Goal: Task Accomplishment & Management: Manage account settings

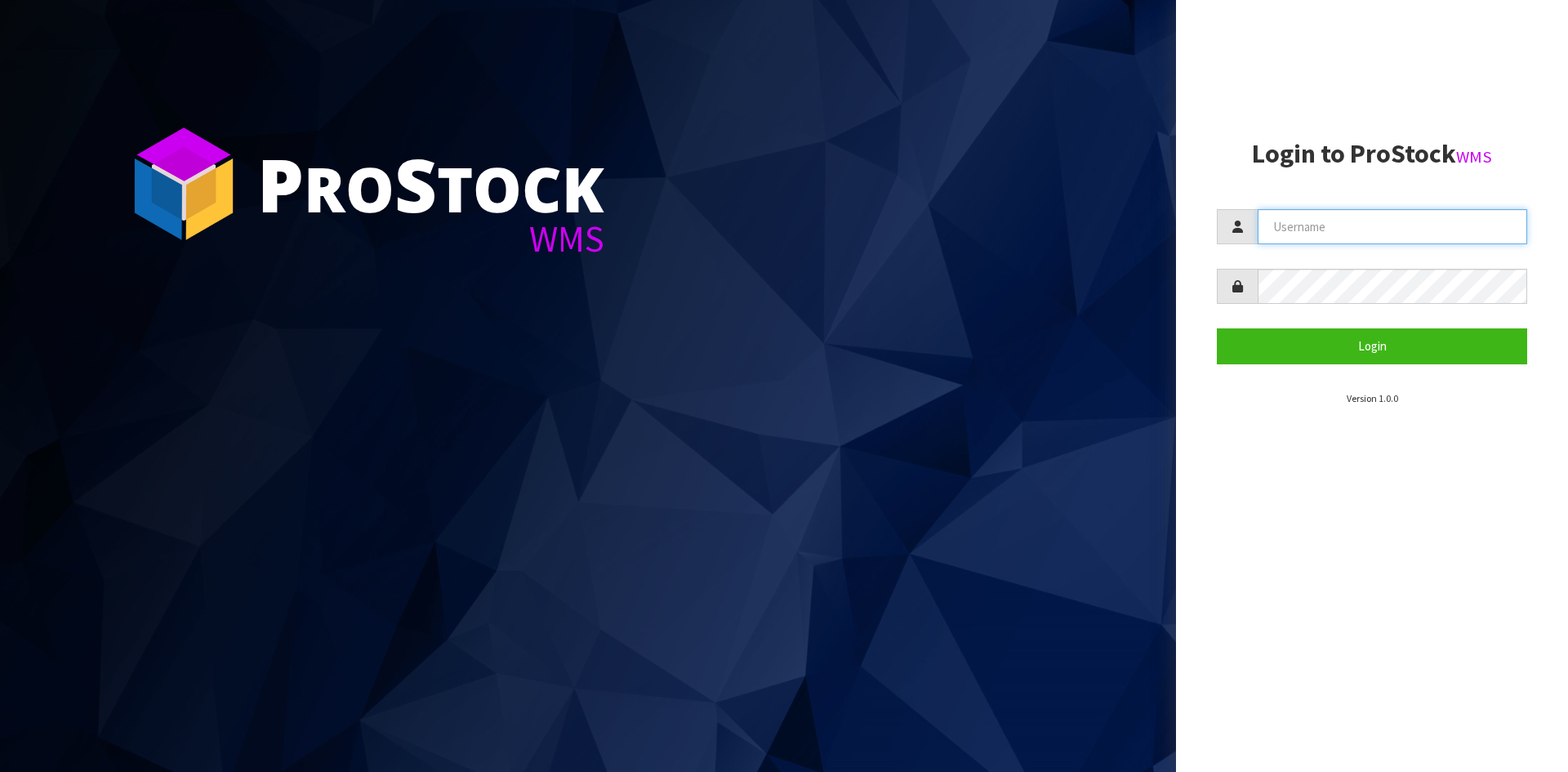
click at [1351, 218] on input "text" at bounding box center [1392, 227] width 269 height 35
type input "Hayrinna"
click at [1216, 328] on button "Login" at bounding box center [1372, 346] width 310 height 35
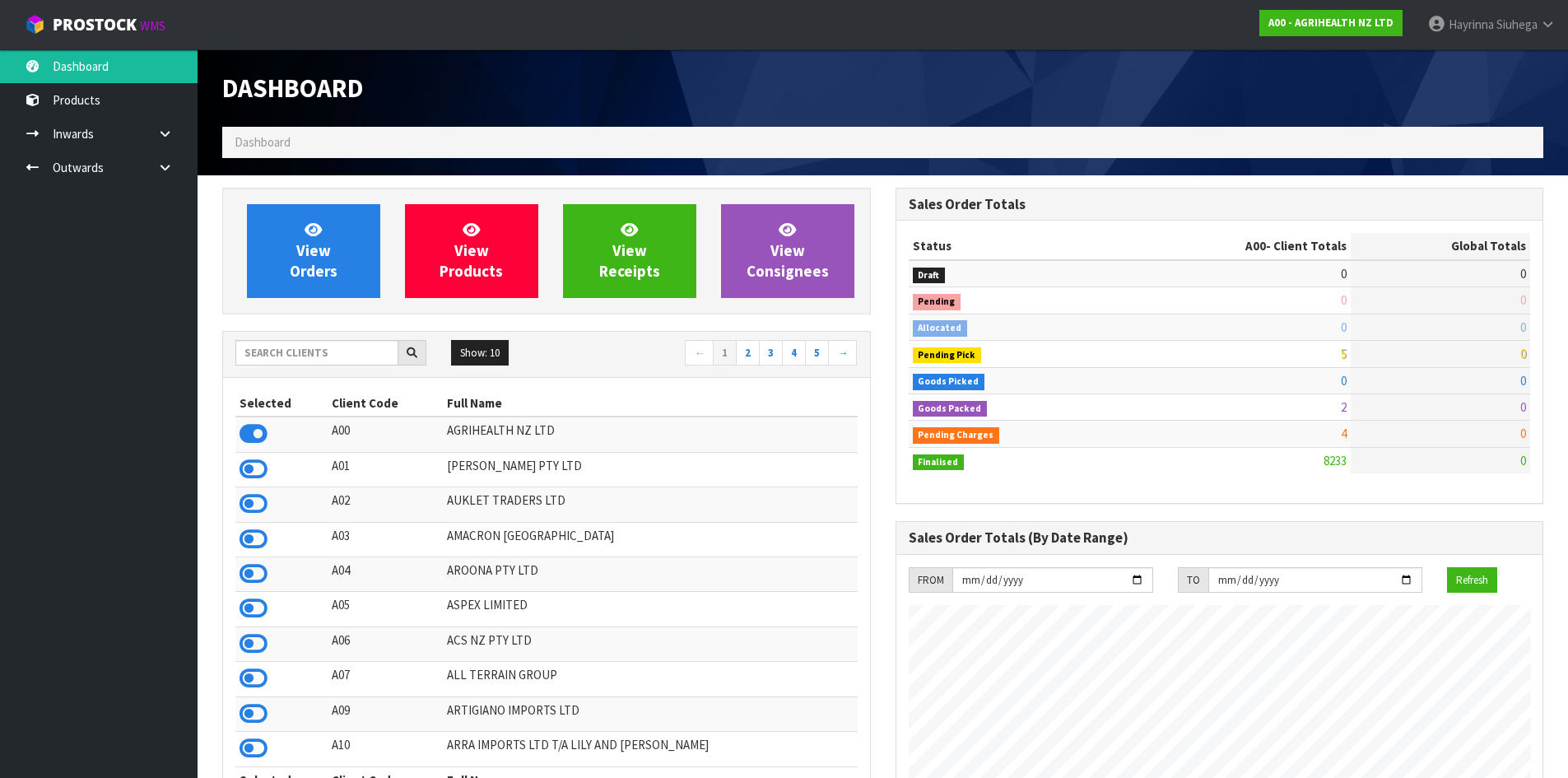
scroll to position [1247, 672]
click at [335, 349] on input "text" at bounding box center [316, 353] width 163 height 25
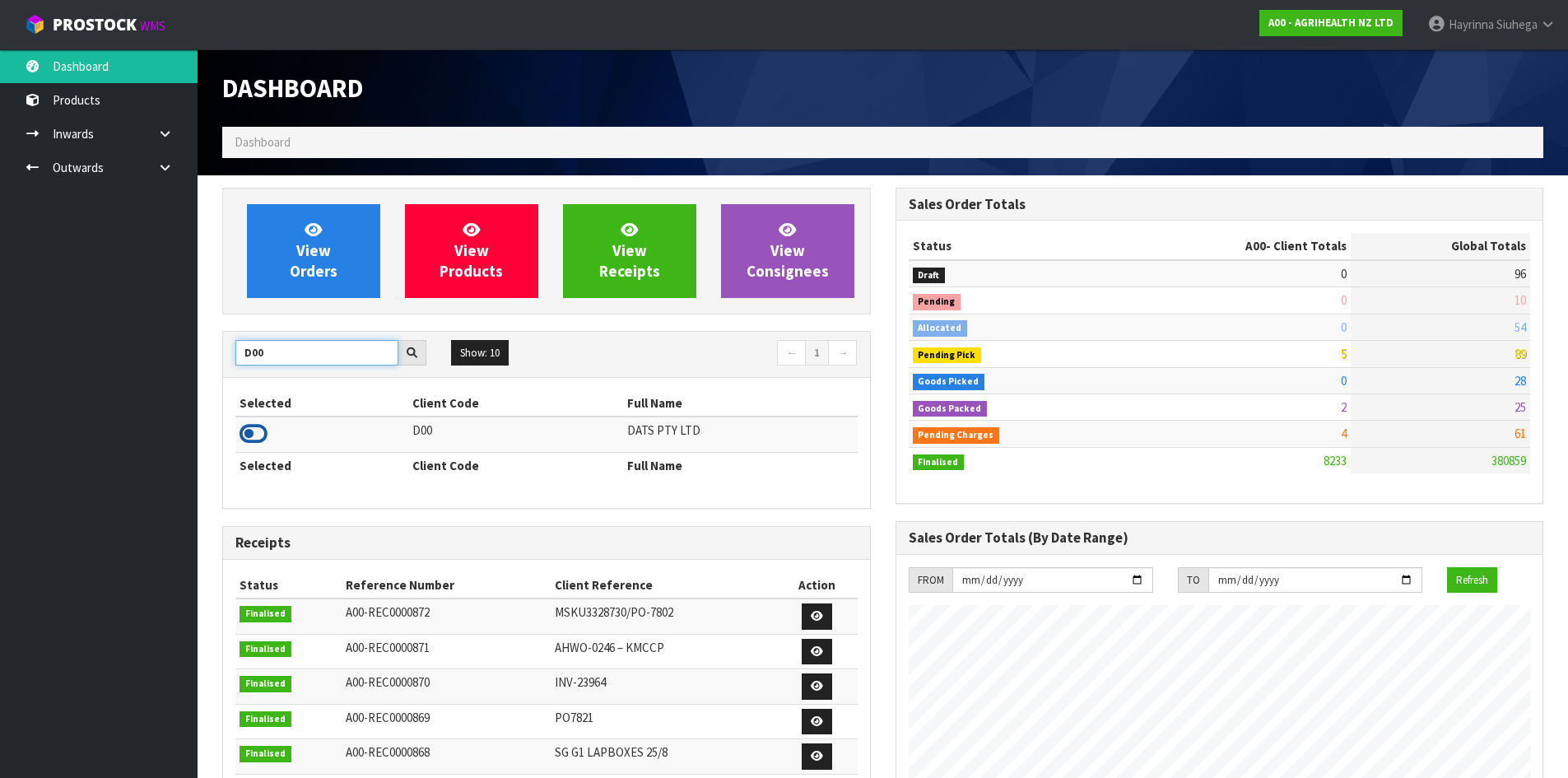
type input "D00"
click at [245, 433] on icon at bounding box center [253, 433] width 28 height 25
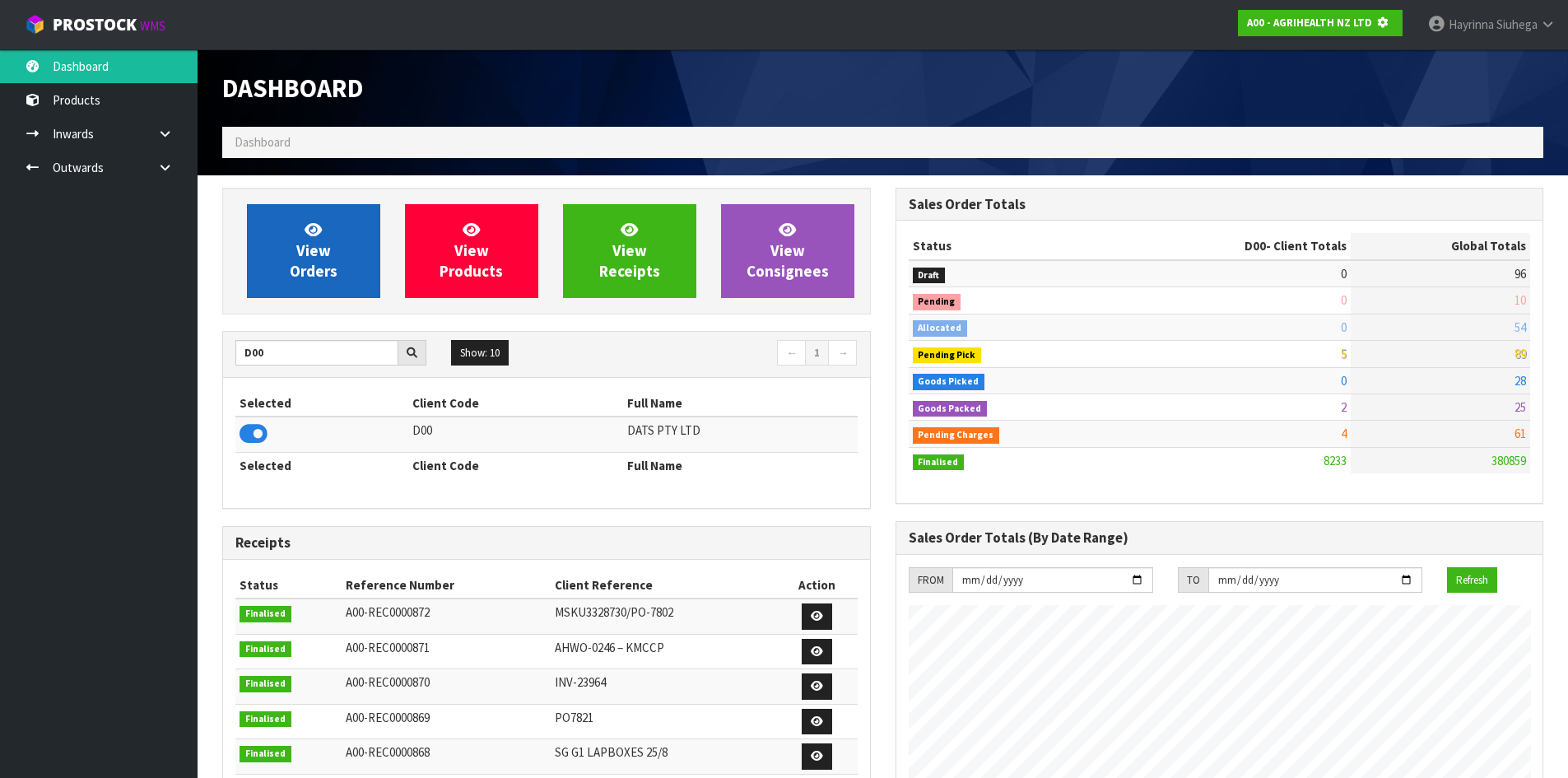
scroll to position [1027, 672]
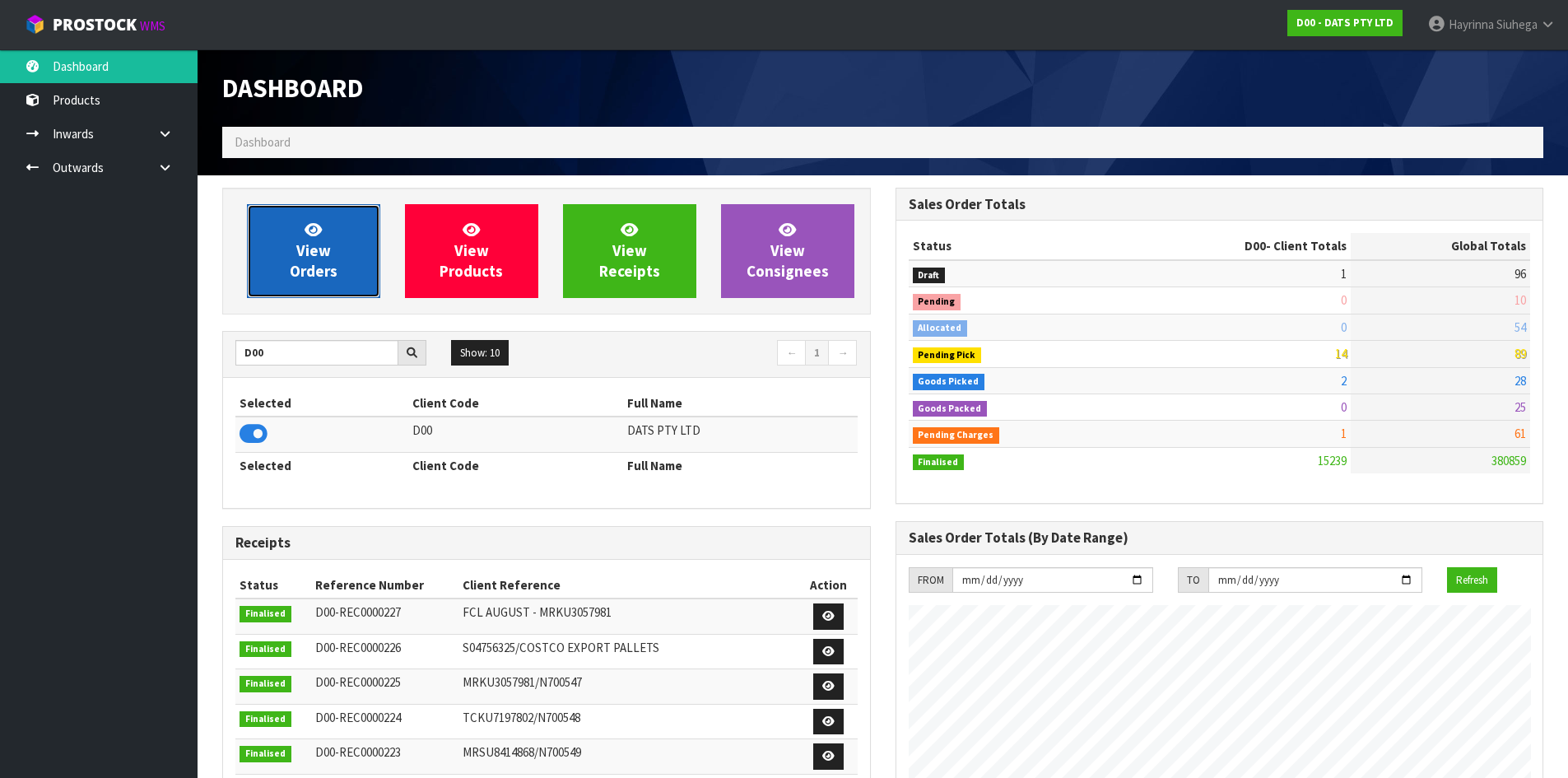
click at [307, 253] on span "View Orders" at bounding box center [314, 250] width 47 height 62
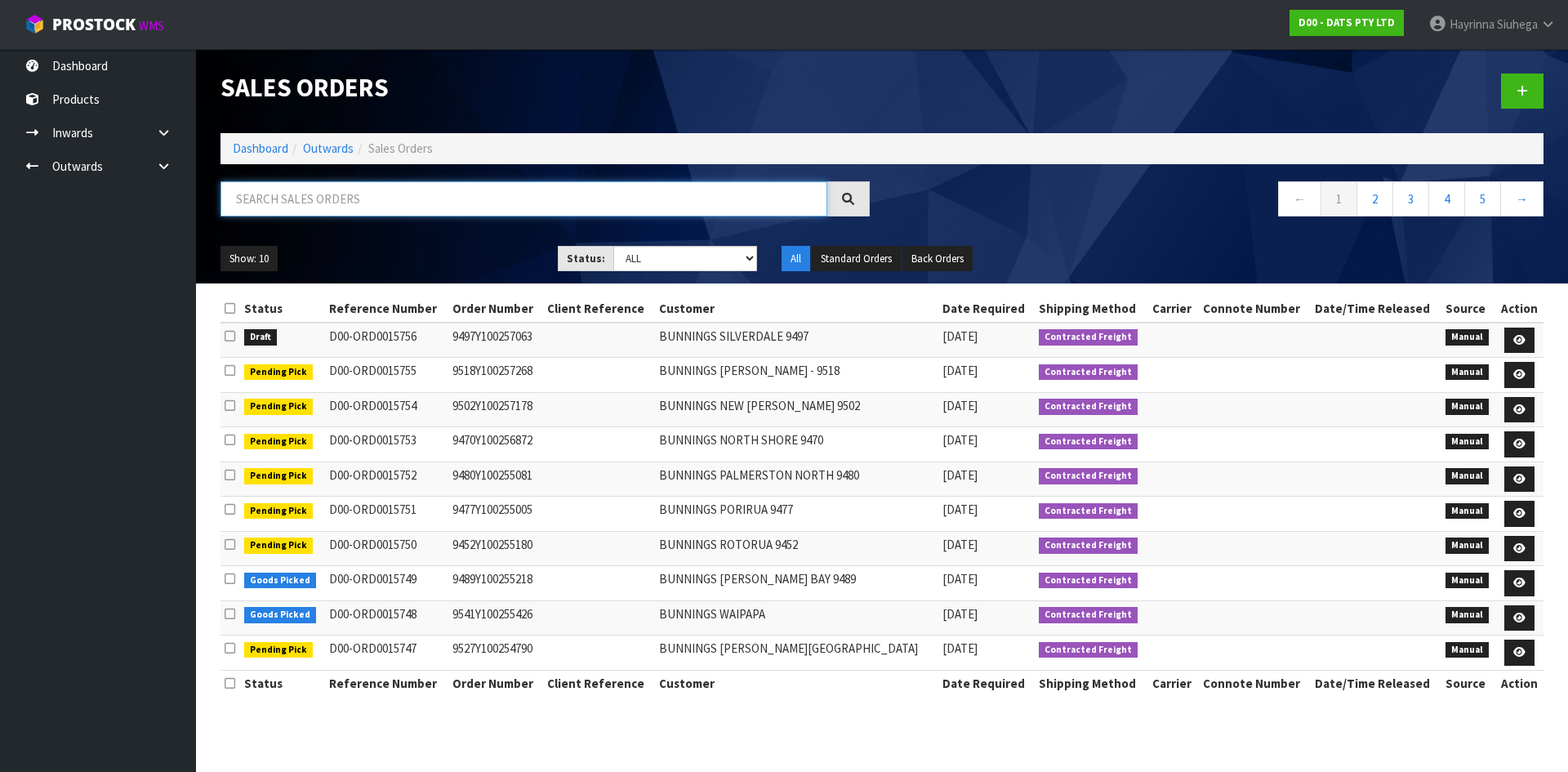
click at [299, 182] on input "text" at bounding box center [524, 199] width 607 height 35
click at [247, 211] on input "text" at bounding box center [524, 199] width 607 height 35
type input "JOB-0412034"
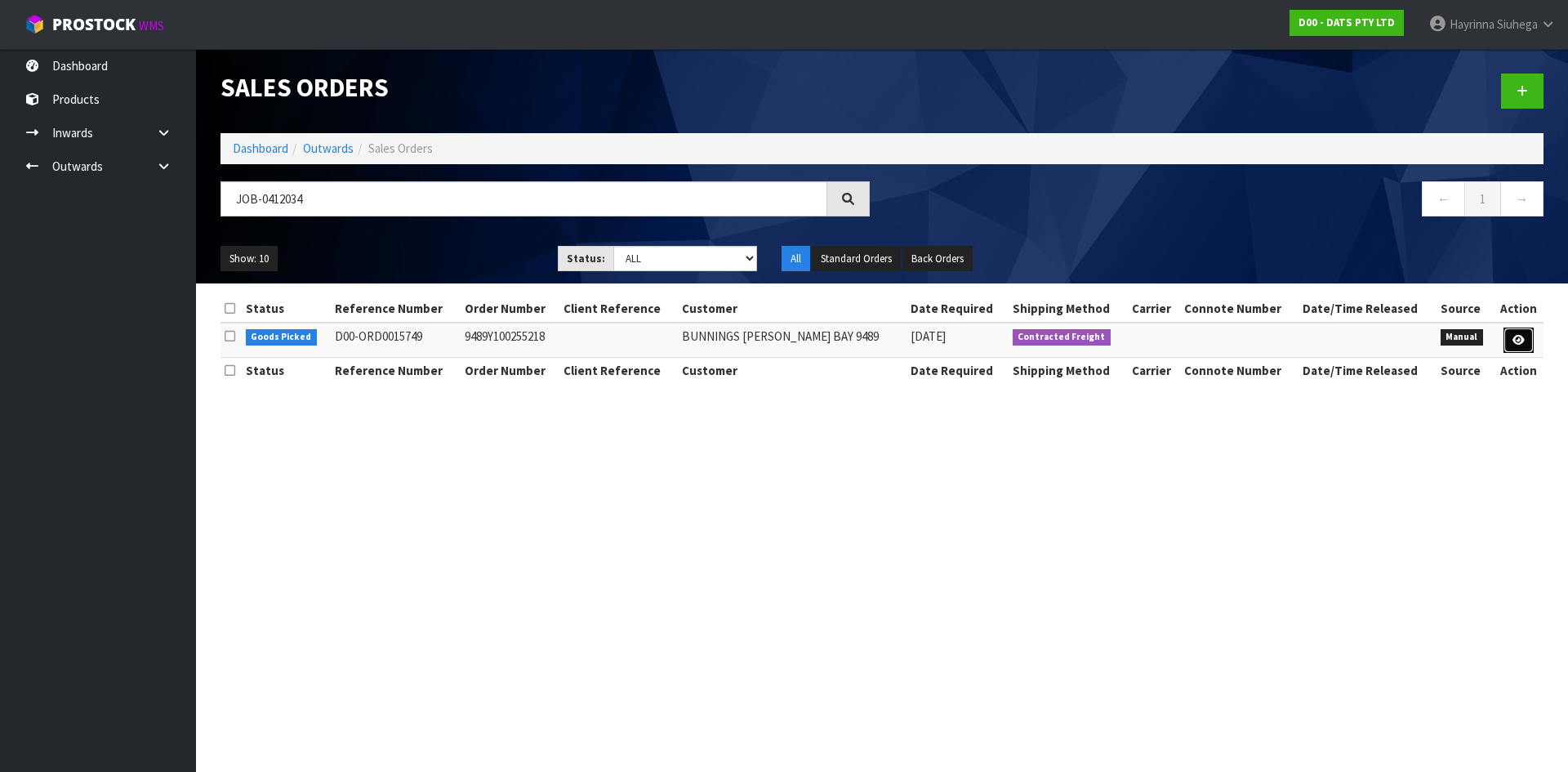
click at [1524, 342] on link at bounding box center [1519, 340] width 30 height 26
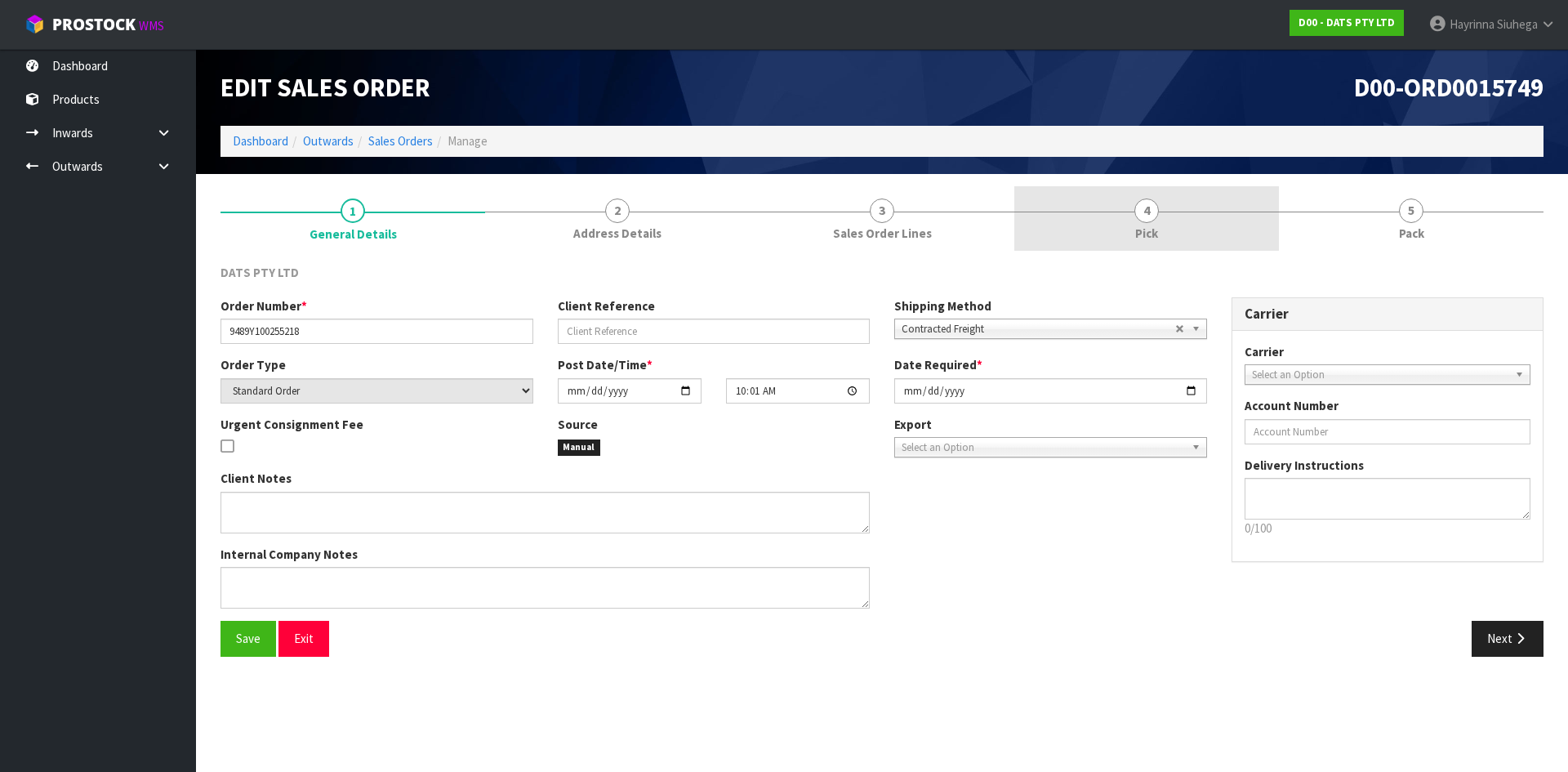
click at [1114, 224] on link "4 Pick" at bounding box center [1146, 218] width 264 height 65
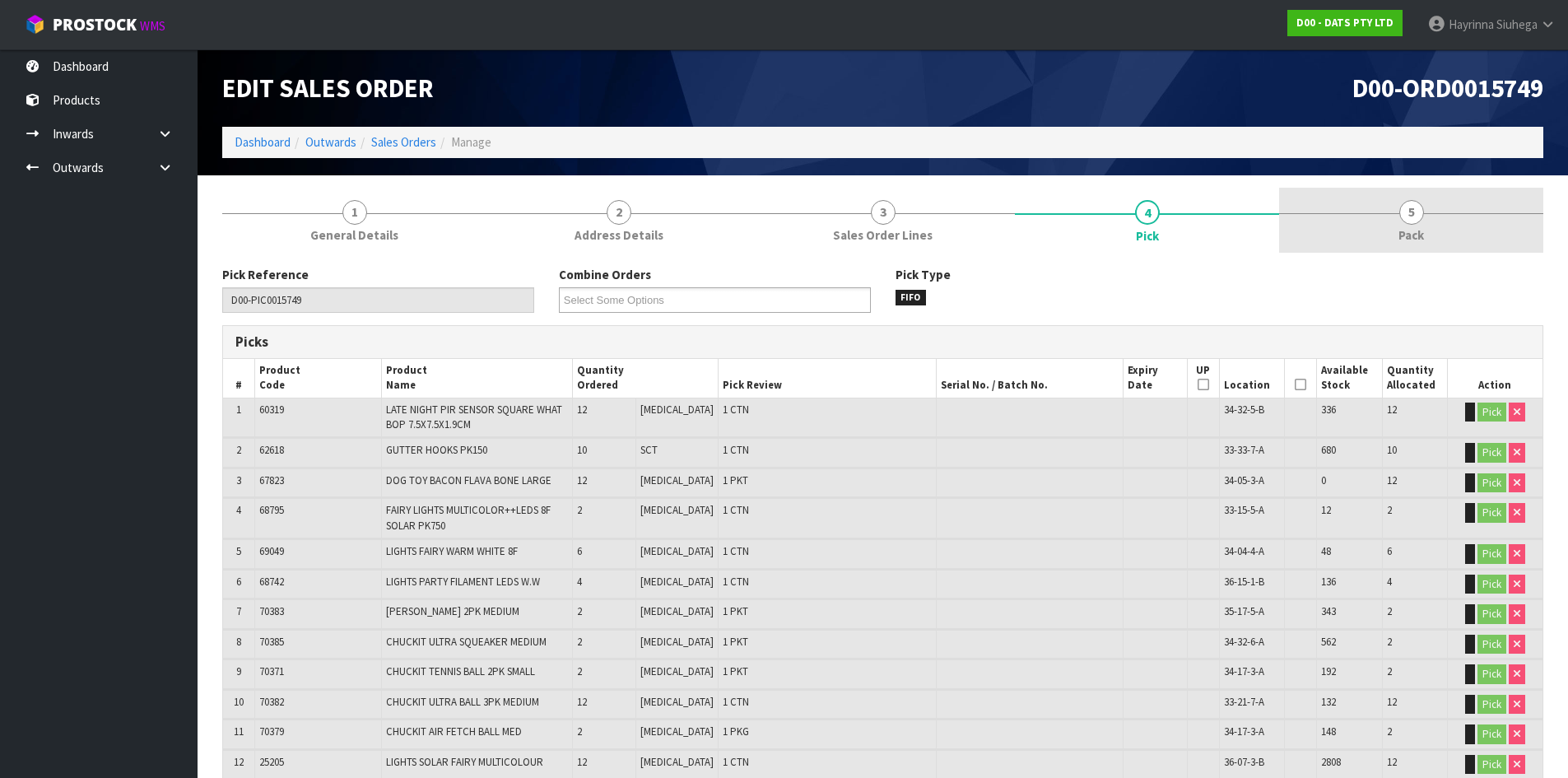
click at [1368, 233] on link "5 Pack" at bounding box center [1412, 220] width 264 height 65
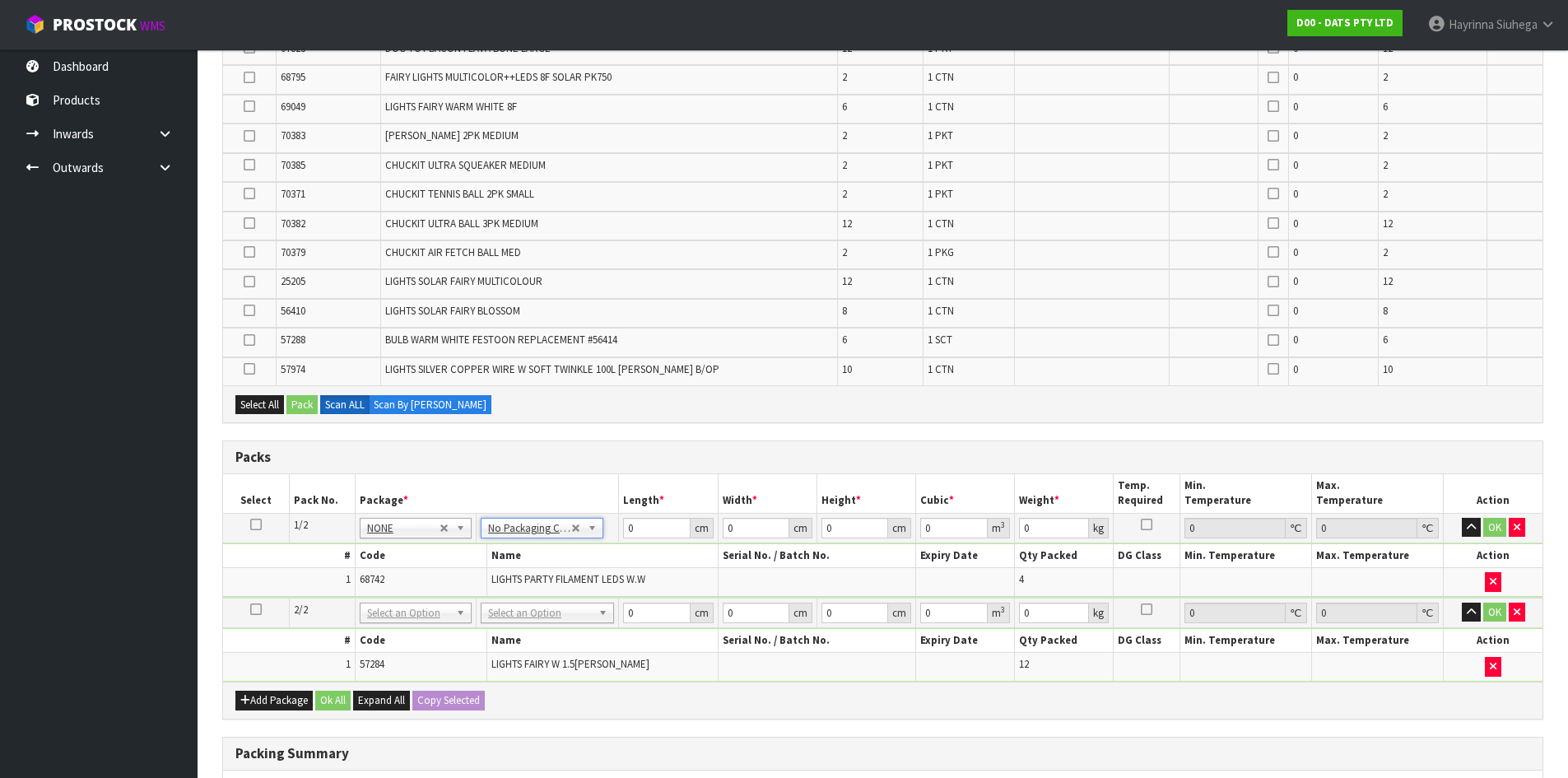
scroll to position [412, 0]
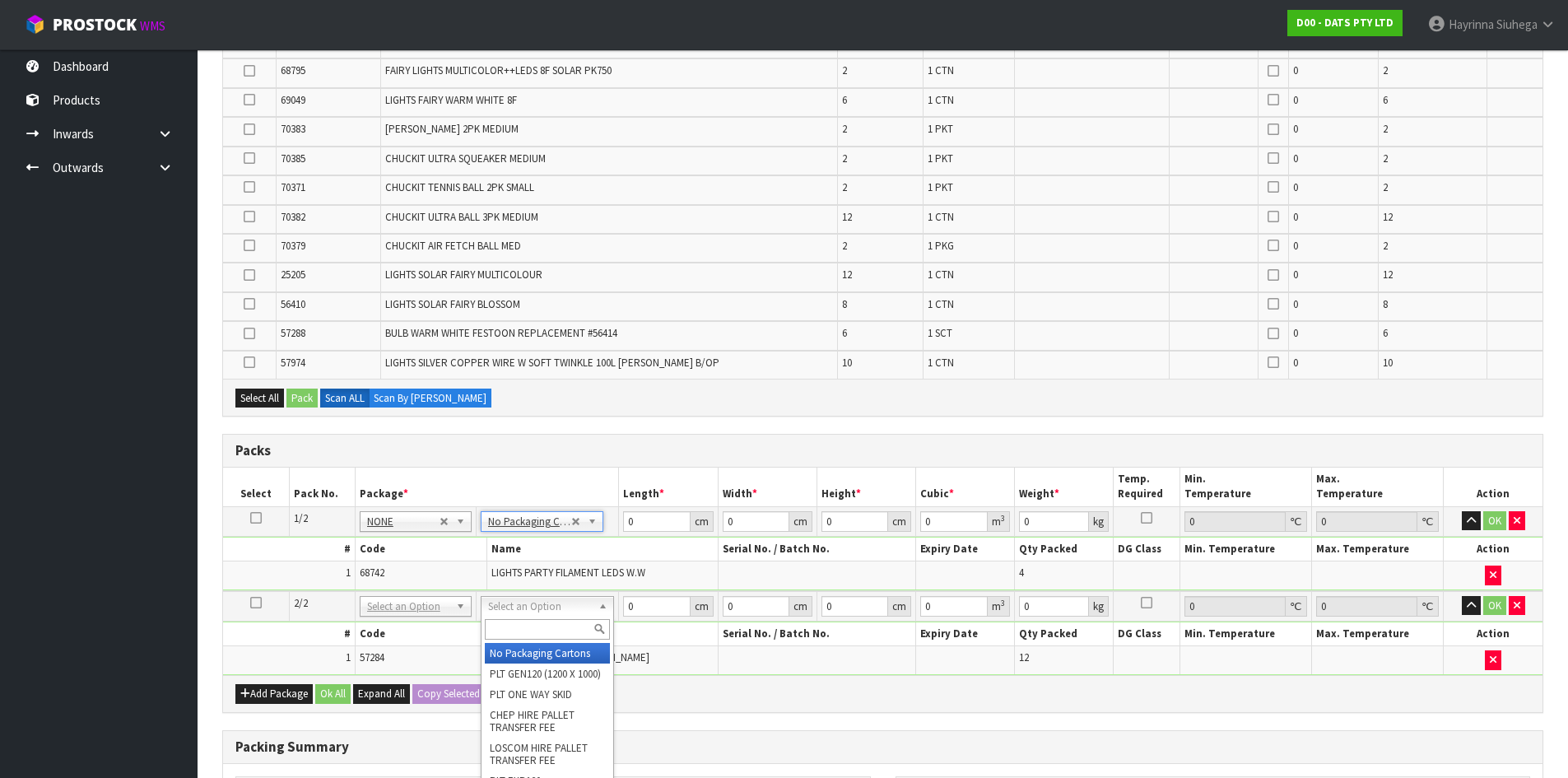
type input "2"
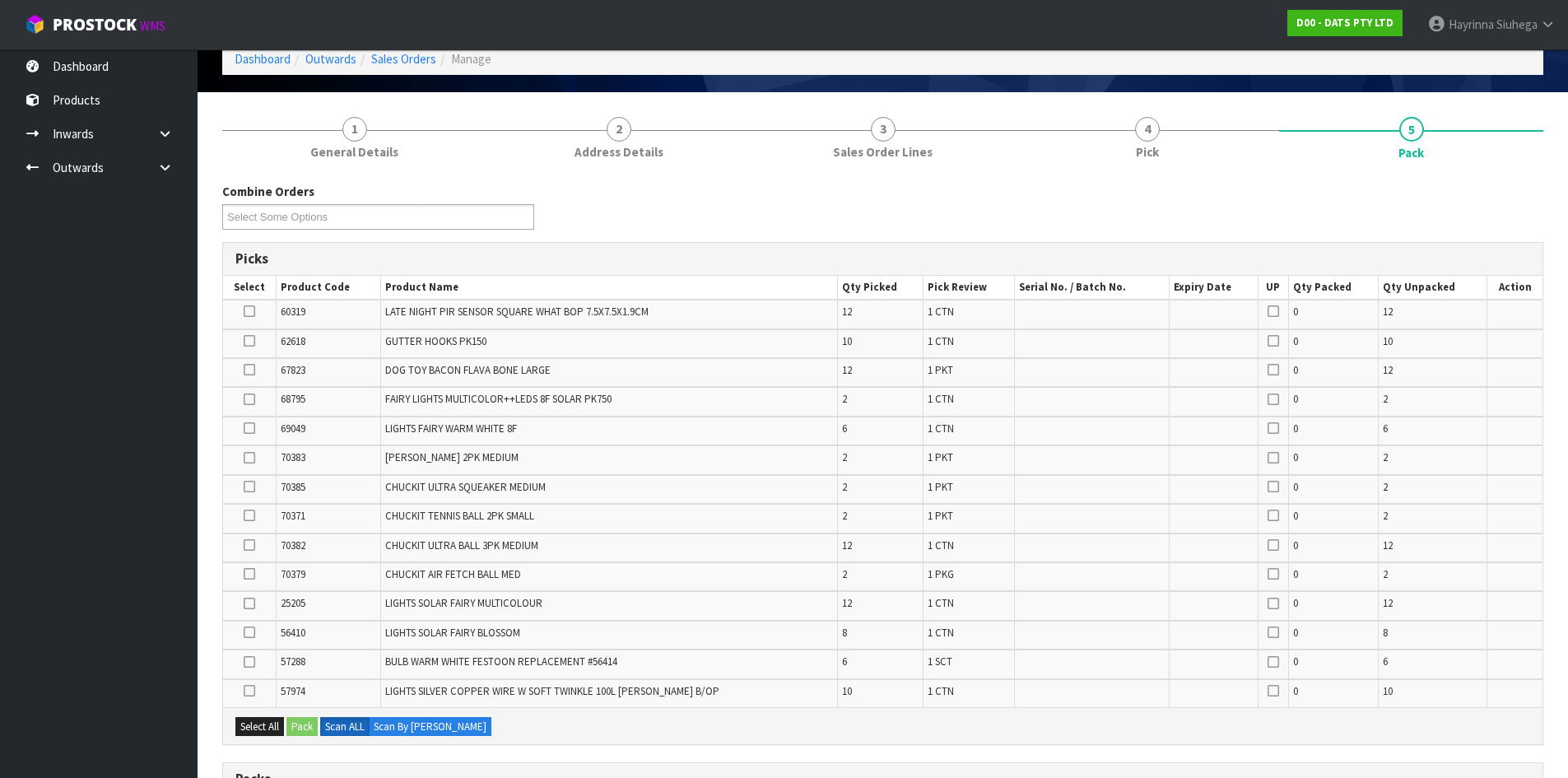
scroll to position [82, 0]
click at [929, 481] on span "1 PKT" at bounding box center [940, 487] width 25 height 14
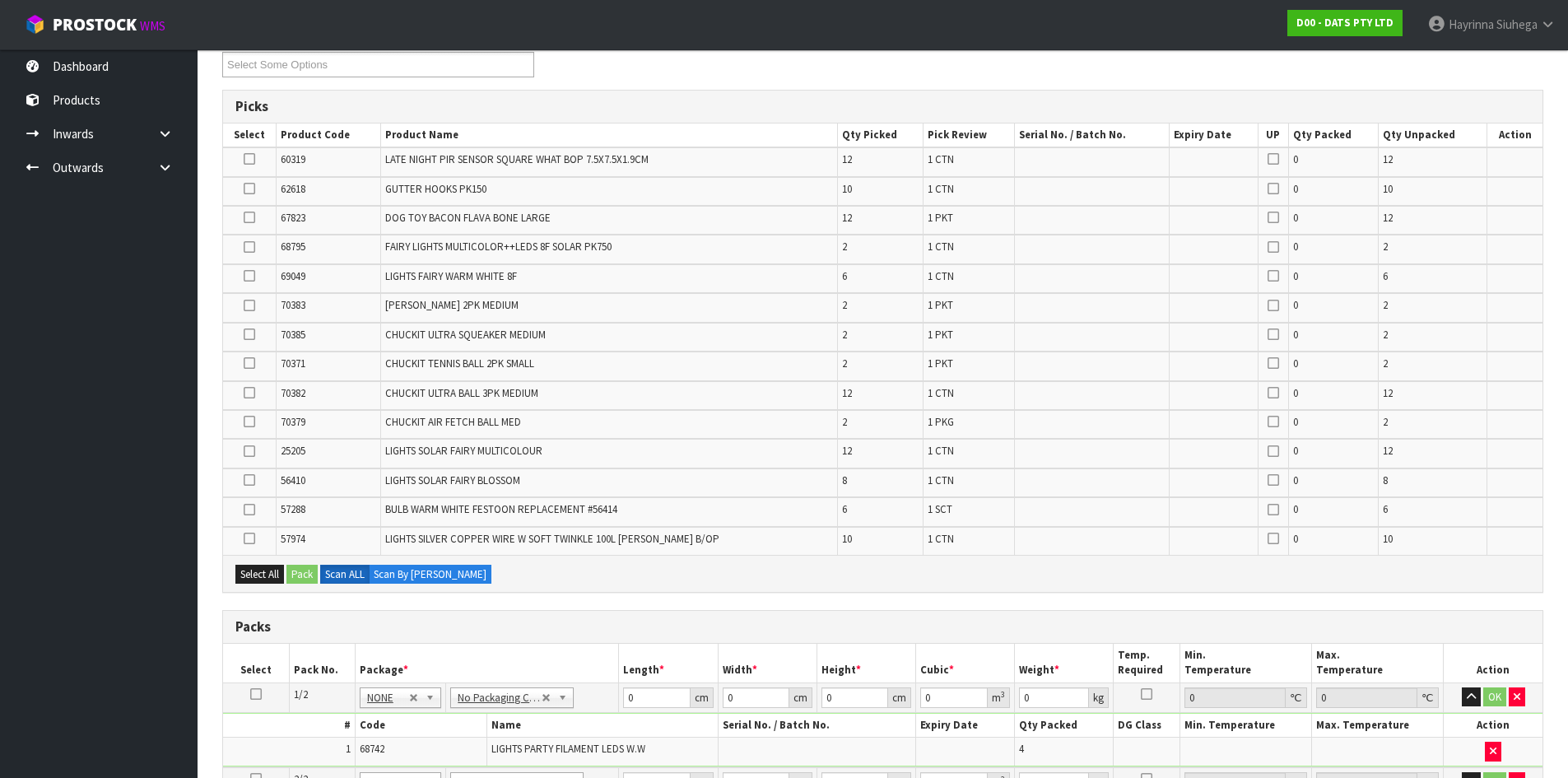
scroll to position [576, 0]
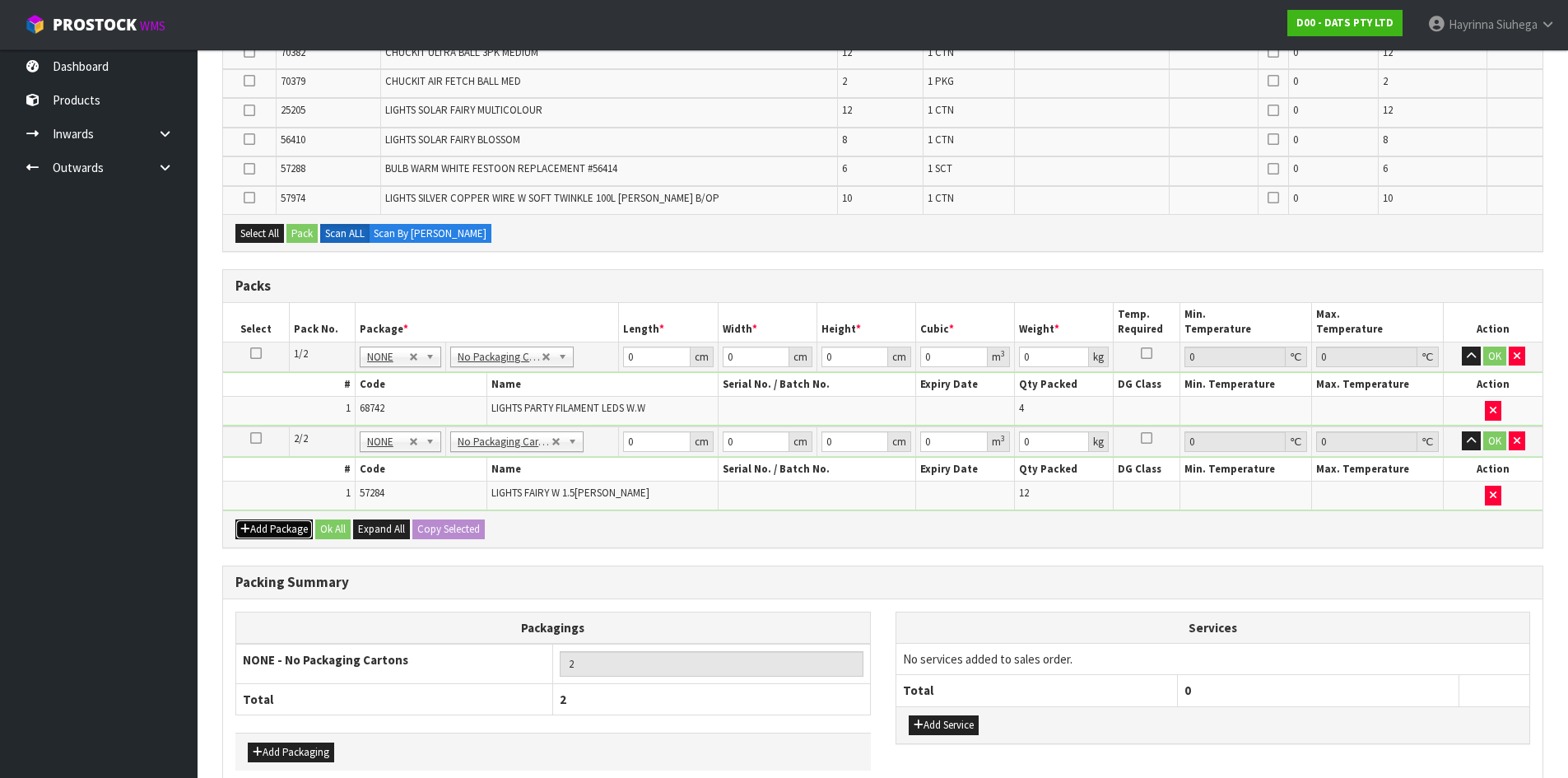
click at [262, 529] on button "Add Package" at bounding box center [274, 529] width 78 height 19
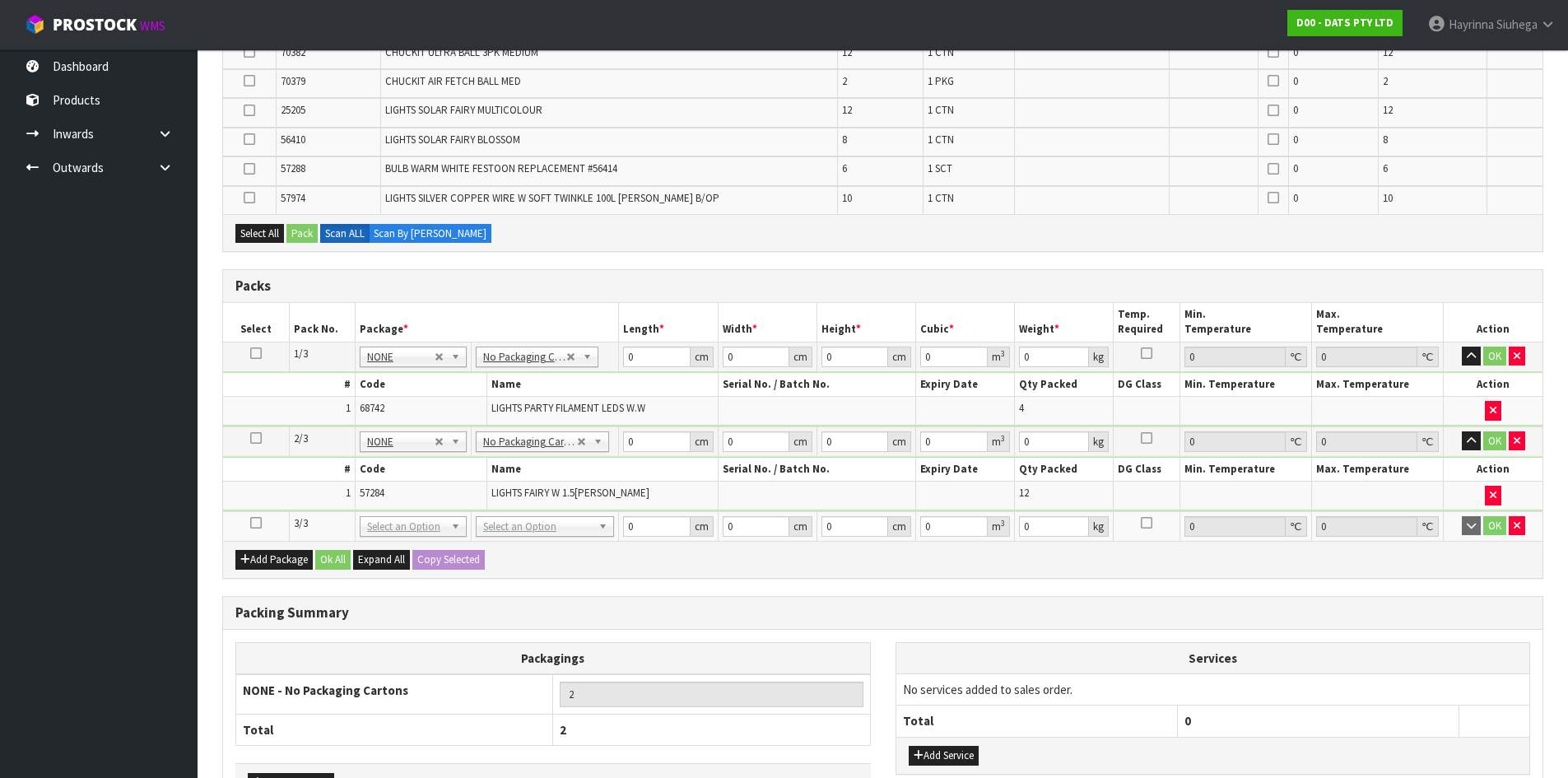
click at [256, 523] on icon at bounding box center [256, 523] width 12 height 1
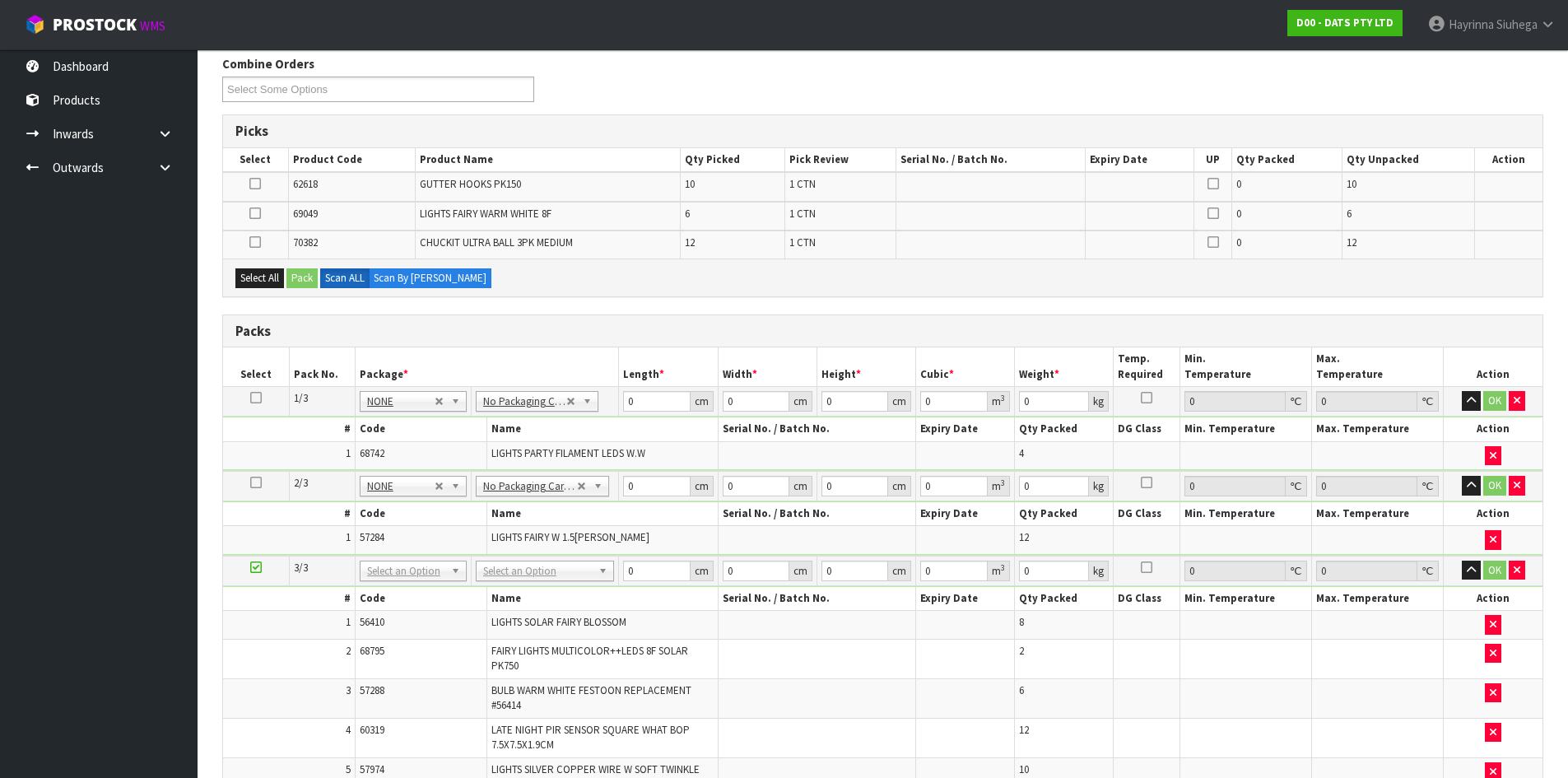
scroll to position [183, 0]
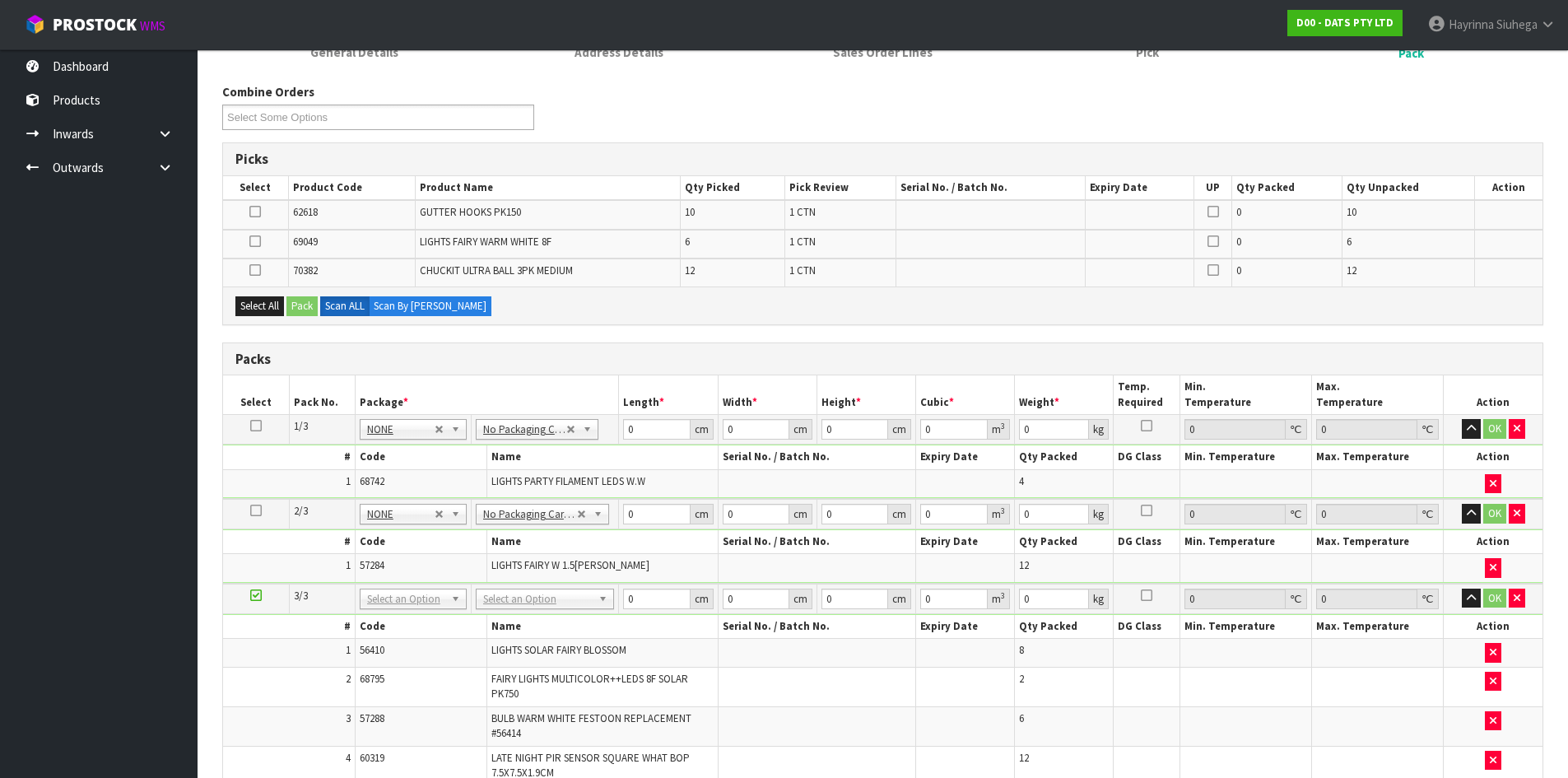
drag, startPoint x: 579, startPoint y: 604, endPoint x: 569, endPoint y: 604, distance: 10.0
click at [560, 618] on input "text" at bounding box center [546, 622] width 130 height 20
type input "CTN9"
type input "51"
type input "38"
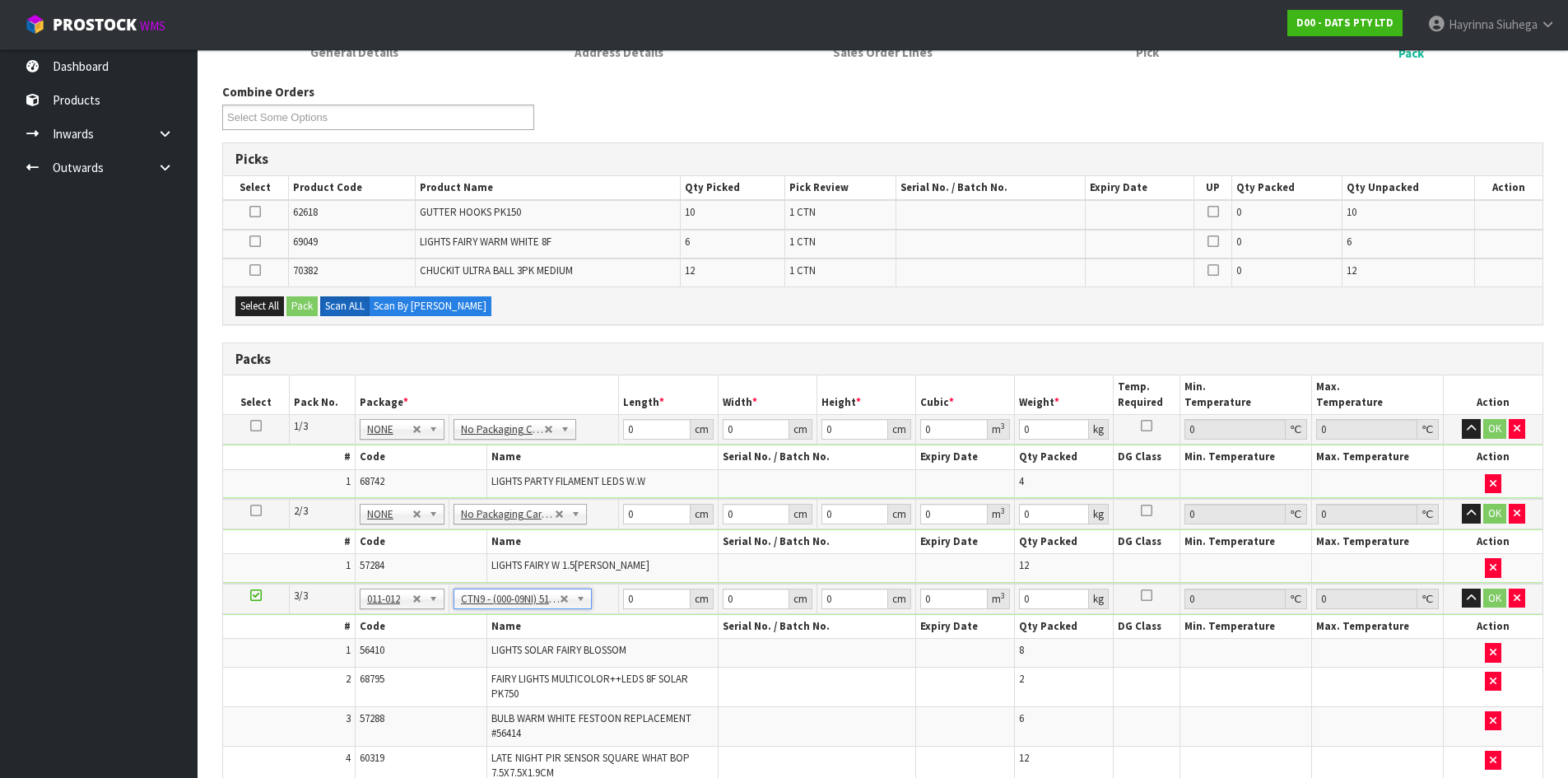
type input "58.5"
type input "0.113373"
type input "17.626"
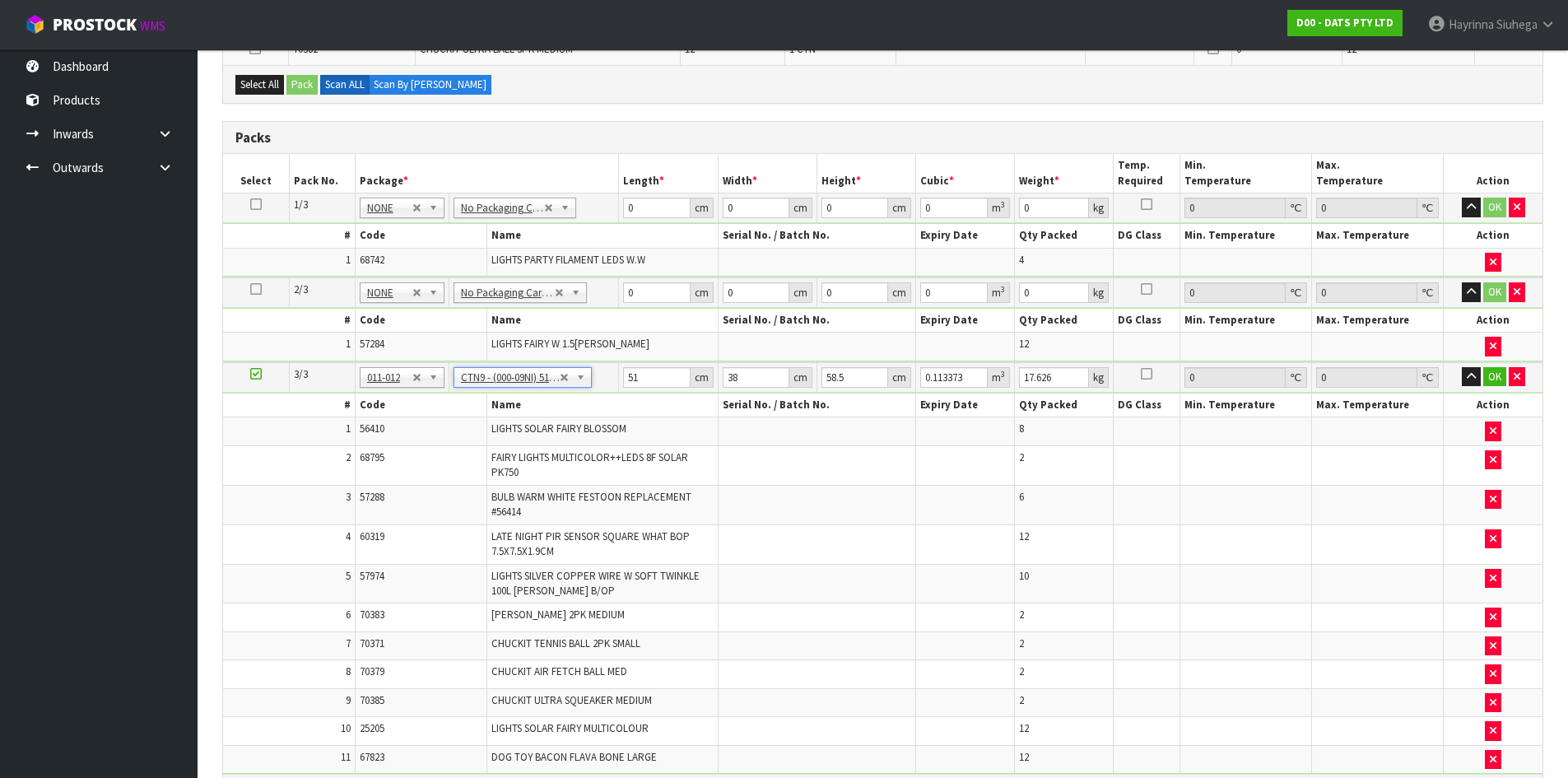
scroll to position [430, 0]
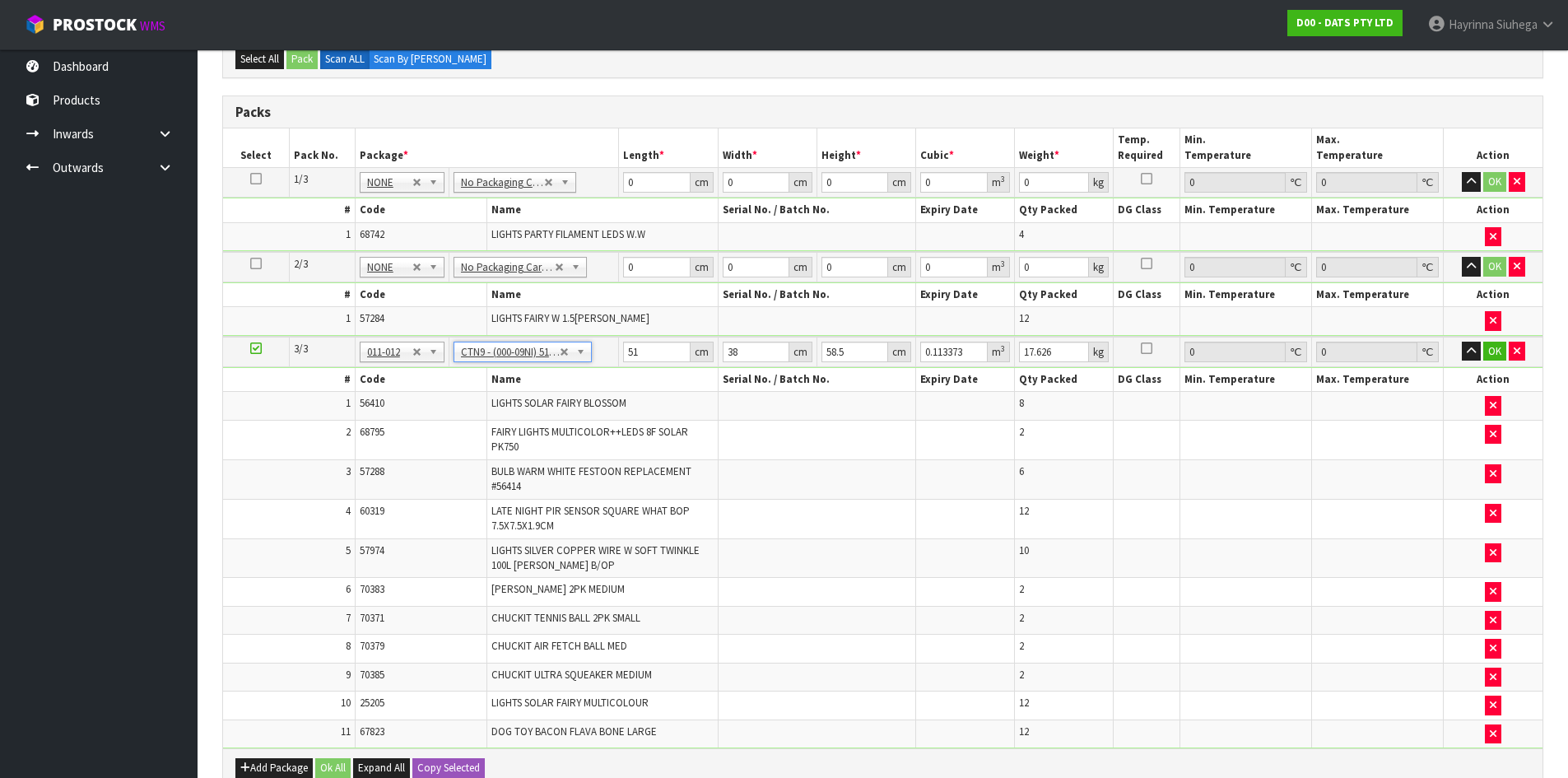
click at [257, 348] on icon at bounding box center [256, 348] width 12 height 1
click at [255, 348] on icon at bounding box center [256, 348] width 12 height 1
click at [254, 348] on icon at bounding box center [256, 348] width 12 height 1
click at [282, 442] on td "2" at bounding box center [289, 439] width 132 height 40
click at [253, 348] on icon at bounding box center [256, 348] width 12 height 1
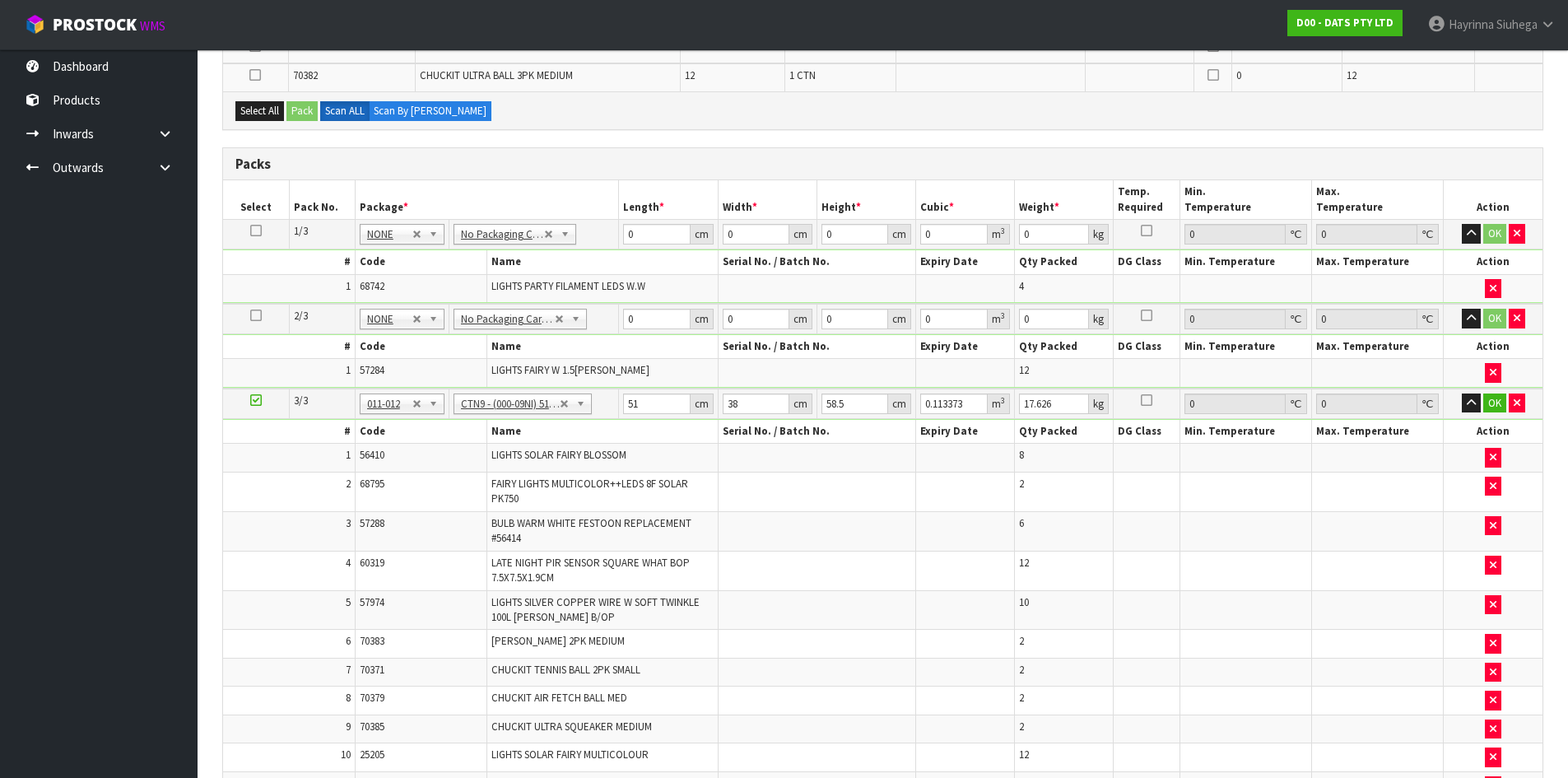
scroll to position [348, 0]
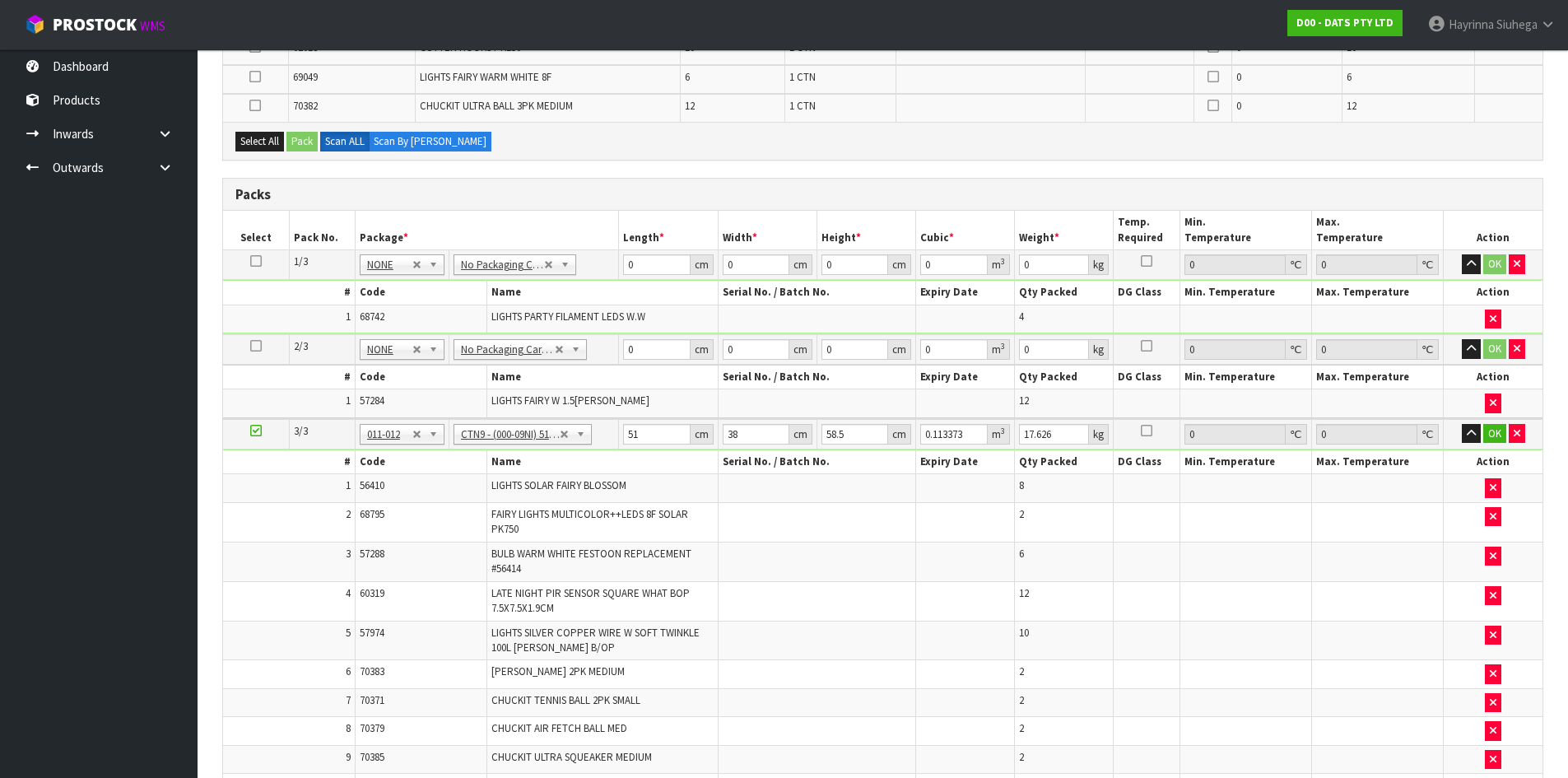
click at [254, 430] on icon at bounding box center [256, 430] width 12 height 1
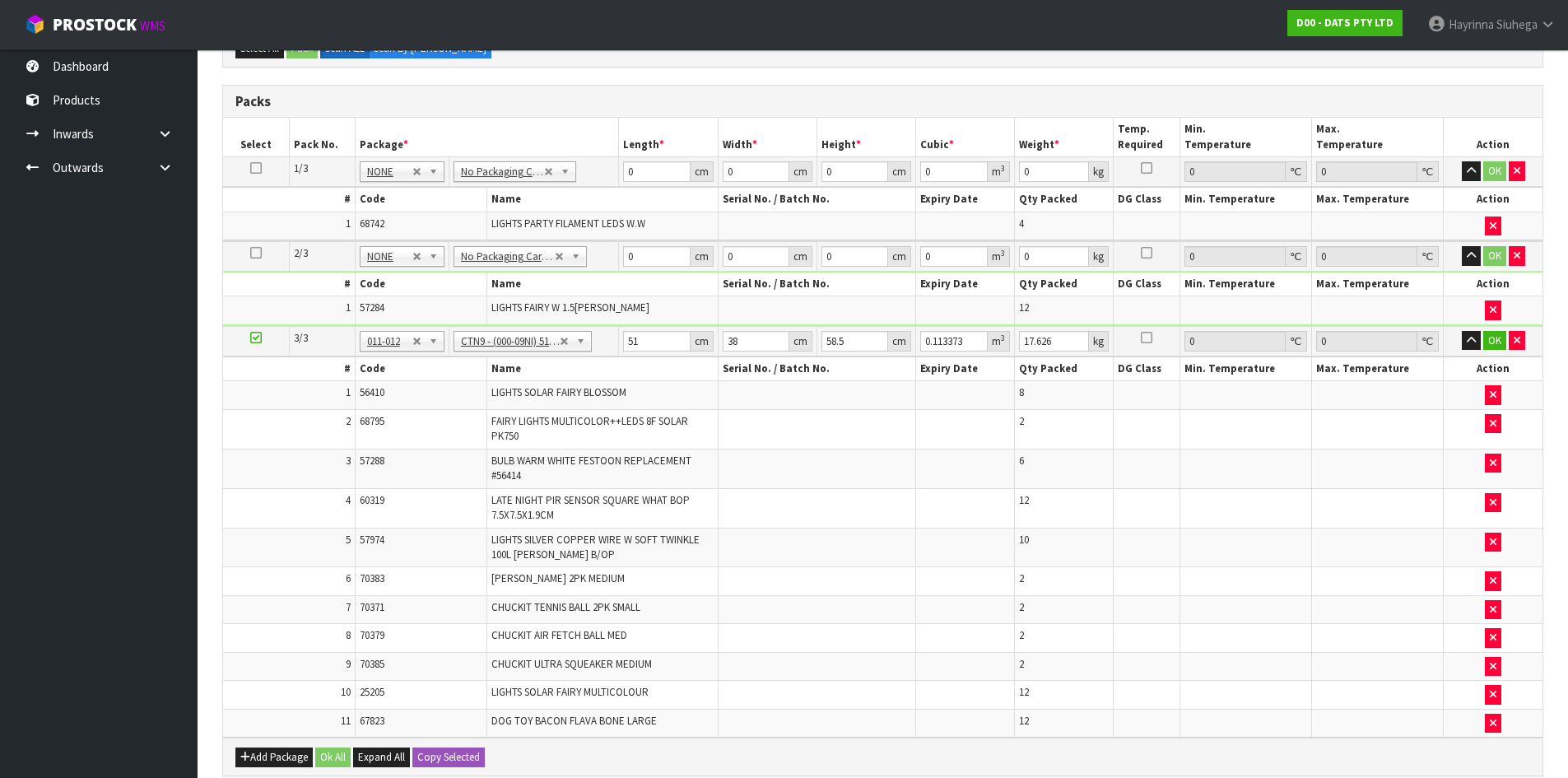
scroll to position [412, 0]
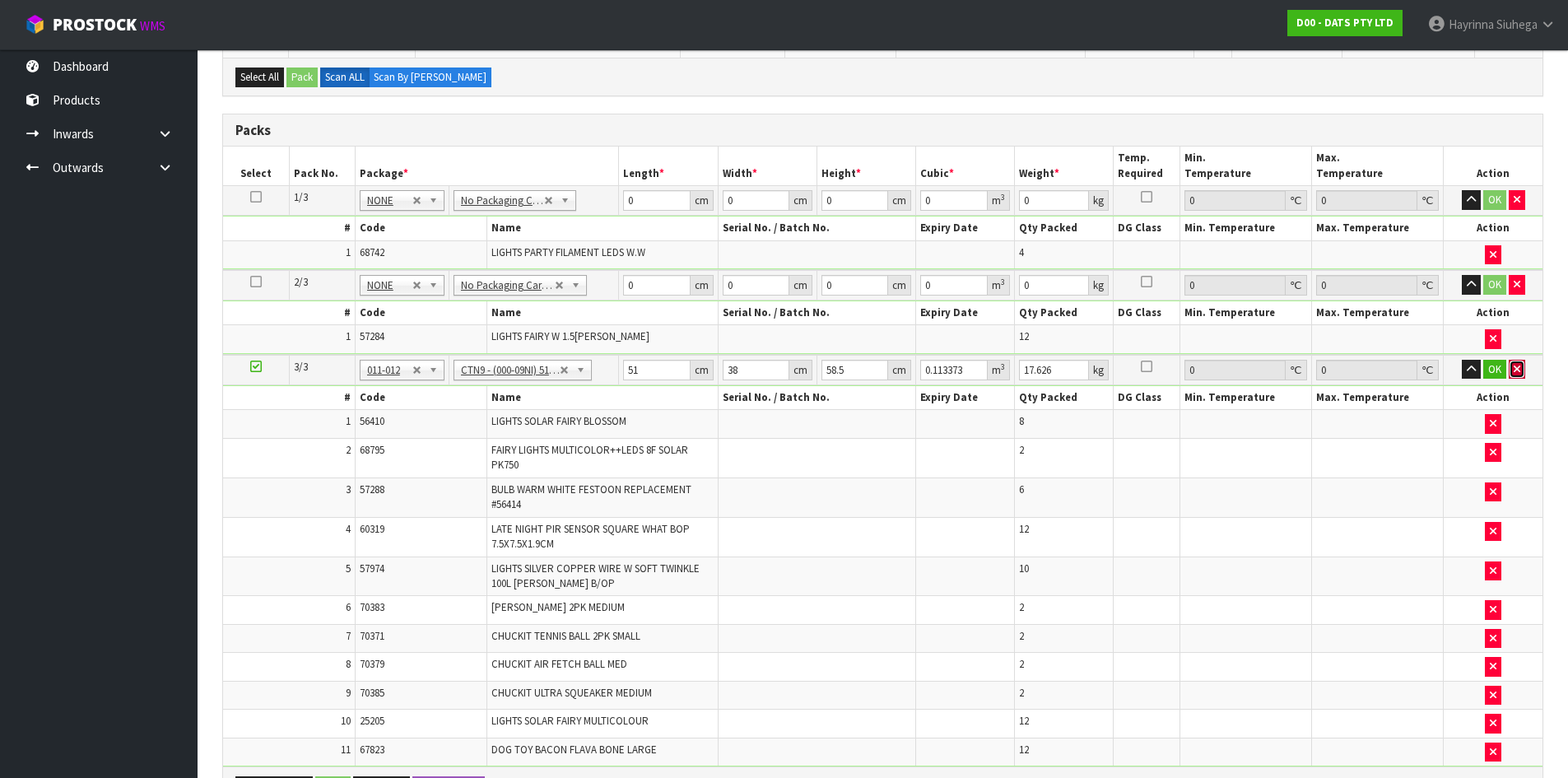
click at [1517, 376] on button "button" at bounding box center [1516, 369] width 16 height 19
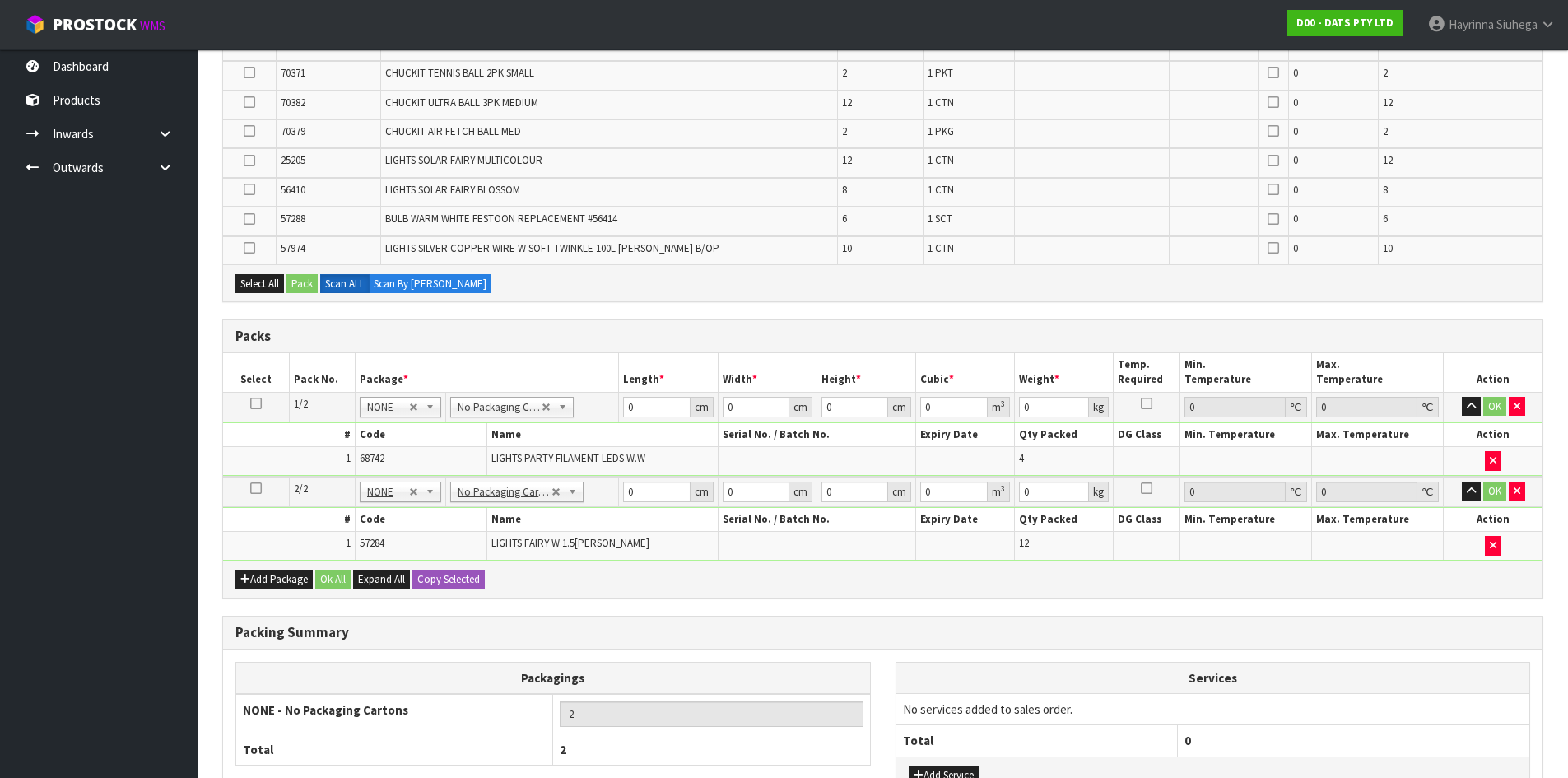
scroll to position [660, 0]
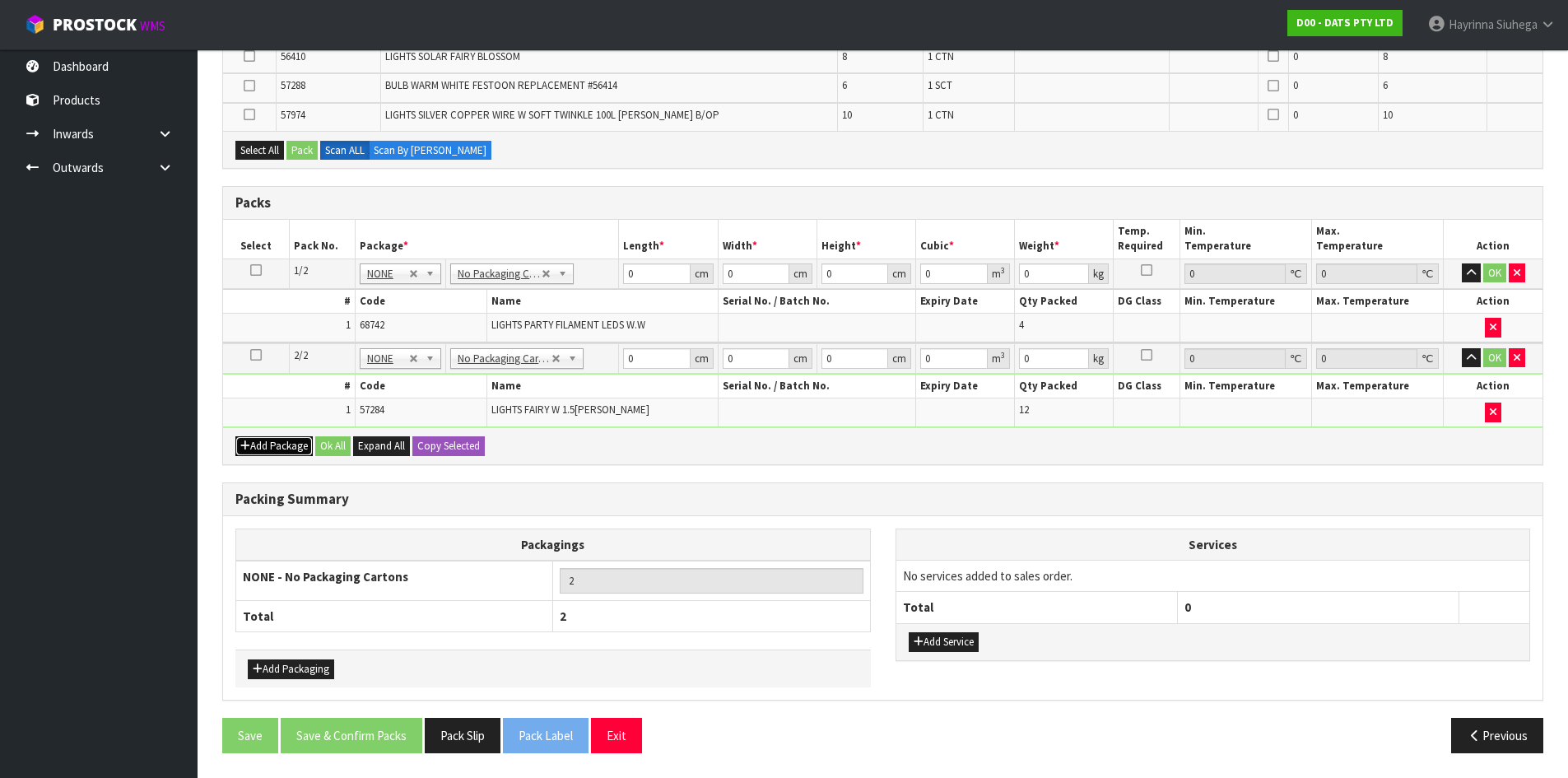
click at [275, 441] on button "Add Package" at bounding box center [274, 446] width 78 height 19
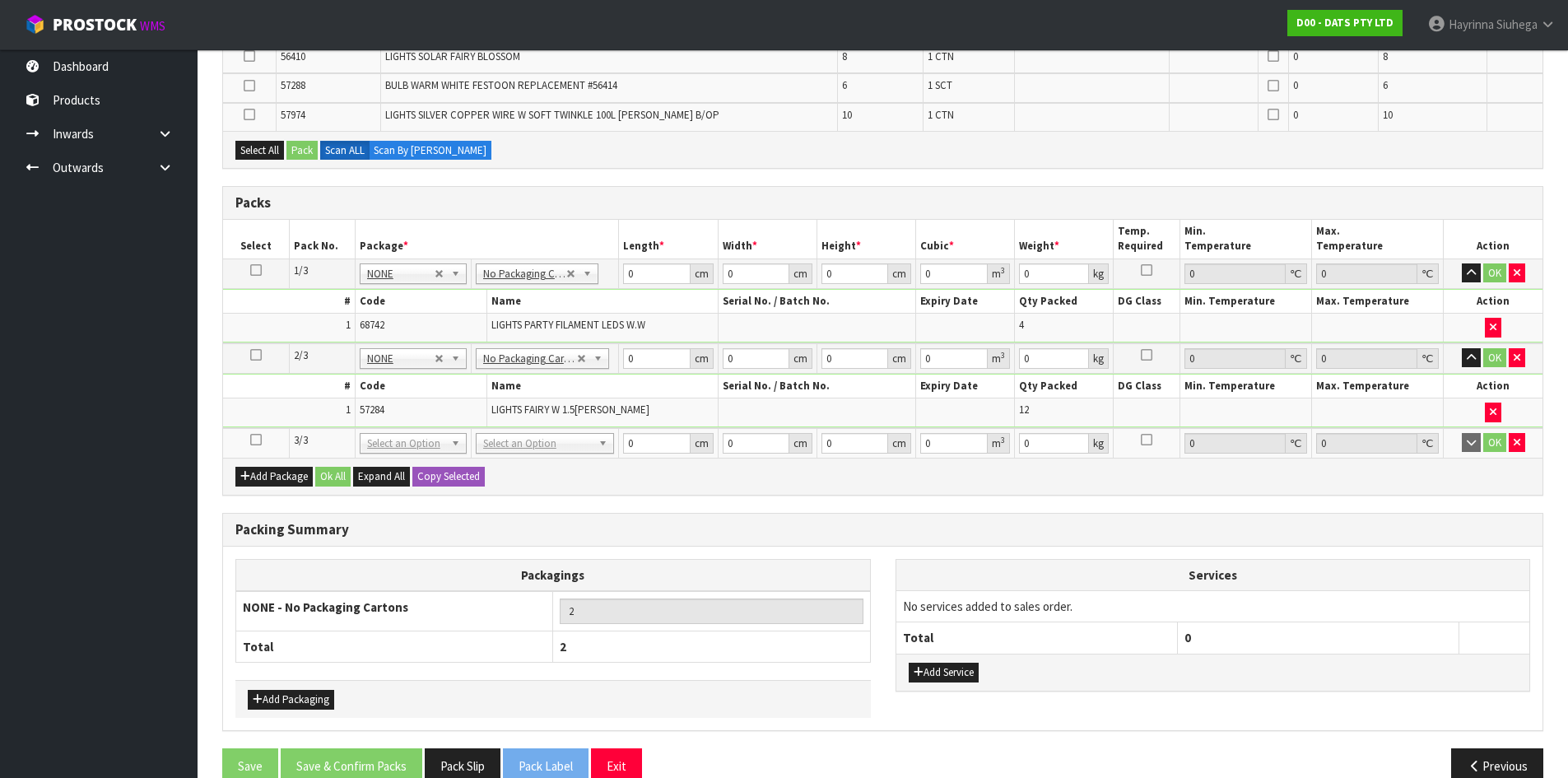
click at [257, 441] on icon at bounding box center [256, 440] width 12 height 1
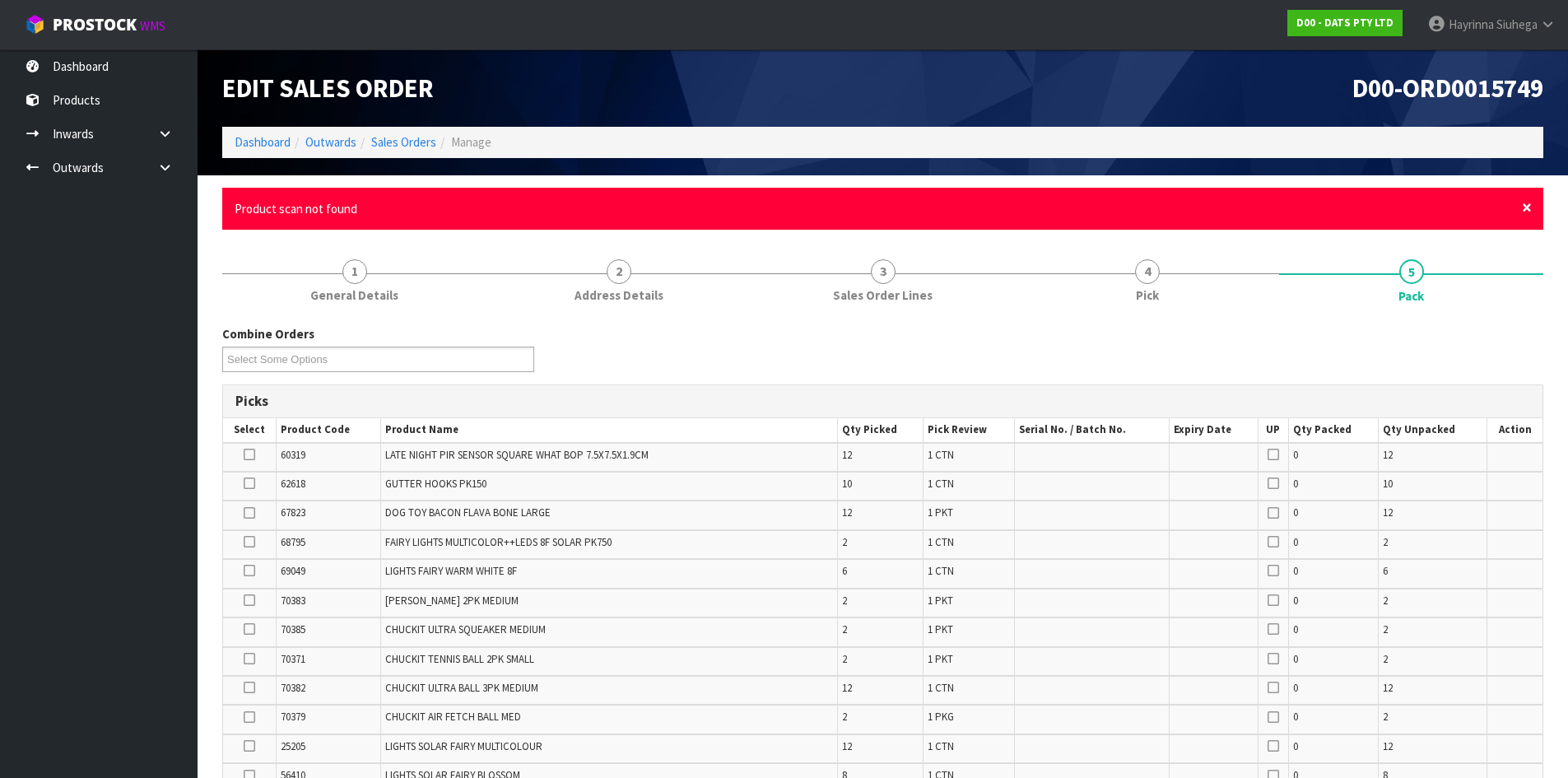
drag, startPoint x: 1529, startPoint y: 210, endPoint x: 1522, endPoint y: 227, distance: 18.4
click at [1530, 210] on span "×" at bounding box center [1527, 207] width 10 height 23
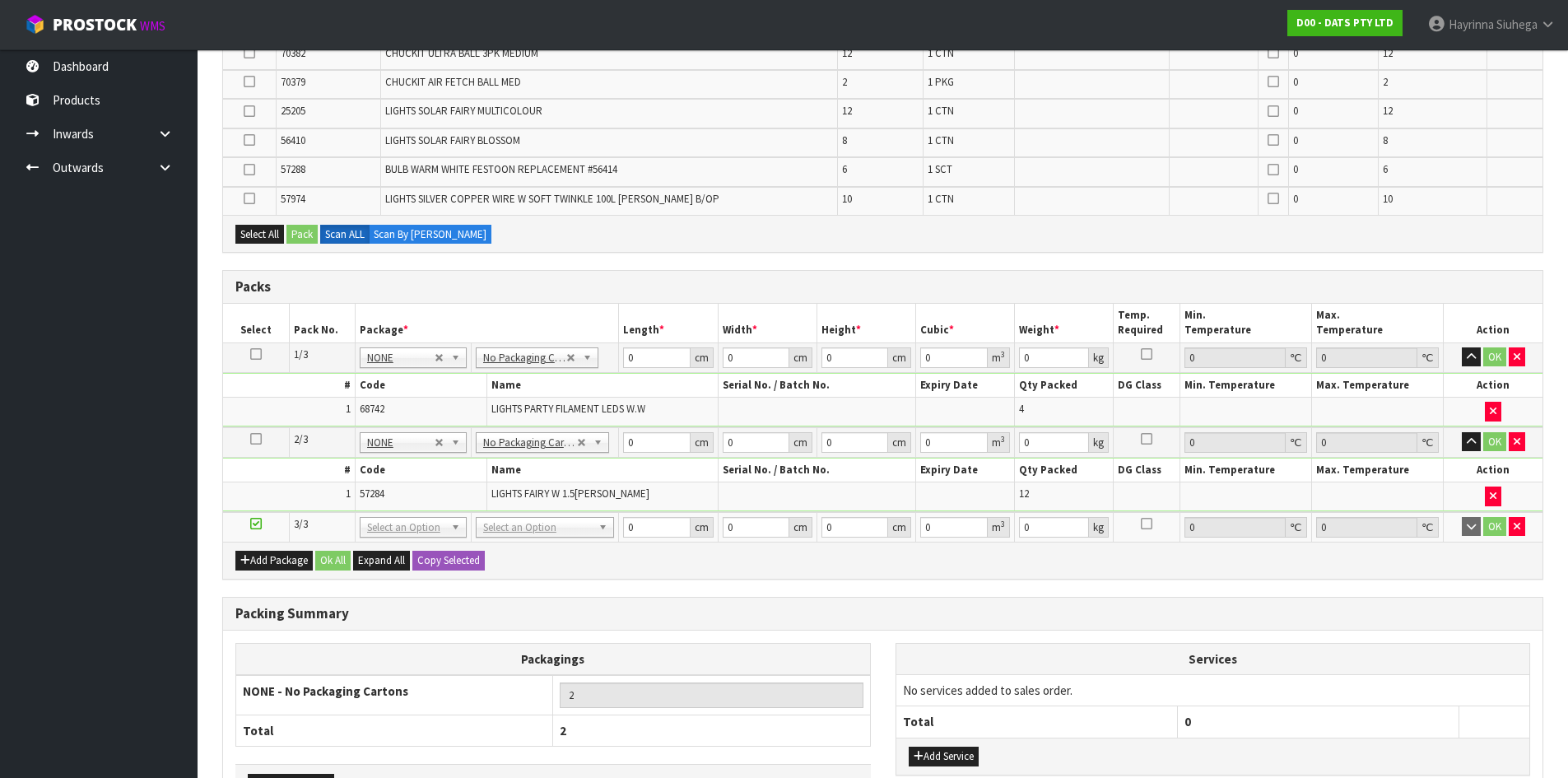
scroll to position [576, 0]
click at [1061, 246] on div "Select All Pack Scan ALL Scan By Quantity" at bounding box center [883, 233] width 1319 height 37
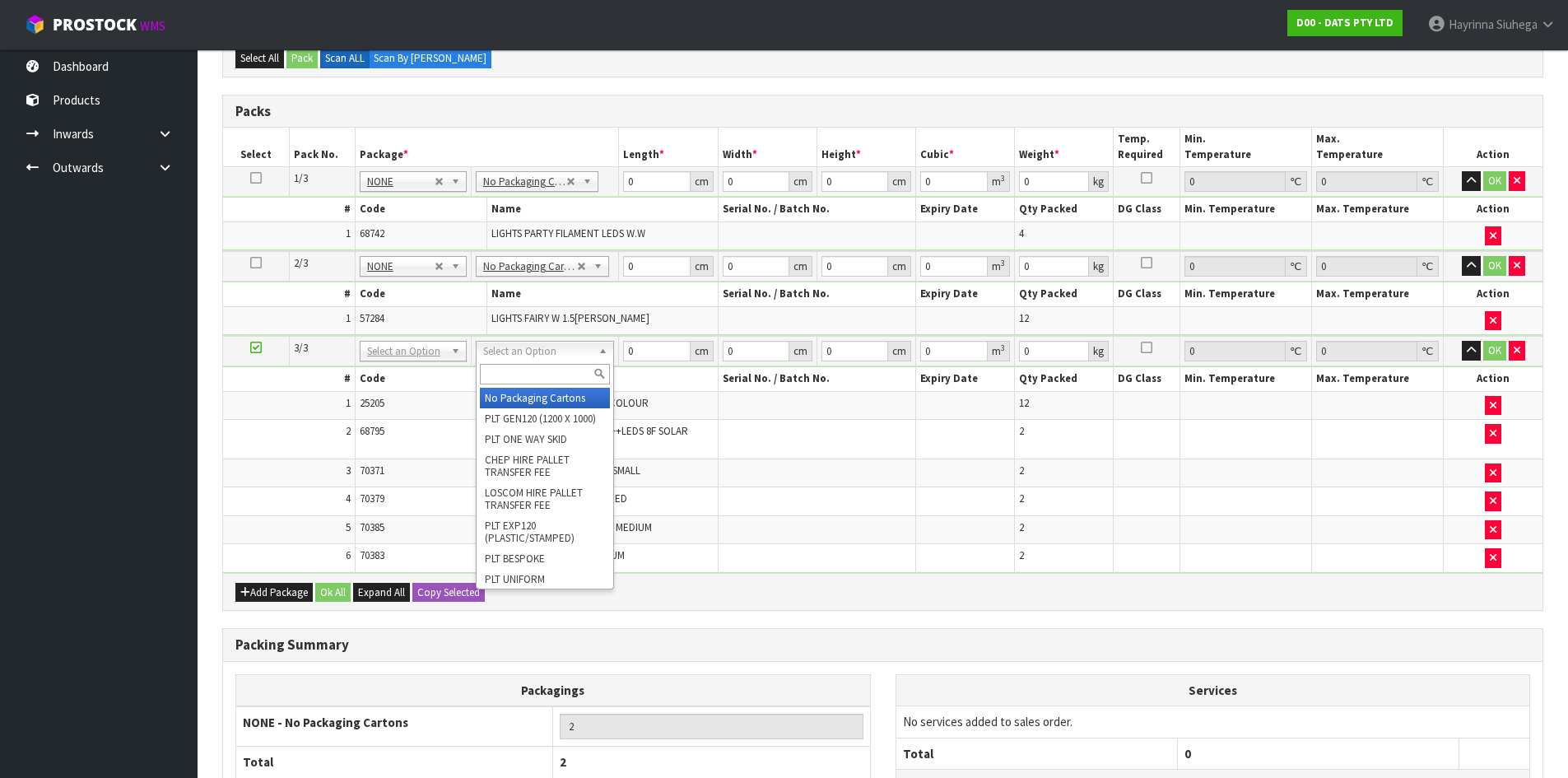
click at [539, 372] on input "text" at bounding box center [546, 374] width 130 height 20
type input "CTN9"
type input "51"
type input "38"
type input "58.5"
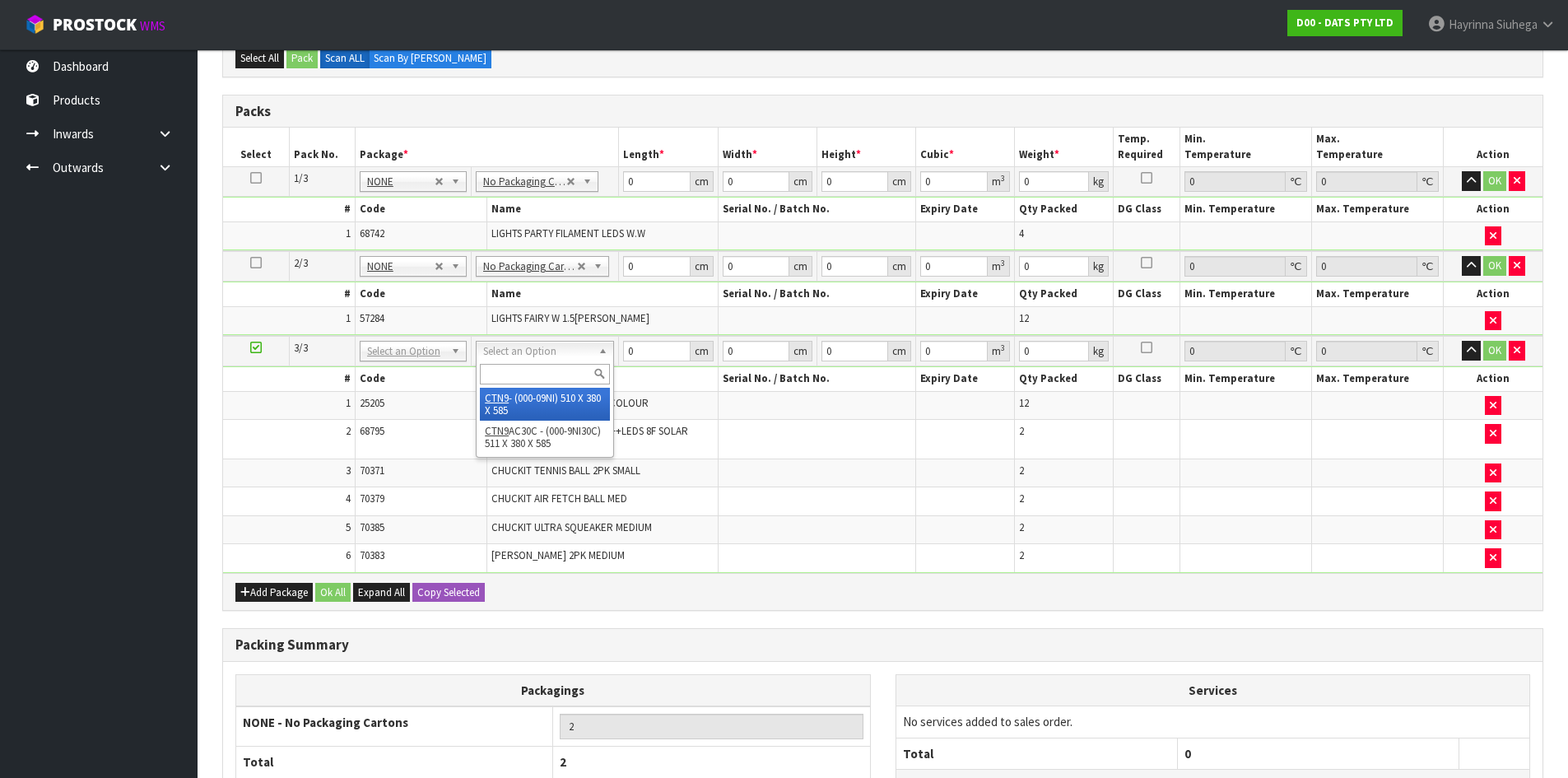
type input "0.113373"
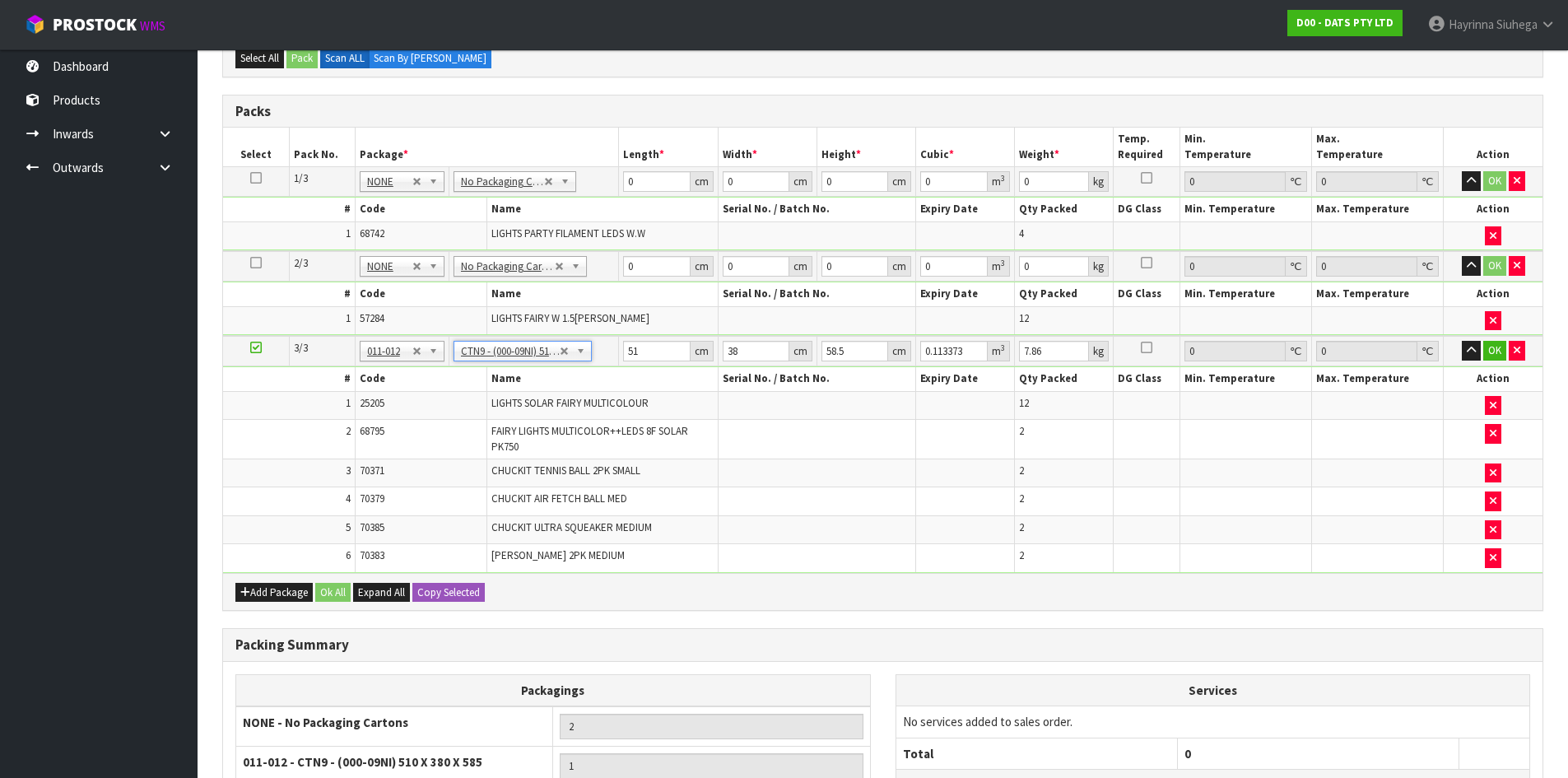
click at [265, 466] on td "3" at bounding box center [289, 473] width 132 height 29
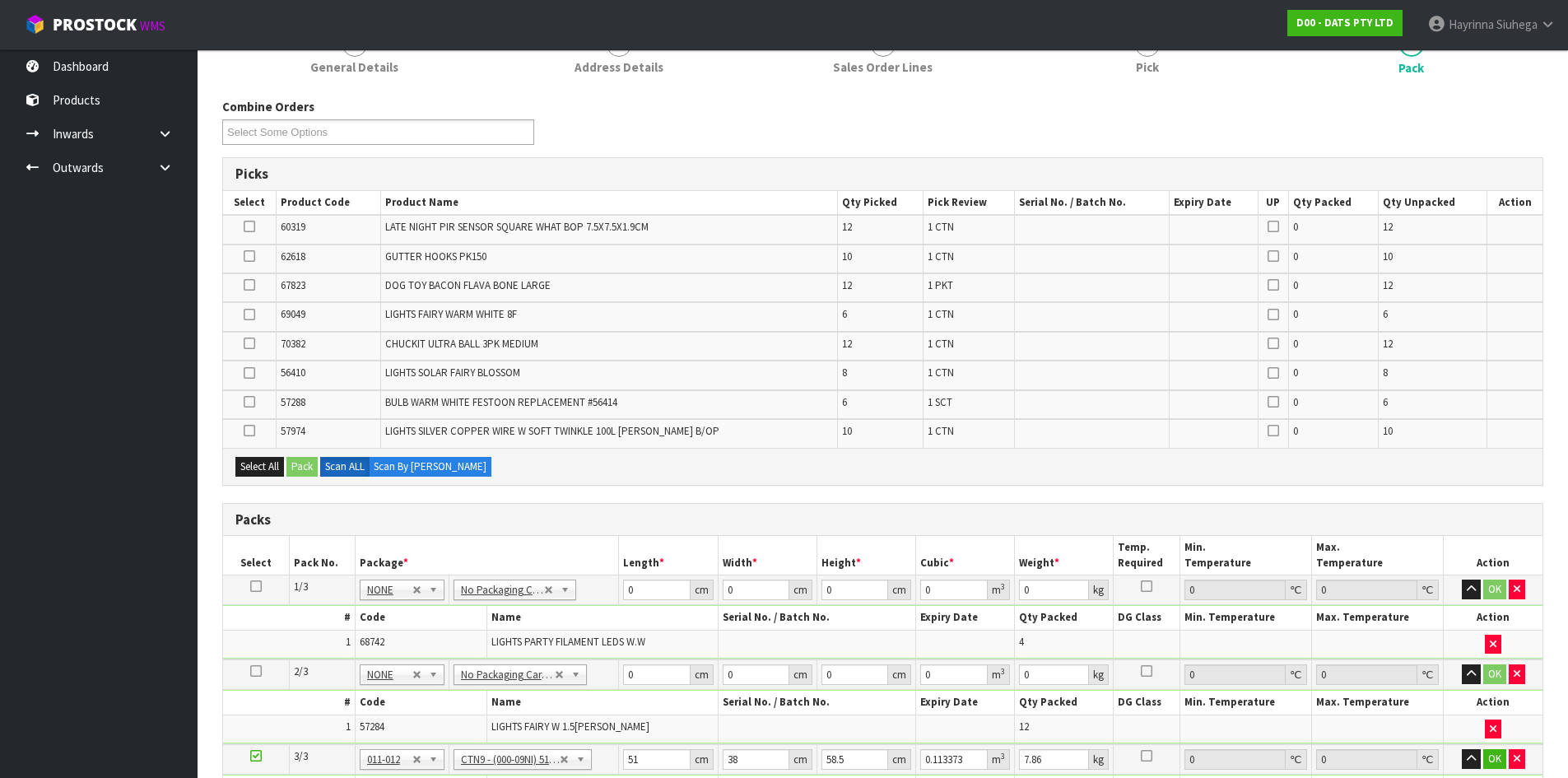
scroll to position [165, 0]
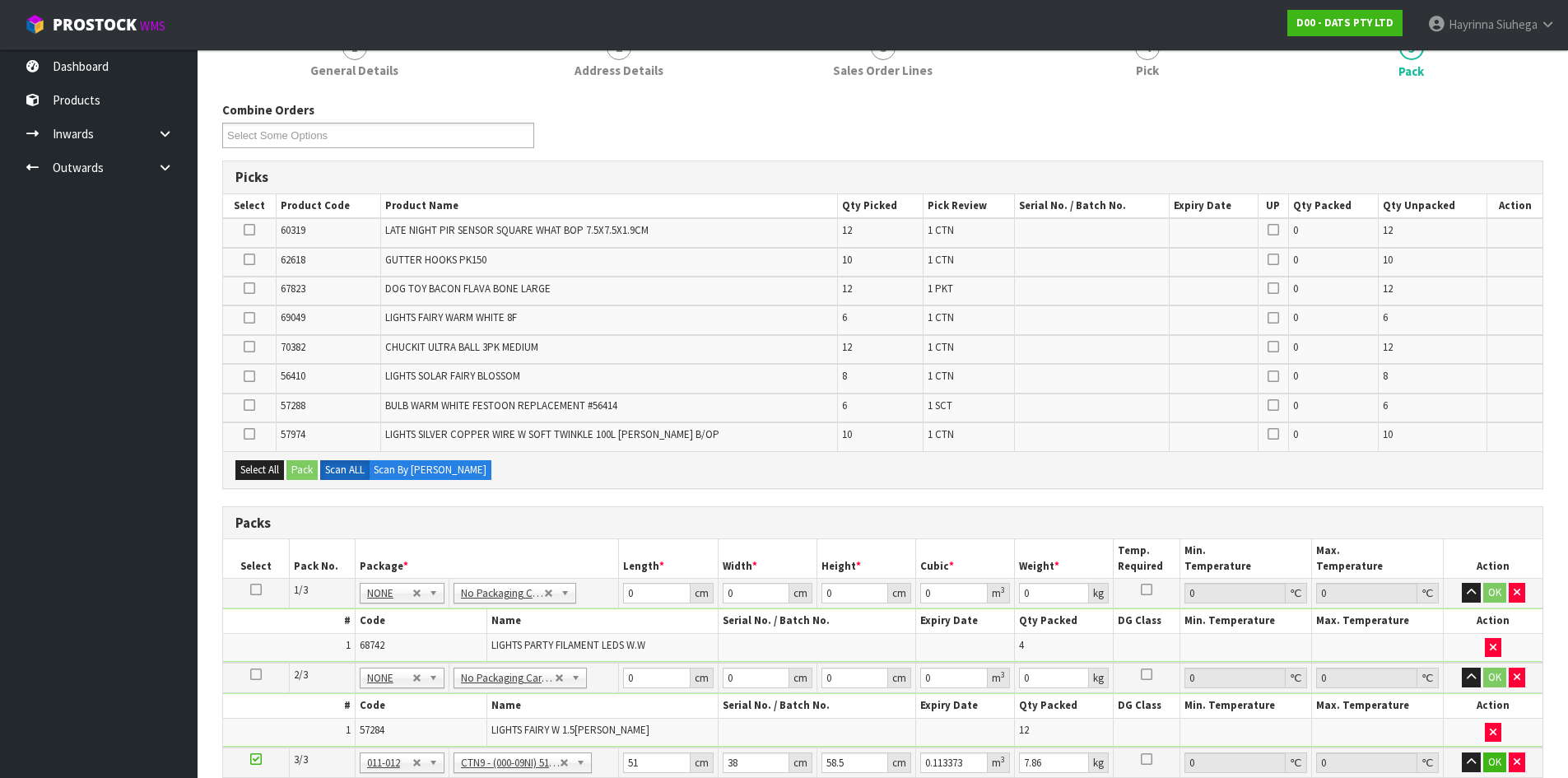
click at [770, 457] on div "Select All Pack Scan ALL Scan By Quantity" at bounding box center [883, 469] width 1319 height 37
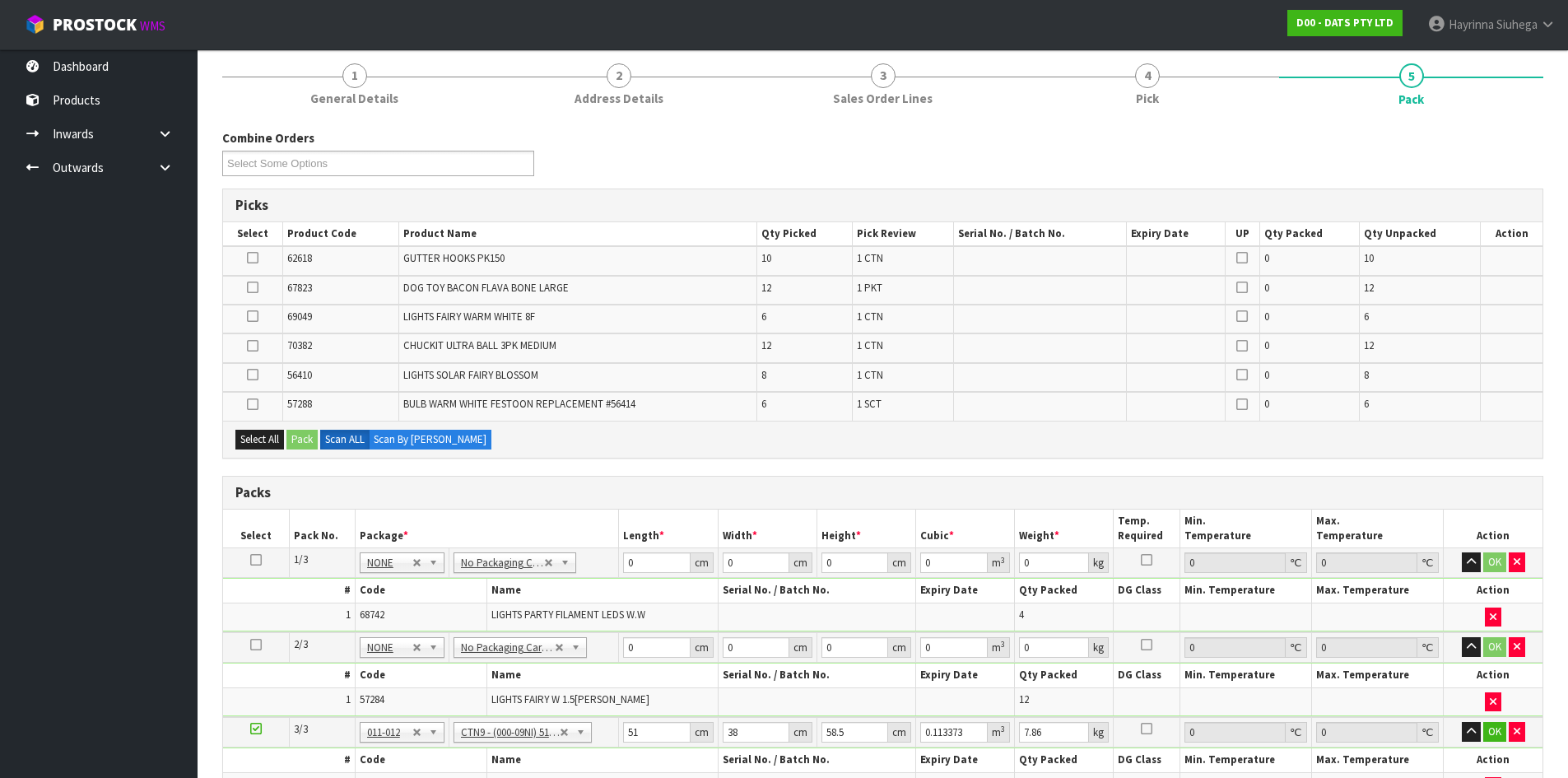
scroll to position [135, 0]
click at [727, 311] on td "LIGHTS FAIRY WARM WHITE 8F" at bounding box center [577, 321] width 358 height 29
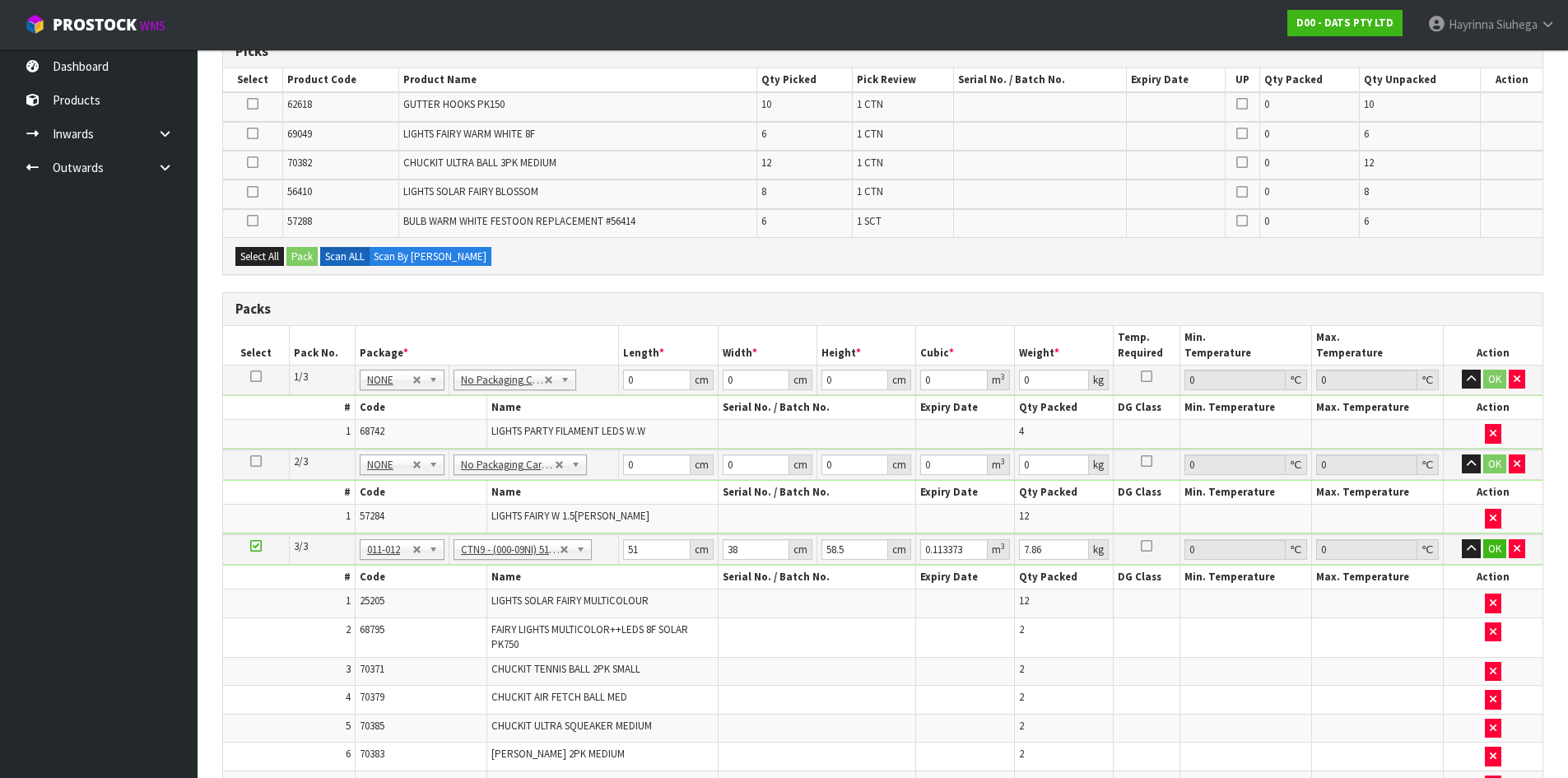
scroll to position [464, 0]
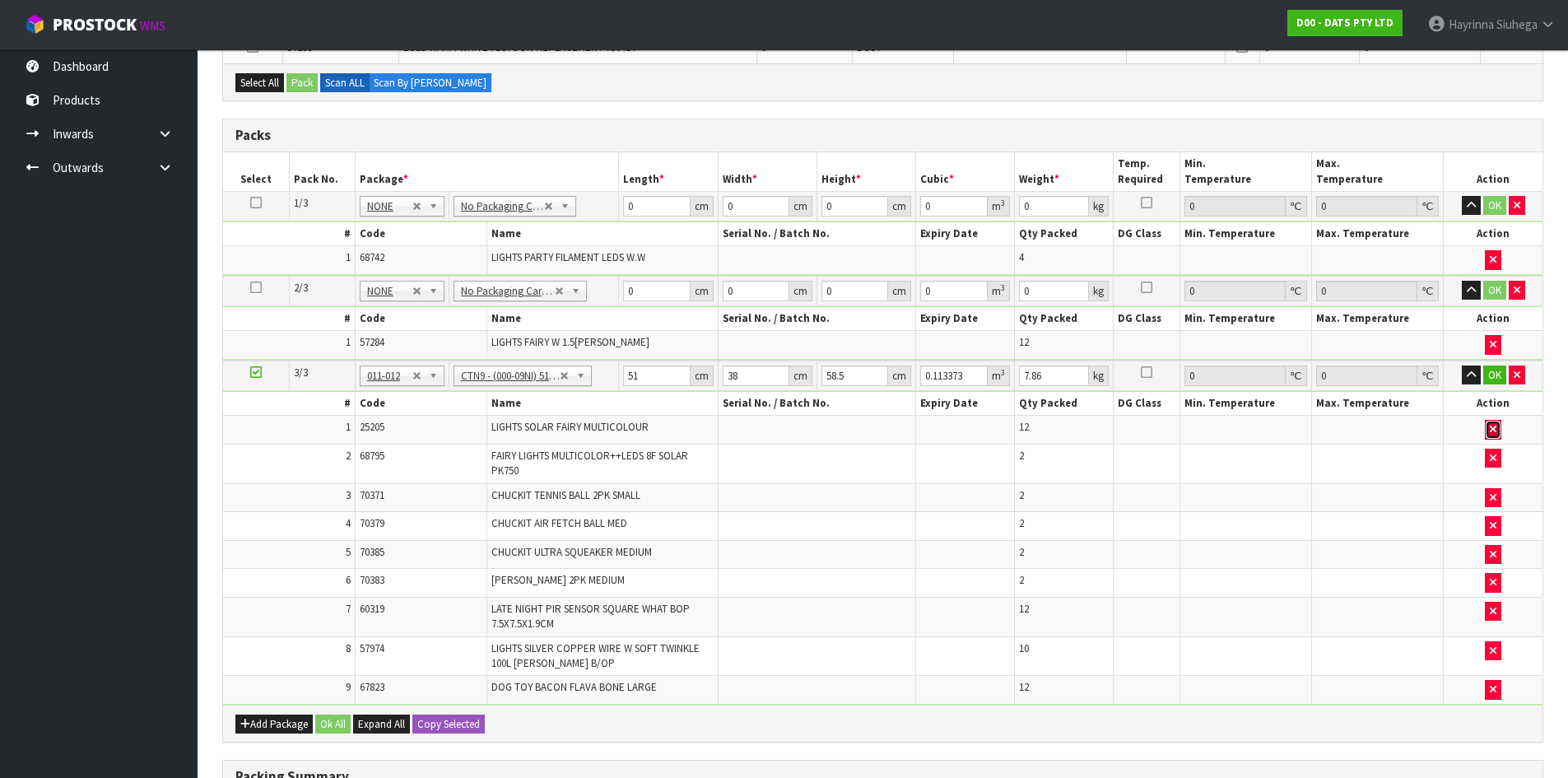
click at [1496, 425] on icon "button" at bounding box center [1494, 429] width 7 height 11
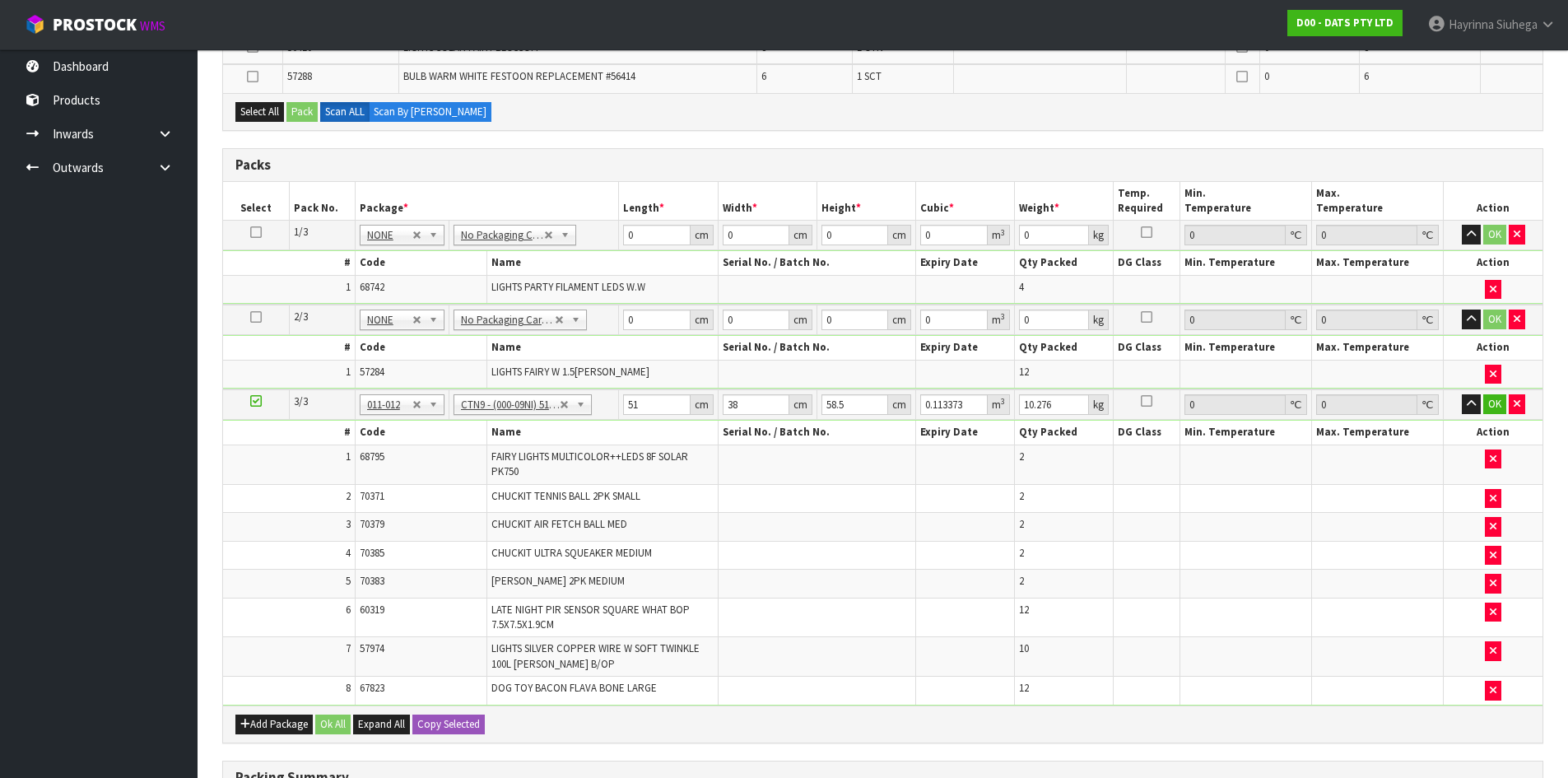
click at [1499, 448] on td at bounding box center [1493, 464] width 99 height 40
click at [1499, 456] on button "button" at bounding box center [1493, 458] width 16 height 19
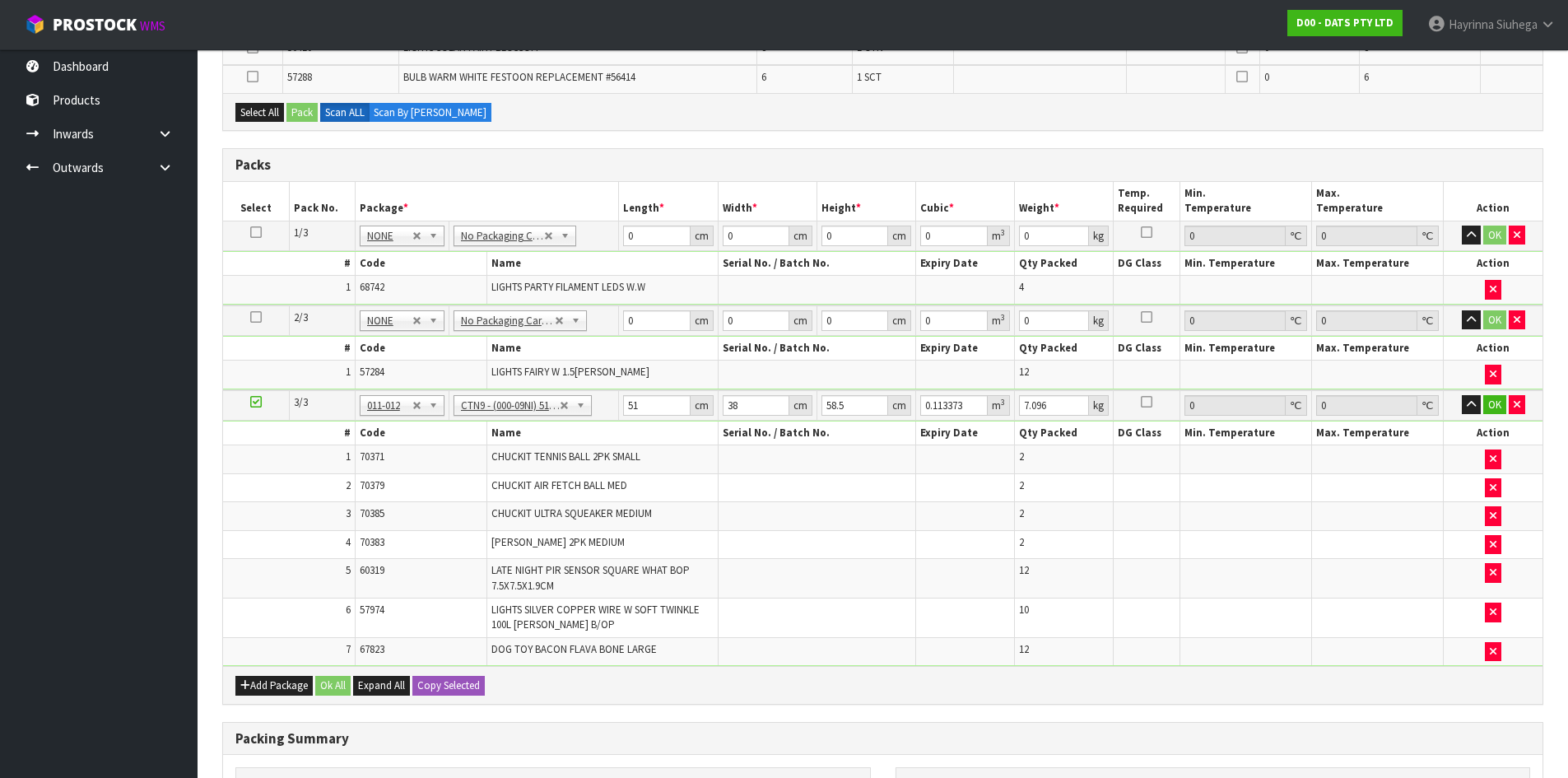
click at [1495, 470] on td at bounding box center [1493, 460] width 99 height 29
click at [1495, 468] on button "button" at bounding box center [1493, 458] width 16 height 19
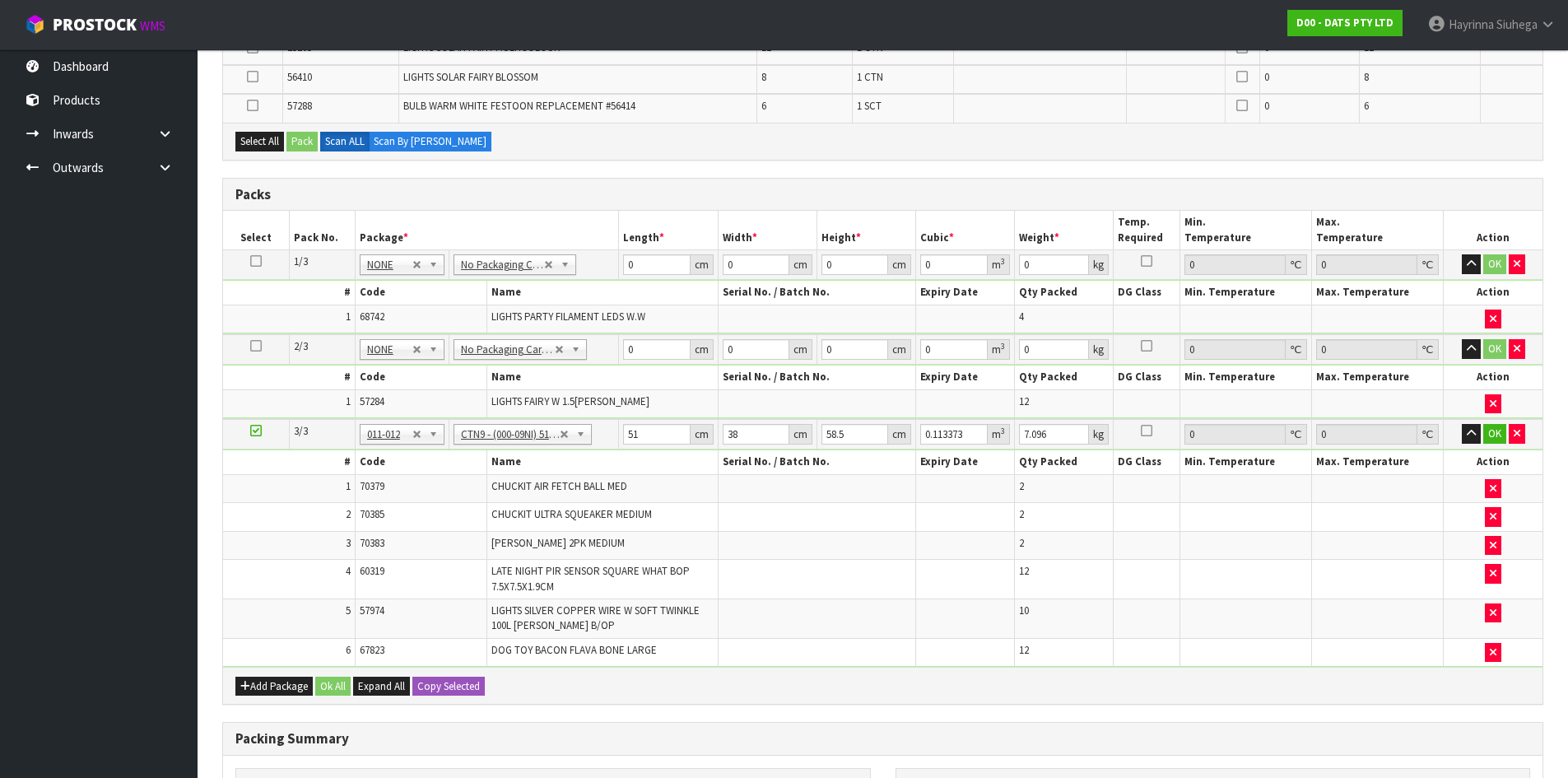
scroll to position [523, 0]
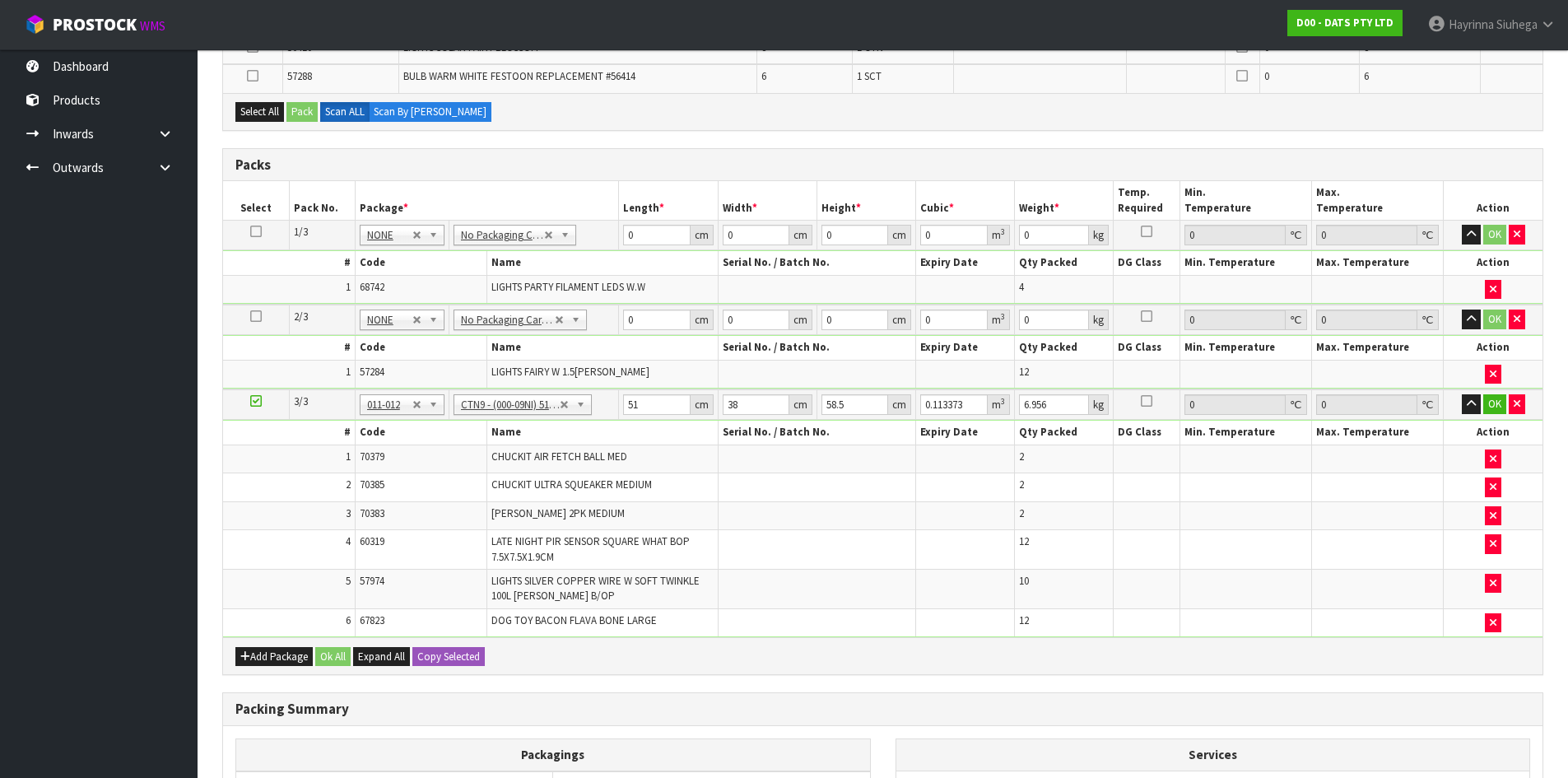
click at [1493, 469] on td at bounding box center [1493, 459] width 99 height 29
click at [1493, 468] on button "button" at bounding box center [1493, 458] width 16 height 19
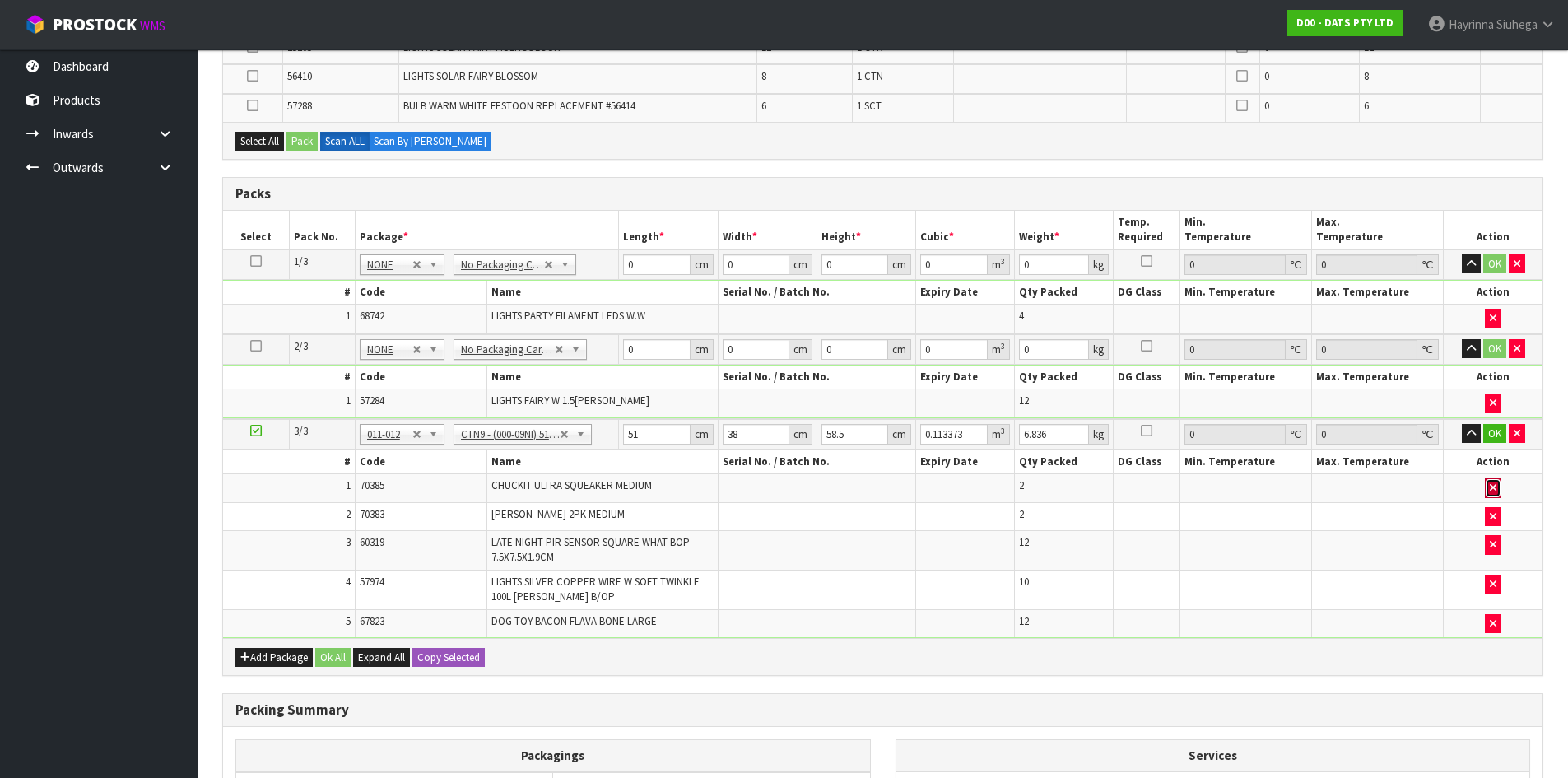
click at [1493, 493] on icon "button" at bounding box center [1494, 487] width 7 height 11
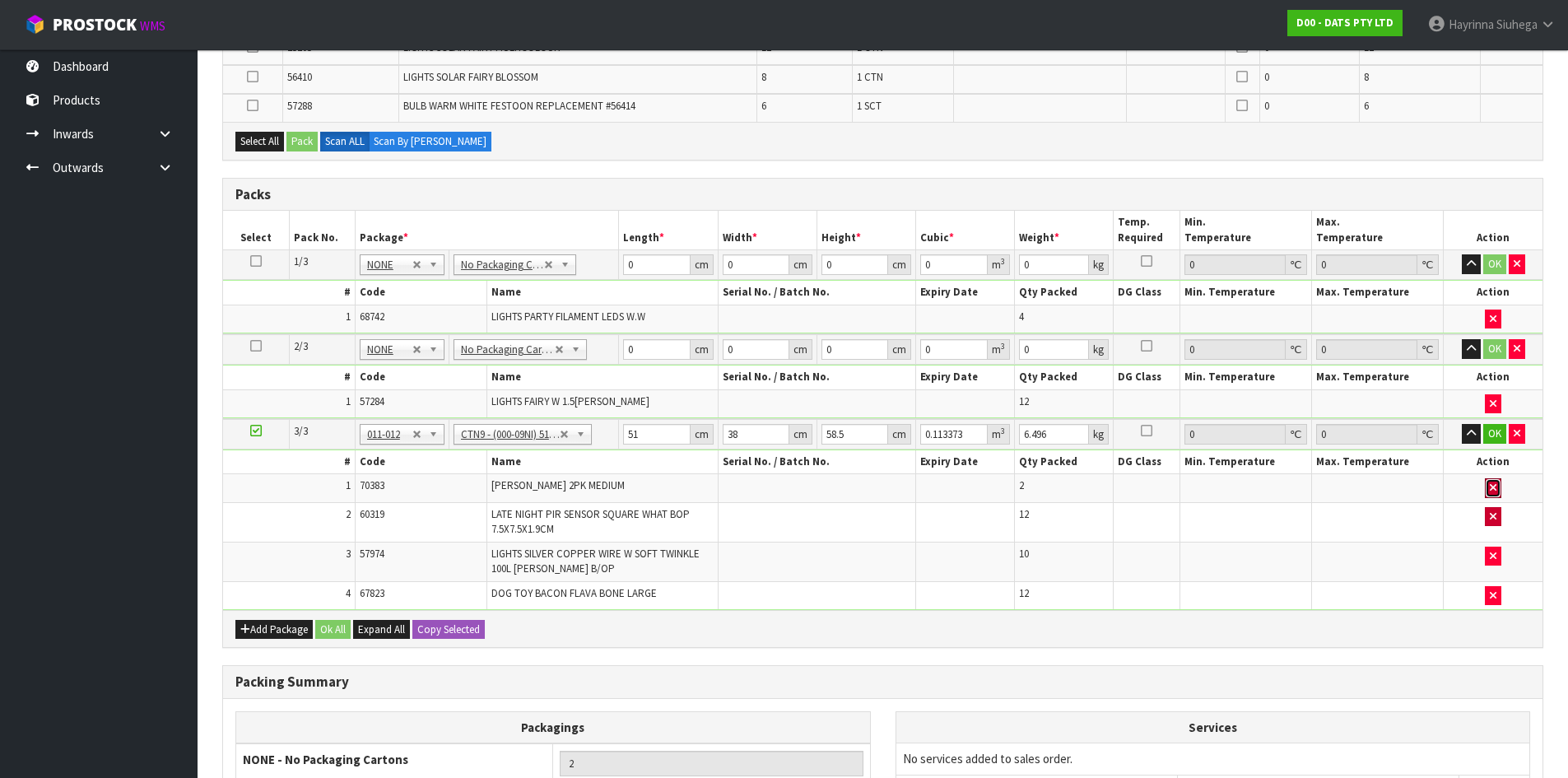
click at [1498, 485] on button "button" at bounding box center [1493, 488] width 16 height 19
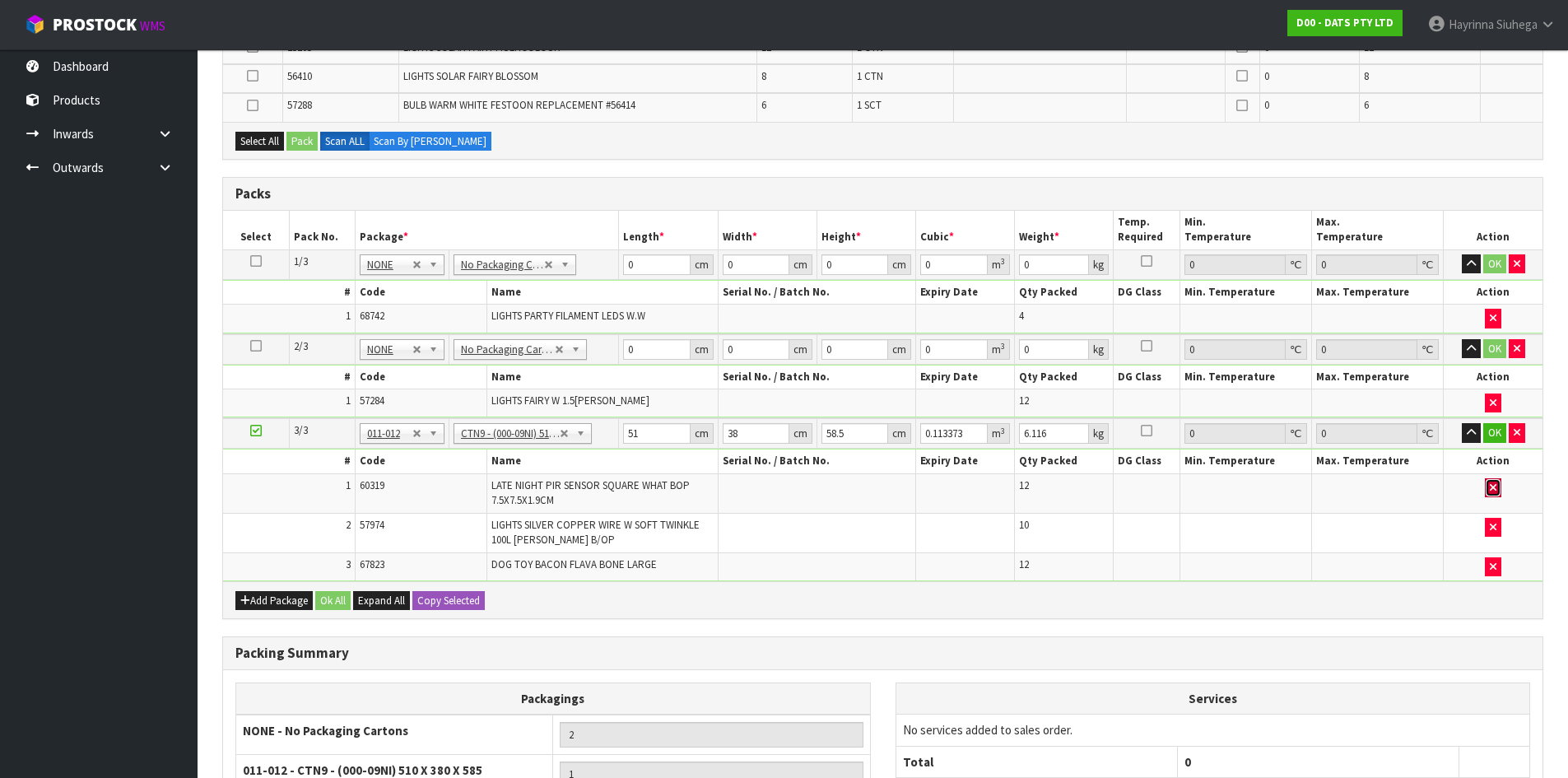
click at [1493, 494] on button "button" at bounding box center [1493, 488] width 16 height 19
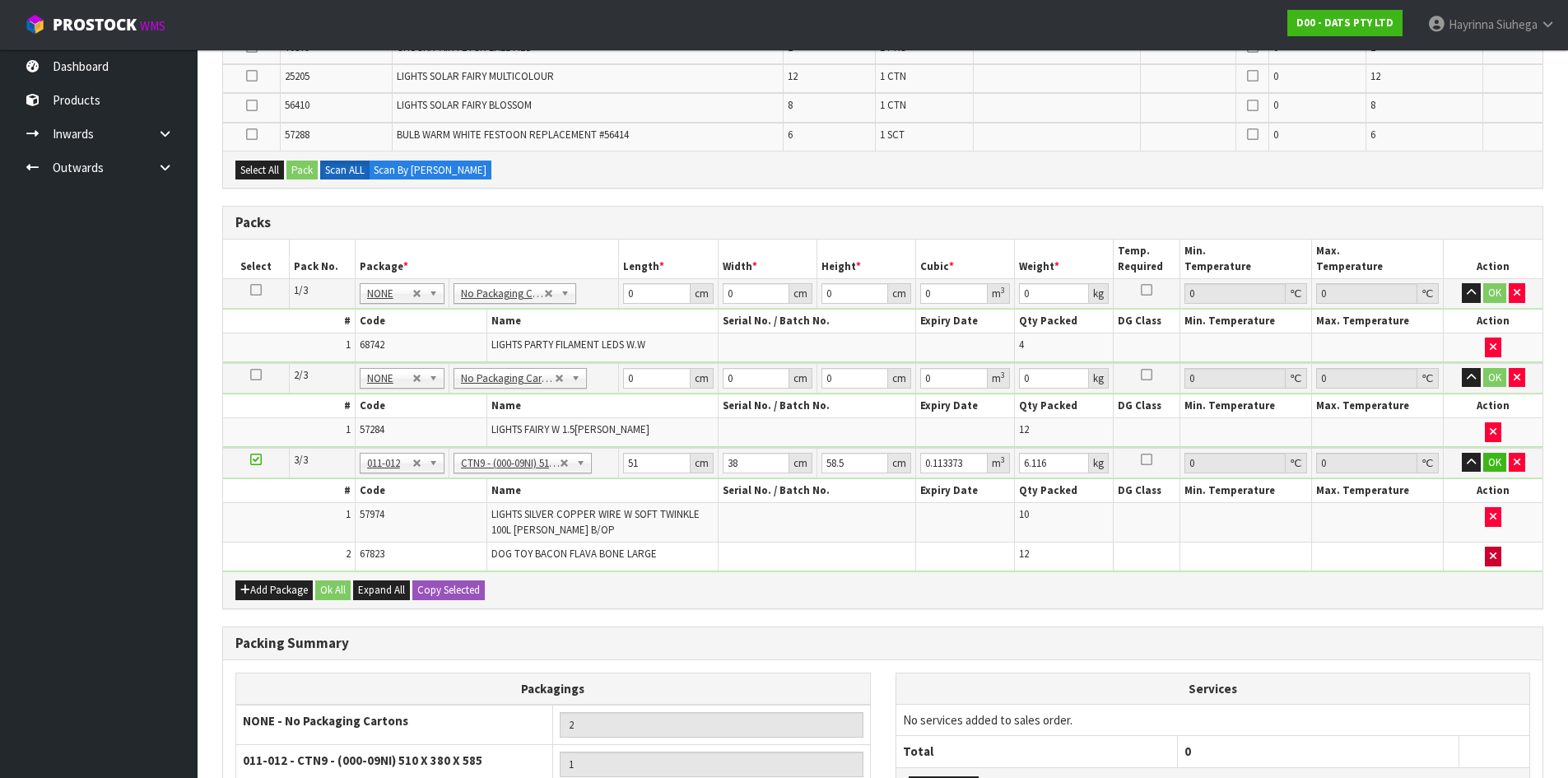
scroll to position [610, 0]
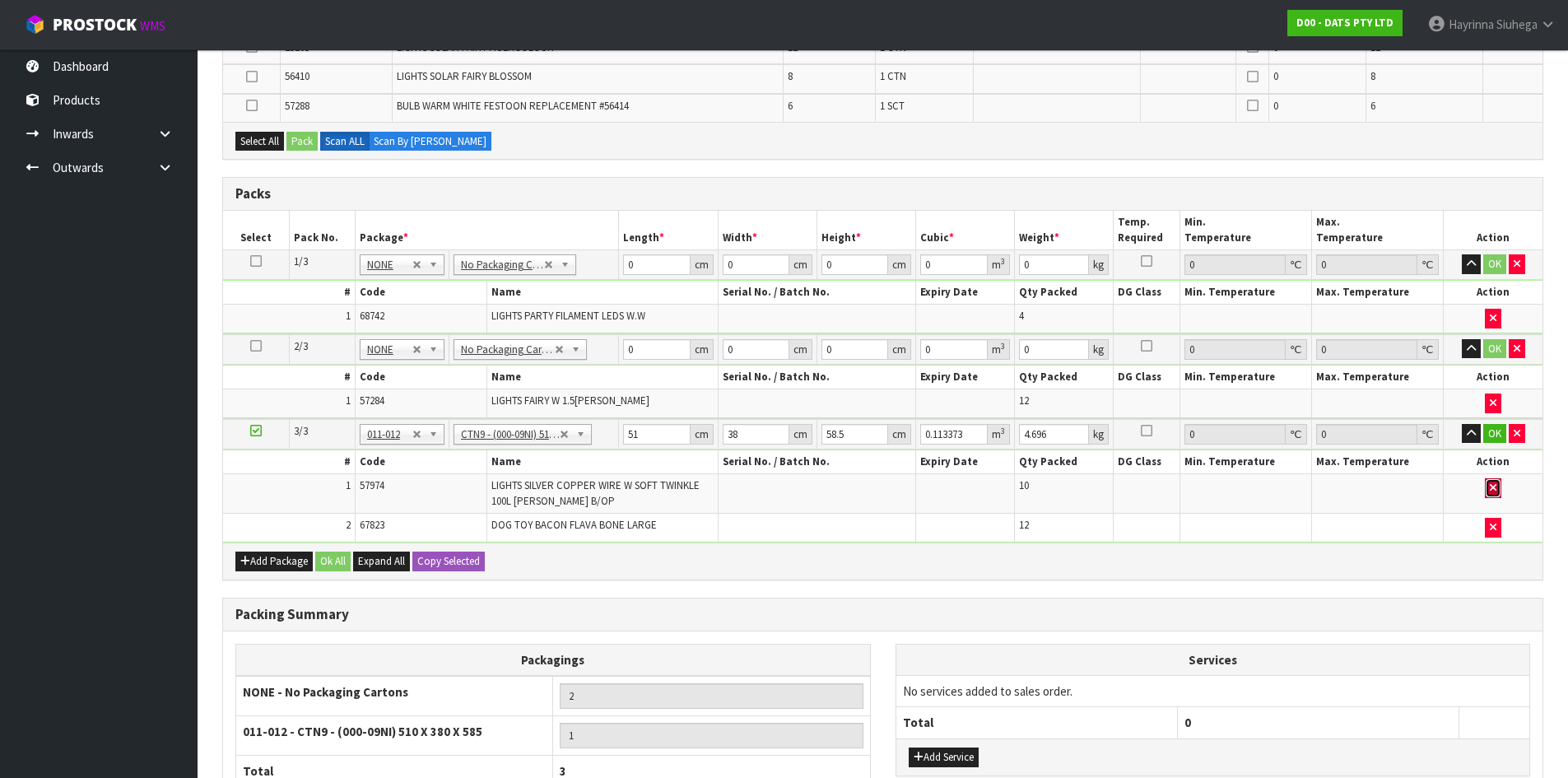
click at [1495, 493] on icon "button" at bounding box center [1494, 487] width 7 height 11
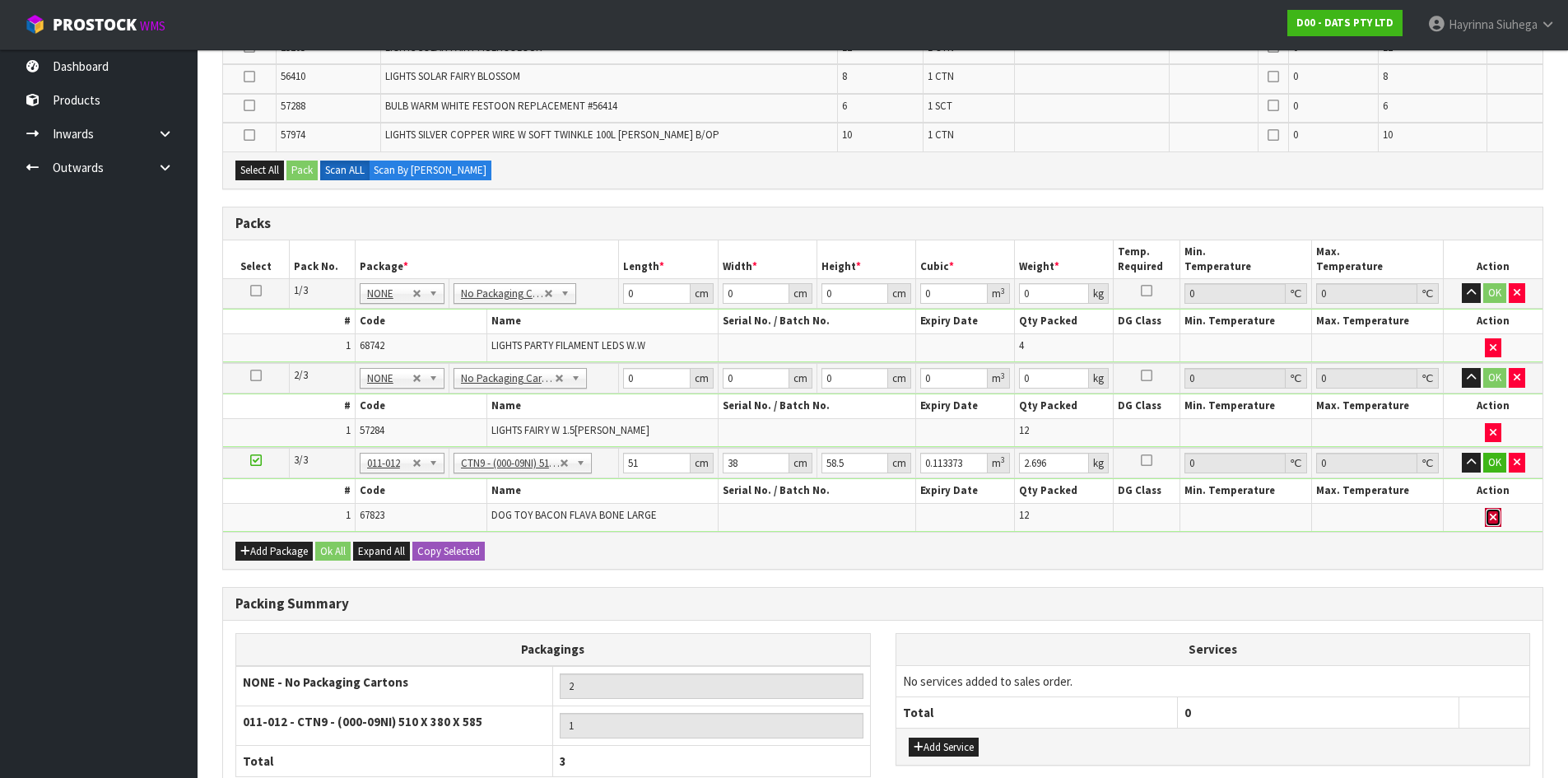
click at [1495, 511] on button "button" at bounding box center [1493, 518] width 16 height 19
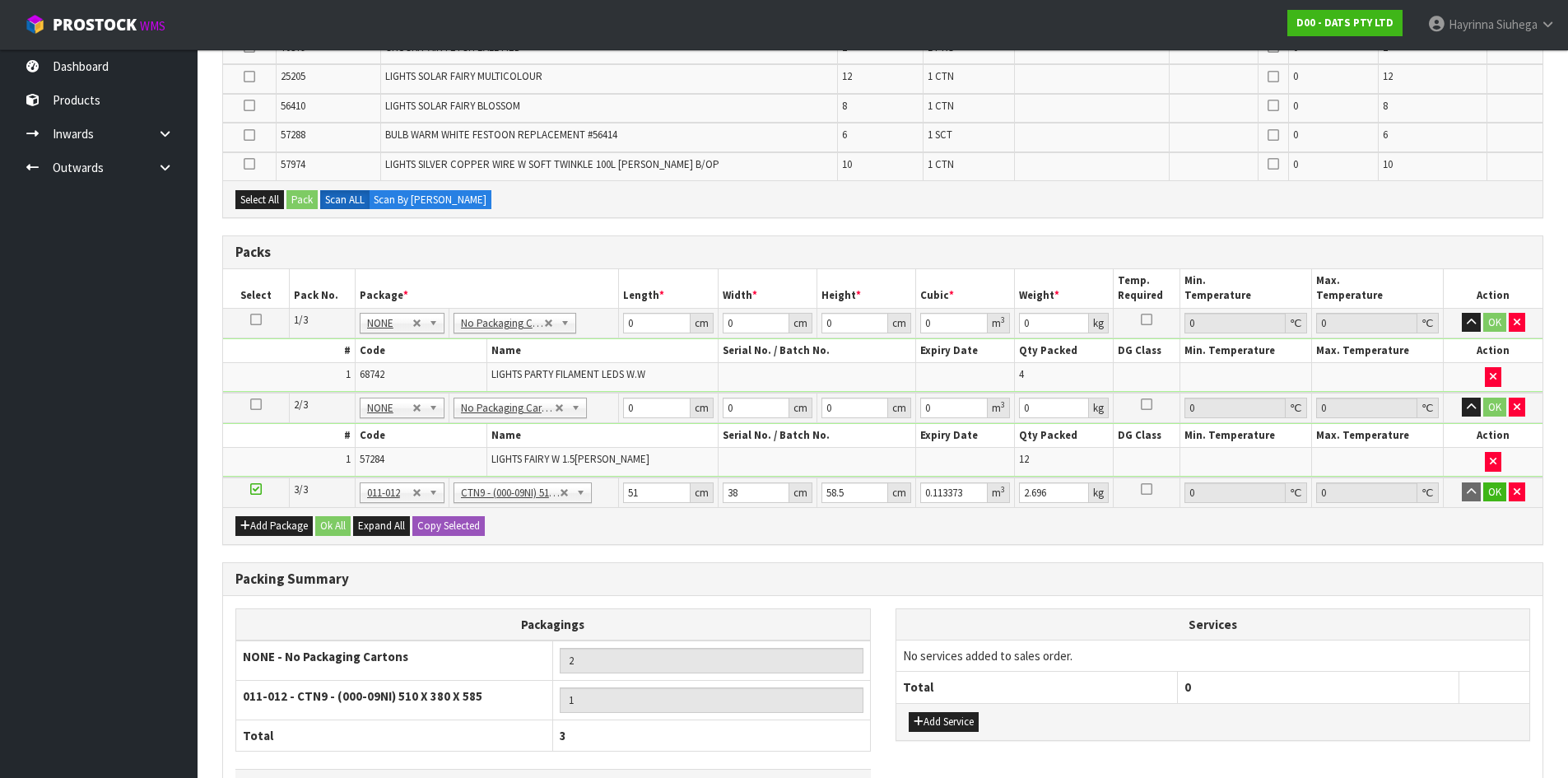
scroll to position [639, 0]
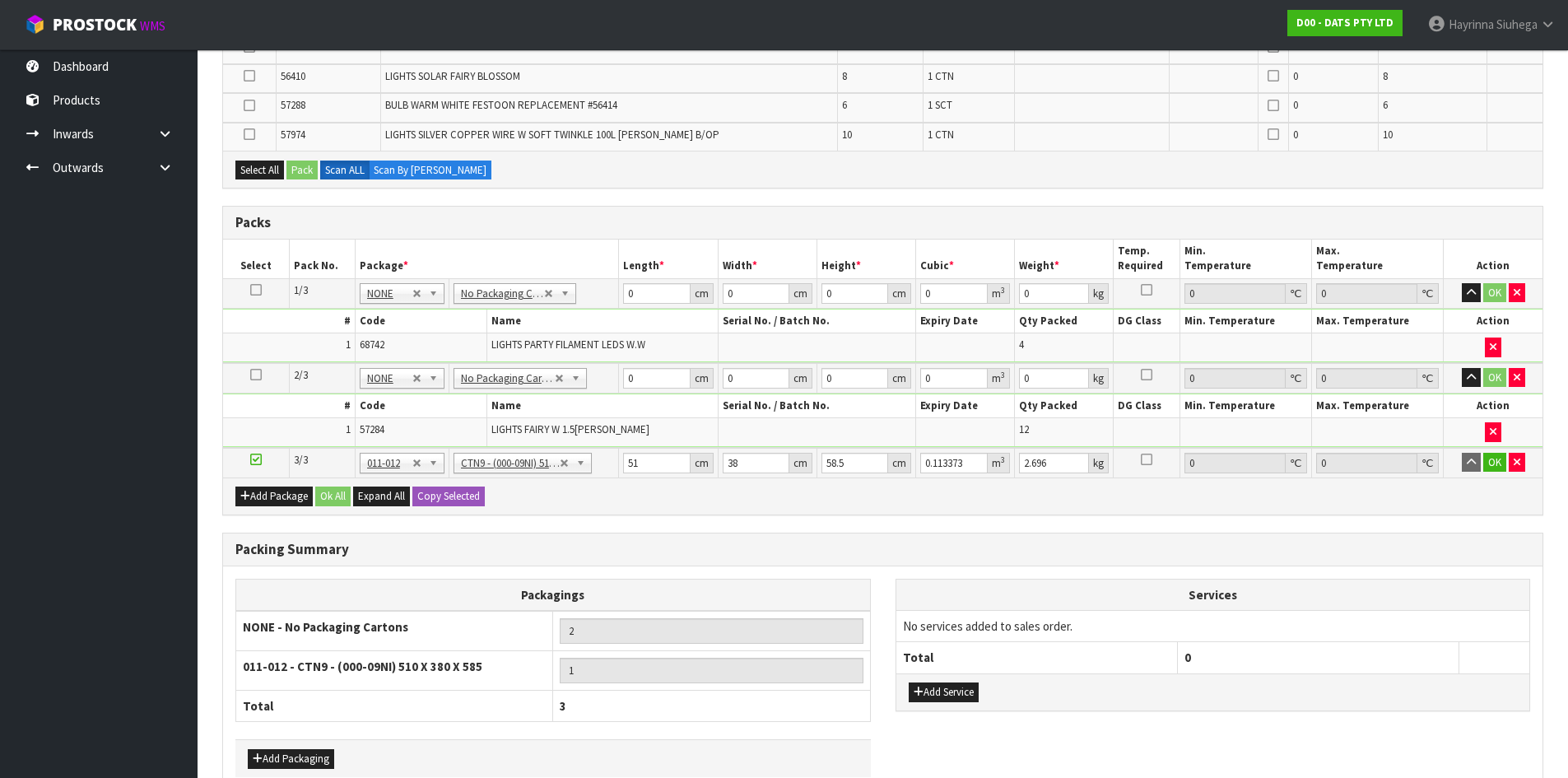
type input "0.2"
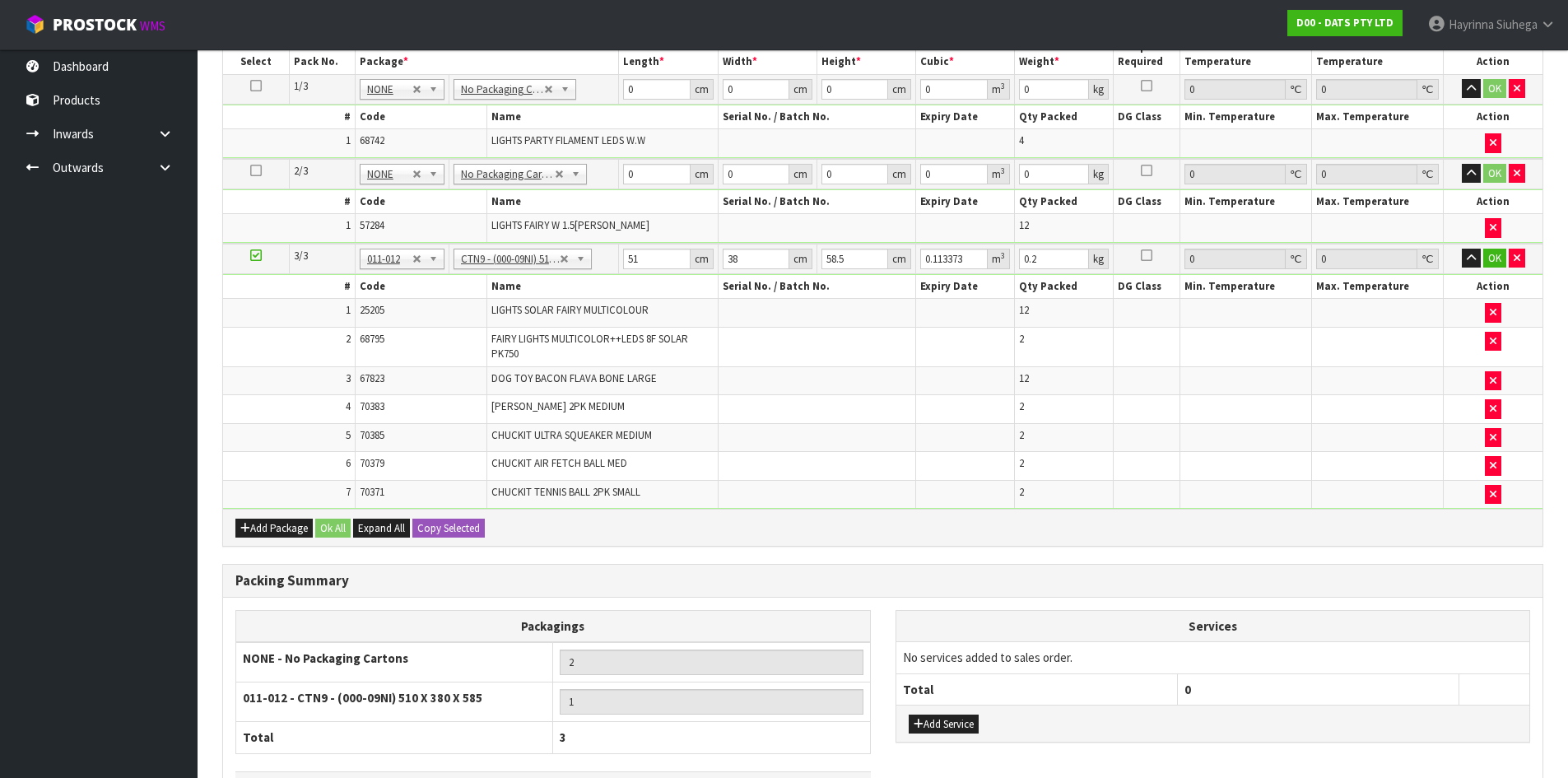
click at [647, 470] on td "CHUCKIT AIR FETCH BALL MED" at bounding box center [603, 466] width 232 height 29
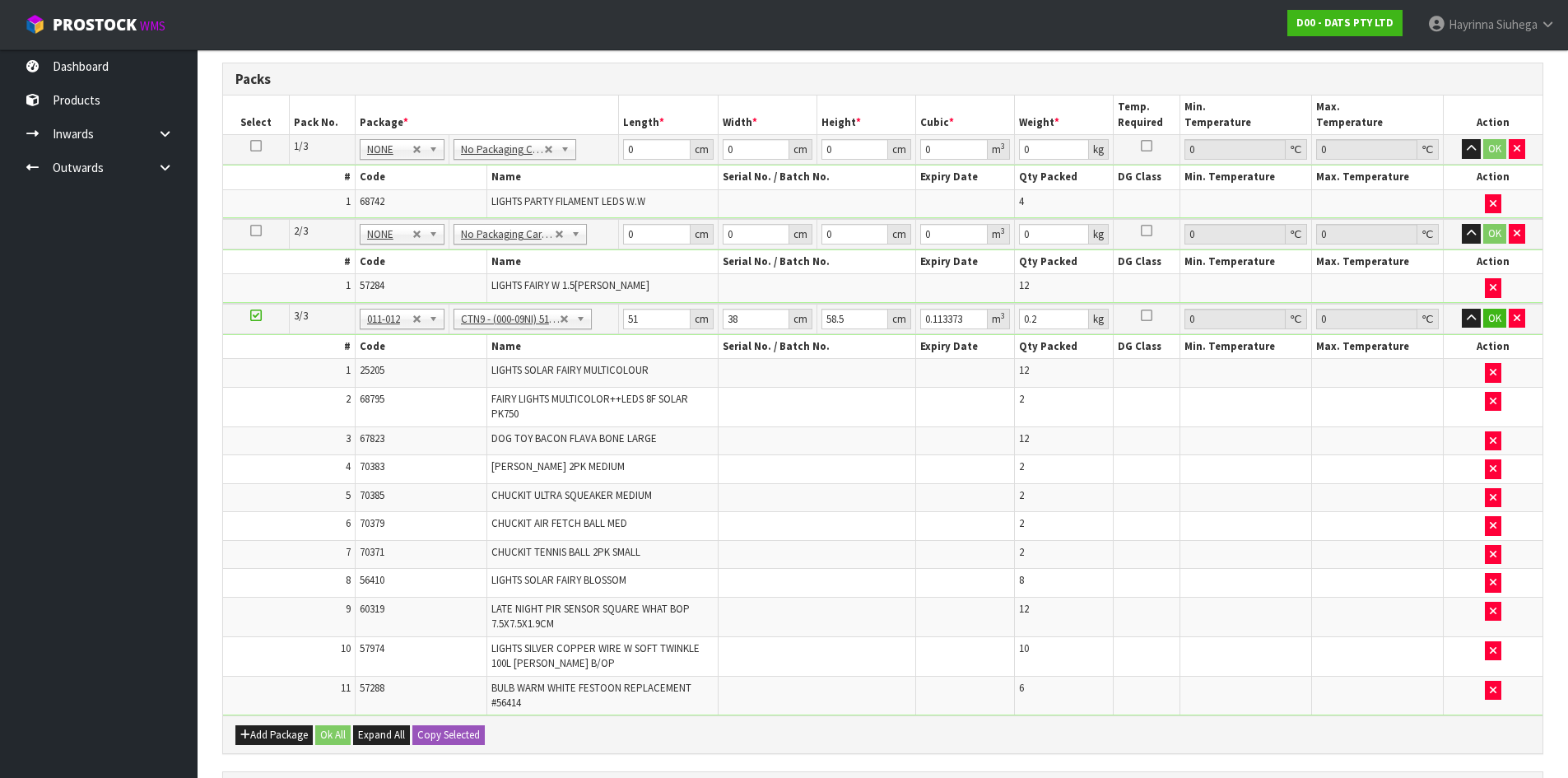
scroll to position [462, 0]
click at [255, 323] on link at bounding box center [256, 316] width 12 height 14
click at [317, 405] on td "2" at bounding box center [289, 407] width 132 height 40
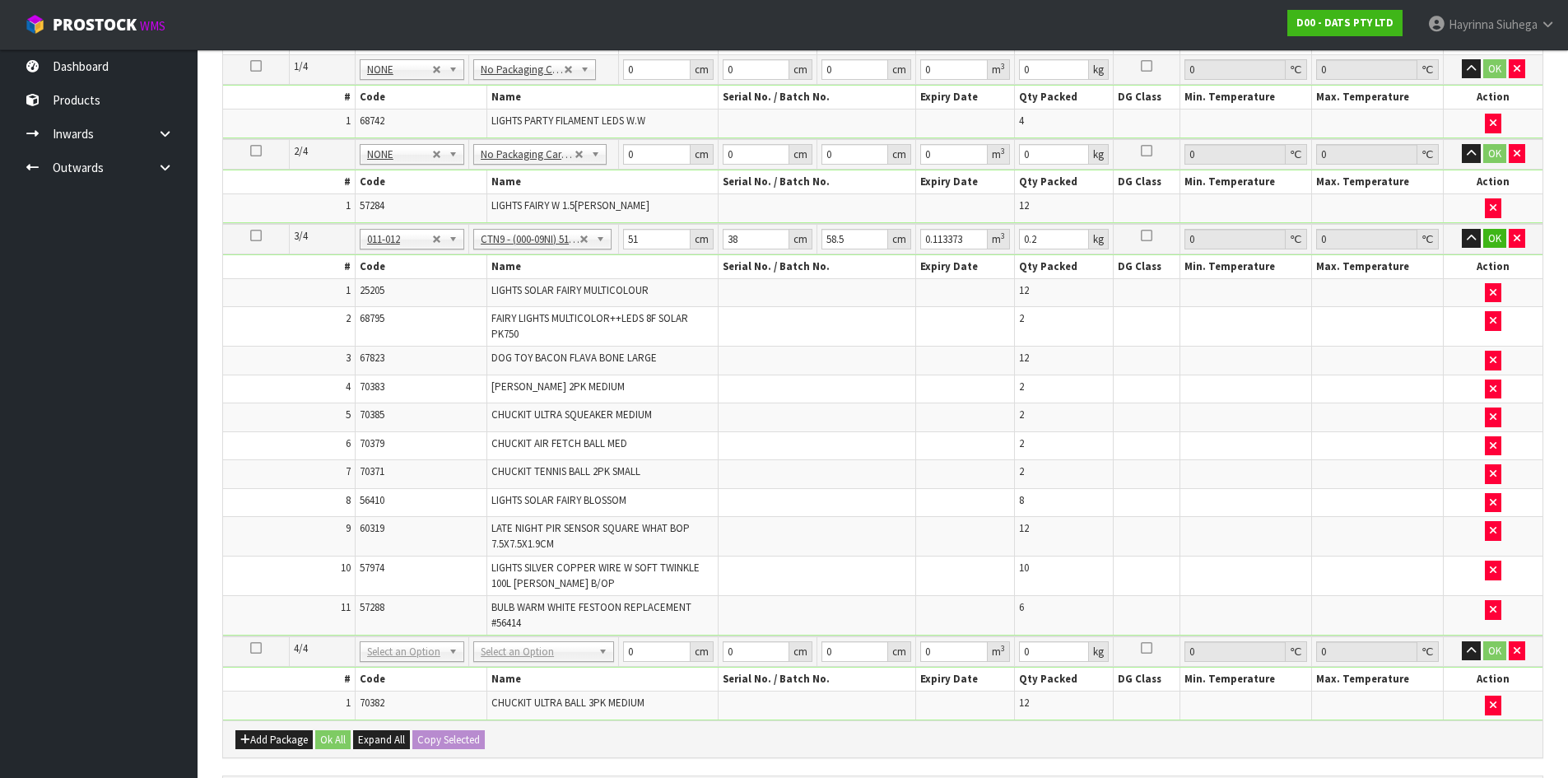
scroll to position [627, 0]
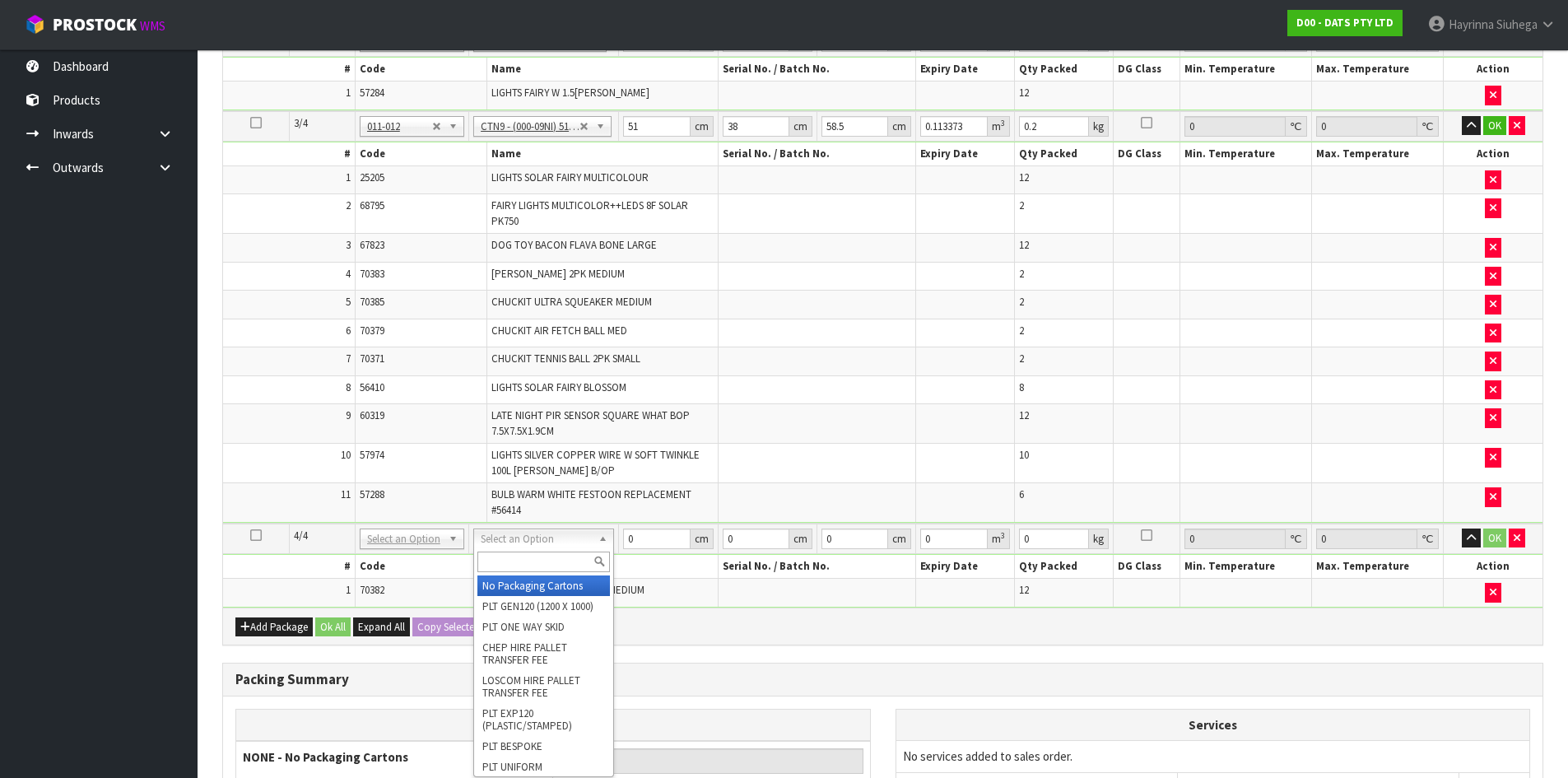
drag, startPoint x: 478, startPoint y: 541, endPoint x: 501, endPoint y: 548, distance: 24.0
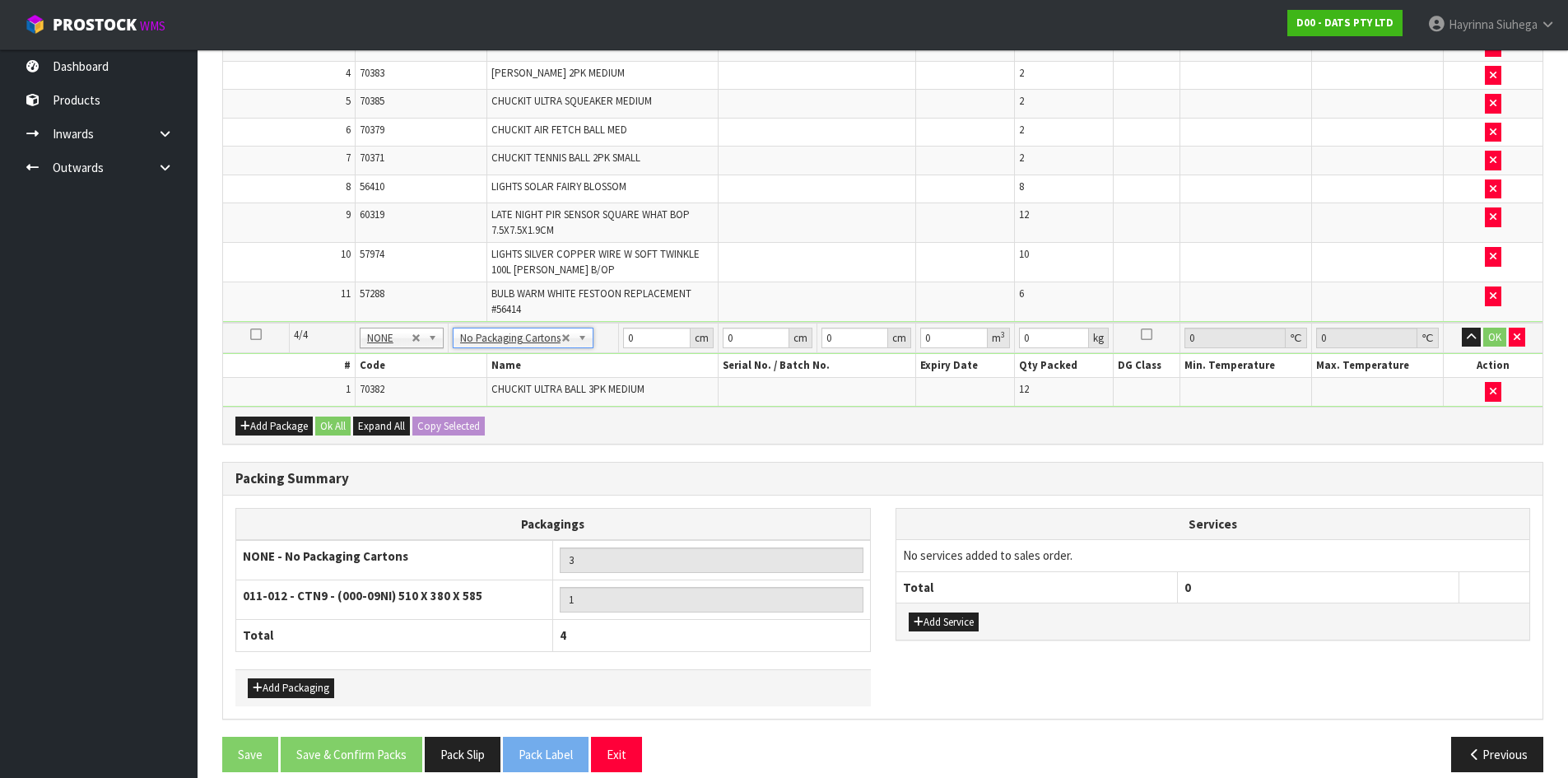
scroll to position [846, 0]
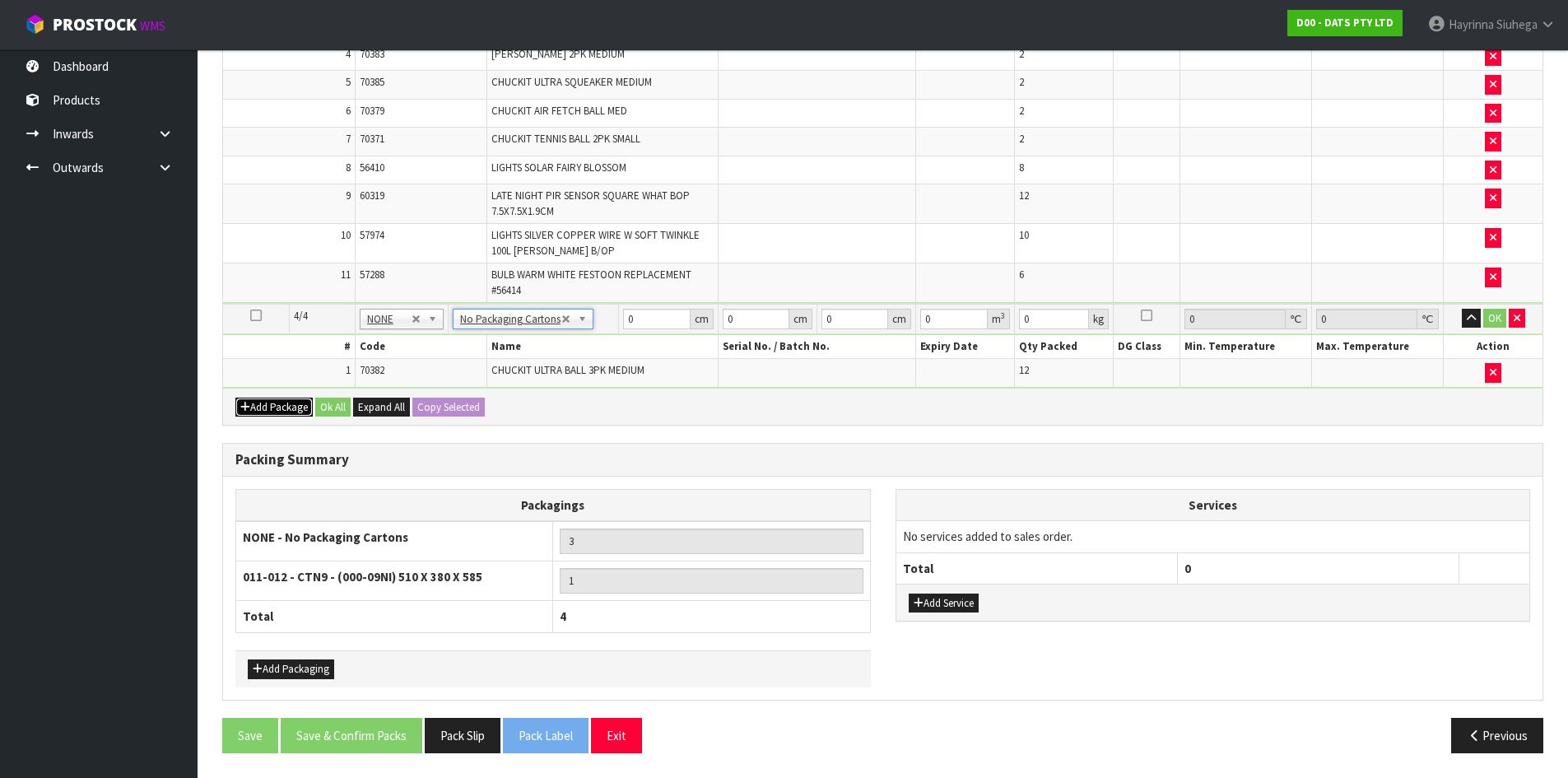
click at [258, 413] on button "Add Package" at bounding box center [274, 407] width 78 height 19
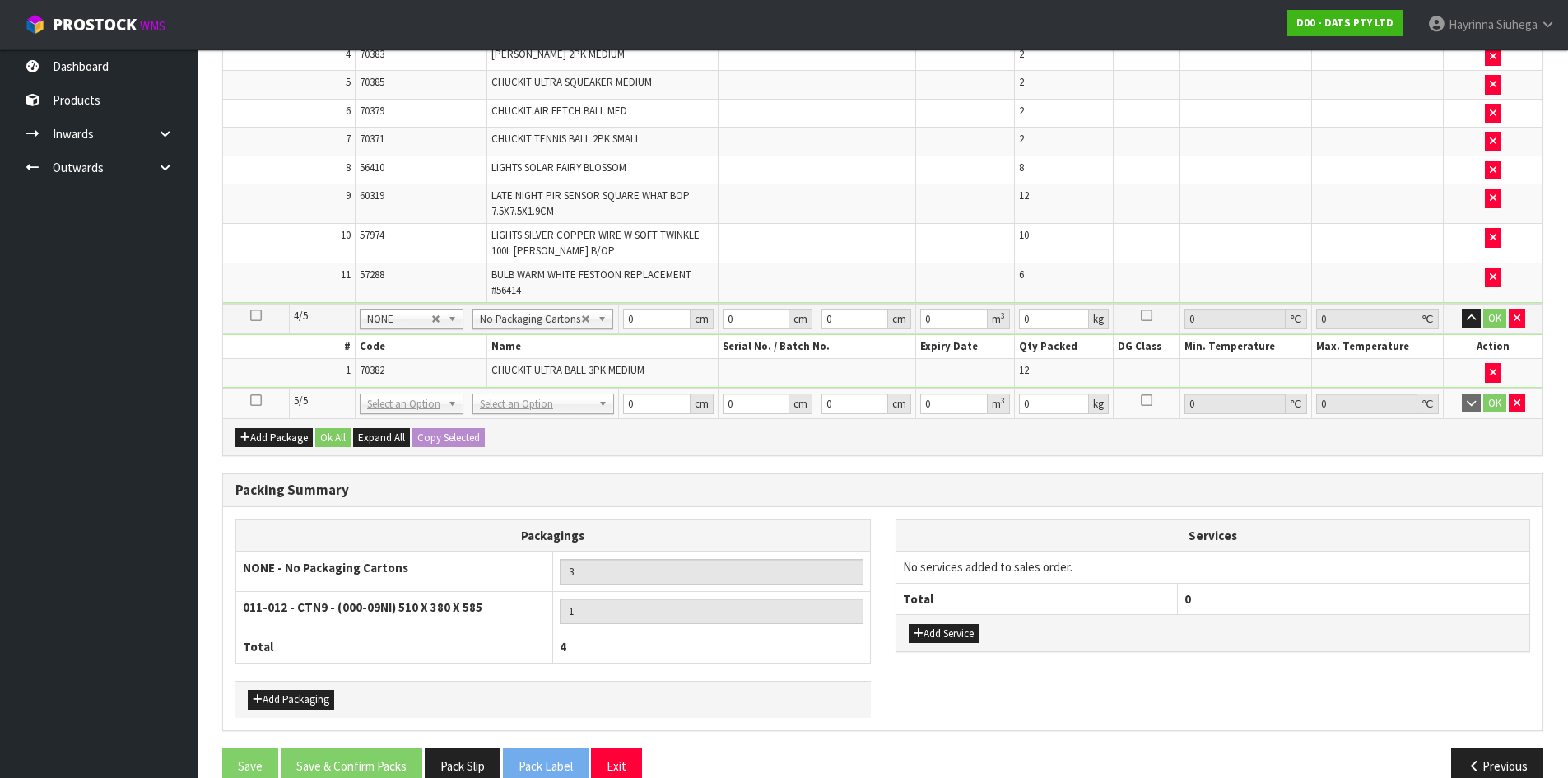
click at [260, 400] on icon at bounding box center [256, 400] width 12 height 1
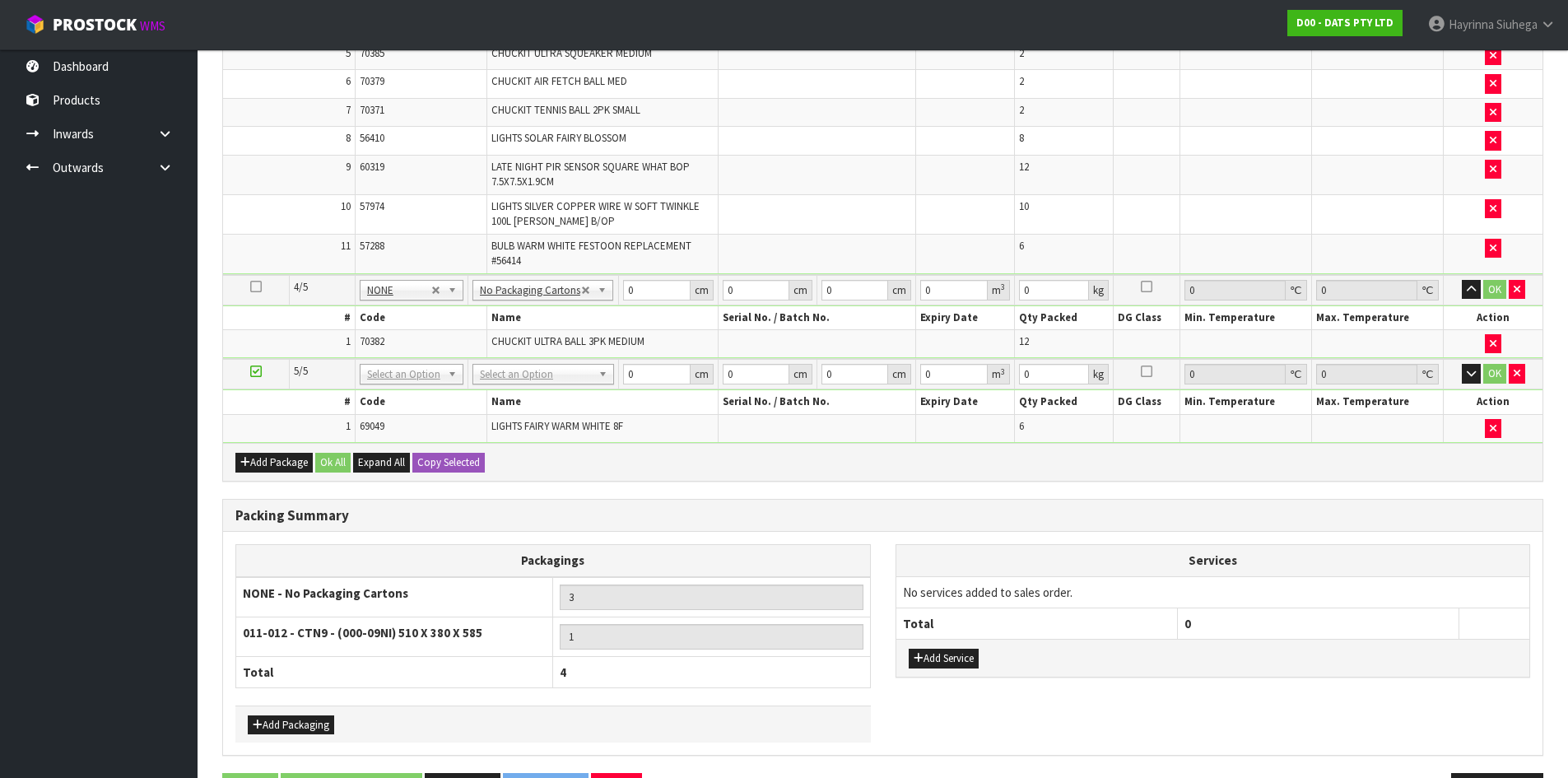
scroll to position [818, 0]
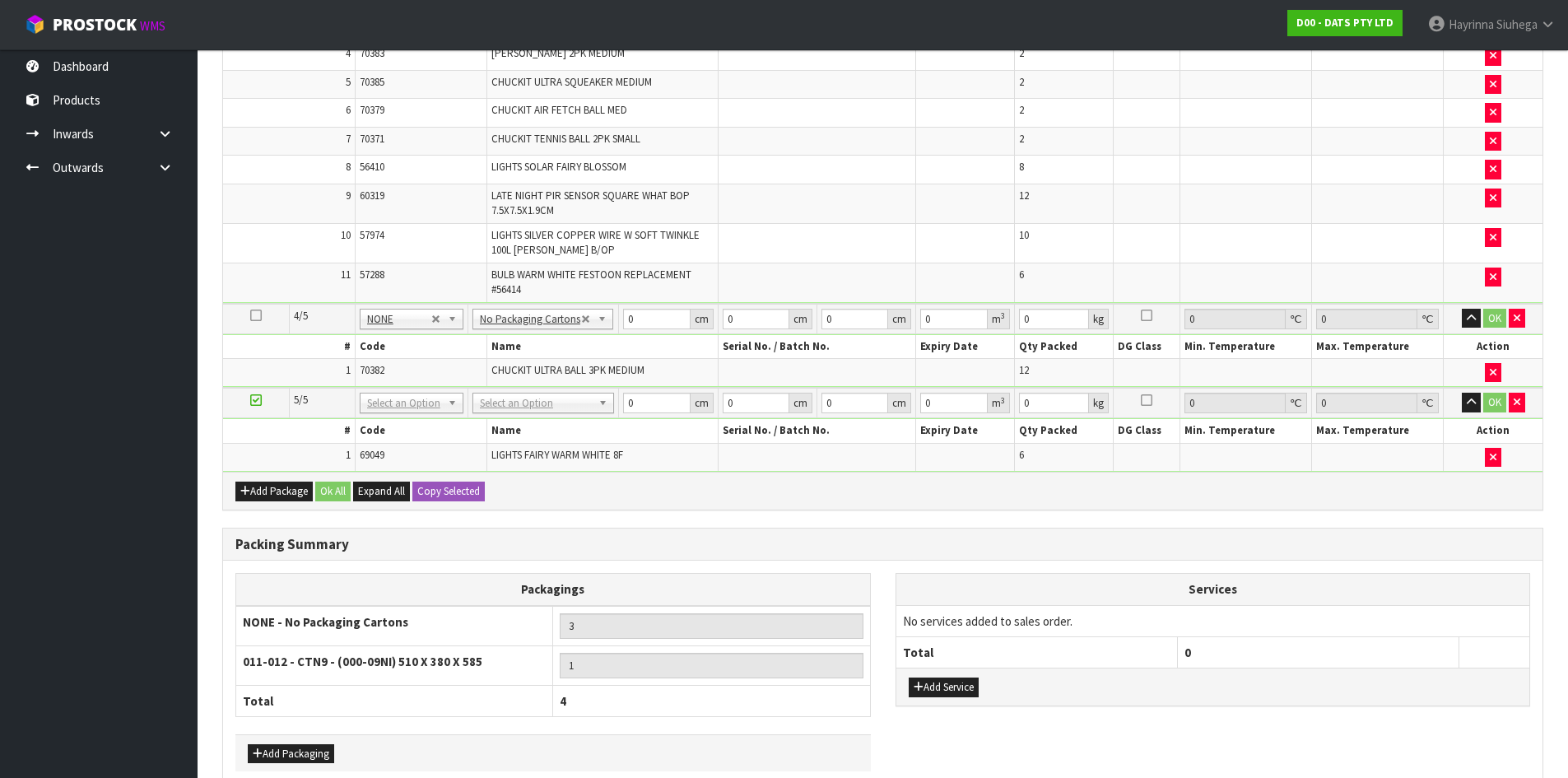
click at [249, 405] on td at bounding box center [256, 403] width 66 height 30
click at [250, 401] on icon at bounding box center [256, 400] width 12 height 1
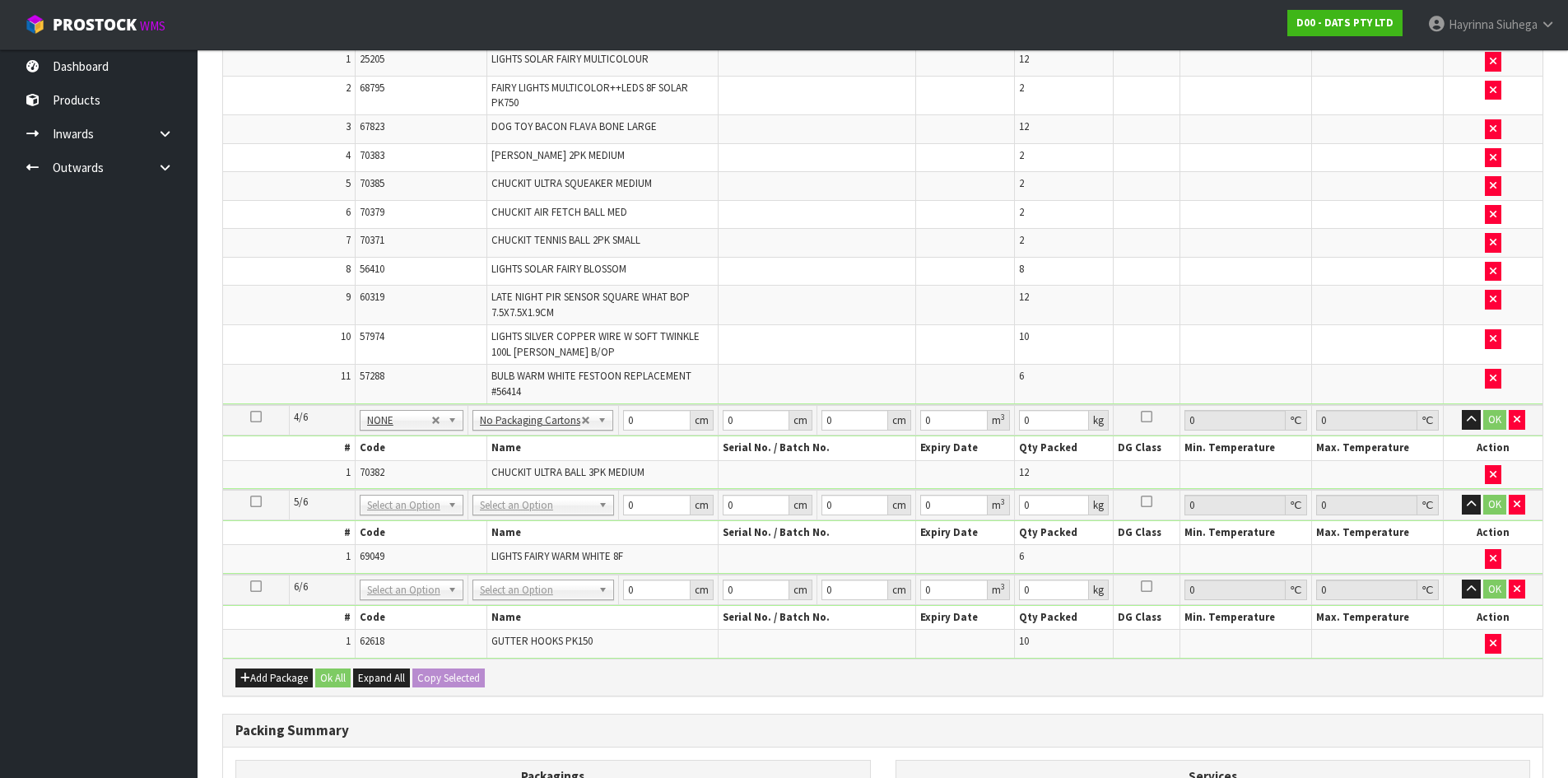
scroll to position [741, 0]
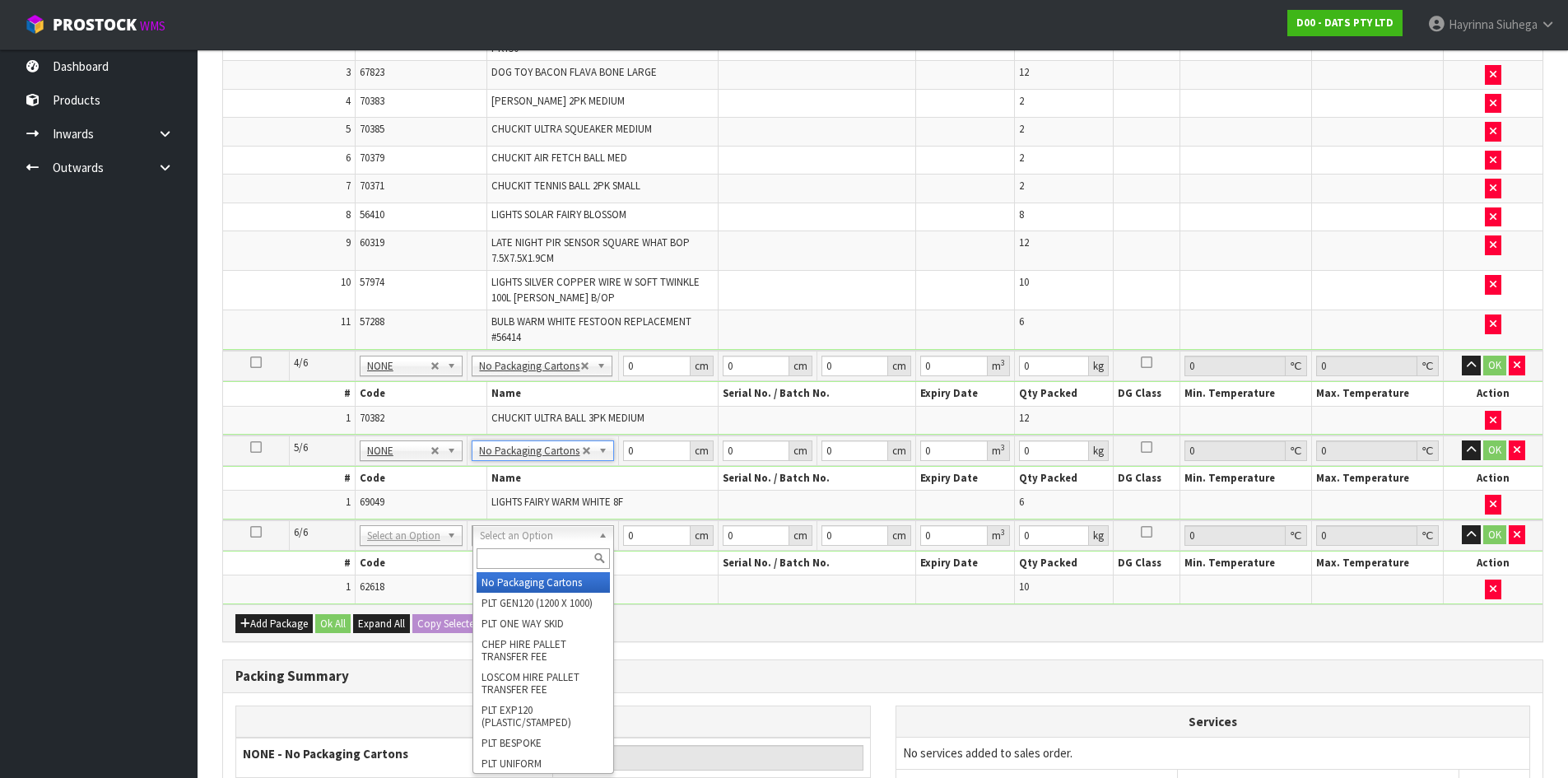
type input "5"
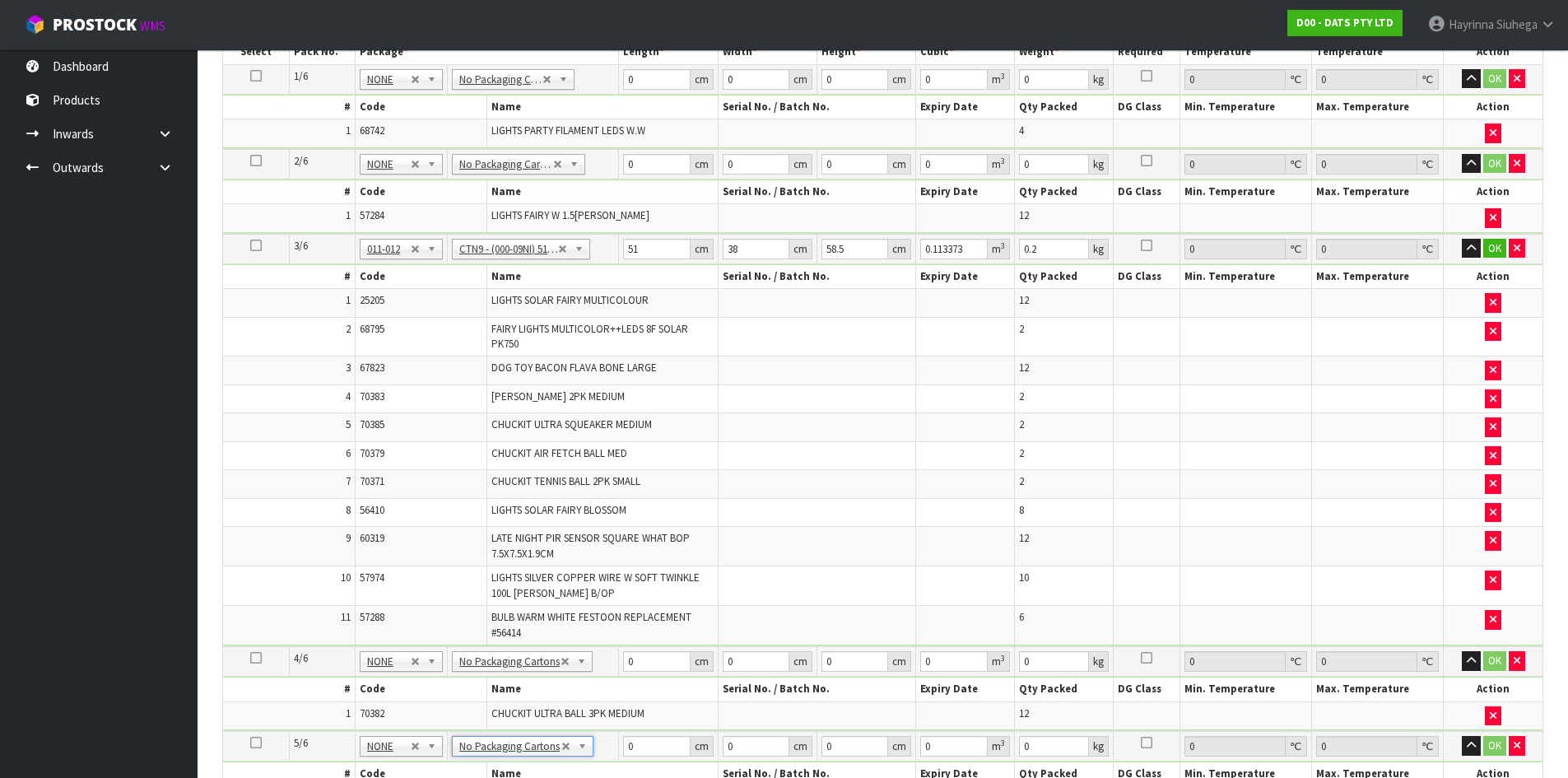
scroll to position [247, 0]
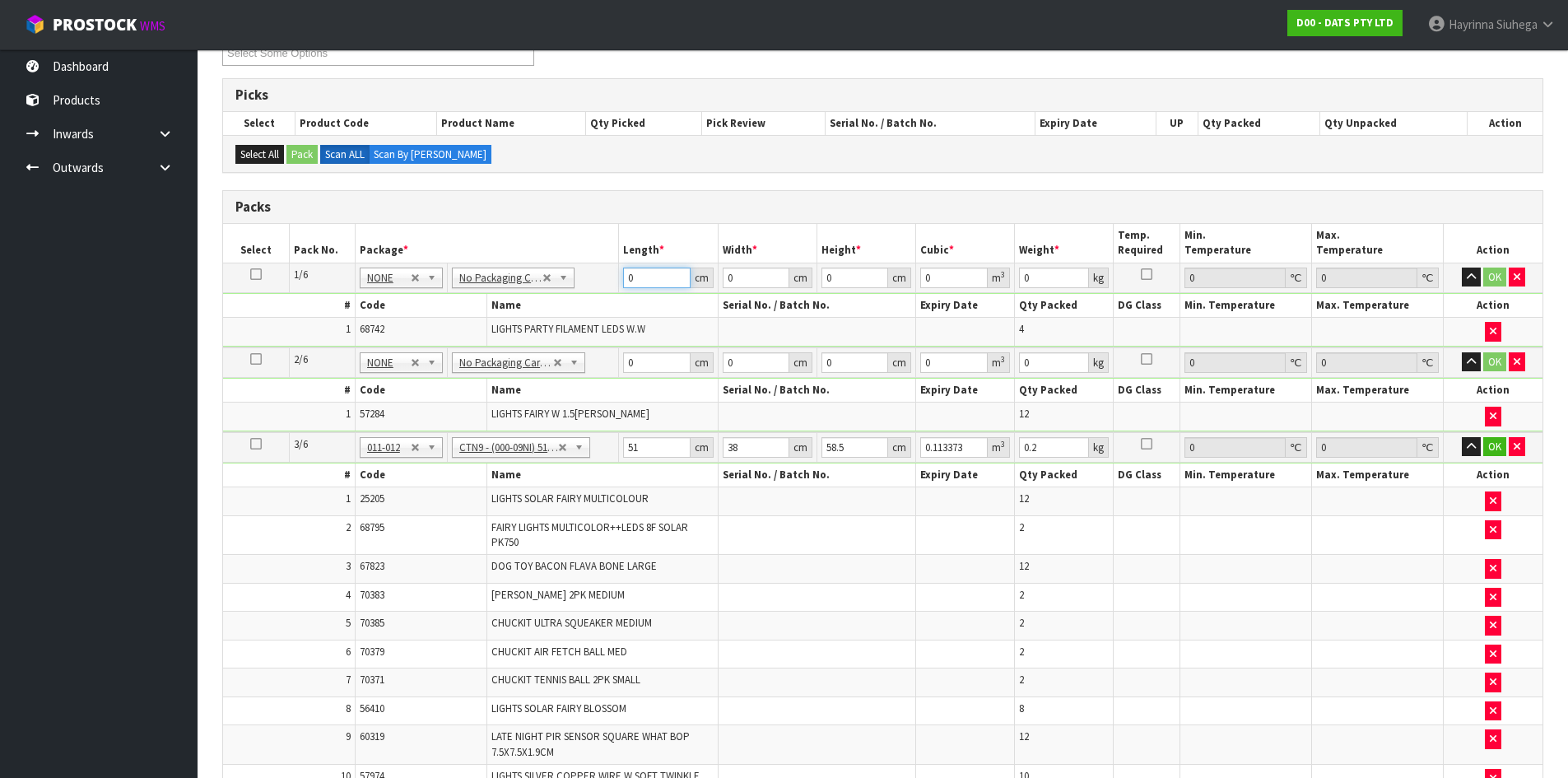
click at [629, 272] on input "0" at bounding box center [656, 277] width 67 height 20
type input "43"
type input "3"
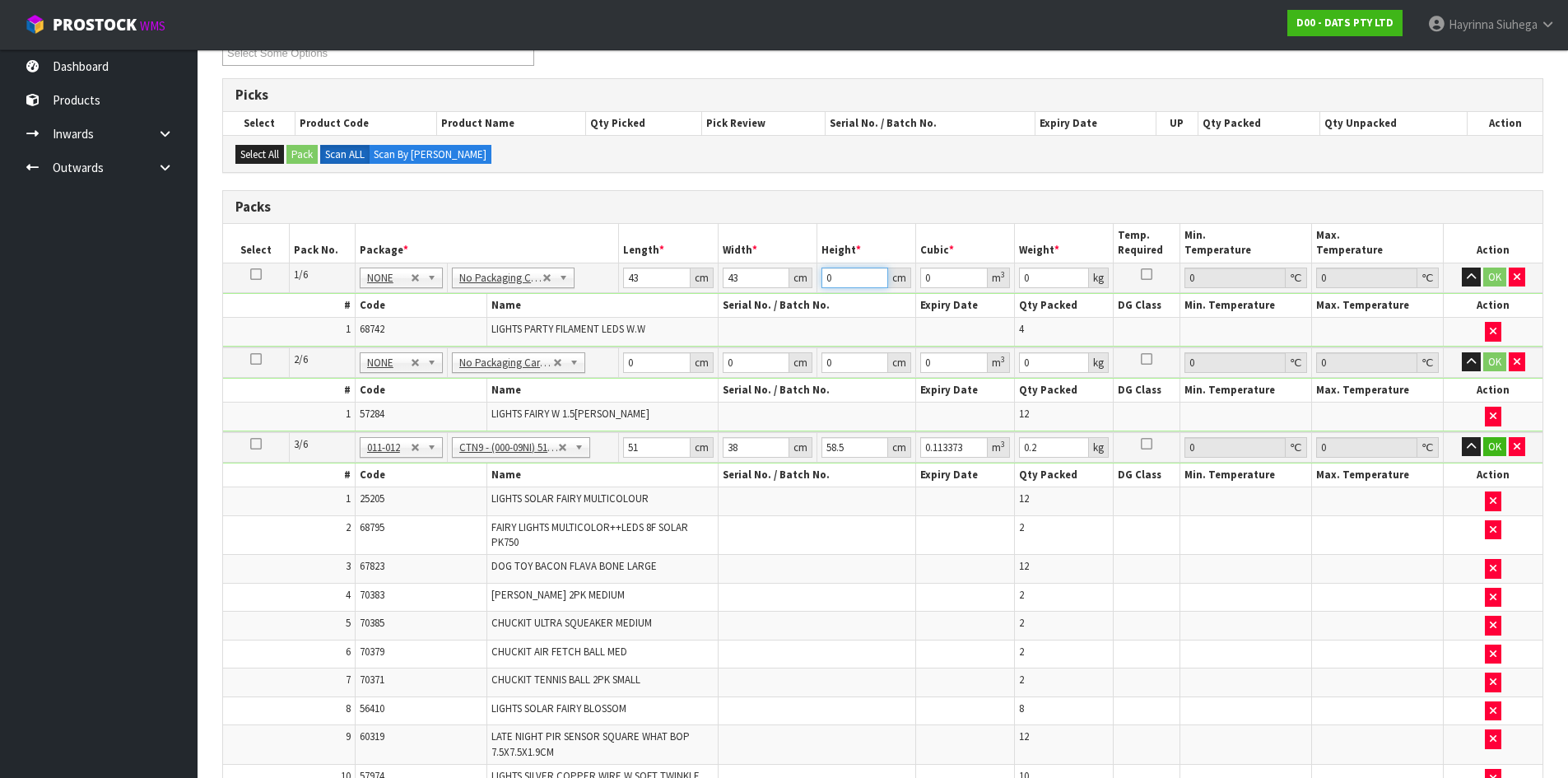
type input "0.005547"
type input "30"
type input "0.05547"
type input "30"
type input "9"
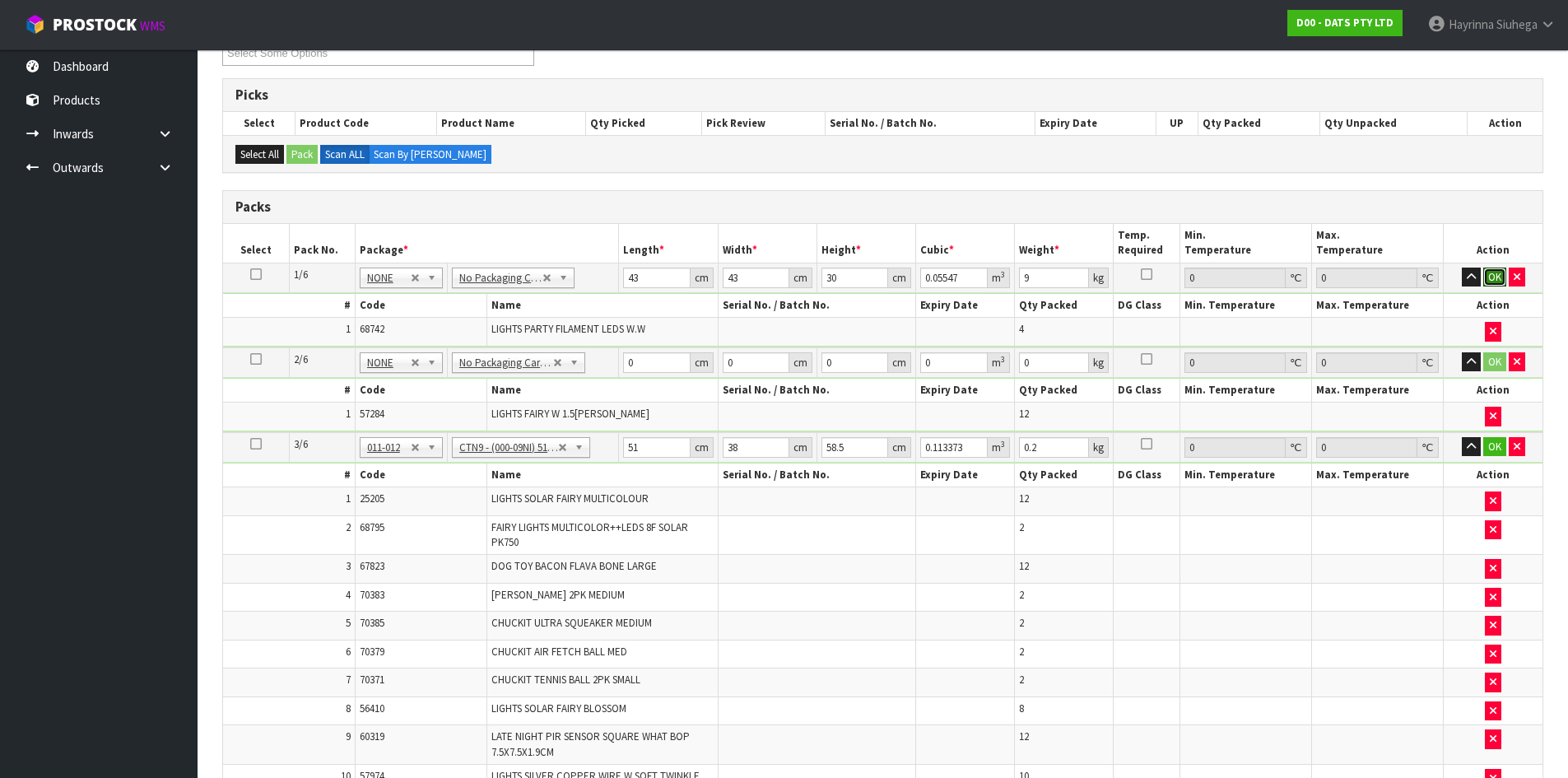
click button "OK" at bounding box center [1494, 277] width 23 height 19
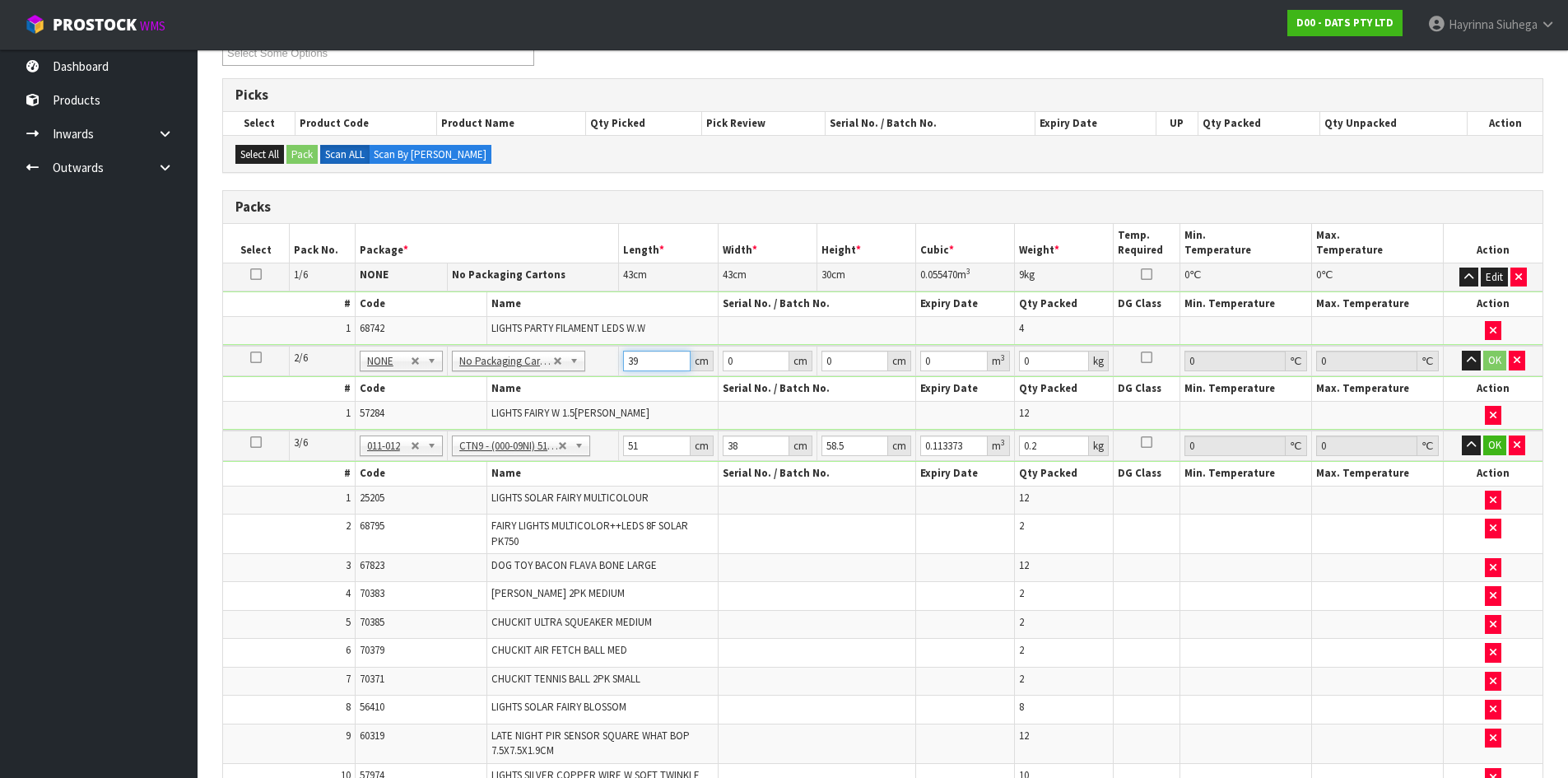
type input "39"
type input "35"
type input "2"
type input "0.00273"
type input "26"
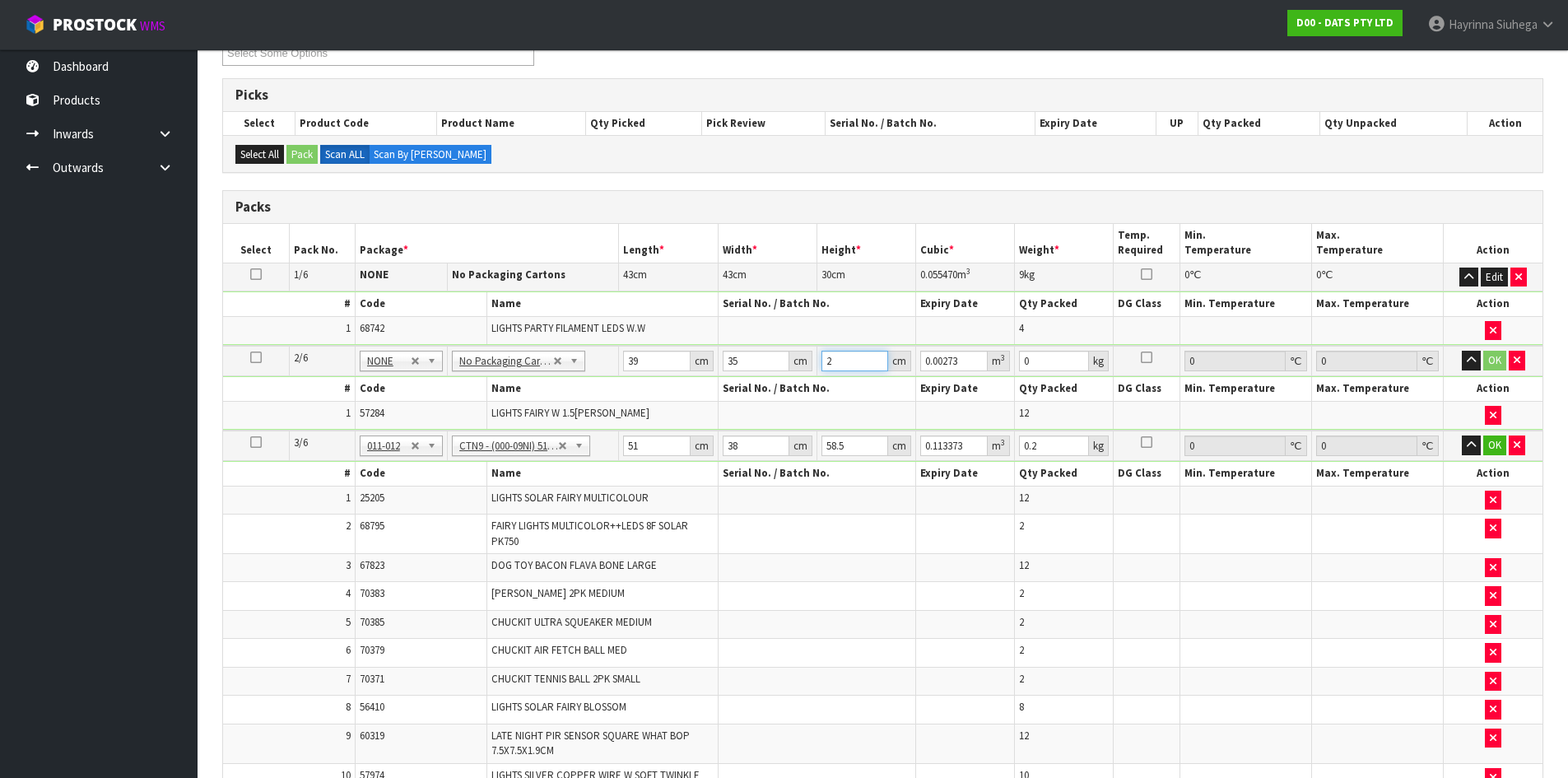
type input "0.03549"
type input "26"
type input "8"
click button "OK" at bounding box center [1494, 360] width 23 height 19
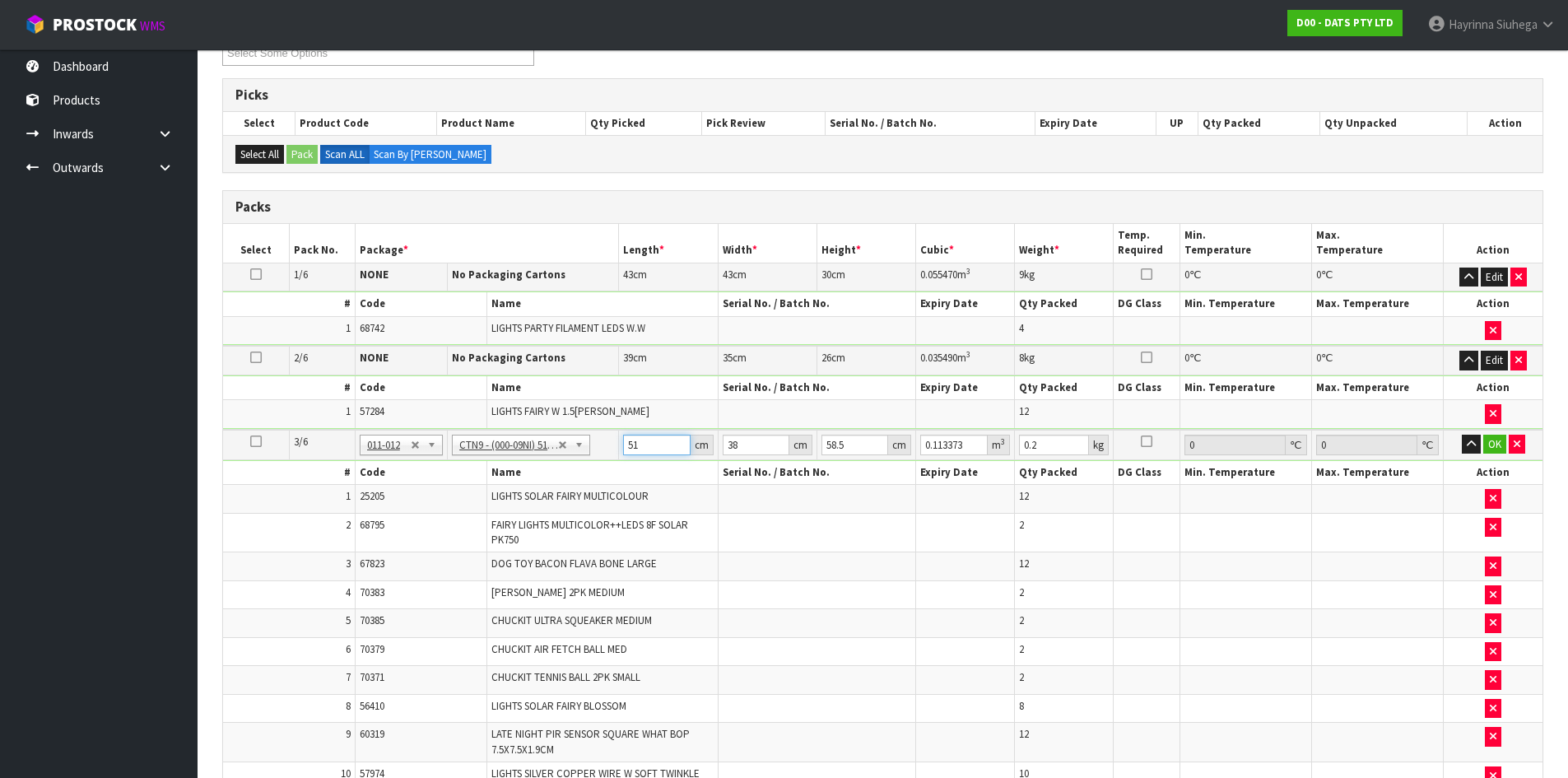
type input "5"
type input "0.011115"
type input "53"
type input "0.117819"
type input "53"
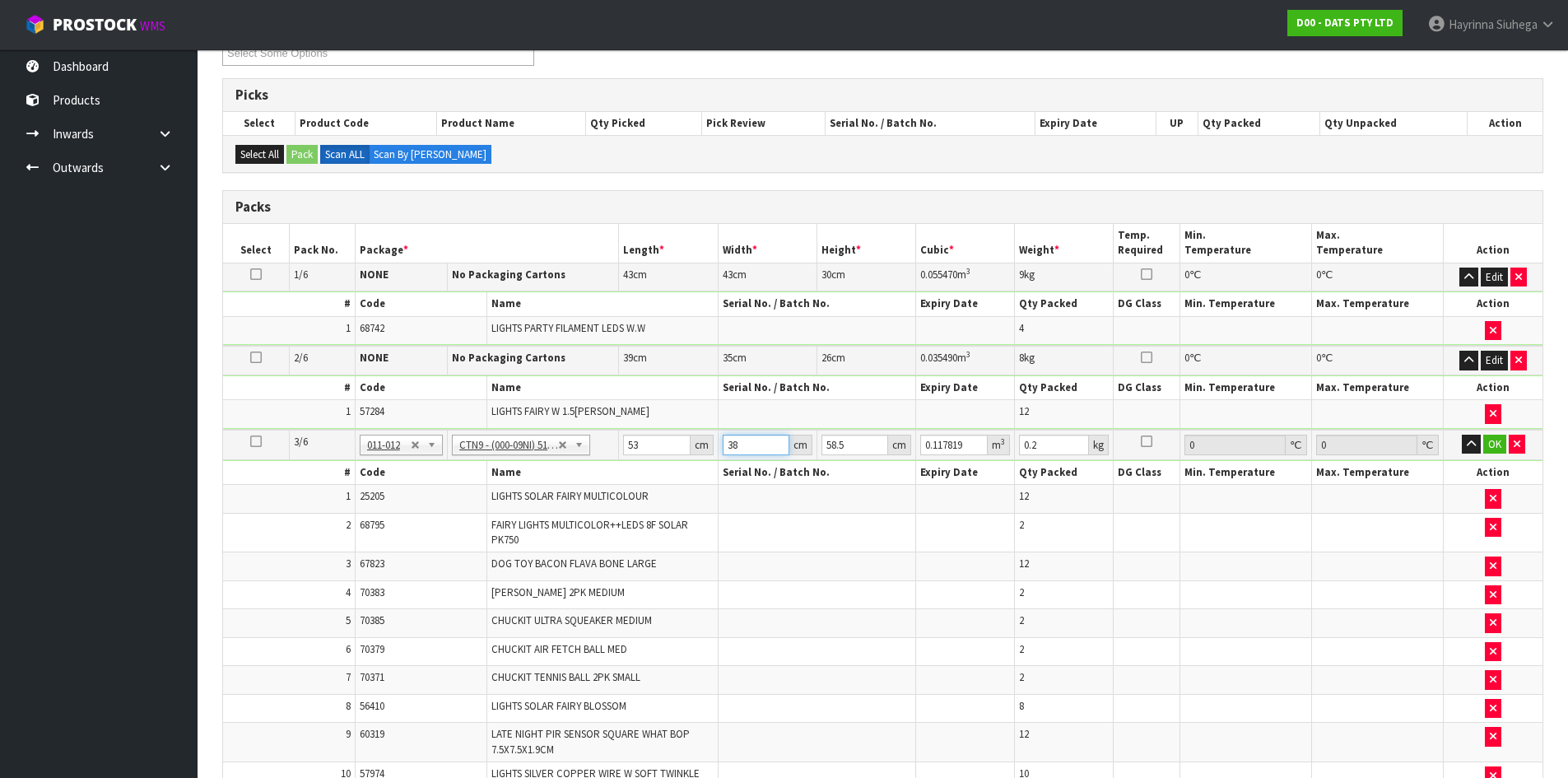
type input "3"
type input "0.009302"
type input "39"
type input "0.120919"
type input "39"
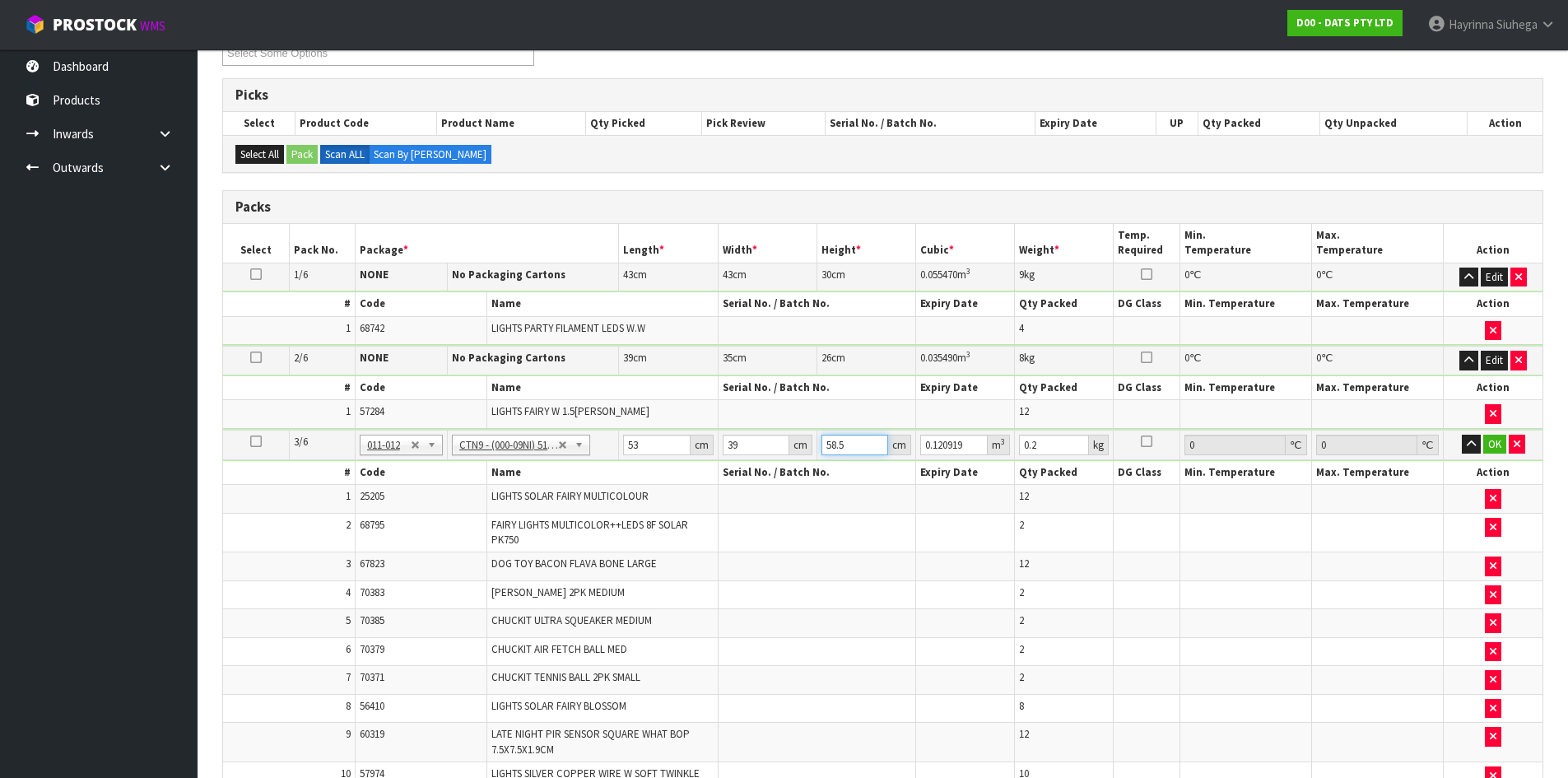
type input "5"
type input "0.010335"
type input "55"
type input "0.113685"
type input "55"
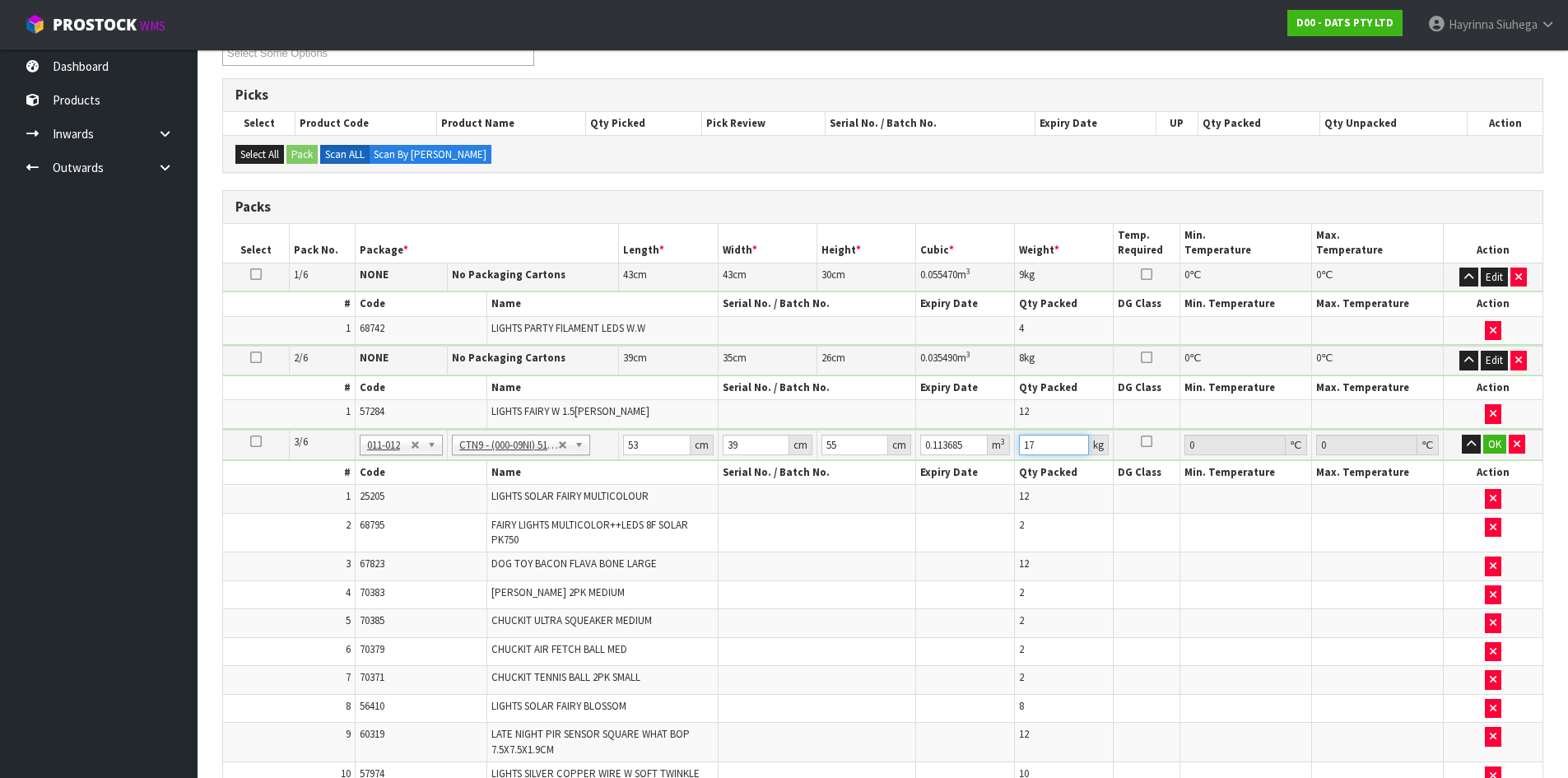
type input "17"
click button "OK" at bounding box center [1494, 444] width 23 height 19
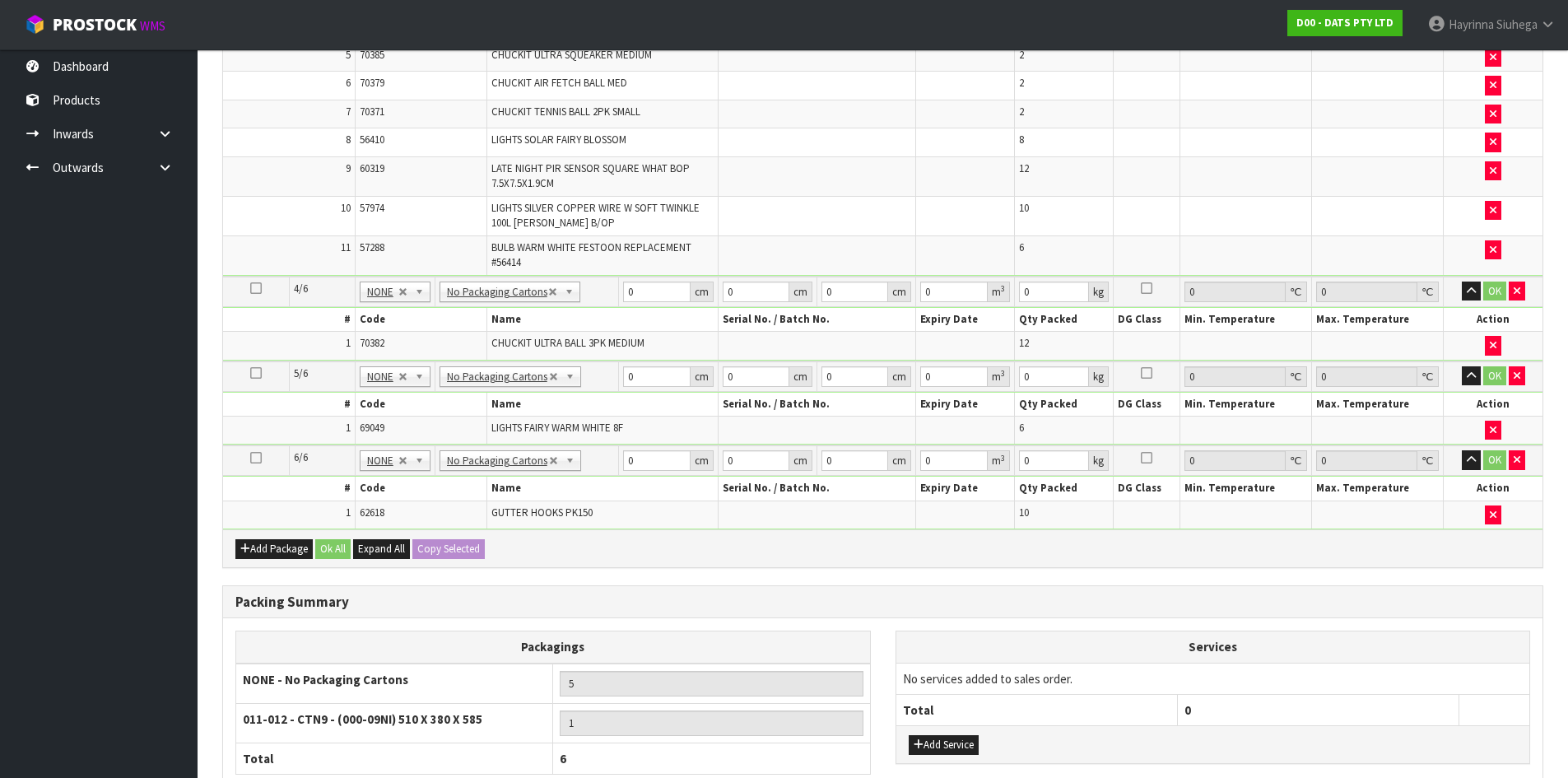
scroll to position [823, 0]
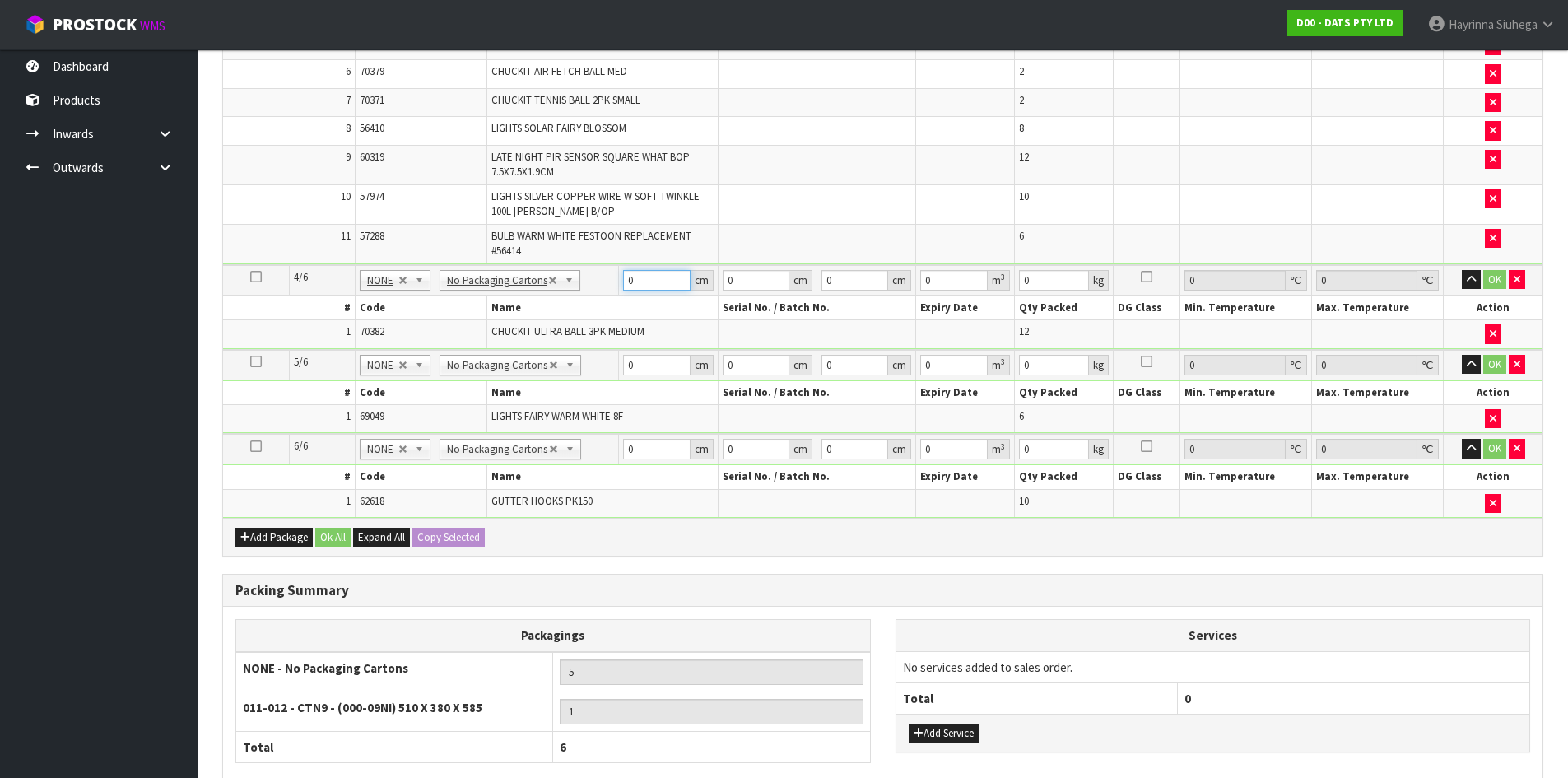
click at [630, 274] on input "0" at bounding box center [656, 280] width 67 height 20
type input "49"
type input "24"
type input "2"
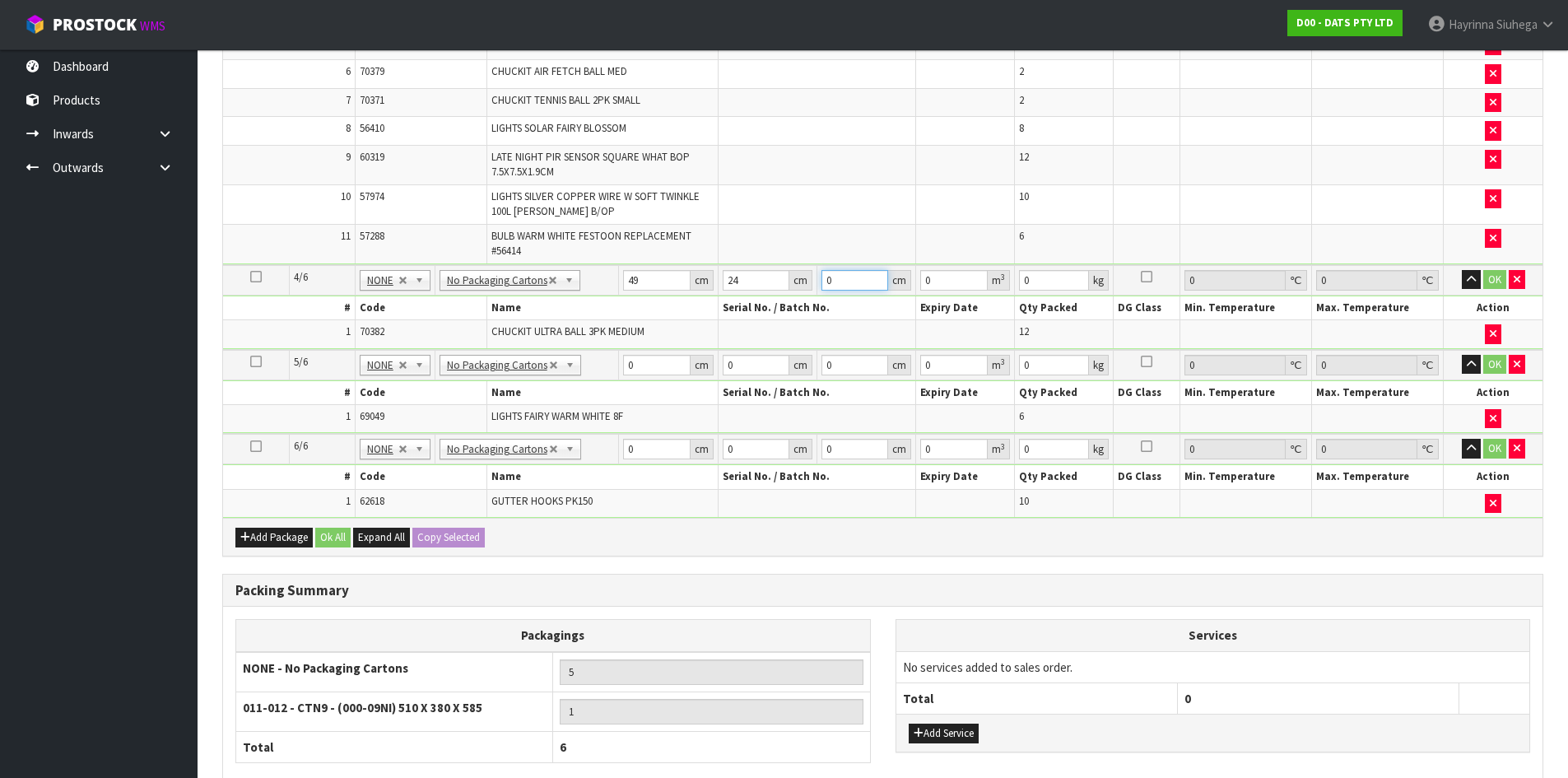
type input "0.002352"
type input "22"
type input "0.025872"
type input "22"
type input "4"
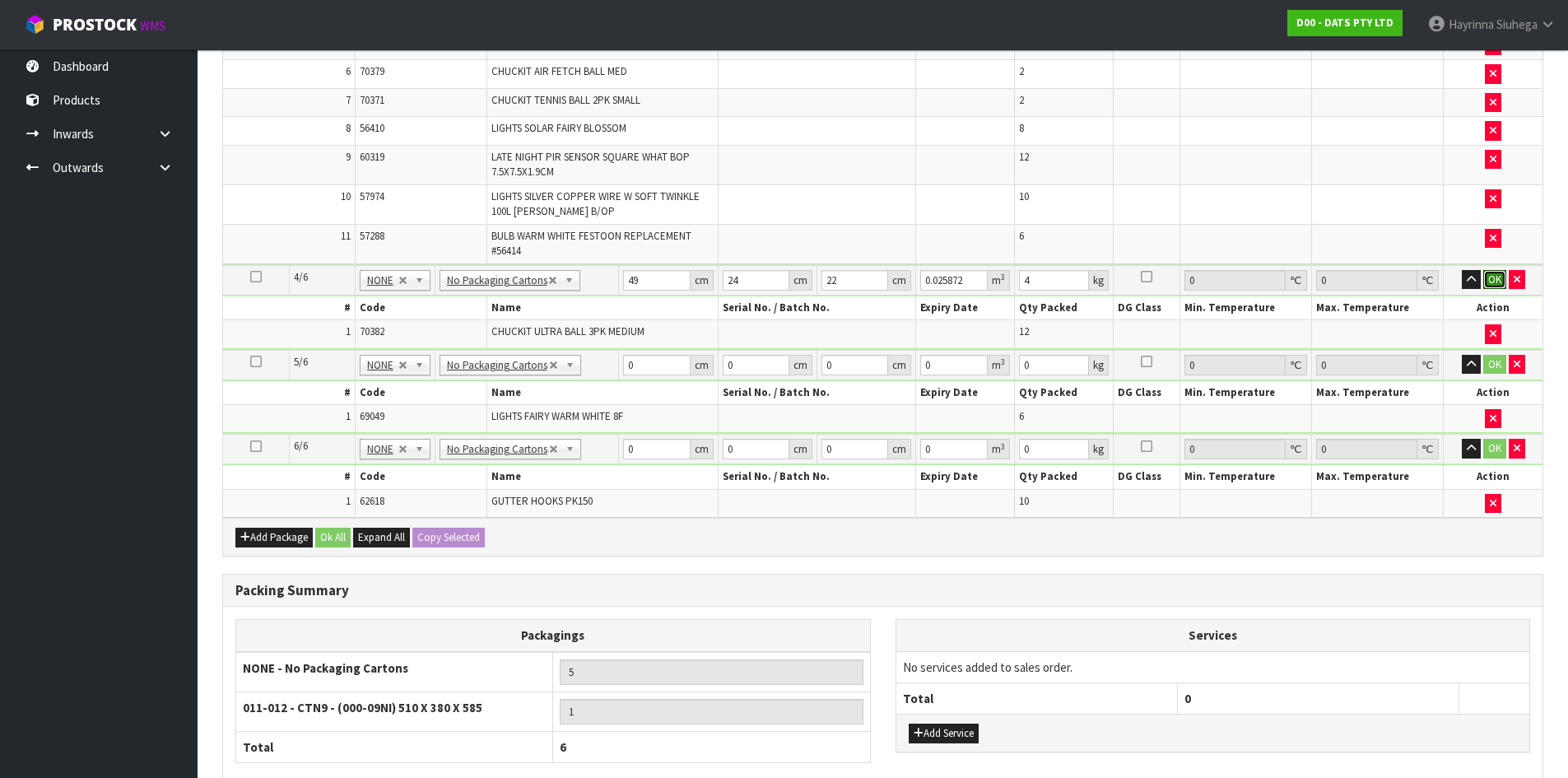
click button "OK" at bounding box center [1494, 279] width 23 height 19
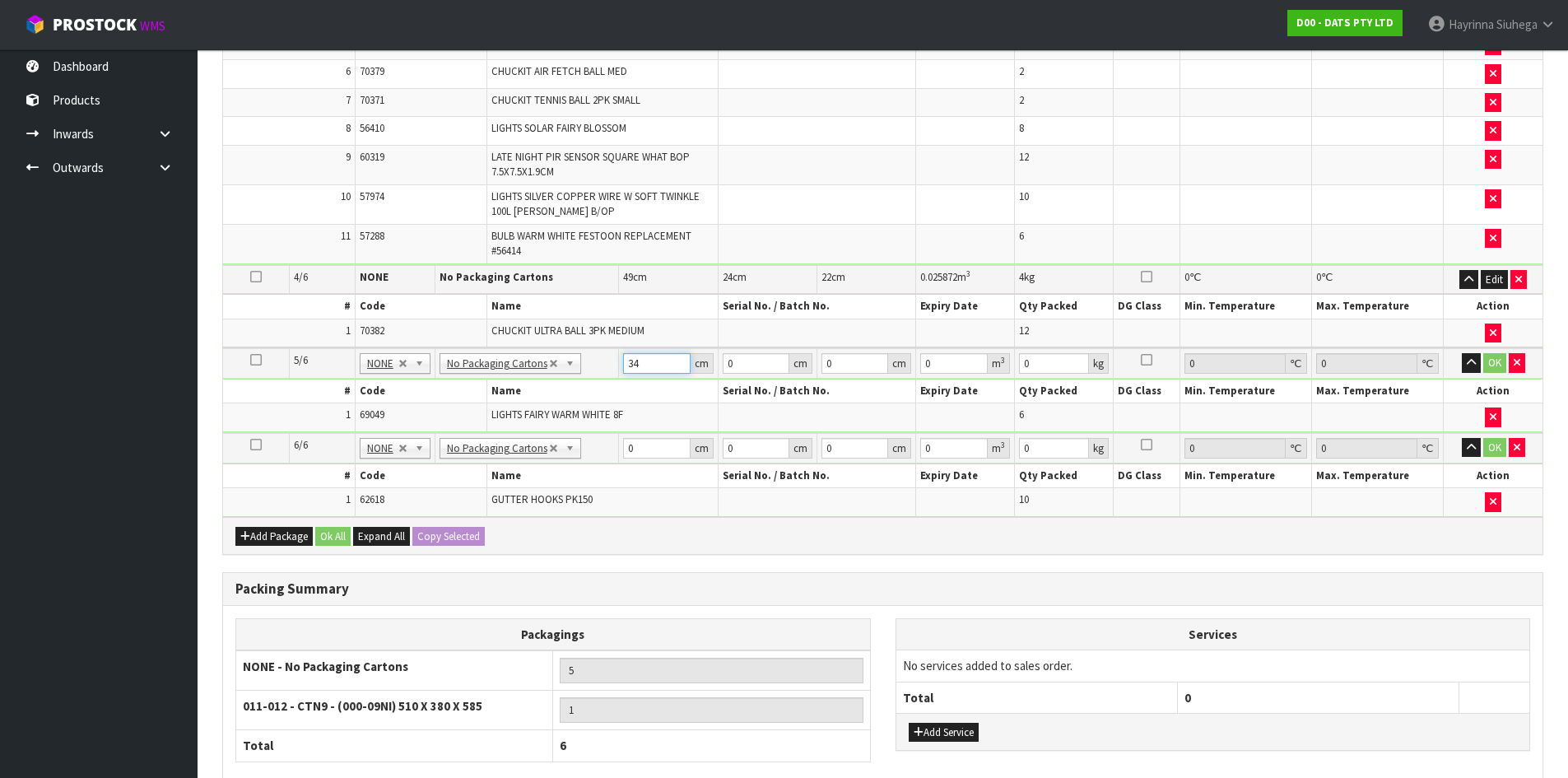
type input "34"
type input "26"
type input "3"
type input "0.002652"
type input "36"
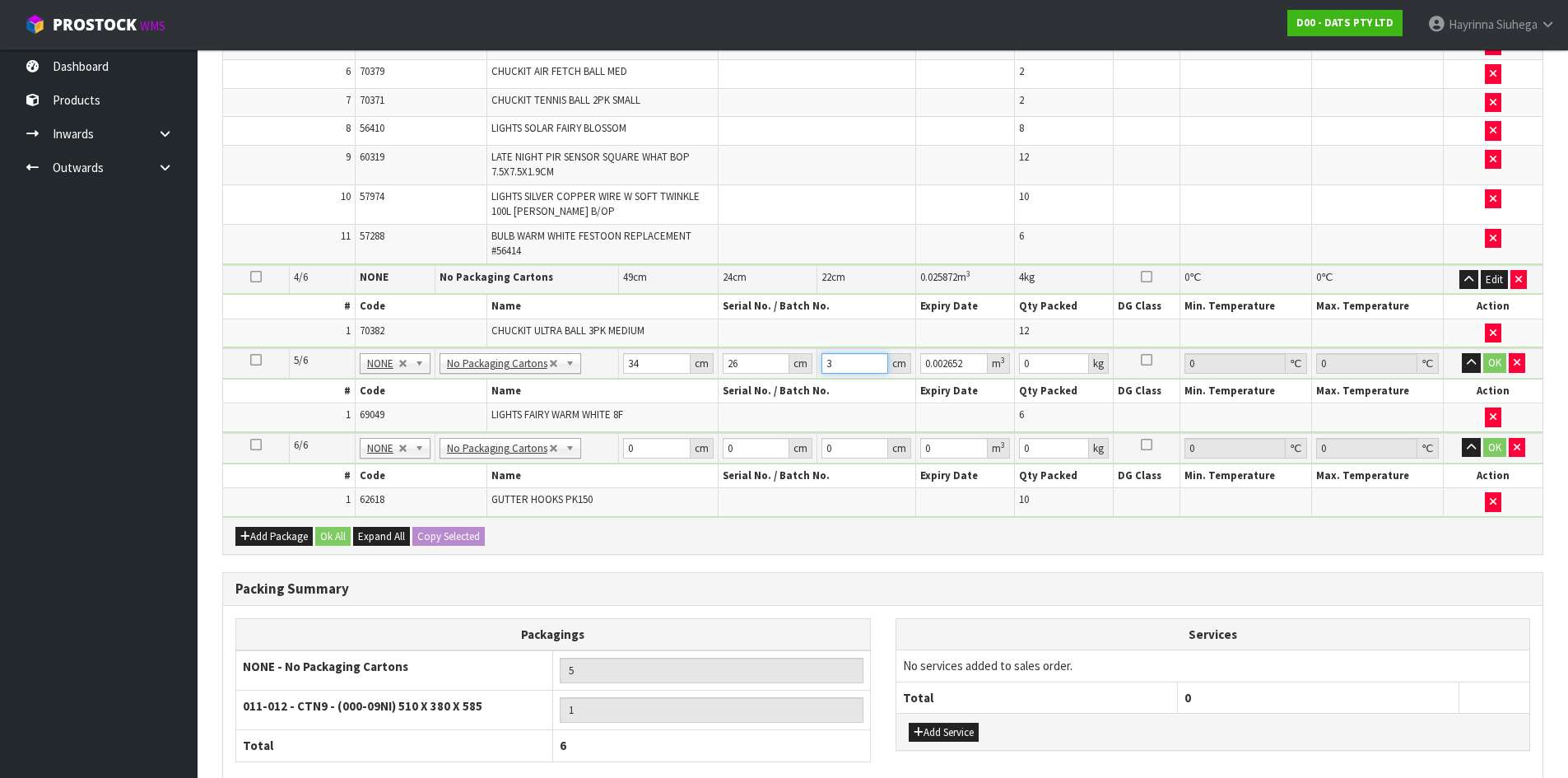
type input "0.031824"
type input "36"
type input "5"
click button "OK" at bounding box center [1494, 363] width 23 height 19
type input "66"
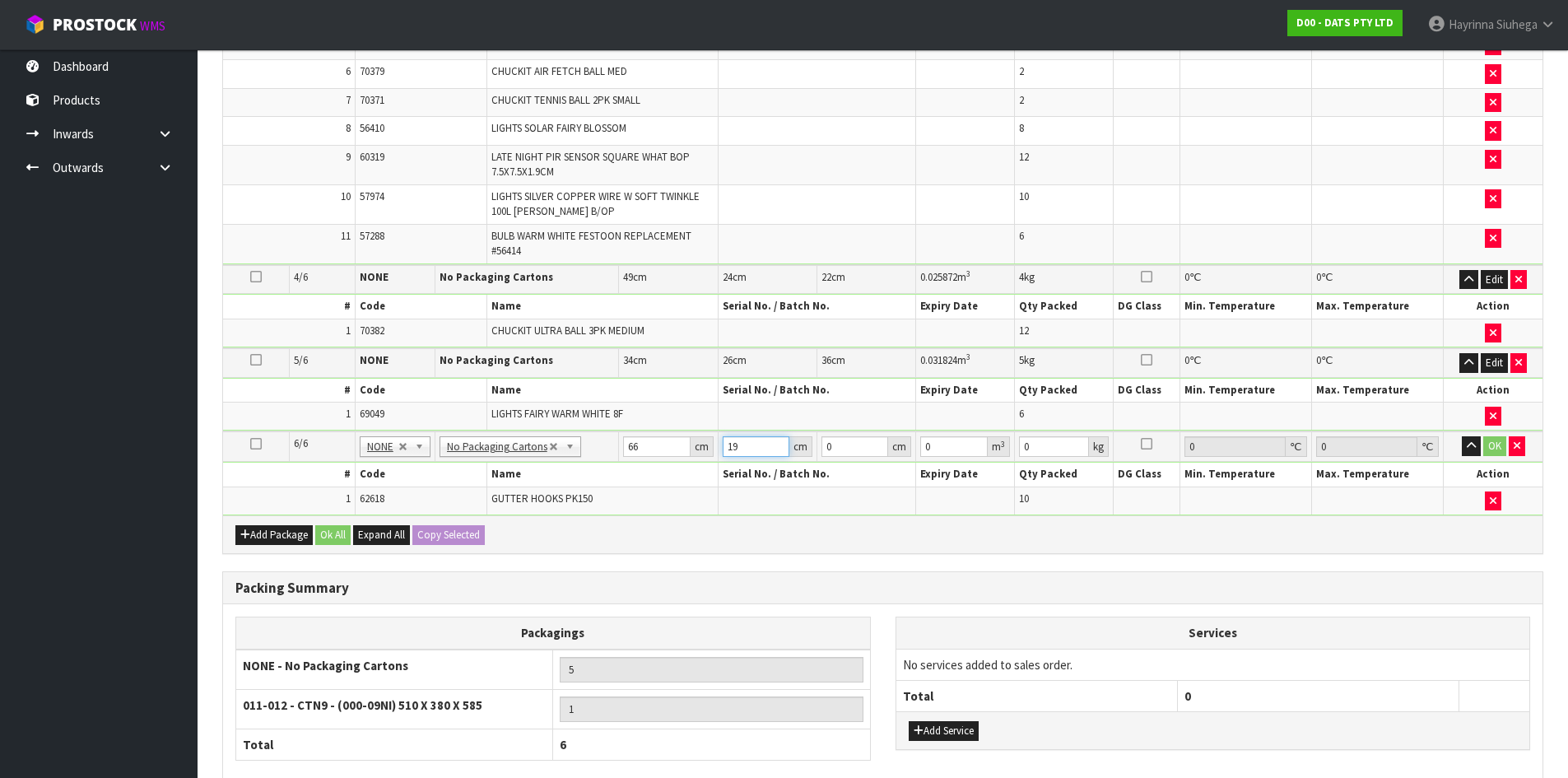
type input "19"
type input "1"
type input "0.001254"
type input "17"
type input "0.021318"
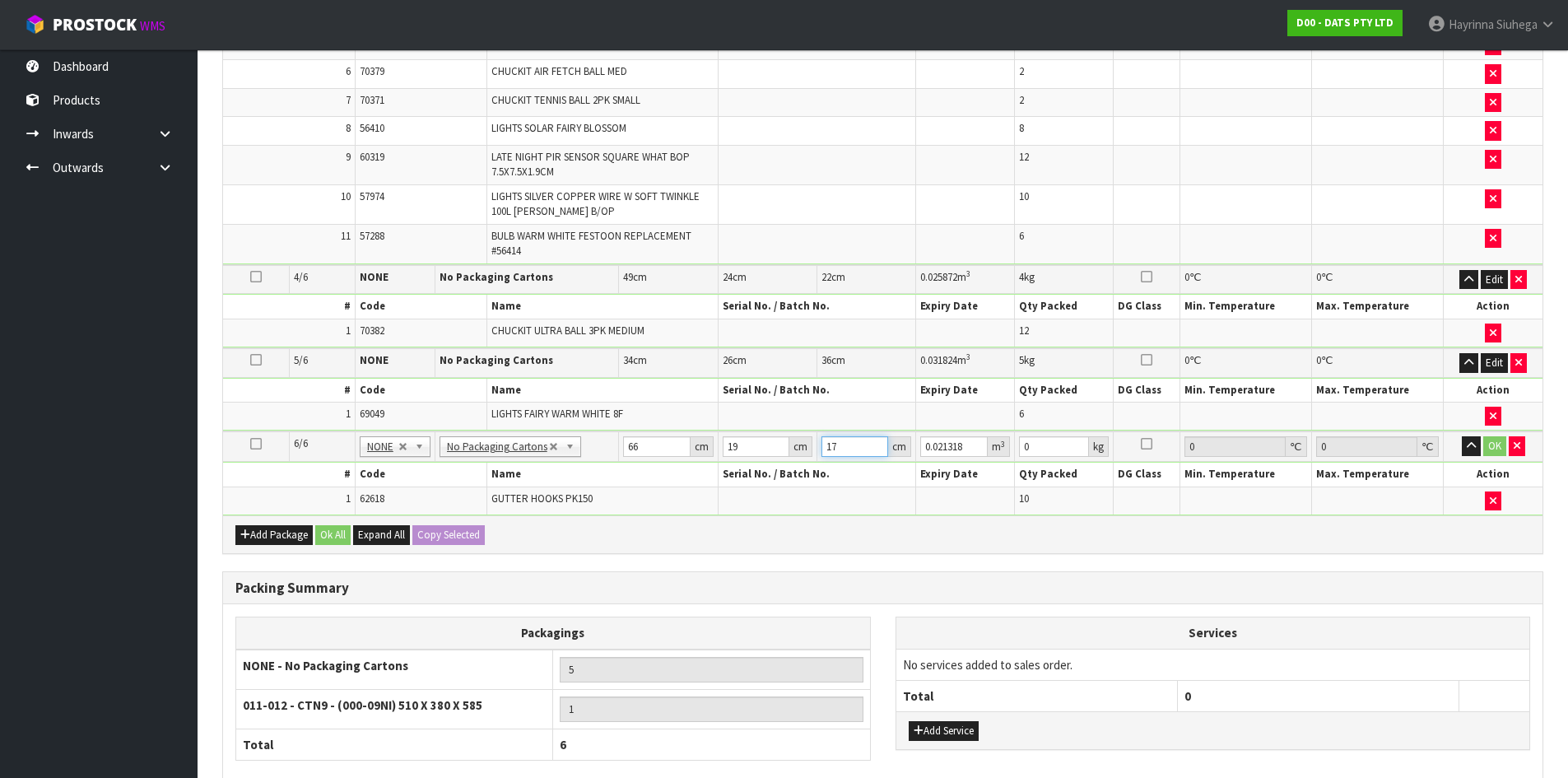
type input "17"
type input "3"
click button "OK" at bounding box center [1494, 446] width 23 height 19
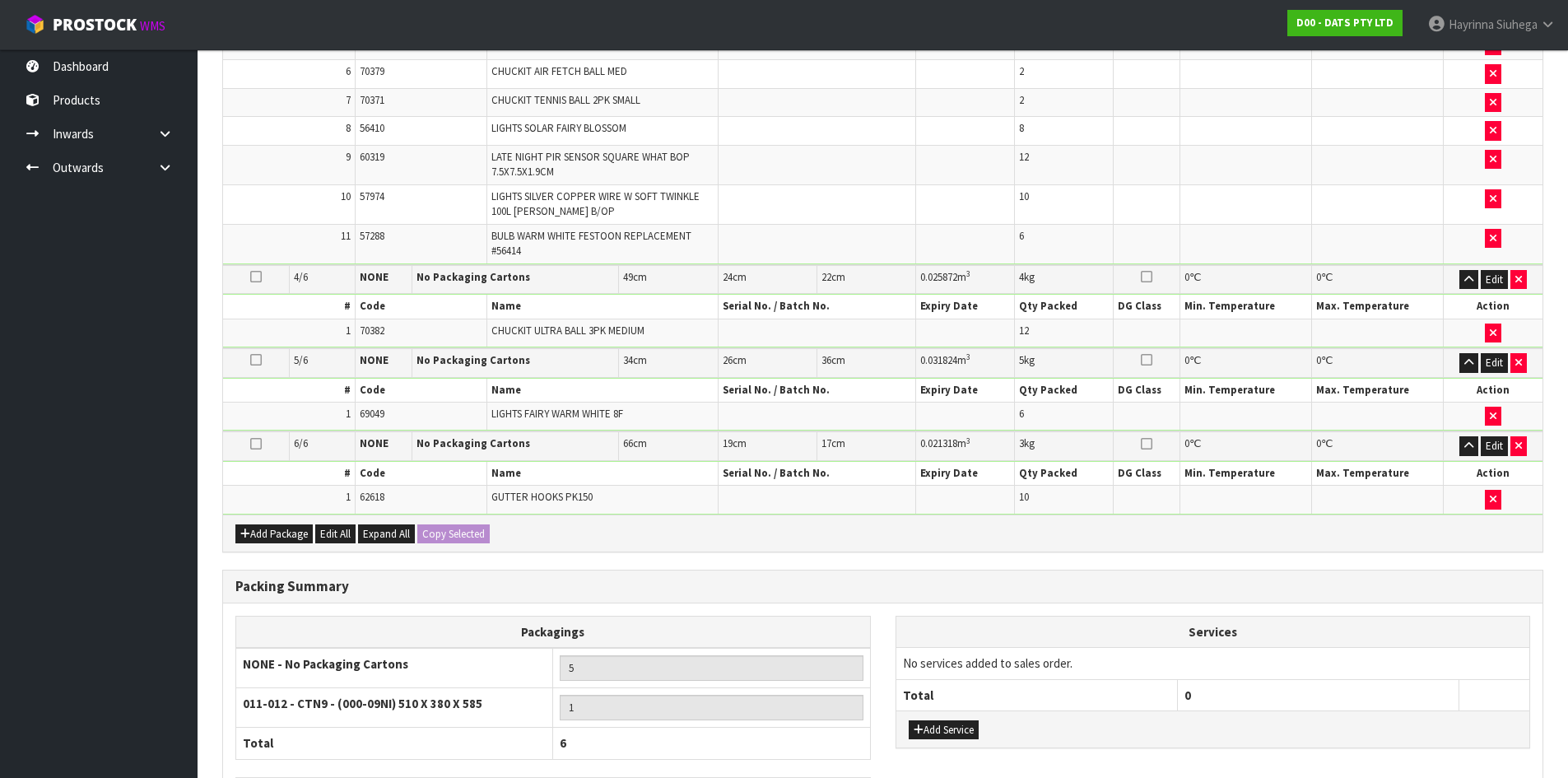
scroll to position [950, 0]
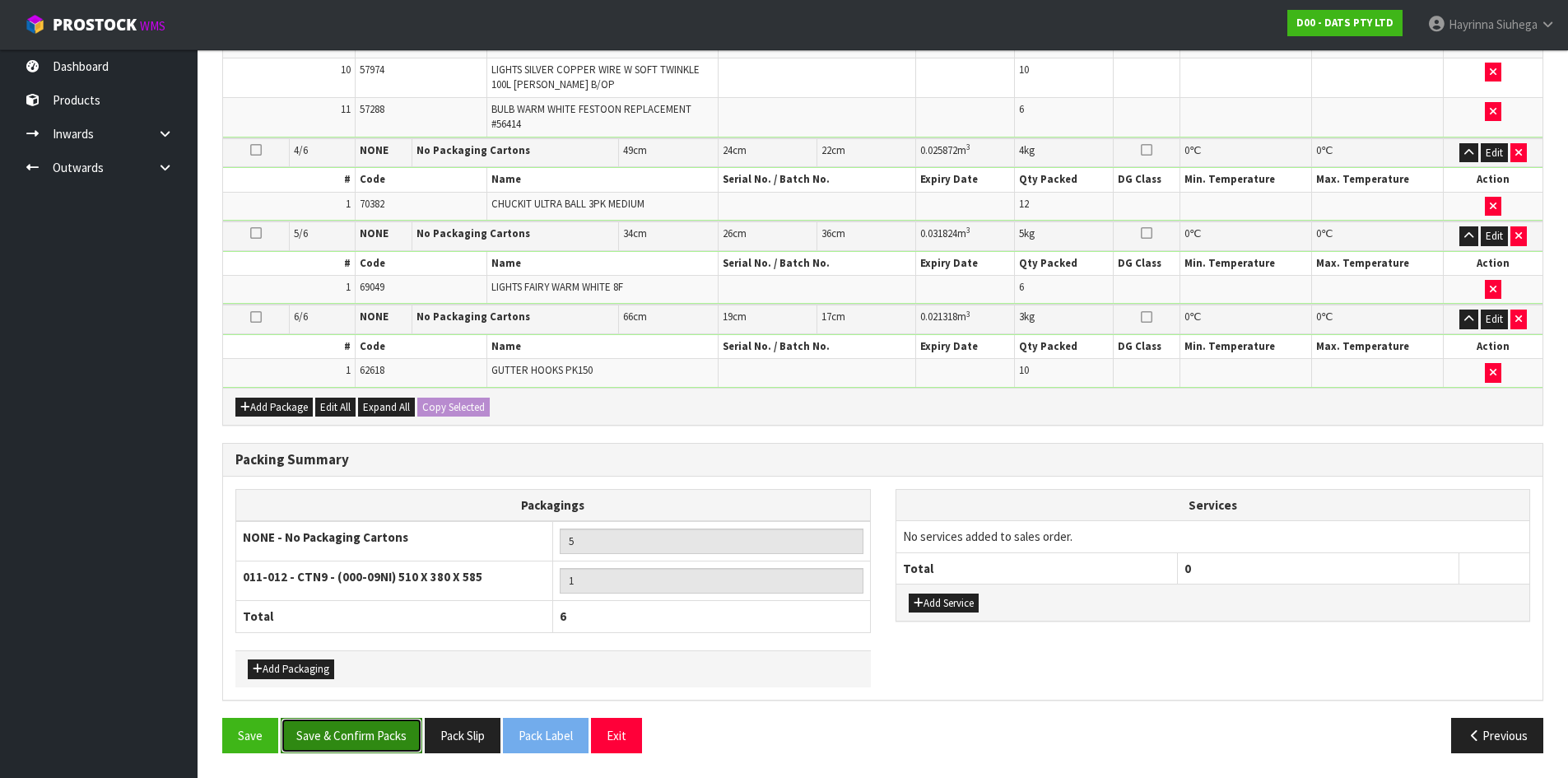
click at [361, 743] on button "Save & Confirm Packs" at bounding box center [351, 736] width 141 height 36
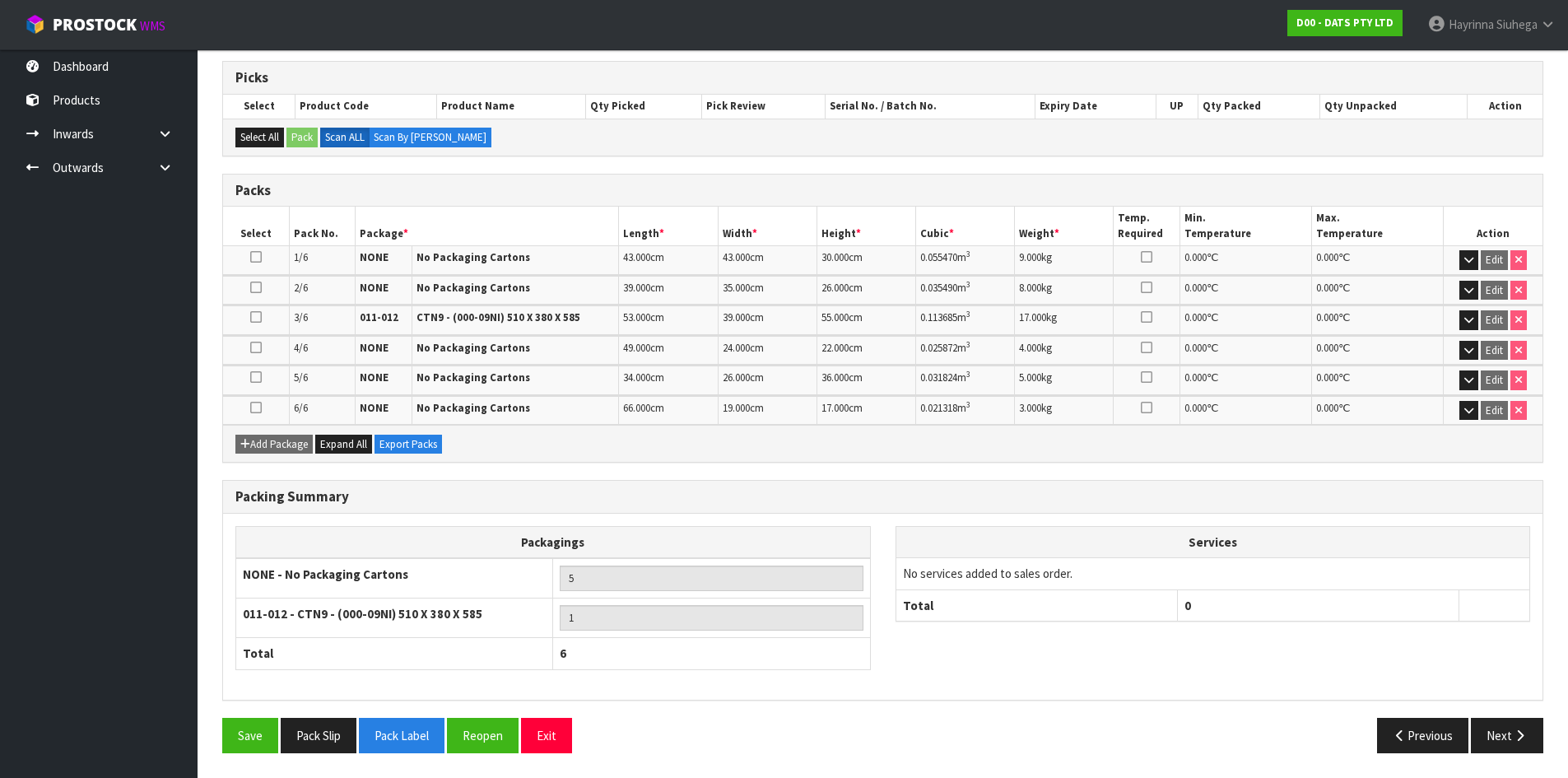
scroll to position [0, 0]
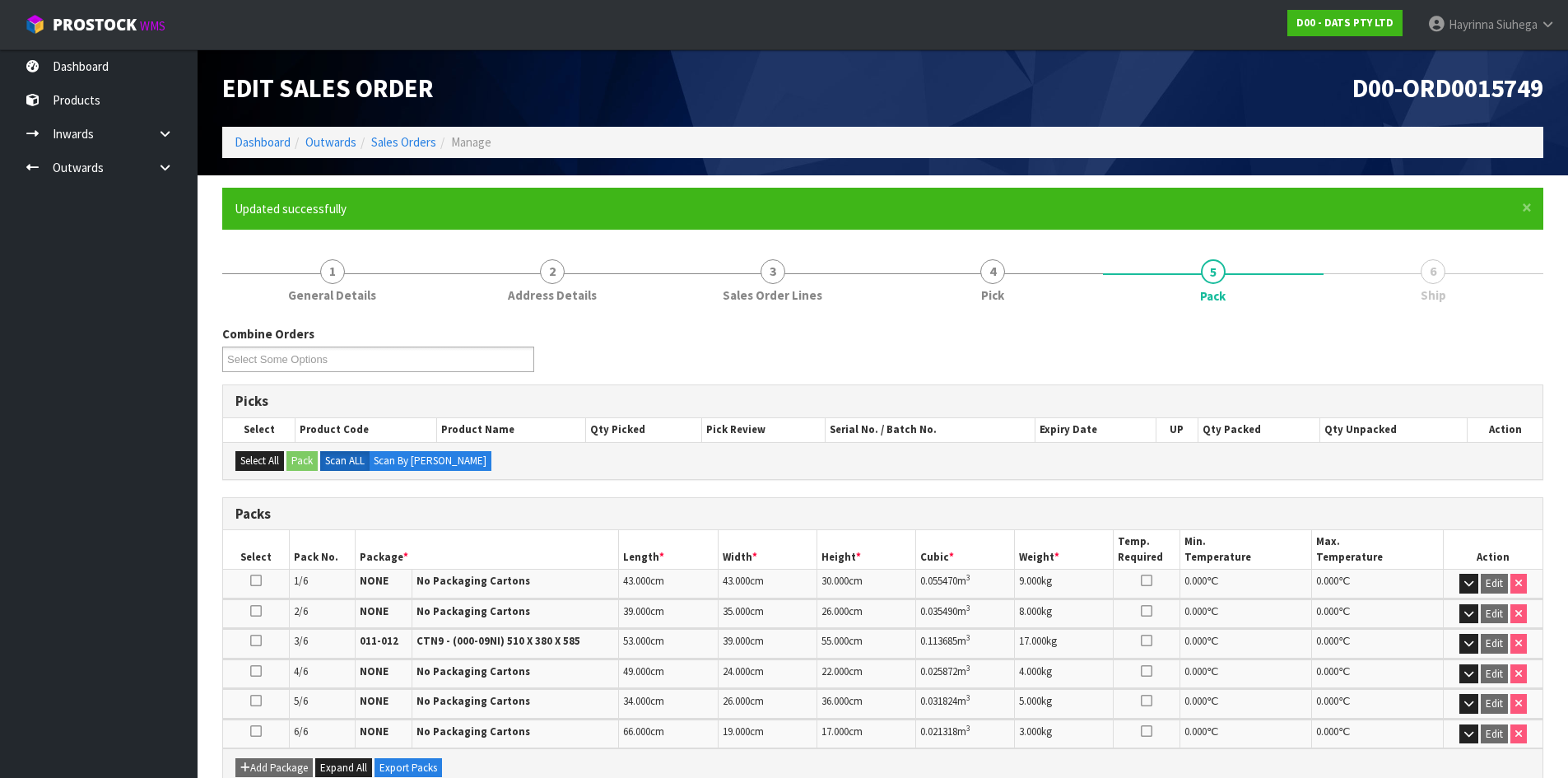
click at [51, 531] on ul "Dashboard Products Categories Serial Numbers Kitsets Packagings Inwards Purchas…" at bounding box center [99, 413] width 198 height 728
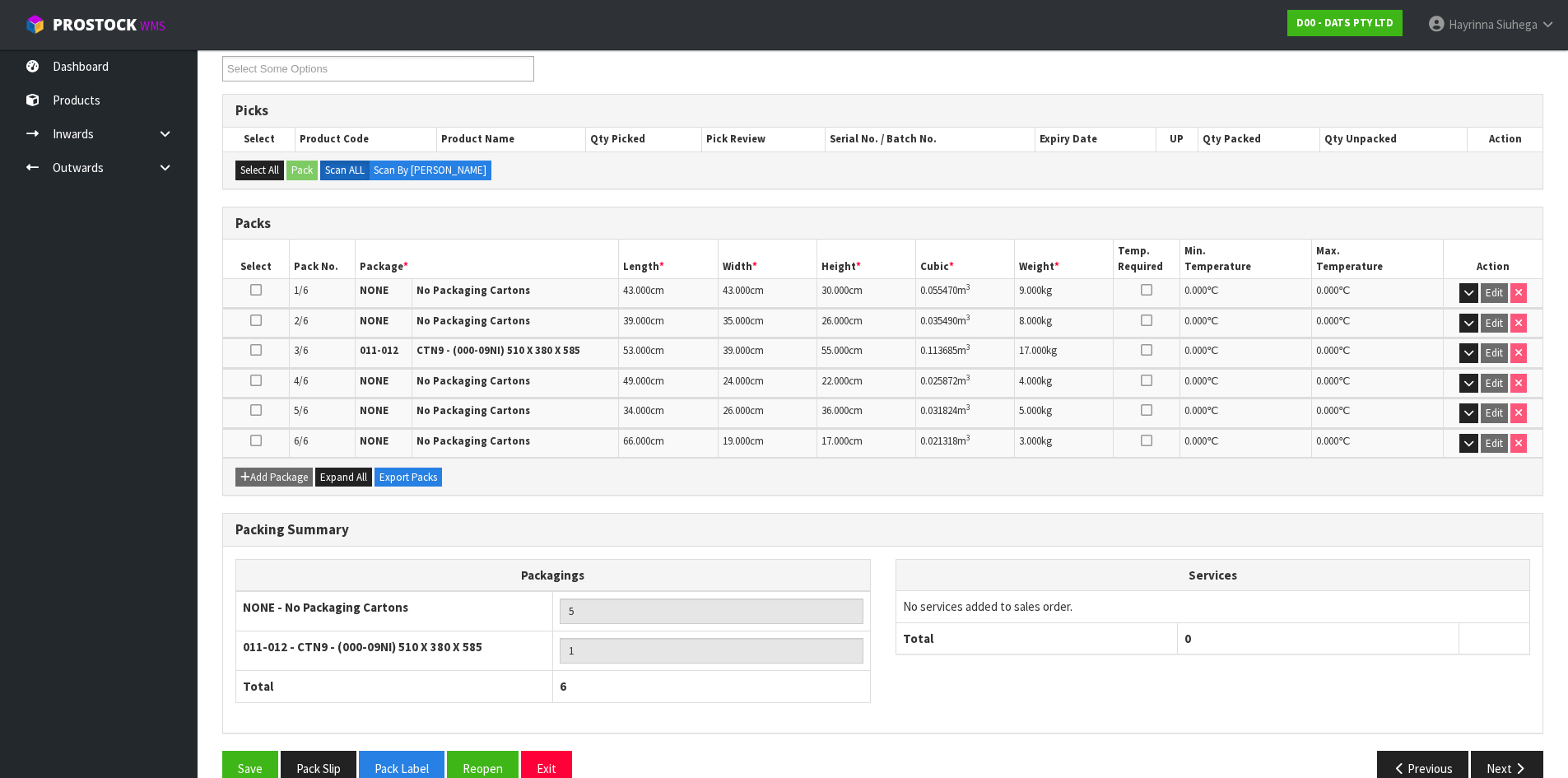
scroll to position [324, 0]
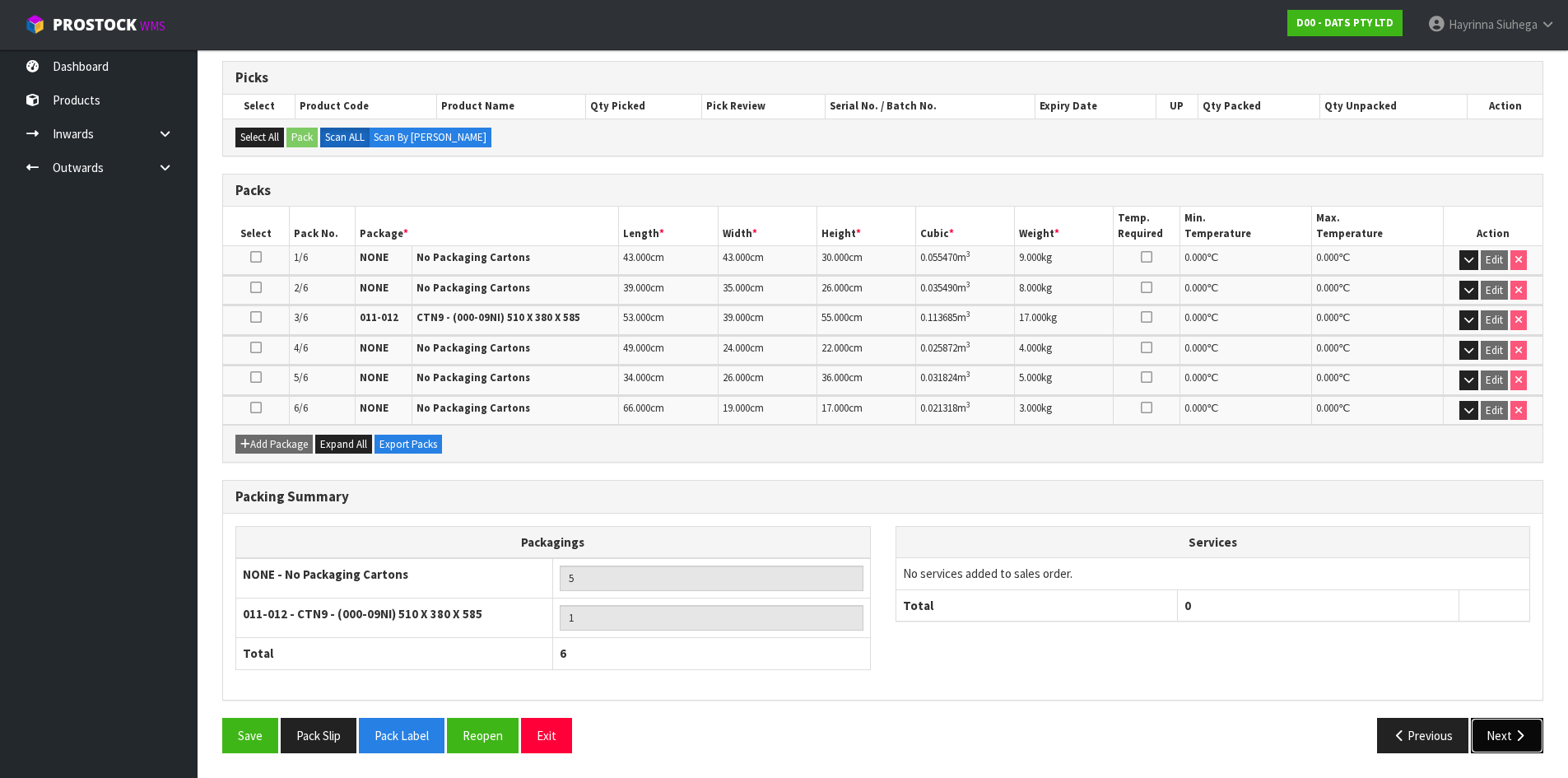
click at [1483, 736] on button "Next" at bounding box center [1507, 736] width 73 height 36
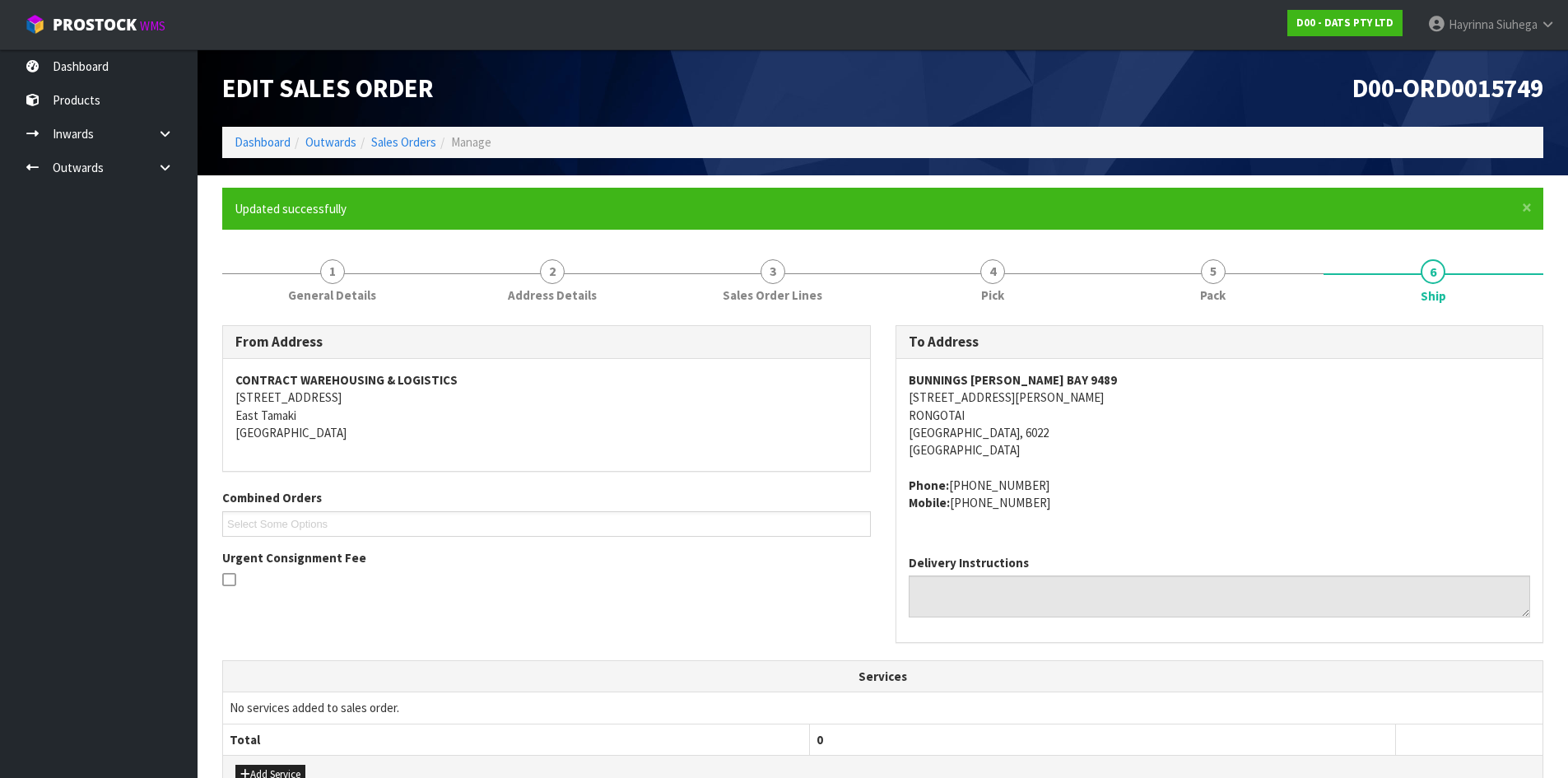
scroll to position [499, 0]
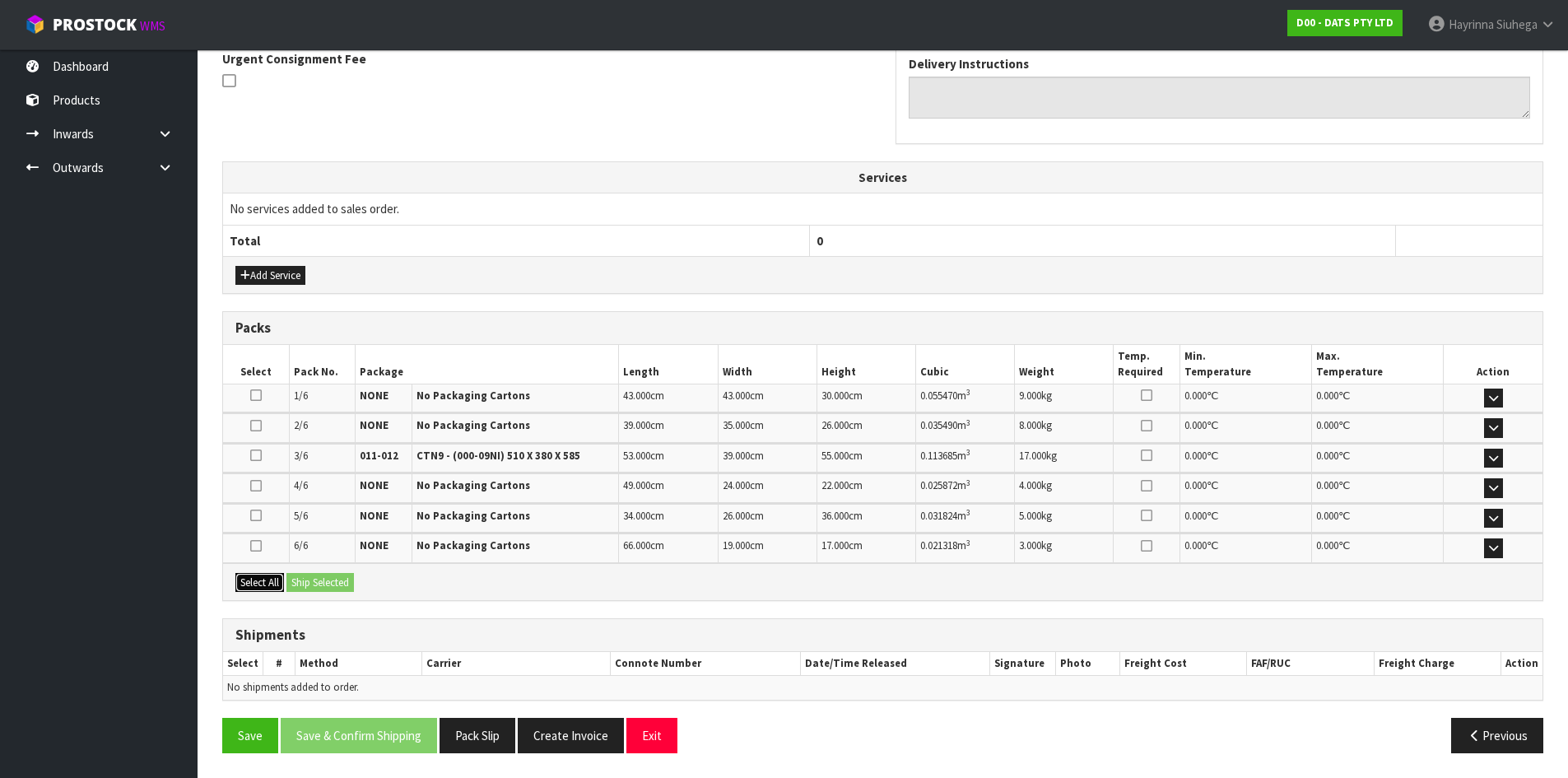
click at [269, 581] on button "Select All" at bounding box center [259, 582] width 48 height 19
click at [336, 580] on button "Ship Selected" at bounding box center [321, 582] width 68 height 19
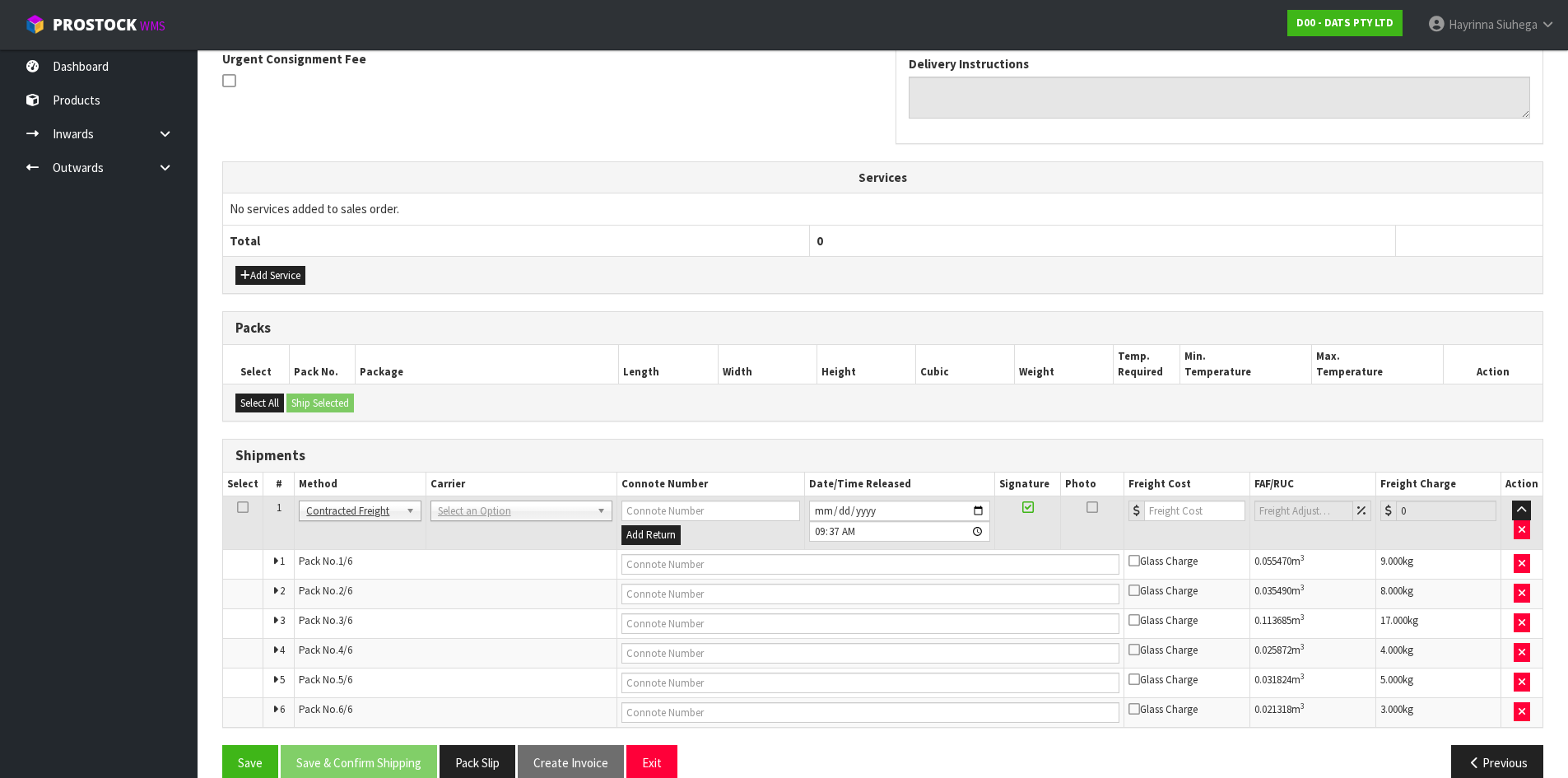
scroll to position [526, 0]
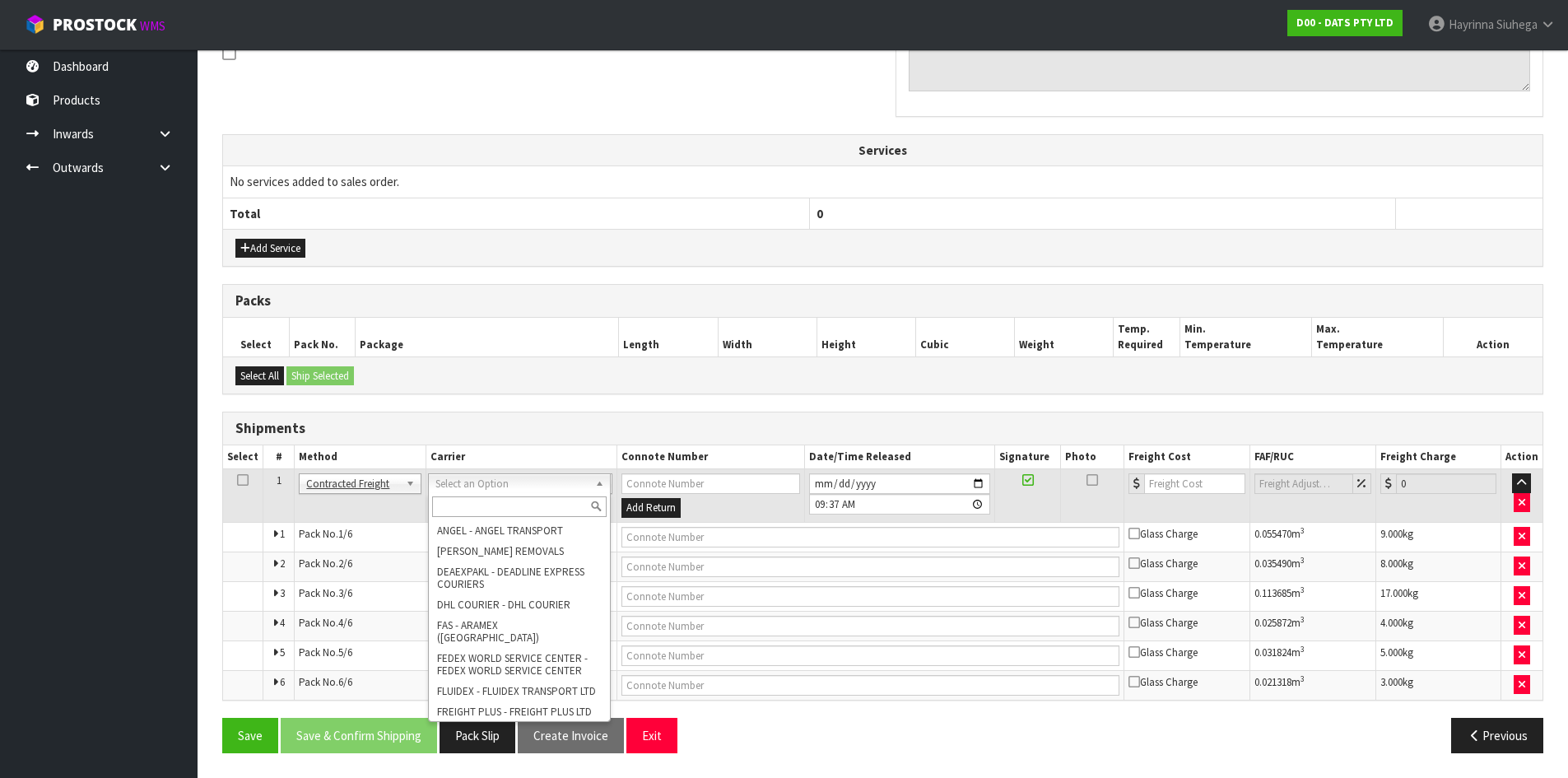
click at [469, 510] on input "text" at bounding box center [519, 507] width 174 height 20
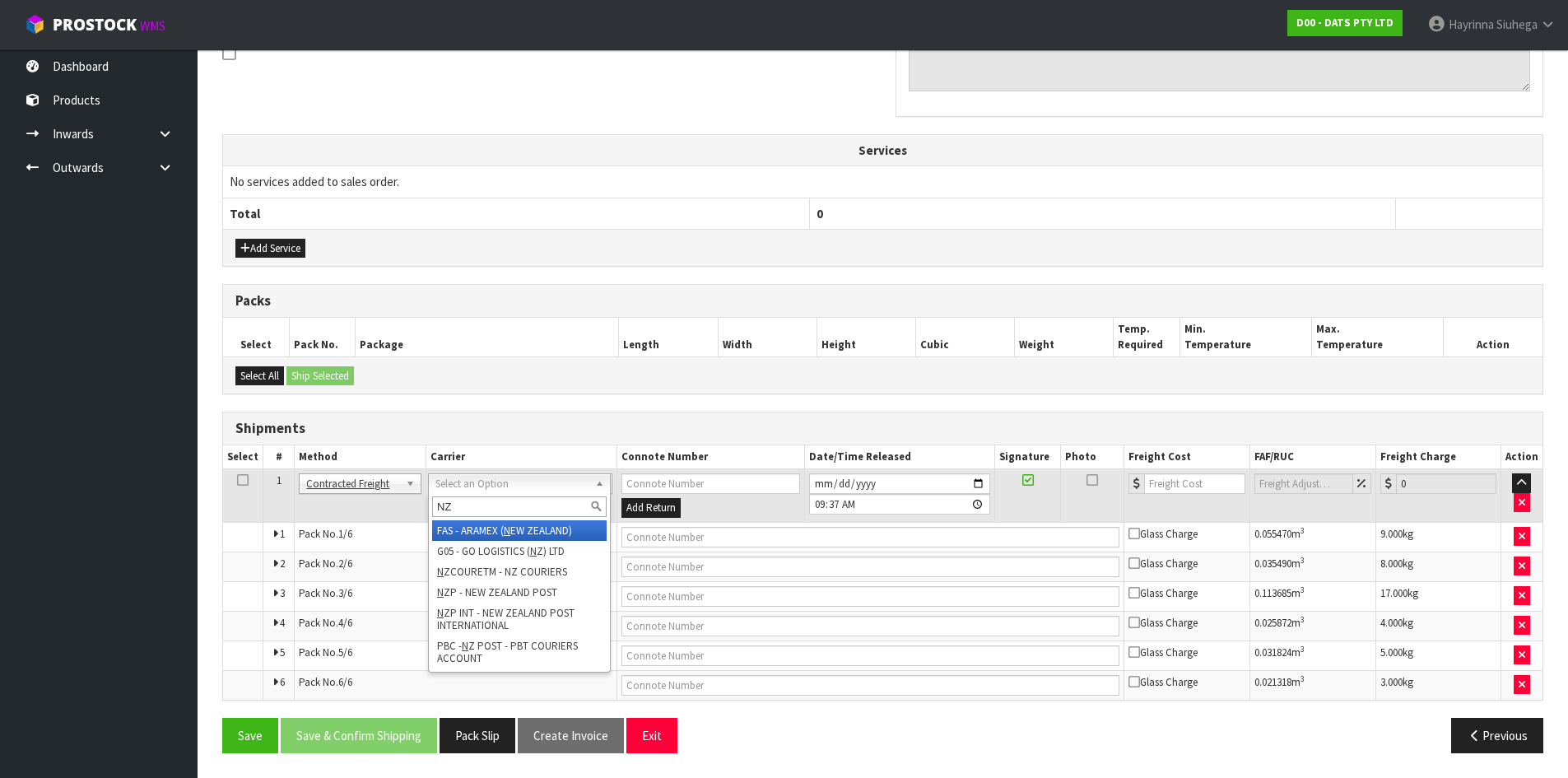
type input "NZP"
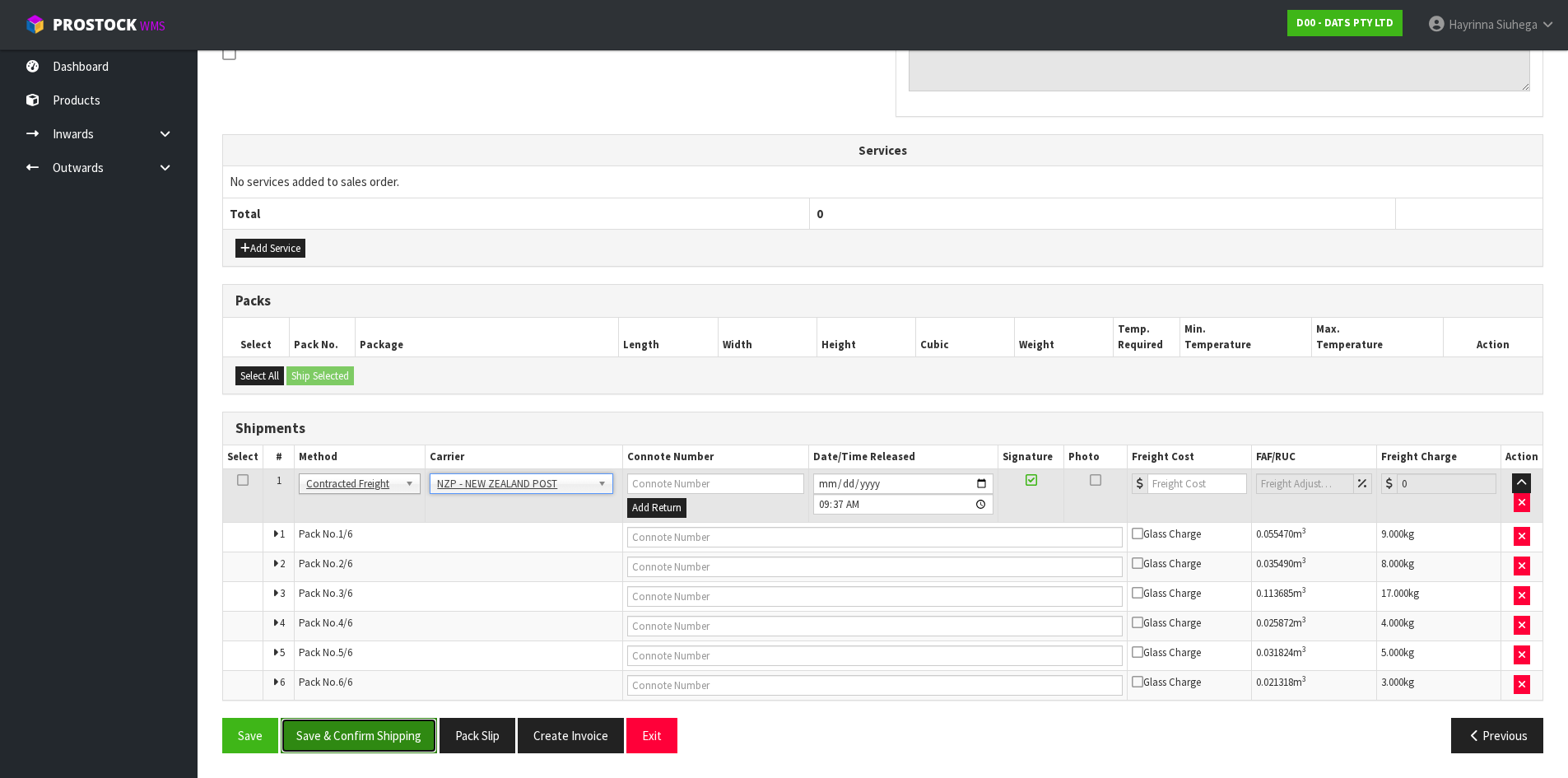
click at [329, 727] on button "Save & Confirm Shipping" at bounding box center [359, 736] width 156 height 36
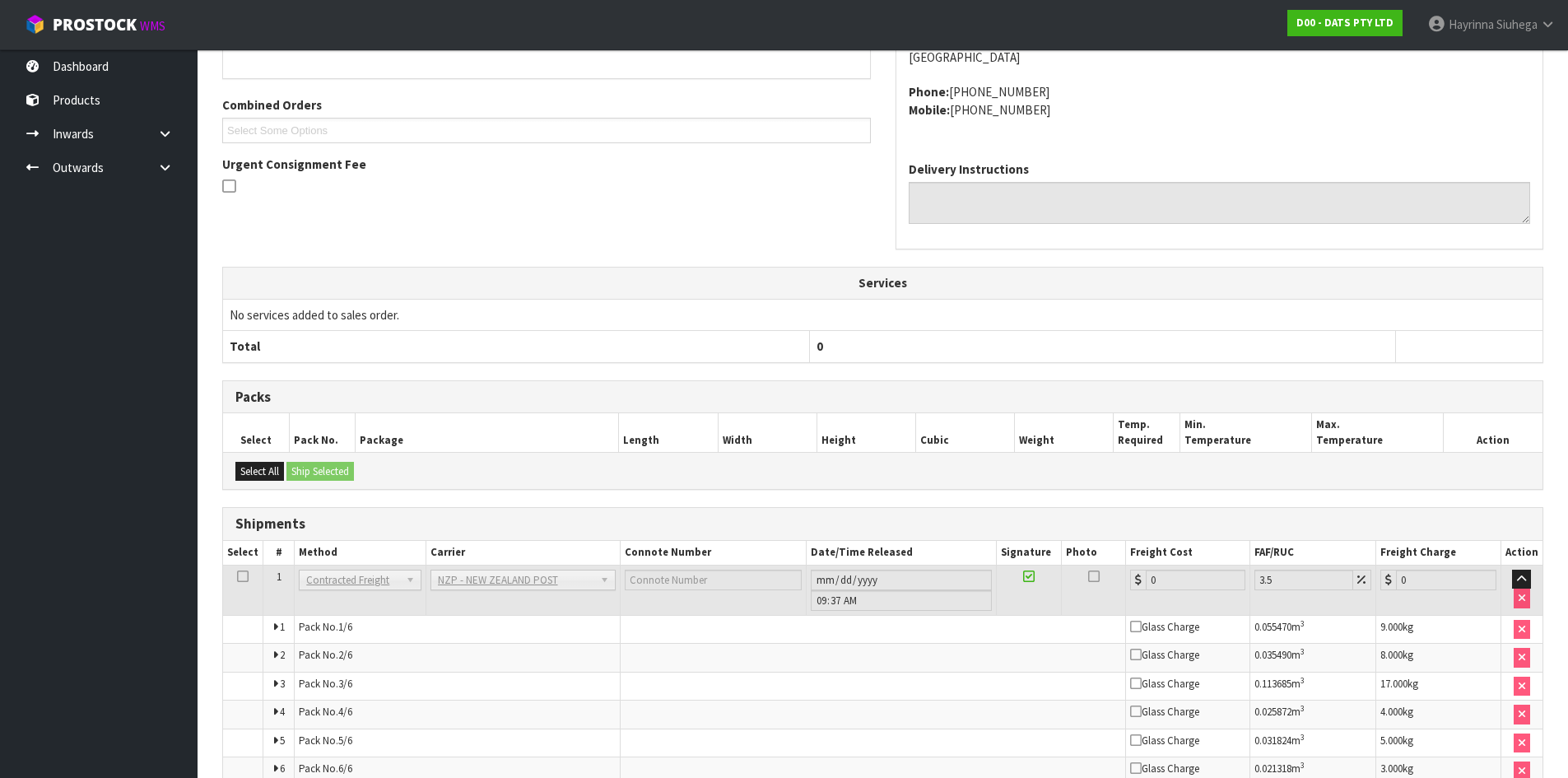
scroll to position [496, 0]
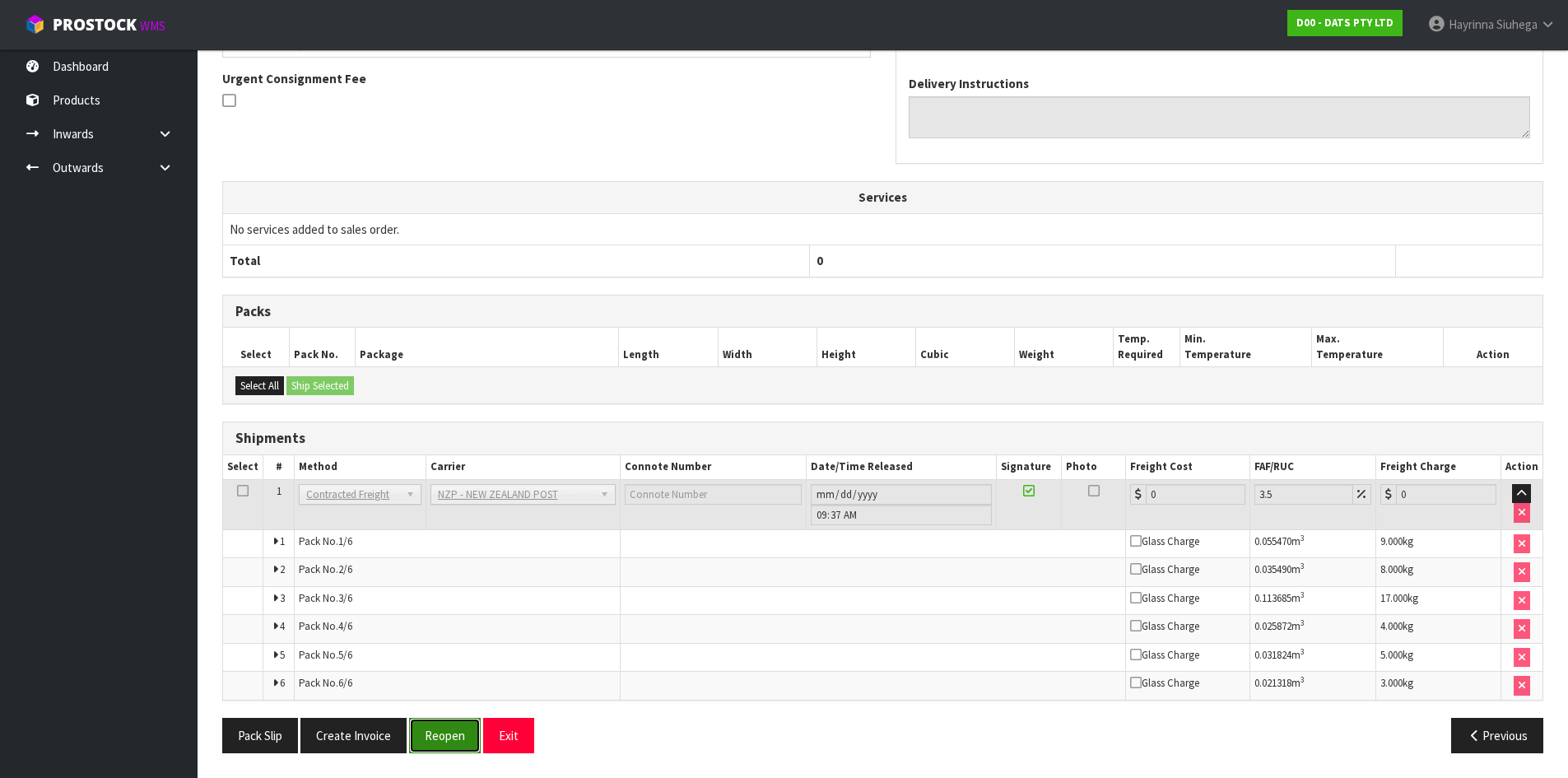
click at [448, 728] on button "Reopen" at bounding box center [445, 736] width 72 height 36
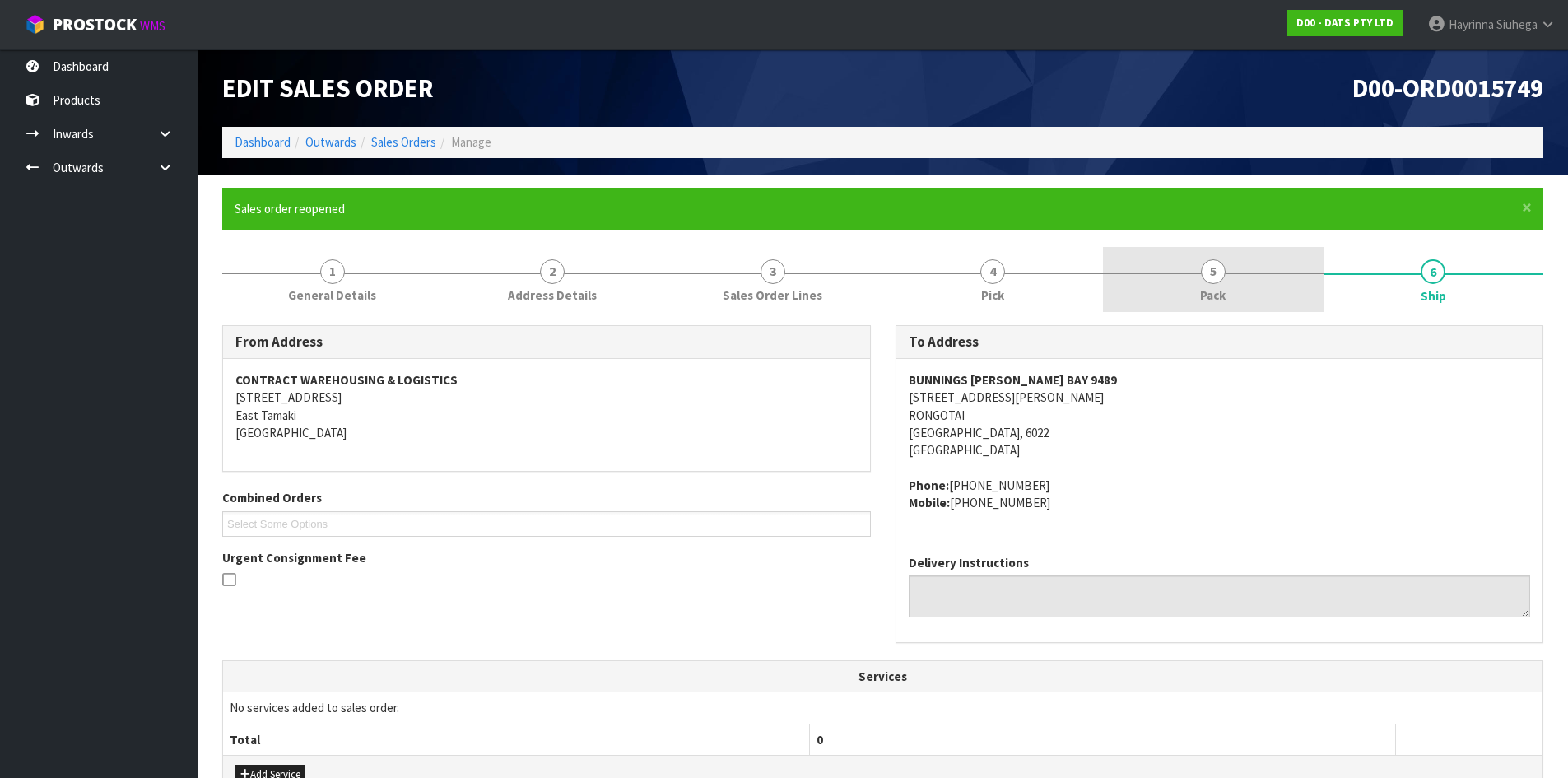
click at [1220, 265] on span "5" at bounding box center [1213, 271] width 25 height 25
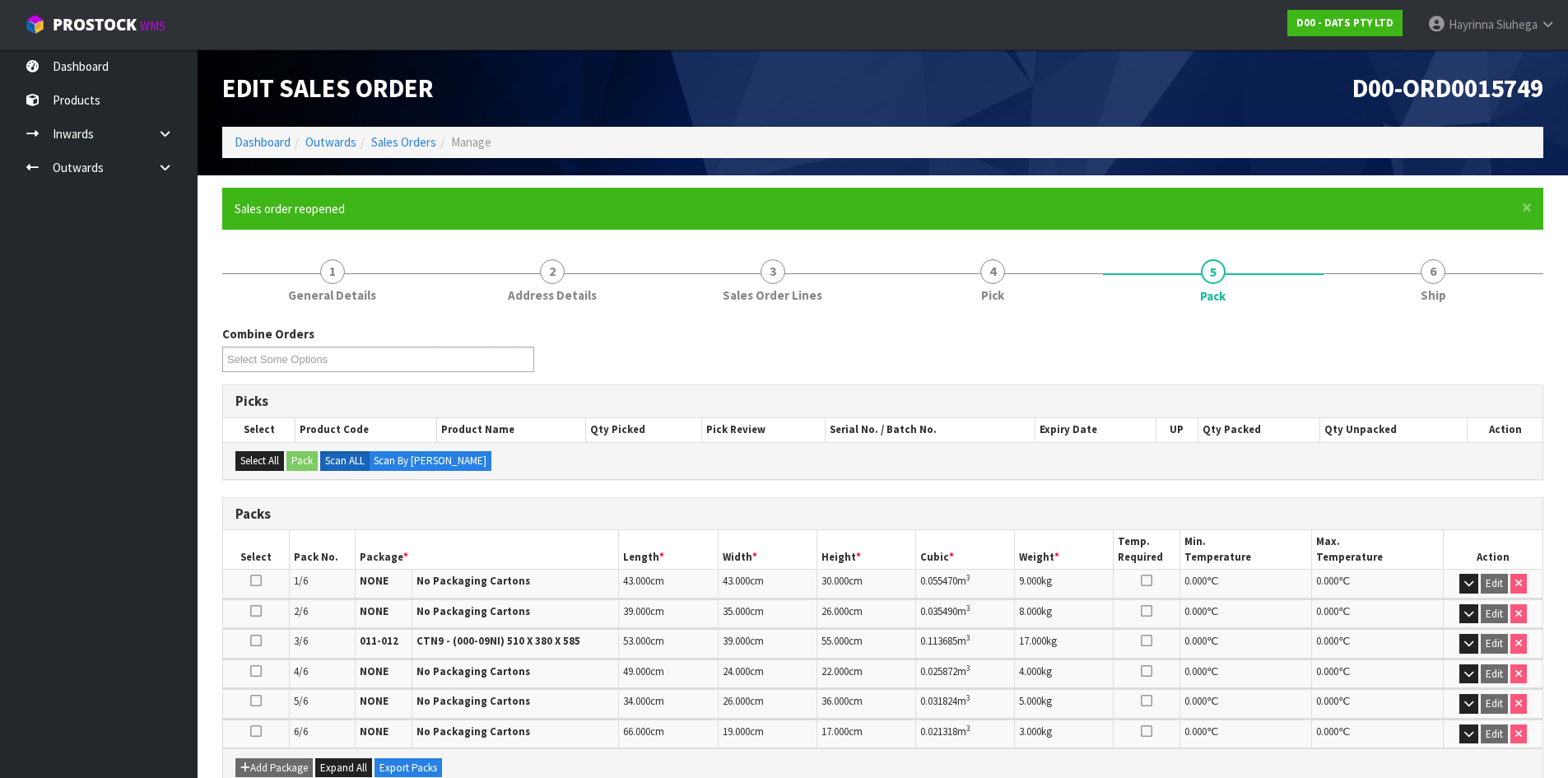
scroll to position [324, 0]
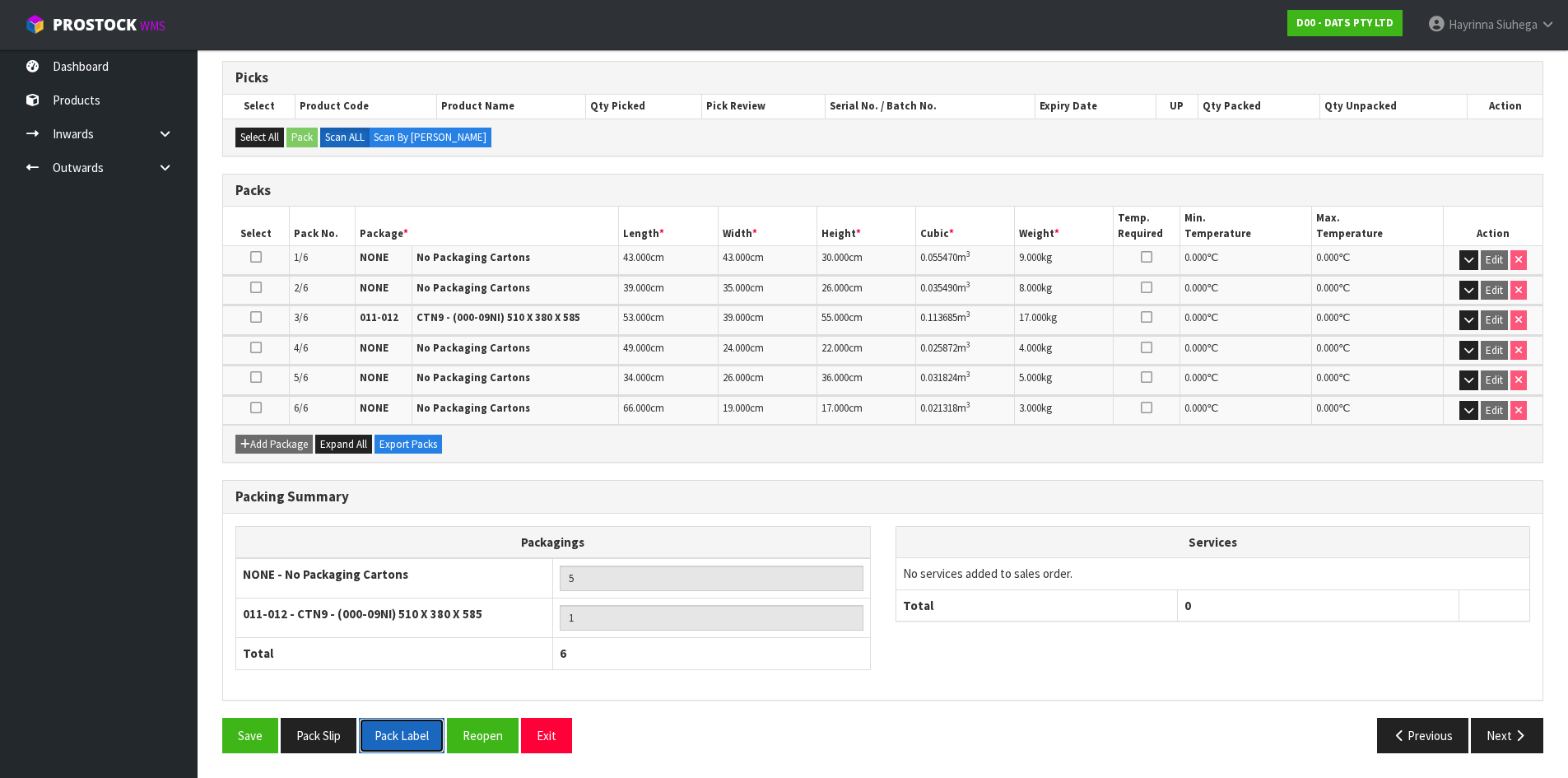
click at [408, 726] on button "Pack Label" at bounding box center [401, 736] width 85 height 36
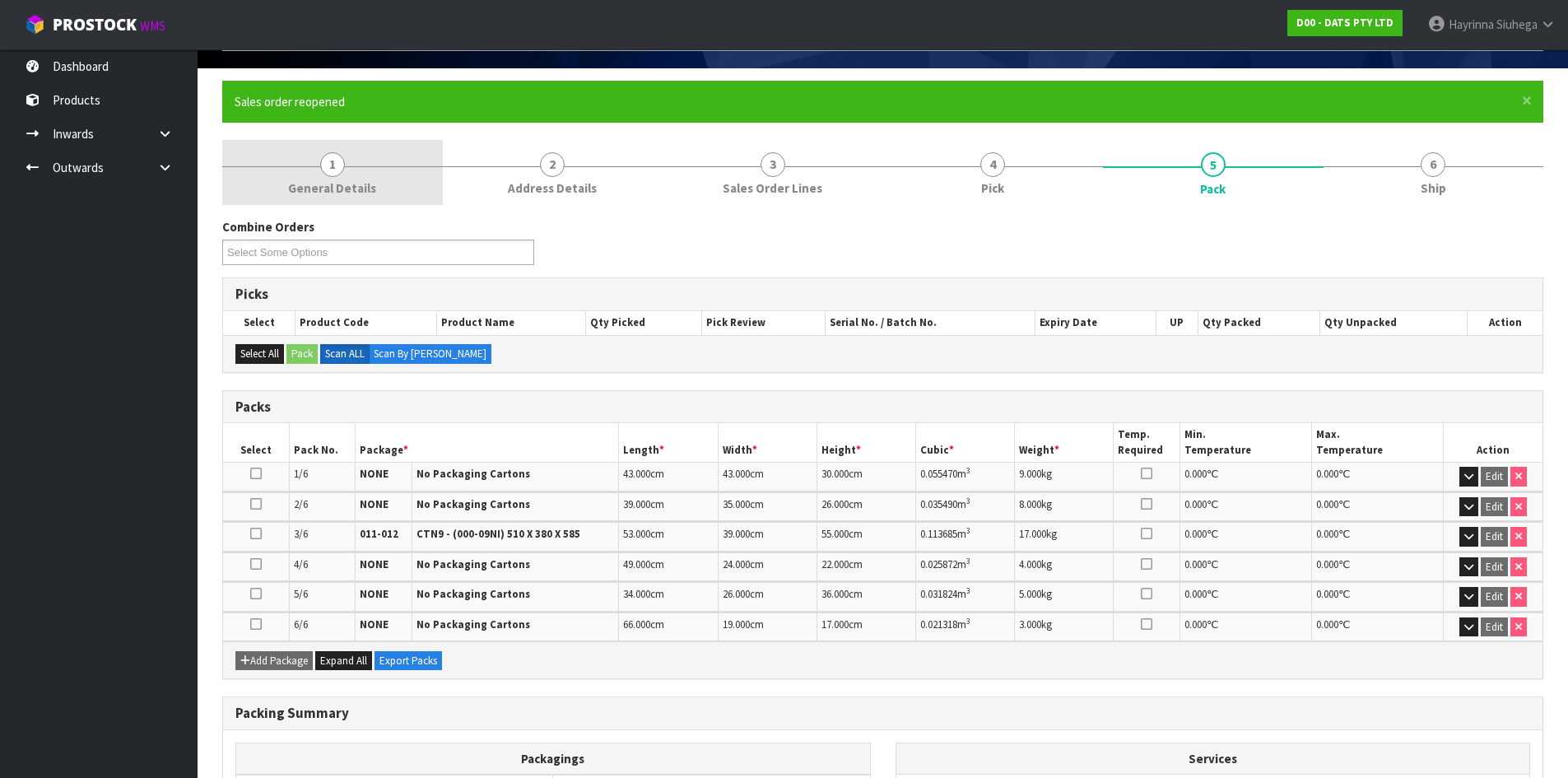
scroll to position [0, 0]
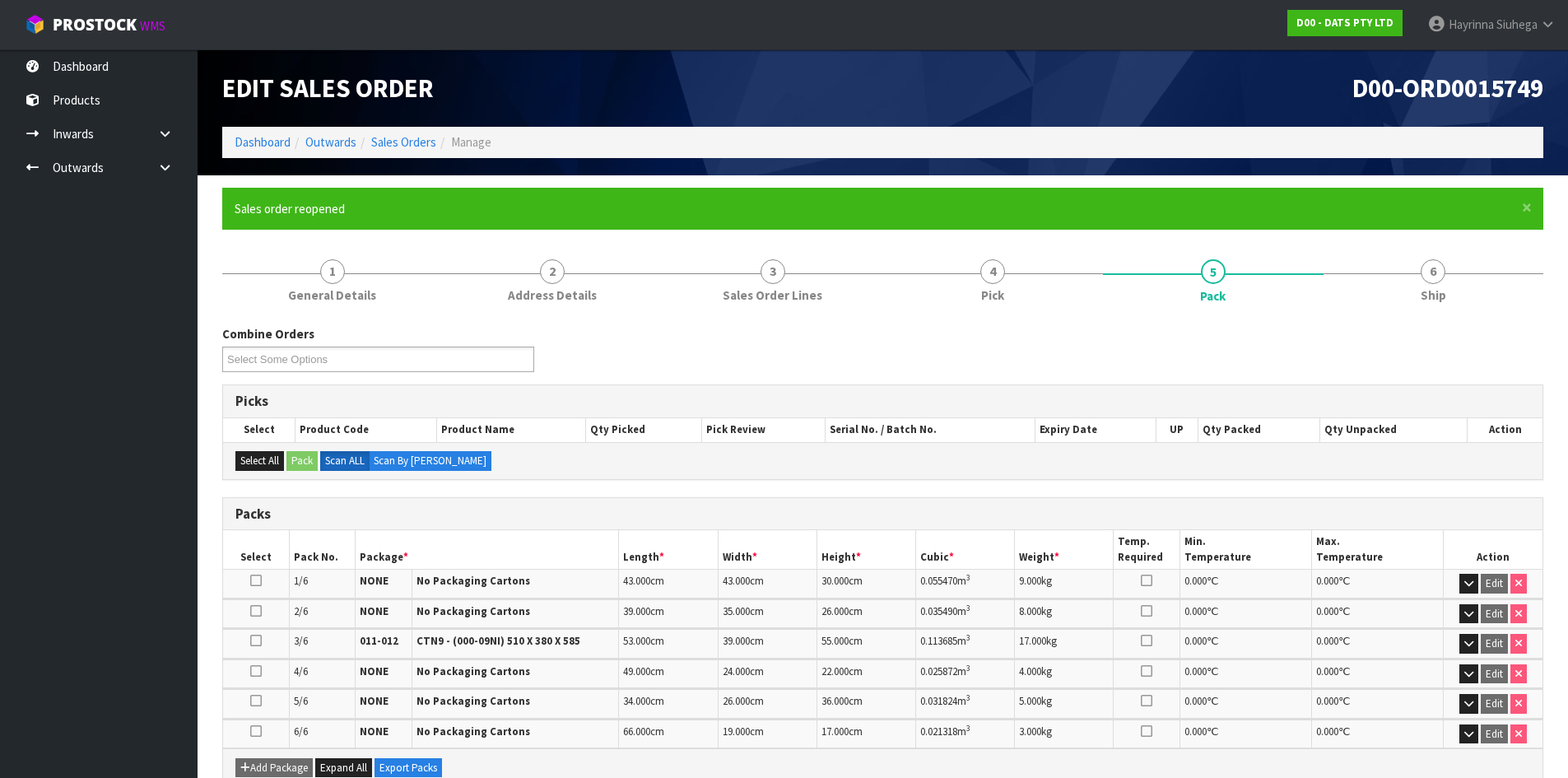
click at [254, 131] on ol "Dashboard Outwards Sales Orders Manage" at bounding box center [883, 142] width 1321 height 30
click at [255, 135] on link "Dashboard" at bounding box center [262, 142] width 56 height 15
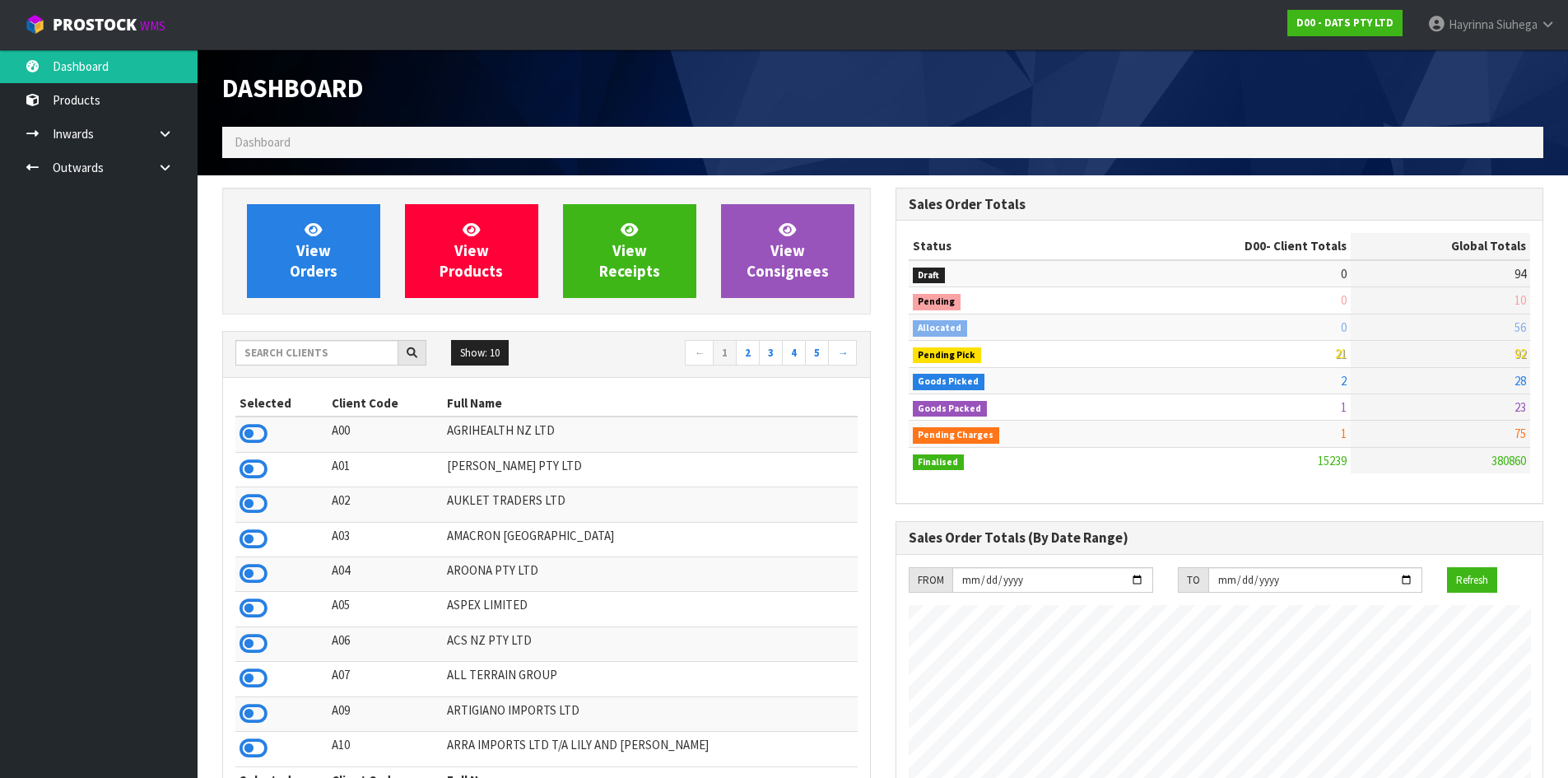
scroll to position [1247, 672]
click at [294, 361] on input "text" at bounding box center [316, 353] width 163 height 25
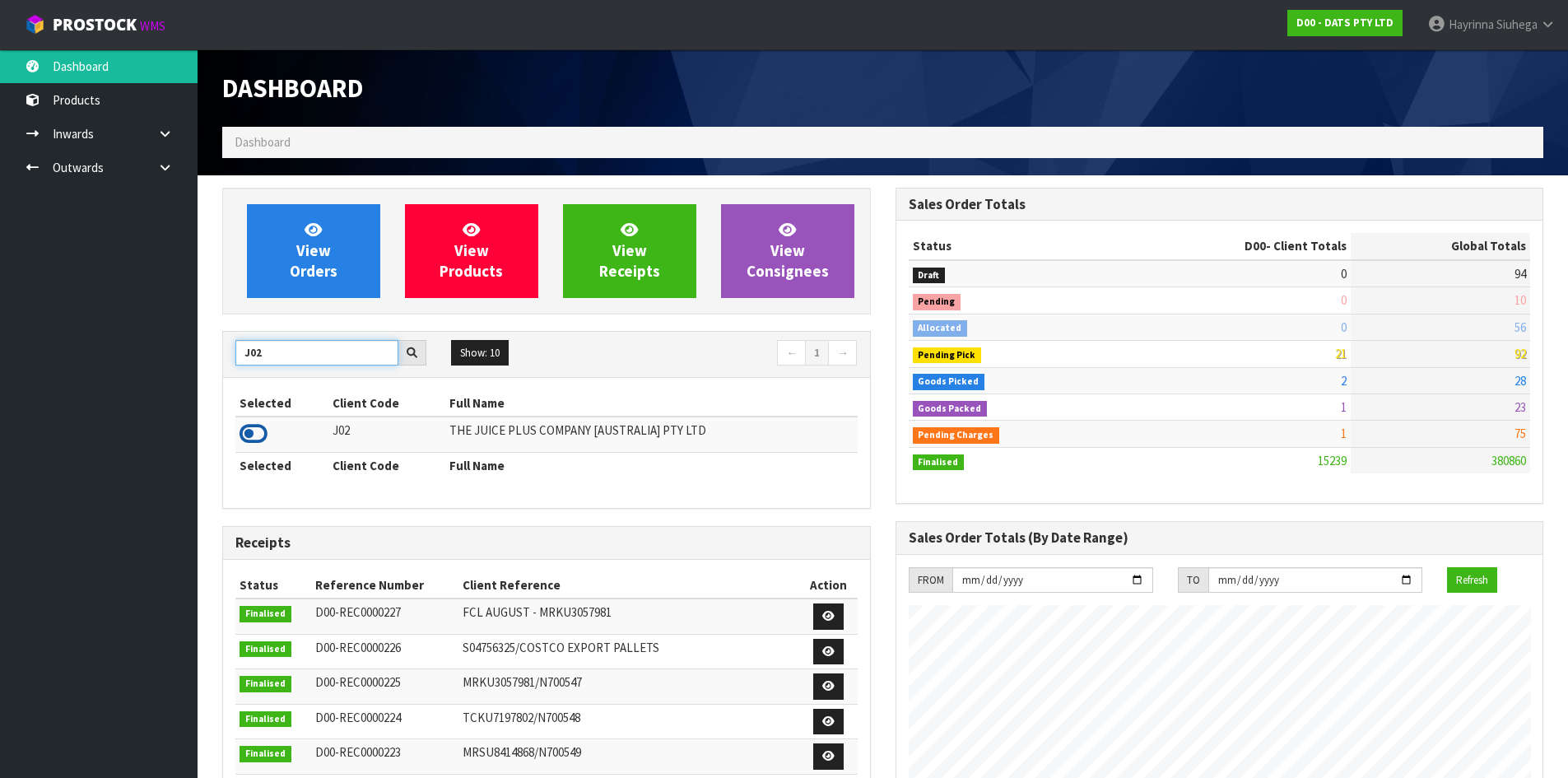
type input "J02"
click at [256, 432] on icon at bounding box center [253, 433] width 28 height 25
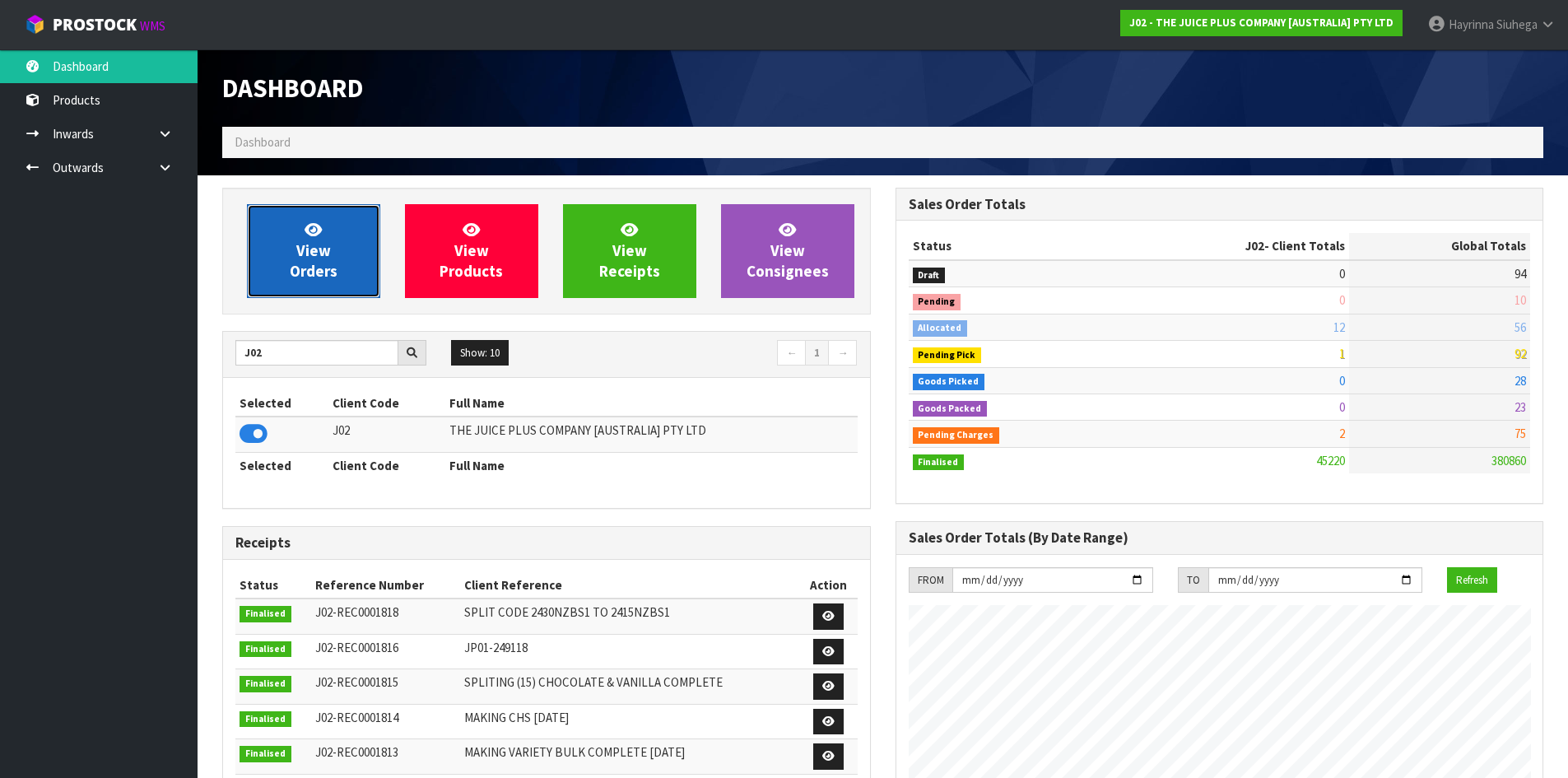
click at [335, 222] on link "View Orders" at bounding box center [314, 250] width 134 height 94
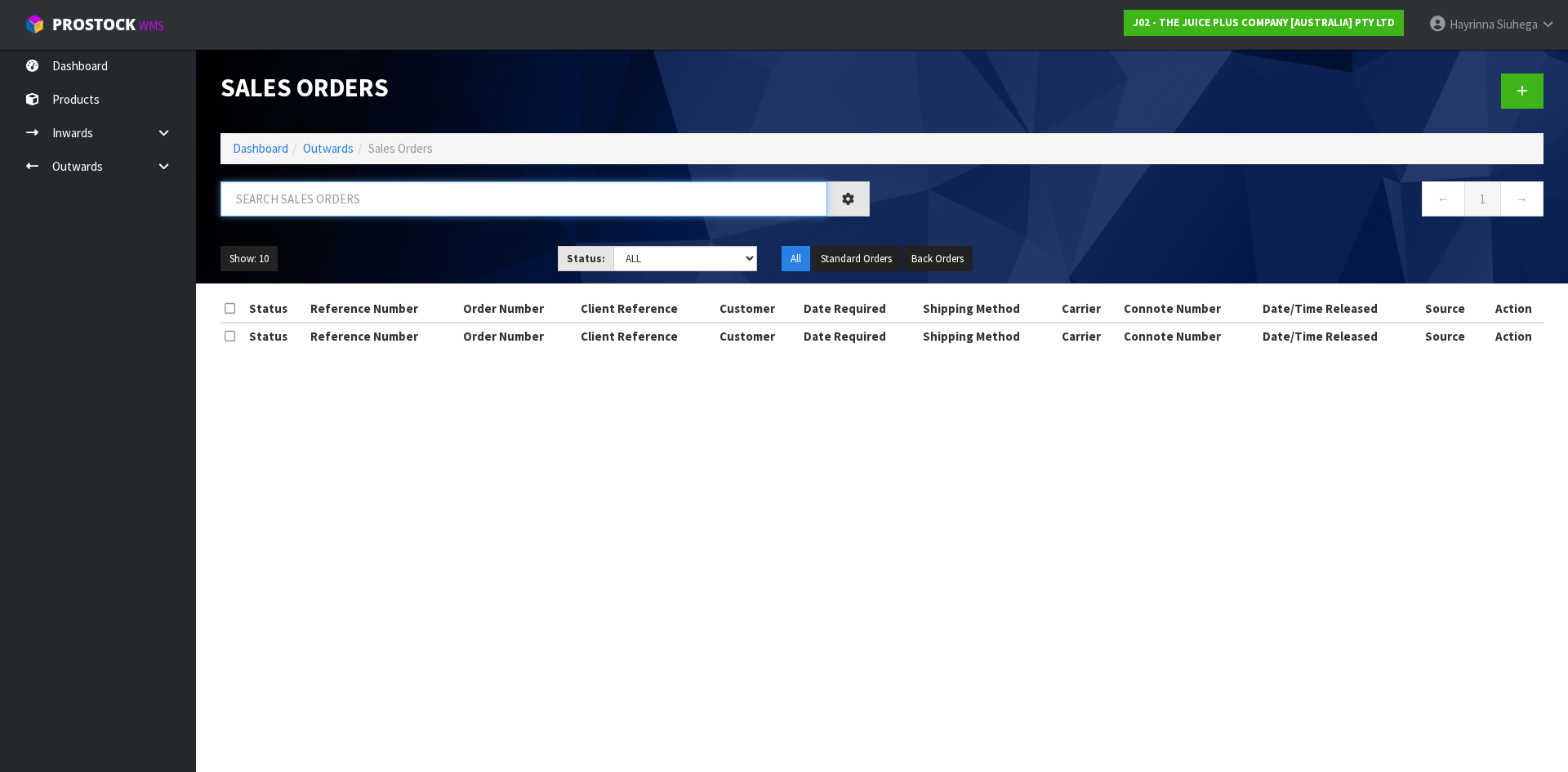
click at [325, 205] on input "text" at bounding box center [524, 199] width 607 height 35
type input "JOB-0411848"
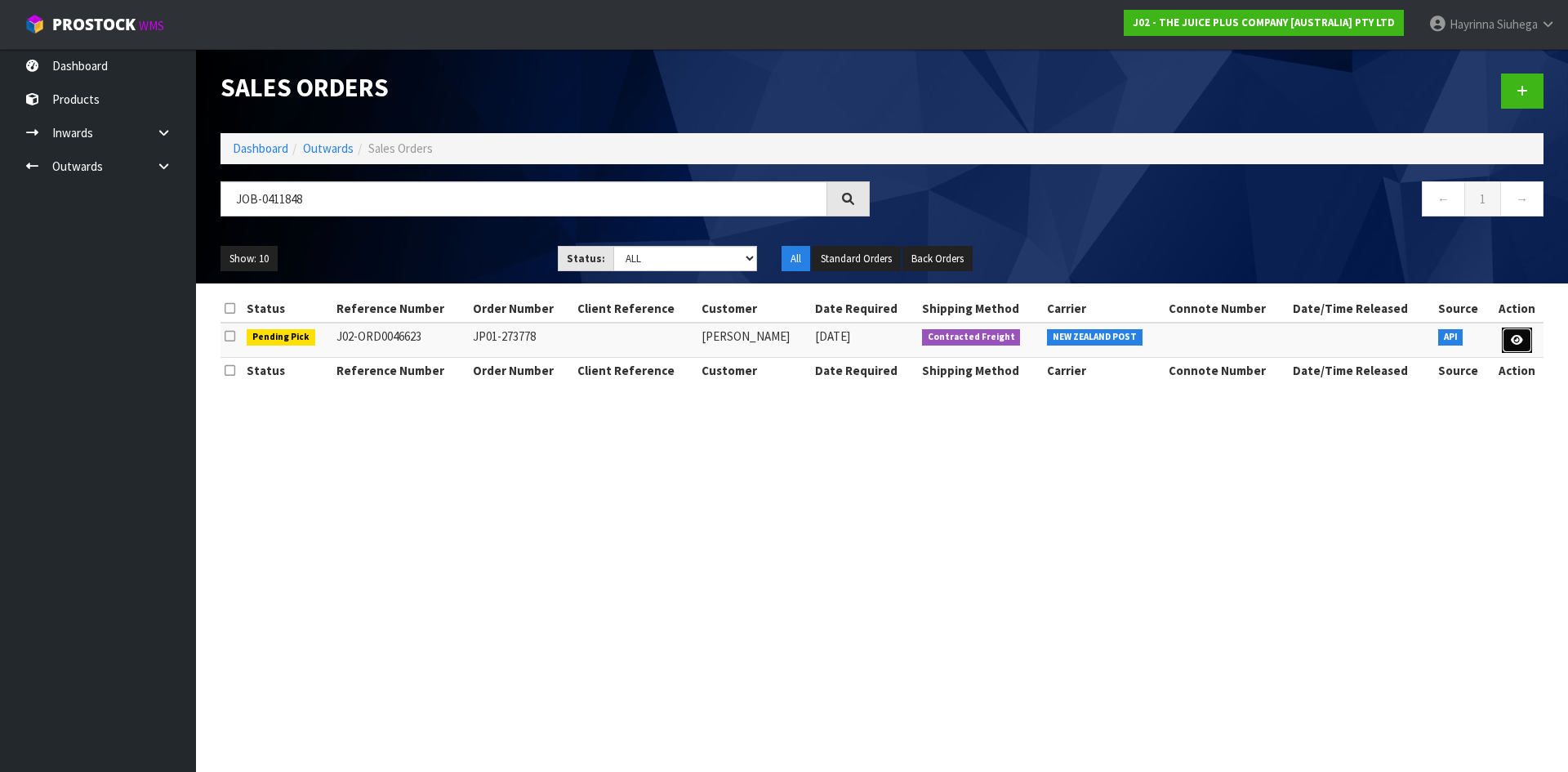
click at [1528, 336] on link at bounding box center [1517, 340] width 30 height 26
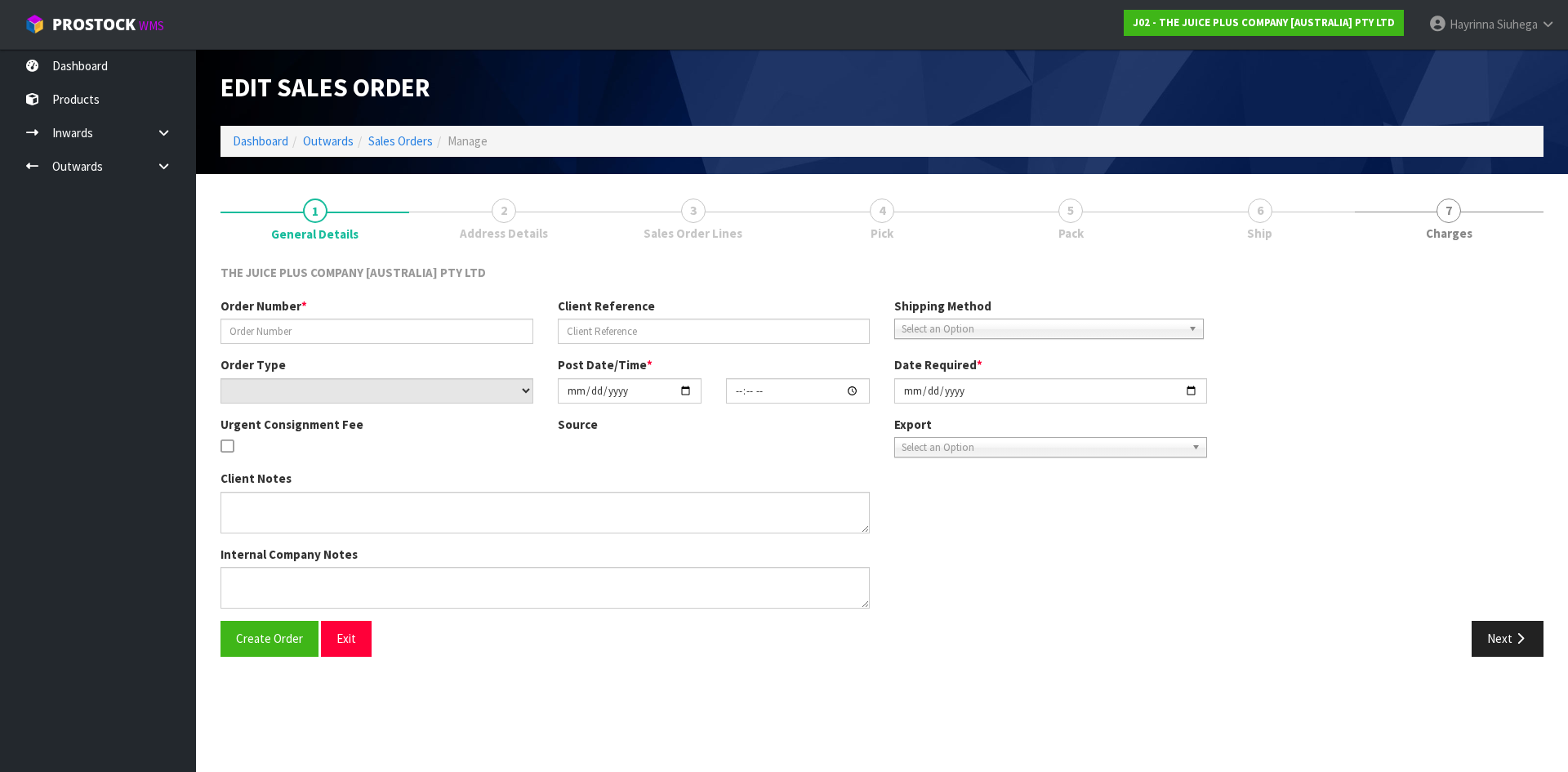
type input "JP01-273778"
select select "number:0"
type input "2025-09-10"
type input "09:59:26.000"
type input "2025-09-10"
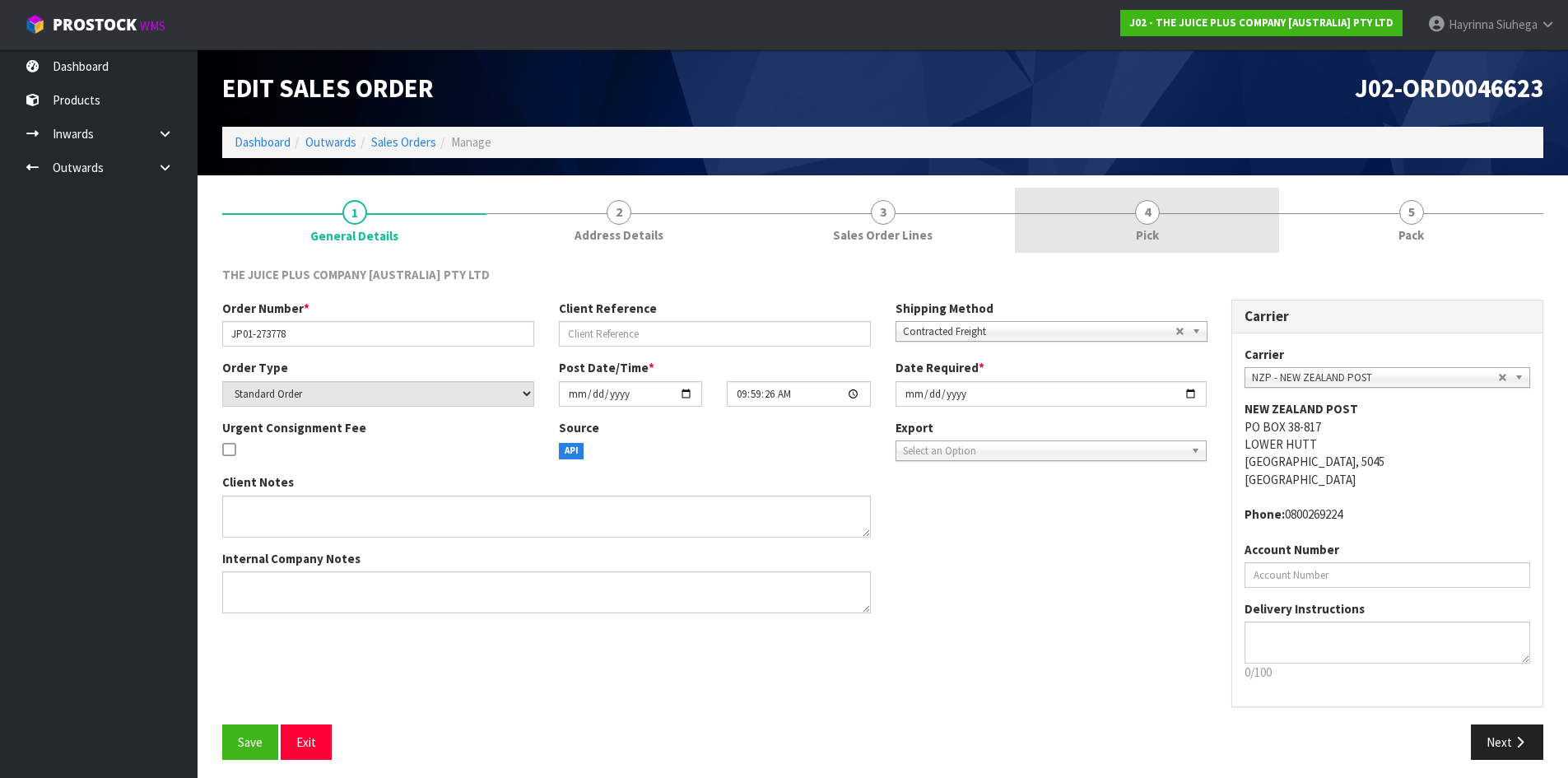
click at [1190, 232] on link "4 Pick" at bounding box center [1147, 220] width 264 height 65
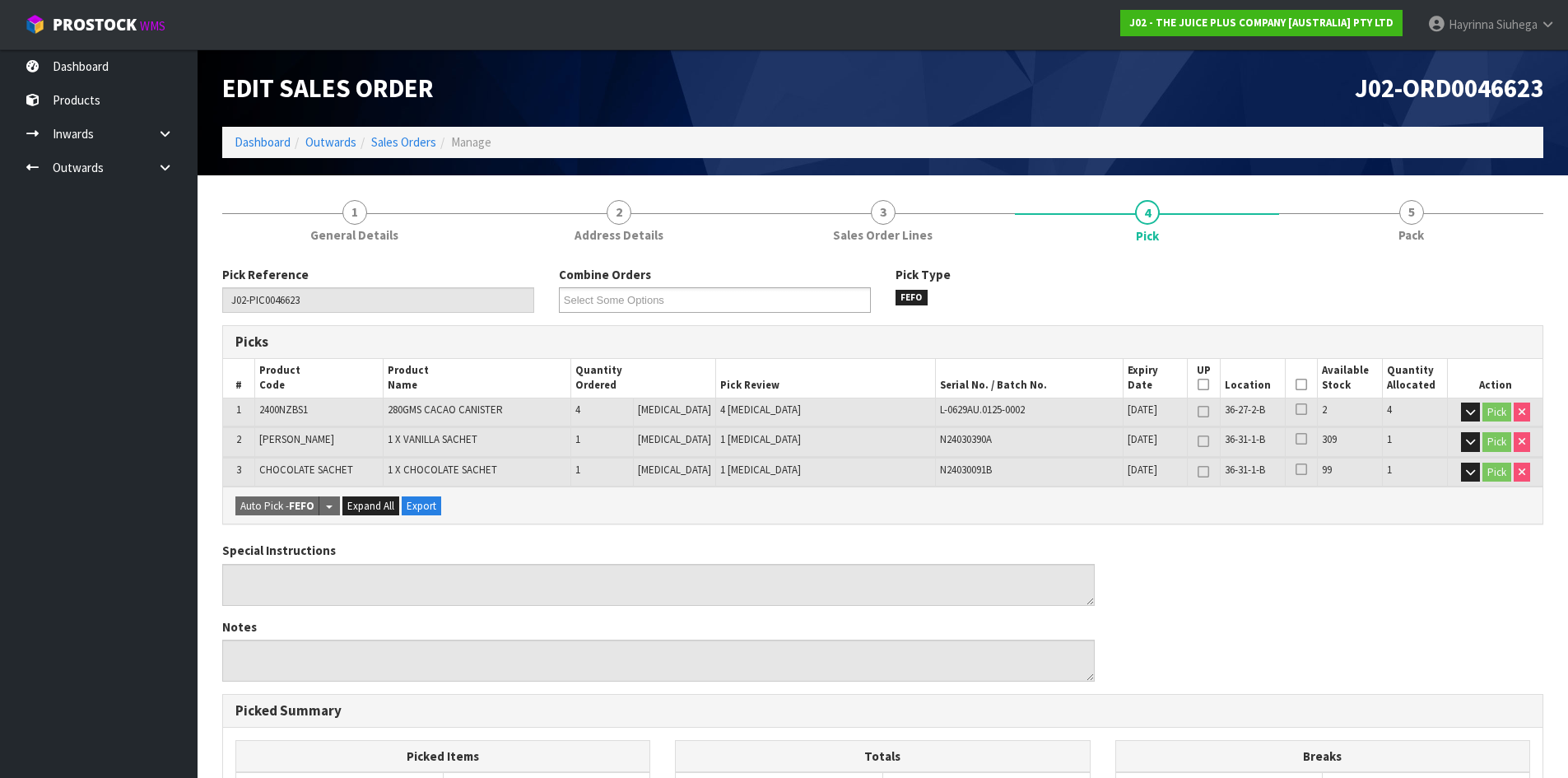
click at [1296, 386] on icon at bounding box center [1302, 385] width 12 height 1
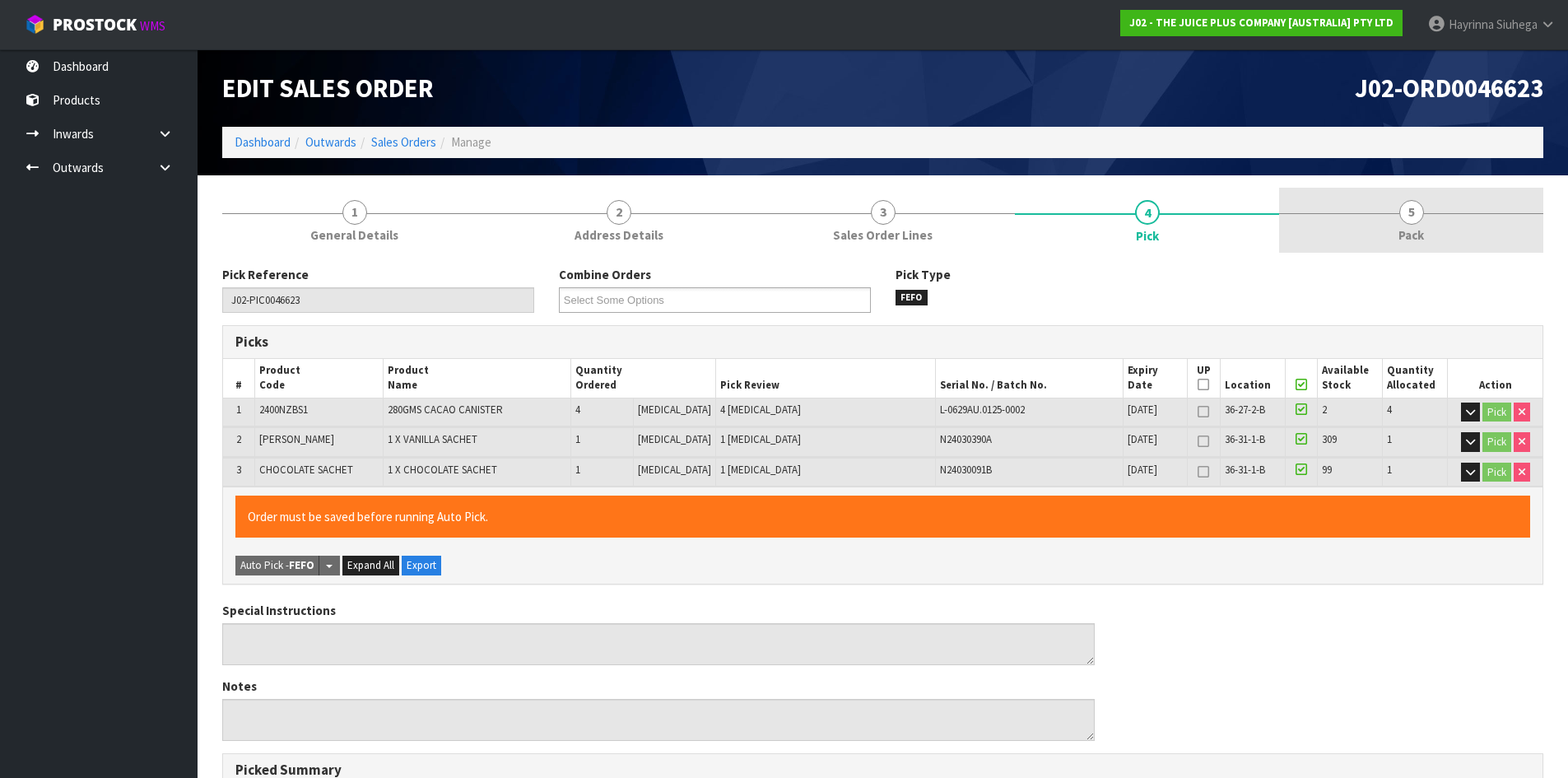
click at [1395, 227] on link "5 Pack" at bounding box center [1412, 220] width 264 height 65
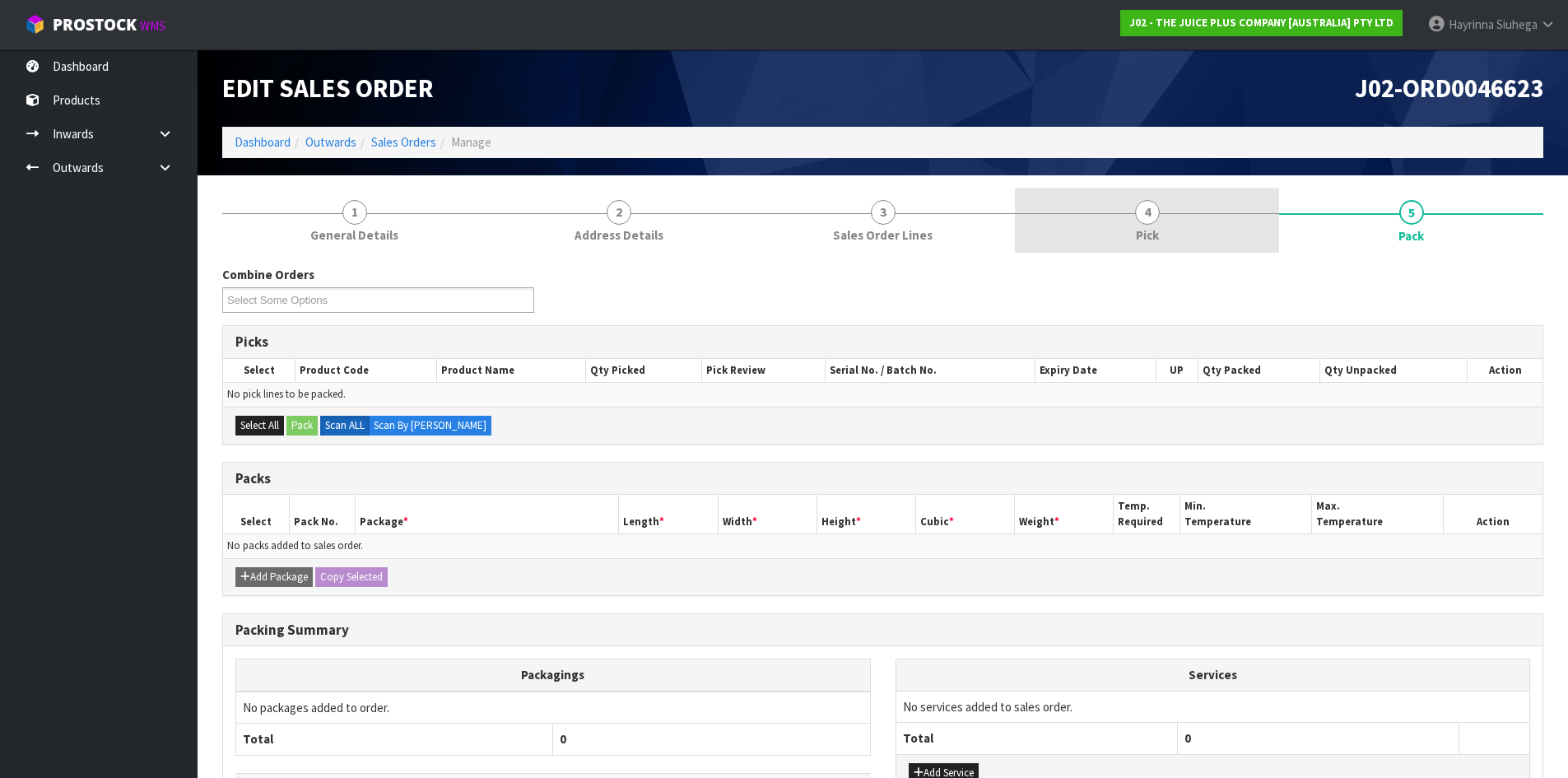
click at [1175, 233] on link "4 Pick" at bounding box center [1147, 220] width 264 height 65
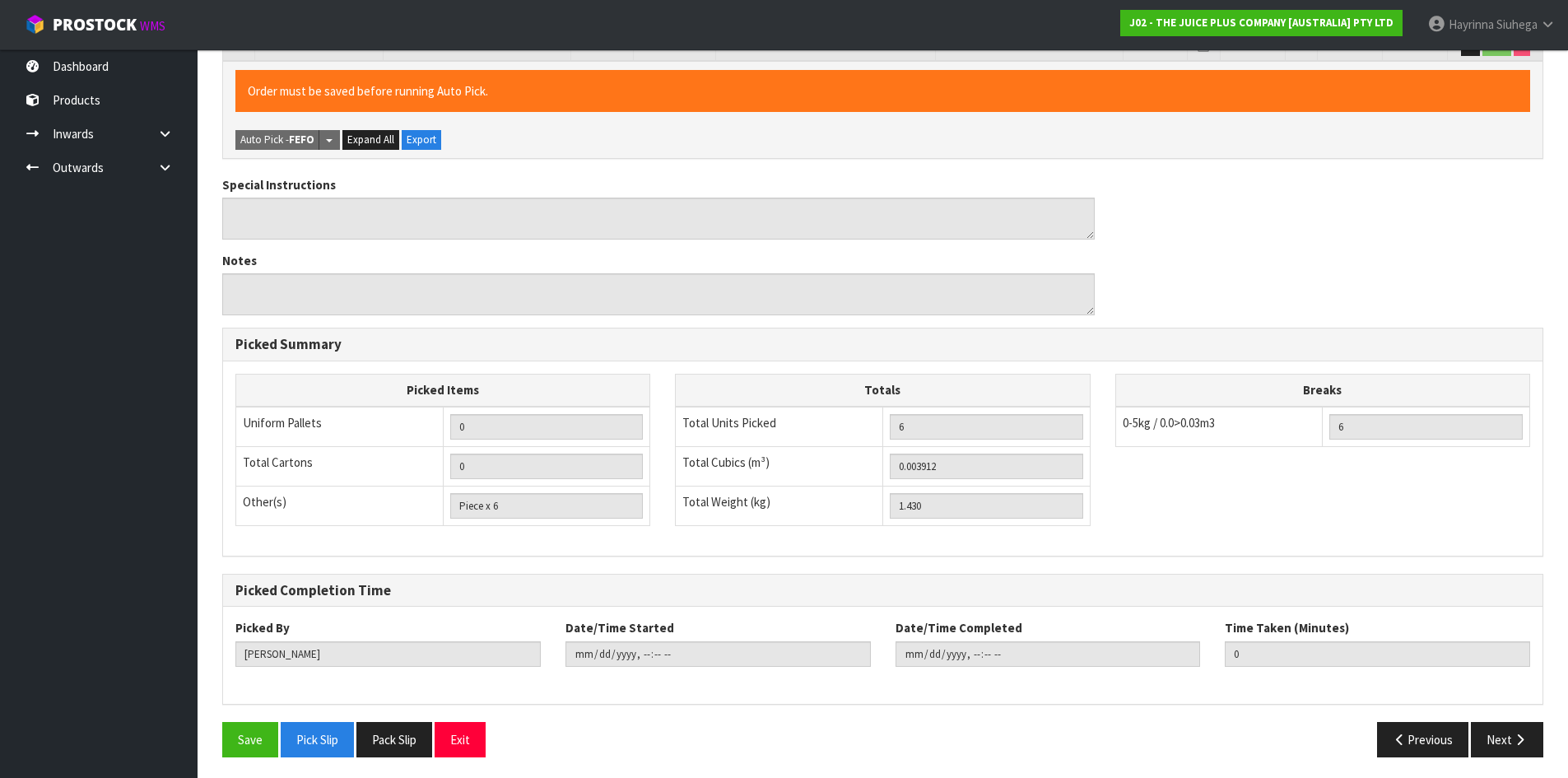
scroll to position [430, 0]
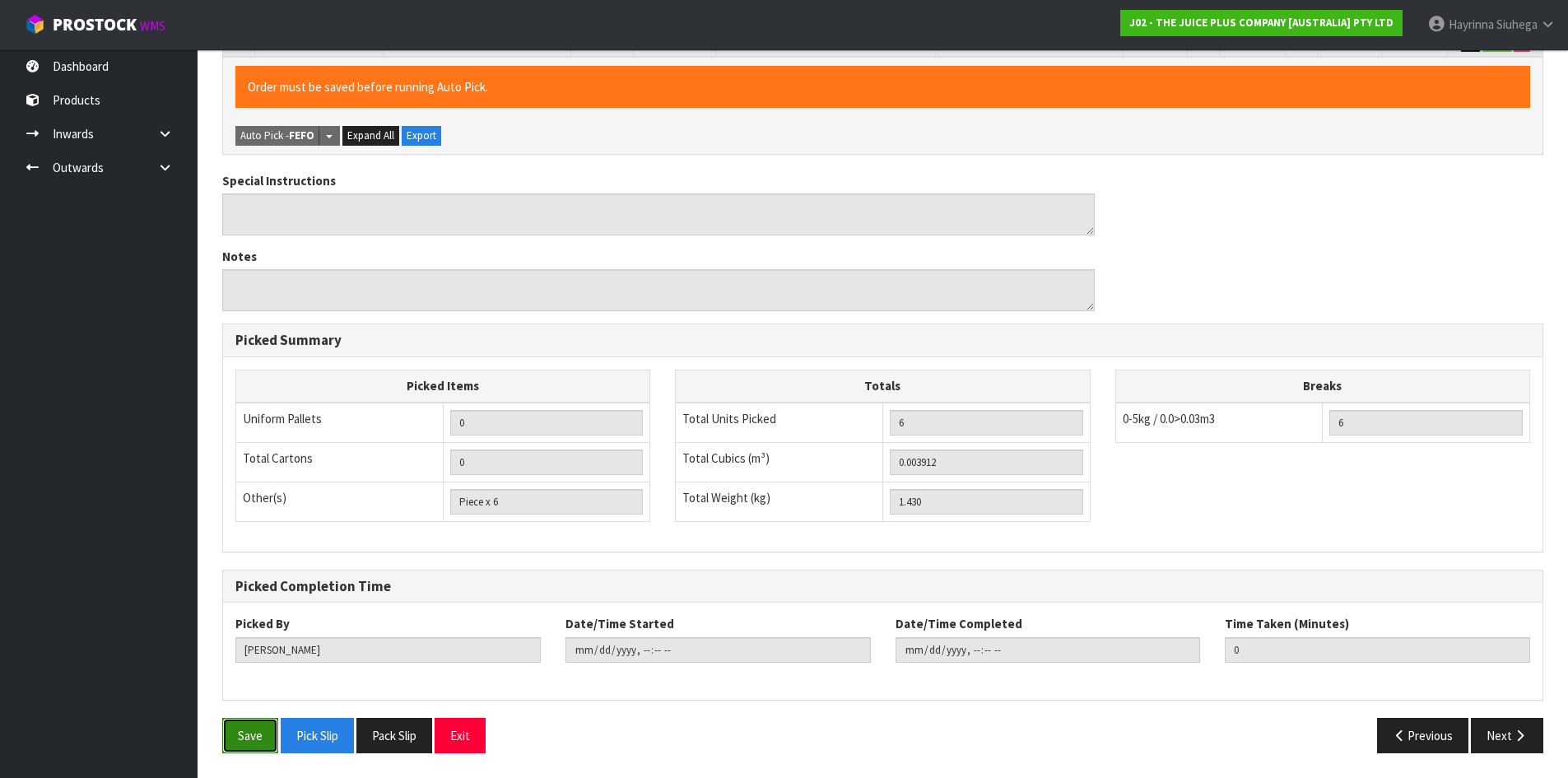
click at [259, 729] on button "Save" at bounding box center [250, 736] width 56 height 36
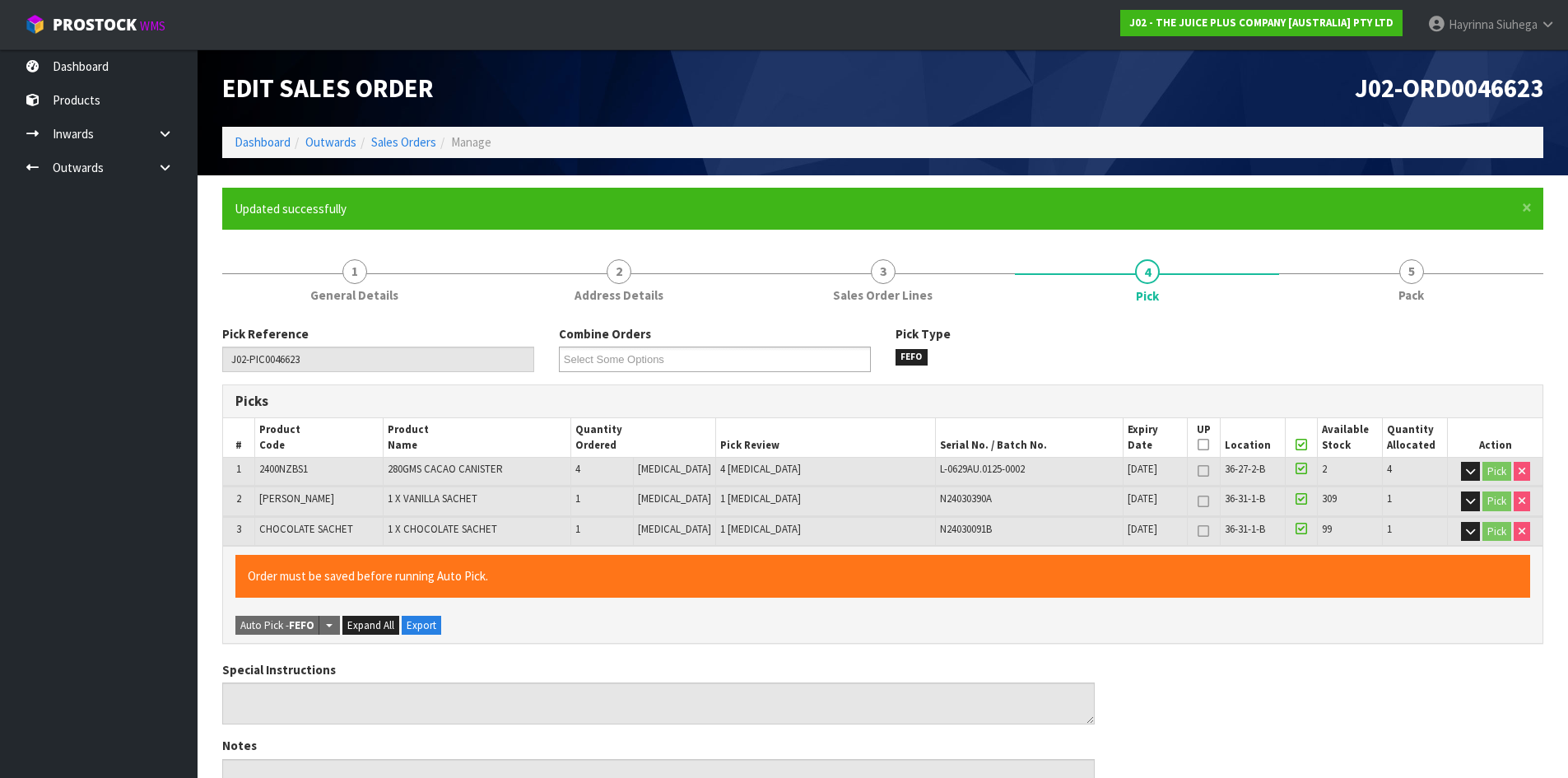
type input "Hayrinna Siuhega"
type input "2025-09-12T09:45:56"
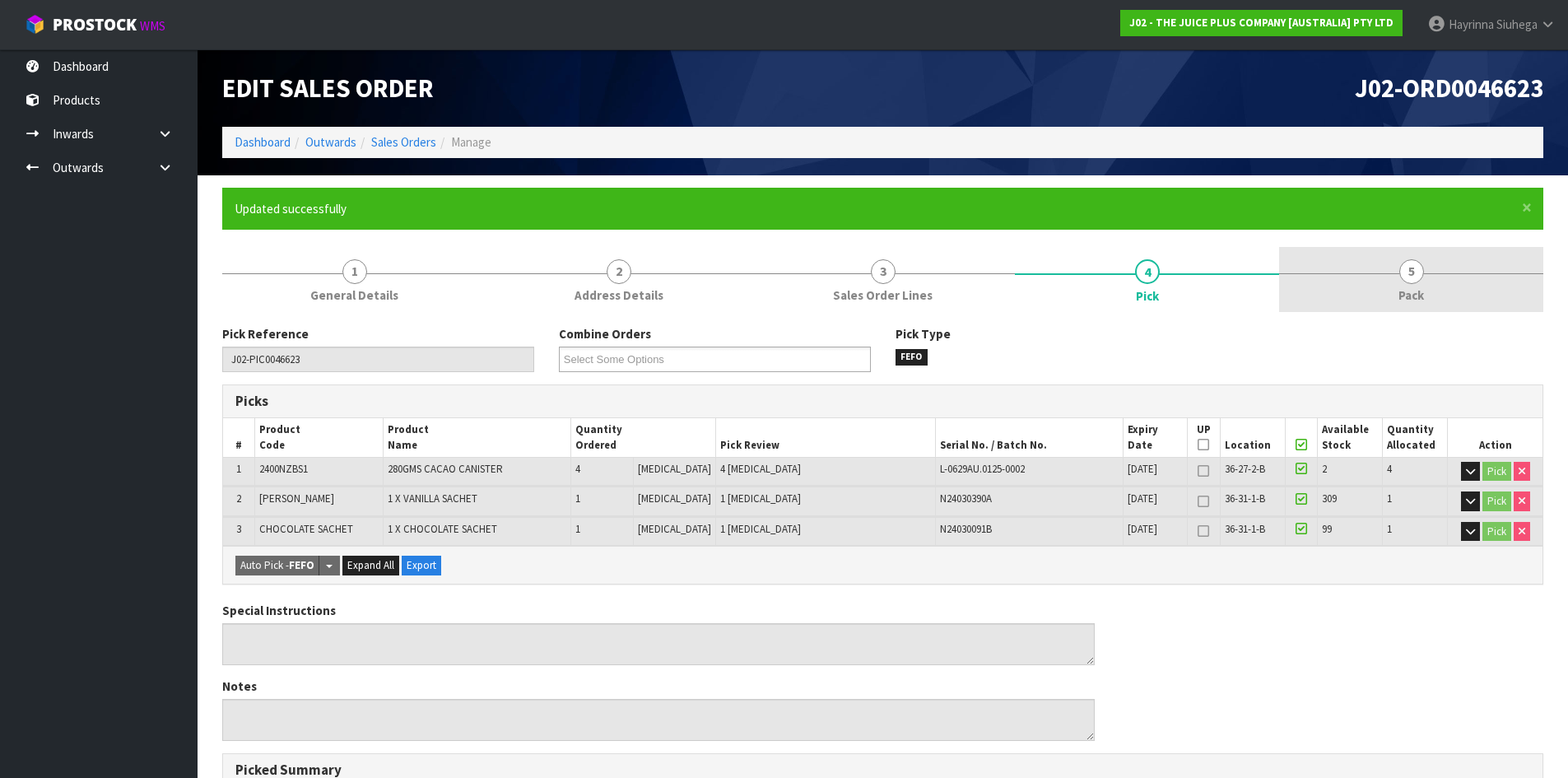
click at [1394, 260] on link "5 Pack" at bounding box center [1412, 279] width 264 height 65
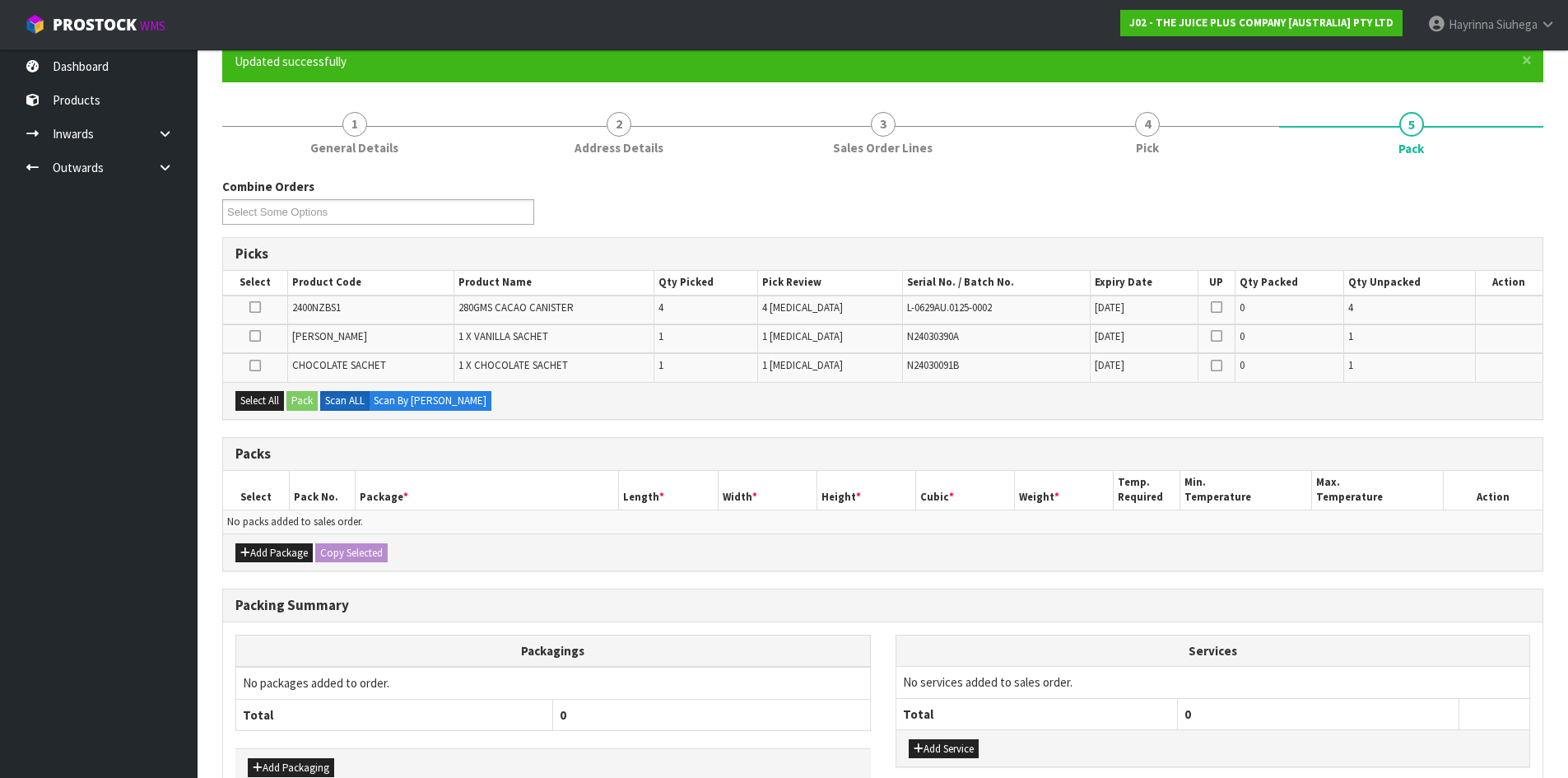
scroll to position [165, 0]
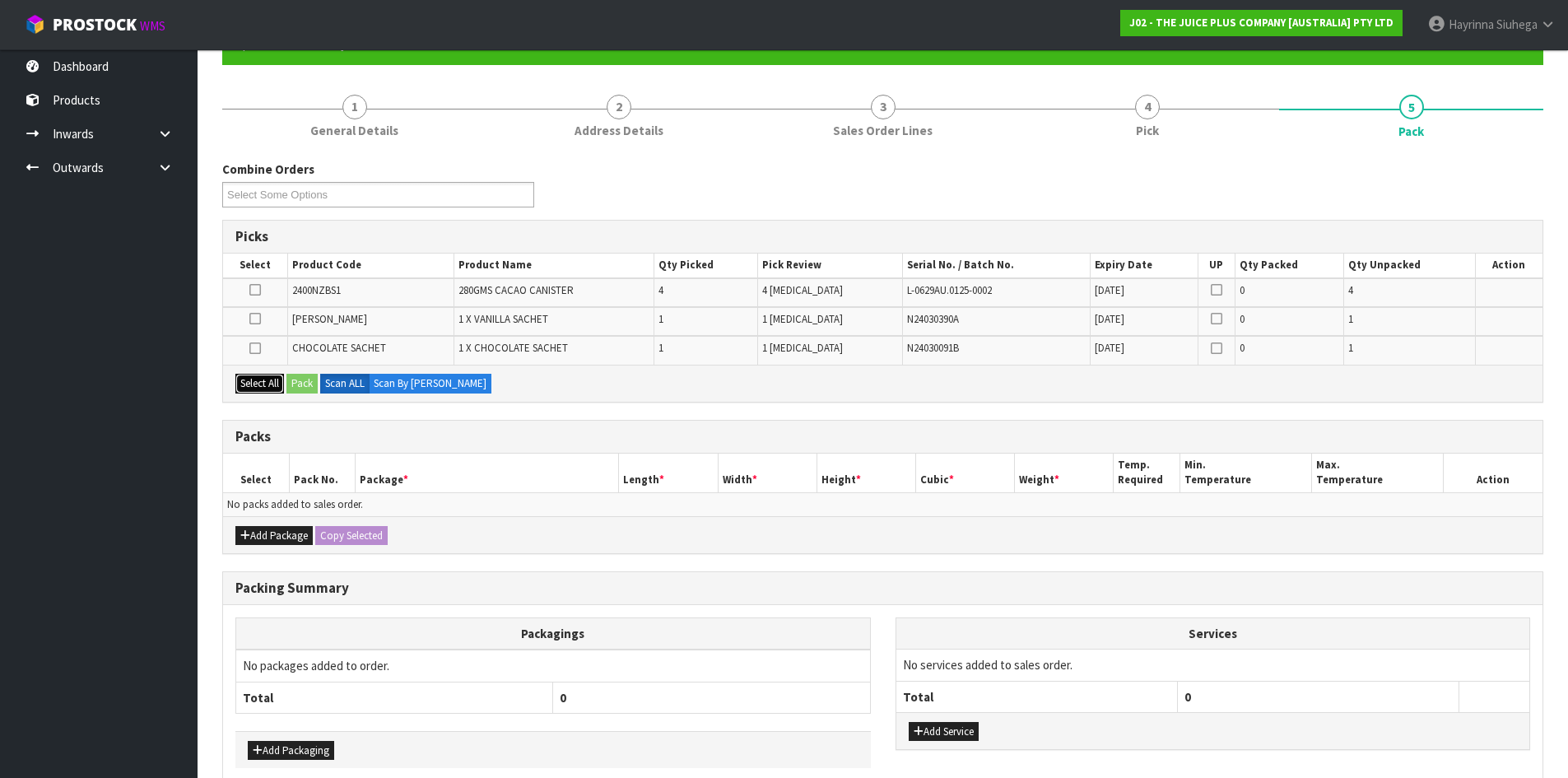
click at [263, 389] on button "Select All" at bounding box center [259, 383] width 48 height 19
click at [255, 538] on button "Add Package" at bounding box center [274, 535] width 78 height 19
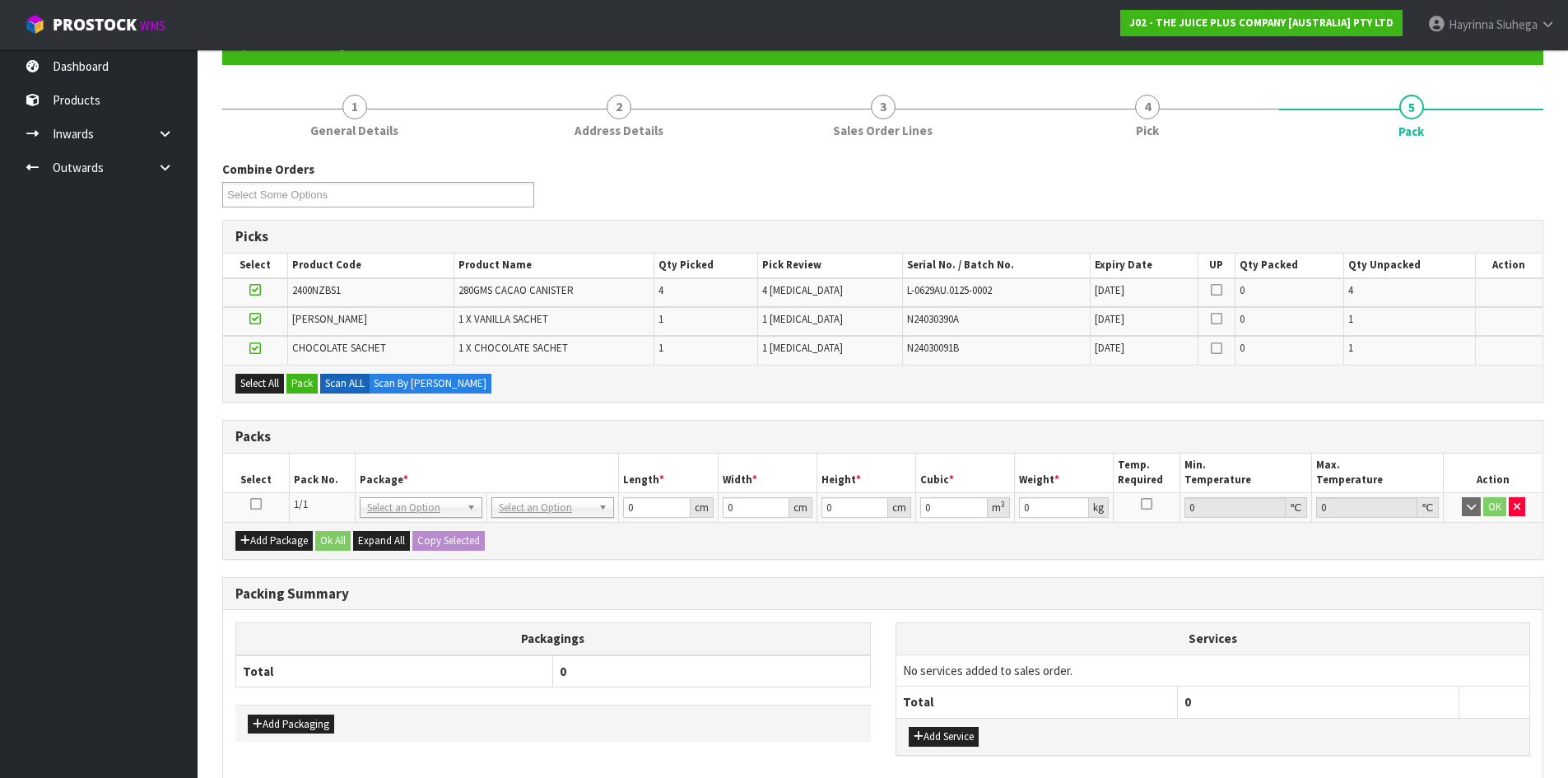
click at [258, 505] on icon at bounding box center [256, 504] width 12 height 1
click at [314, 388] on button "Pack" at bounding box center [302, 383] width 31 height 19
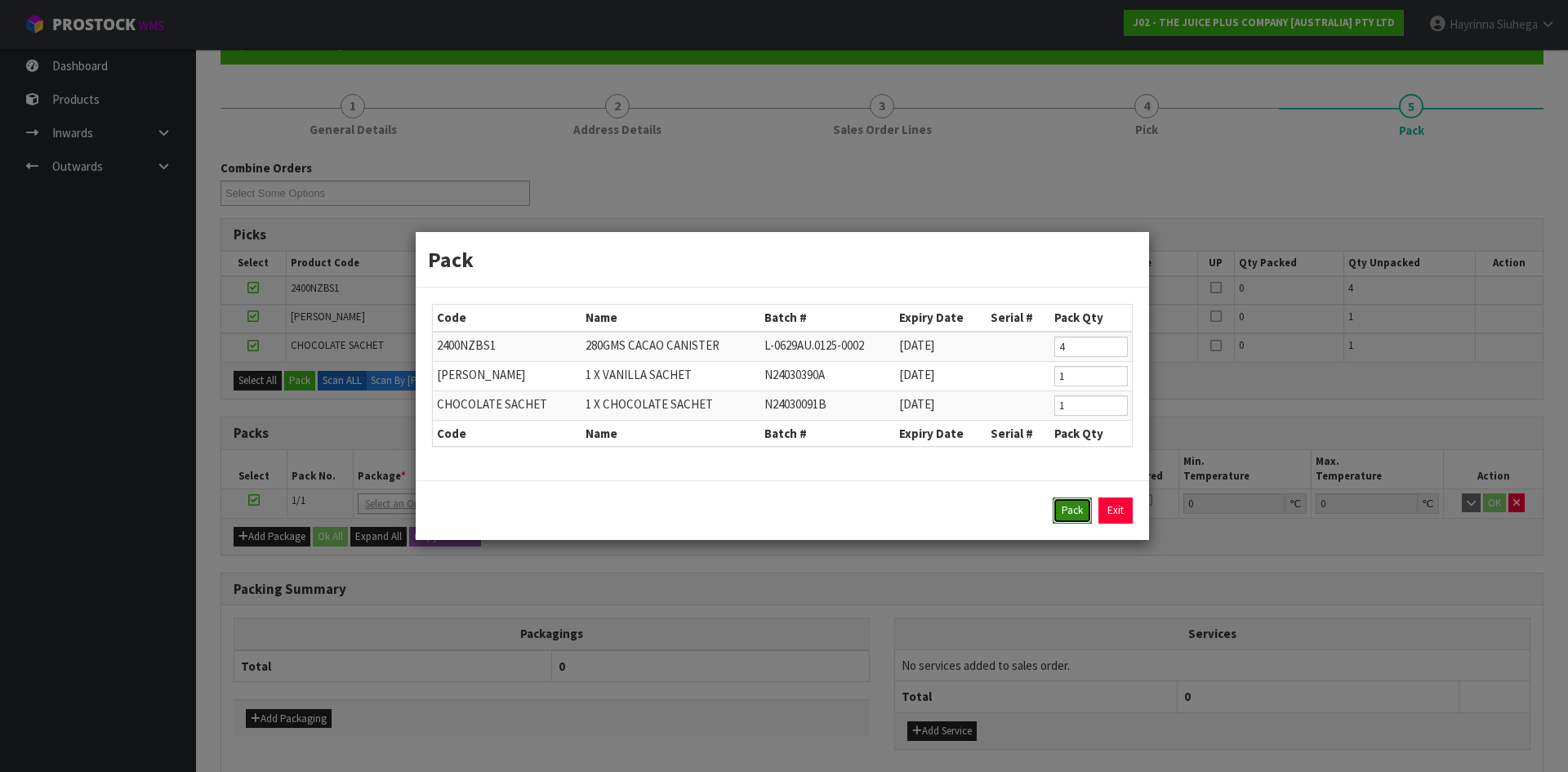
click at [1071, 507] on button "Pack" at bounding box center [1072, 510] width 39 height 26
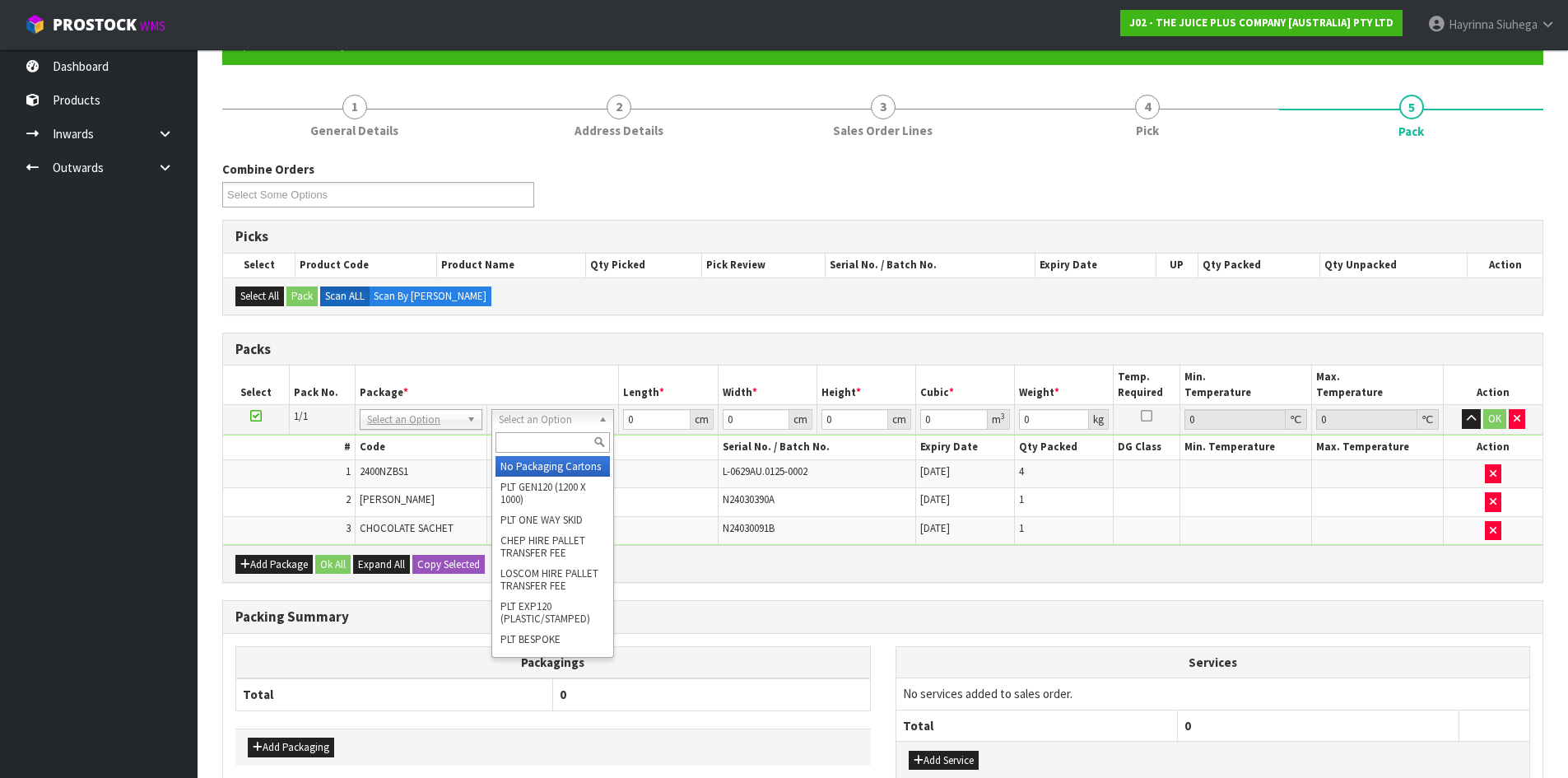
click at [572, 436] on input "text" at bounding box center [552, 442] width 114 height 20
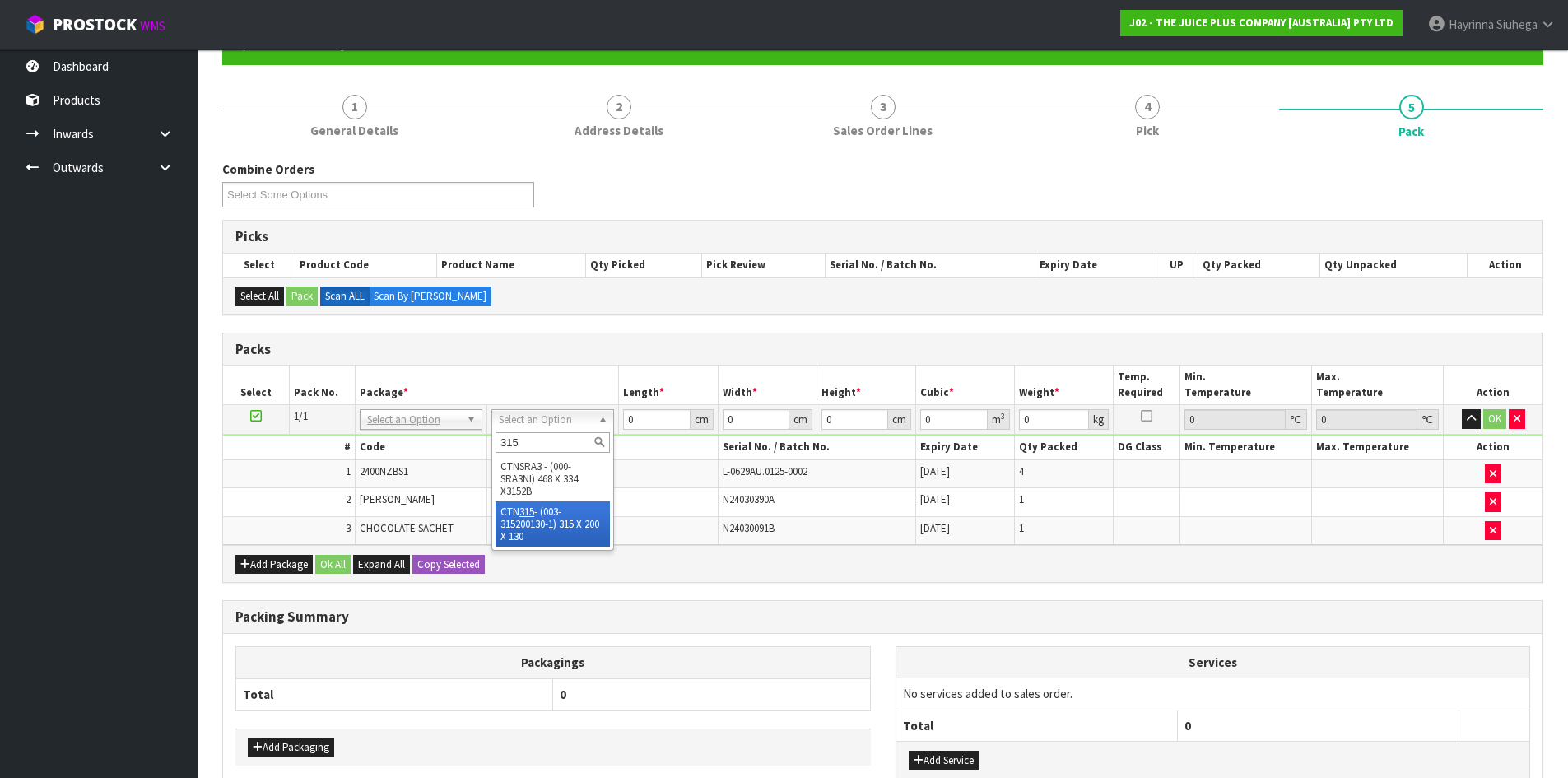
type input "315"
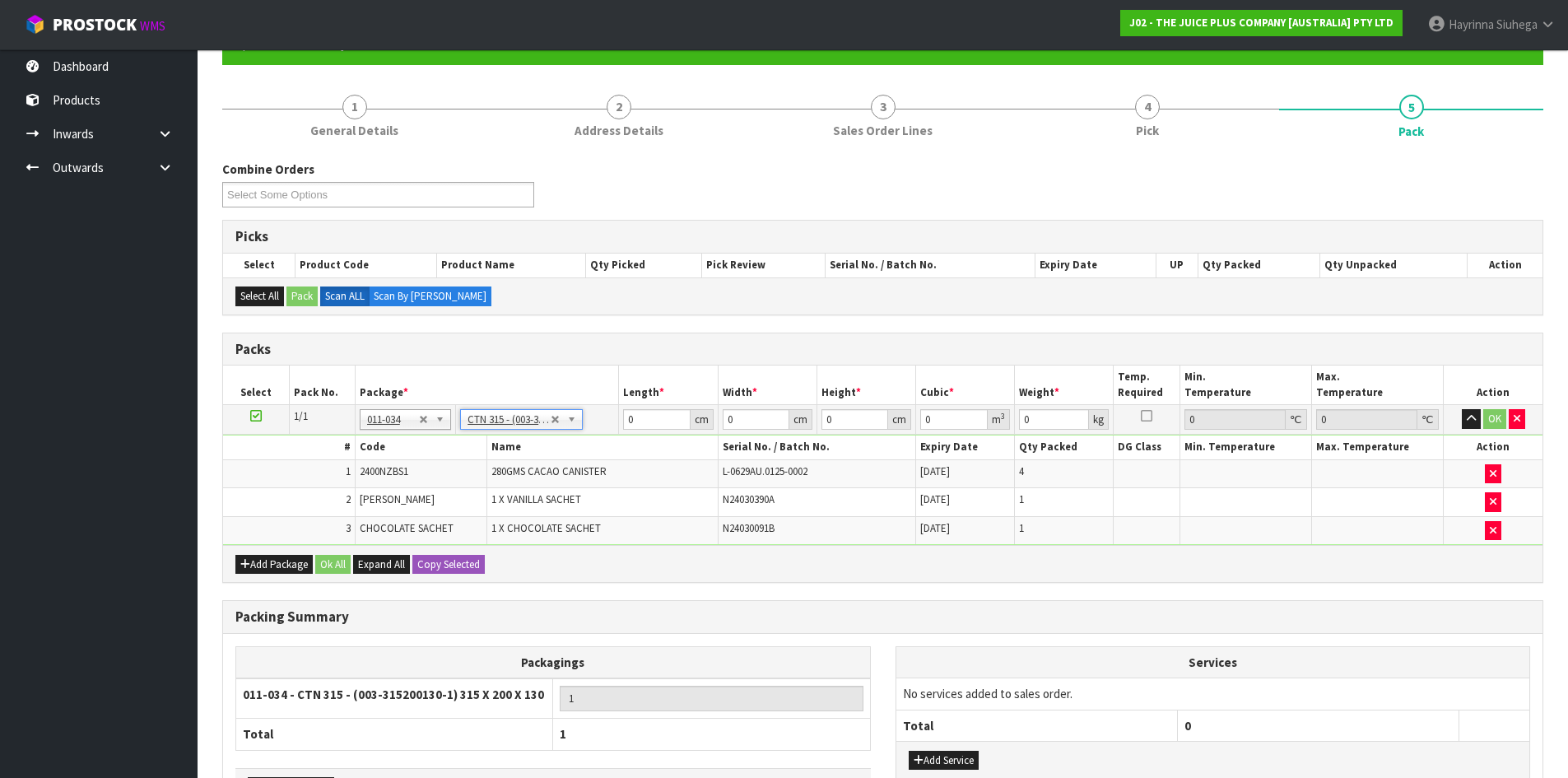
type input "31.5"
type input "20"
type input "13"
type input "0.00819"
type input "1.63"
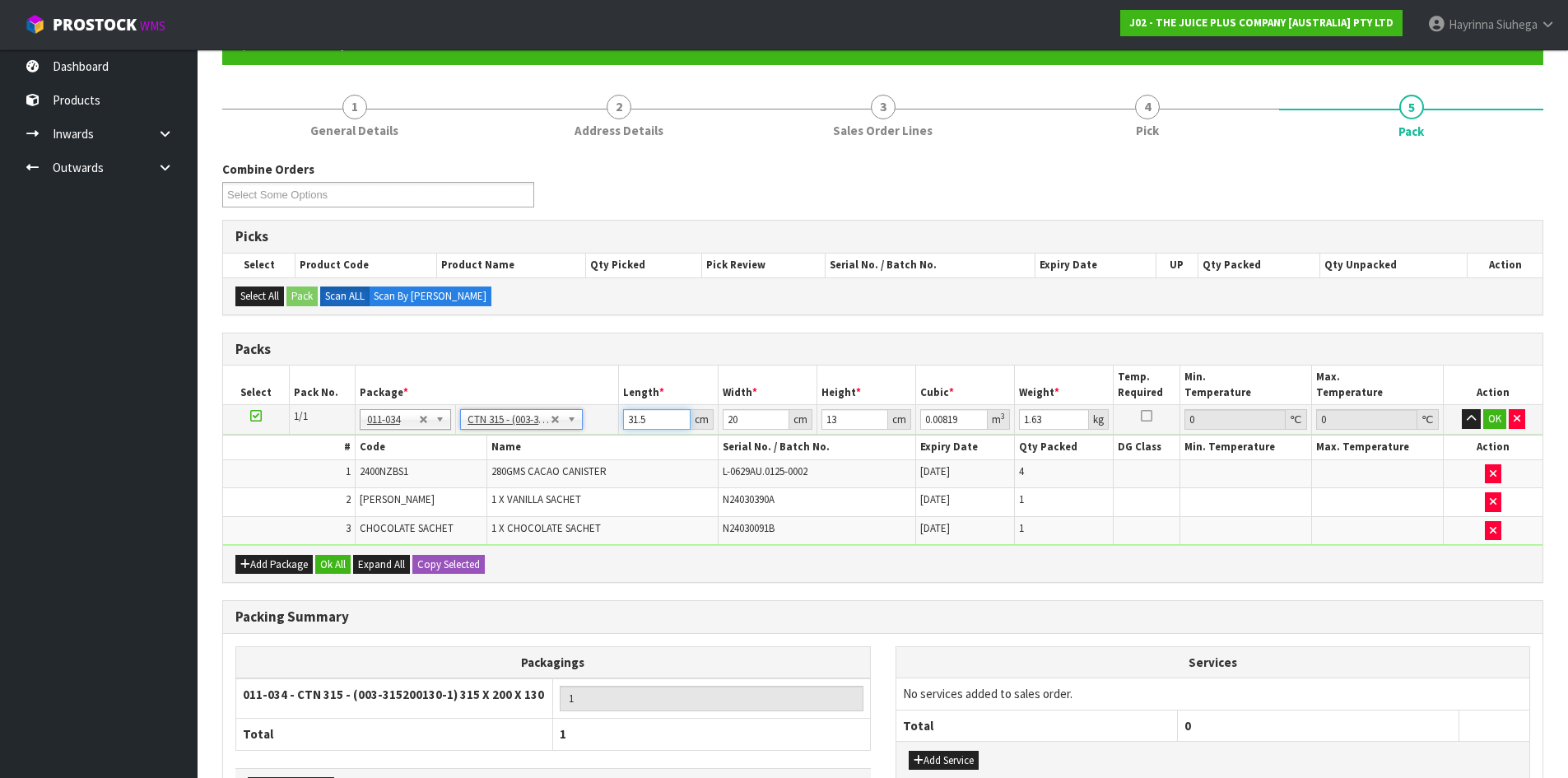
click at [625, 419] on input "31.5" at bounding box center [656, 419] width 67 height 20
type input "3"
type input "0.00078"
type input "32"
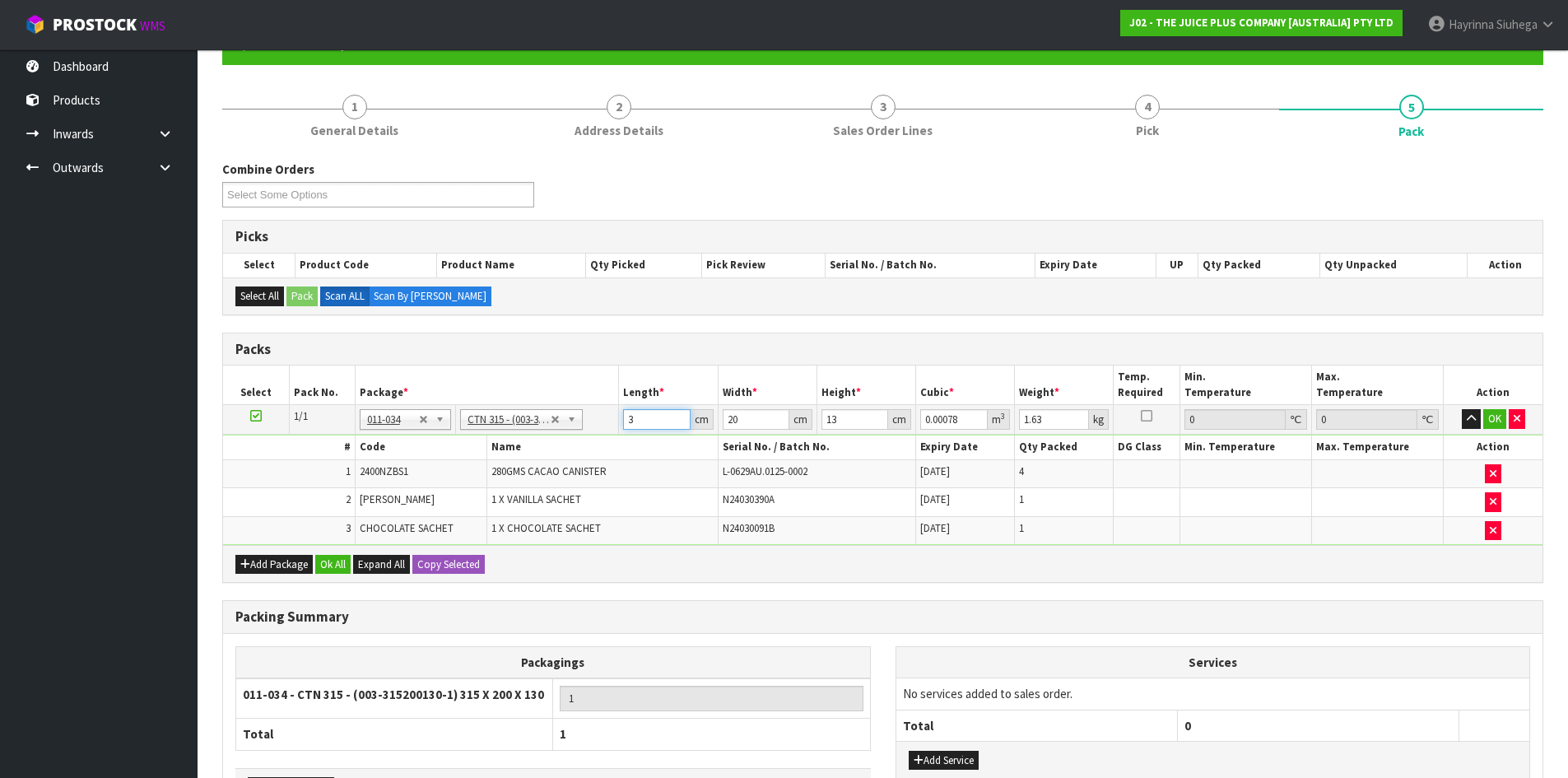
type input "0.00832"
type input "32"
type input "2"
type input "0.000832"
type input "21"
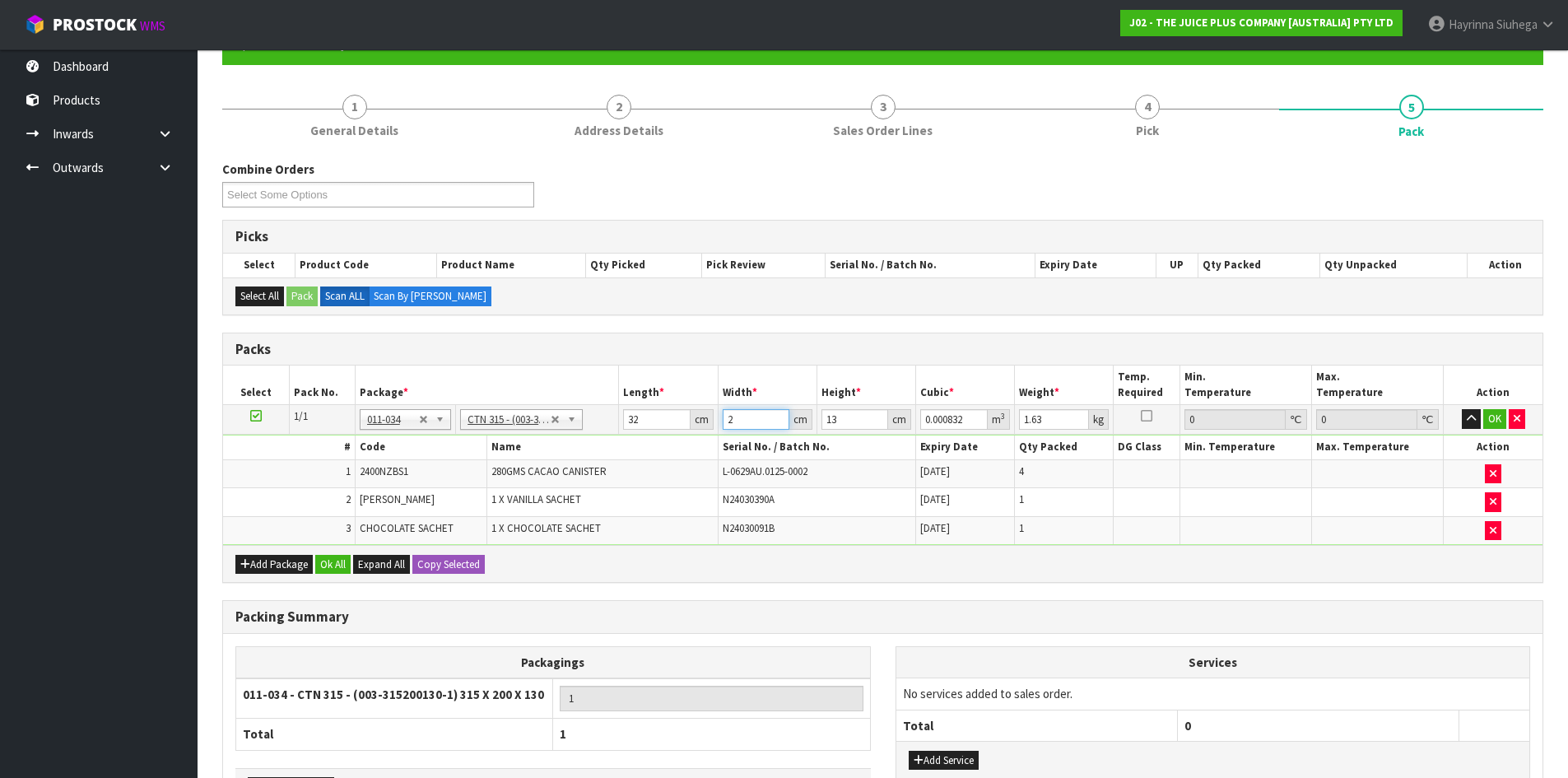
type input "0.008736"
type input "21"
type input "1"
type input "0.000672"
type input "15"
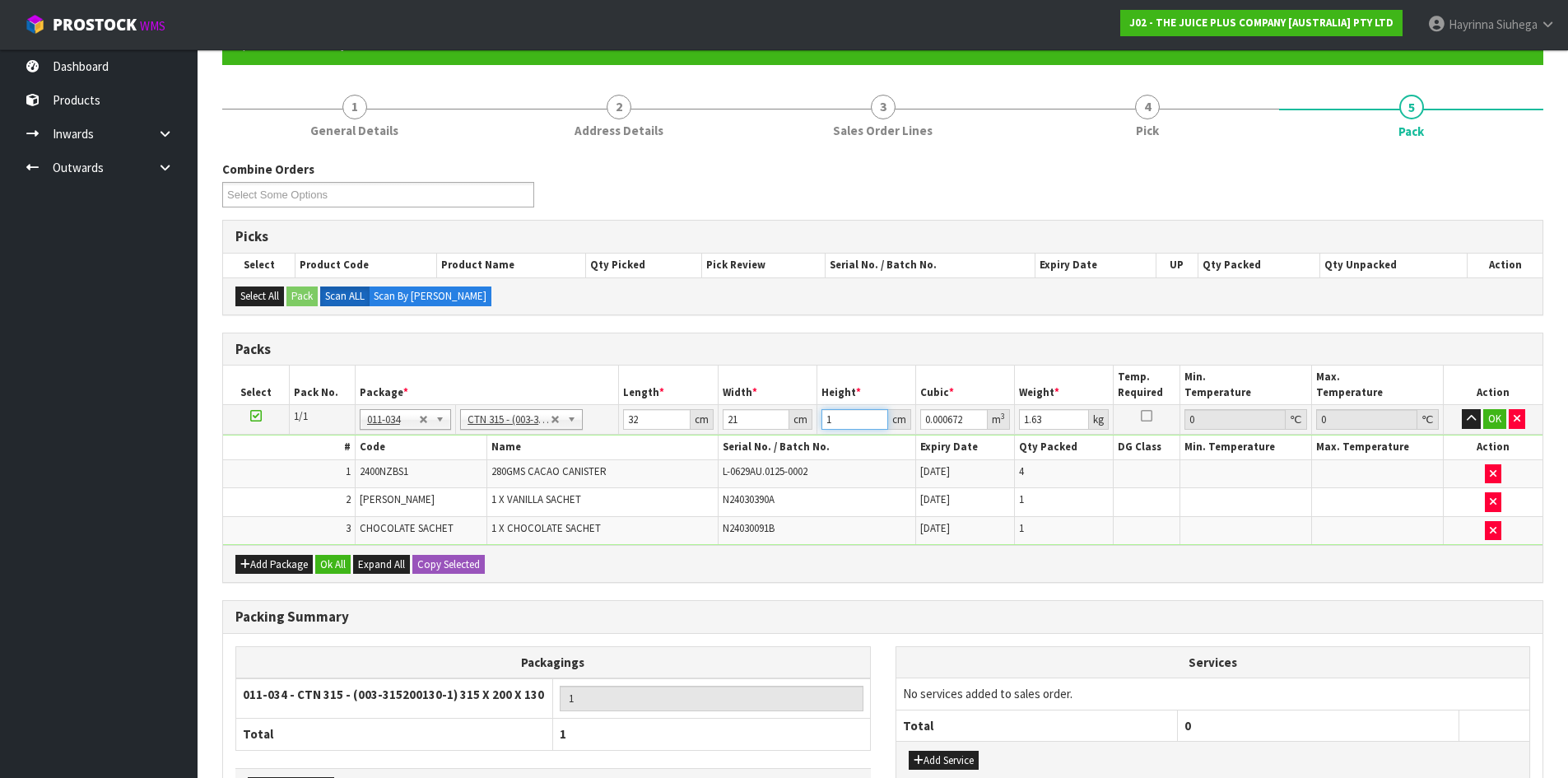
type input "0.01008"
type input "15"
type input "2"
click button "OK" at bounding box center [1494, 419] width 23 height 19
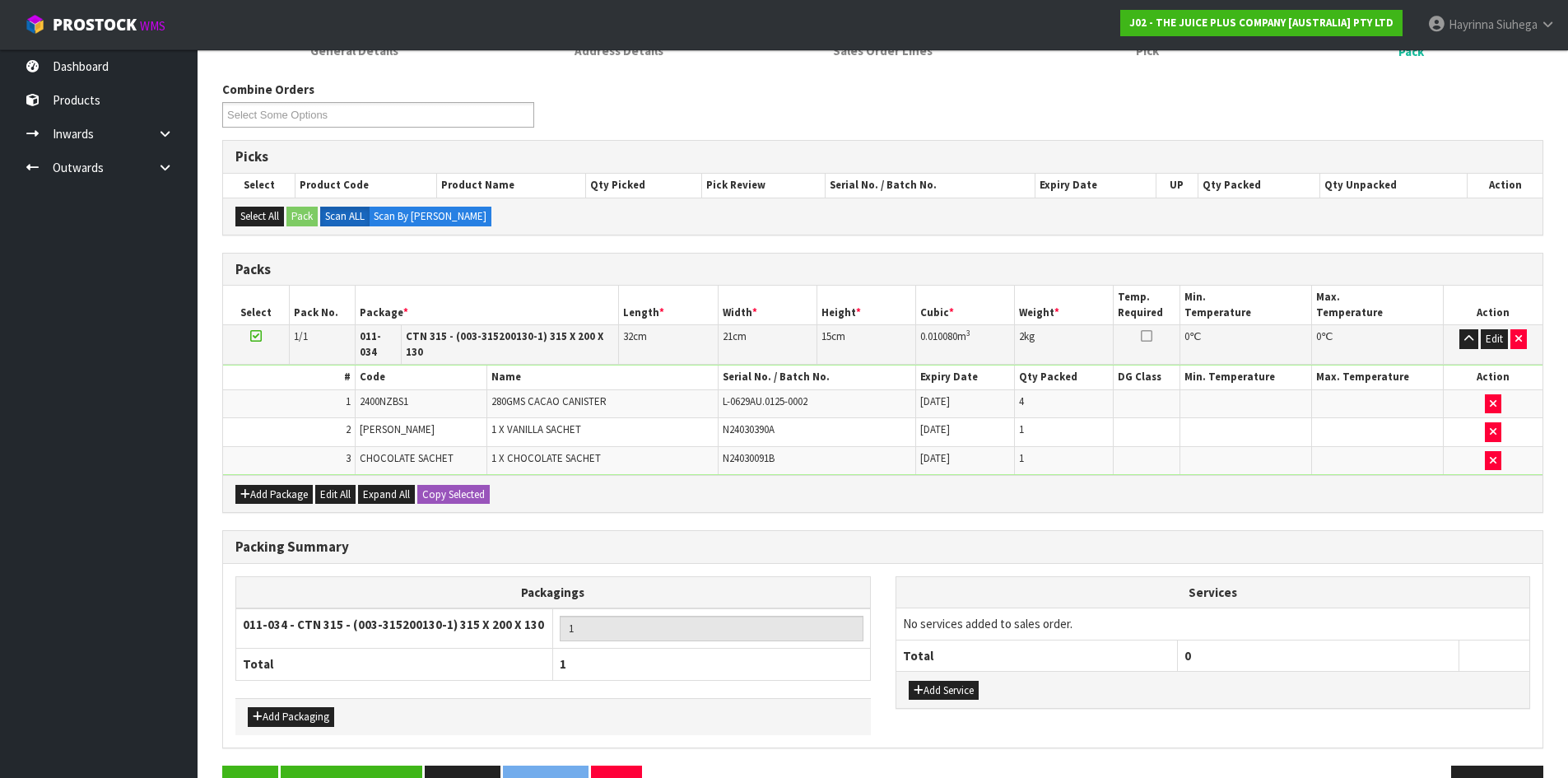
scroll to position [282, 0]
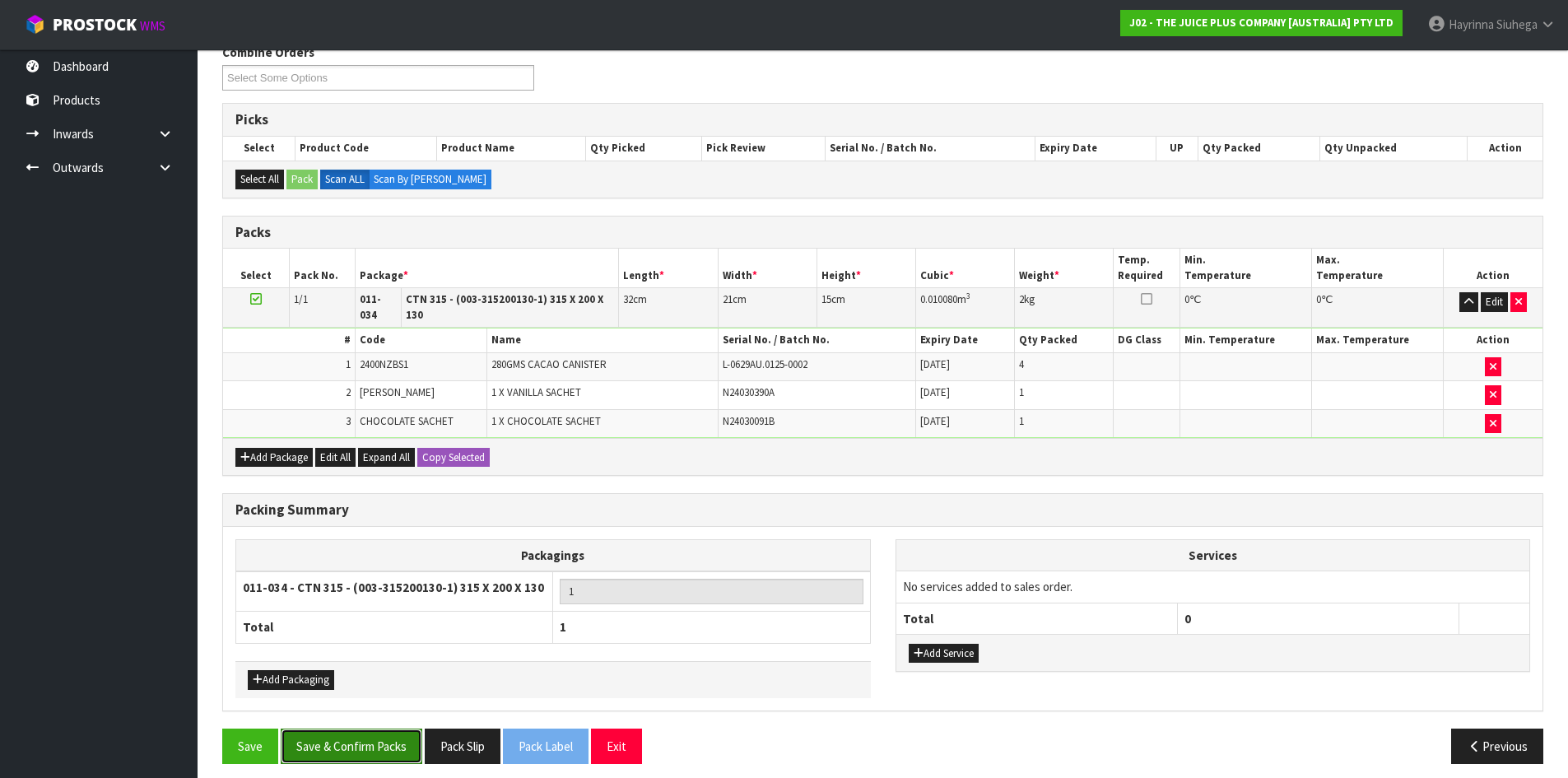
click at [397, 731] on button "Save & Confirm Packs" at bounding box center [351, 746] width 141 height 36
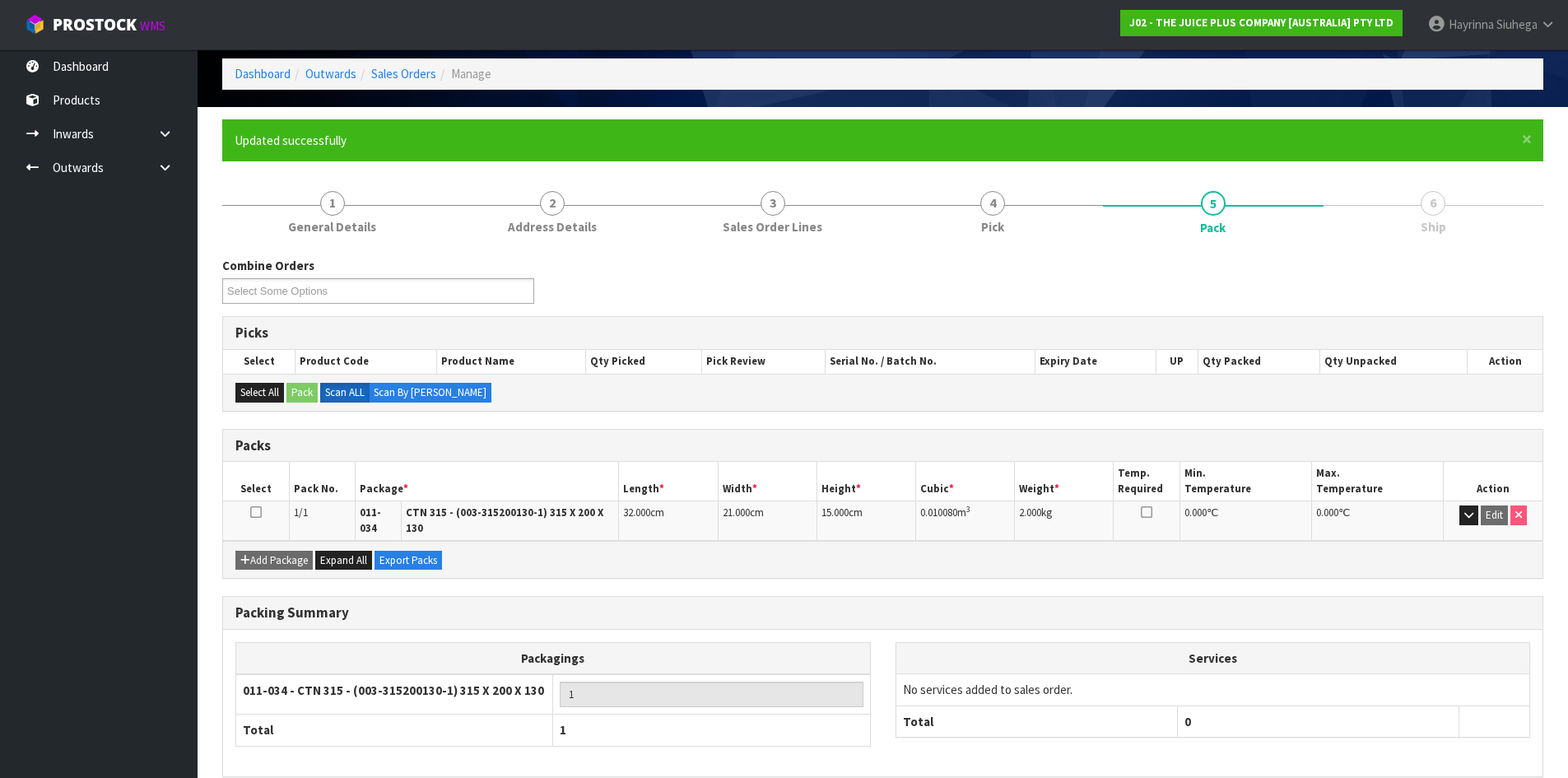
scroll to position [134, 0]
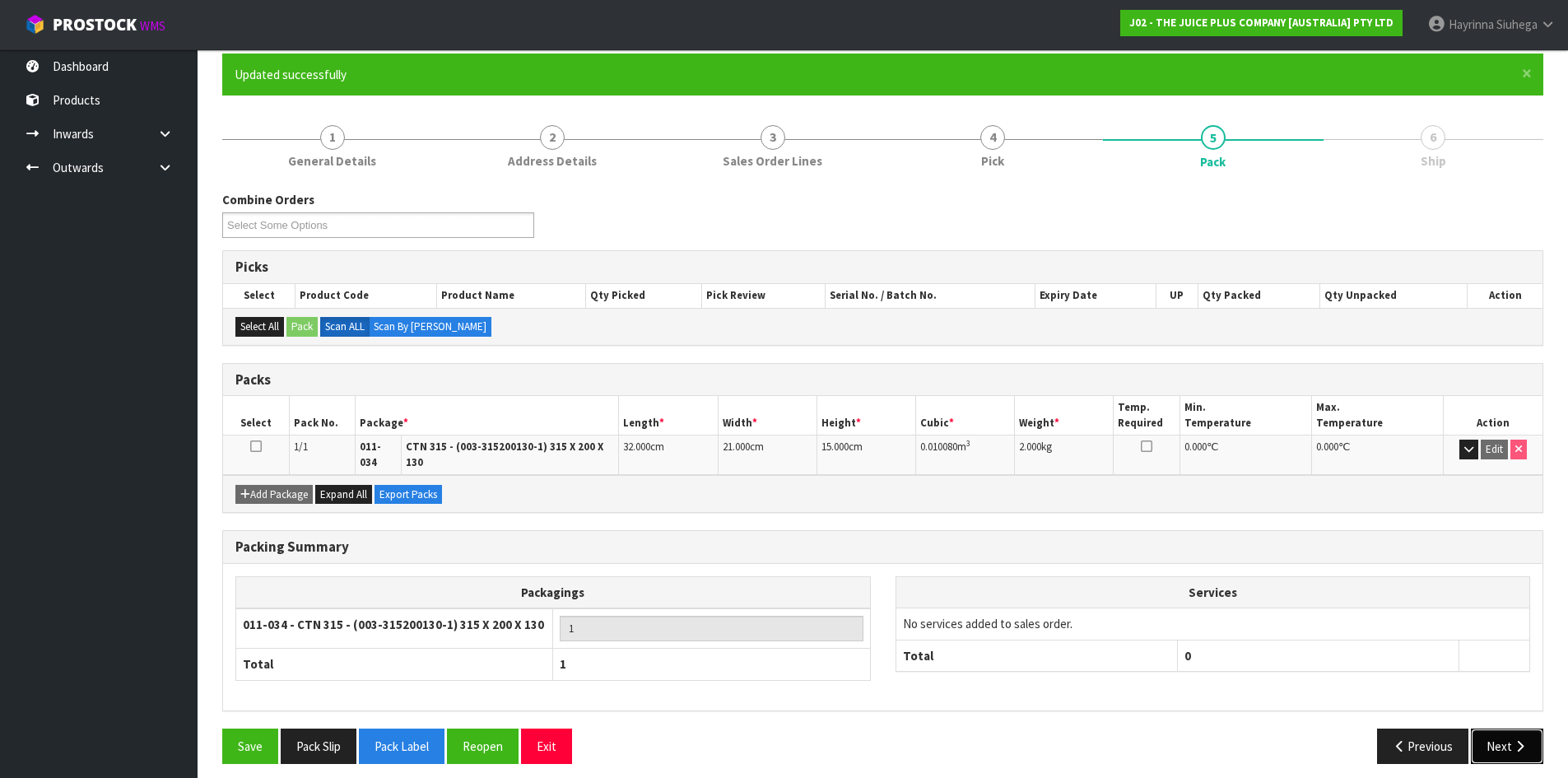
click at [1518, 740] on icon "button" at bounding box center [1520, 746] width 15 height 13
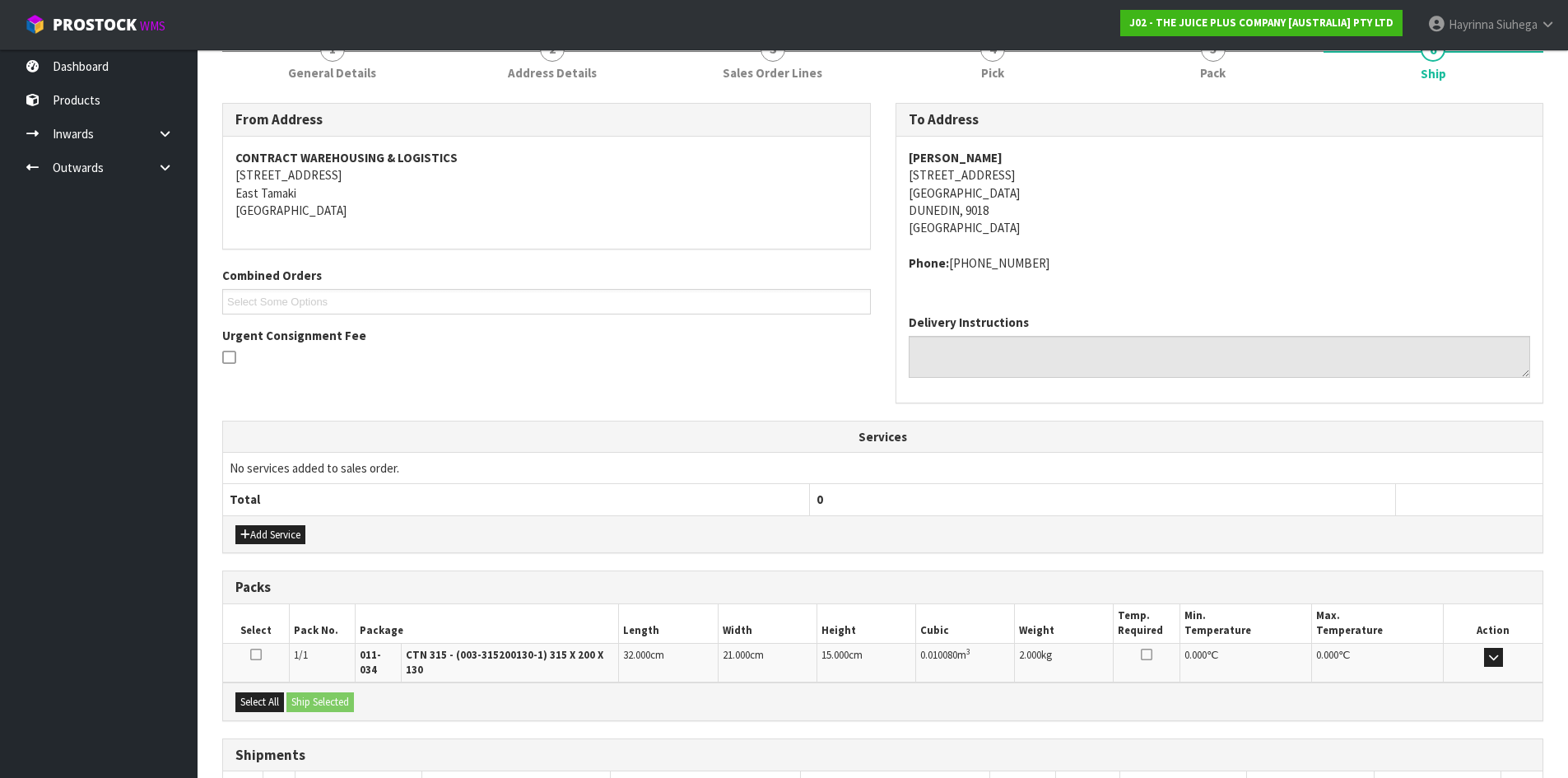
scroll to position [331, 0]
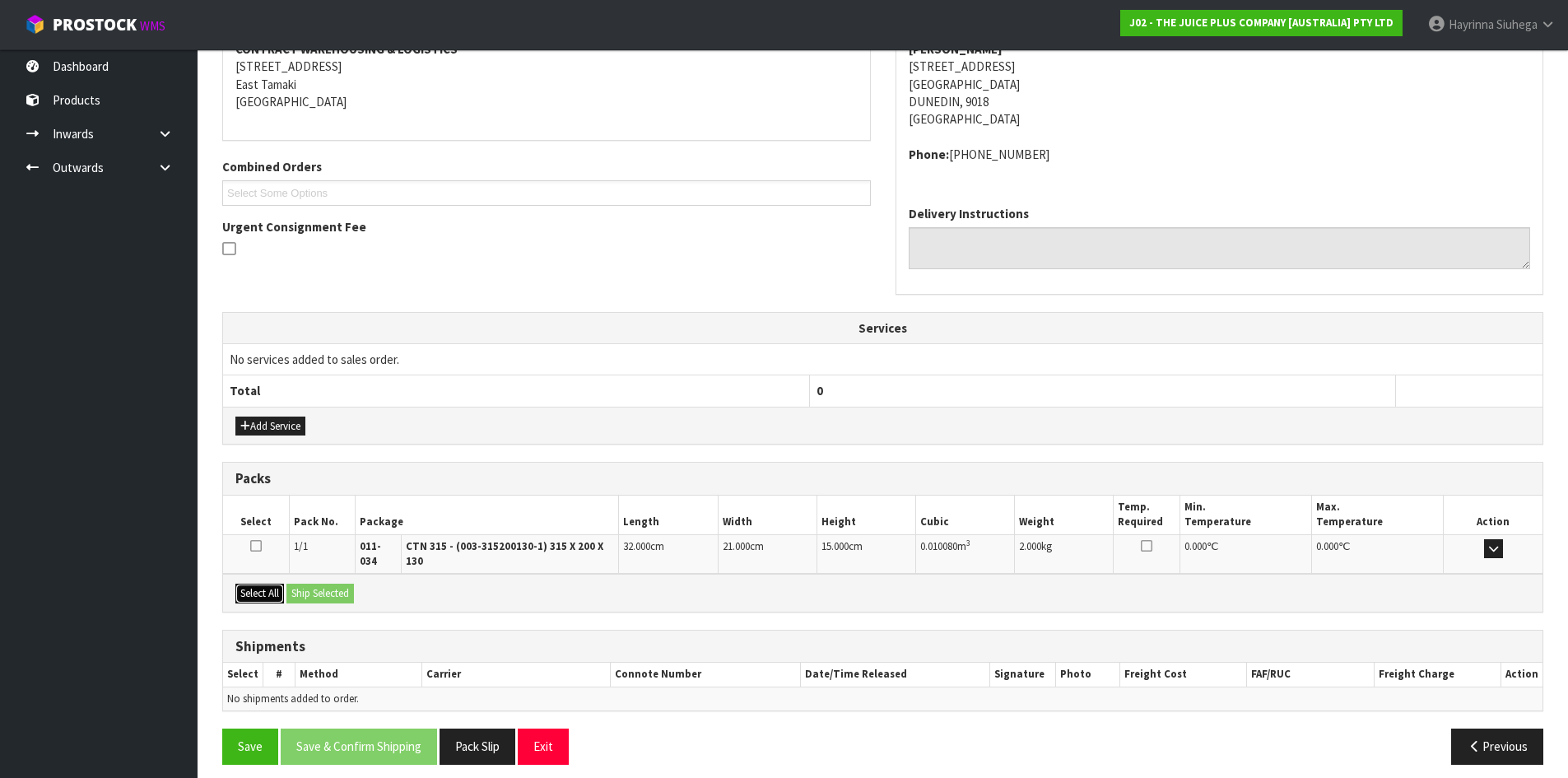
drag, startPoint x: 263, startPoint y: 588, endPoint x: 337, endPoint y: 590, distance: 74.0
click at [265, 587] on button "Select All" at bounding box center [259, 593] width 48 height 19
click at [348, 588] on button "Ship Selected" at bounding box center [321, 593] width 68 height 19
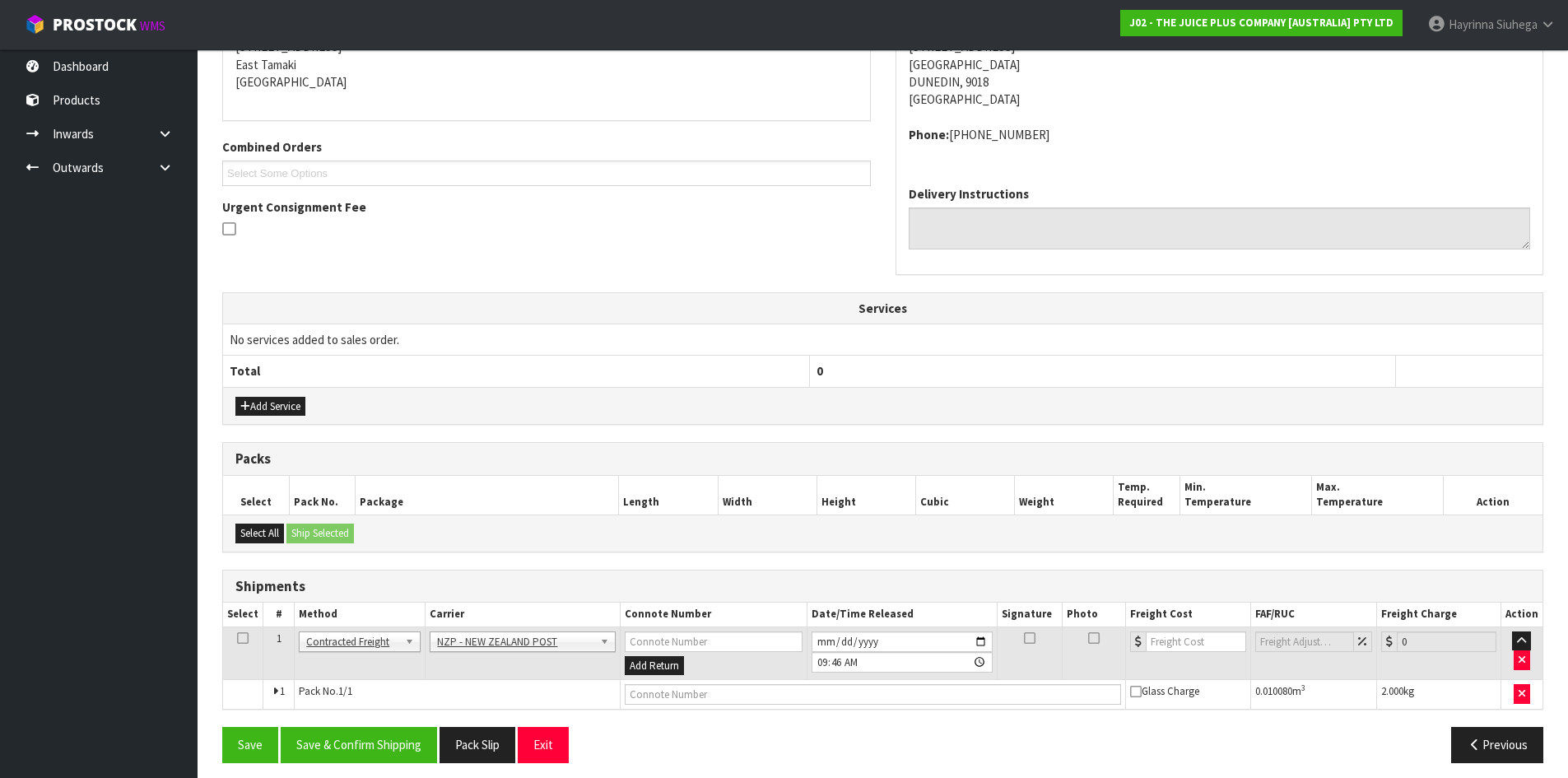
scroll to position [360, 0]
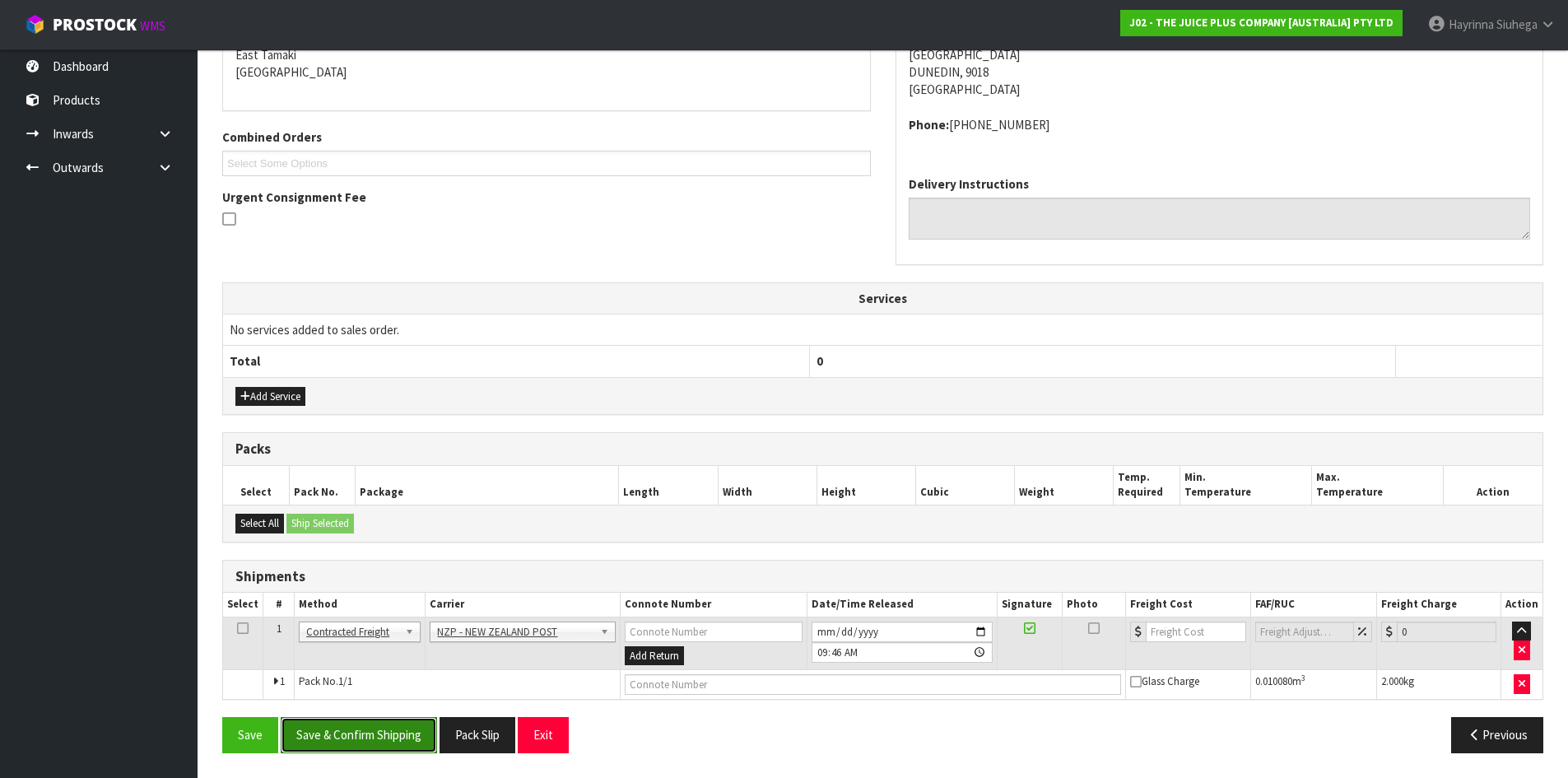
click at [382, 736] on button "Save & Confirm Shipping" at bounding box center [359, 735] width 156 height 36
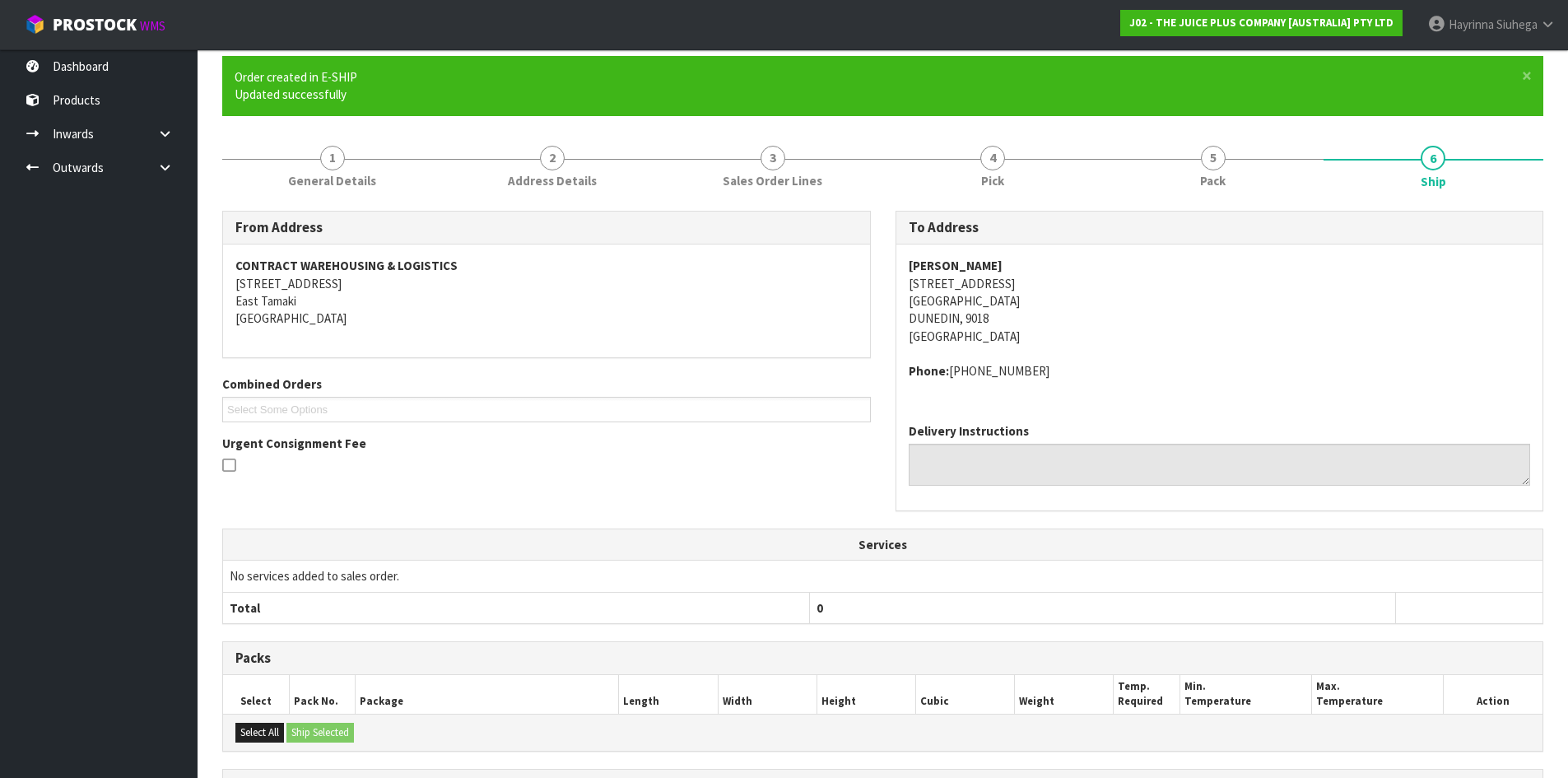
scroll to position [337, 0]
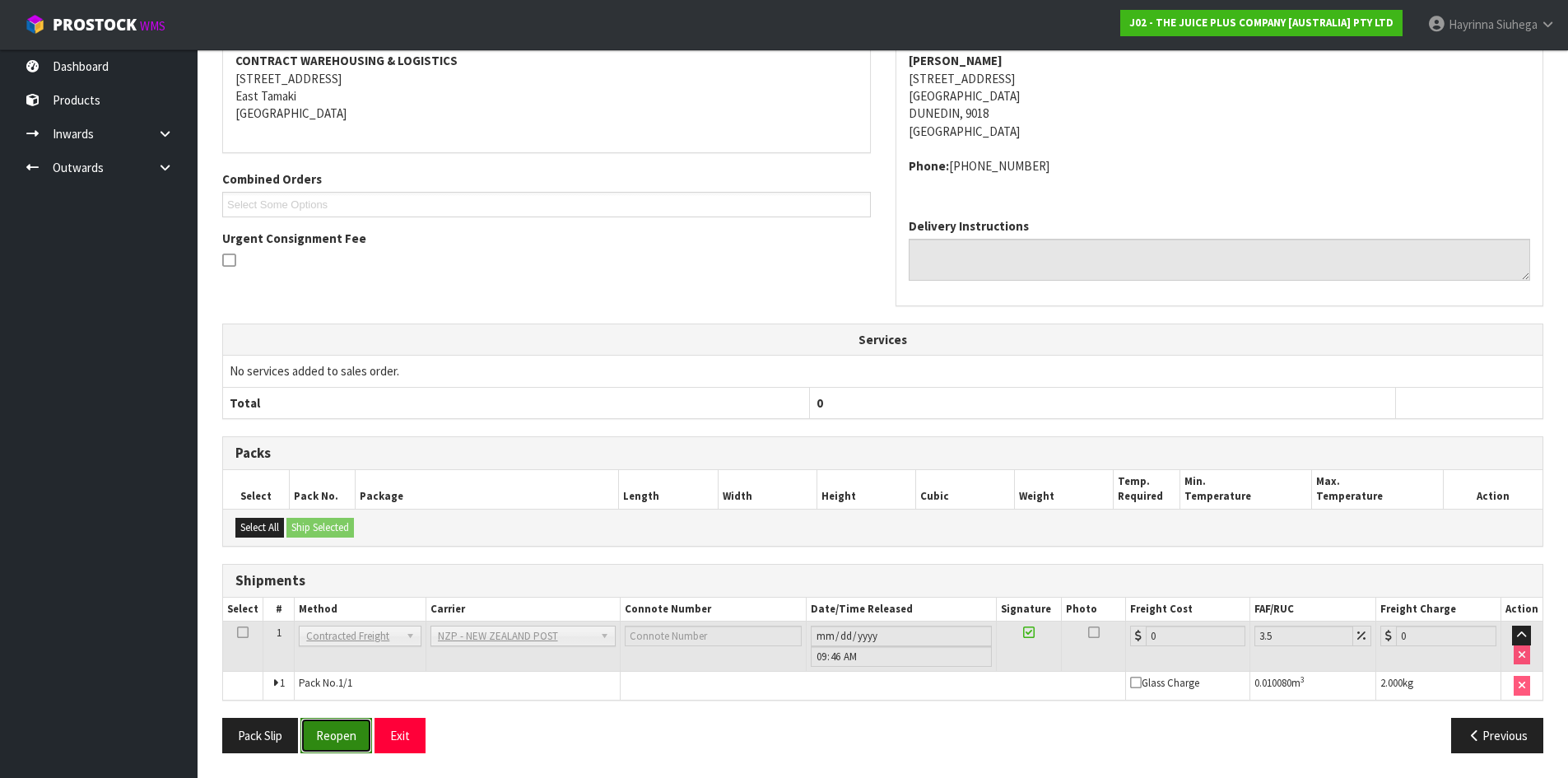
click at [333, 741] on button "Reopen" at bounding box center [336, 736] width 72 height 36
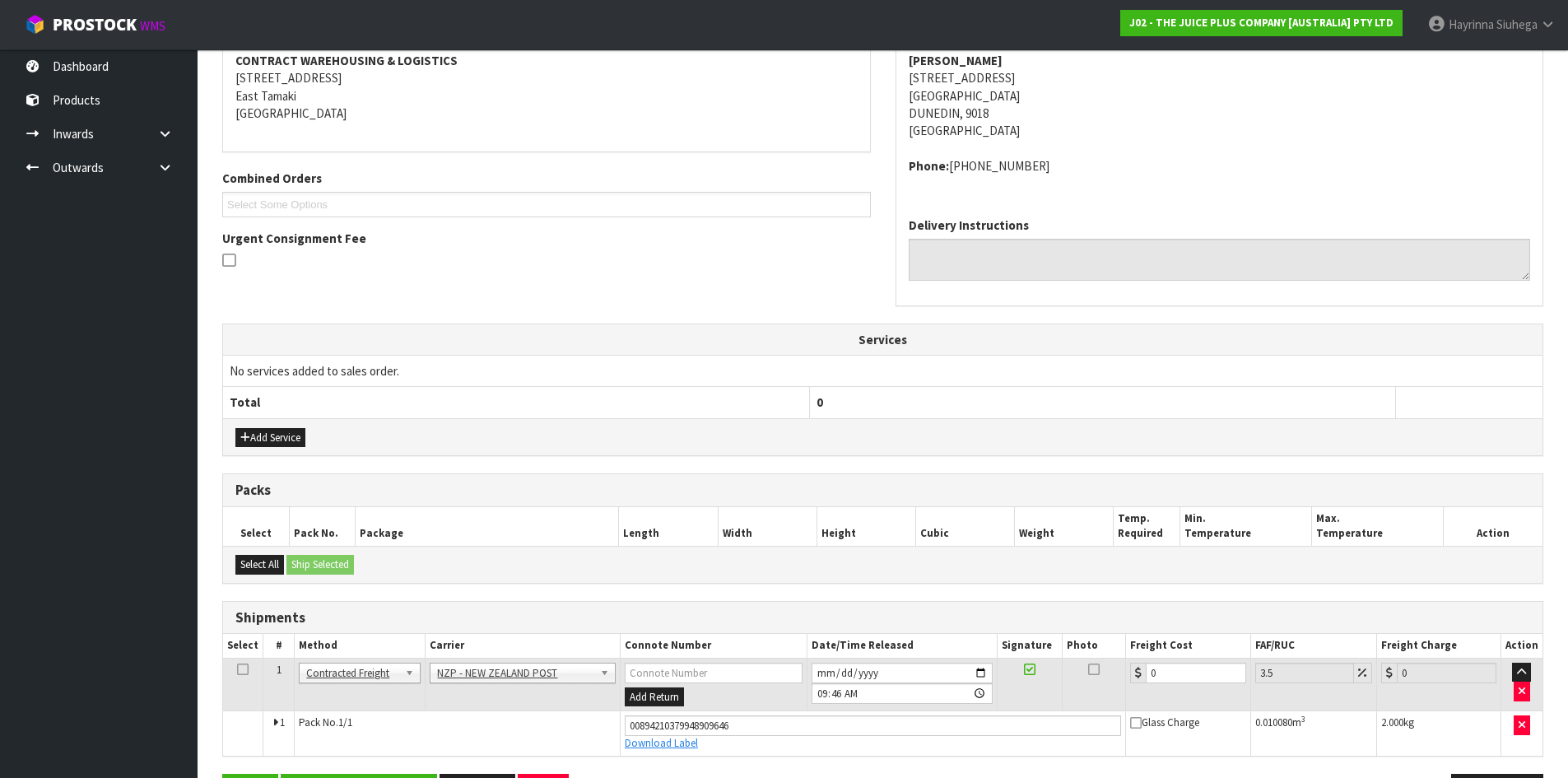
scroll to position [375, 0]
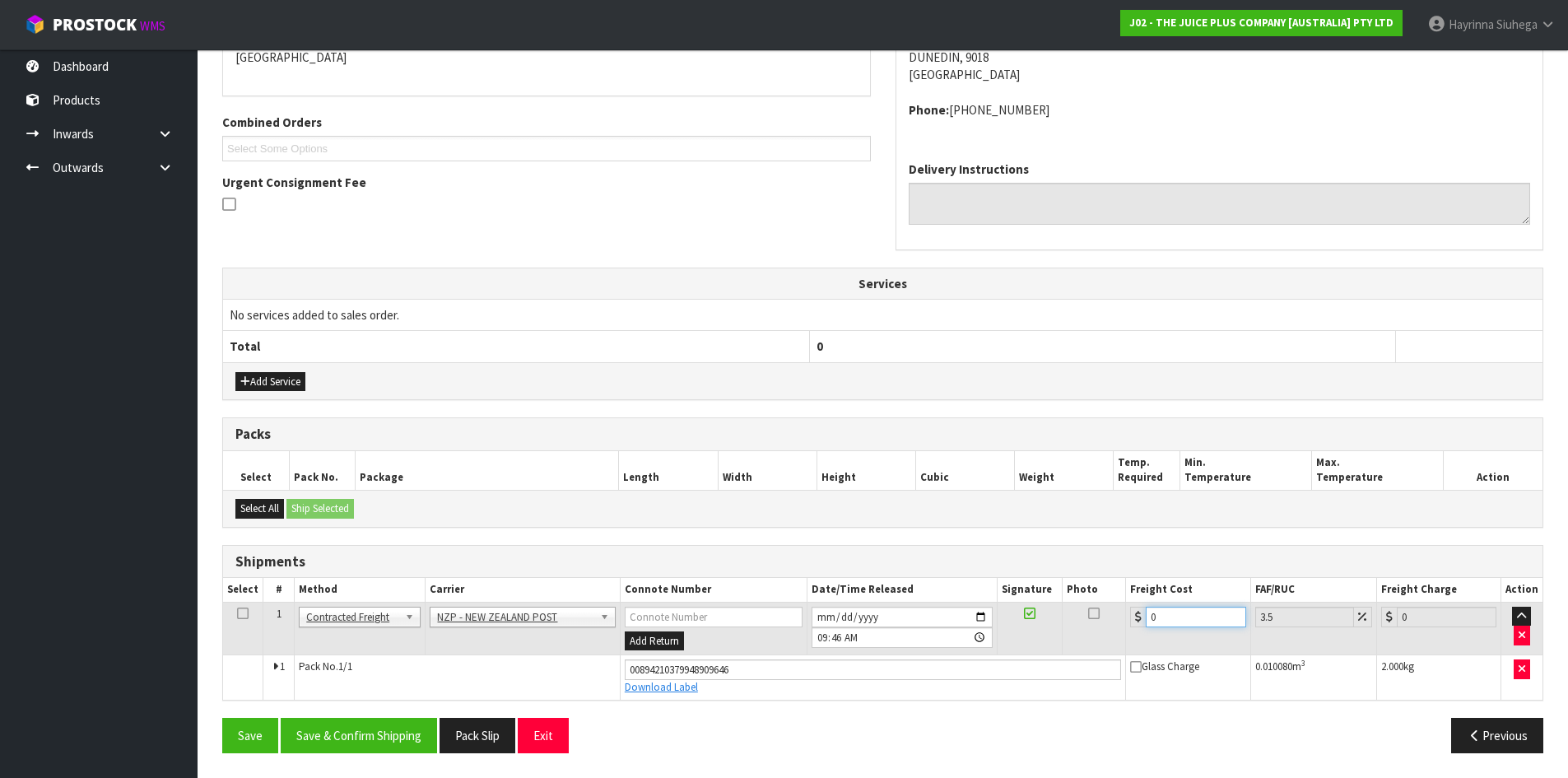
drag, startPoint x: 1178, startPoint y: 618, endPoint x: 896, endPoint y: 617, distance: 282.0
click at [896, 618] on tr "1 Client Local Pickup Customer Local Pickup Company Freight Contracted Freight …" at bounding box center [883, 628] width 1319 height 53
type input "1"
type input "1.03"
type input "11"
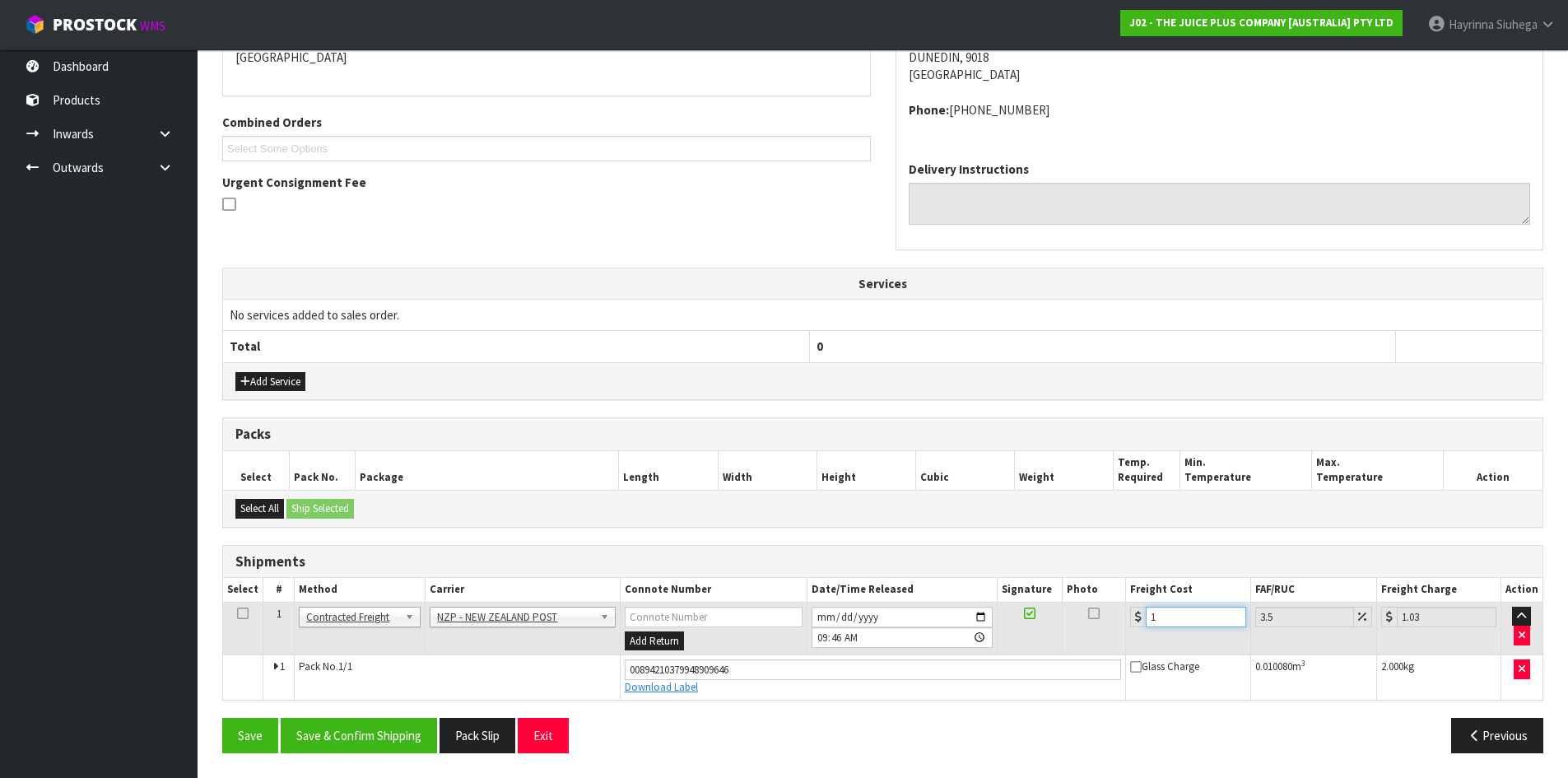
type input "11.38"
type input "11.6"
type input "12.01"
type input "11.61"
type input "12.02"
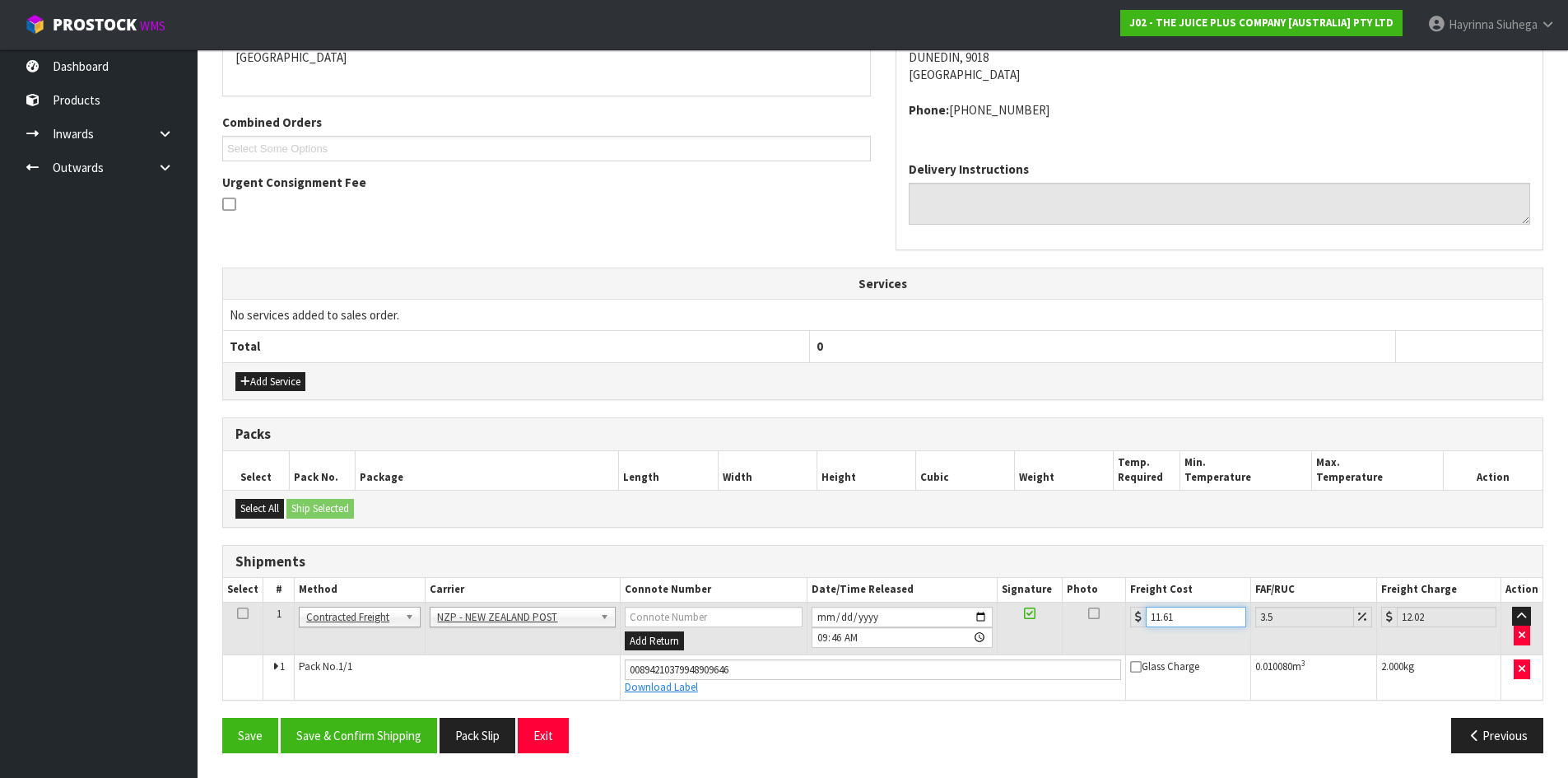
type input "11.61"
click at [222, 718] on button "Save" at bounding box center [250, 736] width 56 height 36
click at [353, 730] on button "Save & Confirm Shipping" at bounding box center [359, 736] width 156 height 36
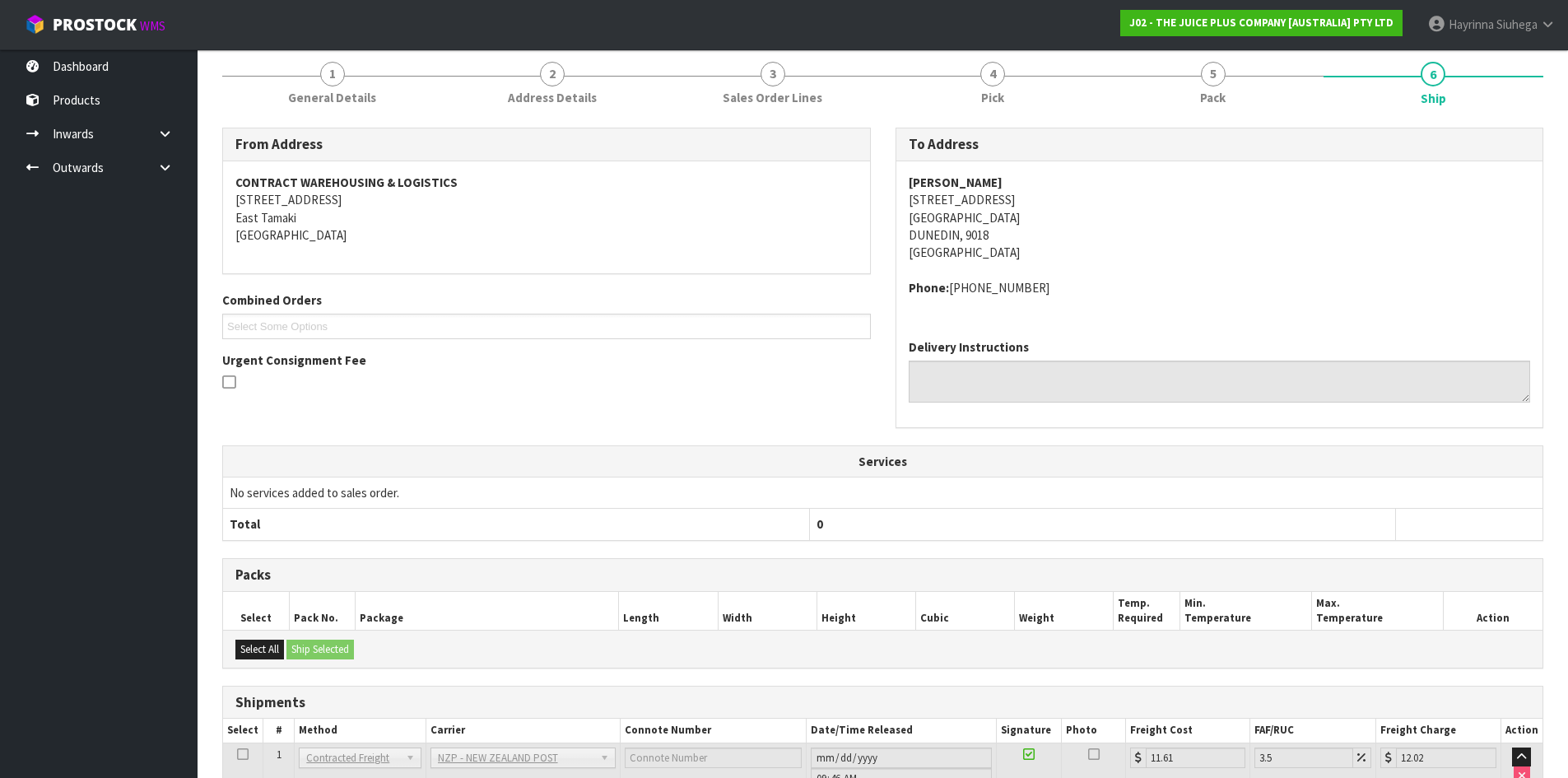
scroll to position [0, 0]
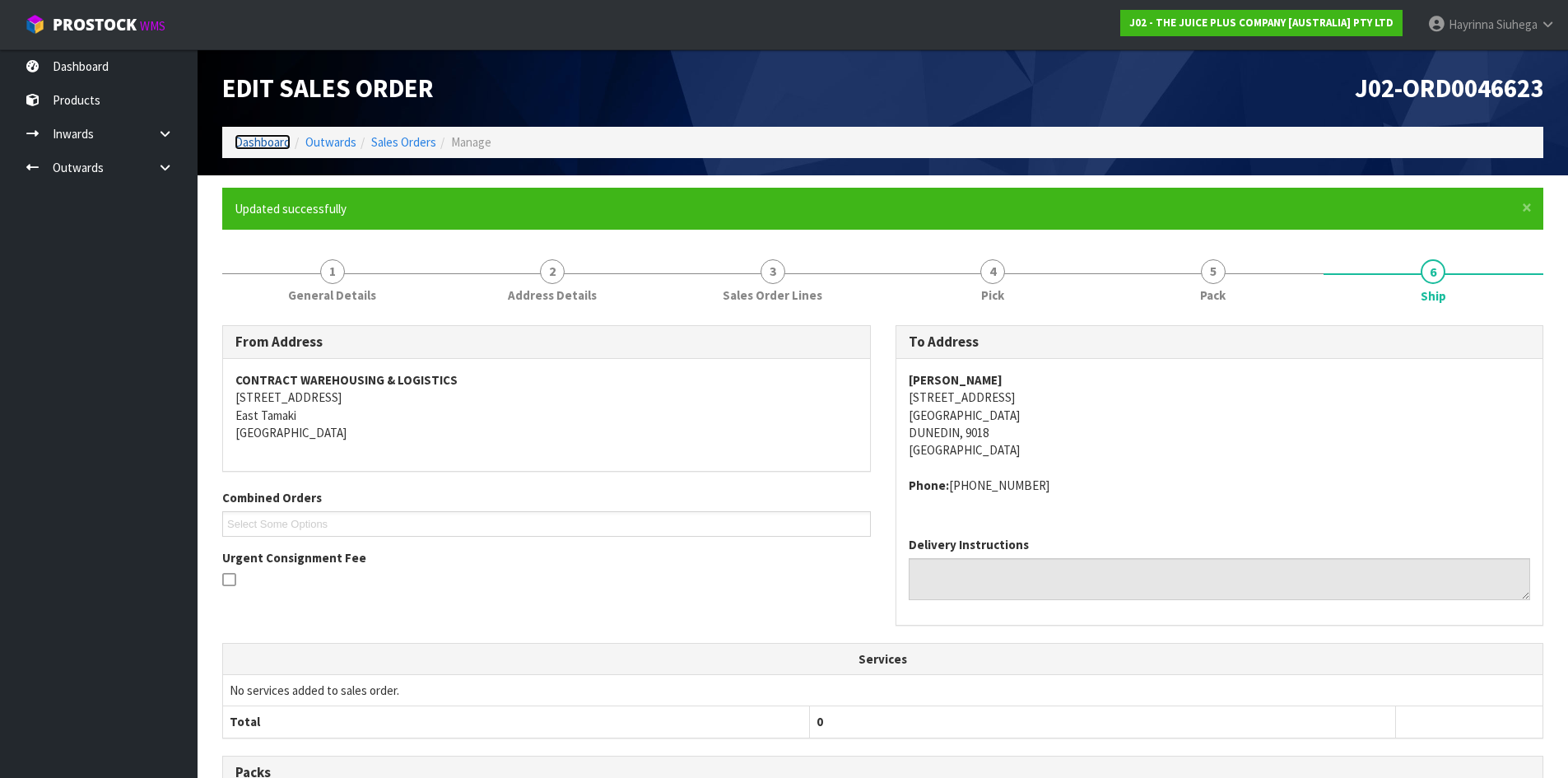
click at [243, 136] on link "Dashboard" at bounding box center [262, 142] width 56 height 15
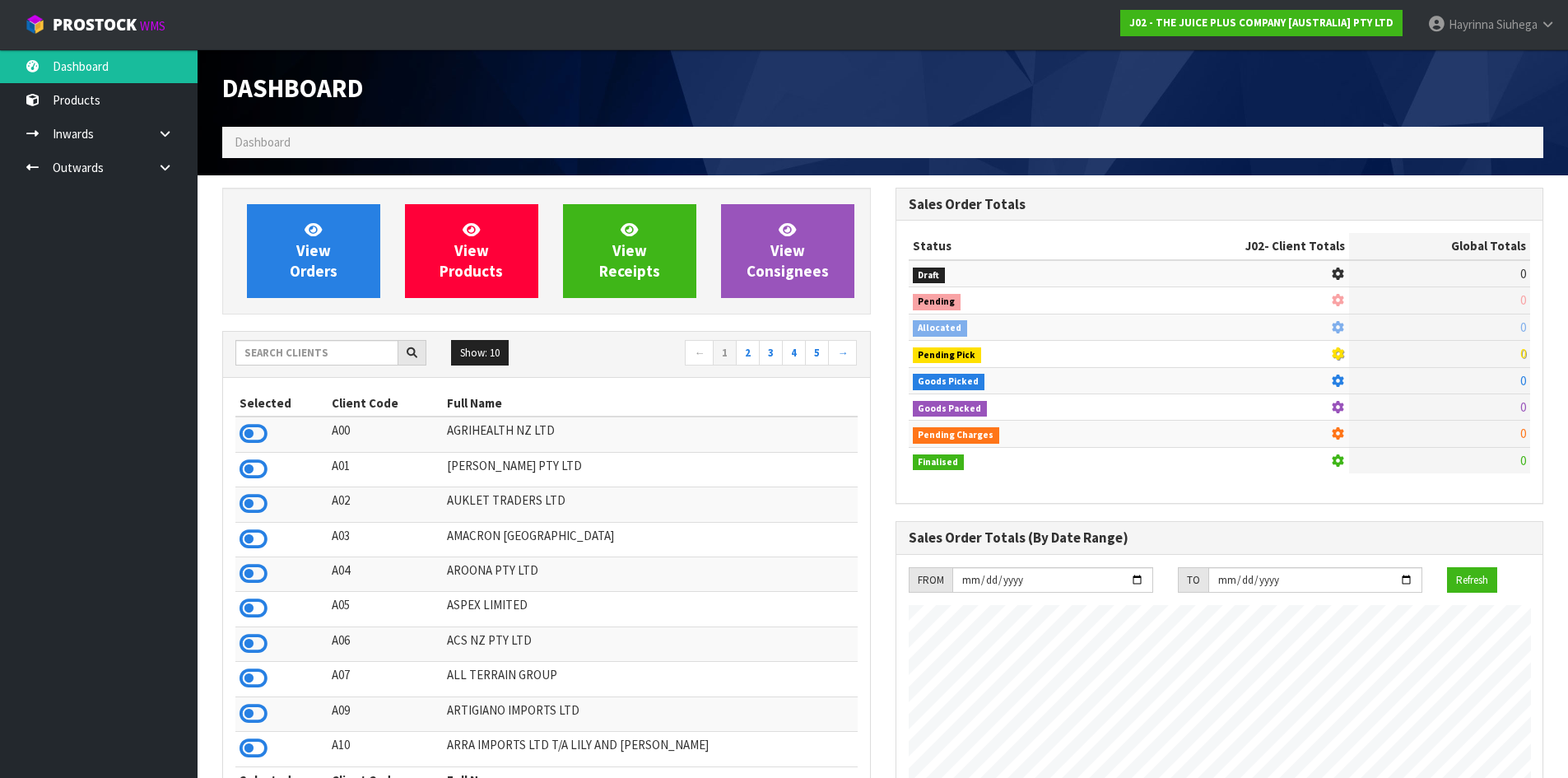
scroll to position [1247, 672]
click at [327, 353] on input "text" at bounding box center [316, 353] width 163 height 25
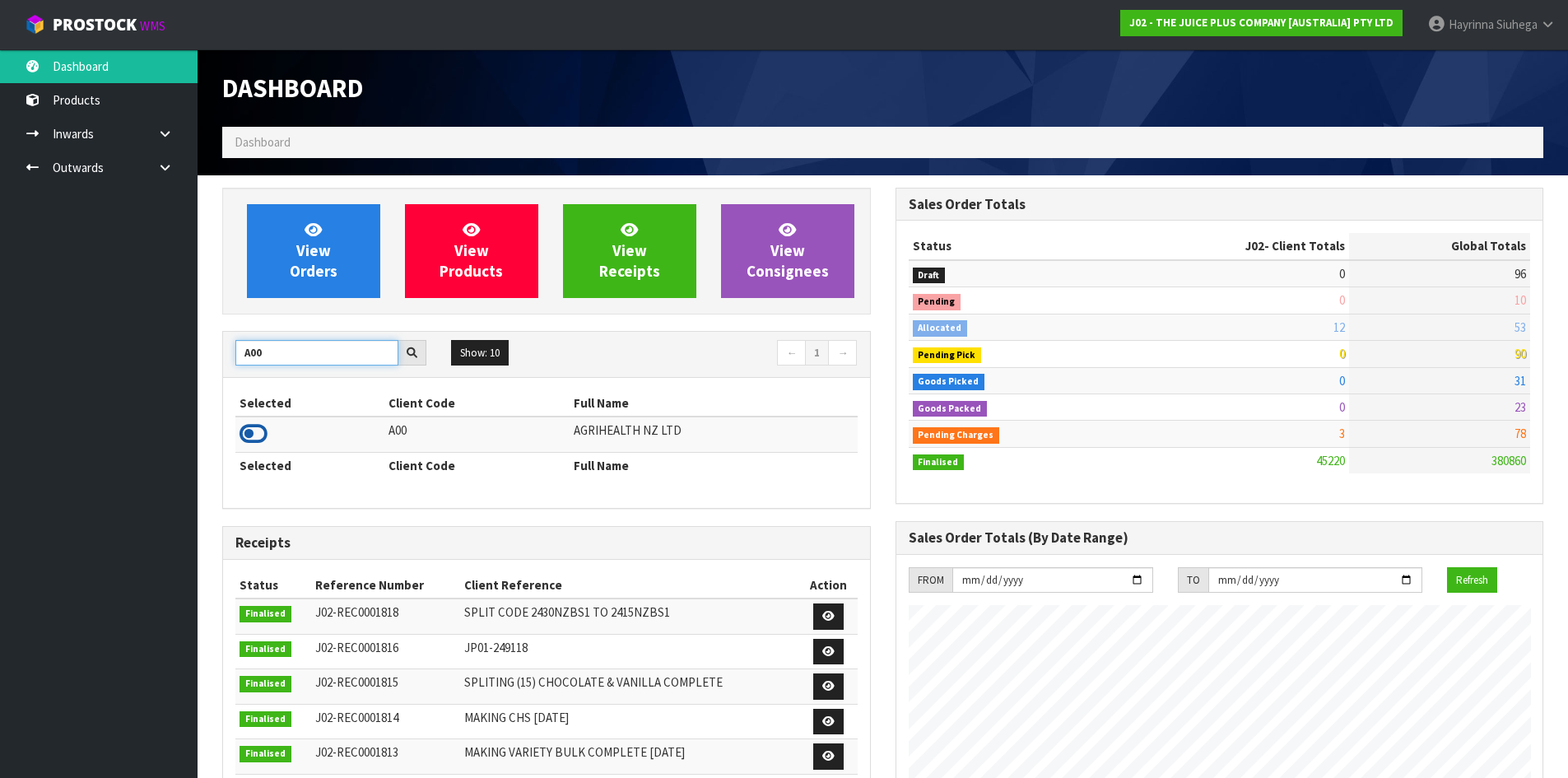
type input "A00"
click at [266, 439] on icon at bounding box center [253, 433] width 28 height 25
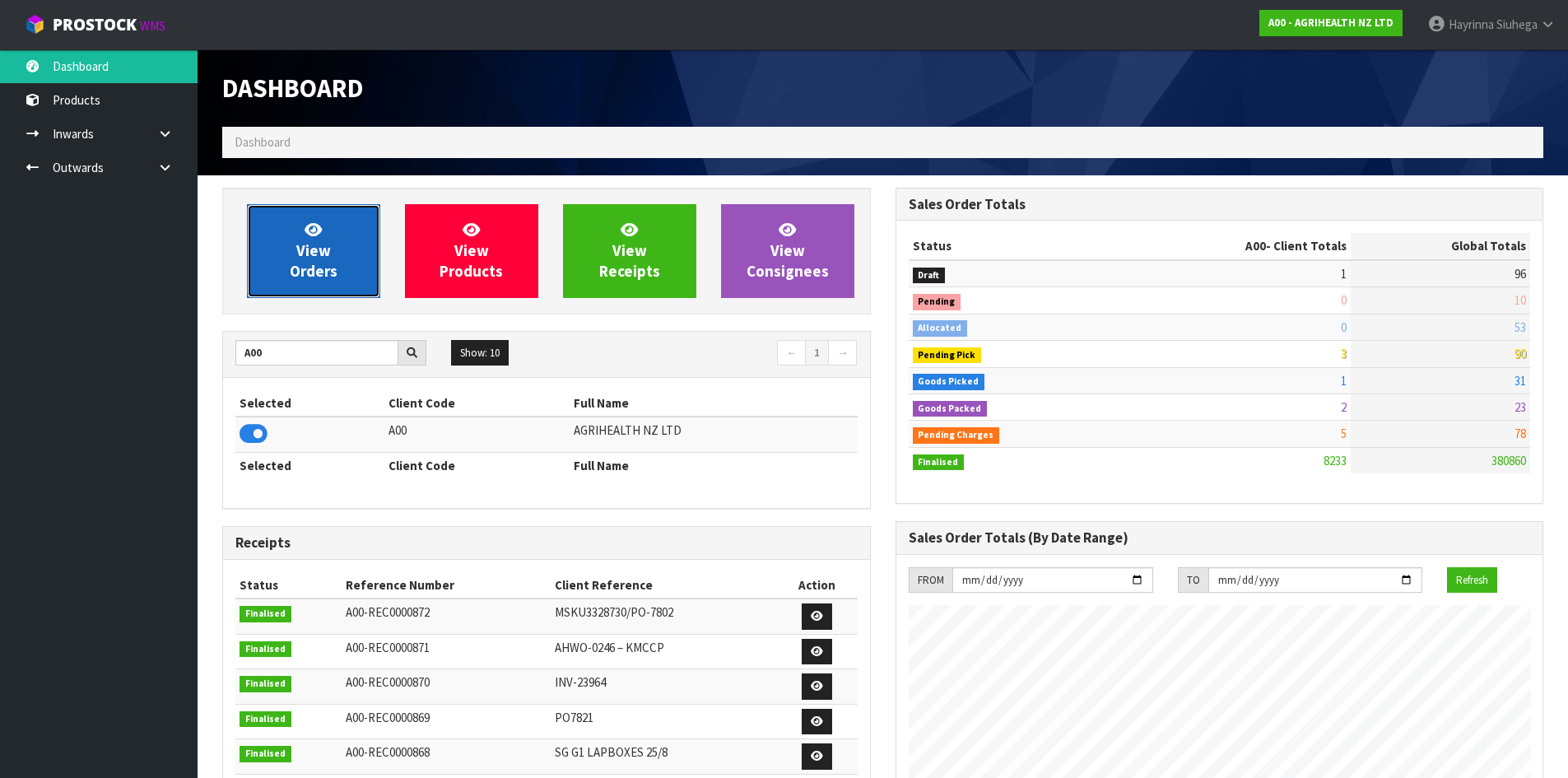
click at [304, 246] on span "View Orders" at bounding box center [314, 250] width 47 height 62
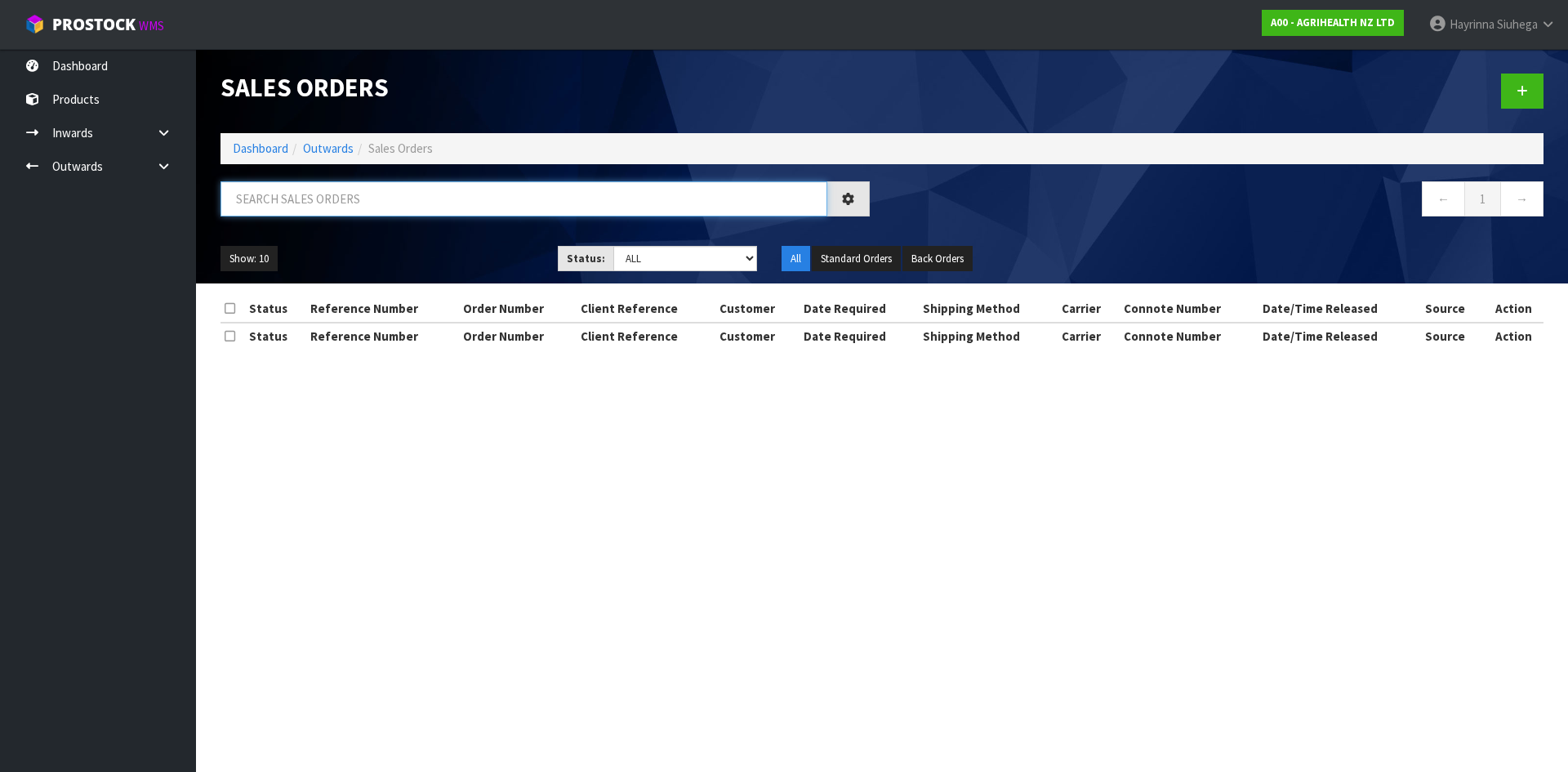
click at [341, 198] on input "text" at bounding box center [524, 199] width 607 height 35
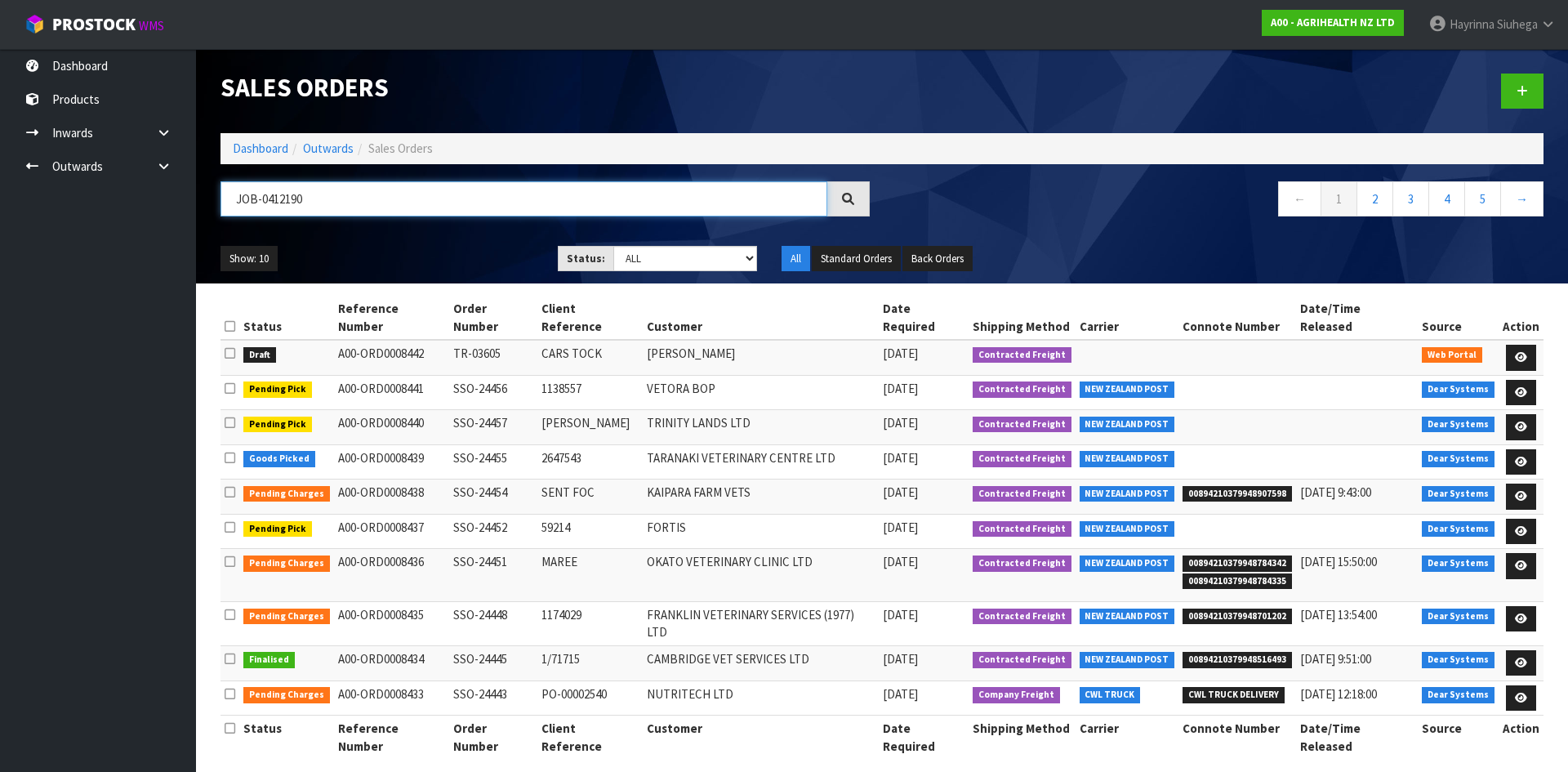
type input "JOB-0412190"
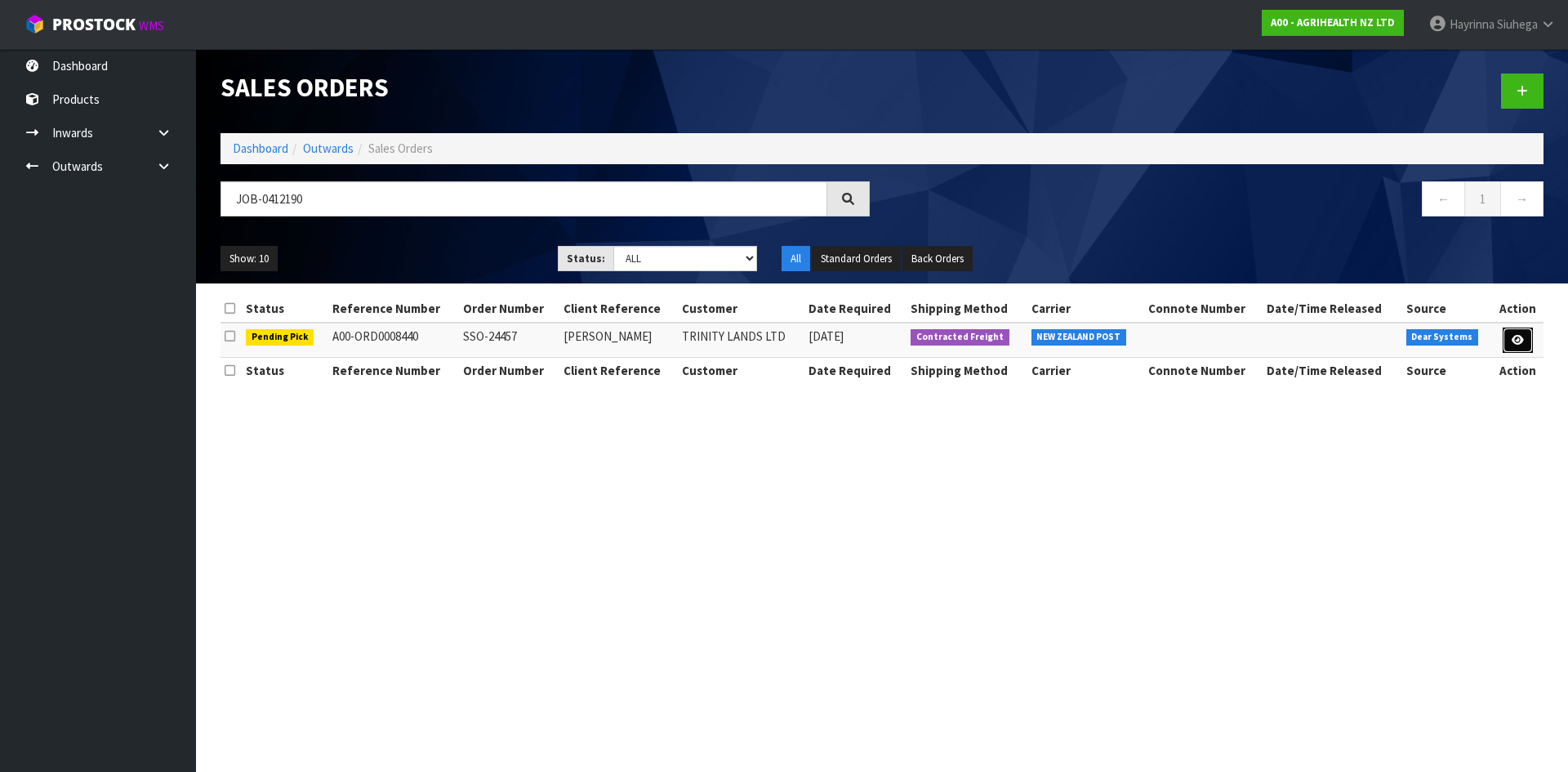
click at [1513, 343] on icon at bounding box center [1518, 340] width 13 height 11
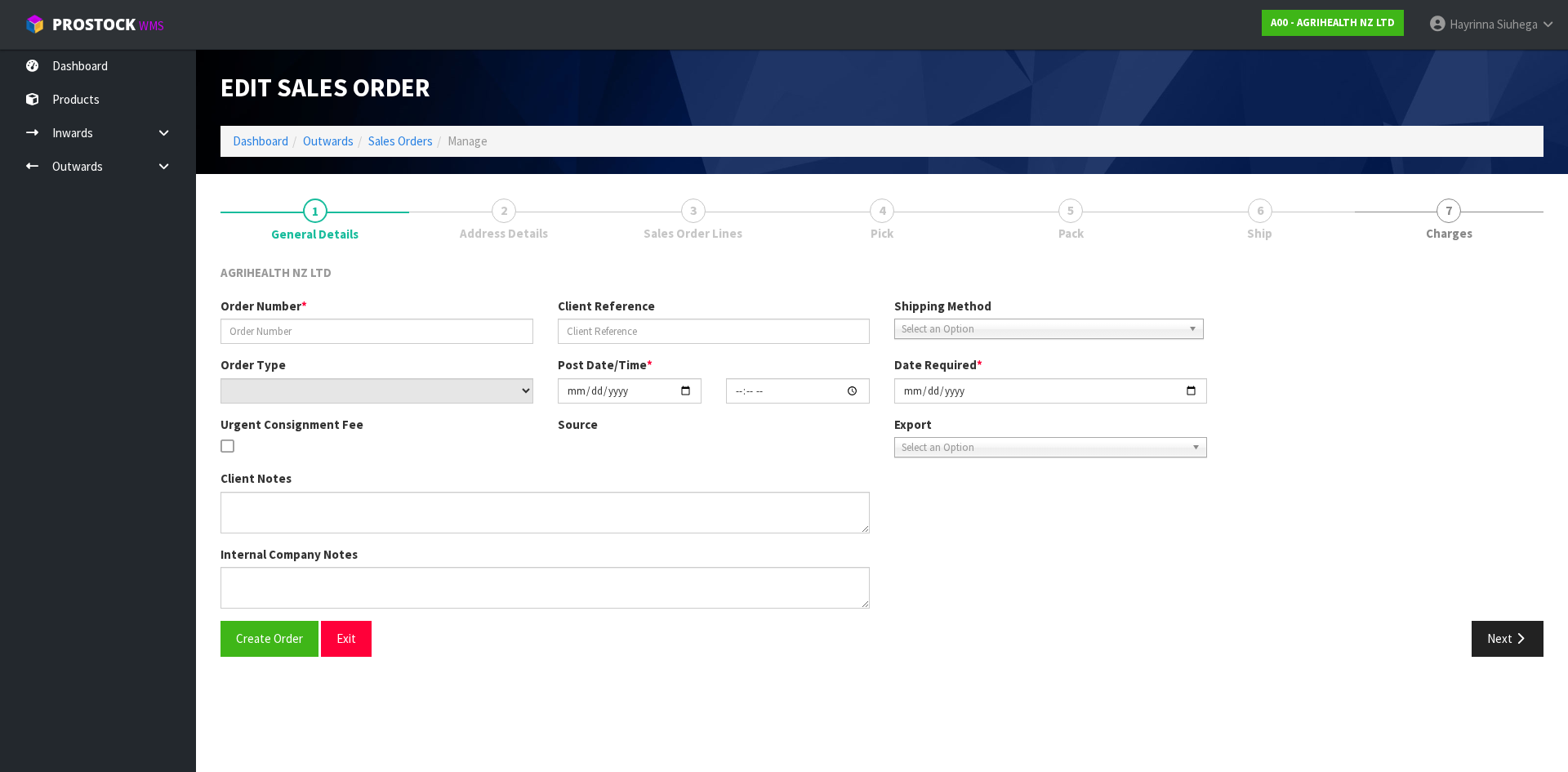
type input "SSO-24457"
type input "SHALLY"
select select "number:0"
type input "2025-09-12"
type input "07:46:28.000"
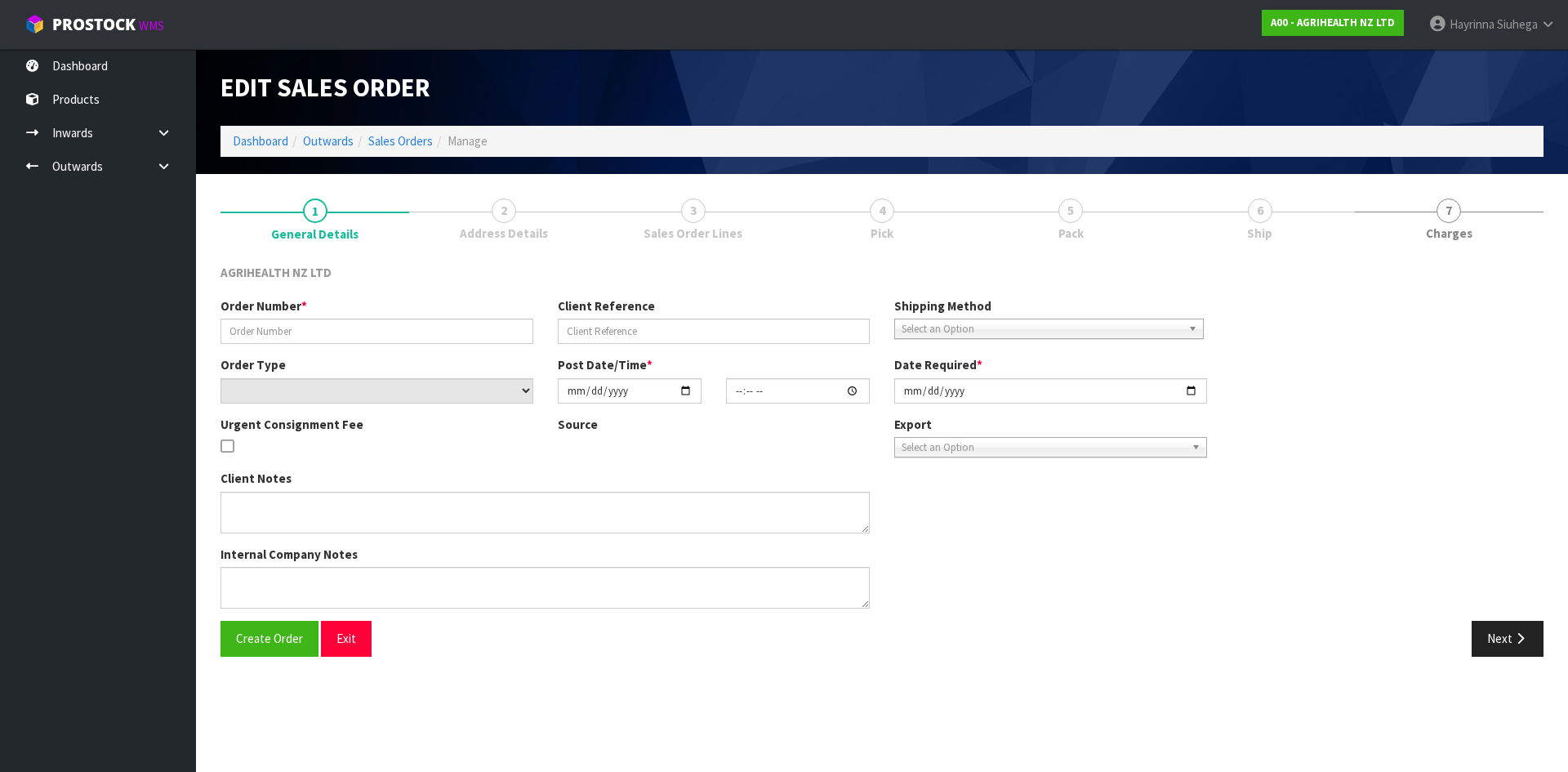
type input "2025-09-12"
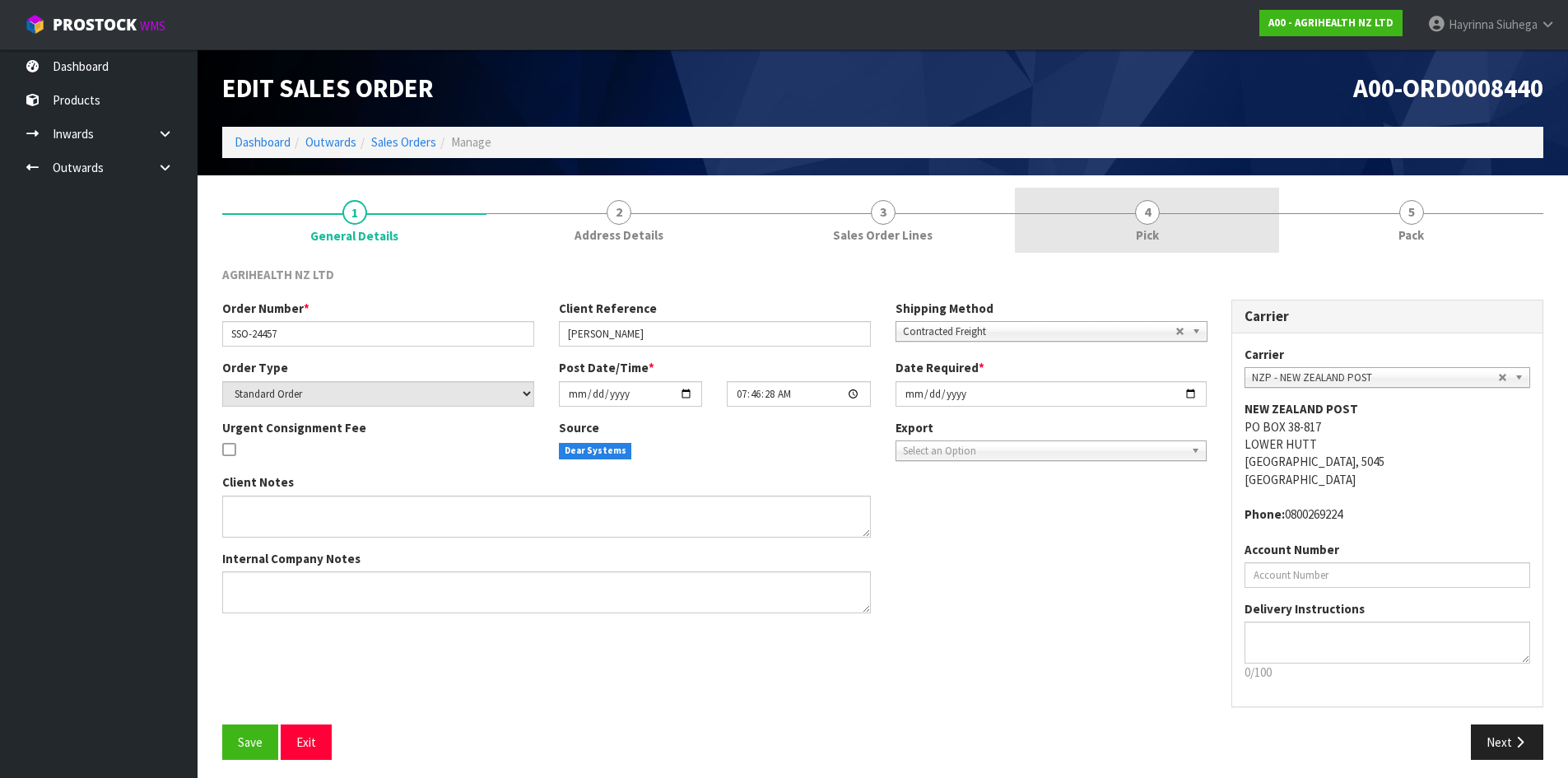
click at [1142, 201] on span "4" at bounding box center [1147, 212] width 25 height 25
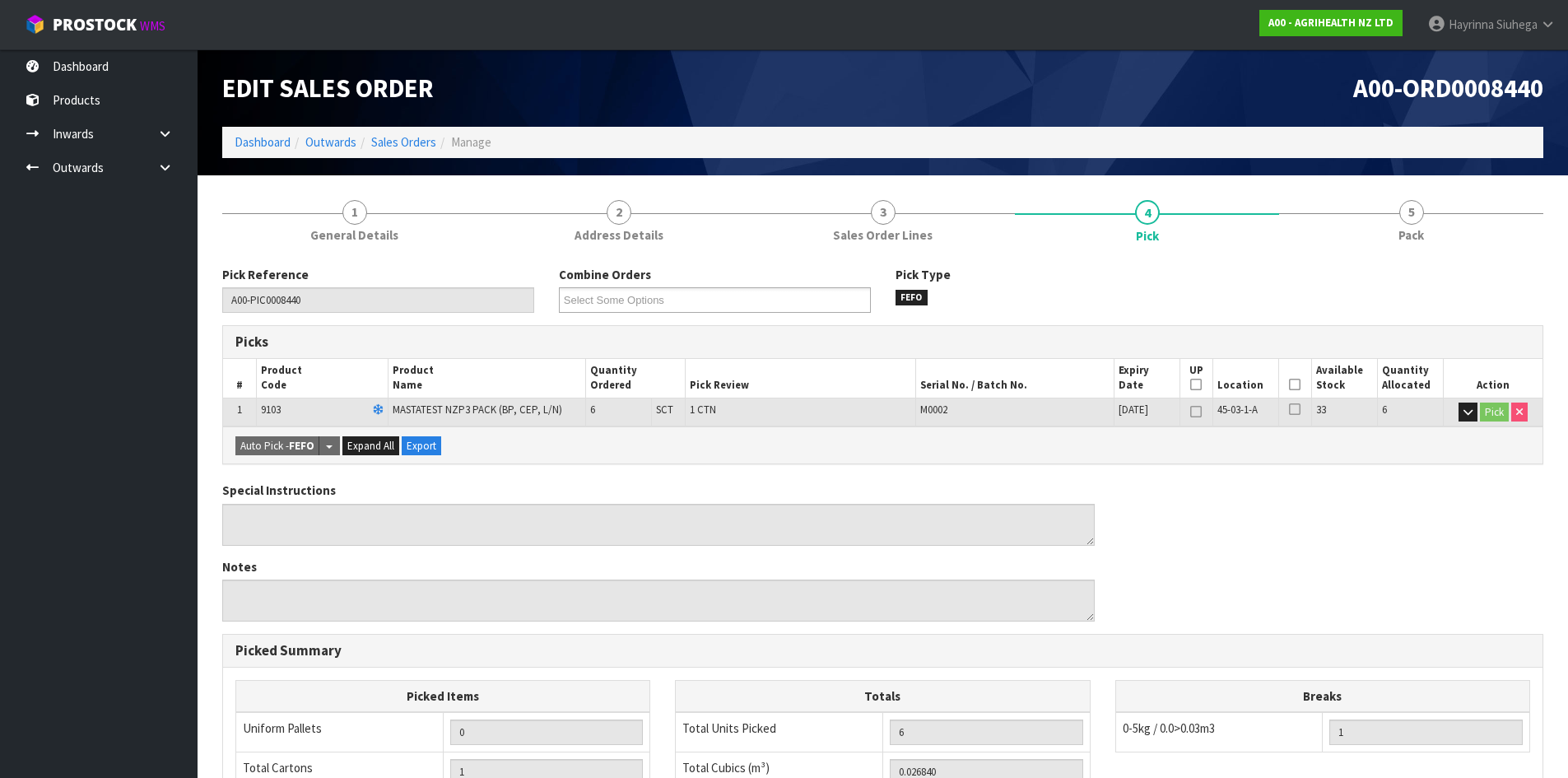
click at [1294, 385] on icon at bounding box center [1295, 385] width 12 height 1
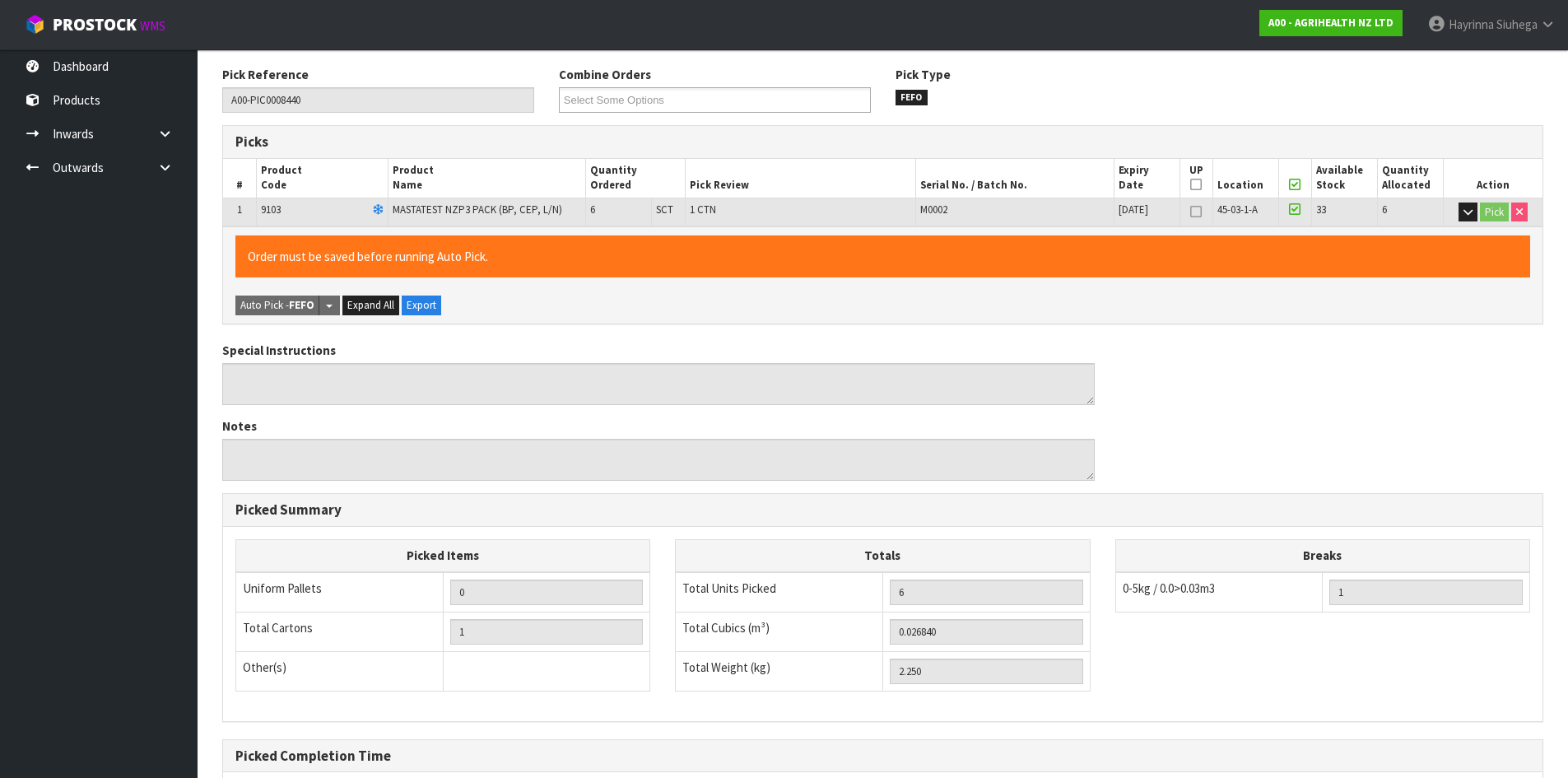
scroll to position [370, 0]
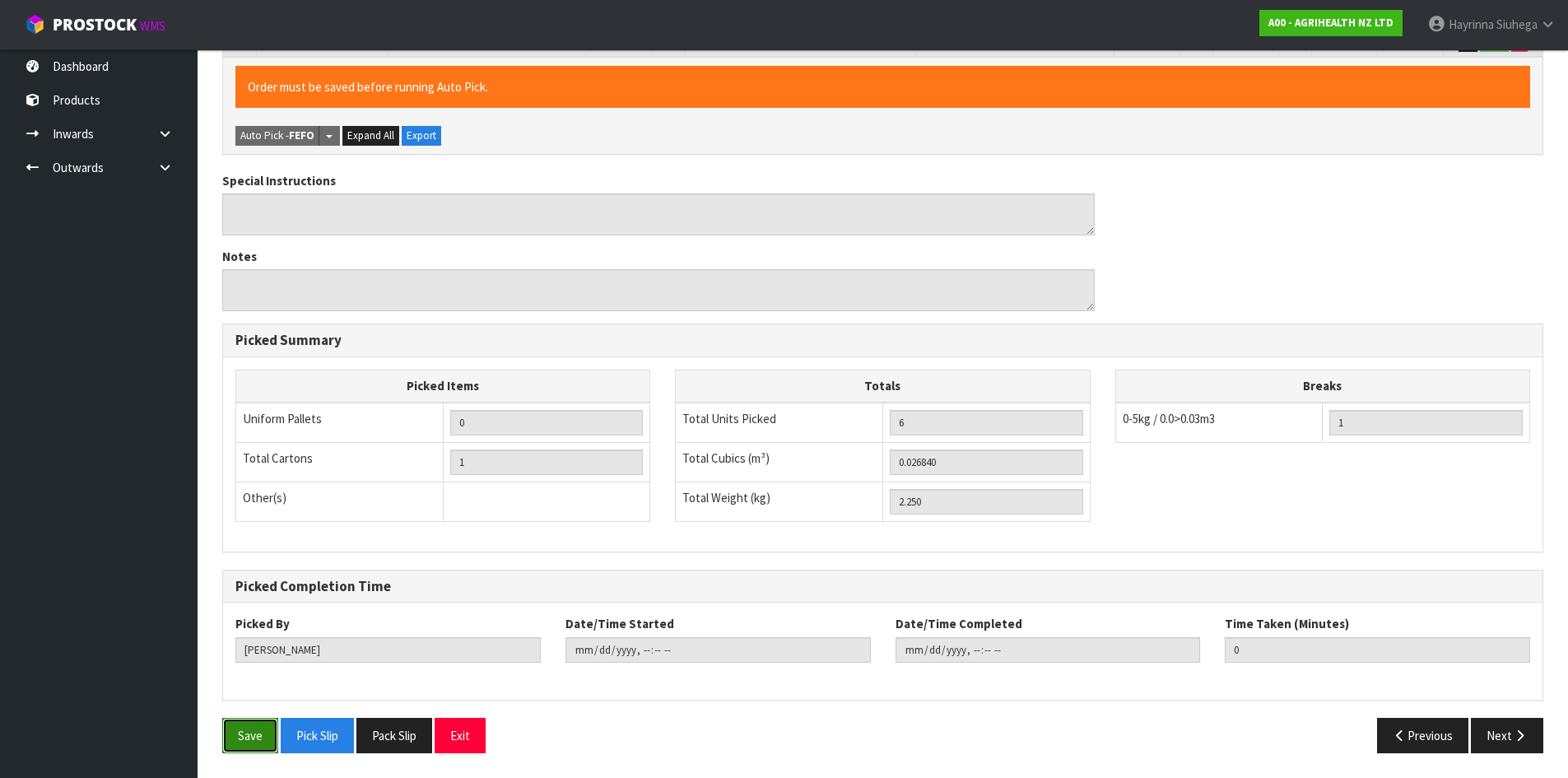
click at [254, 728] on button "Save" at bounding box center [250, 736] width 56 height 36
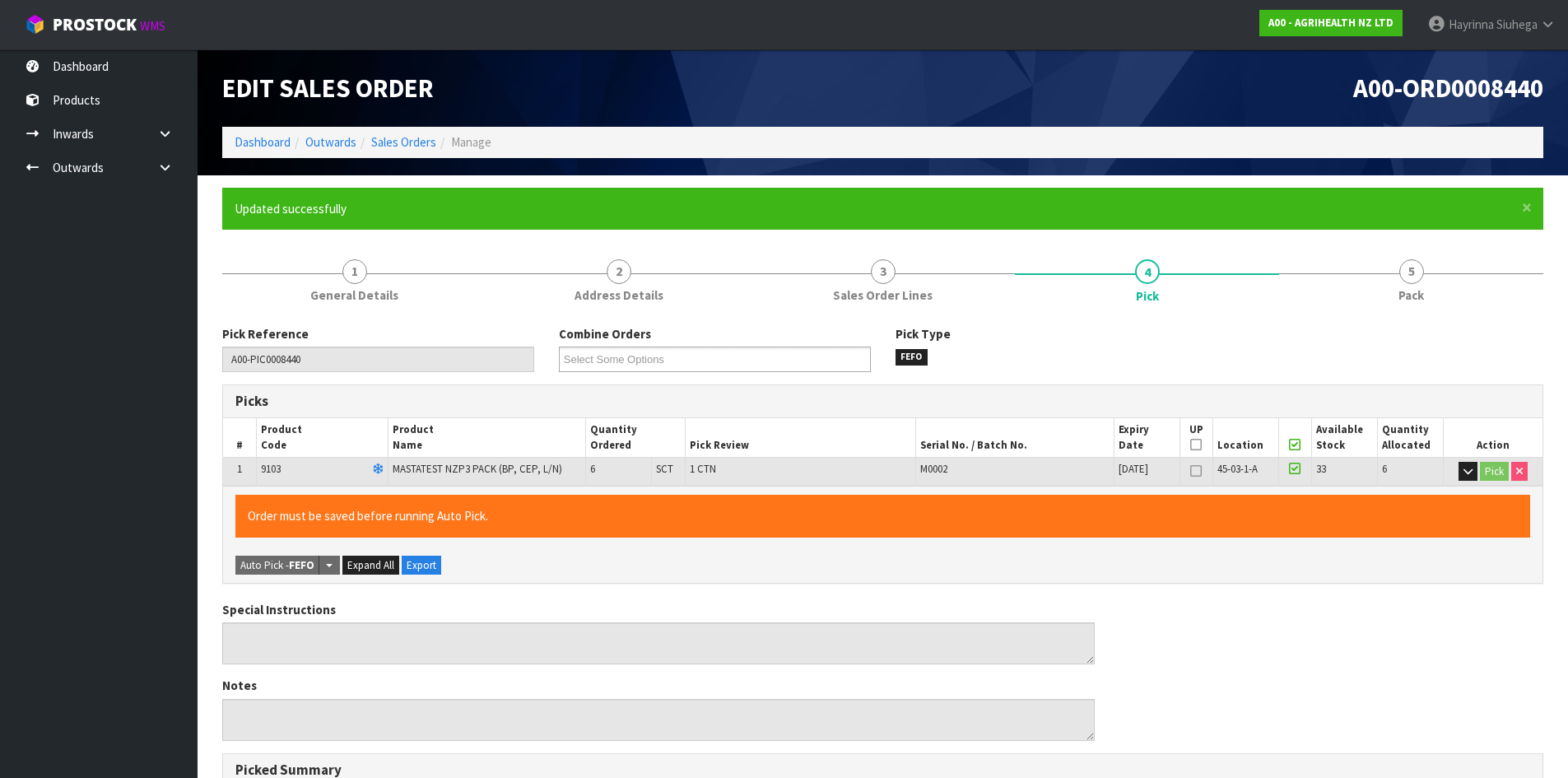
type input "Hayrinna Siuhega"
type input "2025-09-12T09:50:40"
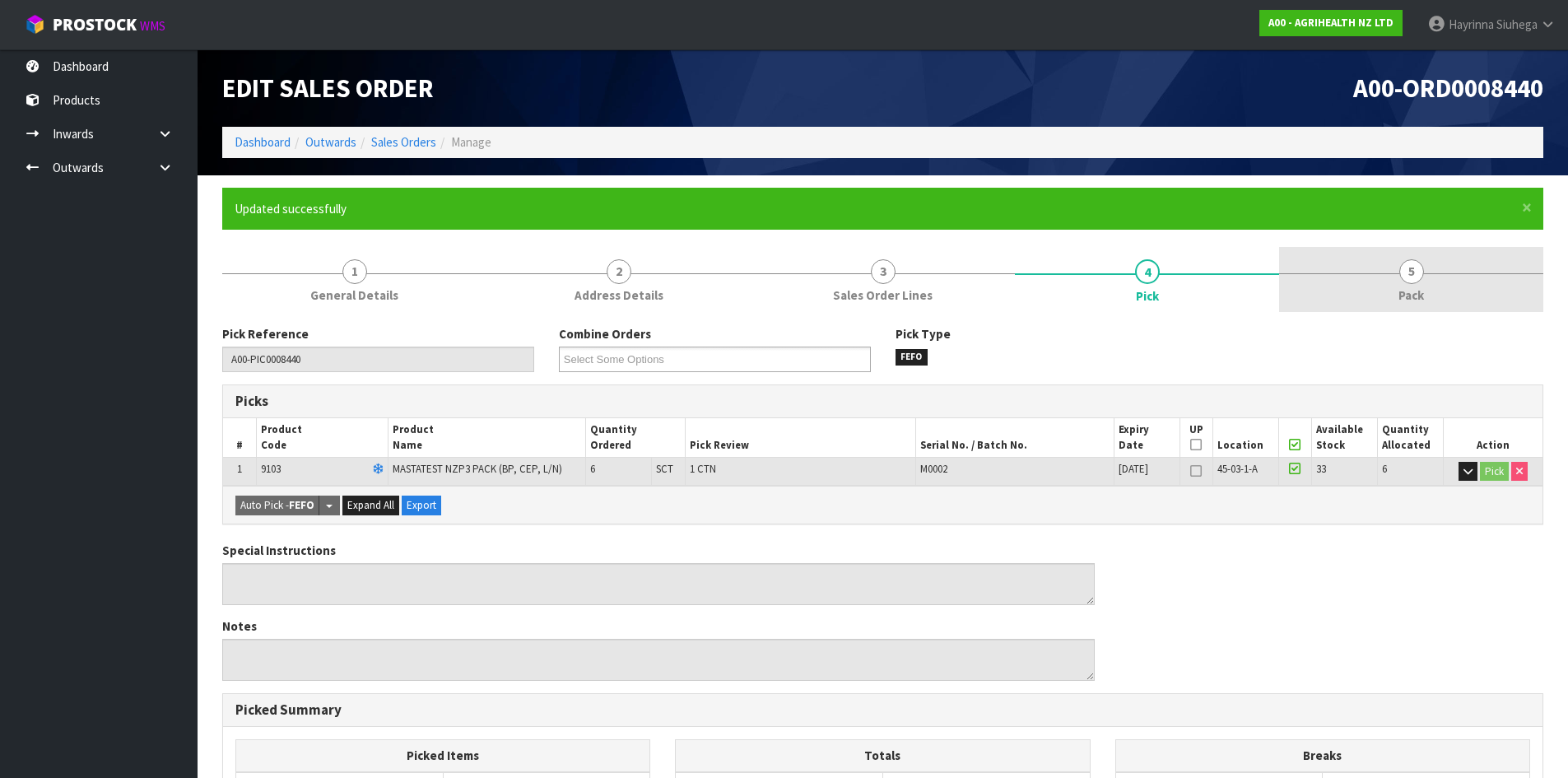
click at [1411, 299] on span "Pack" at bounding box center [1412, 295] width 25 height 17
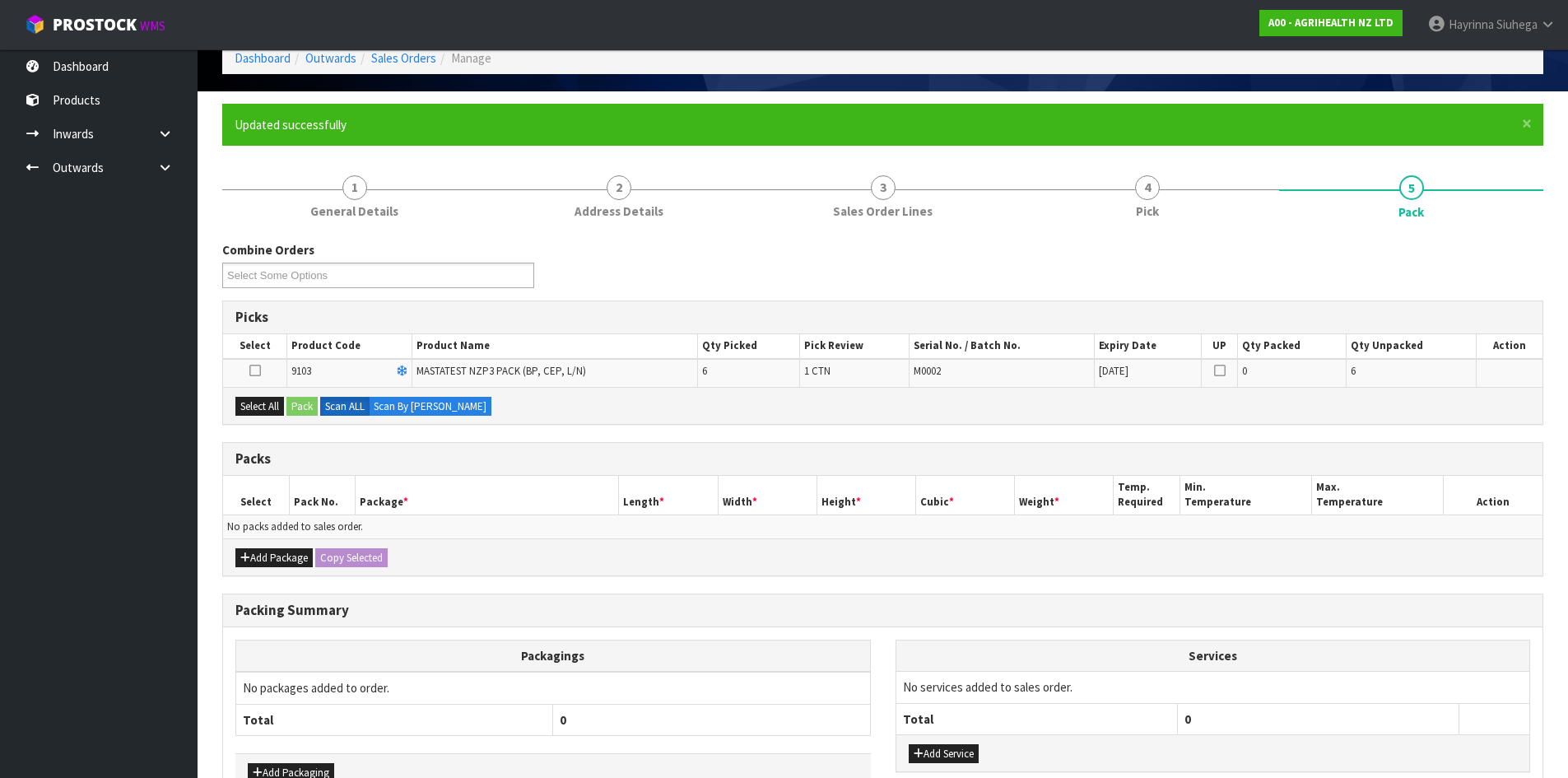
scroll to position [188, 0]
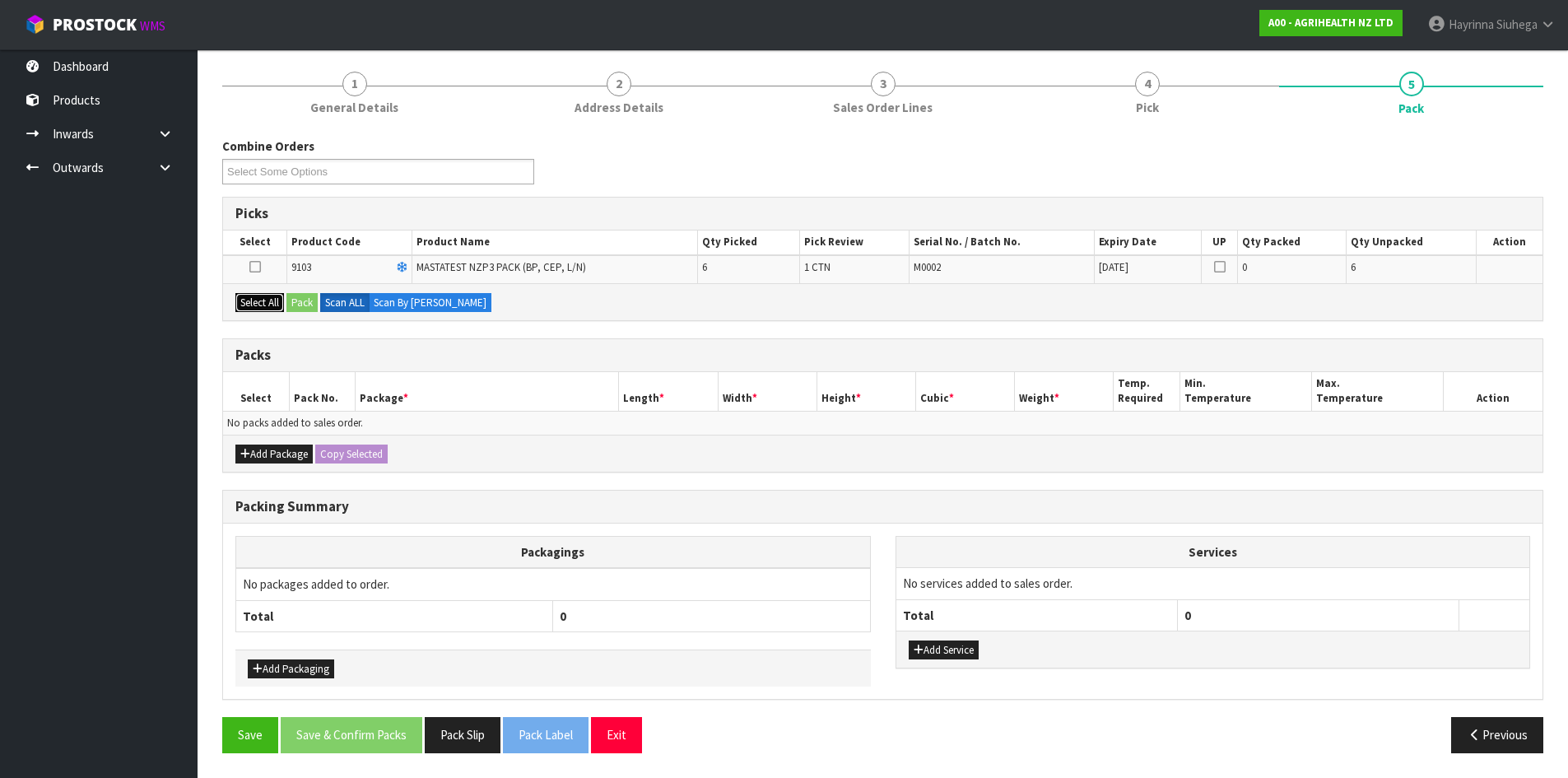
click at [261, 296] on button "Select All" at bounding box center [259, 303] width 48 height 19
click at [310, 299] on button "Pack" at bounding box center [302, 303] width 31 height 19
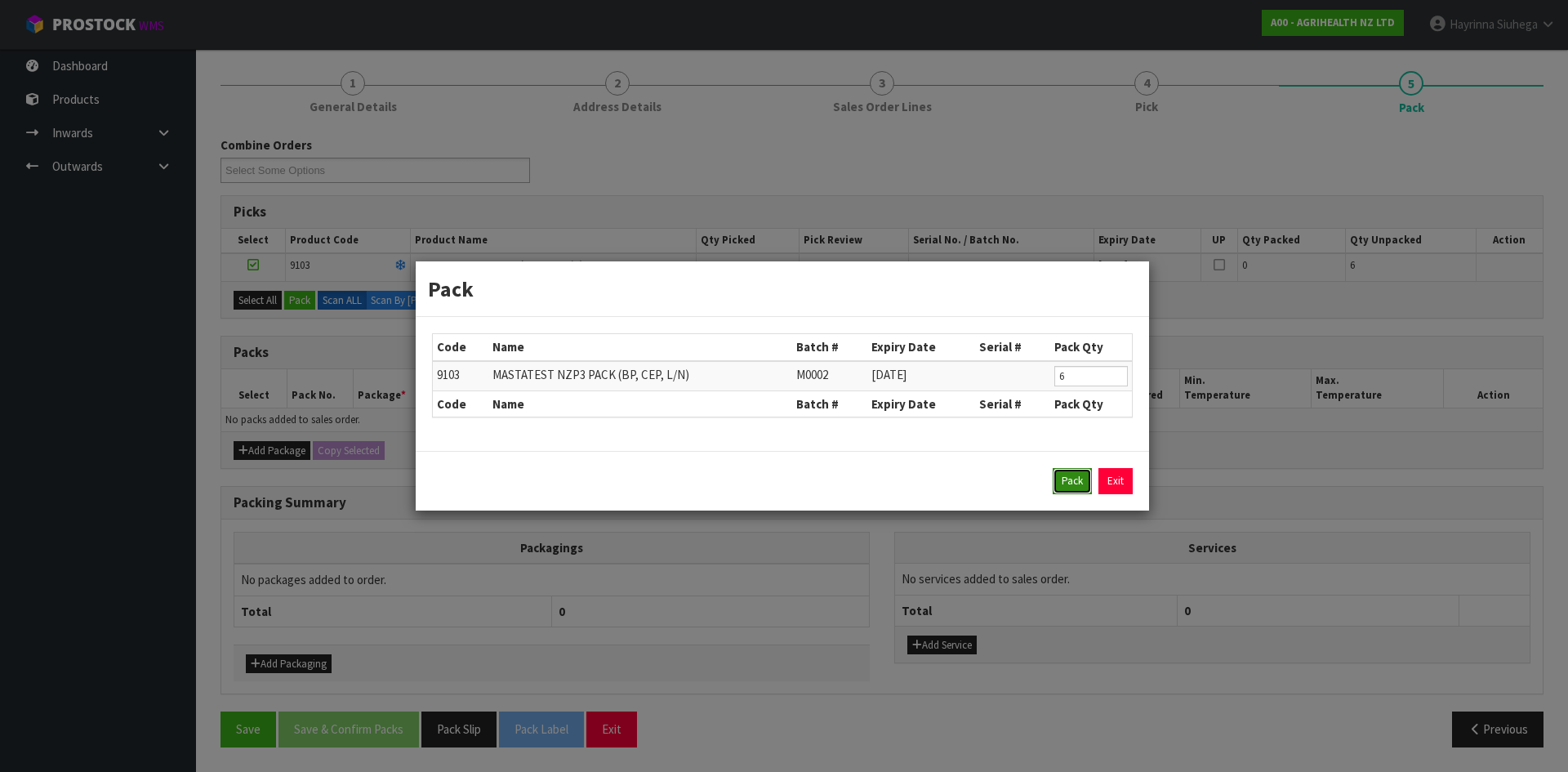
click at [1067, 475] on button "Pack" at bounding box center [1072, 481] width 39 height 26
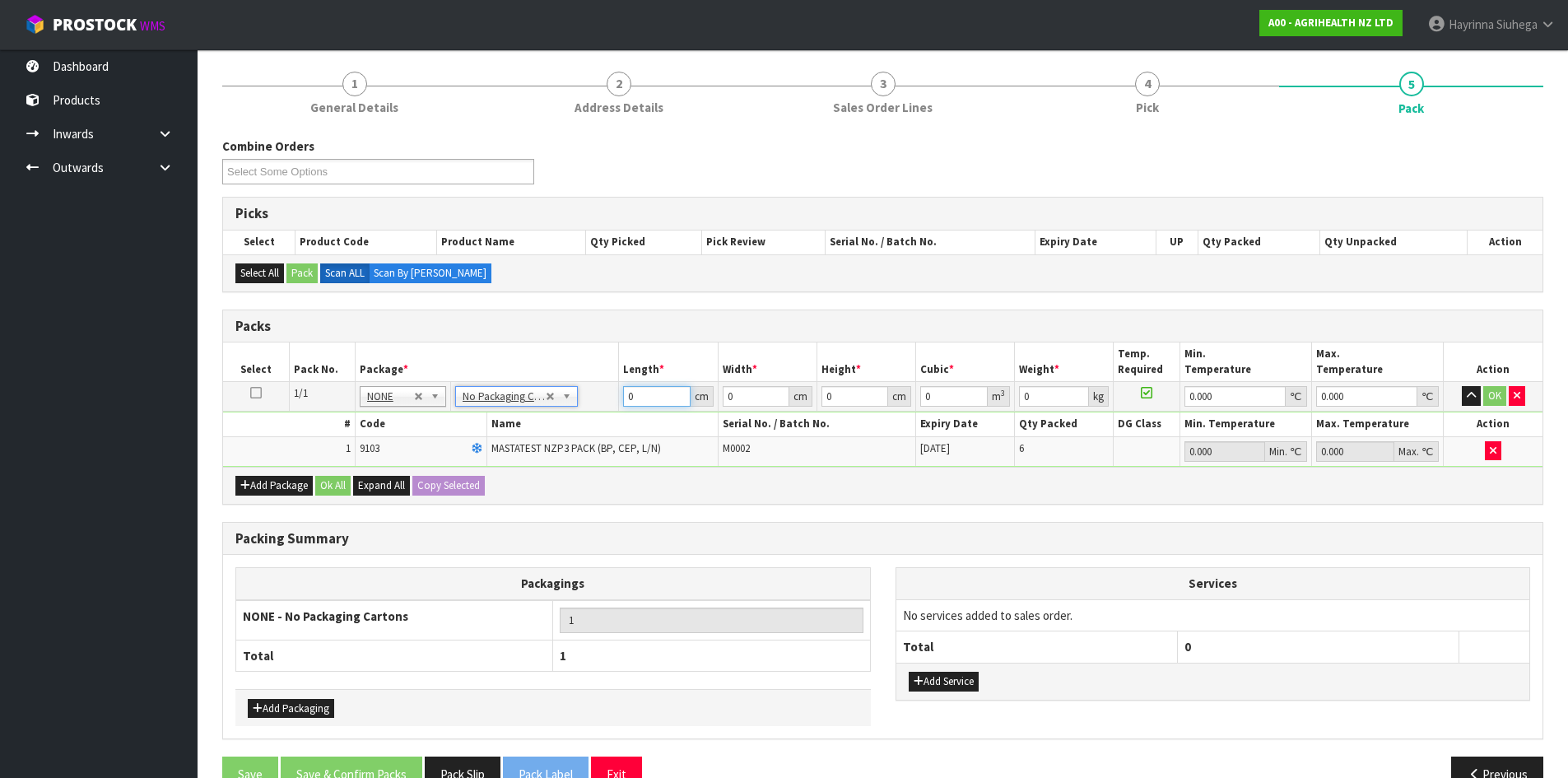
click at [628, 400] on input "0" at bounding box center [656, 397] width 67 height 20
type input "61"
type input "41"
type input "1"
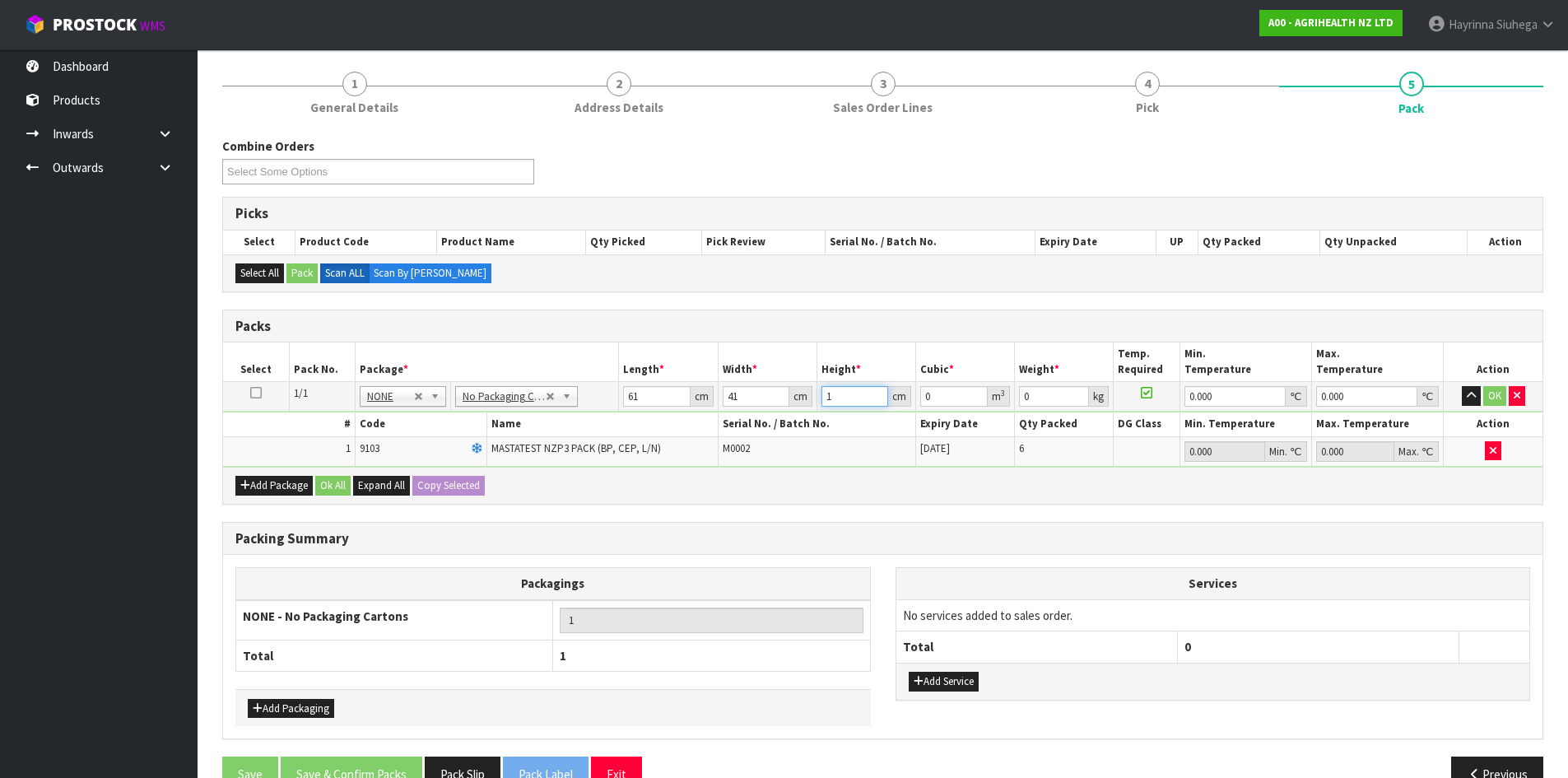
type input "0.002501"
type input "10"
type input "0.02501"
type input "10"
type input "3"
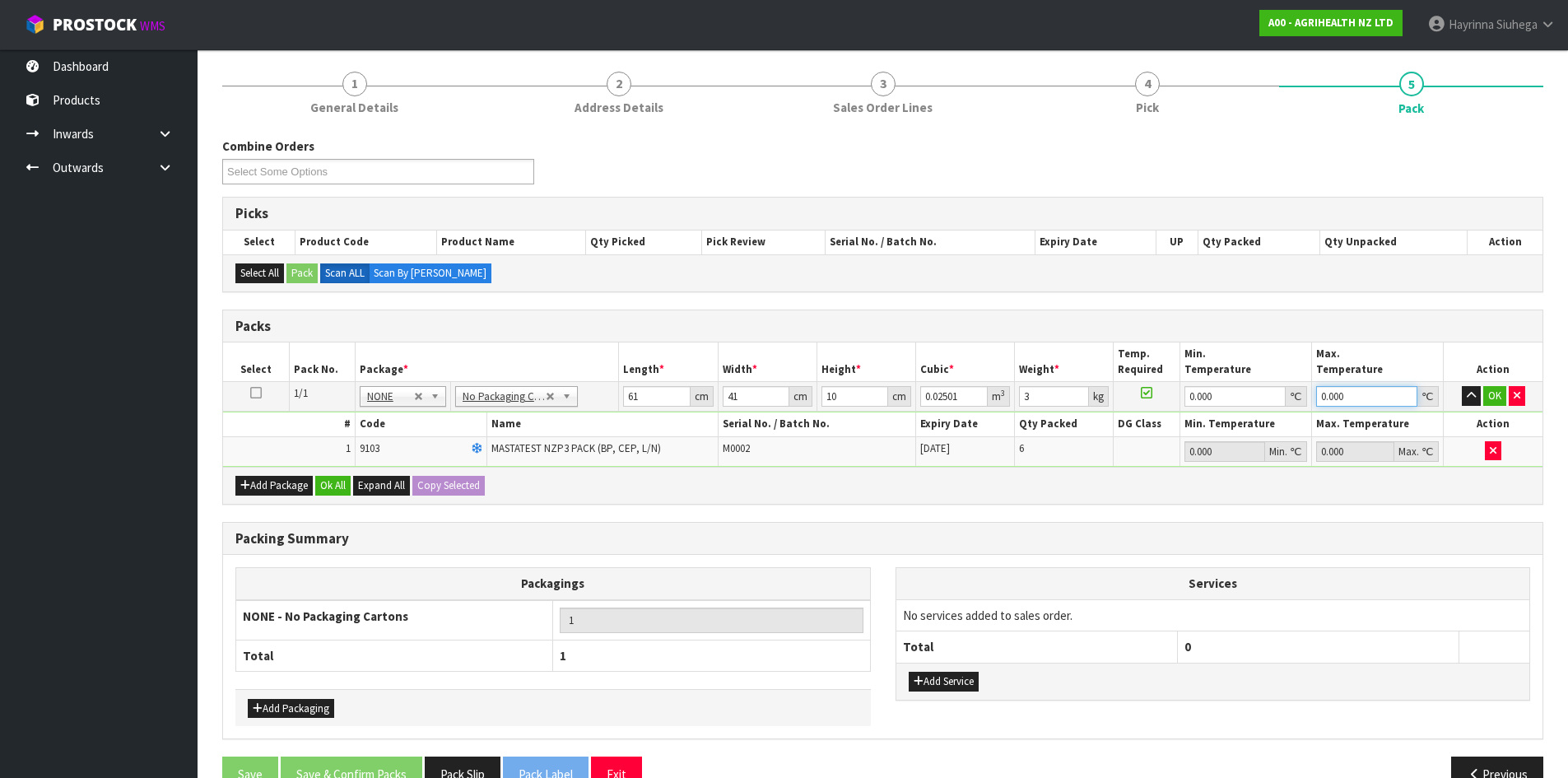
type input "0"
click button "OK" at bounding box center [1494, 396] width 23 height 19
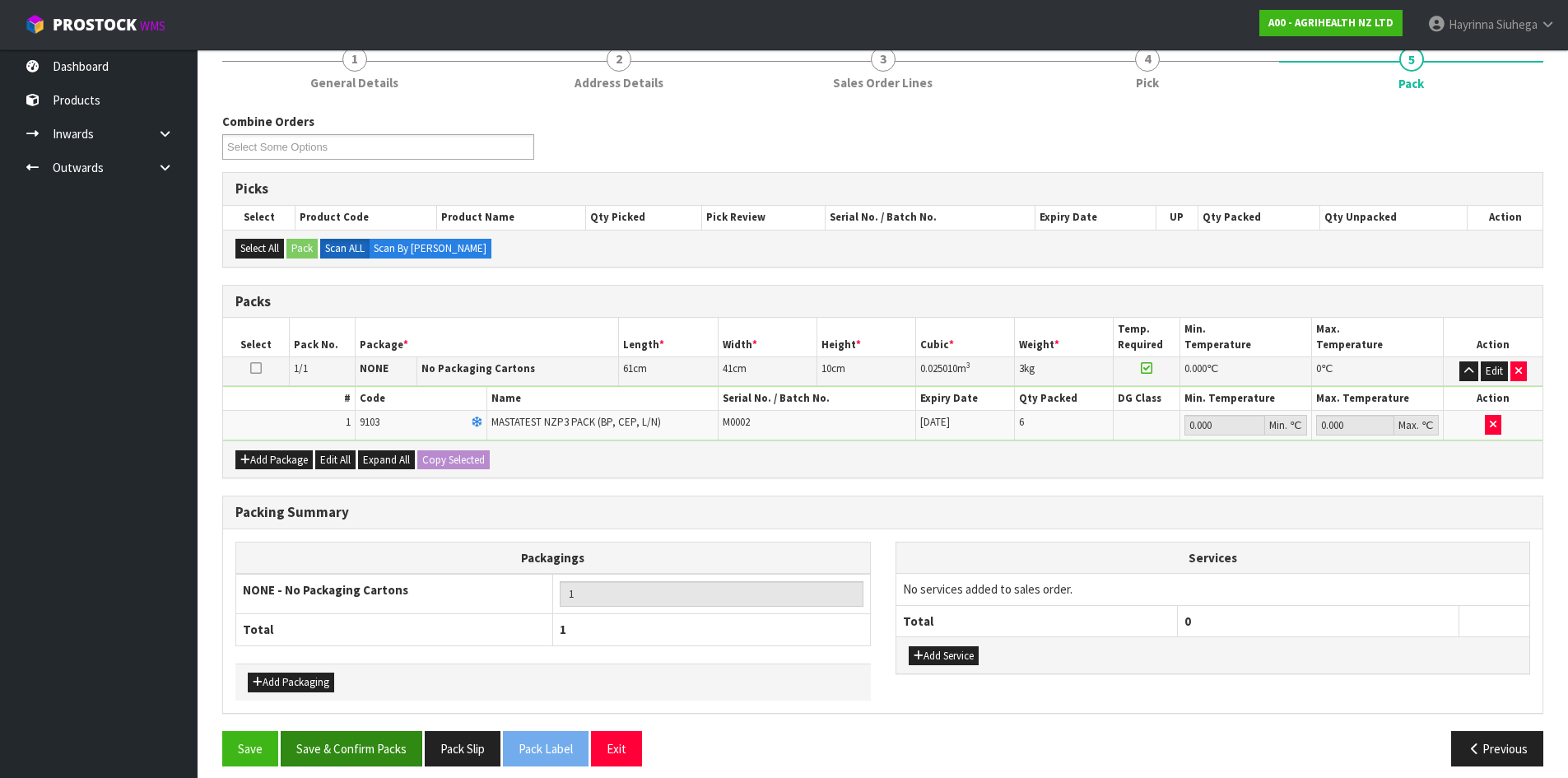
scroll to position [226, 0]
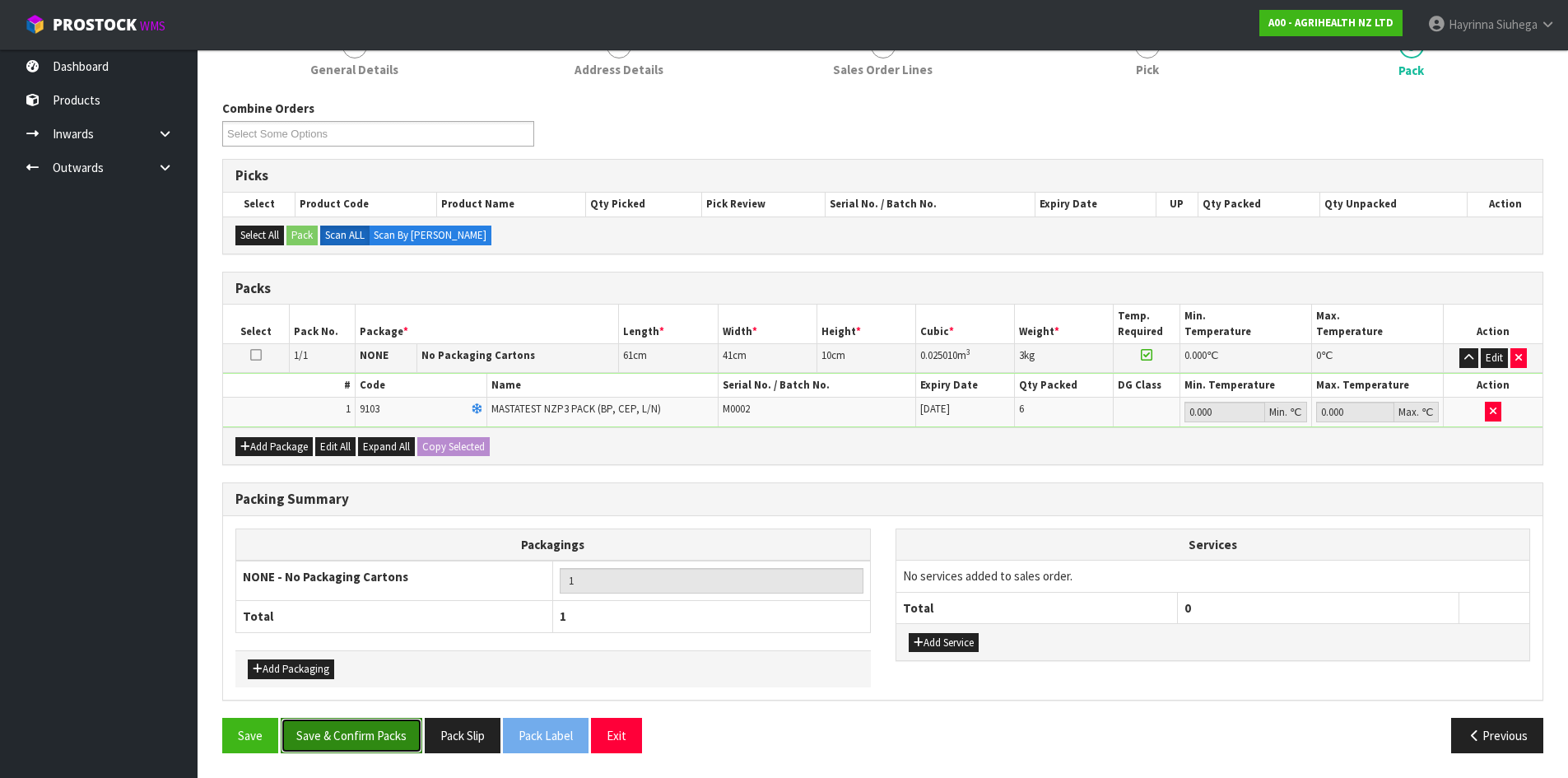
click at [343, 751] on button "Save & Confirm Packs" at bounding box center [351, 736] width 141 height 36
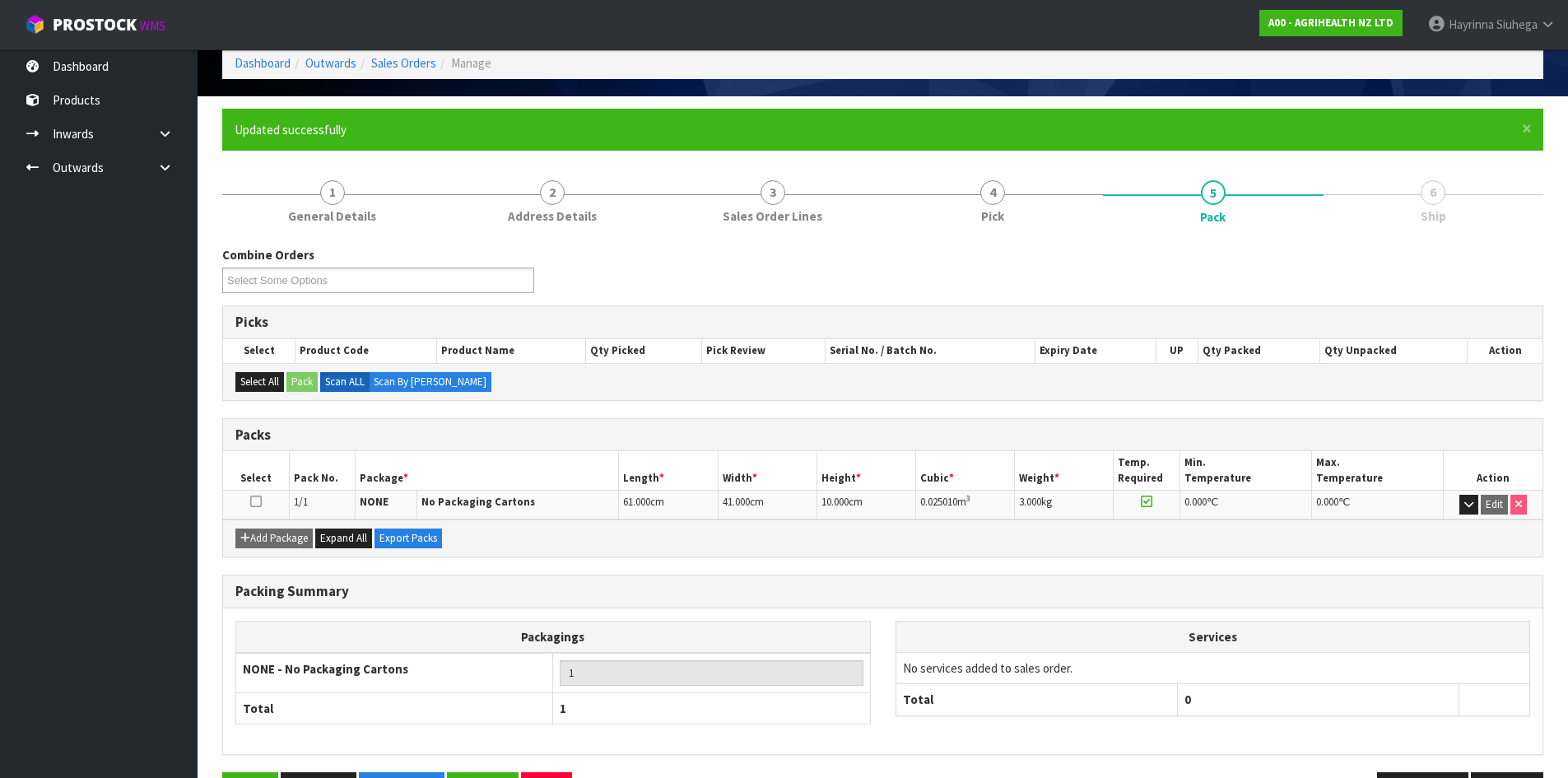
scroll to position [134, 0]
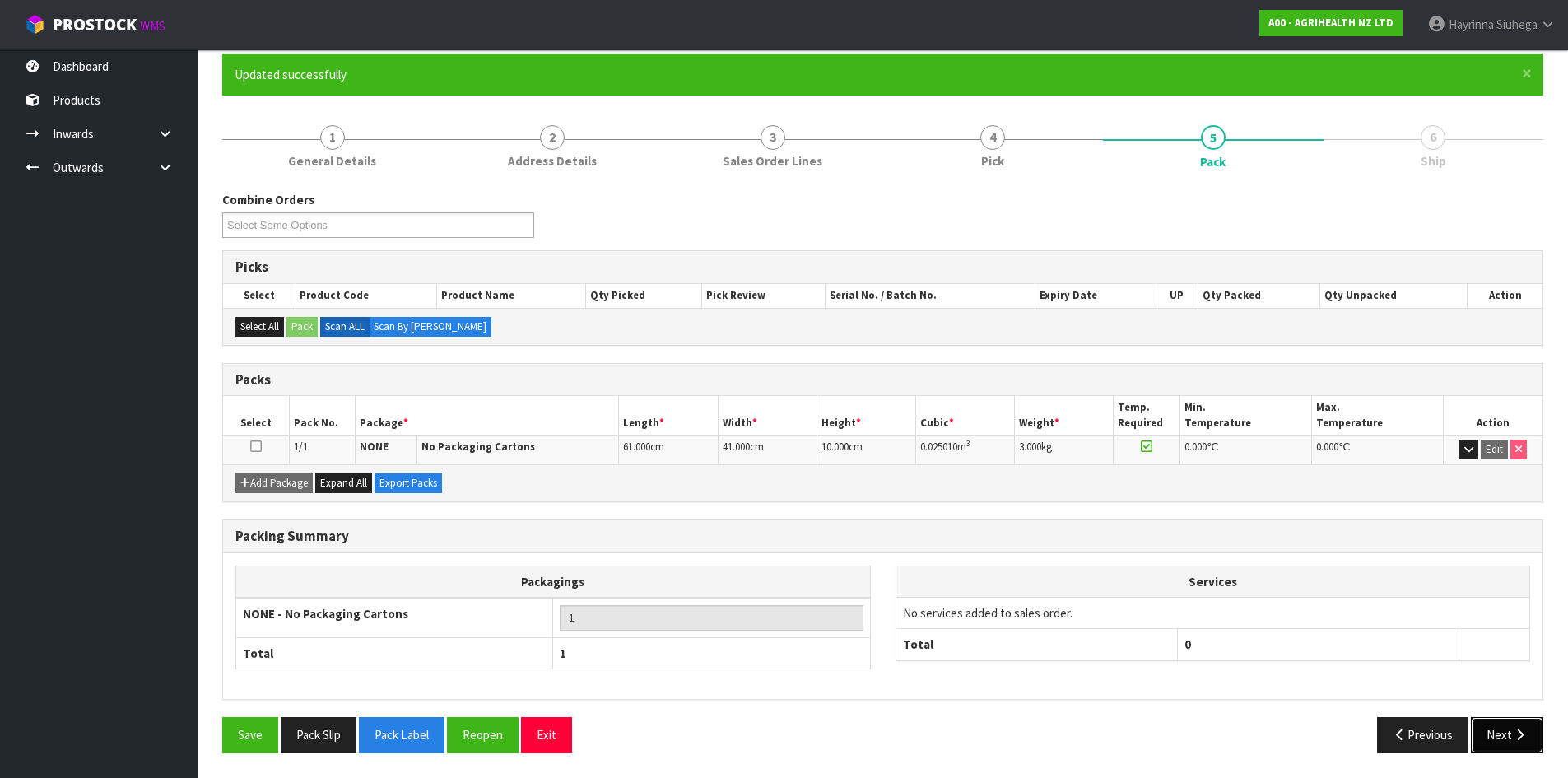
click at [1487, 729] on button "Next" at bounding box center [1507, 735] width 73 height 36
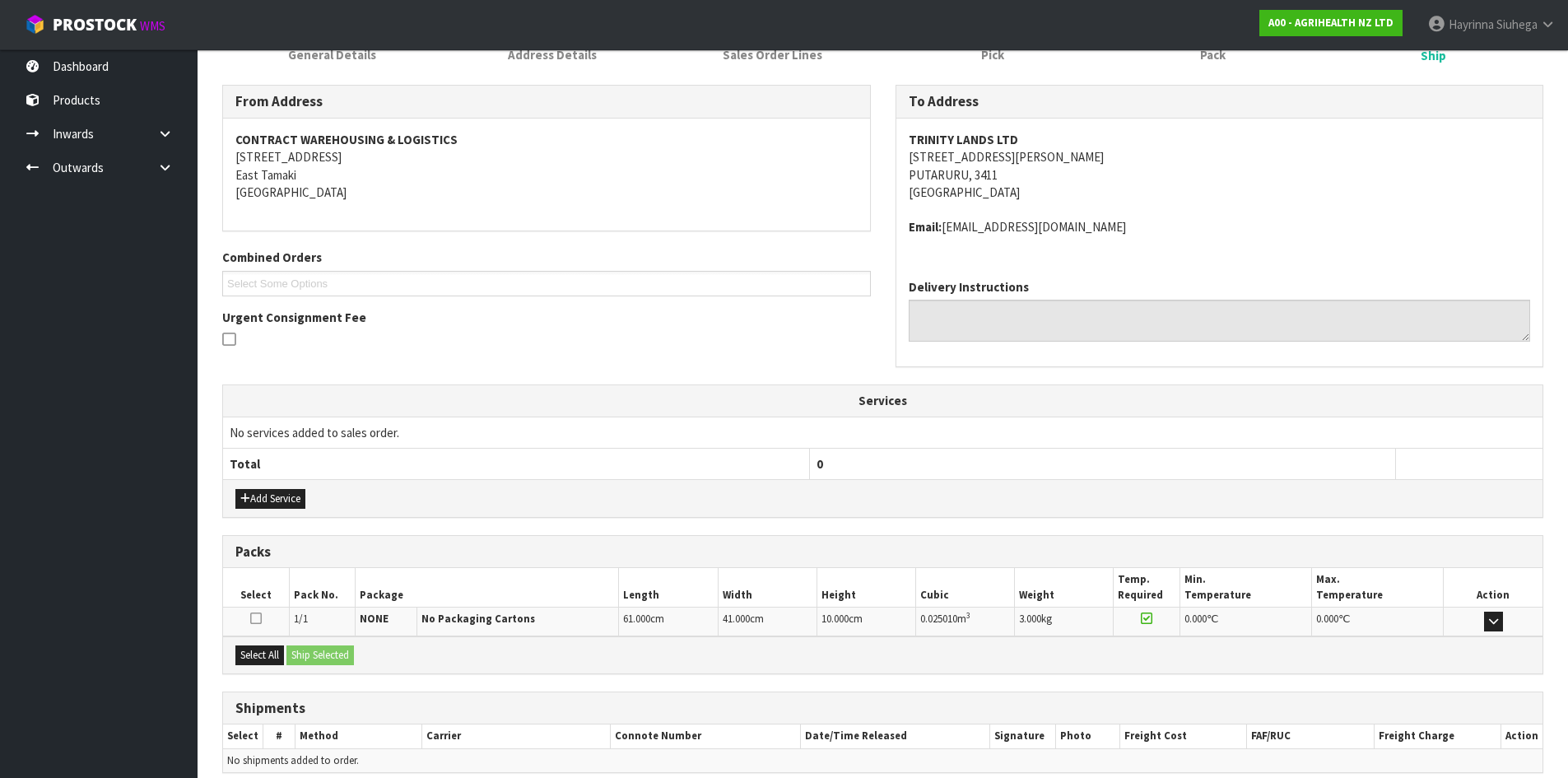
scroll to position [314, 0]
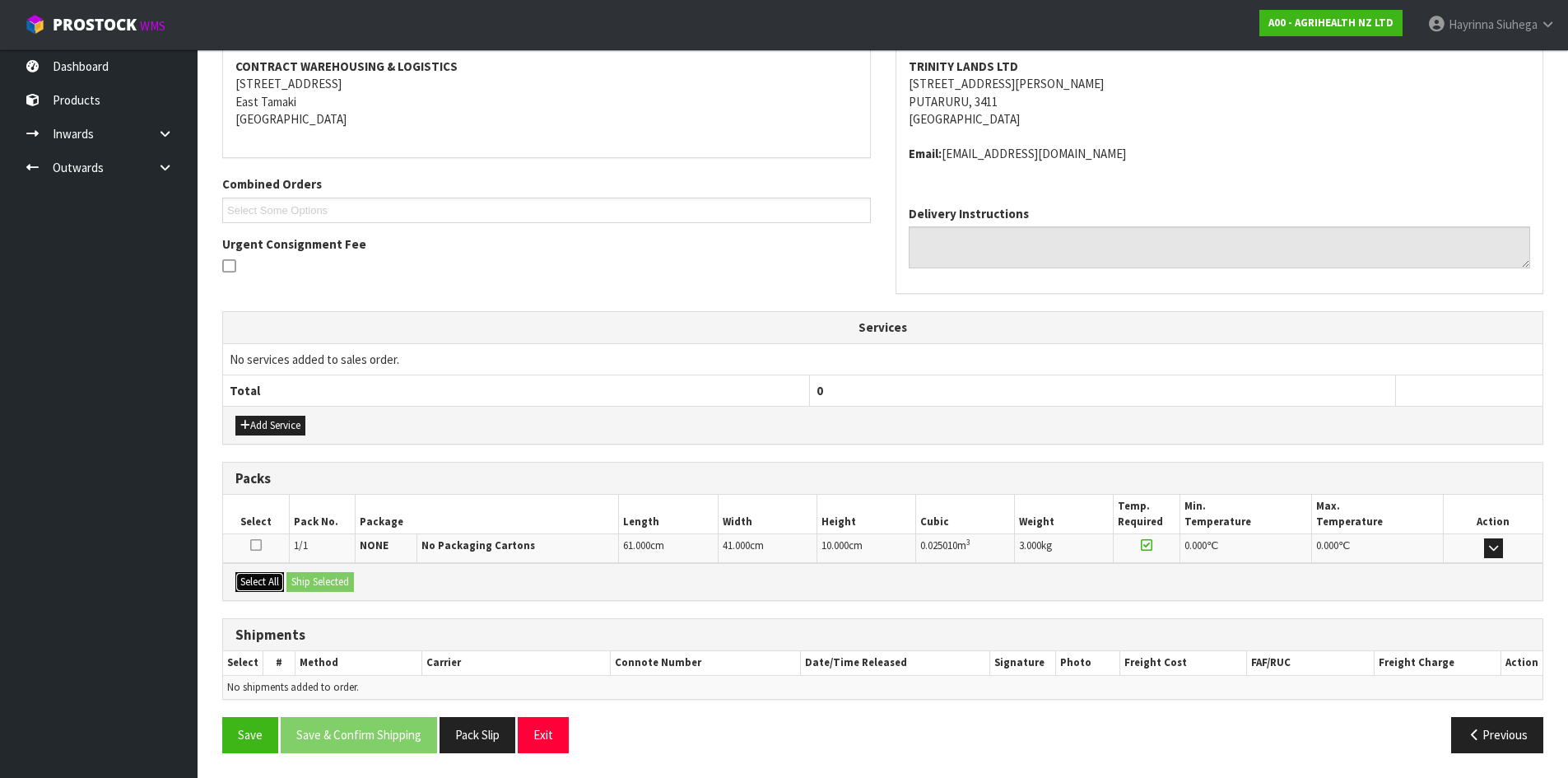
click at [259, 578] on button "Select All" at bounding box center [259, 582] width 48 height 19
click at [326, 575] on button "Ship Selected" at bounding box center [321, 582] width 68 height 19
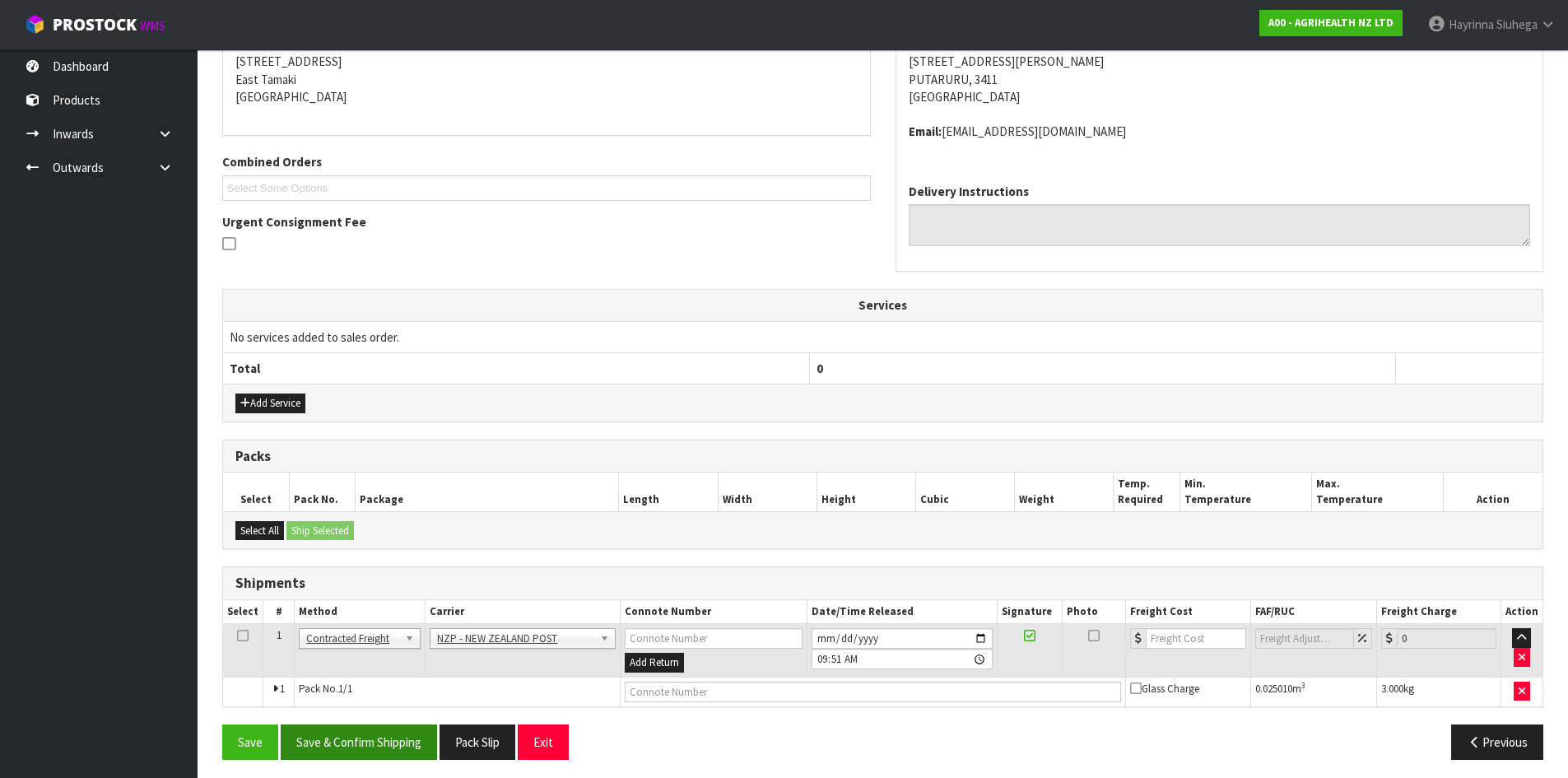
scroll to position [342, 0]
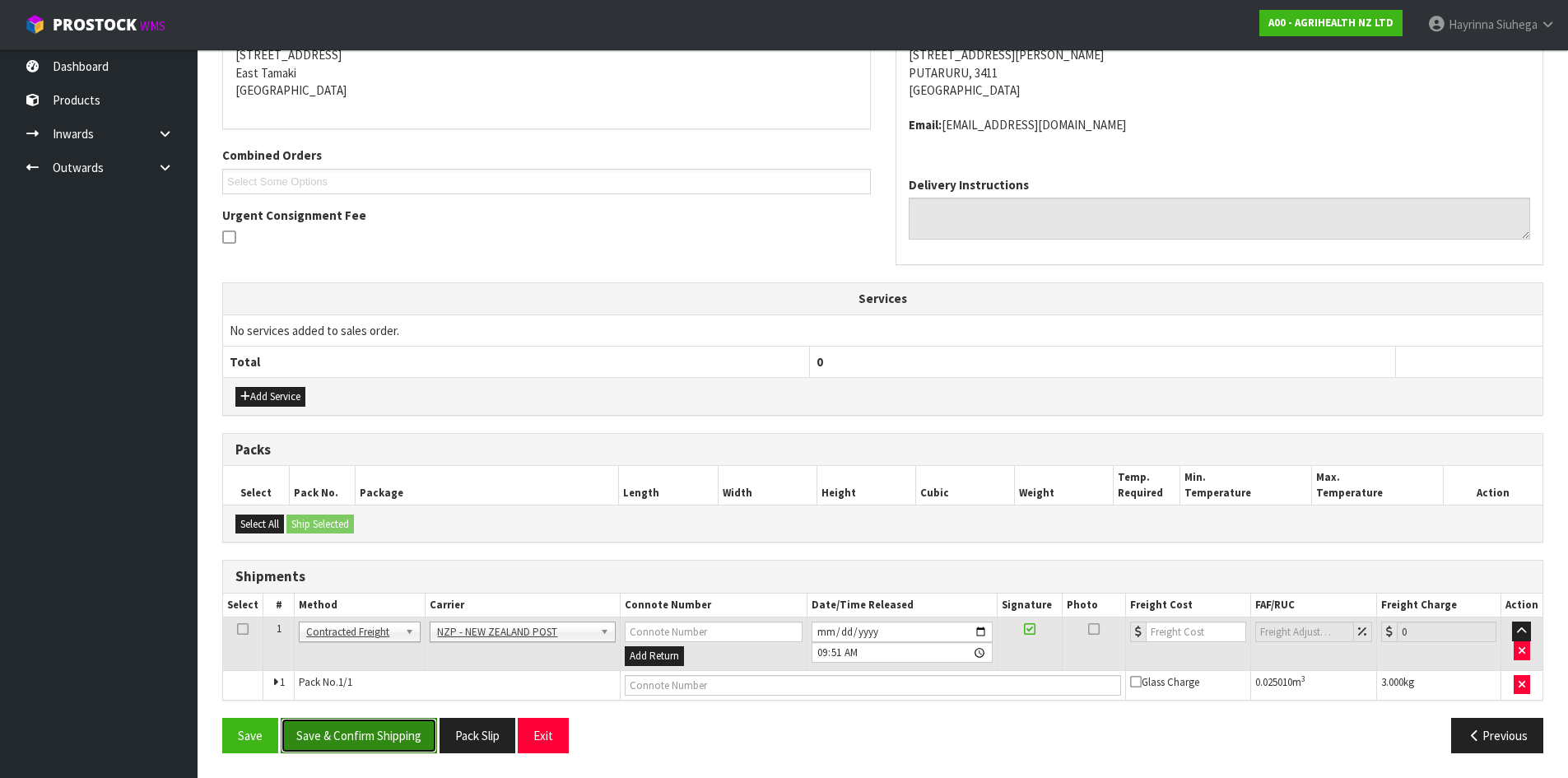
click at [387, 727] on button "Save & Confirm Shipping" at bounding box center [359, 736] width 156 height 36
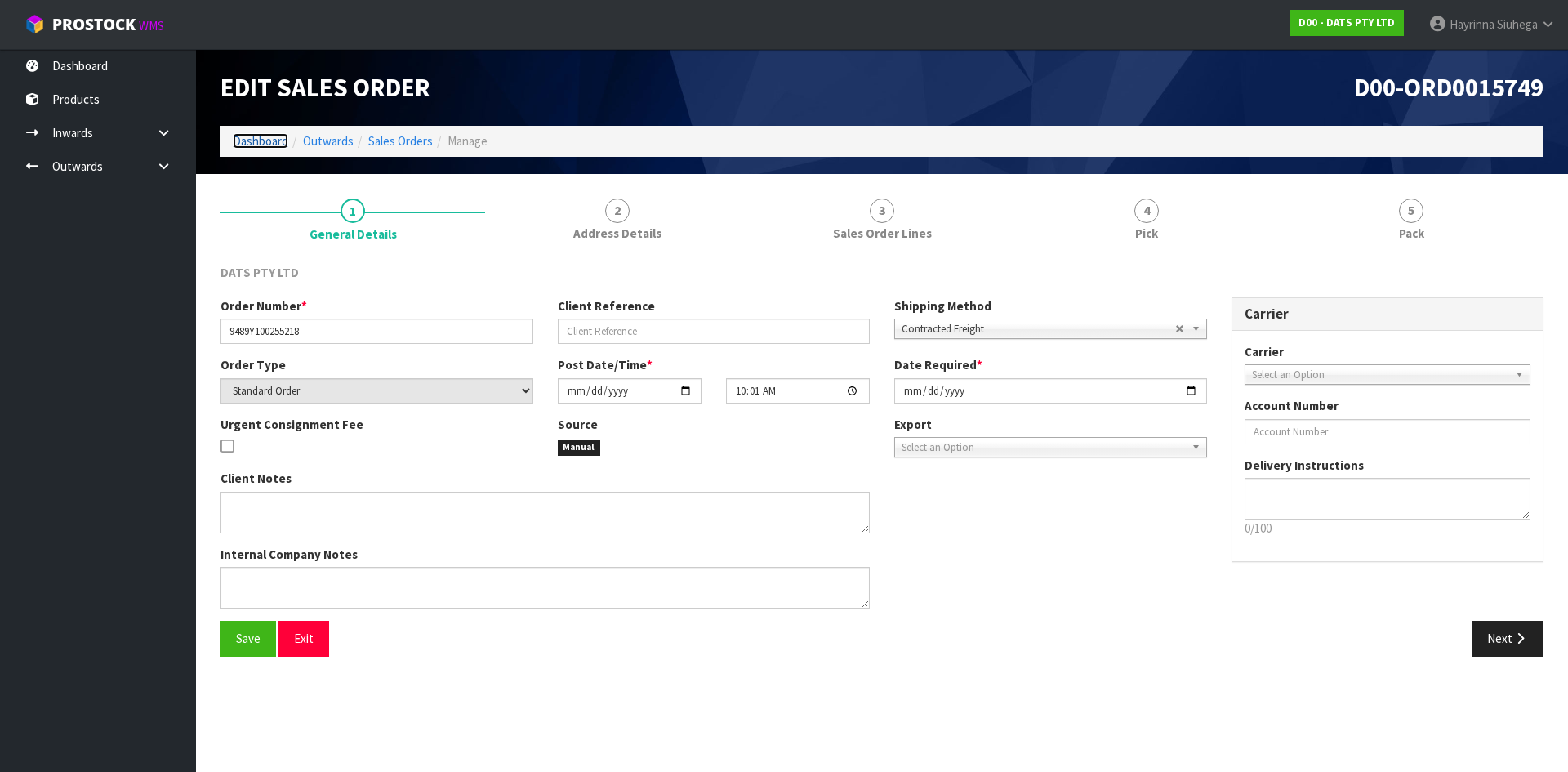
click at [249, 138] on link "Dashboard" at bounding box center [260, 141] width 55 height 15
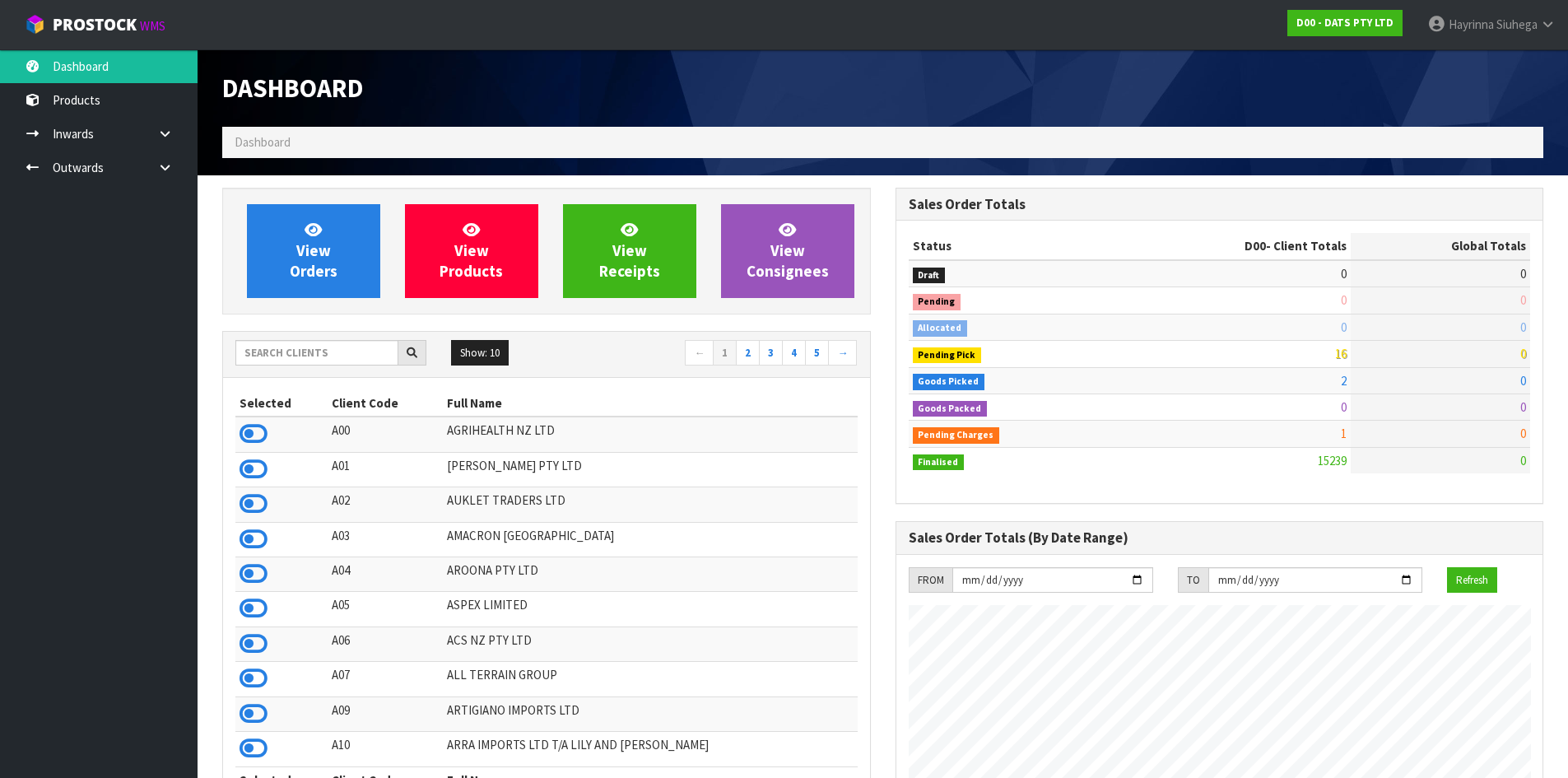
scroll to position [1247, 672]
click at [332, 353] on input "text" at bounding box center [316, 353] width 163 height 25
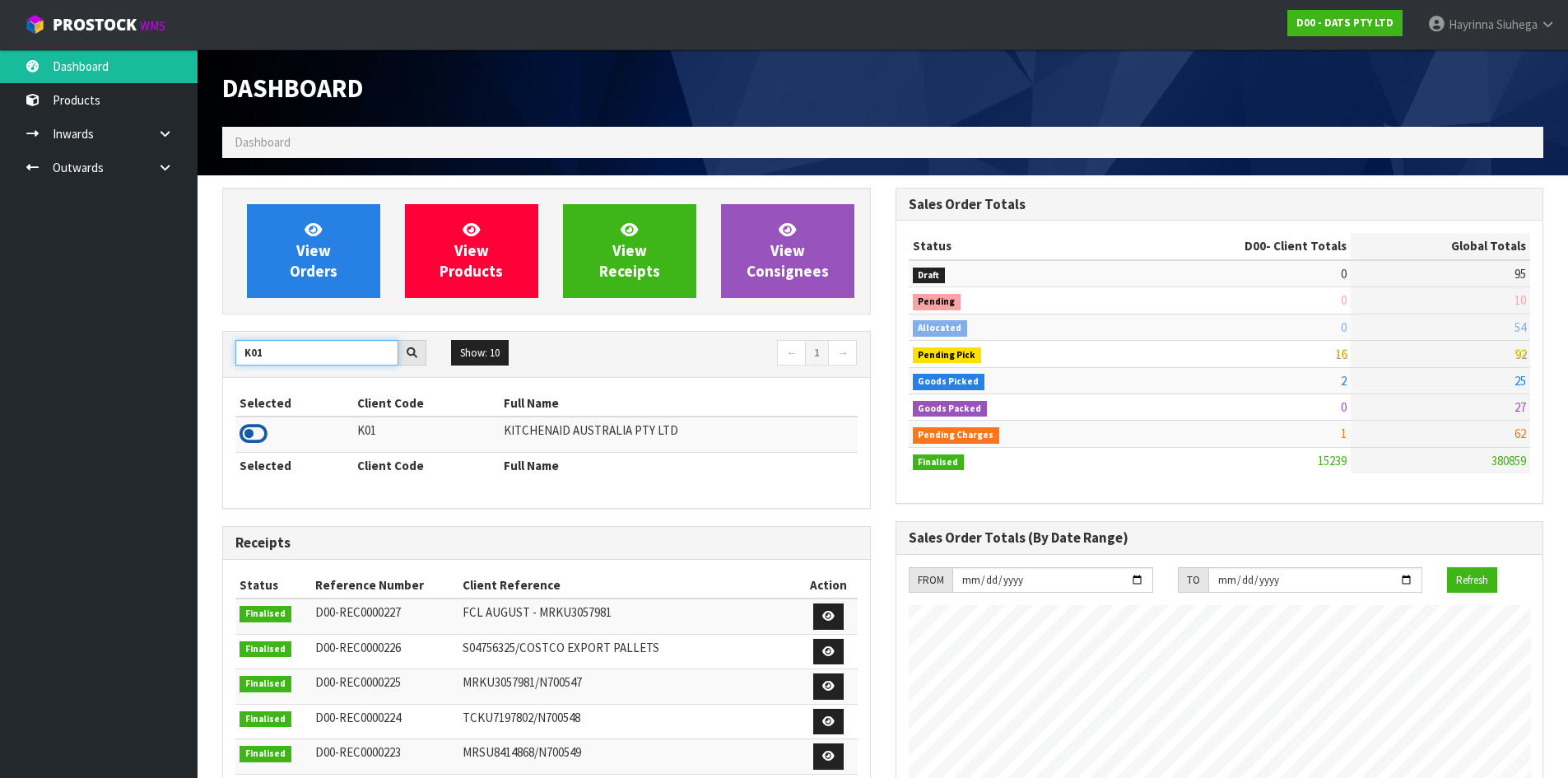
type input "K01"
click at [244, 436] on icon at bounding box center [253, 433] width 28 height 25
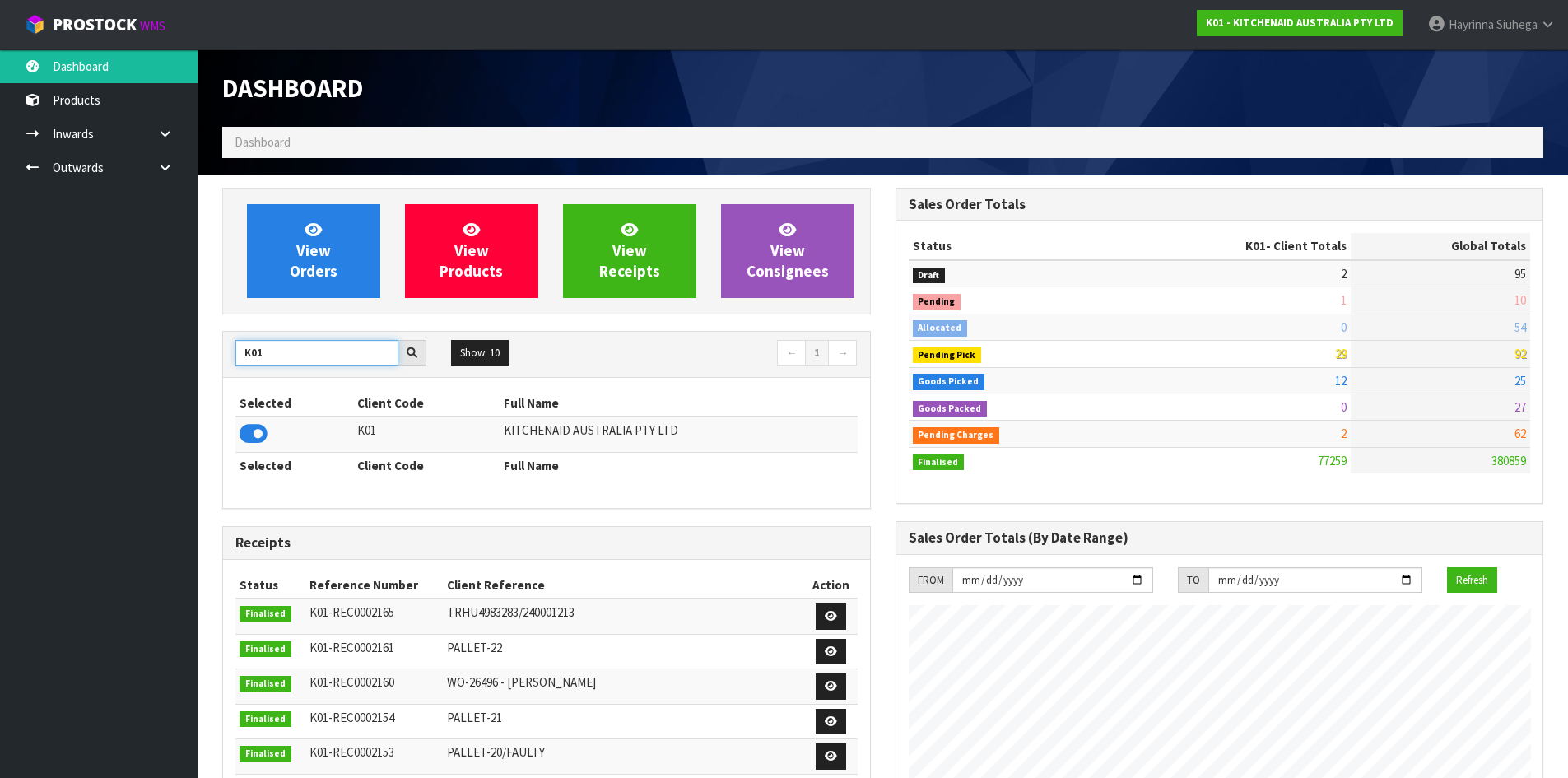
drag, startPoint x: 269, startPoint y: 356, endPoint x: 57, endPoint y: 358, distance: 212.0
click at [49, 356] on body "Toggle navigation ProStock WMS K01 - KITCHENAID AUSTRALIA PTY LTD Hayrinna Siuh…" at bounding box center [784, 389] width 1568 height 778
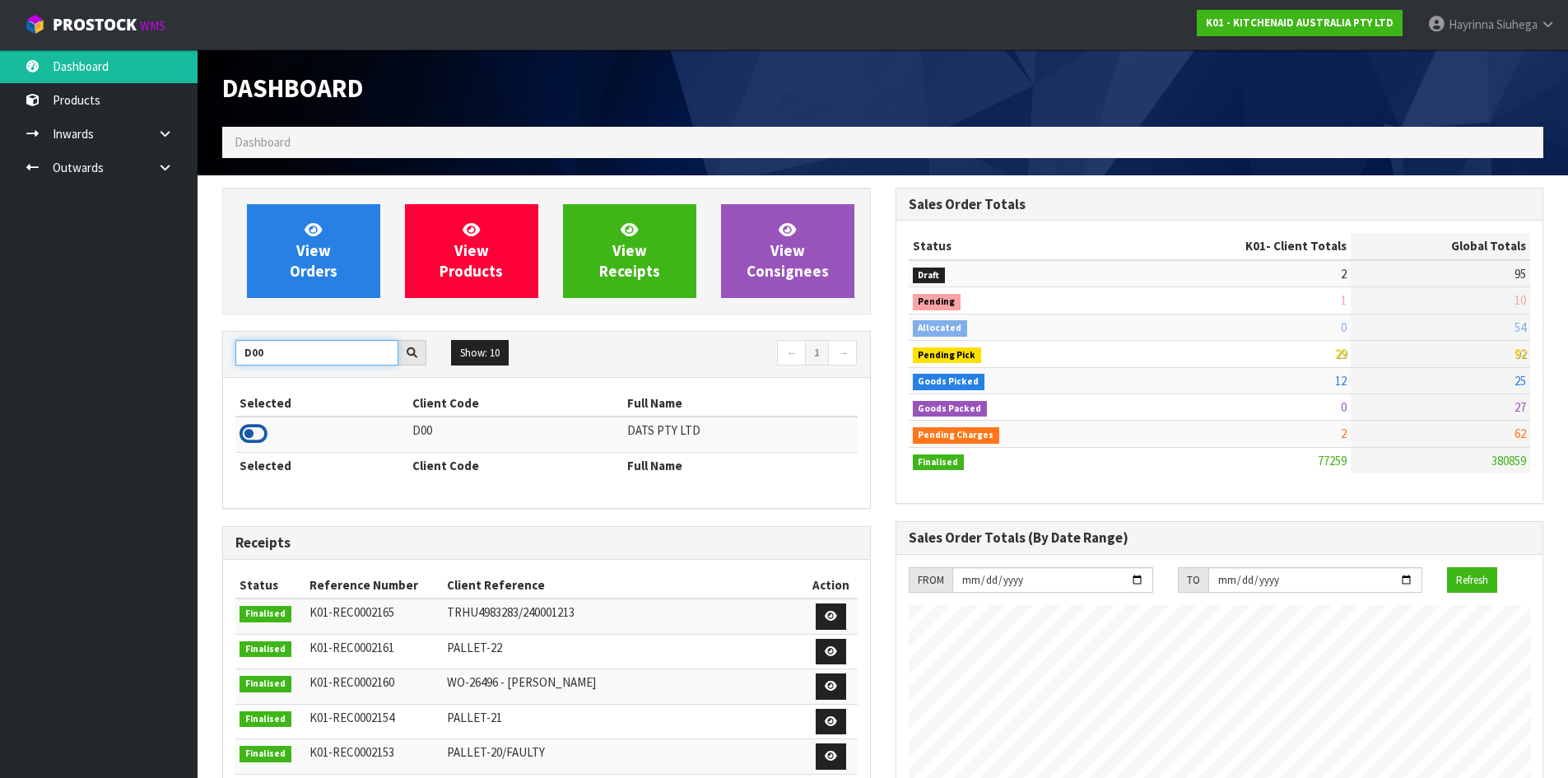
type input "D00"
click at [249, 431] on icon at bounding box center [253, 433] width 28 height 25
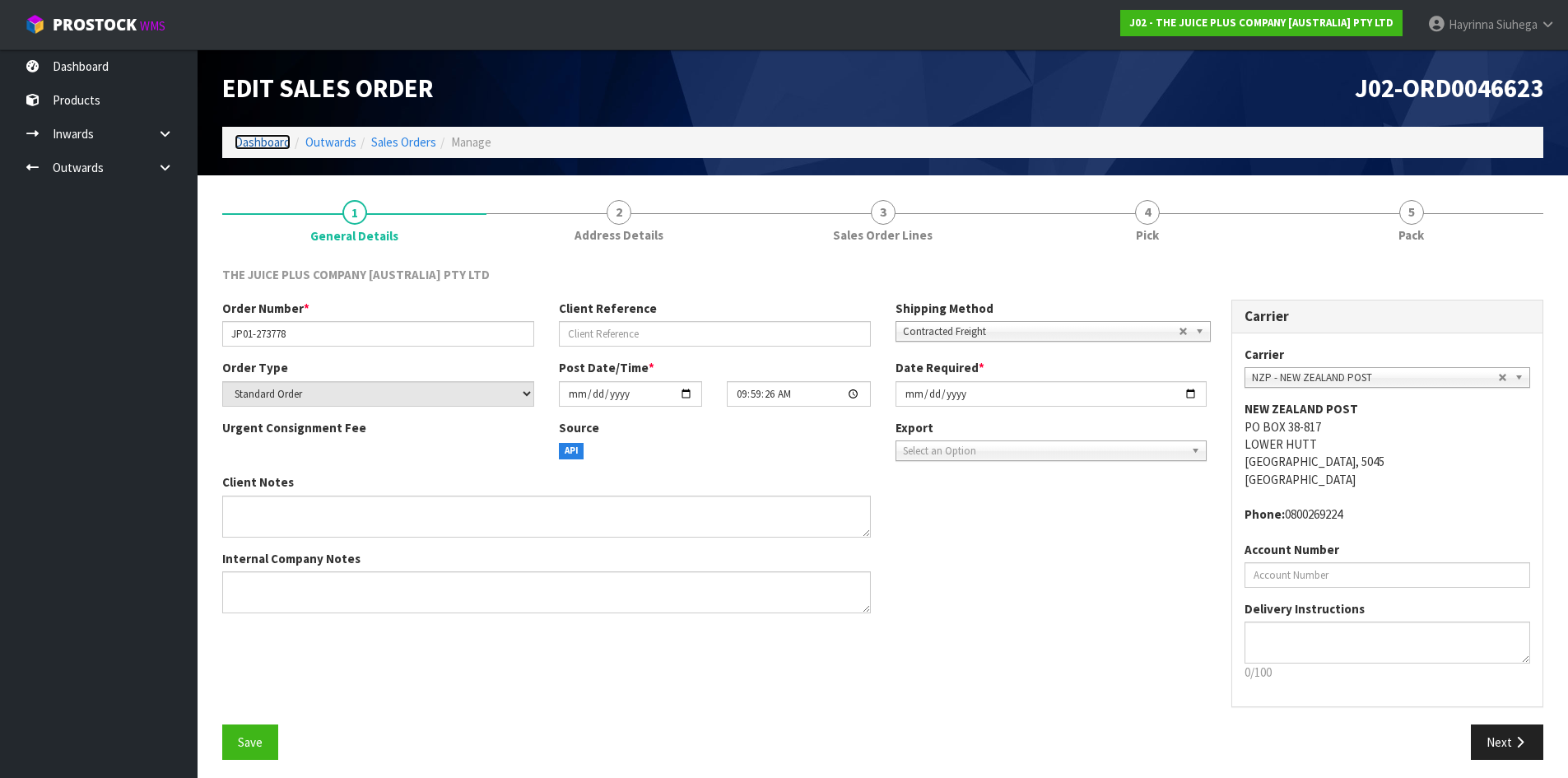
click at [266, 143] on link "Dashboard" at bounding box center [262, 142] width 56 height 15
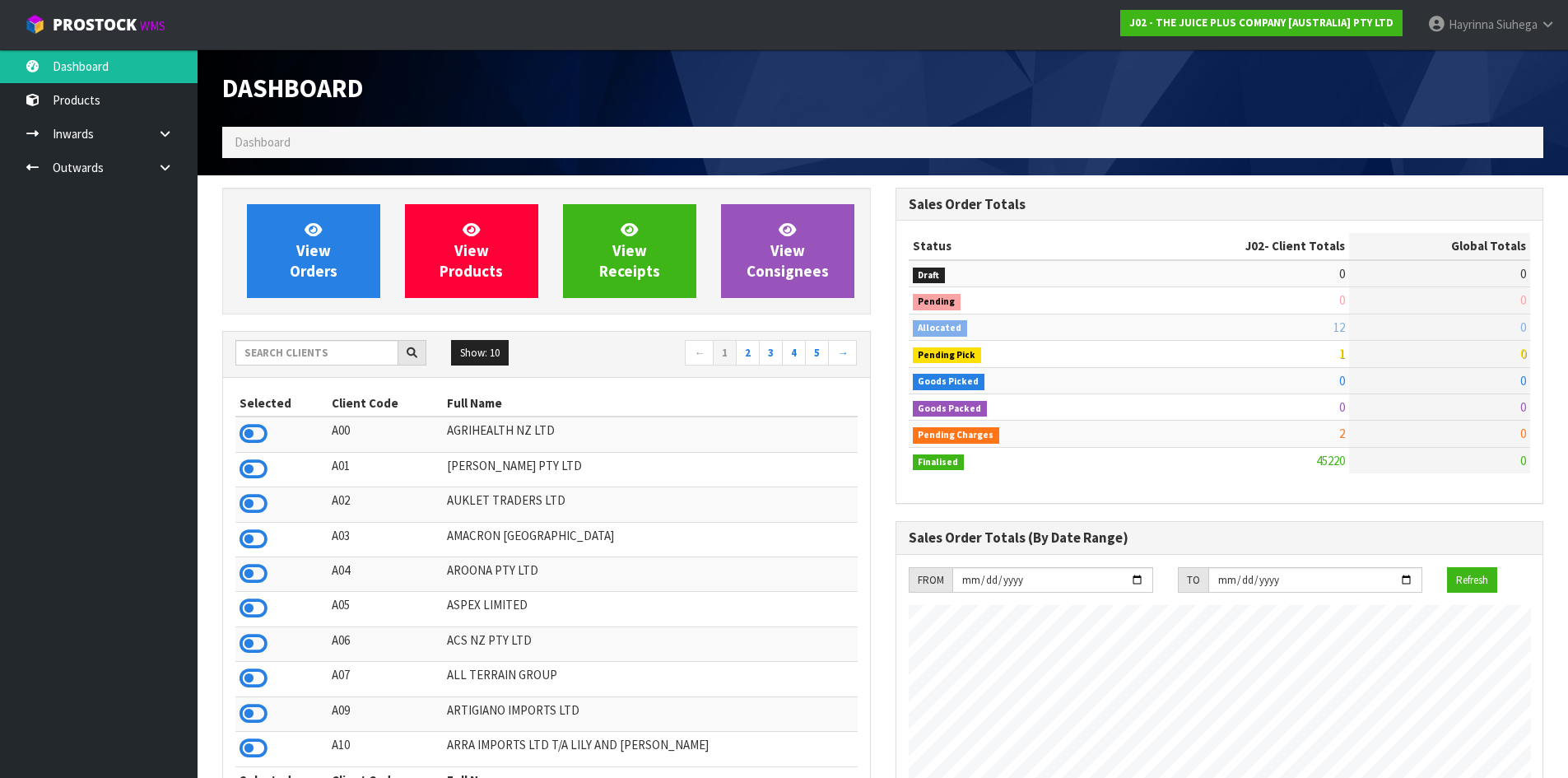
scroll to position [1247, 672]
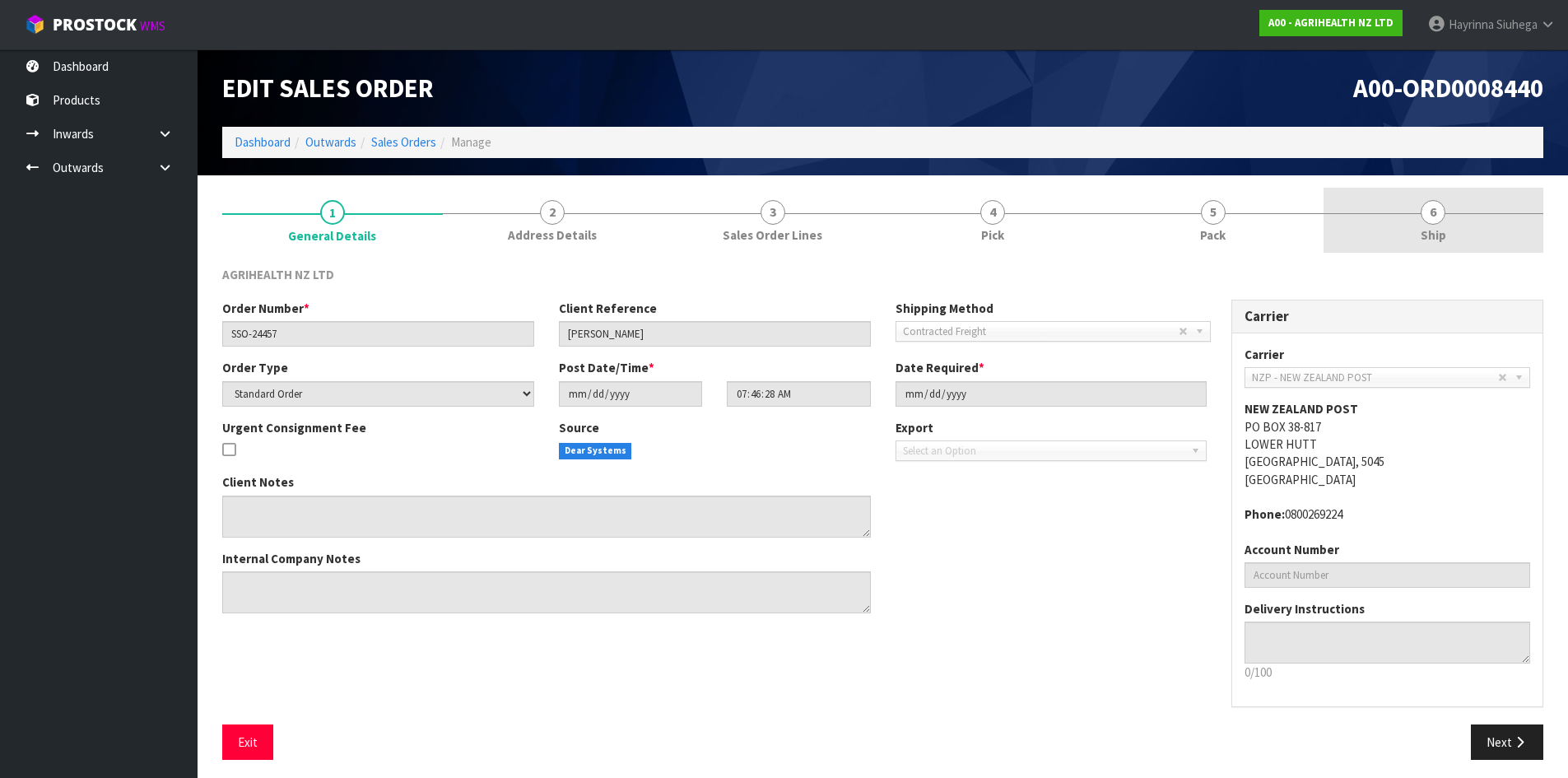
click at [1379, 218] on link "6 Ship" at bounding box center [1434, 220] width 221 height 65
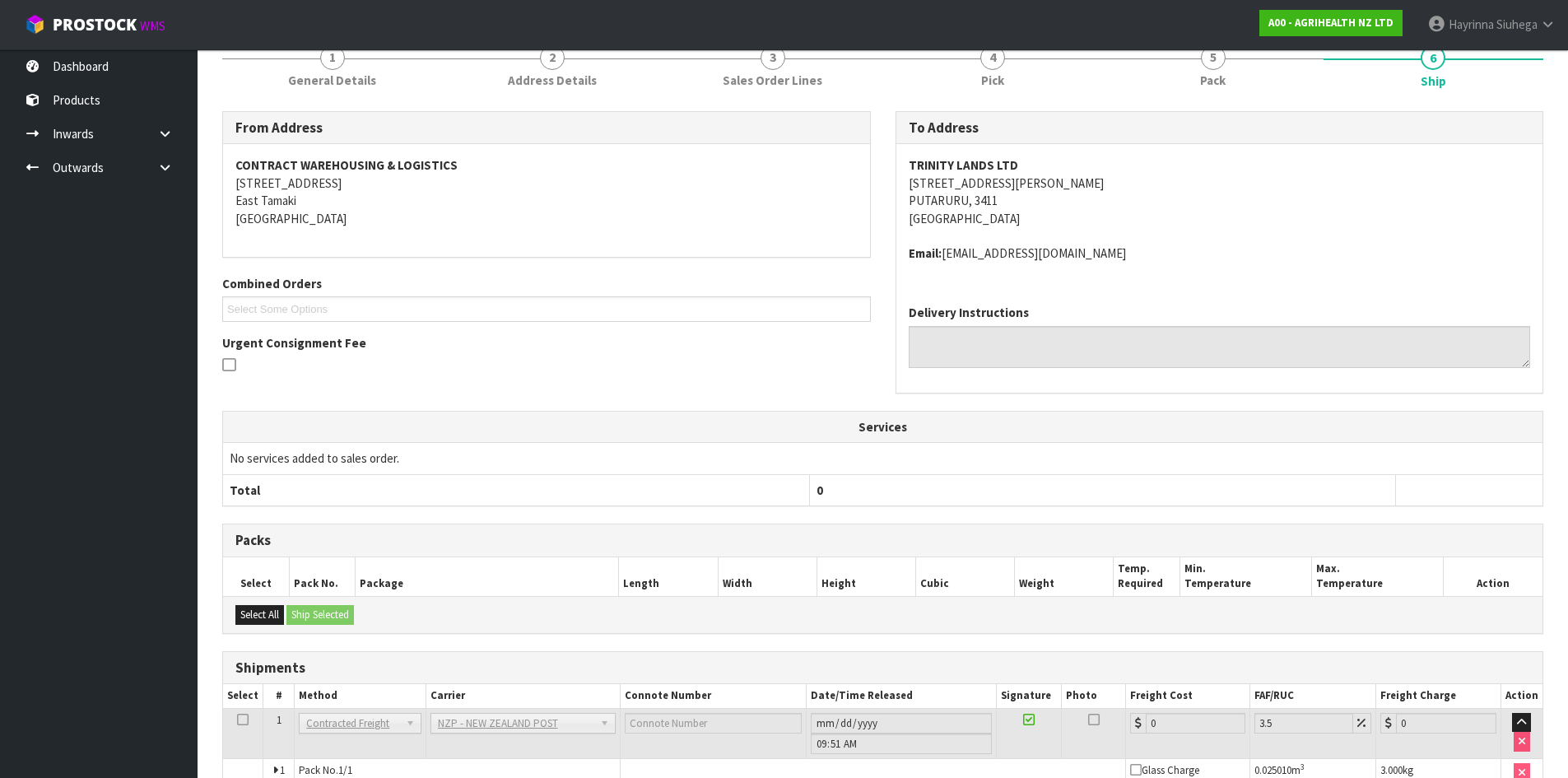
scroll to position [242, 0]
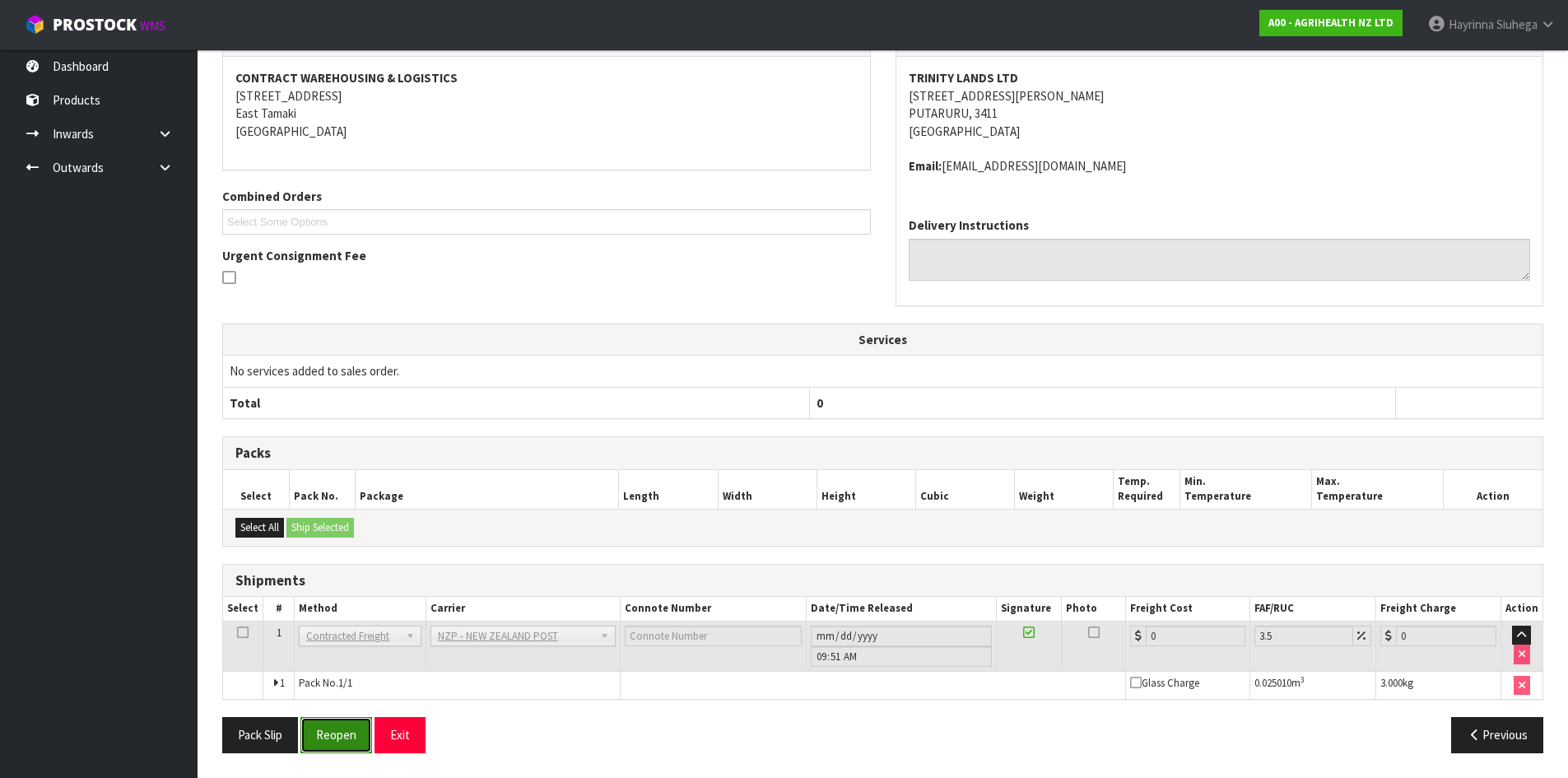
click at [353, 726] on button "Reopen" at bounding box center [336, 735] width 72 height 36
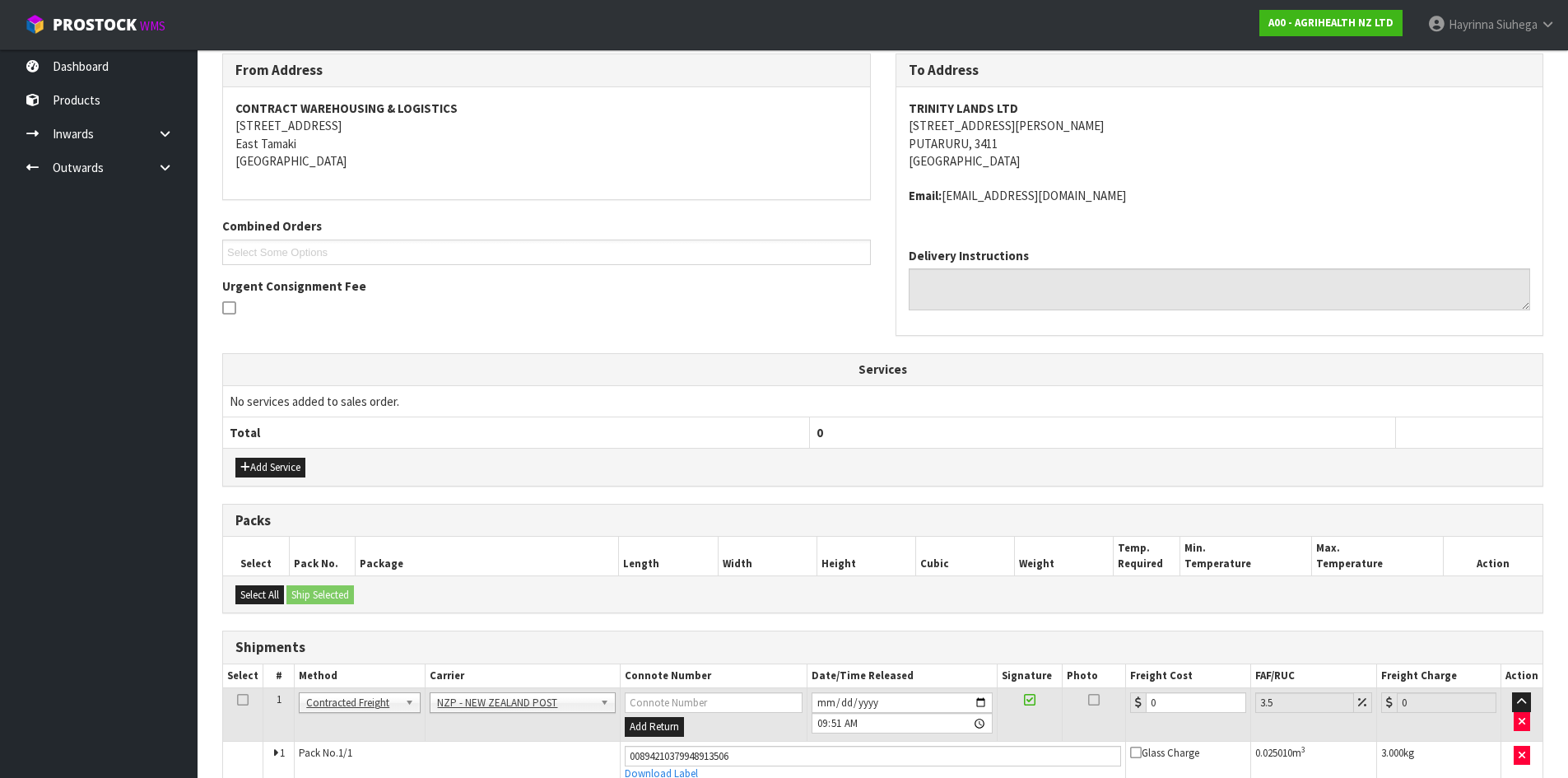
scroll to position [358, 0]
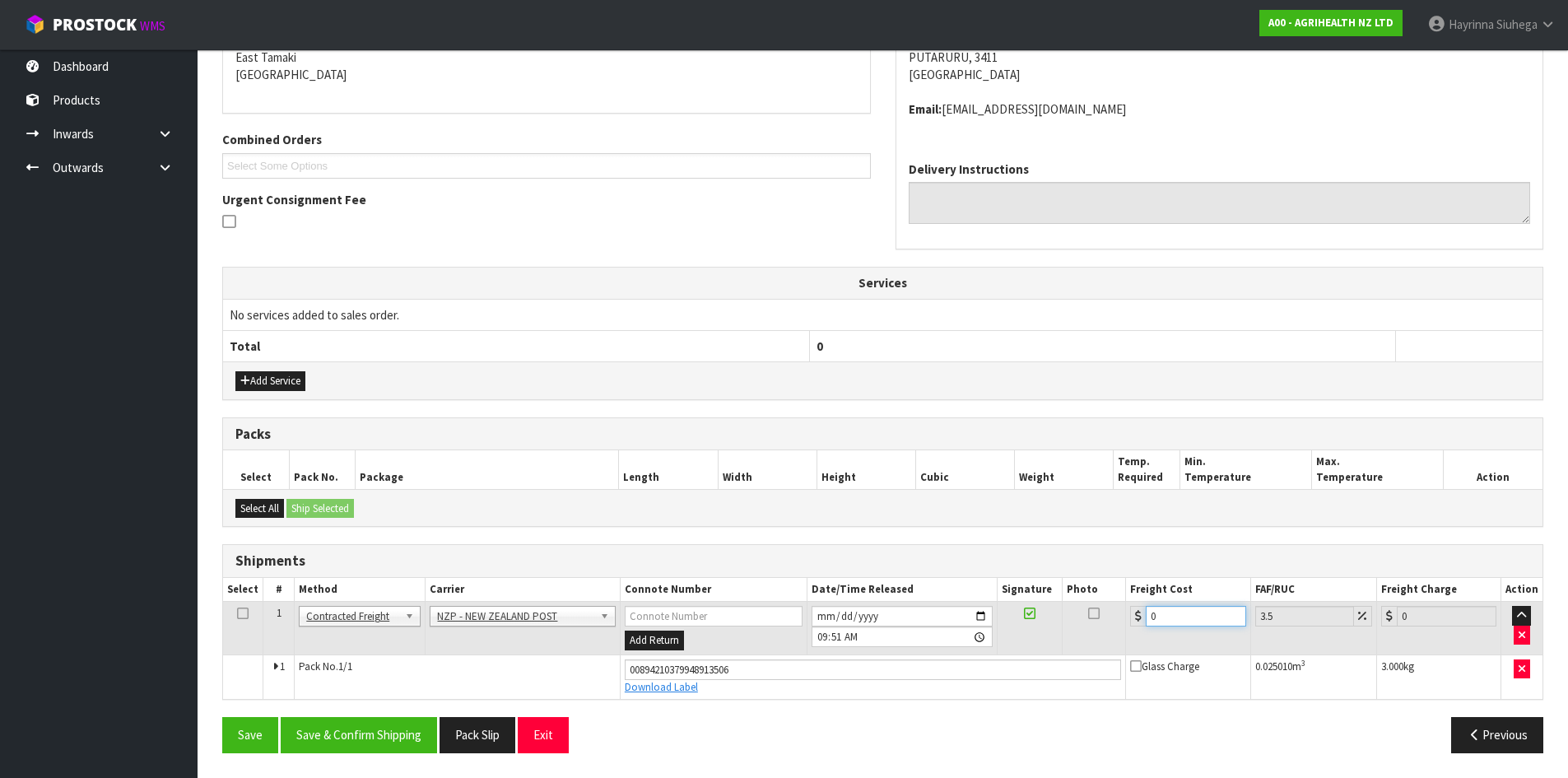
drag, startPoint x: 1149, startPoint y: 613, endPoint x: 939, endPoint y: 582, distance: 212.3
click at [955, 584] on table "Select # Method Carrier Connote Number Date/Time Released Signature Photo Freig…" at bounding box center [883, 638] width 1319 height 121
type input "8"
type input "8.28"
type input "8.4"
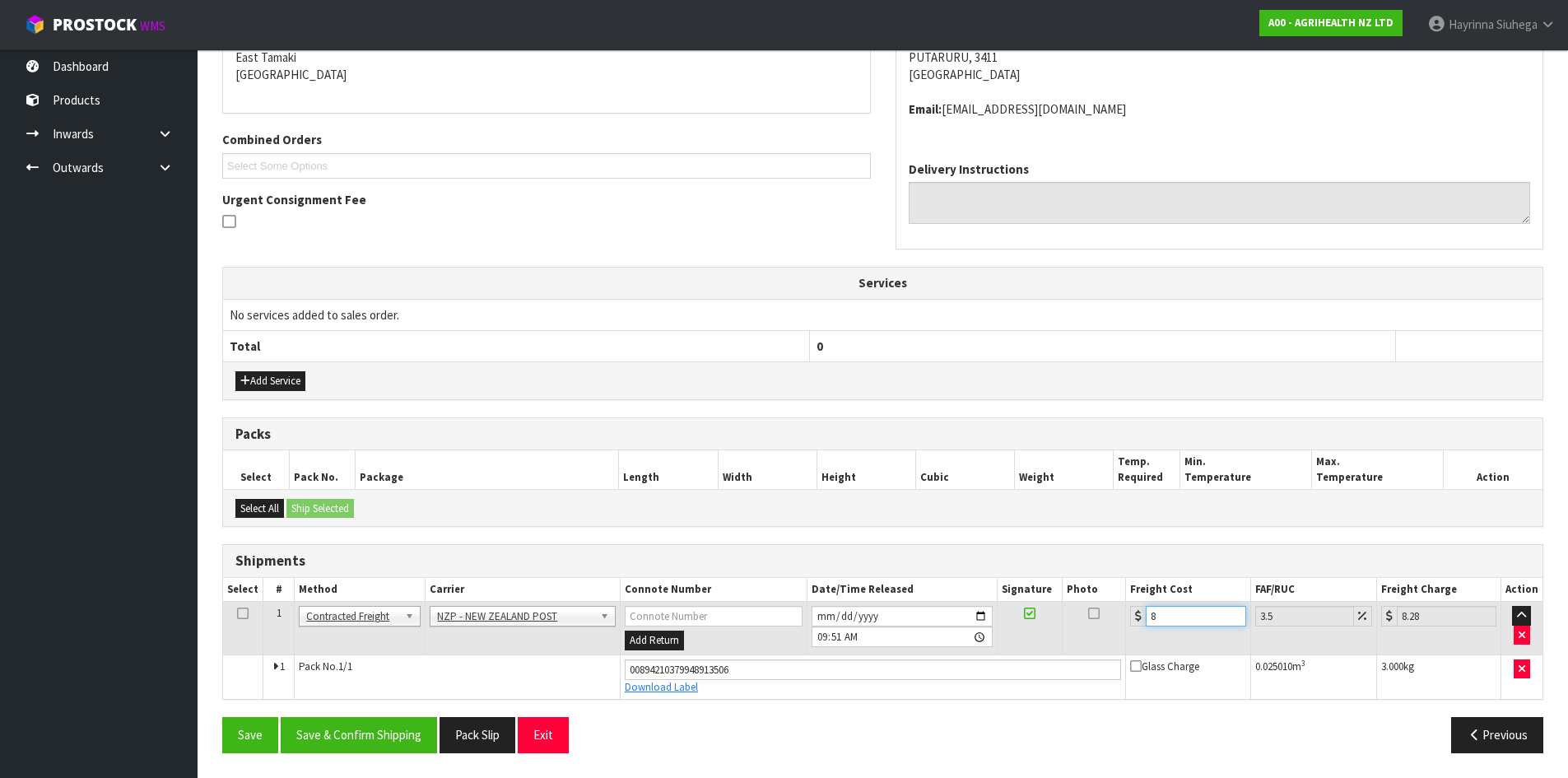
type input "8.69"
type input "8.45"
type input "8.75"
type input "8.45"
click at [222, 717] on button "Save" at bounding box center [250, 735] width 56 height 36
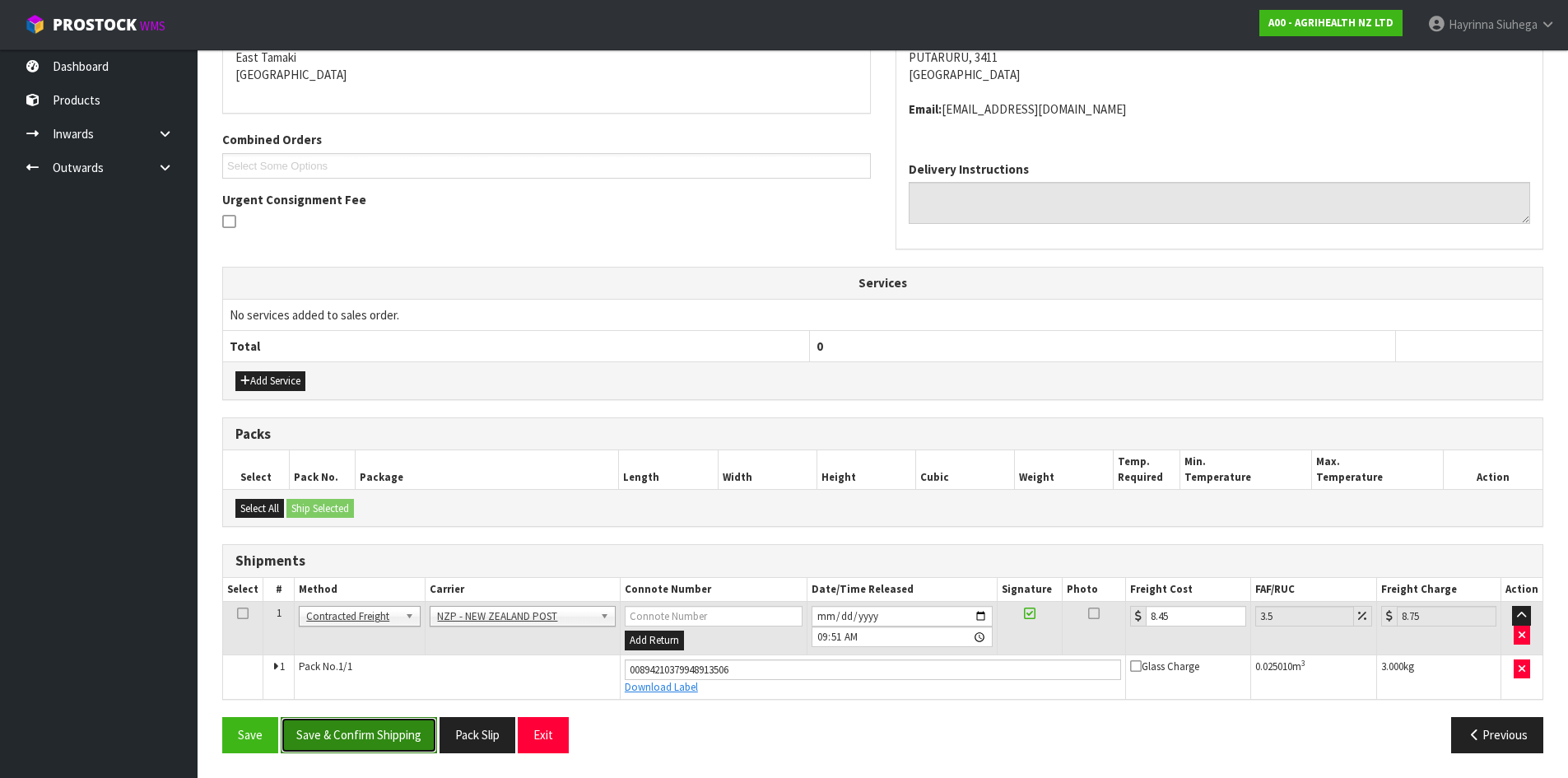
click at [388, 726] on button "Save & Confirm Shipping" at bounding box center [359, 735] width 156 height 36
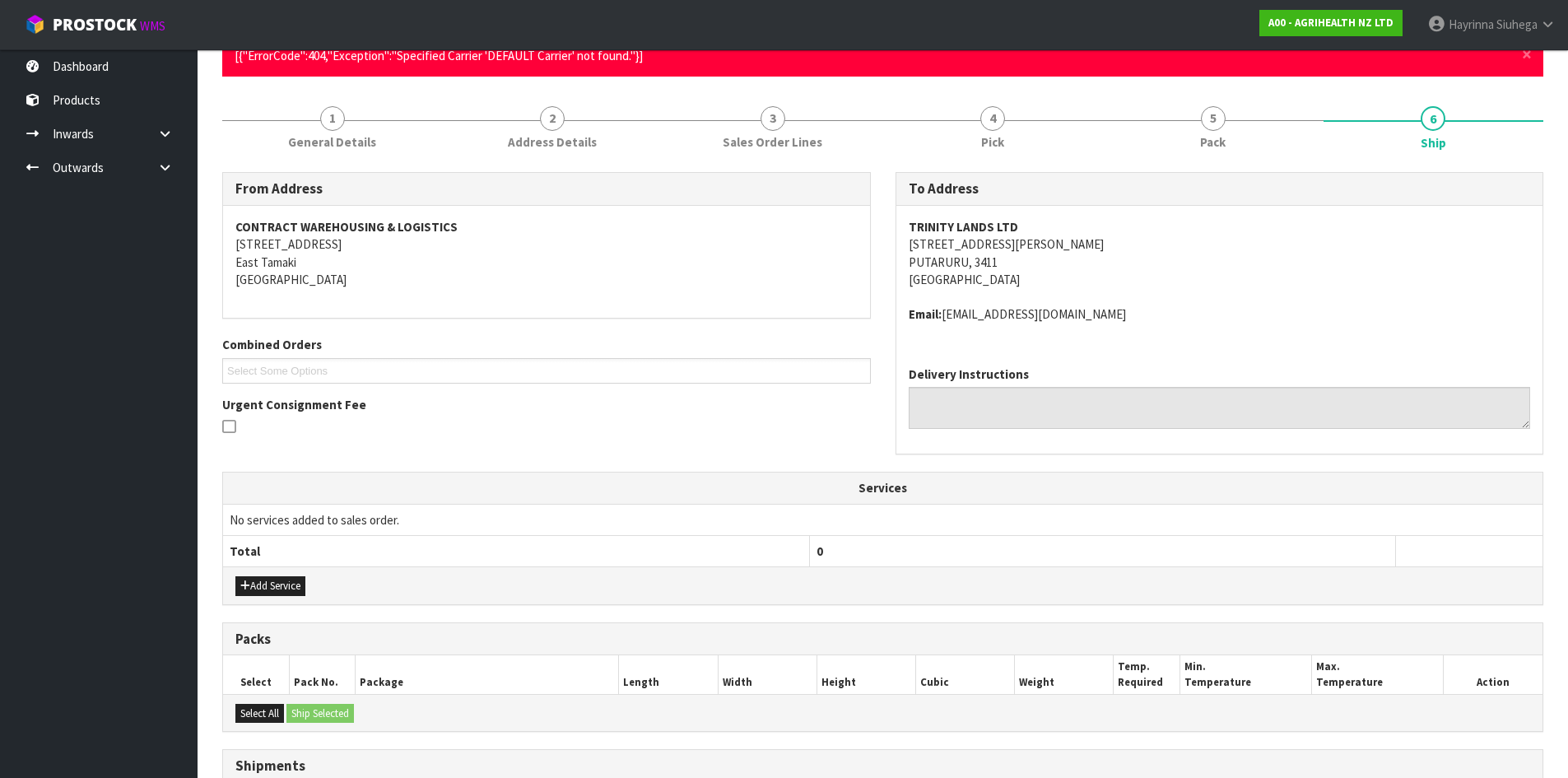
scroll to position [0, 0]
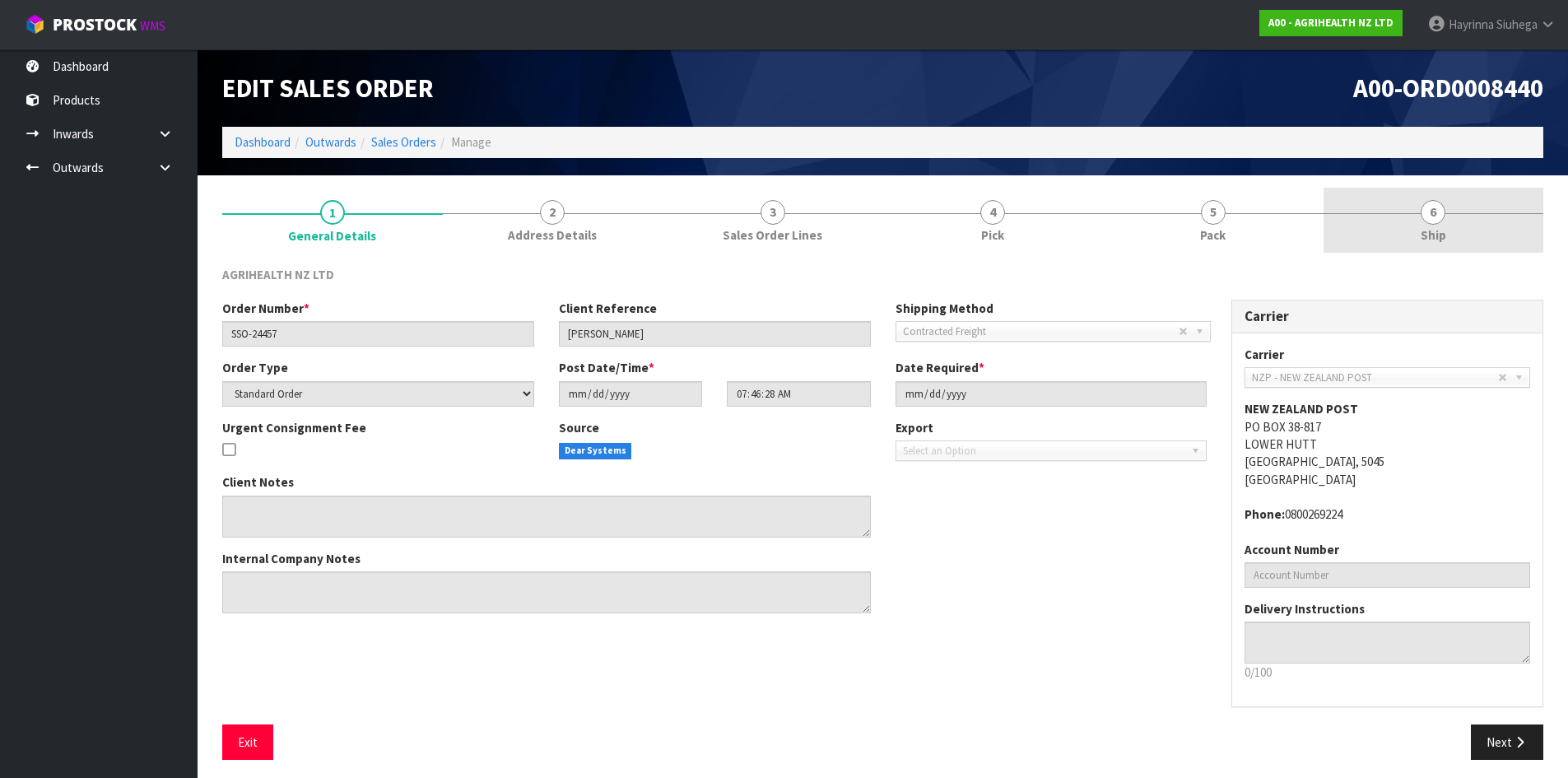
drag, startPoint x: 1484, startPoint y: 228, endPoint x: 1321, endPoint y: 275, distance: 169.6
click at [1483, 227] on link "6 Ship" at bounding box center [1434, 220] width 221 height 65
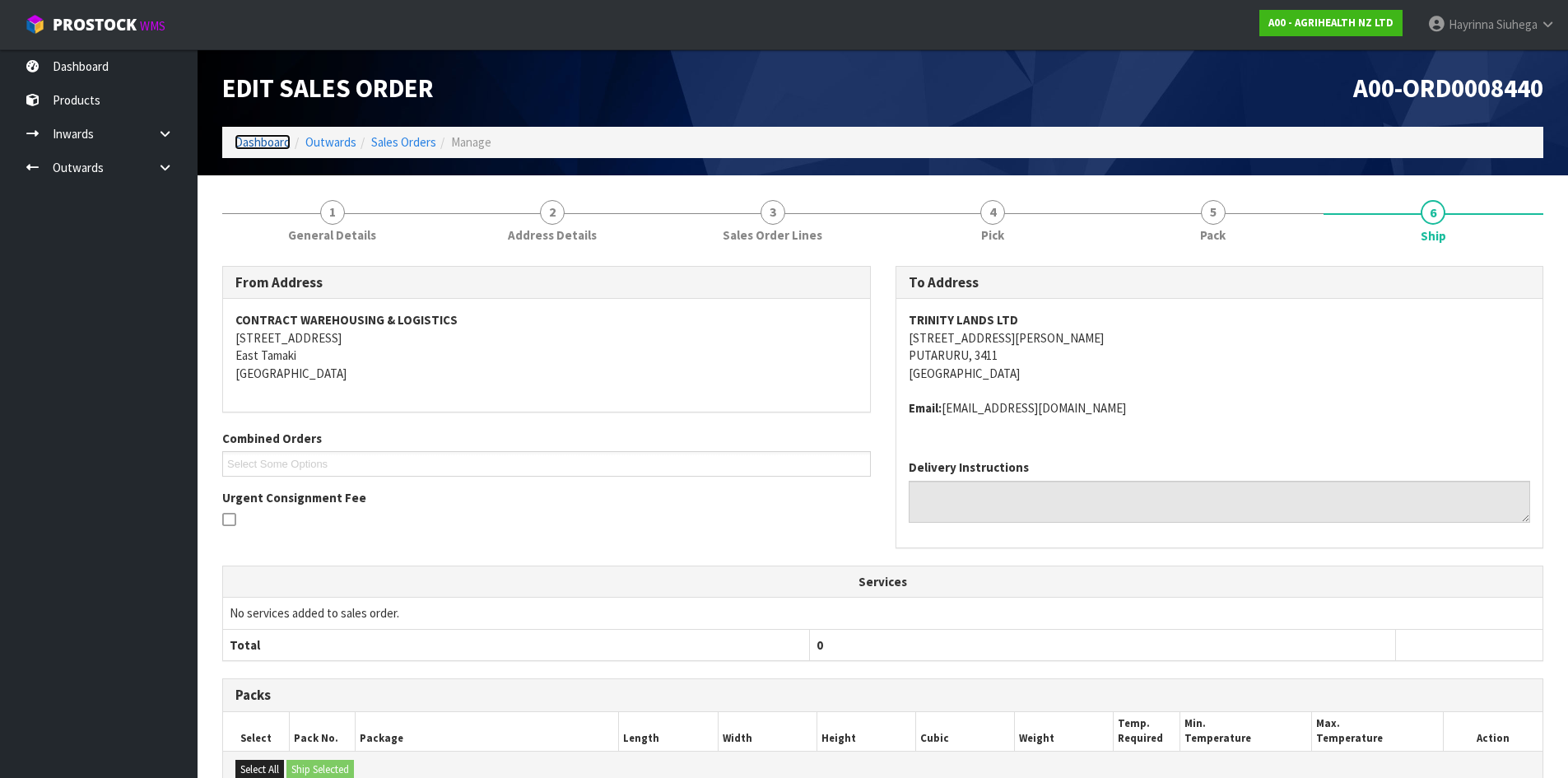
click at [266, 140] on link "Dashboard" at bounding box center [262, 142] width 56 height 15
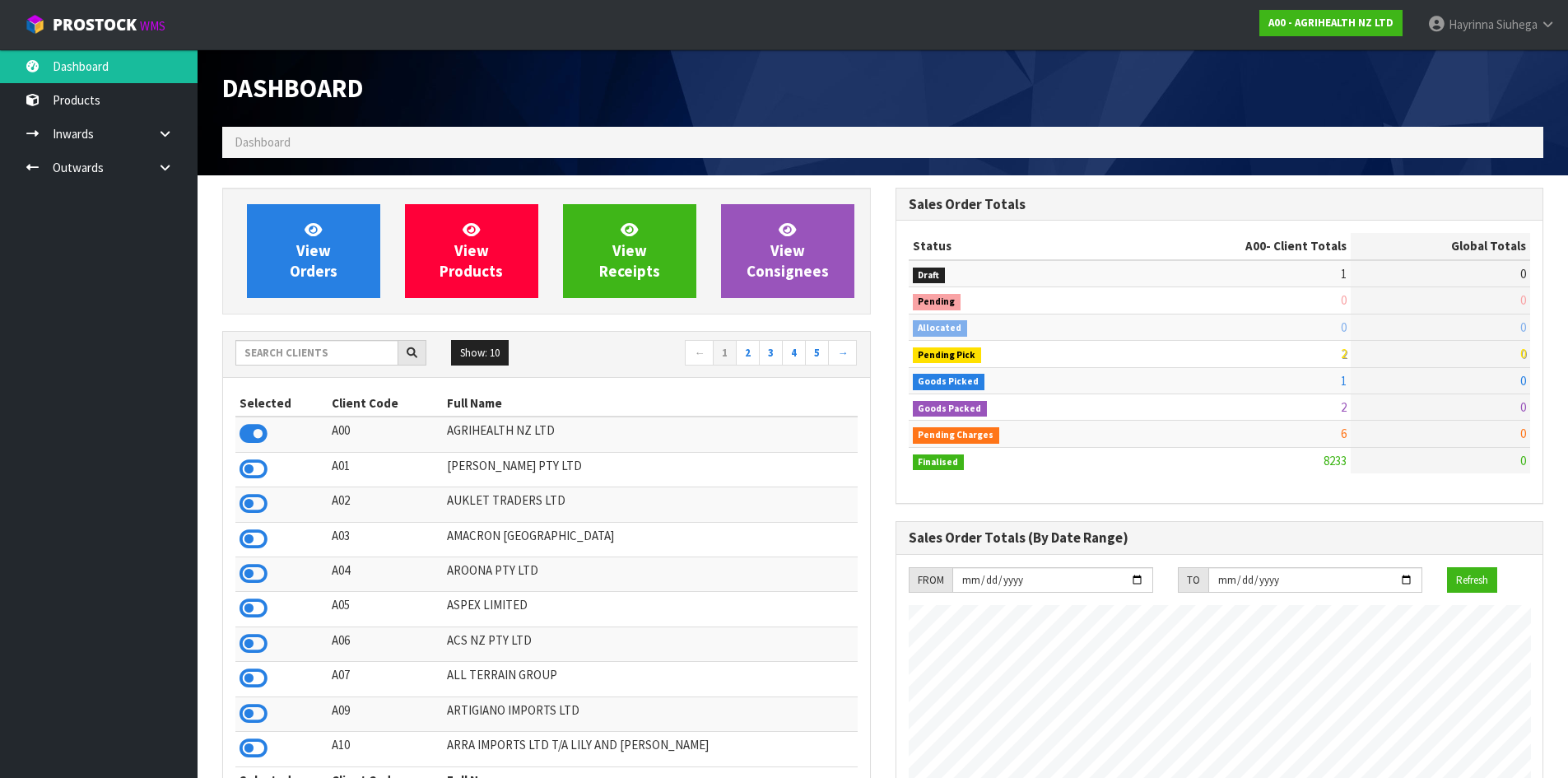
scroll to position [1247, 672]
click at [335, 227] on link "View Orders" at bounding box center [314, 250] width 134 height 94
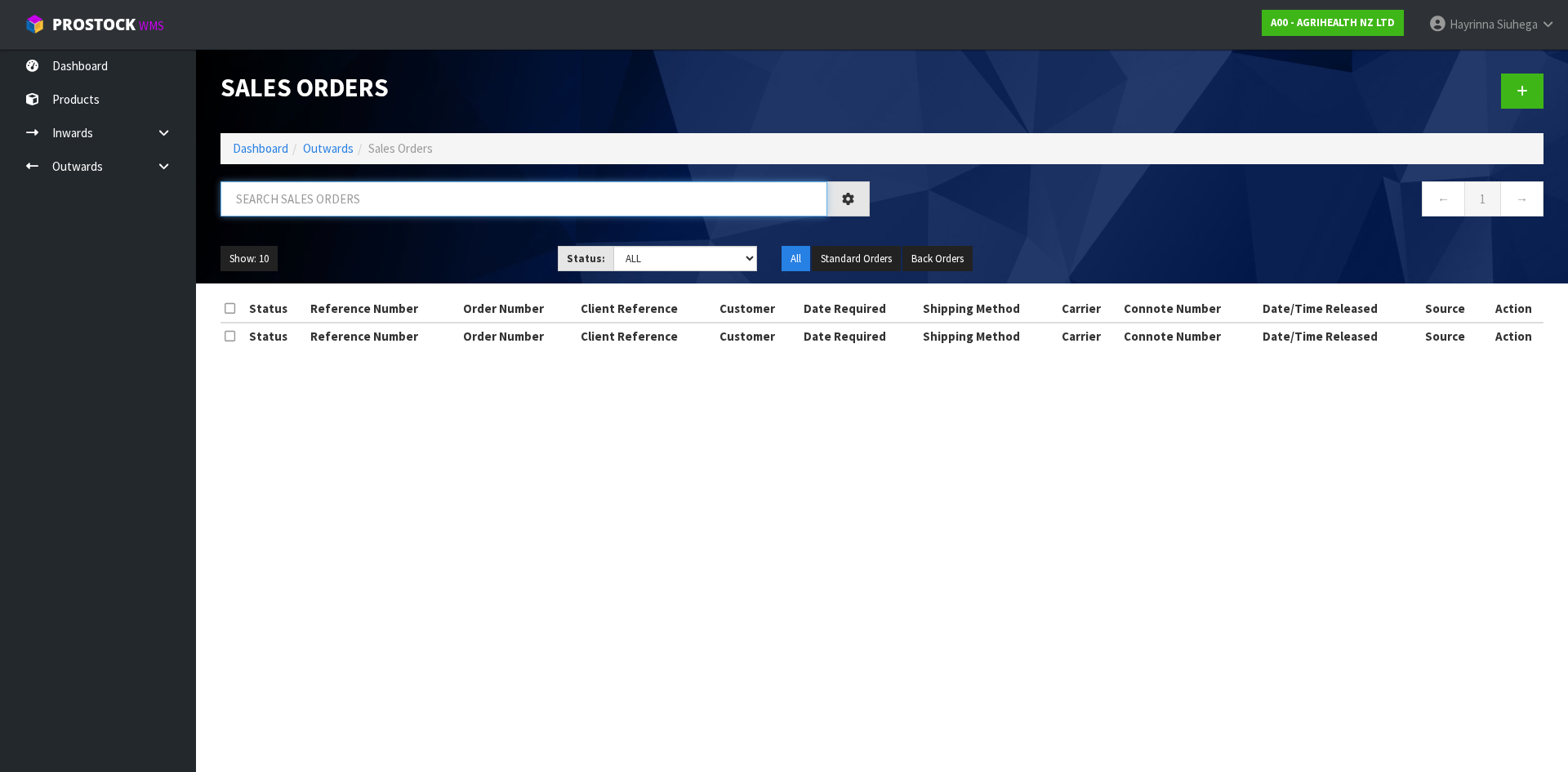
click at [344, 190] on input "text" at bounding box center [524, 199] width 607 height 35
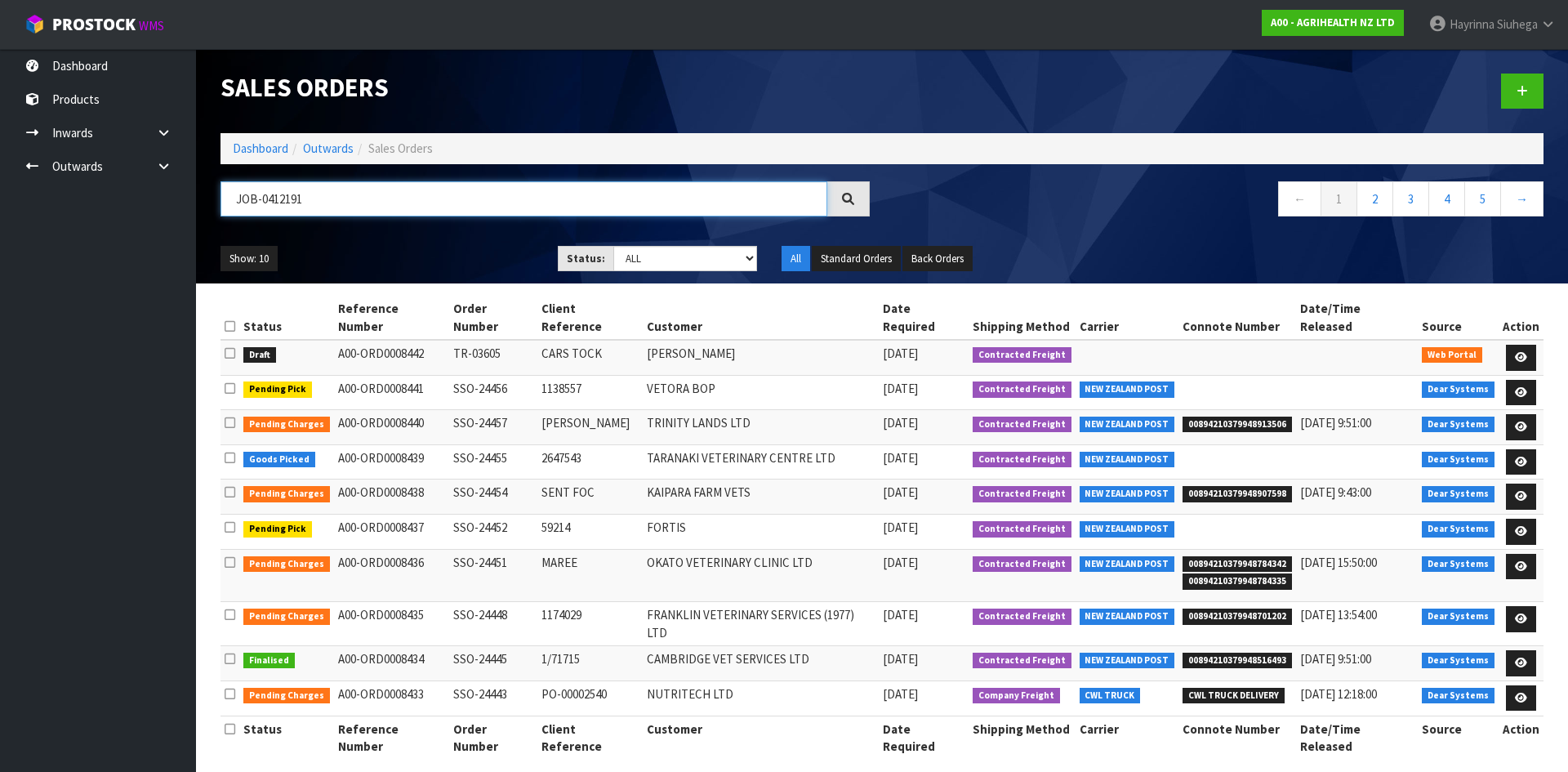
type input "JOB-0412191"
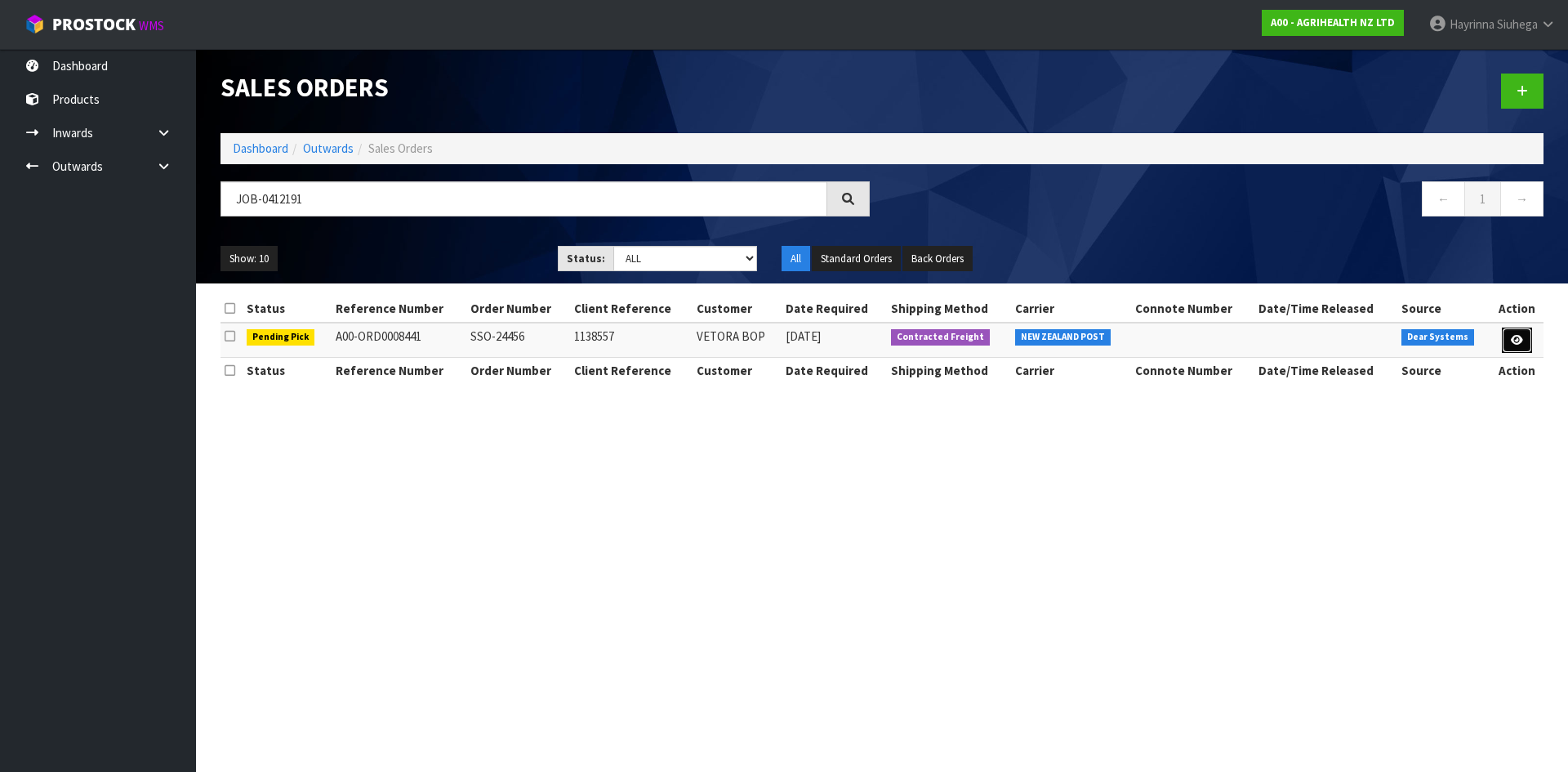
click at [1513, 342] on icon at bounding box center [1517, 340] width 13 height 11
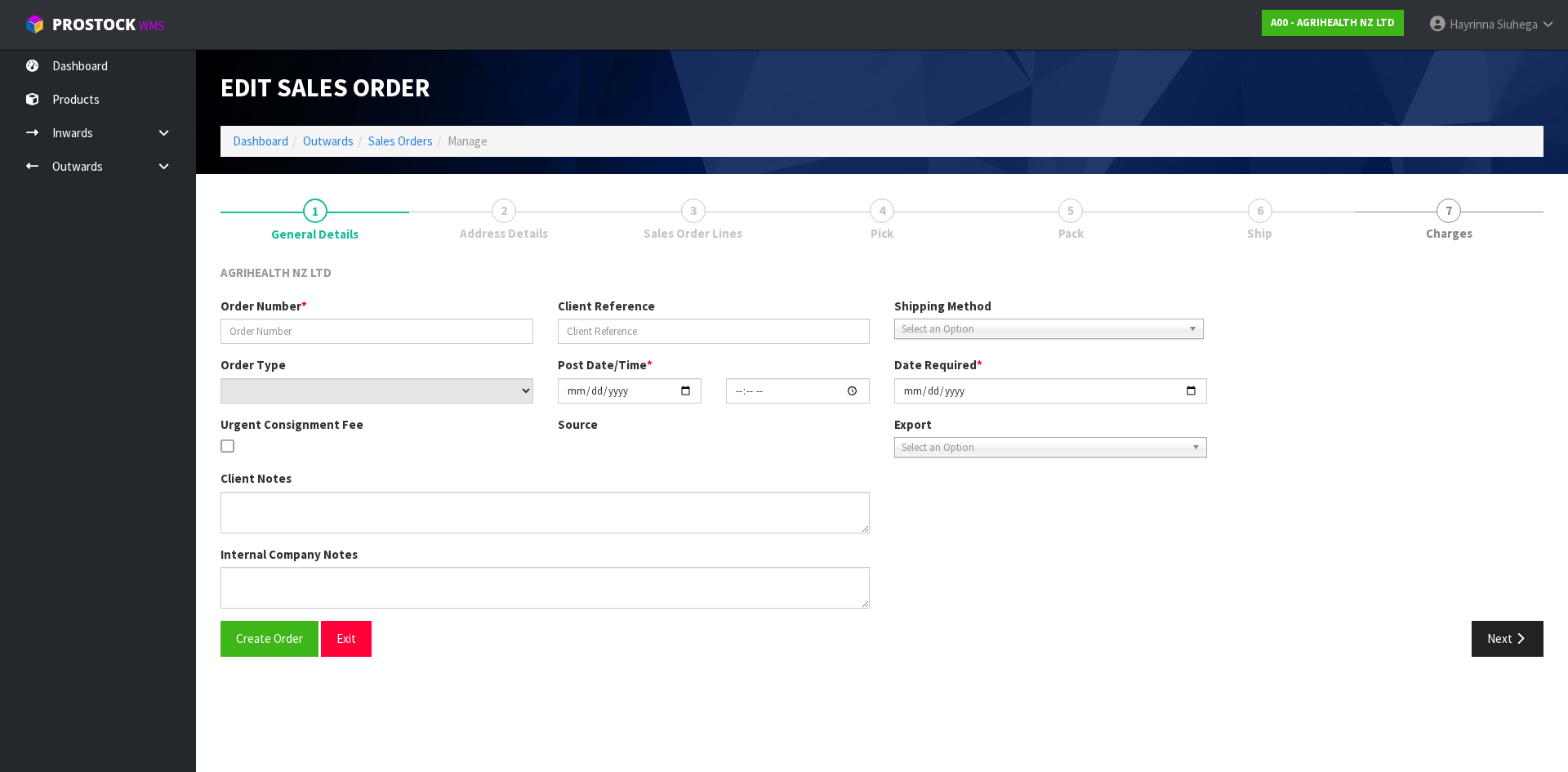
click at [1212, 223] on link "6 Ship" at bounding box center [1259, 218] width 189 height 65
type input "SSO-24456"
type input "1138557"
select select "number:0"
type input "[DATE]"
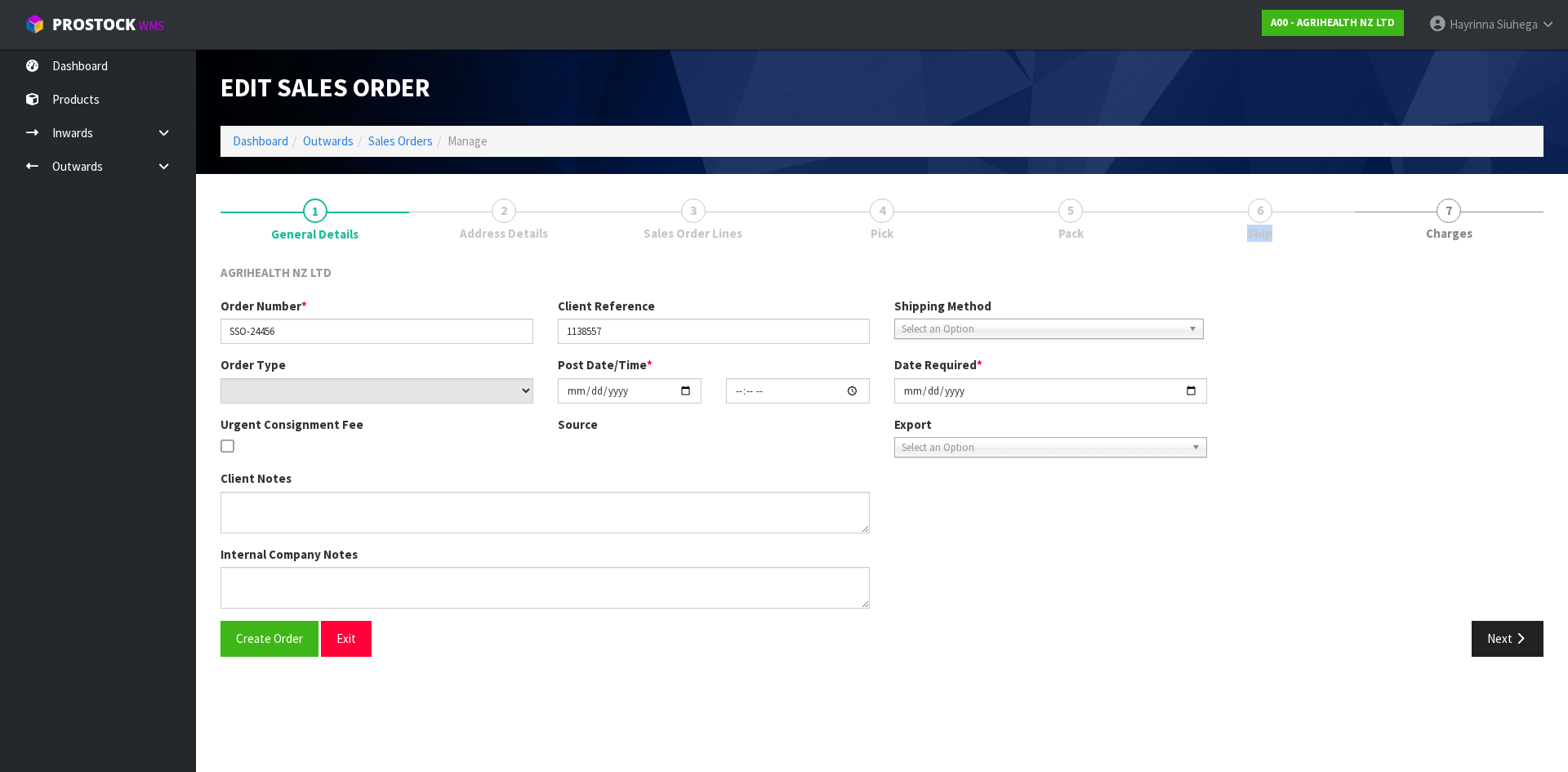
type input "07:46:28.000"
type input "[DATE]"
type textarea "SHIP BY: Overnight Courier"
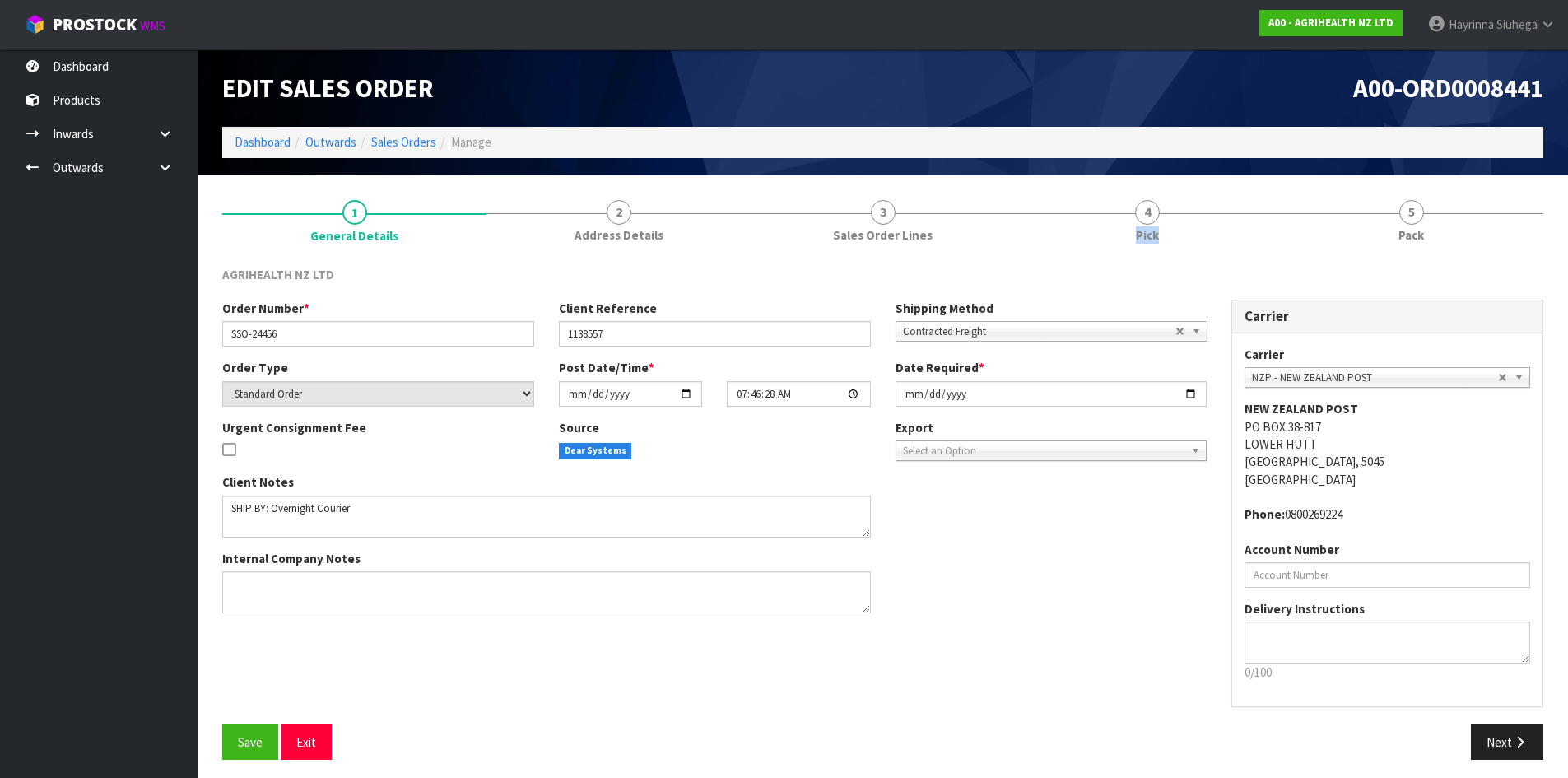
click at [1222, 225] on link "4 Pick" at bounding box center [1147, 220] width 264 height 65
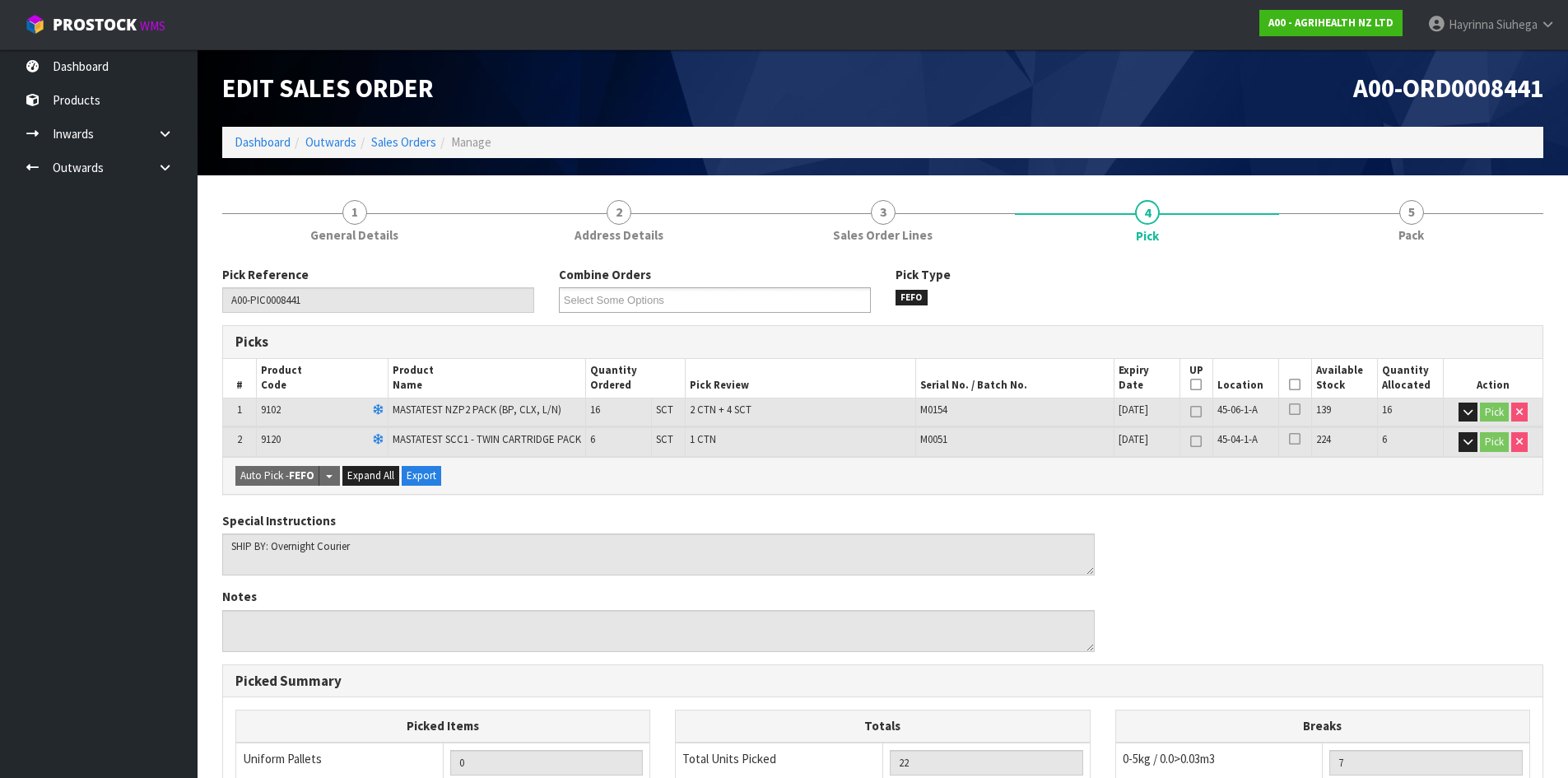
click at [1292, 386] on icon at bounding box center [1295, 385] width 12 height 1
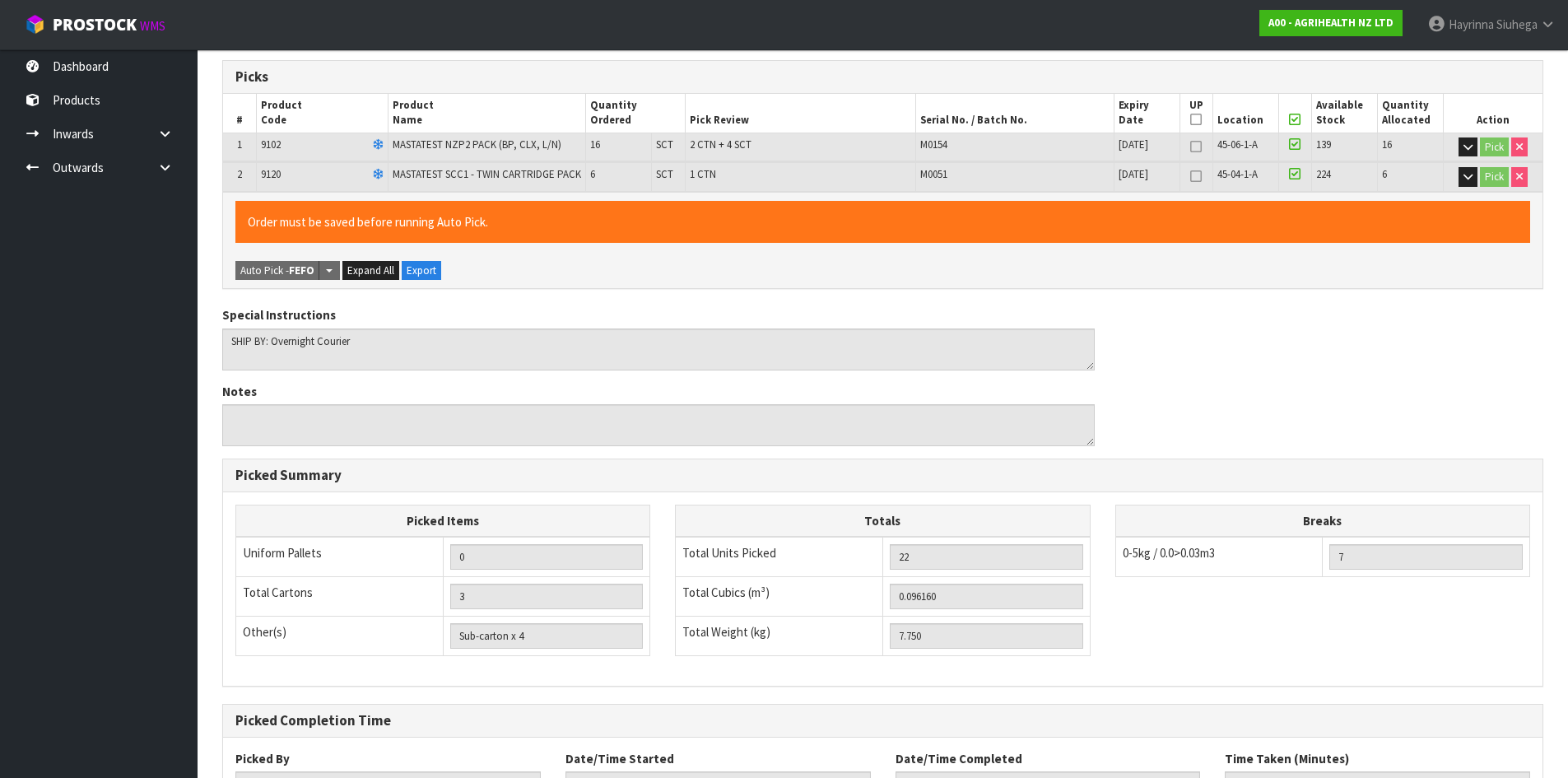
scroll to position [400, 0]
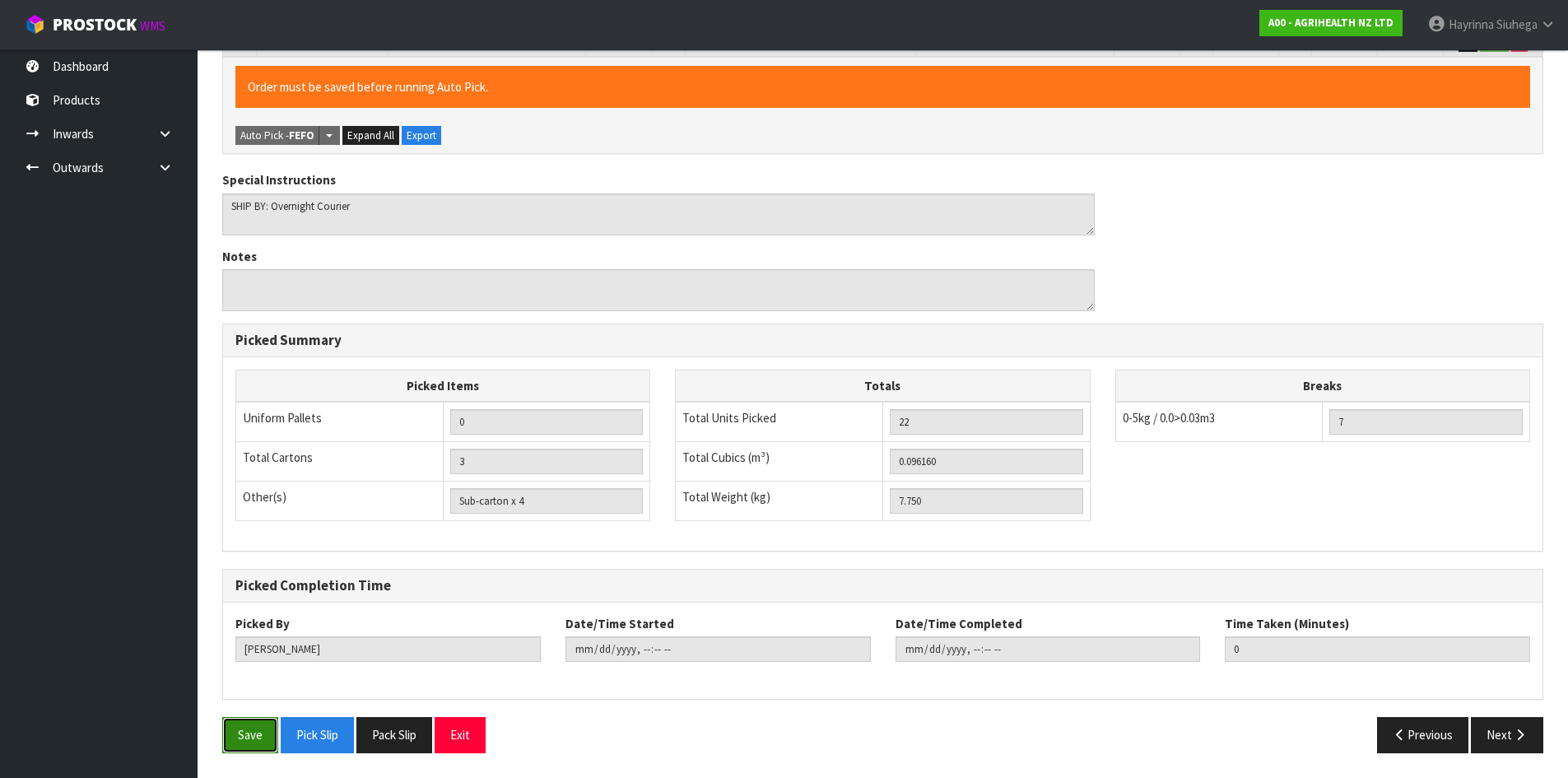
click at [248, 740] on button "Save" at bounding box center [250, 735] width 56 height 36
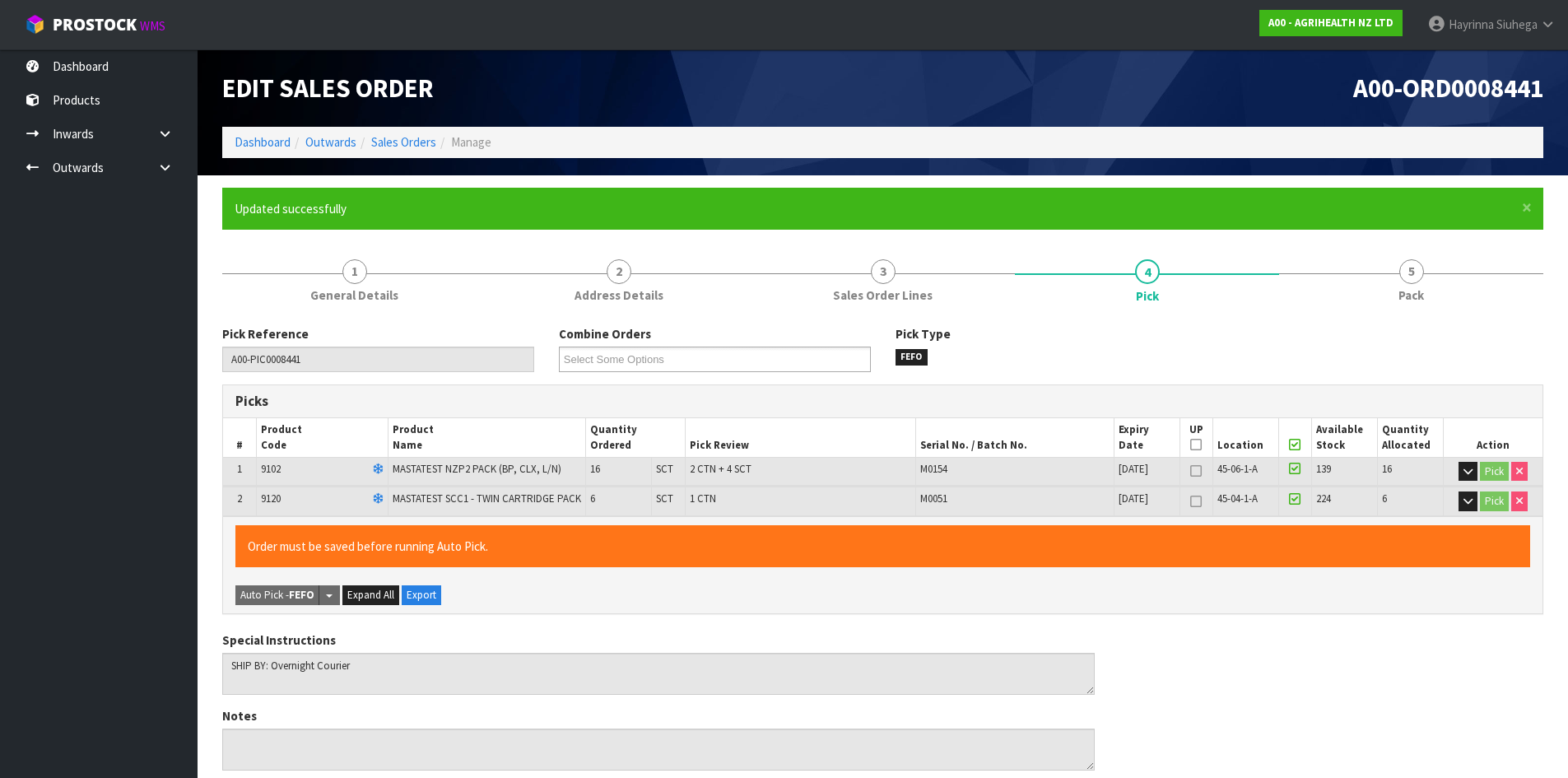
type input "[PERSON_NAME]"
type input "2025-09-12T09:53:20"
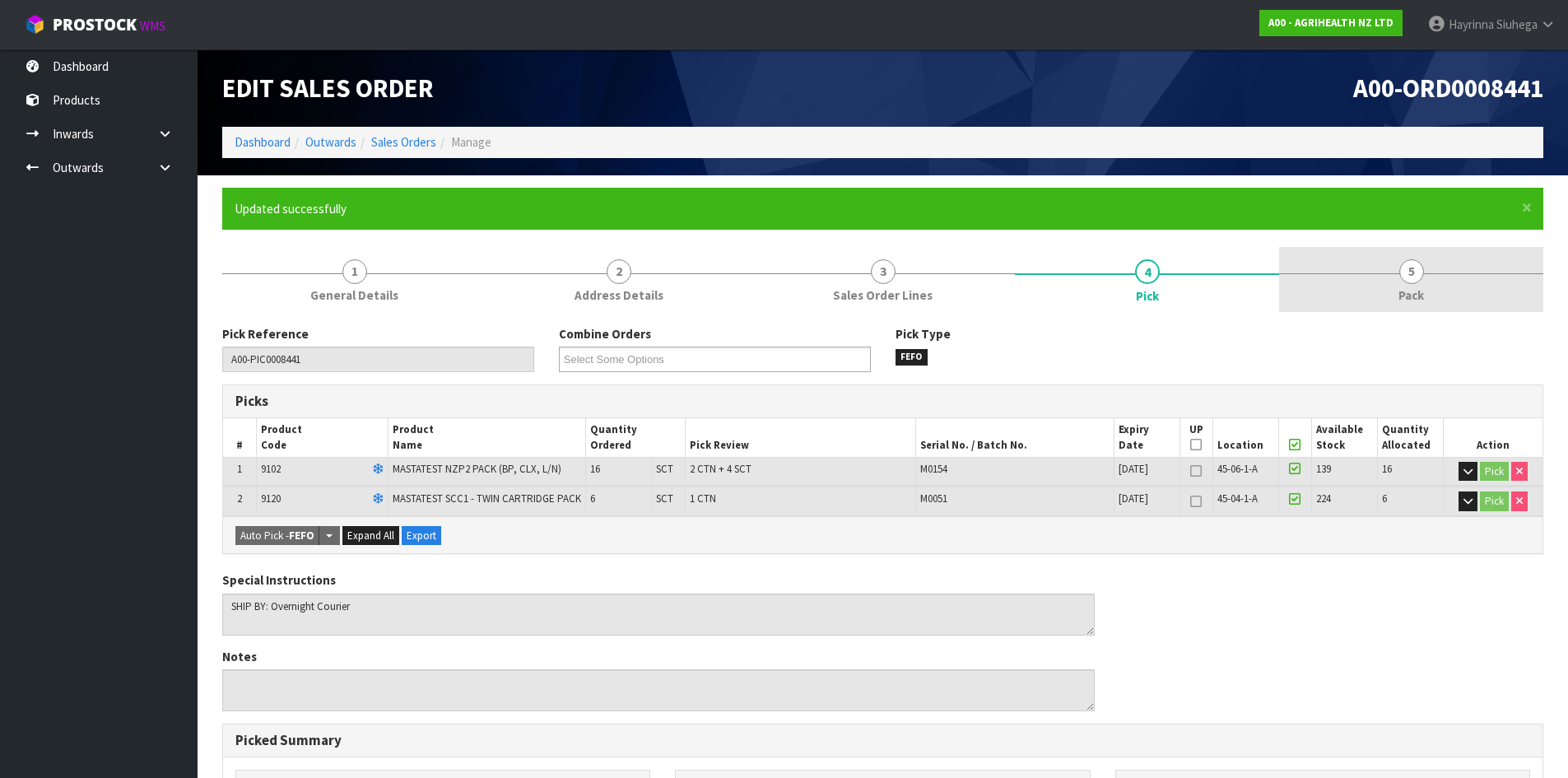
click at [1373, 296] on link "5 Pack" at bounding box center [1412, 279] width 264 height 65
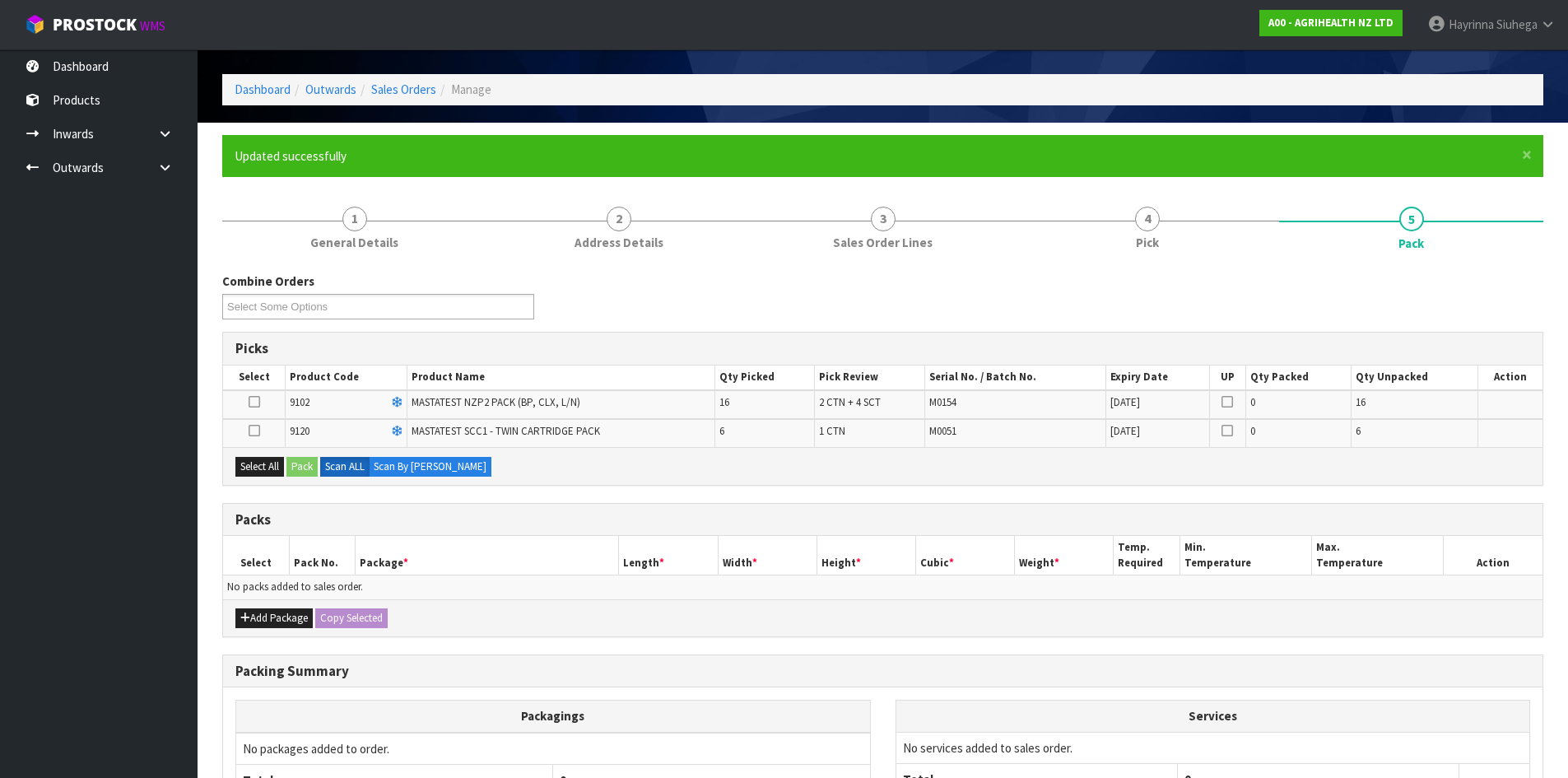
scroll to position [82, 0]
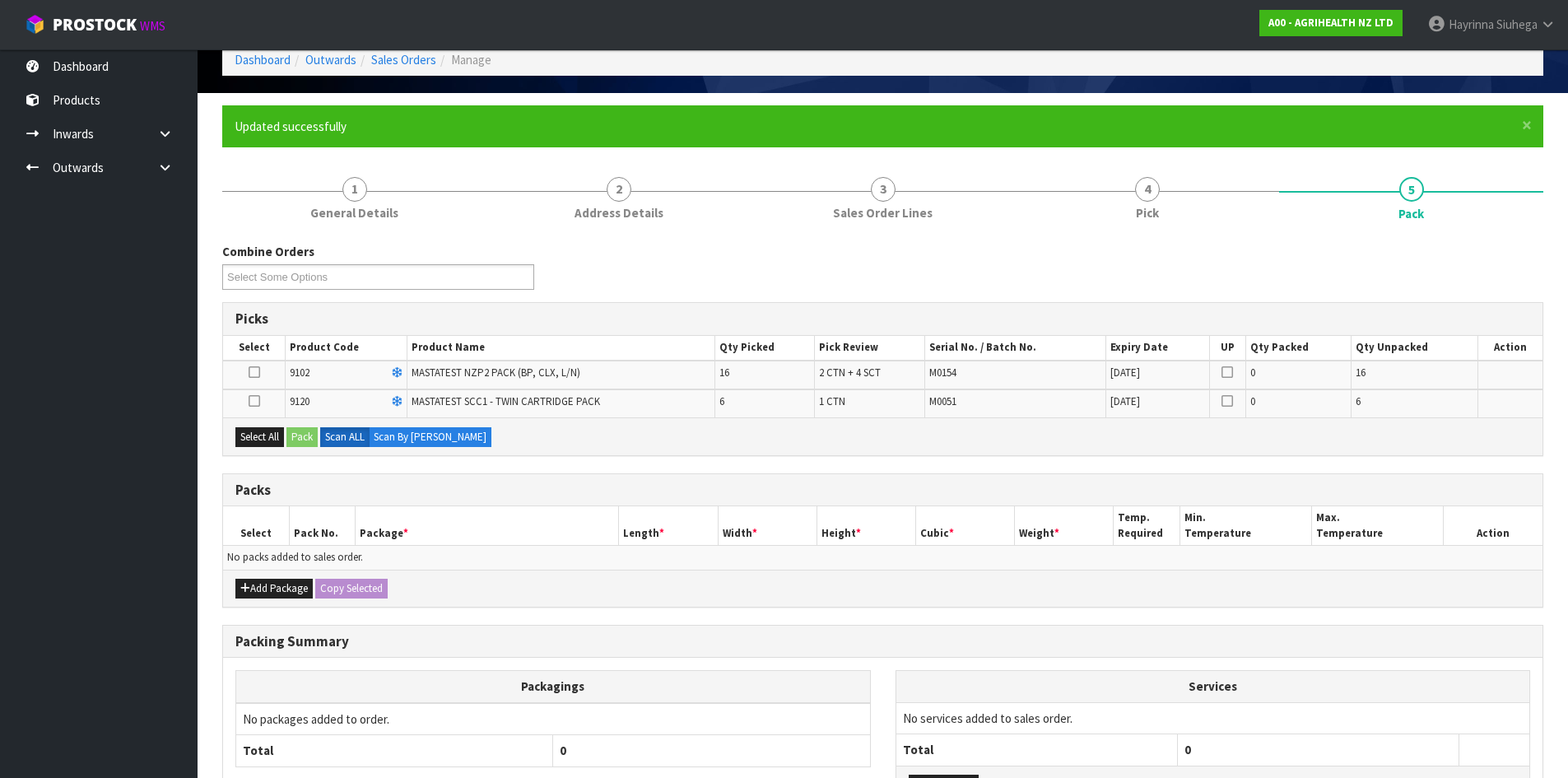
click at [255, 372] on icon at bounding box center [255, 372] width 12 height 1
click at [0, 0] on input "checkbox" at bounding box center [0, 0] width 0 height 0
click at [303, 441] on button "Pack" at bounding box center [302, 436] width 31 height 19
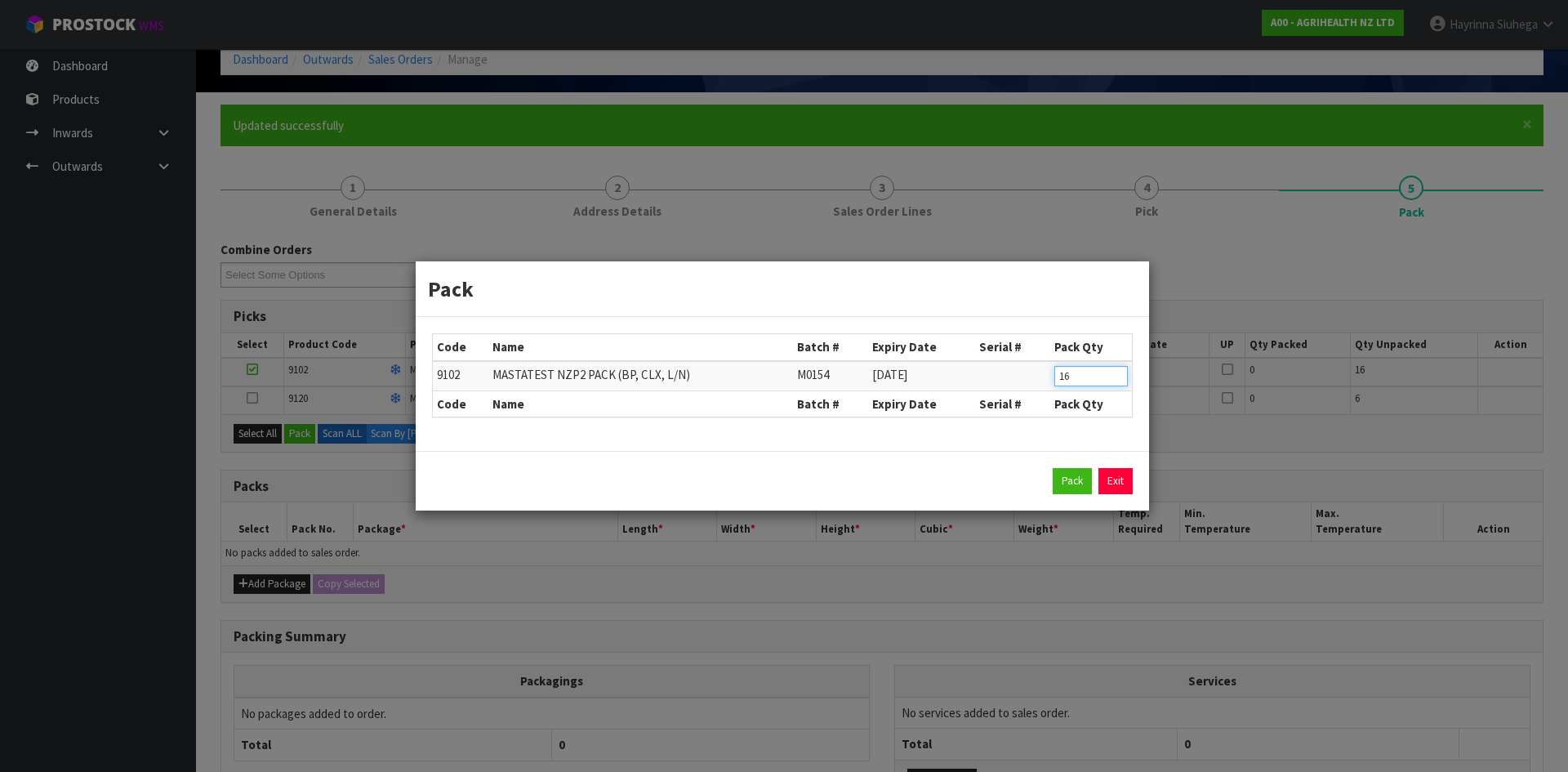
drag, startPoint x: 1081, startPoint y: 380, endPoint x: 934, endPoint y: 383, distance: 147.0
click at [950, 384] on tr "9102 MASTATEST NZP2 PACK (BP, CLX, L/N) M0154 31/07/2027 16" at bounding box center [782, 376] width 699 height 30
type input "12"
click button "Pack" at bounding box center [1072, 481] width 39 height 26
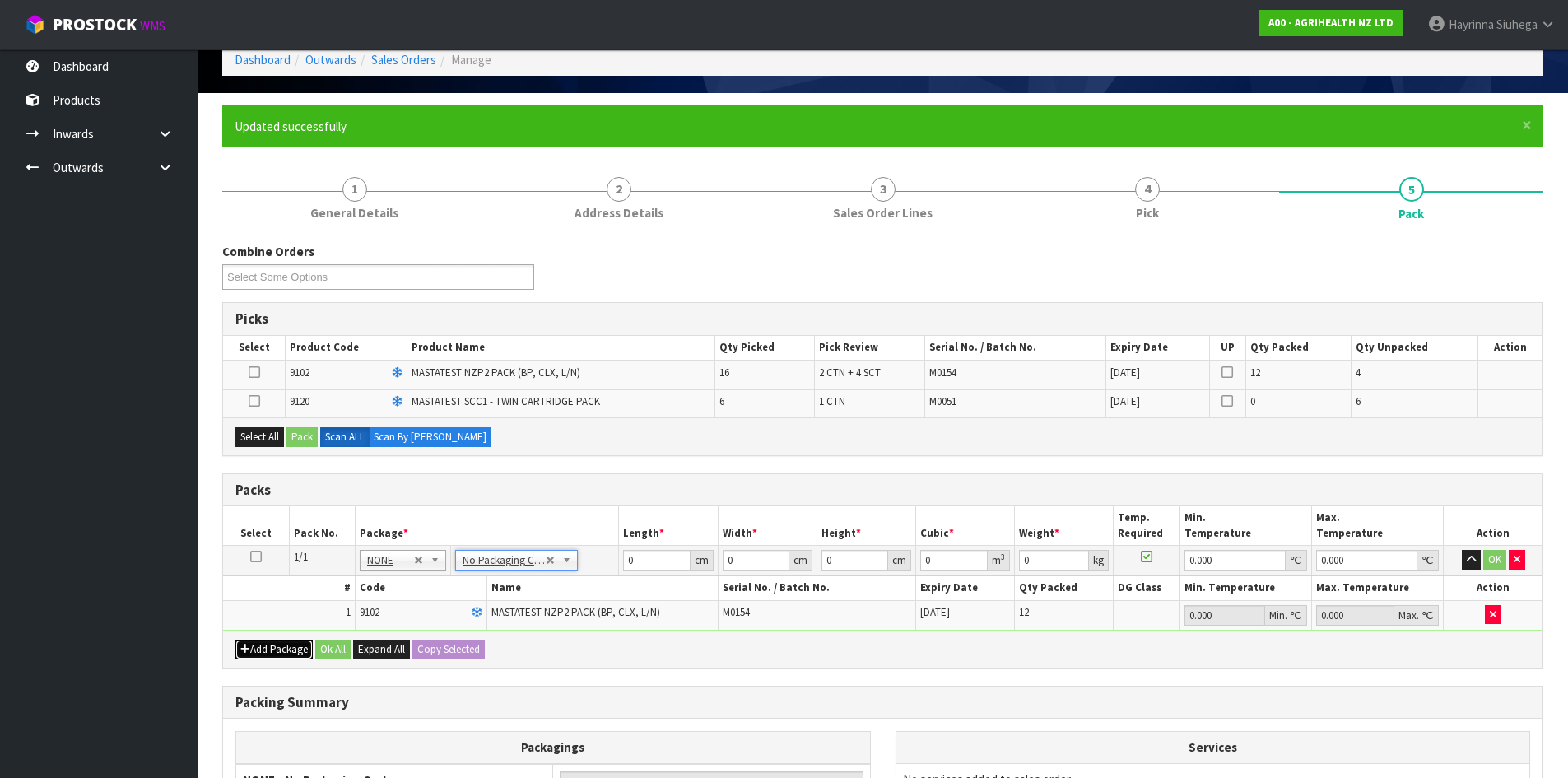
click at [269, 644] on button "Add Package" at bounding box center [274, 649] width 78 height 19
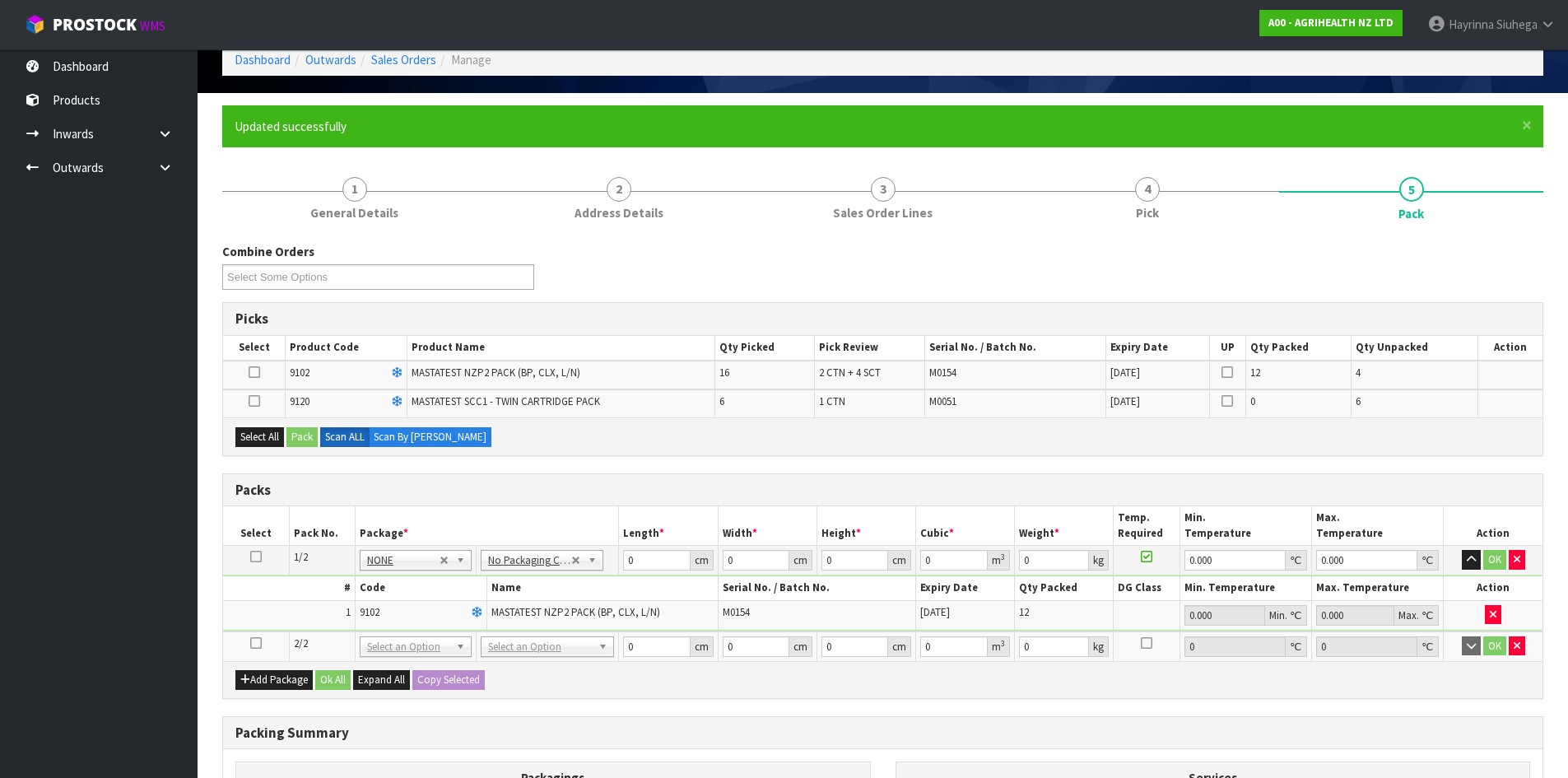
click at [258, 643] on icon at bounding box center [256, 643] width 12 height 1
type input "2"
click at [271, 433] on button "Select All" at bounding box center [259, 436] width 48 height 19
click at [311, 433] on button "Pack" at bounding box center [302, 436] width 31 height 19
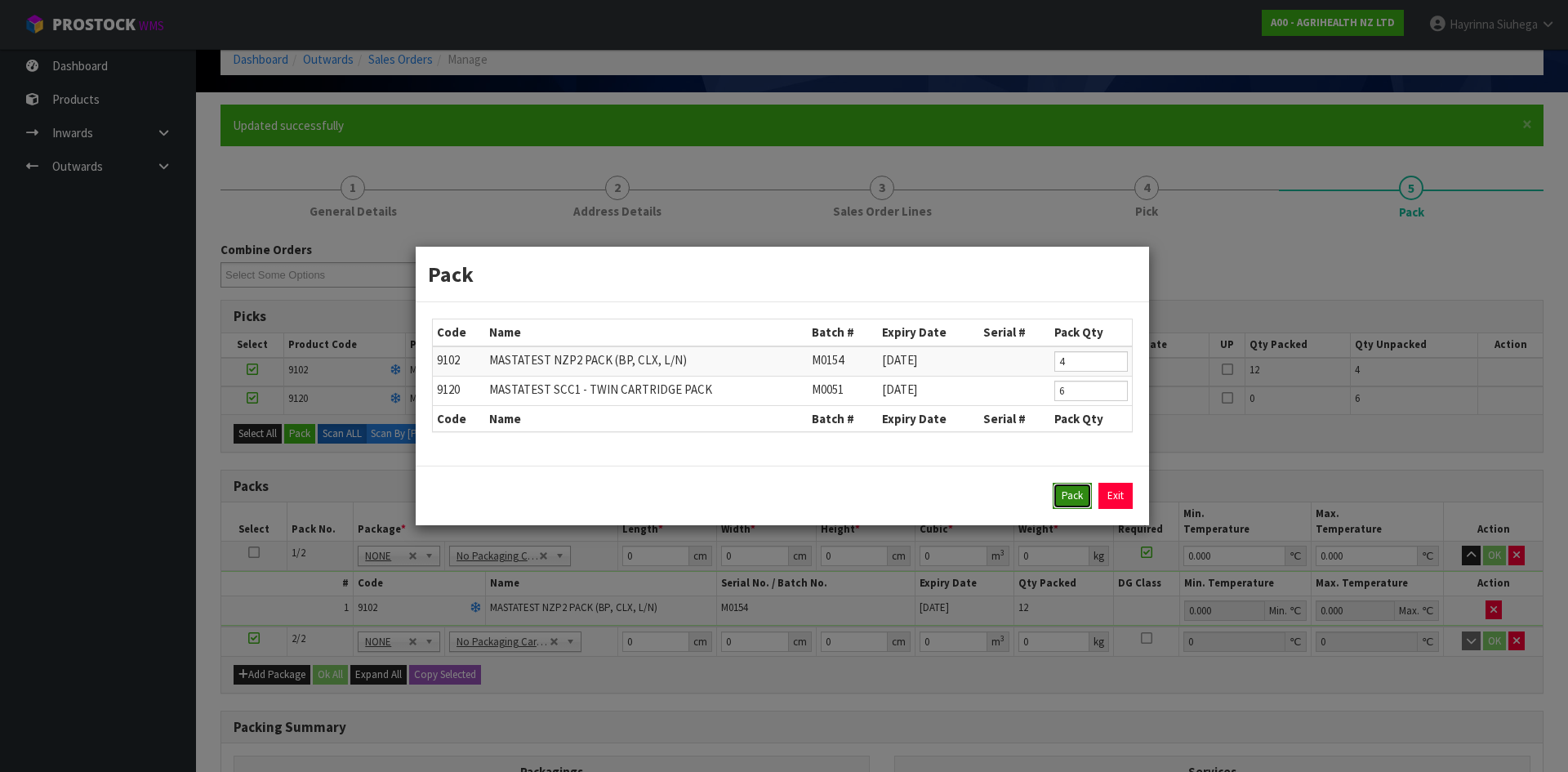
click at [1075, 495] on button "Pack" at bounding box center [1072, 495] width 39 height 26
type input "0.000"
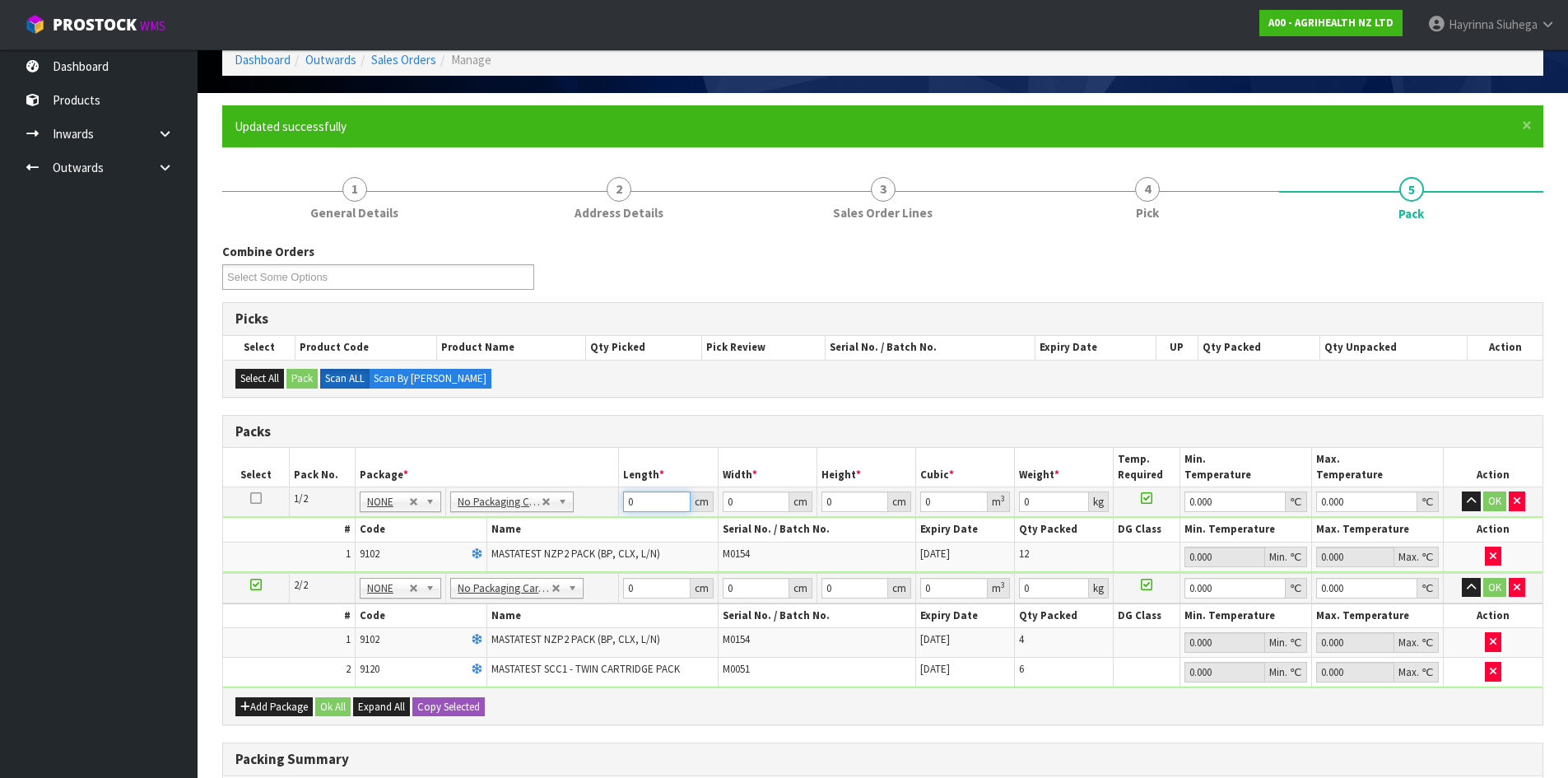
click at [628, 504] on input "0" at bounding box center [656, 501] width 67 height 20
type input "60"
type input "41"
type input "2"
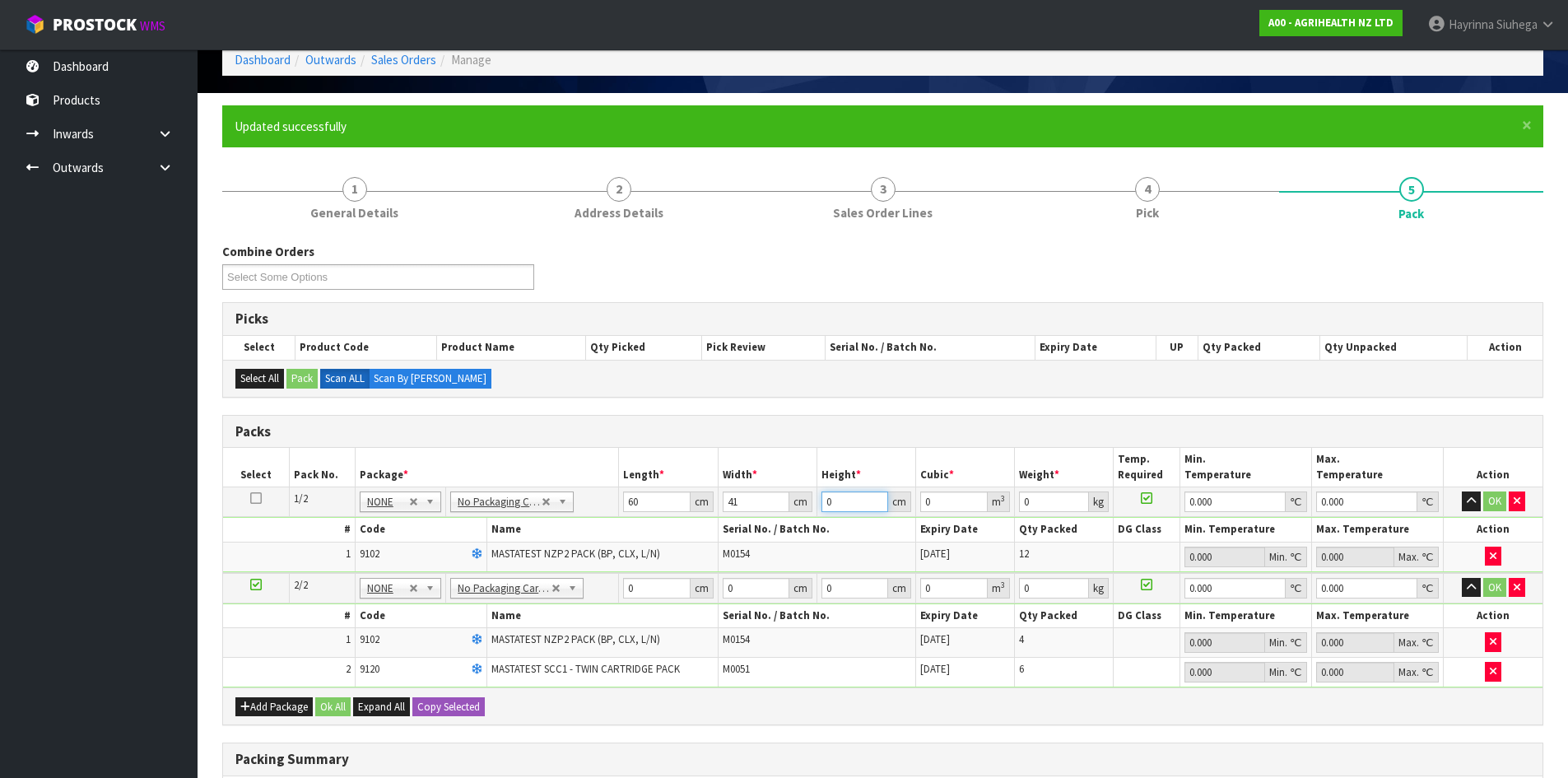
type input "0.00492"
type input "21"
type input "0.05166"
type input "21"
type input "5"
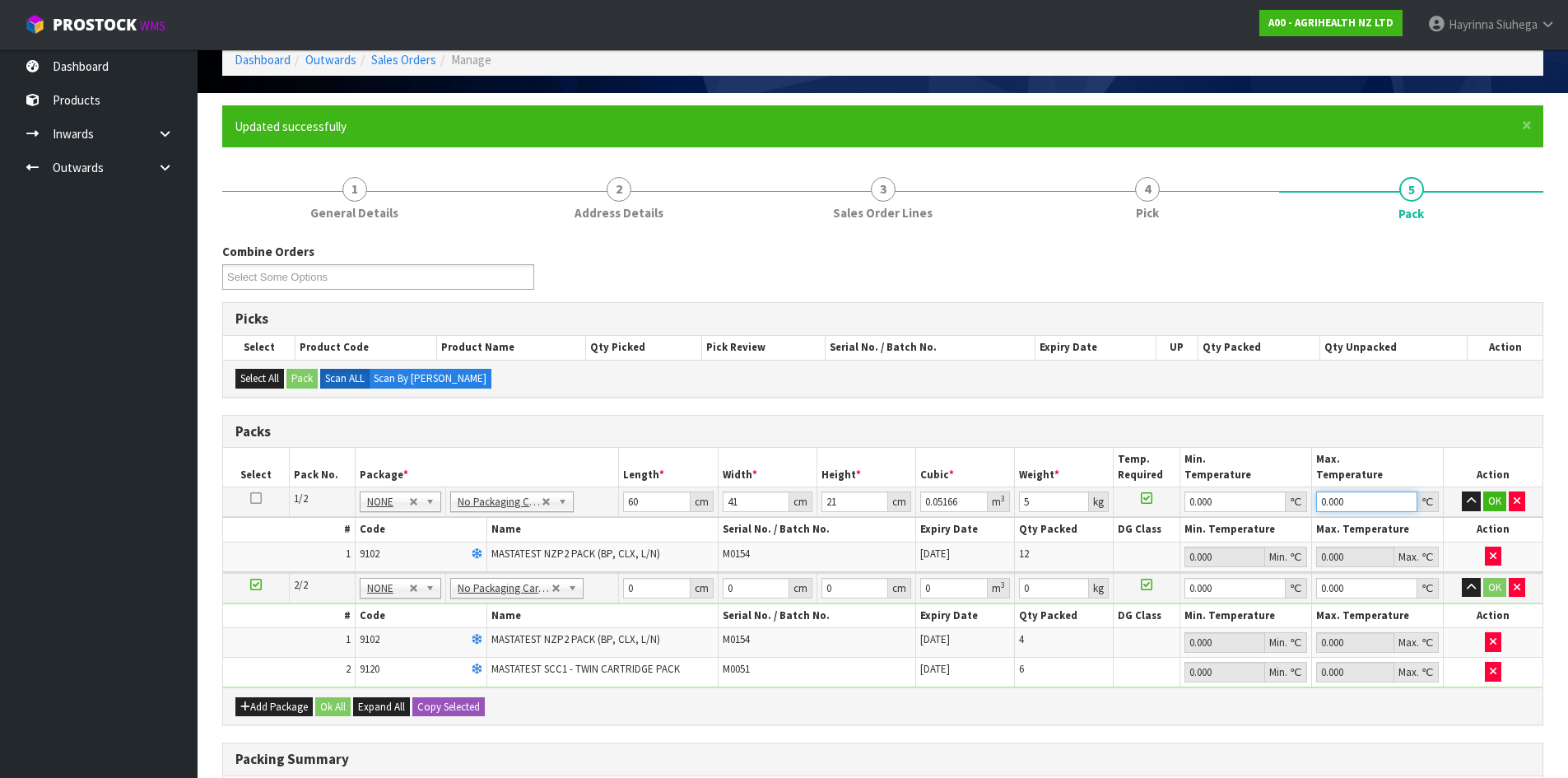
type input "0"
click button "OK" at bounding box center [1494, 501] width 23 height 19
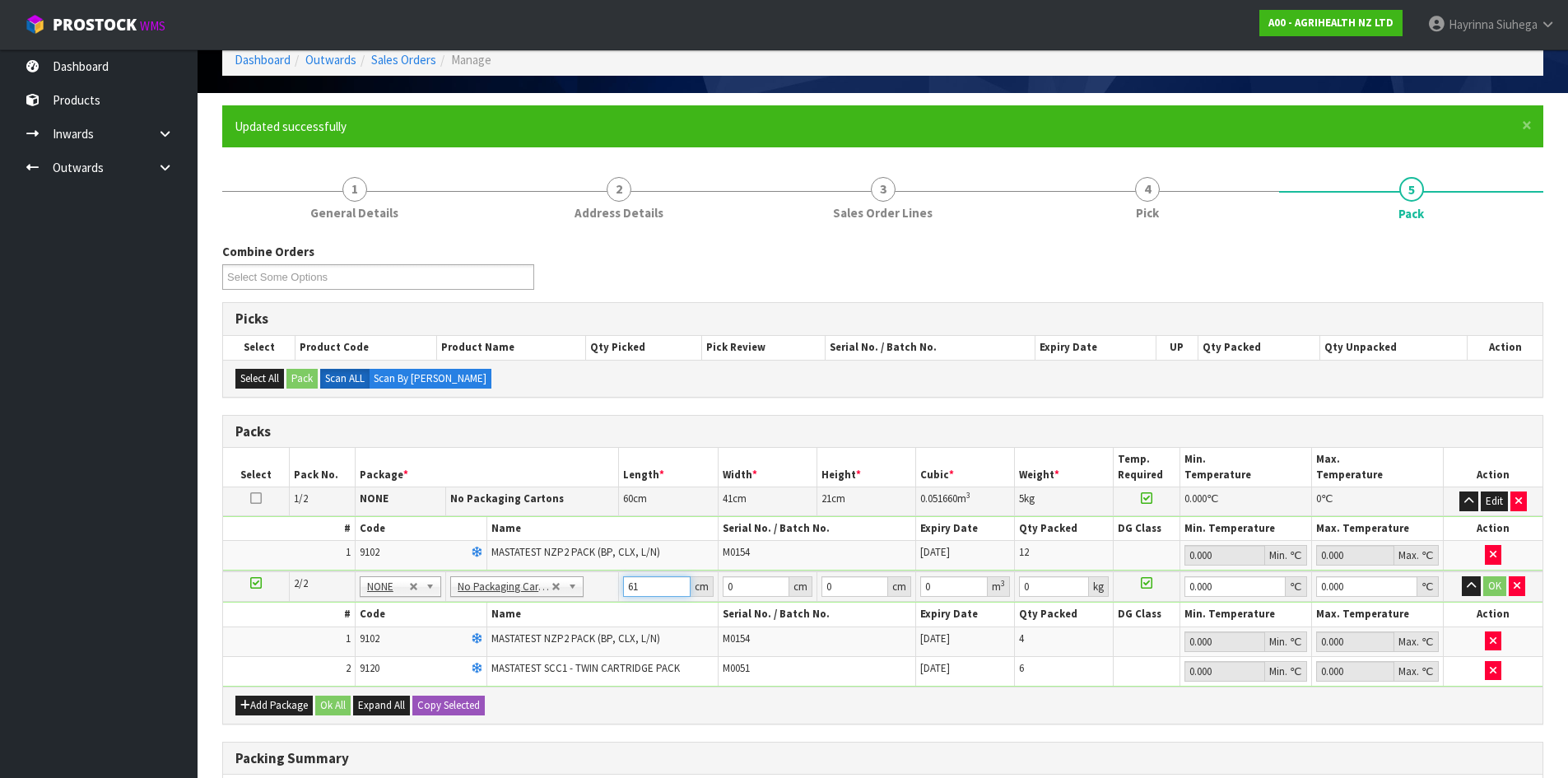
type input "61"
type input "41"
type input "2"
type input "0.005002"
type input "21"
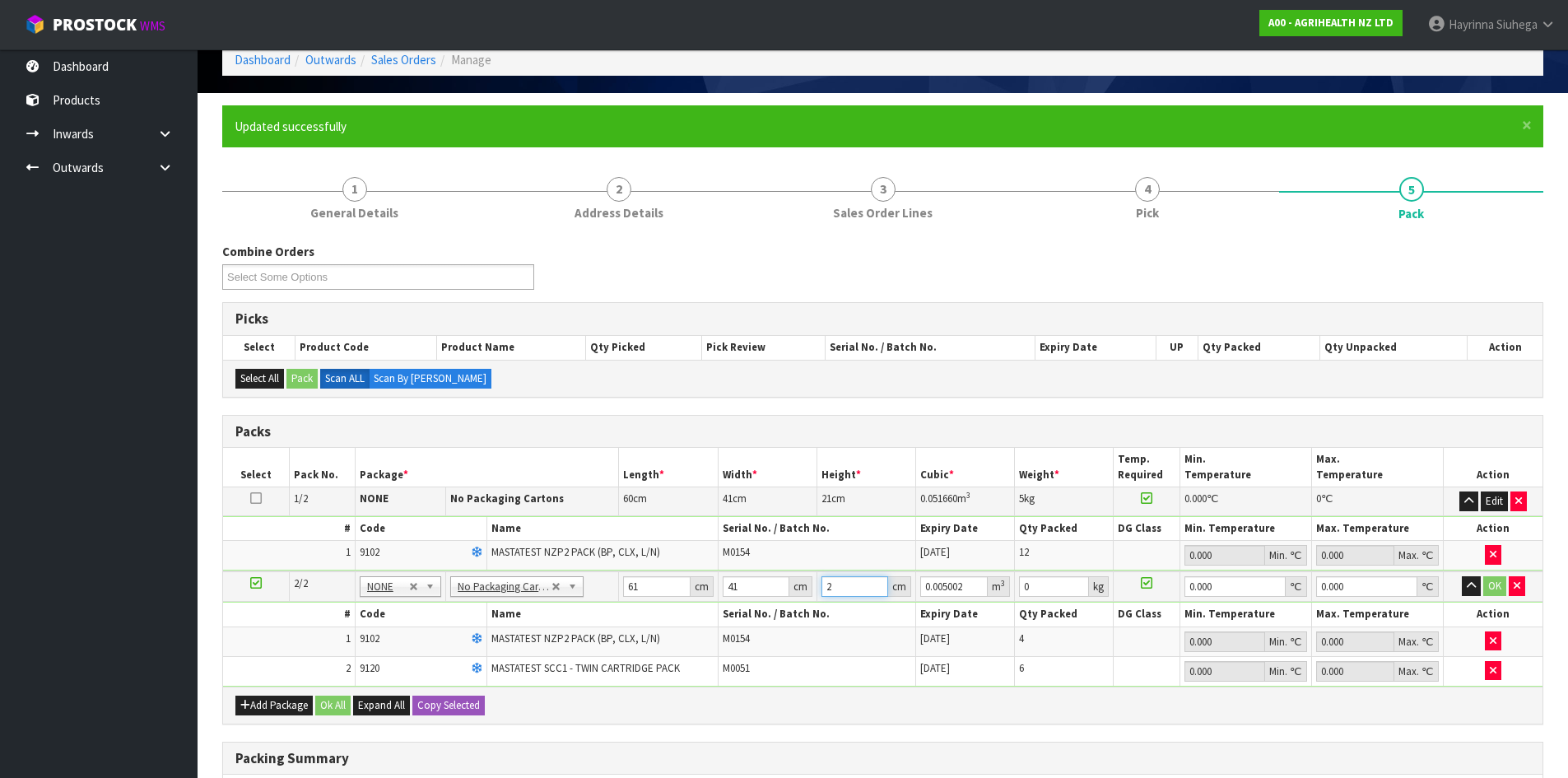
type input "0.052521"
type input "21"
type input "5"
type input "0"
click button "OK" at bounding box center [1494, 585] width 23 height 19
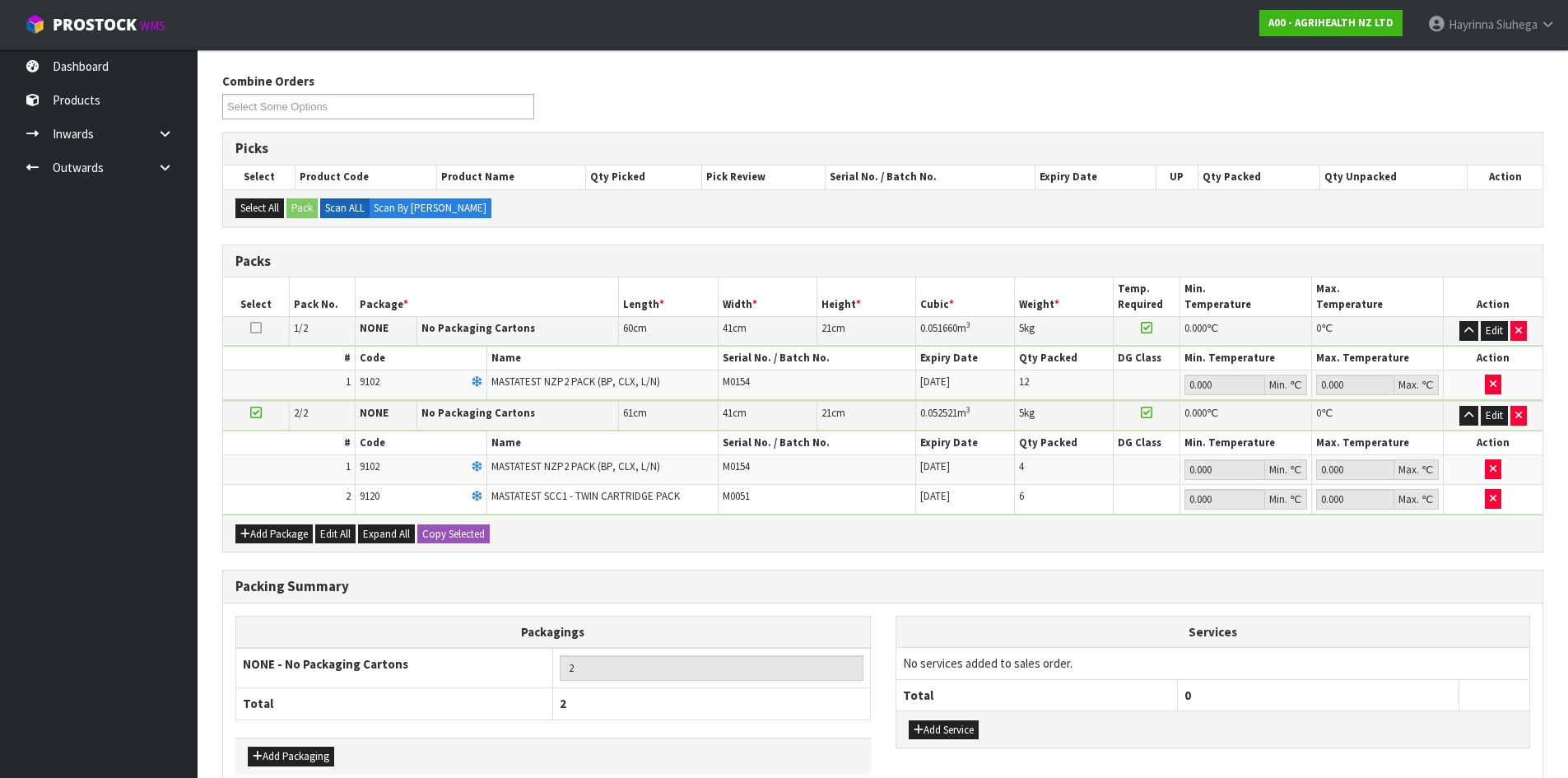
scroll to position [340, 0]
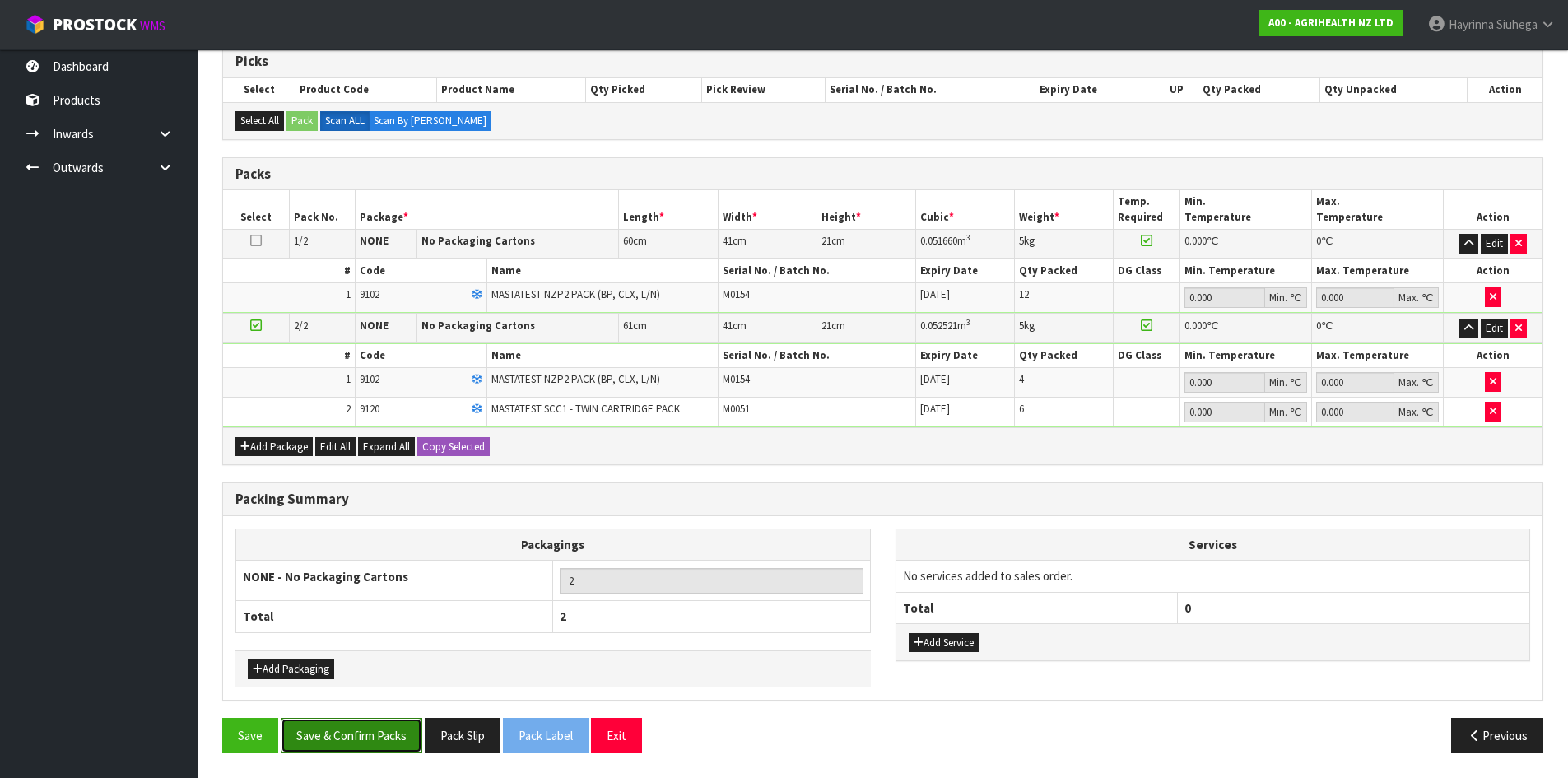
click at [382, 723] on button "Save & Confirm Packs" at bounding box center [351, 736] width 141 height 36
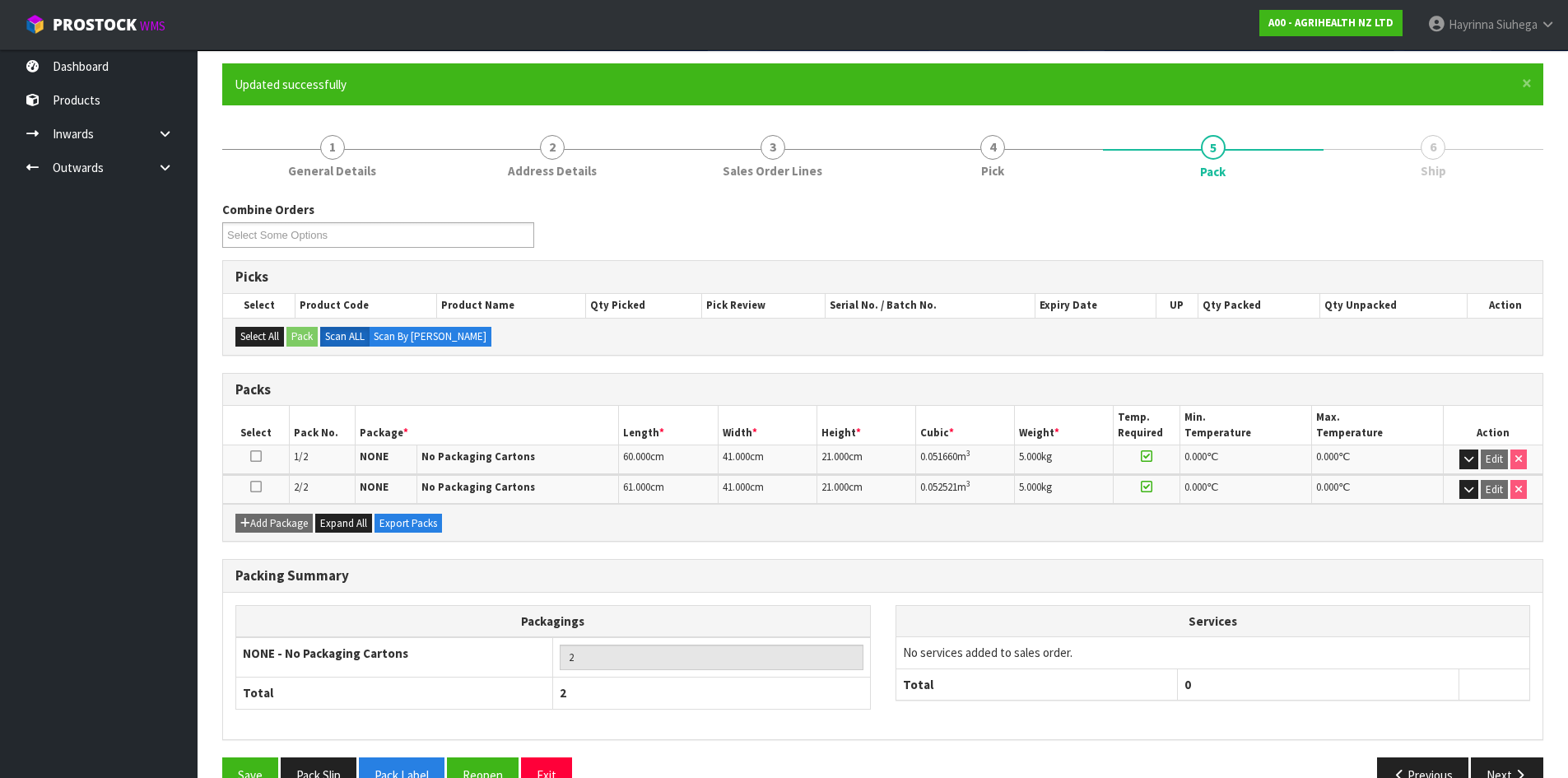
scroll to position [164, 0]
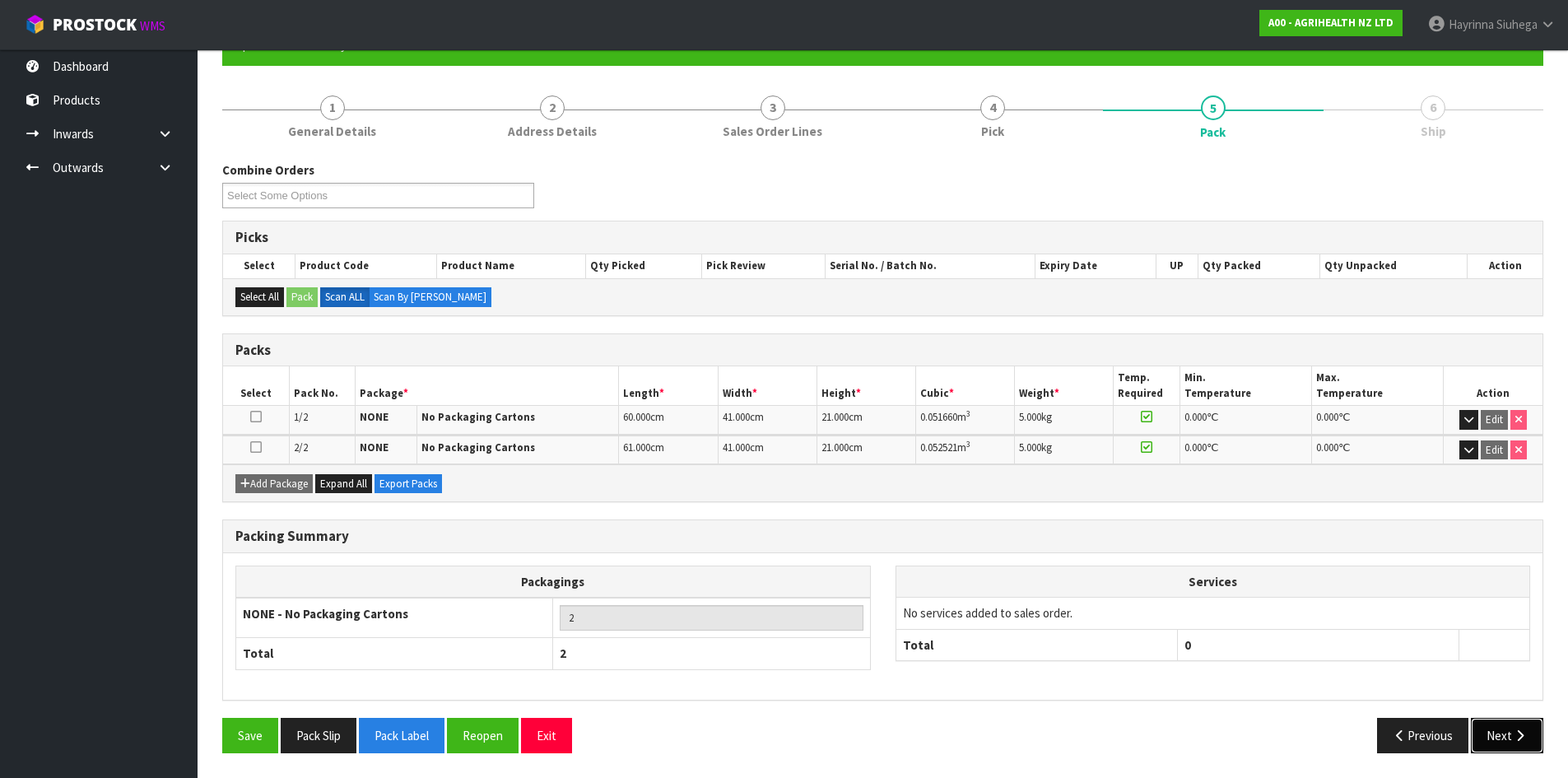
click at [1497, 735] on button "Next" at bounding box center [1507, 736] width 73 height 36
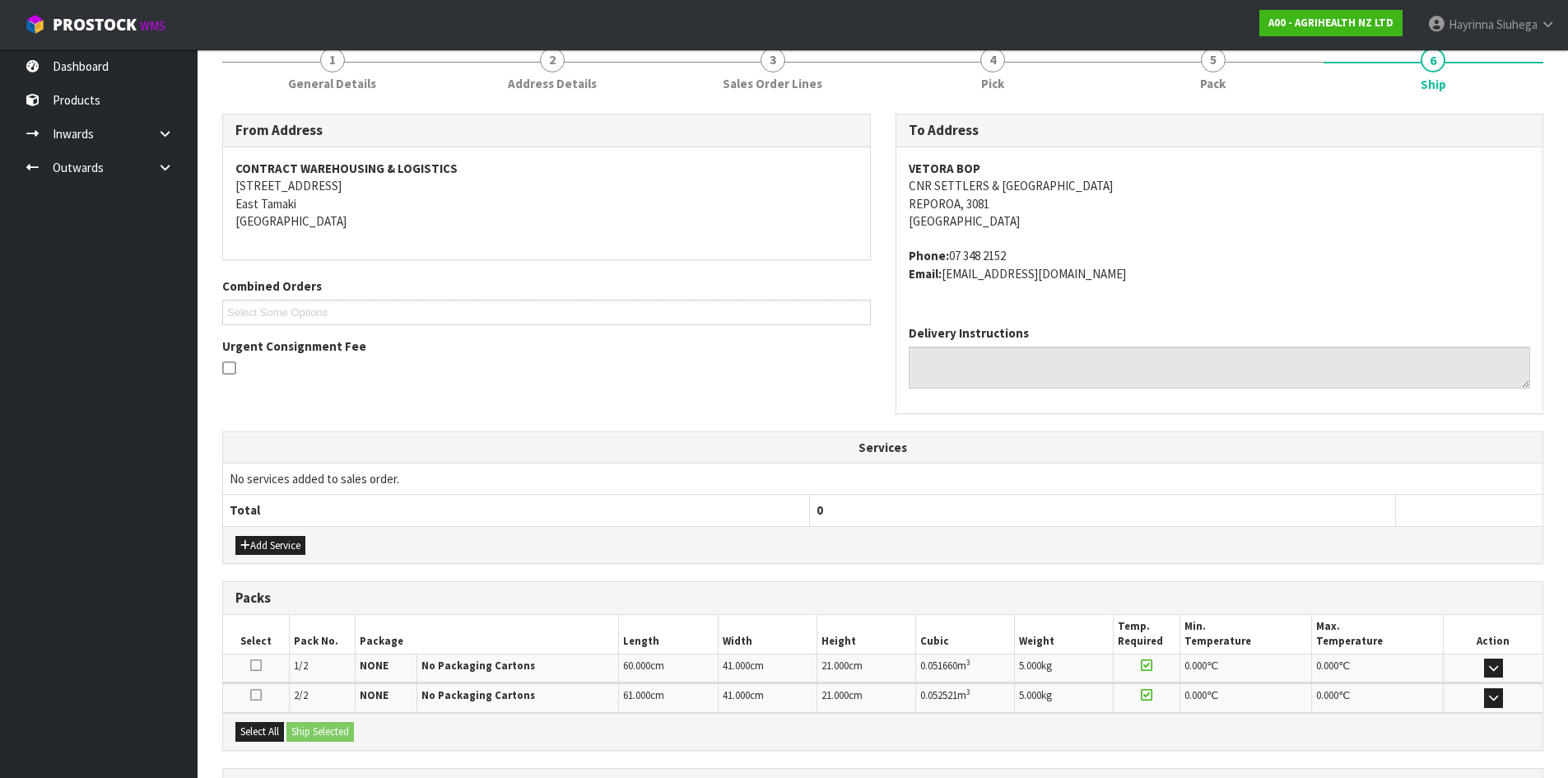
scroll to position [361, 0]
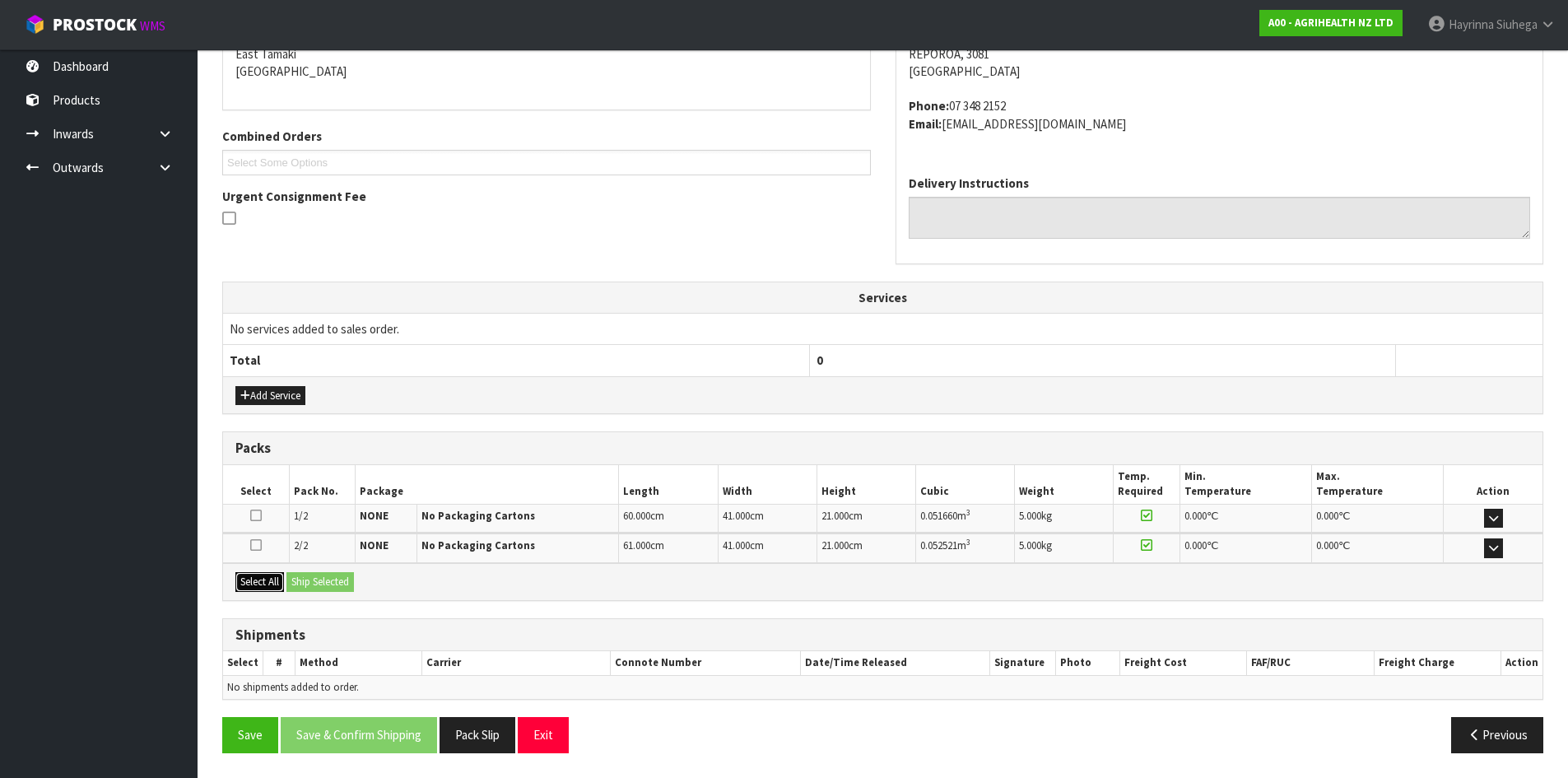
drag, startPoint x: 241, startPoint y: 579, endPoint x: 318, endPoint y: 579, distance: 77.0
click at [243, 579] on button "Select All" at bounding box center [259, 582] width 48 height 19
click at [321, 578] on button "Ship Selected" at bounding box center [321, 582] width 68 height 19
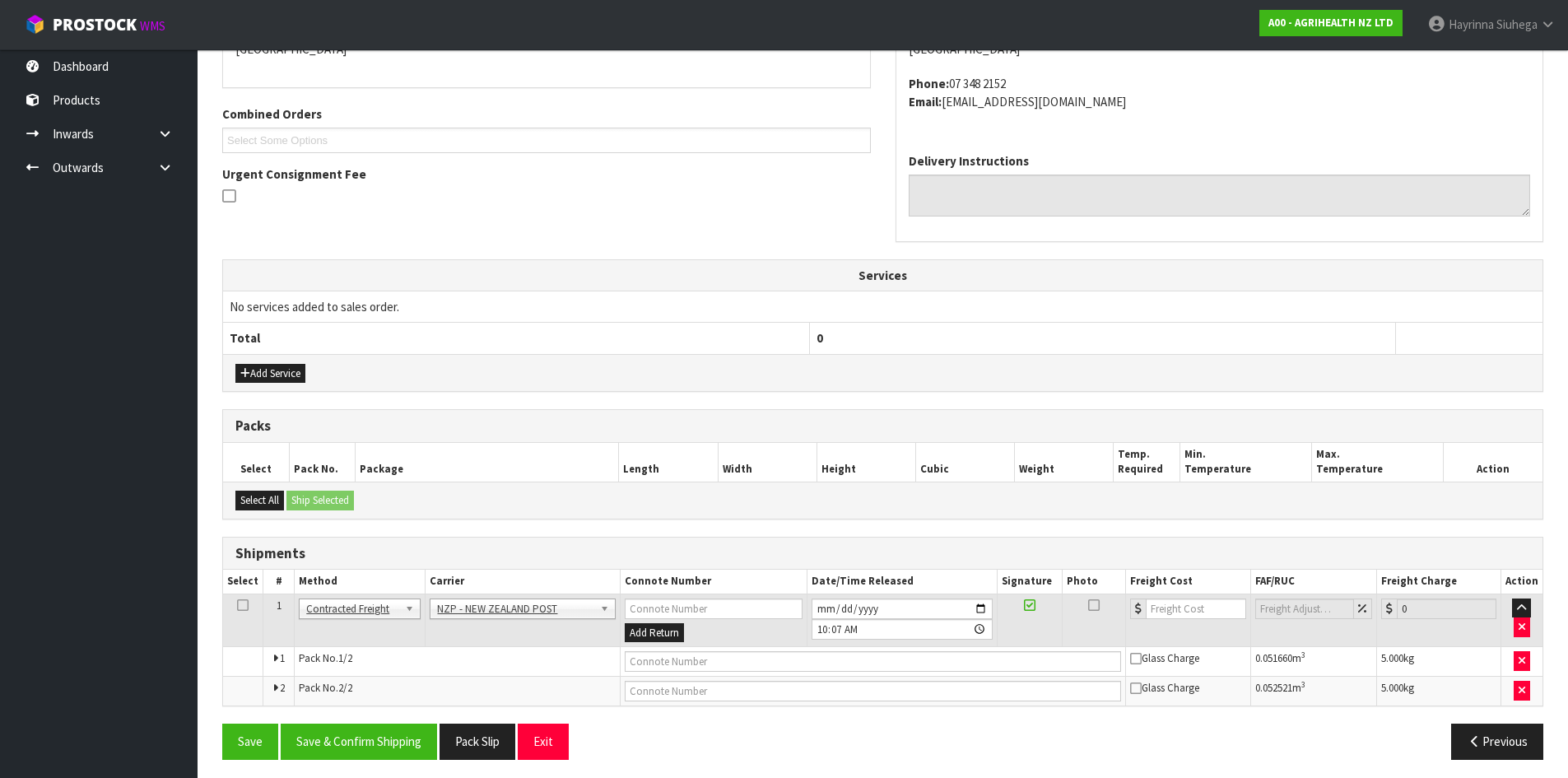
scroll to position [390, 0]
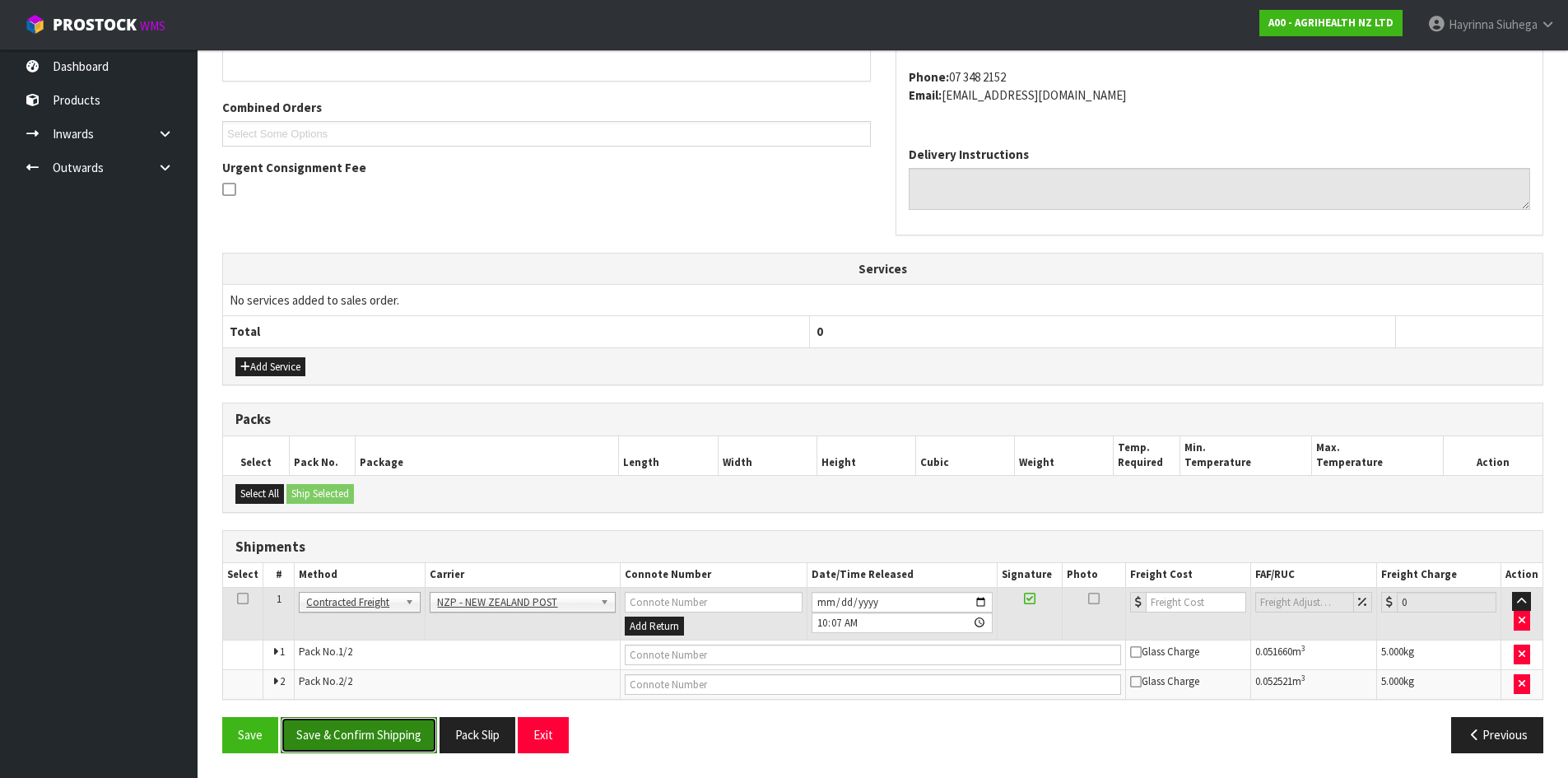
click at [395, 735] on button "Save & Confirm Shipping" at bounding box center [359, 735] width 156 height 36
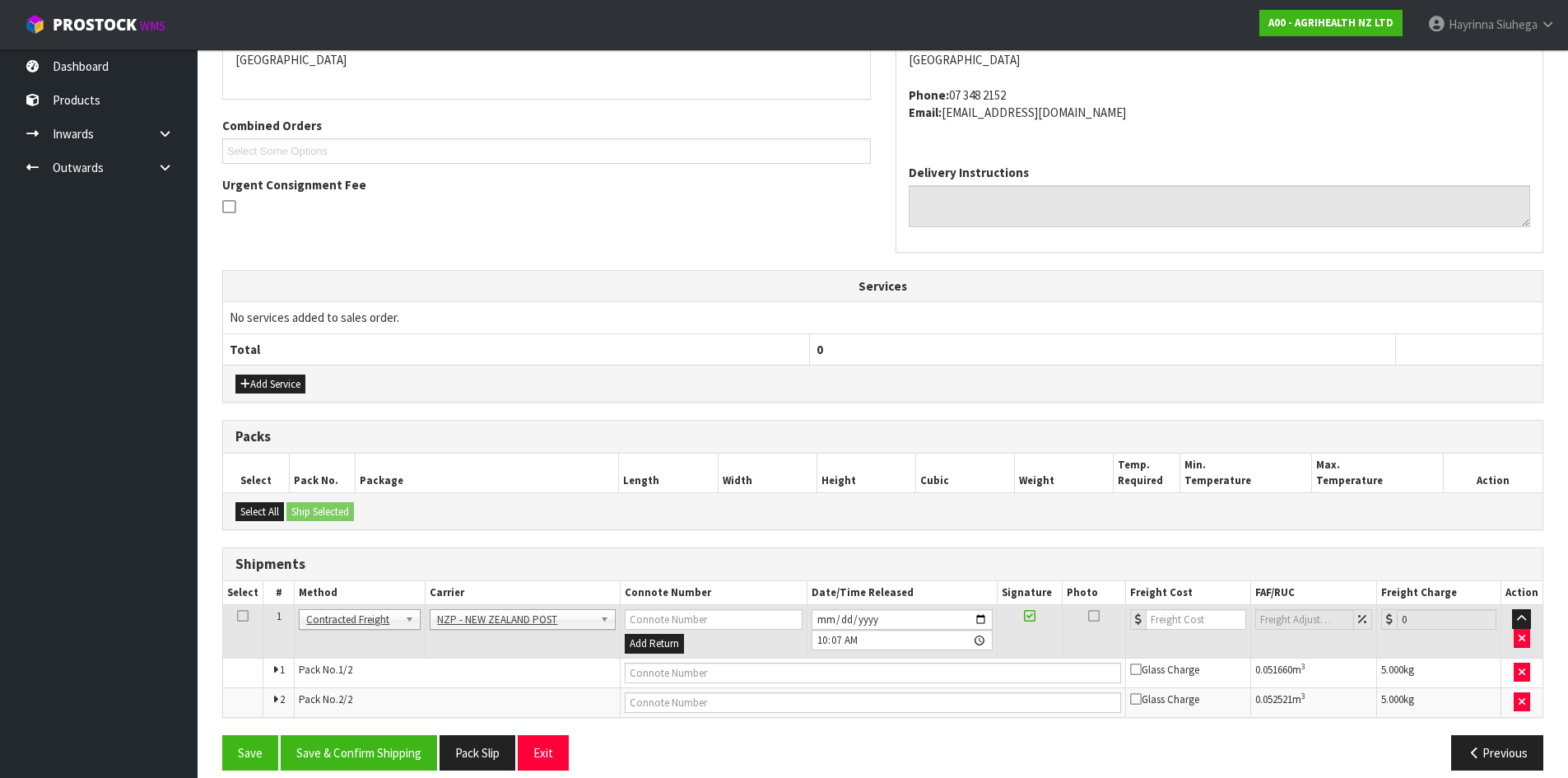
scroll to position [0, 0]
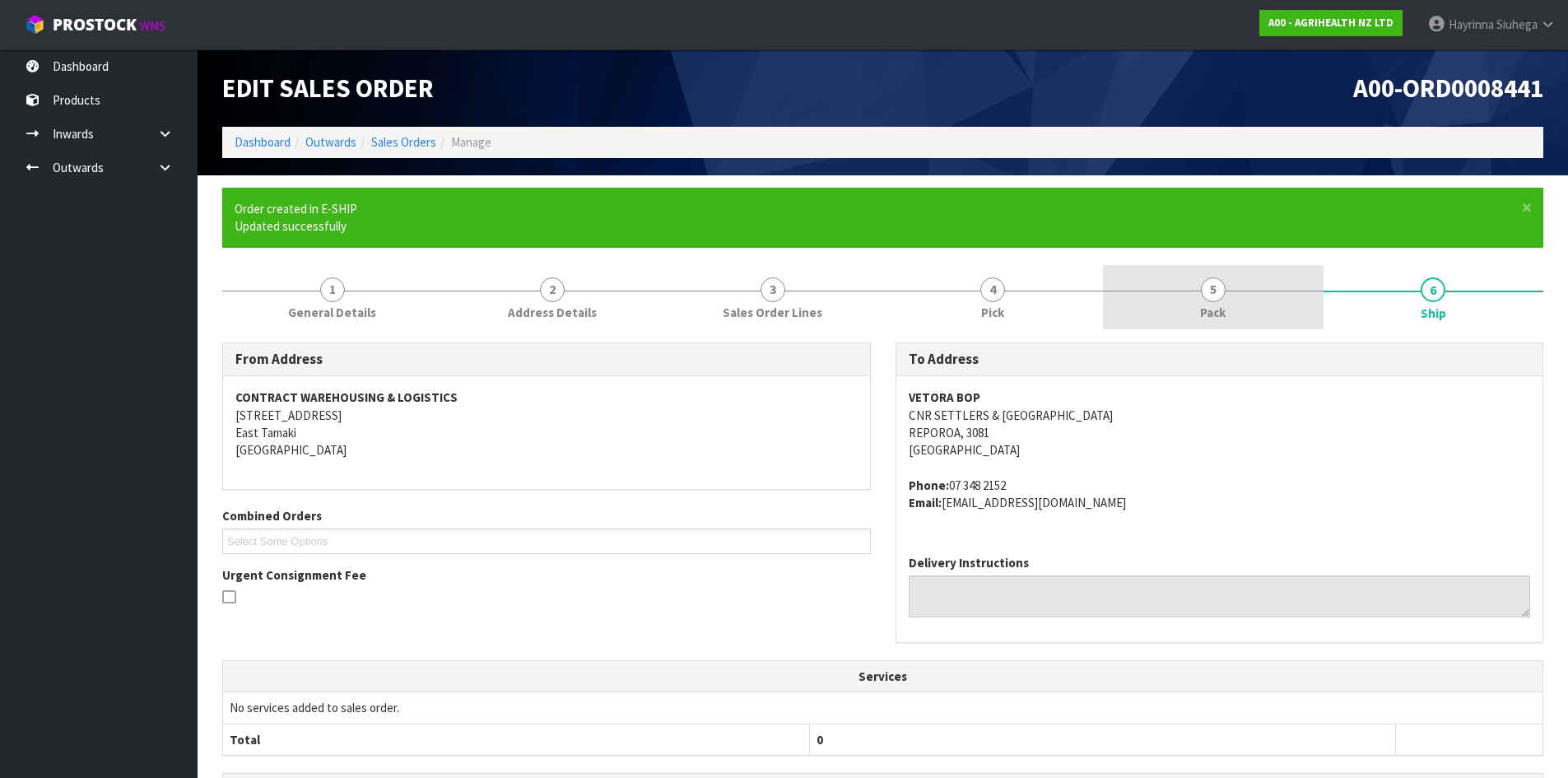
click at [1172, 283] on link "5 Pack" at bounding box center [1213, 297] width 221 height 65
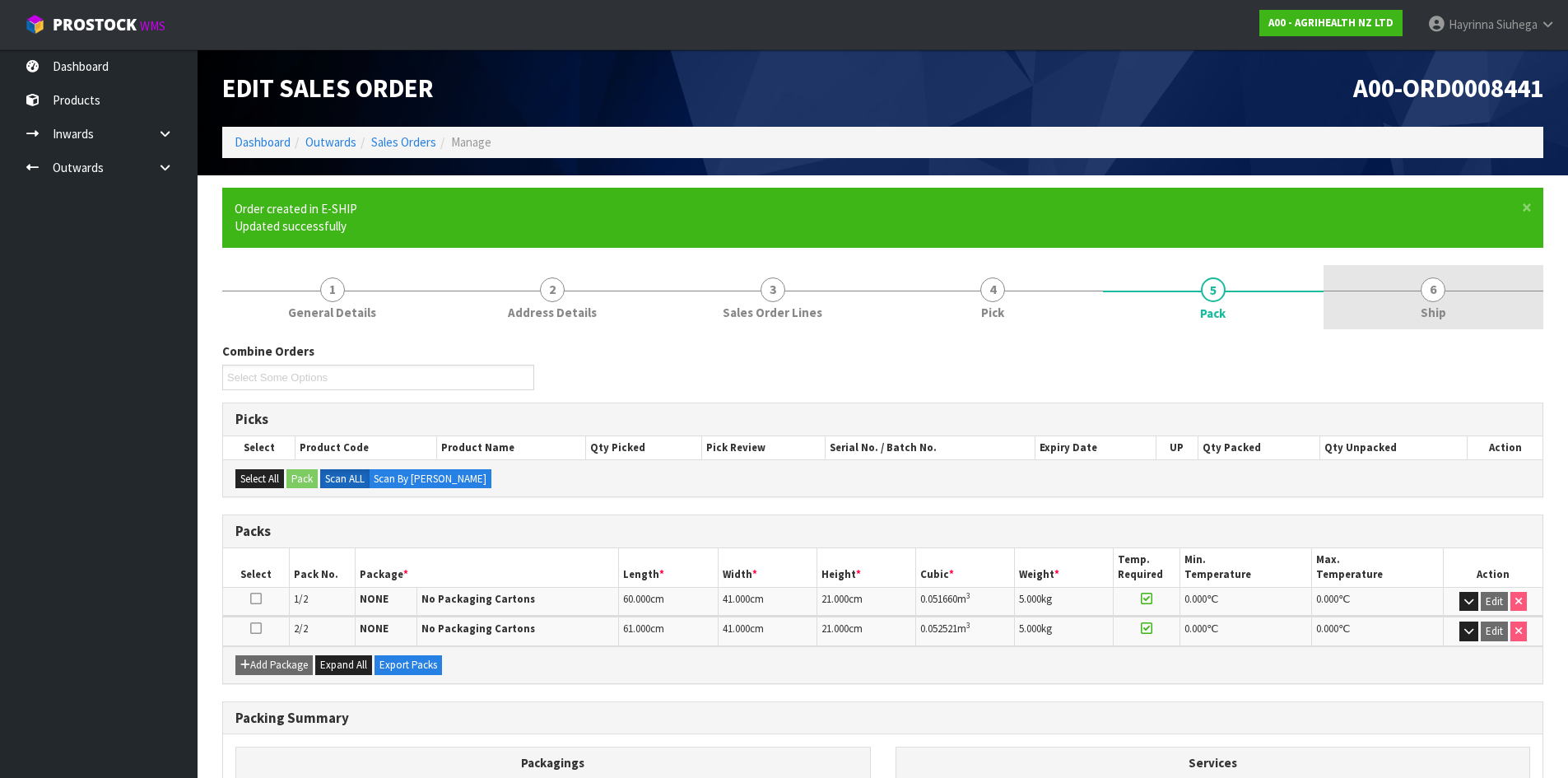
drag, startPoint x: 1400, startPoint y: 293, endPoint x: 1356, endPoint y: 320, distance: 51.6
click at [1401, 293] on link "6 Ship" at bounding box center [1434, 297] width 221 height 65
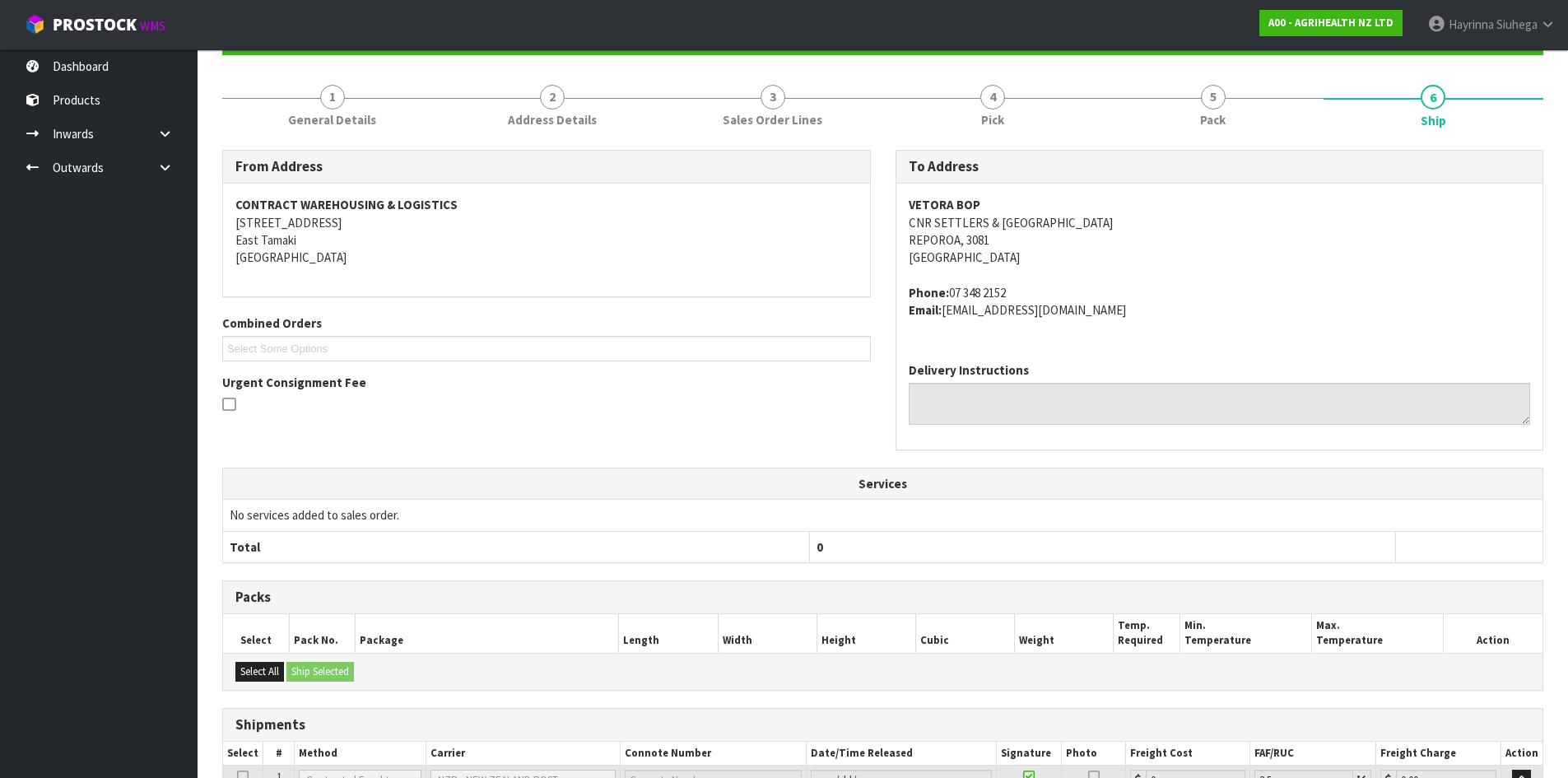
scroll to position [365, 0]
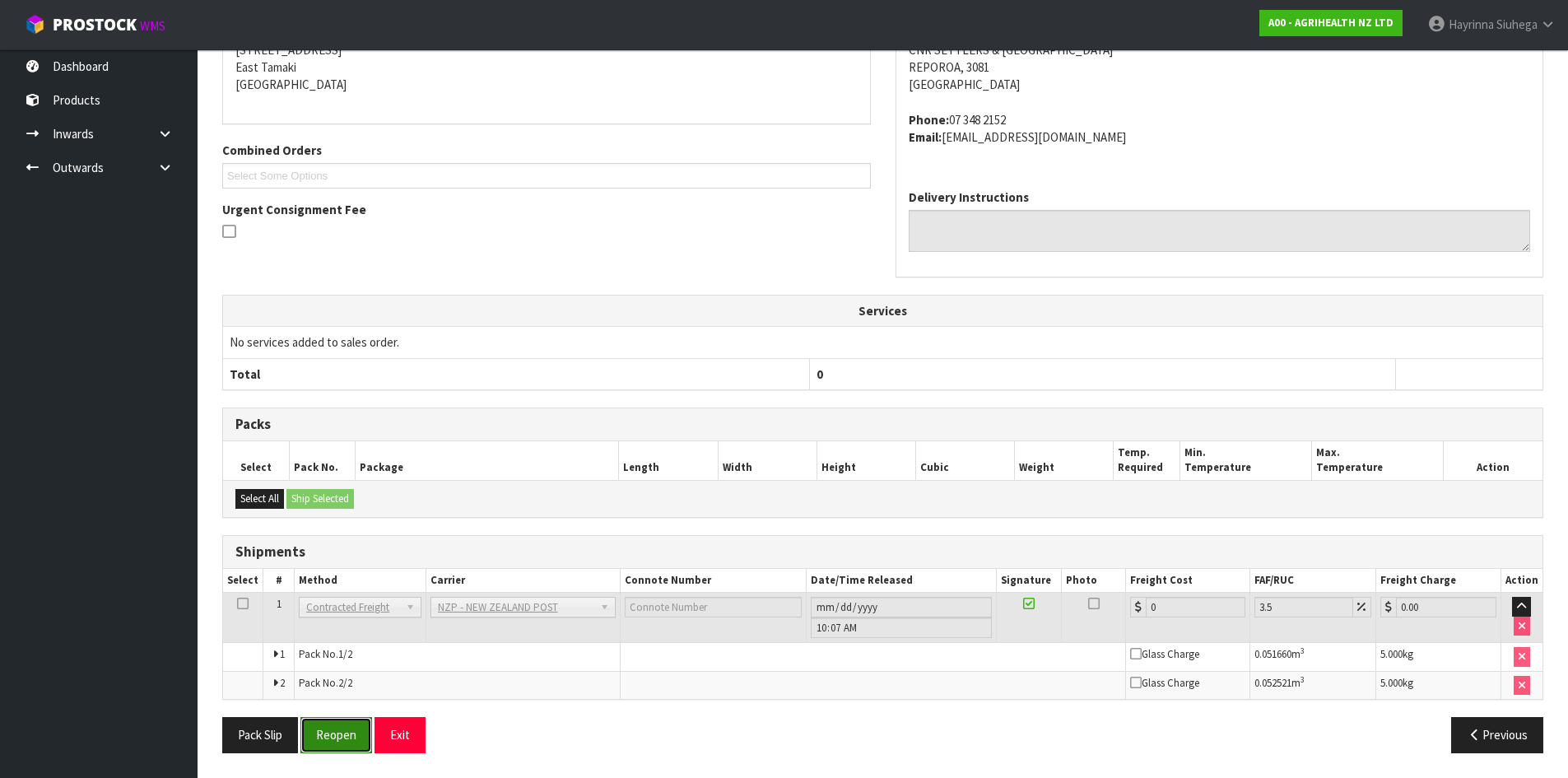
click at [342, 728] on button "Reopen" at bounding box center [336, 735] width 72 height 36
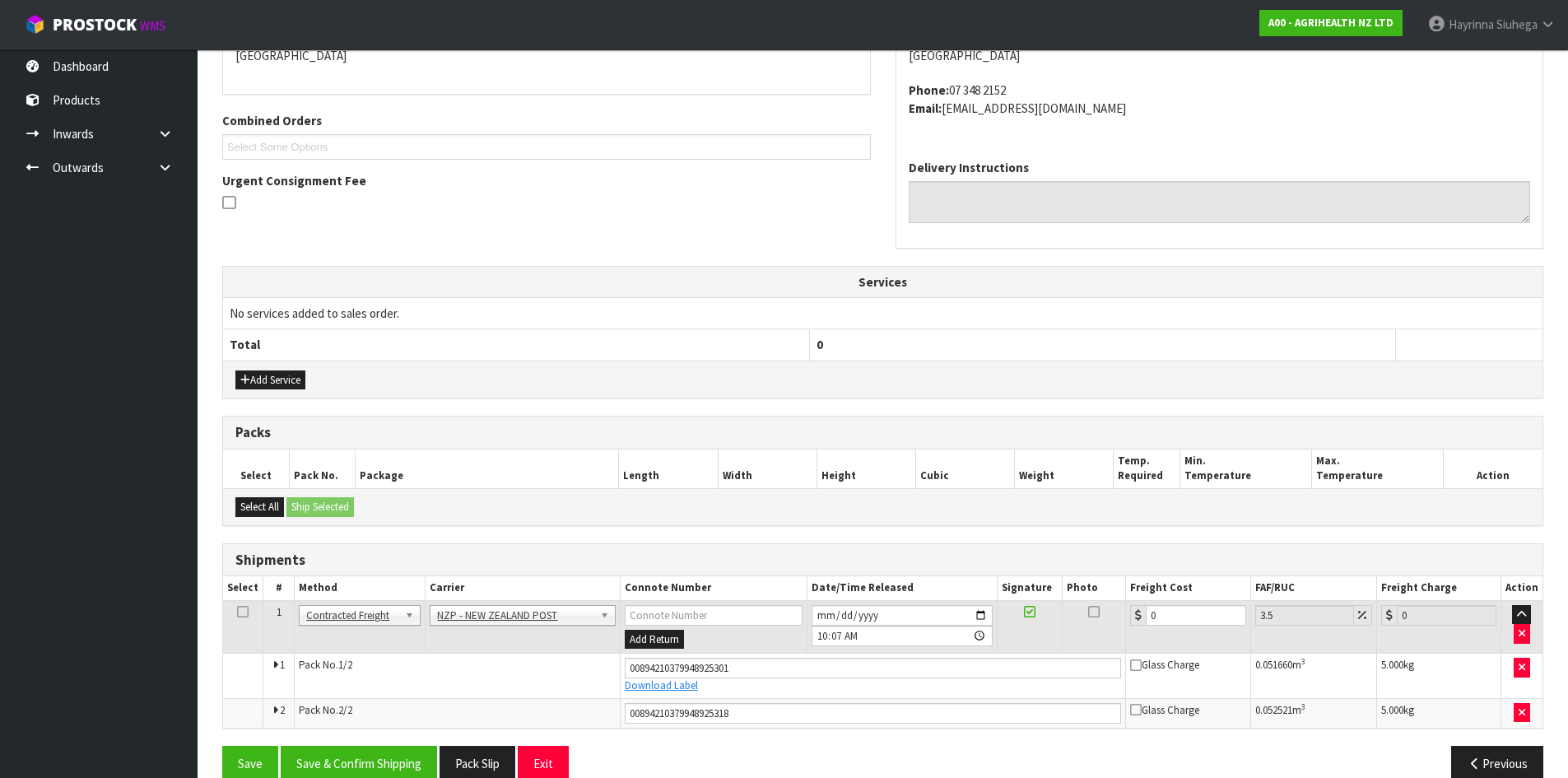
scroll to position [405, 0]
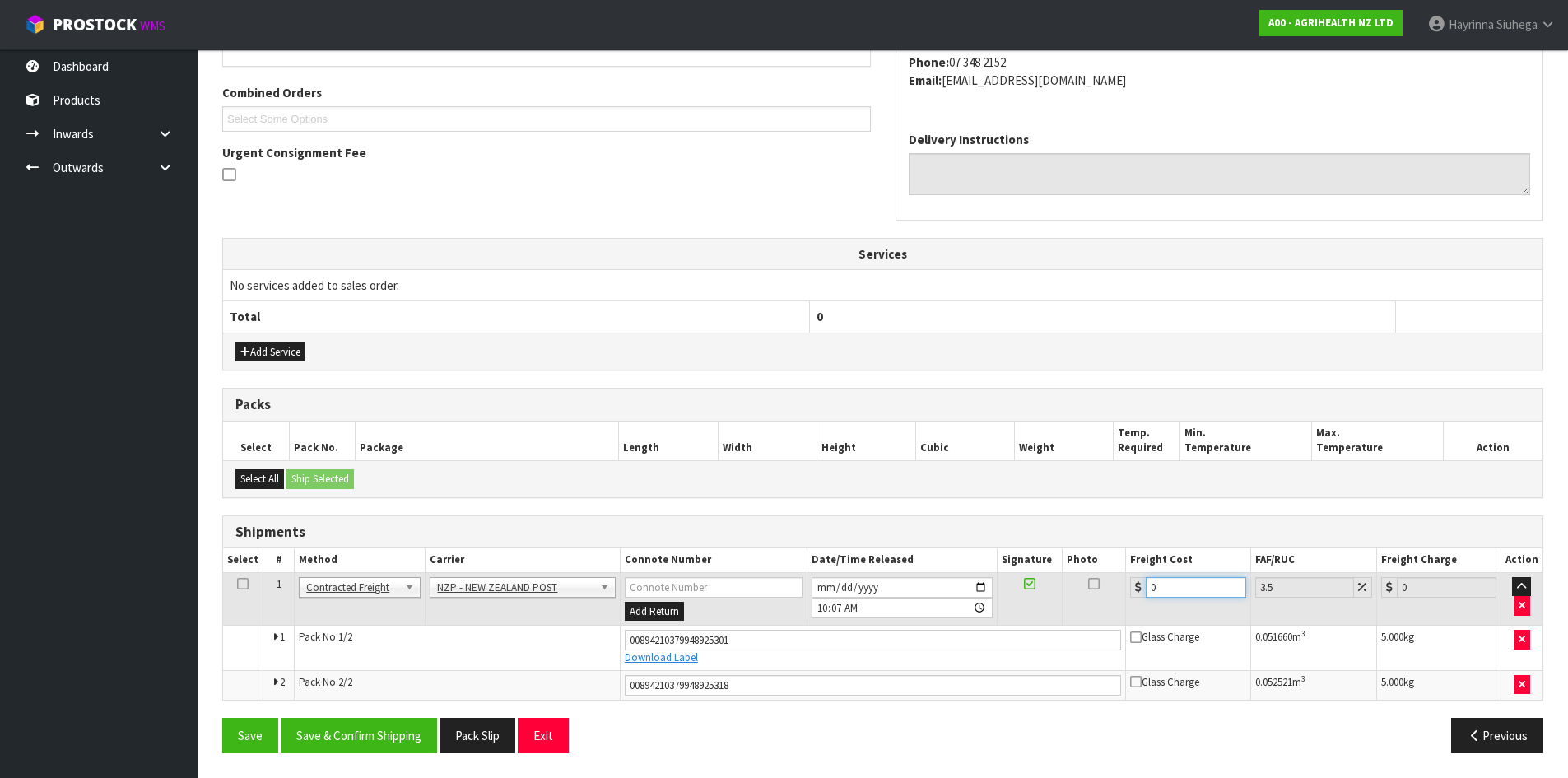
drag, startPoint x: 1177, startPoint y: 584, endPoint x: 953, endPoint y: 584, distance: 224.0
click at [953, 584] on tr "1 Client Local Pickup Customer Local Pickup Company Freight Contracted Freight …" at bounding box center [883, 599] width 1319 height 53
type input "2"
type input "2.07"
type input "27"
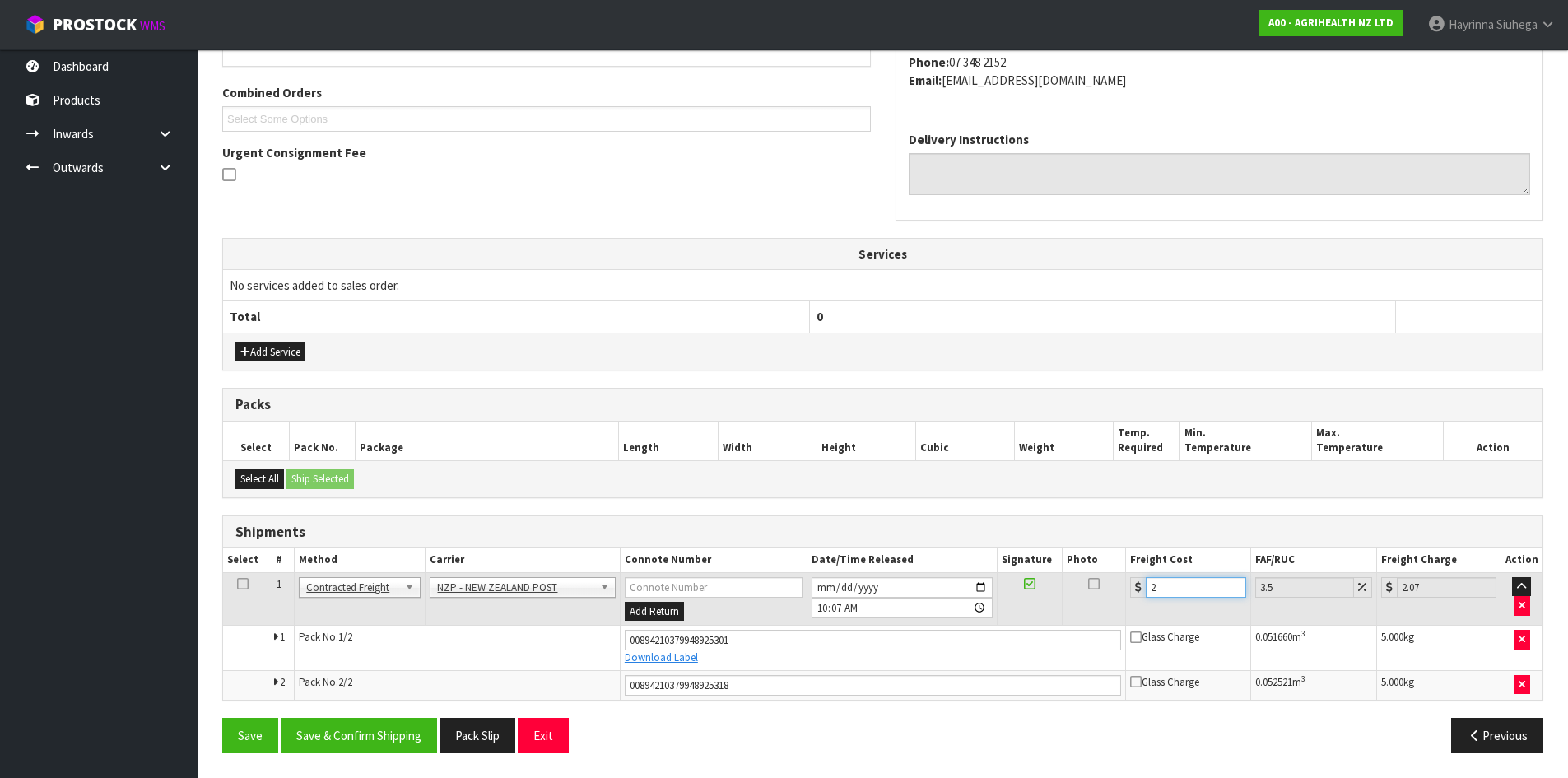
type input "27.94"
type input "27.7"
type input "28.67"
type input "27.70"
click at [222, 718] on button "Save" at bounding box center [250, 736] width 56 height 36
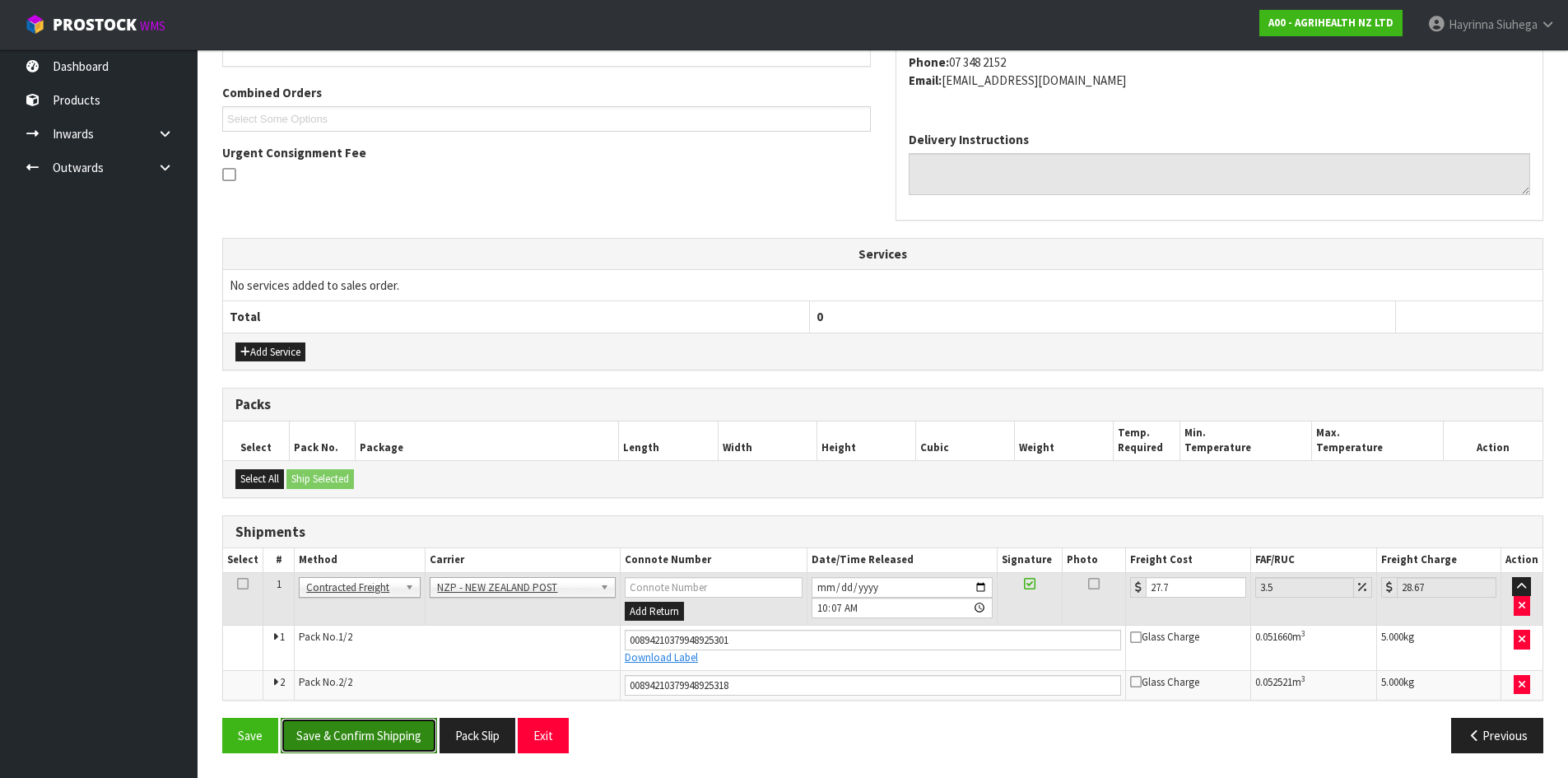
click at [368, 735] on button "Save & Confirm Shipping" at bounding box center [359, 736] width 156 height 36
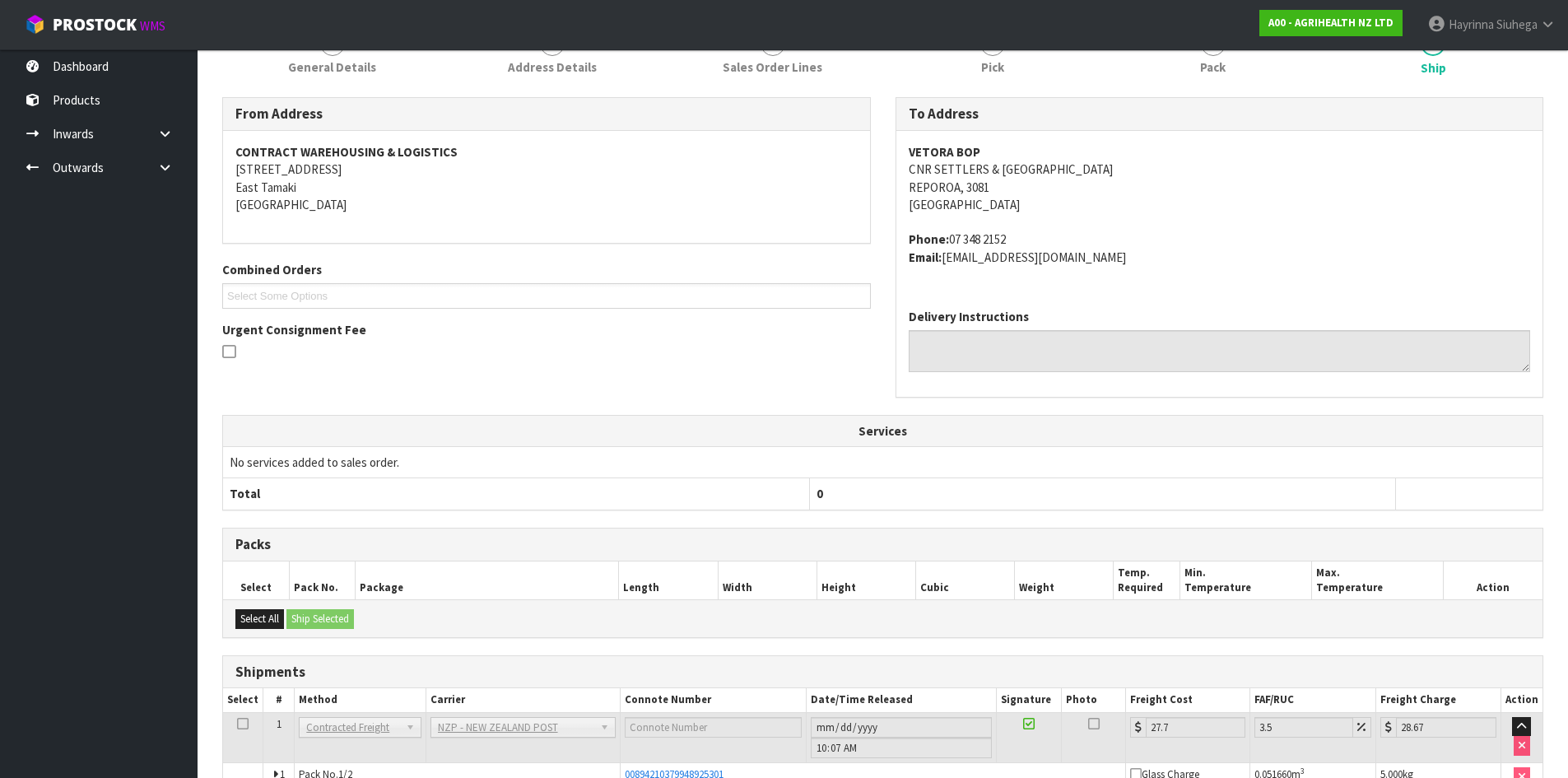
scroll to position [0, 0]
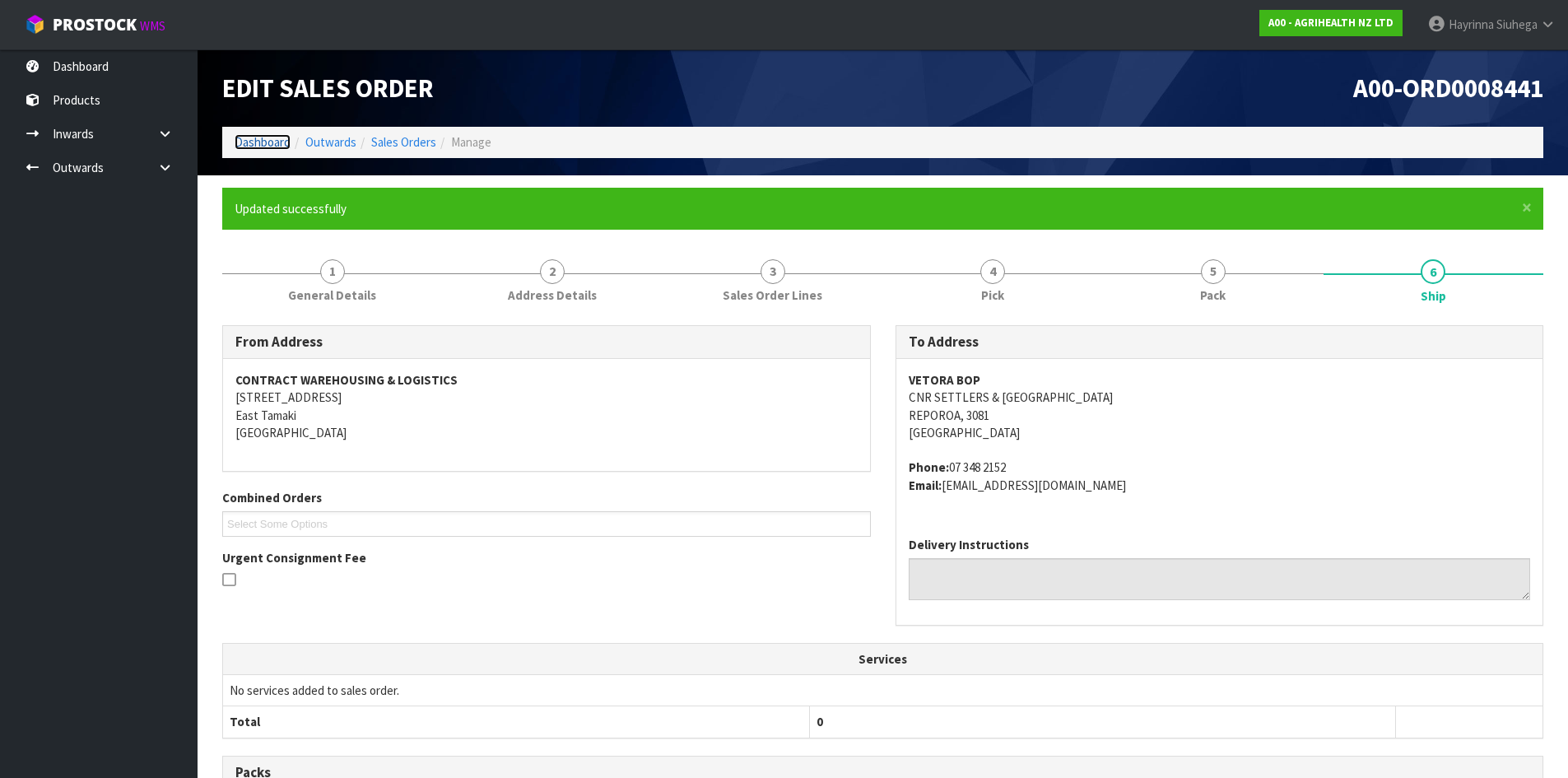
click at [265, 140] on link "Dashboard" at bounding box center [262, 142] width 56 height 15
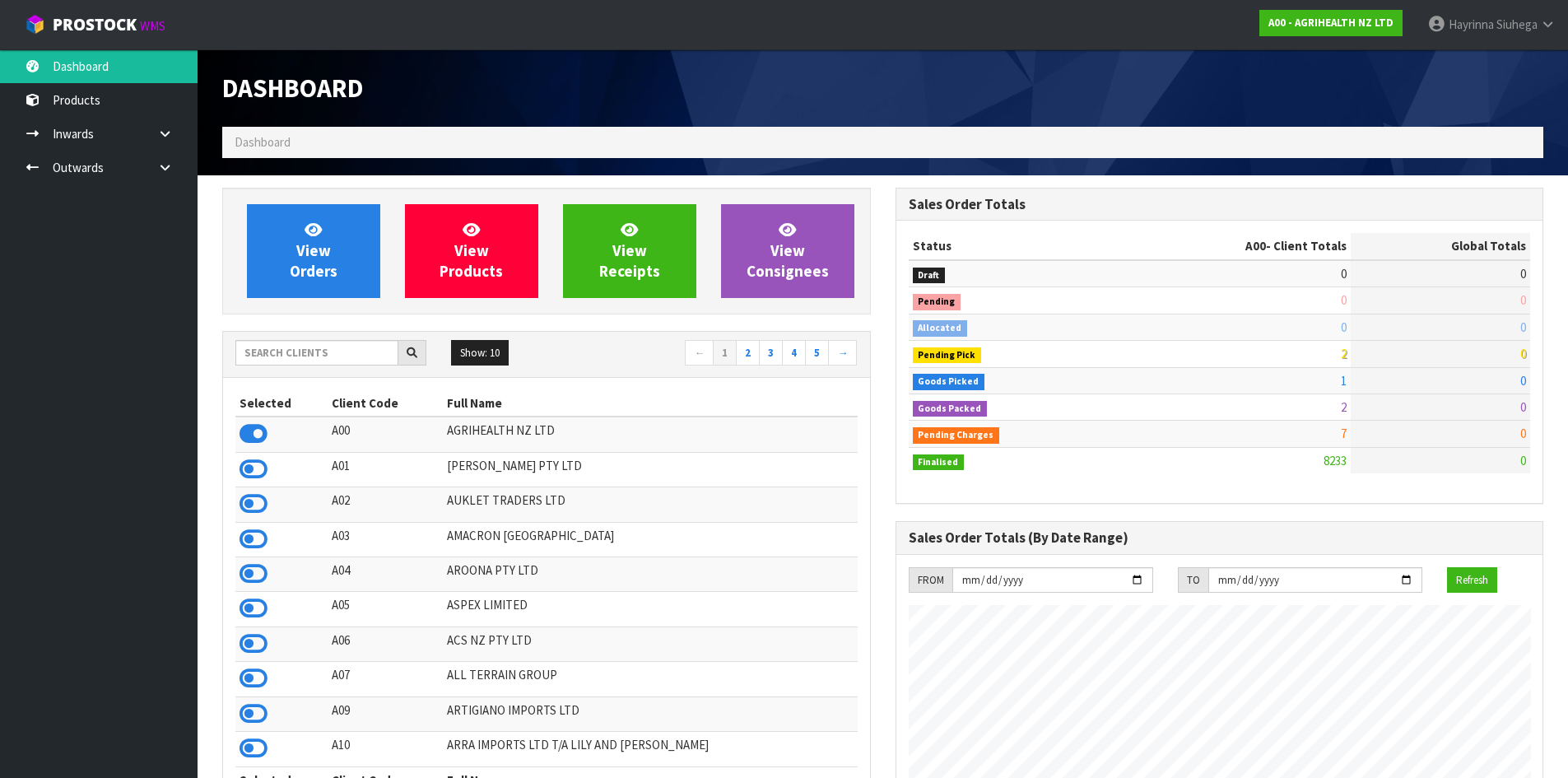
scroll to position [1247, 672]
click at [286, 357] on input "text" at bounding box center [316, 353] width 163 height 25
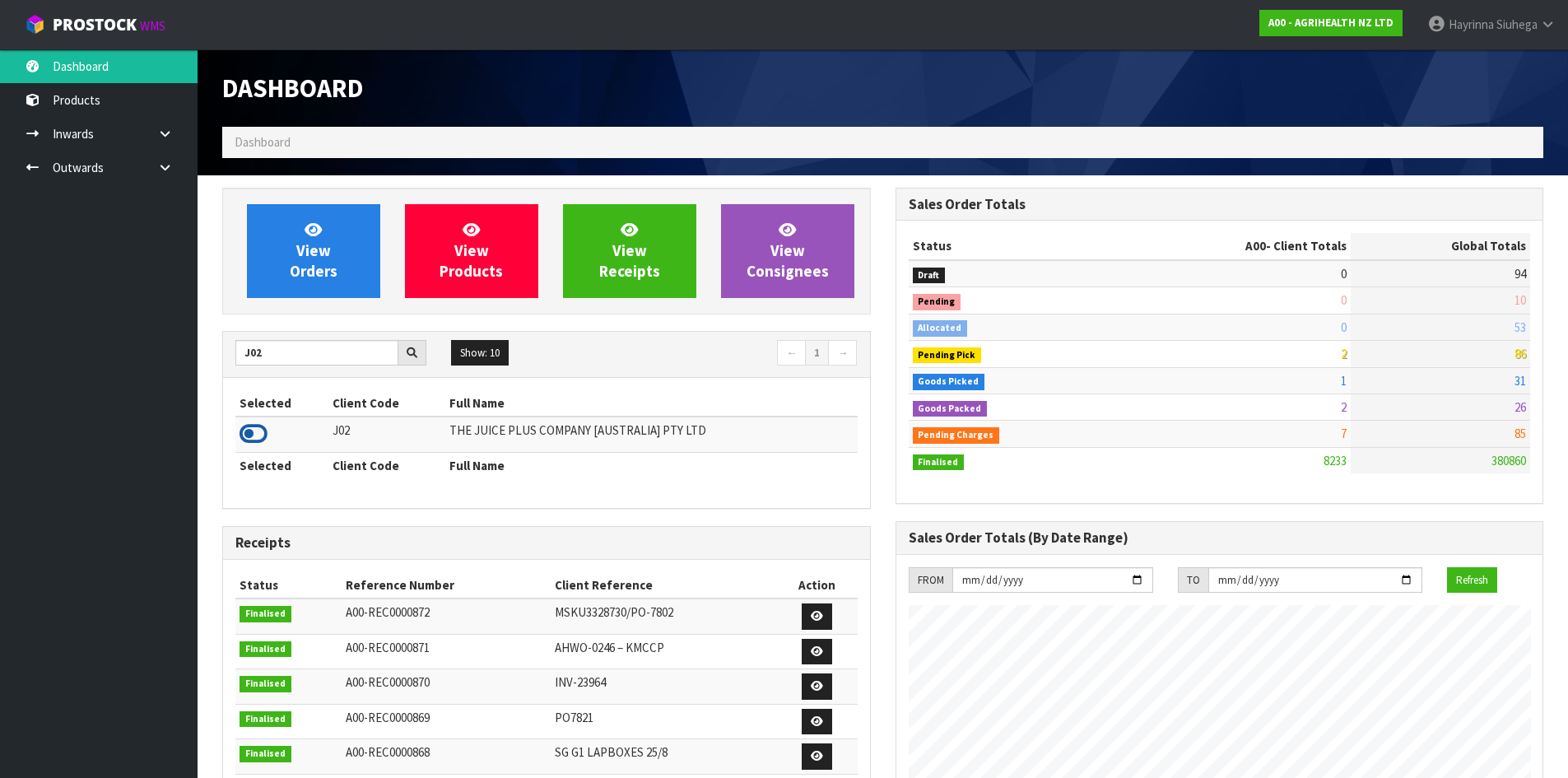
click at [248, 438] on icon at bounding box center [253, 433] width 28 height 25
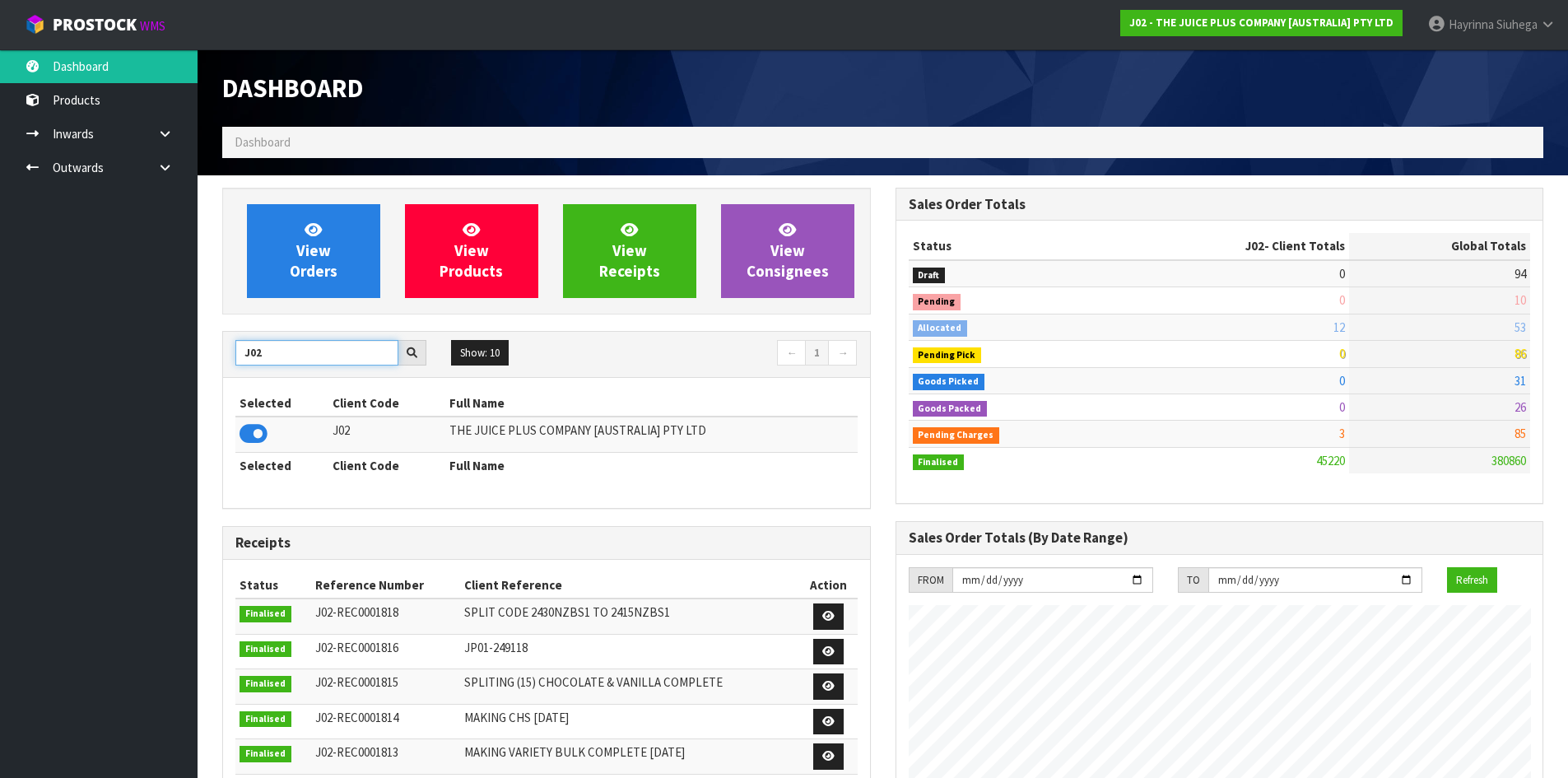
drag, startPoint x: 268, startPoint y: 343, endPoint x: 0, endPoint y: 328, distance: 268.4
click at [10, 328] on body "Toggle navigation ProStock WMS J02 - THE JUICE PLUS COMPANY [AUSTRALIA] PTY LTD…" at bounding box center [784, 389] width 1568 height 778
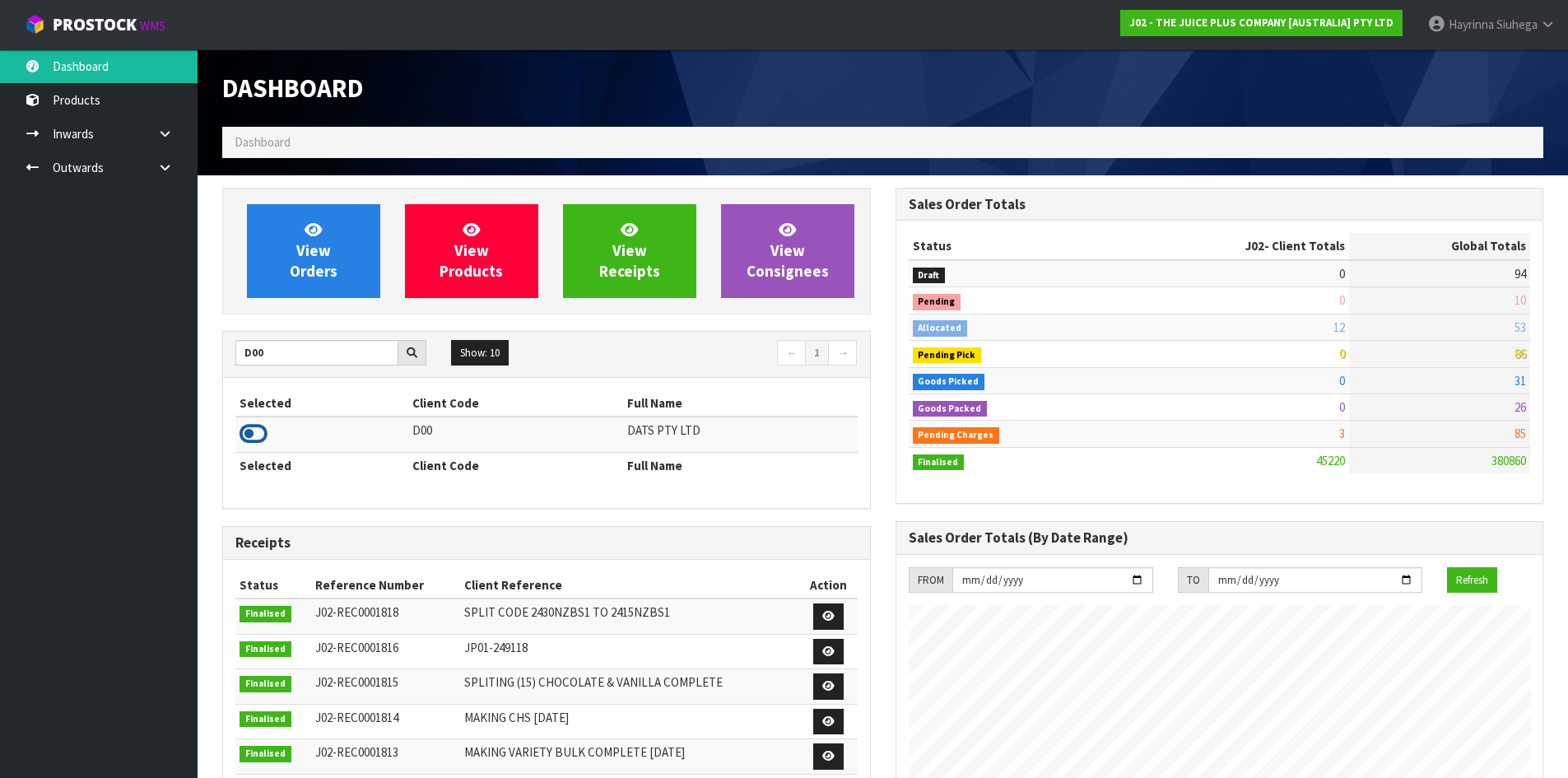
click at [256, 434] on icon at bounding box center [253, 433] width 28 height 25
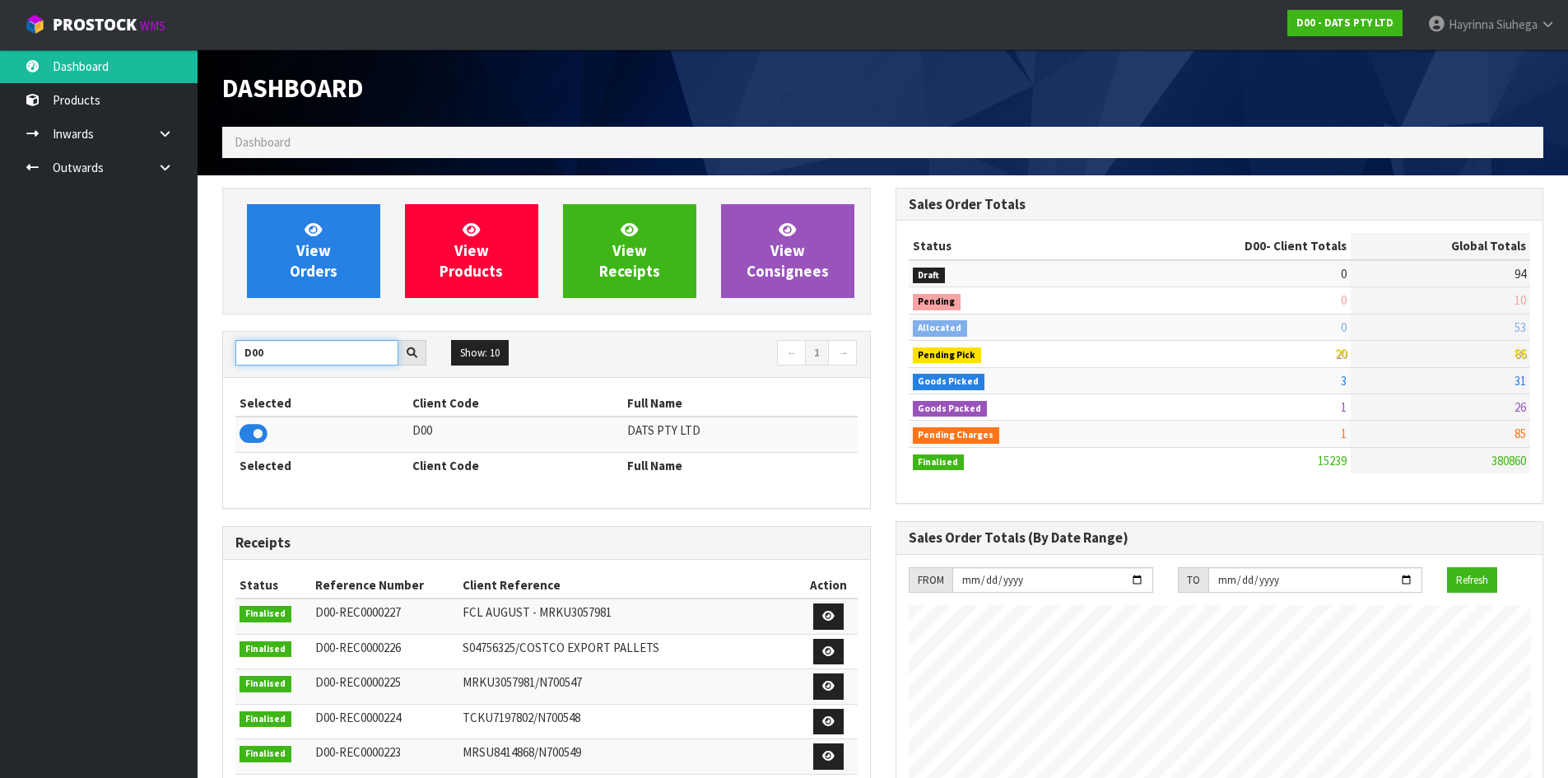
drag, startPoint x: 271, startPoint y: 348, endPoint x: 165, endPoint y: 328, distance: 107.9
click at [165, 328] on body "Toggle navigation ProStock WMS D00 - DATS PTY LTD Hayrinna Siuhega Logout Dashb…" at bounding box center [784, 389] width 1568 height 778
type input "V01"
click at [258, 438] on icon at bounding box center [253, 433] width 28 height 25
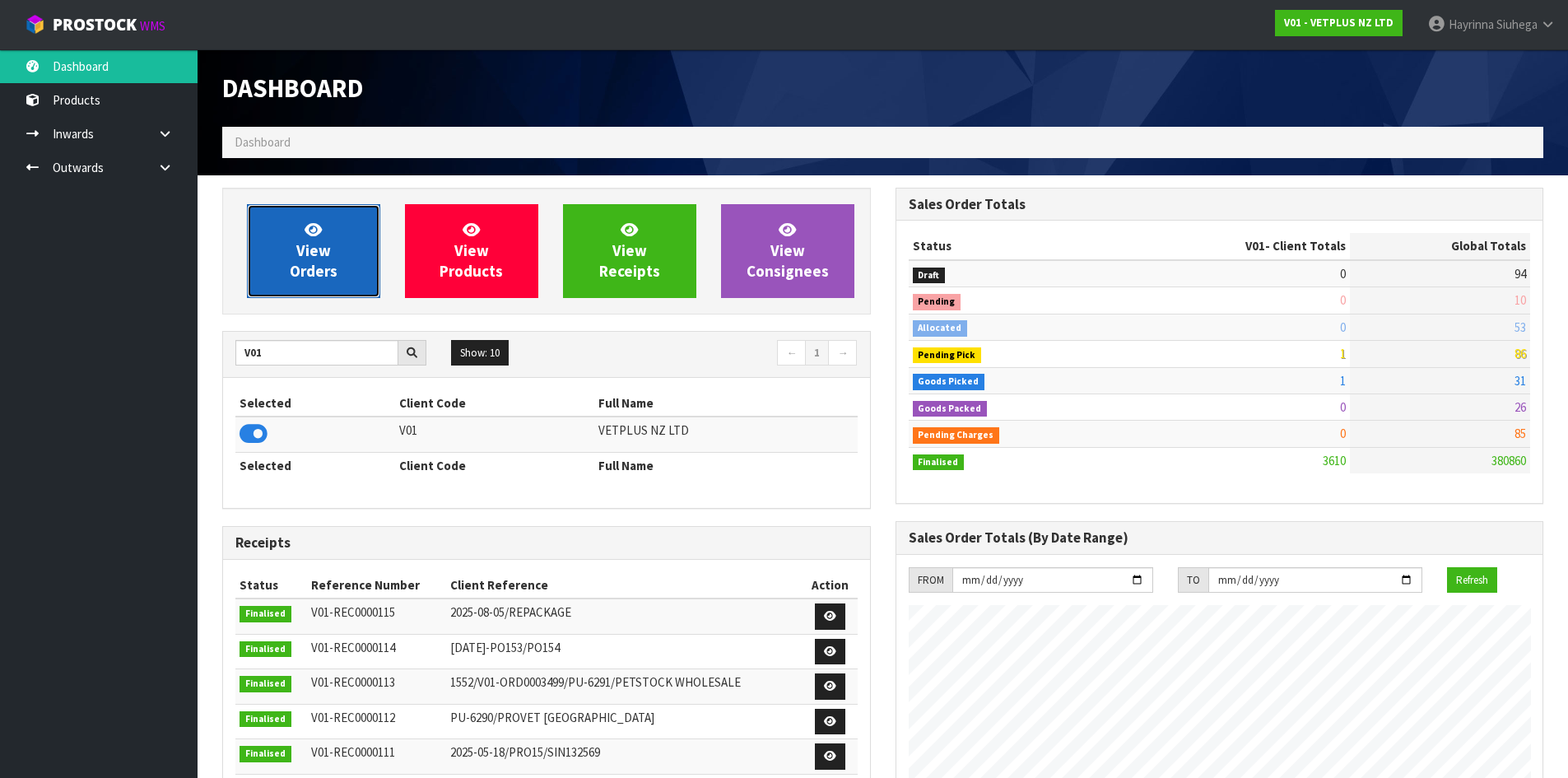
click at [327, 233] on link "View Orders" at bounding box center [314, 250] width 134 height 94
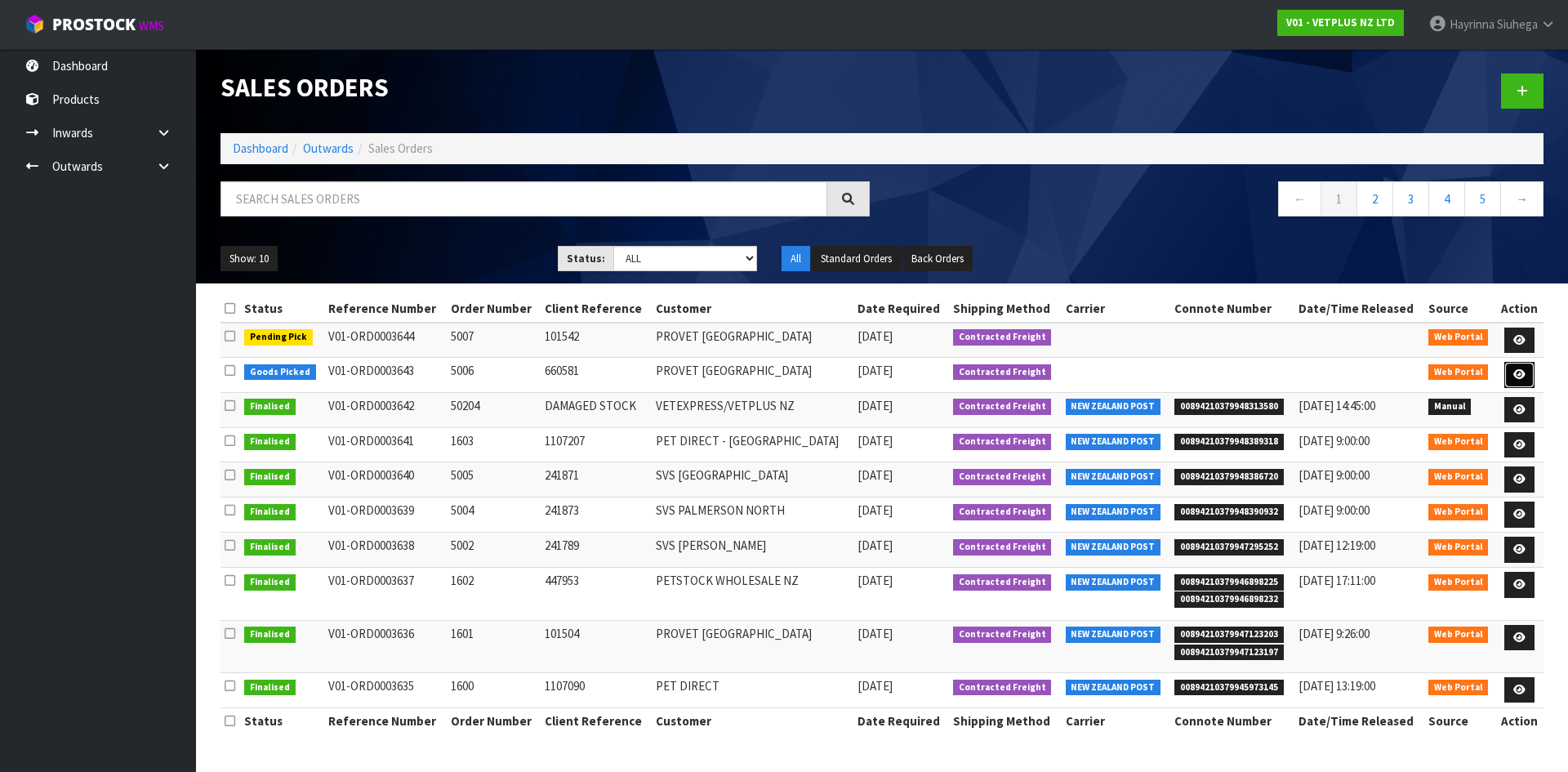
click at [1509, 365] on link at bounding box center [1519, 374] width 30 height 26
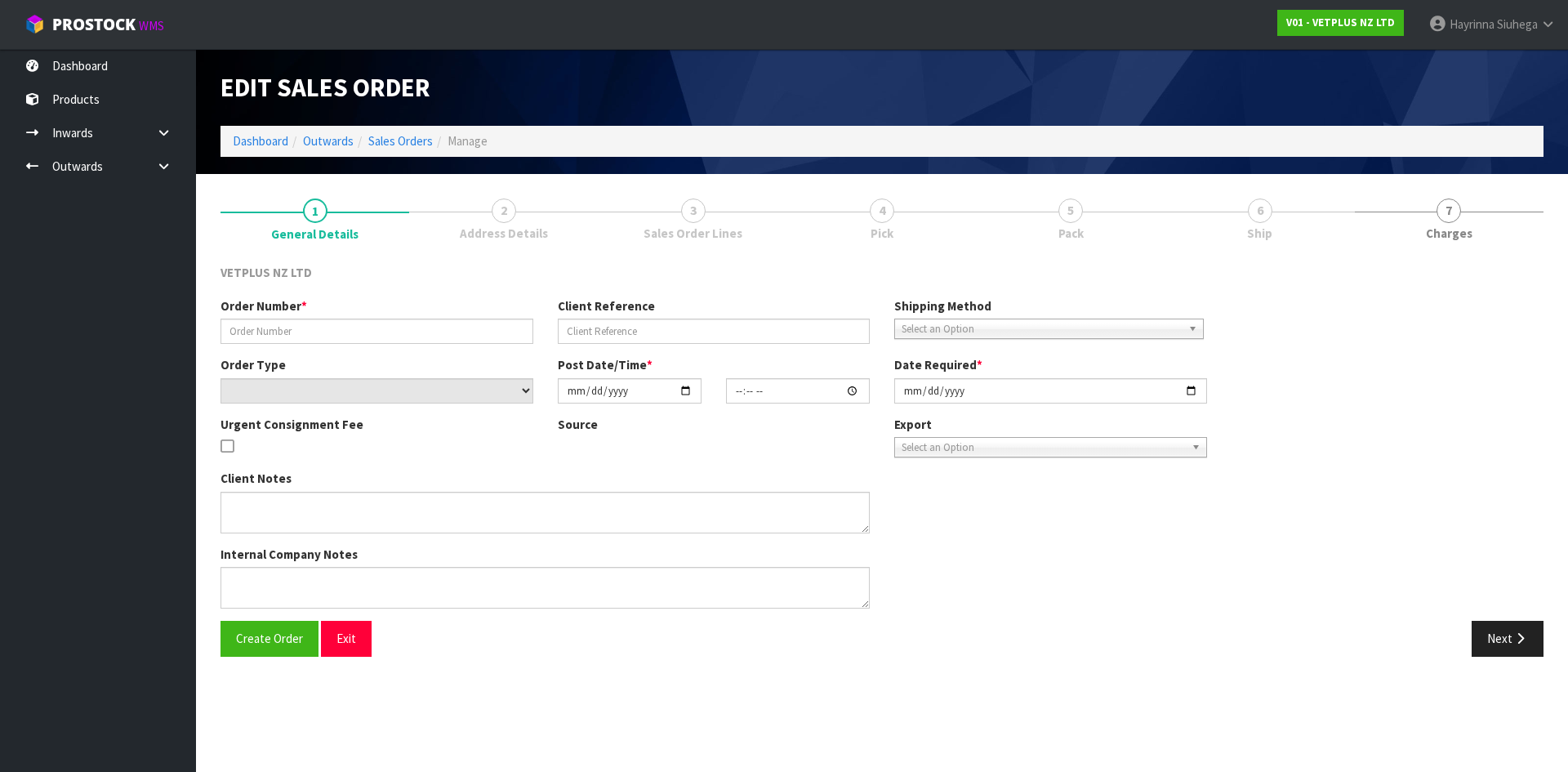
type input "5006"
type input "660581"
select select "number:0"
type input "2025-09-10"
type input "14:25:00.000"
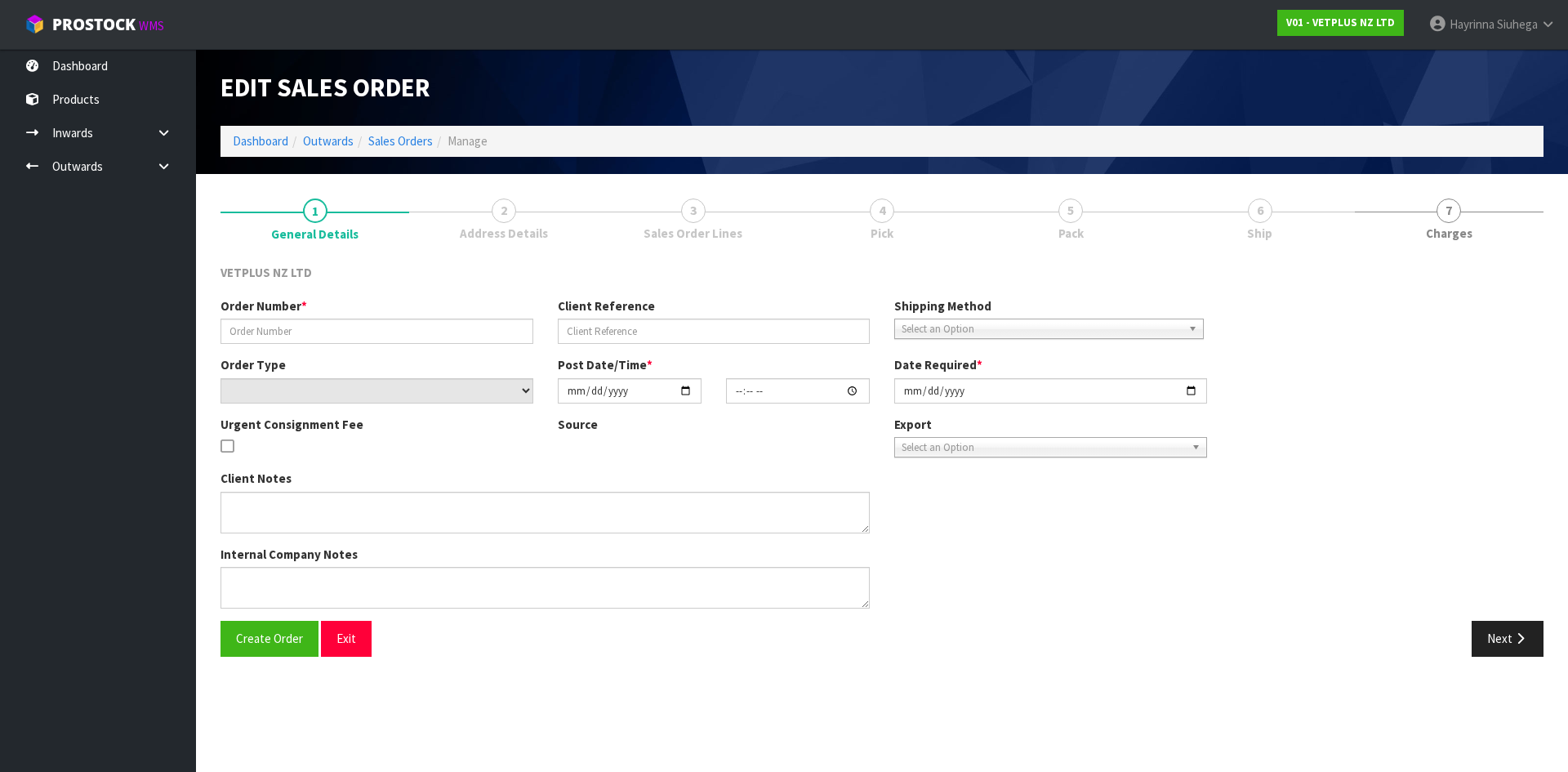
type input "2025-09-11"
type textarea "BACK ORDER: 50107 AKTIVAIT MED & LGE BREED CAPS 60 X 20 50840 COMPLIVIT 150G X …"
type textarea "REMOVED - 50907 X 4"
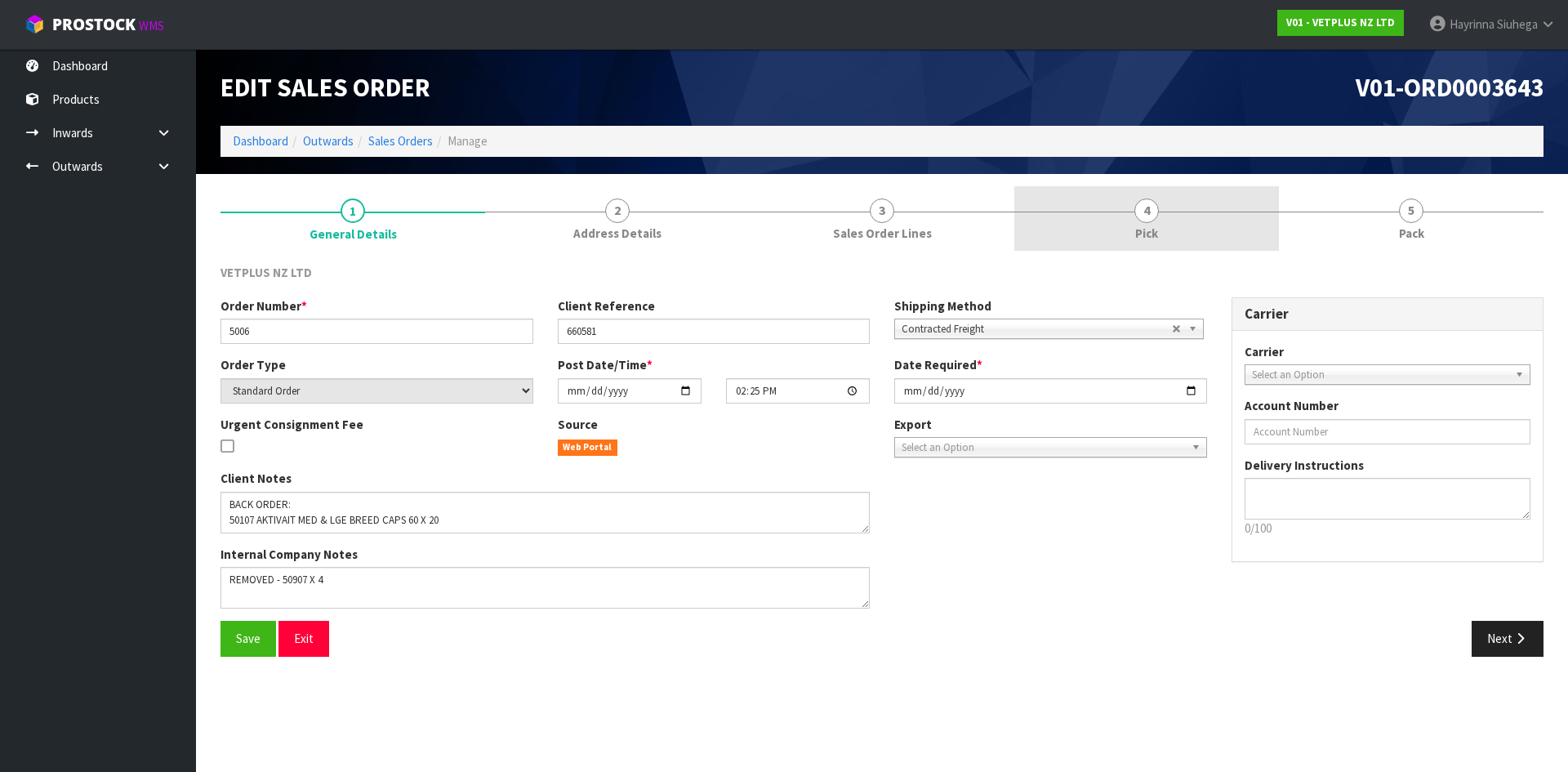
click at [1193, 189] on link "4 Pick" at bounding box center [1146, 218] width 264 height 65
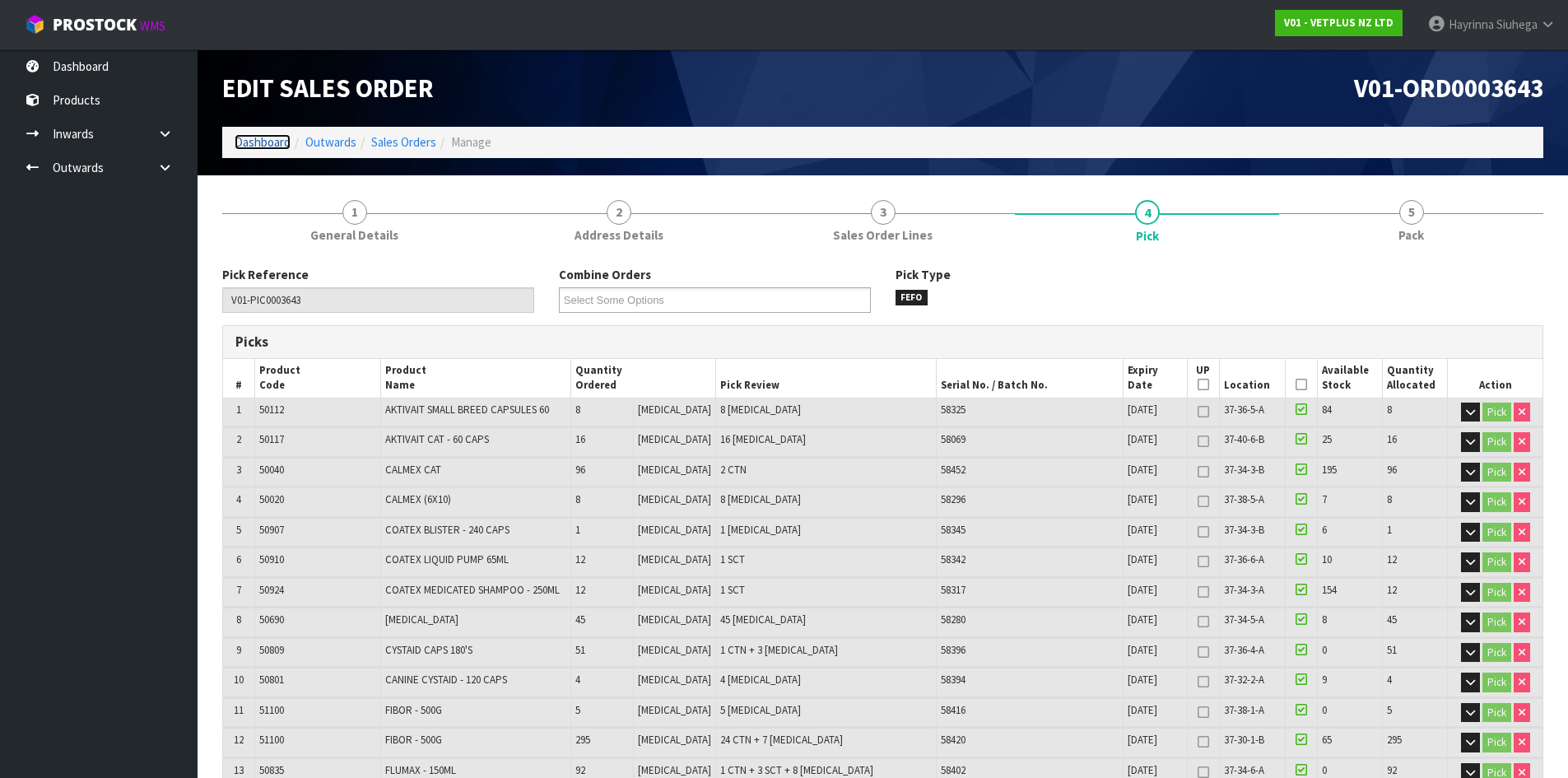
click at [258, 136] on link "Dashboard" at bounding box center [262, 142] width 56 height 15
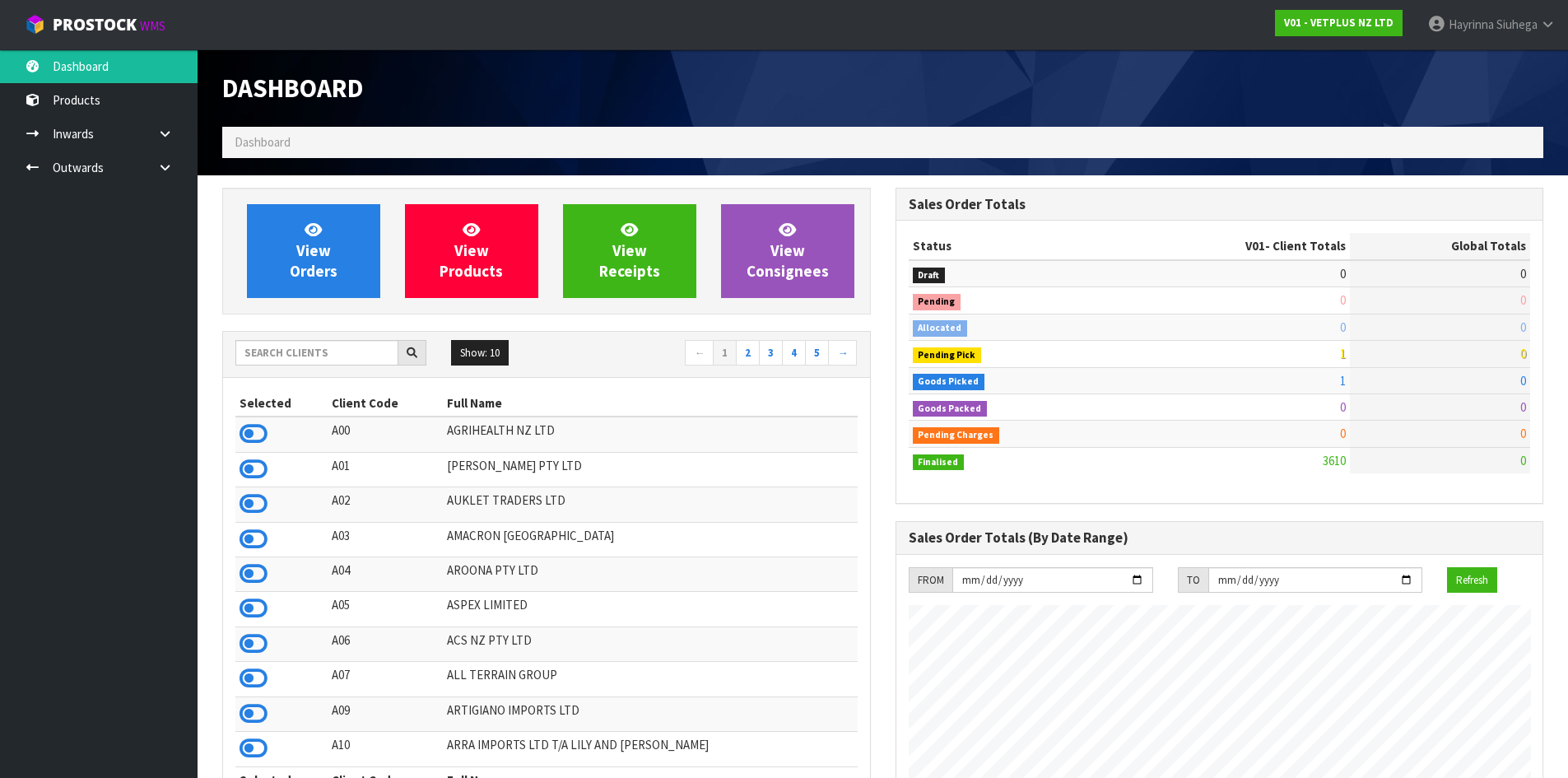
scroll to position [1247, 672]
click at [310, 354] on input "text" at bounding box center [316, 353] width 163 height 25
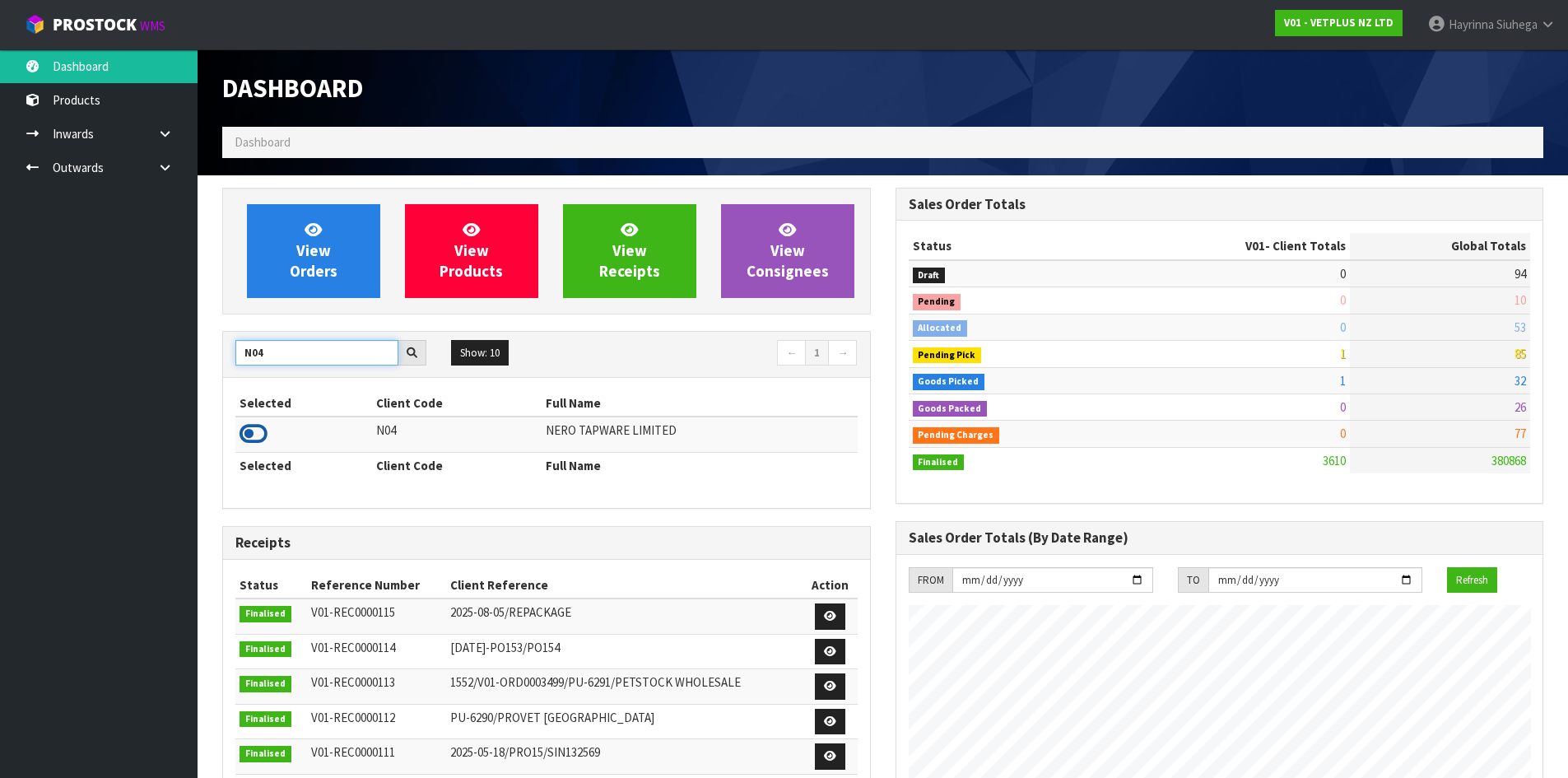
type input "N04"
click at [265, 430] on icon at bounding box center [253, 433] width 28 height 25
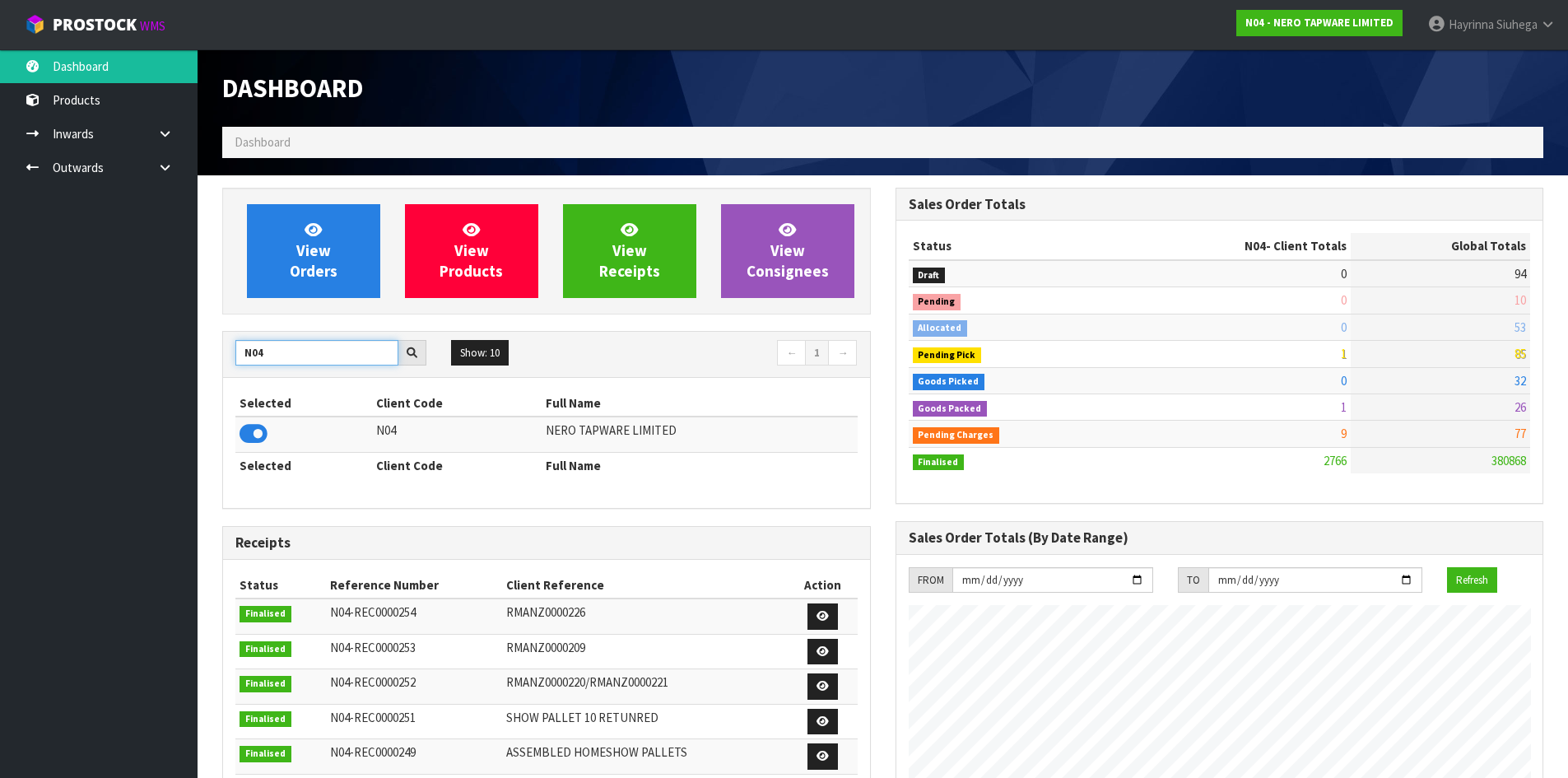
drag, startPoint x: 276, startPoint y: 356, endPoint x: 0, endPoint y: 329, distance: 277.3
click at [0, 337] on body "Toggle navigation ProStock WMS N04 - NERO TAPWARE LIMITED Hayrinna Siuhega Logo…" at bounding box center [784, 389] width 1568 height 778
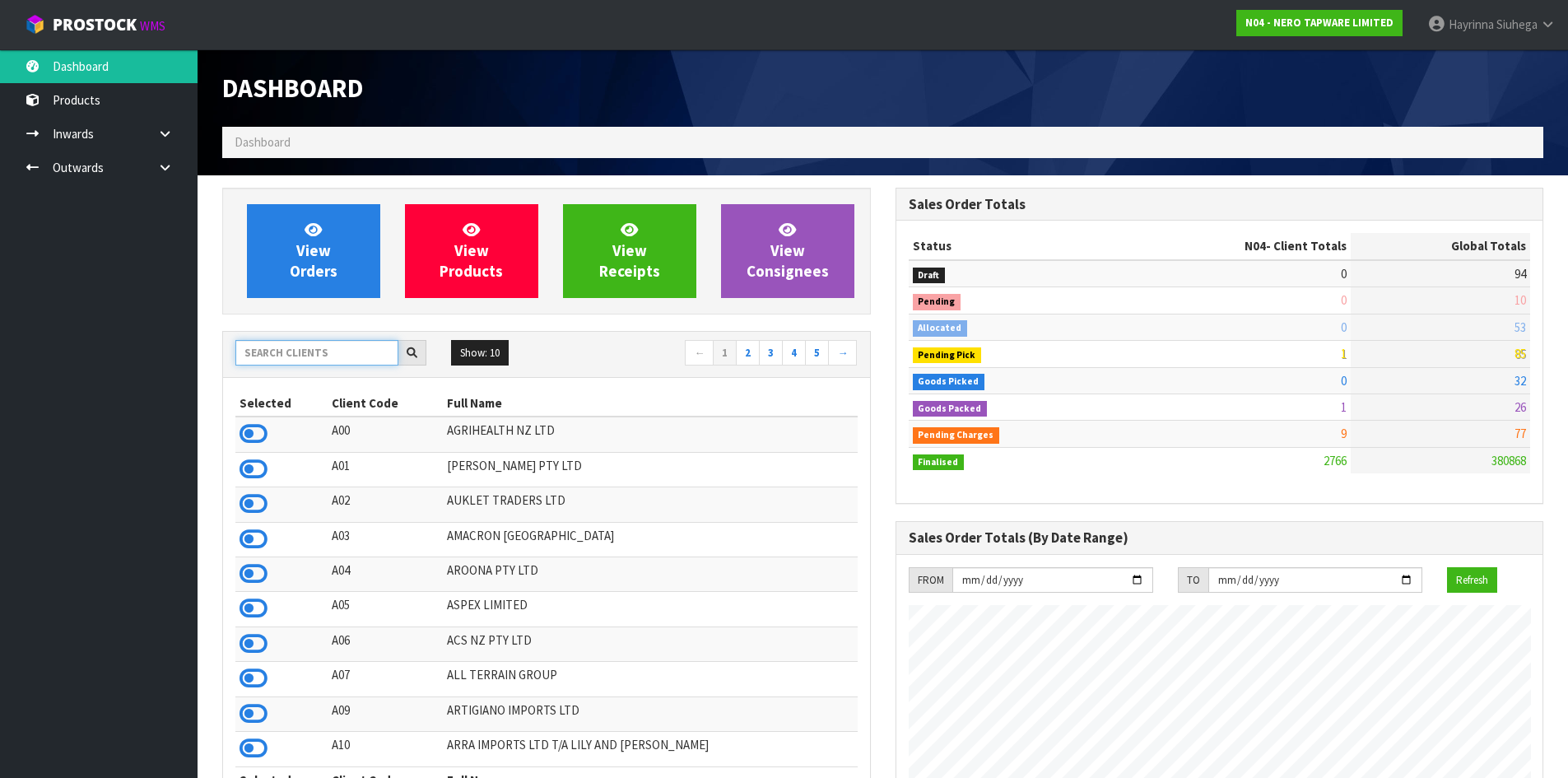
type input "0"
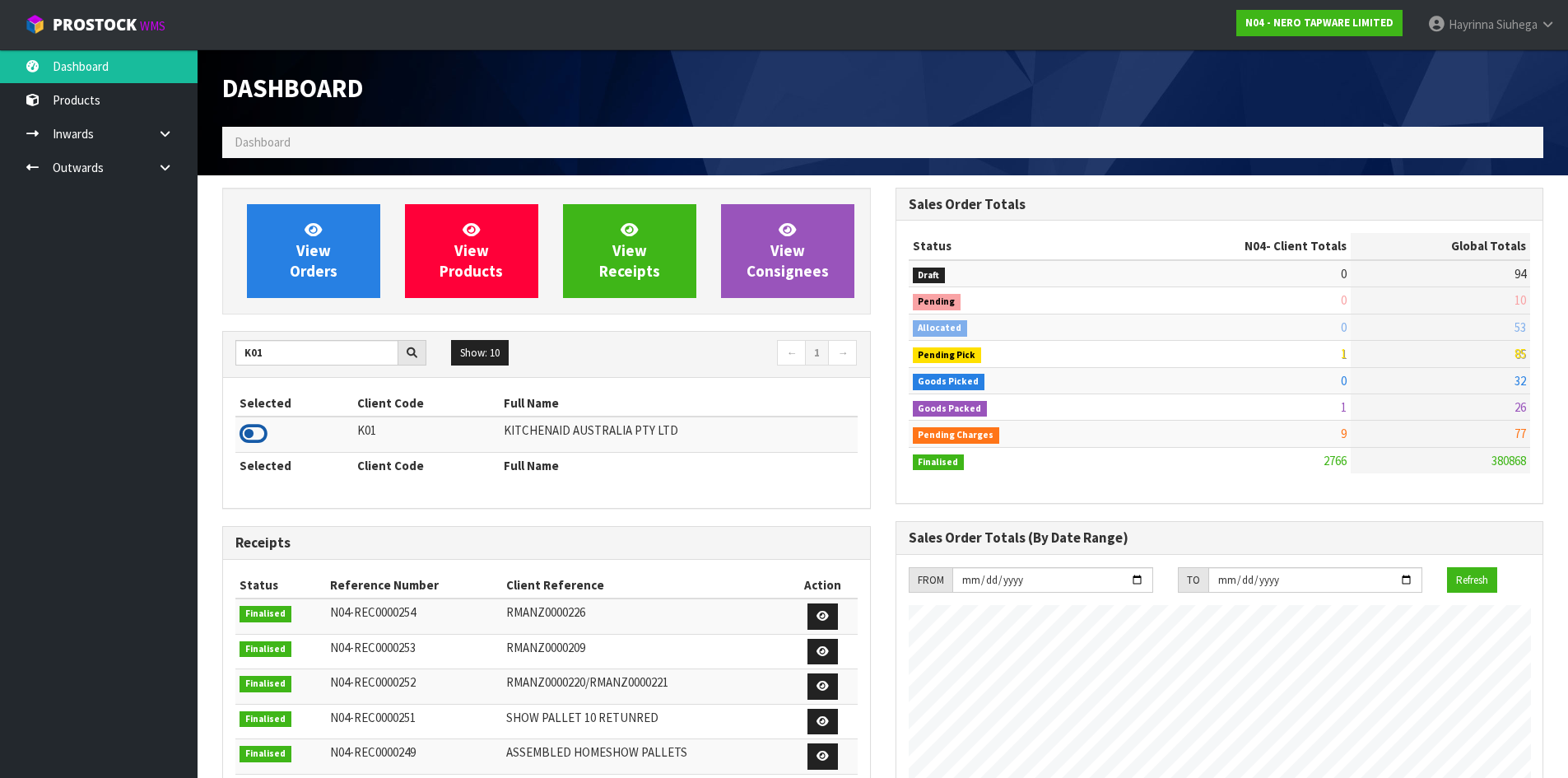
click at [260, 430] on icon at bounding box center [253, 433] width 28 height 25
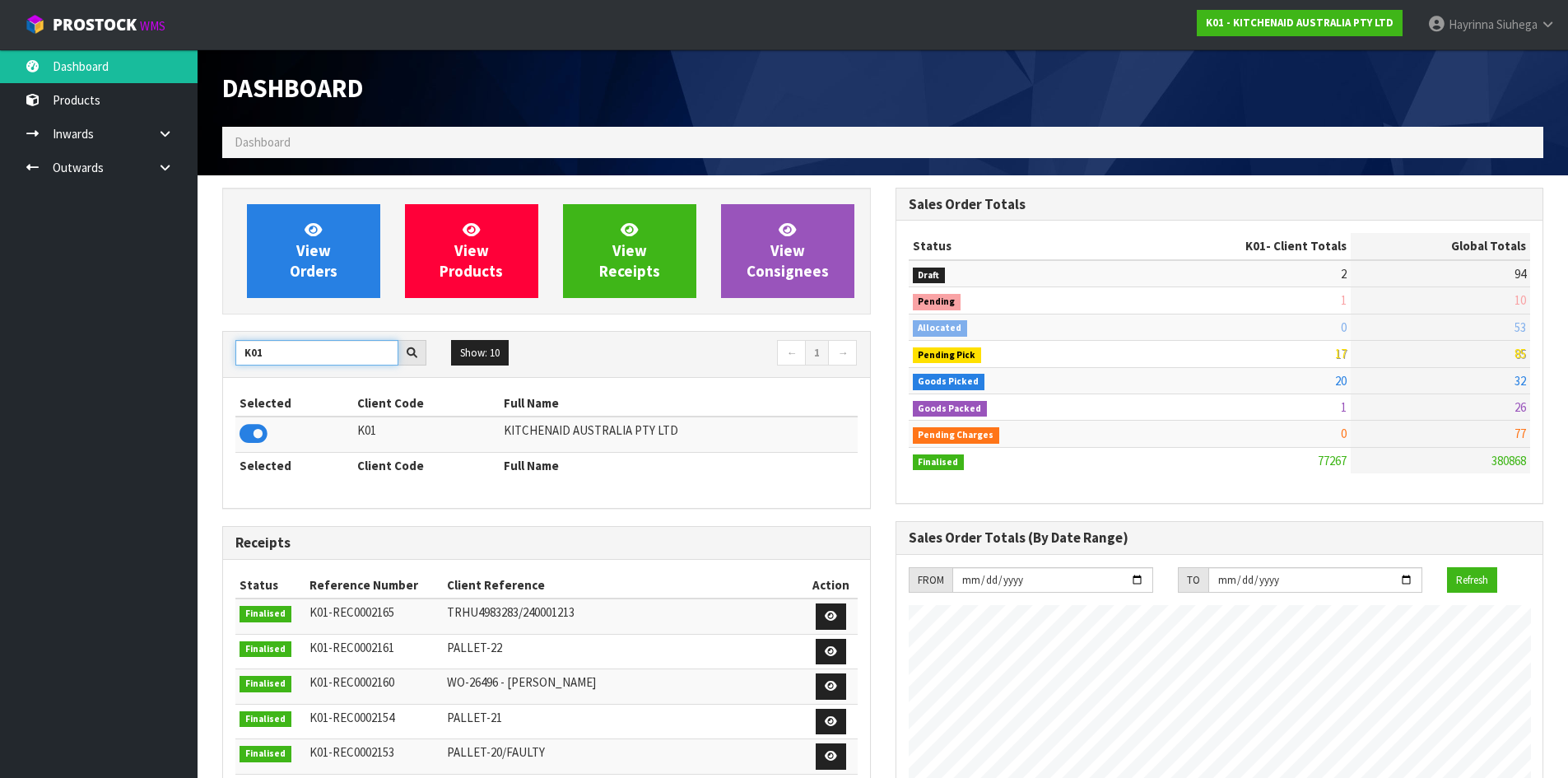
drag, startPoint x: 271, startPoint y: 354, endPoint x: 0, endPoint y: 354, distance: 271.0
click at [0, 354] on body "Toggle navigation ProStock WMS K01 - KITCHENAID AUSTRALIA PTY LTD Hayrinna Siuh…" at bounding box center [784, 389] width 1568 height 778
type input "S08"
click at [240, 433] on icon at bounding box center [253, 433] width 28 height 25
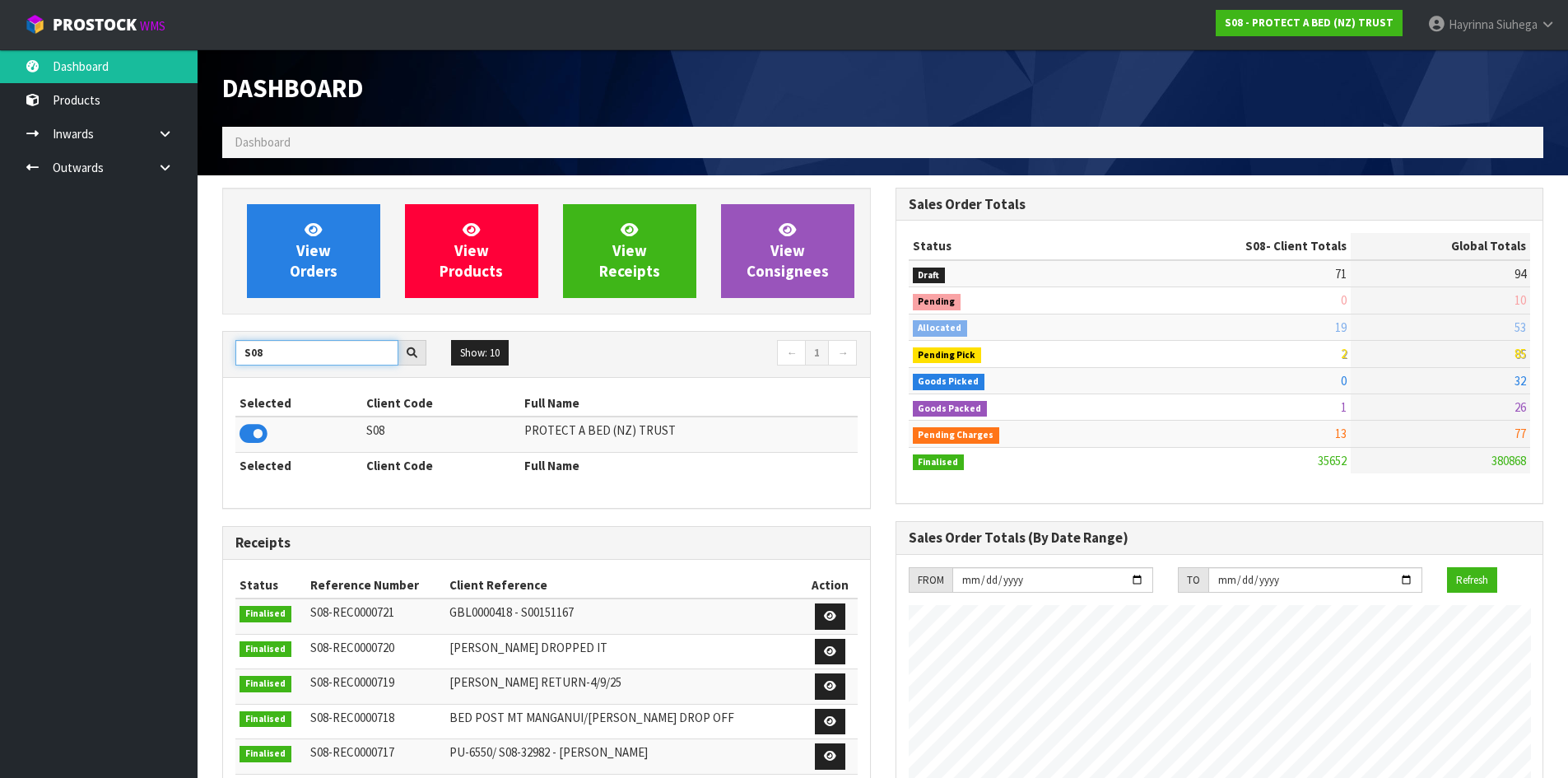
drag, startPoint x: 267, startPoint y: 349, endPoint x: 0, endPoint y: 288, distance: 273.9
click at [0, 304] on body "Toggle navigation ProStock WMS S08 - PROTECT A BED (NZ) TRUST Hayrinna Siuhega …" at bounding box center [784, 389] width 1568 height 778
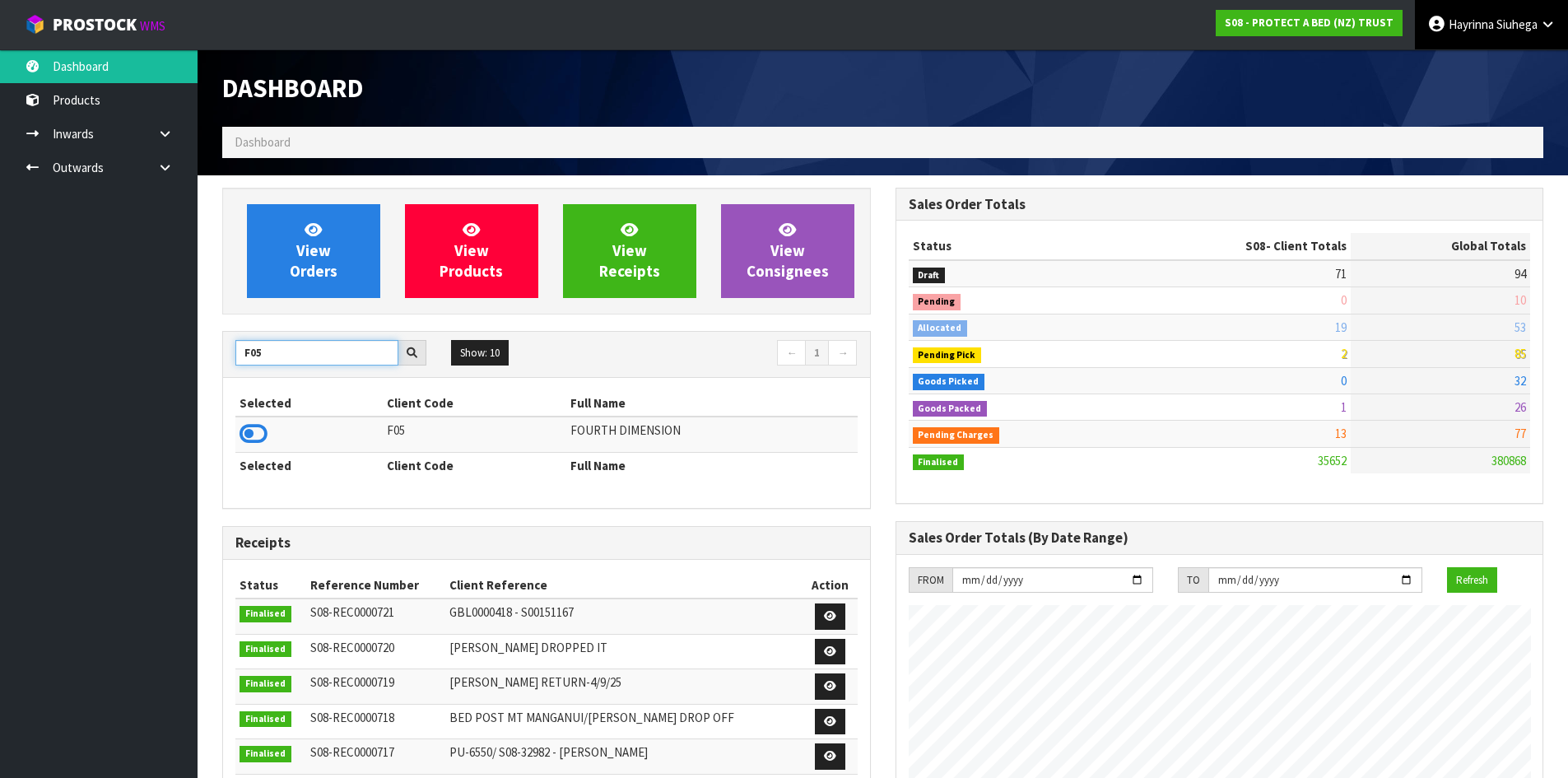
type input "F05"
click at [1455, 31] on span "Hayrinna" at bounding box center [1472, 24] width 46 height 15
click at [1460, 67] on icon at bounding box center [1459, 66] width 11 height 1
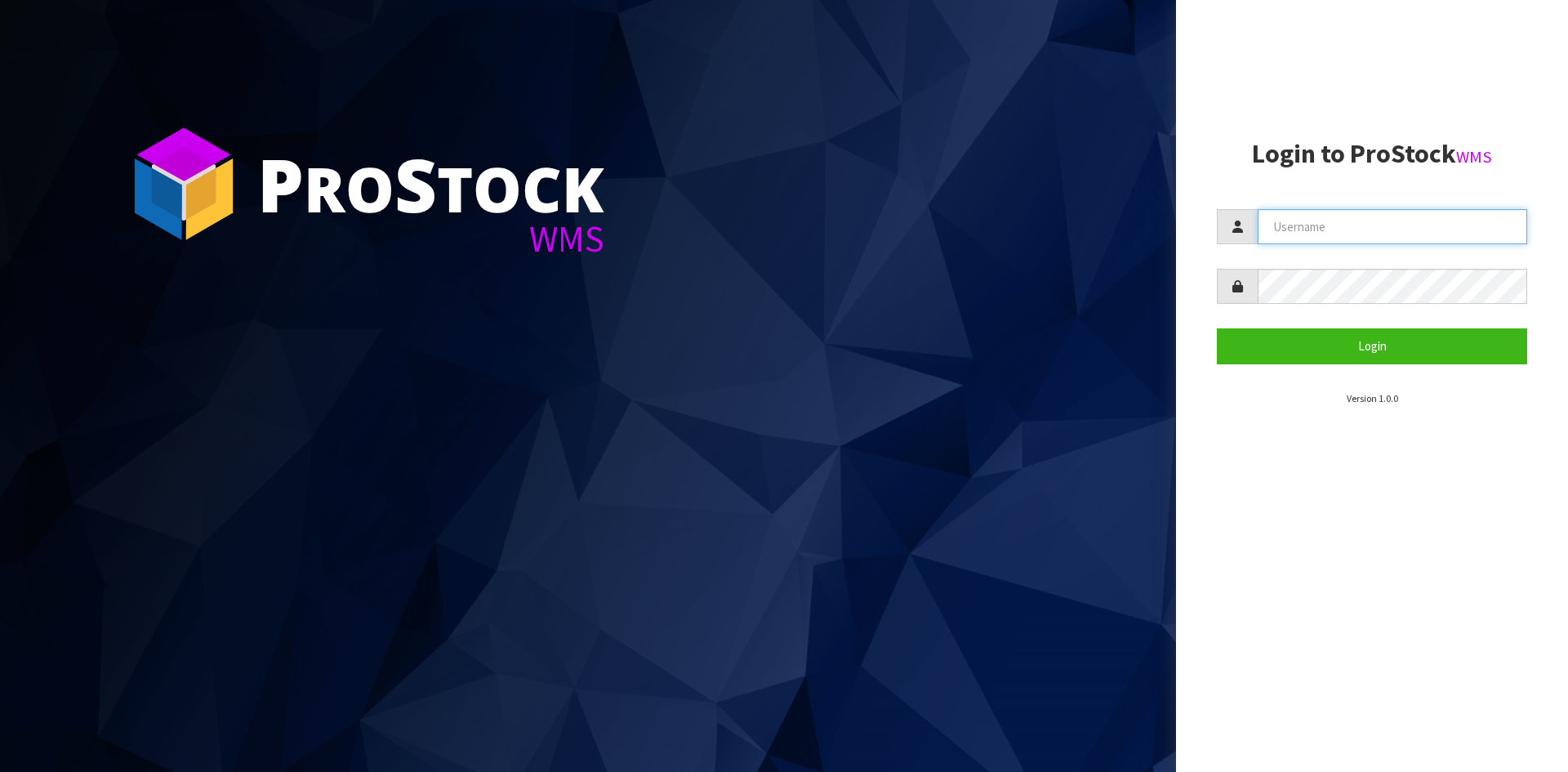
click at [1347, 227] on input "text" at bounding box center [1392, 227] width 269 height 35
click at [1122, 196] on section "P ro S tock WMS" at bounding box center [588, 386] width 1176 height 772
click at [1272, 227] on input "text" at bounding box center [1392, 227] width 269 height 35
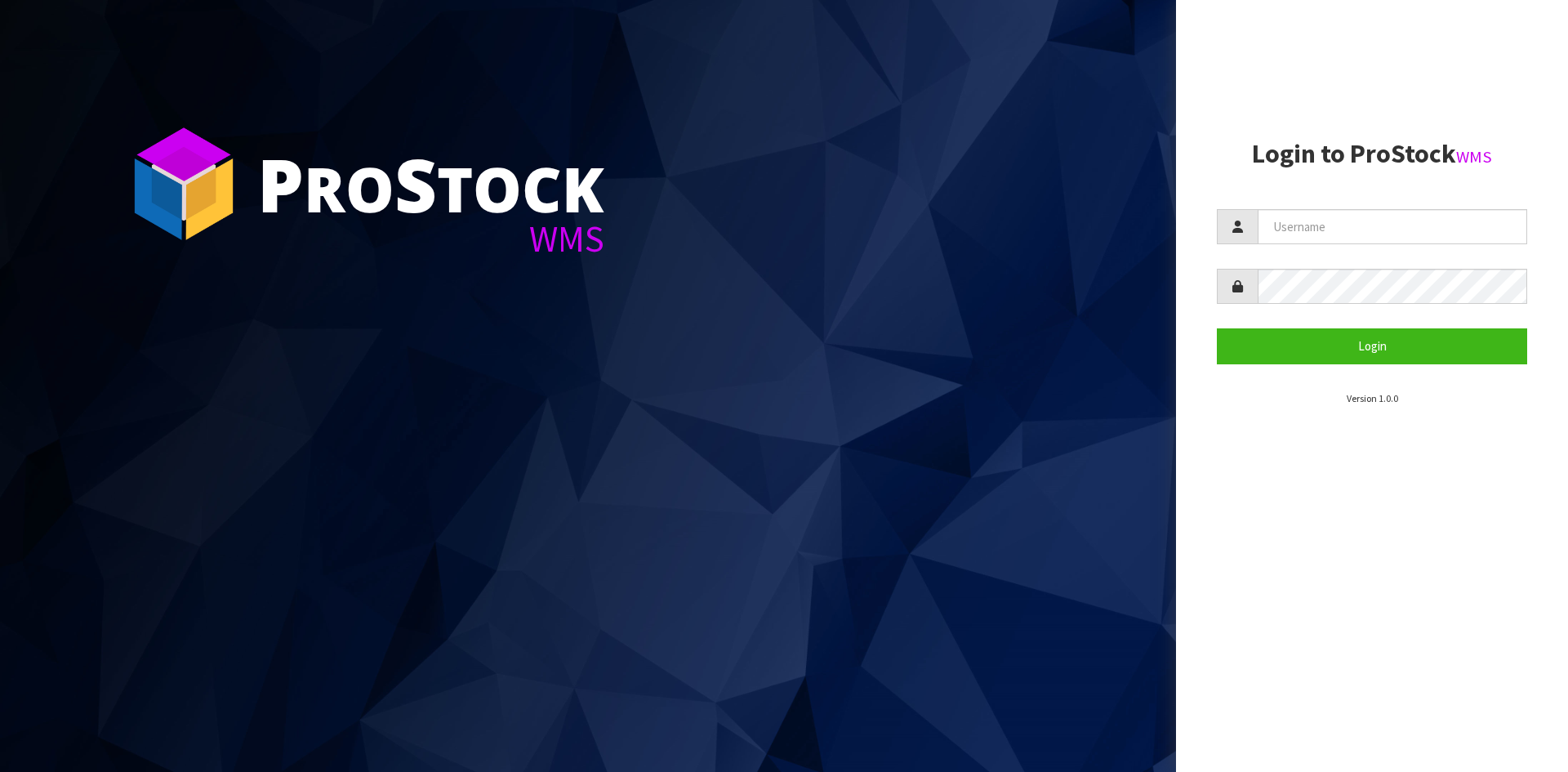
click at [1260, 194] on section "Login to ProStock WMS Login Version 1.0.0" at bounding box center [1372, 272] width 310 height 266
click at [1387, 229] on input "text" at bounding box center [1392, 227] width 269 height 35
type input "Hayrinna"
click at [1216, 328] on button "Login" at bounding box center [1372, 346] width 310 height 35
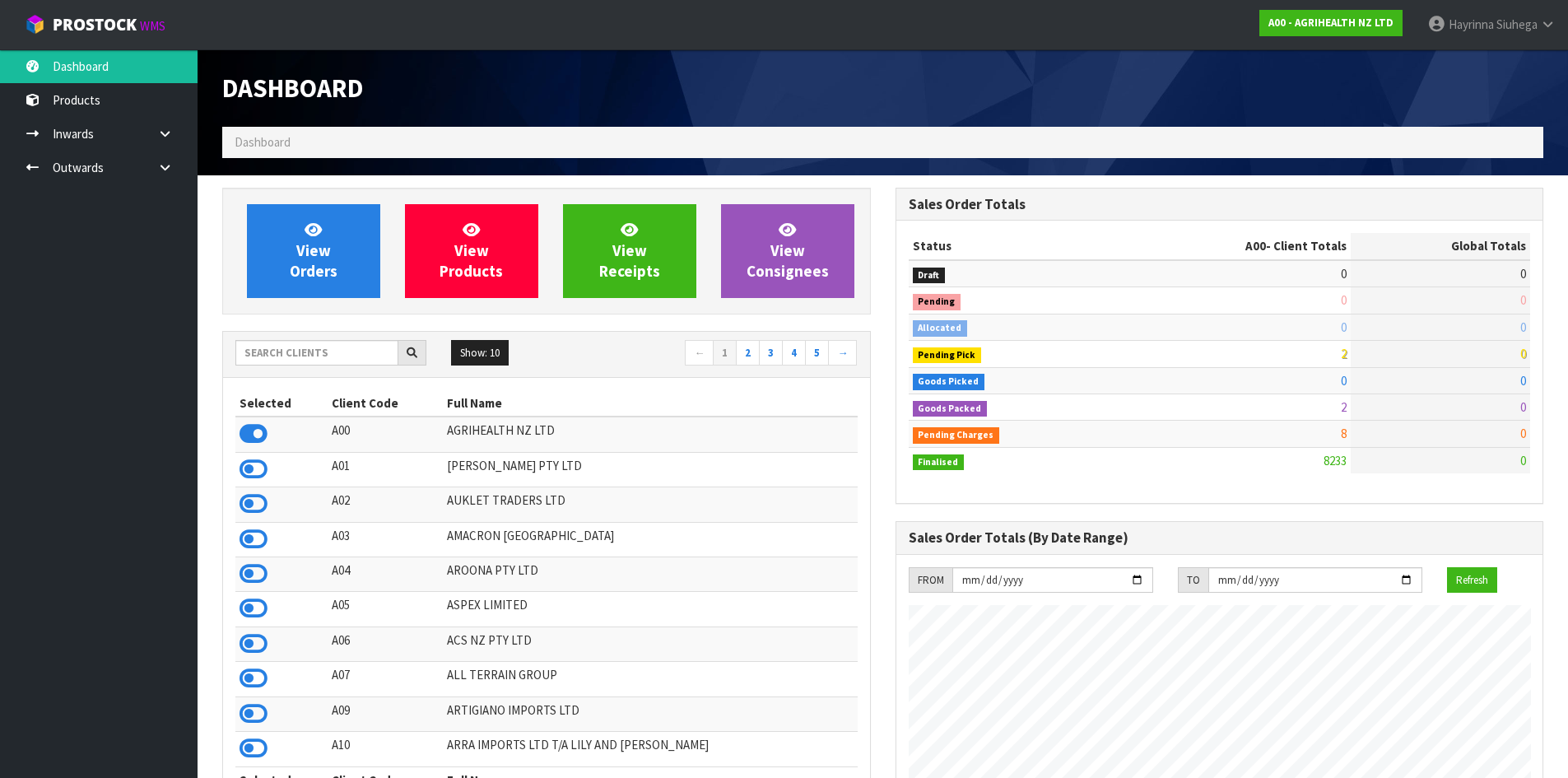
scroll to position [1247, 672]
click at [291, 354] on input "text" at bounding box center [316, 353] width 163 height 25
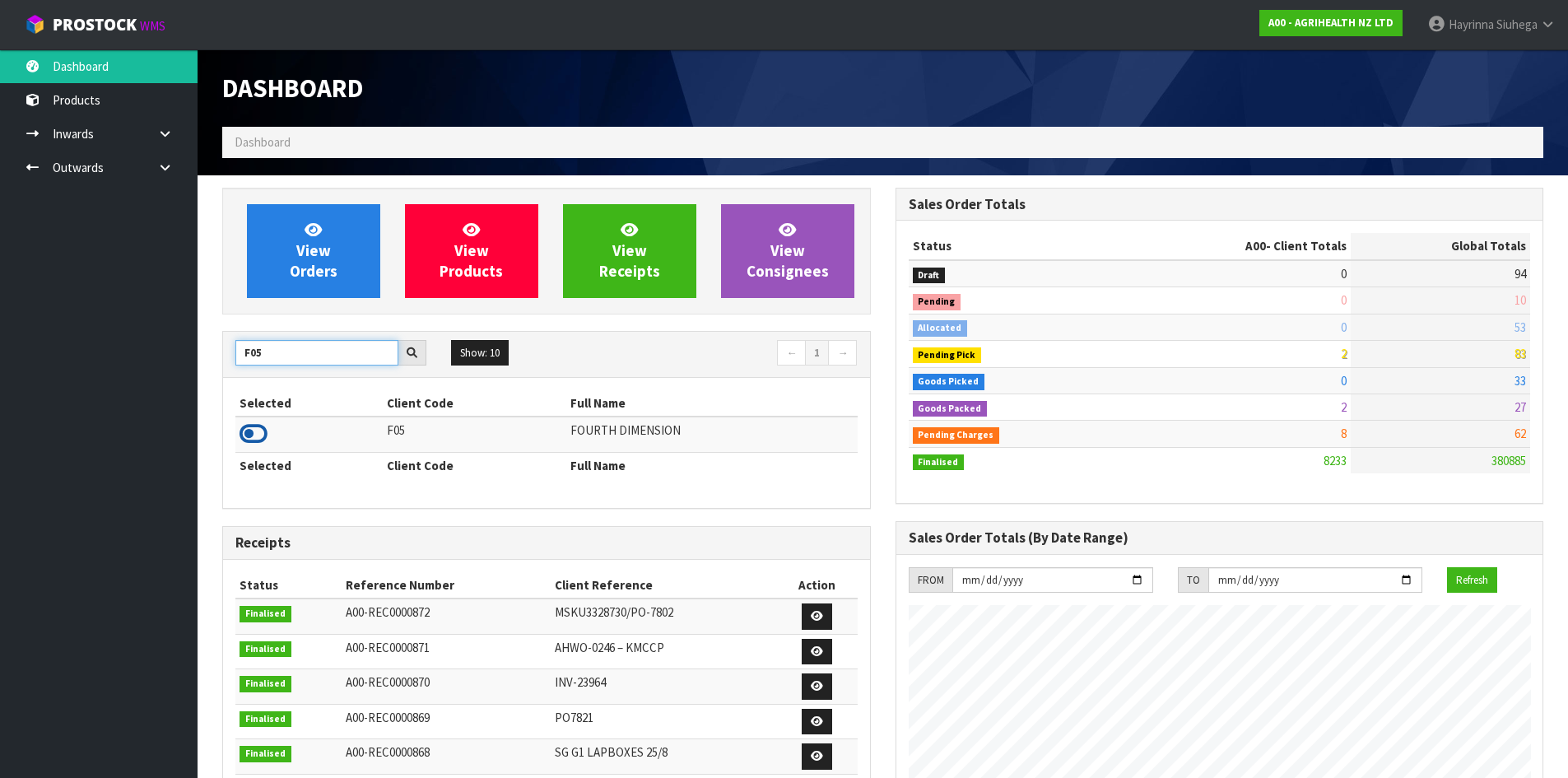
type input "F05"
click at [257, 431] on icon at bounding box center [253, 433] width 28 height 25
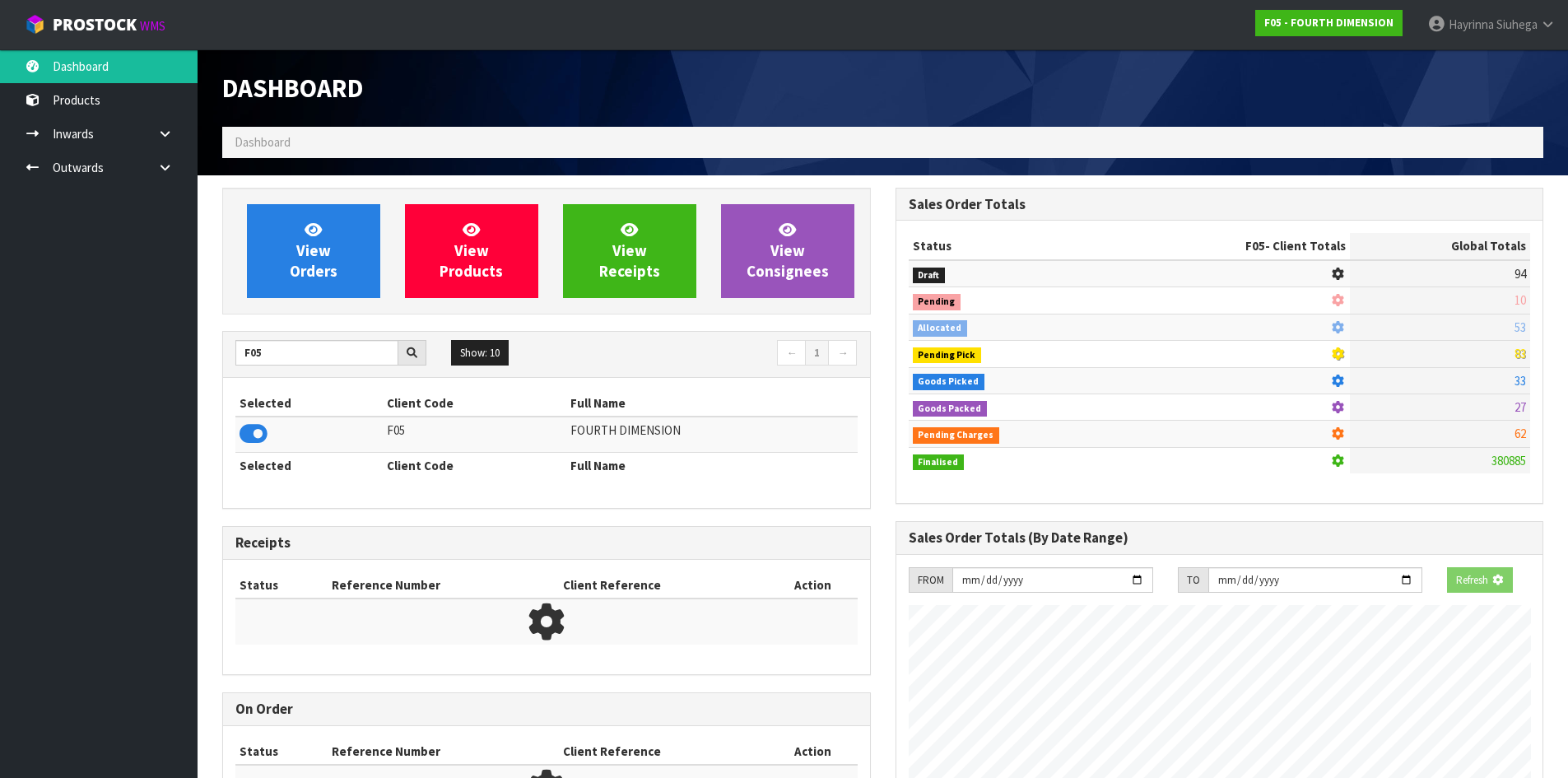
scroll to position [1069, 672]
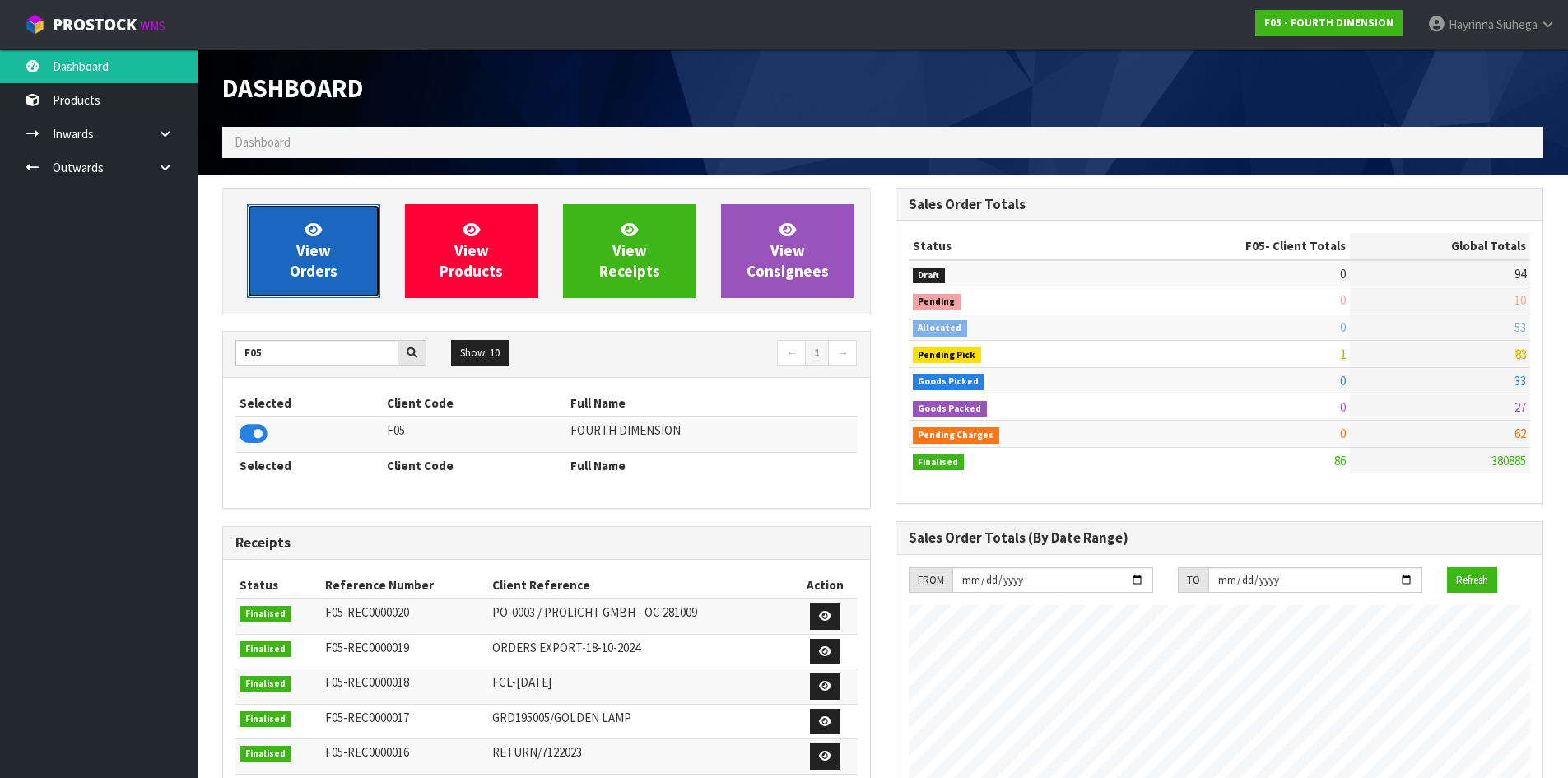
click at [309, 234] on icon at bounding box center [313, 229] width 17 height 15
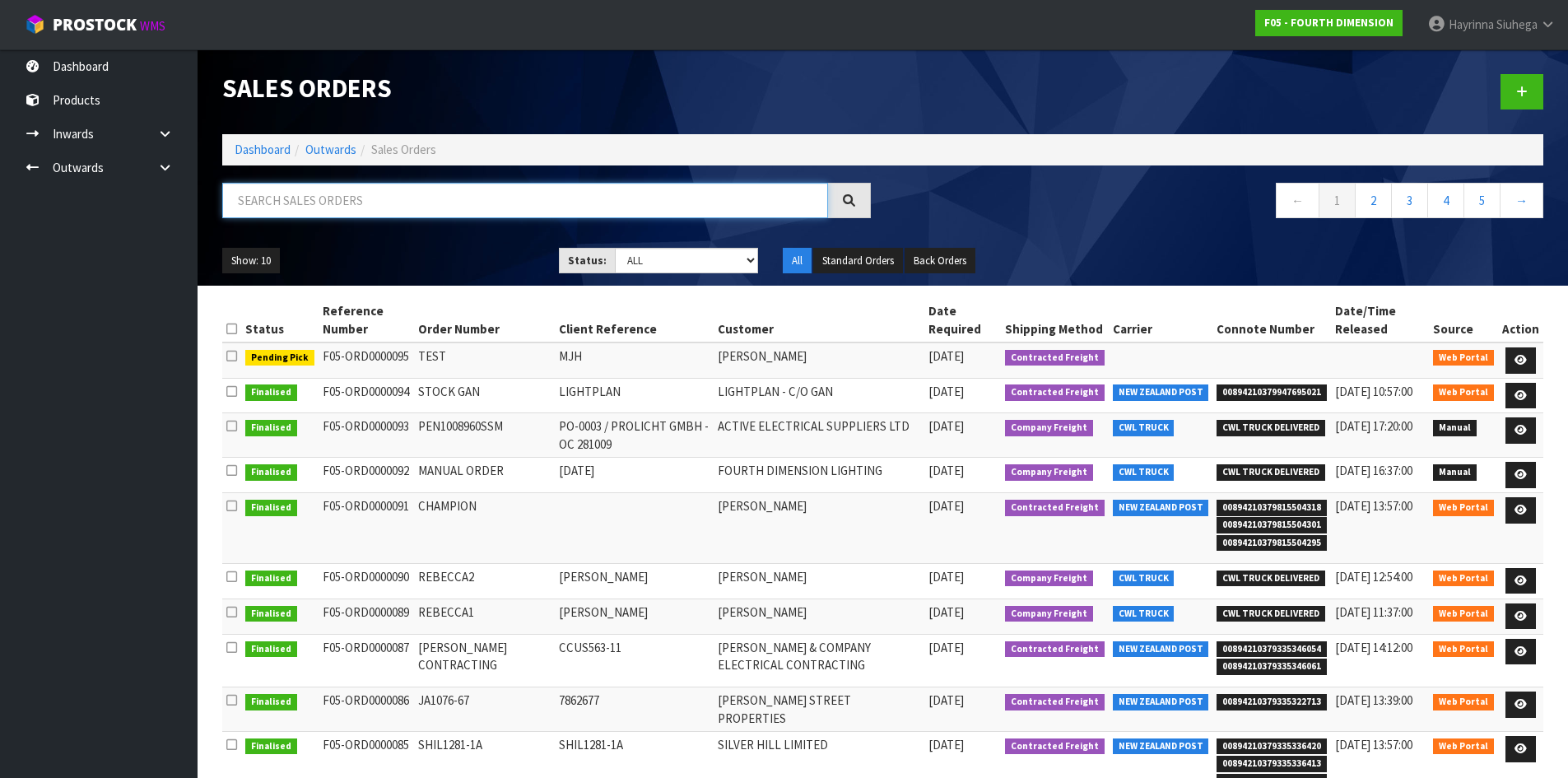
click at [353, 203] on input "text" at bounding box center [525, 200] width 606 height 36
type input "JOB-0412140"
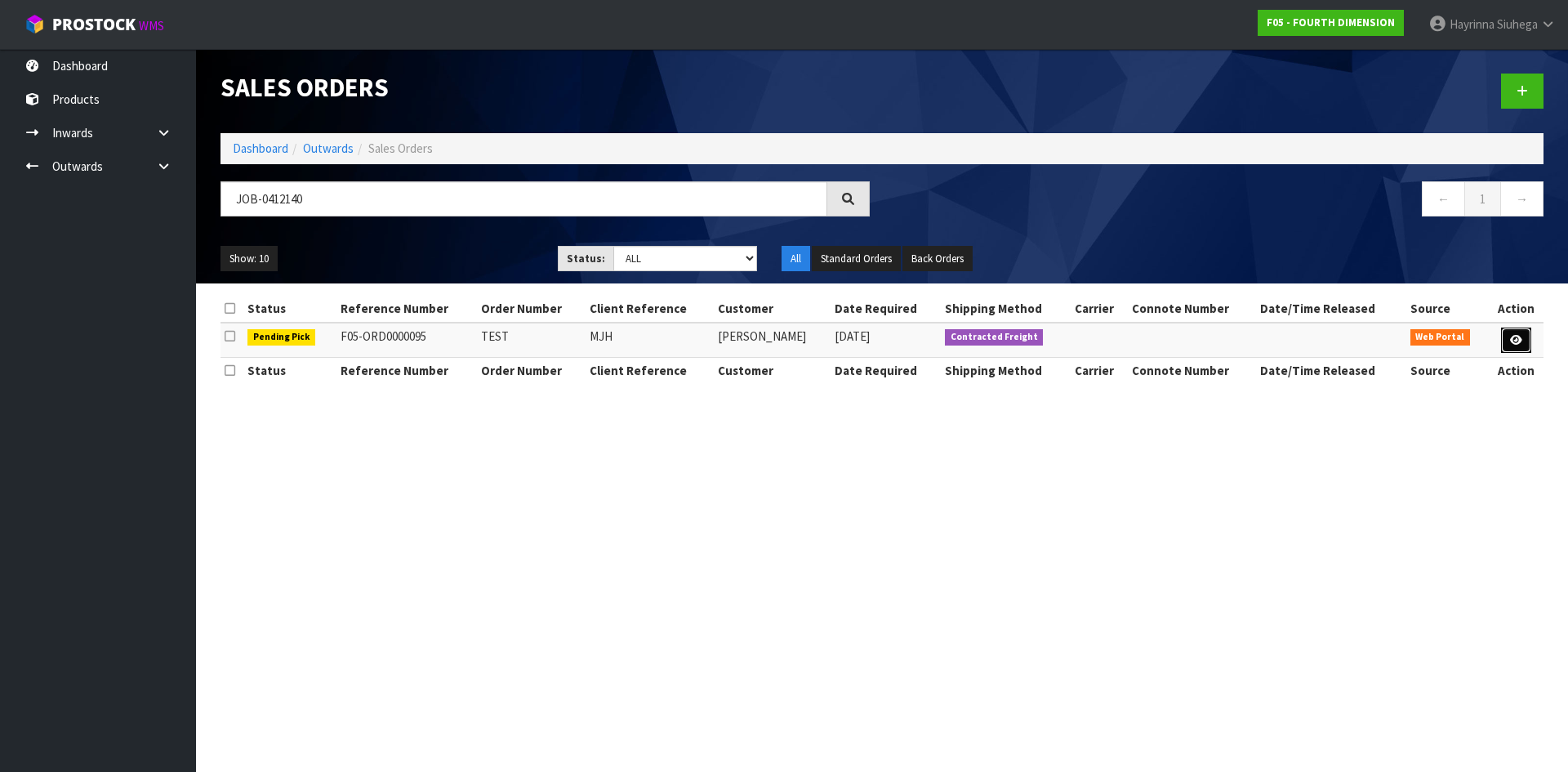
click at [1506, 339] on link at bounding box center [1516, 340] width 30 height 26
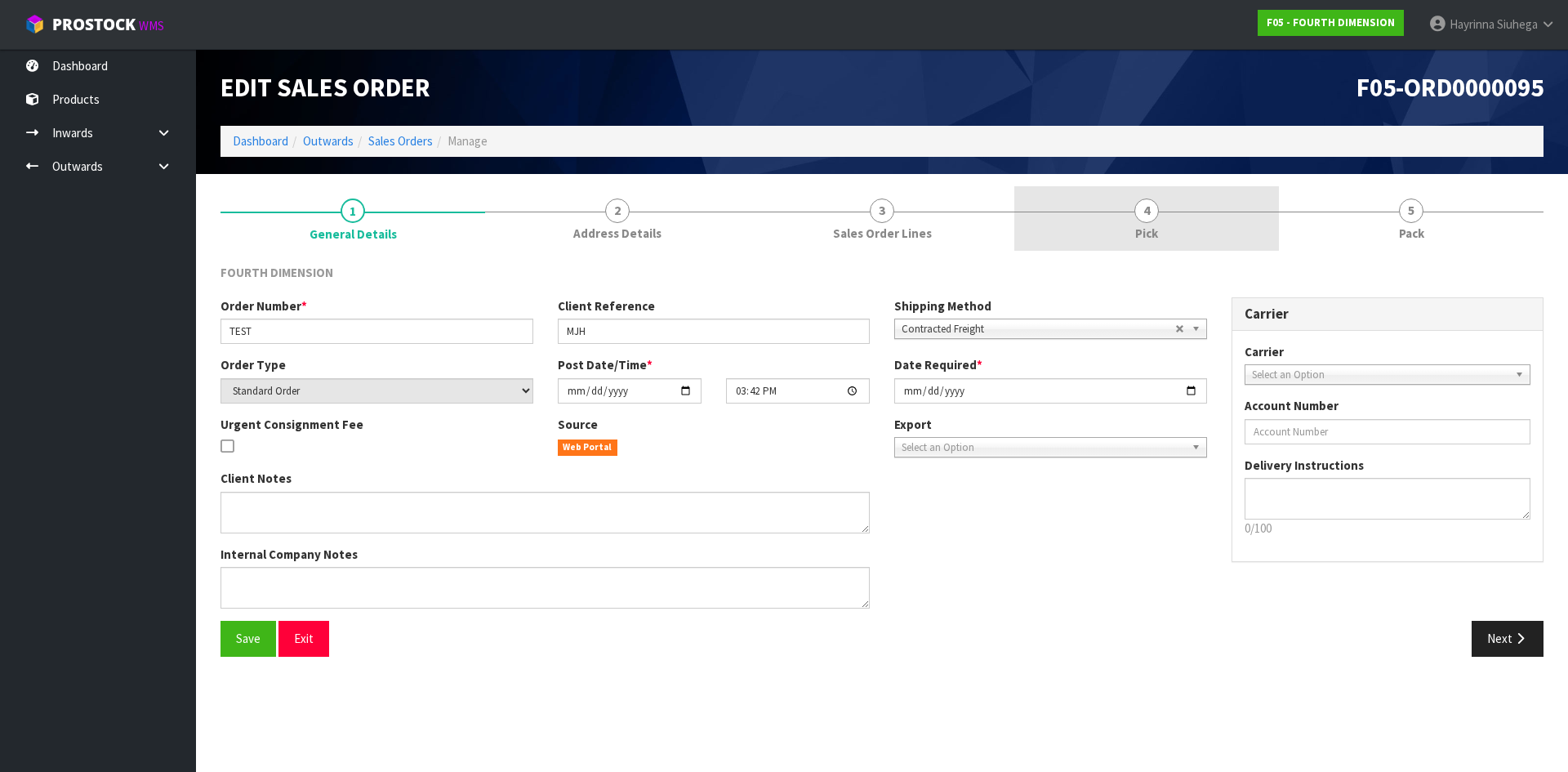
click at [1063, 188] on link "4 Pick" at bounding box center [1146, 218] width 264 height 65
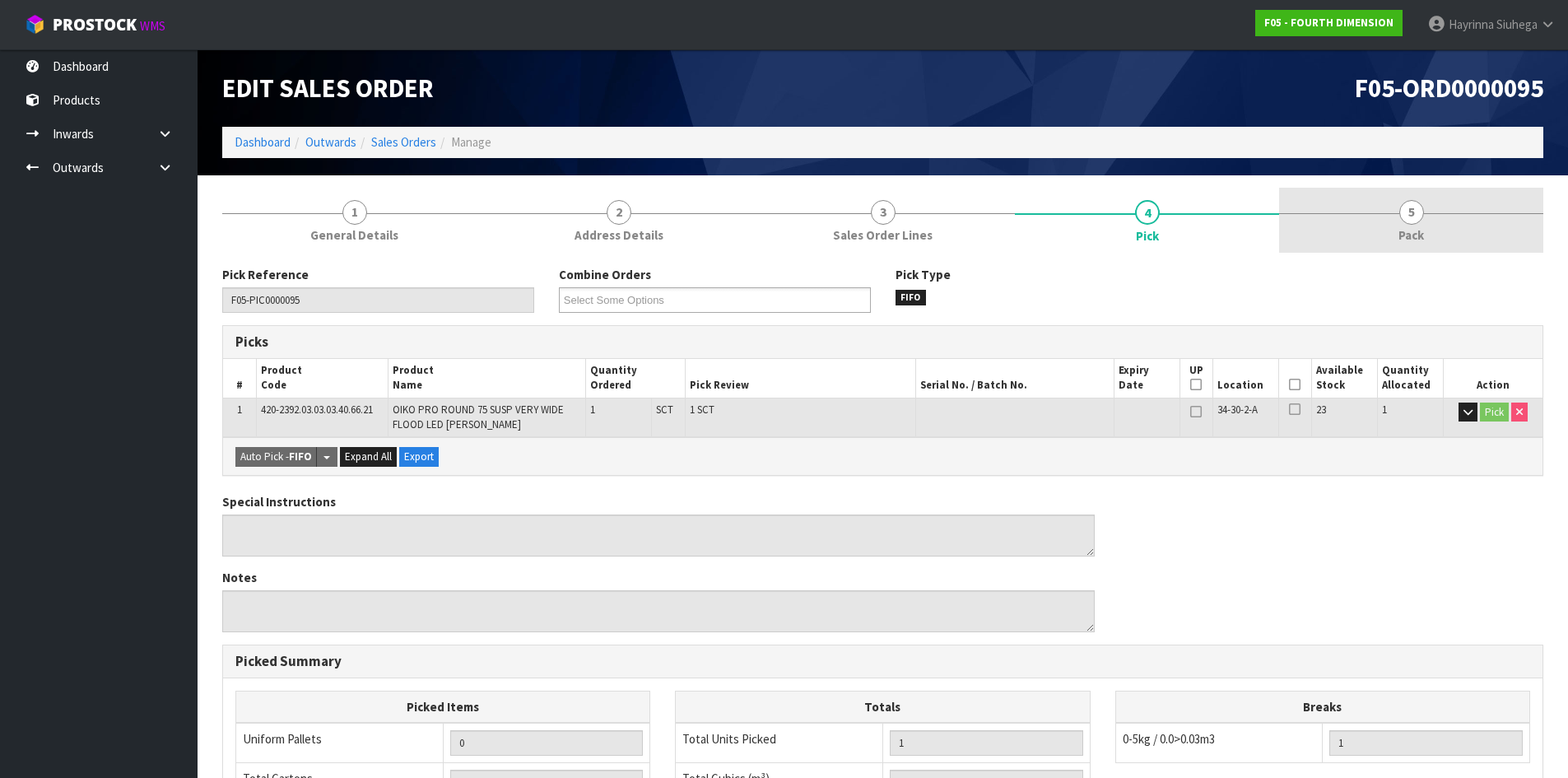
click at [1374, 211] on link "5 Pack" at bounding box center [1412, 220] width 264 height 65
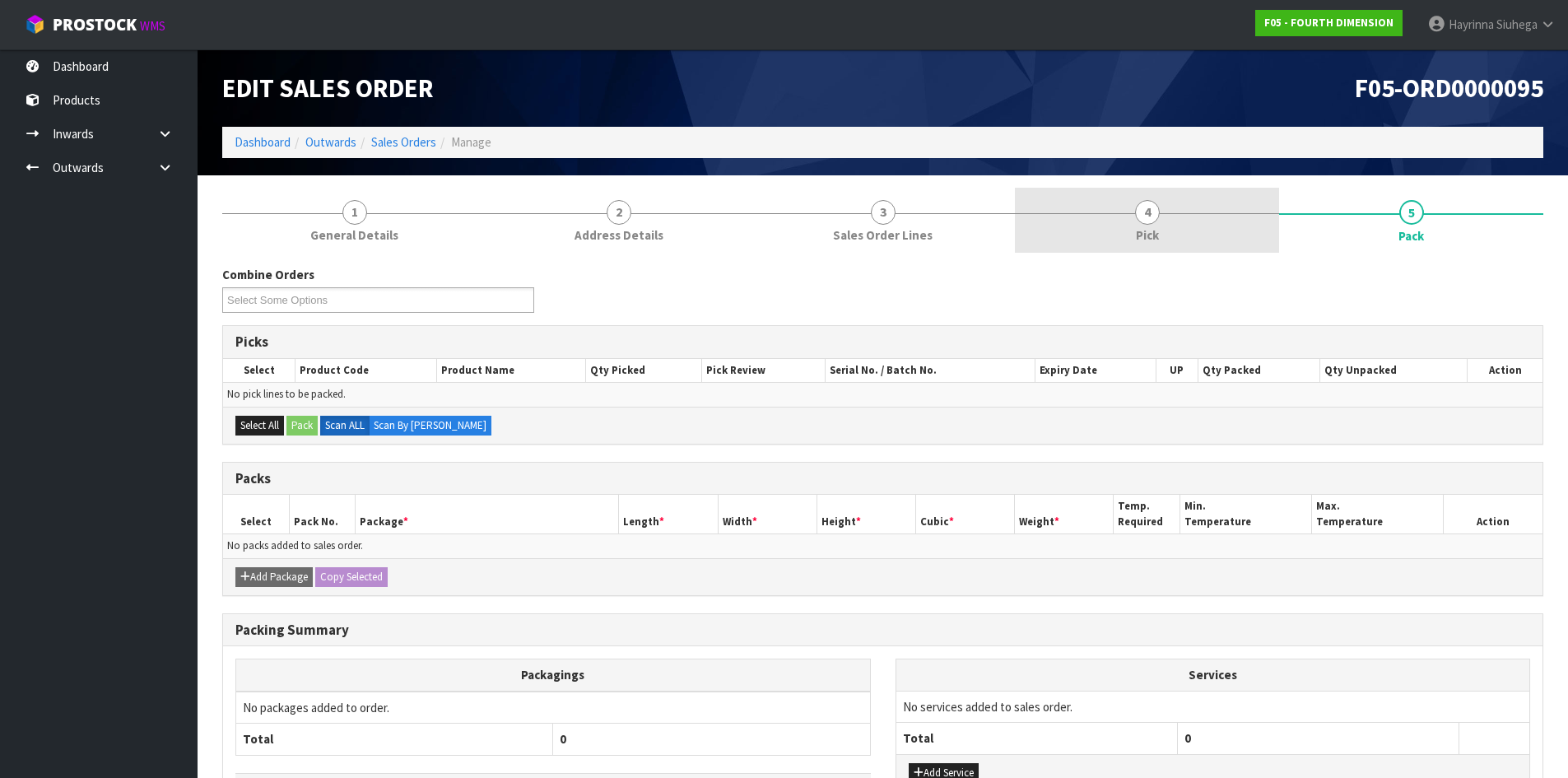
click at [1217, 203] on link "4 Pick" at bounding box center [1147, 220] width 264 height 65
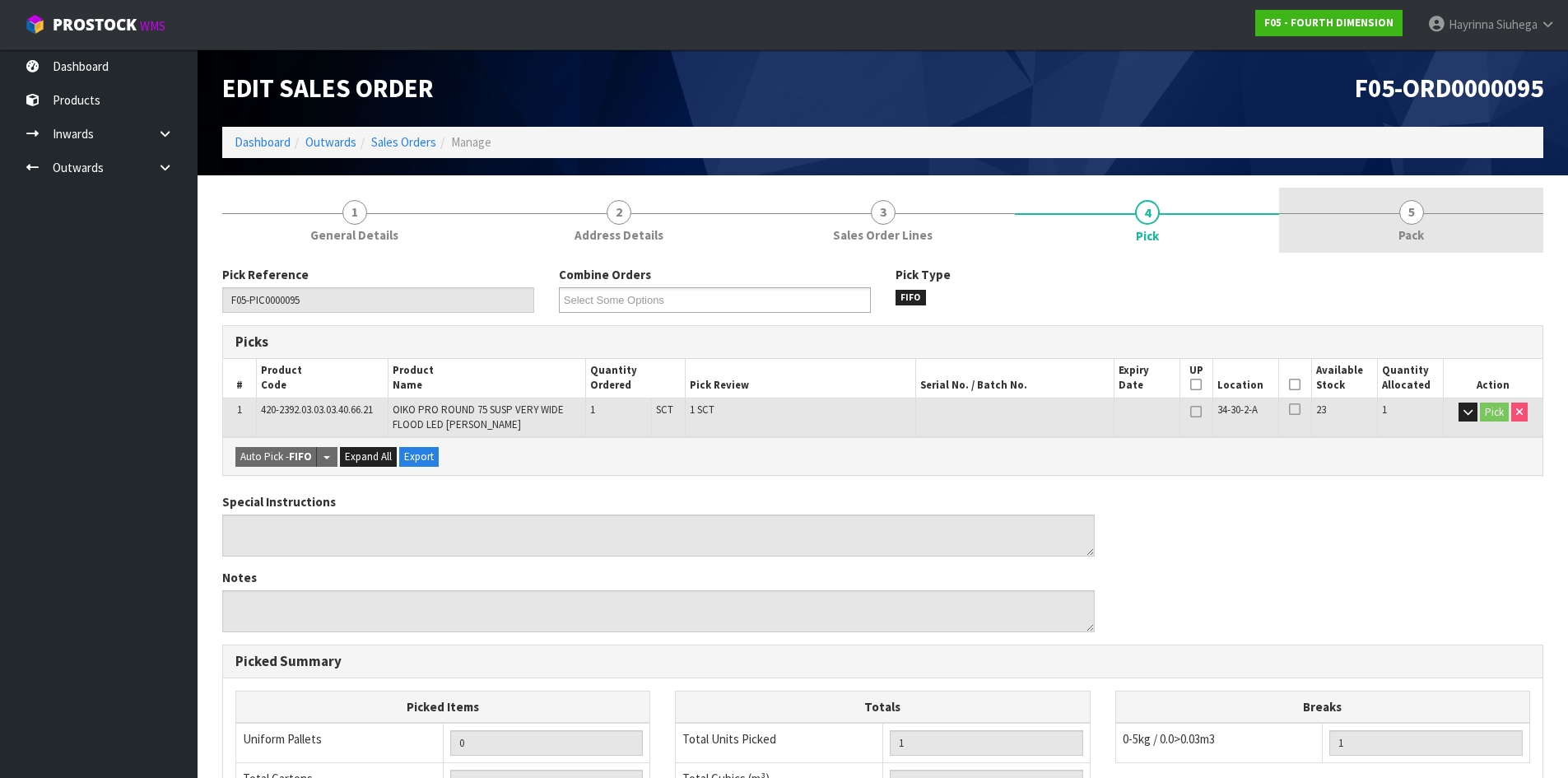
click at [1416, 230] on span "Pack" at bounding box center [1412, 235] width 25 height 17
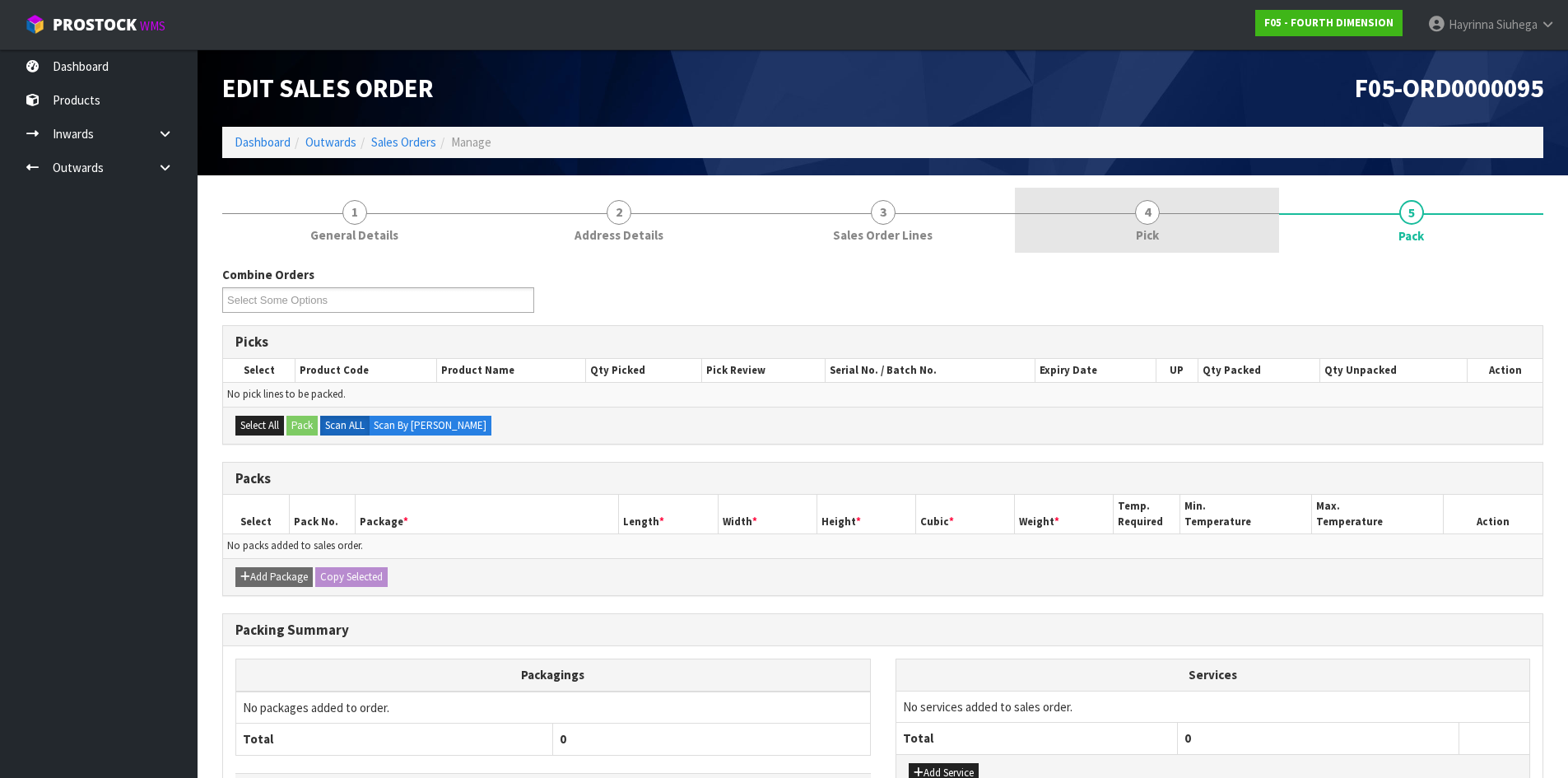
click at [1219, 217] on link "4 Pick" at bounding box center [1147, 220] width 264 height 65
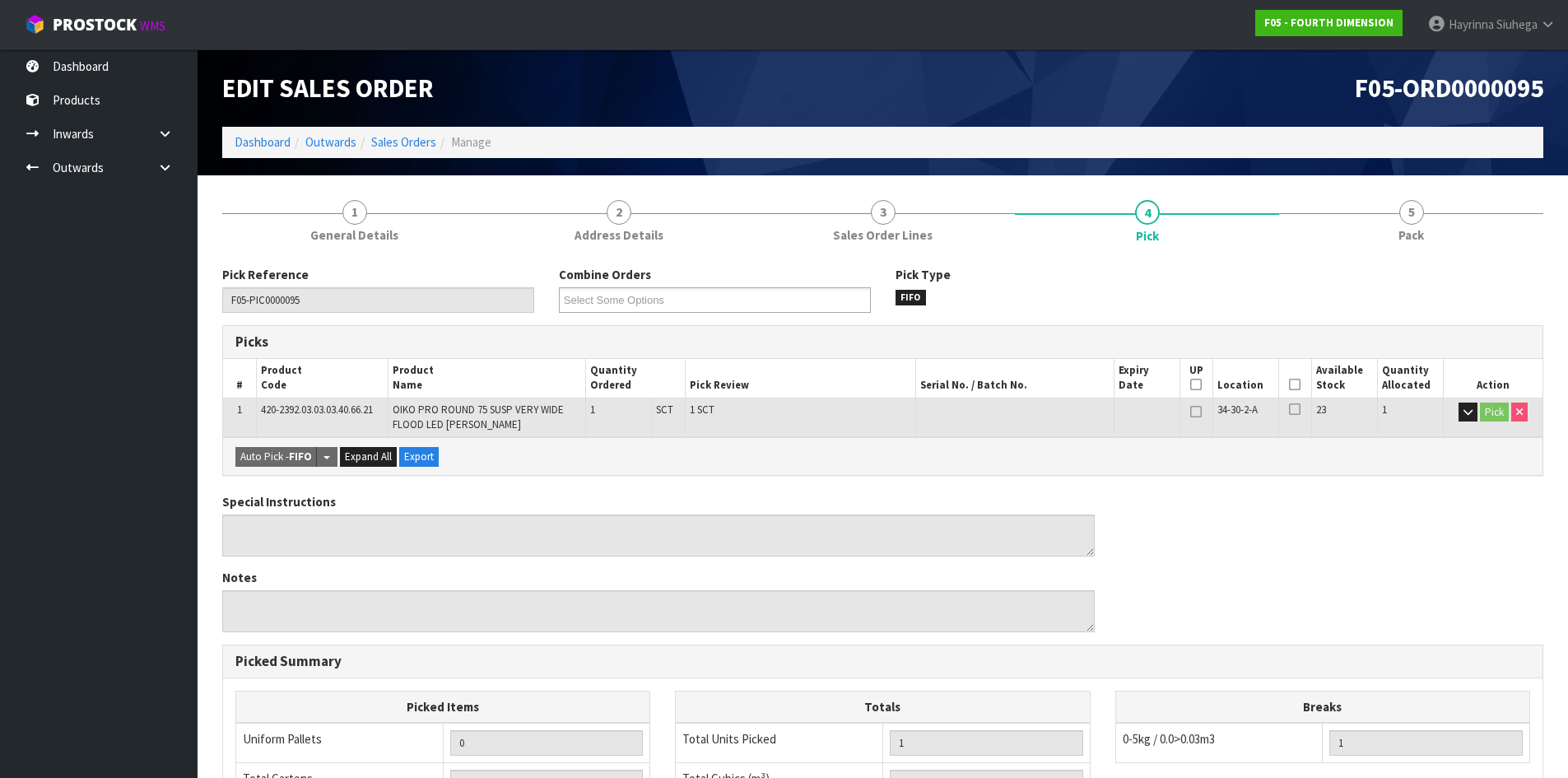
click at [1289, 385] on icon at bounding box center [1295, 385] width 12 height 1
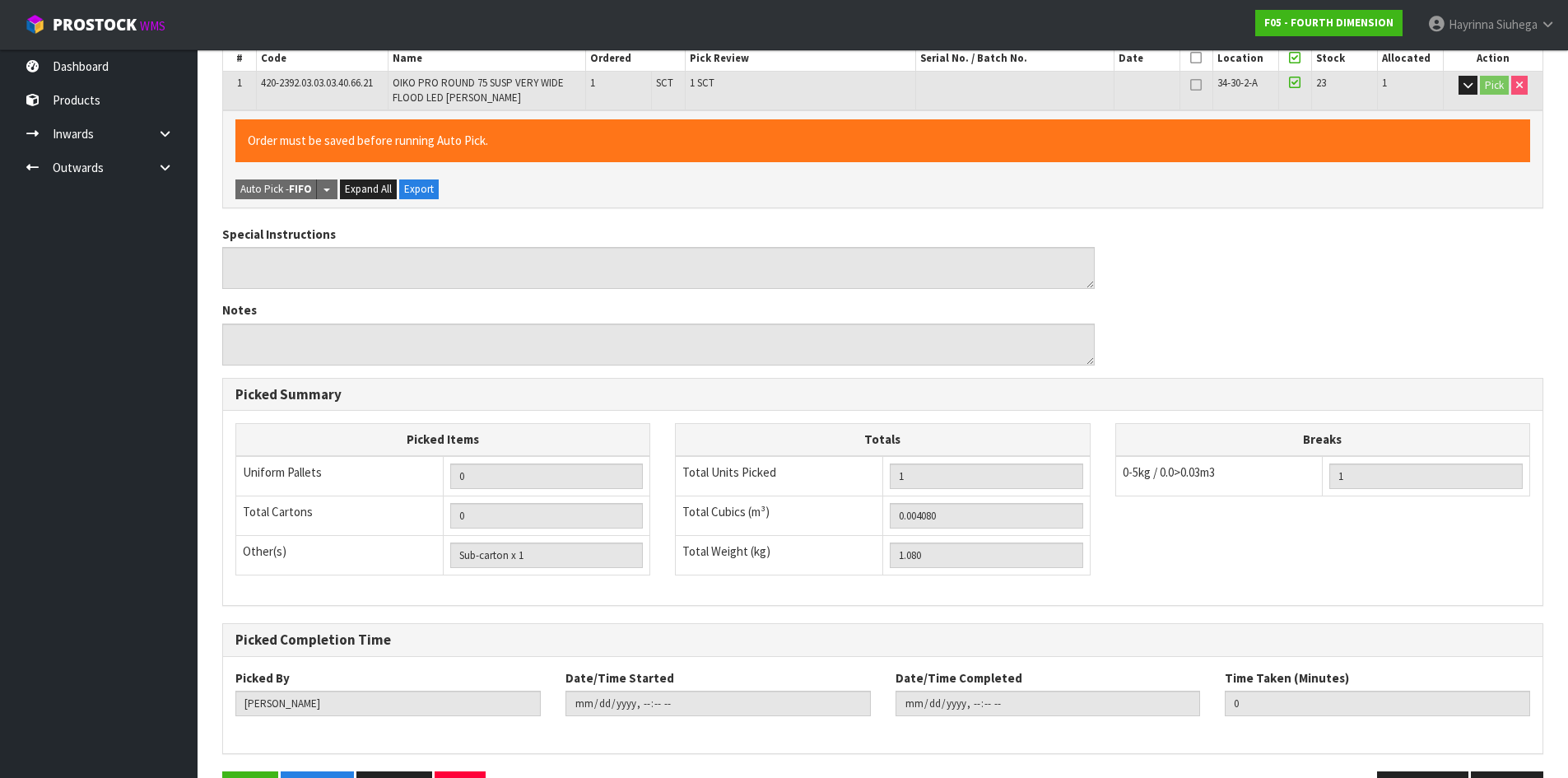
scroll to position [381, 0]
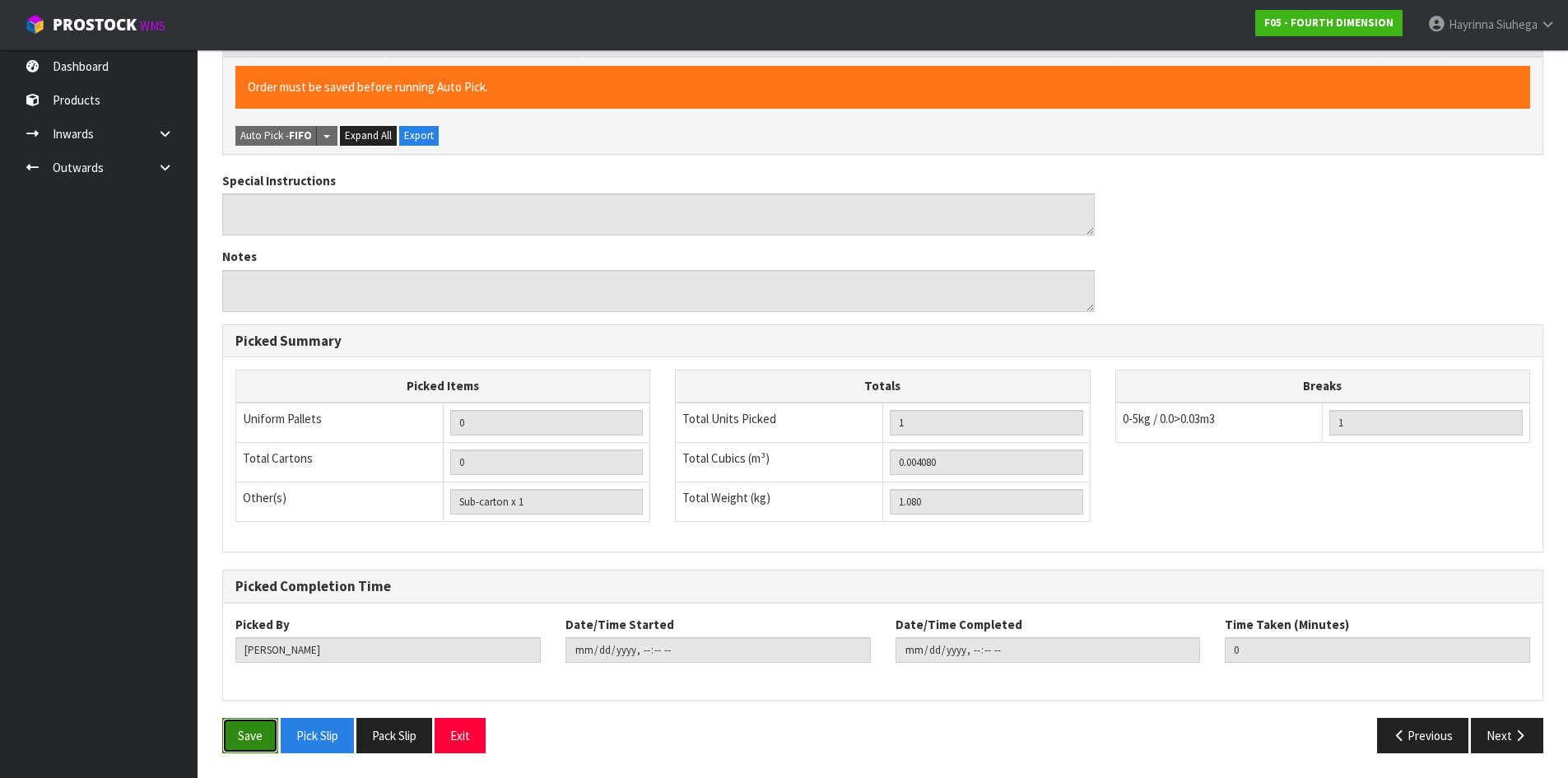
click at [235, 727] on button "Save" at bounding box center [250, 736] width 56 height 36
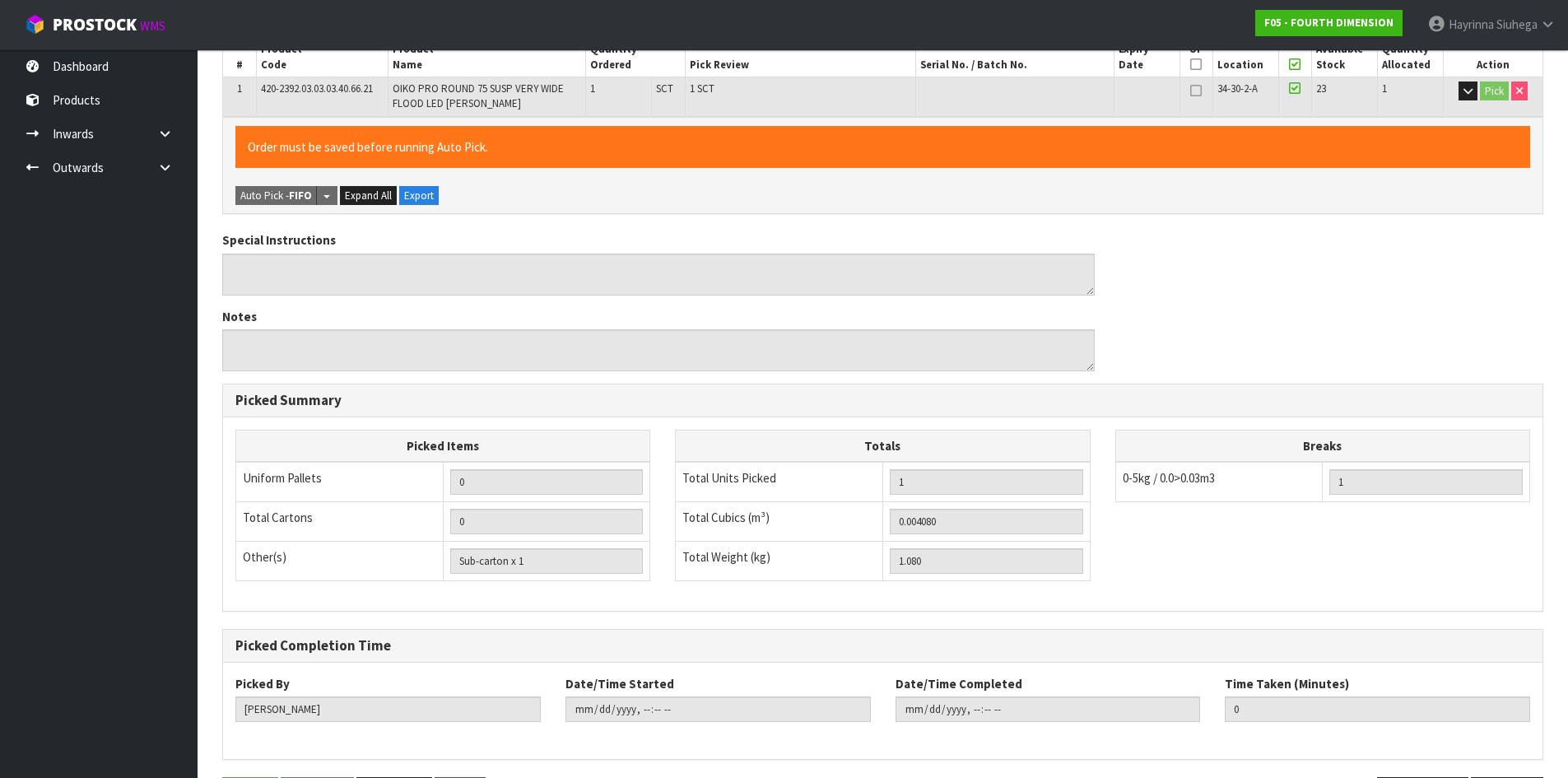
scroll to position [0, 0]
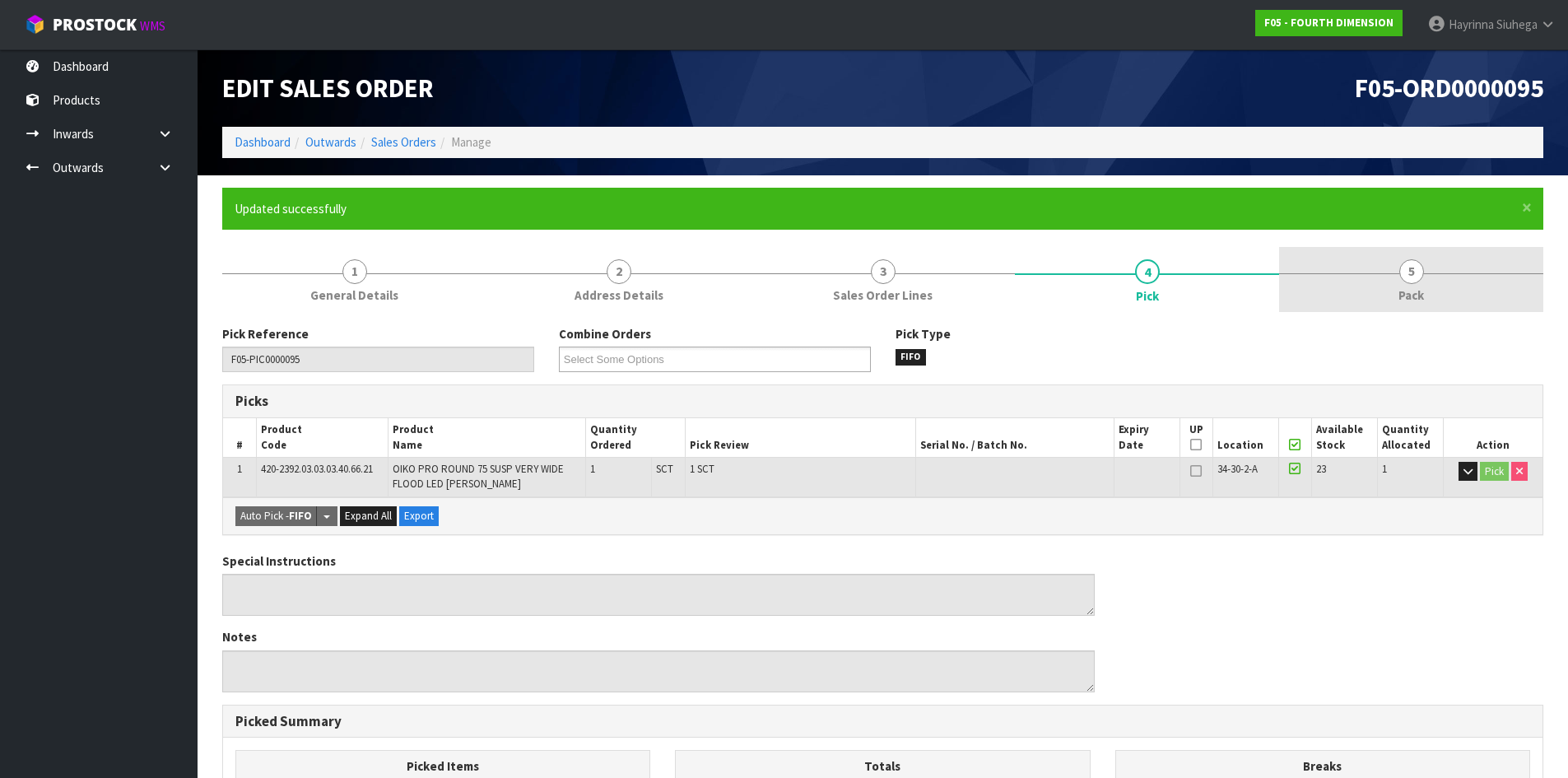
drag, startPoint x: 1440, startPoint y: 282, endPoint x: 1412, endPoint y: 300, distance: 33.3
click at [1440, 282] on link "5 Pack" at bounding box center [1412, 279] width 264 height 65
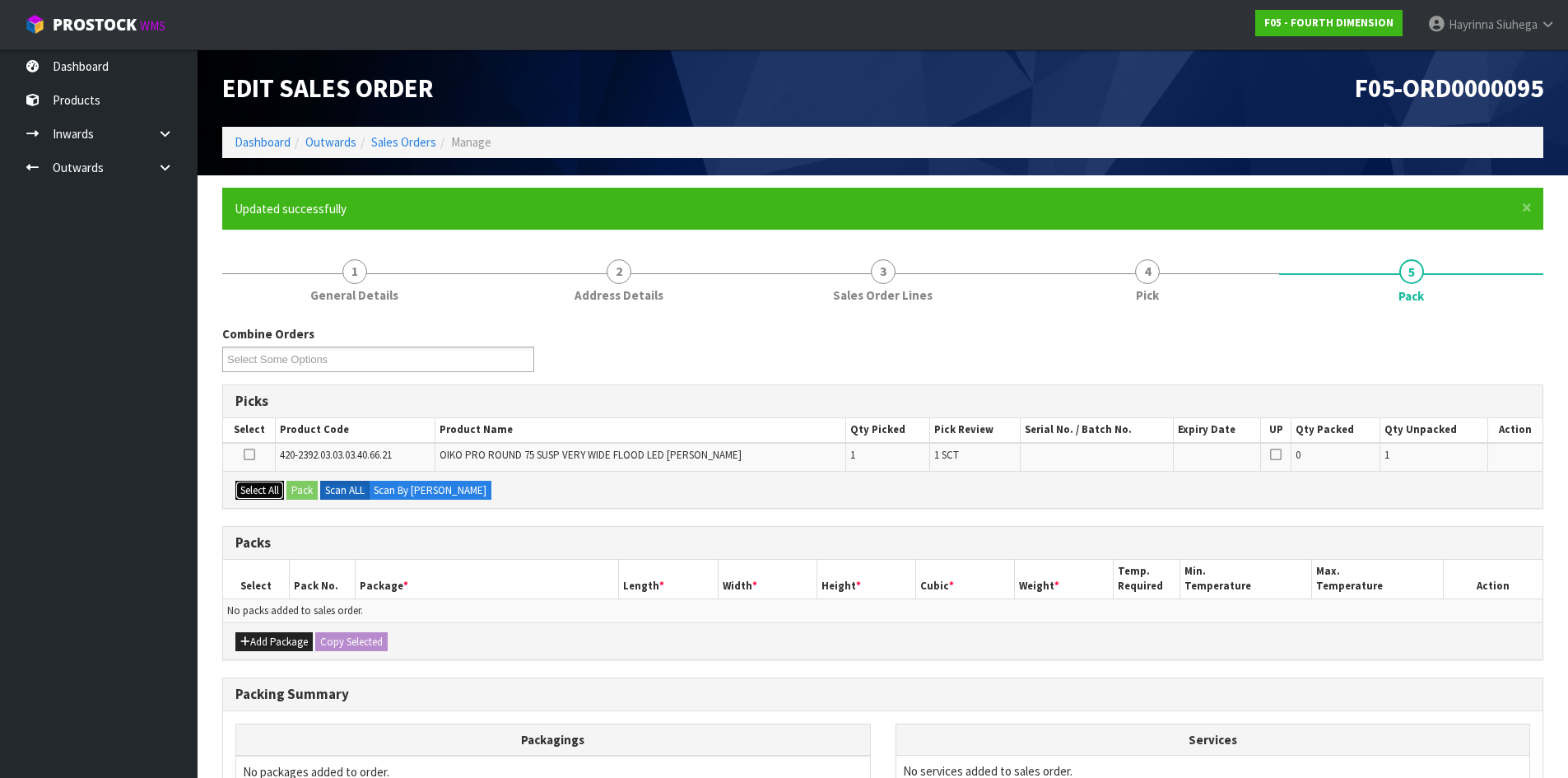
click at [277, 491] on button "Select All" at bounding box center [259, 490] width 48 height 19
click at [293, 482] on button "Pack" at bounding box center [302, 490] width 31 height 19
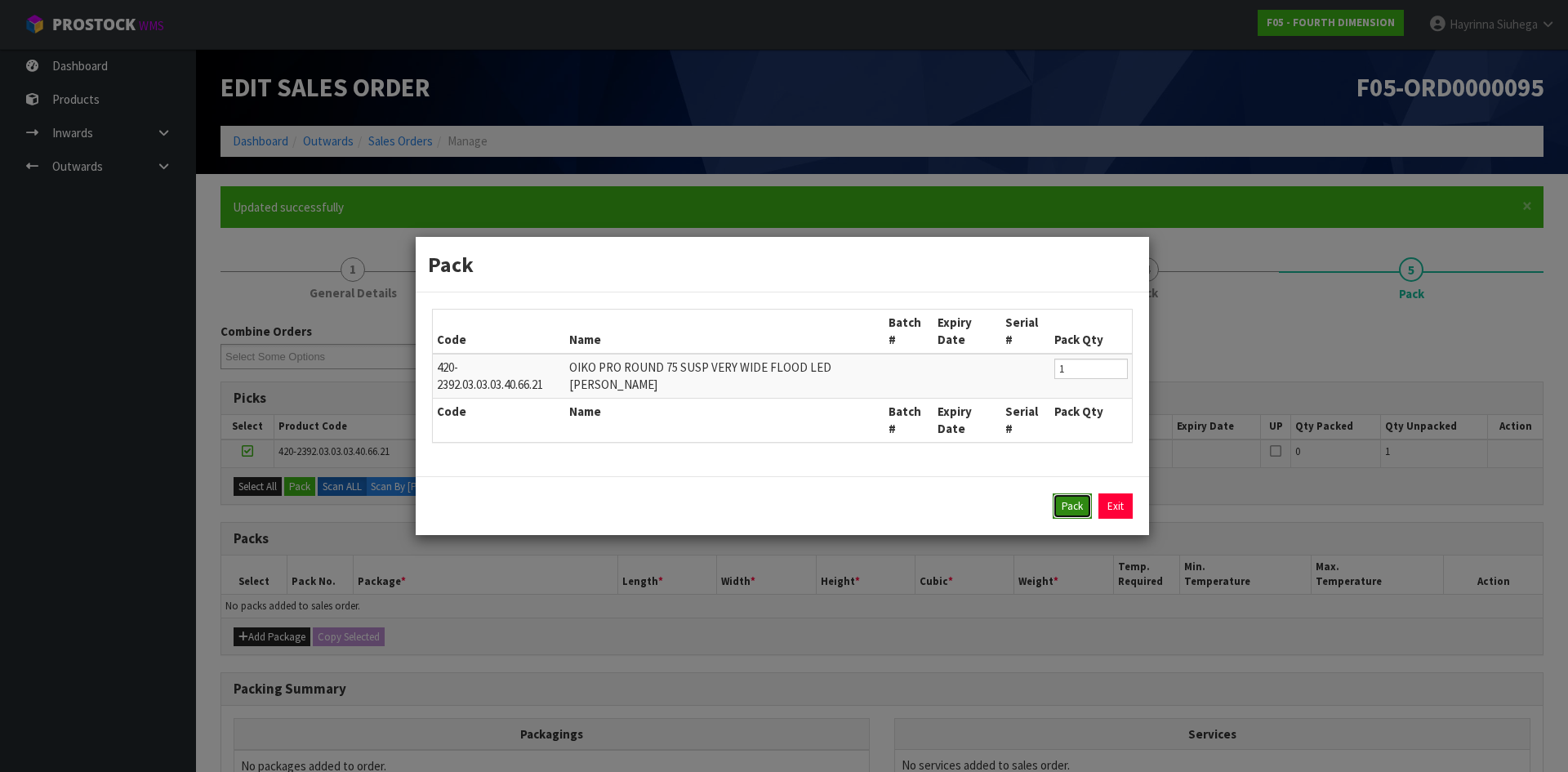
click at [1076, 509] on button "Pack" at bounding box center [1072, 506] width 39 height 26
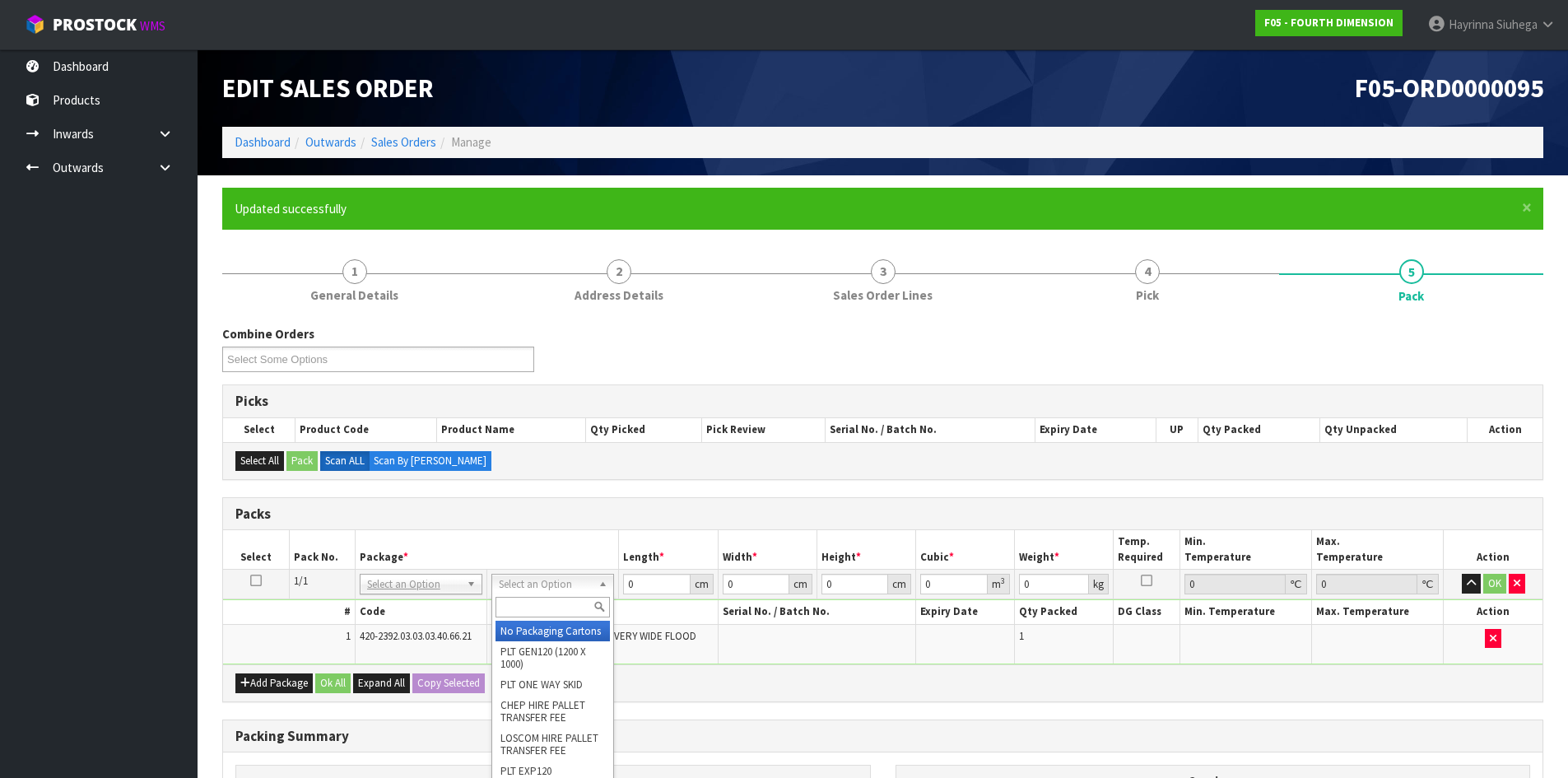
click at [556, 604] on input "text" at bounding box center [552, 607] width 114 height 20
type input "CTNA4"
type input "31"
type input "22.5"
type input "25"
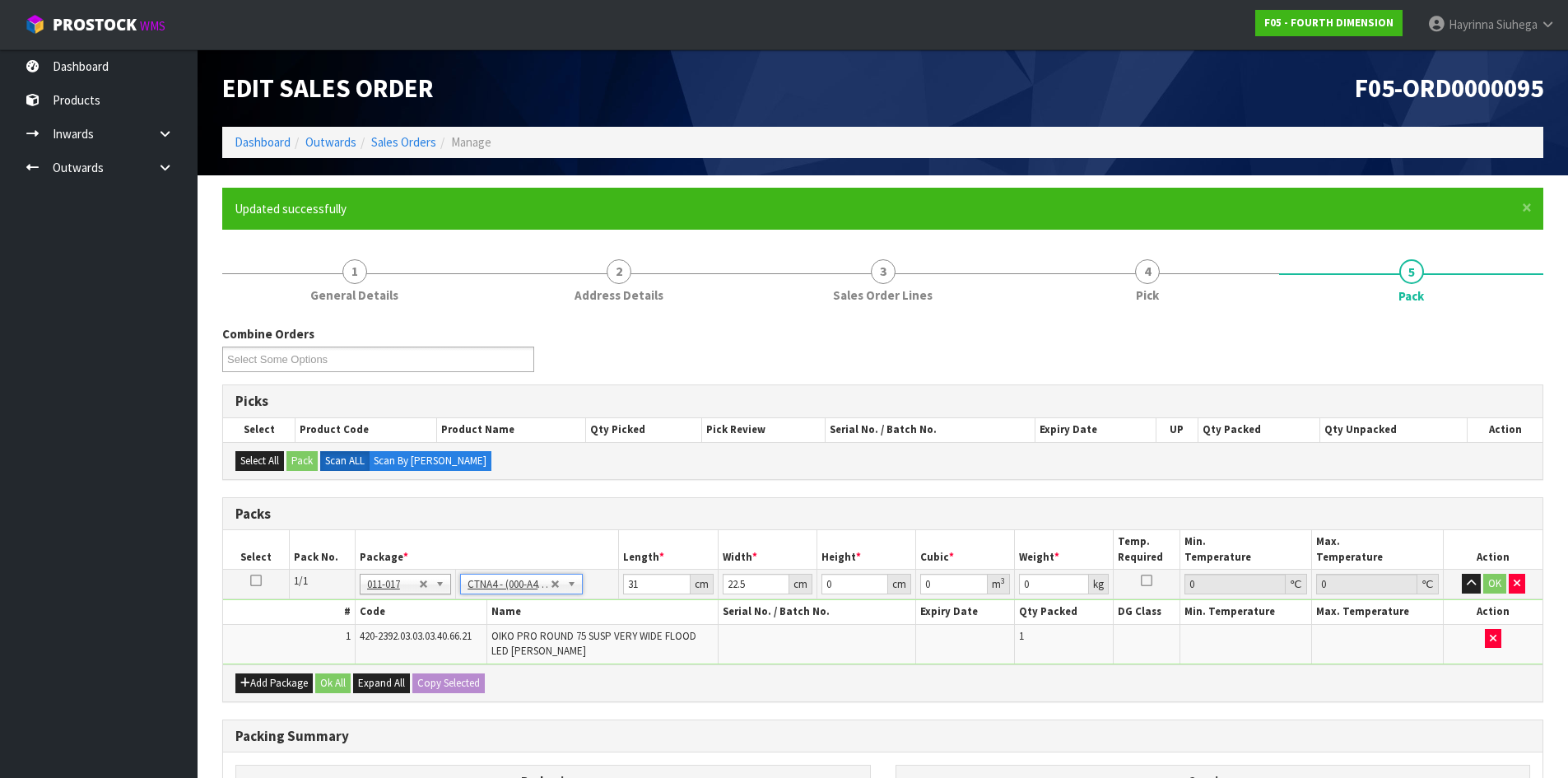
type input "0.017438"
type input "1.28"
click at [633, 581] on input "31" at bounding box center [656, 584] width 67 height 20
type input "3"
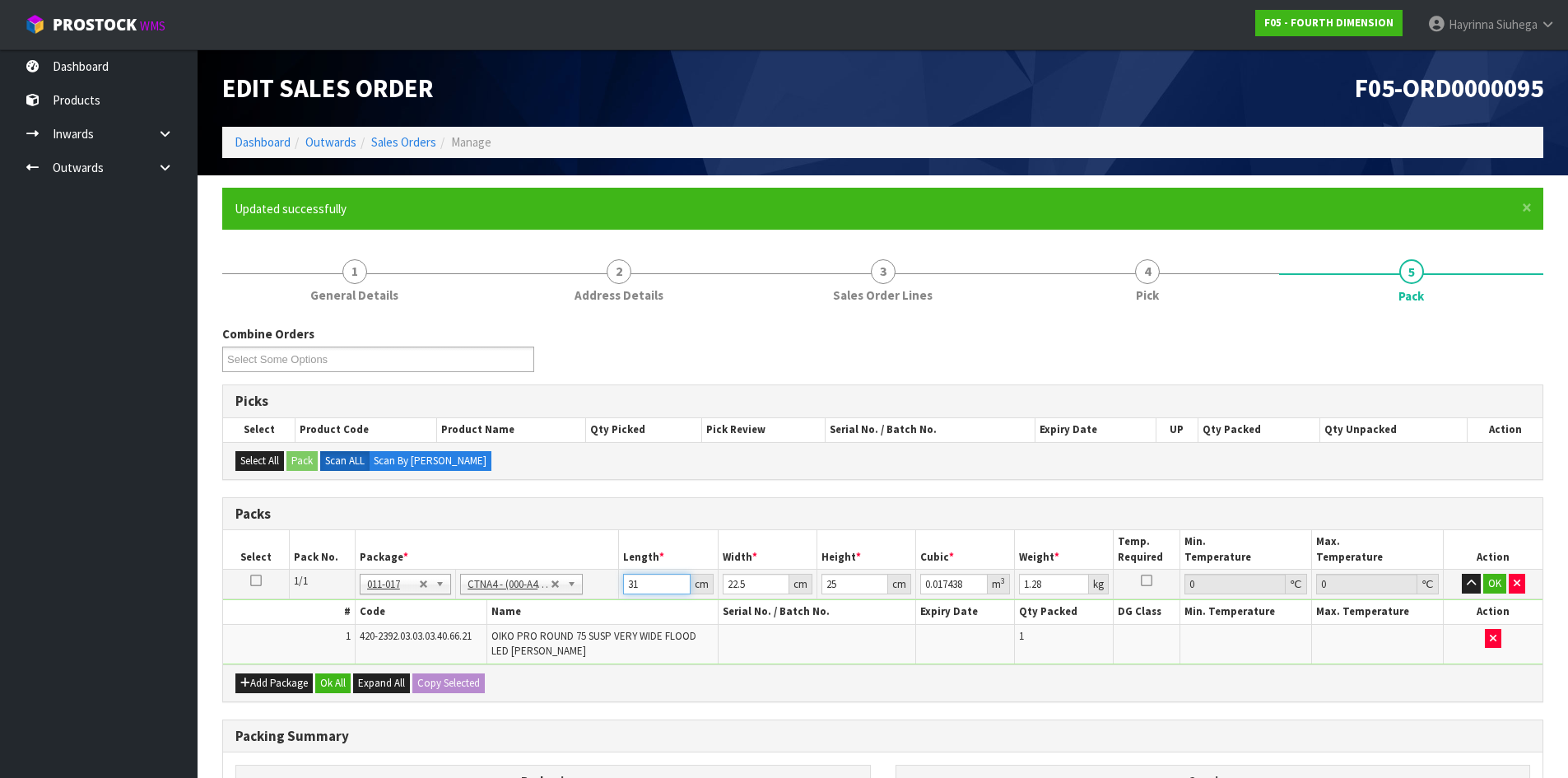
type input "0.001687"
type input "32"
type input "0.018"
type input "32"
type input "2"
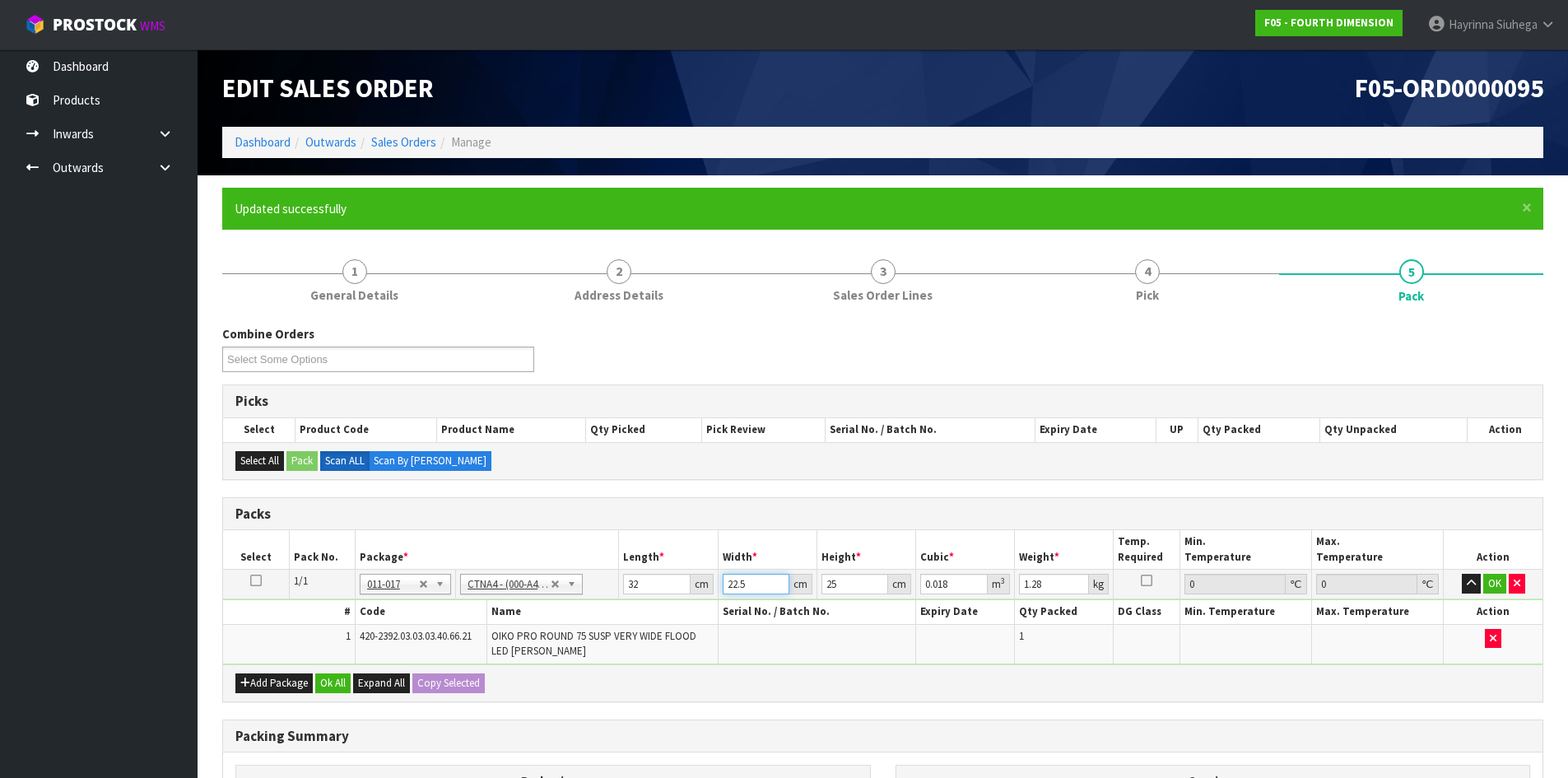
type input "0.0016"
type input "24"
type input "0.0192"
type input "24"
type input "1"
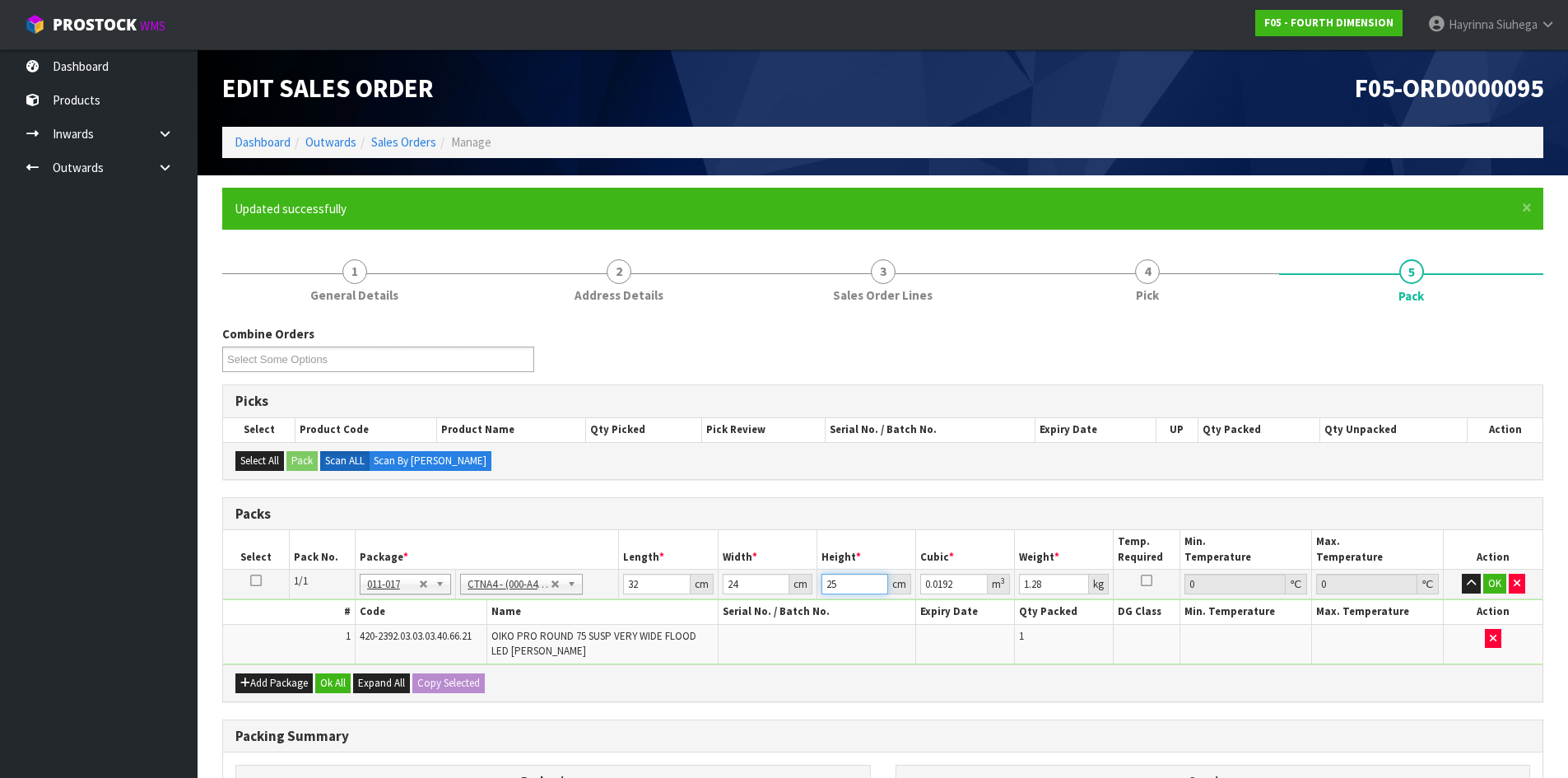
type input "0.000768"
type input "16"
type input "0.012288"
type input "16"
type input "2"
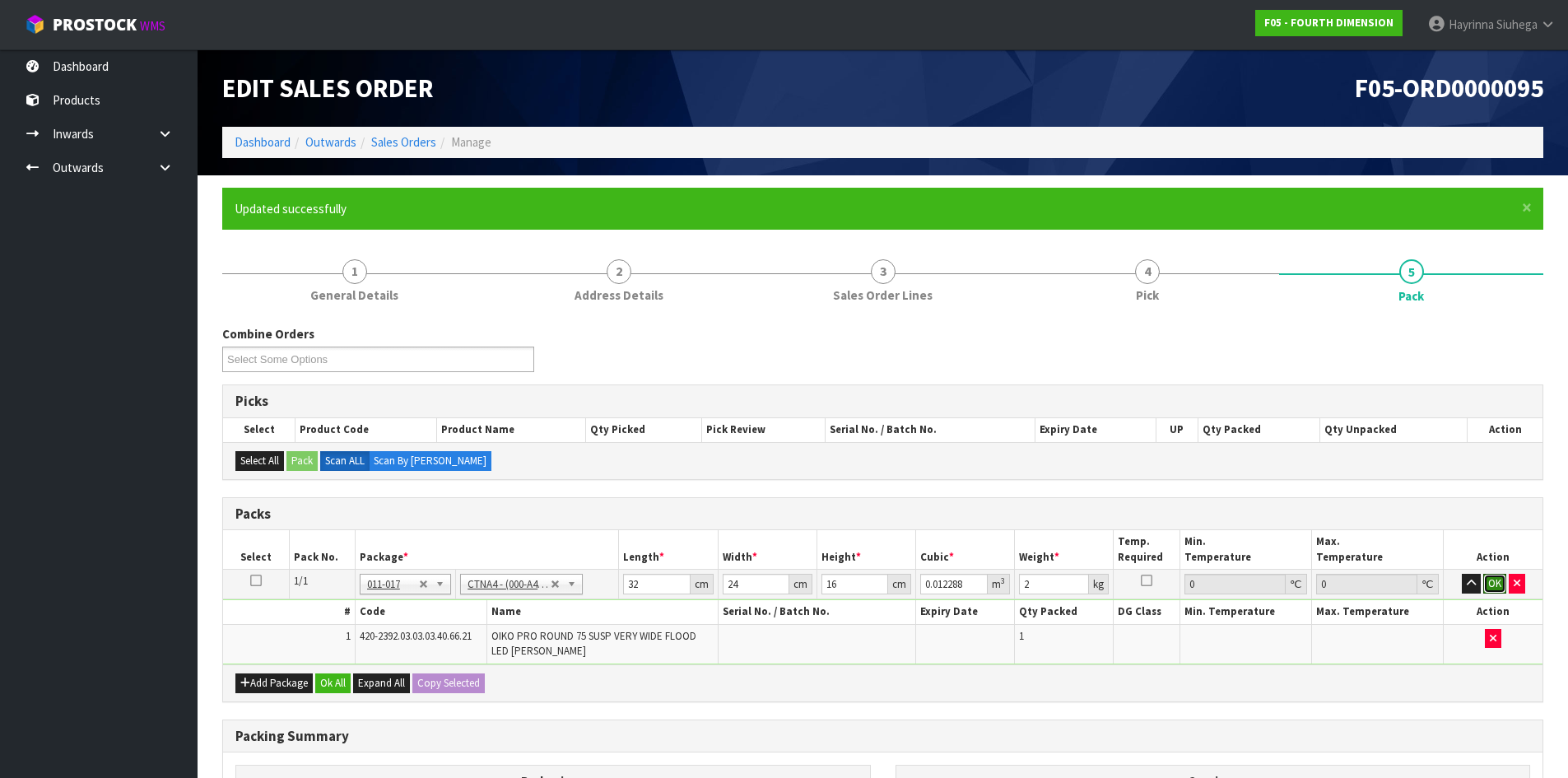
click button "OK" at bounding box center [1494, 583] width 23 height 19
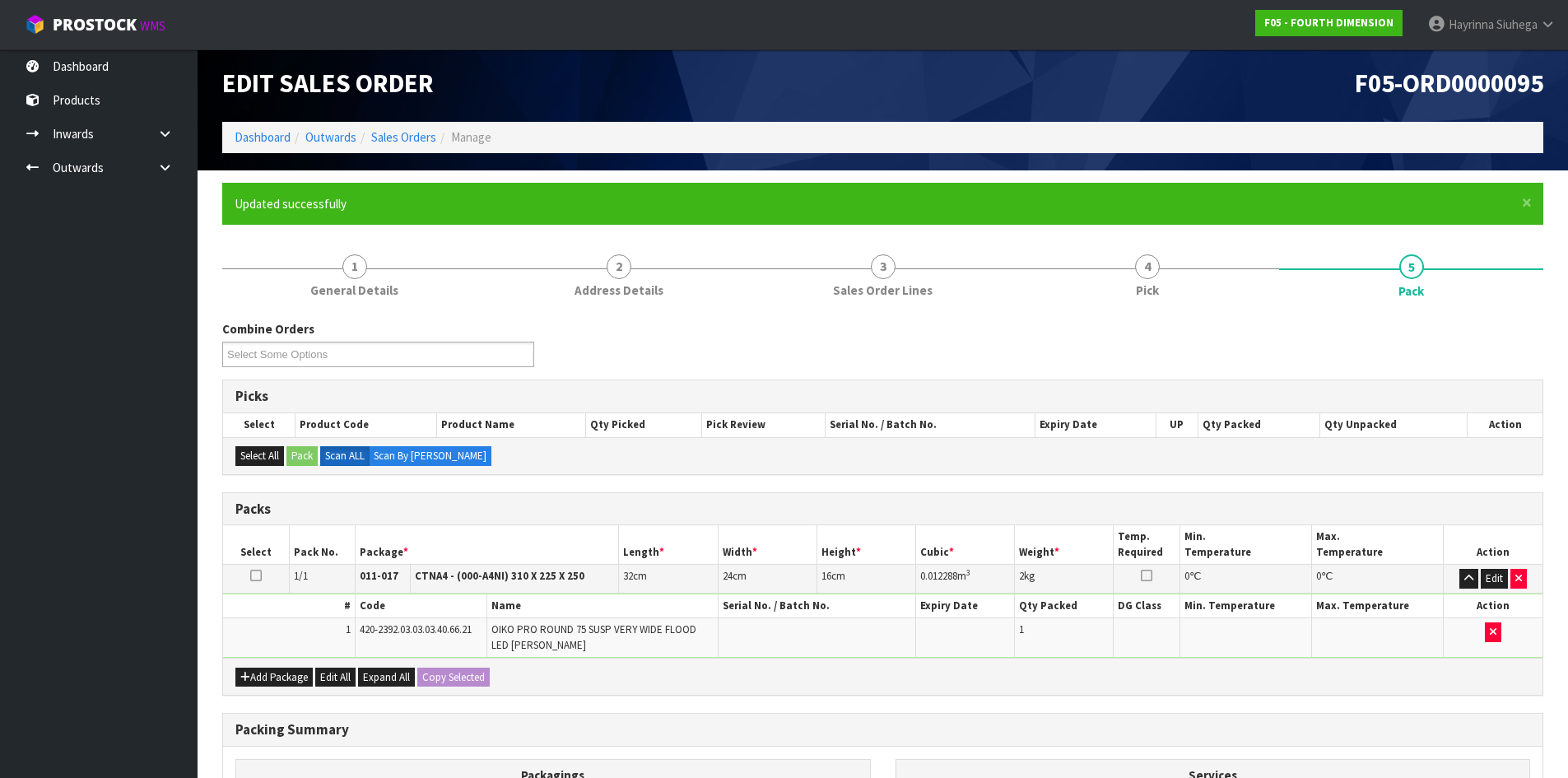
scroll to position [235, 0]
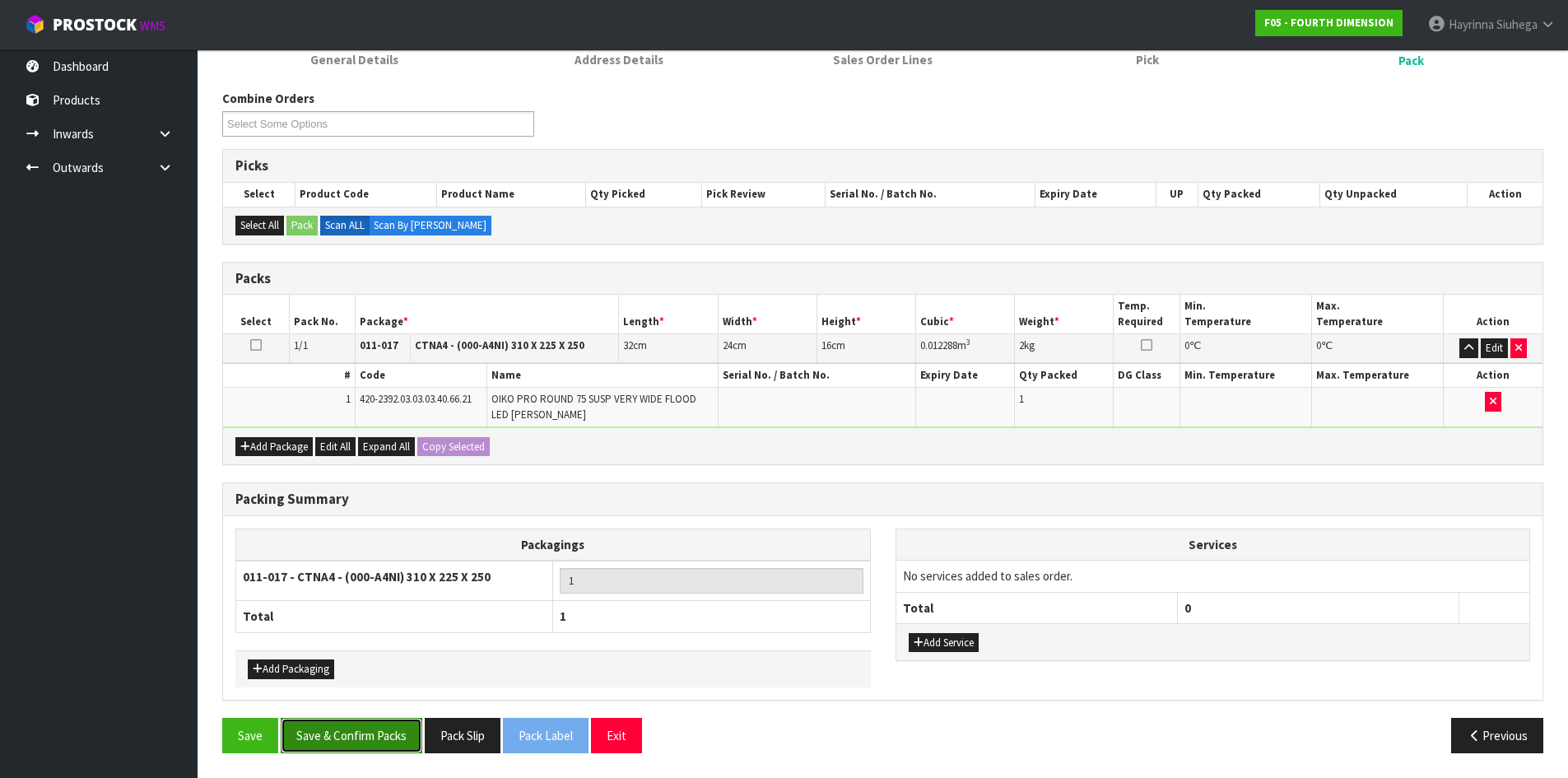
click at [375, 737] on button "Save & Confirm Packs" at bounding box center [351, 736] width 141 height 36
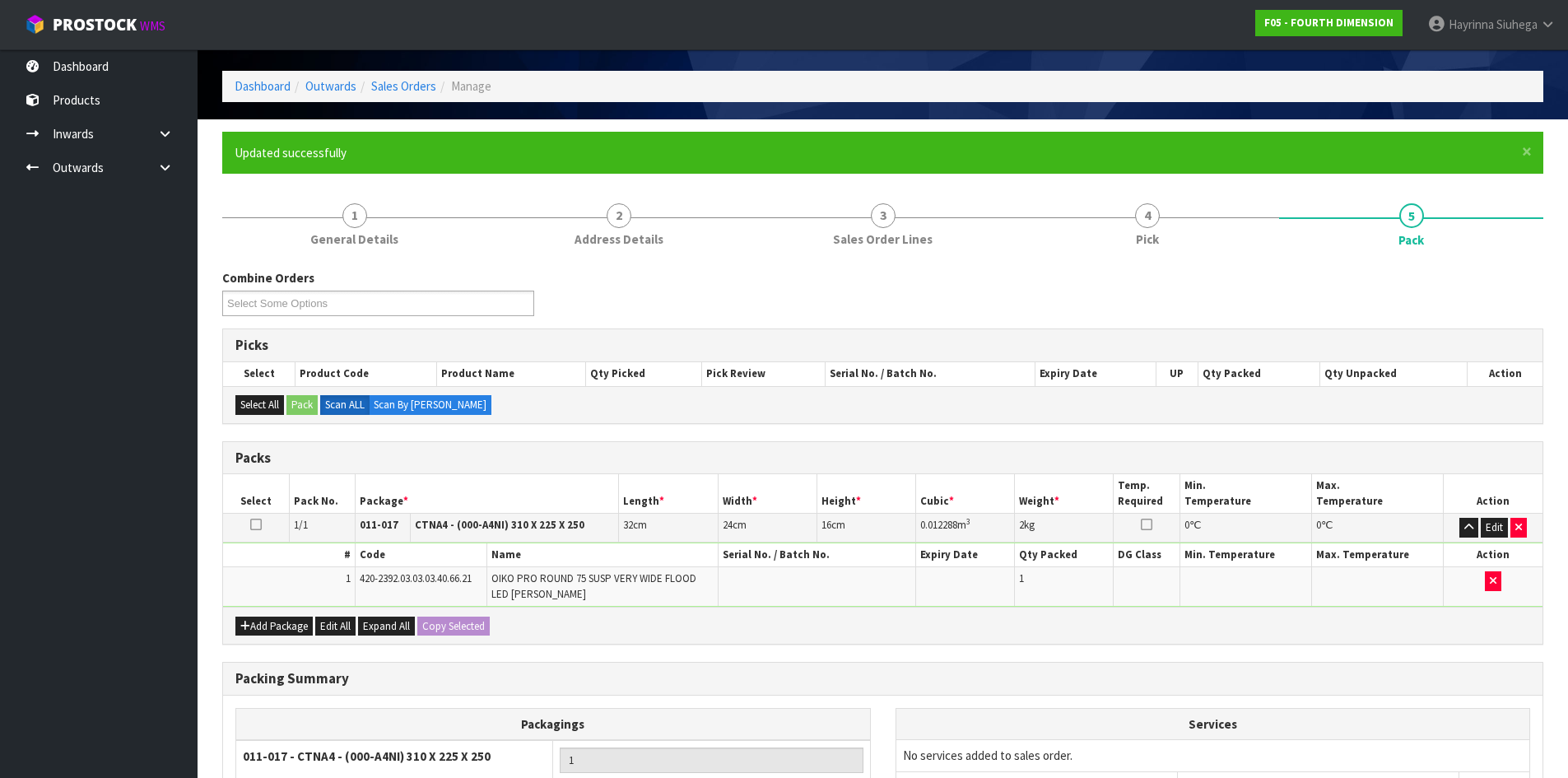
scroll to position [134, 0]
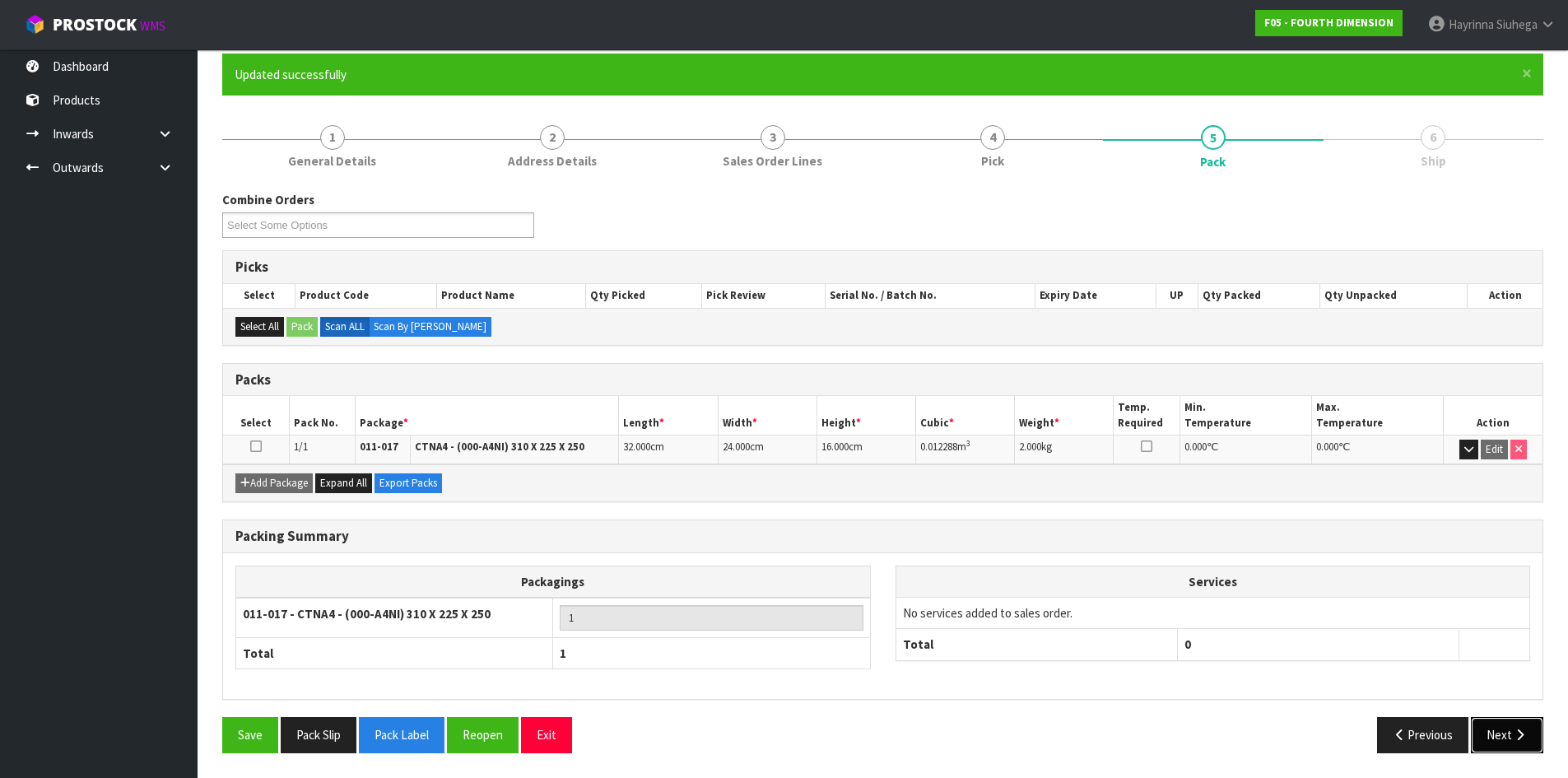
drag, startPoint x: 1513, startPoint y: 734, endPoint x: 1412, endPoint y: 734, distance: 101.0
click at [1513, 734] on icon "button" at bounding box center [1520, 734] width 15 height 13
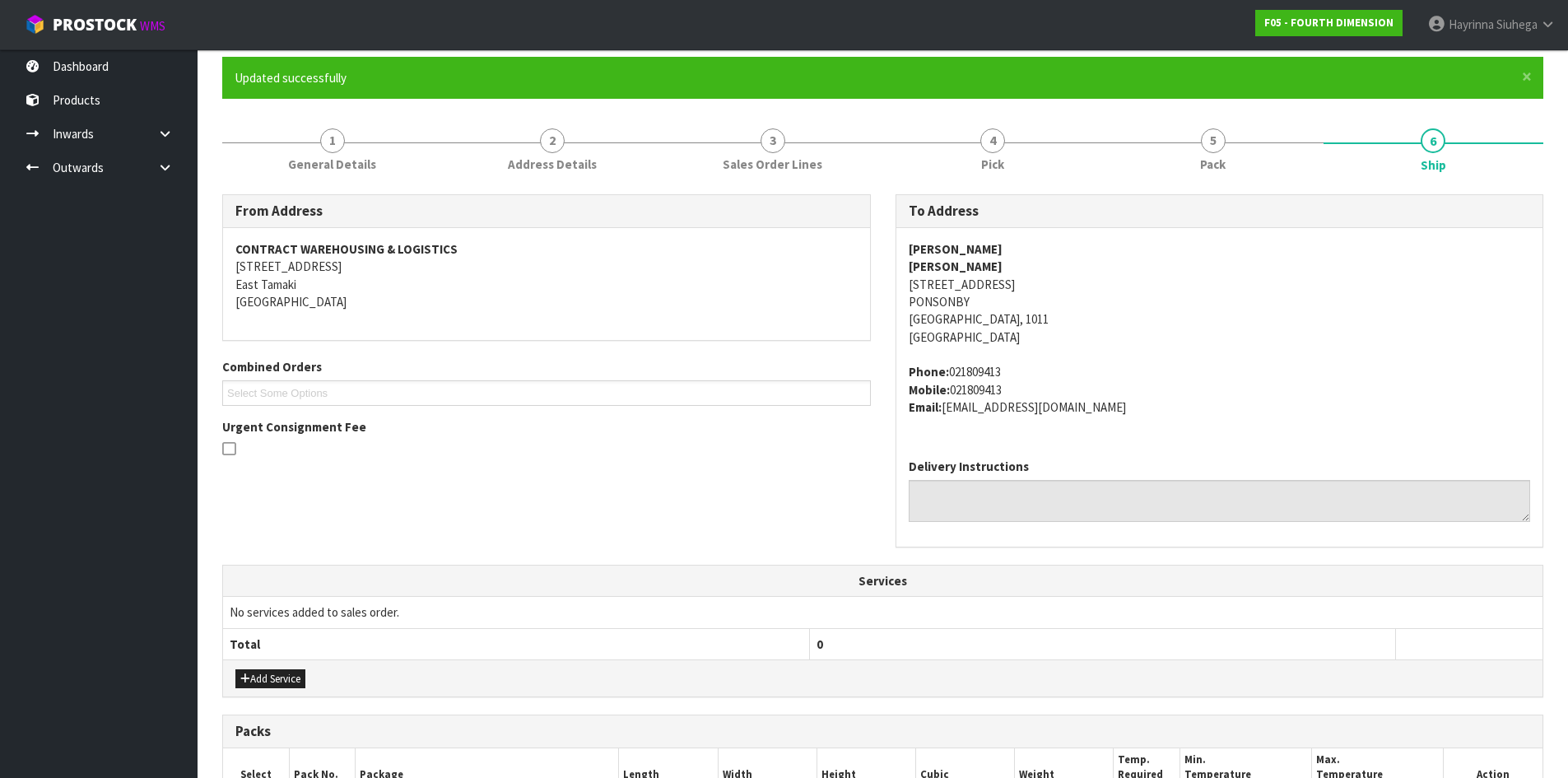
scroll to position [384, 0]
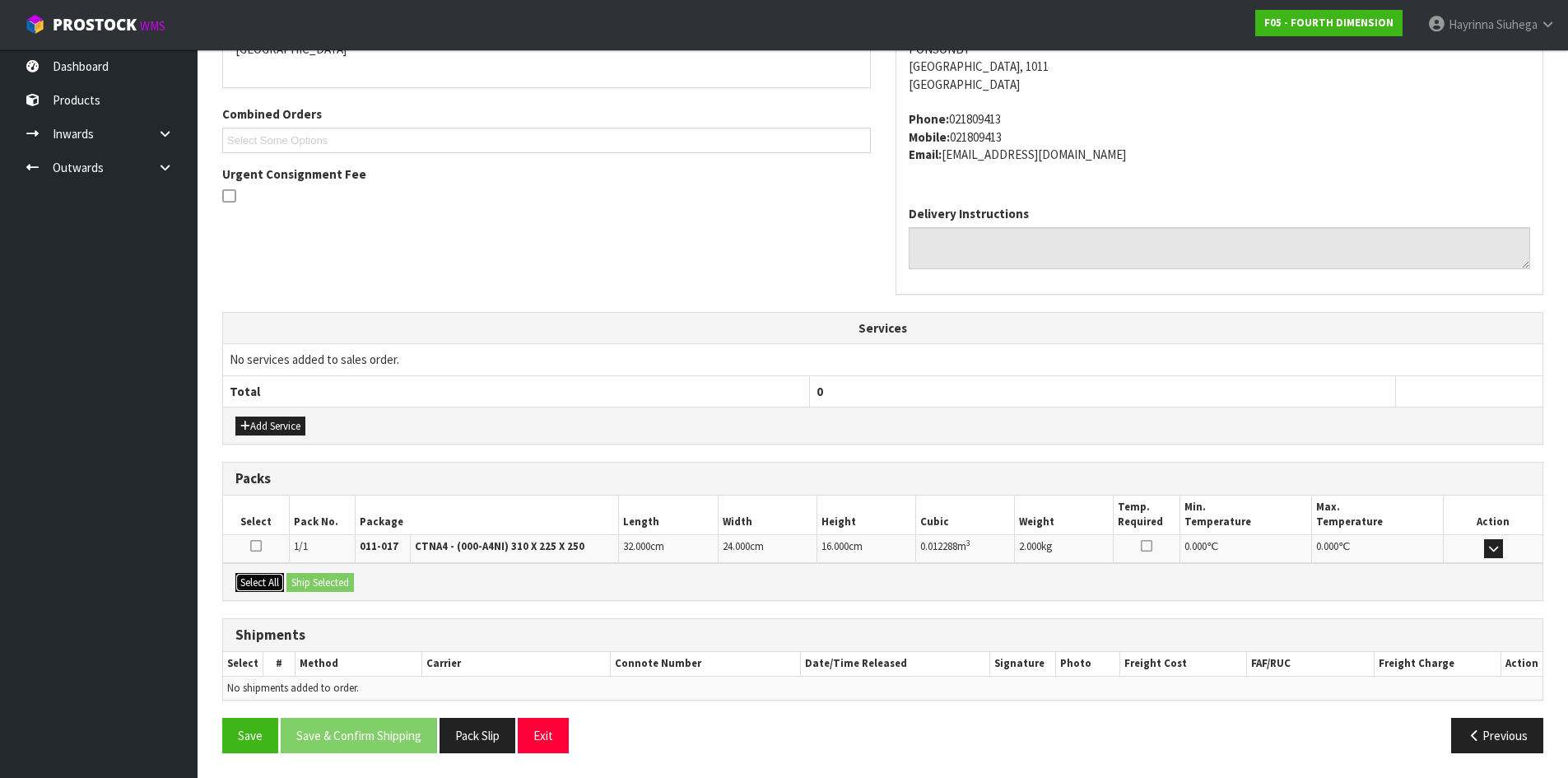
click at [270, 578] on button "Select All" at bounding box center [259, 582] width 48 height 19
click at [311, 575] on button "Ship Selected" at bounding box center [321, 582] width 68 height 19
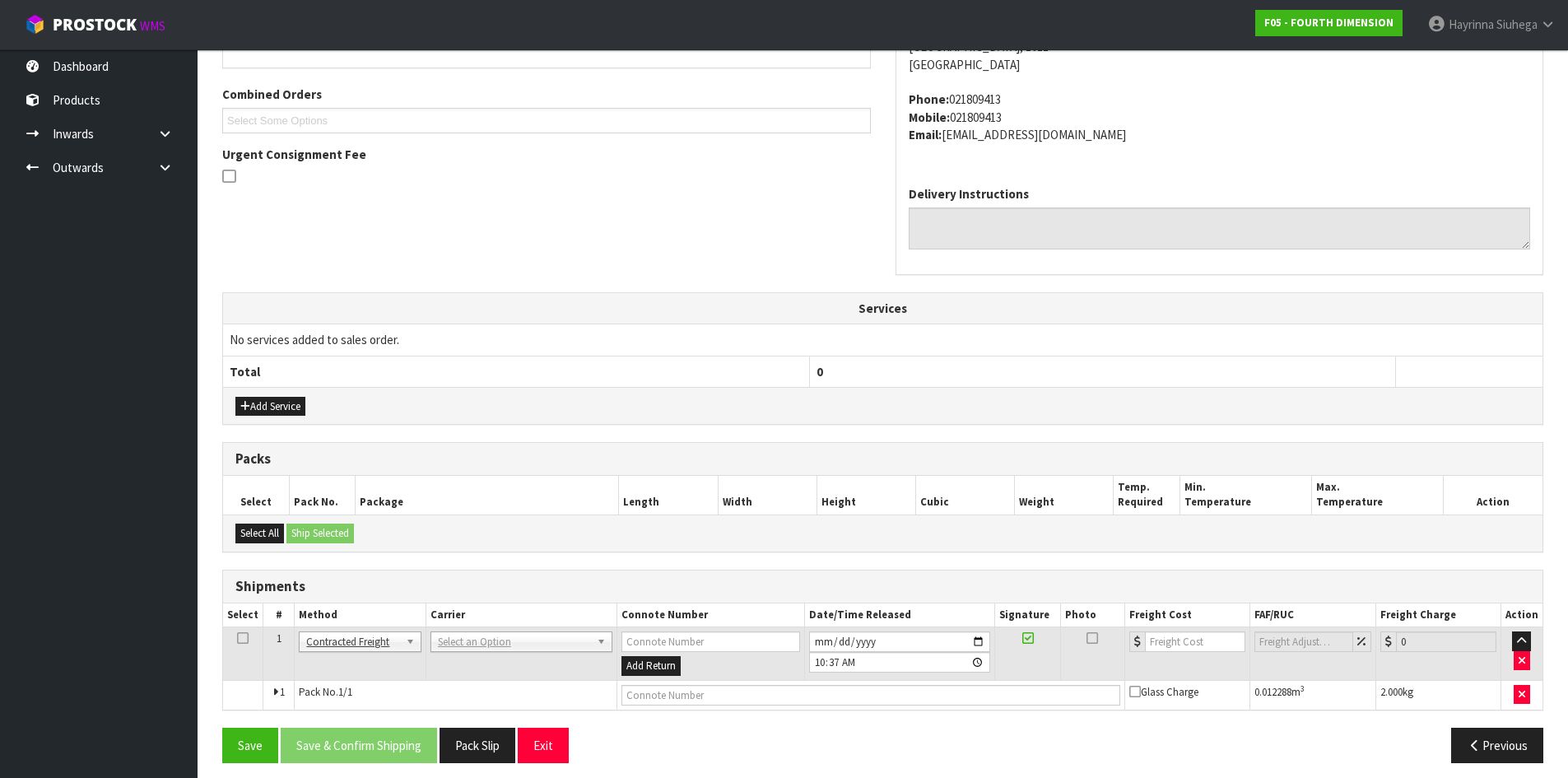
scroll to position [414, 0]
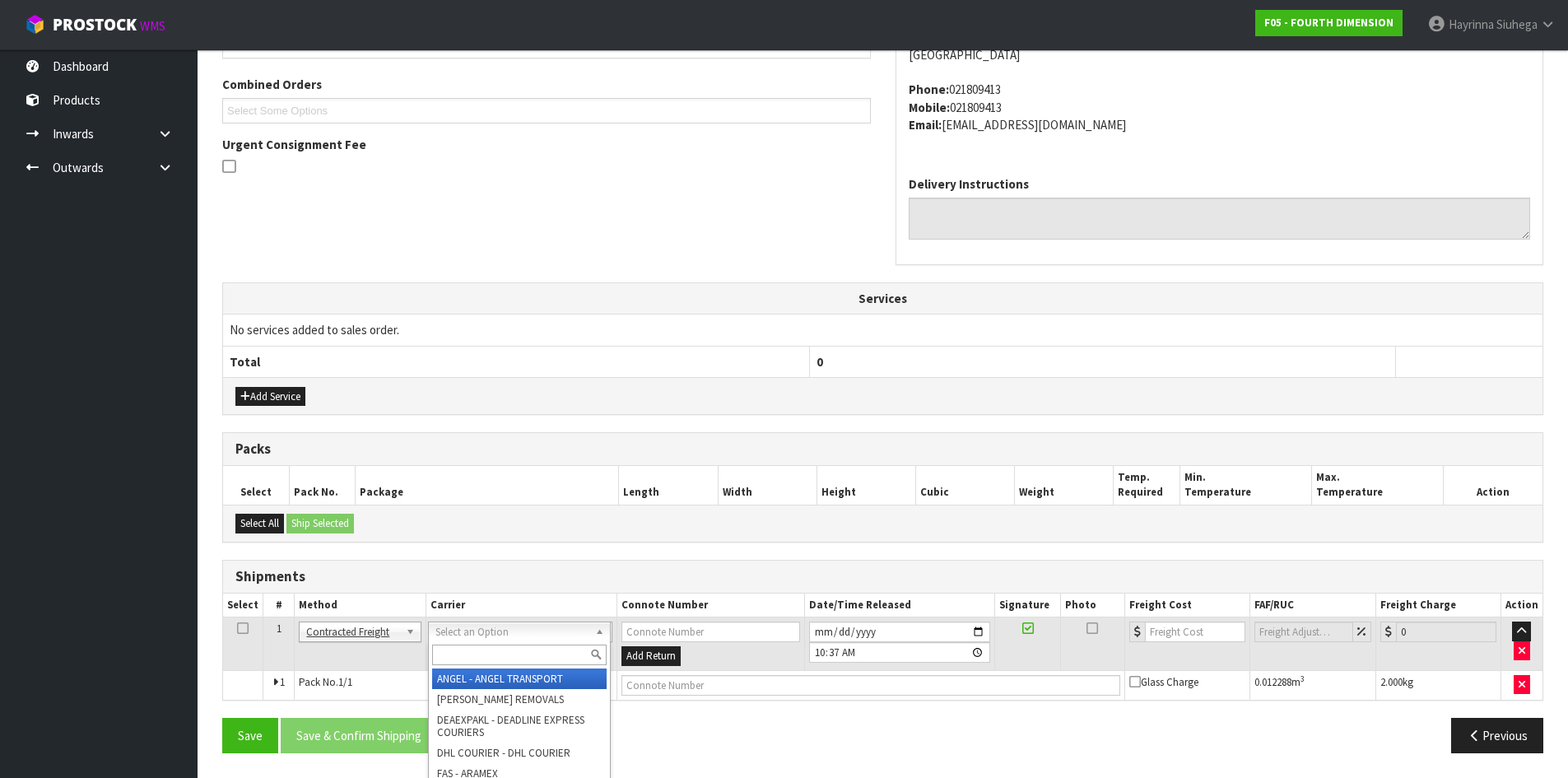
click at [482, 652] on input "text" at bounding box center [519, 655] width 174 height 20
type input "NZP"
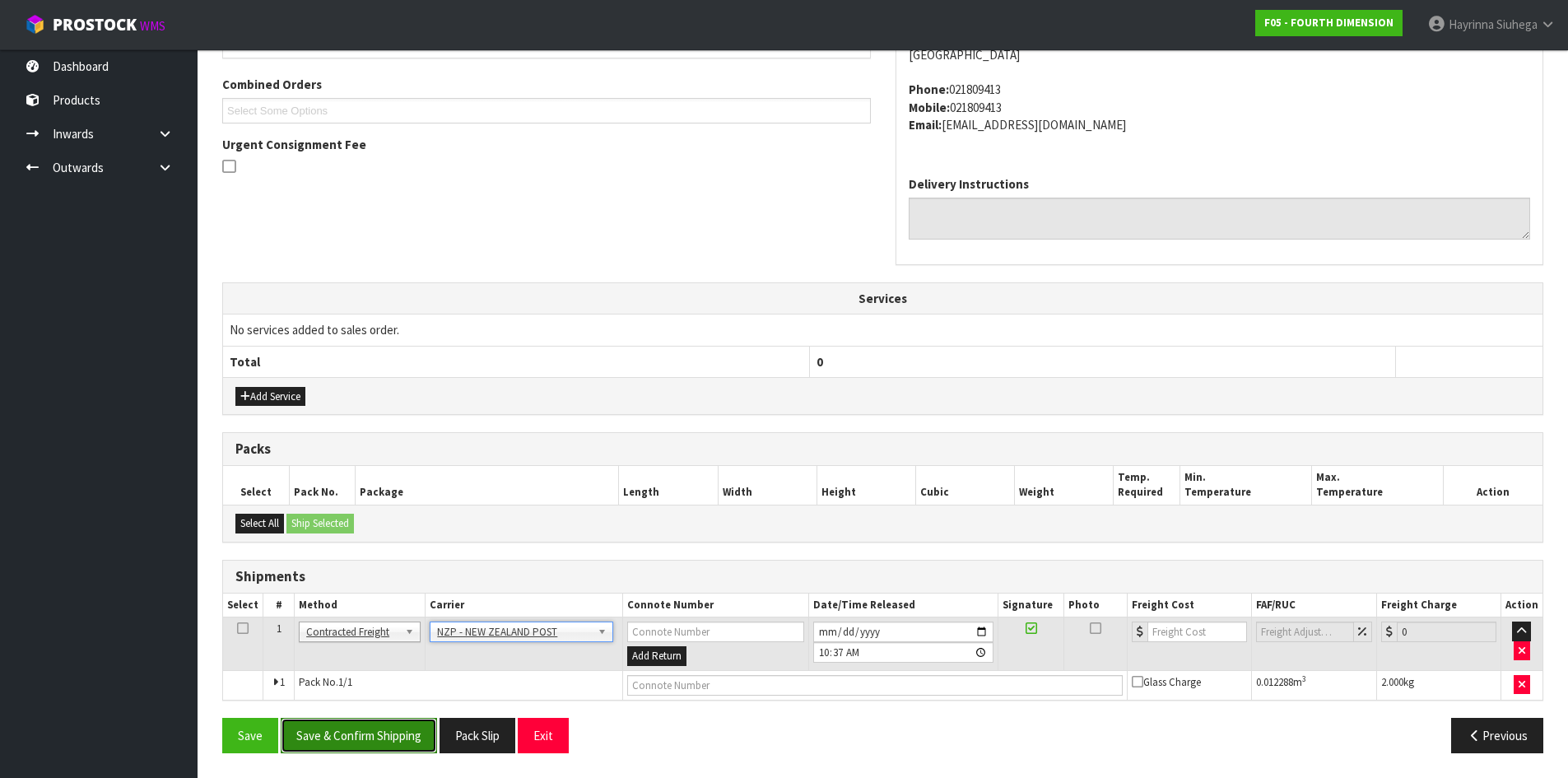
click at [411, 747] on button "Save & Confirm Shipping" at bounding box center [359, 736] width 156 height 36
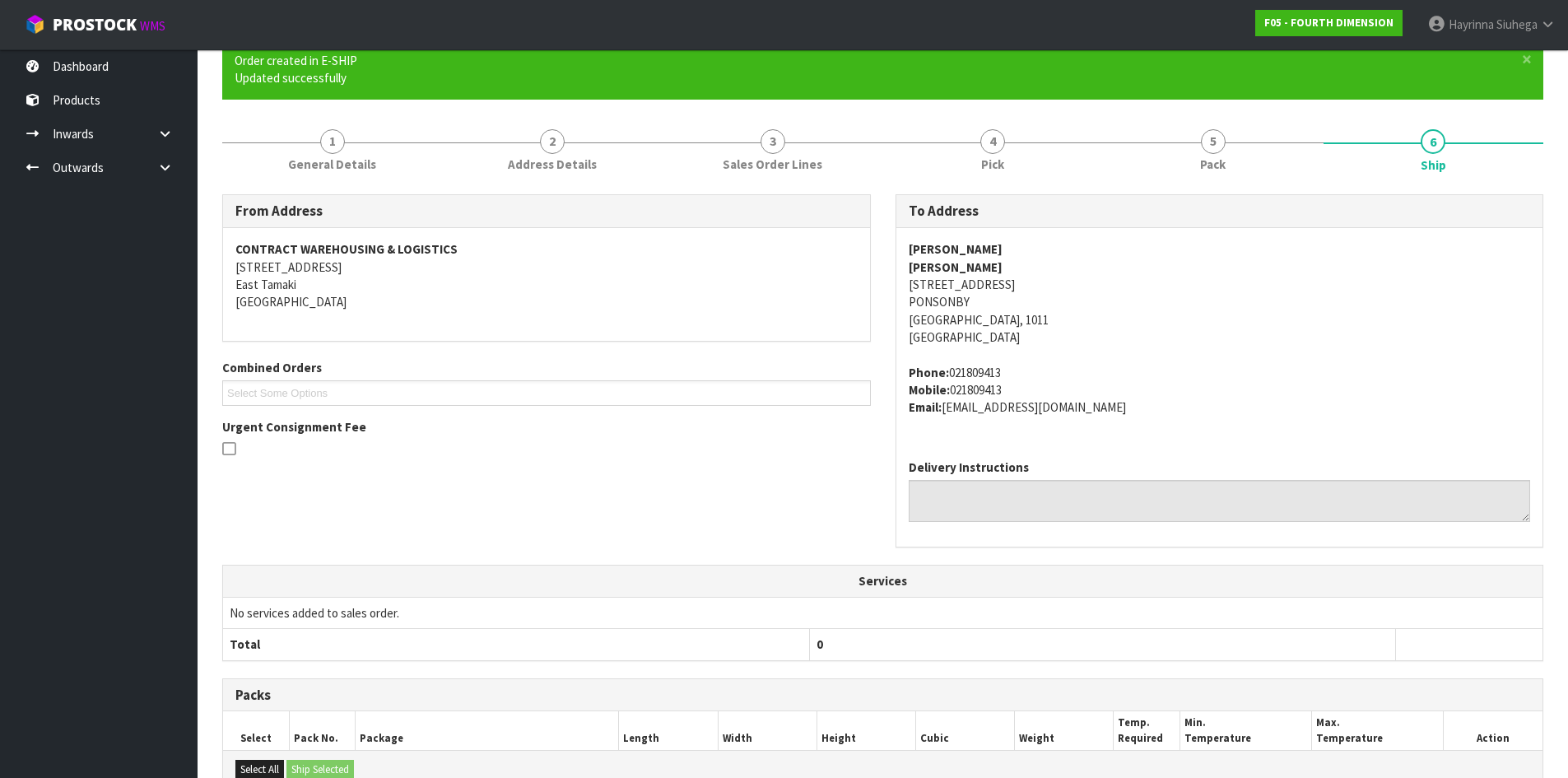
scroll to position [389, 0]
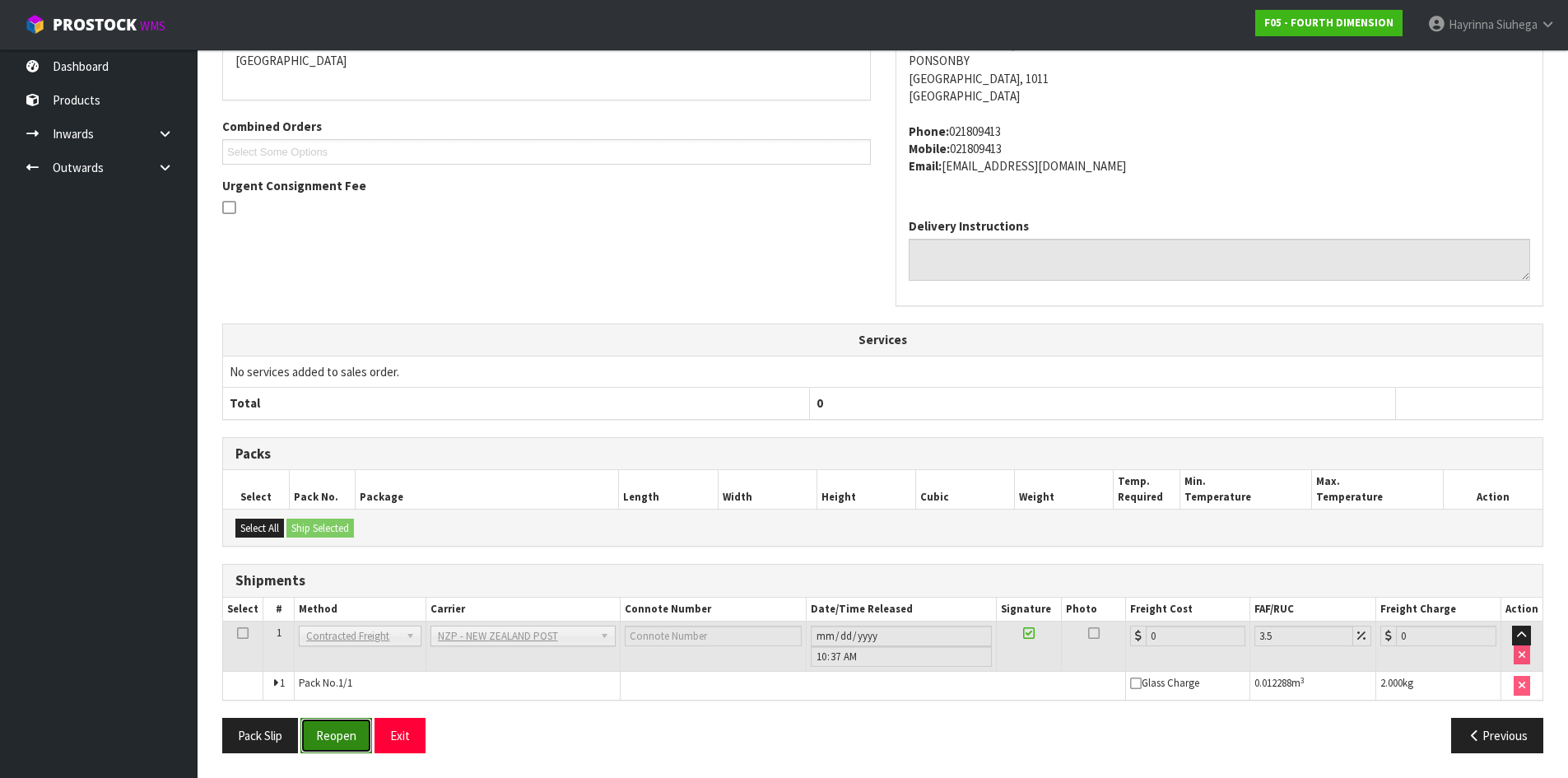
click at [337, 731] on button "Reopen" at bounding box center [336, 736] width 72 height 36
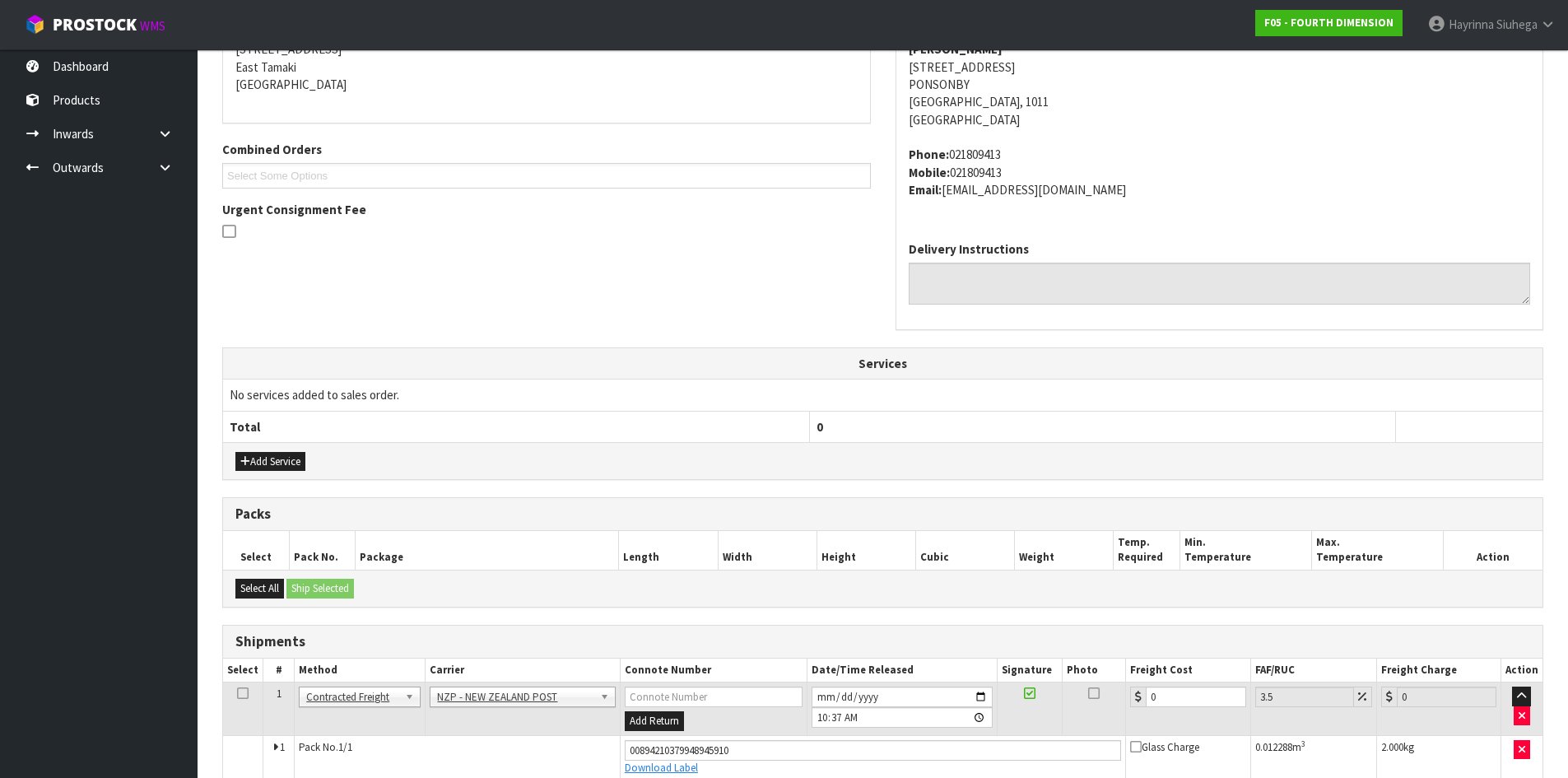
scroll to position [428, 0]
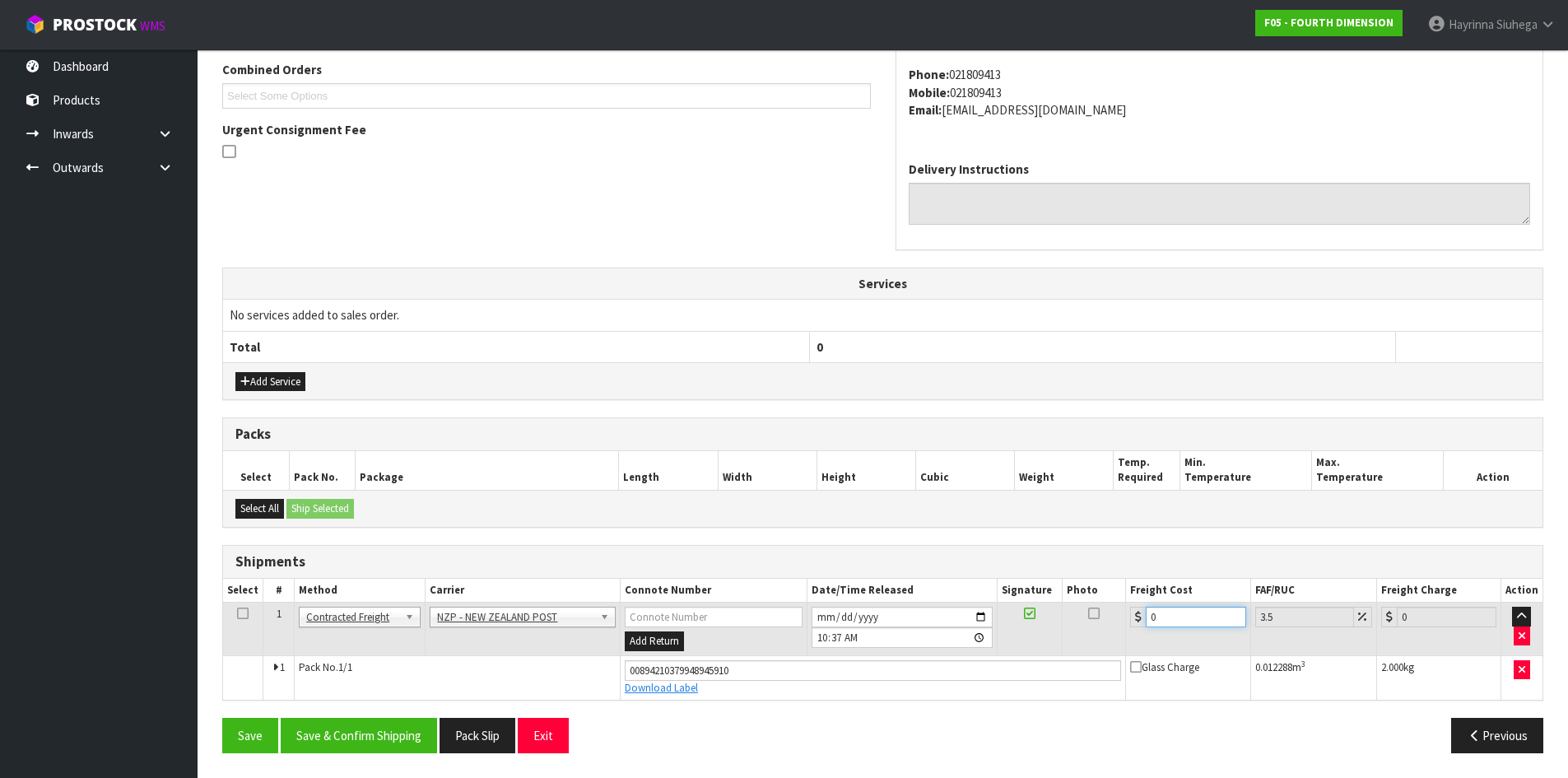
drag, startPoint x: 1170, startPoint y: 618, endPoint x: 945, endPoint y: 619, distance: 225.0
click at [945, 619] on tr "1 Client Local Pickup Customer Local Pickup Company Freight Contracted Freight …" at bounding box center [883, 629] width 1319 height 53
type input "4"
type input "4.14"
type input "4.3"
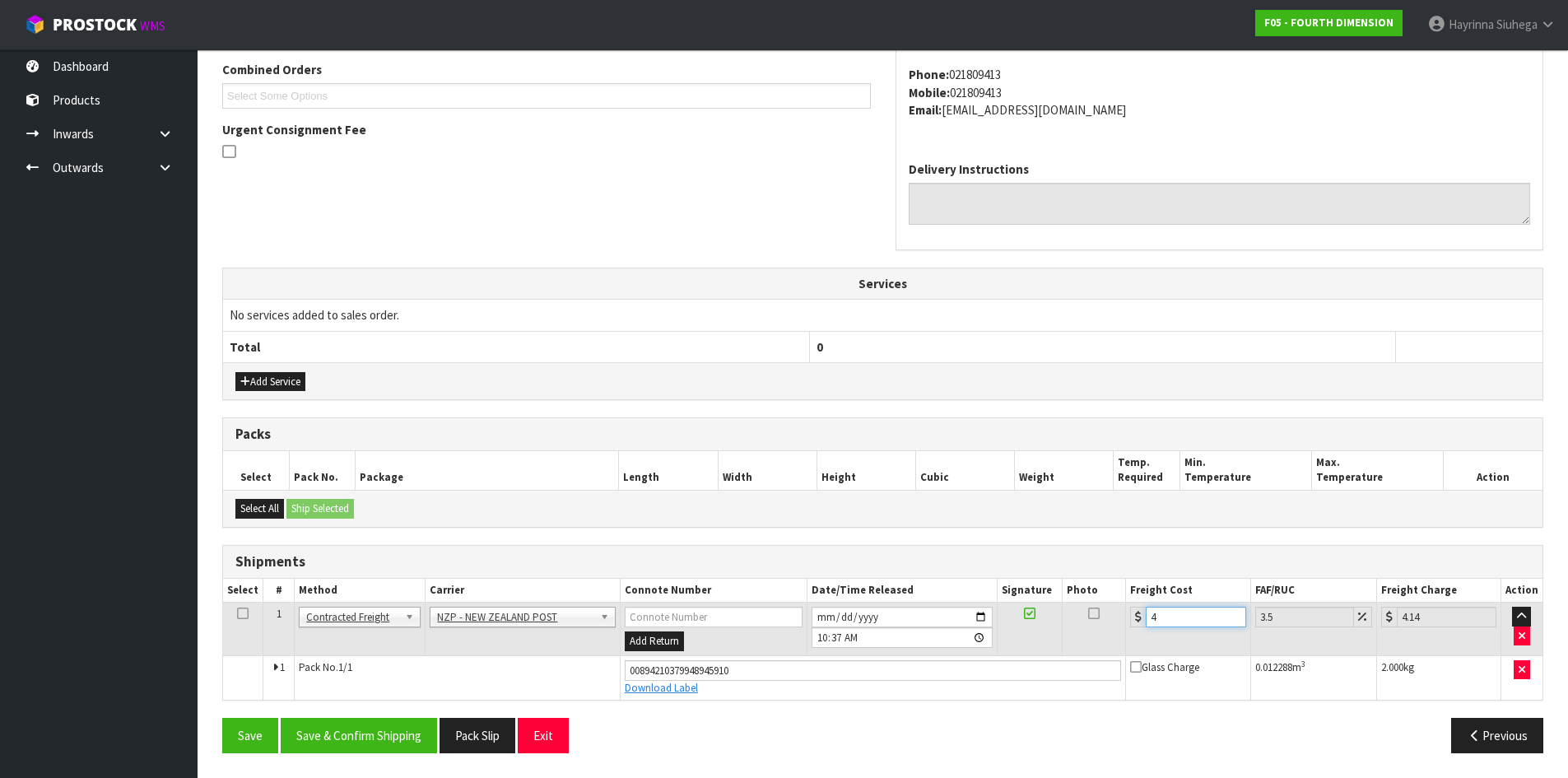
type input "4.45"
type input "4.33"
type input "4.48"
type input "4.33"
click at [222, 718] on button "Save" at bounding box center [250, 736] width 56 height 36
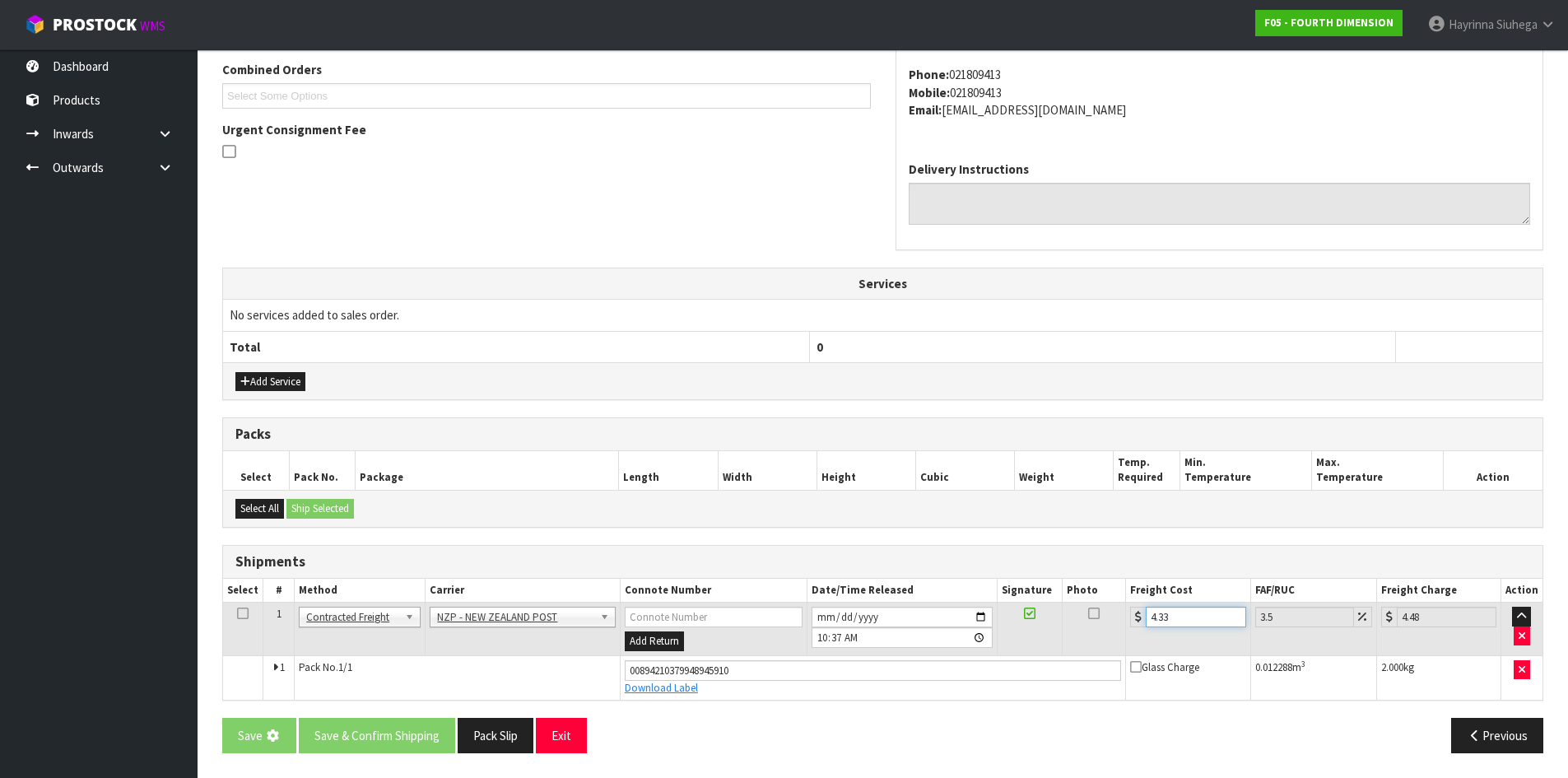
scroll to position [0, 0]
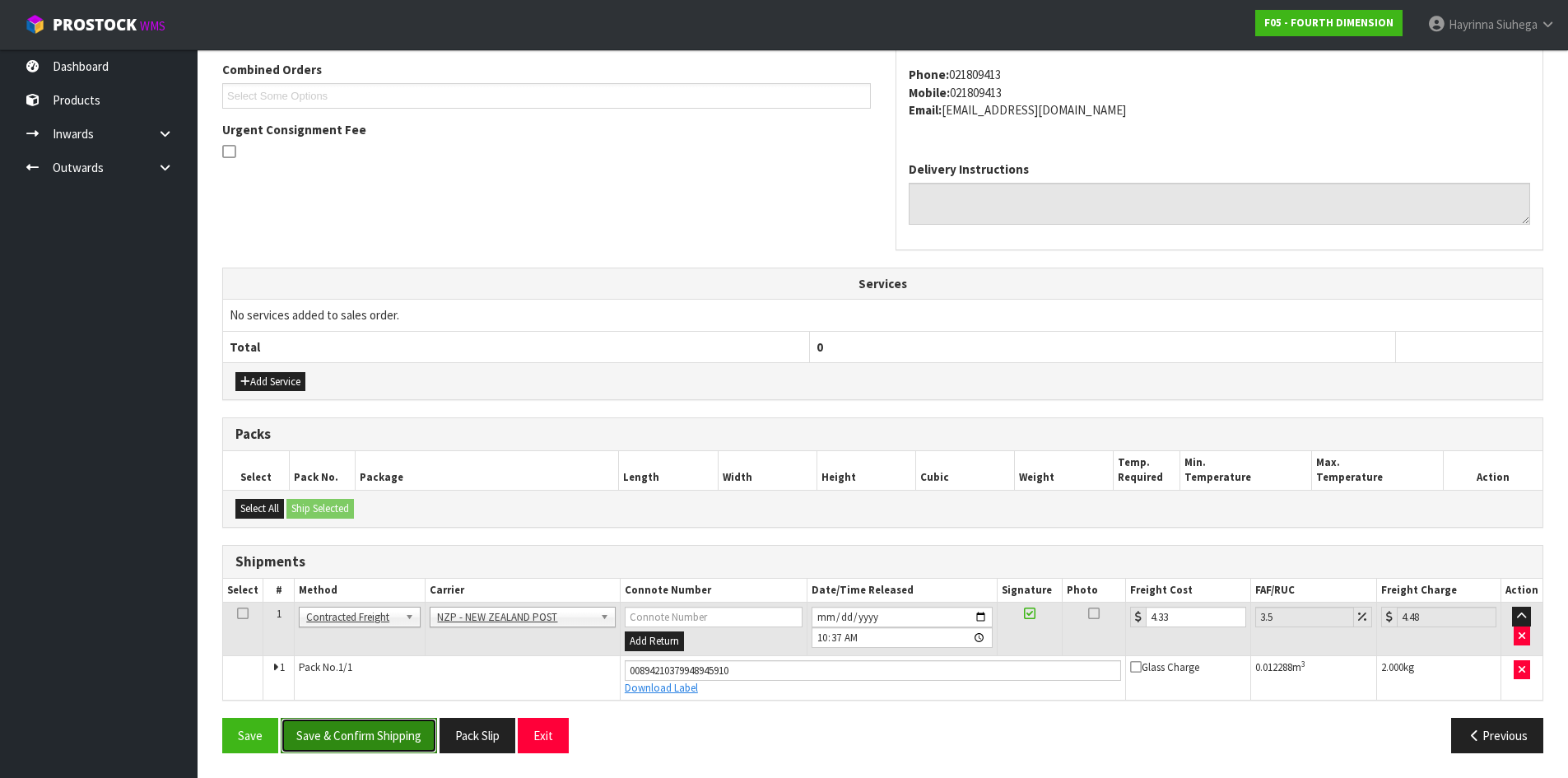
click at [391, 731] on button "Save & Confirm Shipping" at bounding box center [359, 736] width 156 height 36
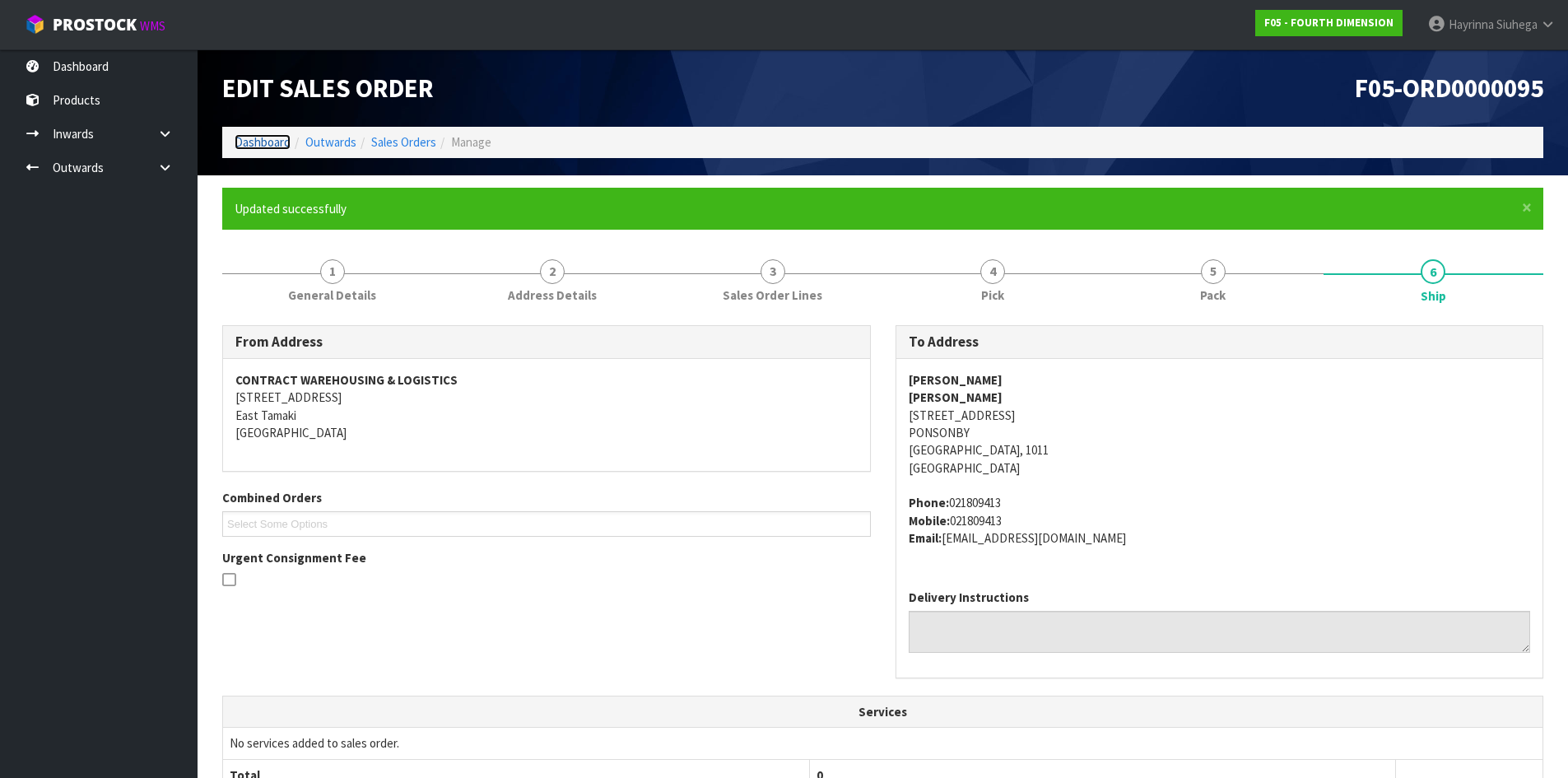
click at [273, 143] on link "Dashboard" at bounding box center [262, 142] width 56 height 15
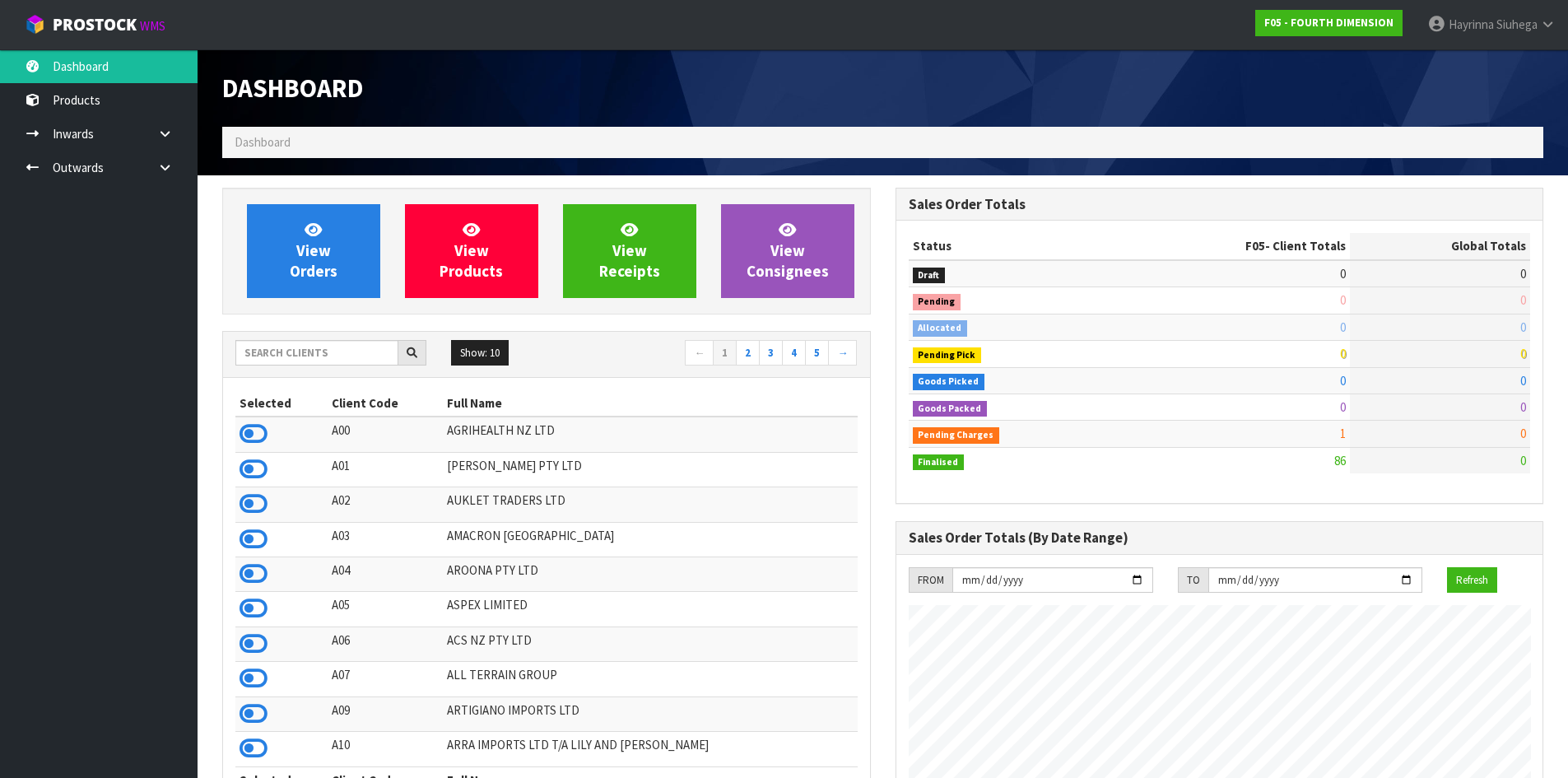
scroll to position [1069, 672]
click at [289, 355] on input "text" at bounding box center [316, 353] width 163 height 25
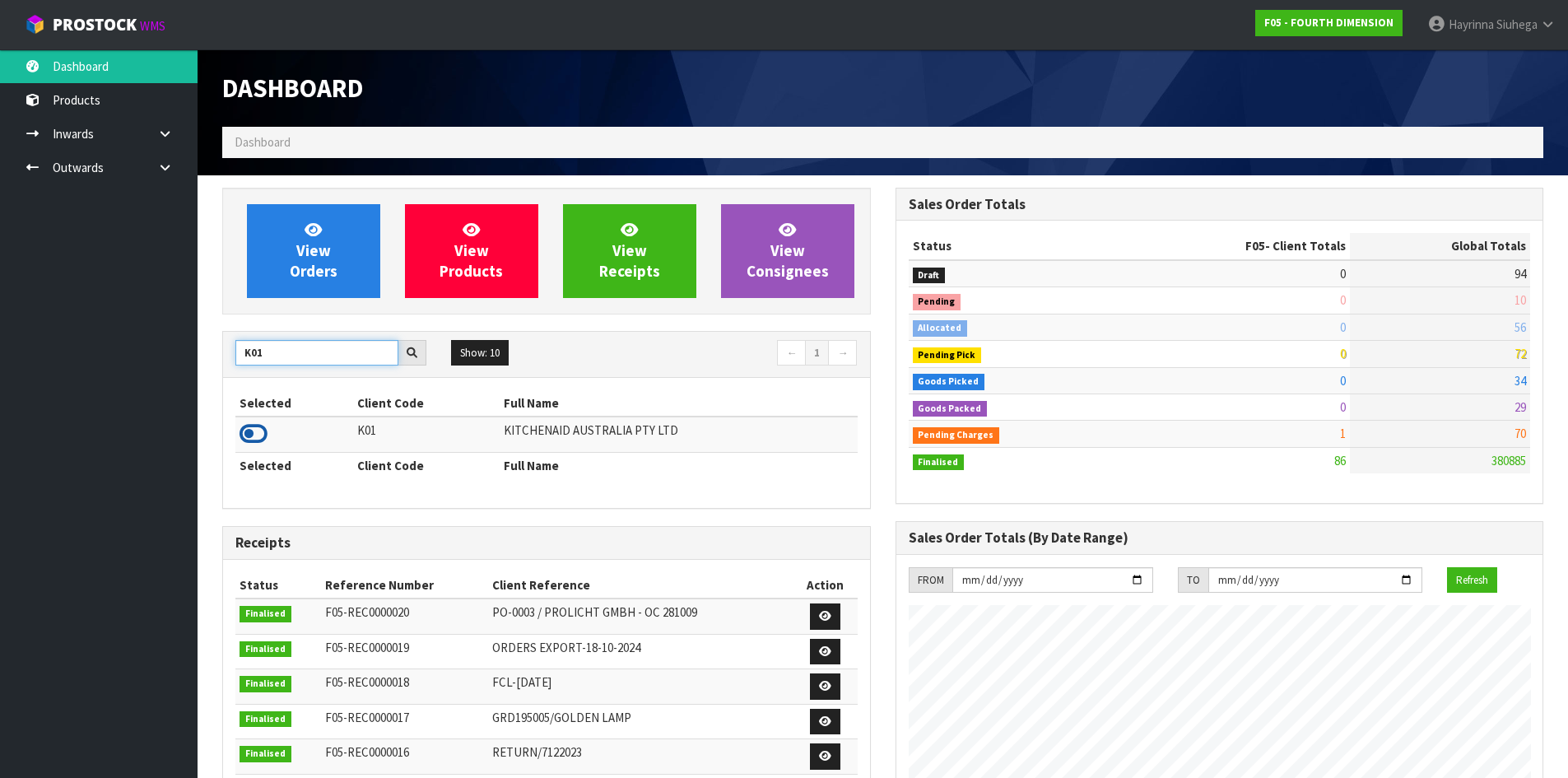
type input "K01"
click at [250, 427] on icon at bounding box center [253, 433] width 28 height 25
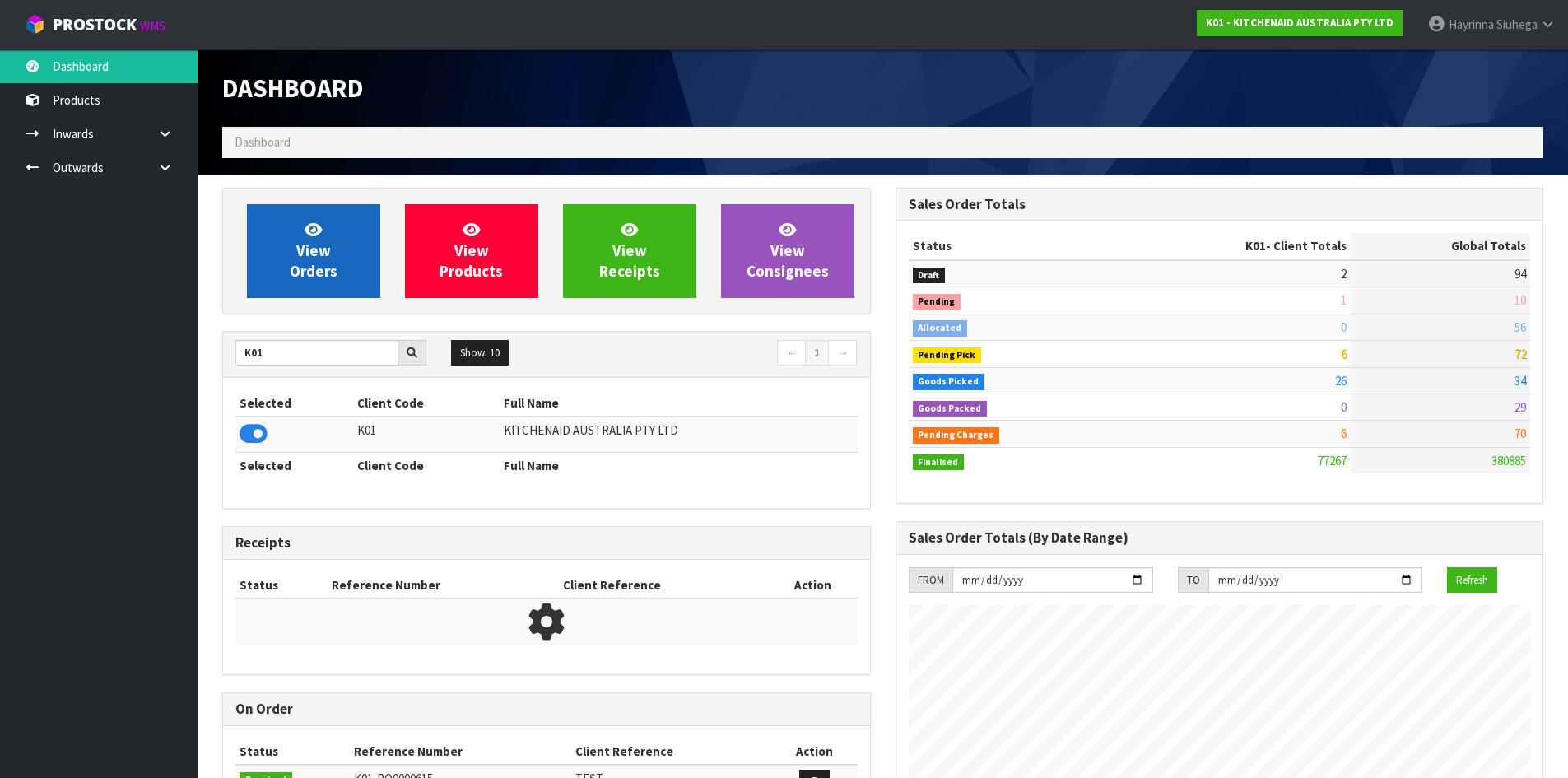
scroll to position [1247, 672]
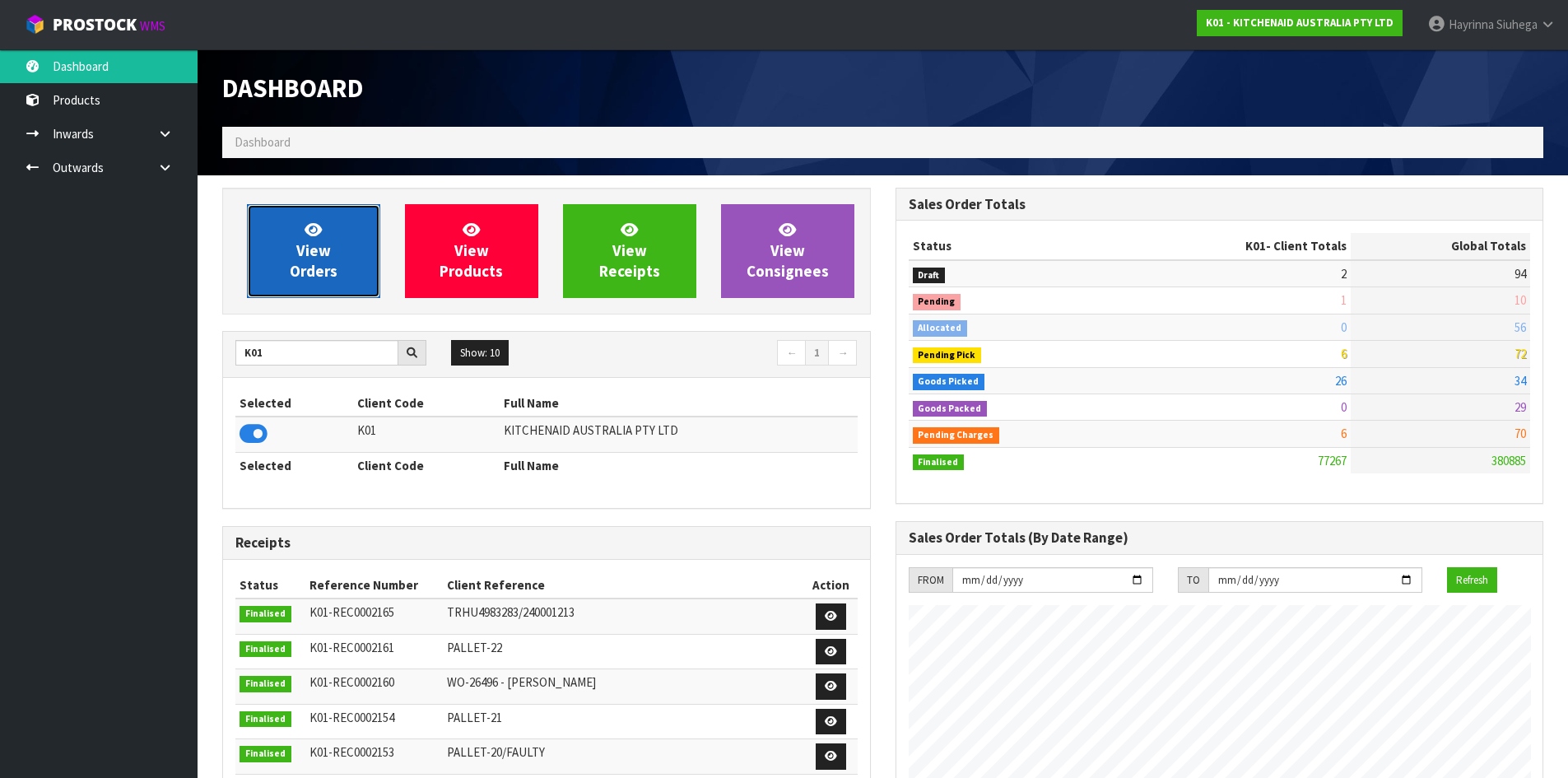
click at [330, 240] on link "View Orders" at bounding box center [314, 250] width 134 height 94
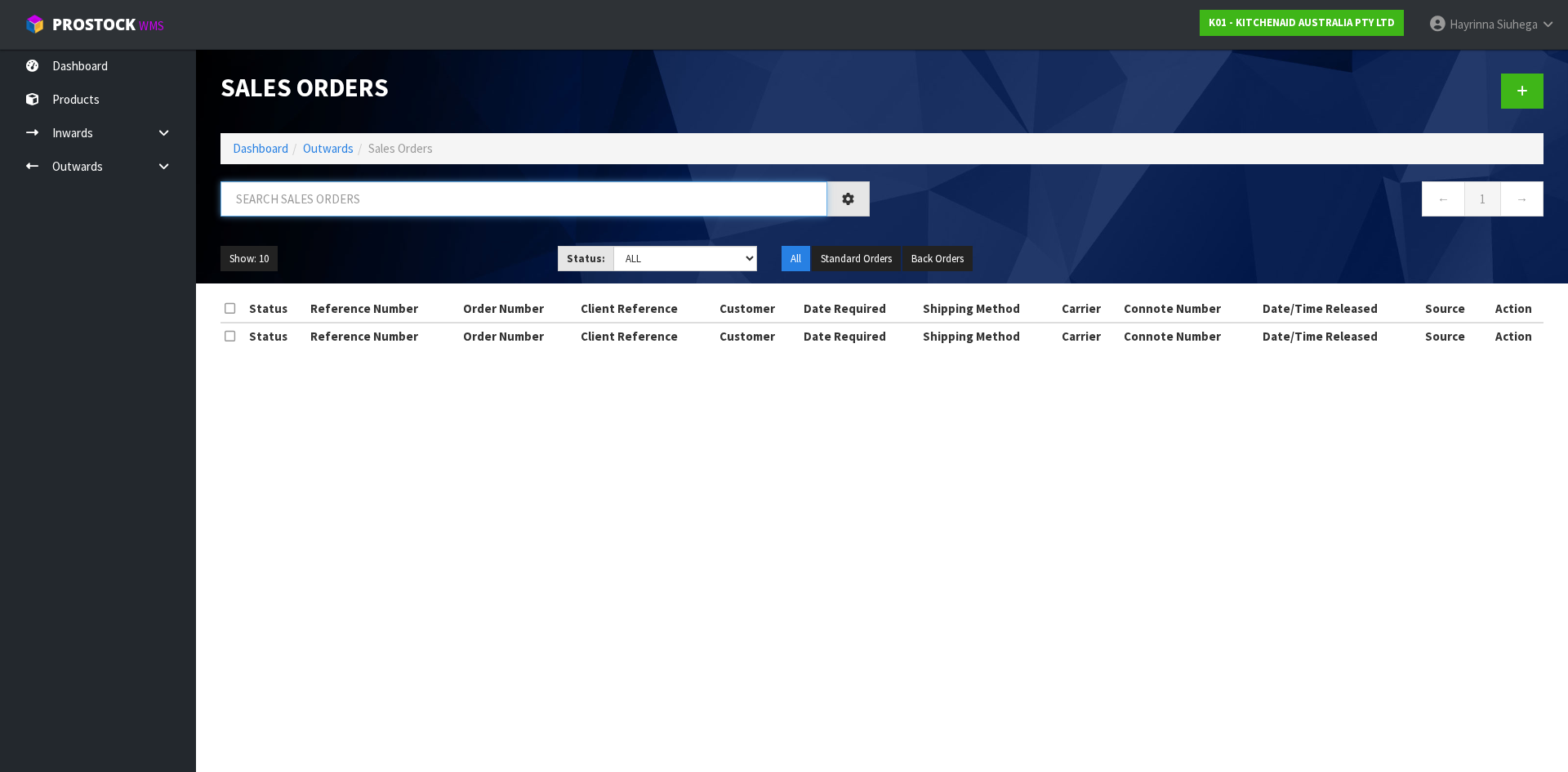
click at [392, 200] on input "text" at bounding box center [524, 199] width 607 height 35
type input "JOB-0412156"
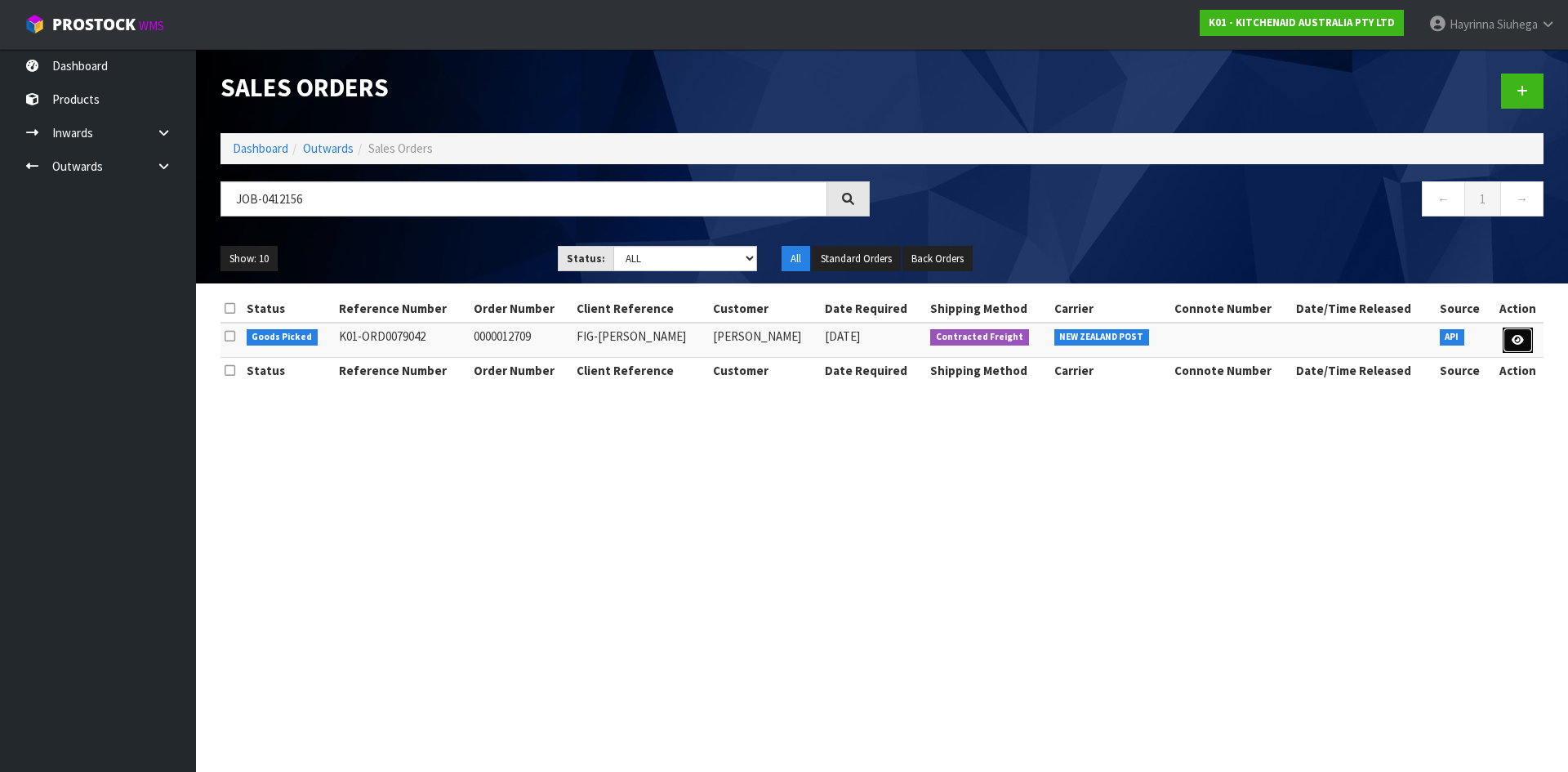
click at [1508, 336] on link at bounding box center [1518, 340] width 30 height 26
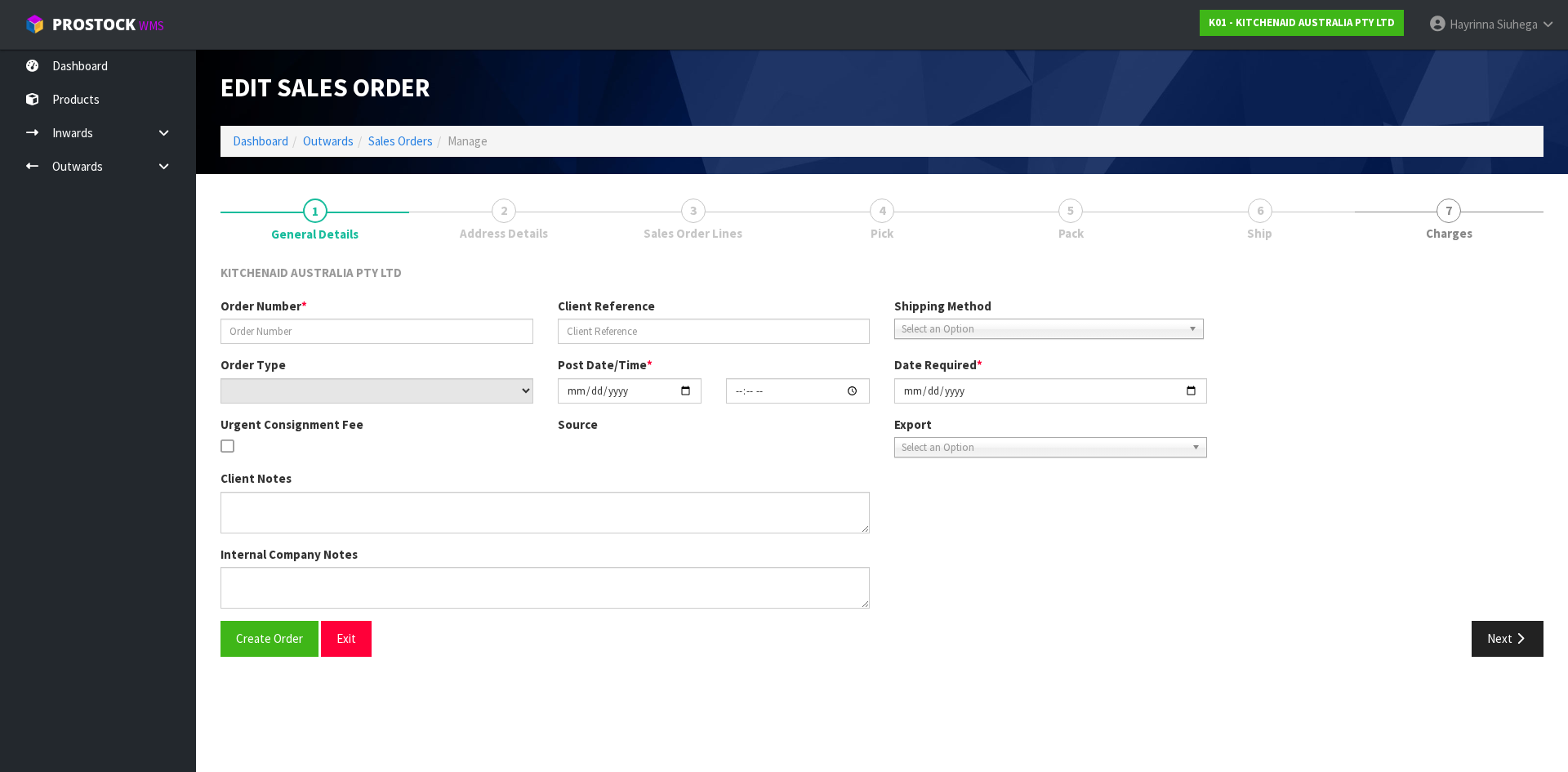
type input "0000012709"
type input "FIG-Andy Bentley"
select select "number:0"
type input "[DATE]"
type input "17:36:42.000"
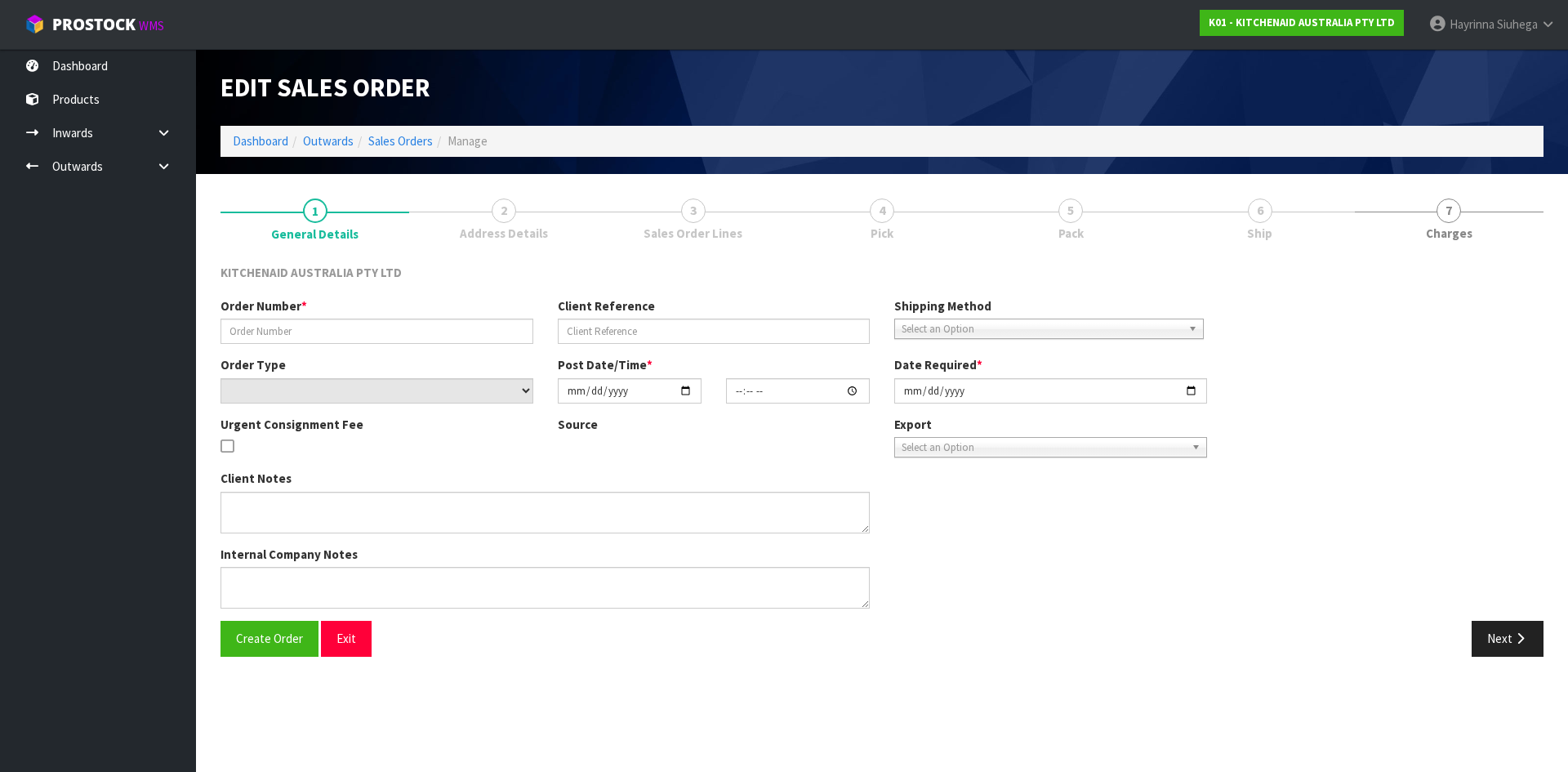
type input "[DATE]"
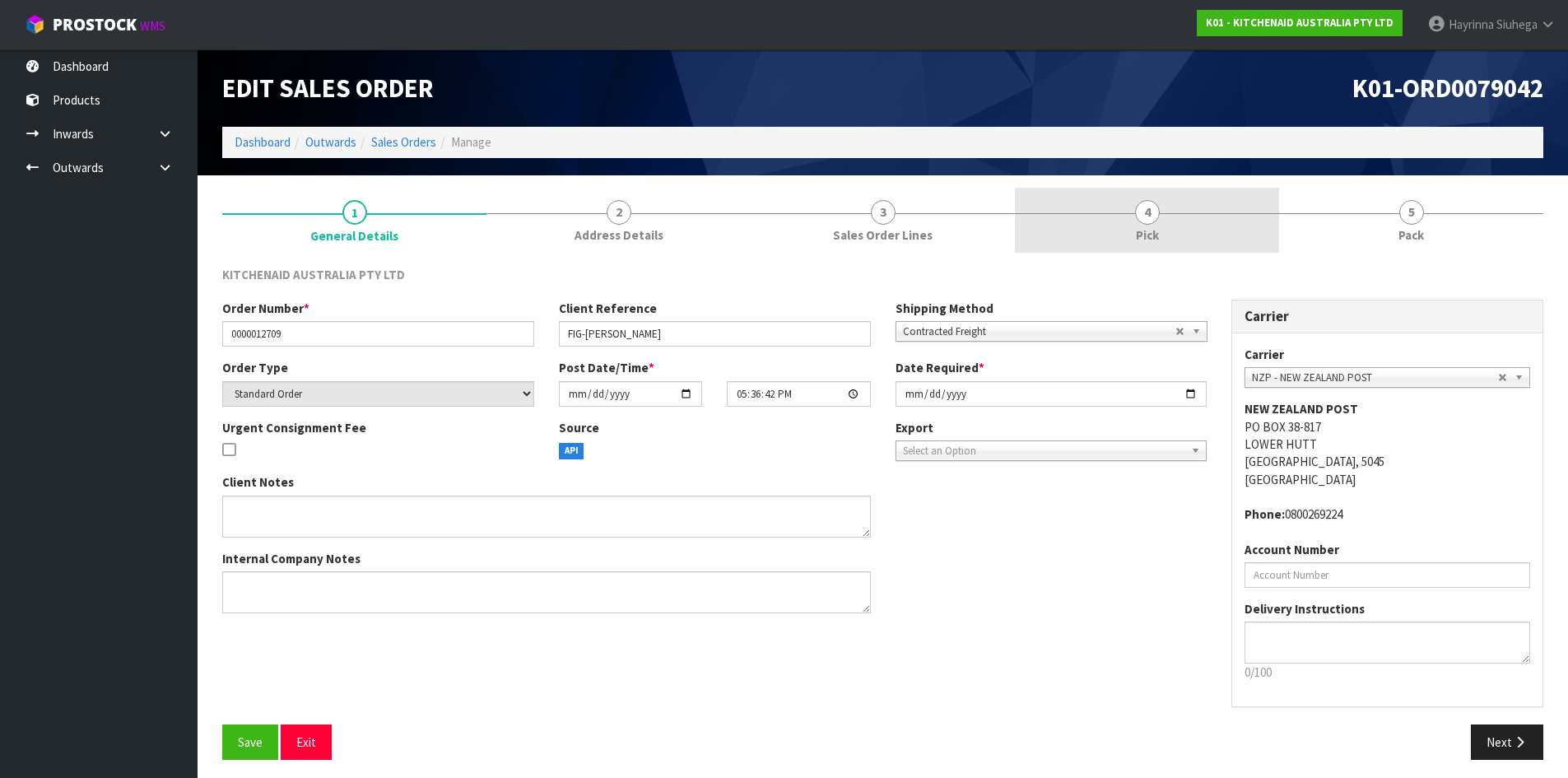
click at [1247, 223] on link "4 Pick" at bounding box center [1147, 220] width 264 height 65
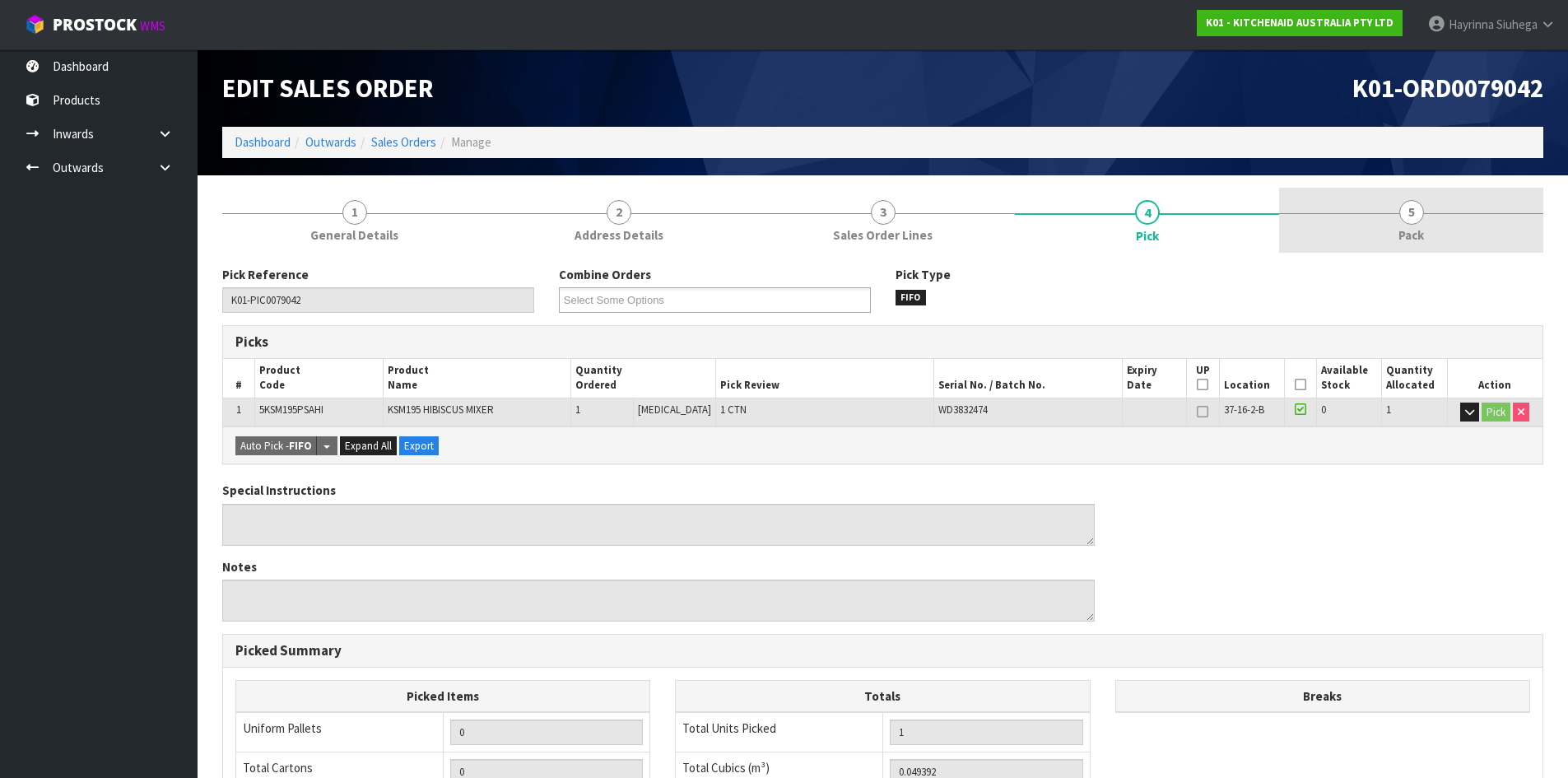
click at [1352, 217] on link "5 Pack" at bounding box center [1412, 220] width 264 height 65
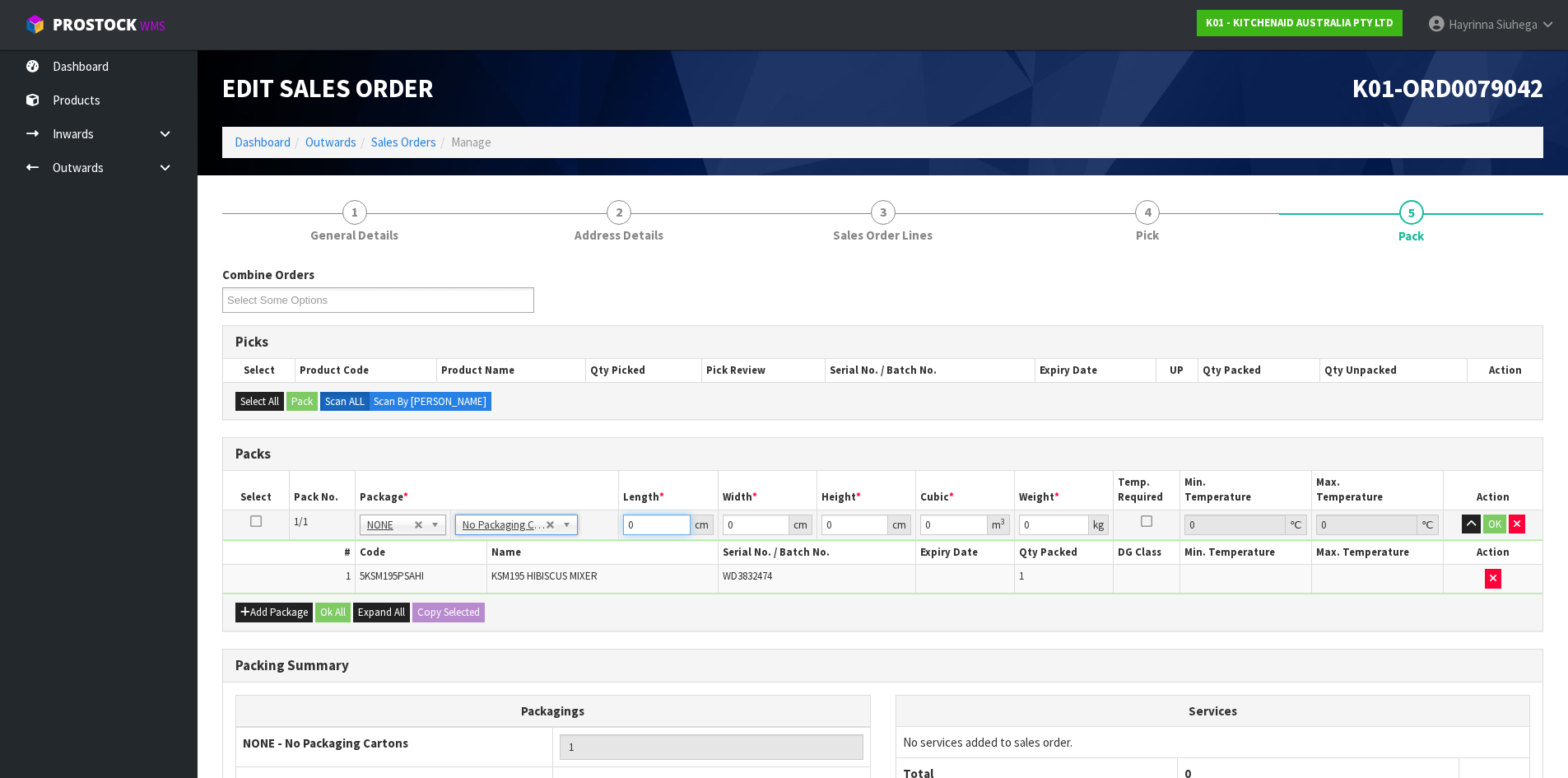
click at [628, 523] on input "0" at bounding box center [656, 524] width 67 height 20
type input "42"
type input "29"
type input "4"
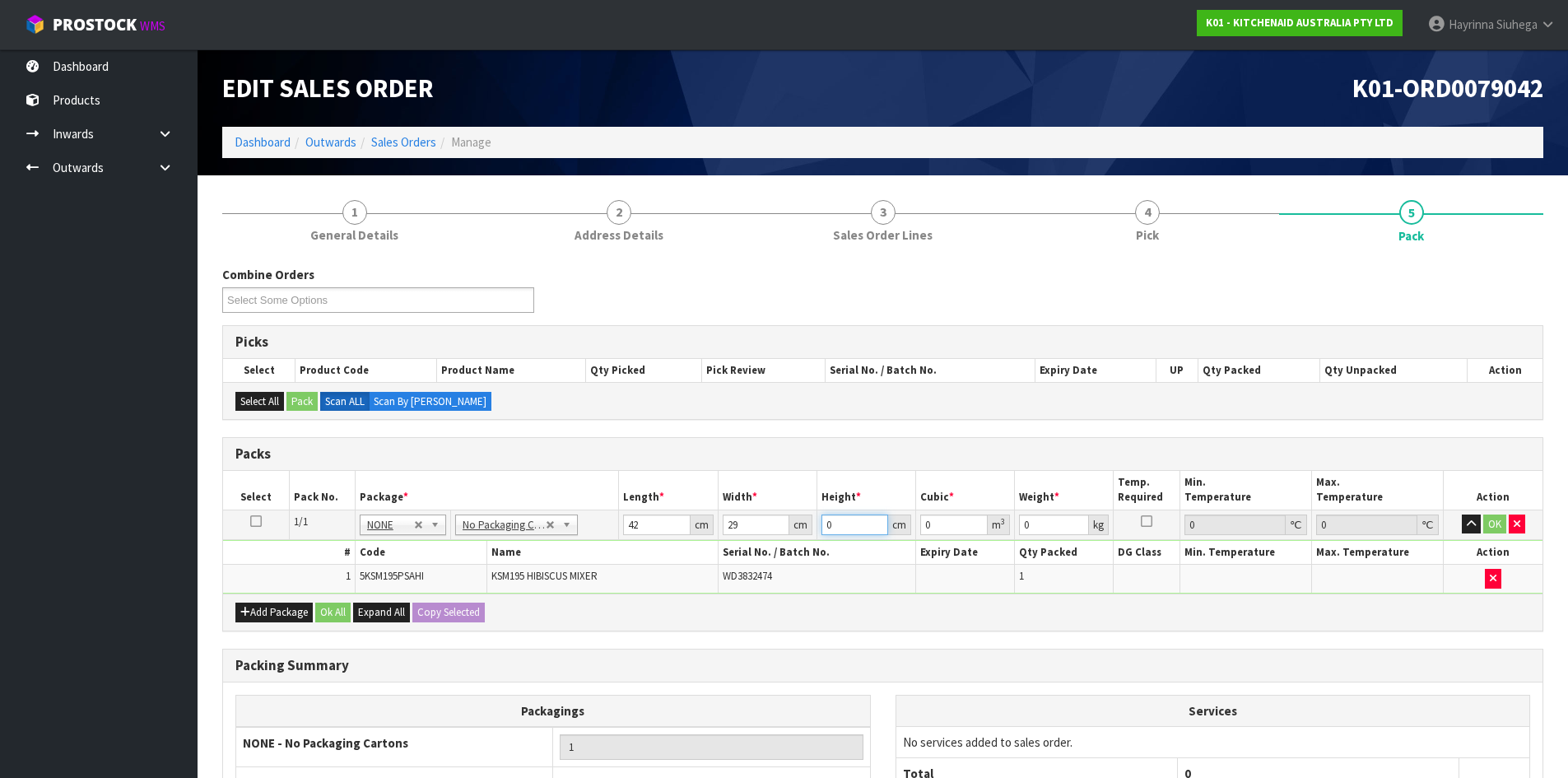
type input "0.004872"
type input "43"
type input "0.052374"
type input "43"
type input "13"
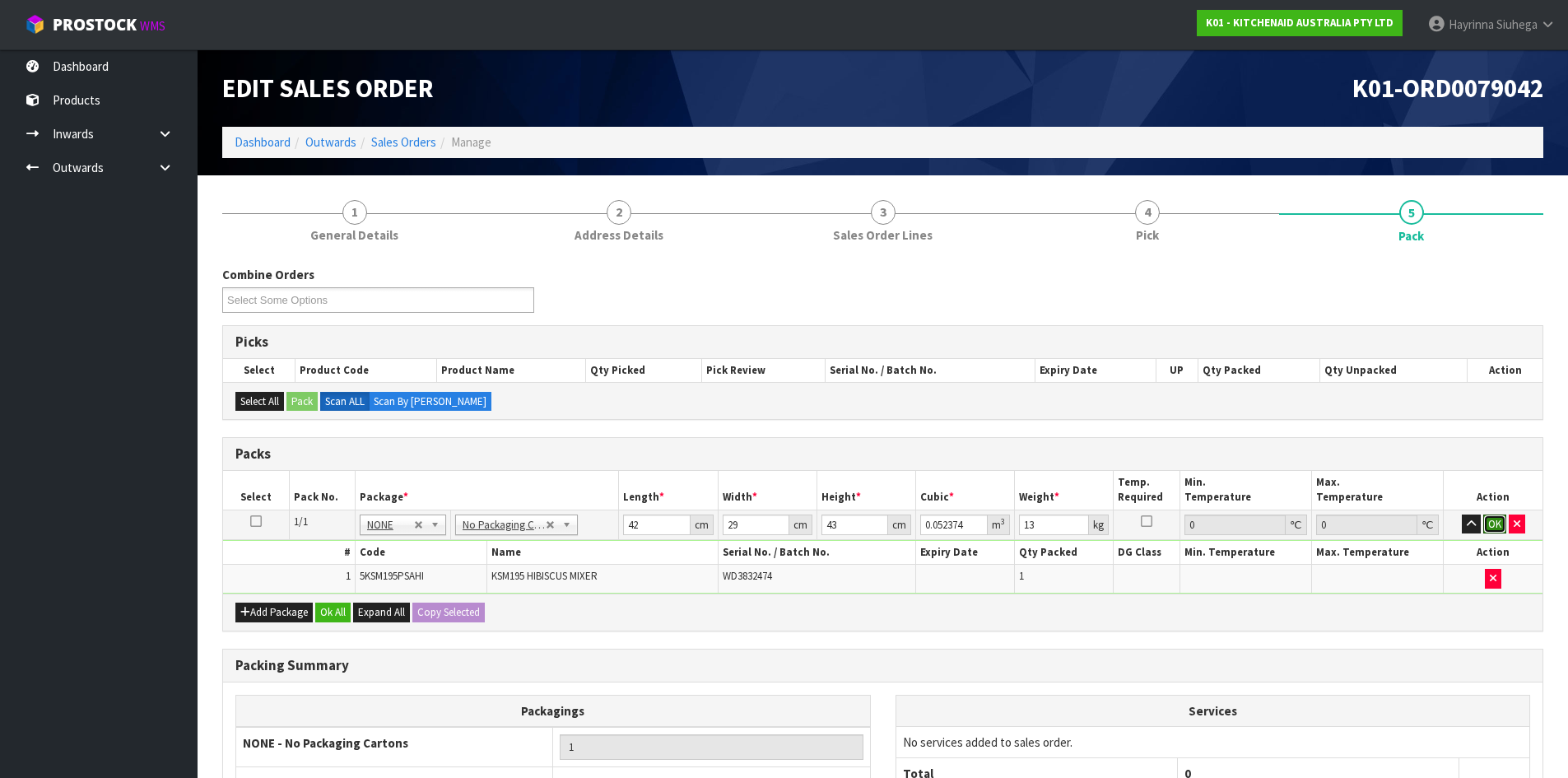
click button "OK" at bounding box center [1494, 523] width 23 height 19
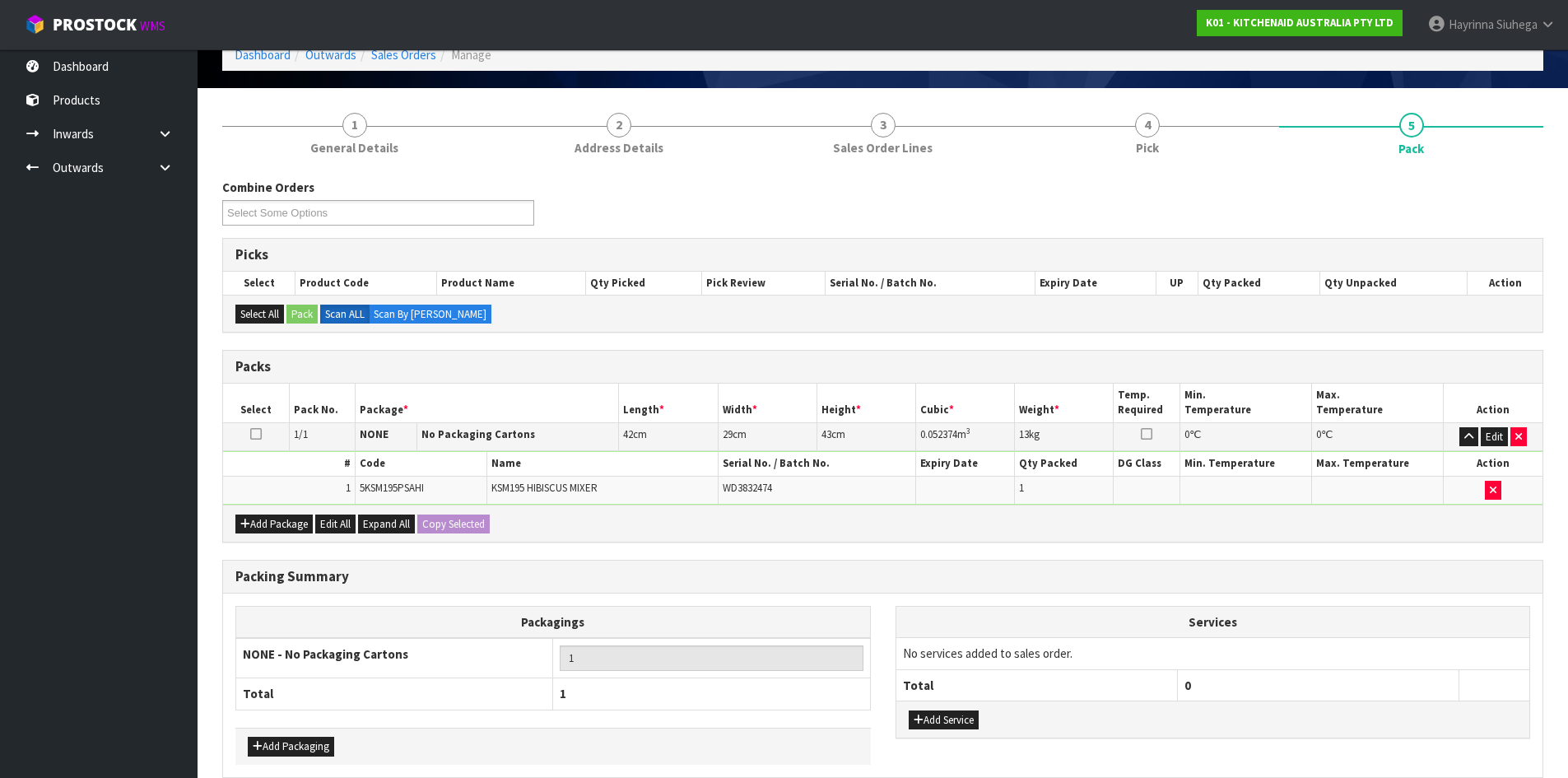
scroll to position [165, 0]
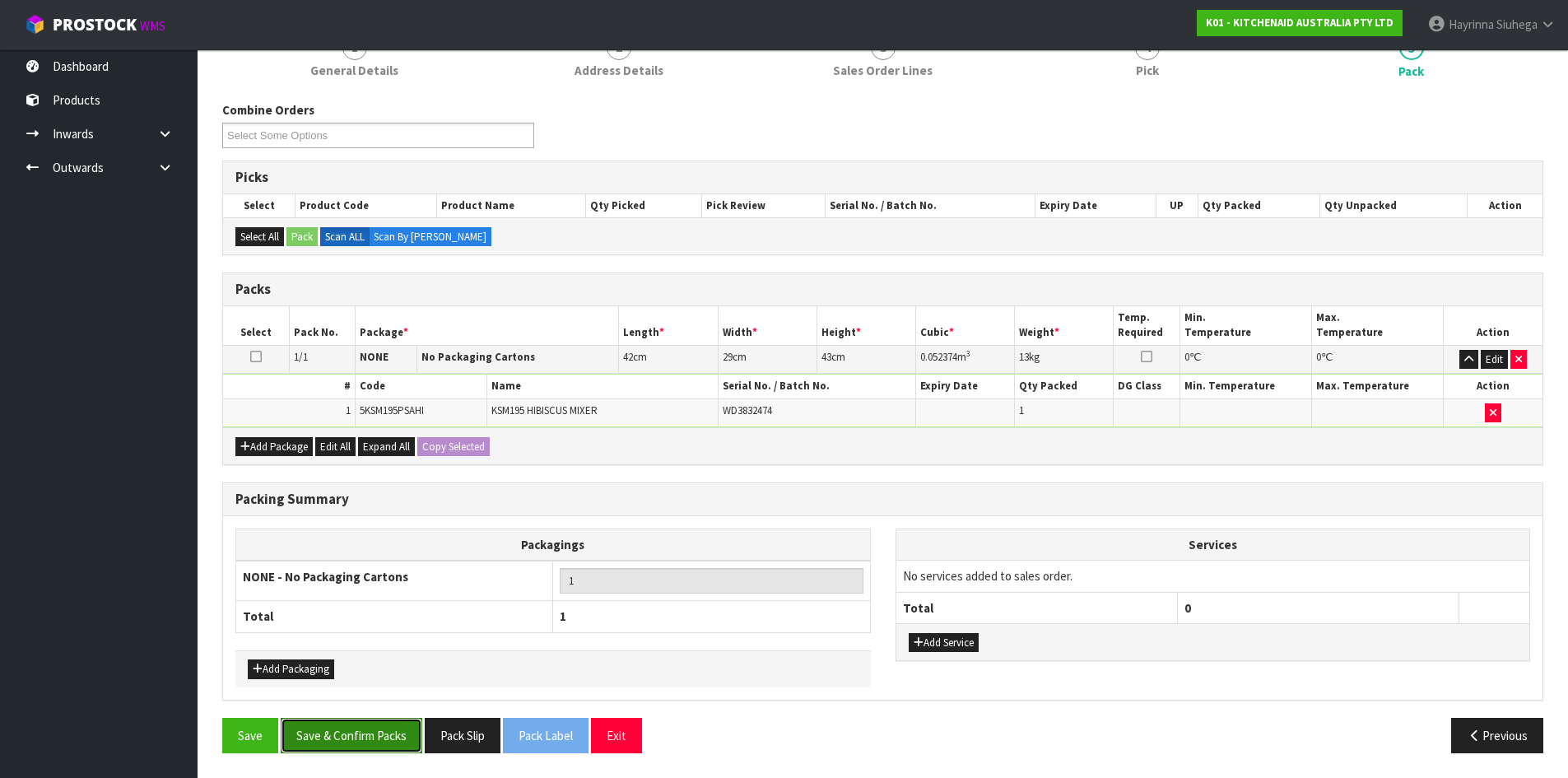
click at [407, 730] on button "Save & Confirm Packs" at bounding box center [351, 736] width 141 height 36
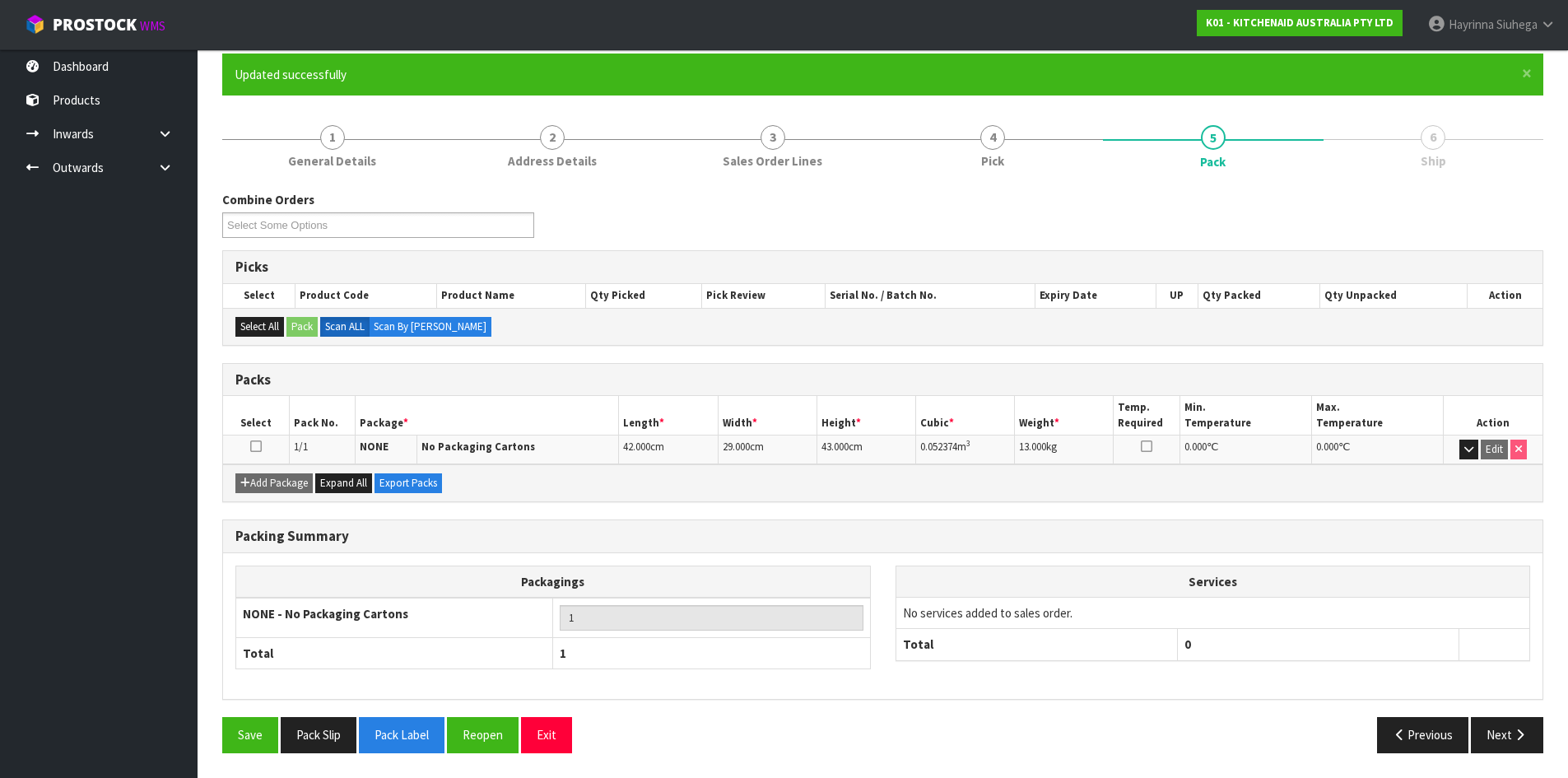
scroll to position [134, 0]
click at [1533, 727] on button "Next" at bounding box center [1507, 735] width 73 height 36
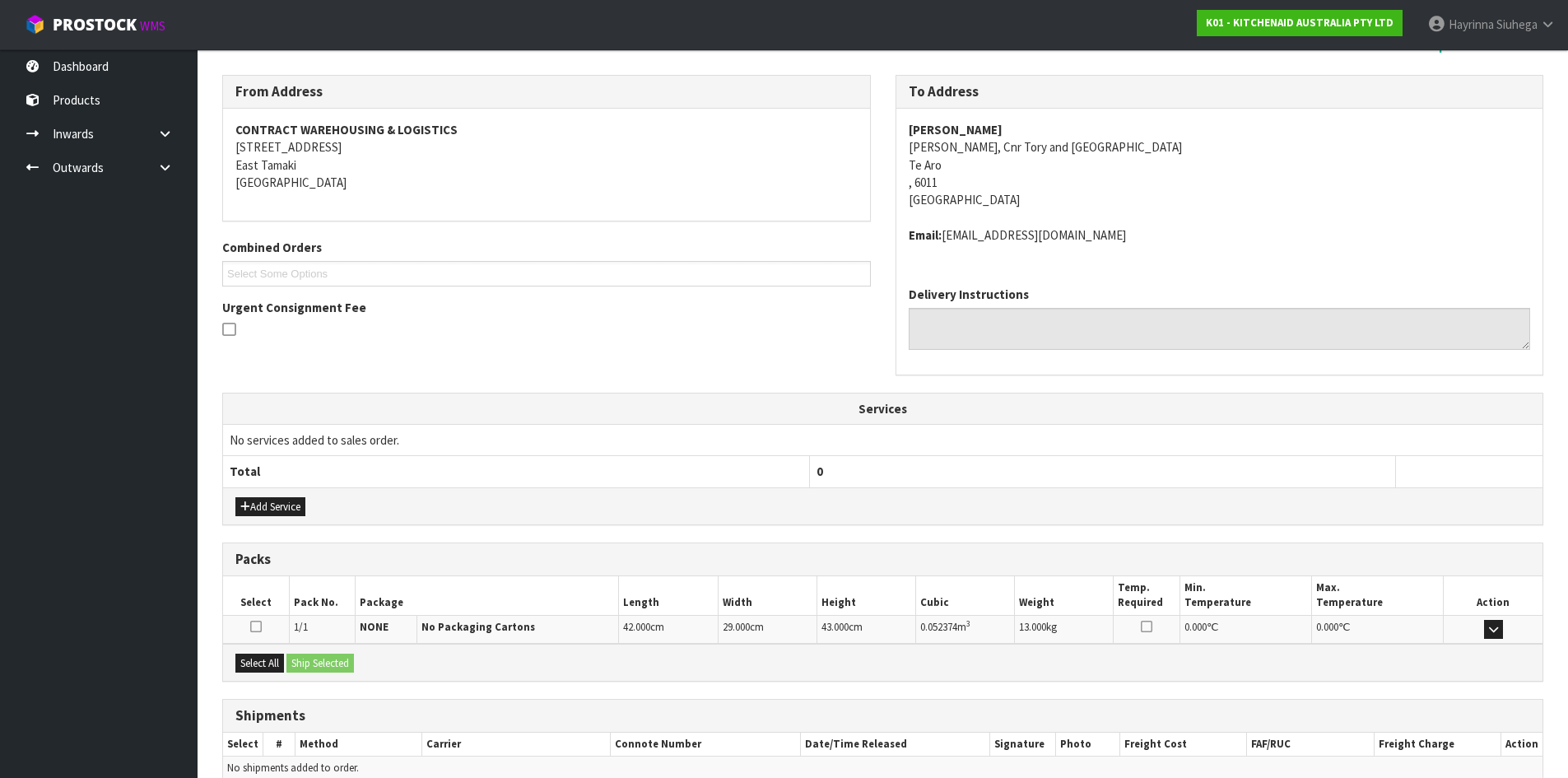
scroll to position [331, 0]
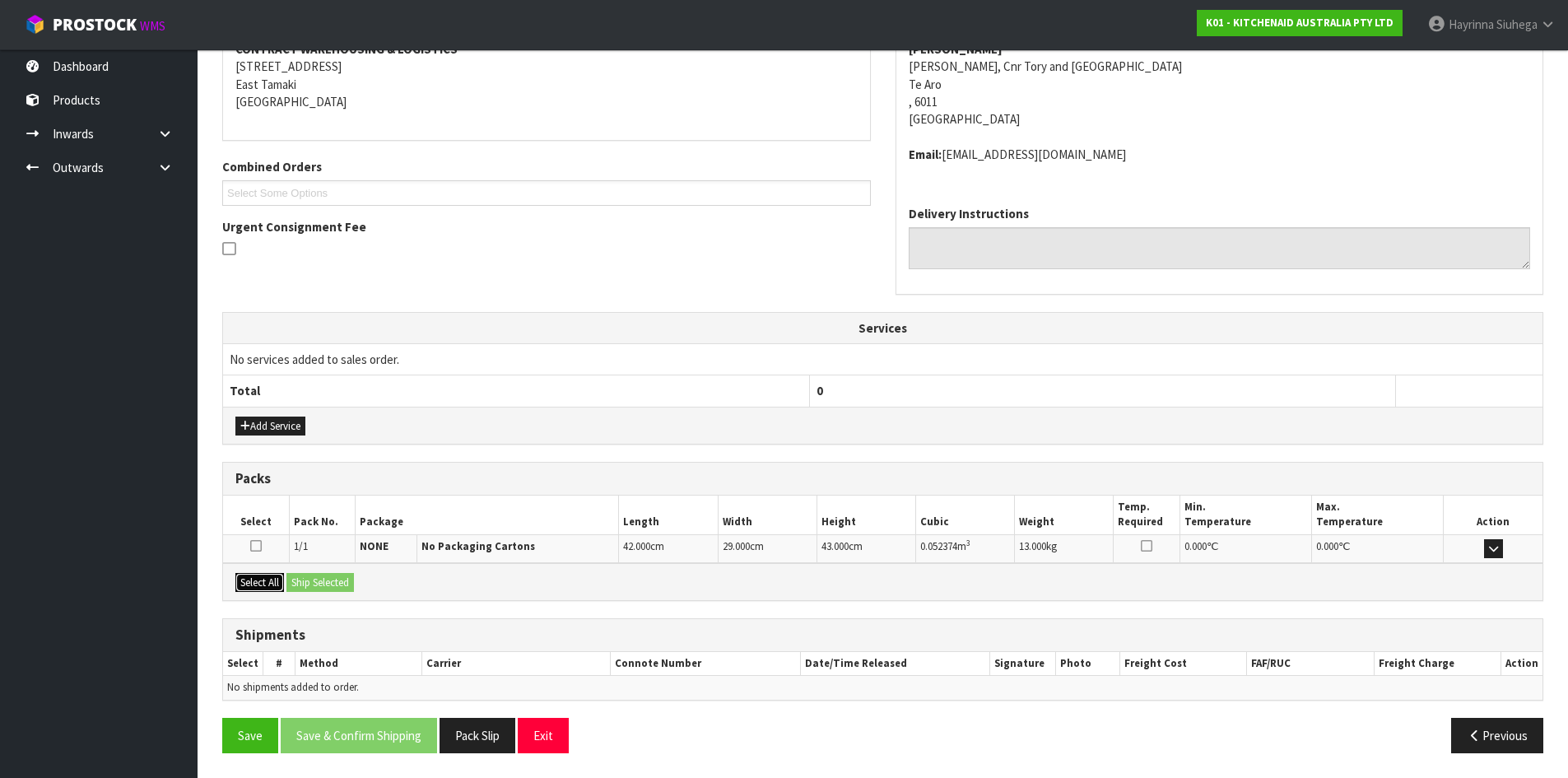
click at [255, 588] on button "Select All" at bounding box center [259, 582] width 48 height 19
click at [310, 585] on button "Ship Selected" at bounding box center [321, 582] width 68 height 19
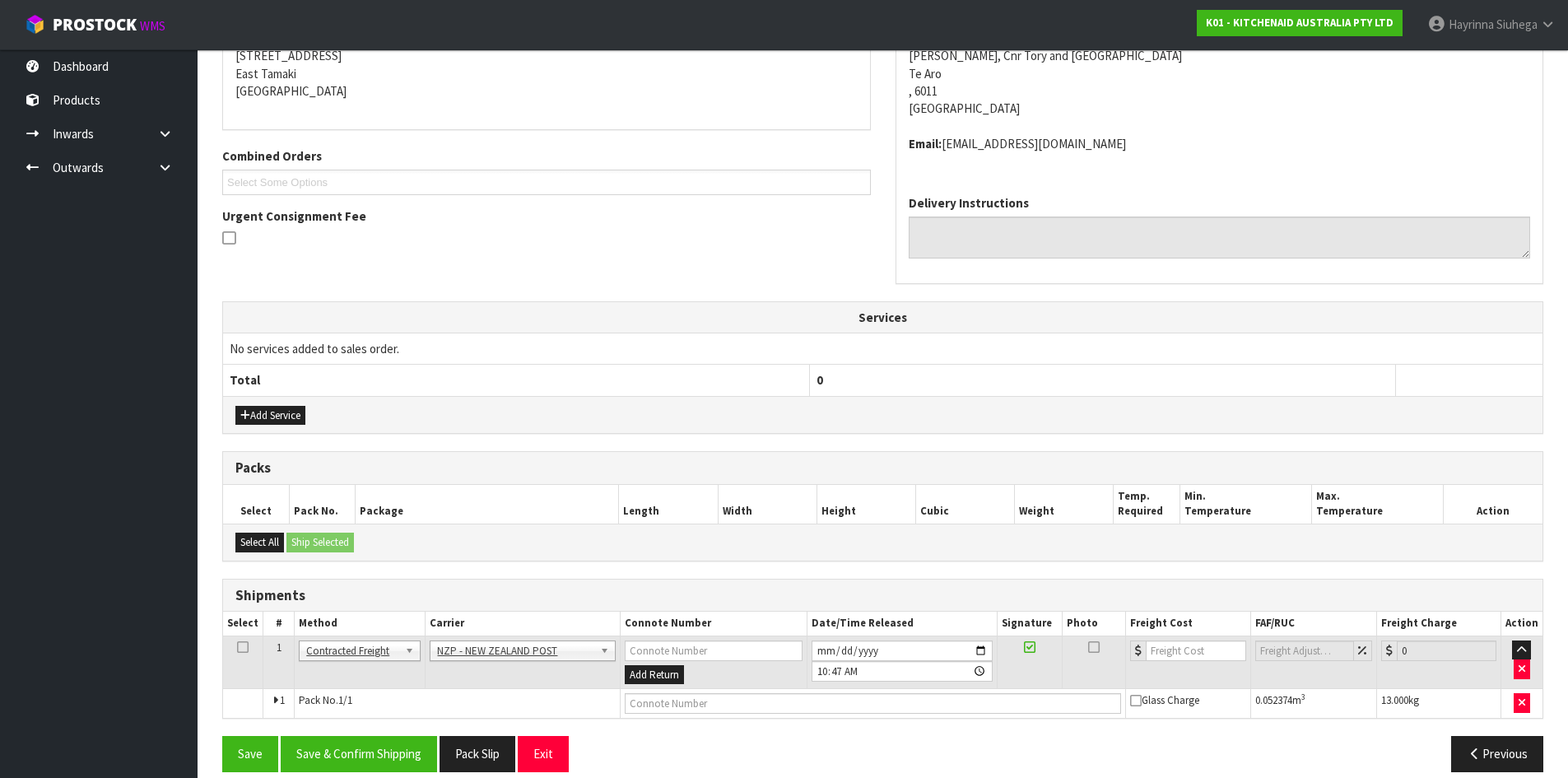
scroll to position [360, 0]
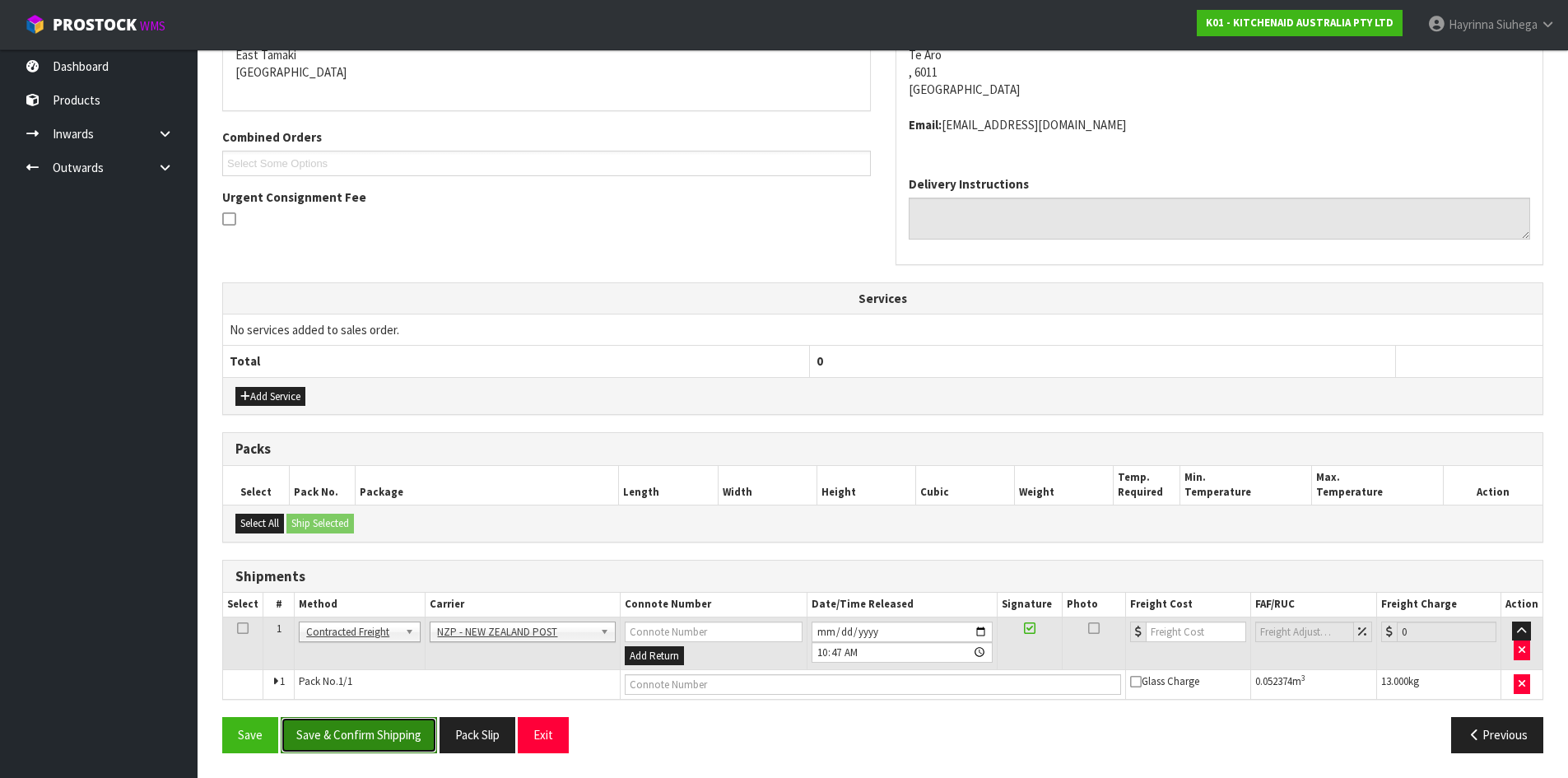
click at [370, 723] on button "Save & Confirm Shipping" at bounding box center [359, 735] width 156 height 36
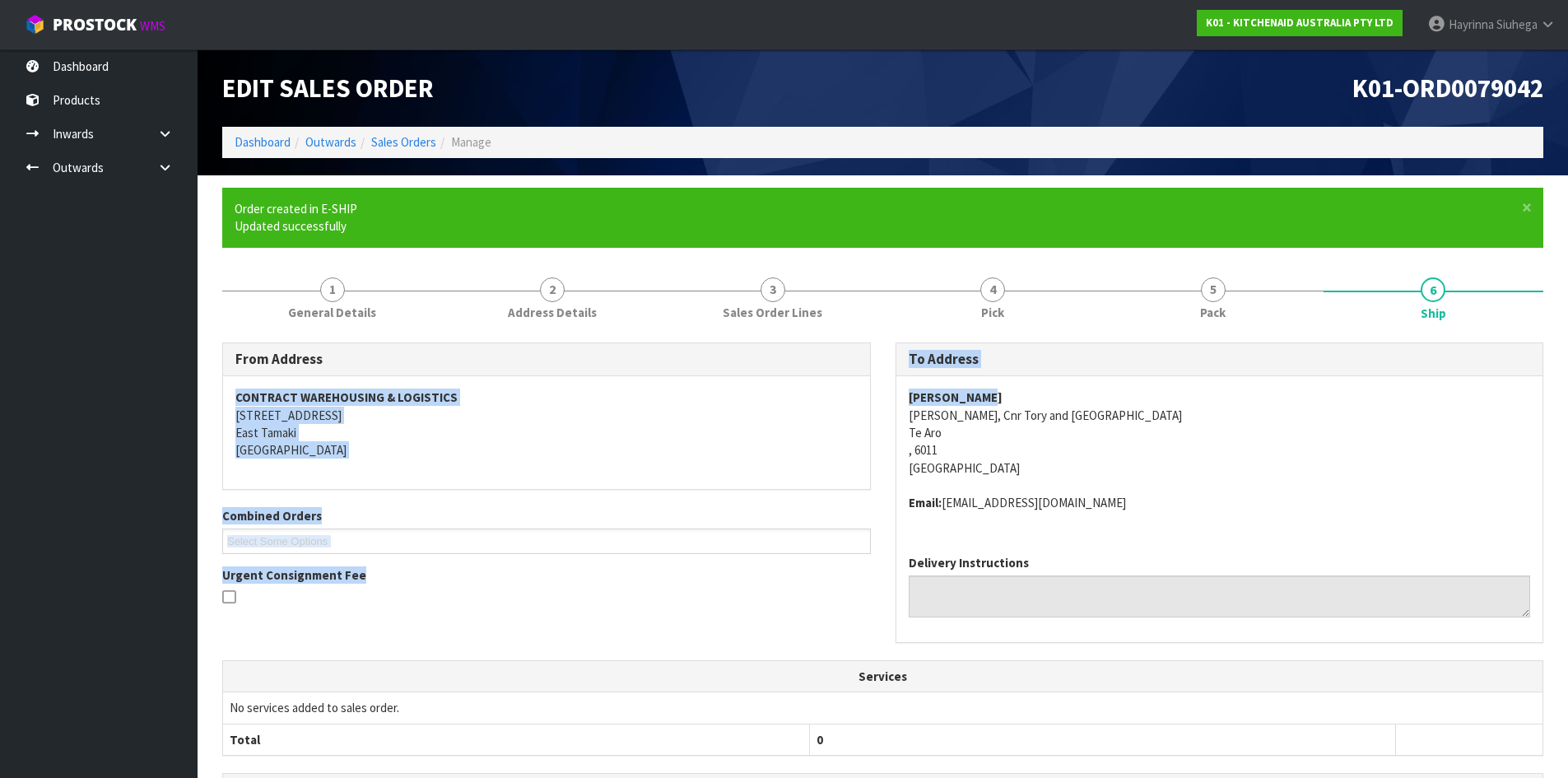
drag, startPoint x: 990, startPoint y: 397, endPoint x: 874, endPoint y: 396, distance: 116.0
click at [832, 397] on div "From Address CONTRACT WAREHOUSING & LOGISTICS 17 Allens Road East Tamaki Auckla…" at bounding box center [883, 501] width 1346 height 318
click at [956, 391] on strong "Andy Bentley" at bounding box center [956, 397] width 94 height 15
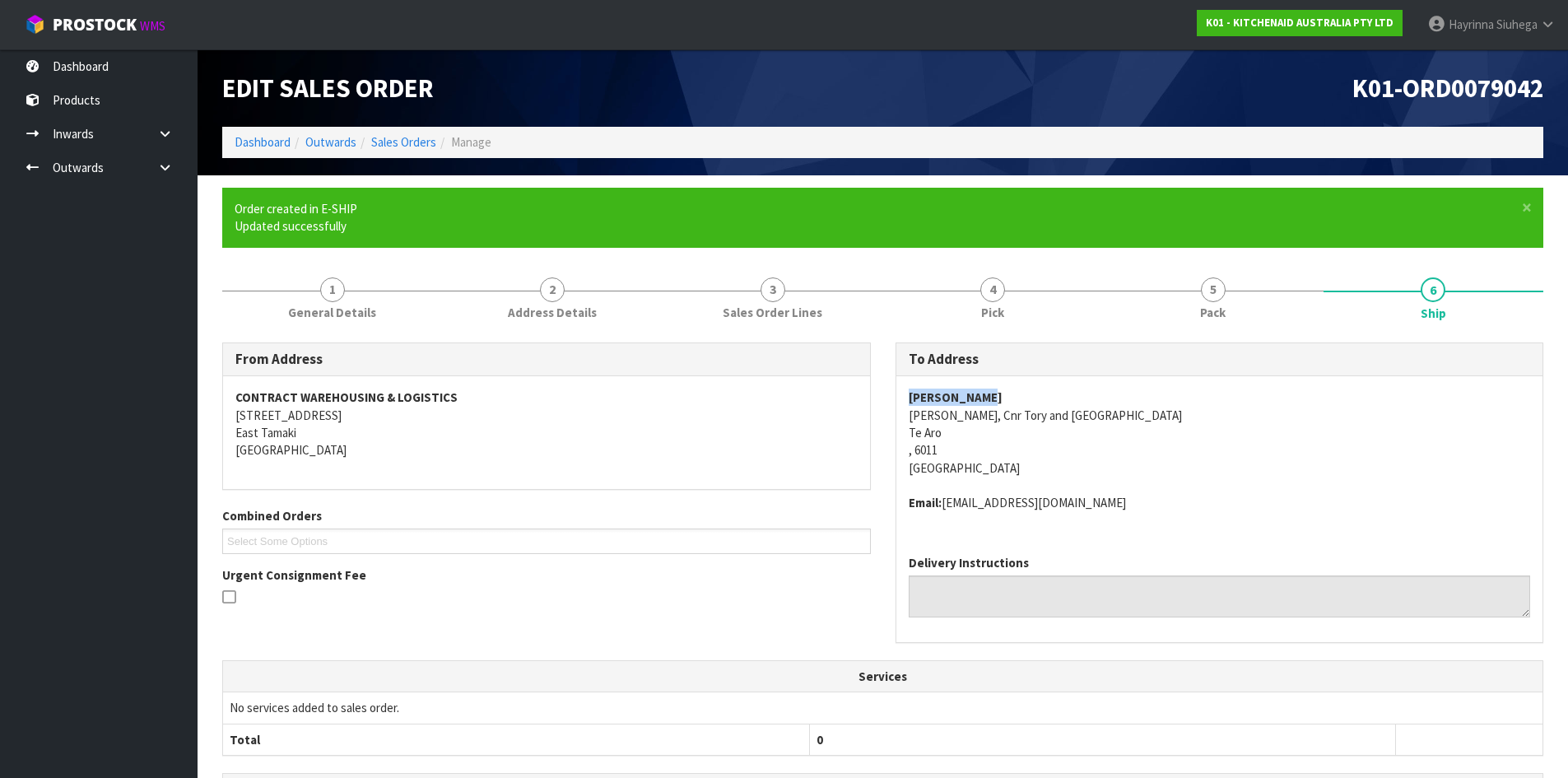
drag, startPoint x: 994, startPoint y: 392, endPoint x: 900, endPoint y: 388, distance: 94.1
click at [900, 388] on div "Andy Bentley Moore Wilsons, Cnr Tory and College St Te Aro , 6011 New Zealand E…" at bounding box center [1220, 459] width 647 height 166
copy strong "Andy Bentley"
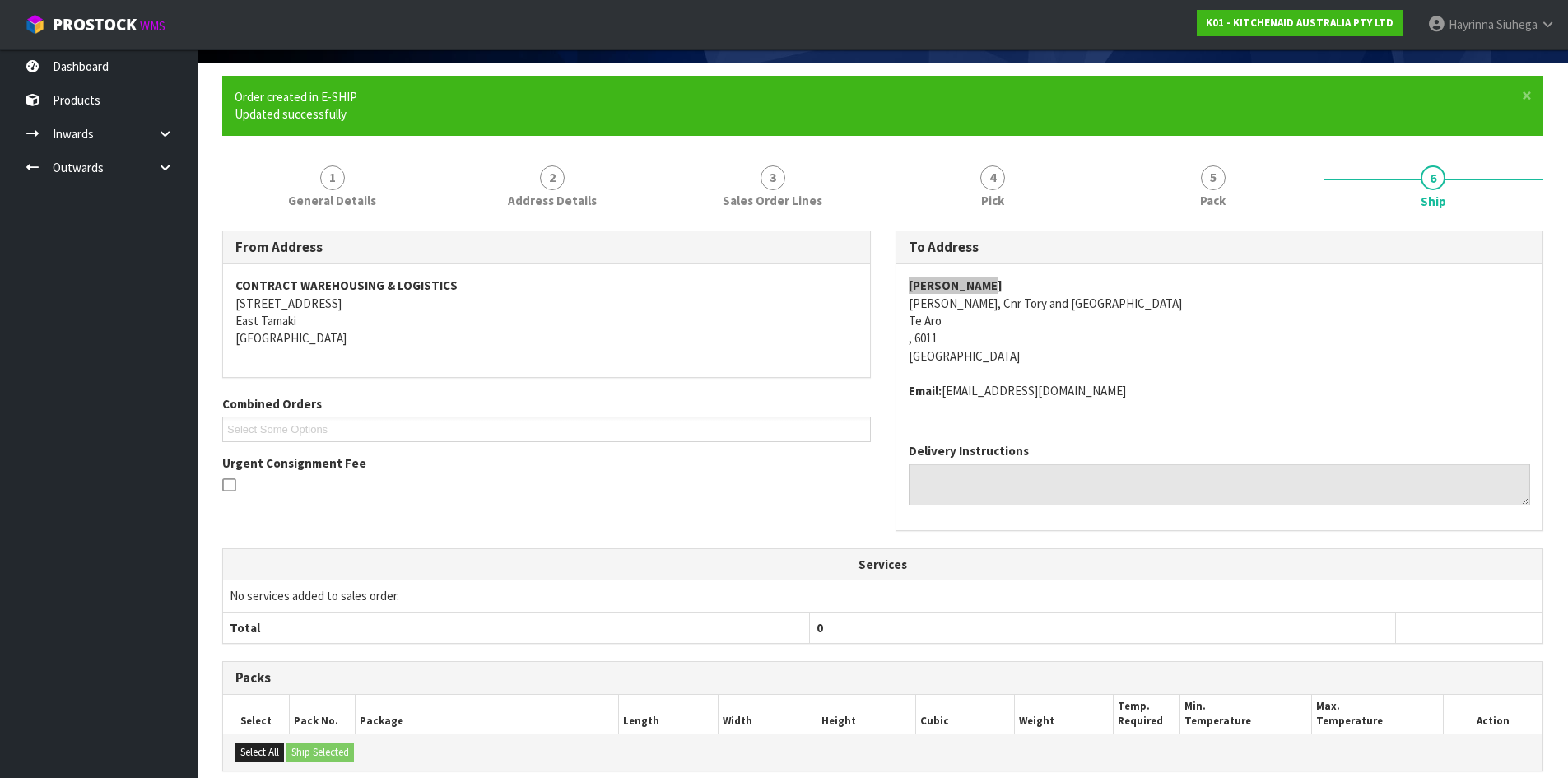
scroll to position [337, 0]
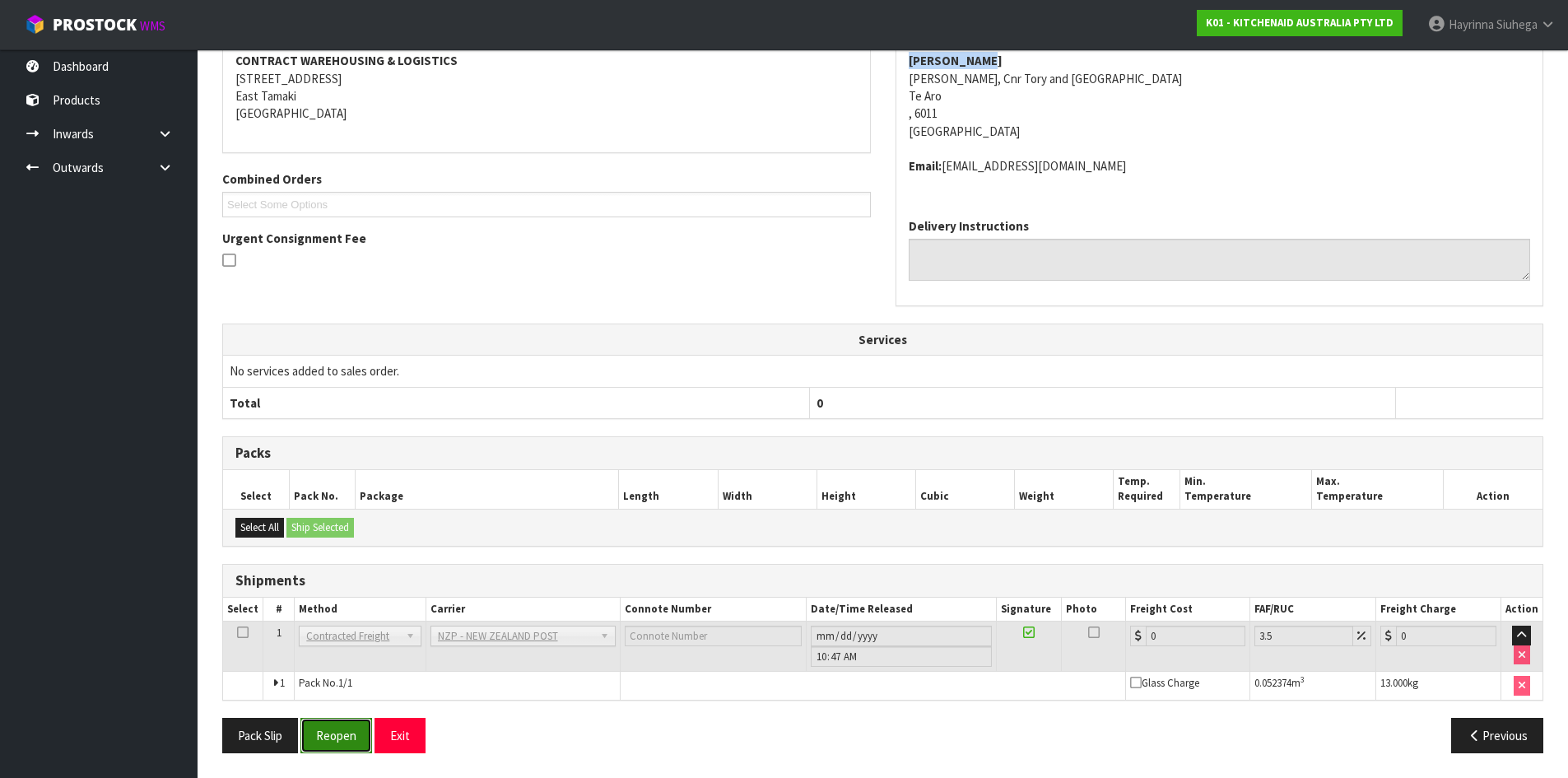
click at [326, 736] on button "Reopen" at bounding box center [336, 736] width 72 height 36
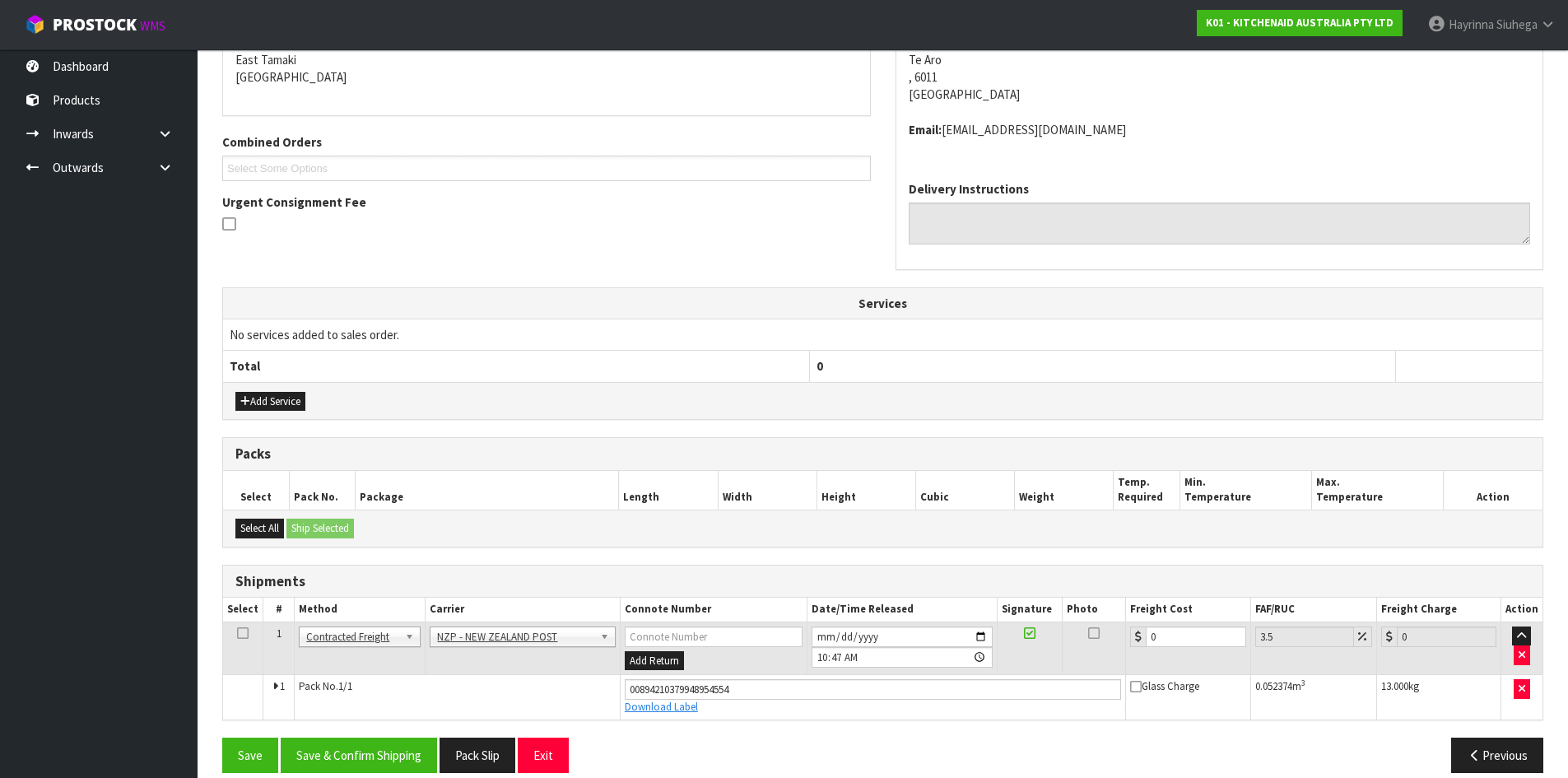
scroll to position [375, 0]
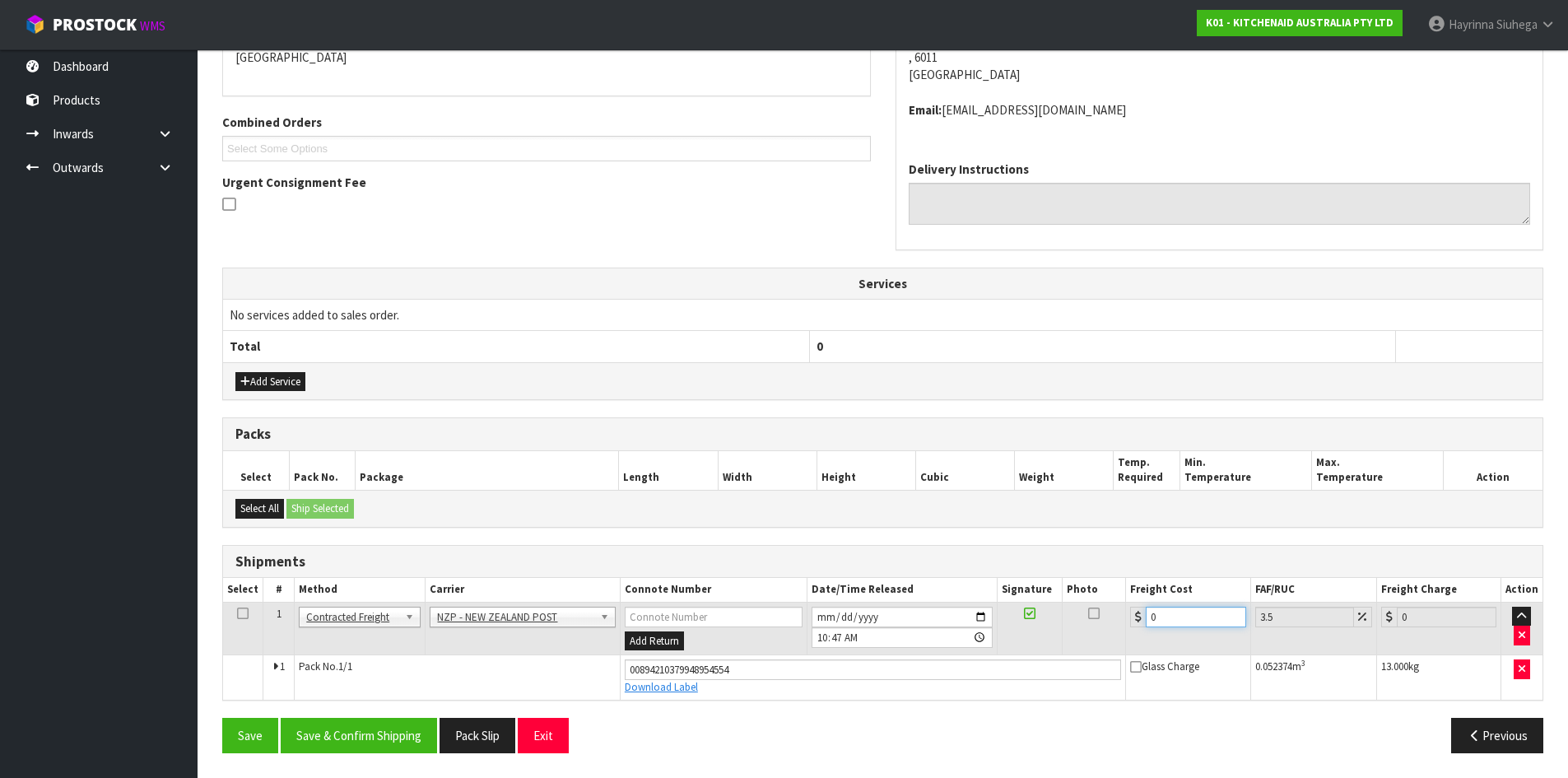
drag, startPoint x: 1170, startPoint y: 621, endPoint x: 1047, endPoint y: 621, distance: 123.0
click at [1047, 621] on tr "1 Client Local Pickup Customer Local Pickup Company Freight Contracted Freight …" at bounding box center [883, 628] width 1319 height 53
type input "1"
type input "1.03"
type input "10"
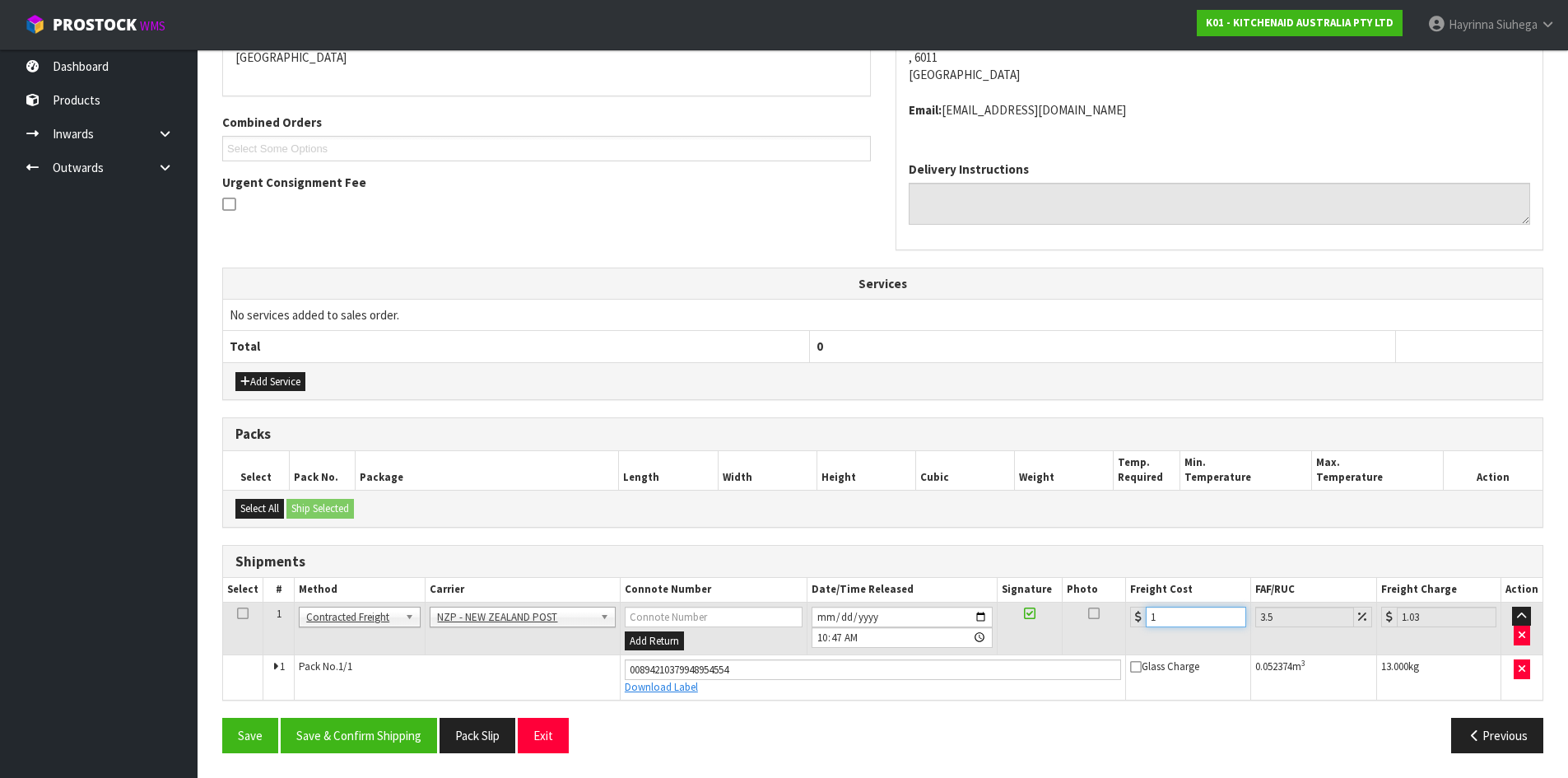
type input "10.35"
type input "10.8"
type input "11.18"
type input "10.89"
type input "11.27"
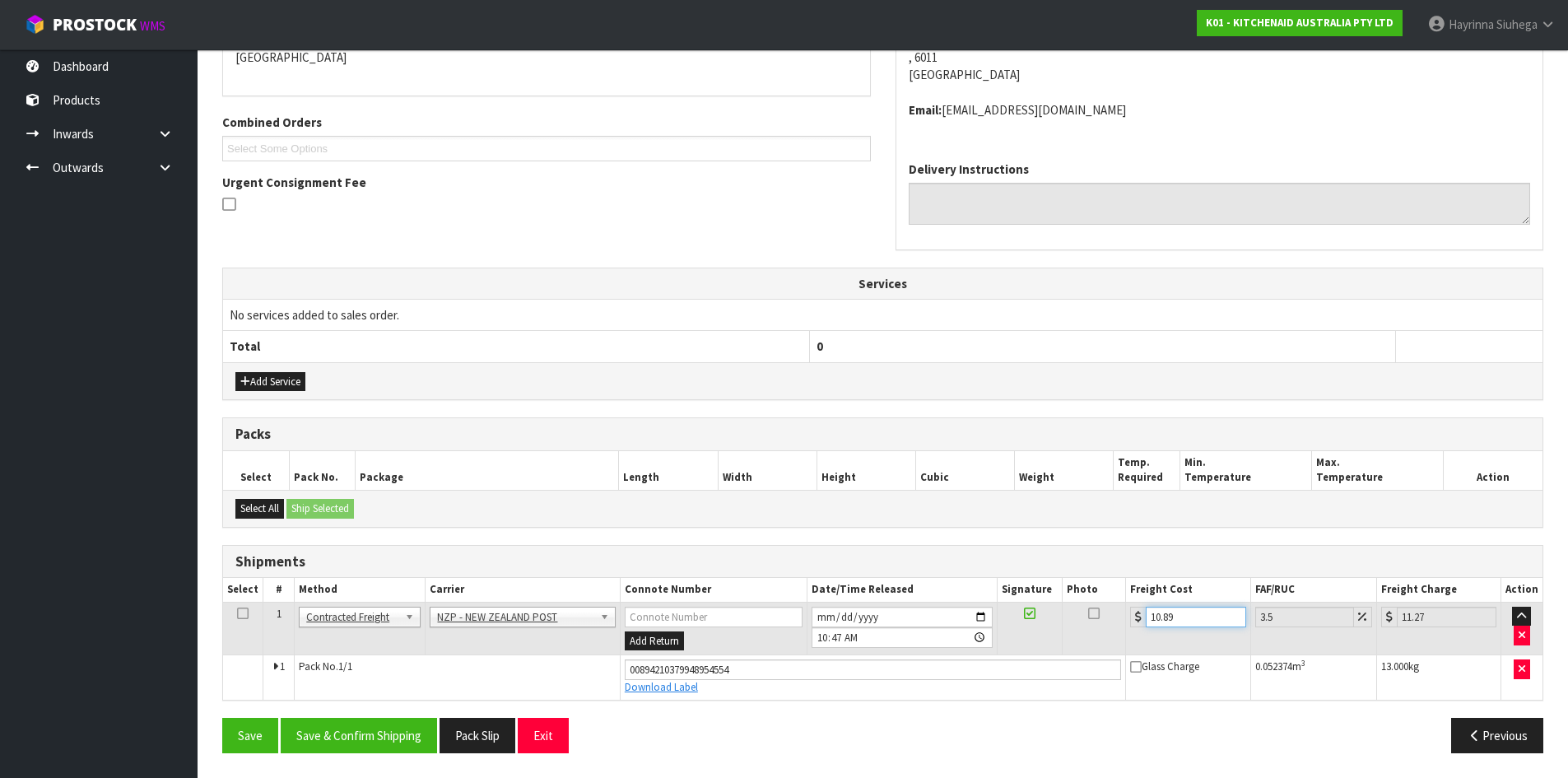
type input "10.89"
click at [222, 718] on button "Save" at bounding box center [250, 736] width 56 height 36
drag, startPoint x: 409, startPoint y: 710, endPoint x: 393, endPoint y: 716, distance: 17.1
click at [407, 710] on div "From Address CONTRACT WAREHOUSING & LOGISTICS 17 Allens Road East Tamaki Auckla…" at bounding box center [883, 358] width 1321 height 816
click at [383, 728] on button "Save & Confirm Shipping" at bounding box center [359, 736] width 156 height 36
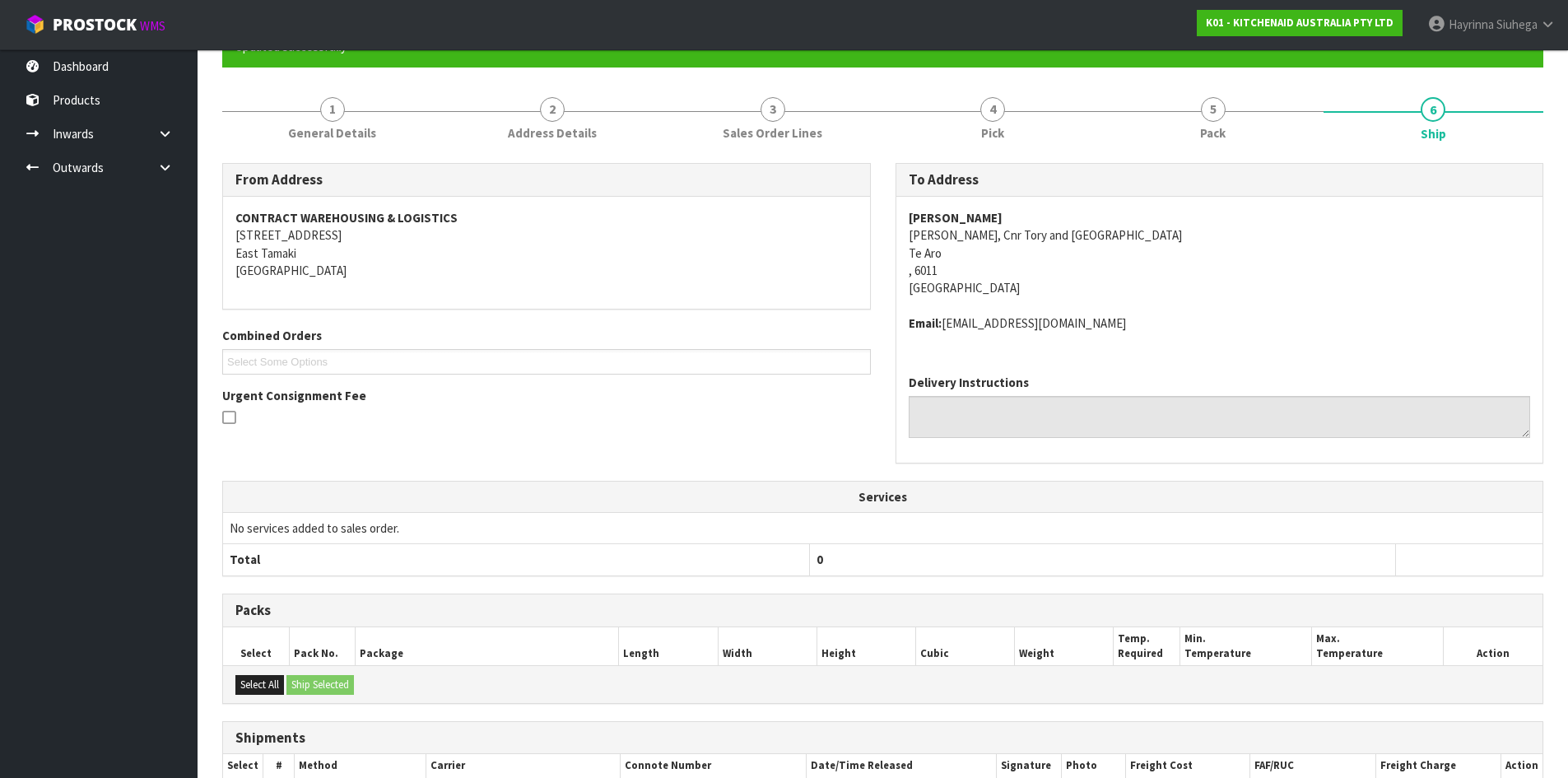
scroll to position [0, 0]
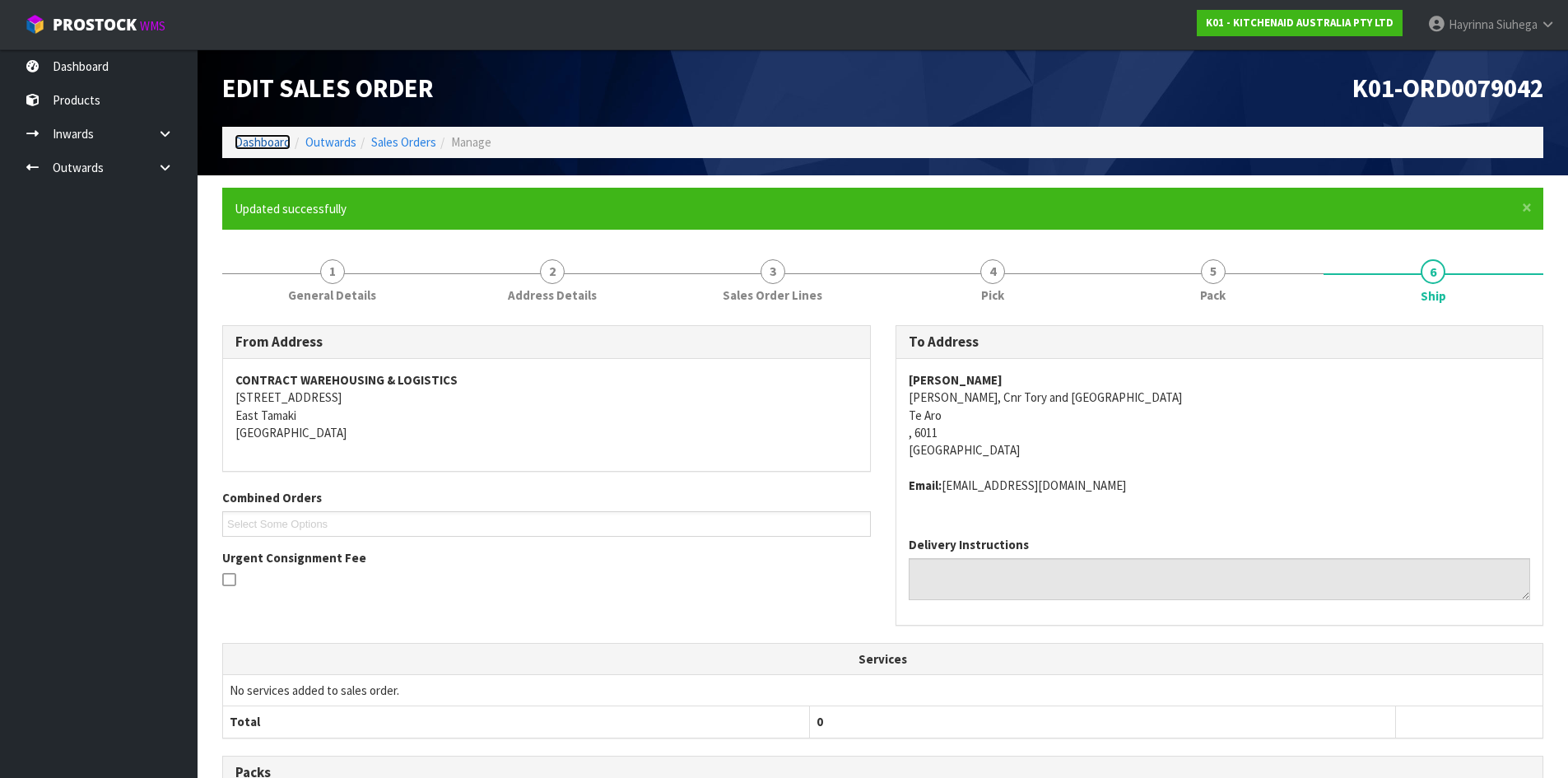
click at [288, 142] on link "Dashboard" at bounding box center [262, 142] width 56 height 15
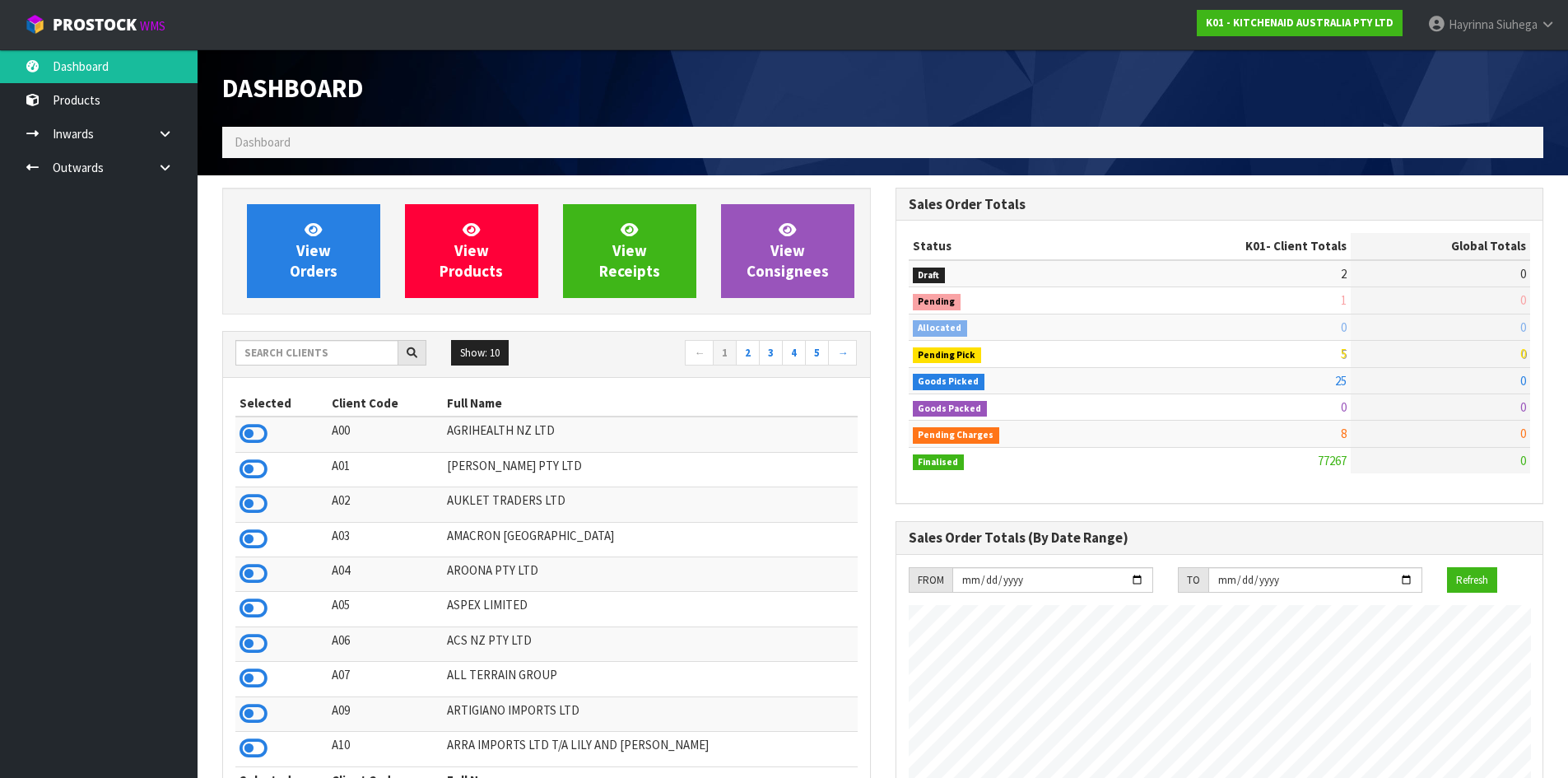
scroll to position [1247, 672]
click at [304, 258] on span "View Orders" at bounding box center [314, 250] width 47 height 62
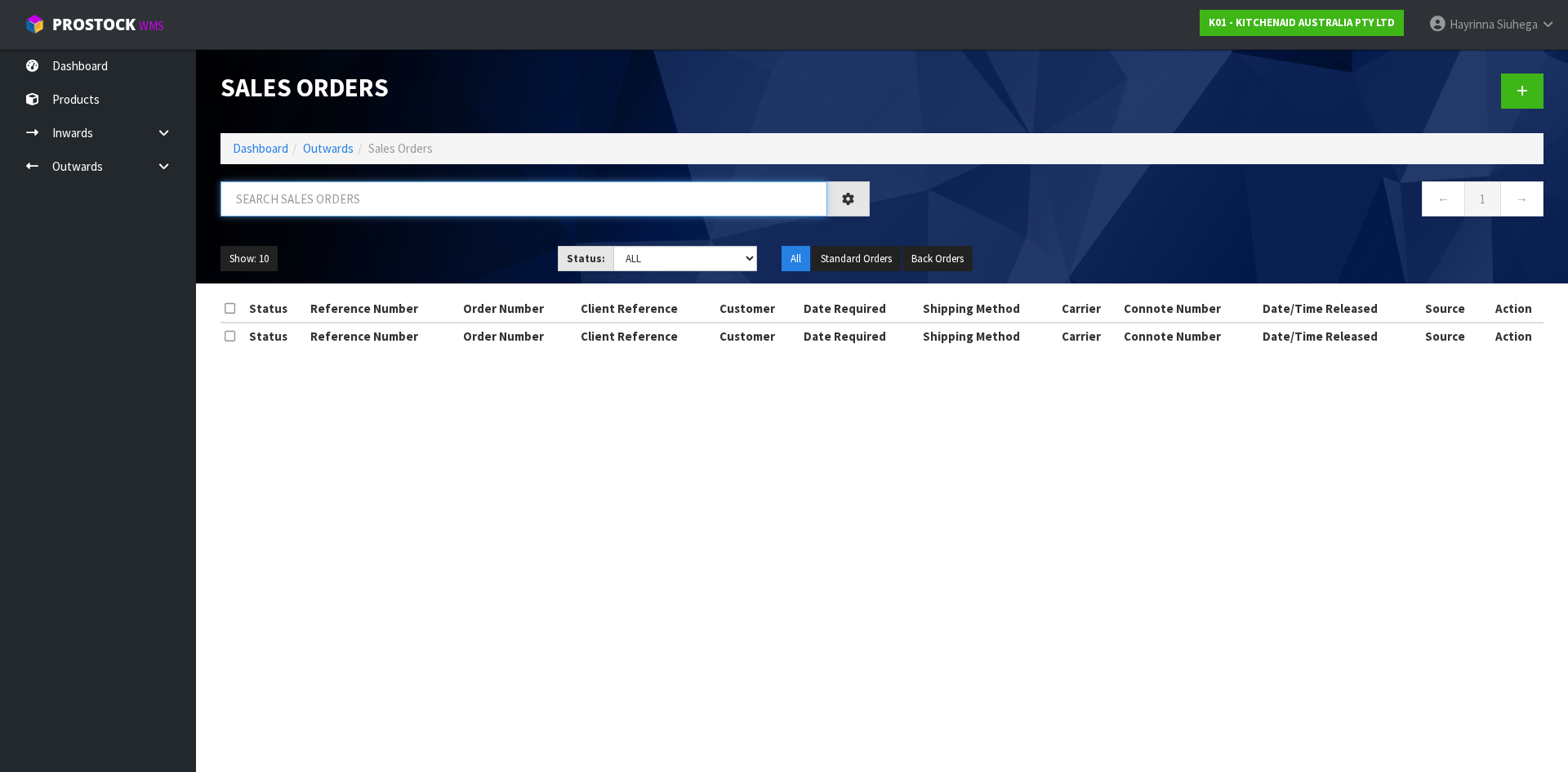
click at [313, 200] on input "text" at bounding box center [524, 199] width 607 height 35
type input "JOB-0412171"
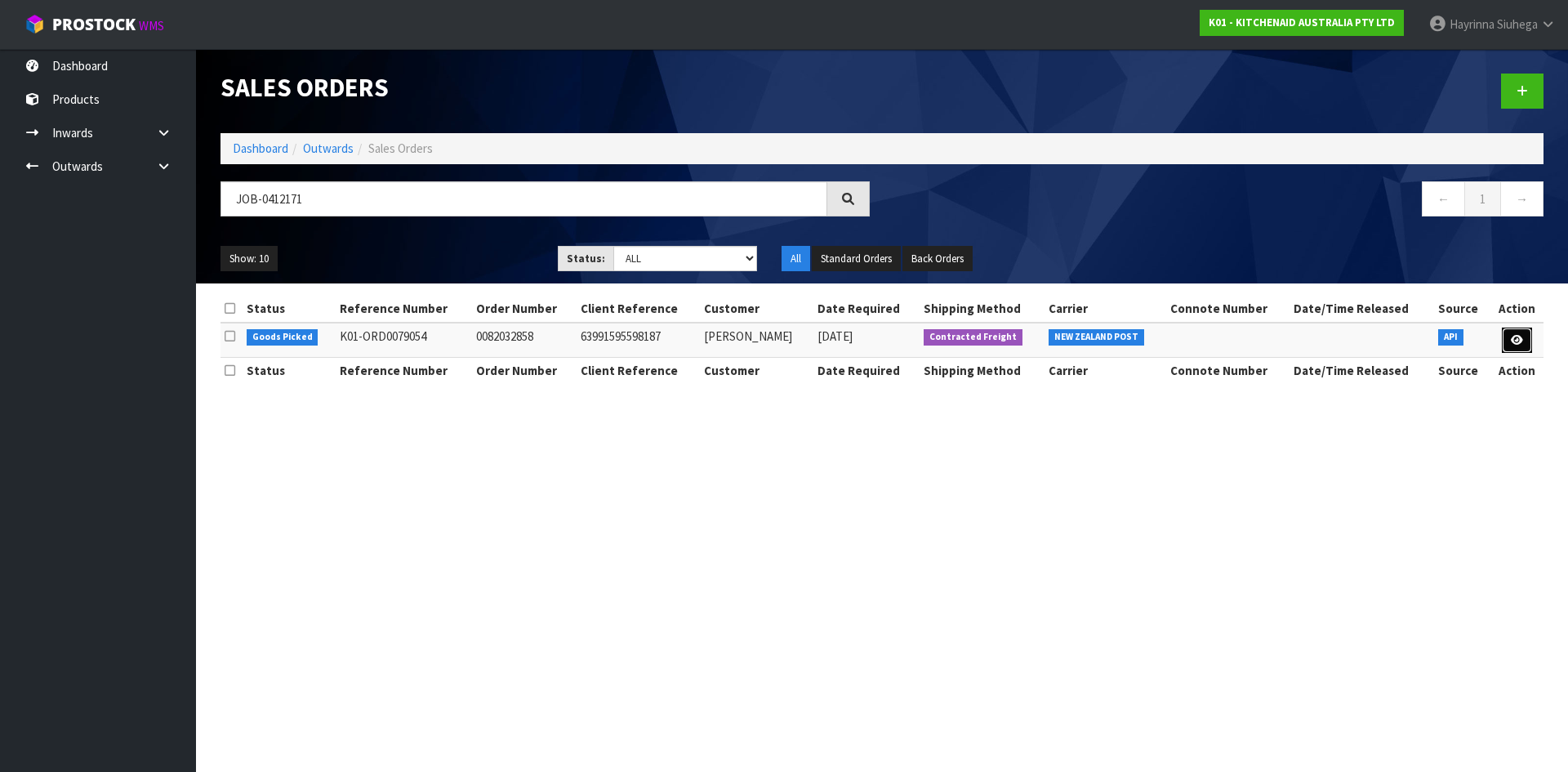
click at [1508, 334] on link at bounding box center [1517, 340] width 30 height 26
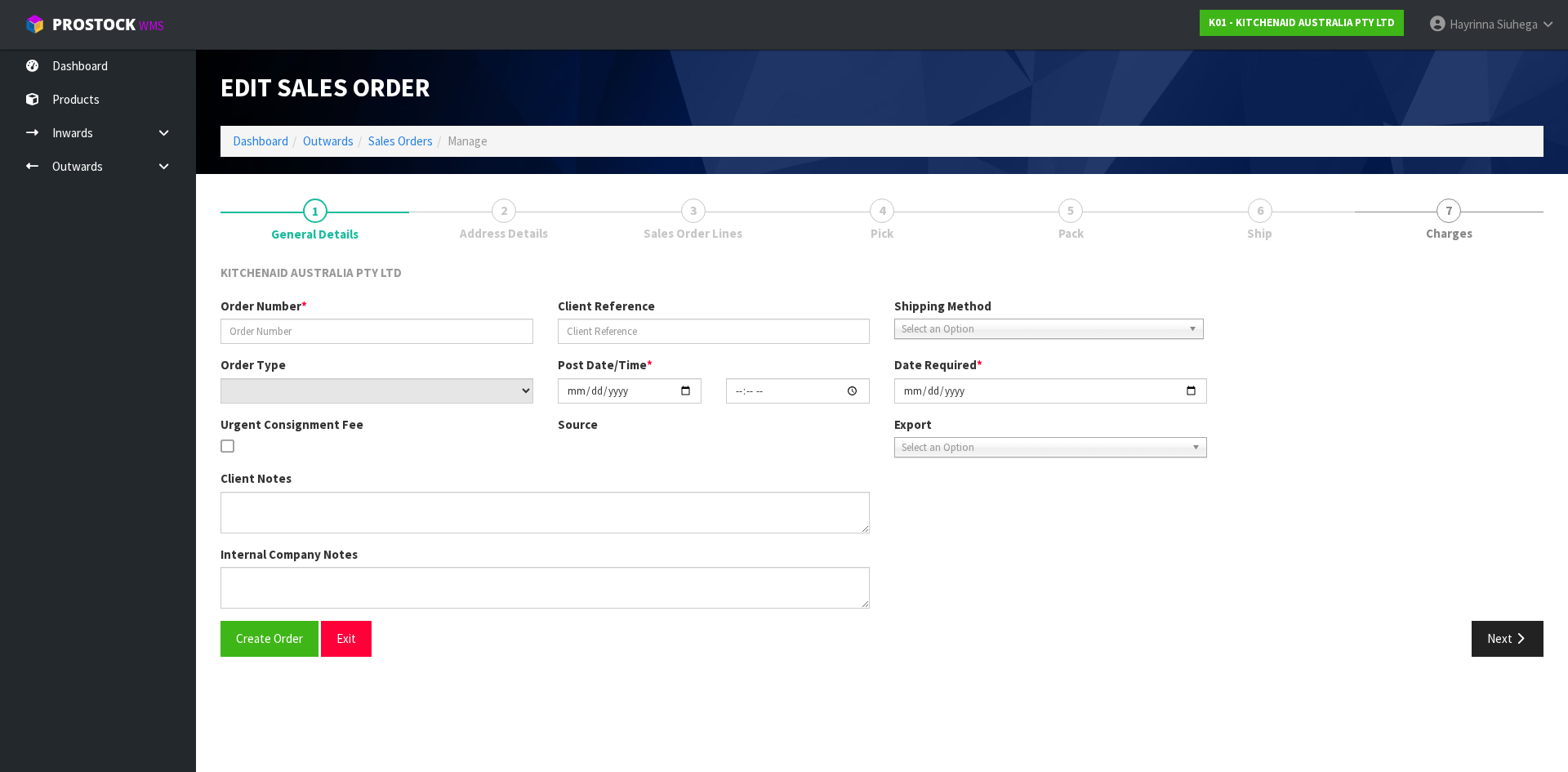
type input "0082032858"
type input "63991595598187"
select select "number:0"
type input "2025-09-11"
type input "19:40:28.000"
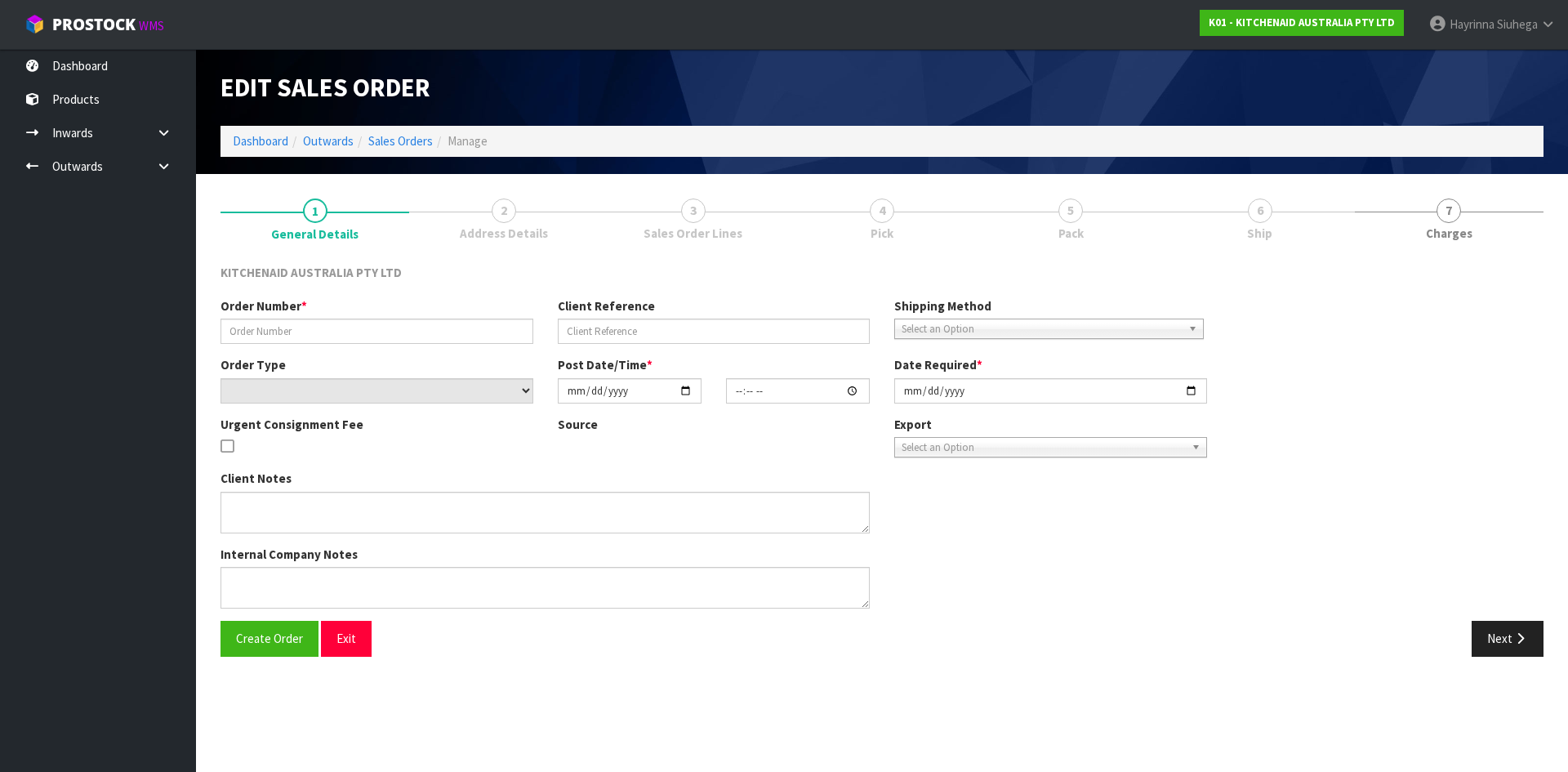
type input "2025-09-11"
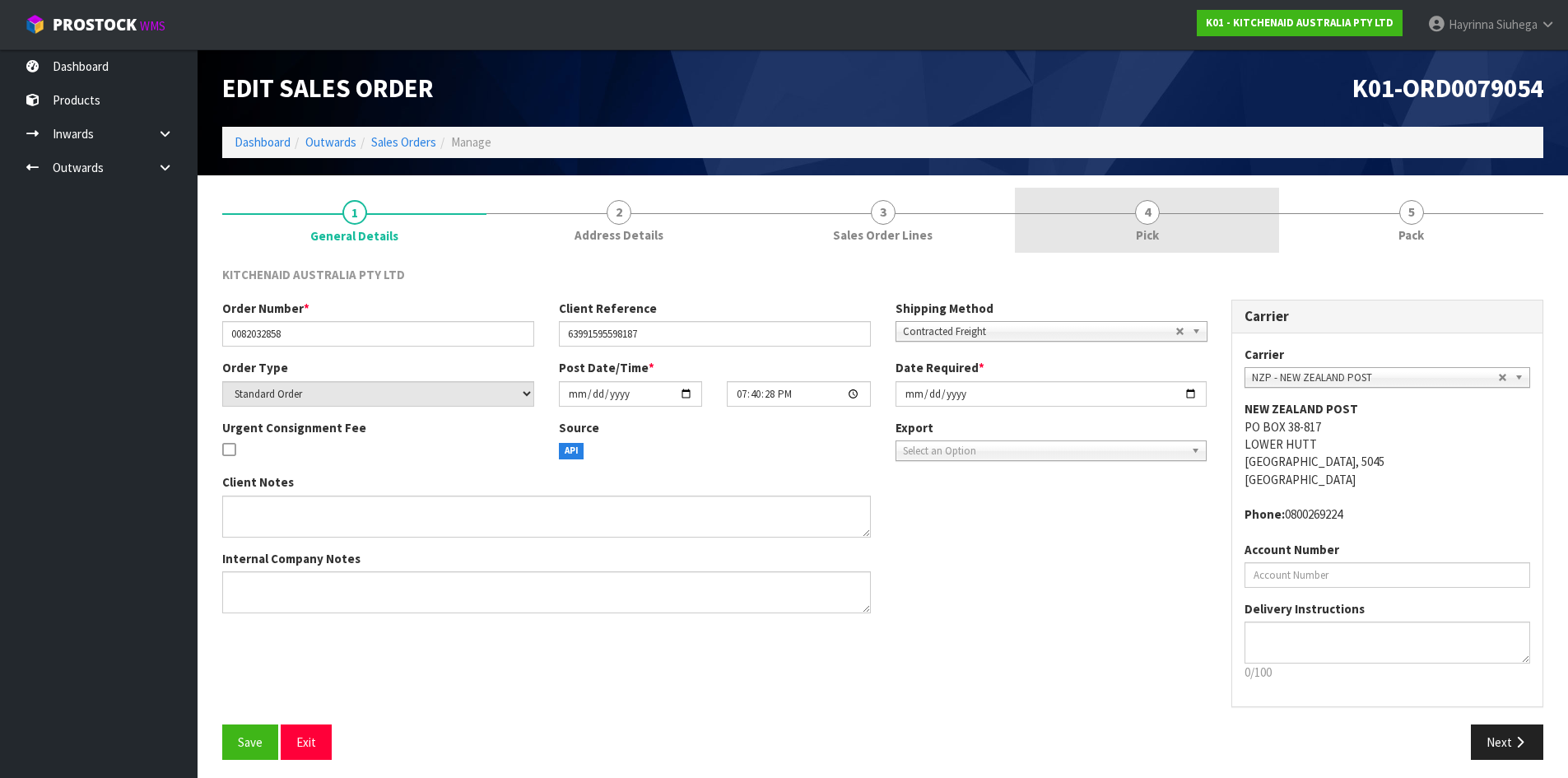
click at [1177, 216] on link "4 Pick" at bounding box center [1147, 220] width 264 height 65
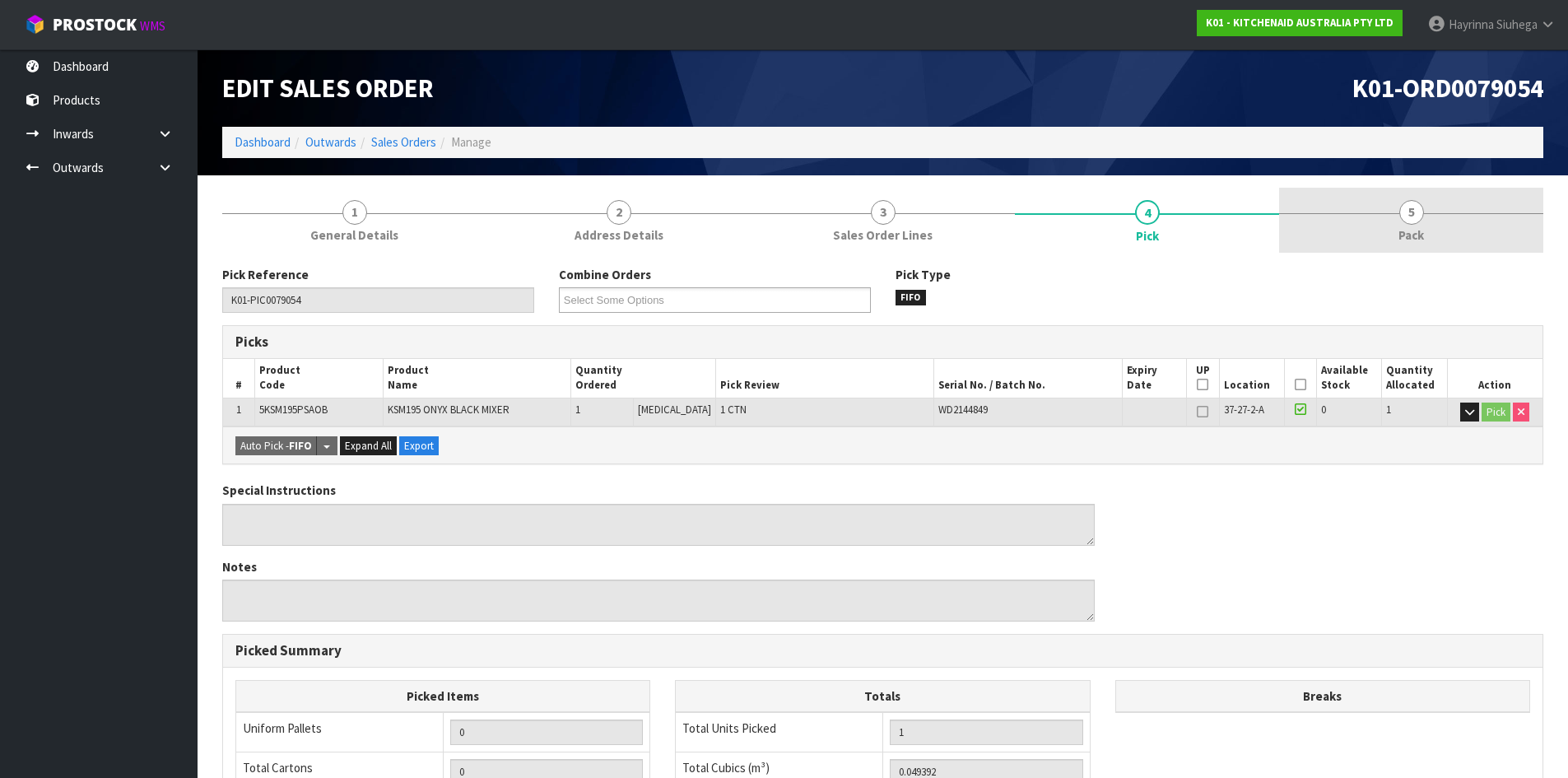
click at [1394, 230] on link "5 Pack" at bounding box center [1412, 220] width 264 height 65
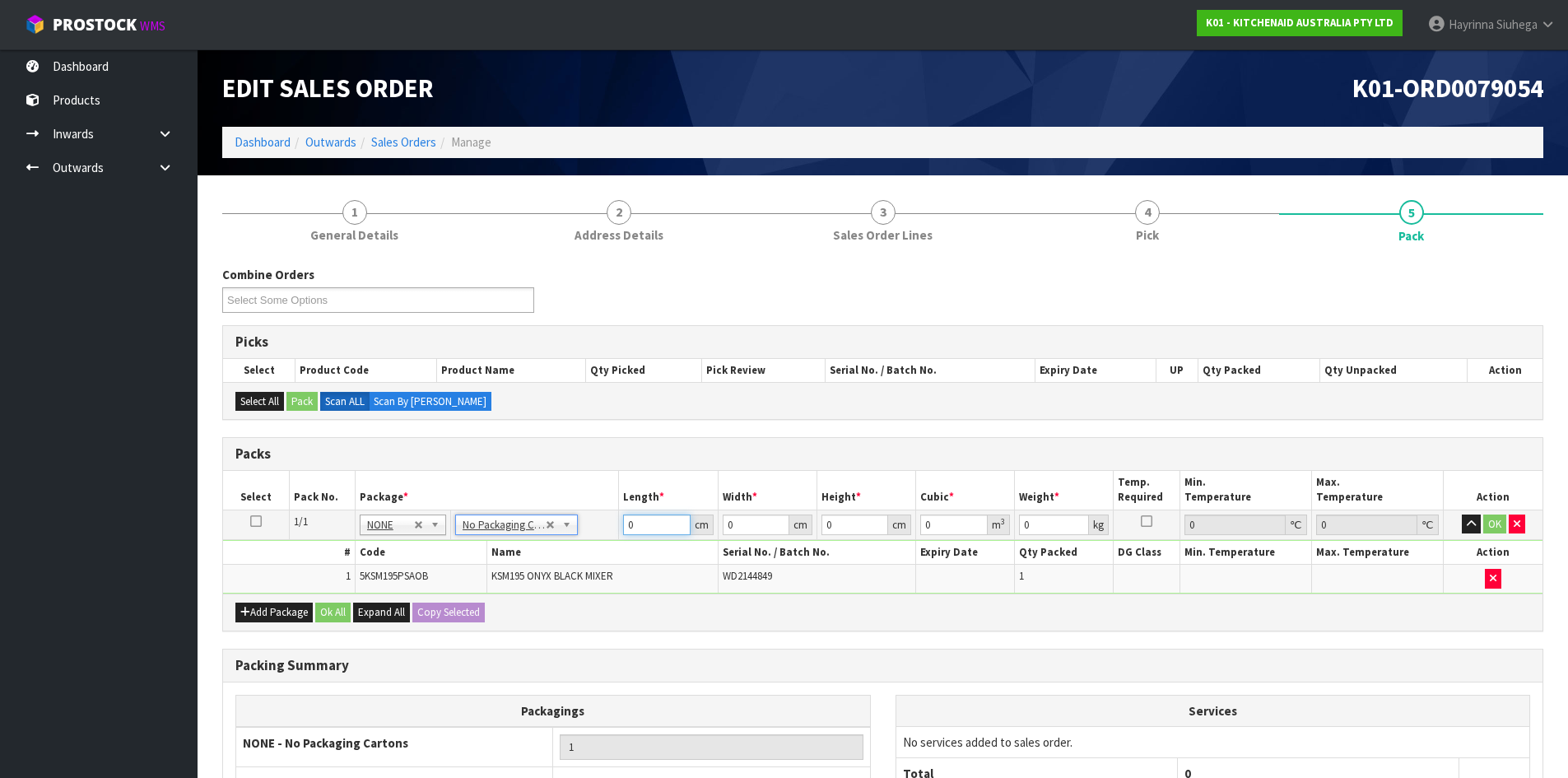
click at [628, 525] on input "0" at bounding box center [656, 524] width 67 height 20
type input "42"
type input "29"
type input "4"
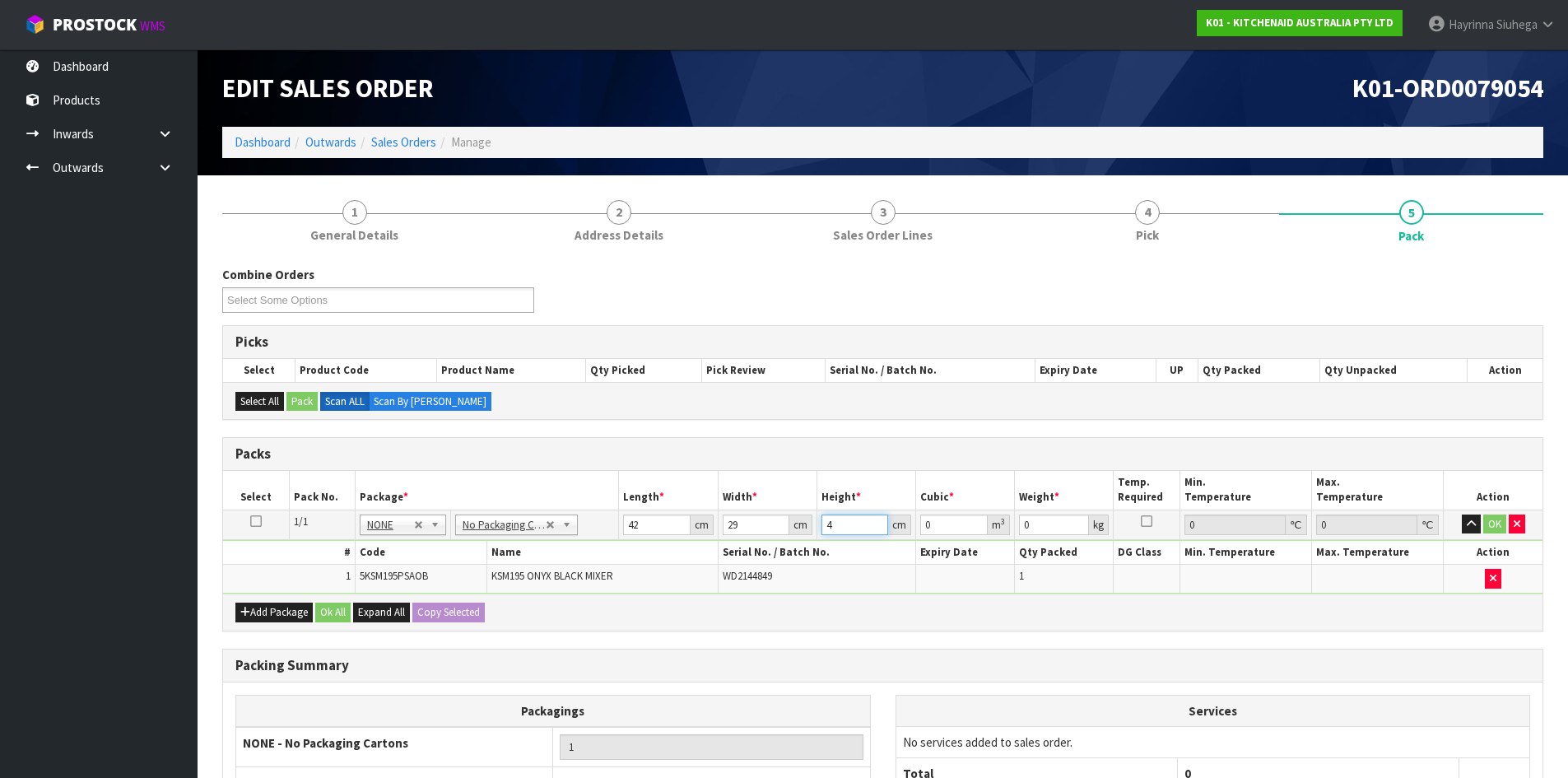
type input "0.004872"
type input "43"
type input "0.052374"
type input "43"
type input "13"
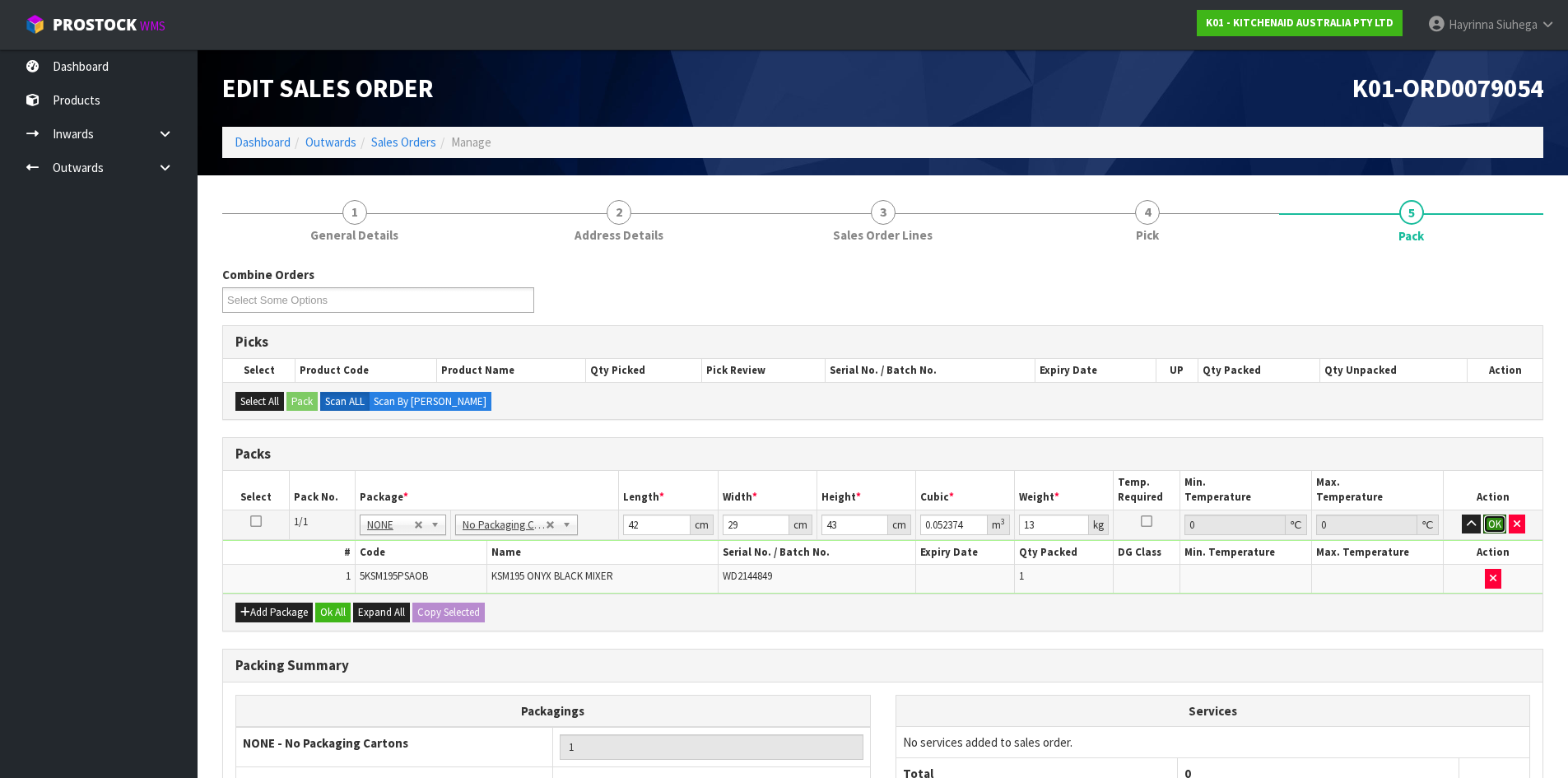
click button "OK" at bounding box center [1494, 523] width 23 height 19
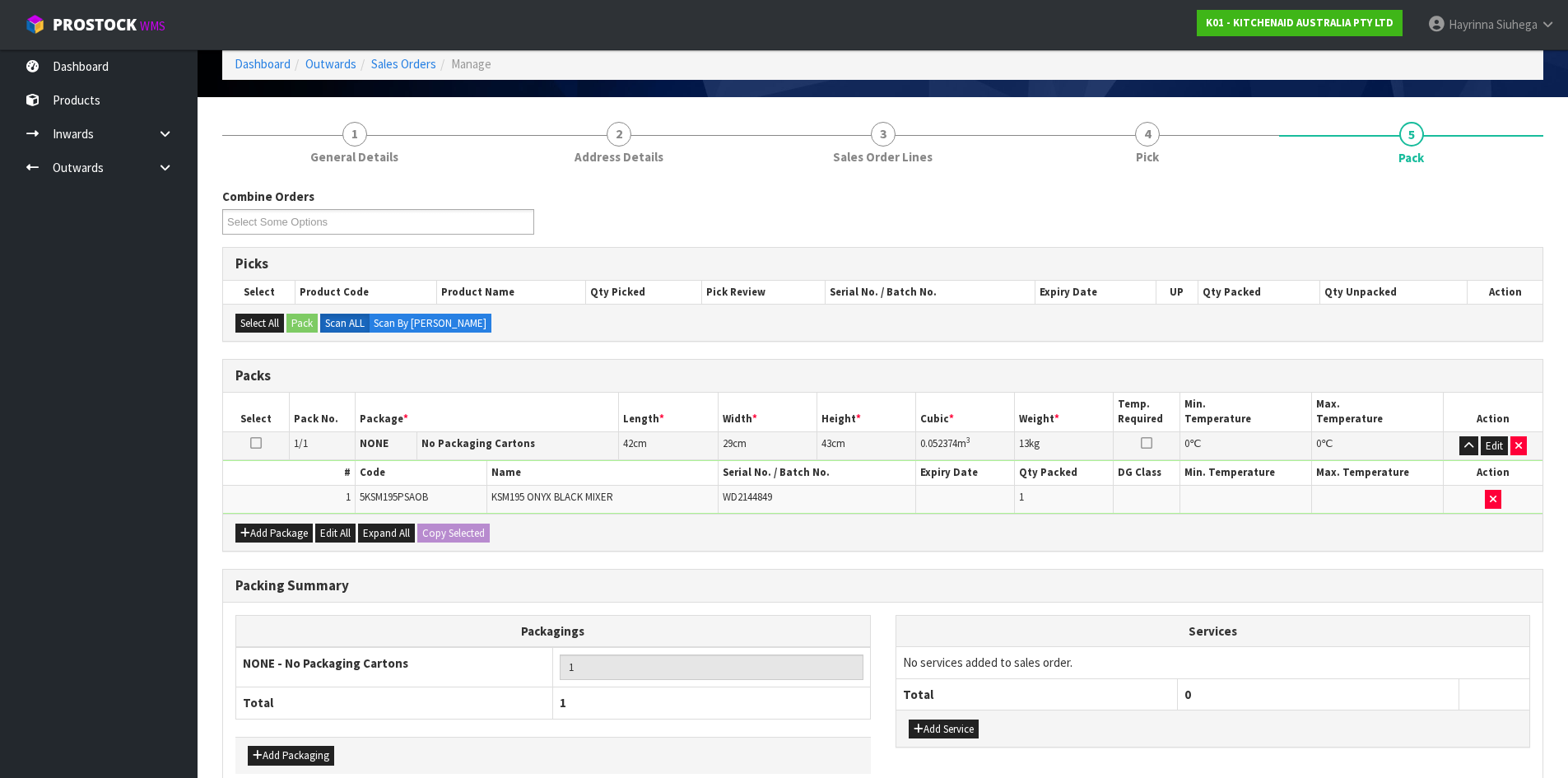
scroll to position [165, 0]
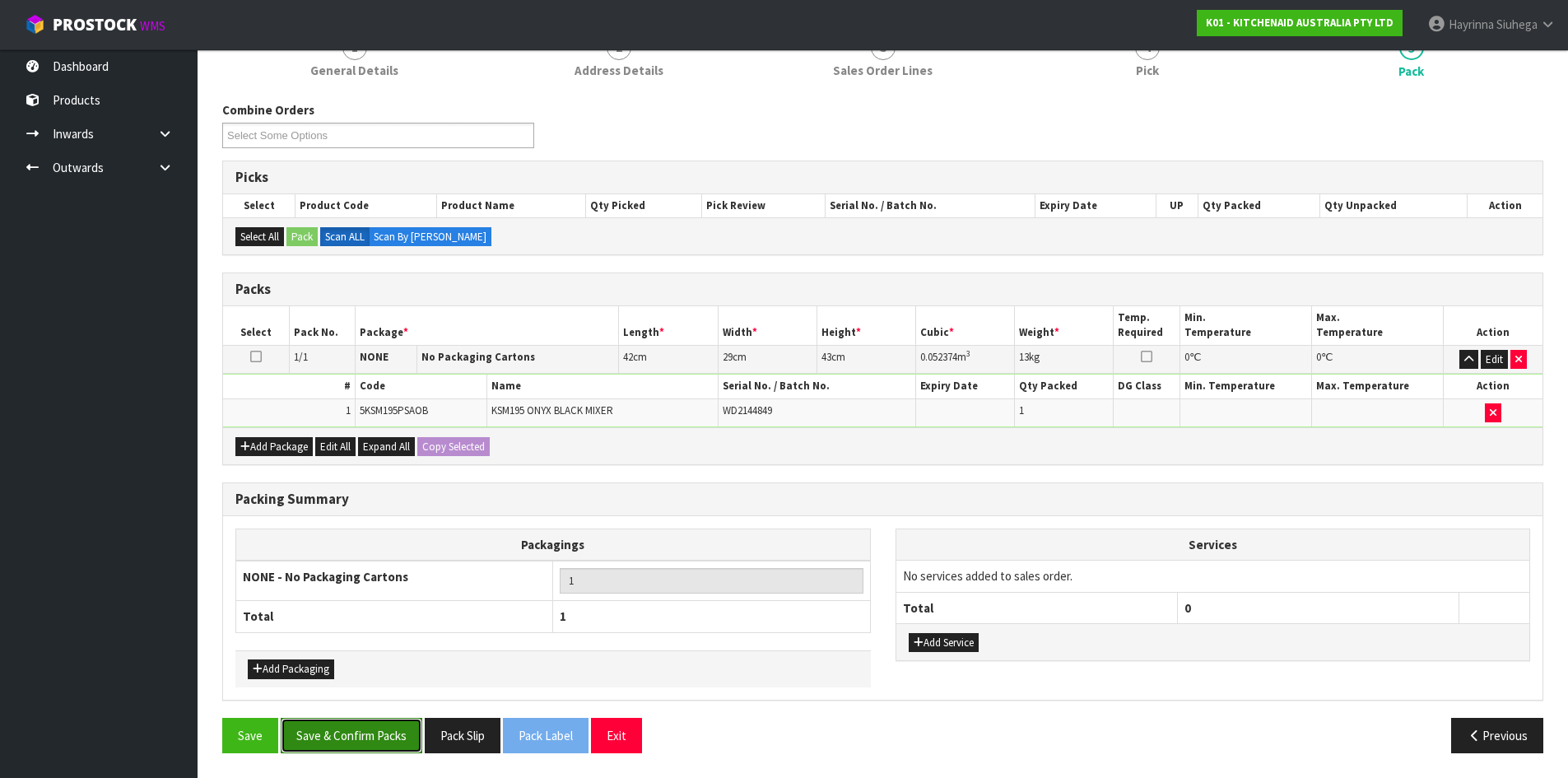
click at [375, 738] on button "Save & Confirm Packs" at bounding box center [351, 736] width 141 height 36
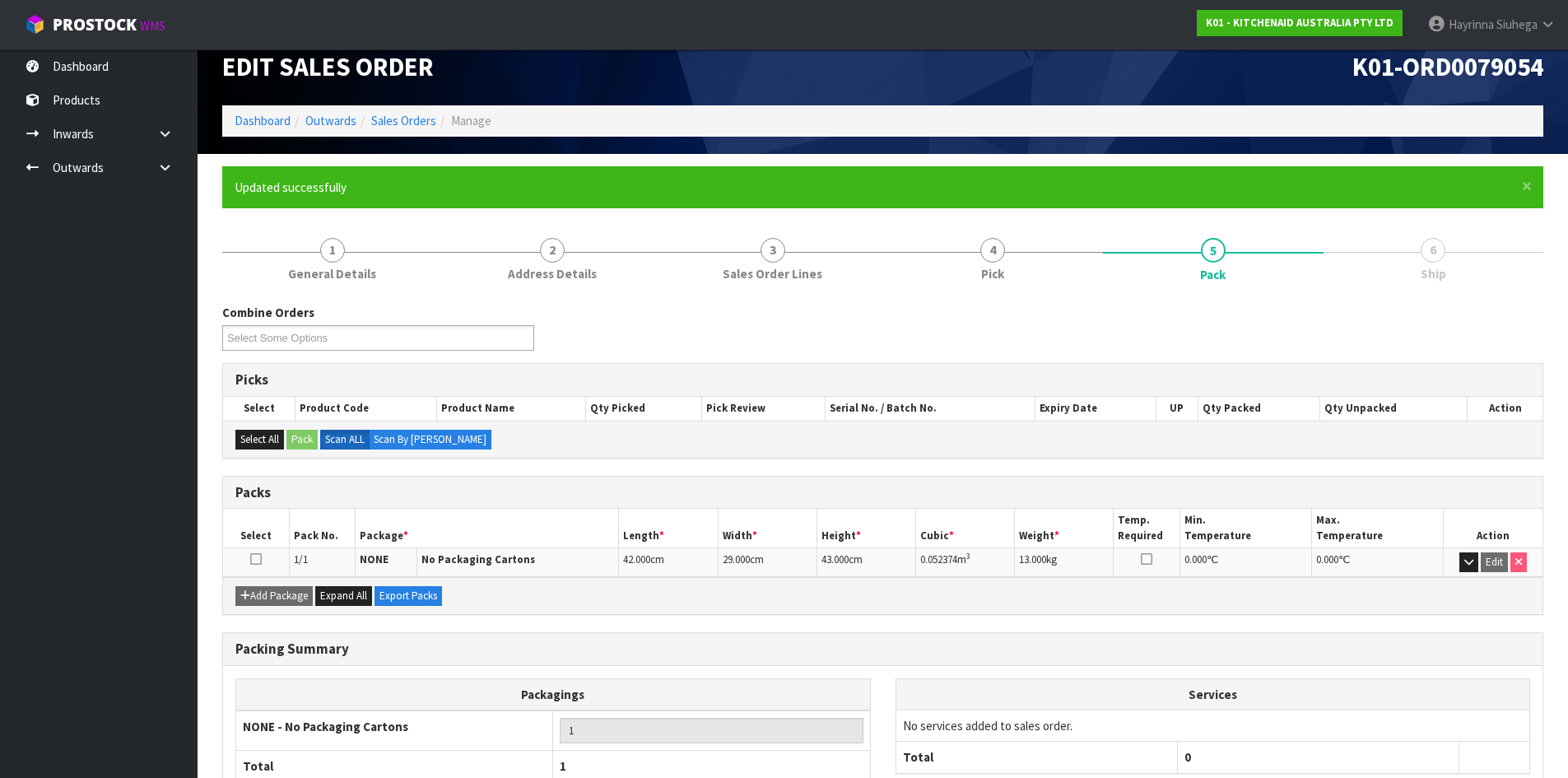
scroll to position [134, 0]
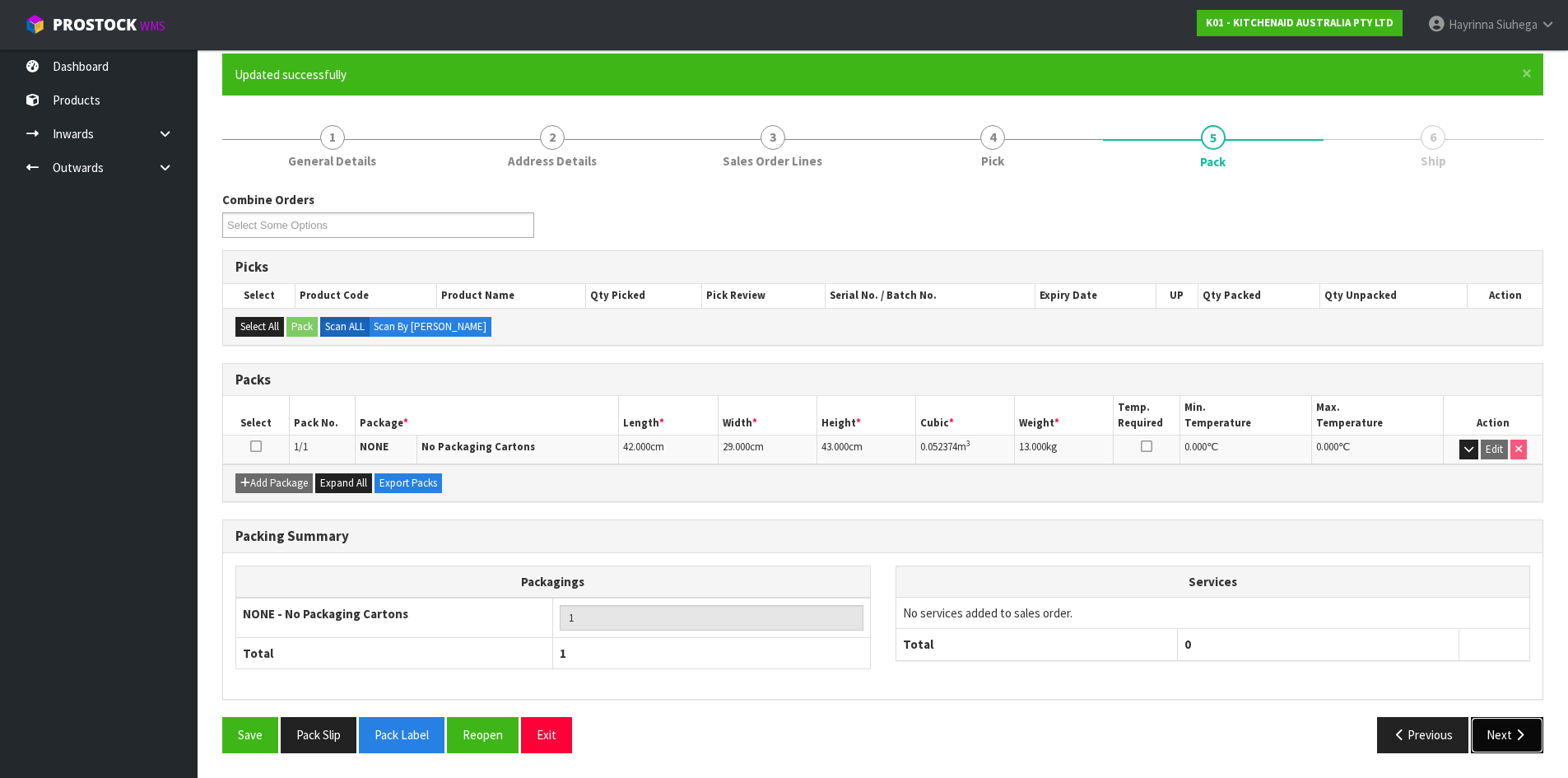
click at [1523, 741] on icon "button" at bounding box center [1520, 734] width 15 height 13
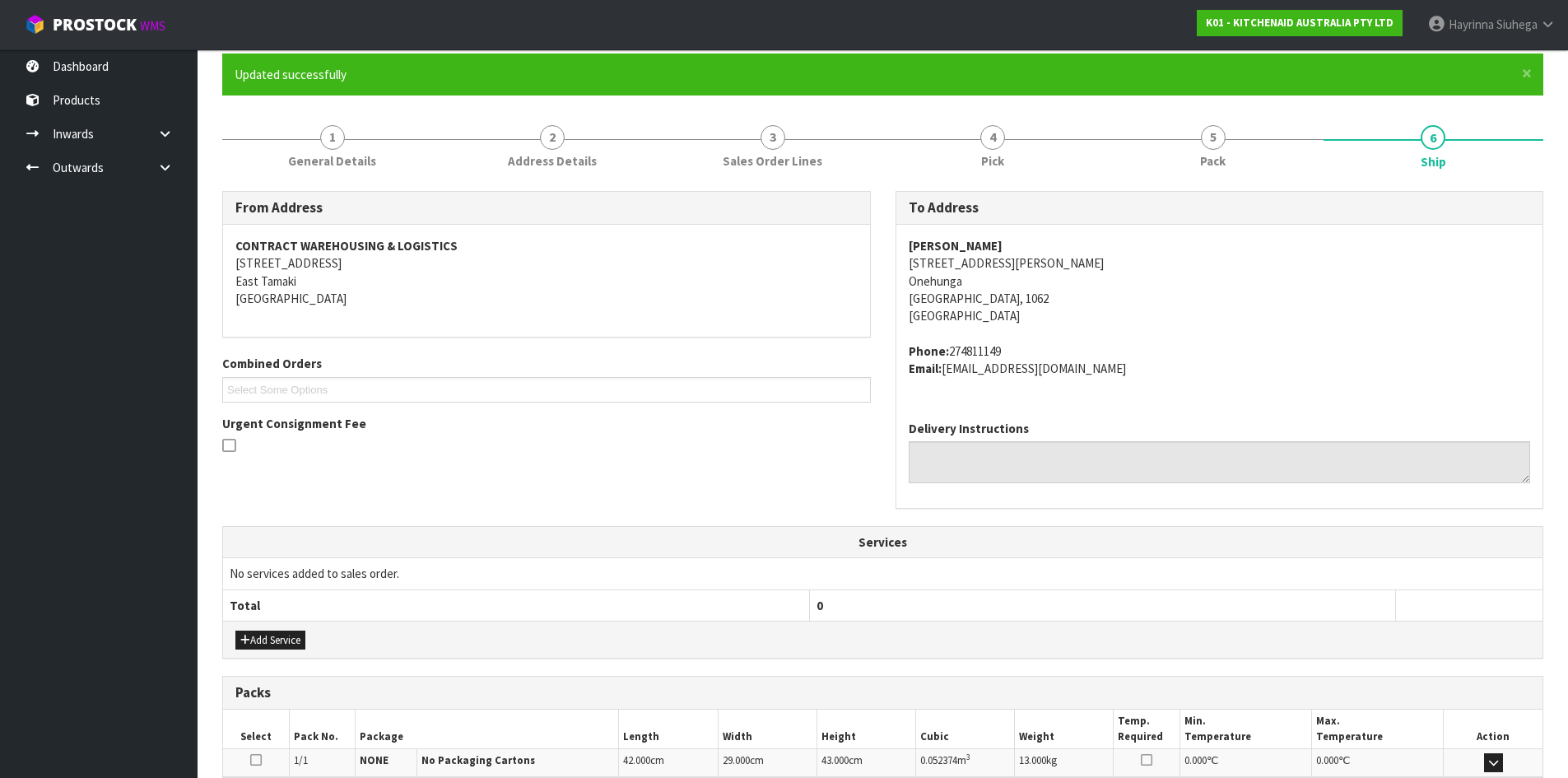
scroll to position [349, 0]
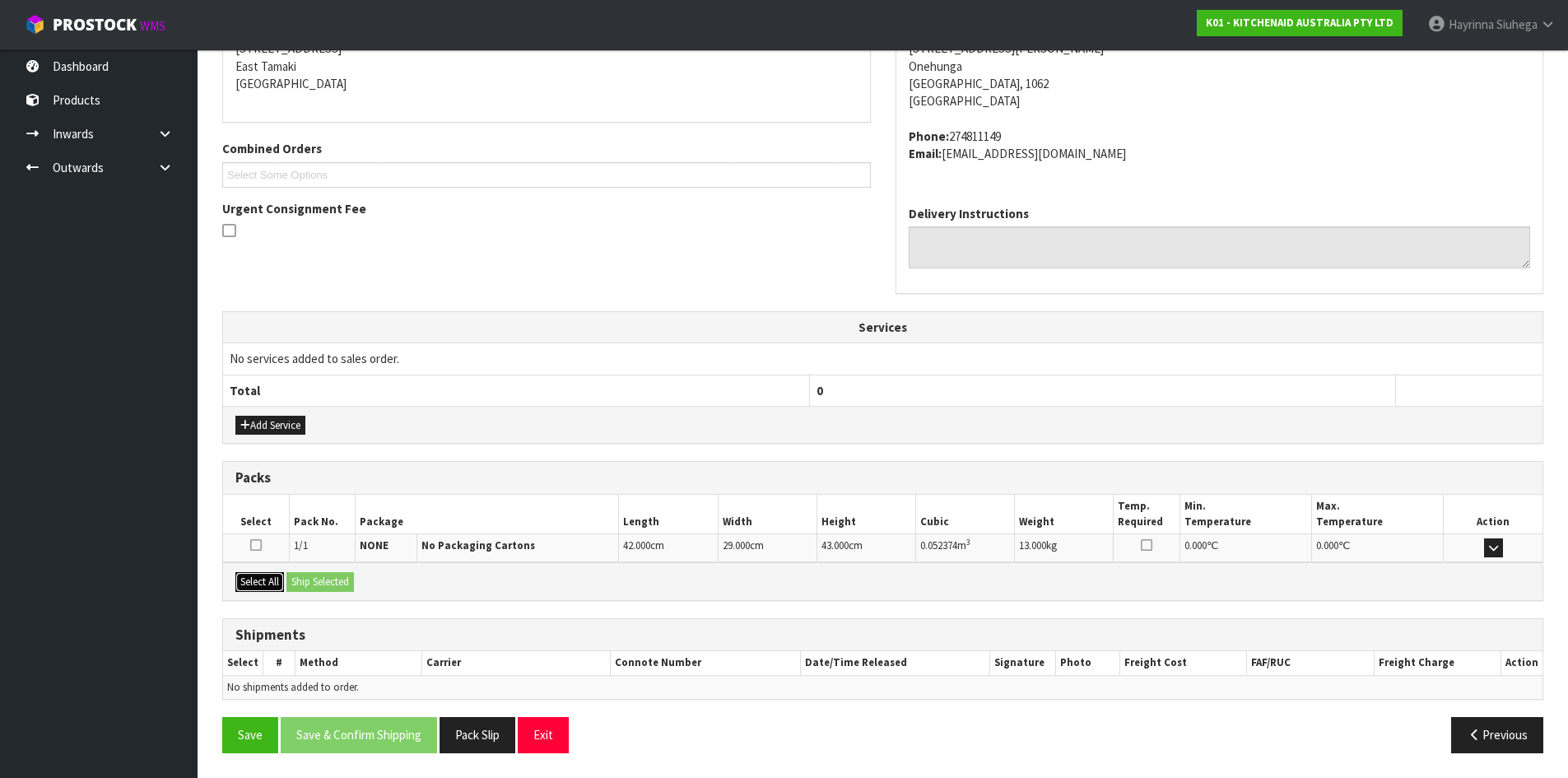
click at [270, 584] on button "Select All" at bounding box center [259, 582] width 48 height 19
click at [332, 578] on button "Ship Selected" at bounding box center [321, 582] width 68 height 19
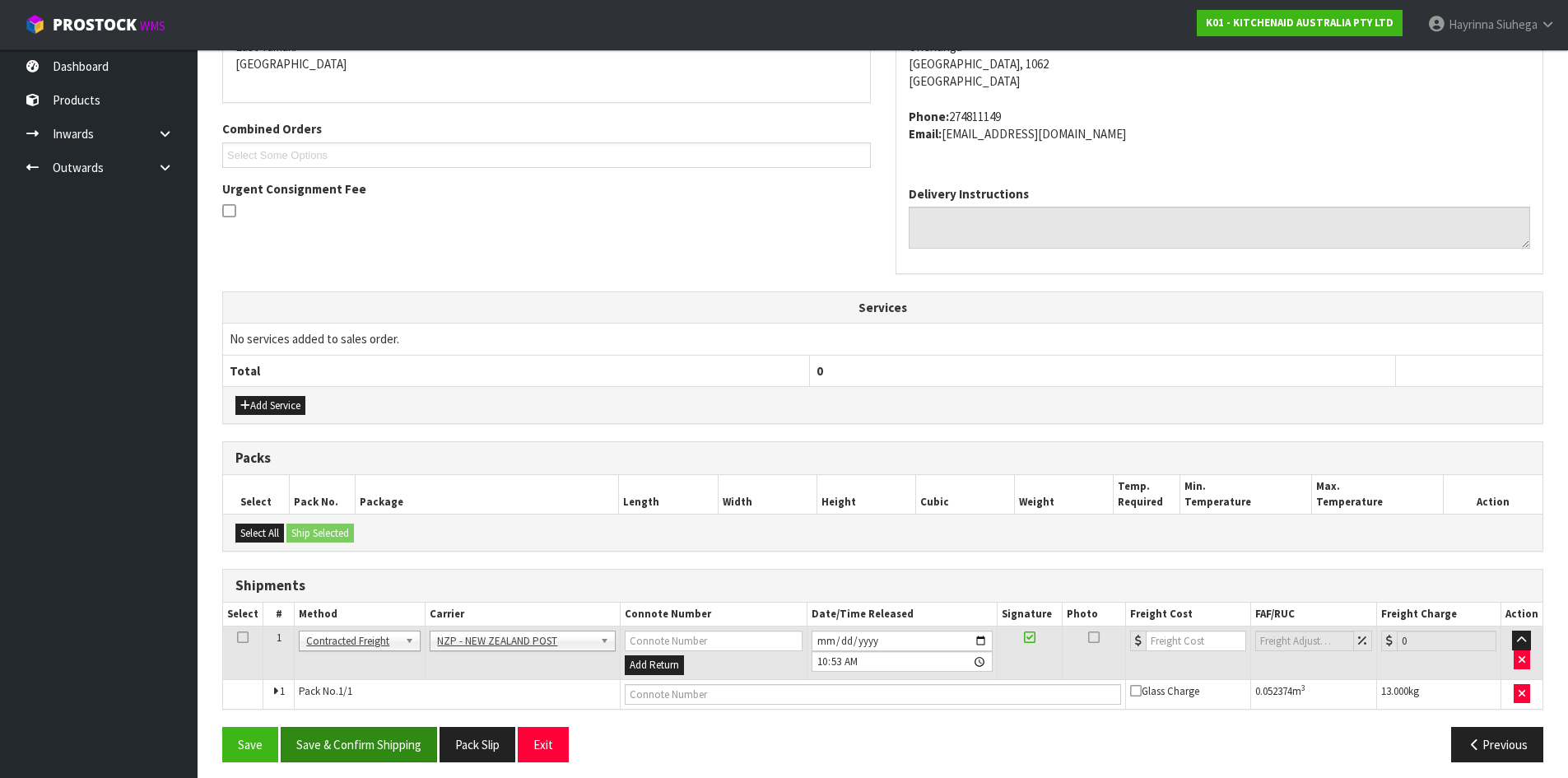
scroll to position [378, 0]
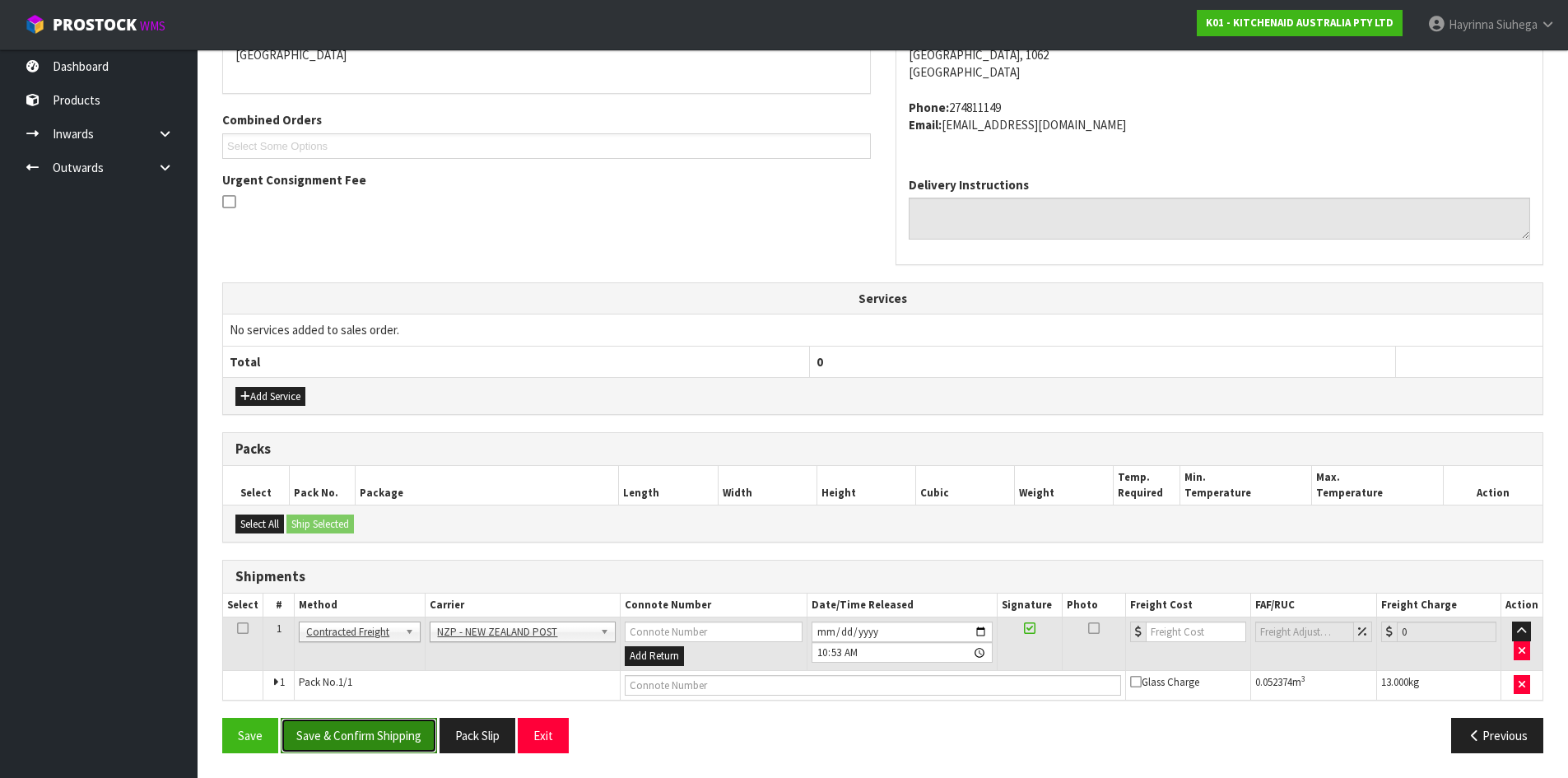
click at [366, 723] on button "Save & Confirm Shipping" at bounding box center [359, 736] width 156 height 36
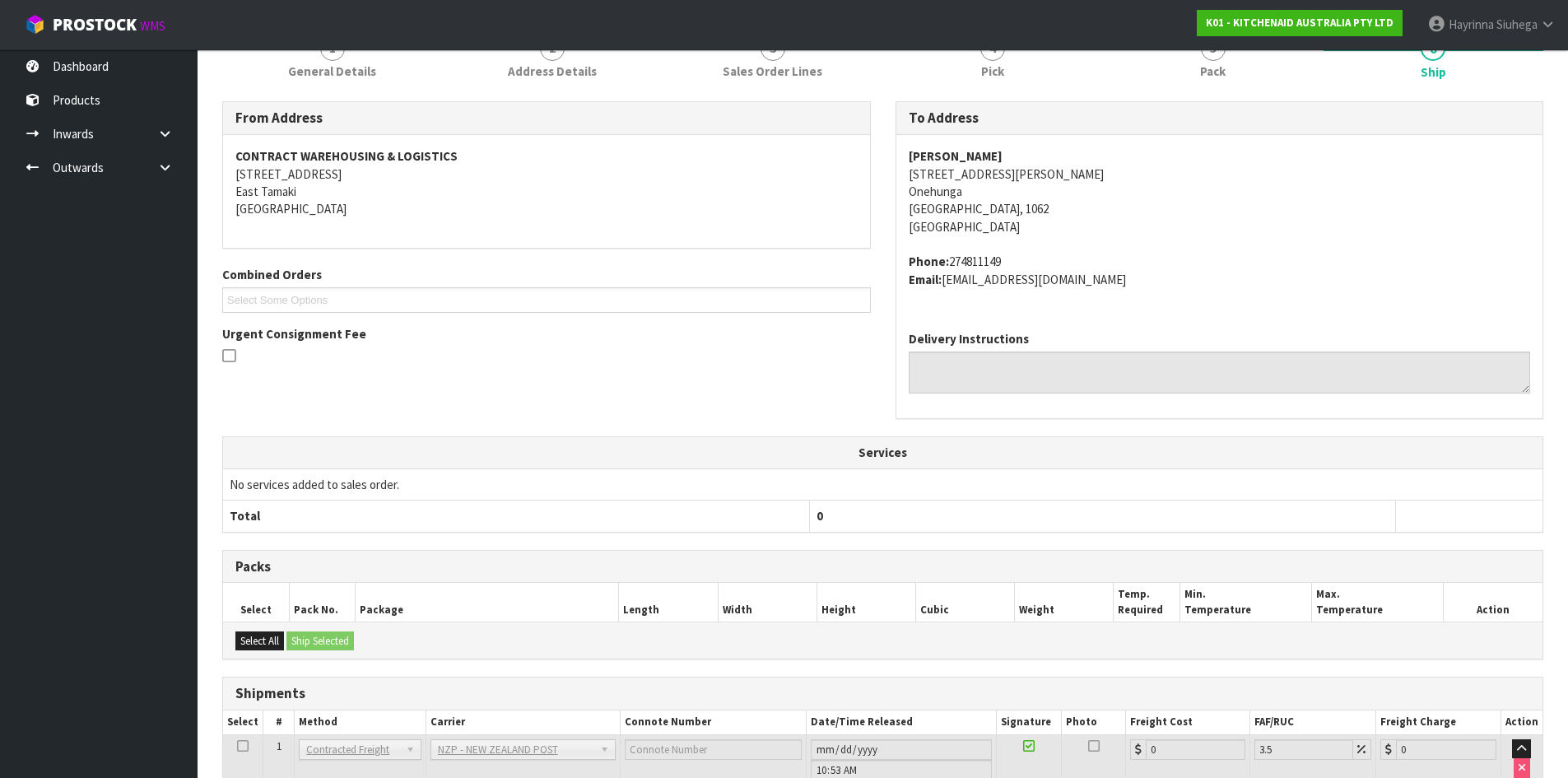
scroll to position [354, 0]
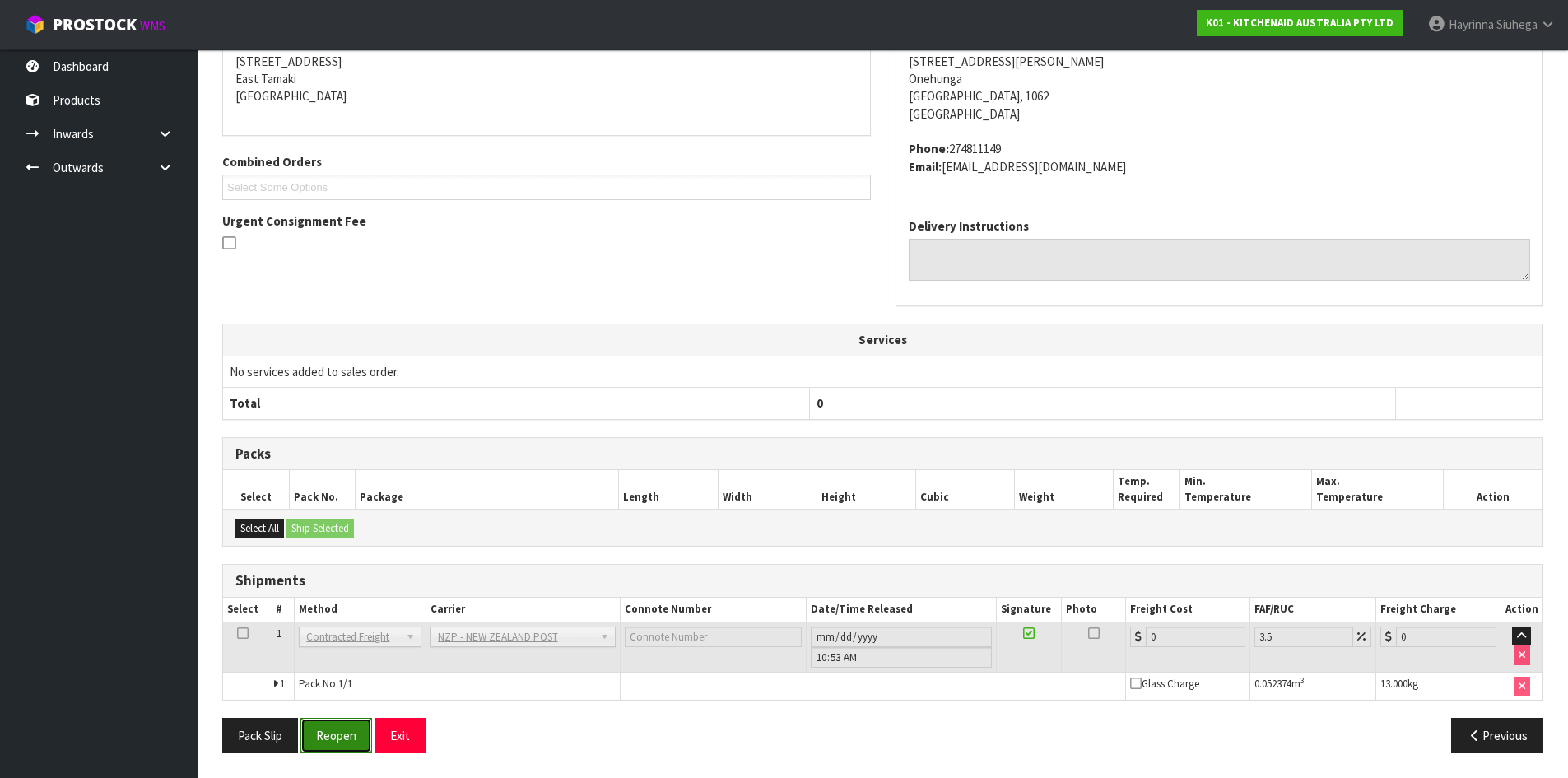
click at [325, 734] on button "Reopen" at bounding box center [336, 736] width 72 height 36
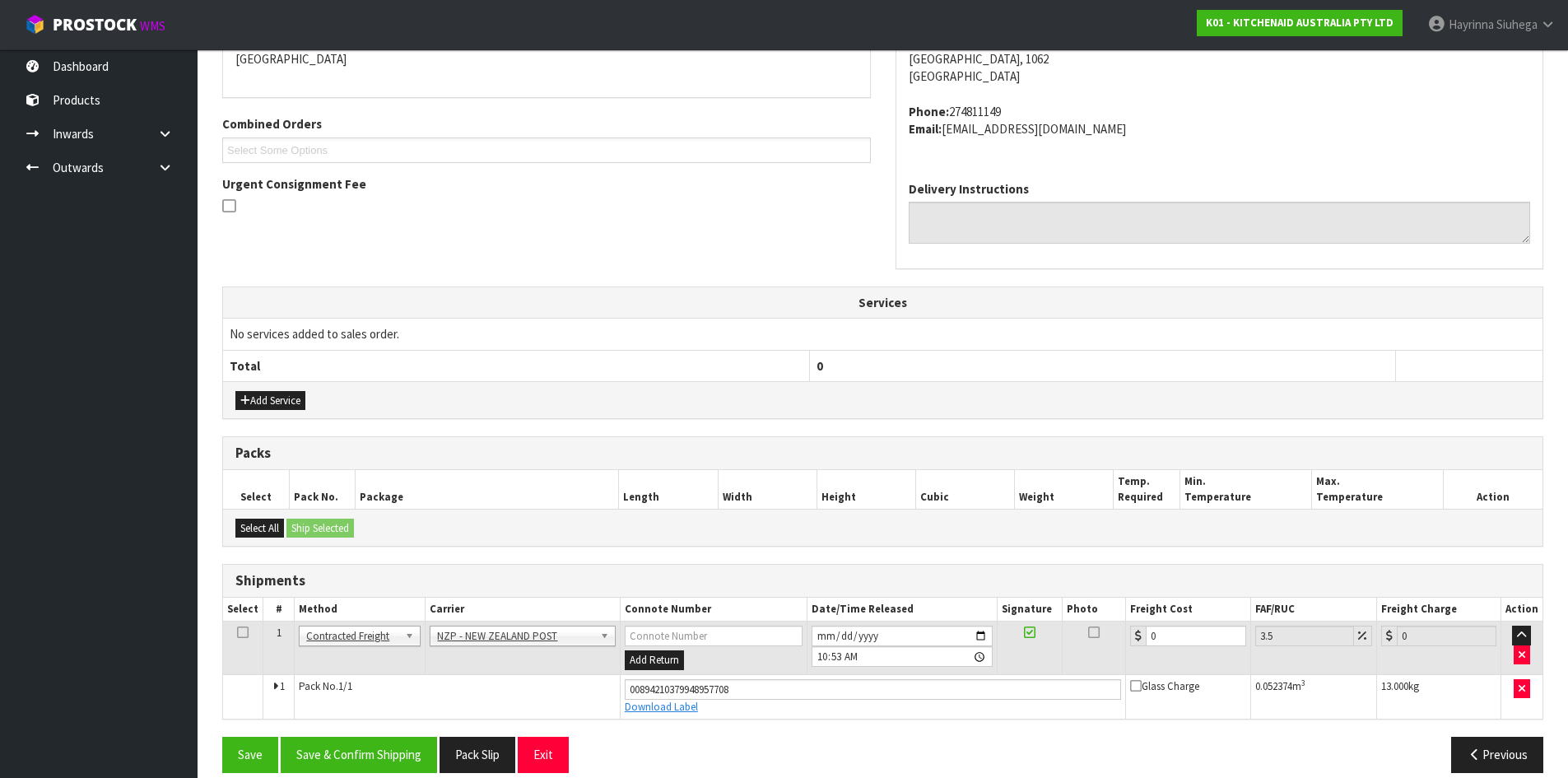
scroll to position [393, 0]
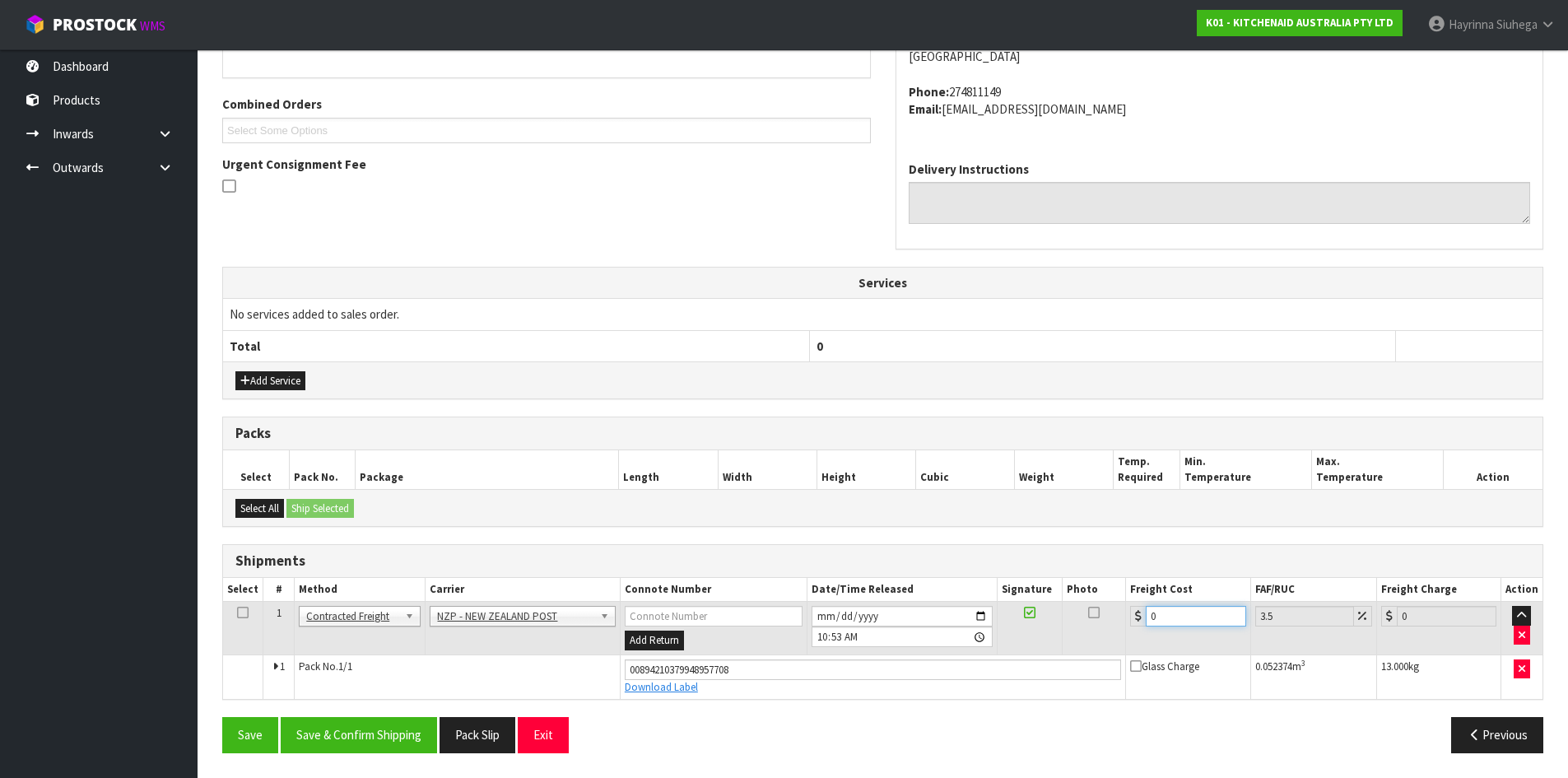
drag, startPoint x: 1171, startPoint y: 616, endPoint x: 850, endPoint y: 635, distance: 321.6
click at [856, 633] on tr "1 Client Local Pickup Customer Local Pickup Company Freight Contracted Freight …" at bounding box center [883, 628] width 1319 height 53
type input "4"
type input "4.14"
type input "4.3"
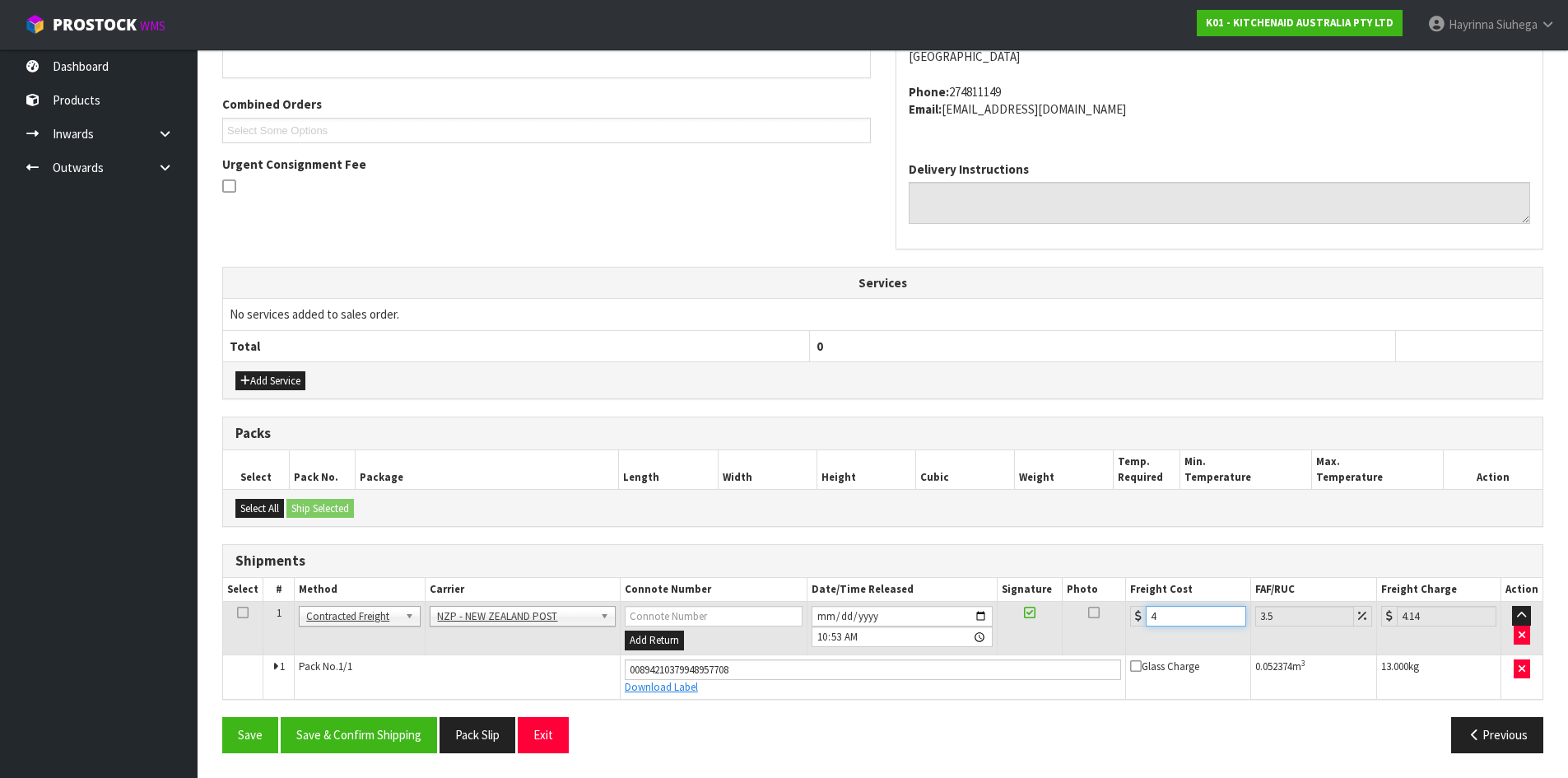
type input "4.45"
type input "4.33"
type input "4.48"
type input "4.33"
click at [222, 717] on button "Save" at bounding box center [250, 735] width 56 height 36
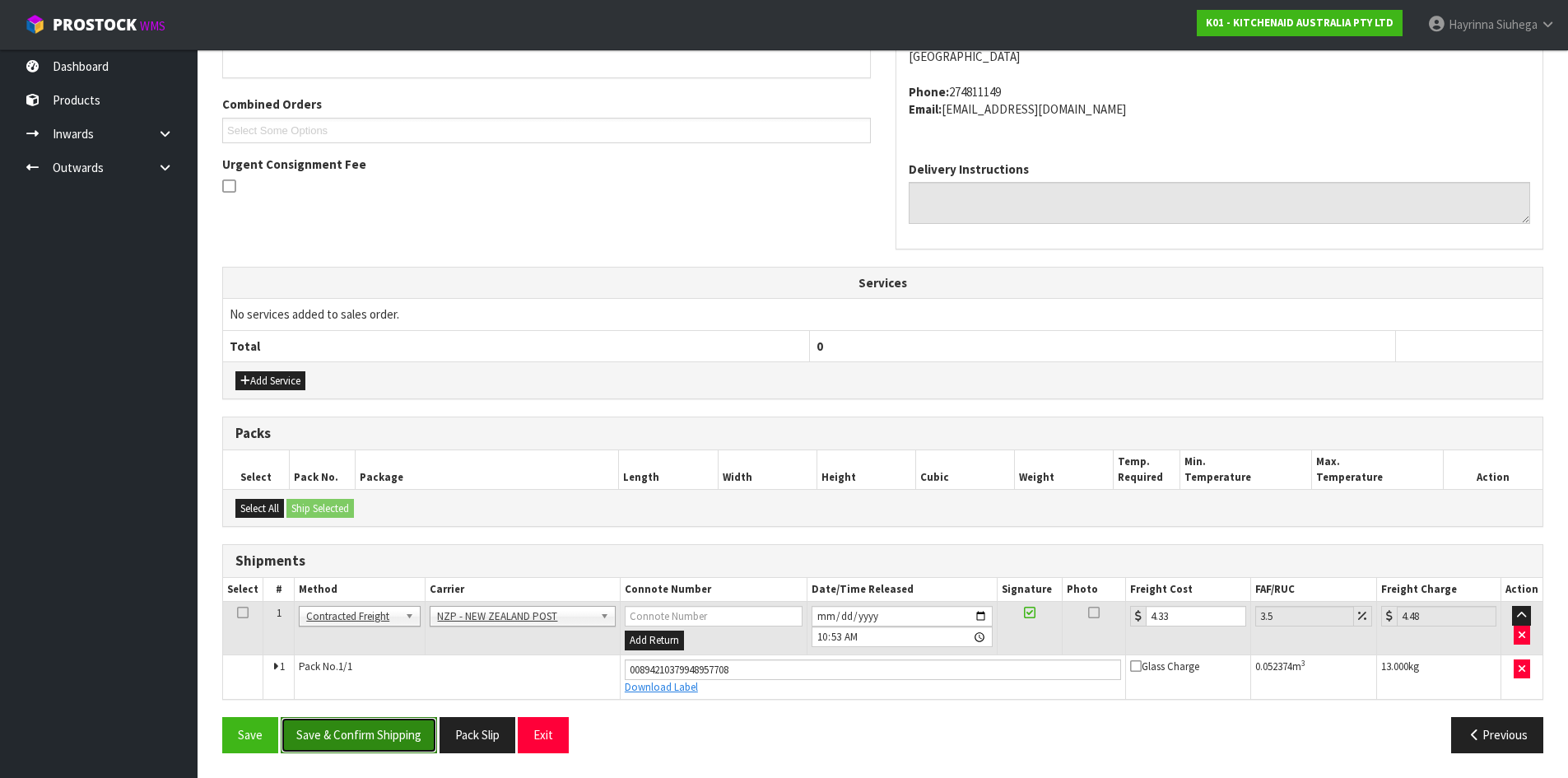
click at [354, 725] on button "Save & Confirm Shipping" at bounding box center [359, 735] width 156 height 36
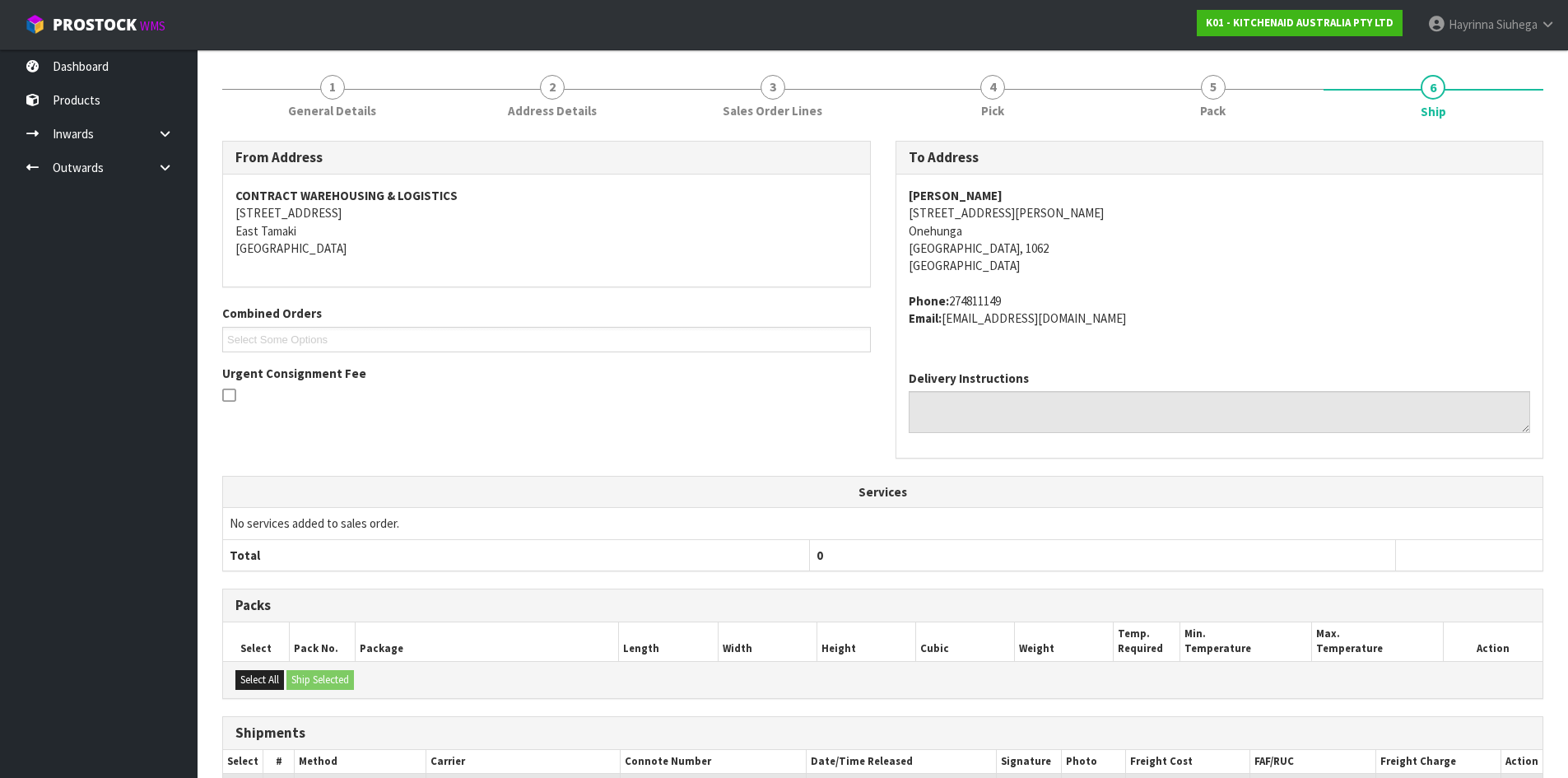
scroll to position [0, 0]
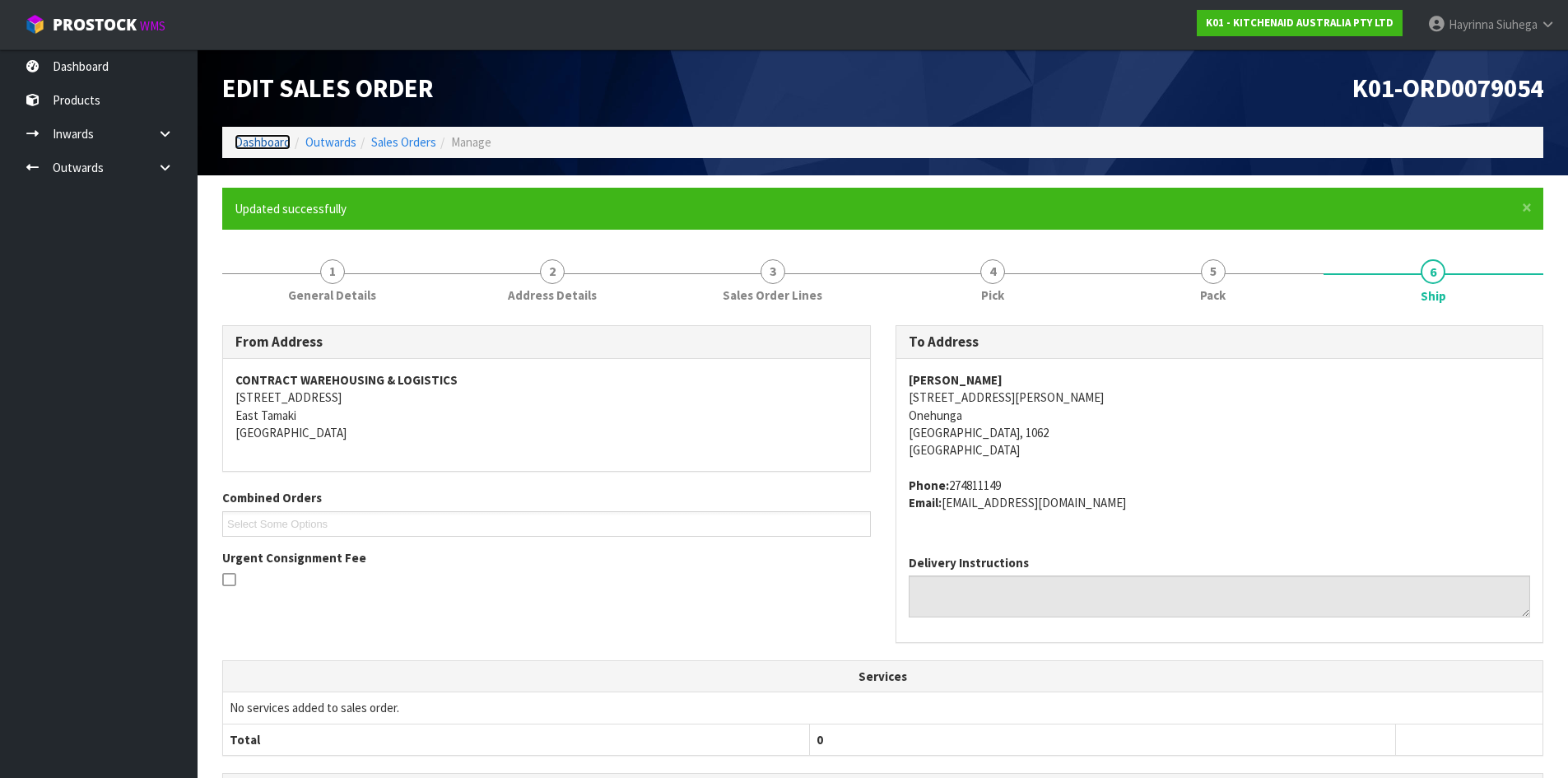
click at [252, 137] on link "Dashboard" at bounding box center [262, 142] width 56 height 15
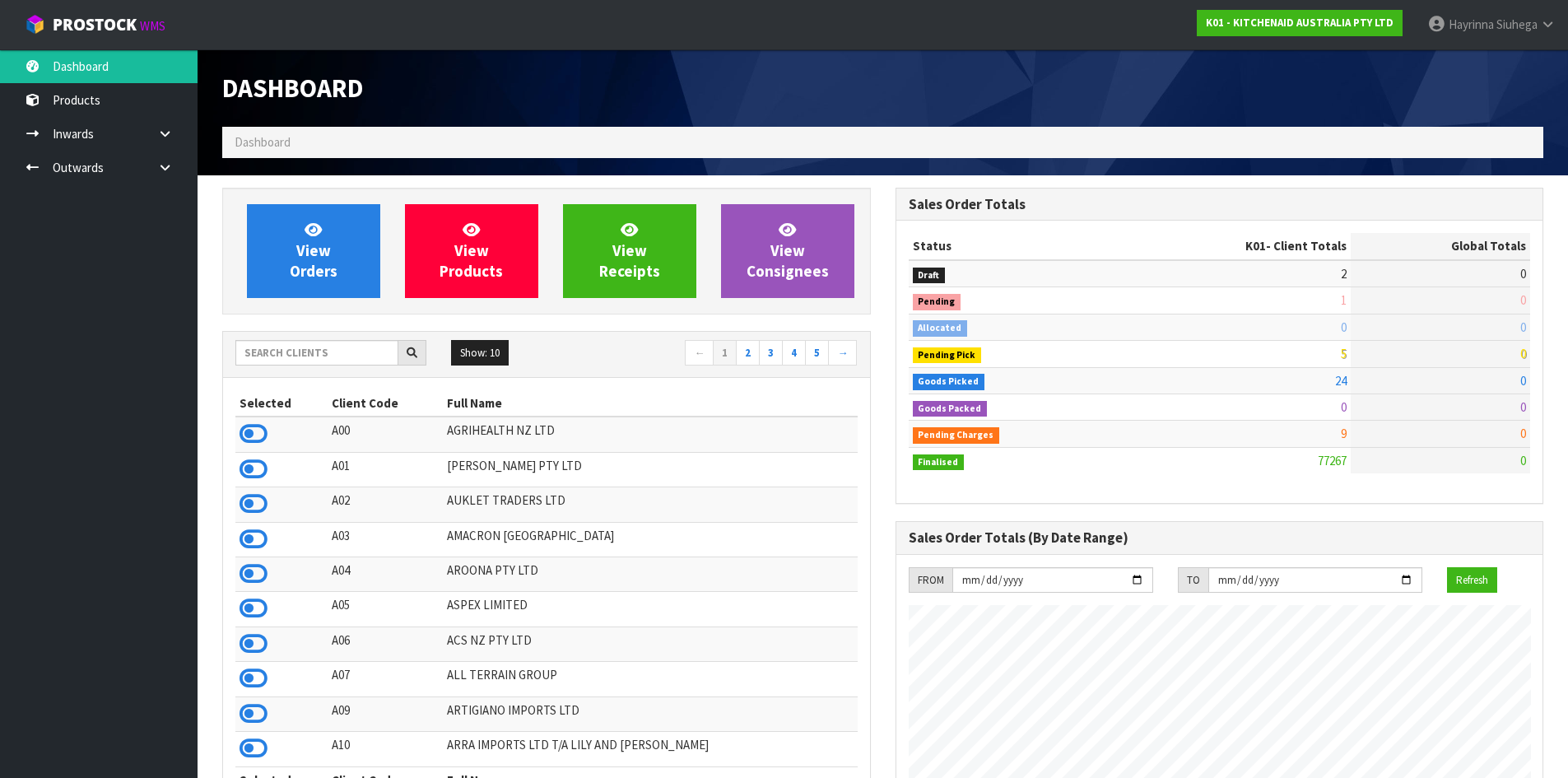
scroll to position [1247, 672]
click at [300, 230] on link "View Orders" at bounding box center [314, 250] width 134 height 94
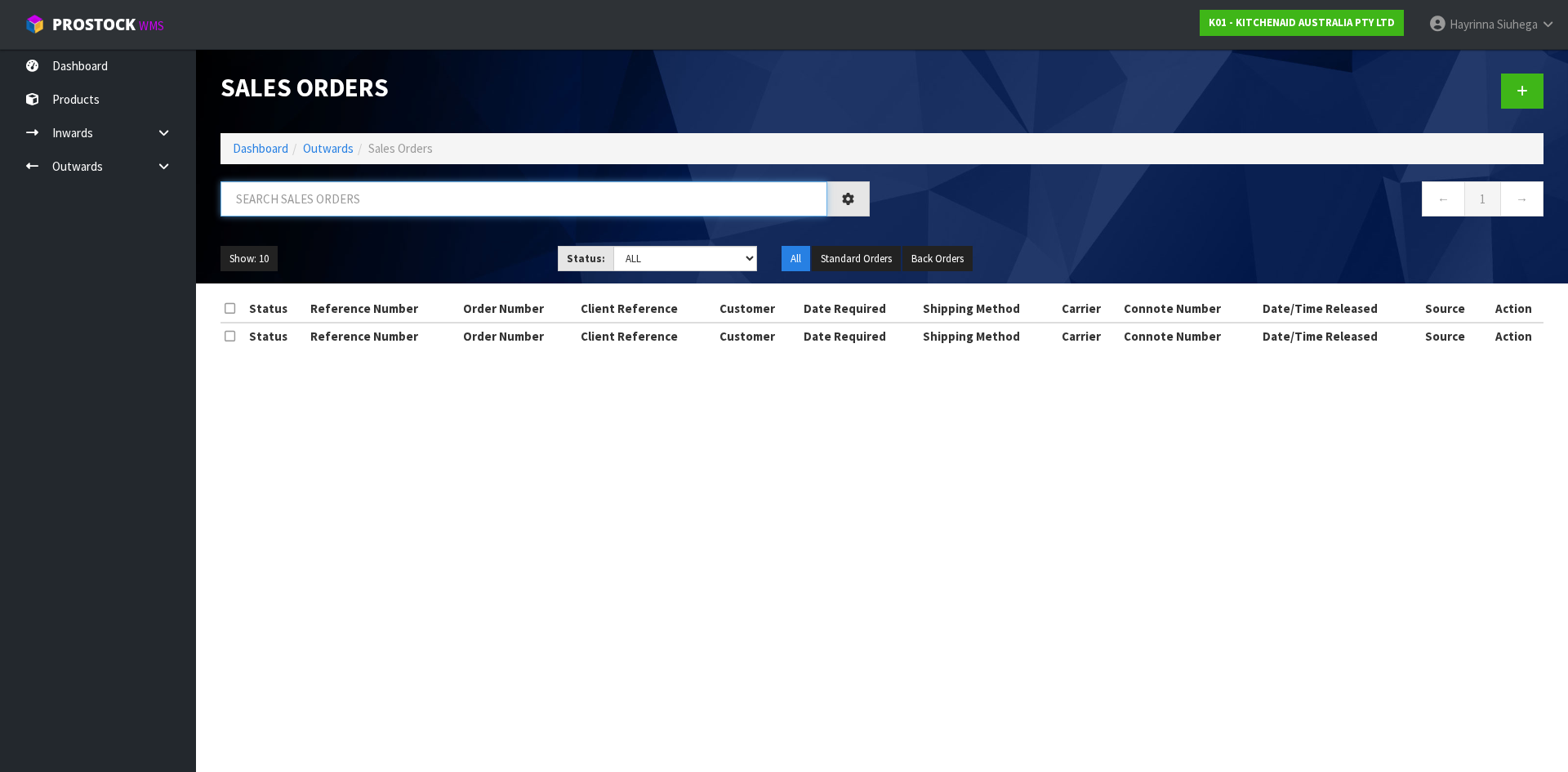
click at [313, 201] on input "text" at bounding box center [524, 199] width 607 height 35
type input "JOB-0412177"
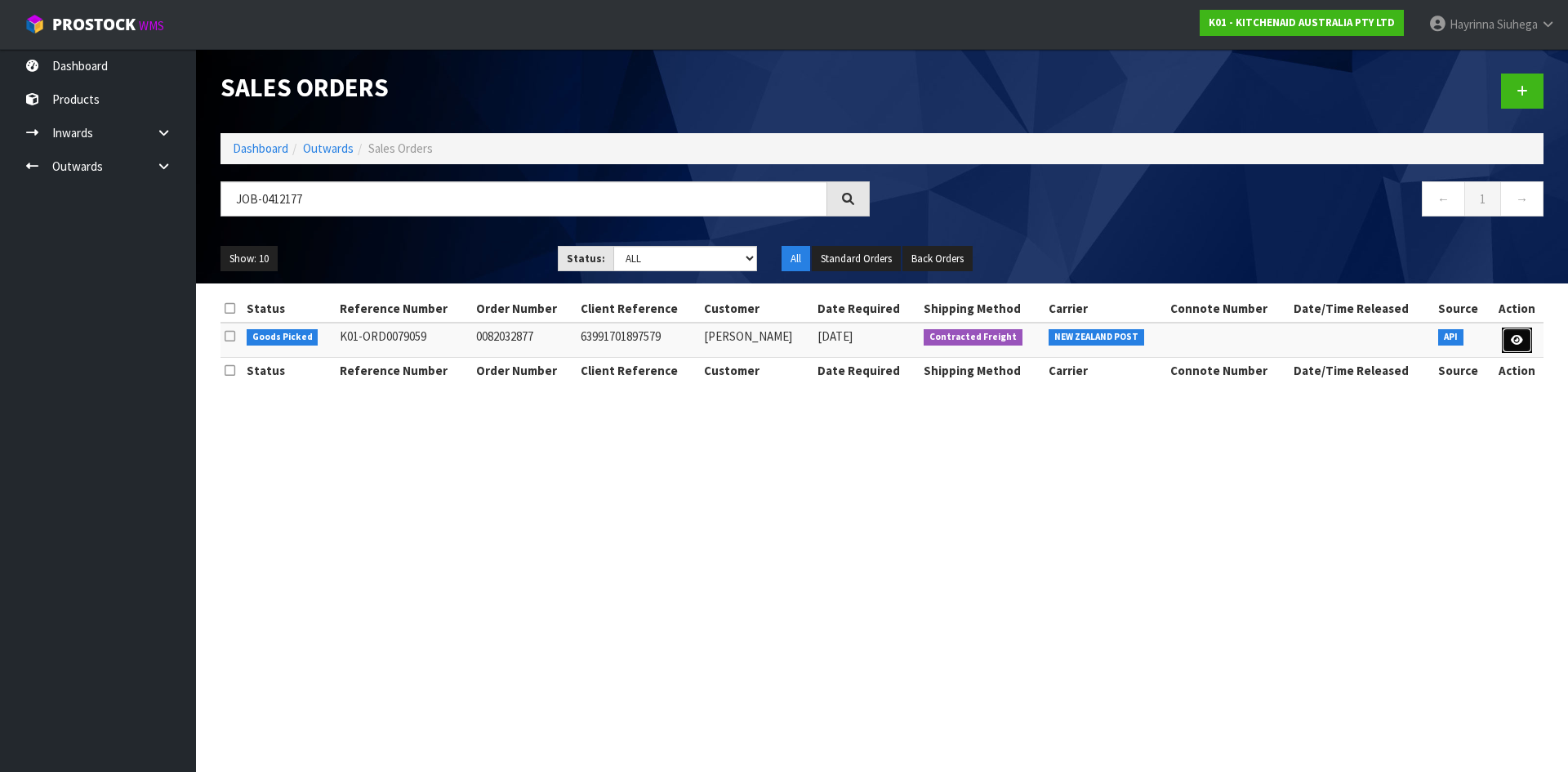
click at [1524, 341] on link at bounding box center [1517, 340] width 30 height 26
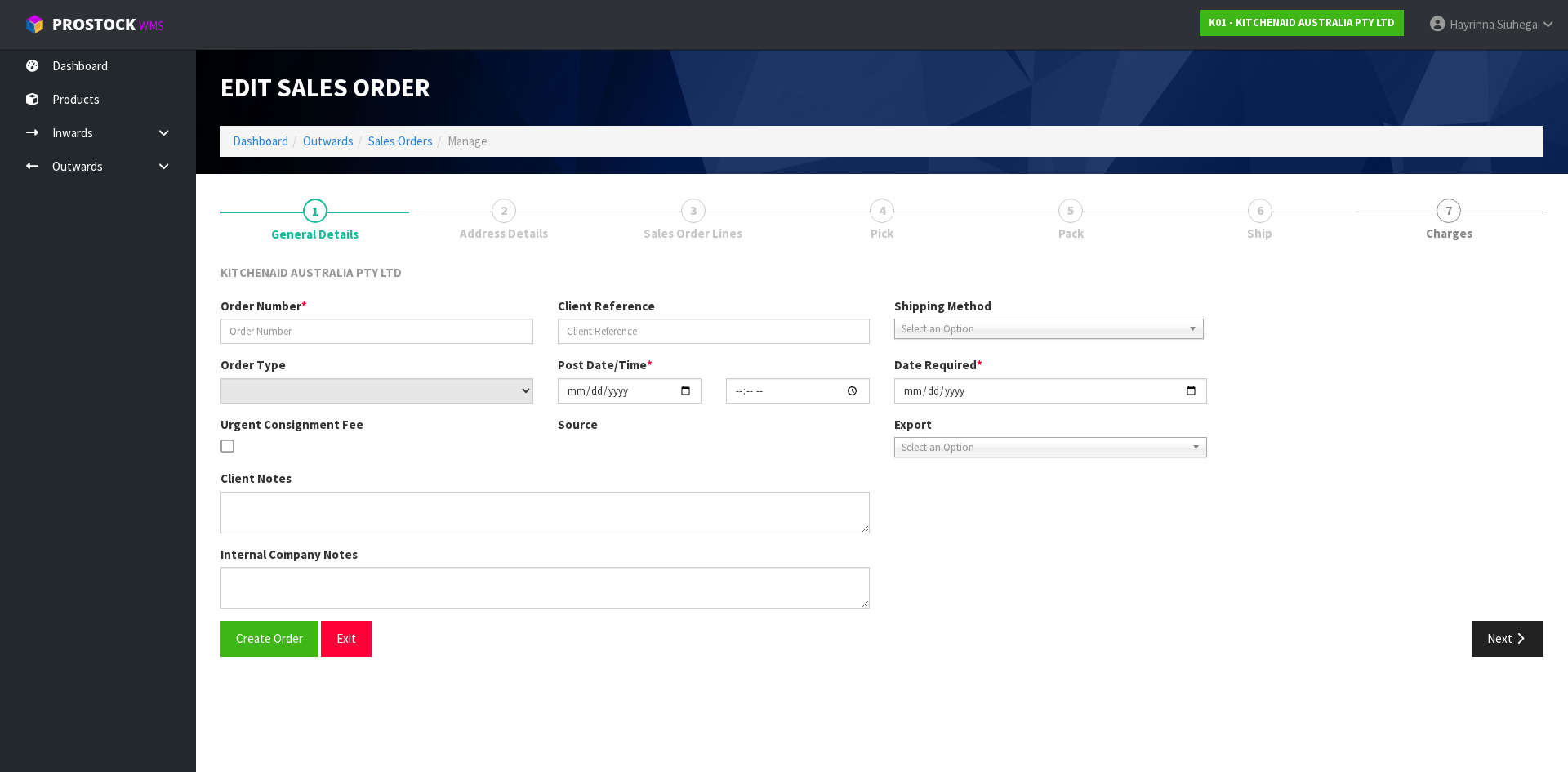
type input "0082032877"
type input "63991701897579"
select select "number:0"
type input "2025-09-11"
type input "21:42:47.000"
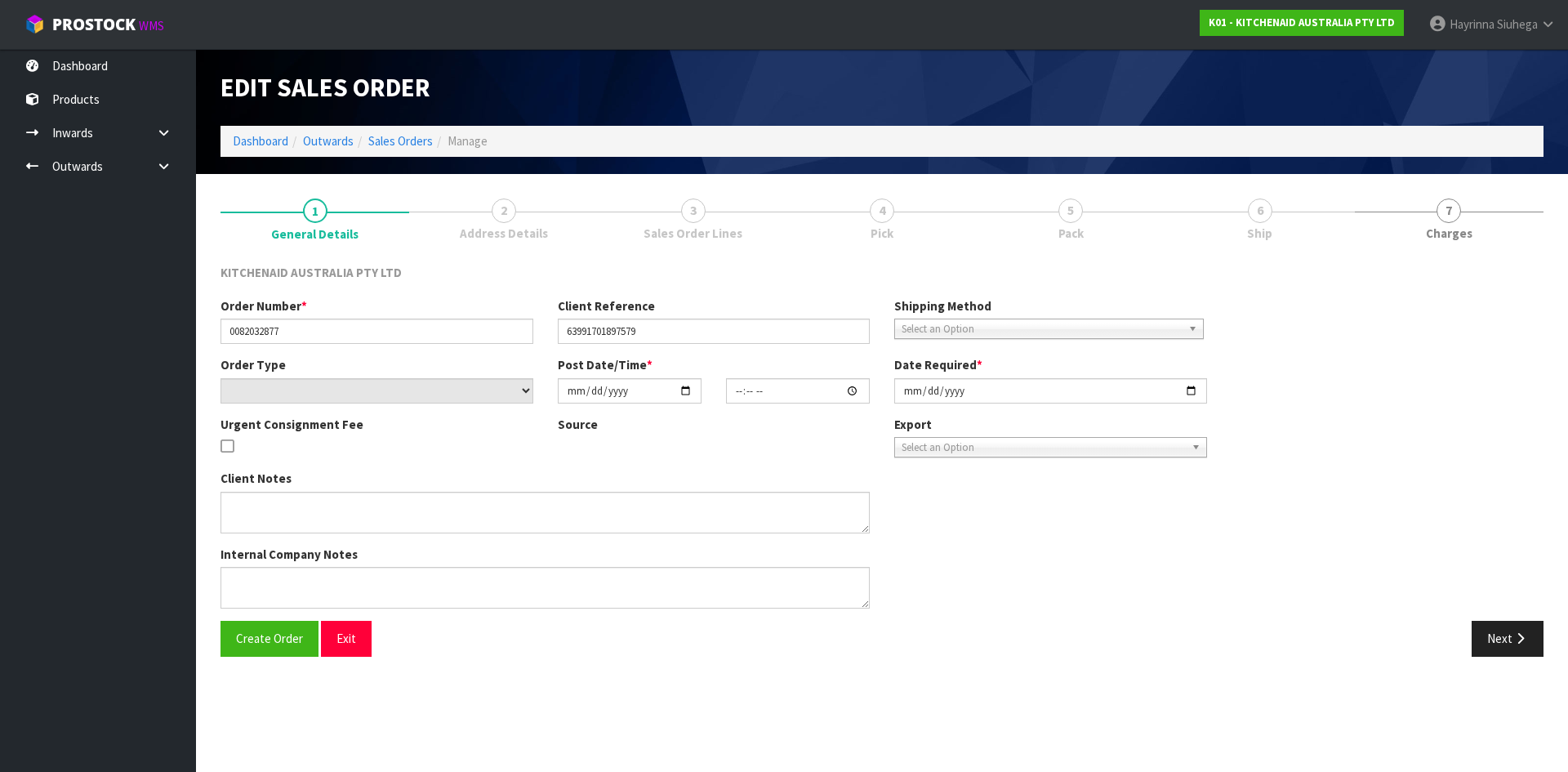
type input "2025-09-11"
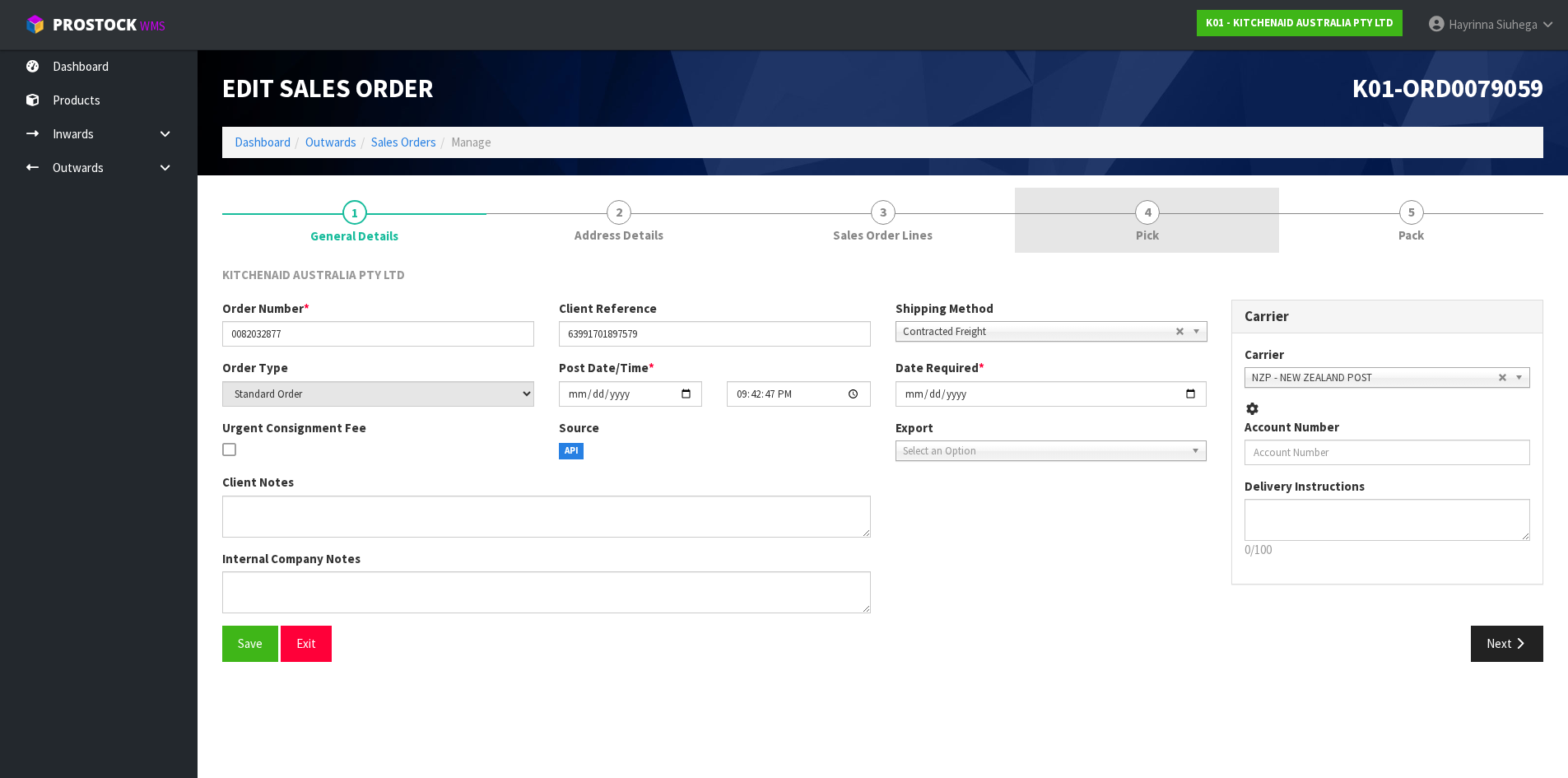
click at [1187, 217] on link "4 Pick" at bounding box center [1147, 220] width 264 height 65
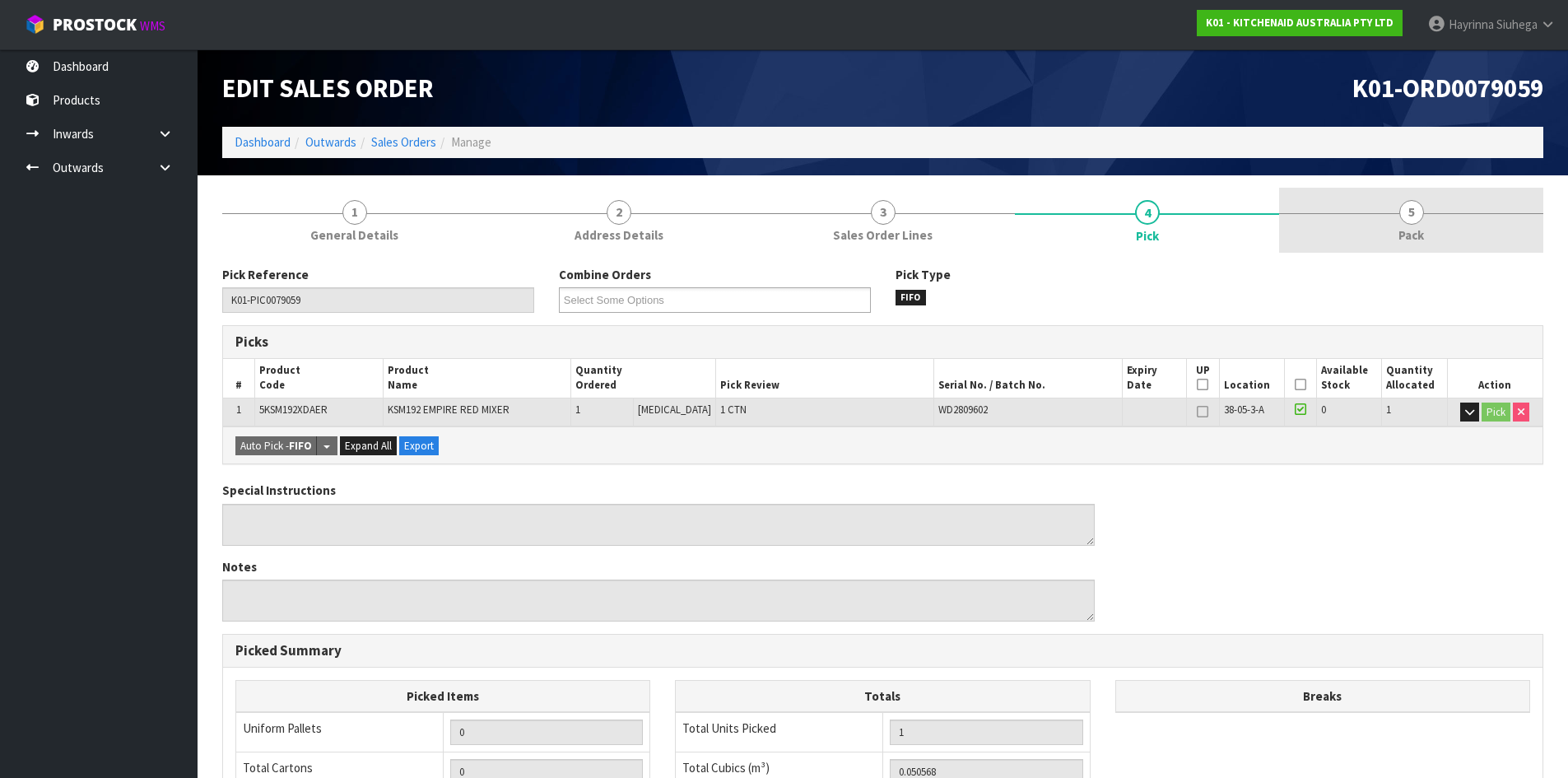
click at [1357, 217] on link "5 Pack" at bounding box center [1412, 220] width 264 height 65
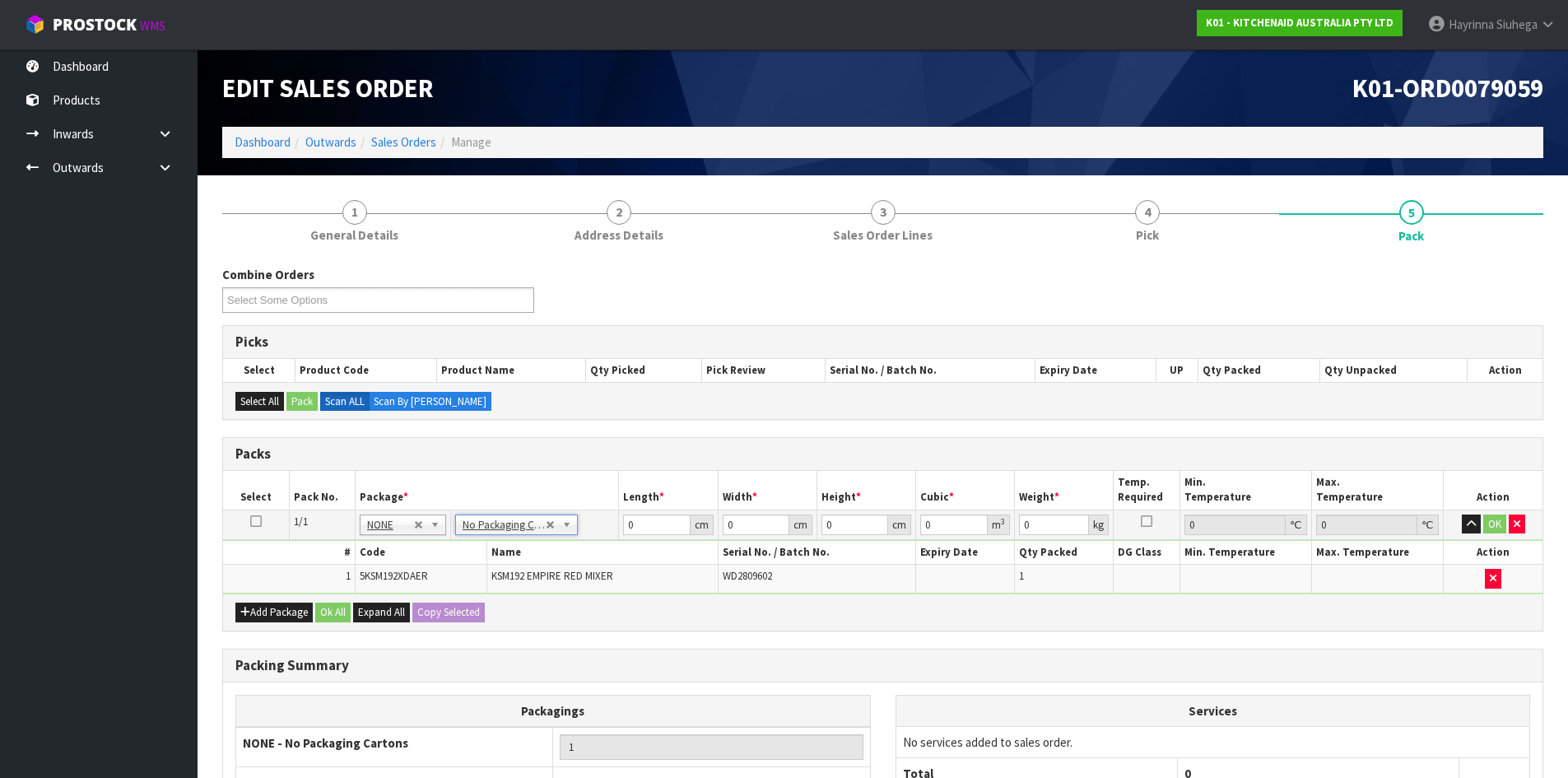
click at [622, 526] on td "0 cm" at bounding box center [668, 524] width 99 height 30
click at [625, 526] on input "0" at bounding box center [656, 524] width 67 height 20
type input "42"
type input "29"
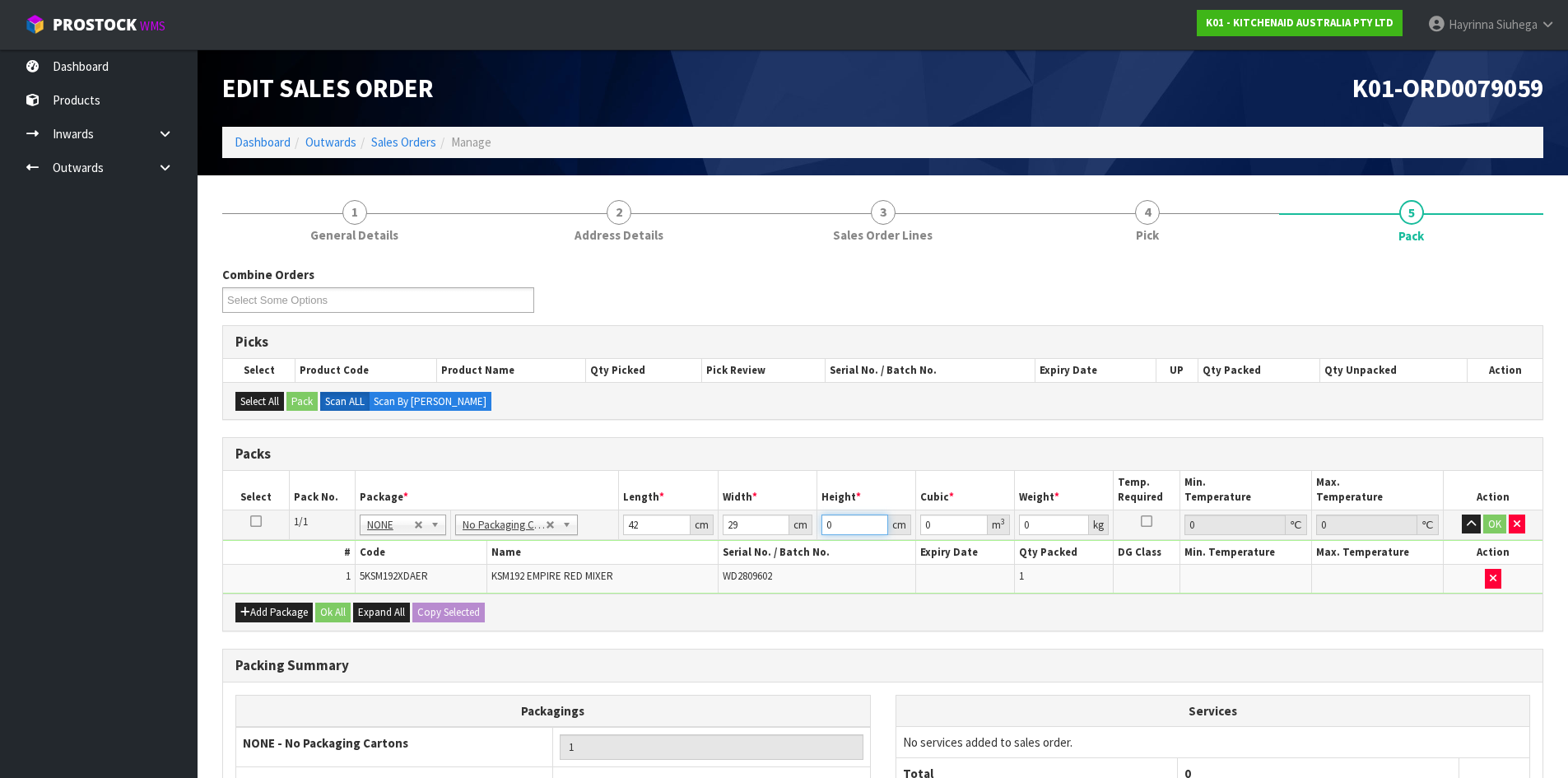
type input "4"
type input "0.004872"
type input "43"
type input "0.052374"
type input "43"
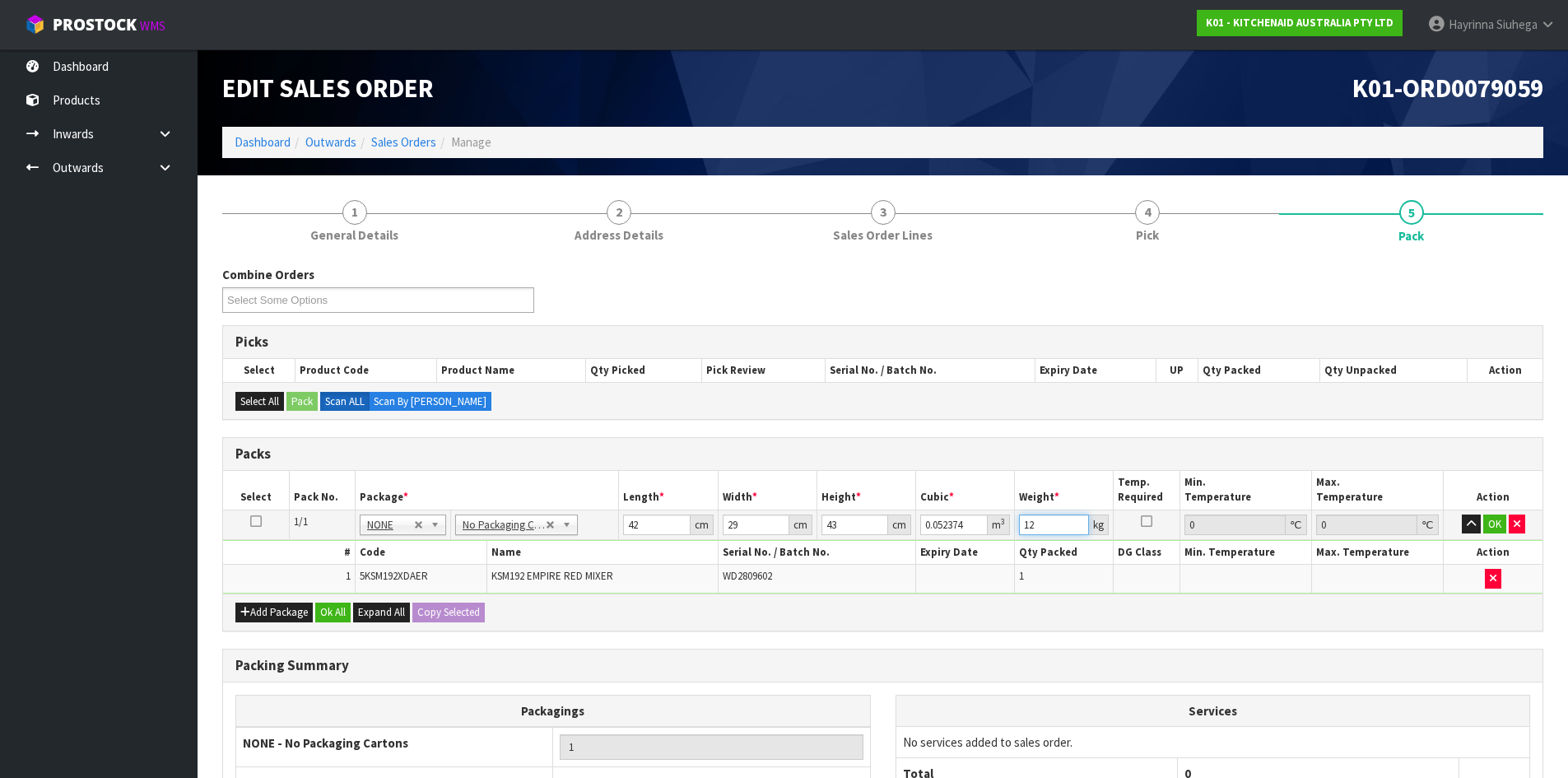
type input "12"
click button "OK" at bounding box center [1494, 523] width 23 height 19
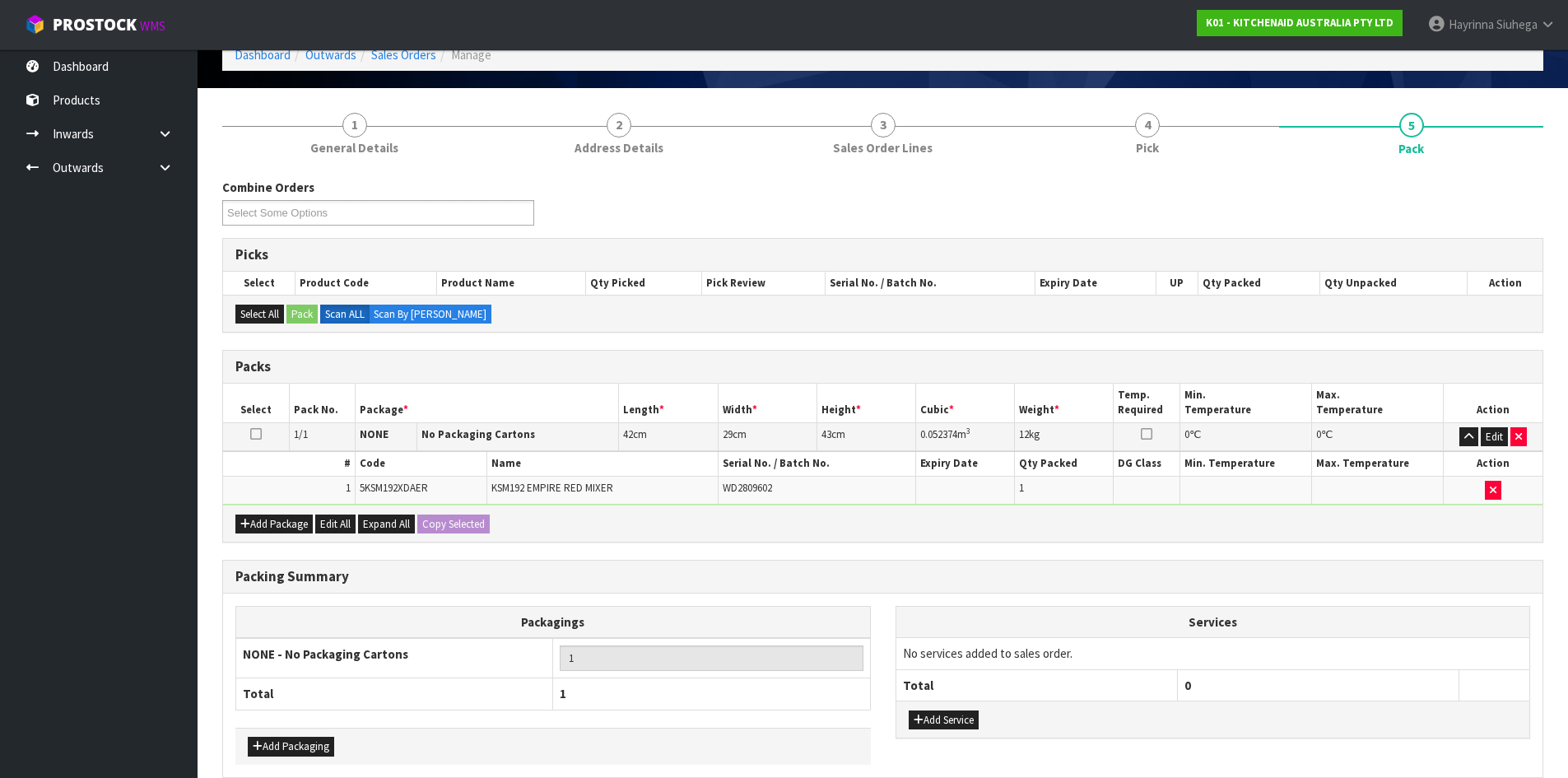
scroll to position [165, 0]
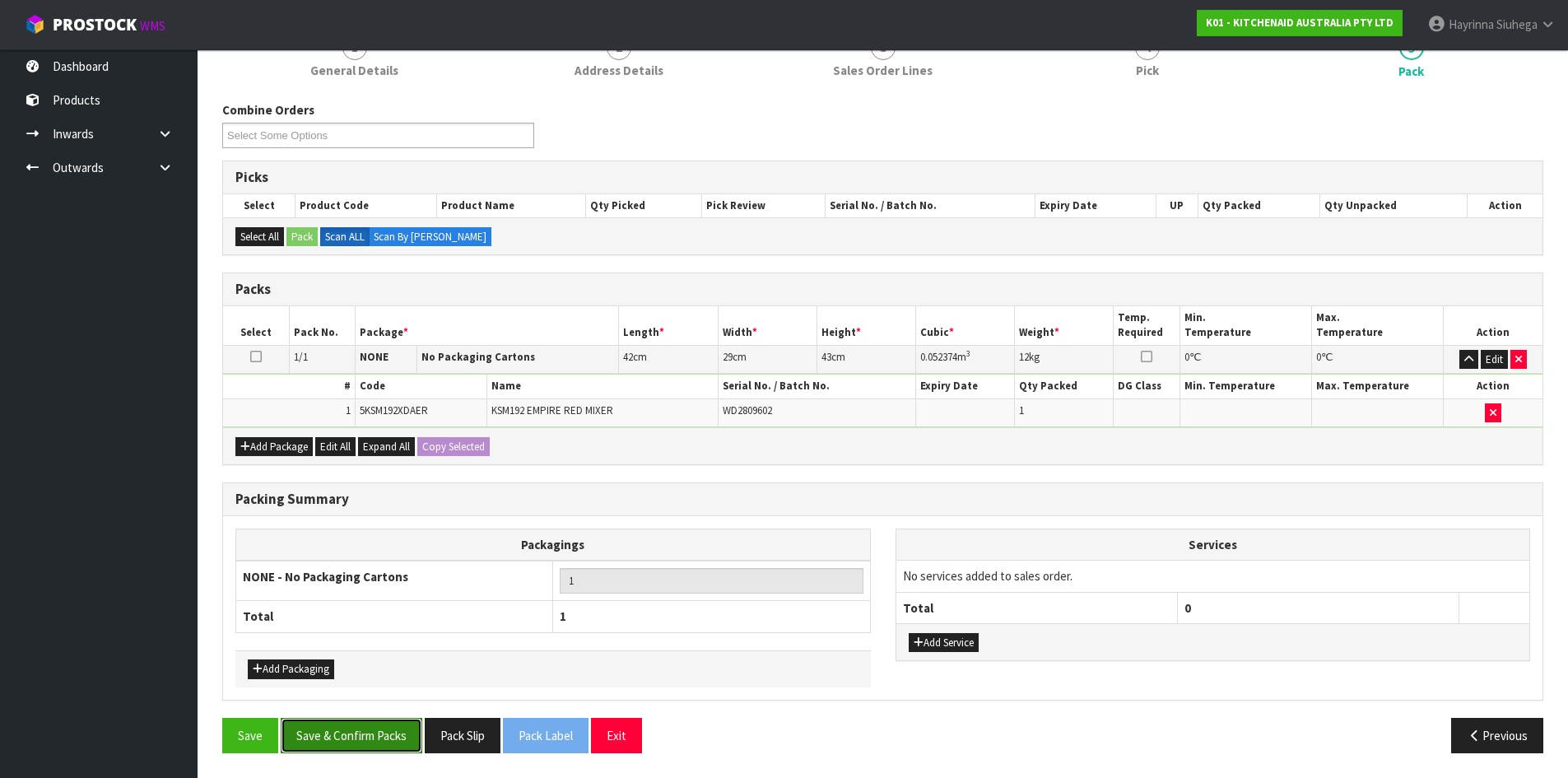
click at [359, 731] on button "Save & Confirm Packs" at bounding box center [351, 736] width 141 height 36
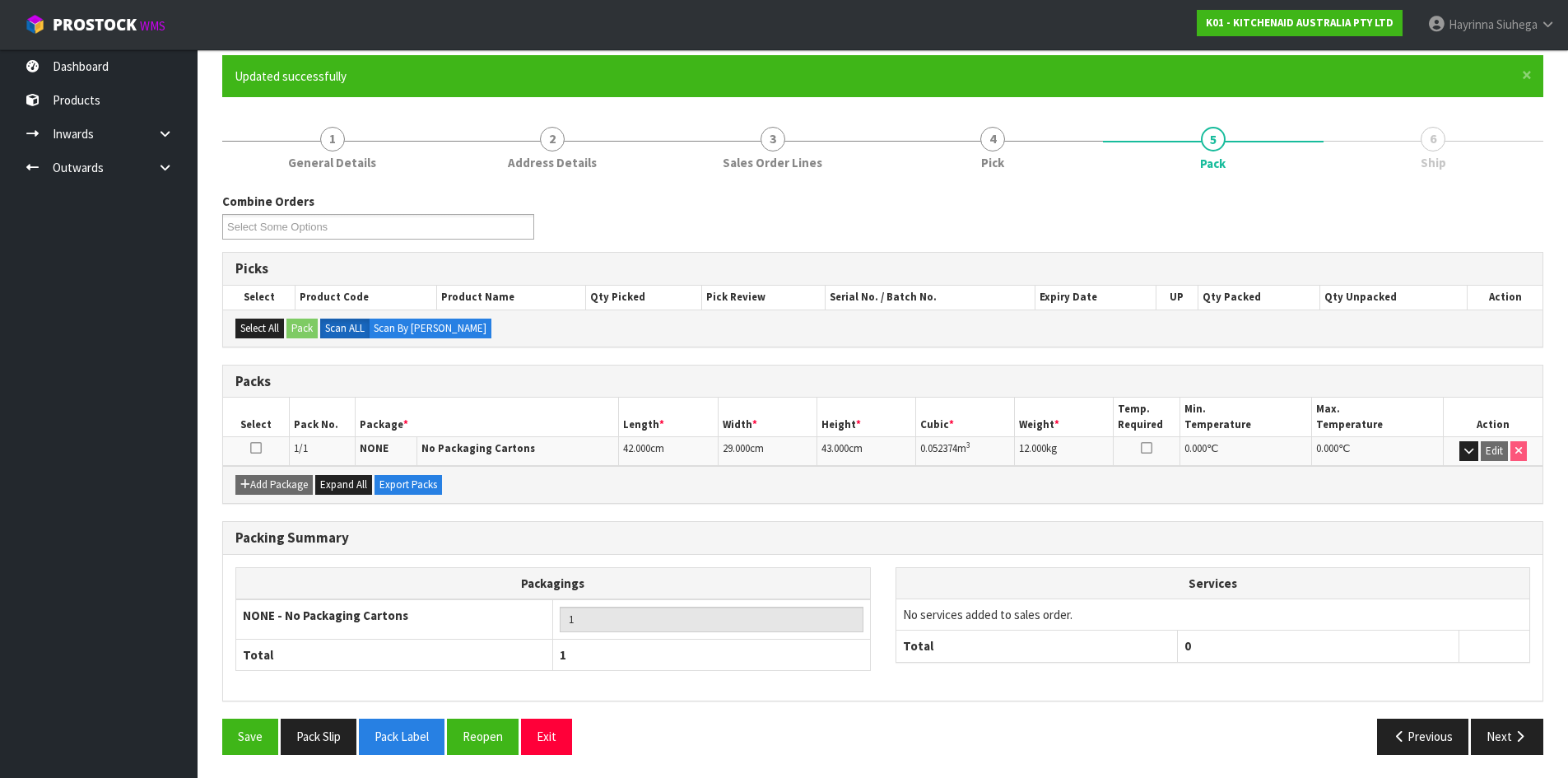
scroll to position [134, 0]
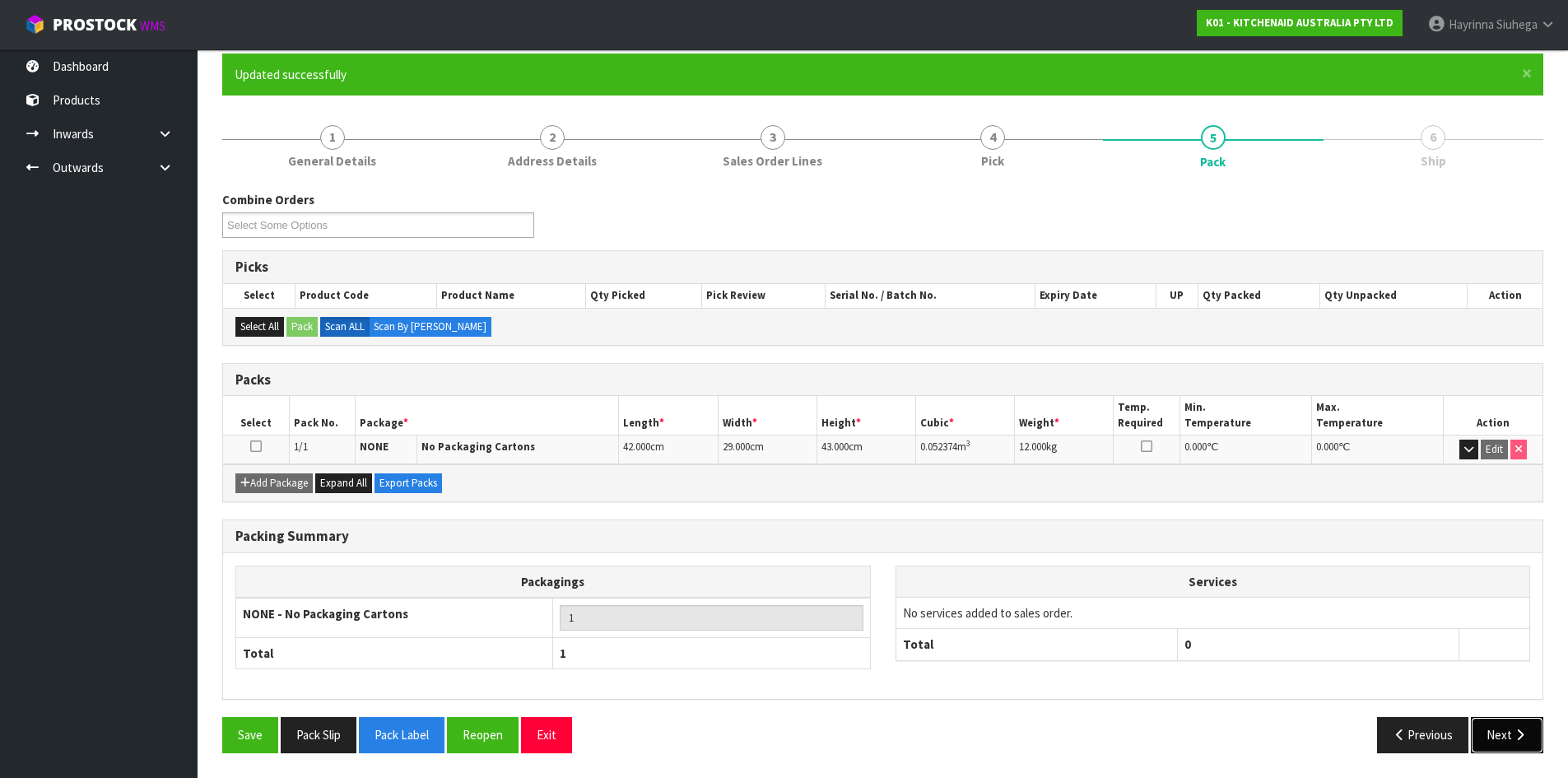
click at [1513, 729] on icon "button" at bounding box center [1520, 734] width 15 height 13
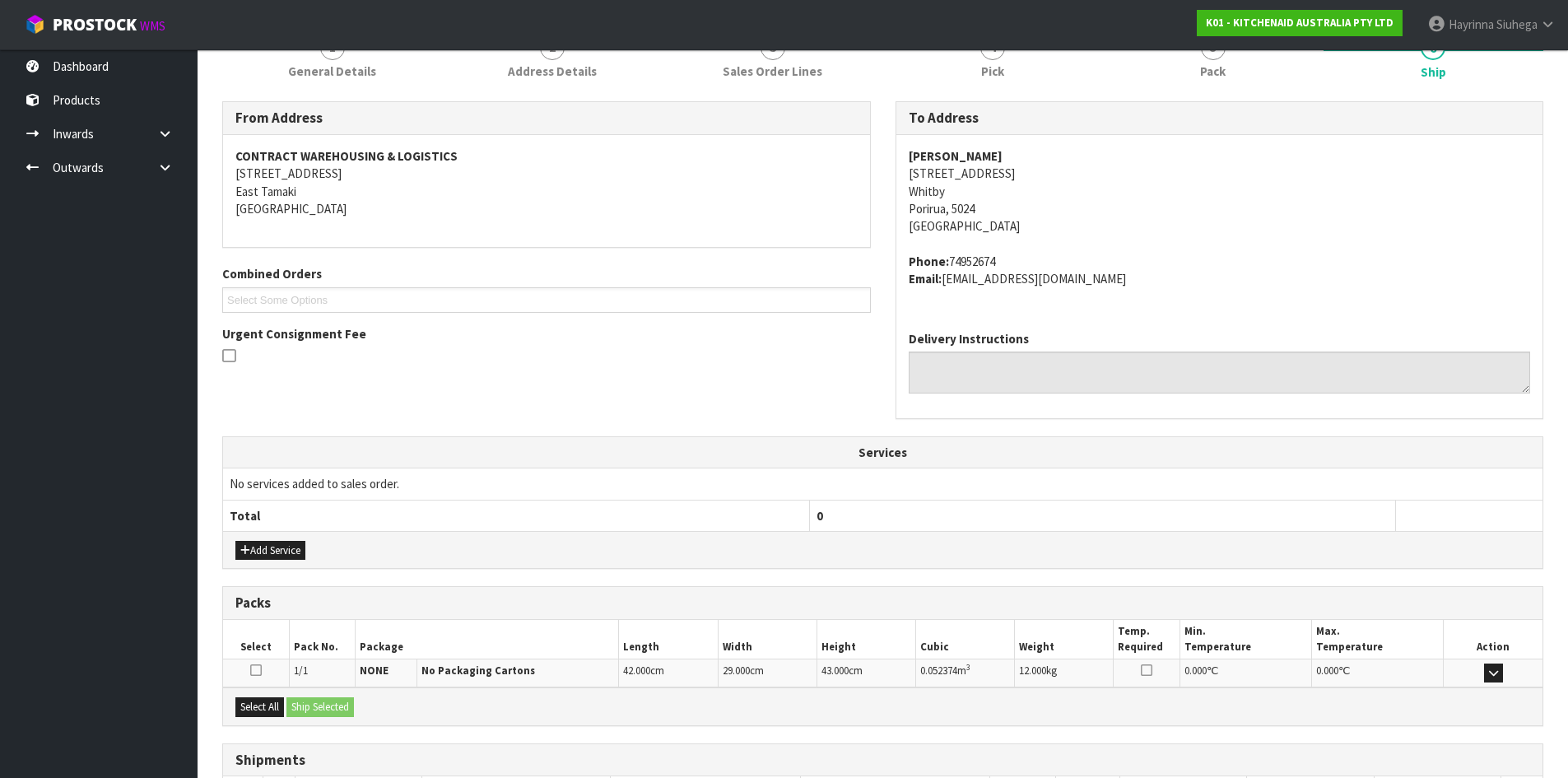
scroll to position [349, 0]
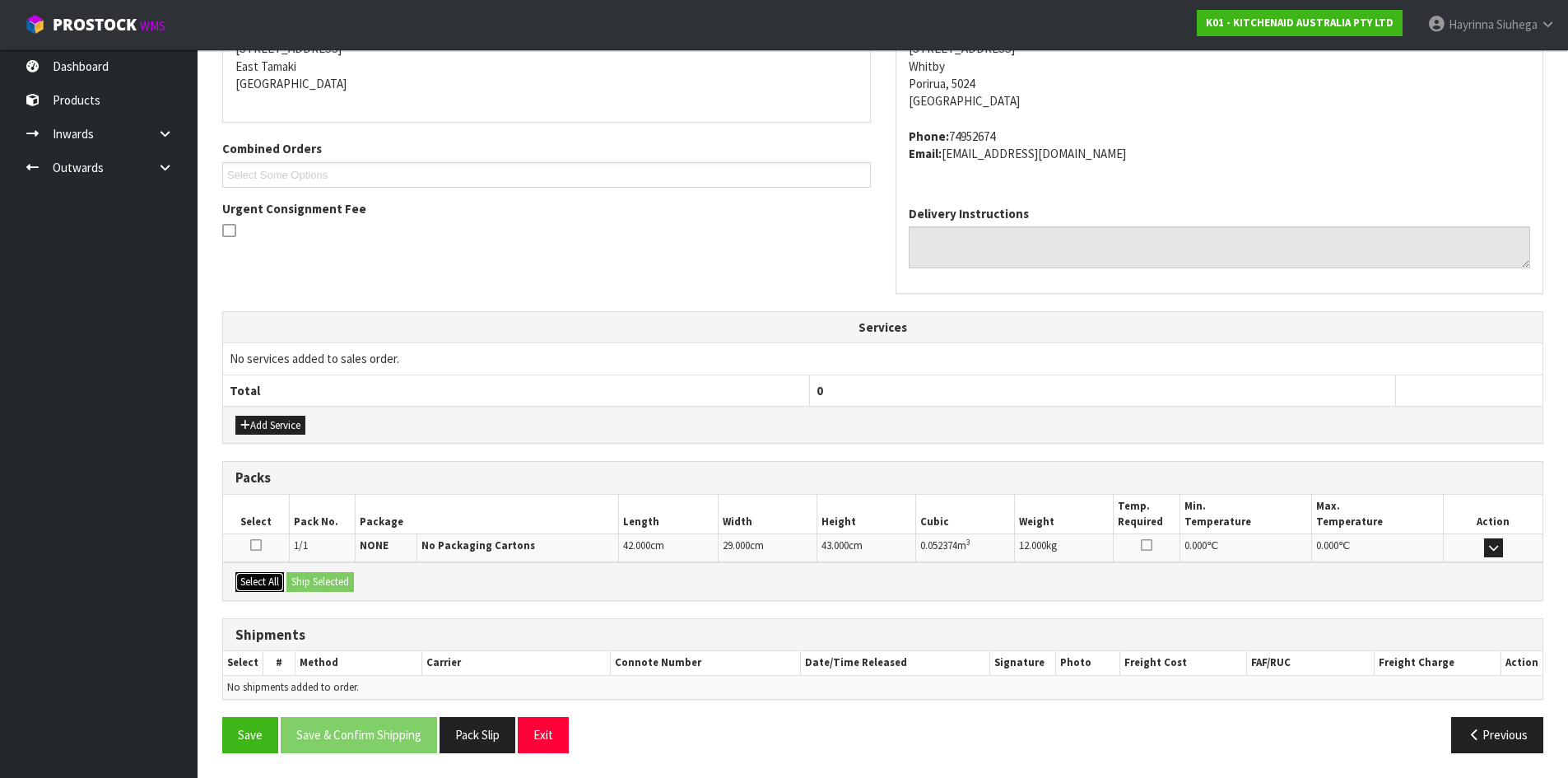
click at [277, 582] on button "Select All" at bounding box center [259, 582] width 48 height 19
click at [325, 580] on button "Ship Selected" at bounding box center [321, 582] width 68 height 19
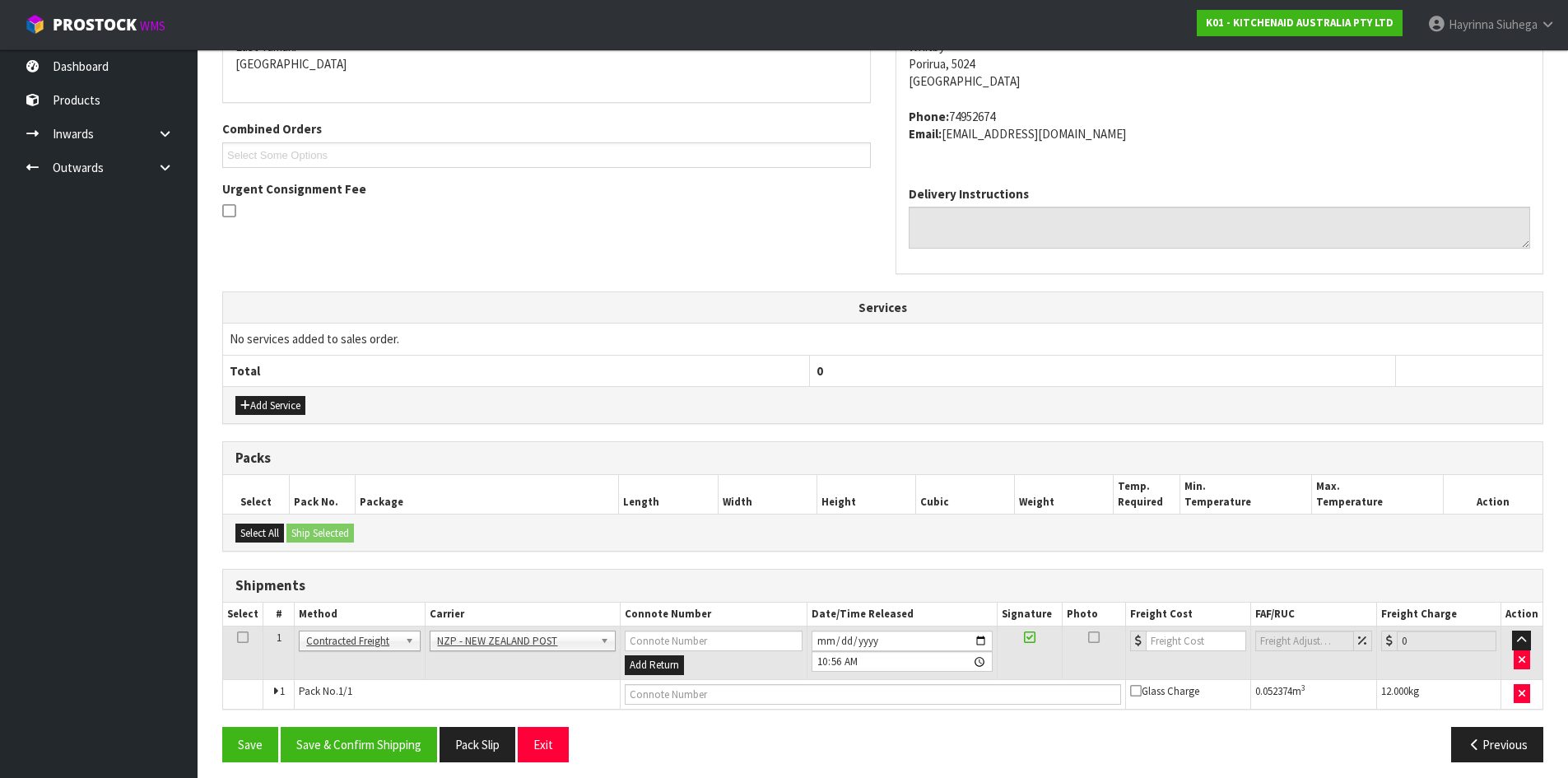
scroll to position [378, 0]
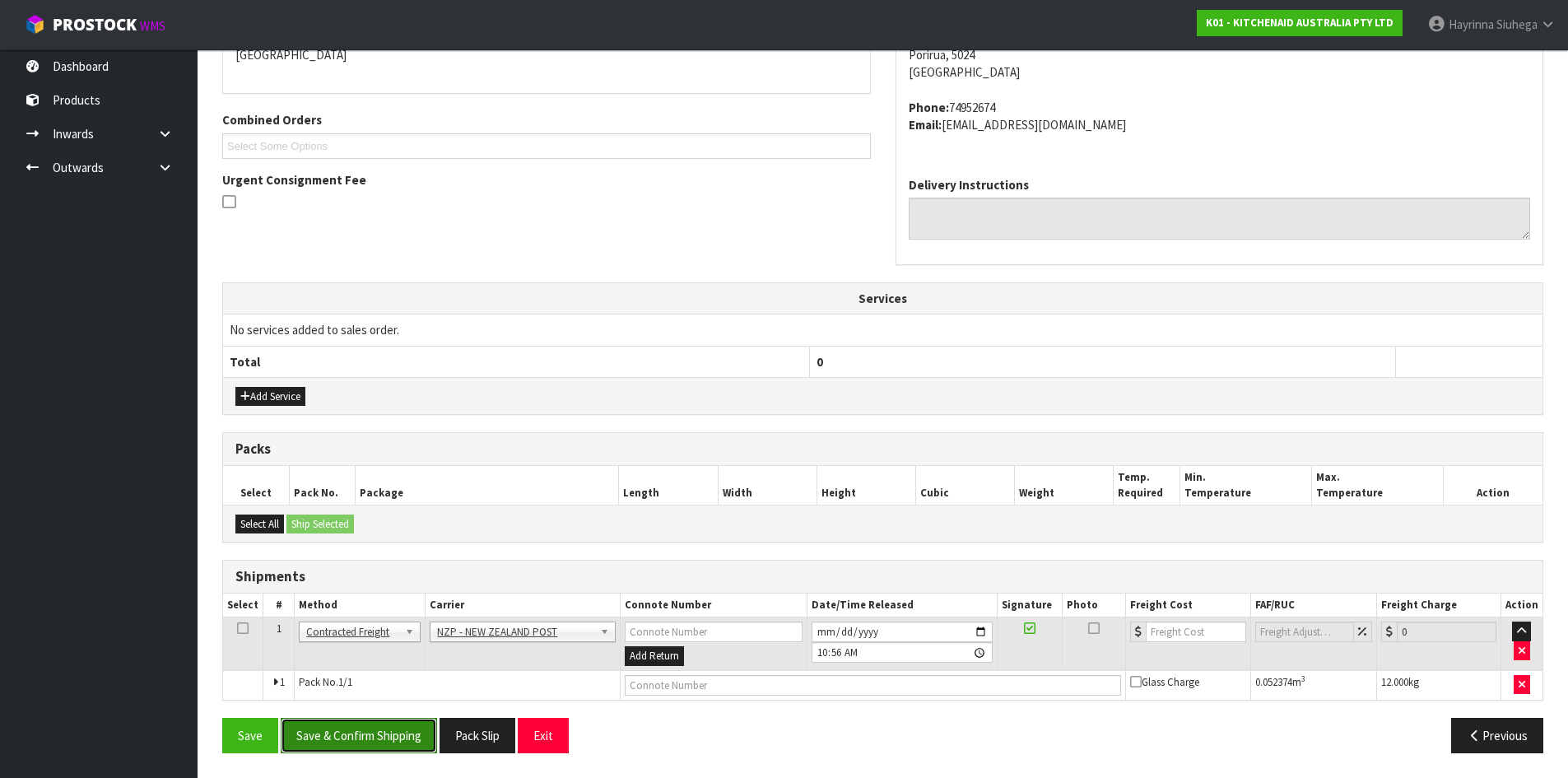
click at [364, 721] on button "Save & Confirm Shipping" at bounding box center [359, 736] width 156 height 36
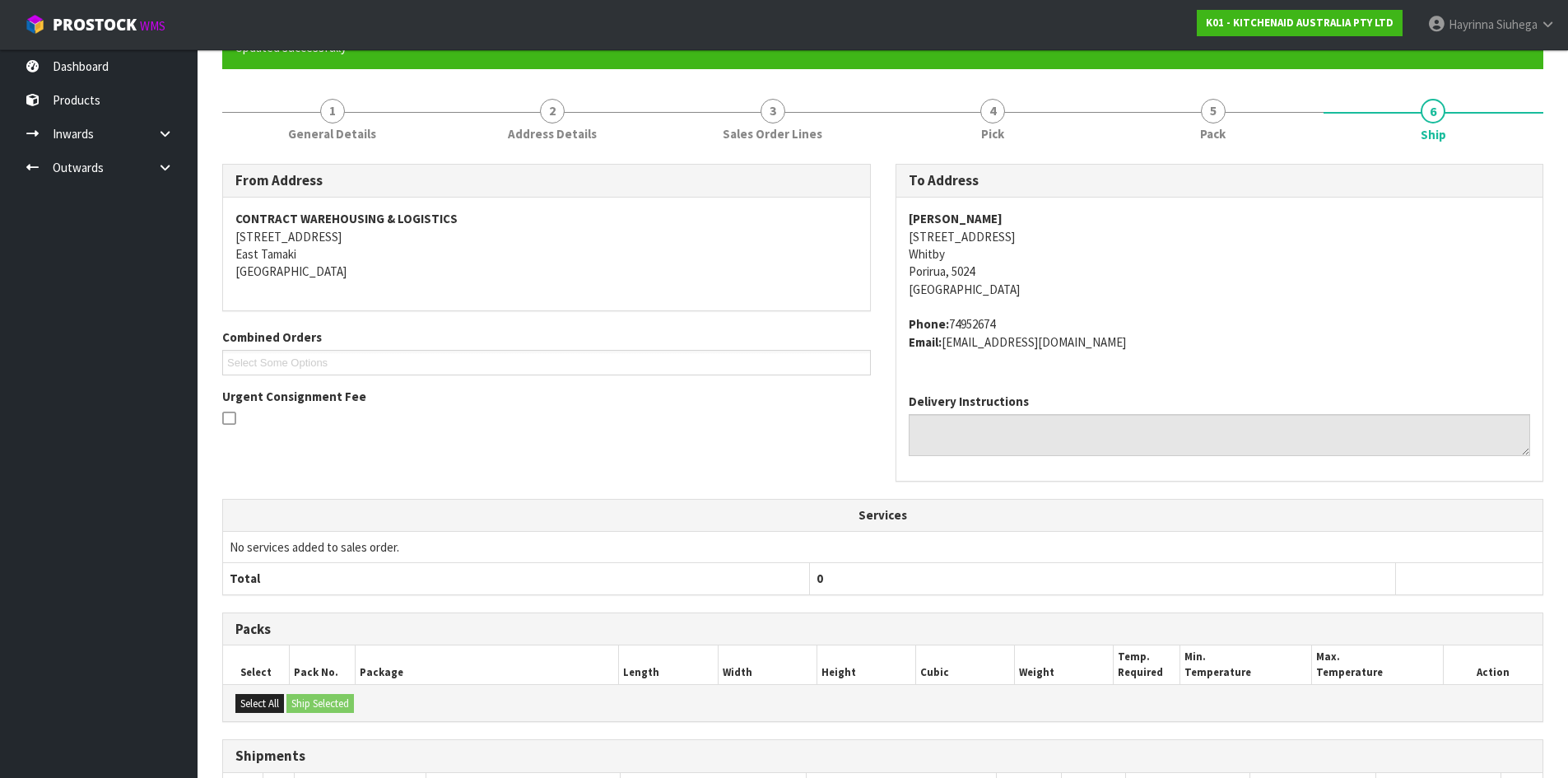
scroll to position [354, 0]
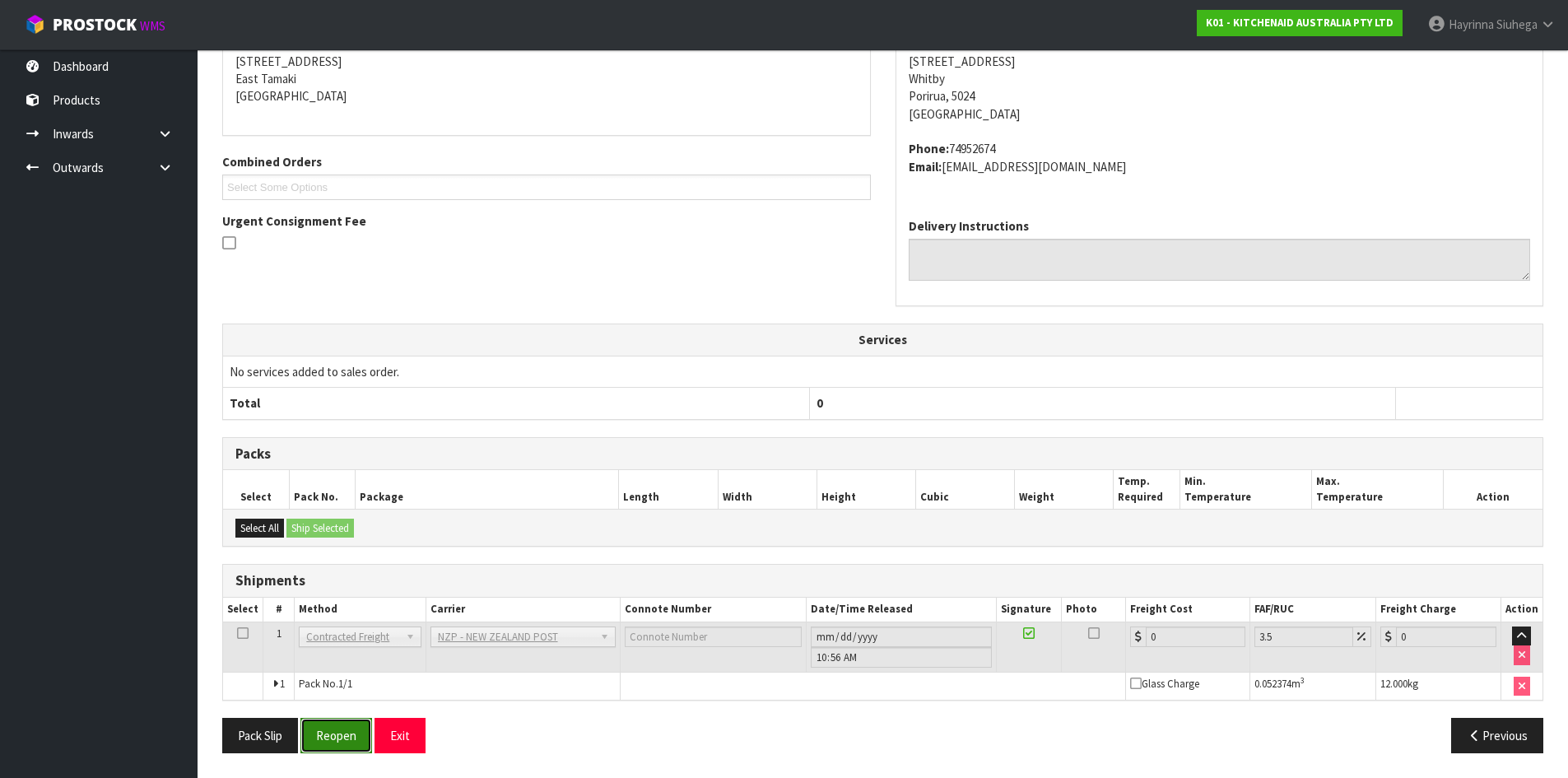
click at [338, 742] on button "Reopen" at bounding box center [336, 736] width 72 height 36
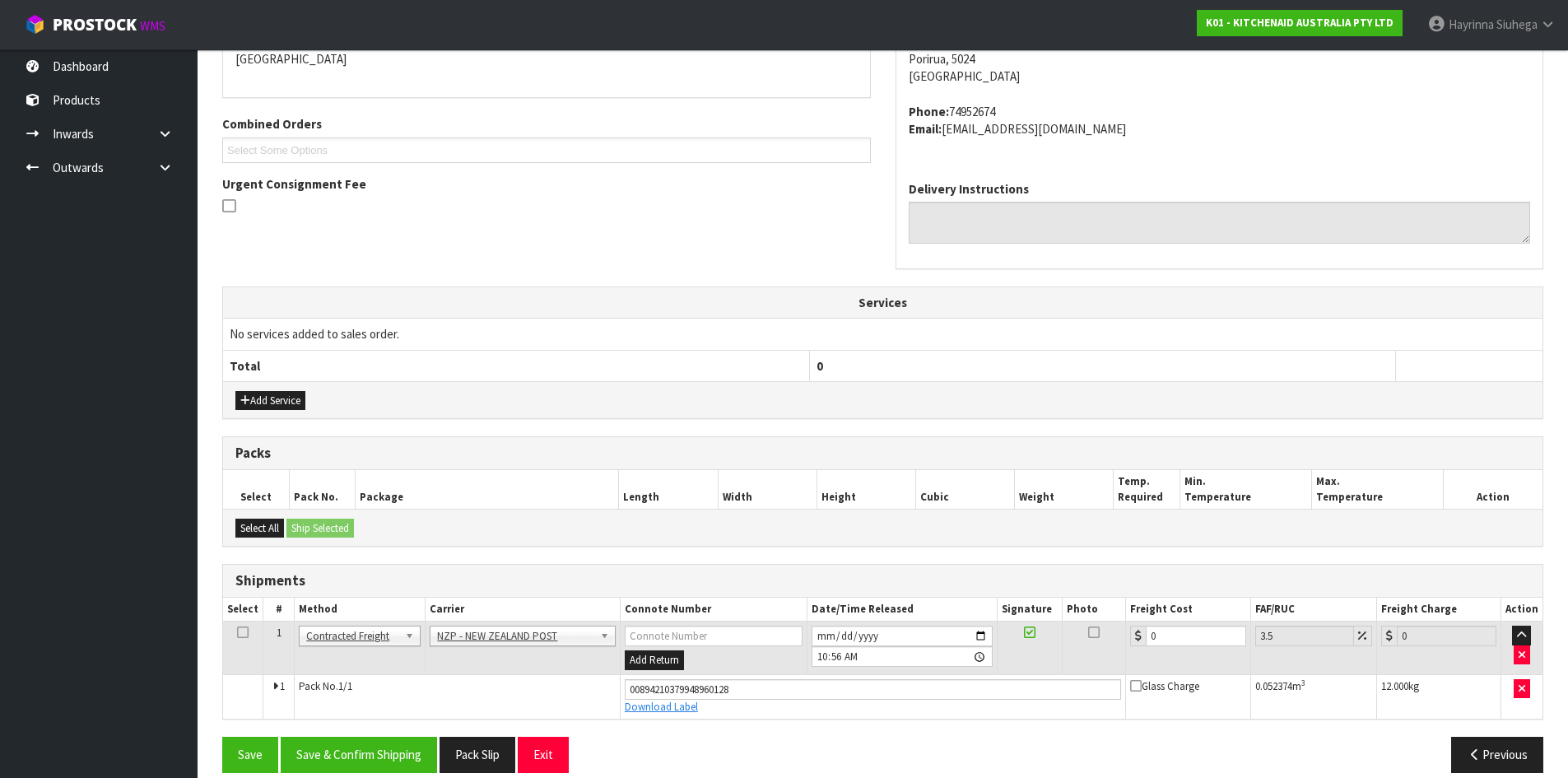
scroll to position [393, 0]
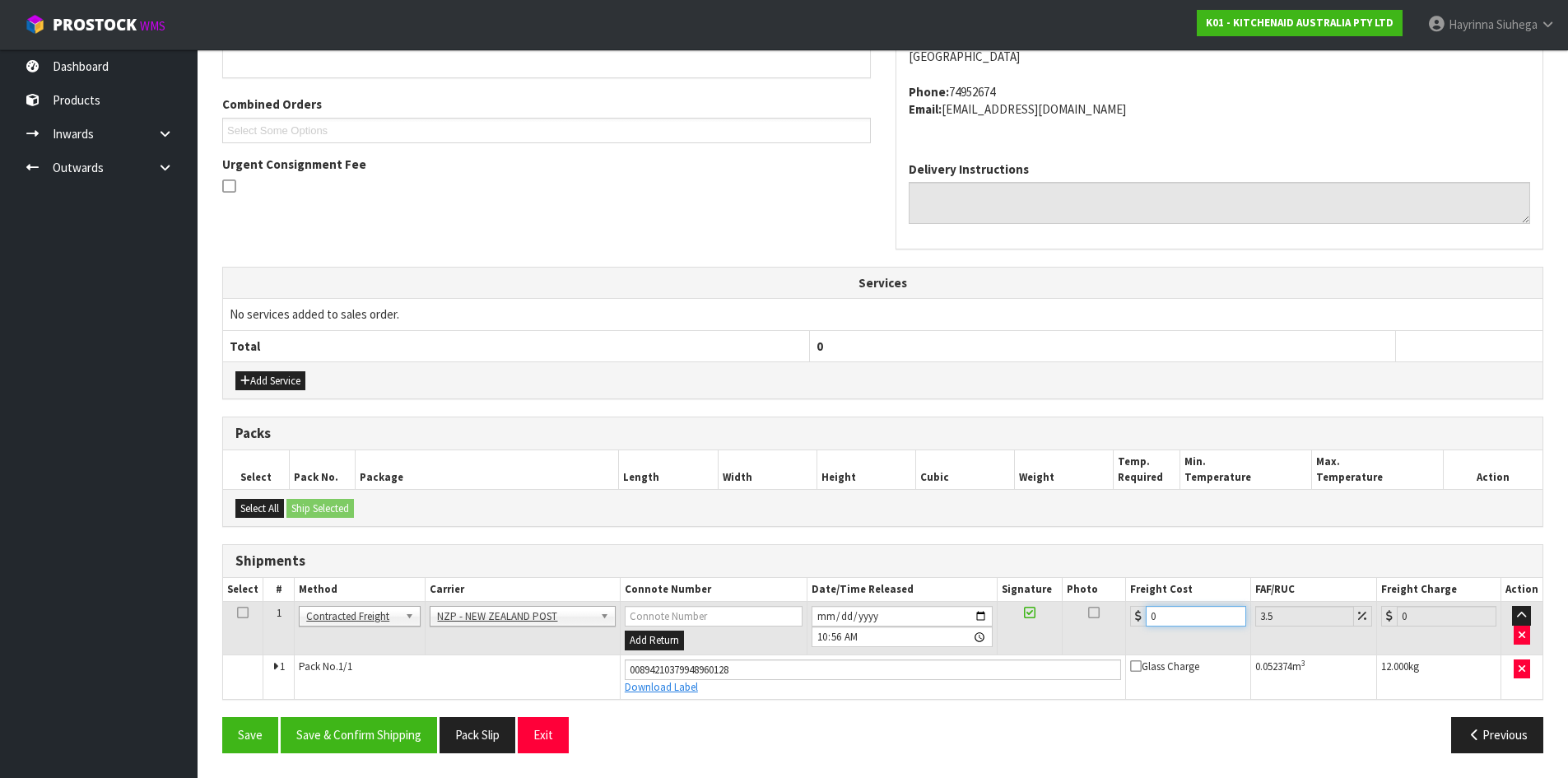
drag, startPoint x: 1192, startPoint y: 616, endPoint x: 988, endPoint y: 627, distance: 204.3
click at [1018, 629] on tr "1 Client Local Pickup Customer Local Pickup Company Freight Contracted Freight …" at bounding box center [883, 628] width 1319 height 53
type input "1"
type input "1.03"
type input "10"
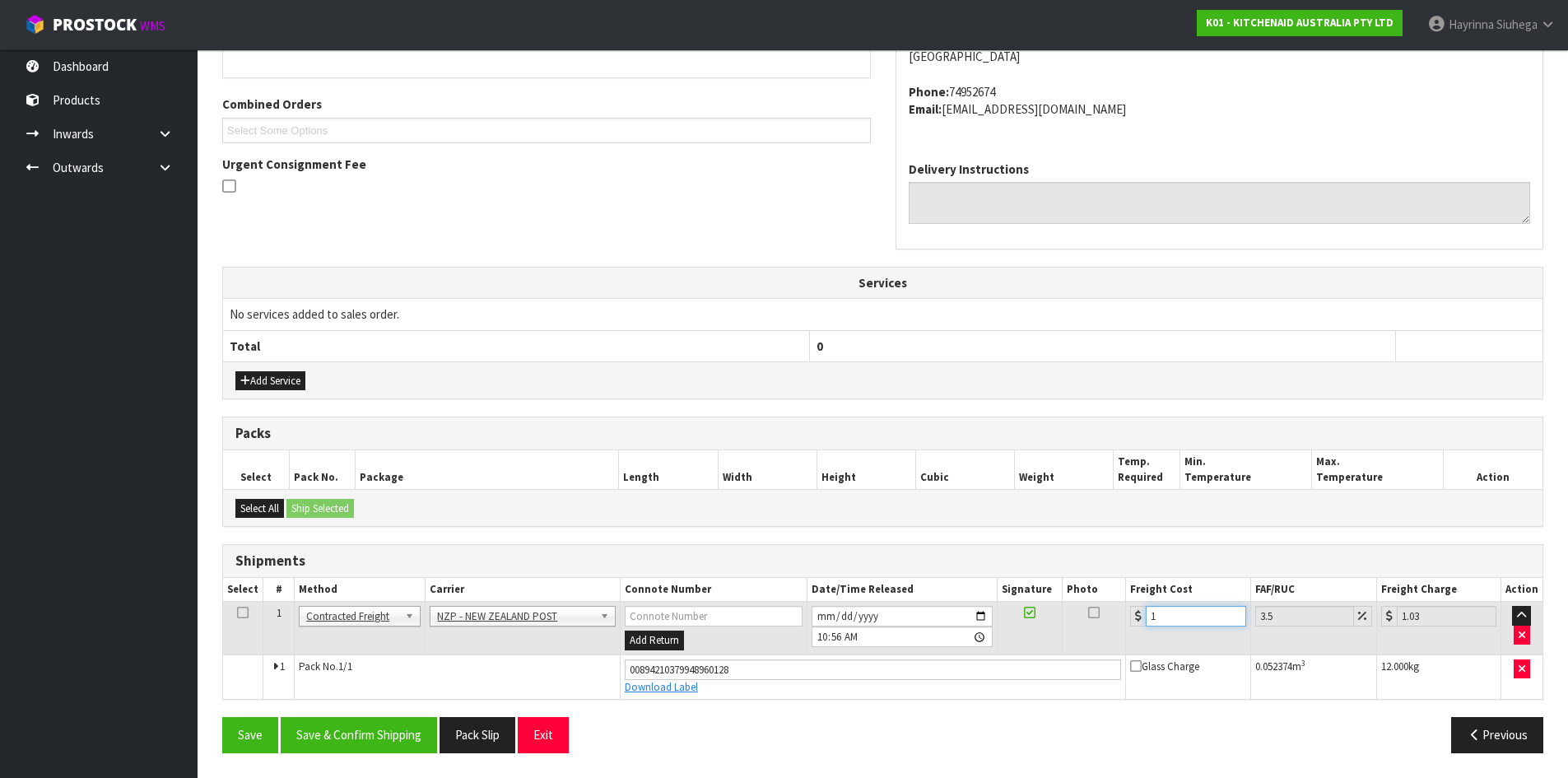
type input "10.35"
type input "10.07"
type input "10.42"
type input "10.07"
click at [222, 717] on button "Save" at bounding box center [250, 735] width 56 height 36
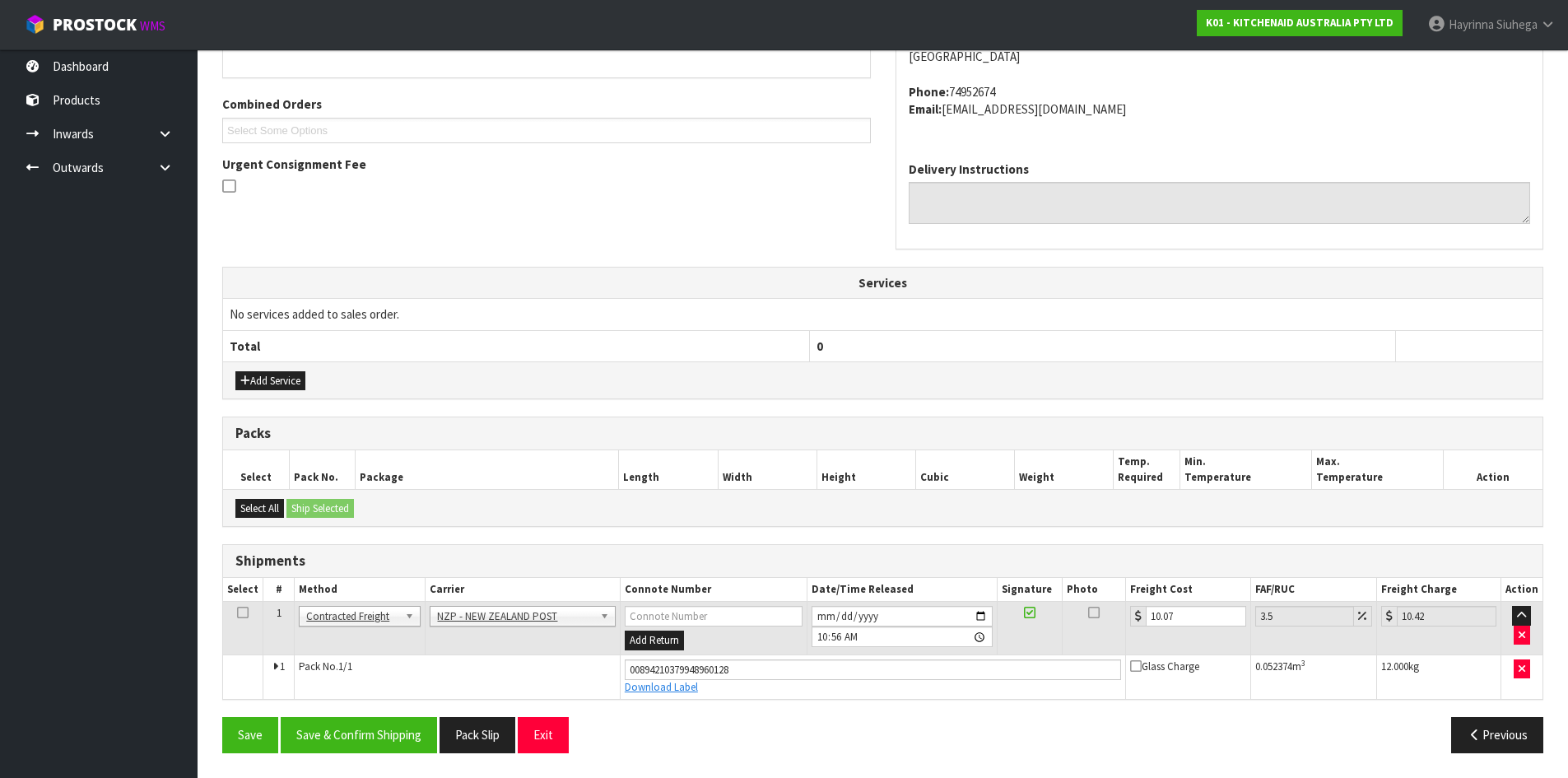
click at [413, 715] on div "From Address CONTRACT WAREHOUSING & LOGISTICS 17 Allens Road East Tamaki Auckla…" at bounding box center [883, 348] width 1321 height 834
click at [410, 717] on button "Save & Confirm Shipping" at bounding box center [359, 735] width 156 height 36
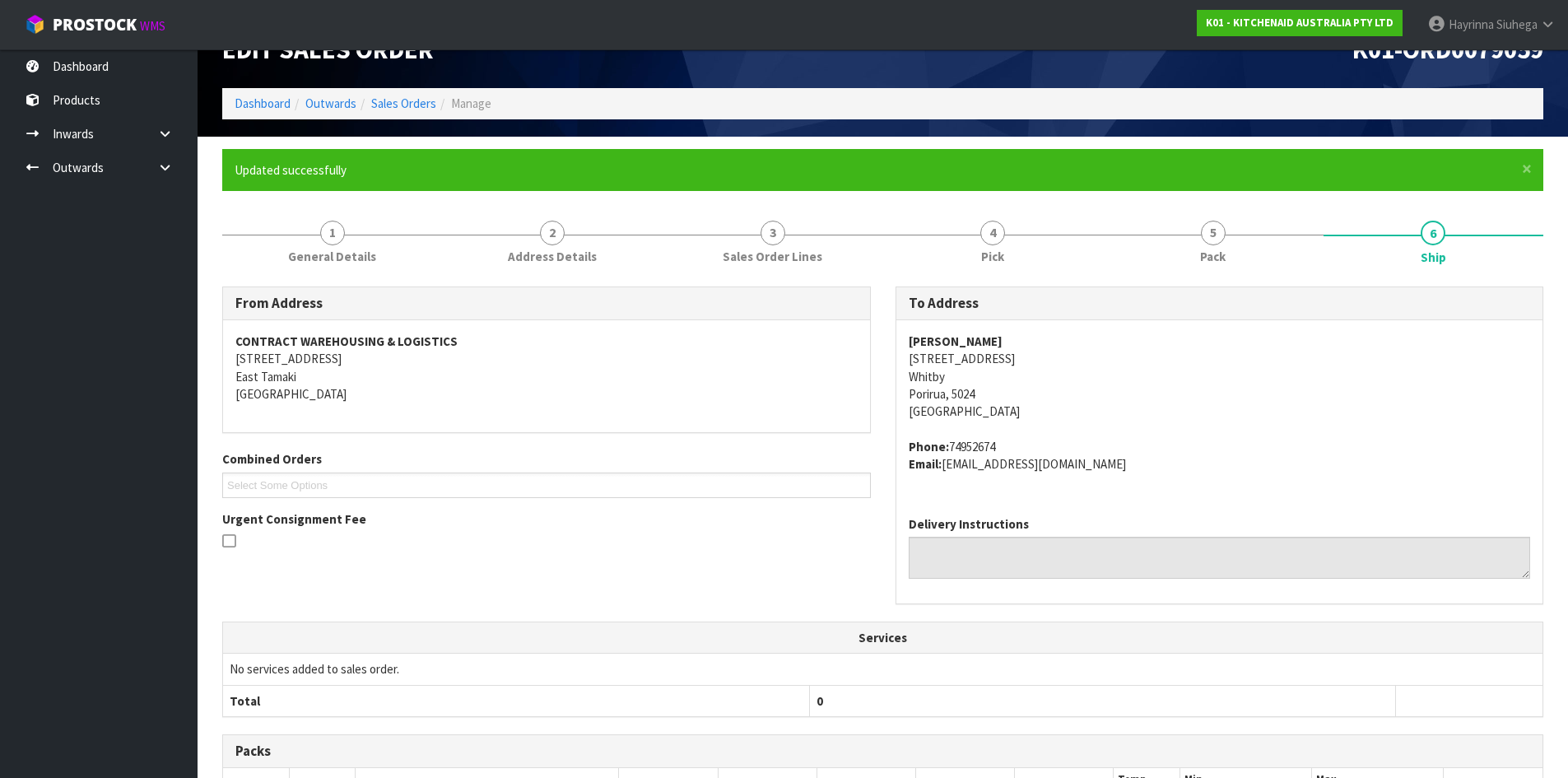
scroll to position [18, 0]
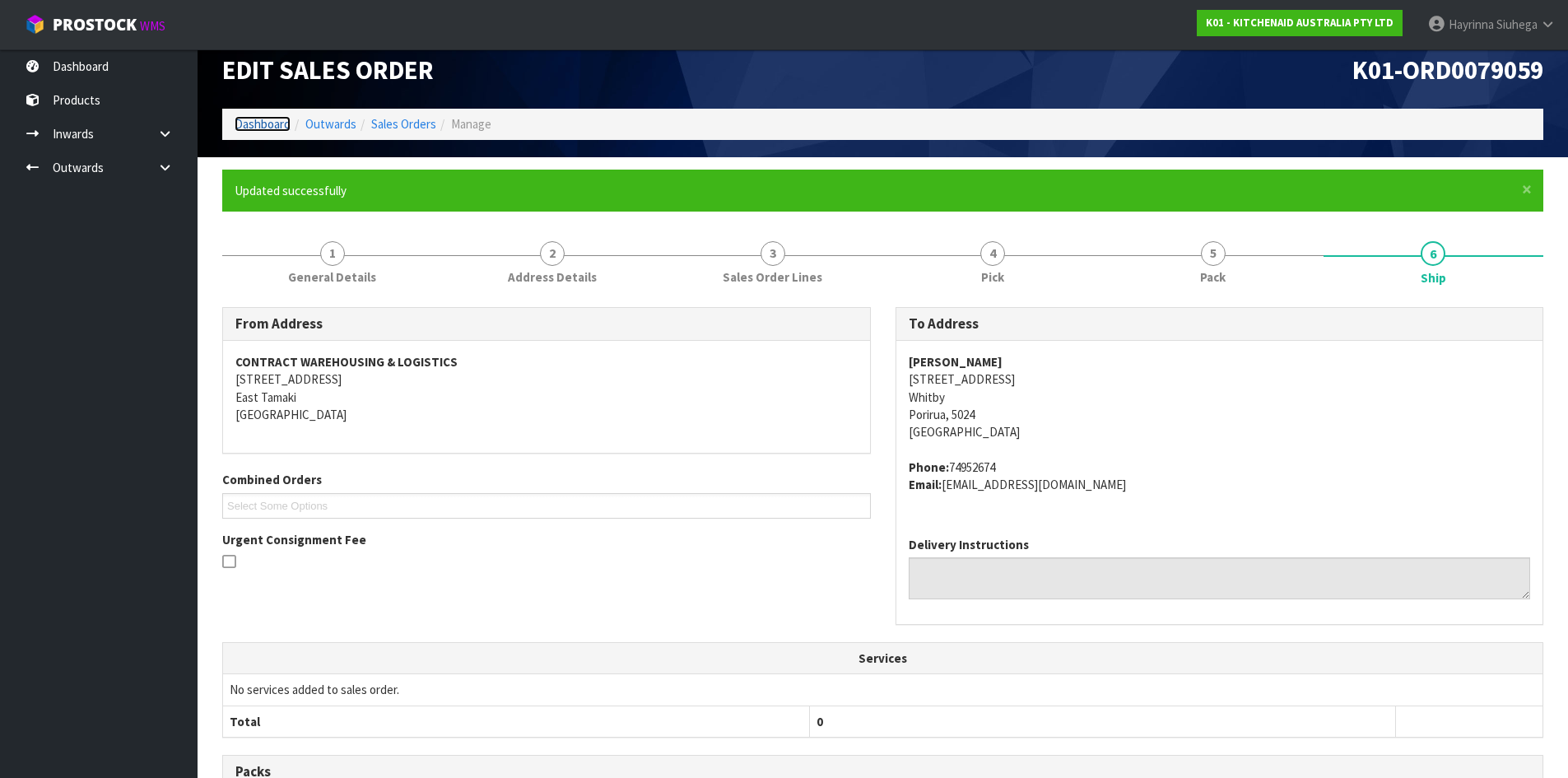
click at [261, 131] on link "Dashboard" at bounding box center [262, 123] width 56 height 15
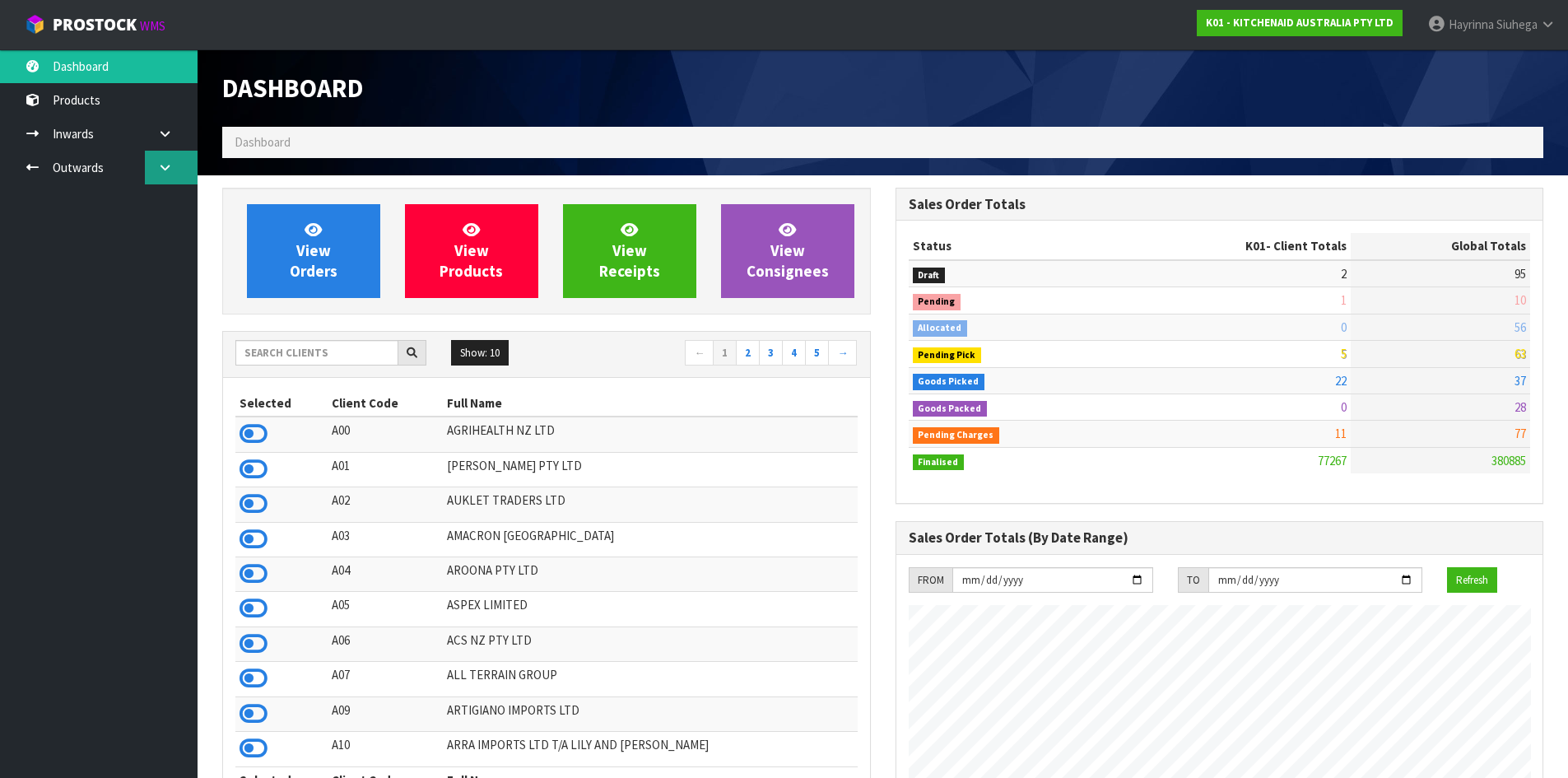
drag, startPoint x: 170, startPoint y: 170, endPoint x: 165, endPoint y: 179, distance: 10.3
click at [170, 170] on icon at bounding box center [165, 167] width 15 height 13
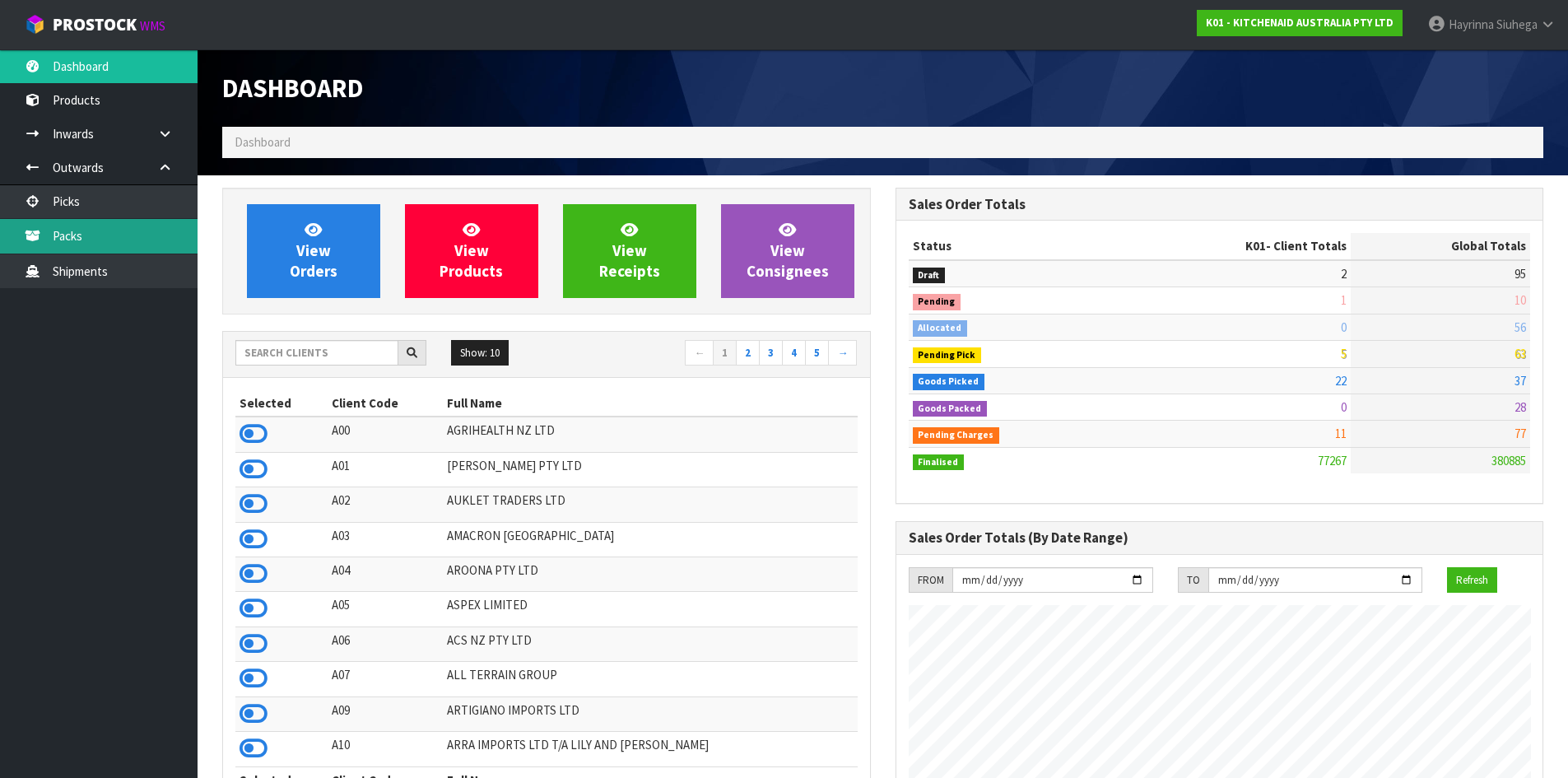
click at [98, 236] on link "Packs" at bounding box center [99, 236] width 198 height 34
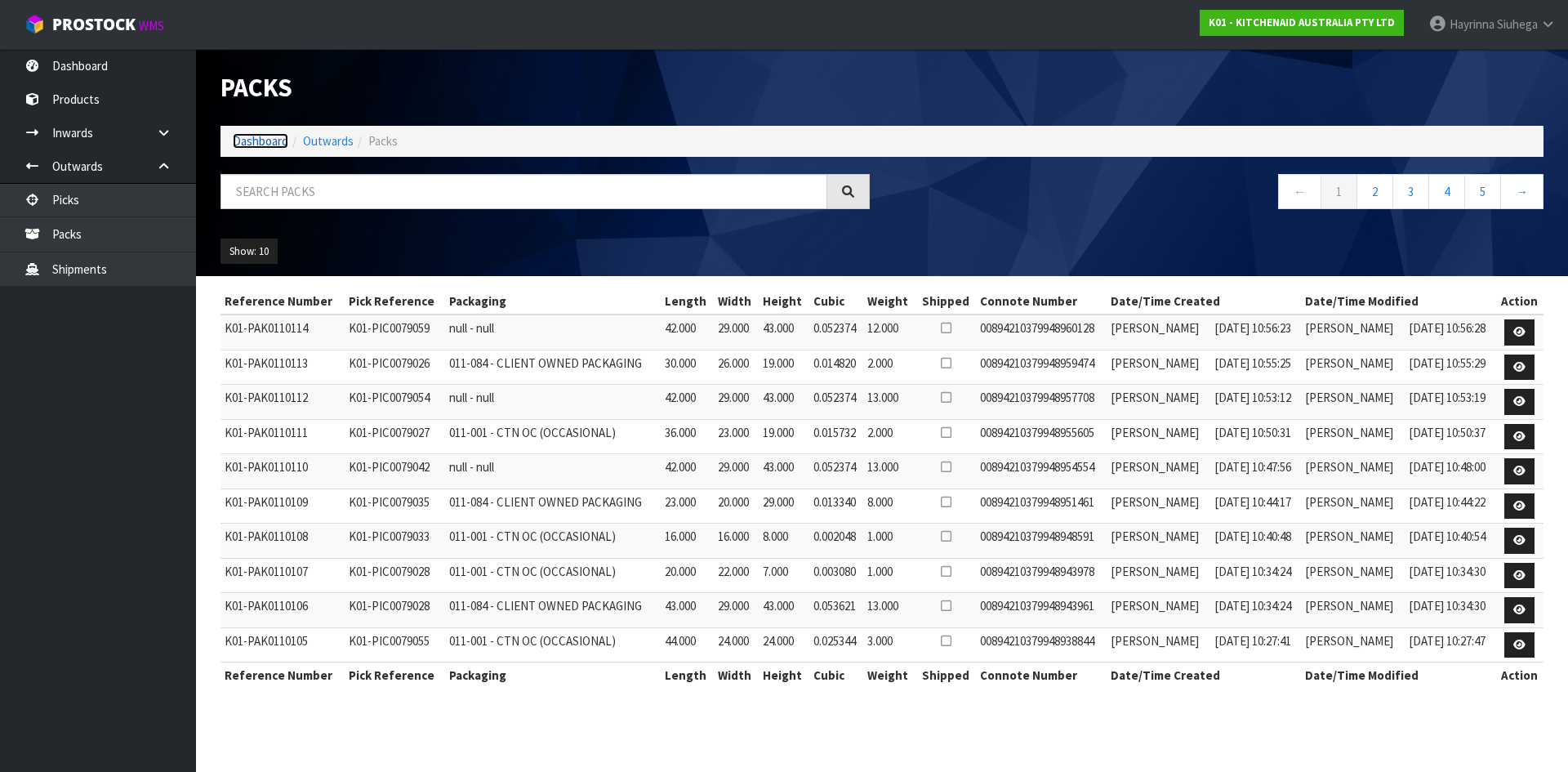
click at [248, 147] on link "Dashboard" at bounding box center [260, 141] width 55 height 15
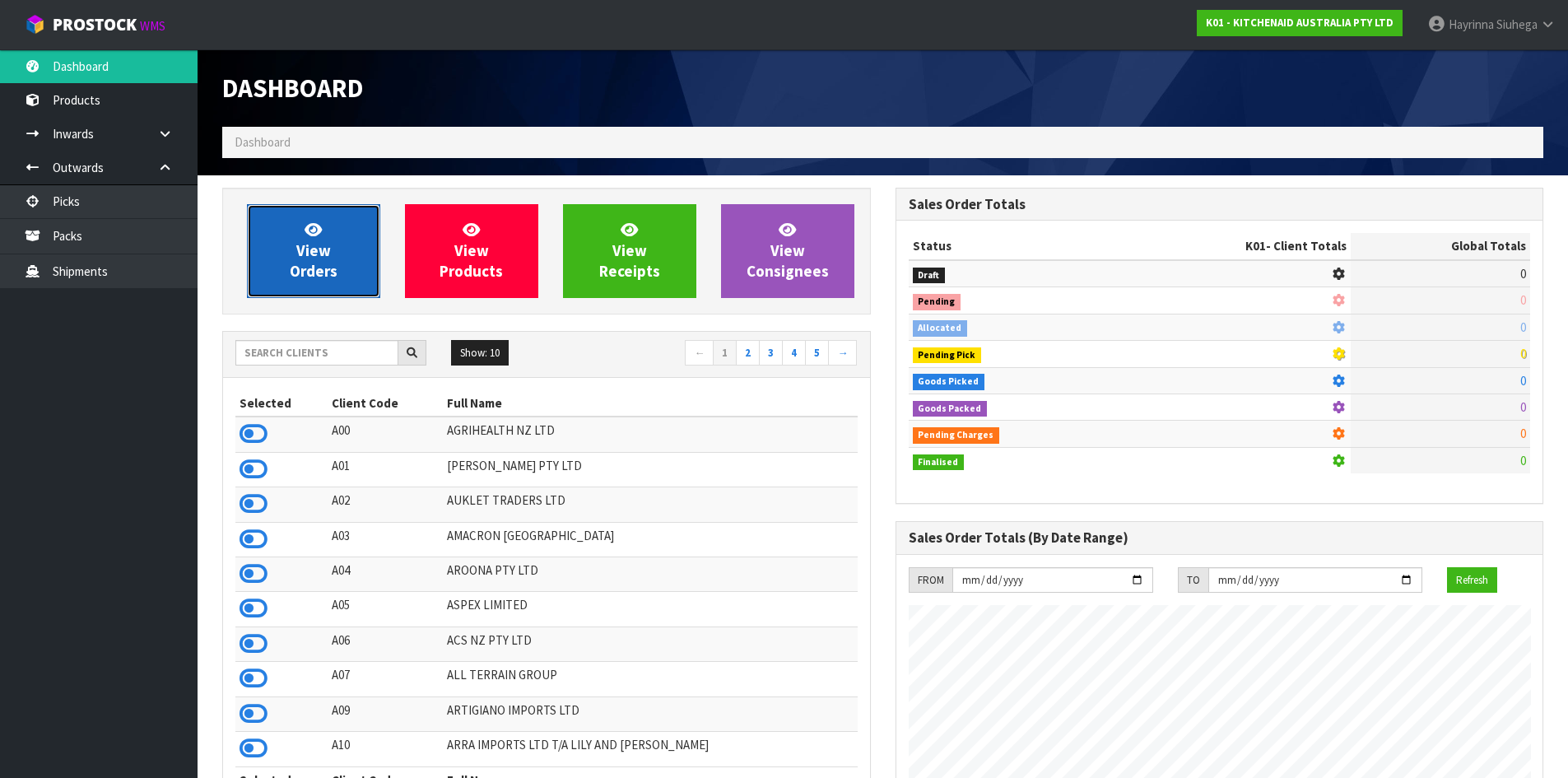
scroll to position [1027, 672]
click at [271, 229] on link "View Orders" at bounding box center [314, 250] width 134 height 94
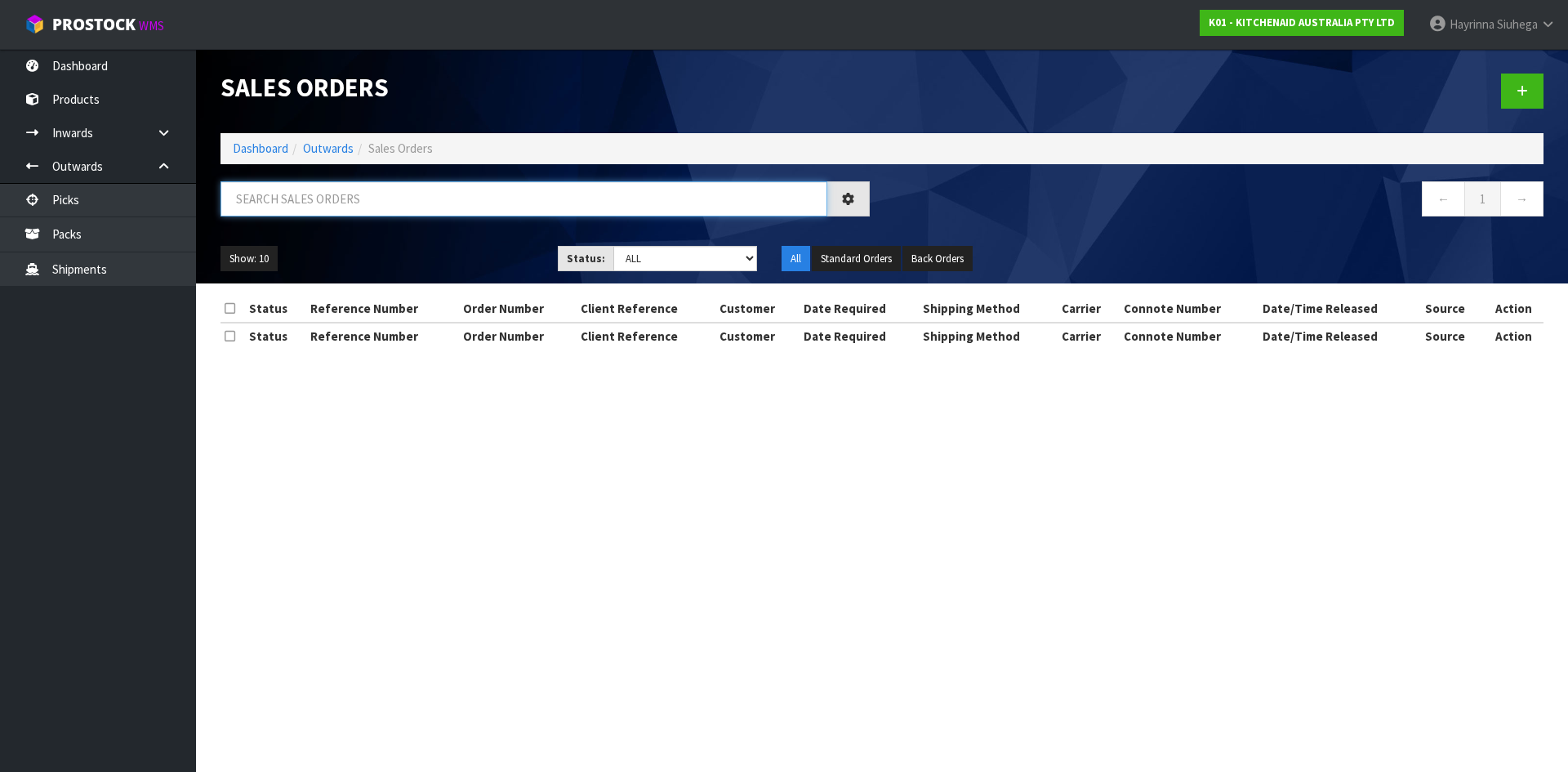
click at [289, 213] on input "text" at bounding box center [524, 199] width 607 height 35
type input "JOB-0412176"
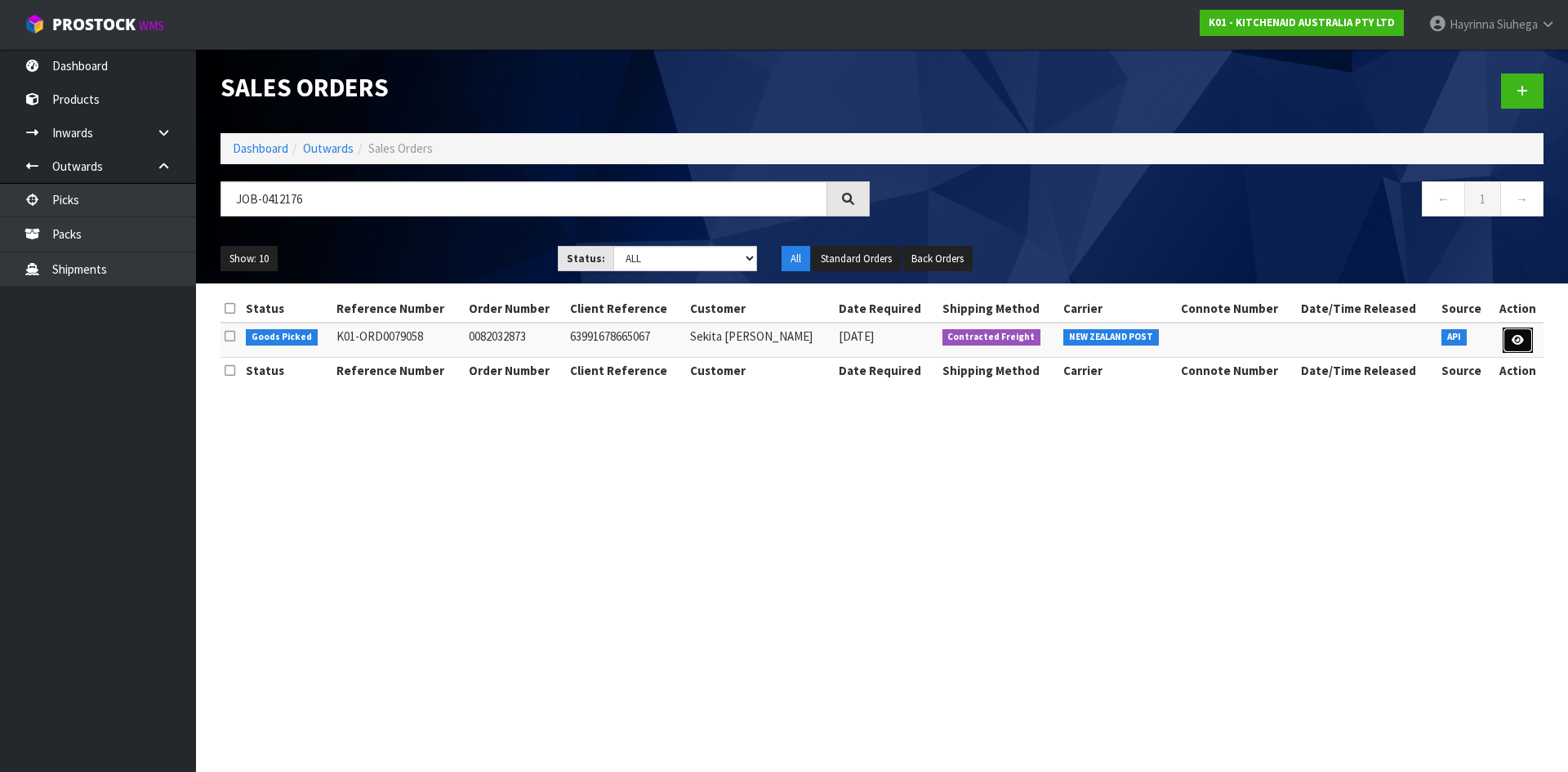
click at [1520, 338] on icon at bounding box center [1518, 340] width 13 height 11
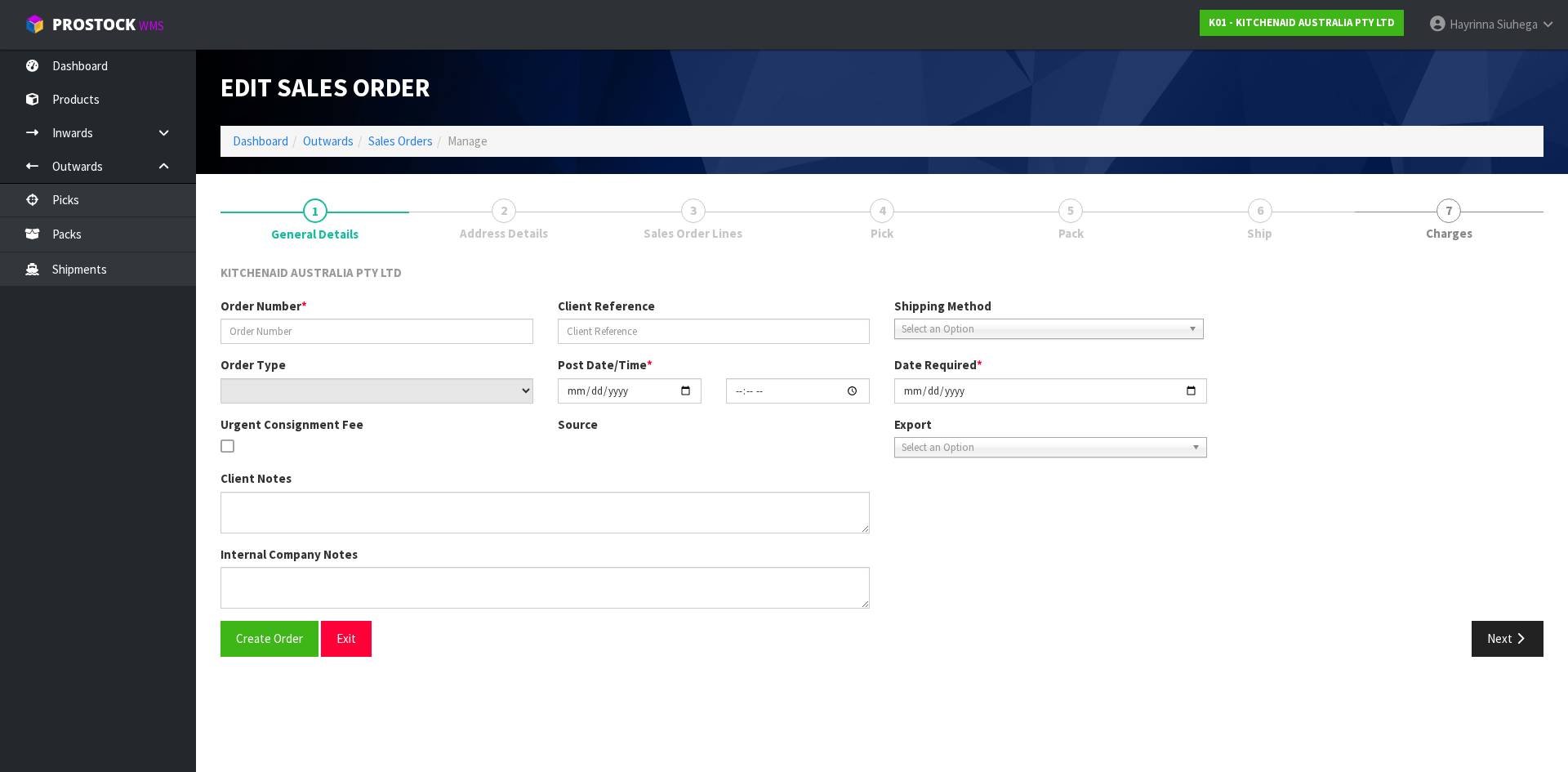
type input "0082032873"
type input "63991678665067"
select select "number:0"
type input "2025-09-11"
type input "21:42:44.000"
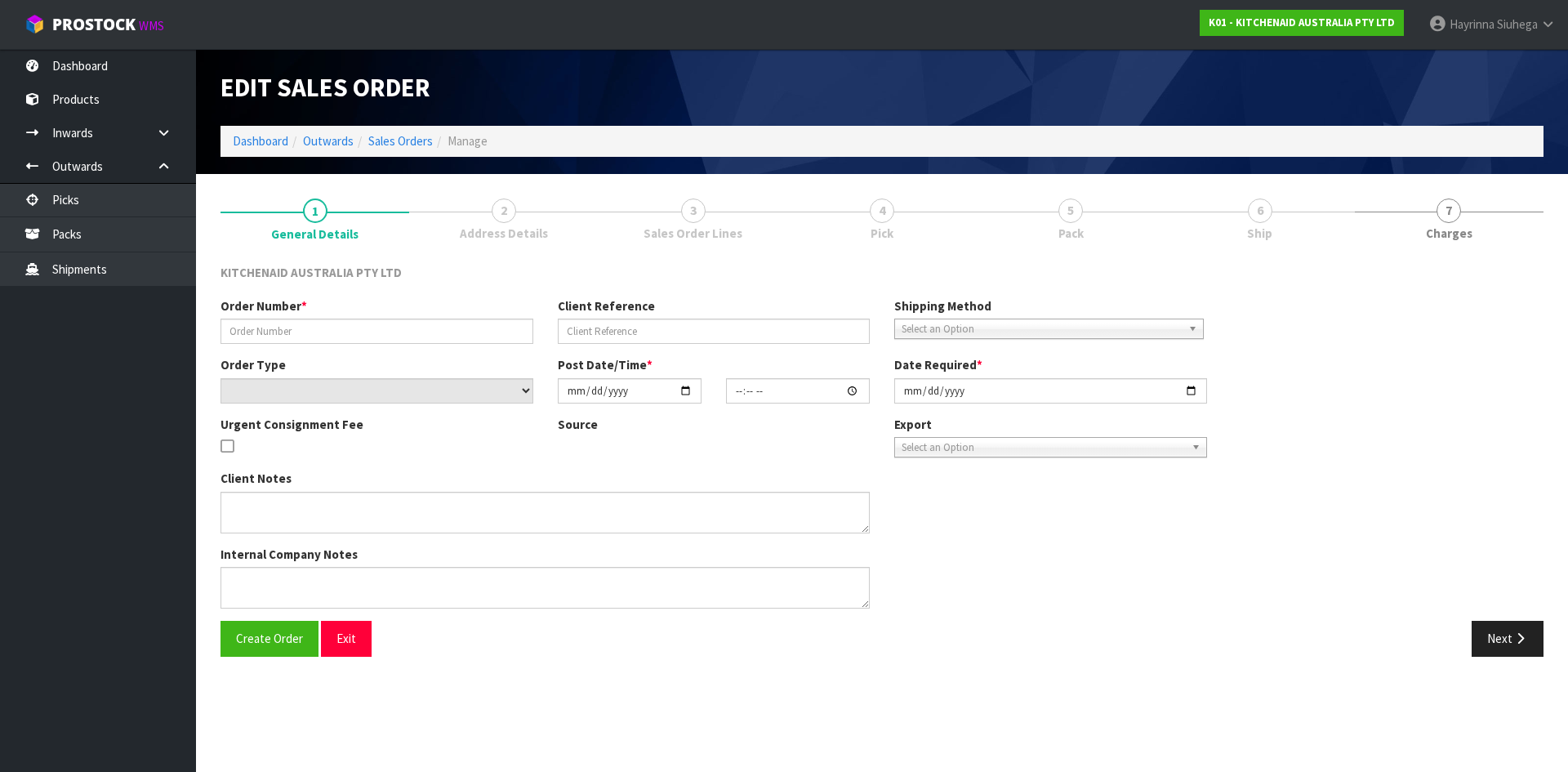
type input "2025-09-11"
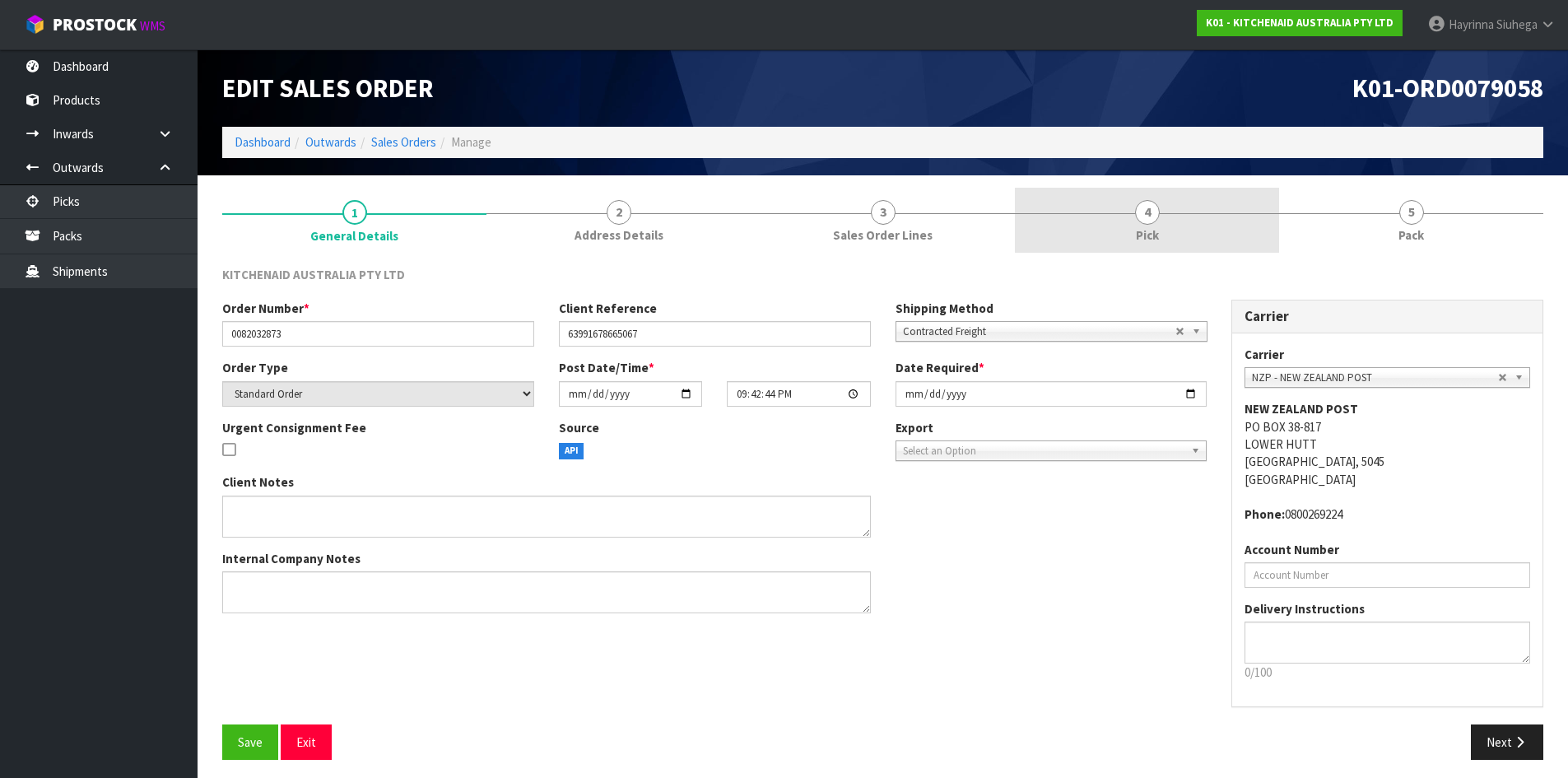
click at [1233, 218] on link "4 Pick" at bounding box center [1147, 220] width 264 height 65
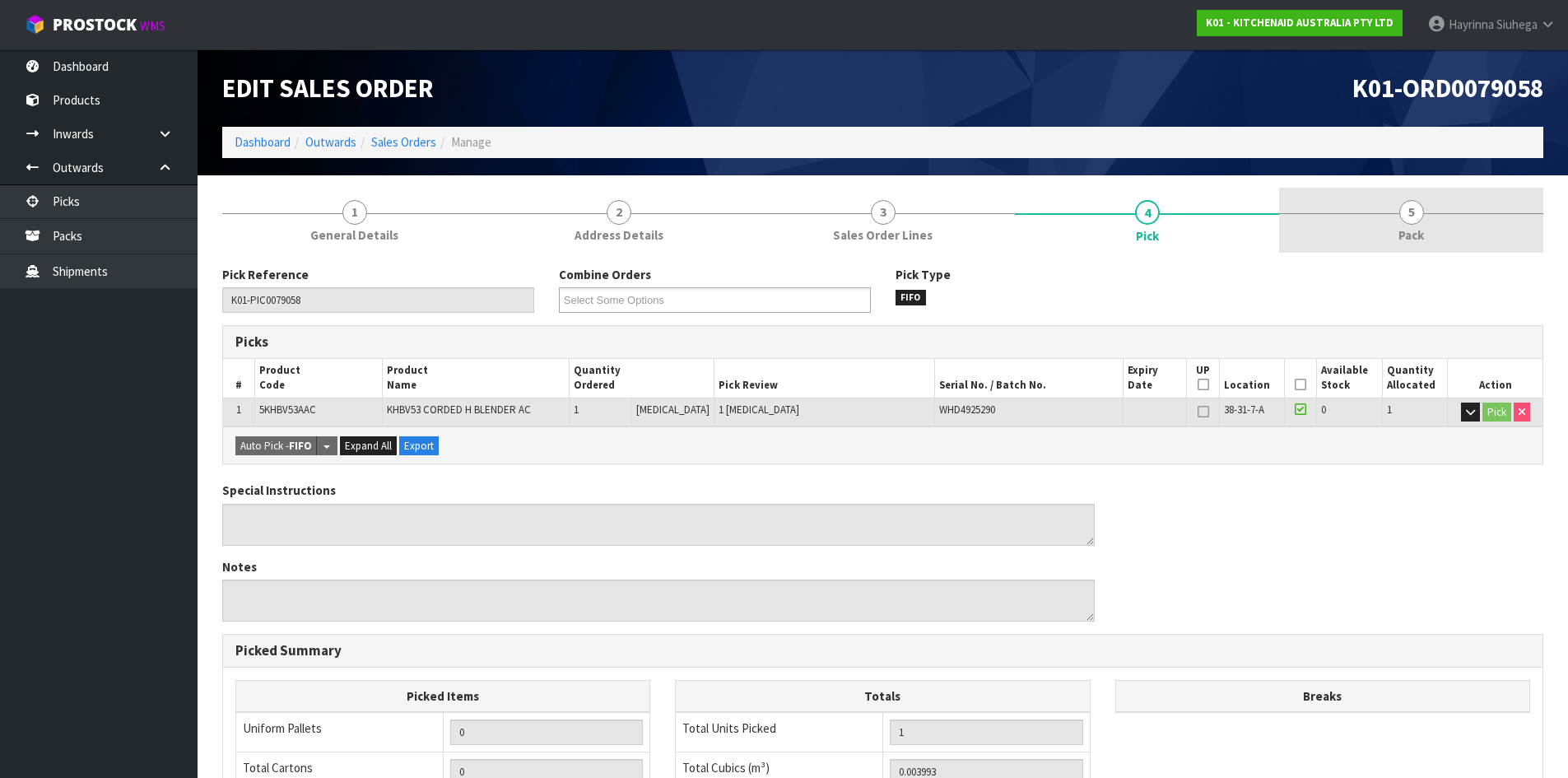
click at [1371, 216] on link "5 Pack" at bounding box center [1412, 220] width 264 height 65
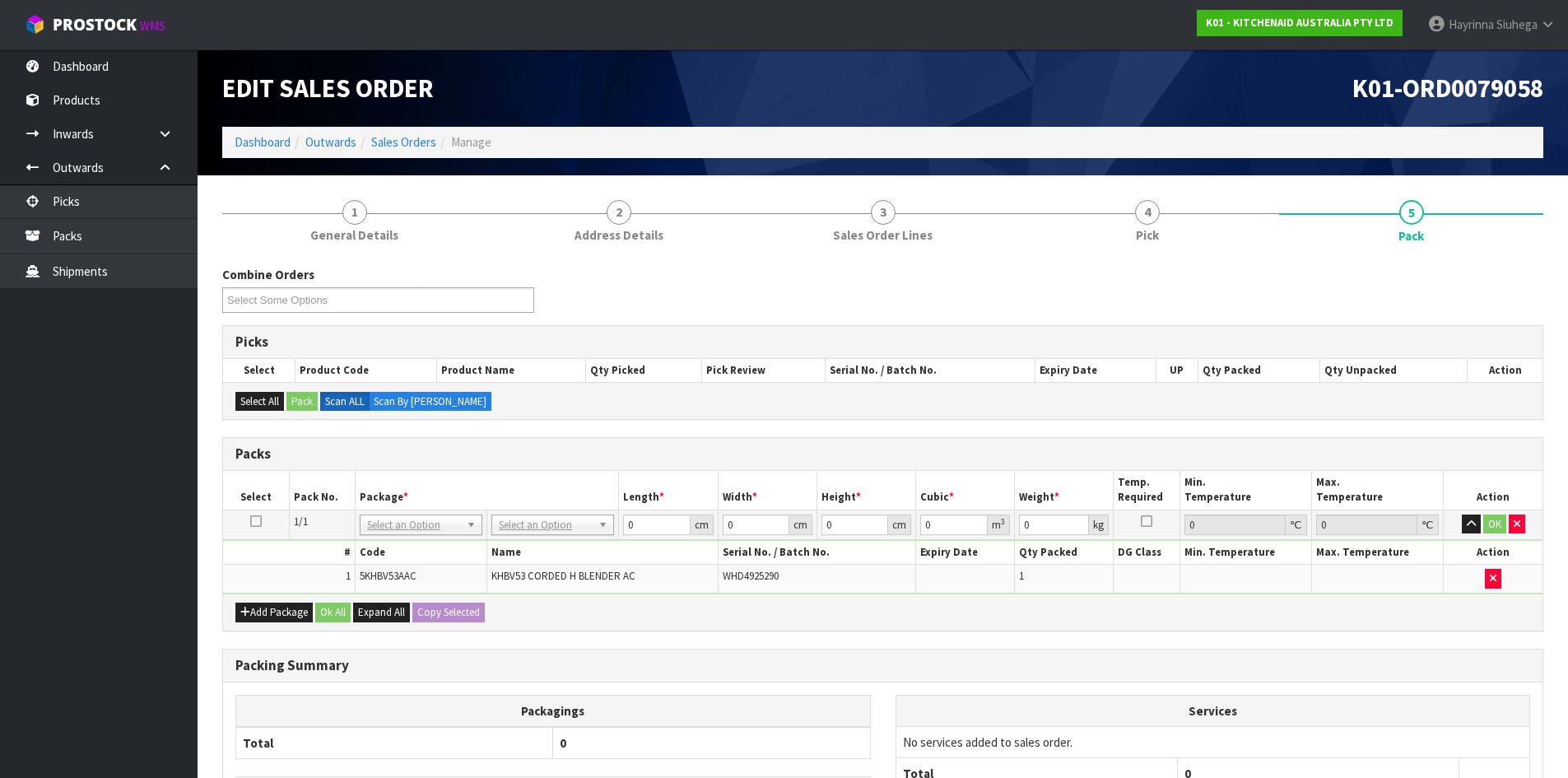
drag, startPoint x: 540, startPoint y: 539, endPoint x: 546, endPoint y: 521, distance: 19.0
click at [541, 532] on td "No Packaging Cartons PLT GEN120 (1200 X 1000) PLT ONE WAY SKID CHEP HIRE PALLET…" at bounding box center [553, 524] width 132 height 30
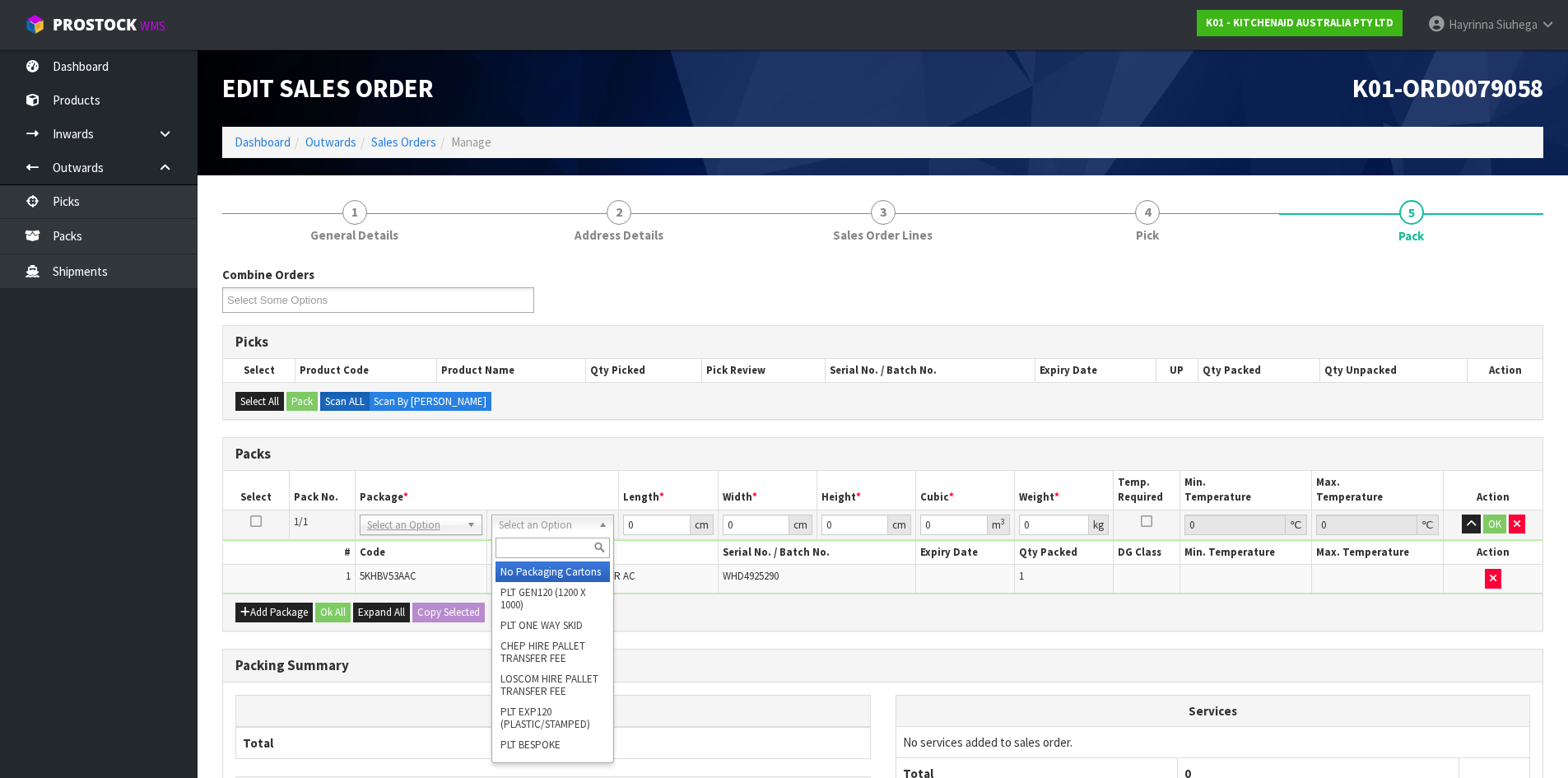
click at [533, 551] on input "text" at bounding box center [552, 548] width 114 height 20
type input "oc"
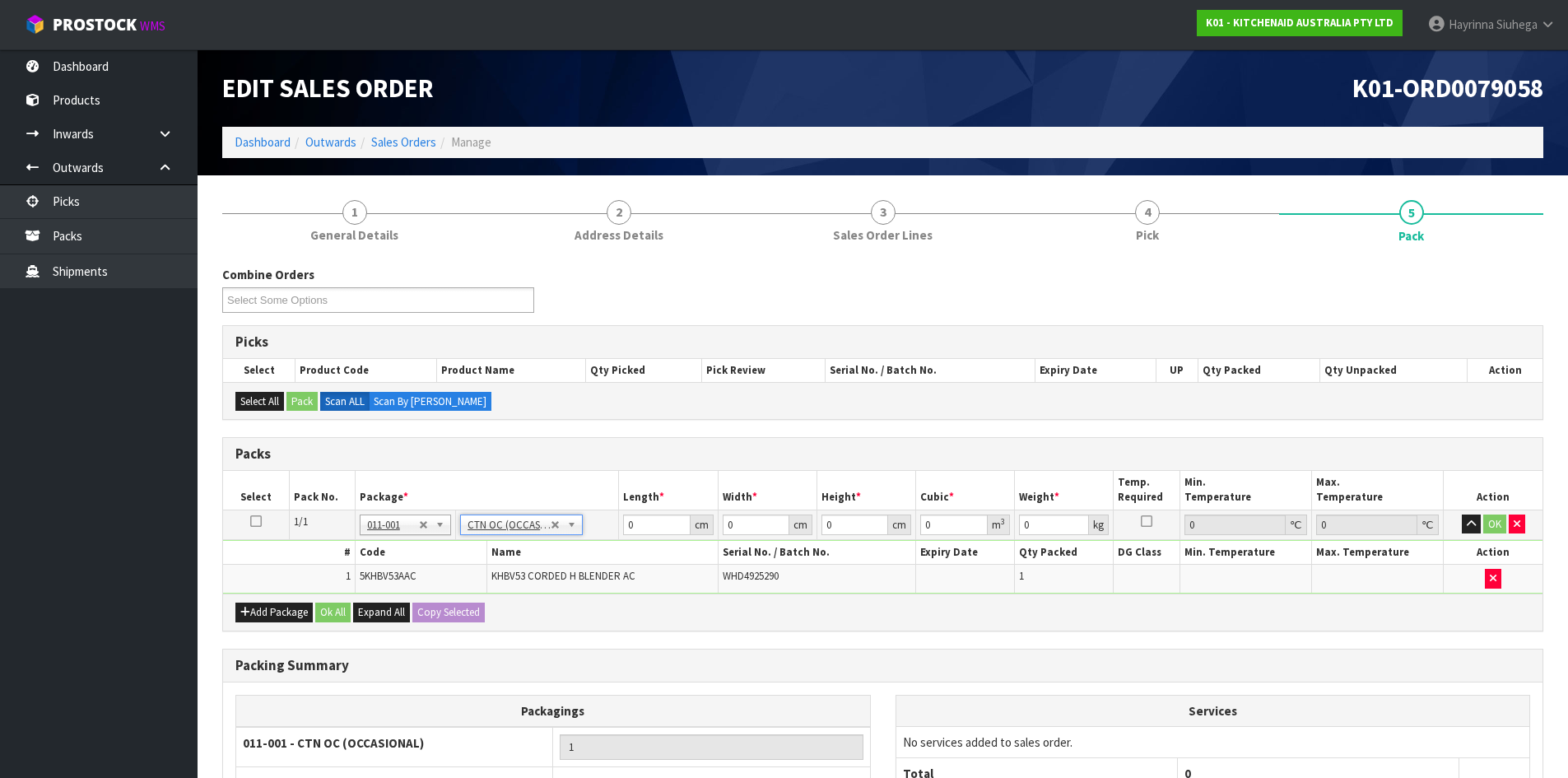
type input "1.2"
click at [628, 526] on input "0" at bounding box center [656, 524] width 67 height 20
click at [627, 527] on input "0" at bounding box center [656, 524] width 67 height 20
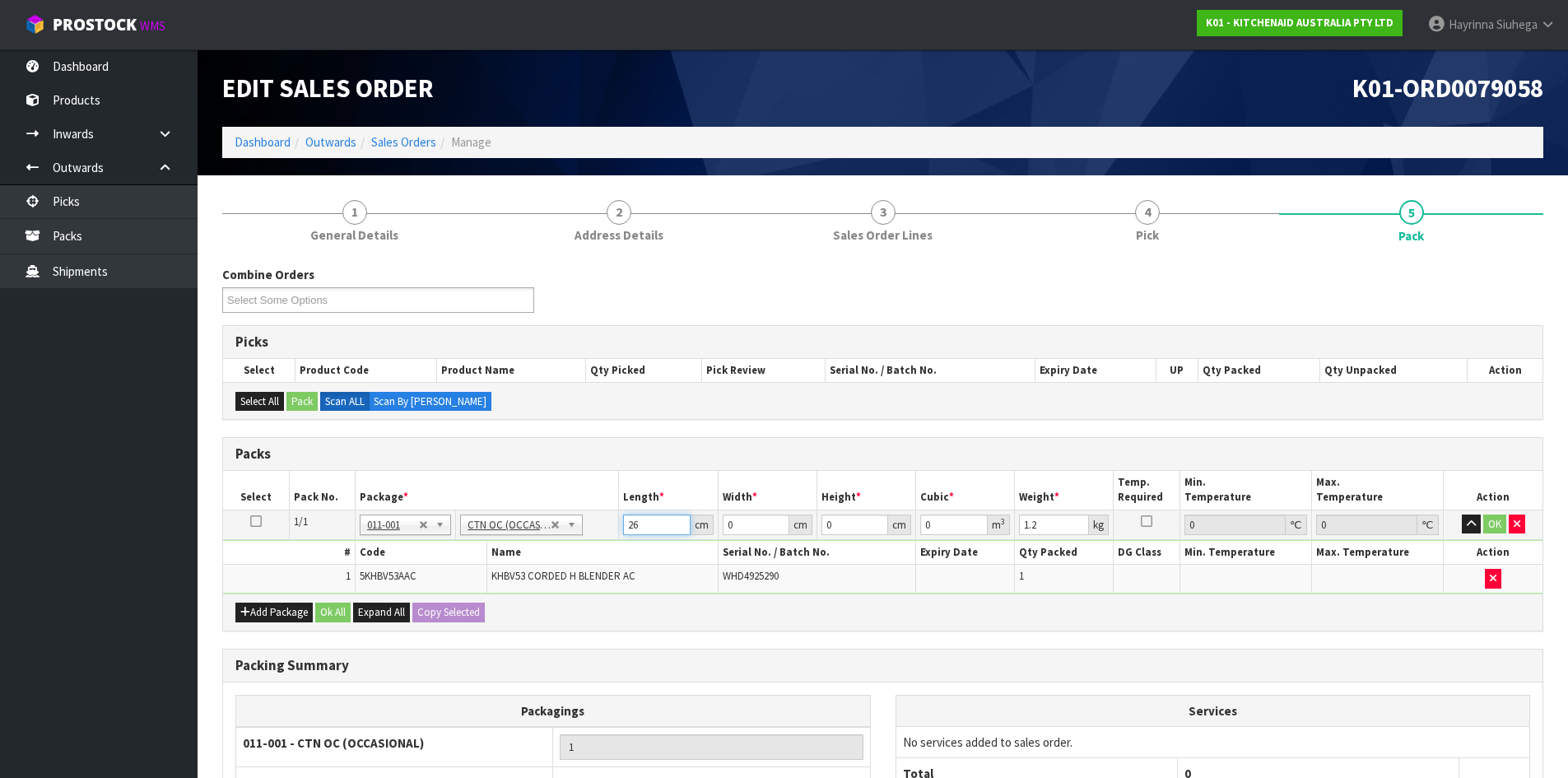
type input "26"
type input "22"
type input "2"
type input "0.001144"
type input "28"
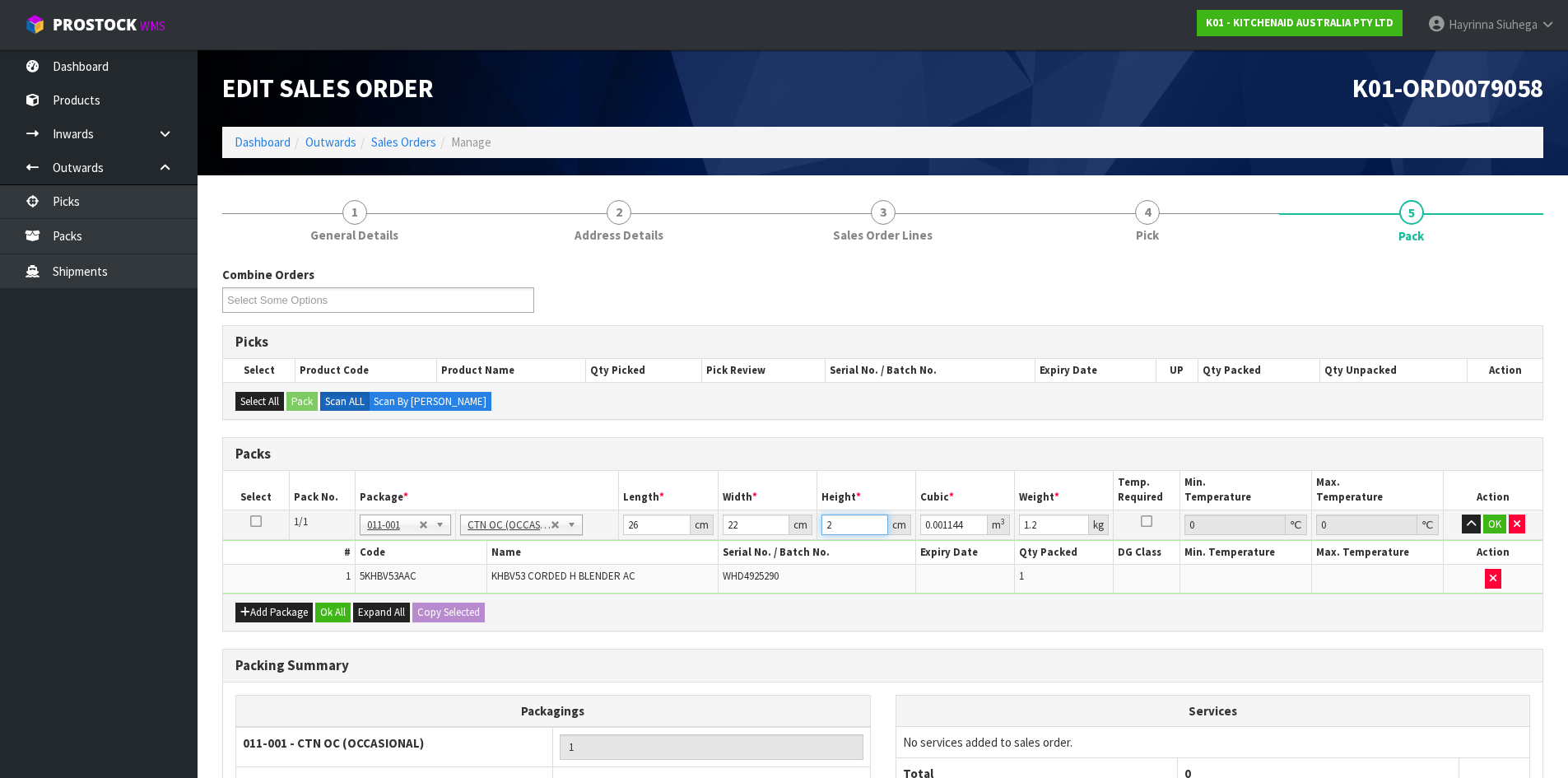
type input "0.016016"
type input "28"
type input "2"
click button "OK" at bounding box center [1494, 523] width 23 height 19
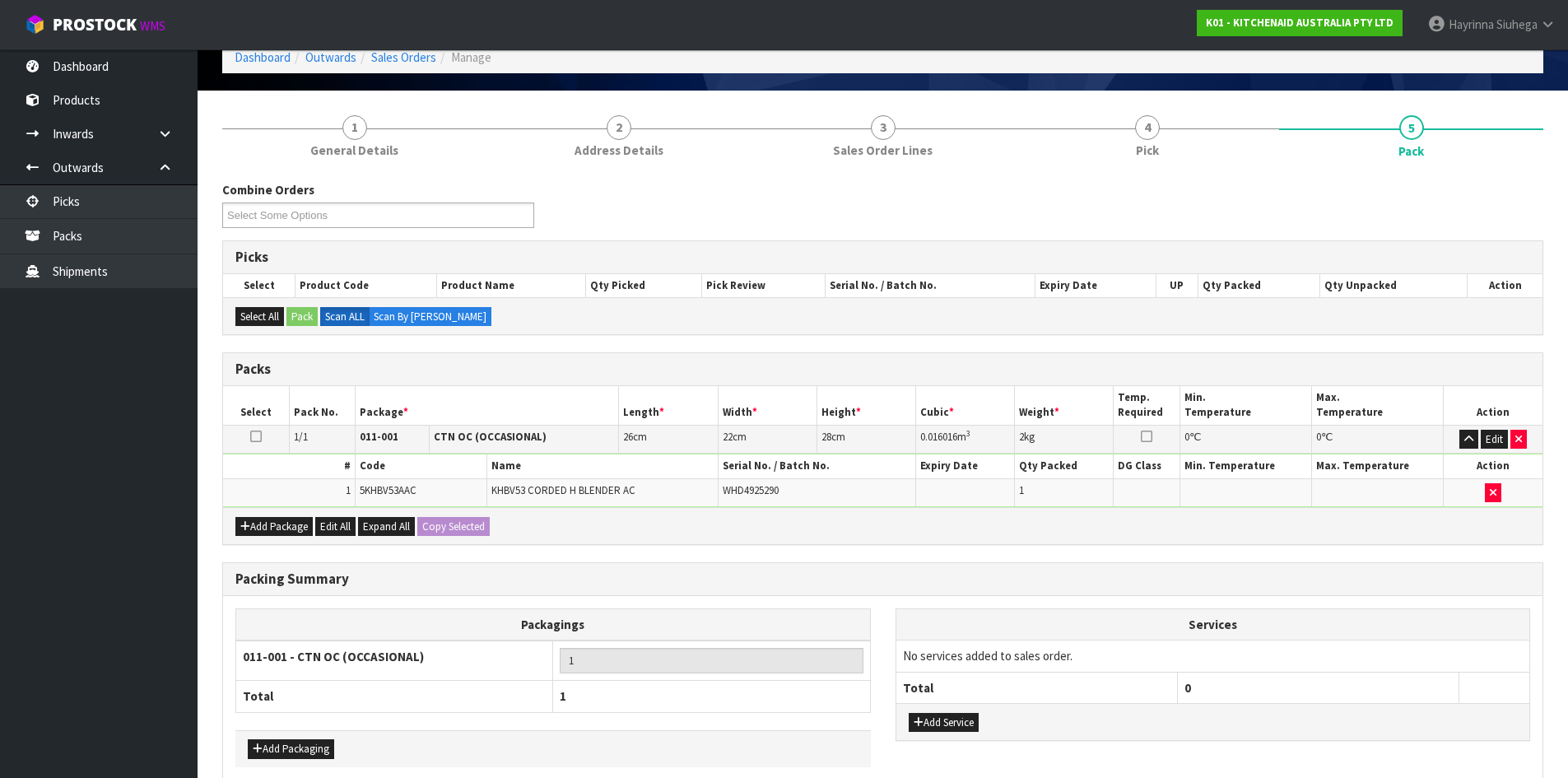
scroll to position [165, 0]
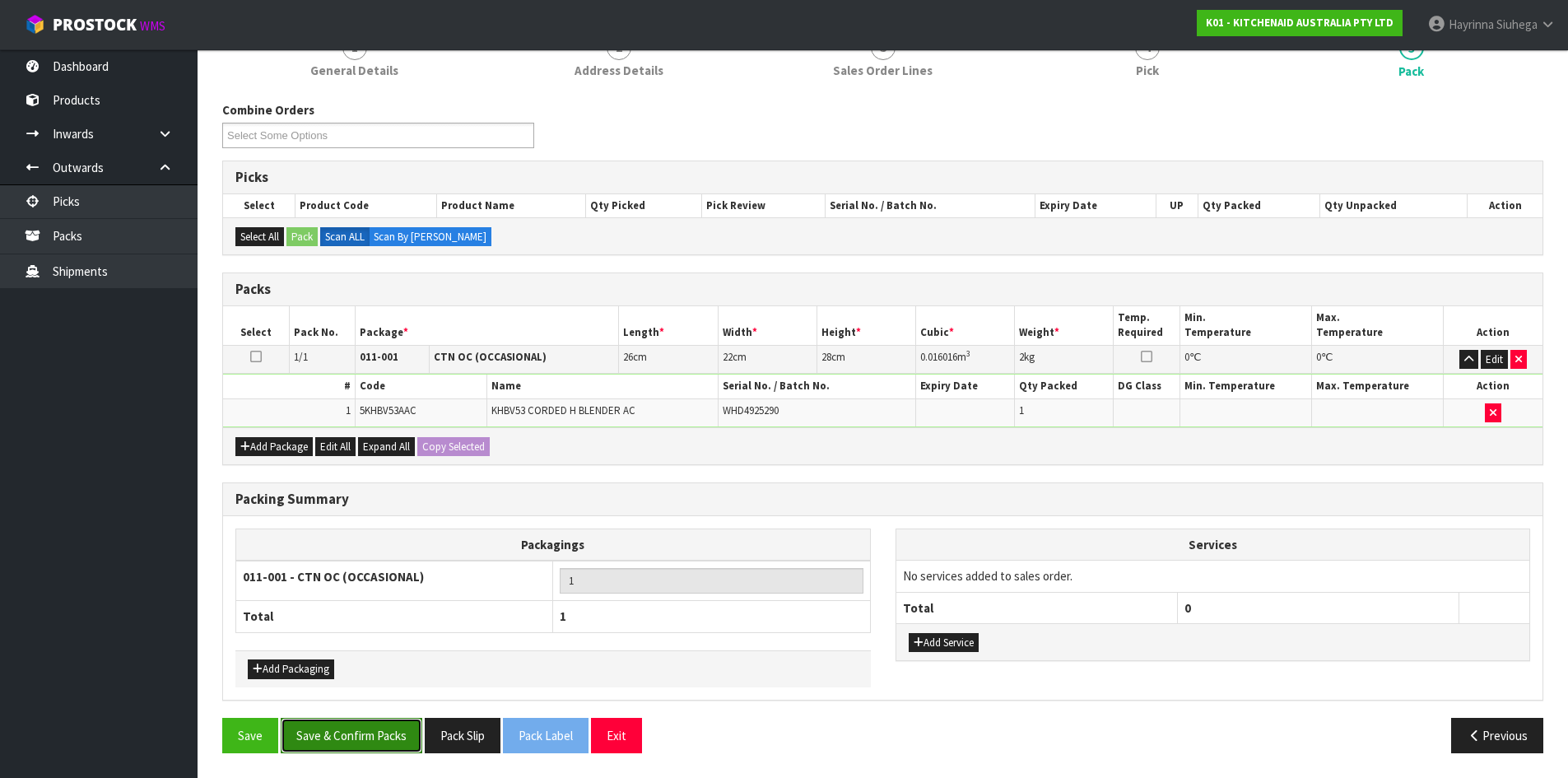
click at [399, 740] on button "Save & Confirm Packs" at bounding box center [351, 736] width 141 height 36
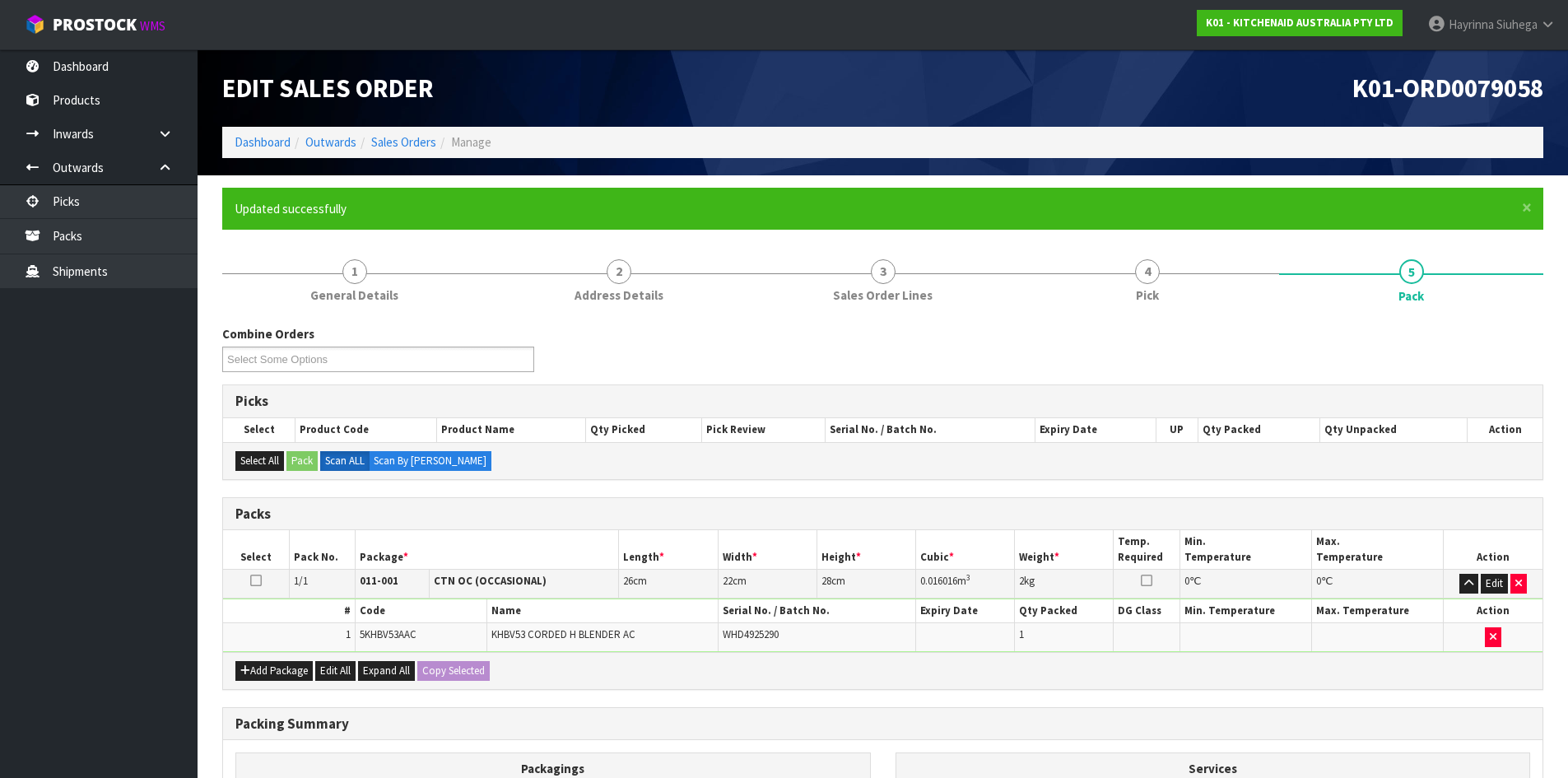
scroll to position [134, 0]
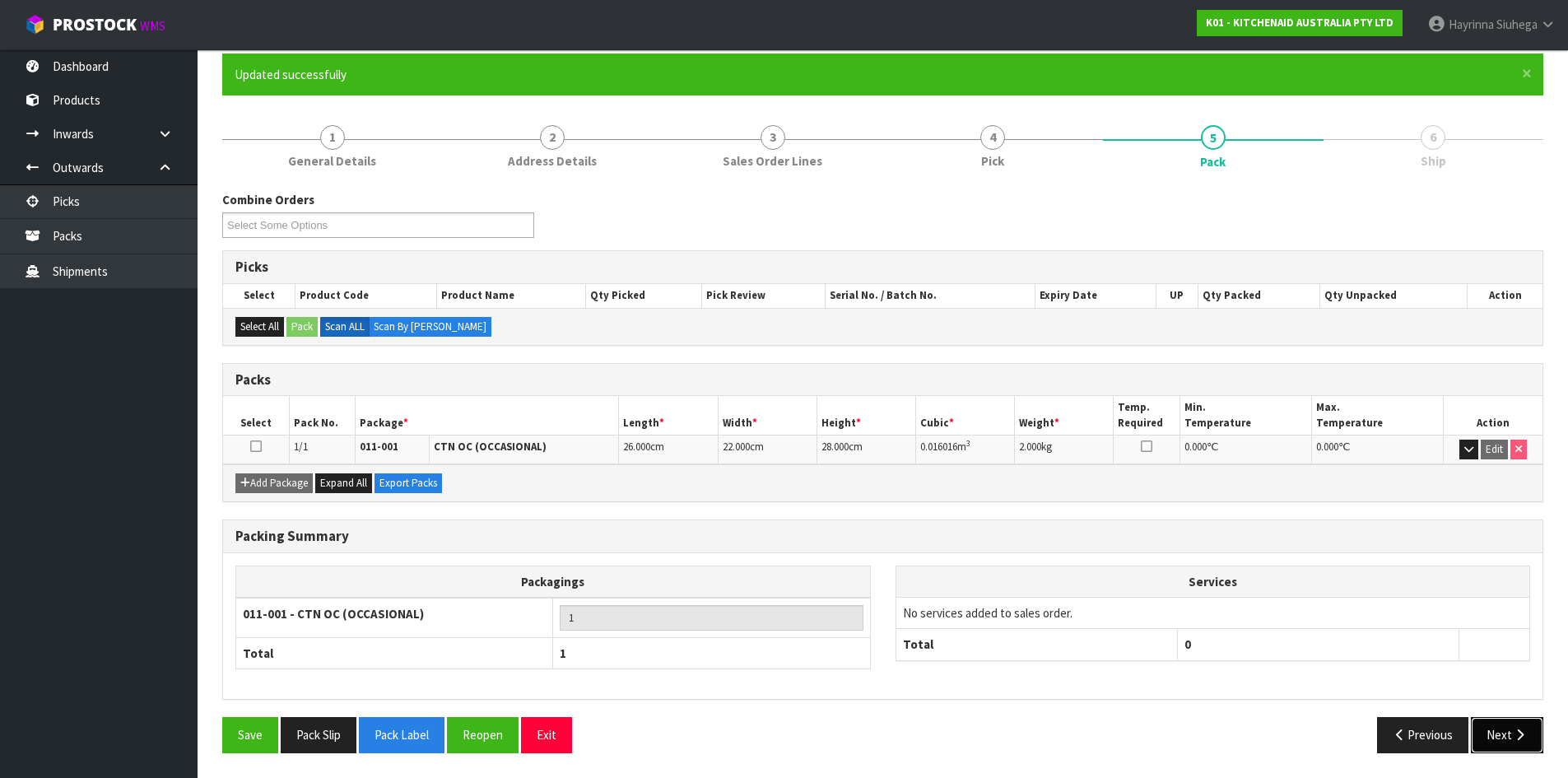
click at [1500, 731] on button "Next" at bounding box center [1507, 735] width 73 height 36
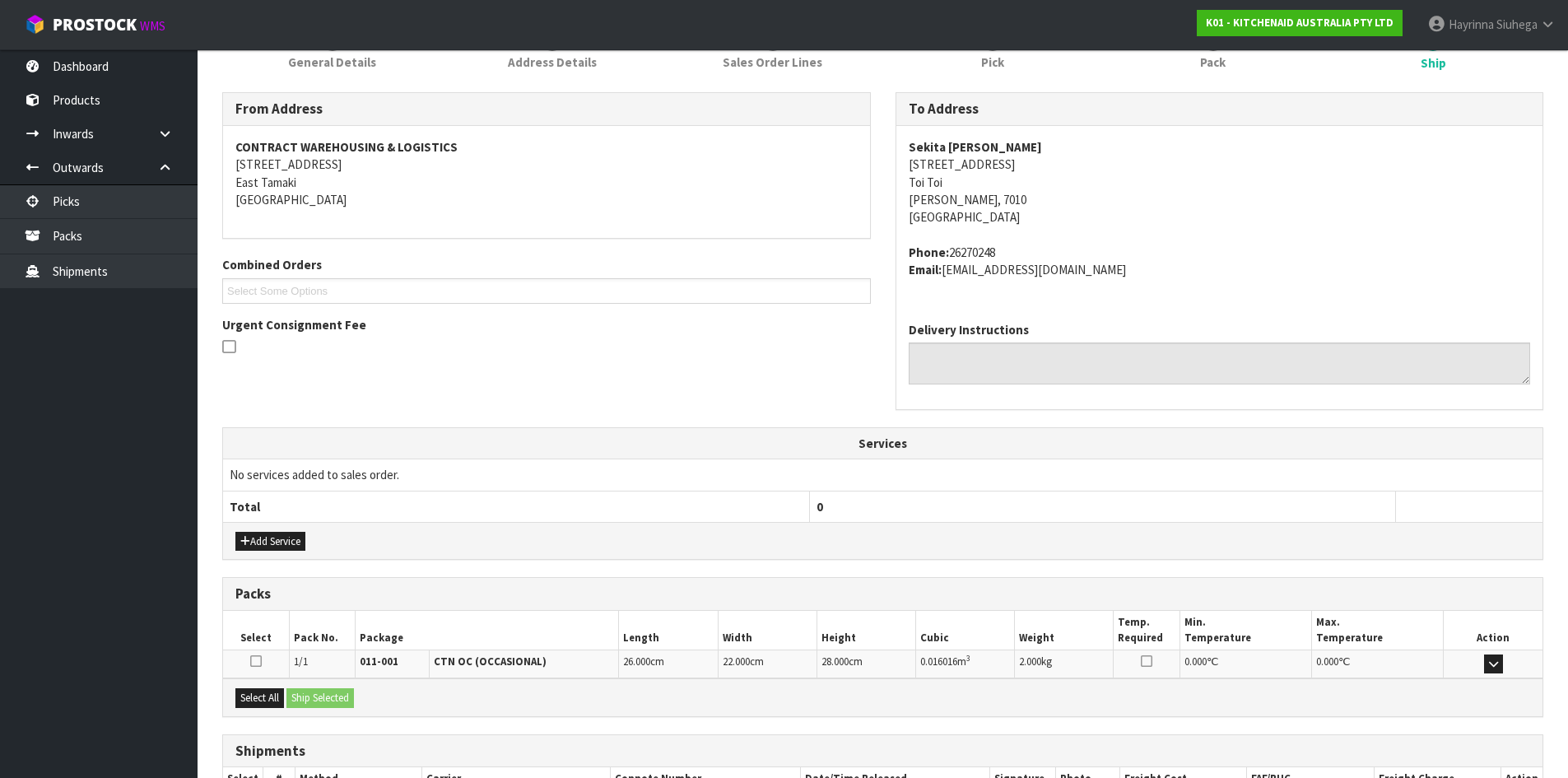
scroll to position [349, 0]
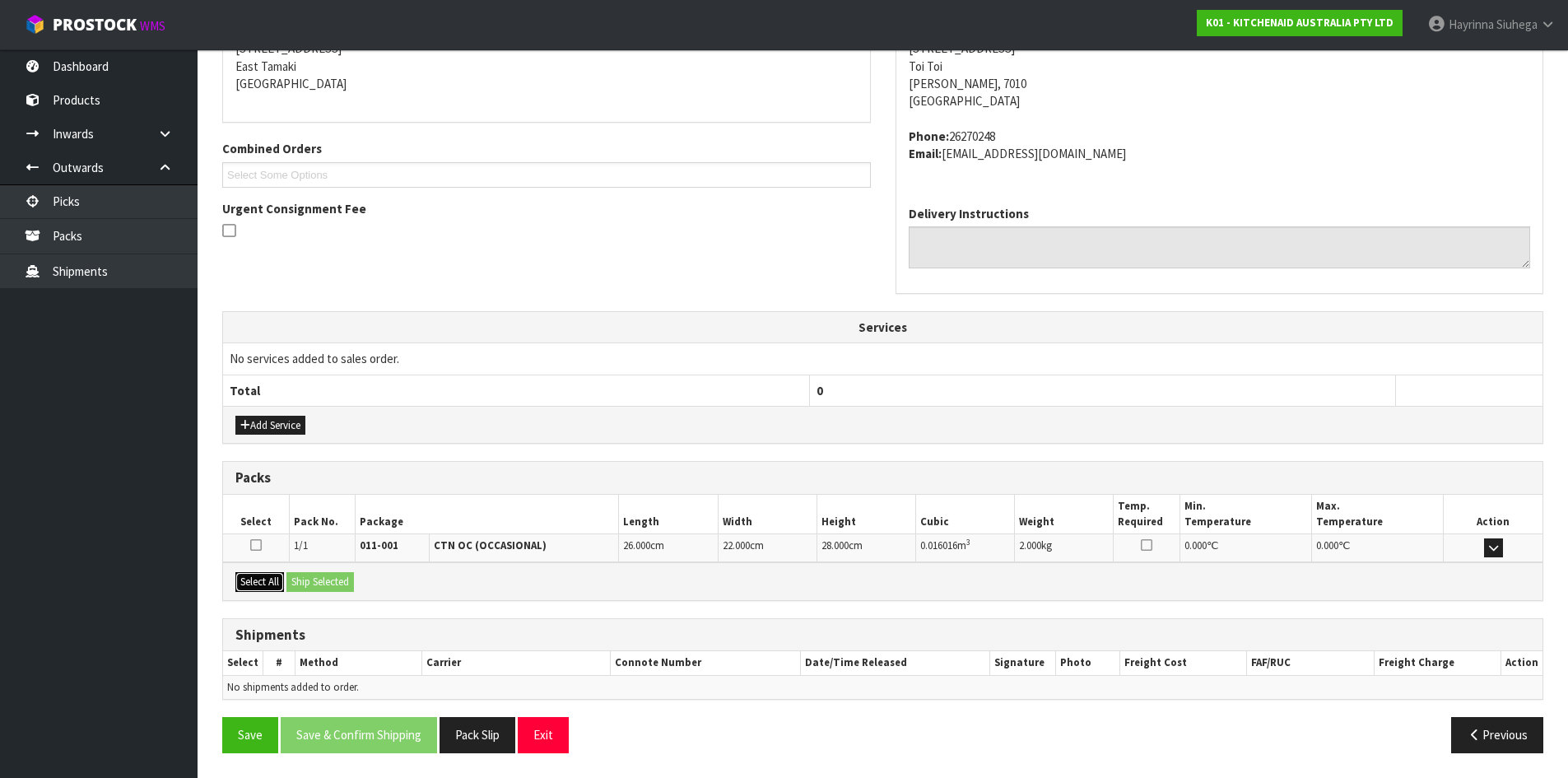
drag, startPoint x: 258, startPoint y: 574, endPoint x: 311, endPoint y: 580, distance: 53.3
click at [258, 575] on button "Select All" at bounding box center [259, 582] width 48 height 19
click at [315, 579] on button "Ship Selected" at bounding box center [321, 582] width 68 height 19
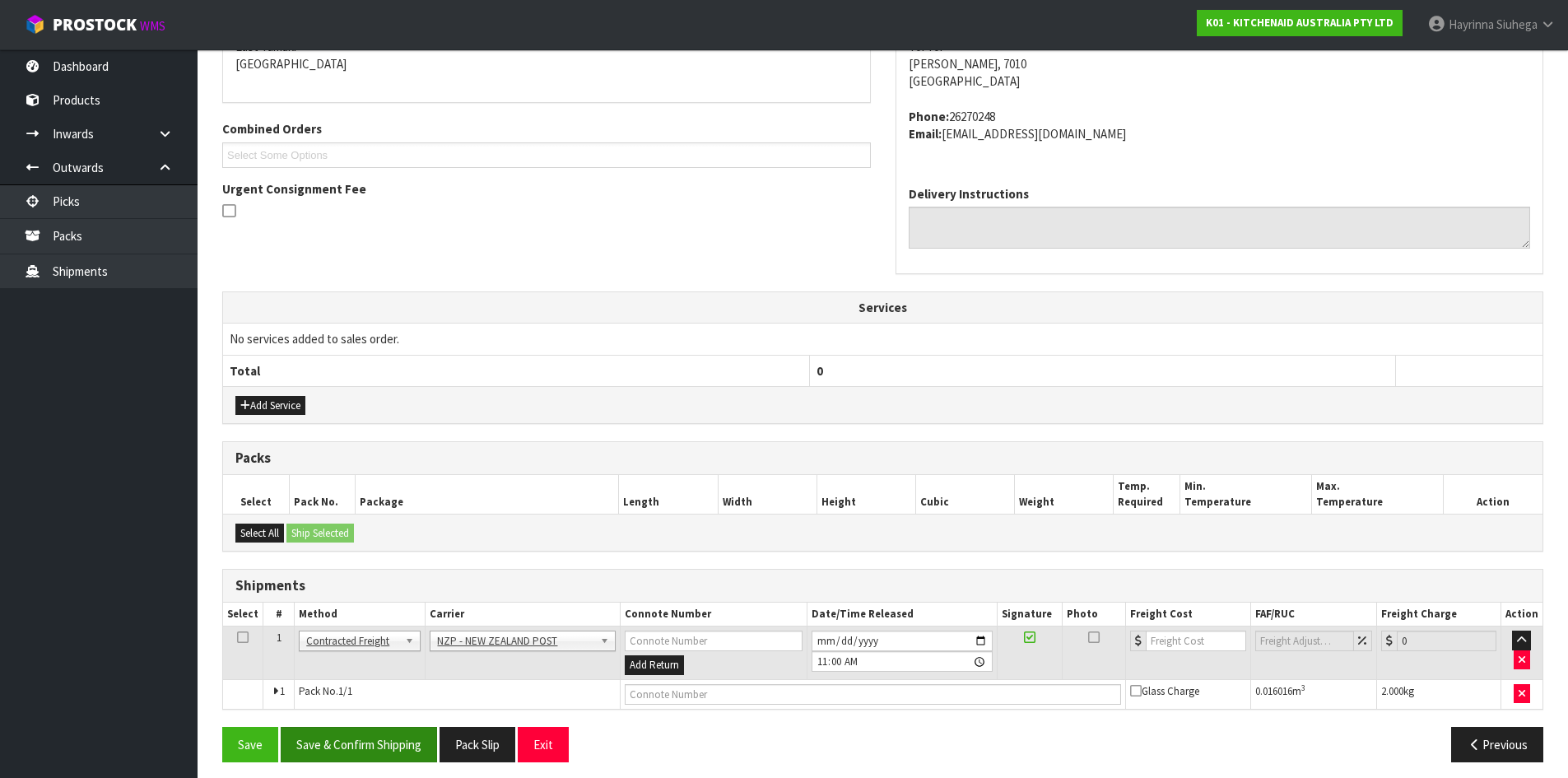
scroll to position [378, 0]
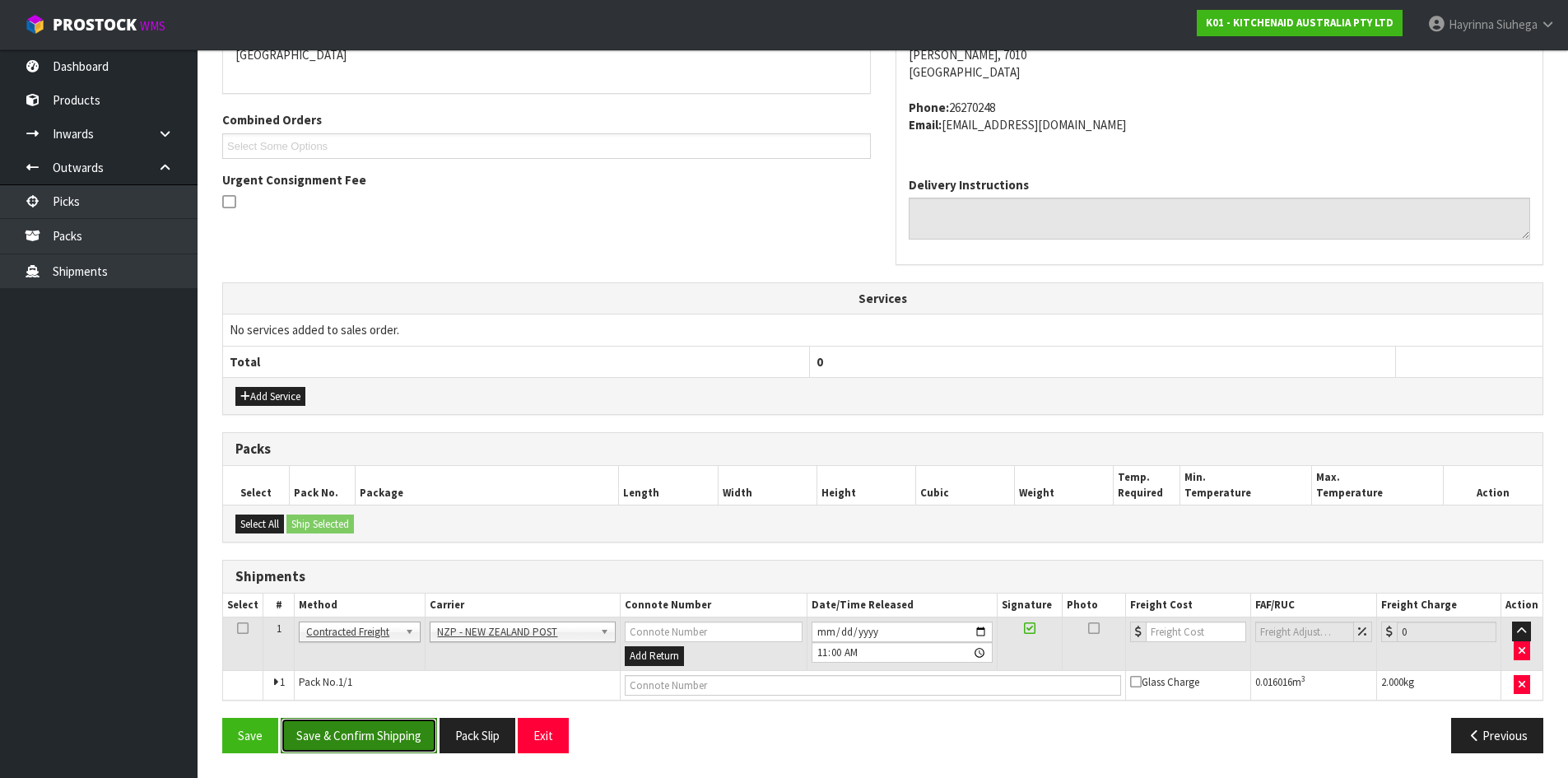
click at [329, 737] on button "Save & Confirm Shipping" at bounding box center [359, 736] width 156 height 36
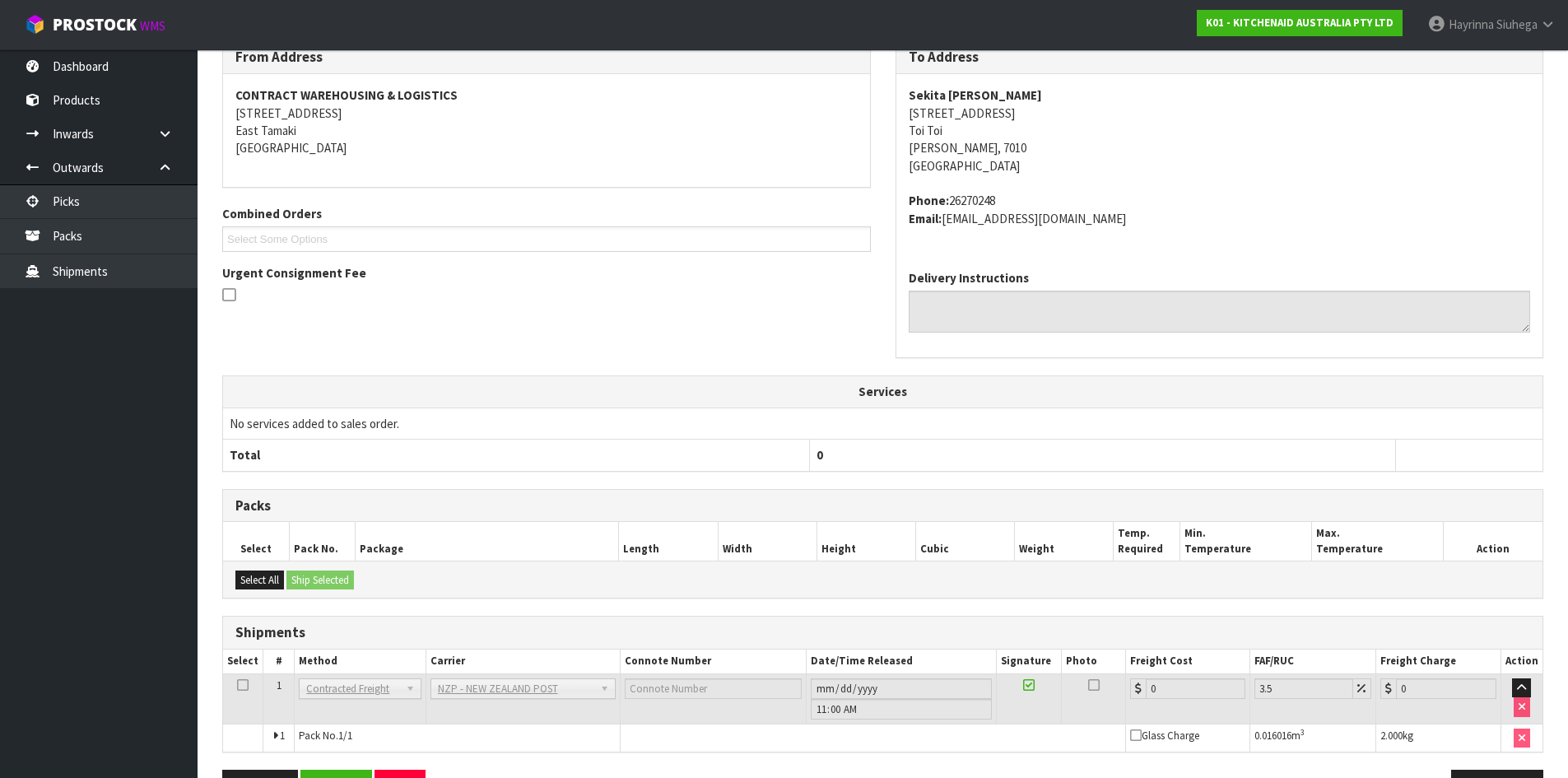
scroll to position [354, 0]
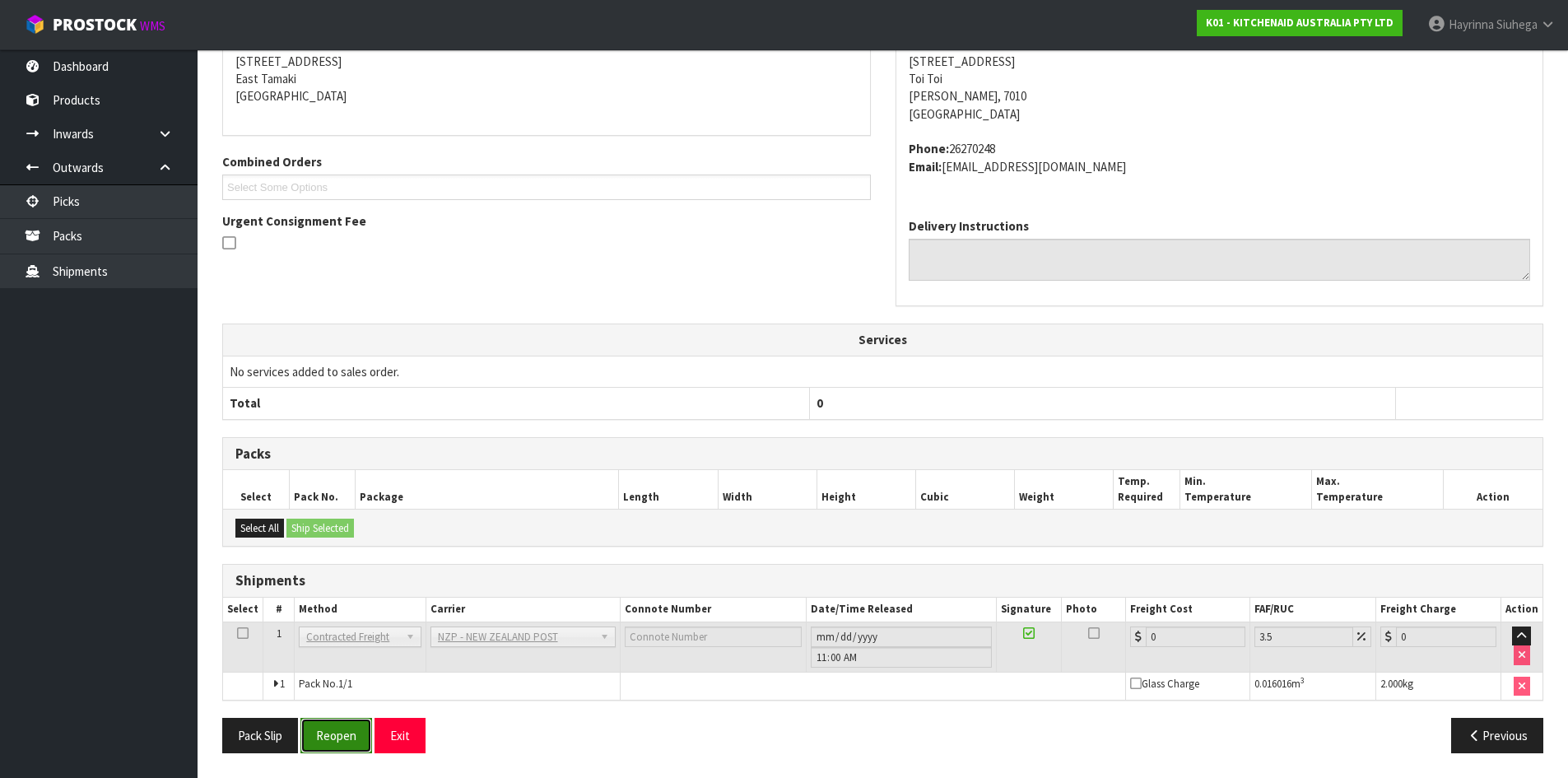
click at [341, 730] on button "Reopen" at bounding box center [336, 736] width 72 height 36
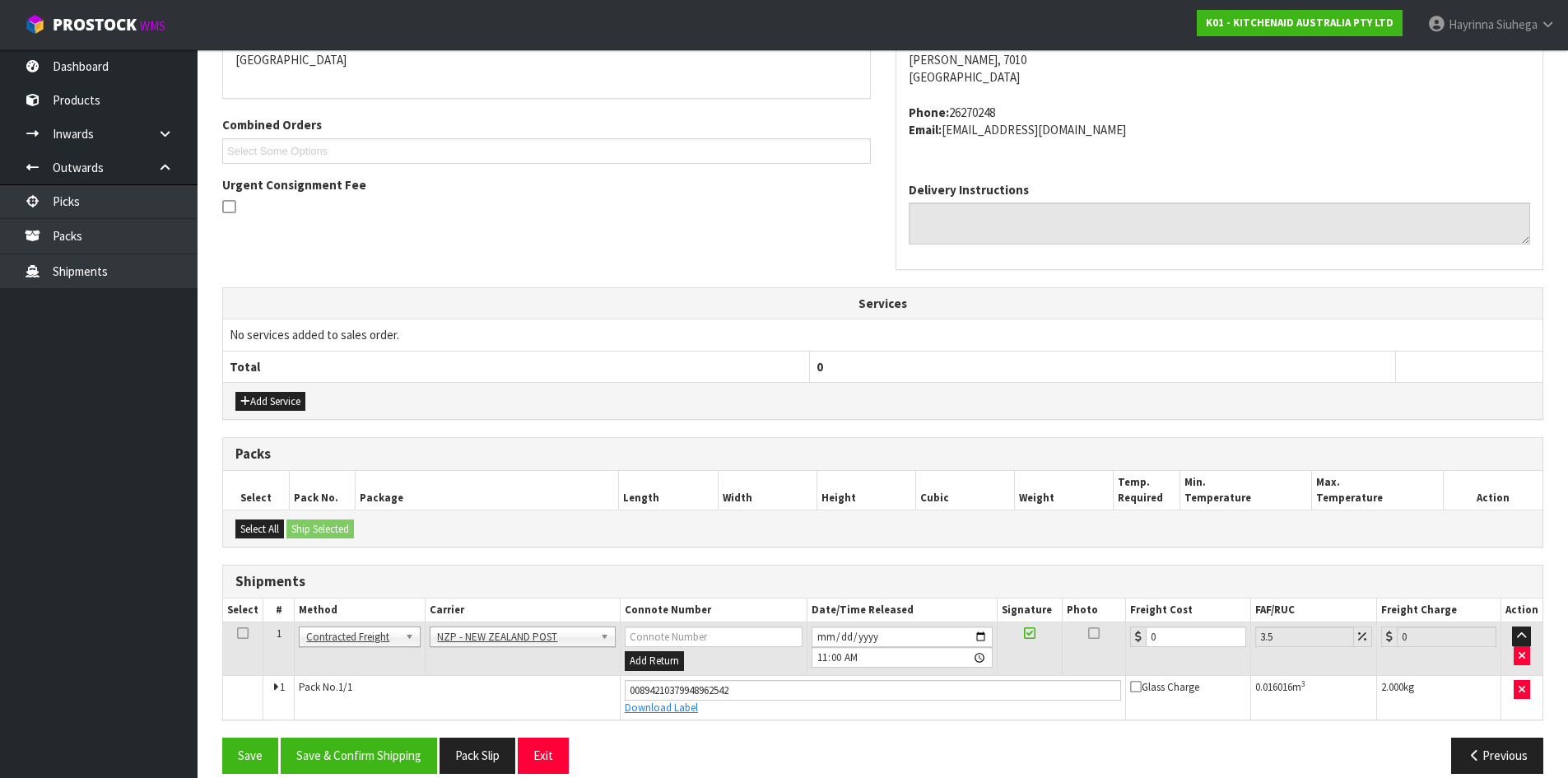
scroll to position [393, 0]
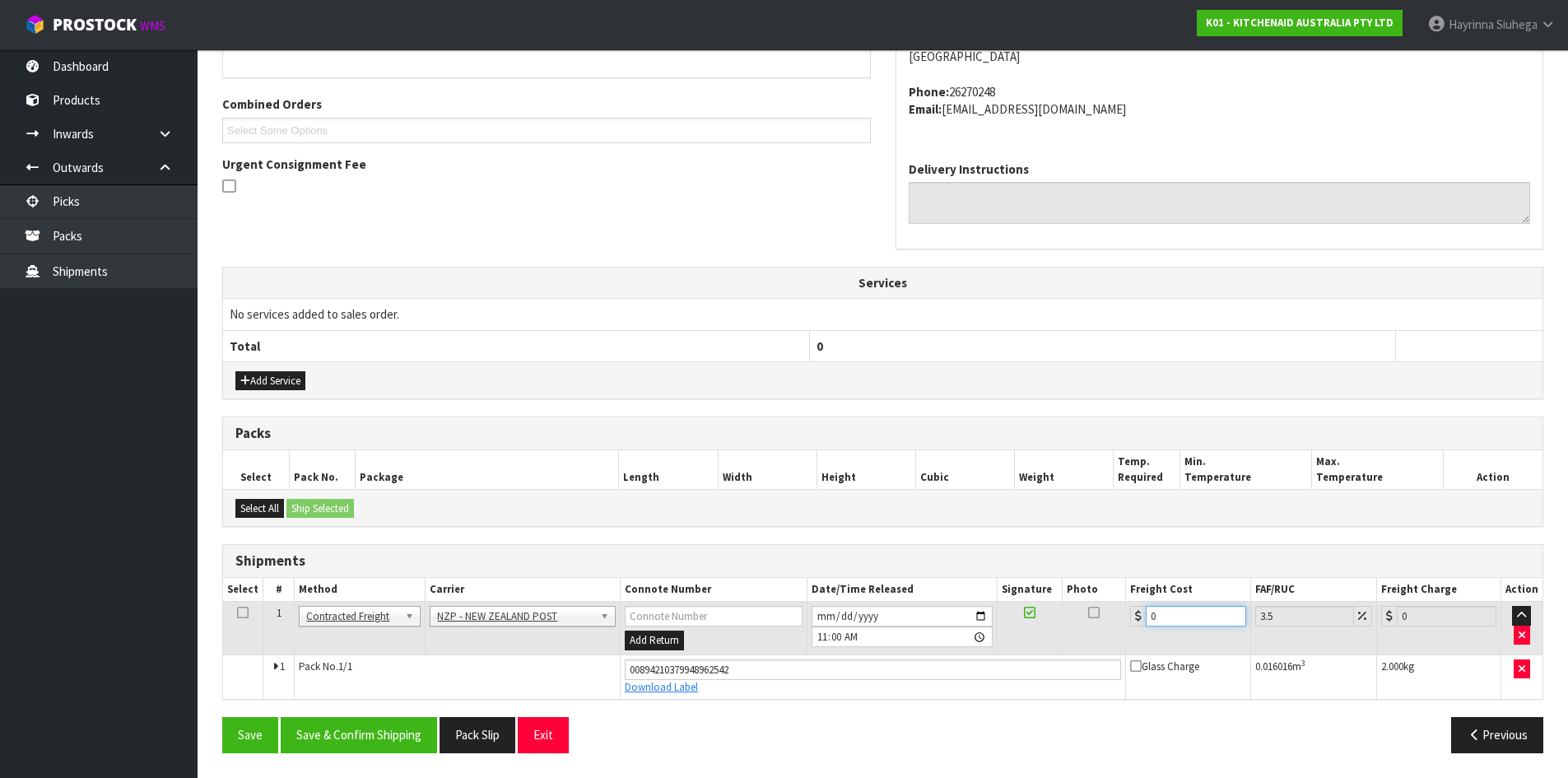
drag, startPoint x: 1192, startPoint y: 622, endPoint x: 908, endPoint y: 635, distance: 284.3
click at [918, 635] on tr "1 Client Local Pickup Customer Local Pickup Company Freight Contracted Freight …" at bounding box center [883, 628] width 1319 height 53
type input "1"
type input "1.03"
type input "11"
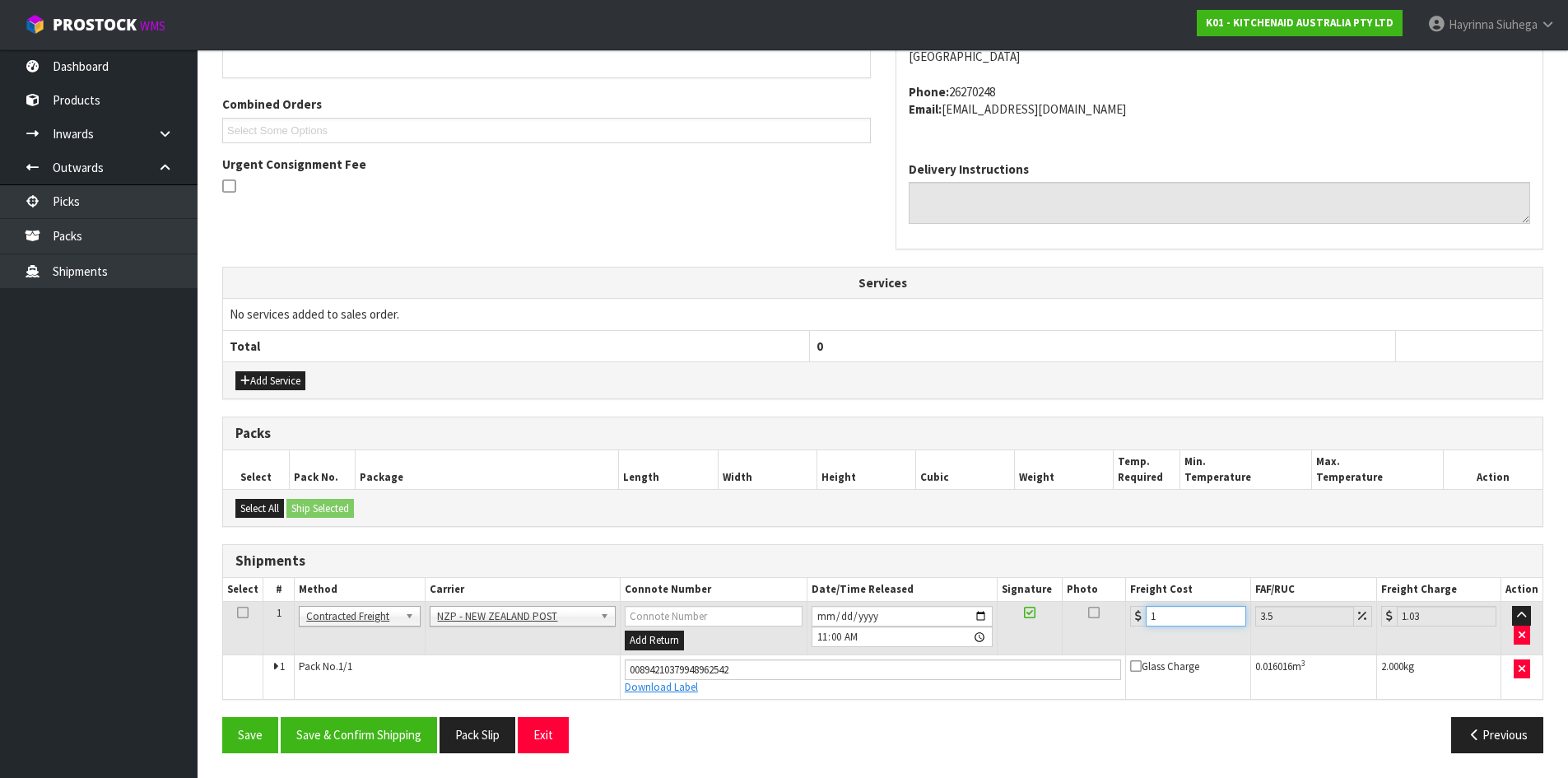
type input "11.38"
type input "11.6"
type input "12.01"
type input "11.61"
type input "12.02"
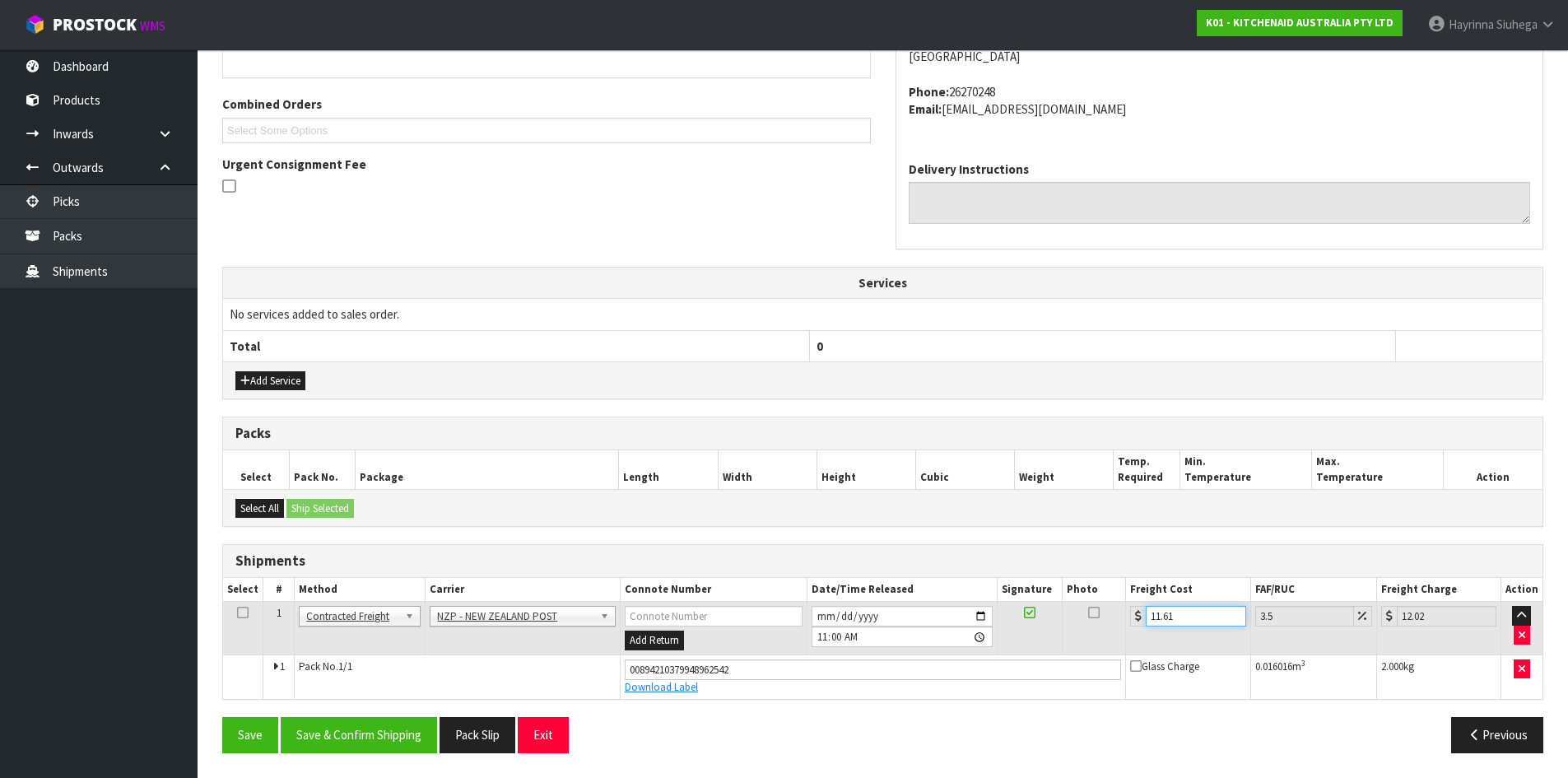
type input "11.61"
click at [222, 717] on button "Save" at bounding box center [250, 735] width 56 height 36
click at [349, 745] on button "Save & Confirm Shipping" at bounding box center [359, 735] width 156 height 36
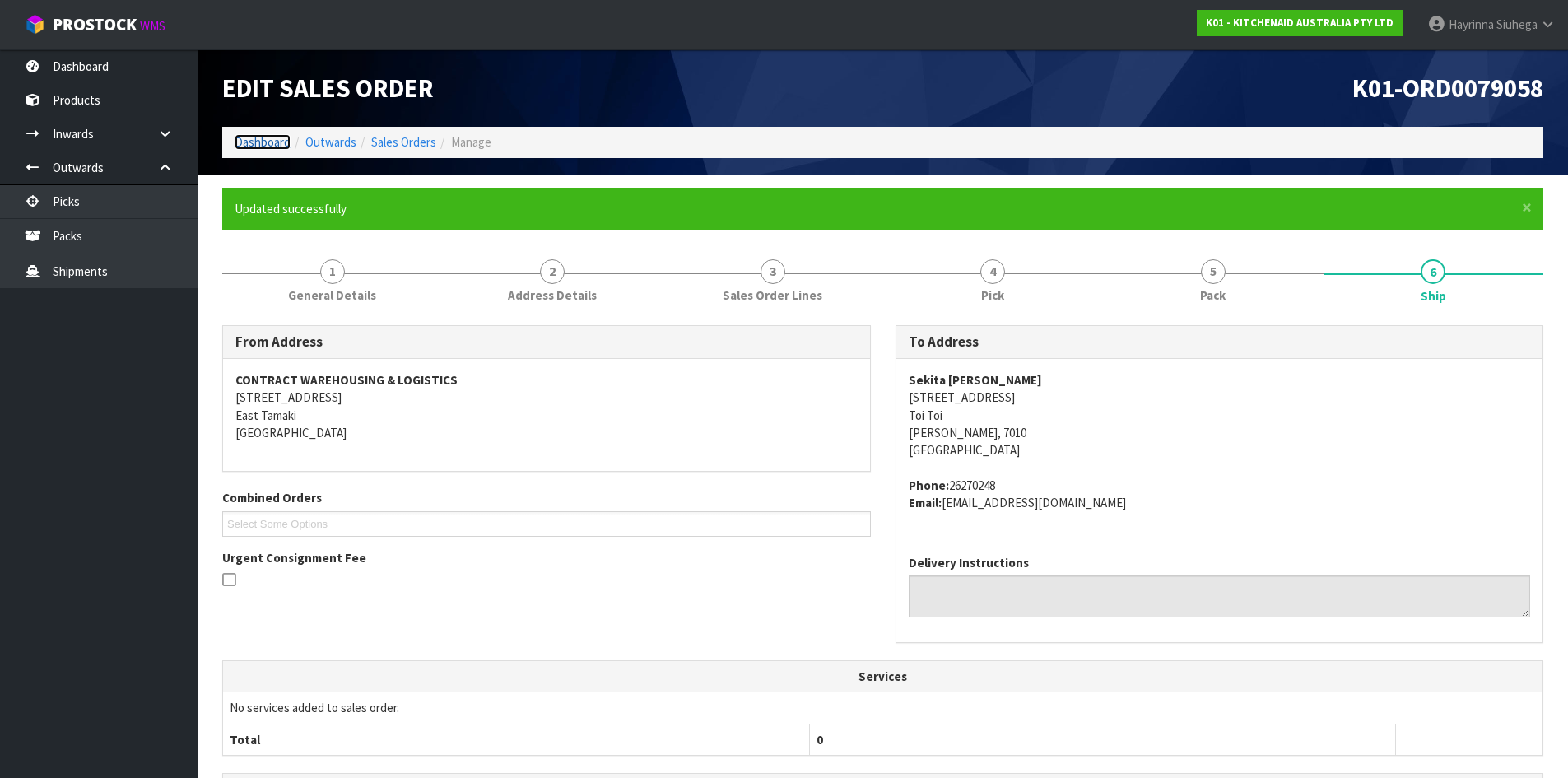
click at [260, 146] on link "Dashboard" at bounding box center [262, 142] width 56 height 15
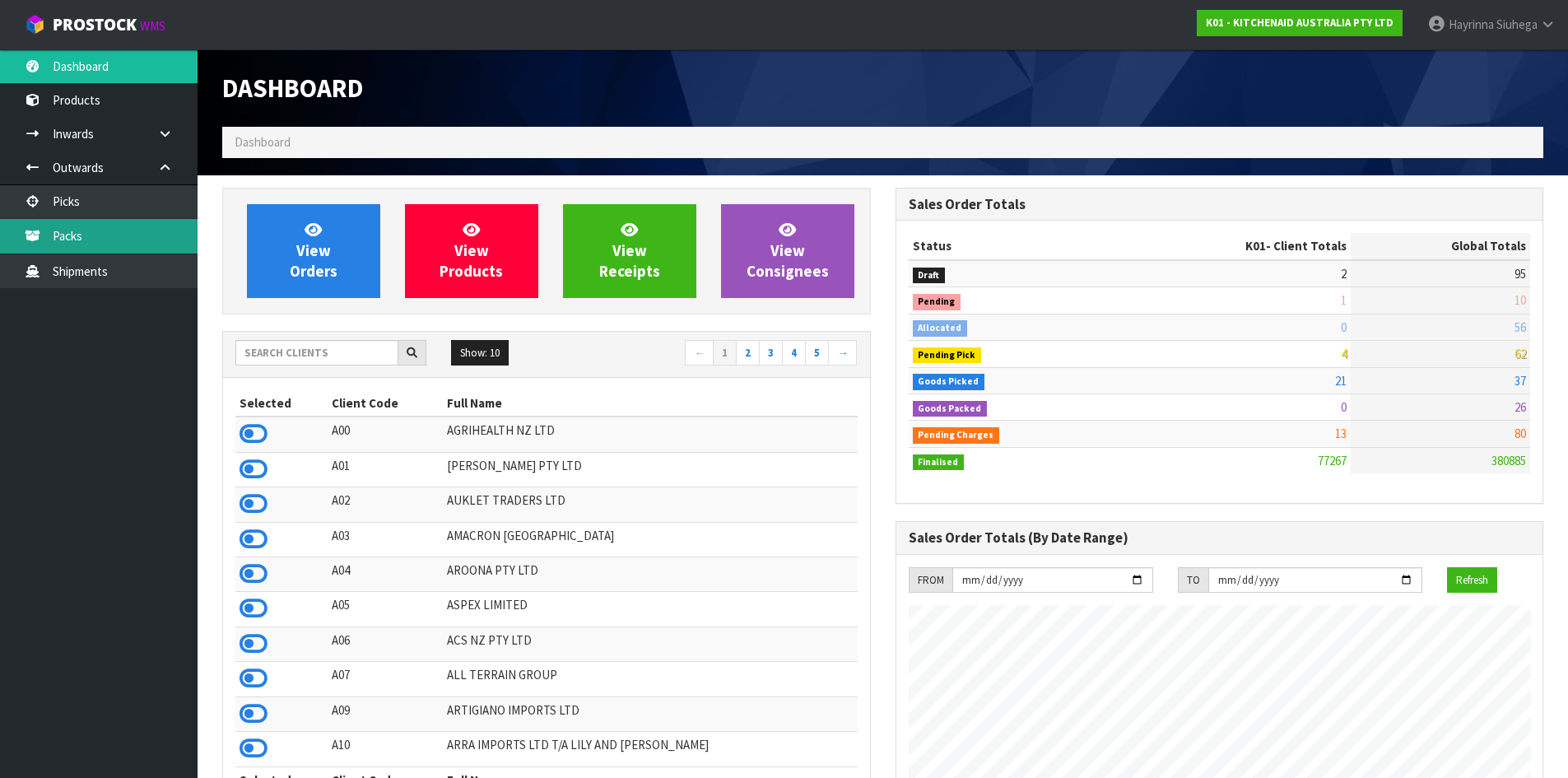
click at [115, 235] on link "Packs" at bounding box center [99, 236] width 198 height 34
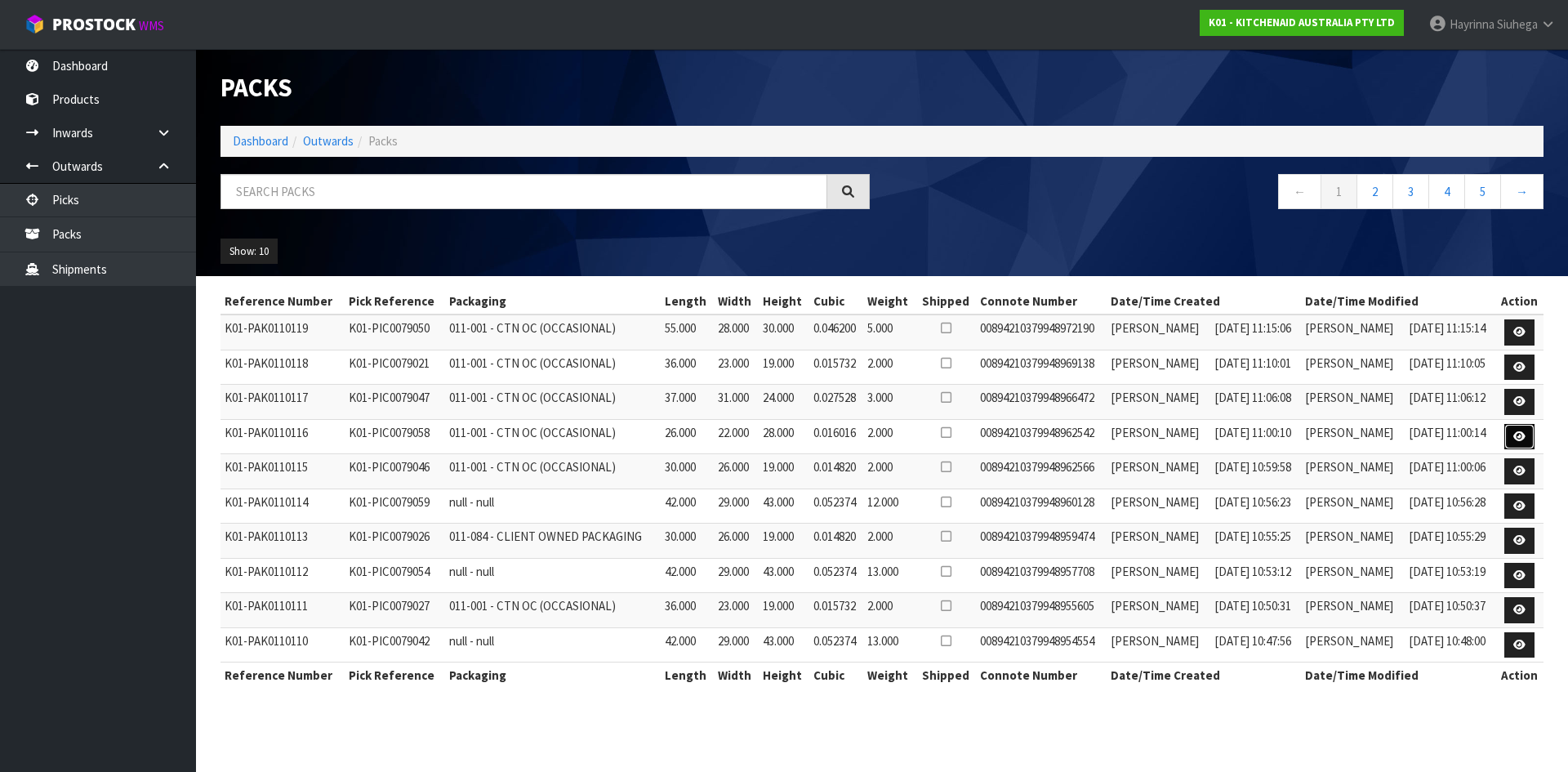
click at [1520, 436] on icon at bounding box center [1519, 436] width 13 height 11
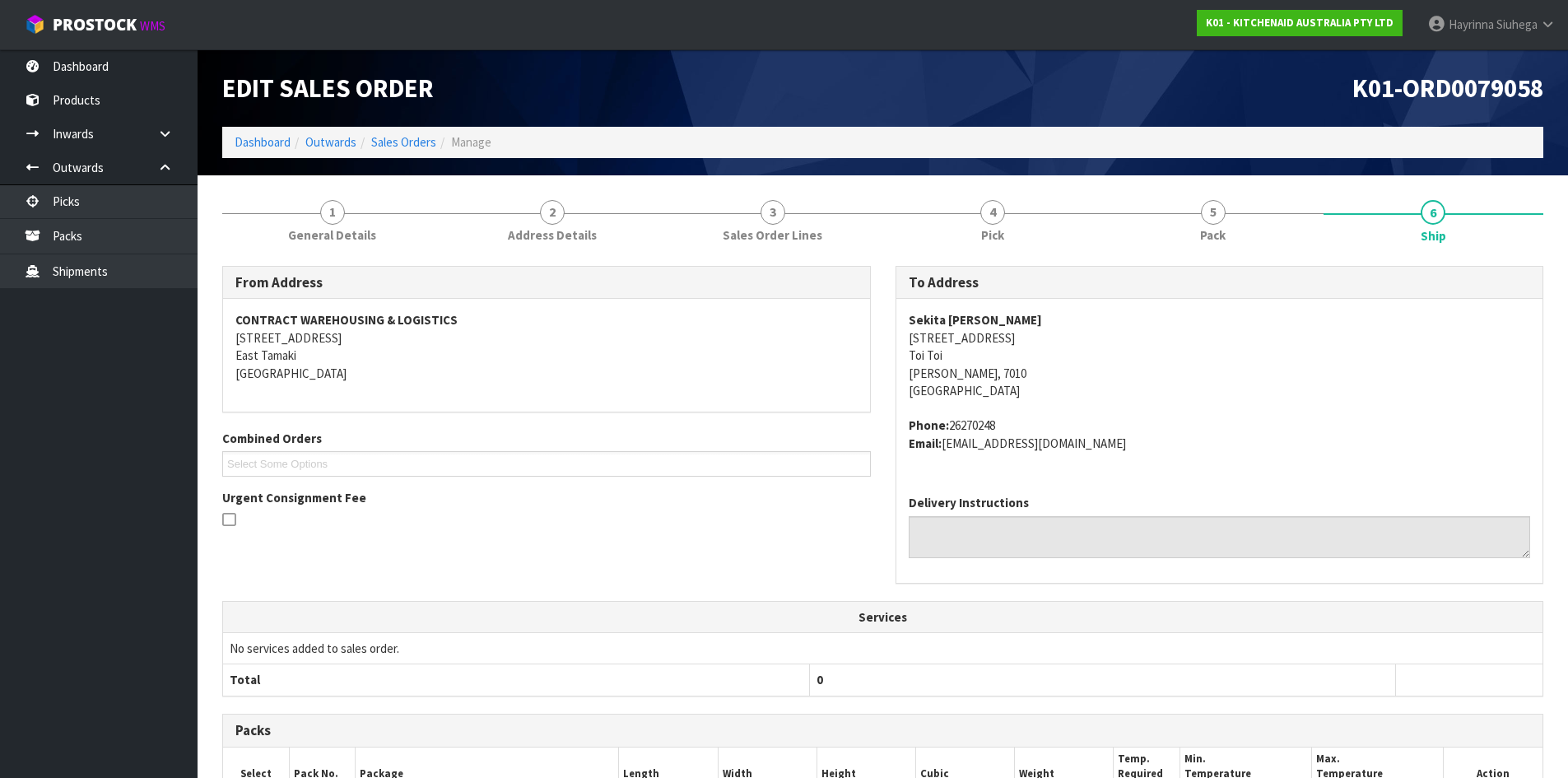
click at [258, 134] on li "Dashboard" at bounding box center [262, 142] width 56 height 17
click at [258, 140] on link "Dashboard" at bounding box center [262, 142] width 56 height 15
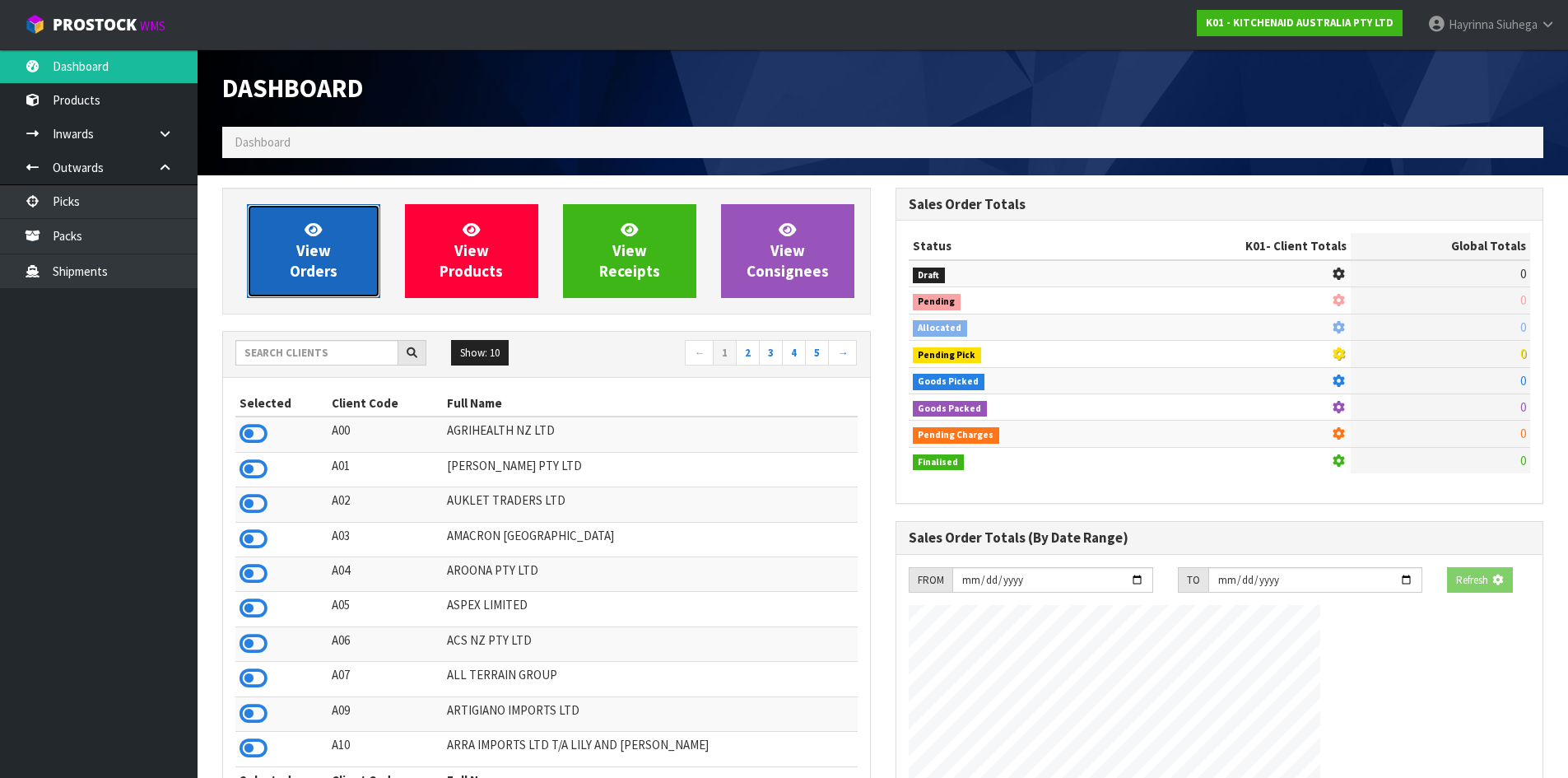
click at [304, 235] on link "View Orders" at bounding box center [314, 250] width 134 height 94
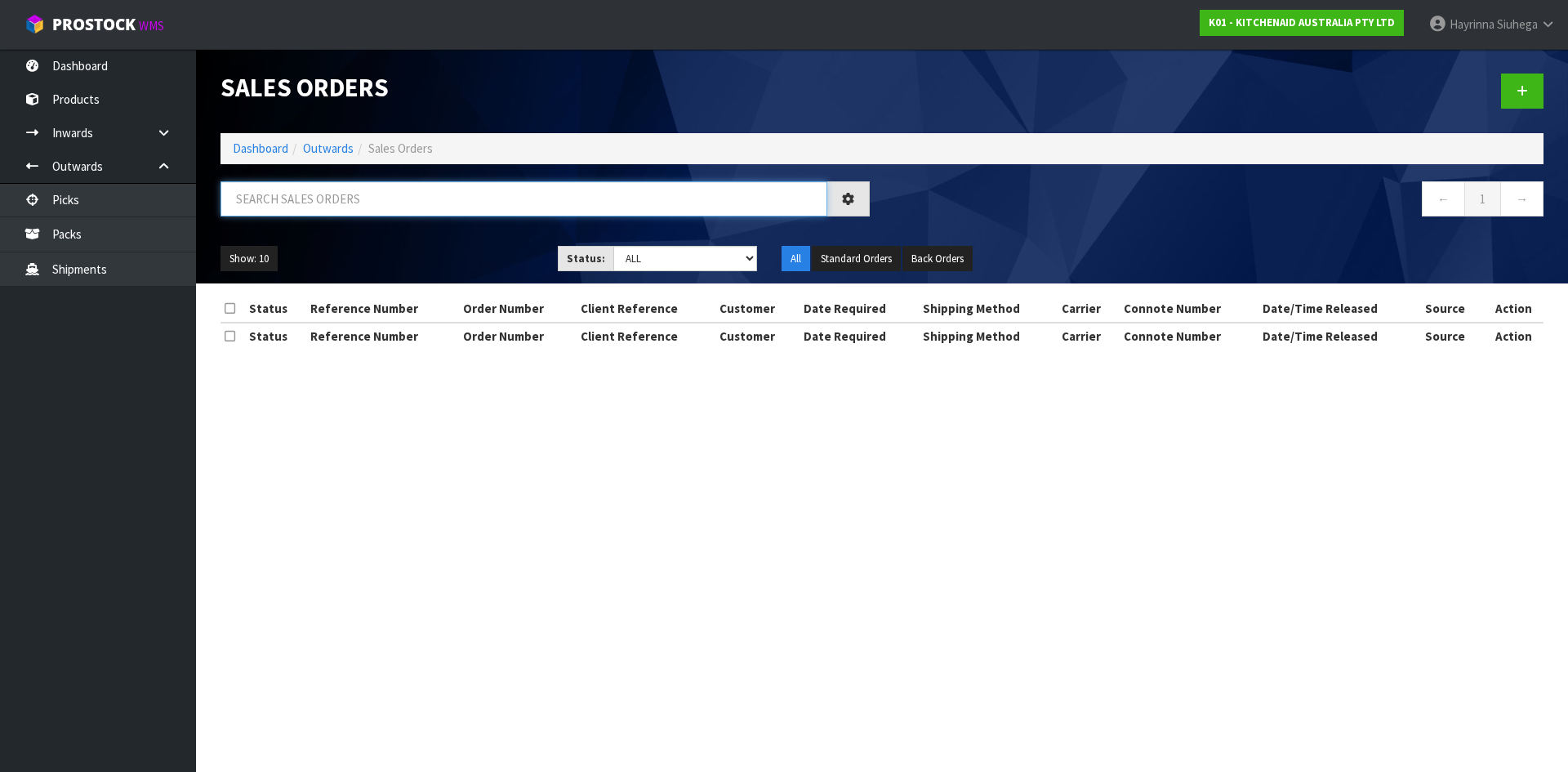
click at [353, 200] on input "text" at bounding box center [524, 199] width 607 height 35
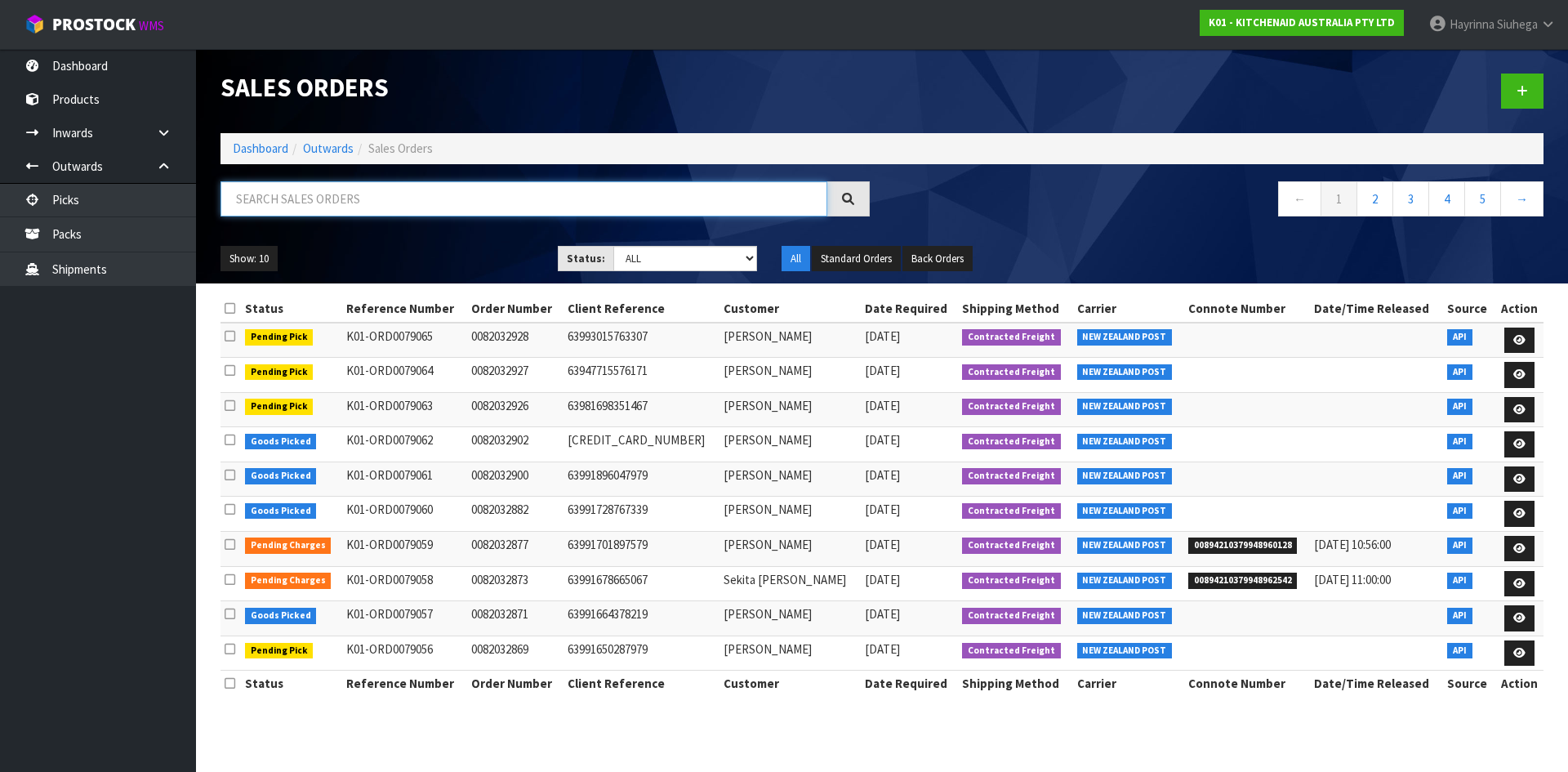
click at [334, 202] on input "text" at bounding box center [524, 199] width 607 height 35
type input "JOB-0412136"
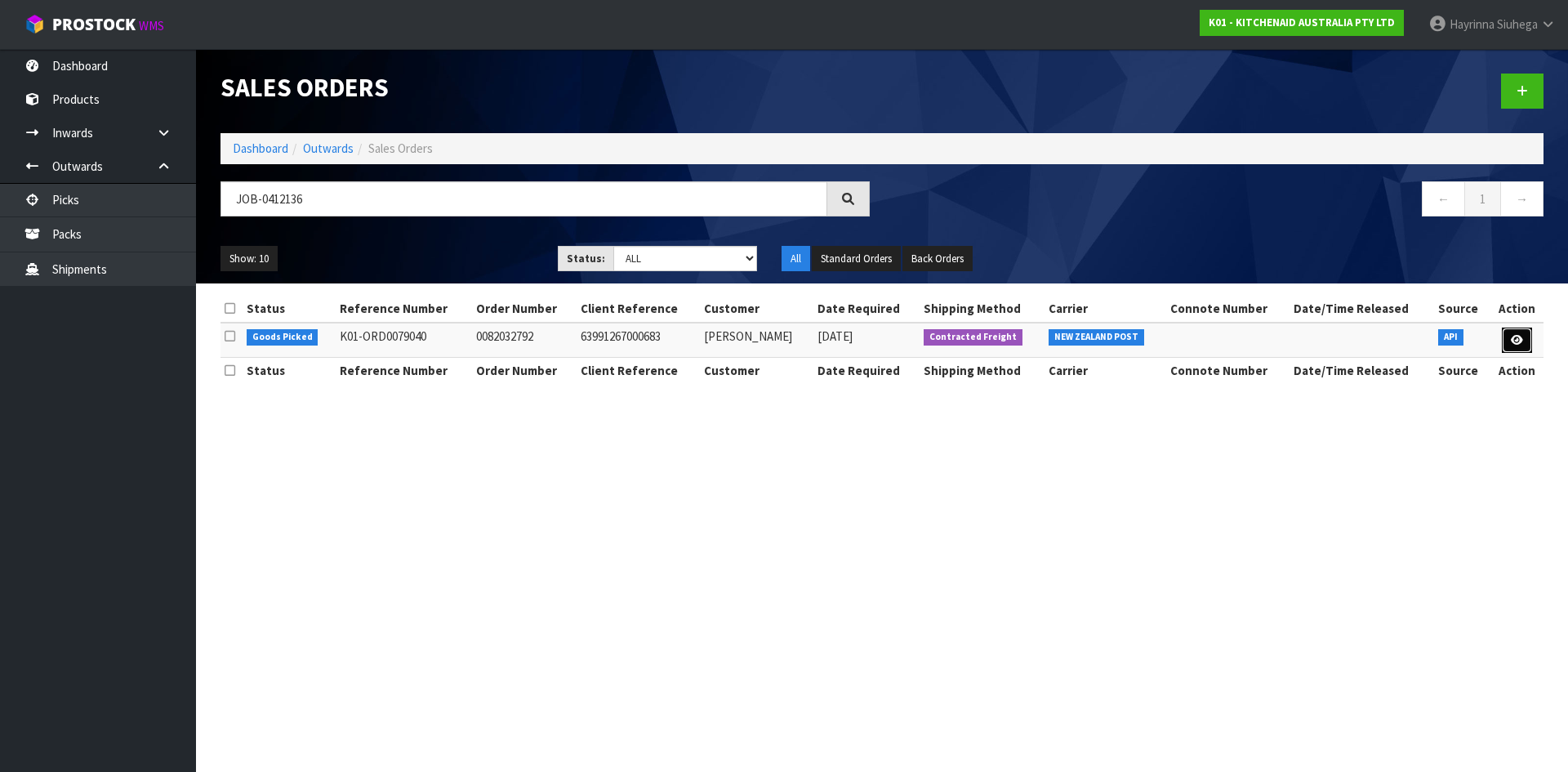
click at [1519, 342] on icon at bounding box center [1517, 340] width 13 height 11
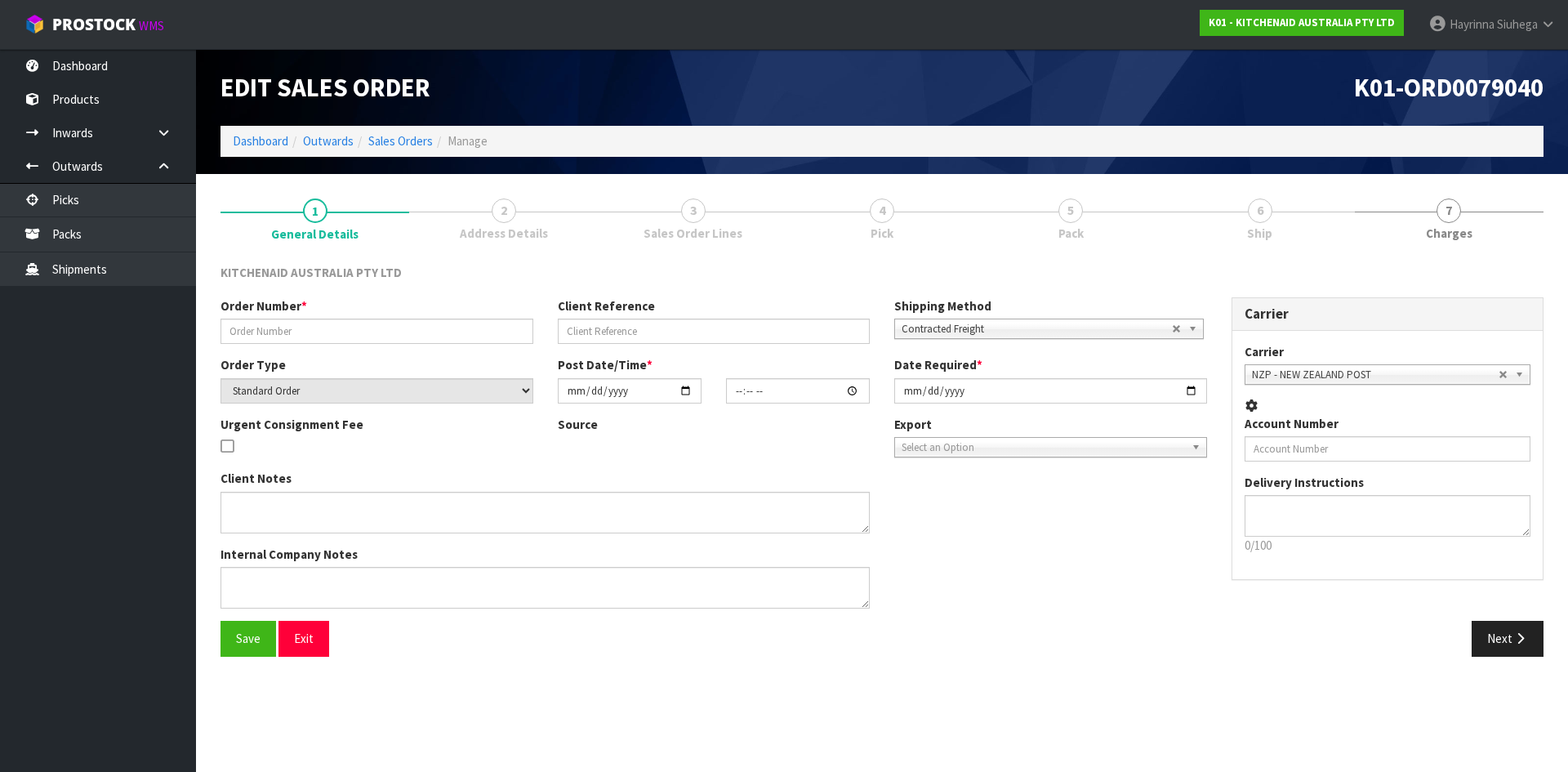
type input "0082032792"
type input "63991267000683"
select select "number:0"
type input "2025-09-11"
type input "15:41:30.000"
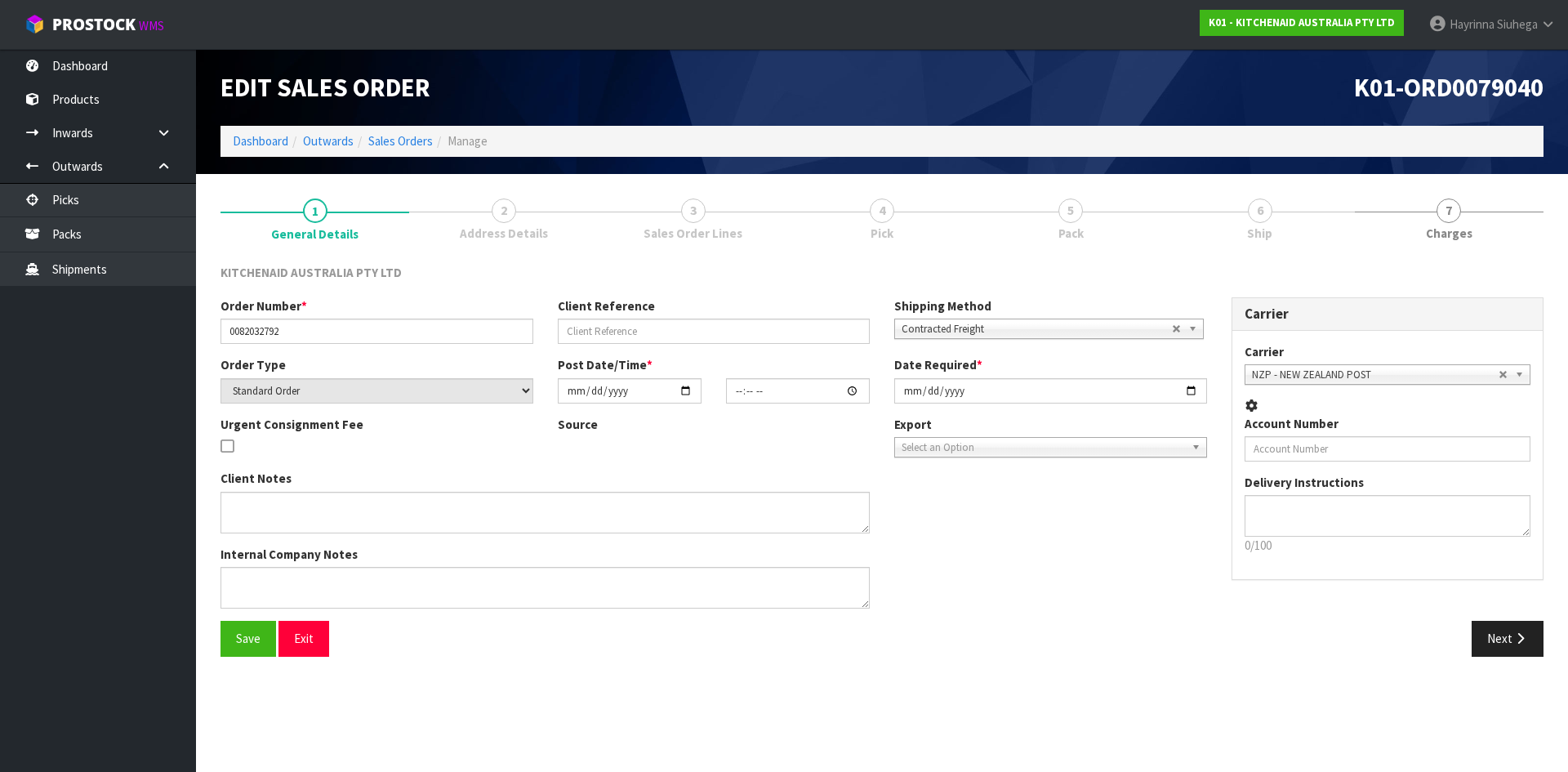
type input "2025-09-11"
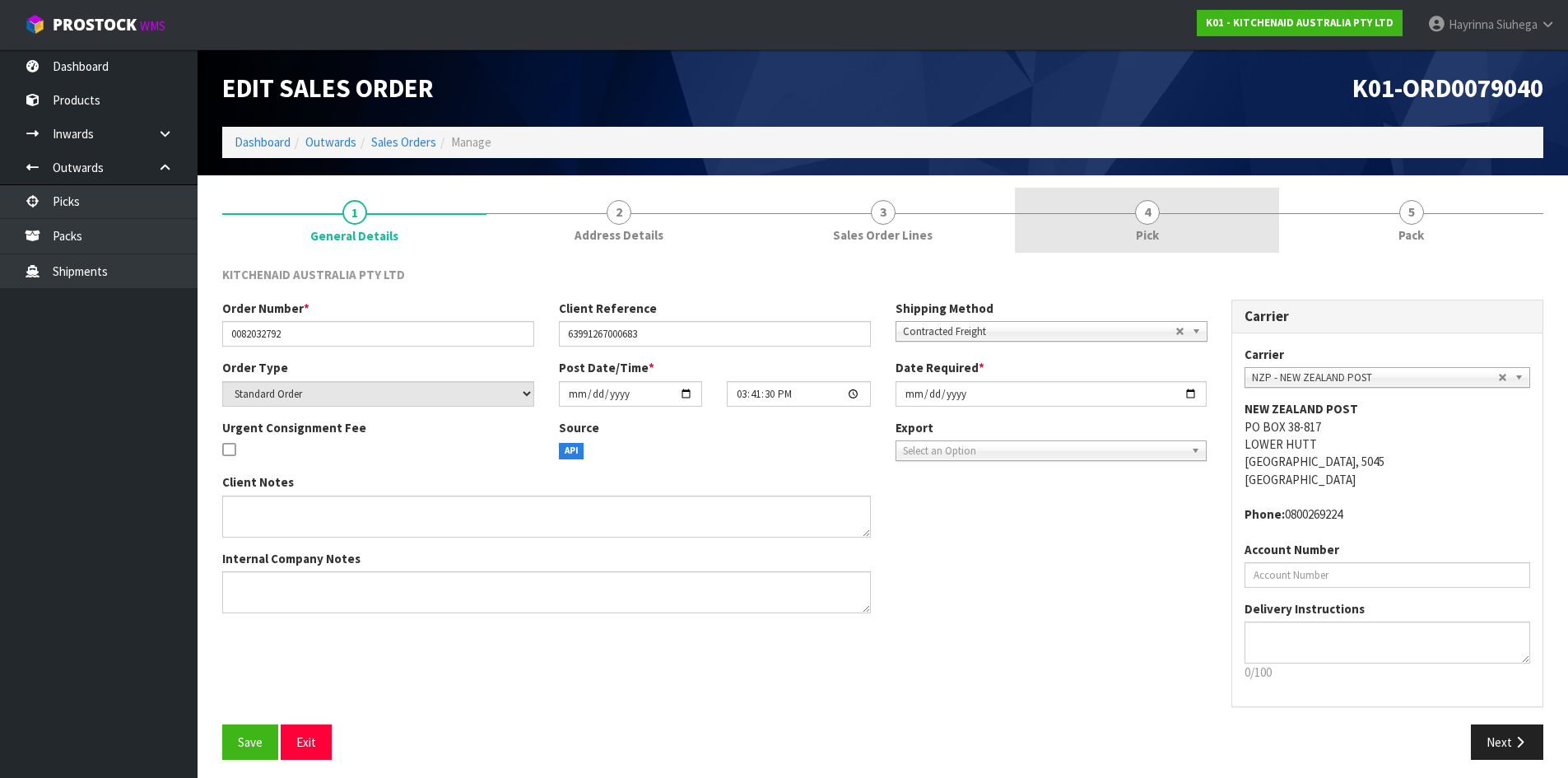
click at [1171, 227] on link "4 Pick" at bounding box center [1147, 220] width 264 height 65
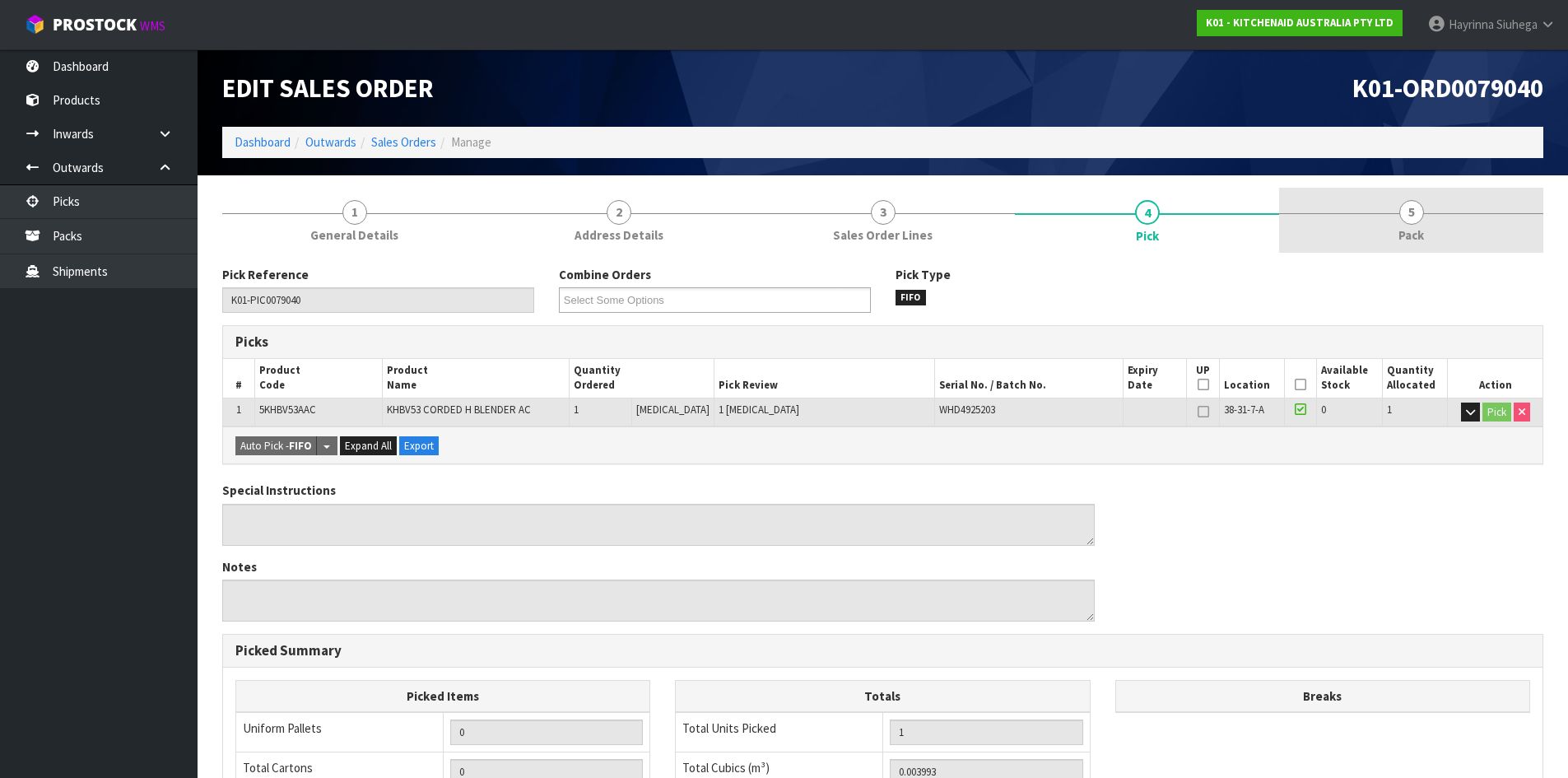
click at [1327, 207] on link "5 Pack" at bounding box center [1412, 220] width 264 height 65
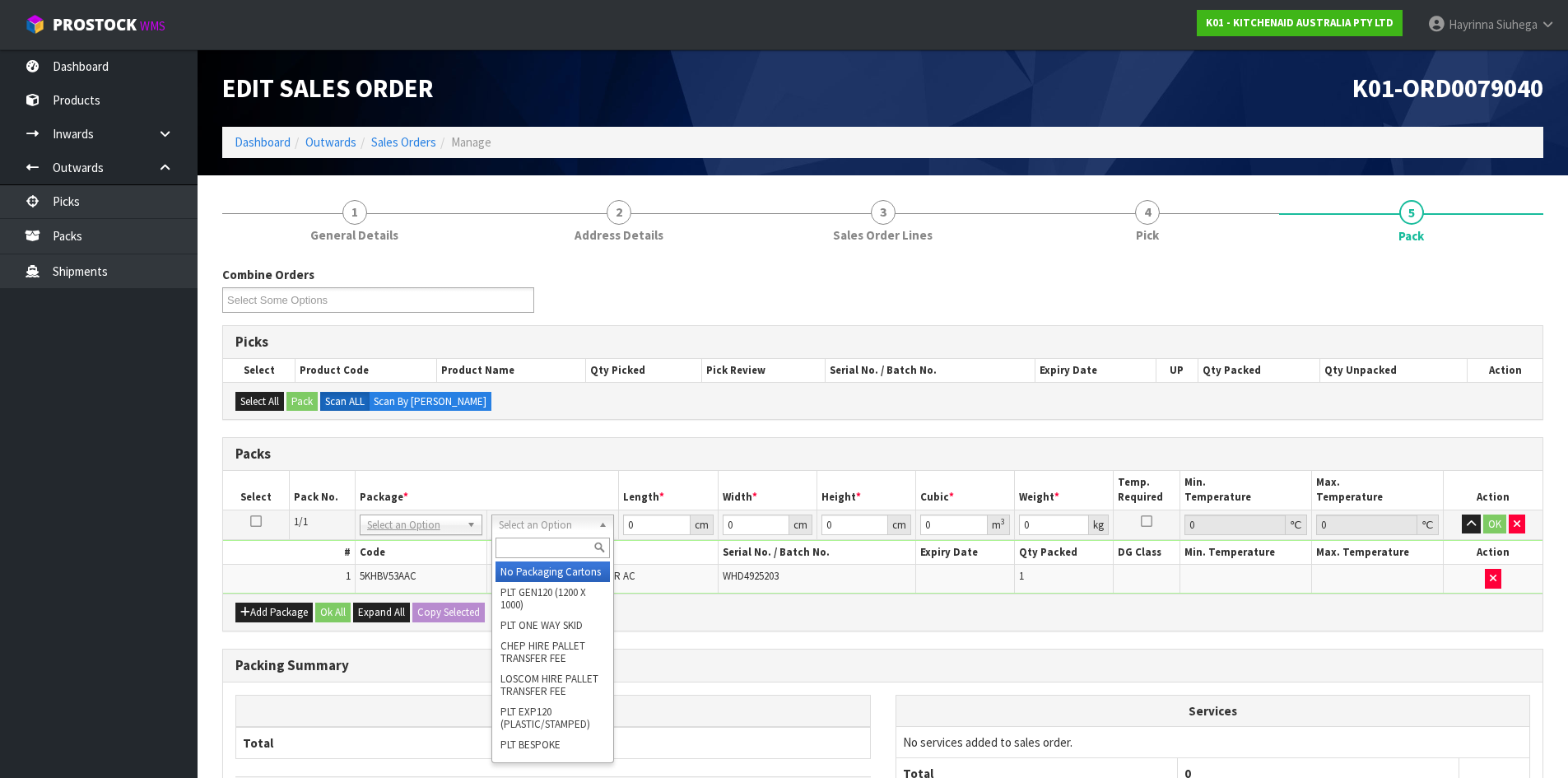
click at [546, 549] on input "text" at bounding box center [552, 548] width 114 height 20
type input "oc"
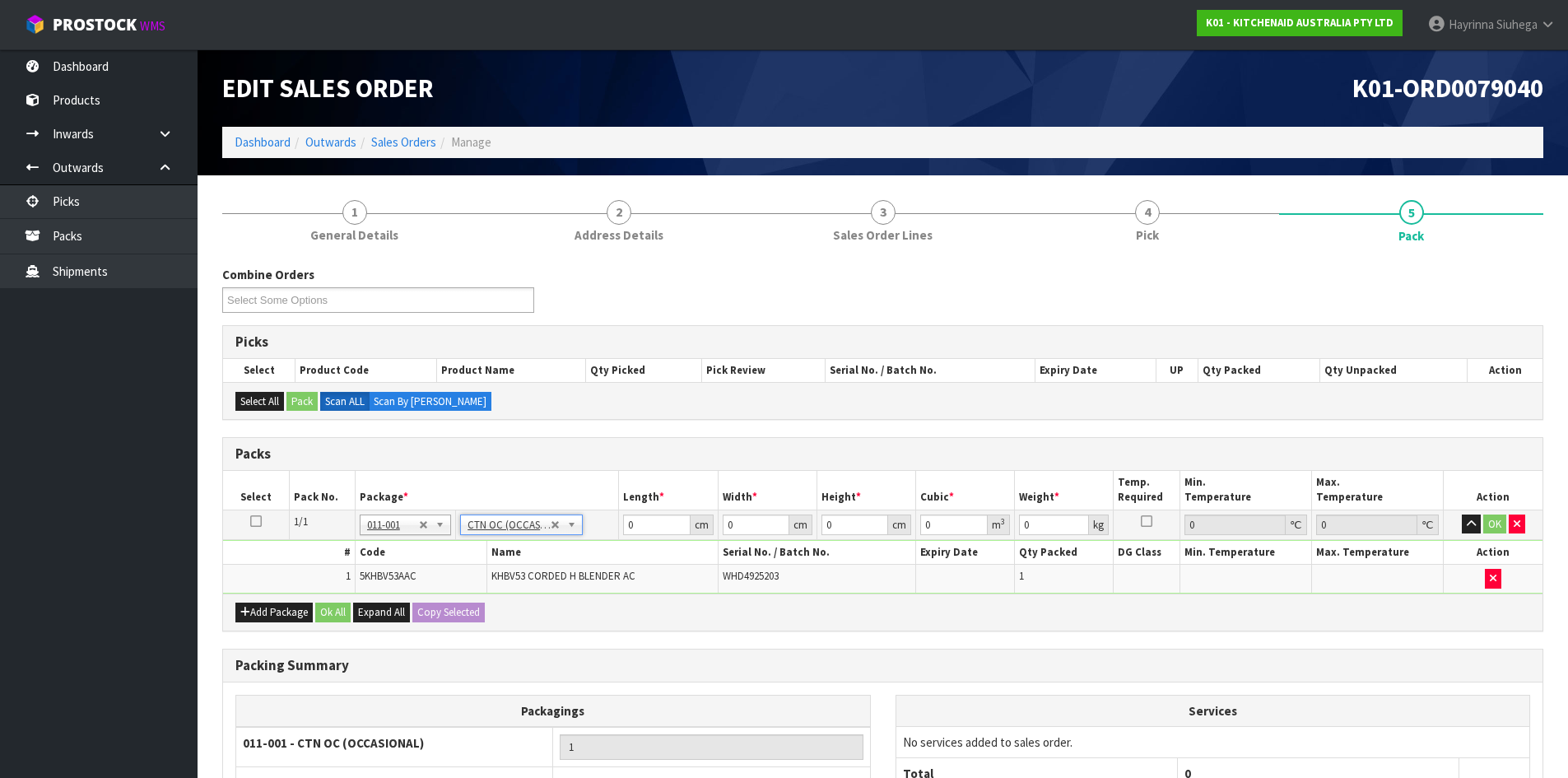
type input "1.2"
click at [625, 522] on input "0" at bounding box center [656, 524] width 67 height 20
click at [625, 523] on input "0" at bounding box center [656, 524] width 67 height 20
type input "26"
type input "22"
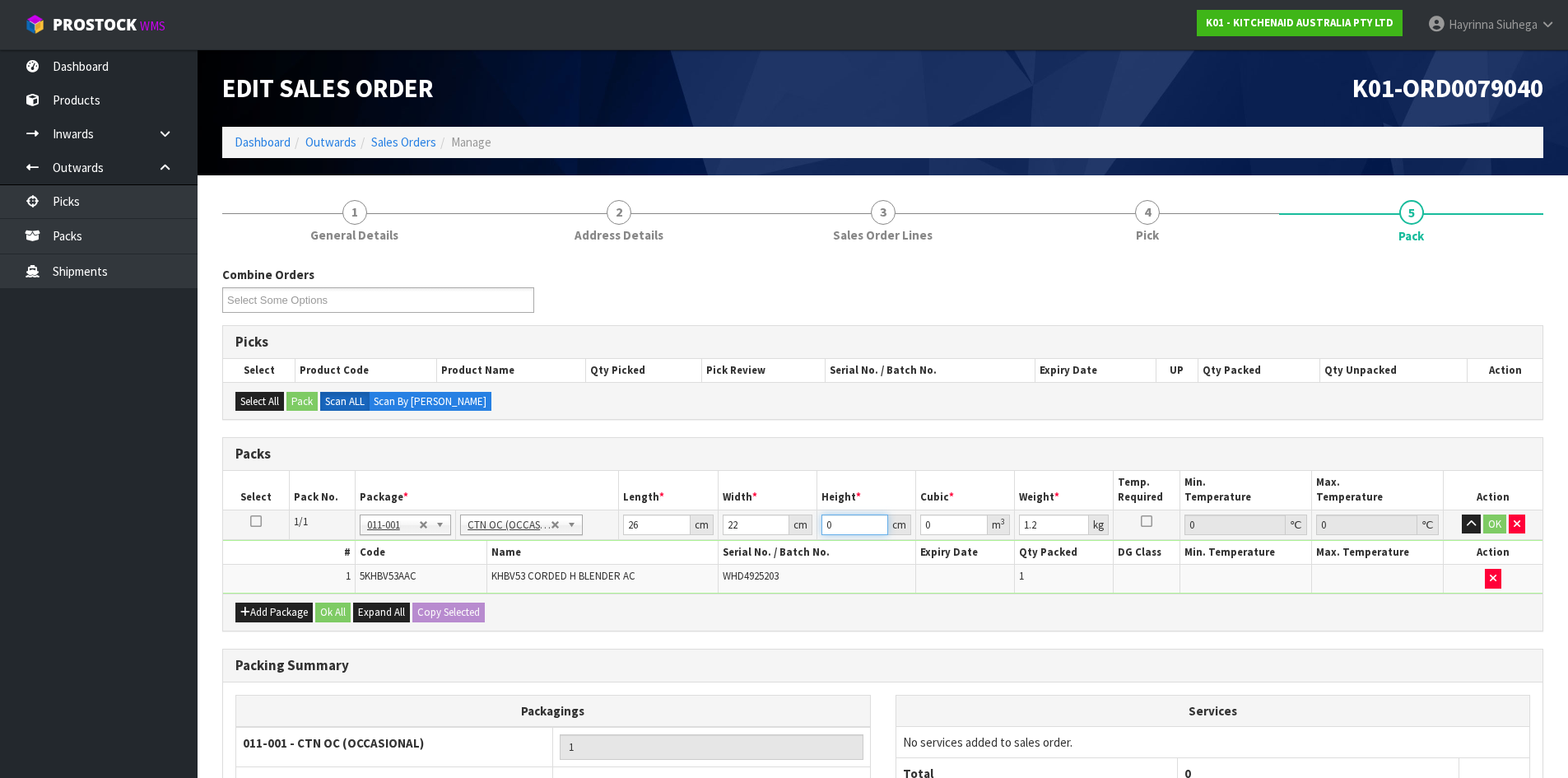
type input "2"
type input "0.001144"
type input "28"
type input "0.016016"
type input "28"
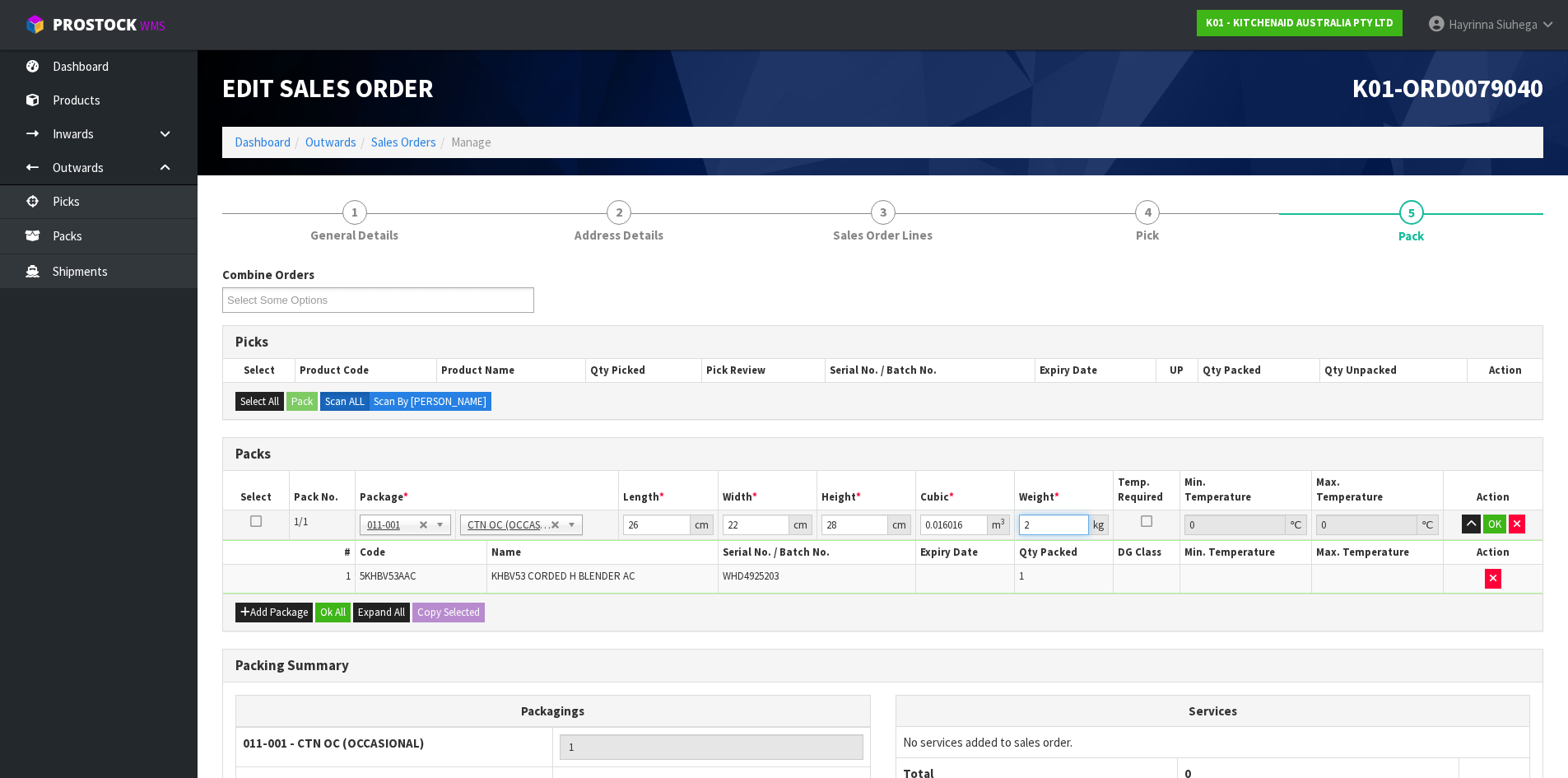
type input "2"
click button "OK" at bounding box center [1494, 523] width 23 height 19
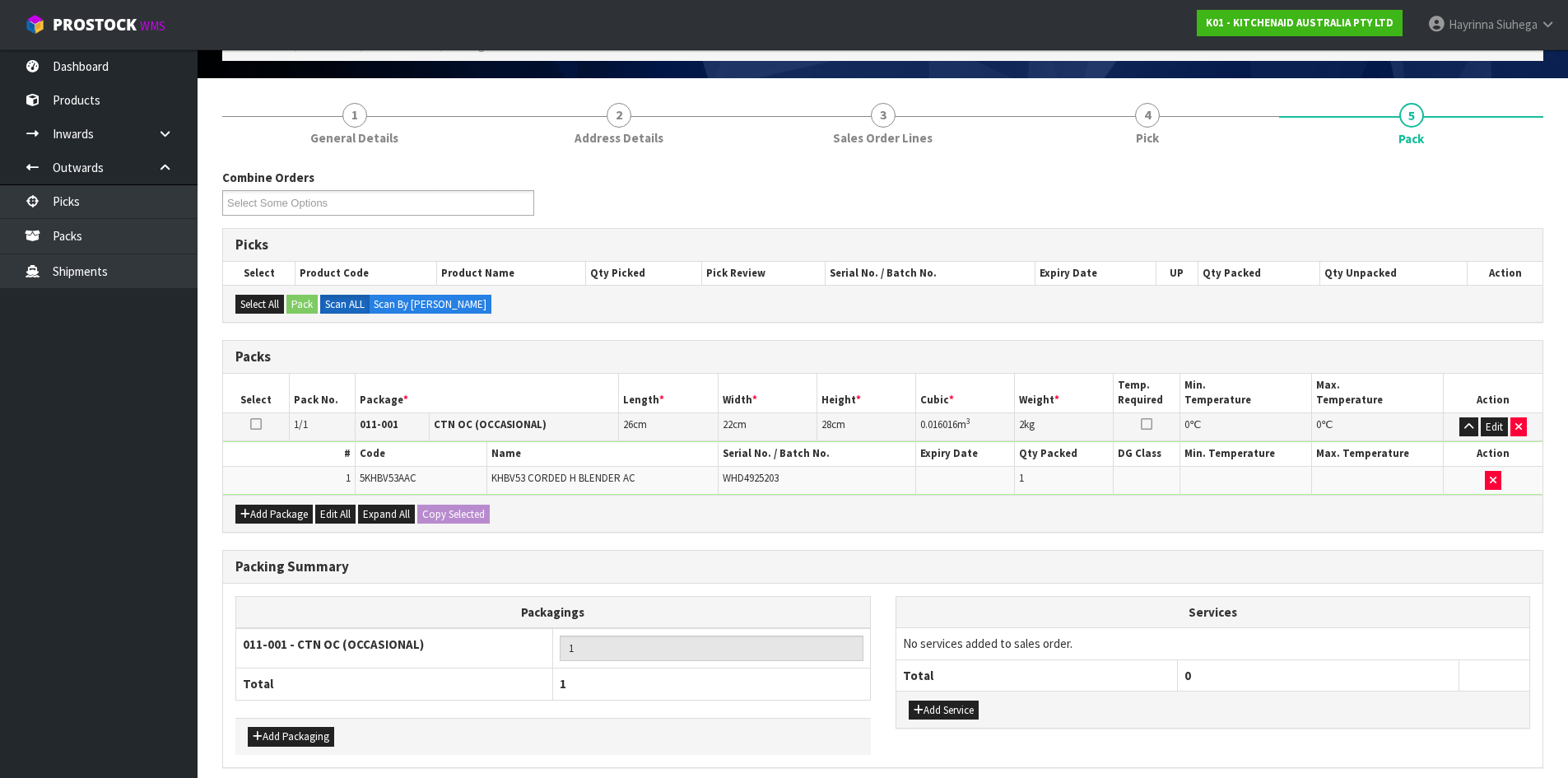
scroll to position [165, 0]
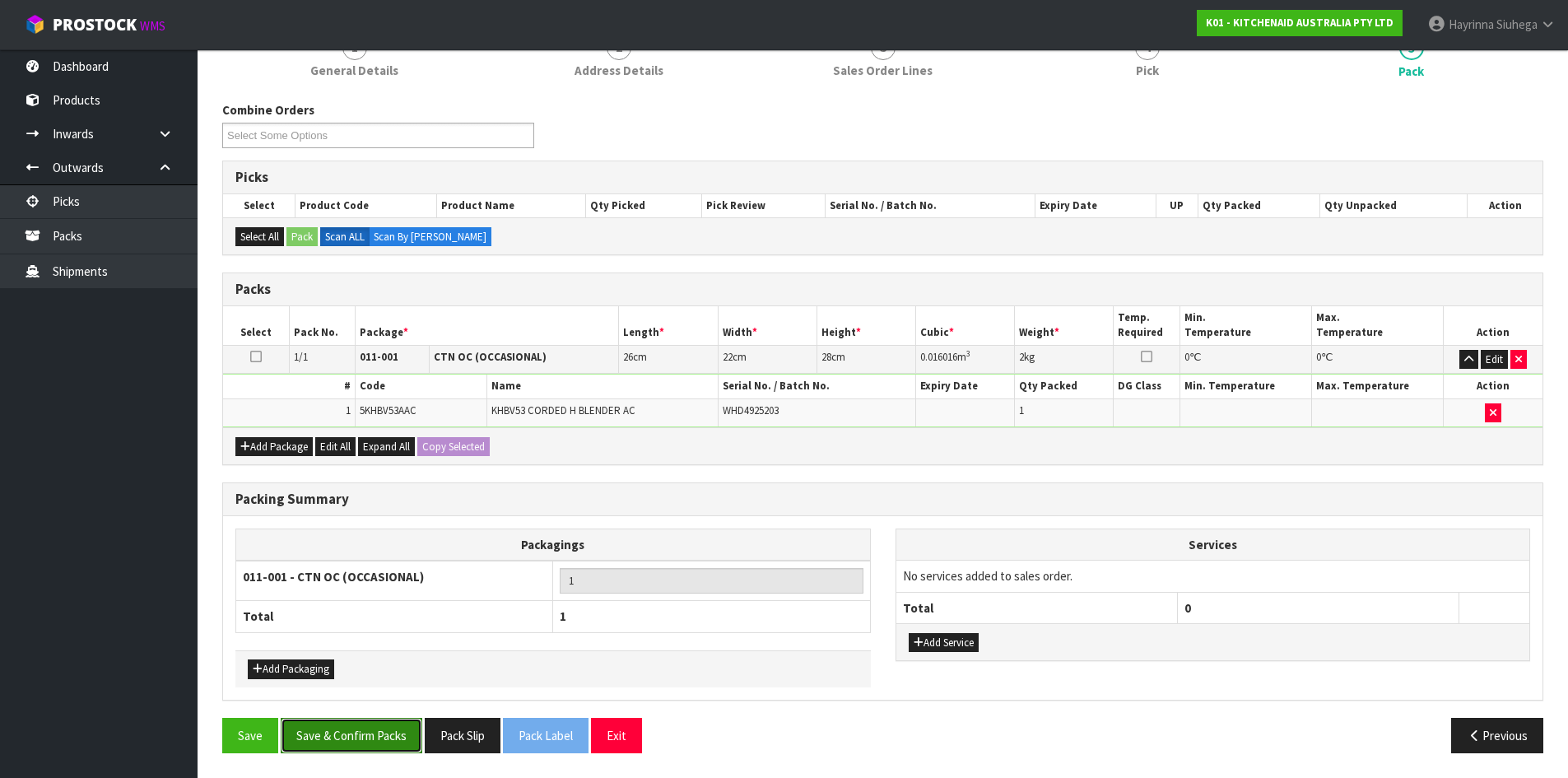
click at [372, 731] on button "Save & Confirm Packs" at bounding box center [351, 736] width 141 height 36
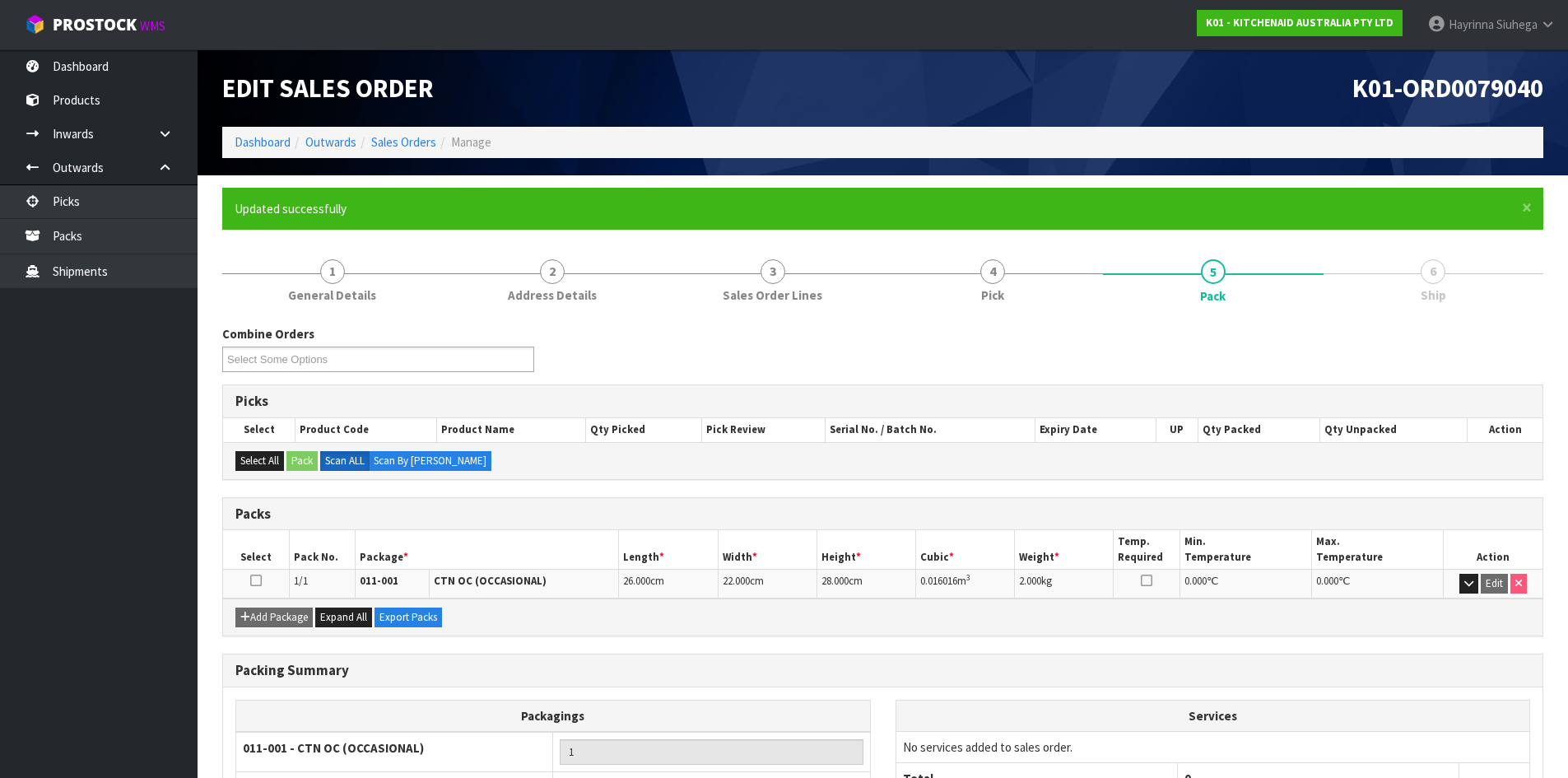
scroll to position [132, 0]
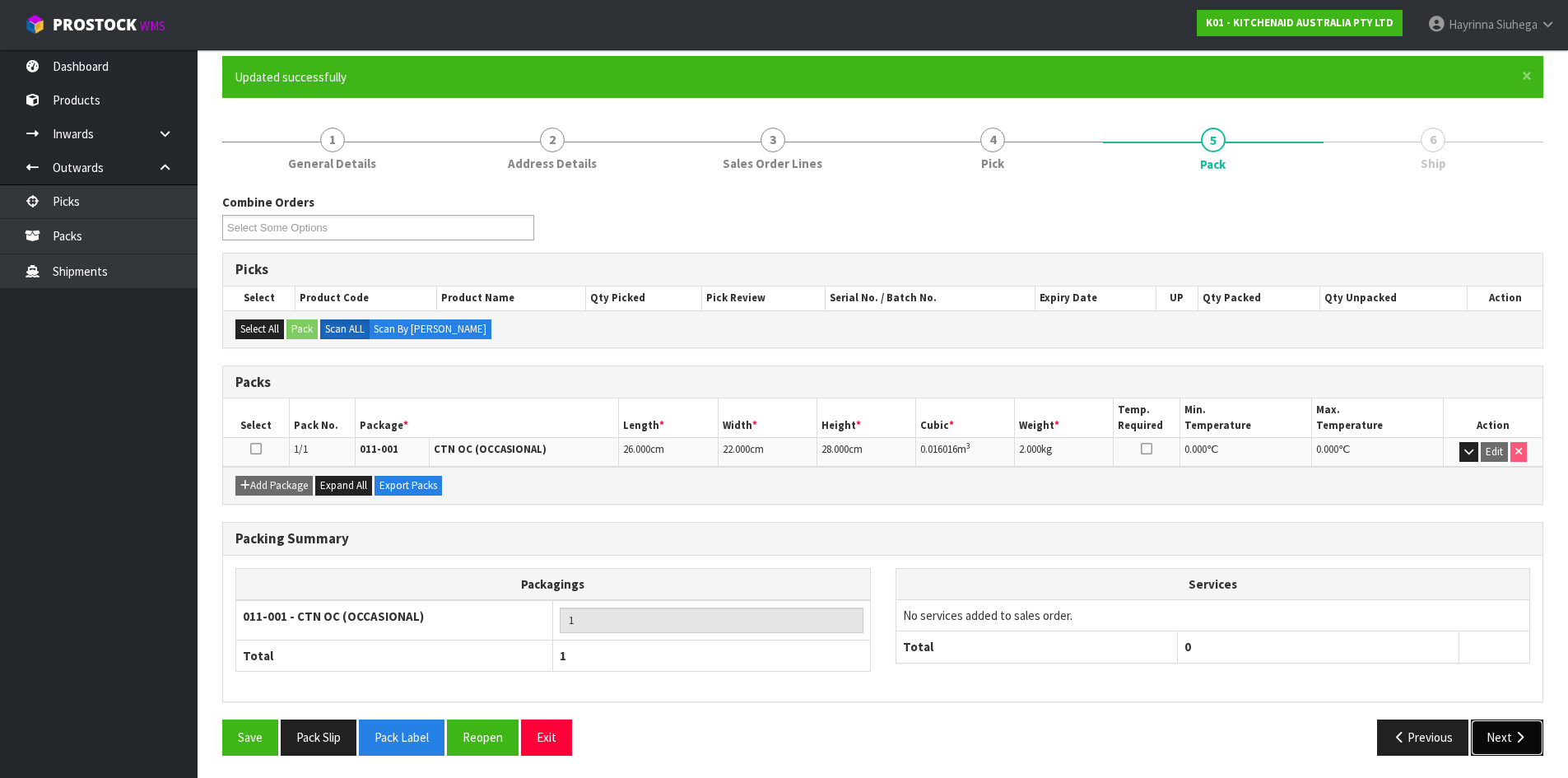
click at [1500, 731] on button "Next" at bounding box center [1507, 737] width 73 height 36
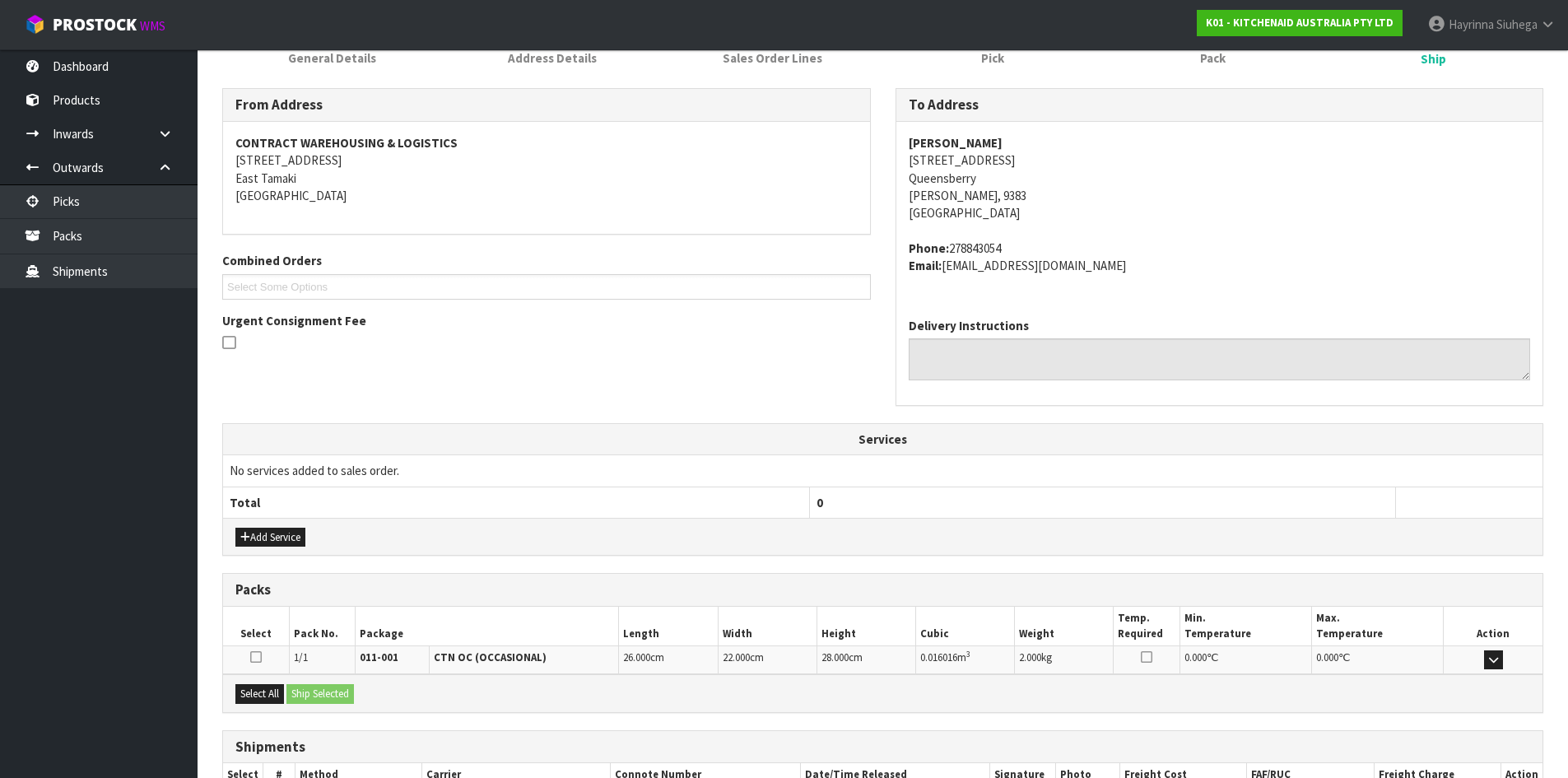
scroll to position [349, 0]
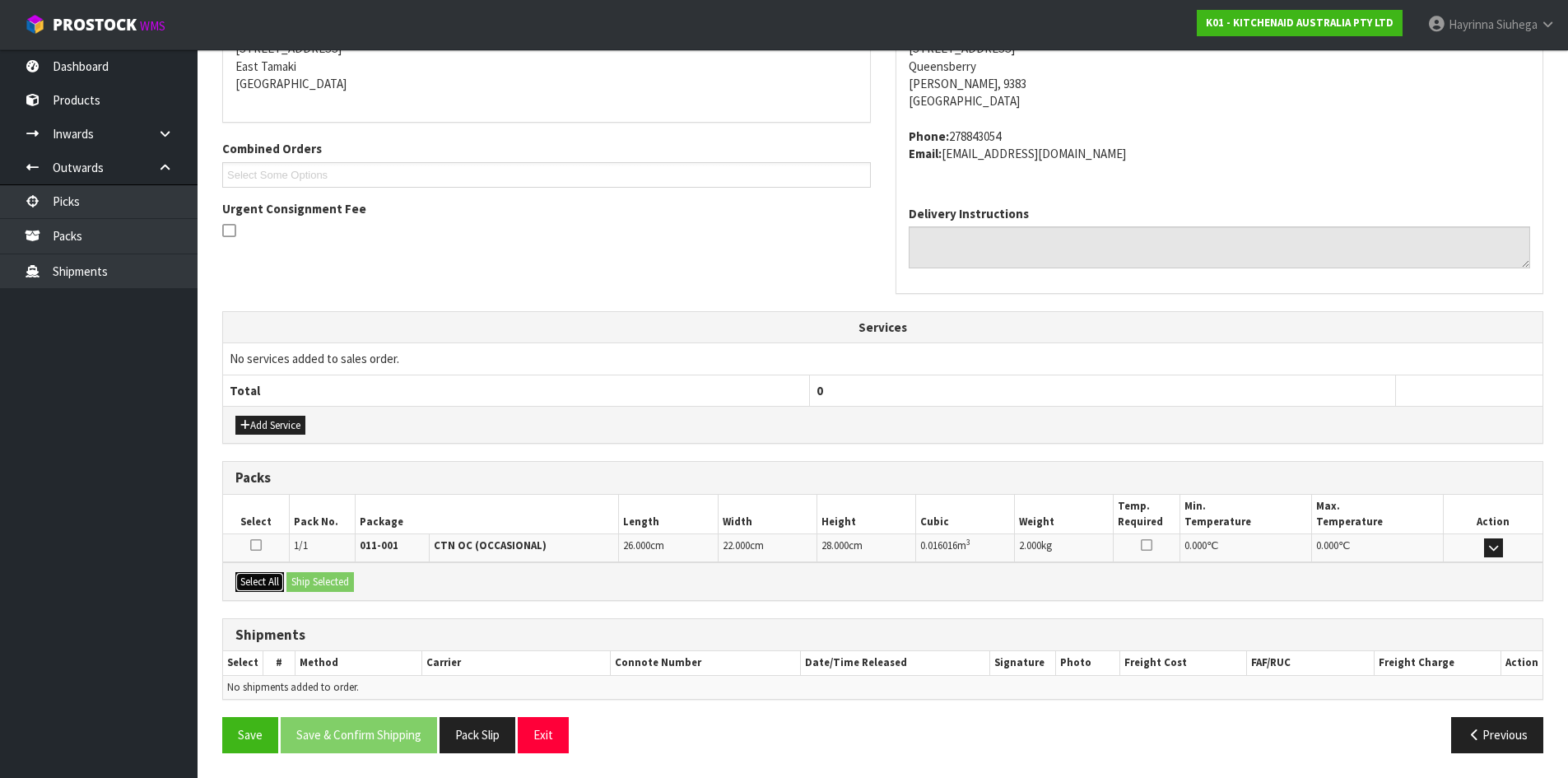
click at [263, 580] on button "Select All" at bounding box center [259, 582] width 48 height 19
click at [317, 578] on button "Ship Selected" at bounding box center [321, 582] width 68 height 19
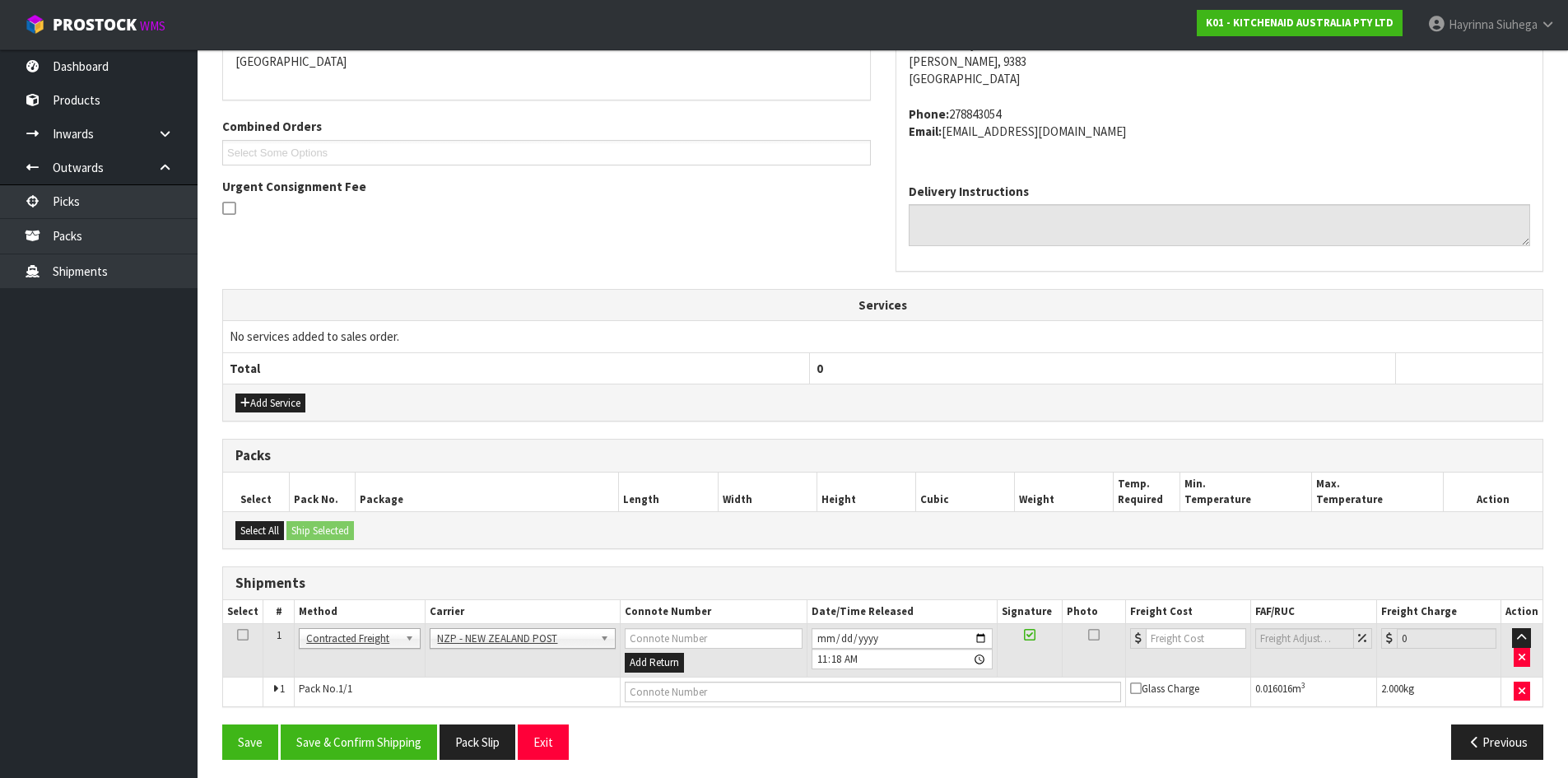
scroll to position [378, 0]
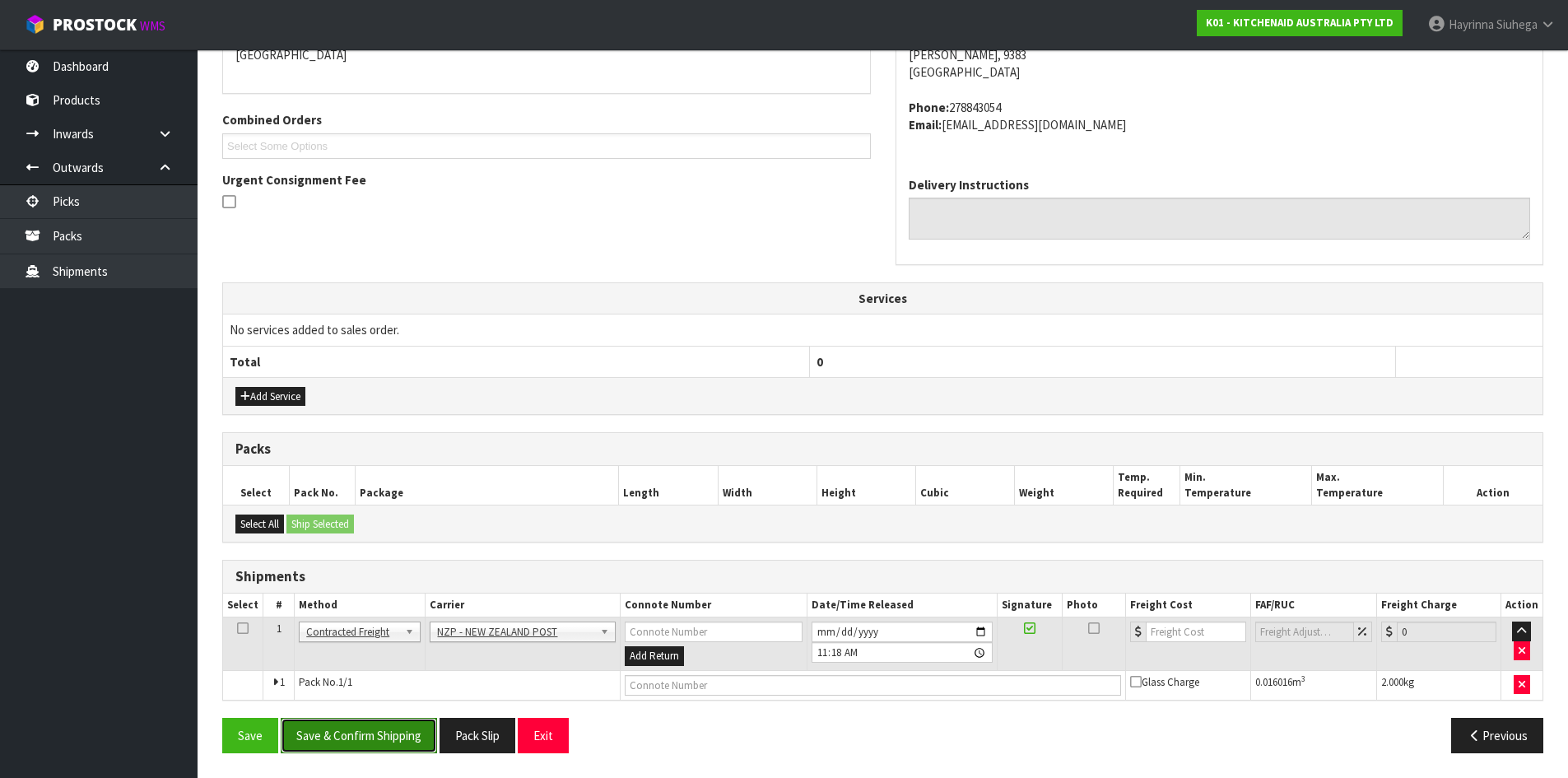
click at [370, 722] on button "Save & Confirm Shipping" at bounding box center [359, 736] width 156 height 36
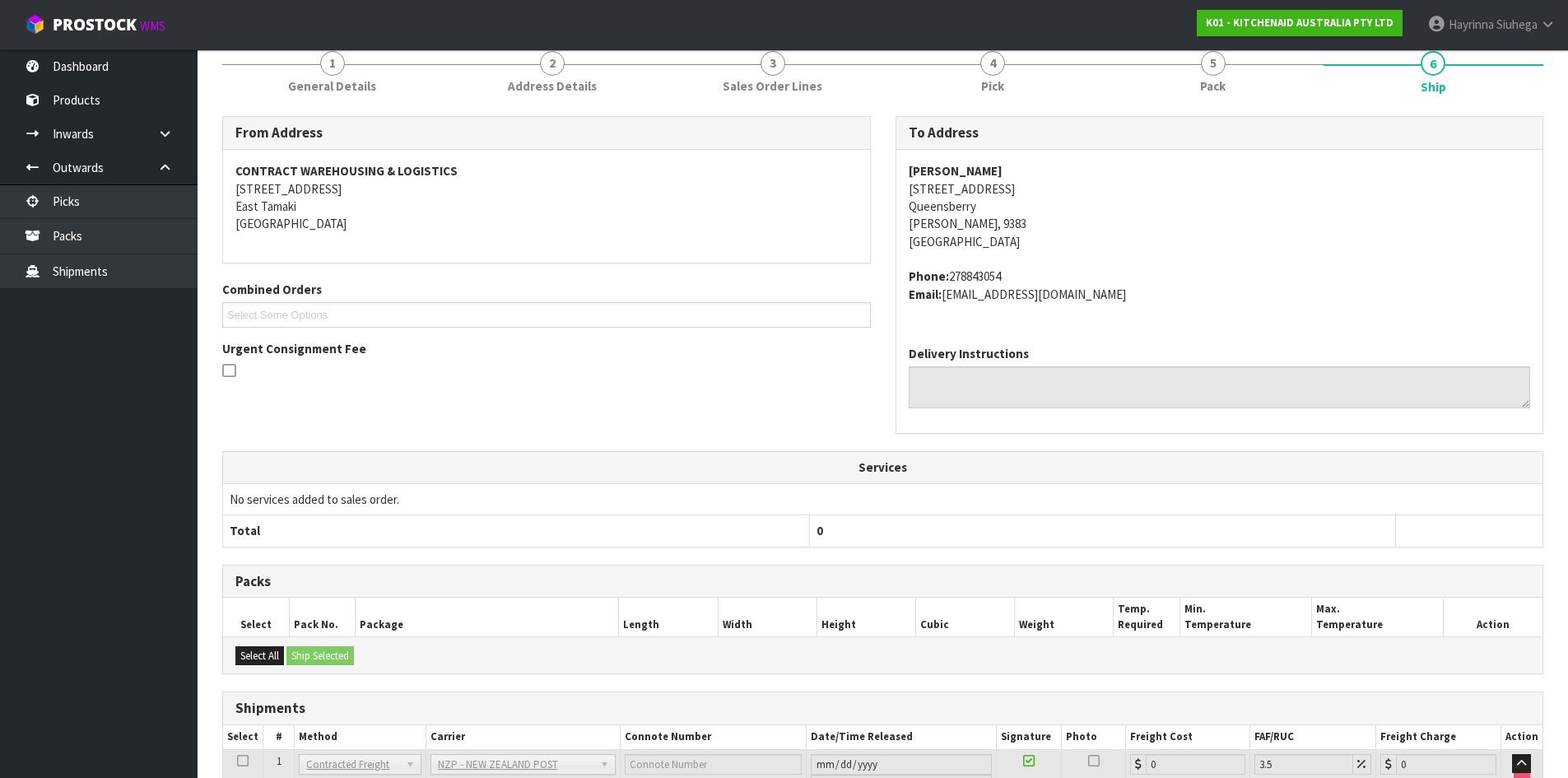
scroll to position [354, 0]
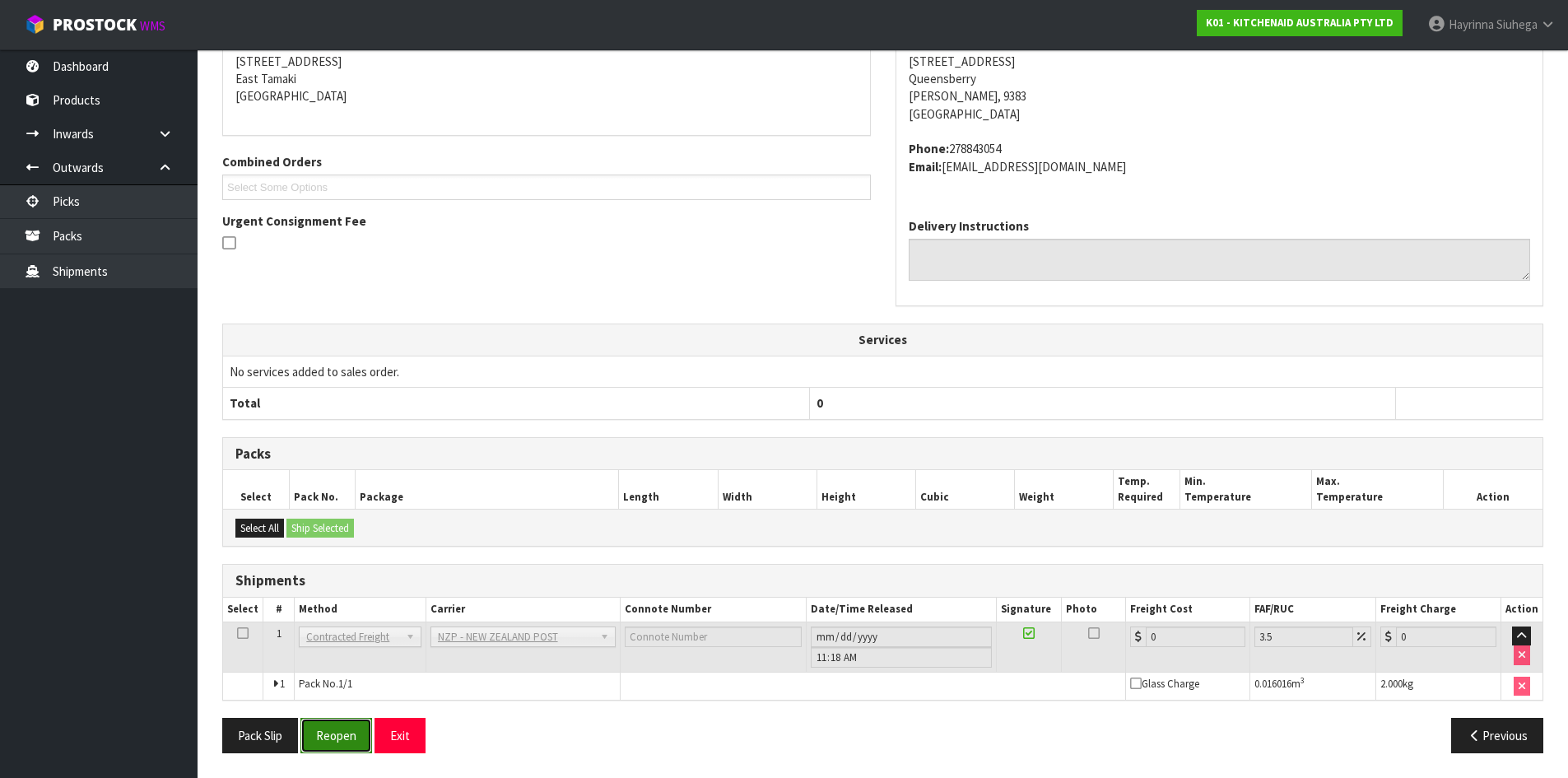
click at [326, 731] on button "Reopen" at bounding box center [336, 736] width 72 height 36
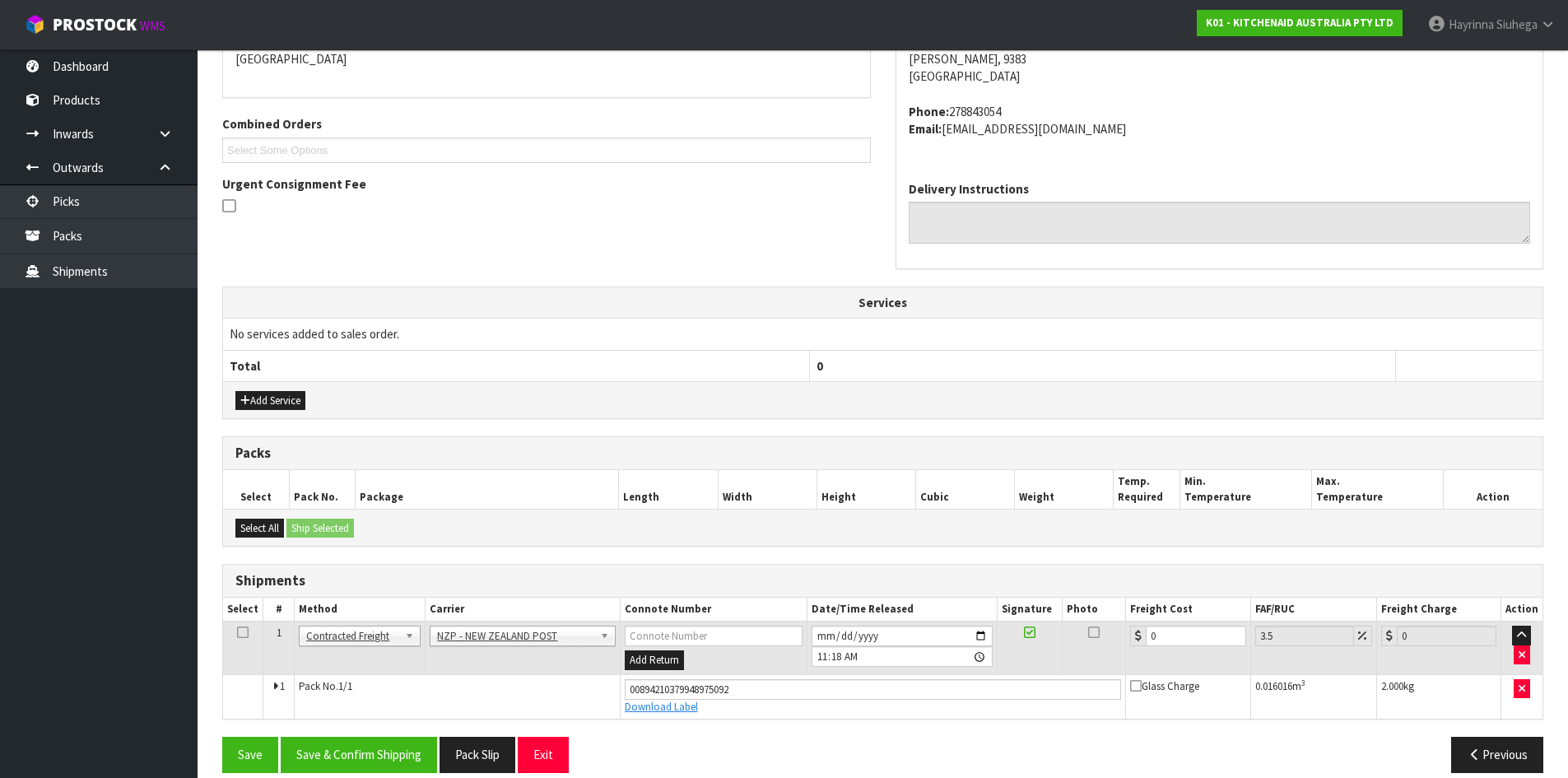
scroll to position [393, 0]
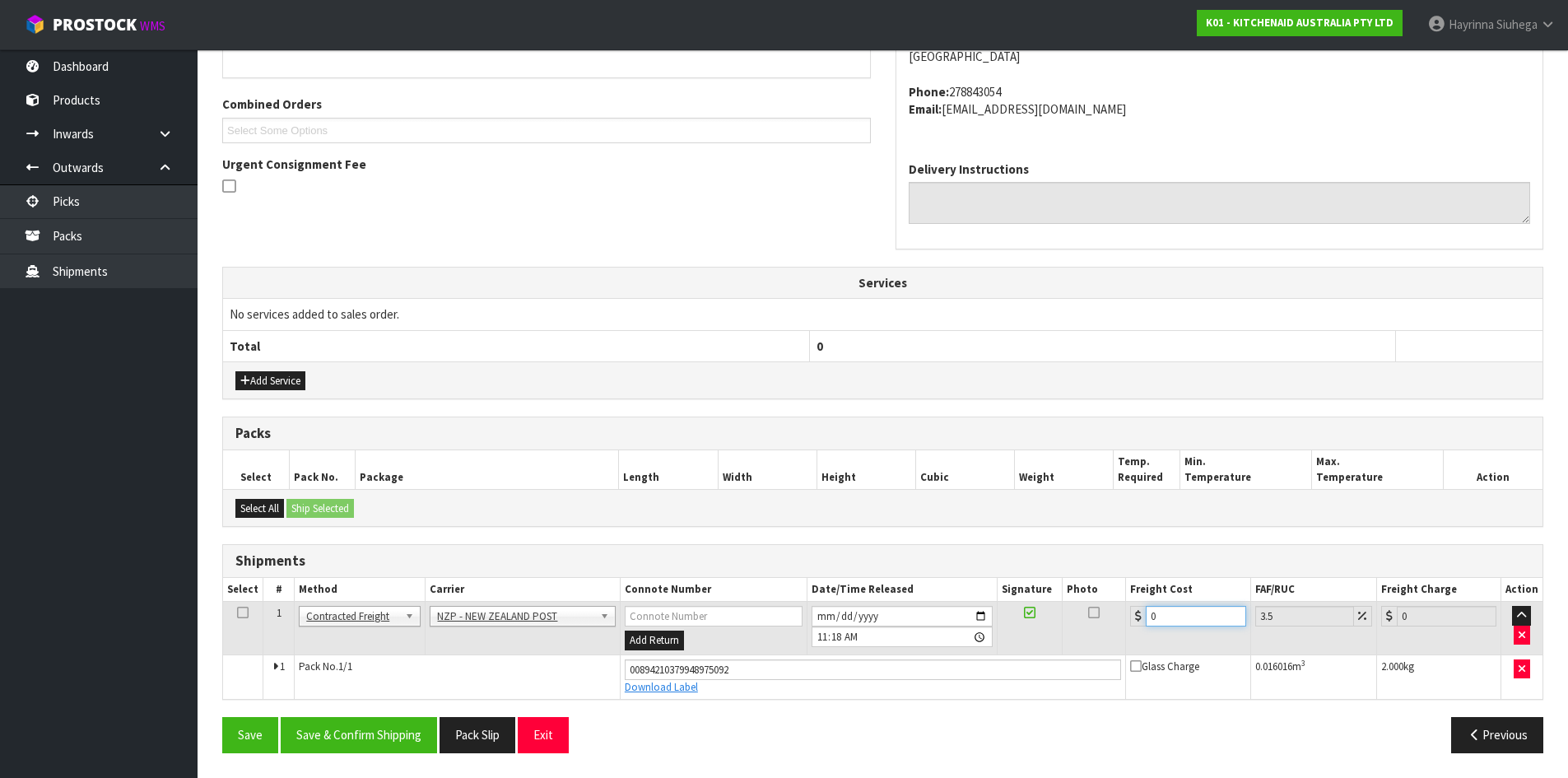
drag, startPoint x: 1188, startPoint y: 616, endPoint x: 792, endPoint y: 607, distance: 396.1
click at [863, 609] on tr "1 Client Local Pickup Customer Local Pickup Company Freight Contracted Freight …" at bounding box center [883, 628] width 1319 height 53
type input "1"
type input "1.03"
type input "16"
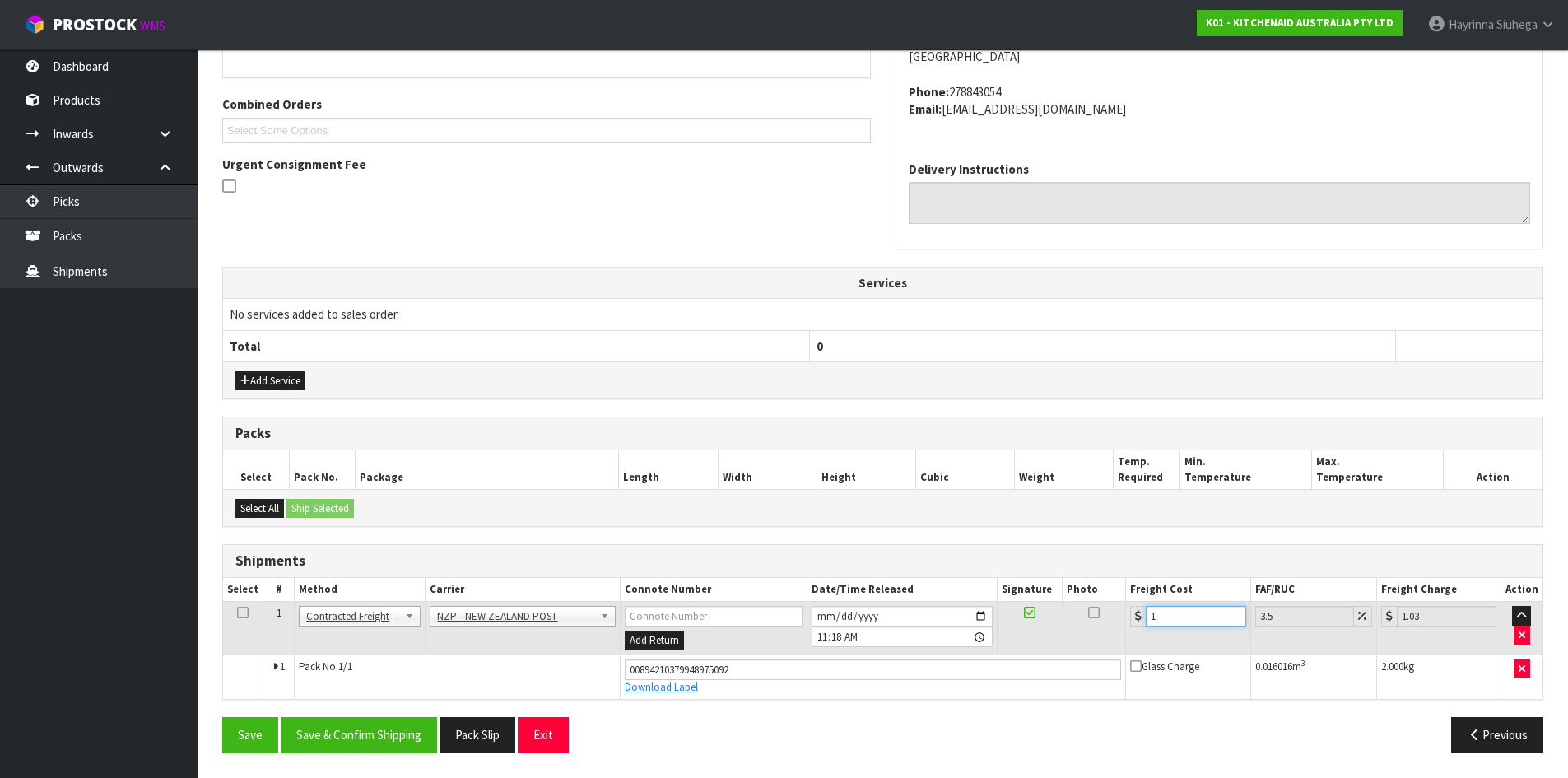
type input "16.56"
type input "16.2"
type input "16.77"
type input "16.20"
click at [222, 717] on button "Save" at bounding box center [250, 735] width 56 height 36
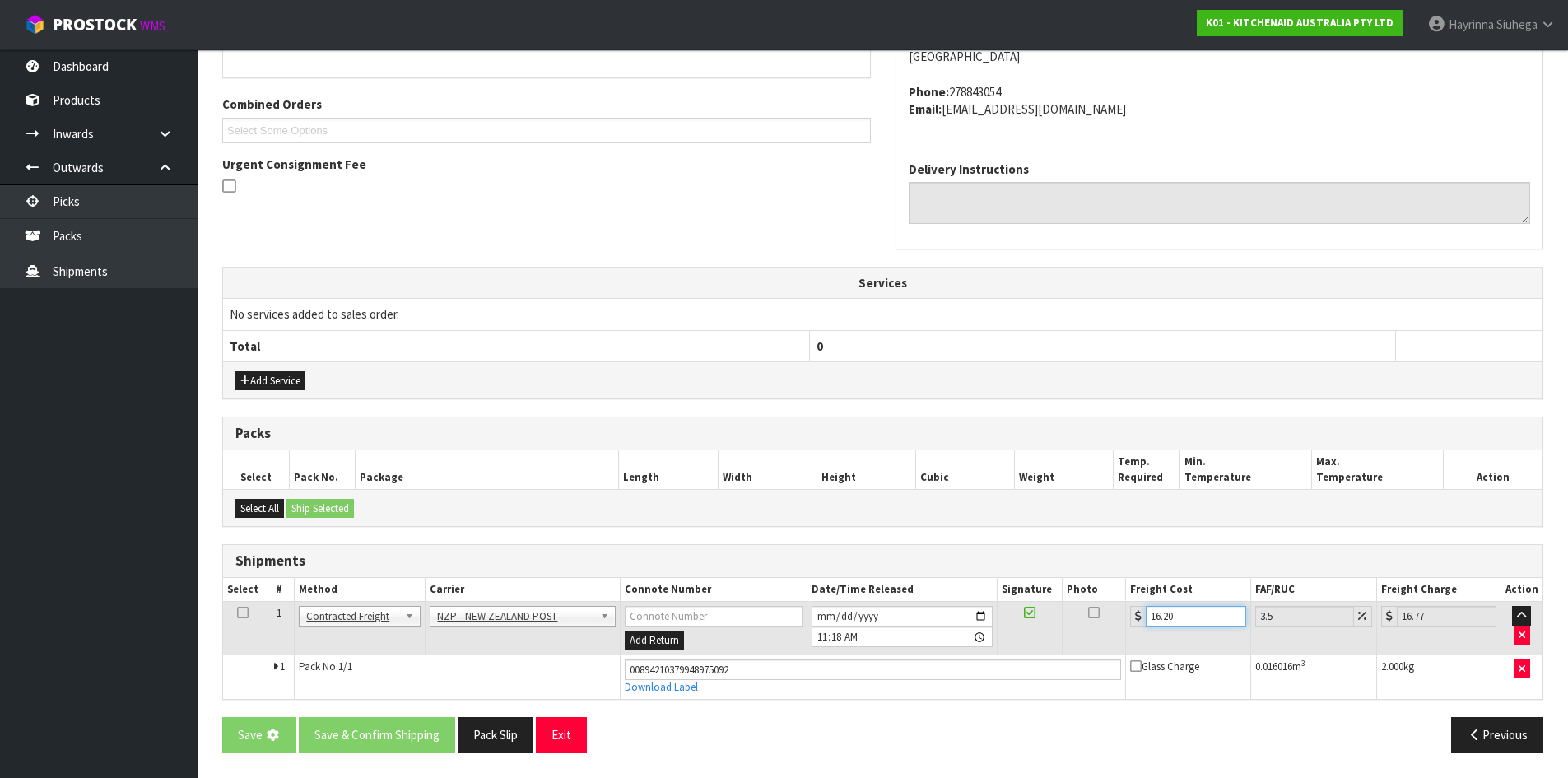
scroll to position [0, 0]
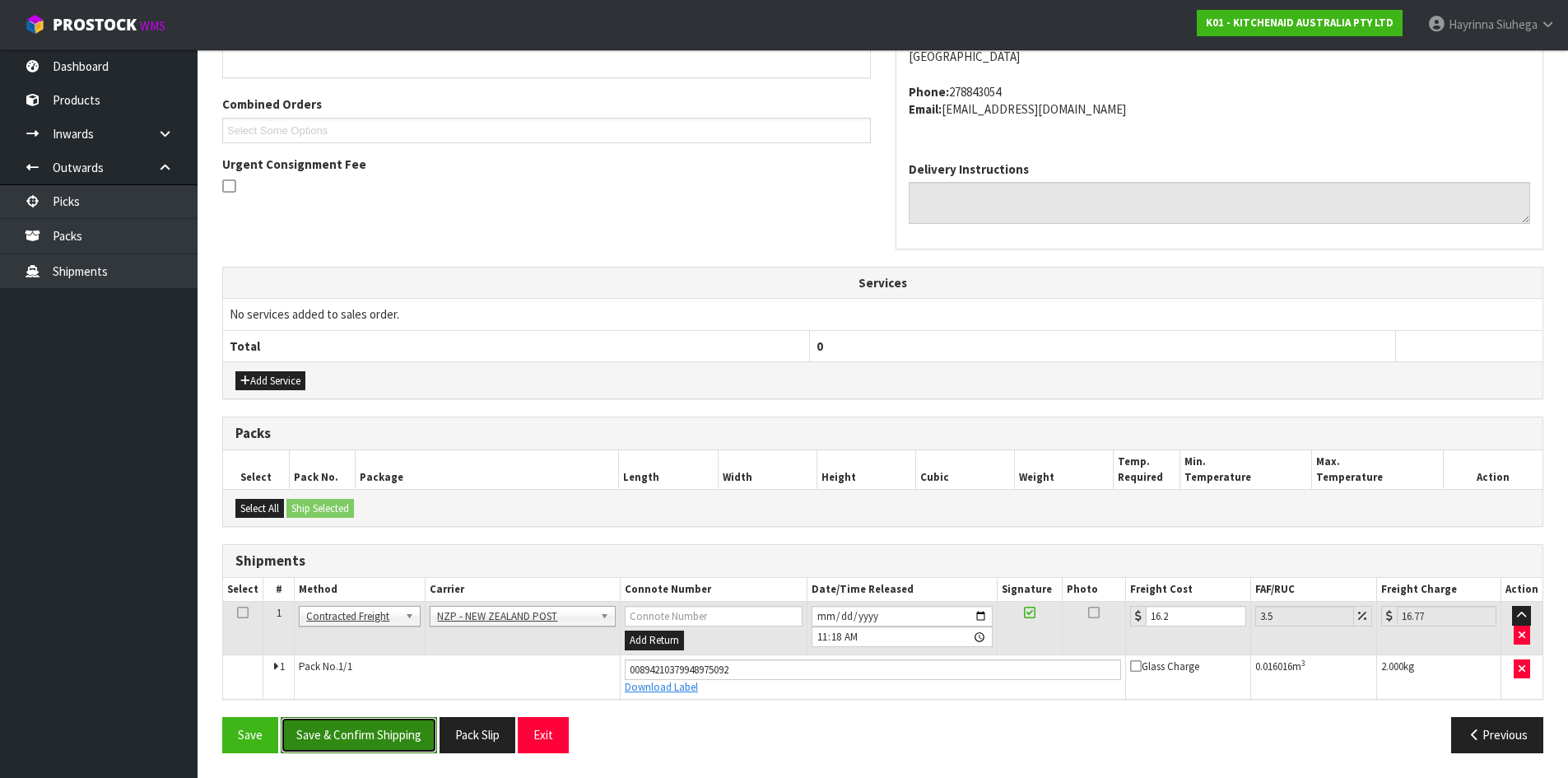
click at [353, 734] on button "Save & Confirm Shipping" at bounding box center [359, 735] width 156 height 36
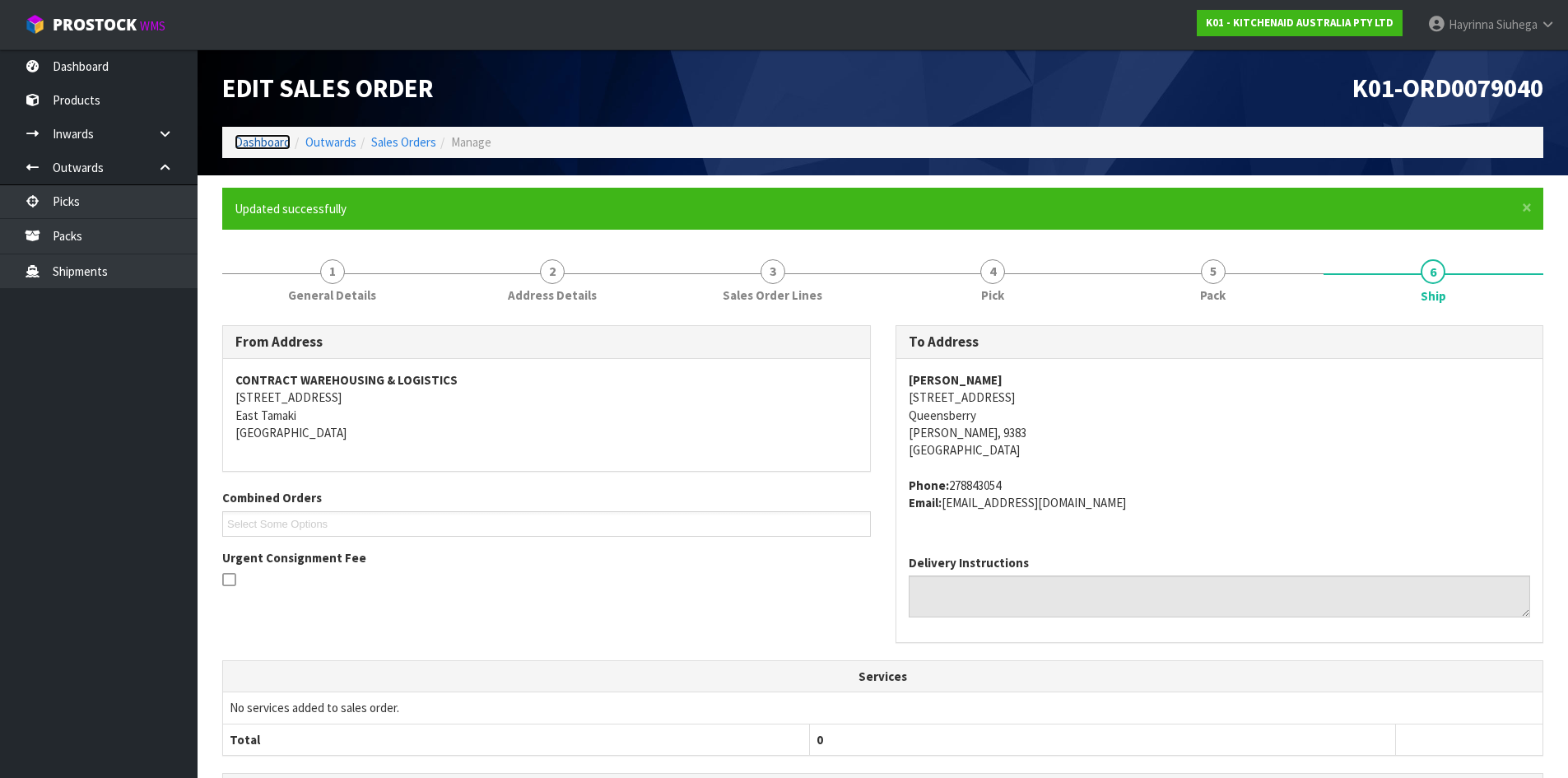
click at [261, 143] on link "Dashboard" at bounding box center [262, 142] width 56 height 15
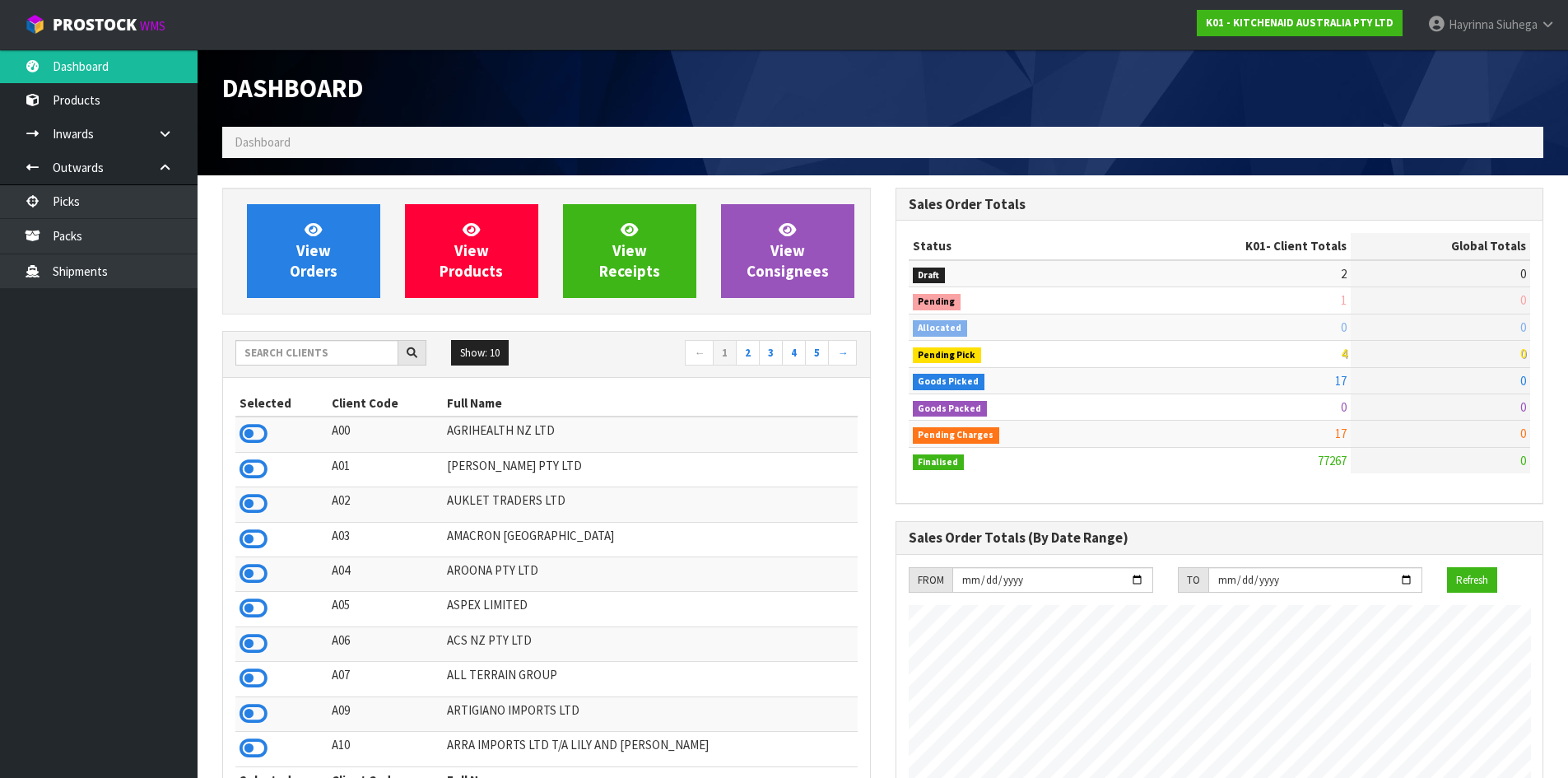
scroll to position [1247, 672]
click at [329, 260] on link "View Orders" at bounding box center [314, 250] width 134 height 94
click at [313, 233] on icon at bounding box center [313, 229] width 17 height 15
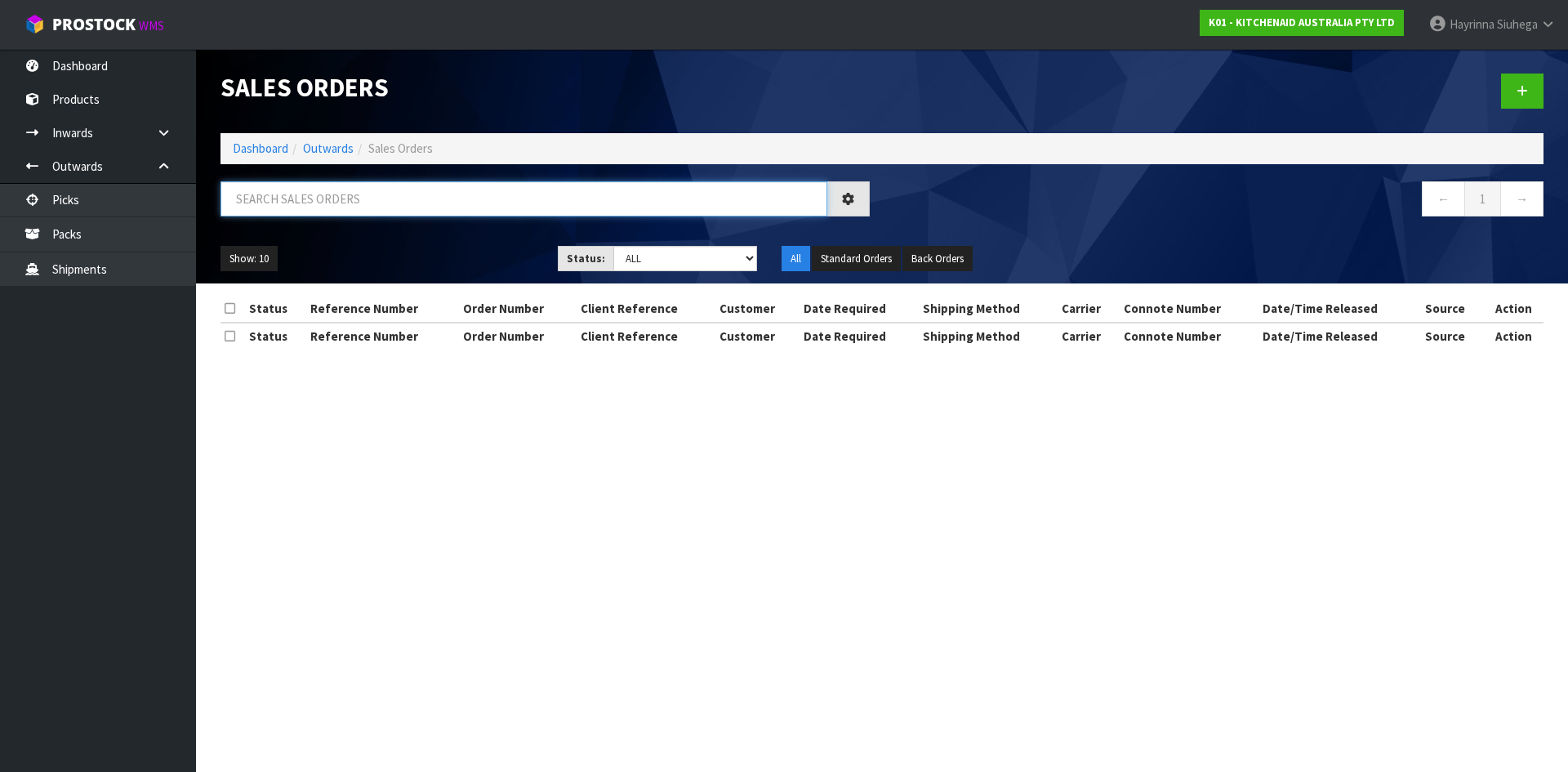
click at [322, 194] on input "text" at bounding box center [524, 199] width 607 height 35
type input "JOB-0412178"
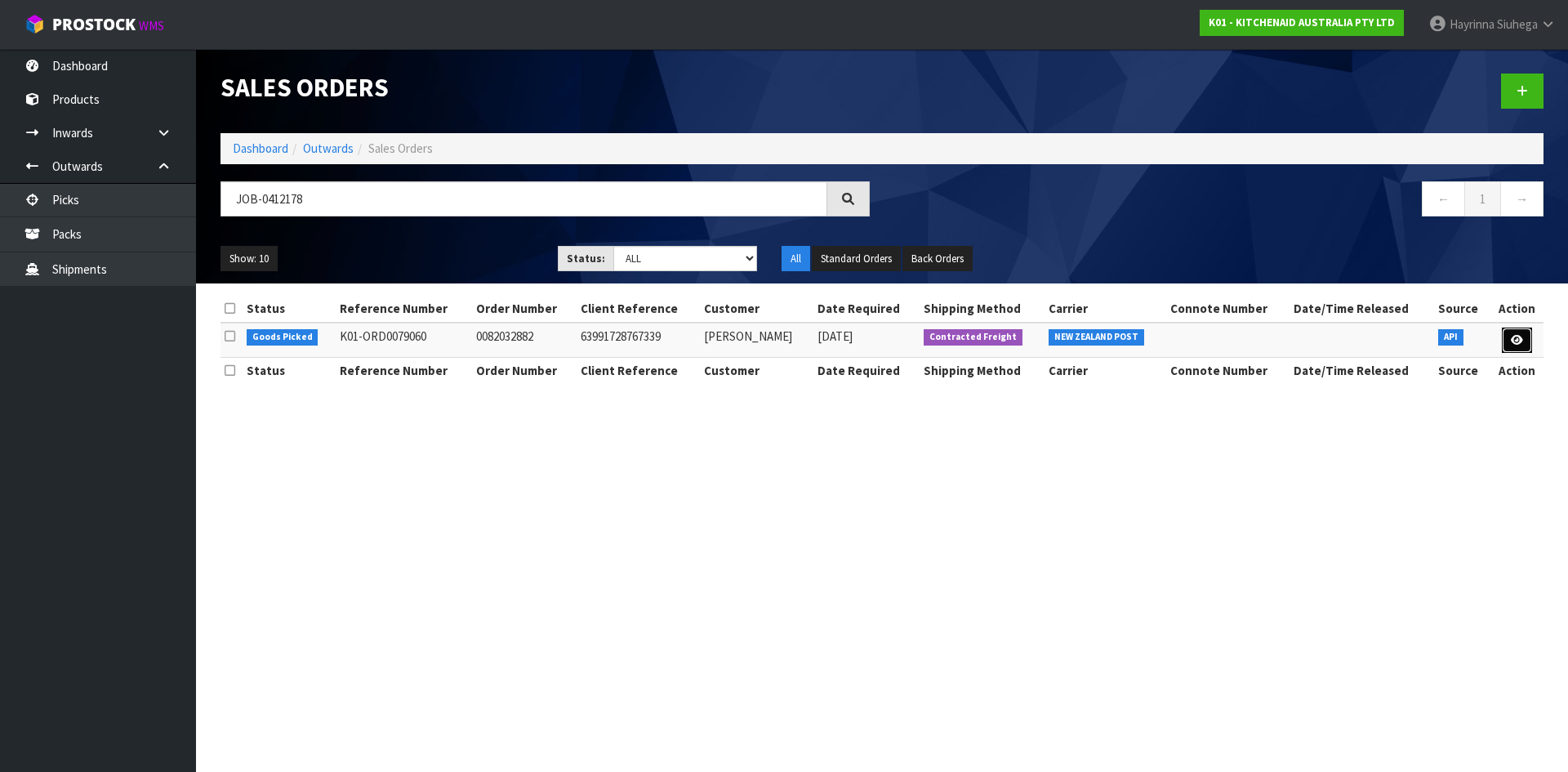
click at [1518, 336] on icon at bounding box center [1517, 340] width 13 height 11
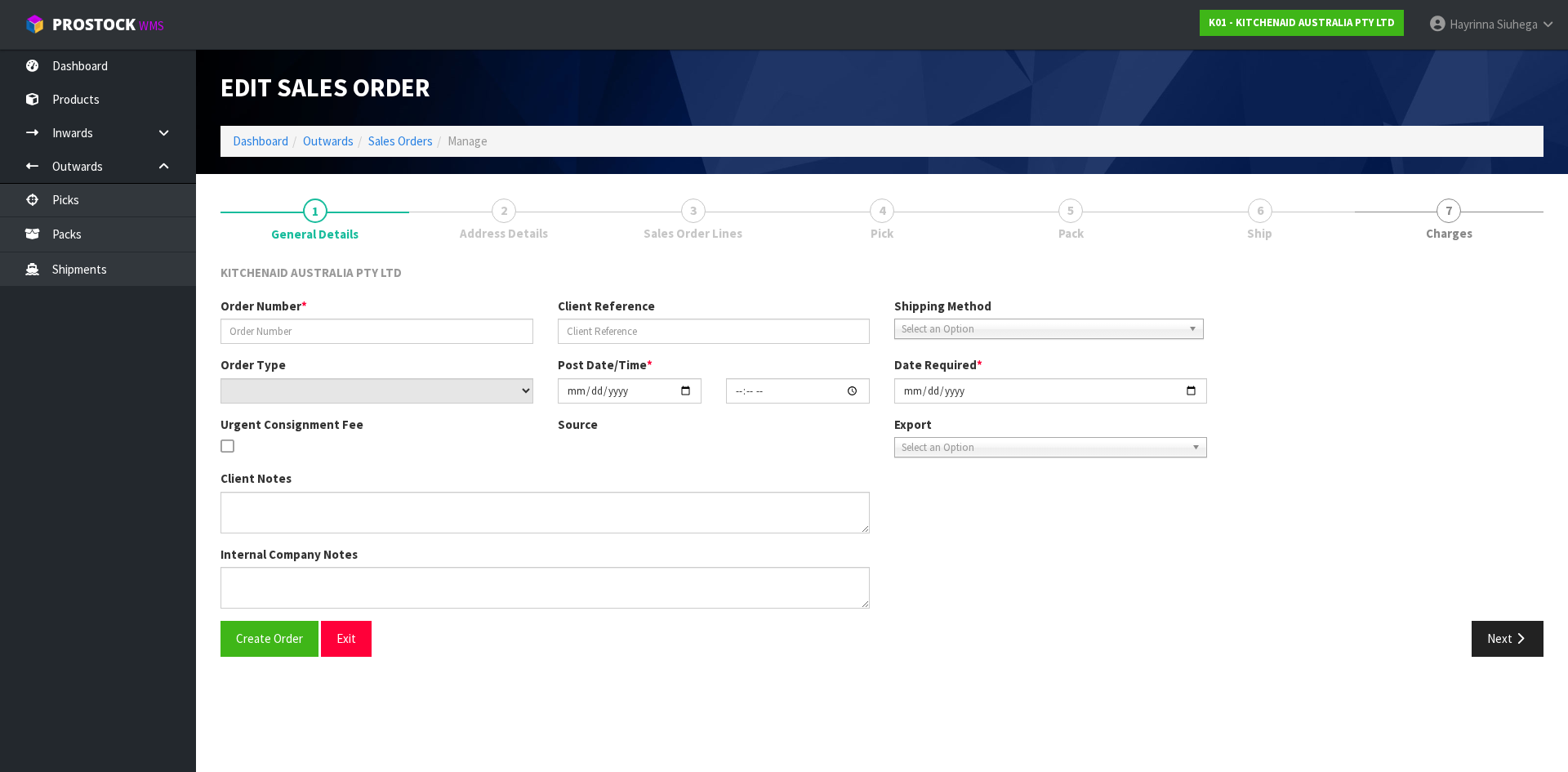
type input "0082032882"
type input "63991728767339"
select select "number:0"
type input "2025-09-11"
type input "21:42:49.000"
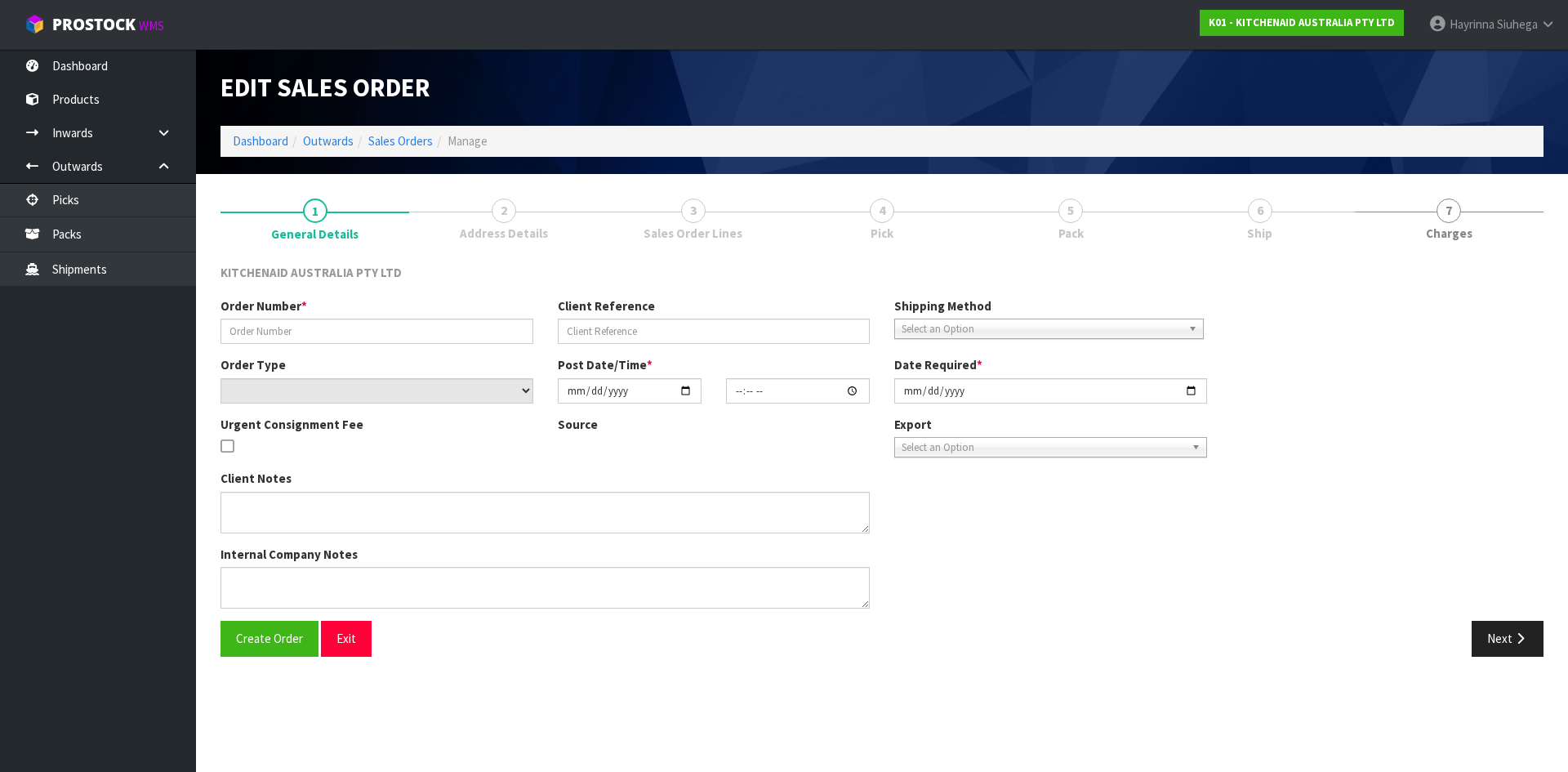
type input "2025-09-11"
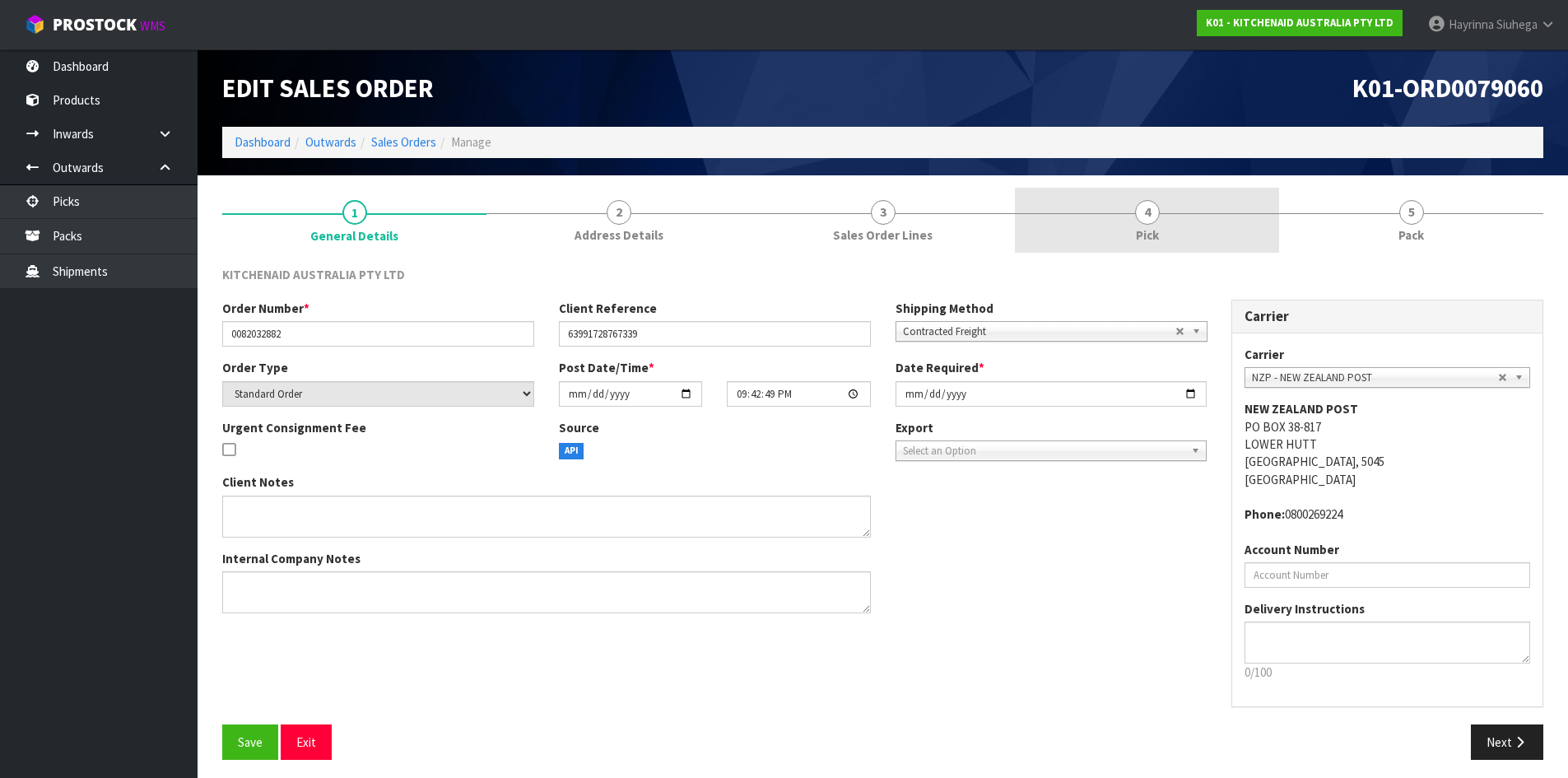
click at [1196, 232] on link "4 Pick" at bounding box center [1147, 220] width 264 height 65
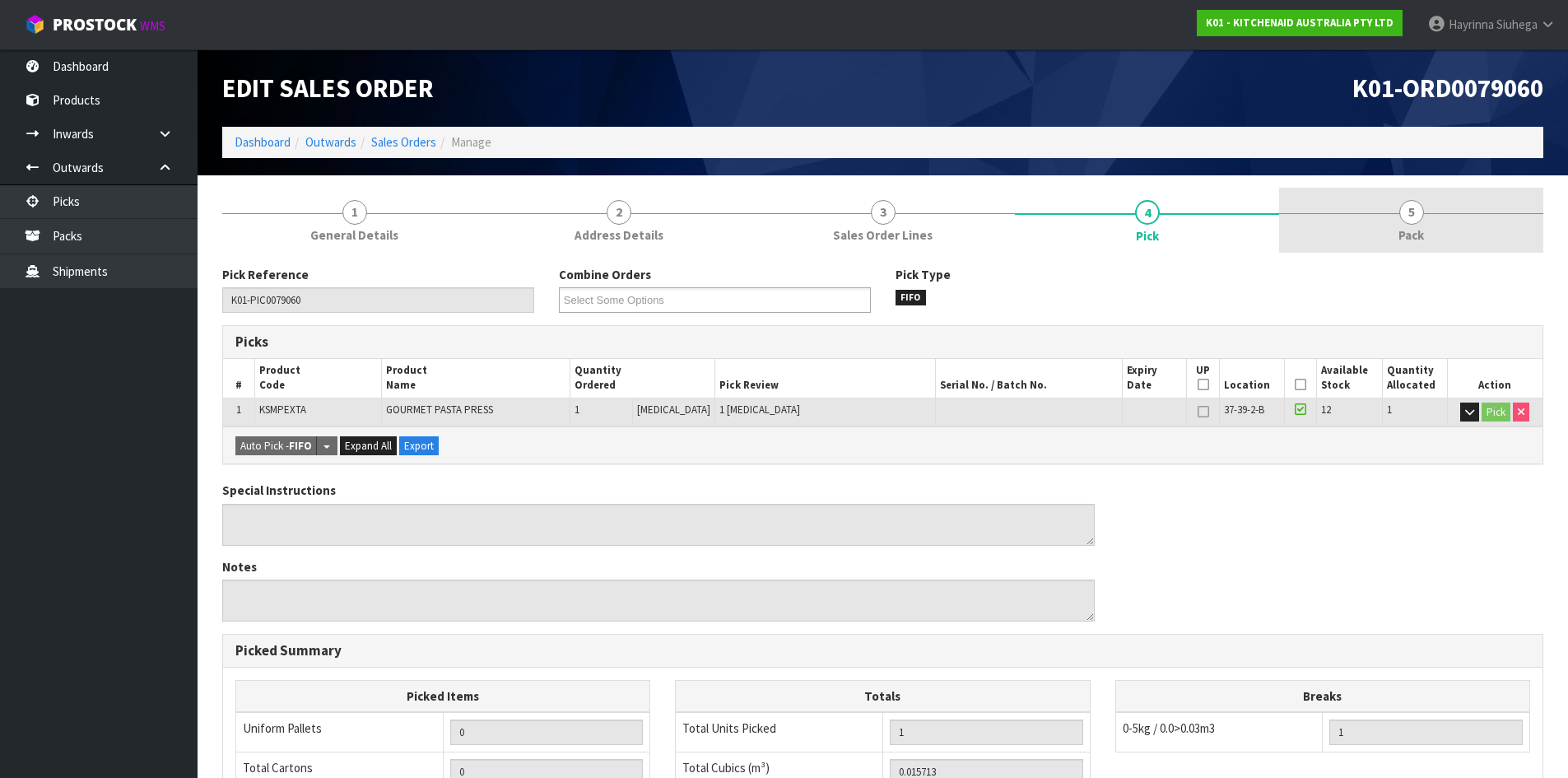
click at [1400, 222] on link "5 Pack" at bounding box center [1412, 220] width 264 height 65
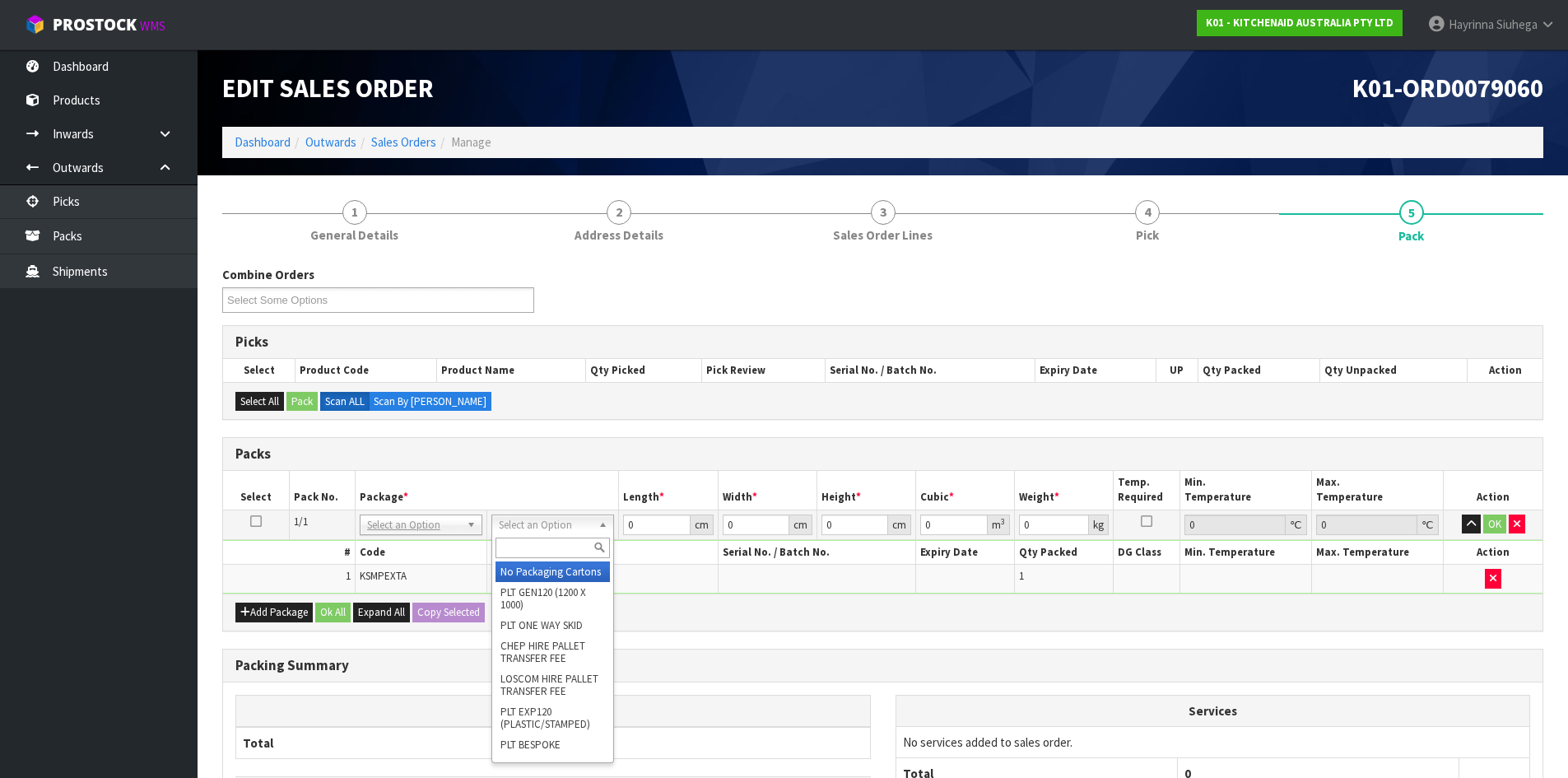
click at [541, 543] on input "text" at bounding box center [552, 548] width 114 height 20
type input "oc"
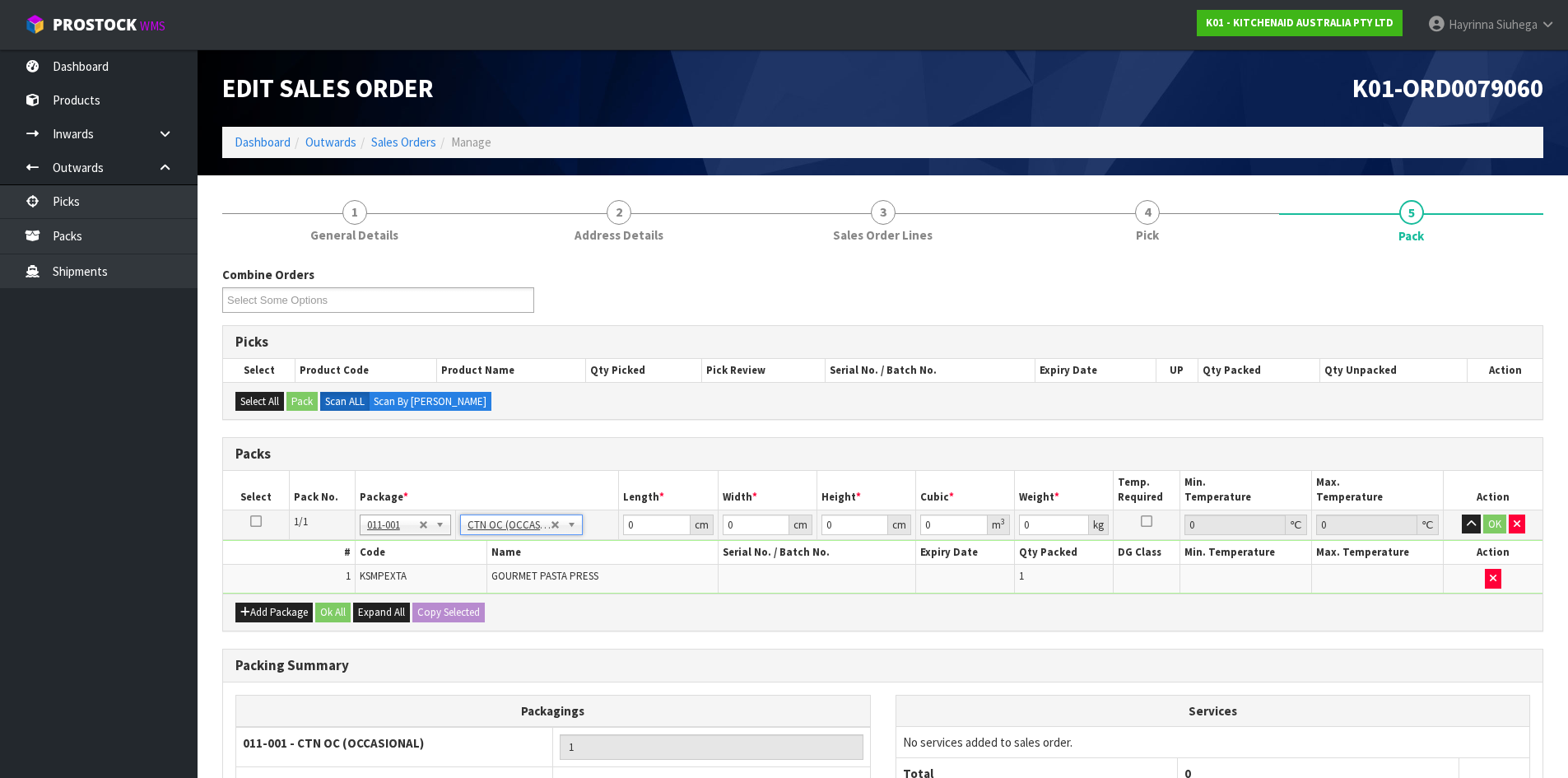
type input "2.36"
click at [628, 530] on input "0" at bounding box center [656, 524] width 67 height 20
type input "38"
type input "27"
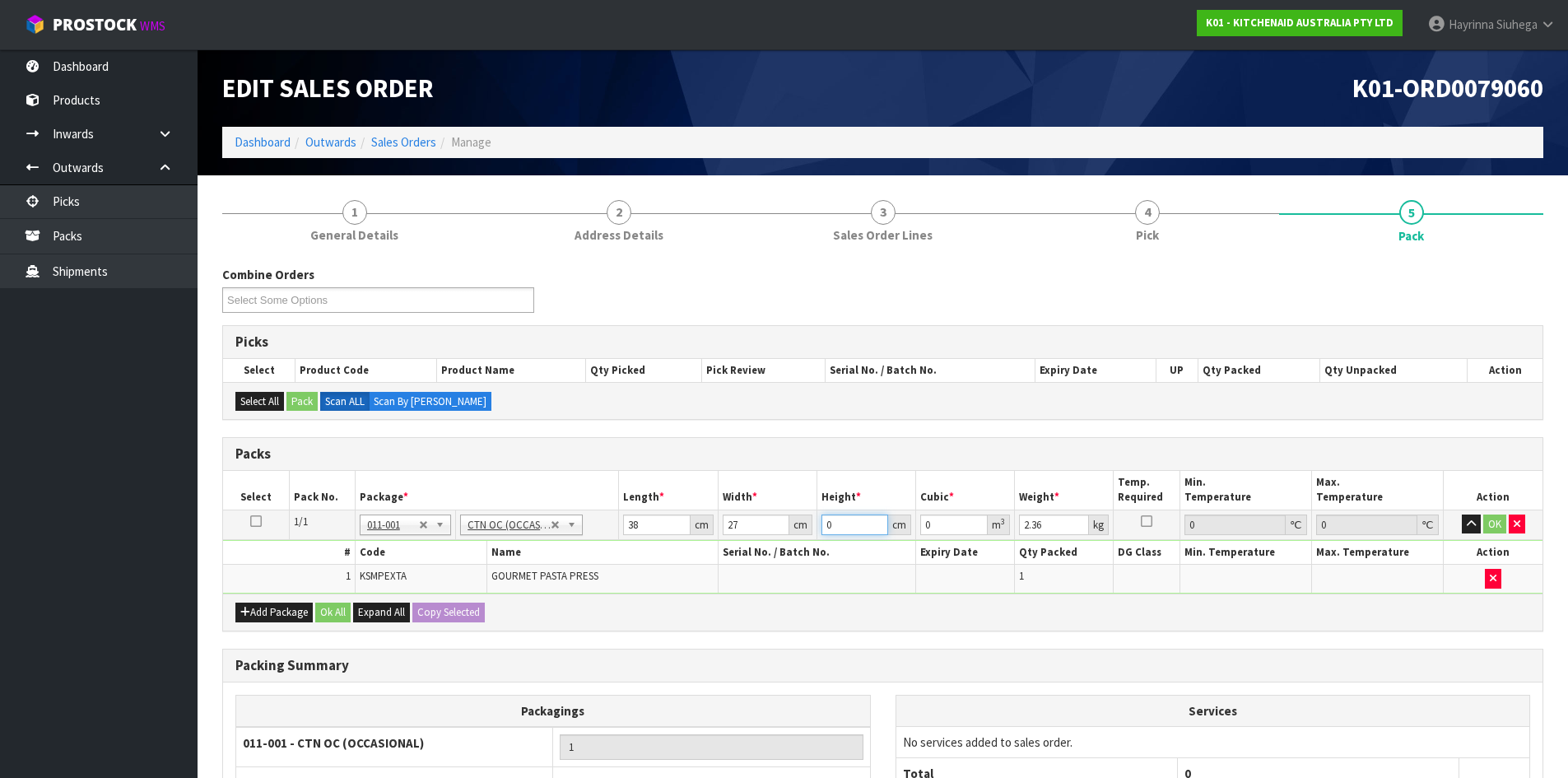
type input "1"
type input "0.001026"
type input "16"
type input "0.016416"
type input "16"
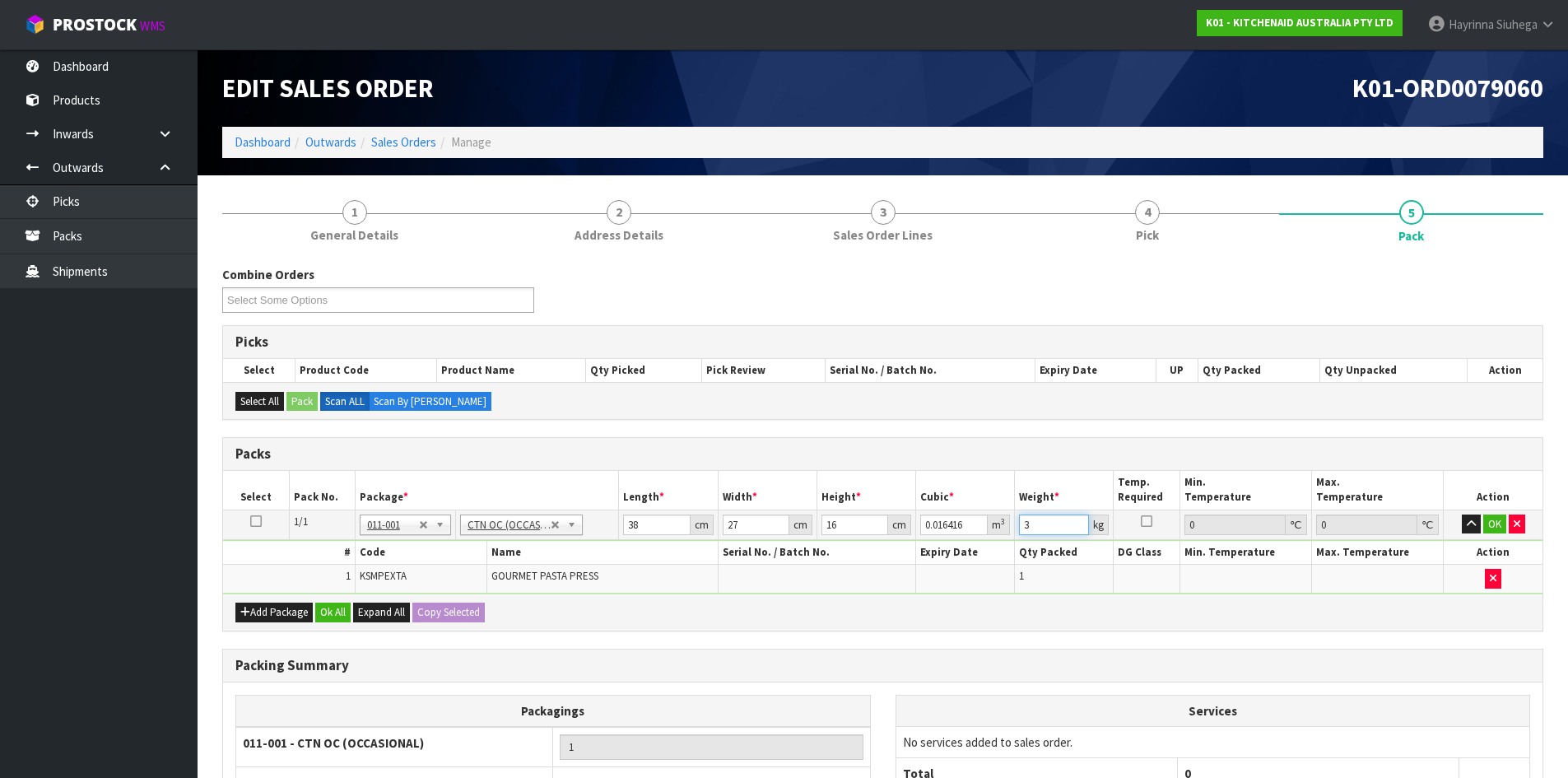
type input "3"
click button "OK" at bounding box center [1494, 523] width 23 height 19
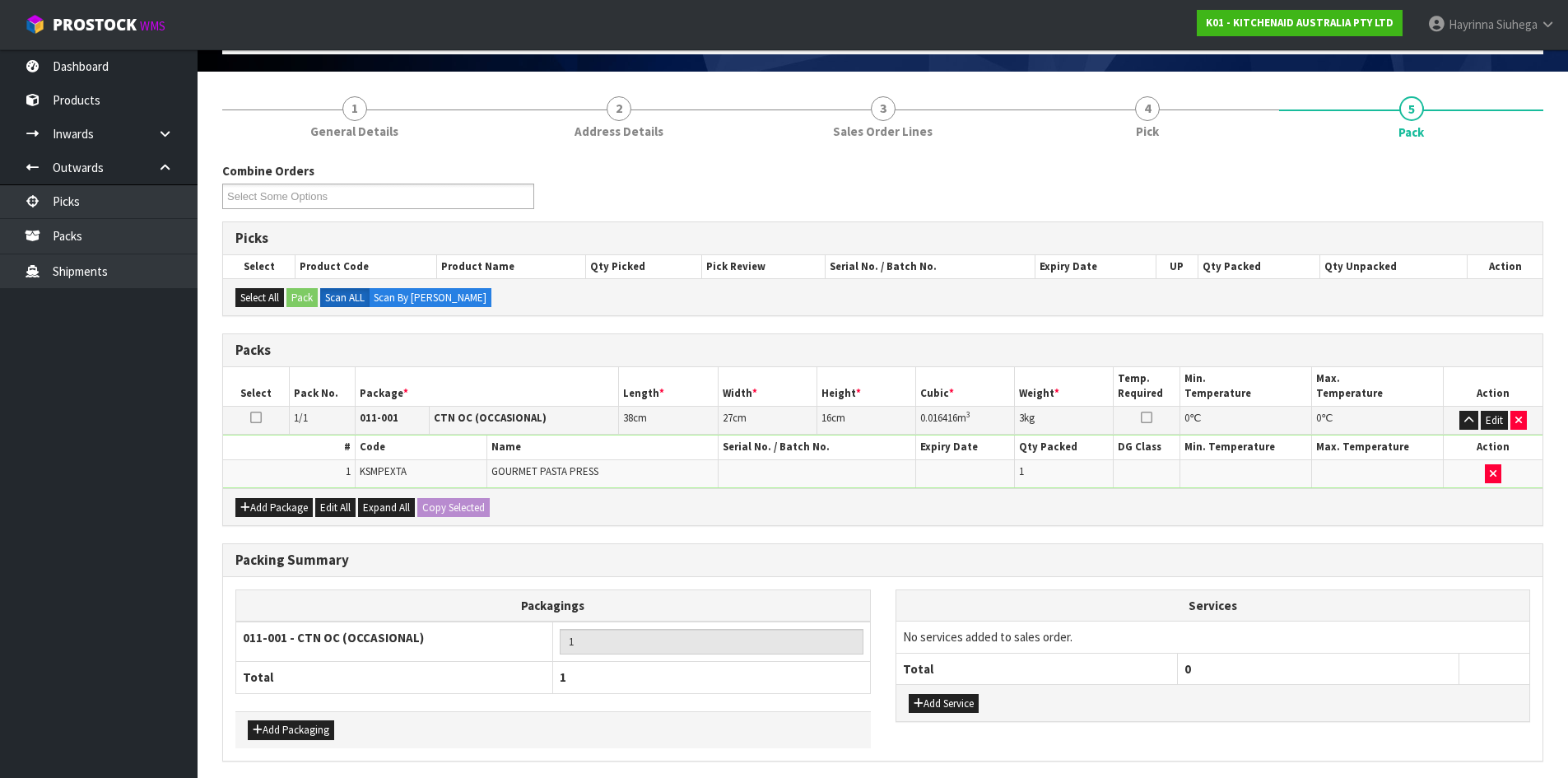
scroll to position [165, 0]
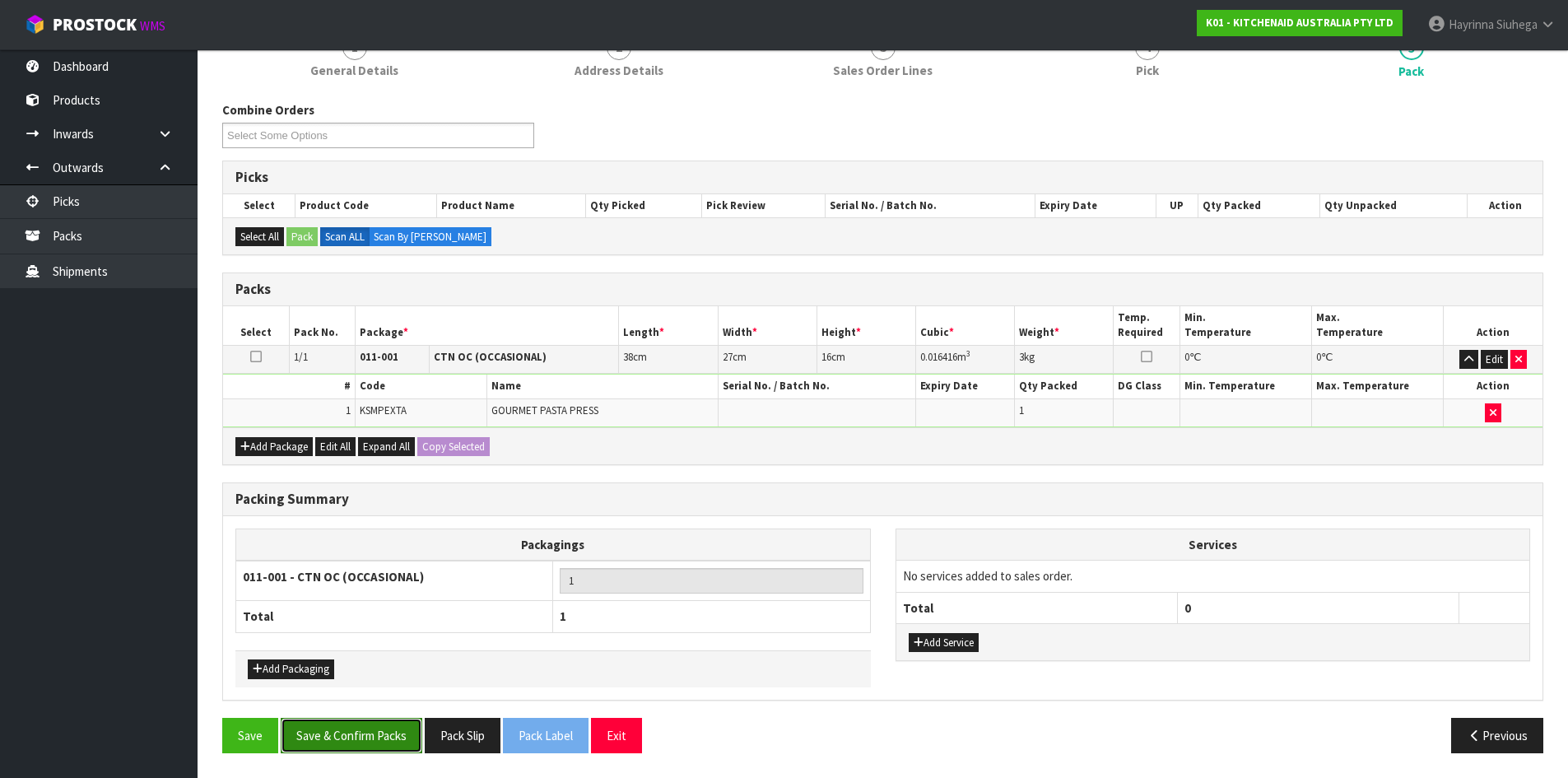
click at [358, 728] on button "Save & Confirm Packs" at bounding box center [351, 736] width 141 height 36
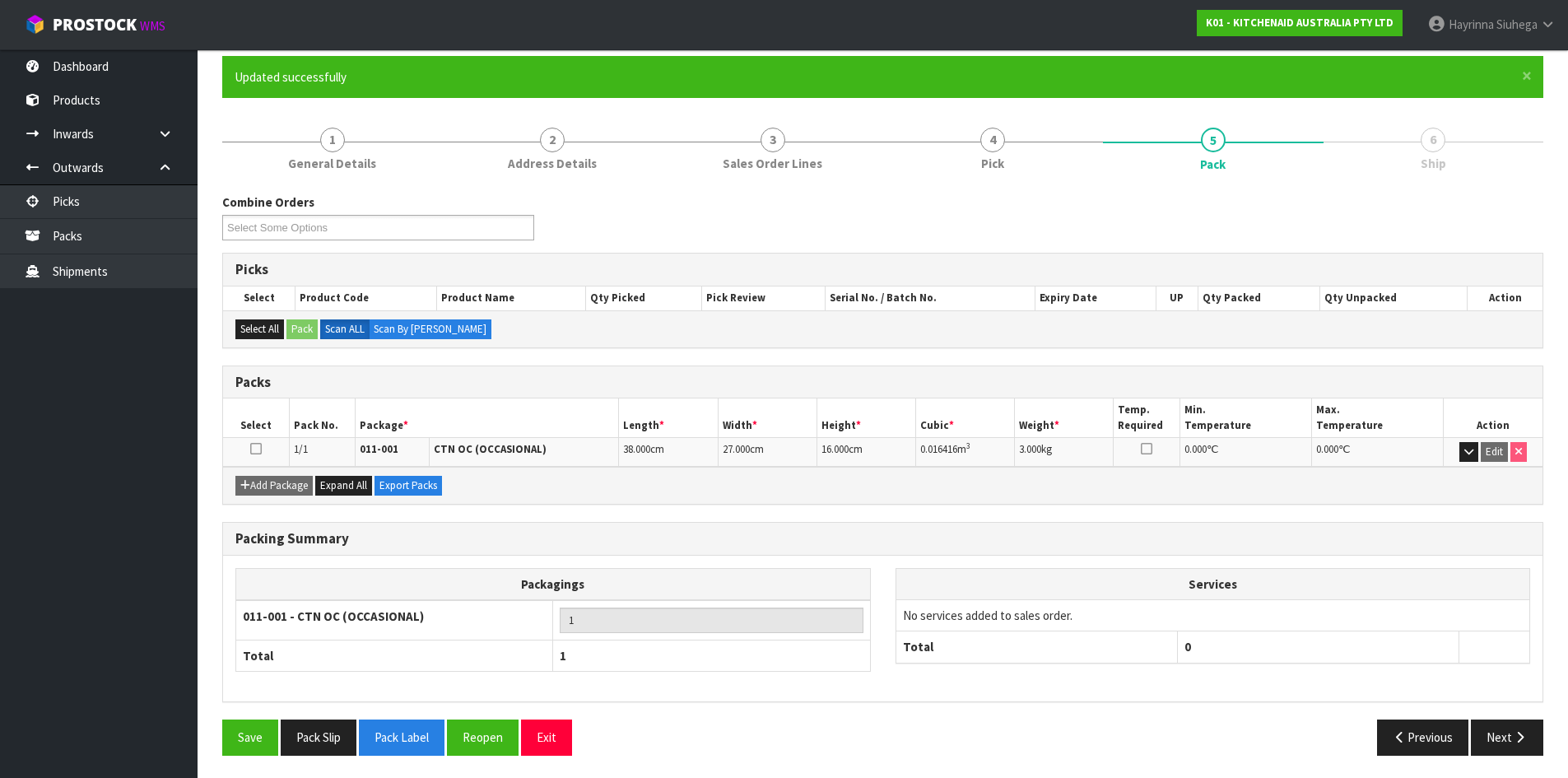
scroll to position [134, 0]
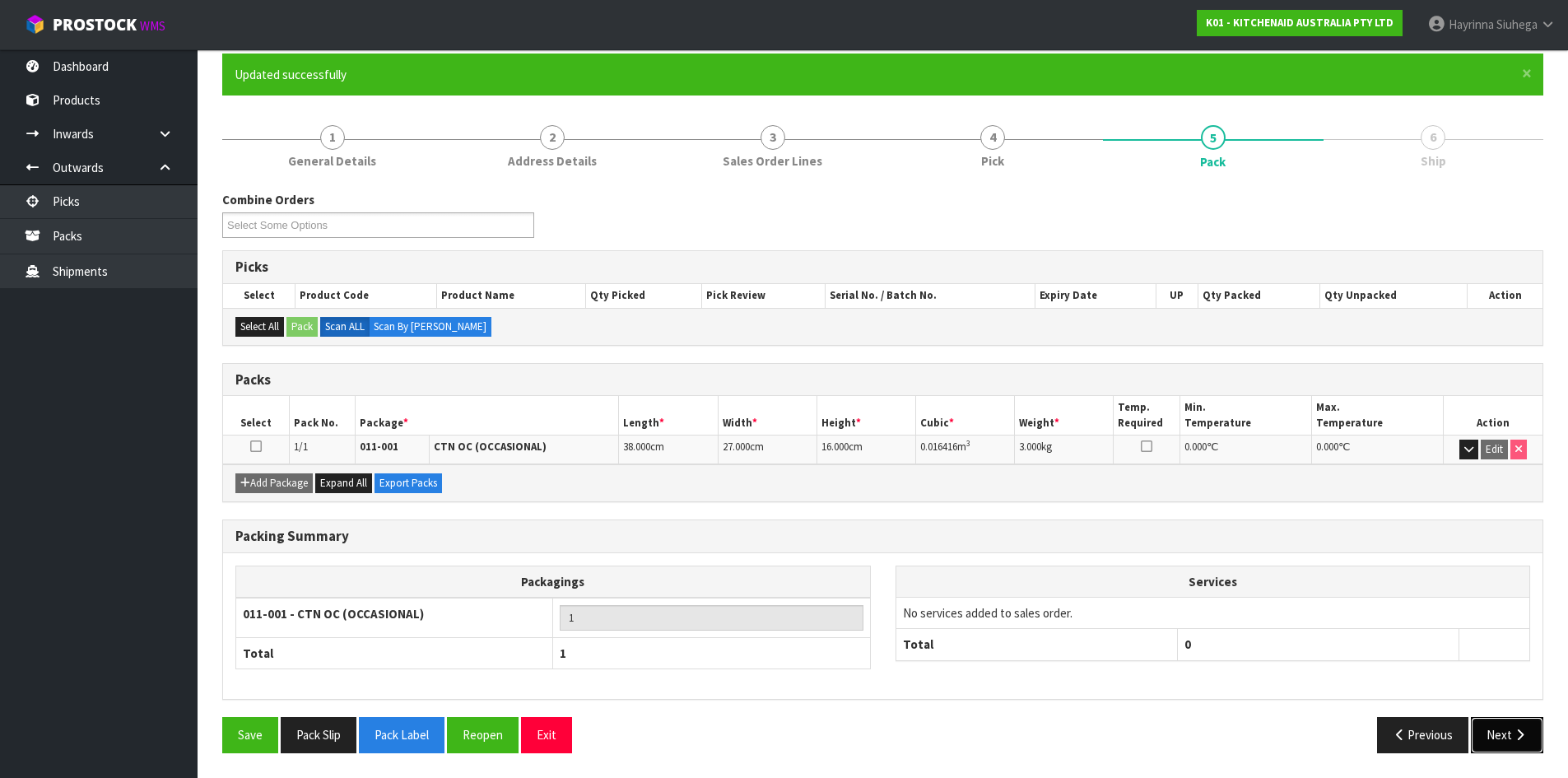
click at [1524, 735] on icon "button" at bounding box center [1520, 734] width 15 height 13
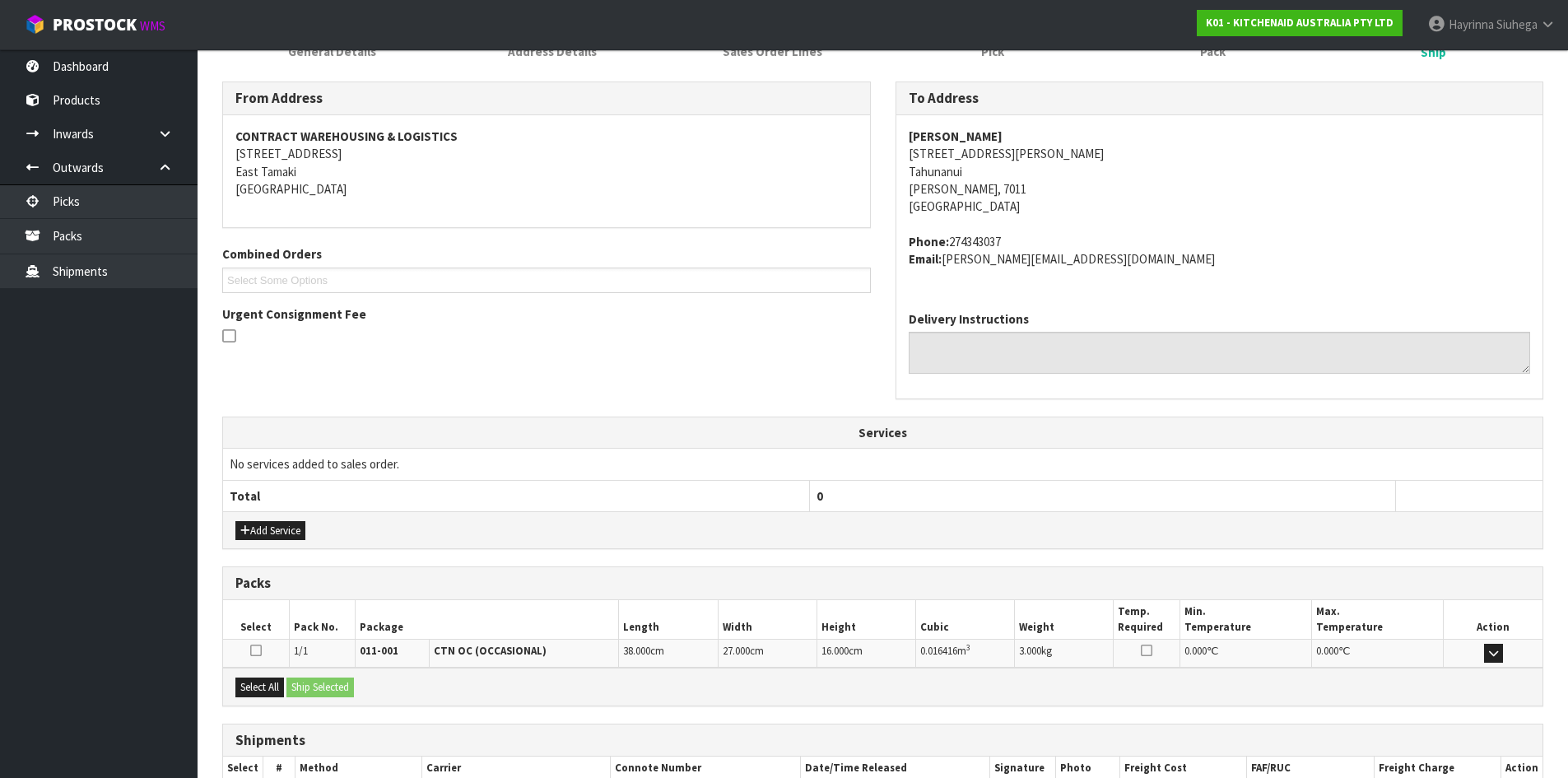
scroll to position [349, 0]
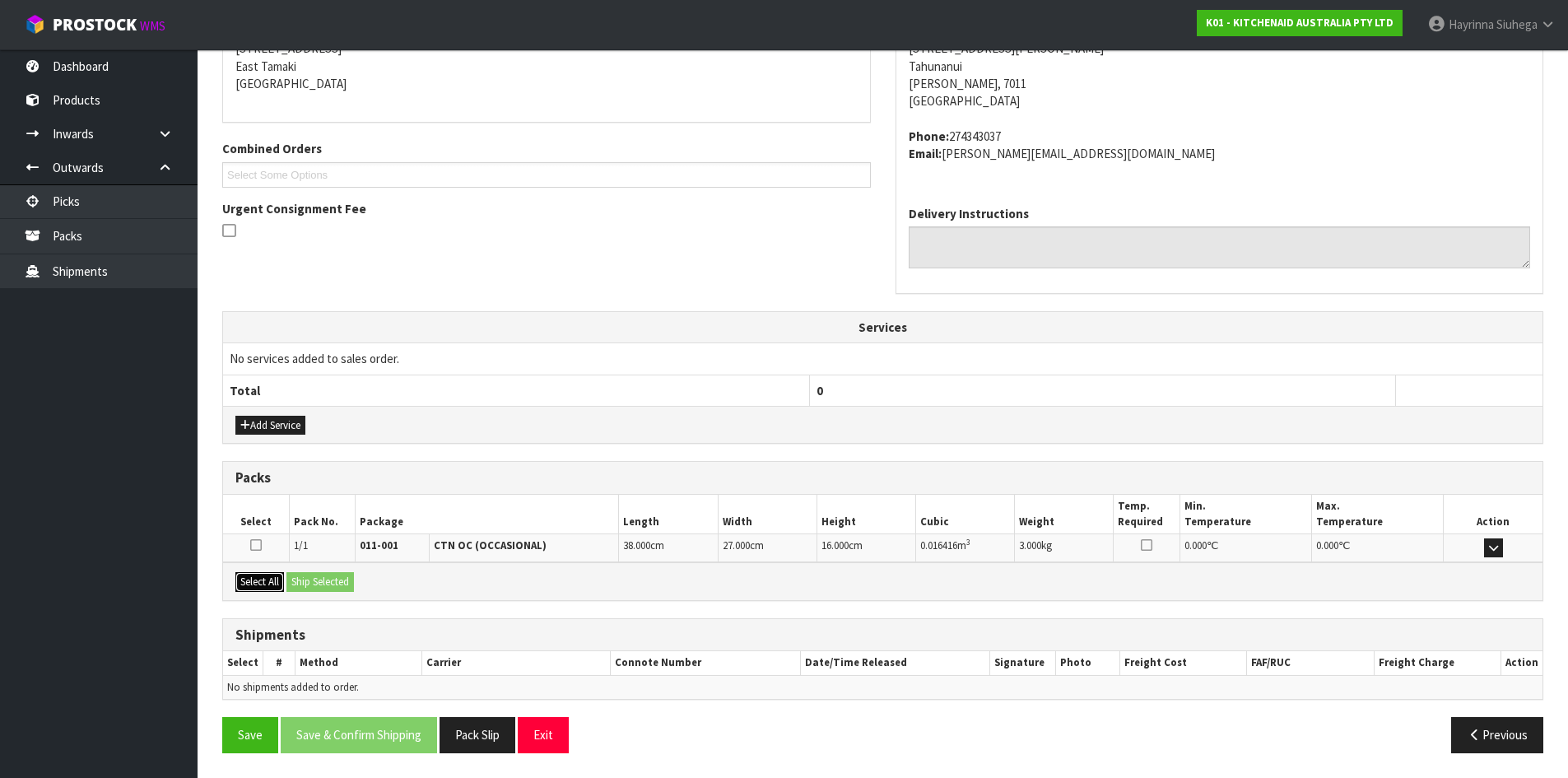
drag, startPoint x: 273, startPoint y: 578, endPoint x: 354, endPoint y: 582, distance: 81.1
click at [274, 578] on button "Select All" at bounding box center [259, 582] width 48 height 19
click at [354, 582] on button "Ship Selected" at bounding box center [321, 582] width 68 height 19
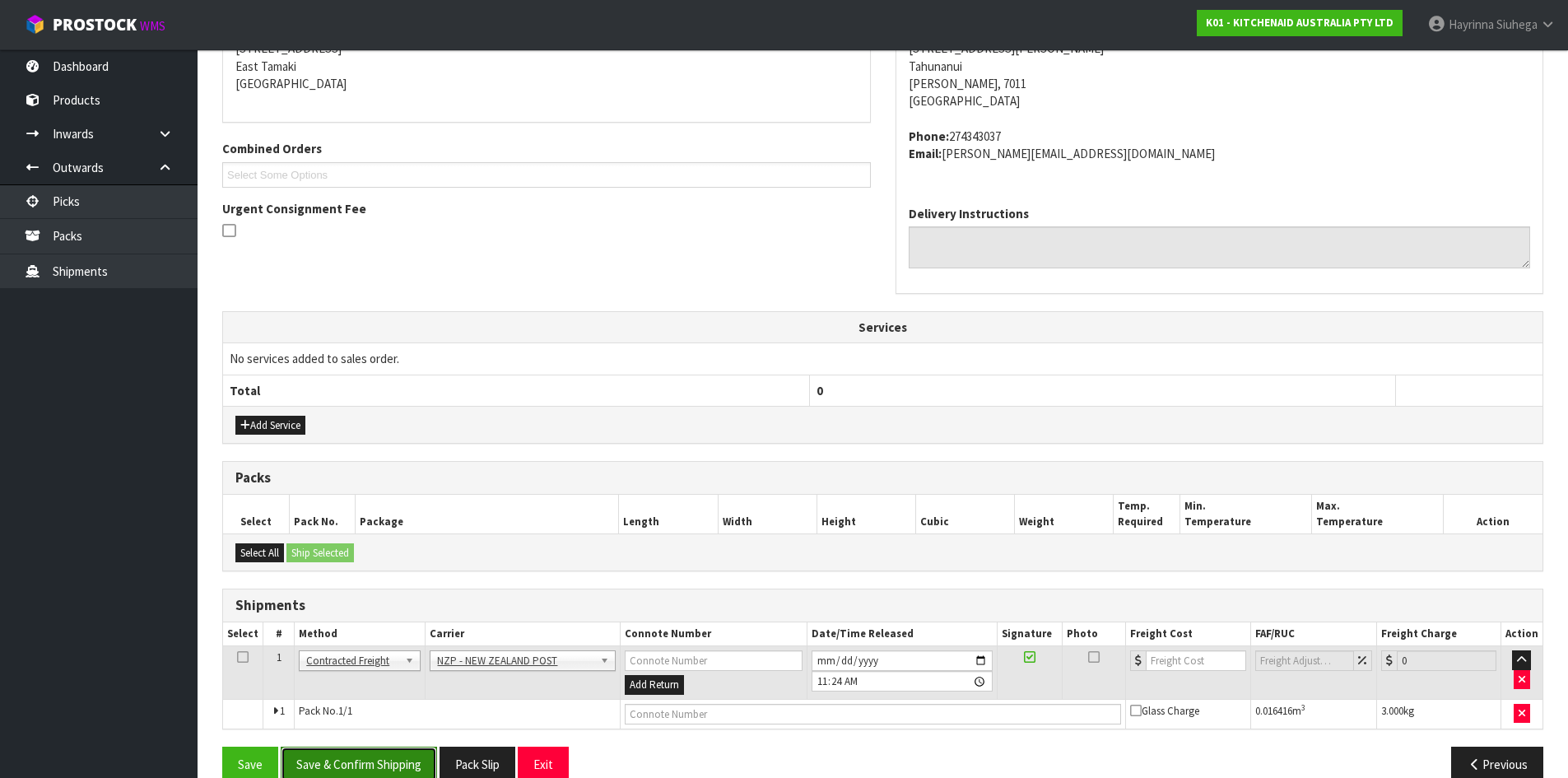
click at [399, 758] on button "Save & Confirm Shipping" at bounding box center [359, 764] width 156 height 36
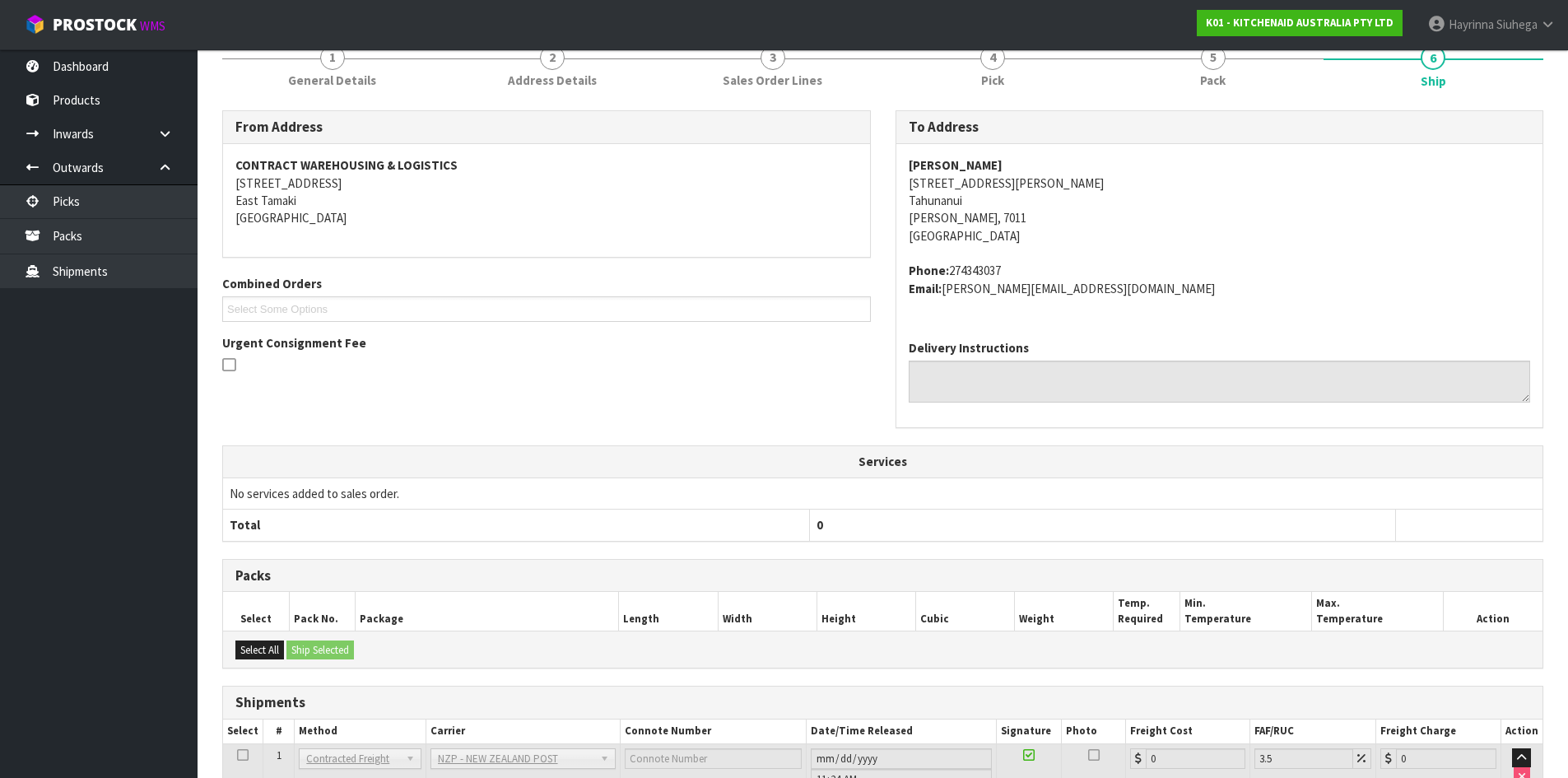
scroll to position [354, 0]
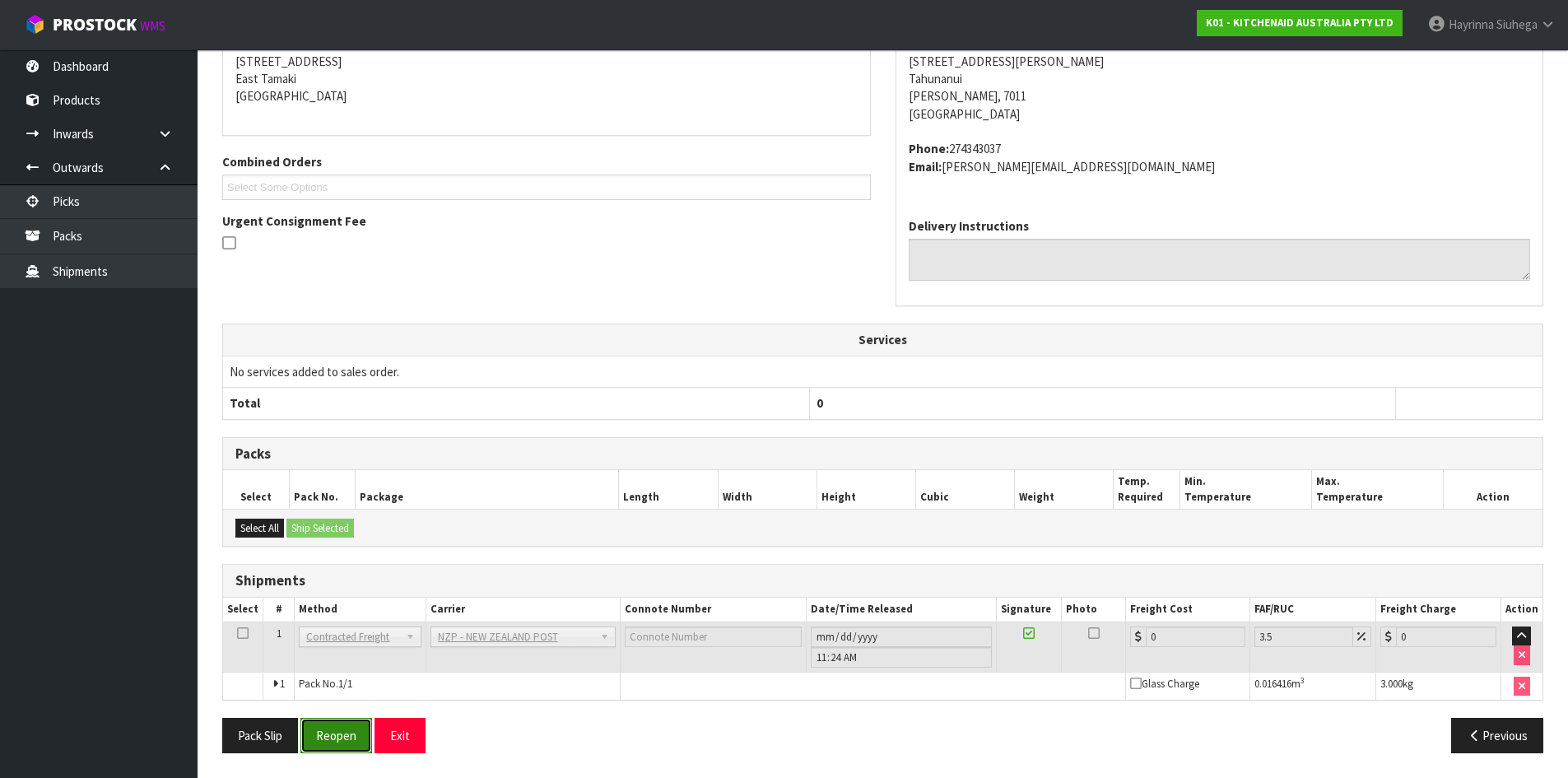
click at [345, 729] on button "Reopen" at bounding box center [336, 736] width 72 height 36
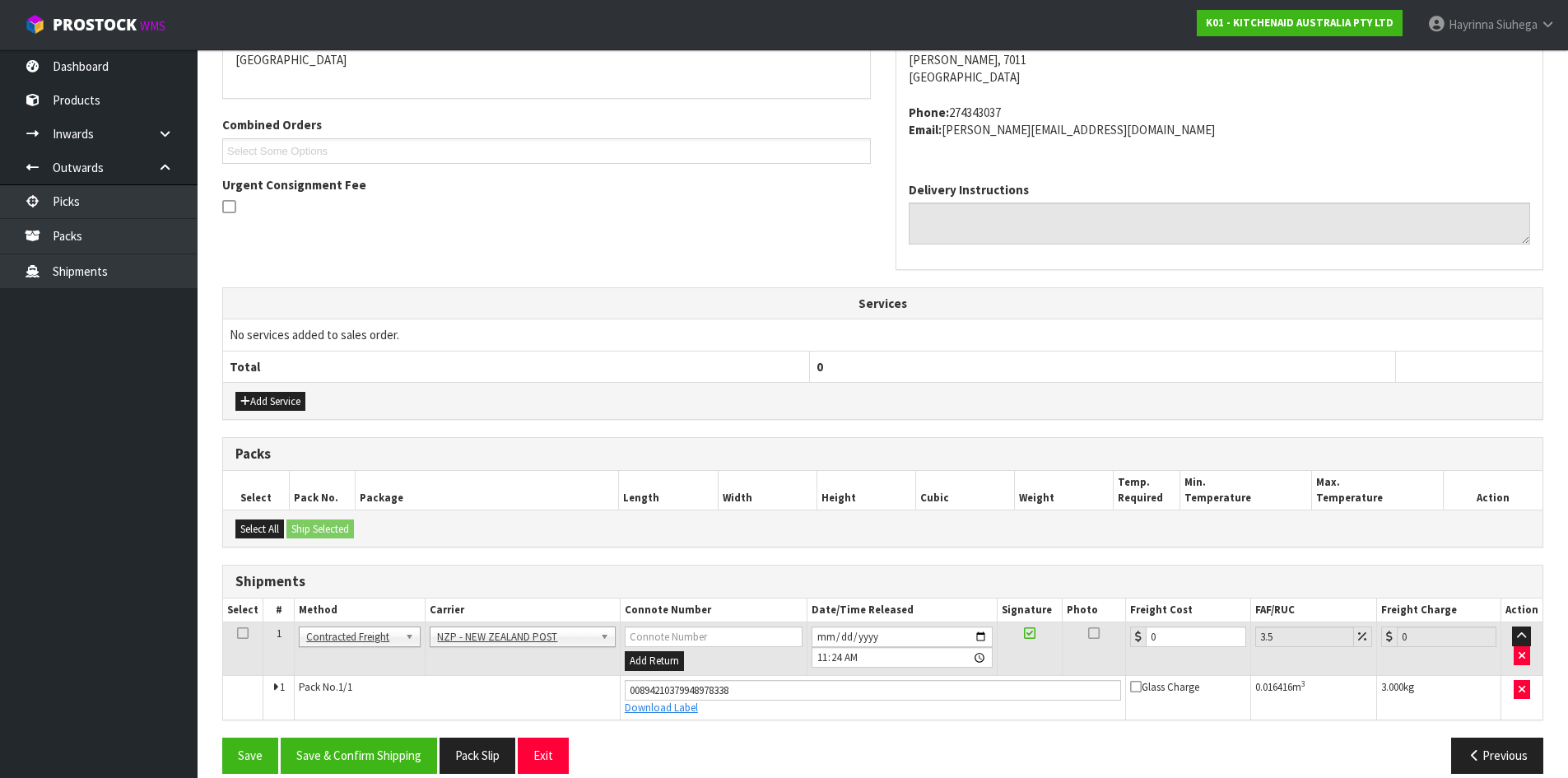
scroll to position [393, 0]
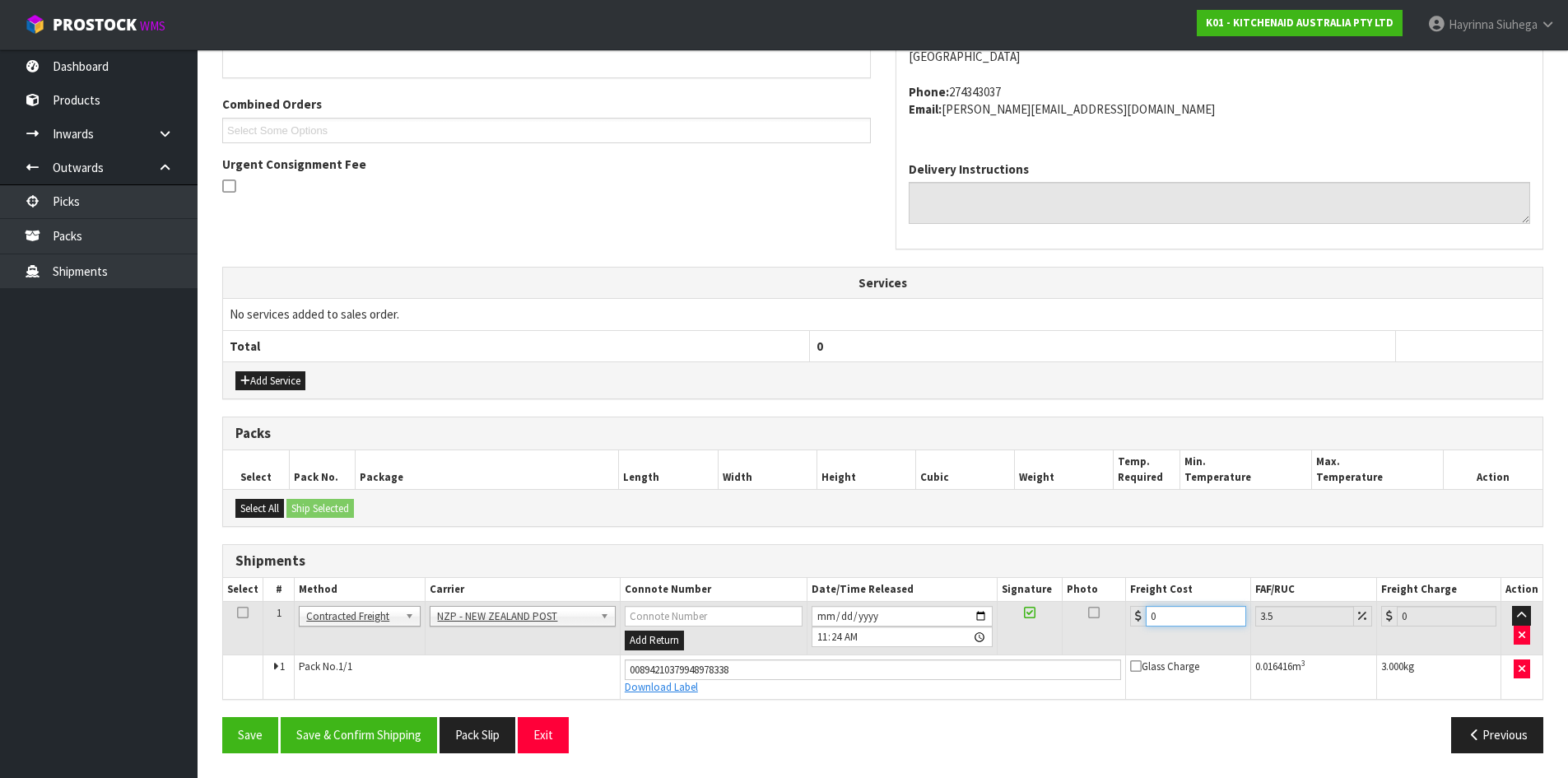
drag, startPoint x: 1178, startPoint y: 611, endPoint x: 915, endPoint y: 622, distance: 263.2
click at [921, 621] on tr "1 Client Local Pickup Customer Local Pickup Company Freight Contracted Freight …" at bounding box center [883, 628] width 1319 height 53
type input "1"
type input "1.03"
type input "11"
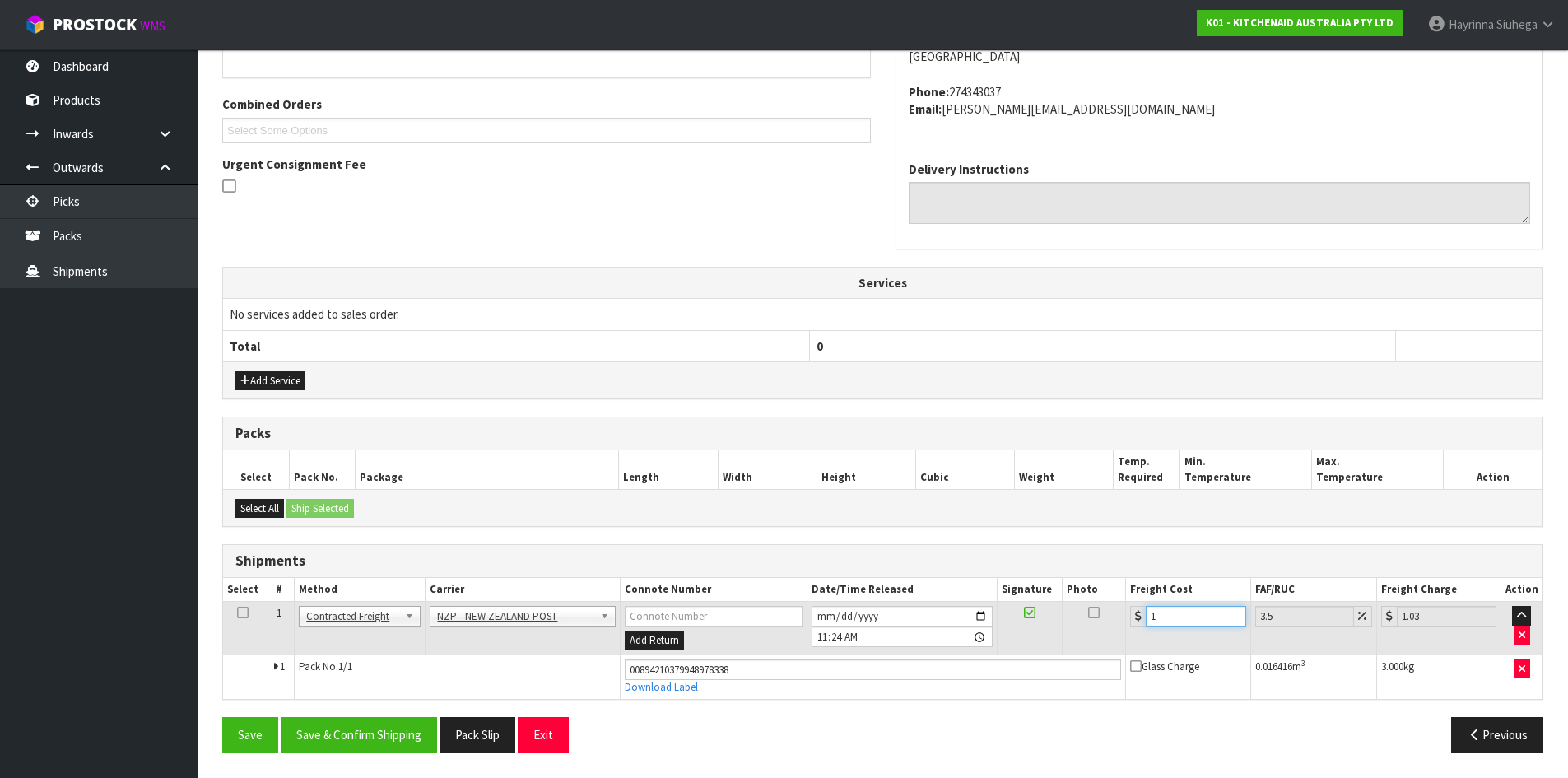
type input "11.38"
type input "11.6"
type input "12.01"
type input "11.61"
type input "12.02"
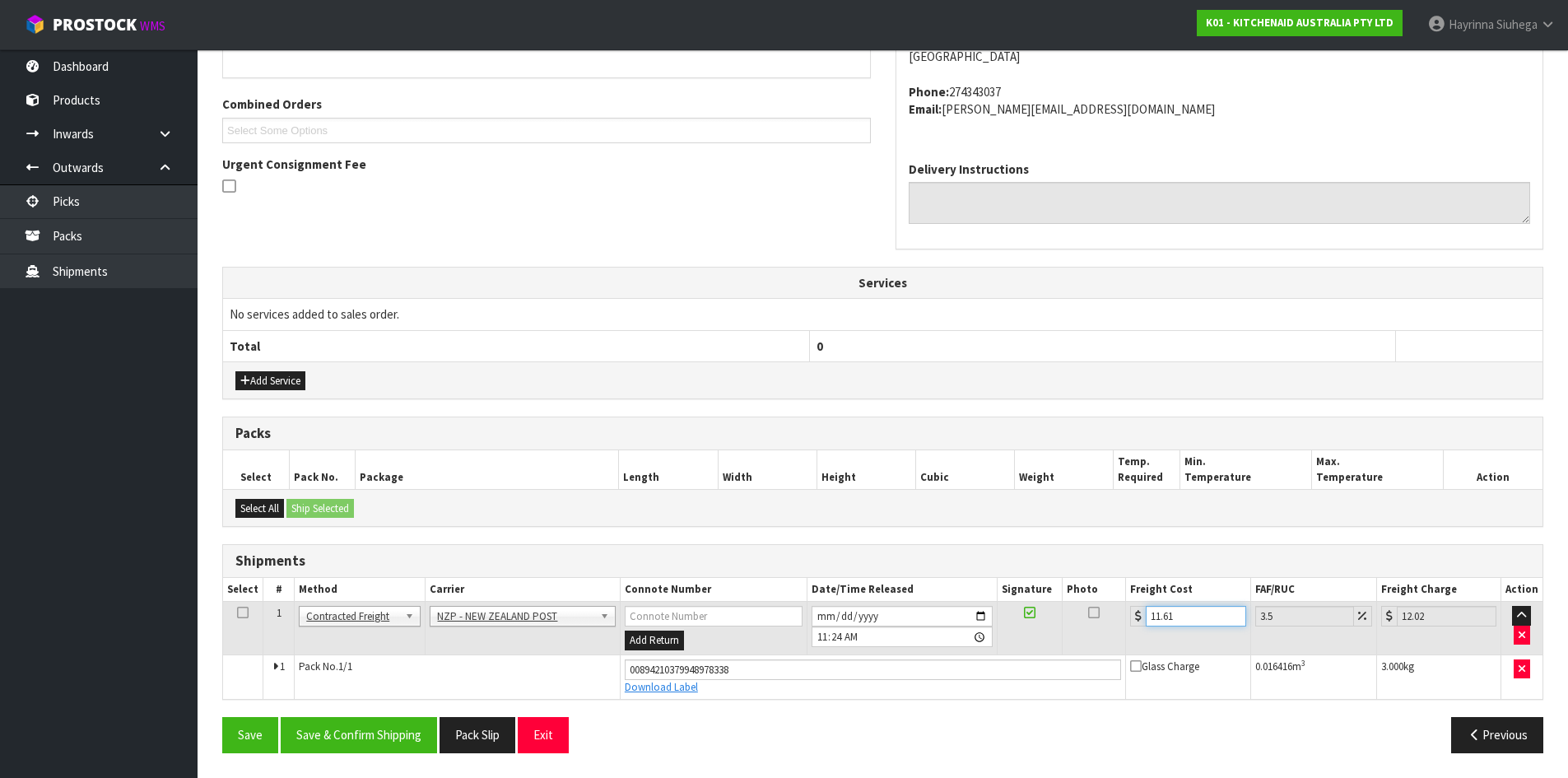
type input "11.61"
click at [222, 717] on button "Save" at bounding box center [250, 735] width 56 height 36
click at [366, 734] on button "Save & Confirm Shipping" at bounding box center [359, 735] width 156 height 36
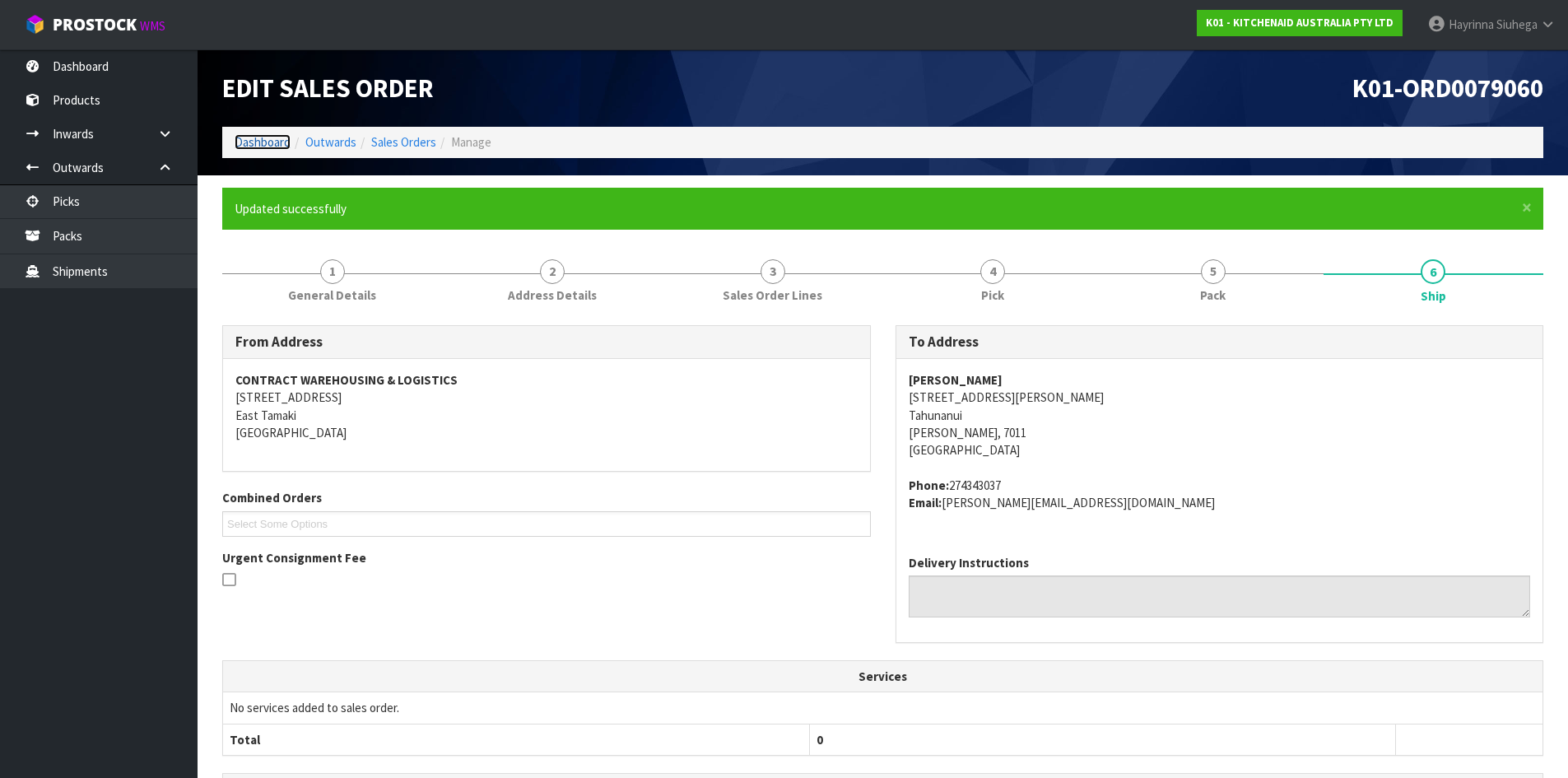
click at [272, 141] on link "Dashboard" at bounding box center [262, 142] width 56 height 15
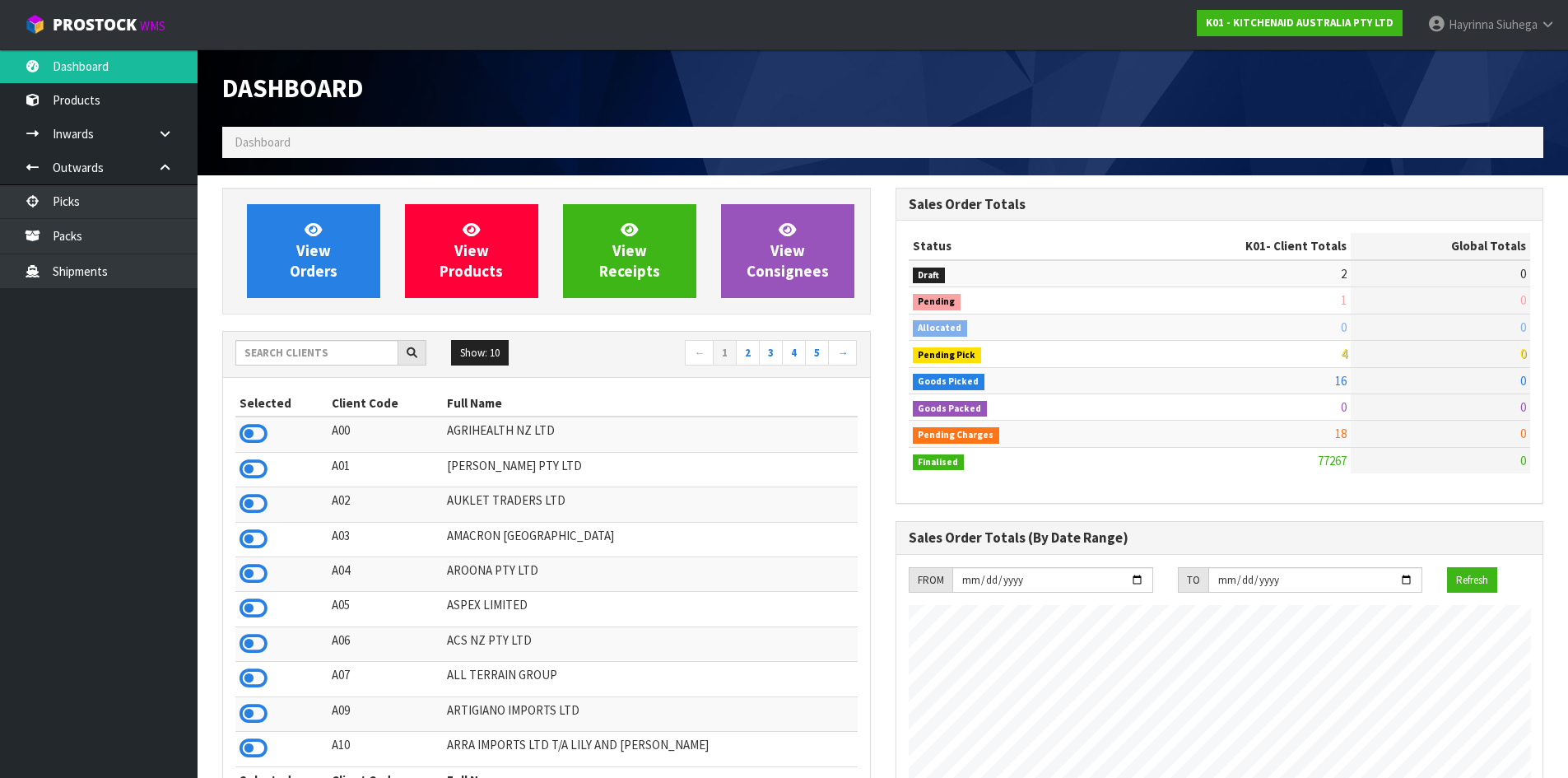
scroll to position [1247, 672]
click at [315, 254] on span "View Orders" at bounding box center [314, 250] width 47 height 62
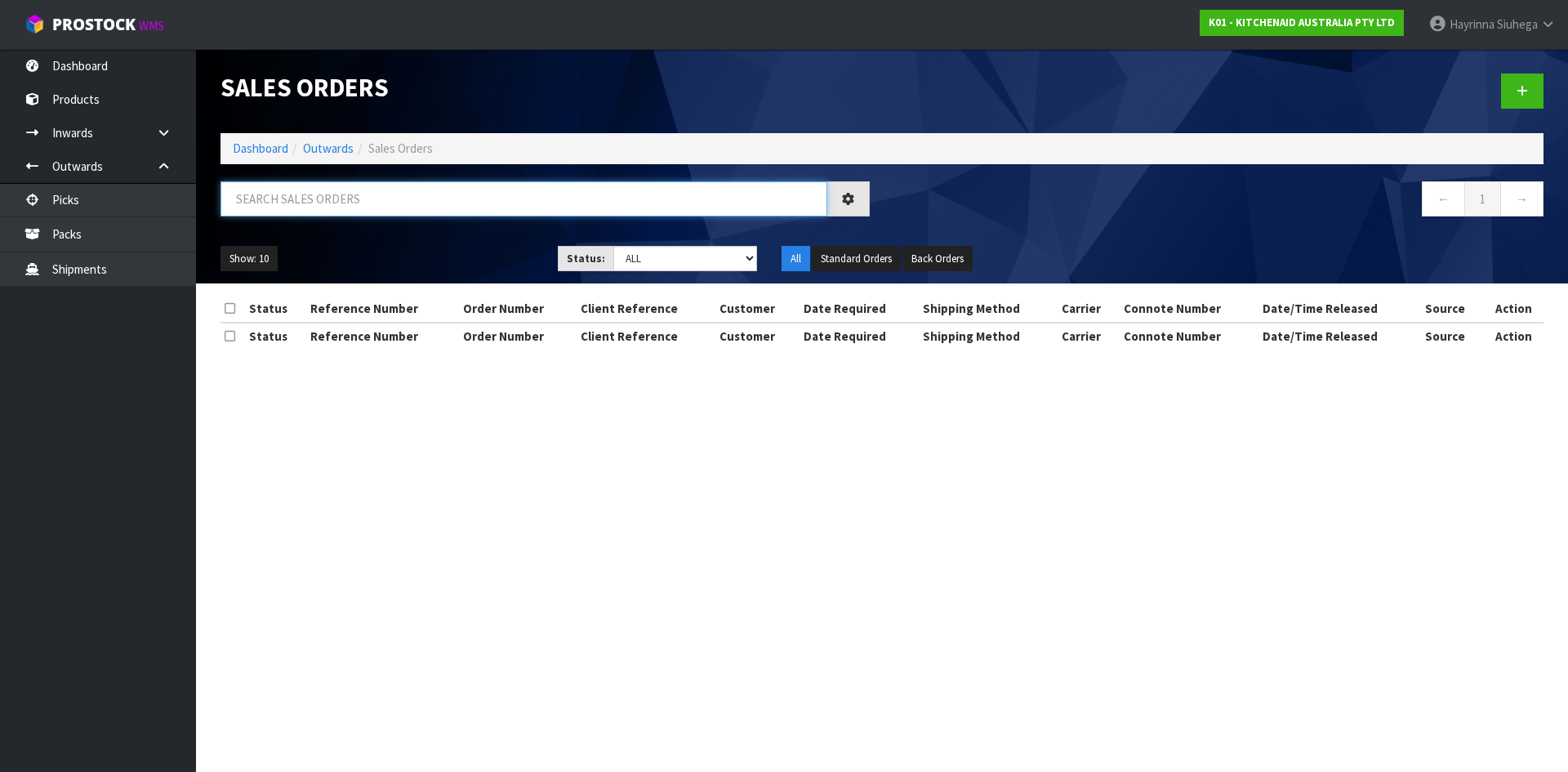
click at [331, 210] on input "text" at bounding box center [524, 199] width 607 height 35
type input "JOB-0412180"
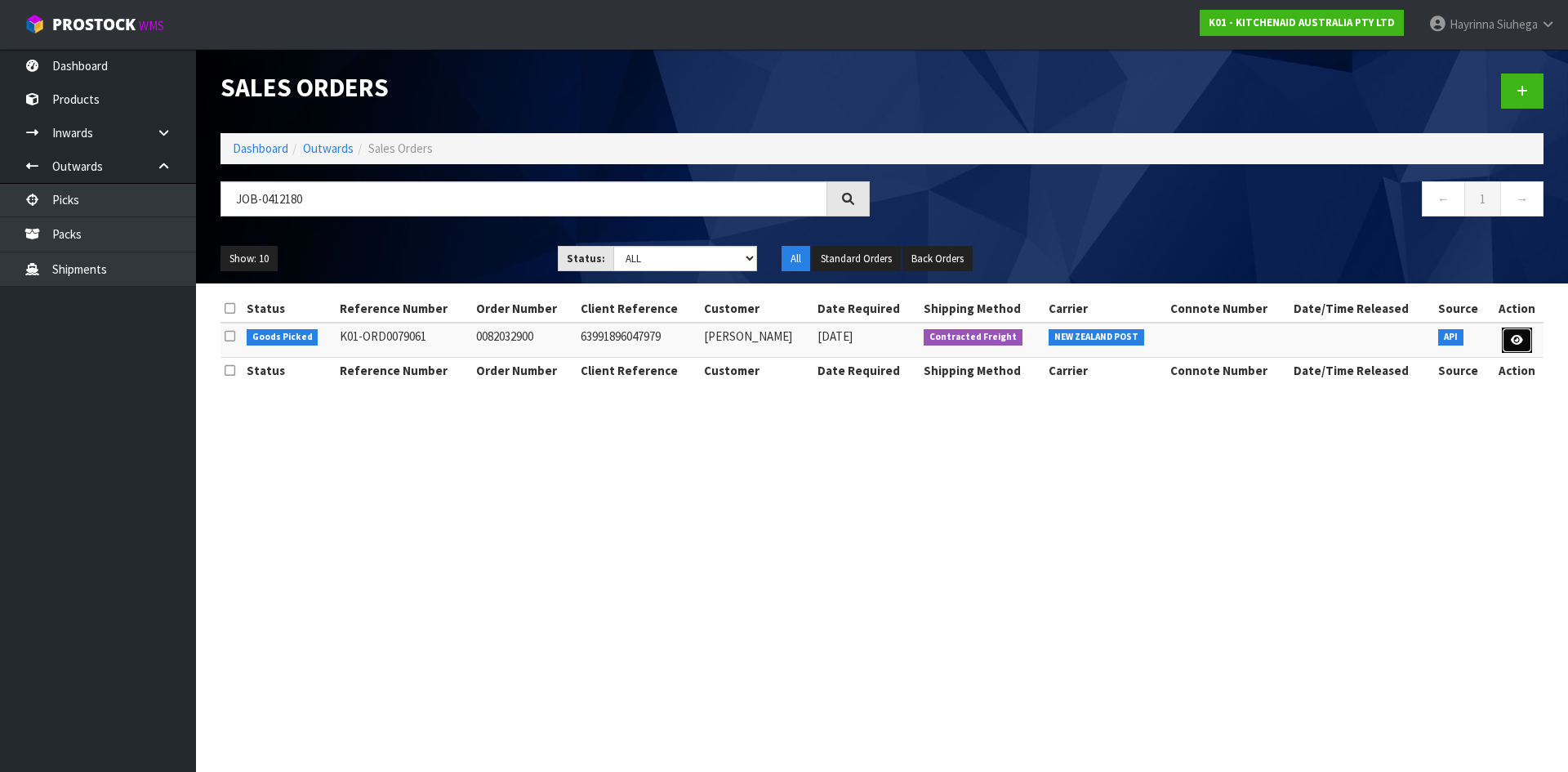
click at [1518, 338] on icon at bounding box center [1517, 340] width 13 height 11
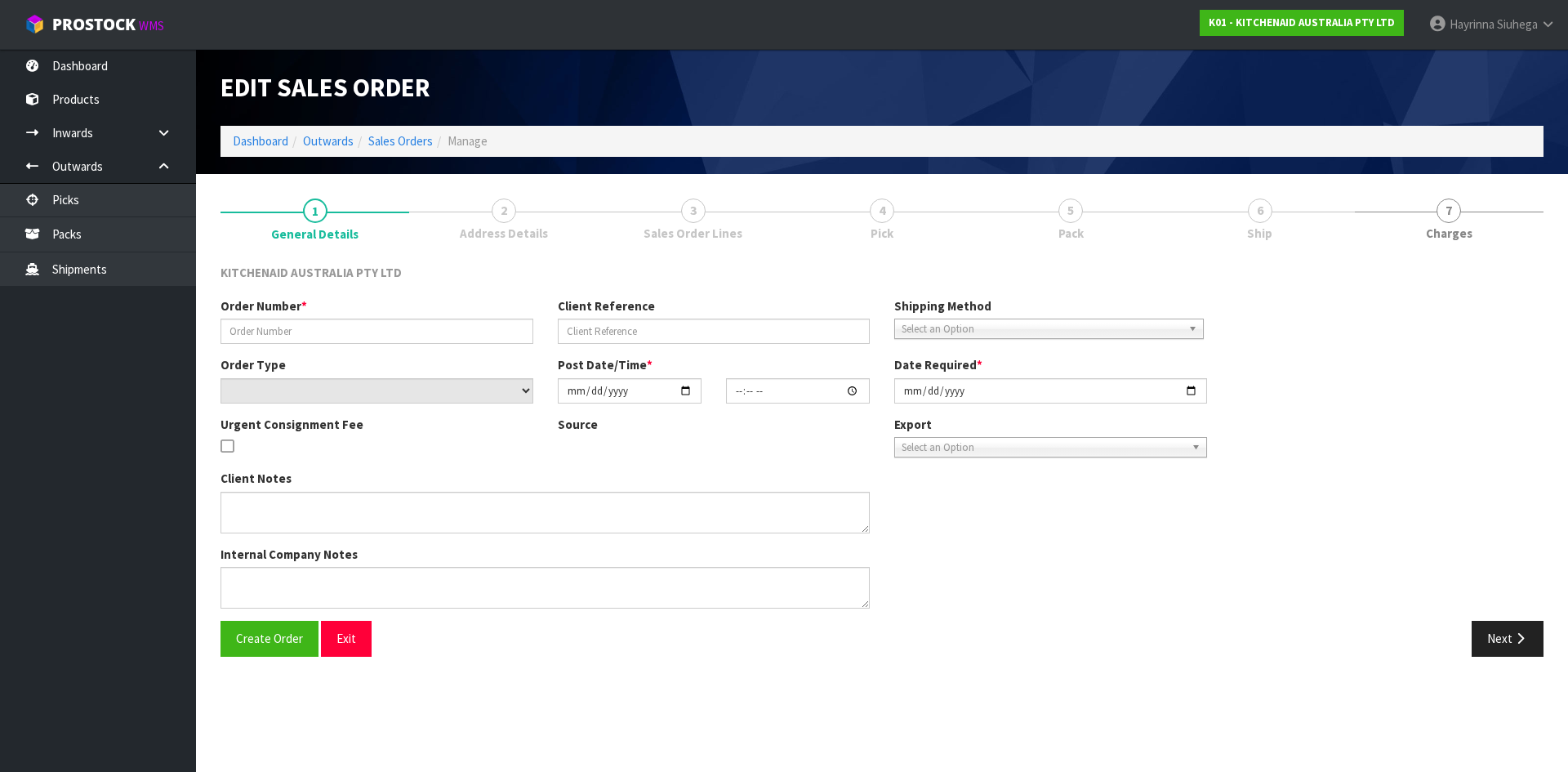
type input "0082032900"
type input "63991896047979"
select select "number:0"
type input "2025-09-11"
type input "23:41:08.000"
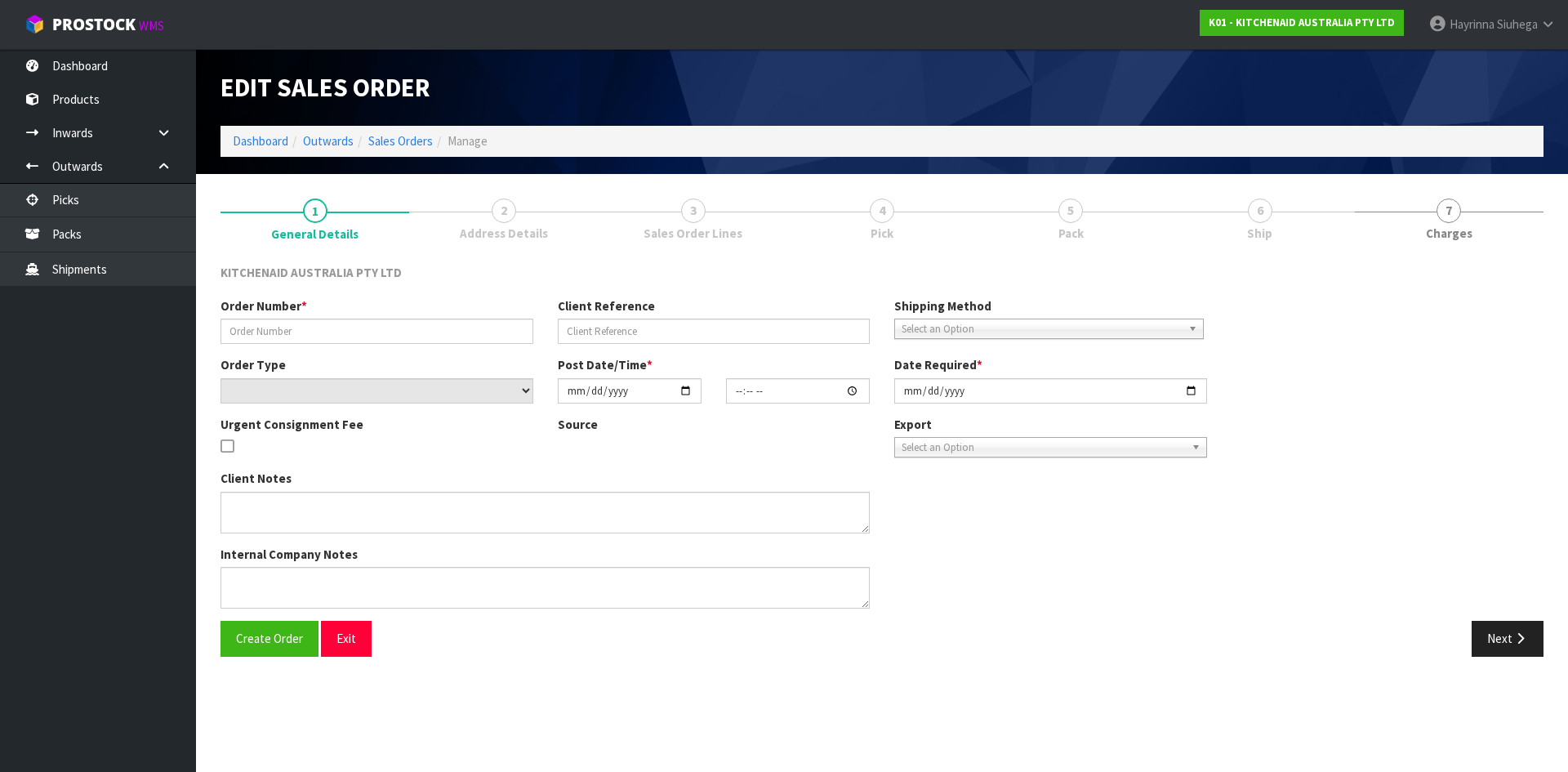
type input "2025-09-11"
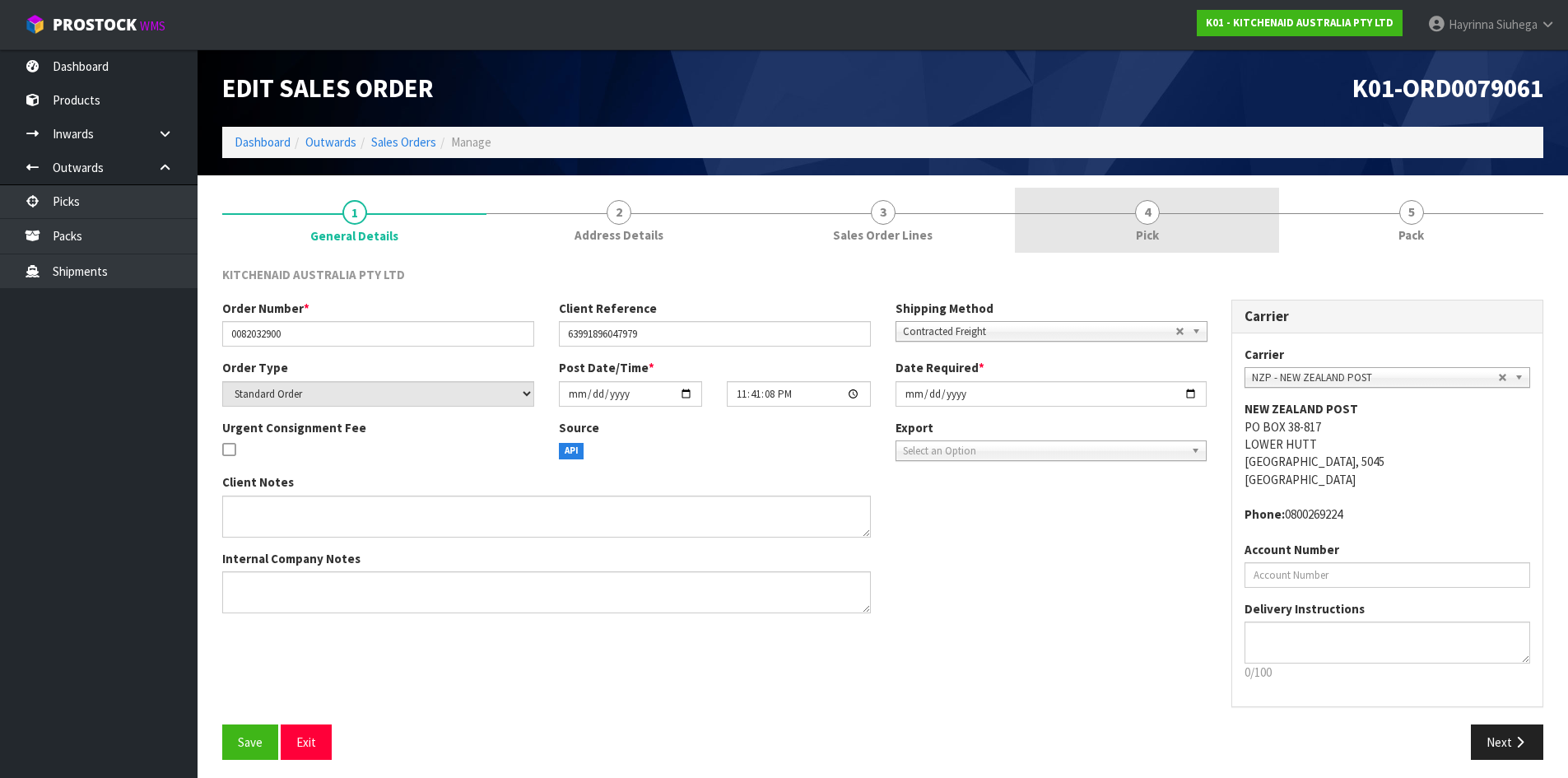
click at [1254, 222] on link "4 Pick" at bounding box center [1147, 220] width 264 height 65
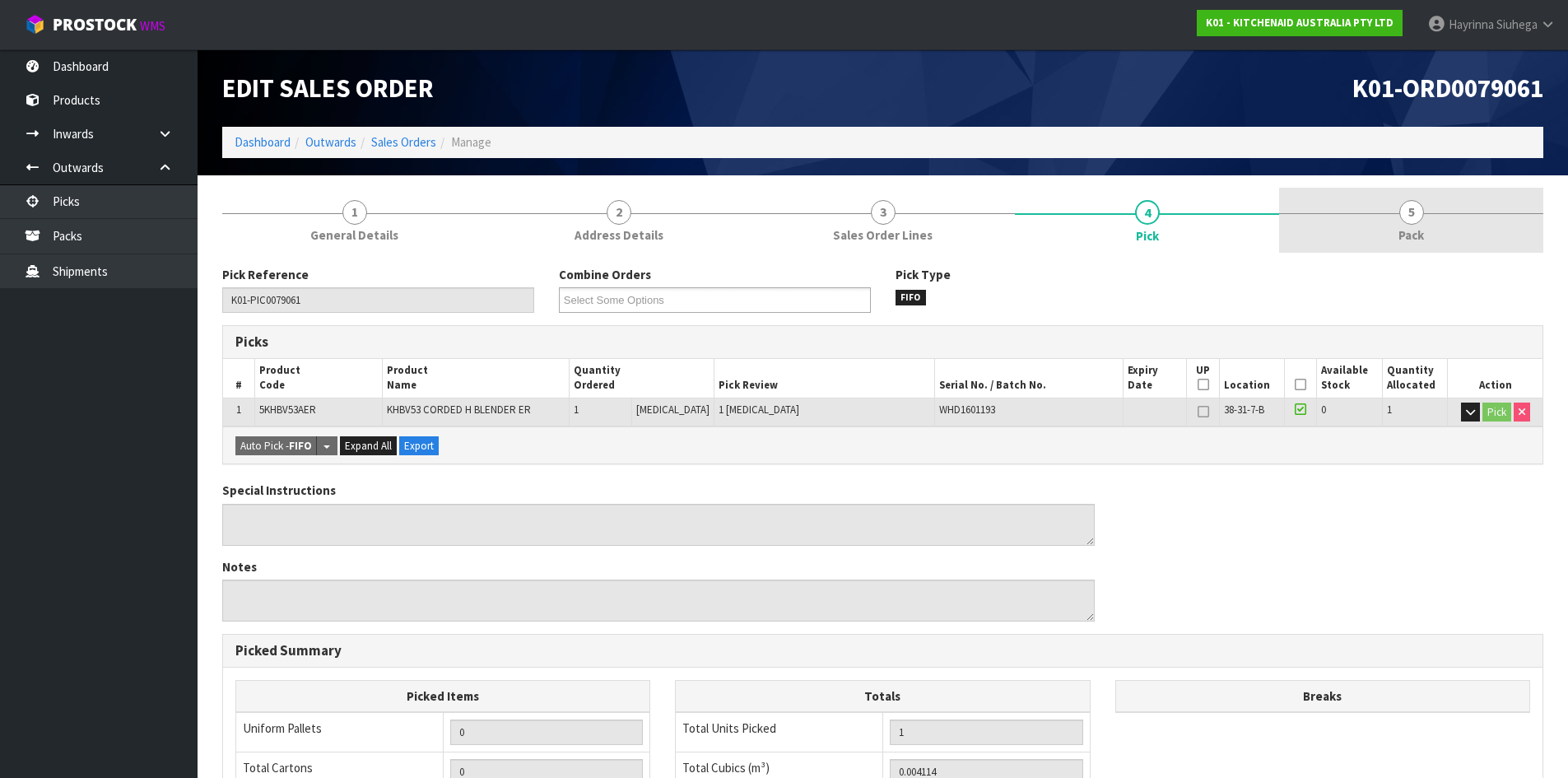
click at [1374, 215] on link "5 Pack" at bounding box center [1412, 220] width 264 height 65
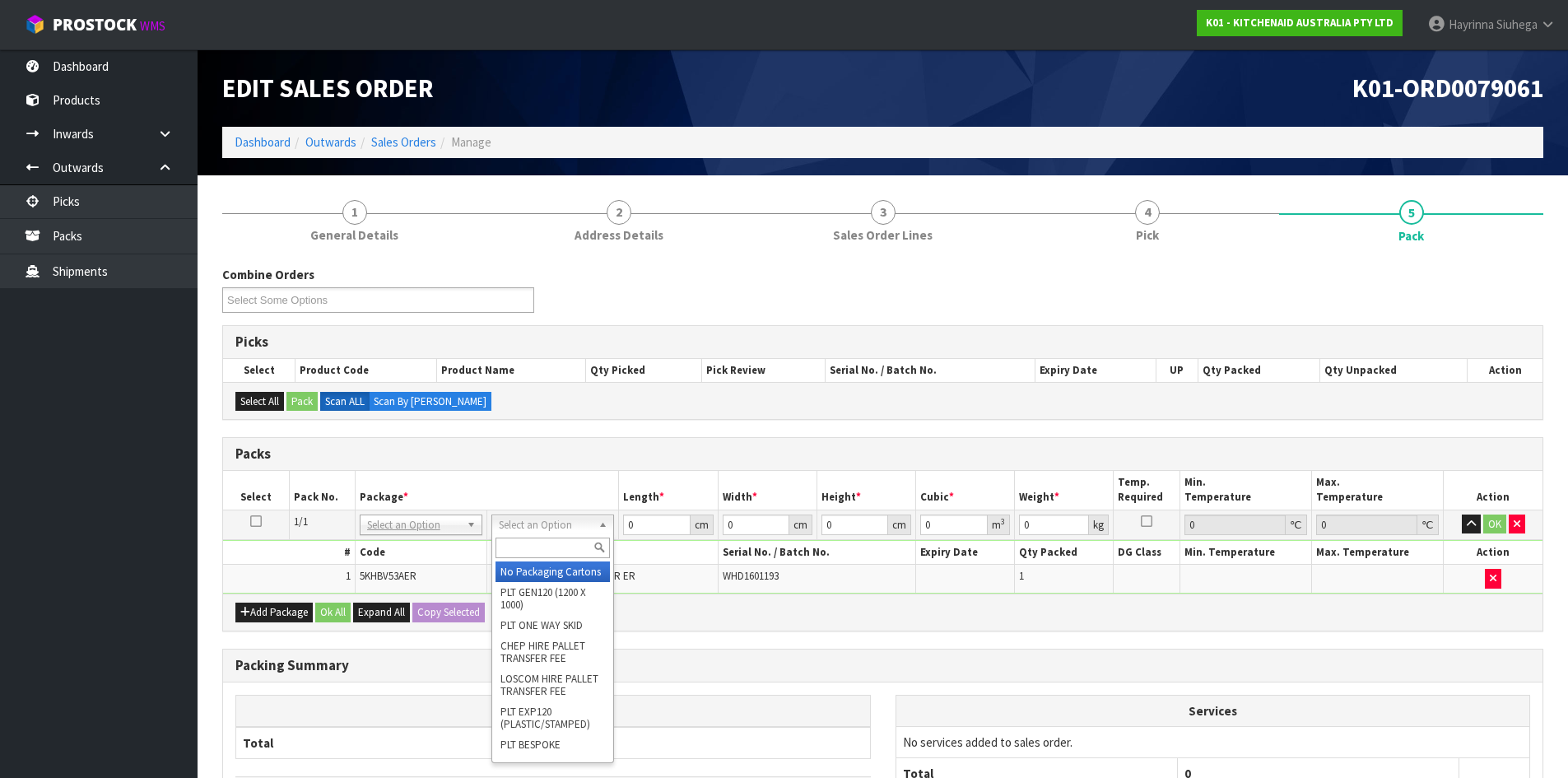
click at [535, 540] on input "text" at bounding box center [552, 548] width 114 height 20
type input "oc"
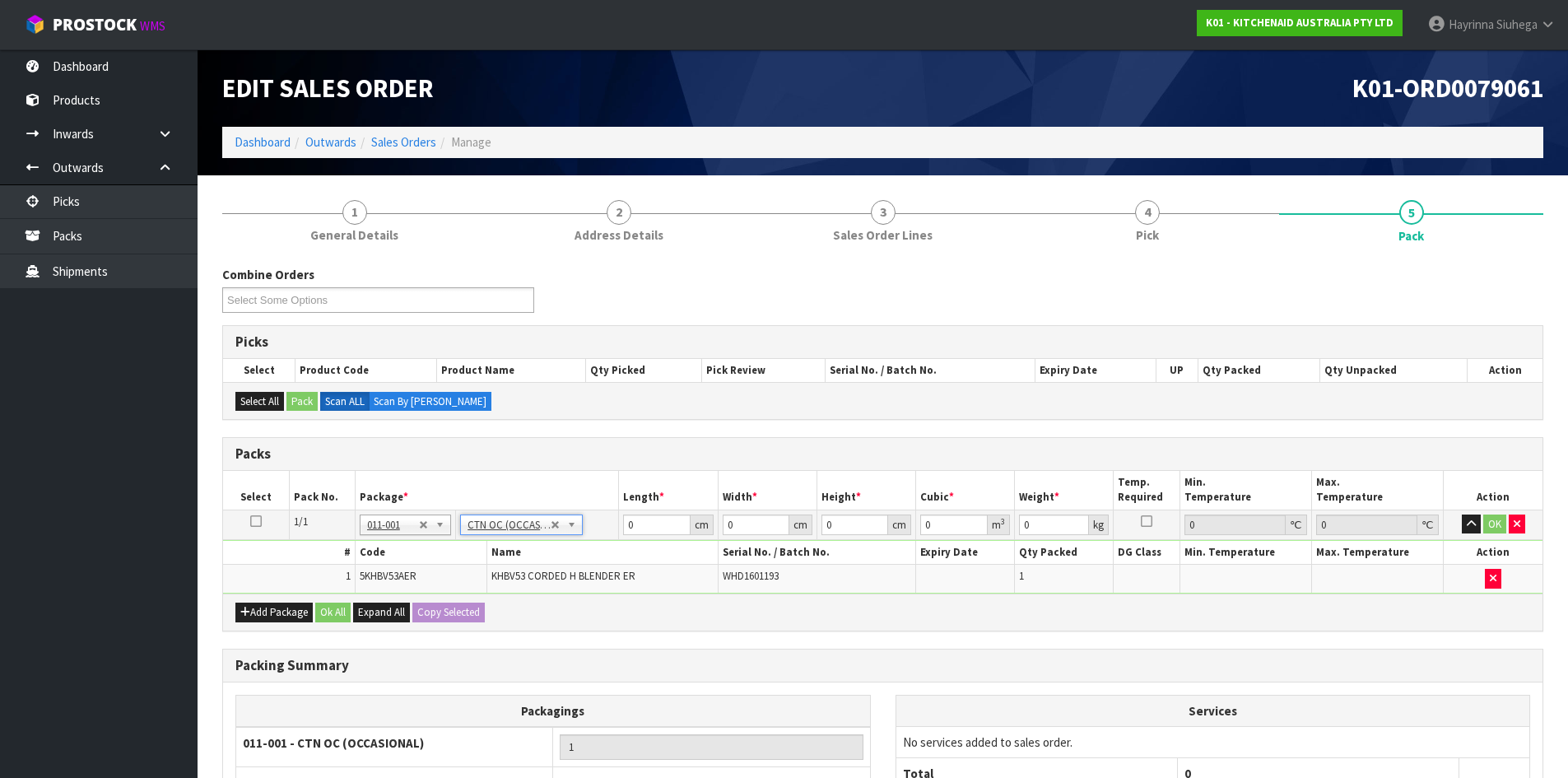
type input "1.2"
click at [628, 530] on input "0" at bounding box center [656, 524] width 67 height 20
type input "25"
type input "13"
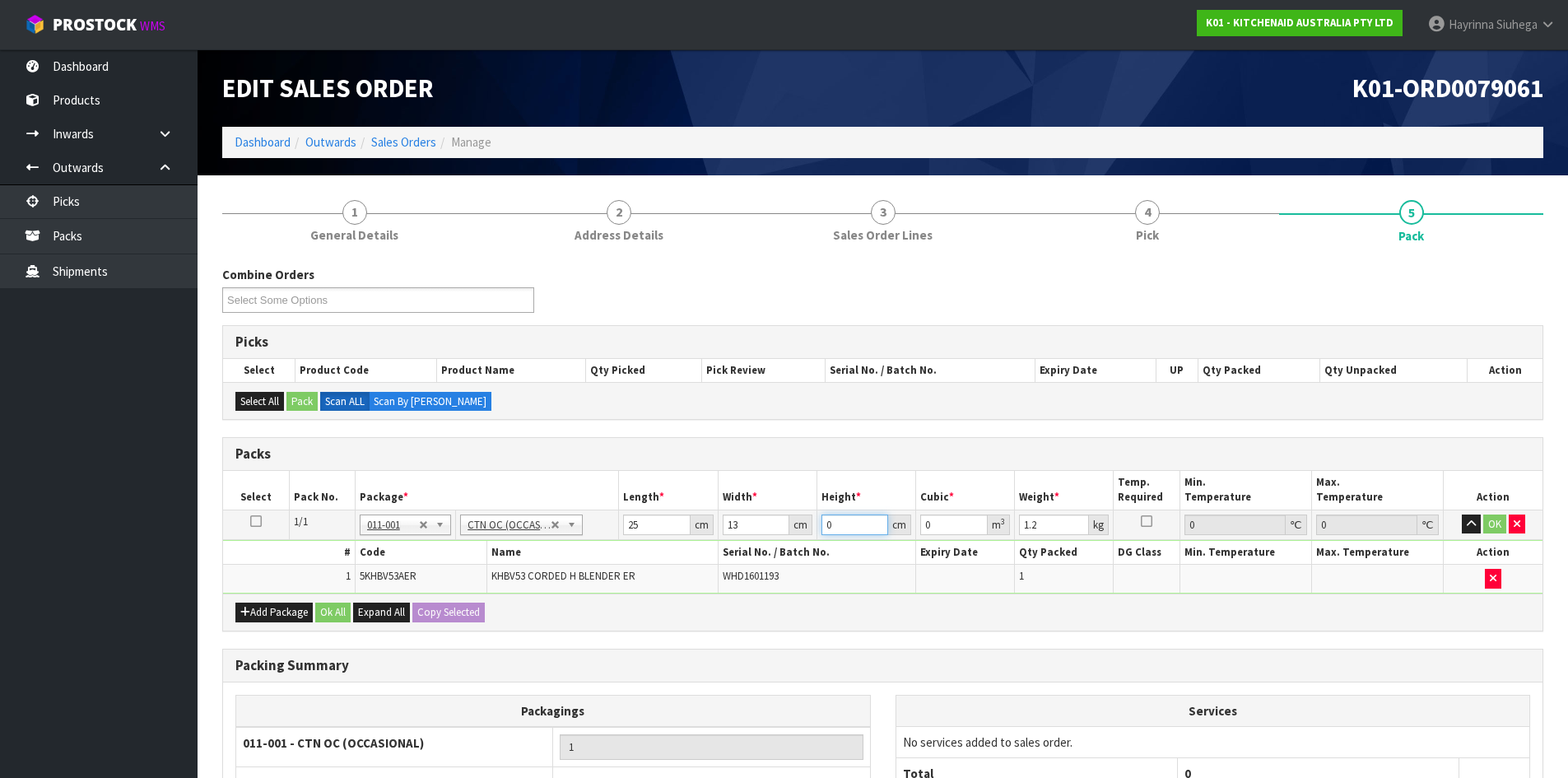
type input "3"
type input "0.000975"
type input "34"
click button "OK" at bounding box center [1494, 523] width 23 height 19
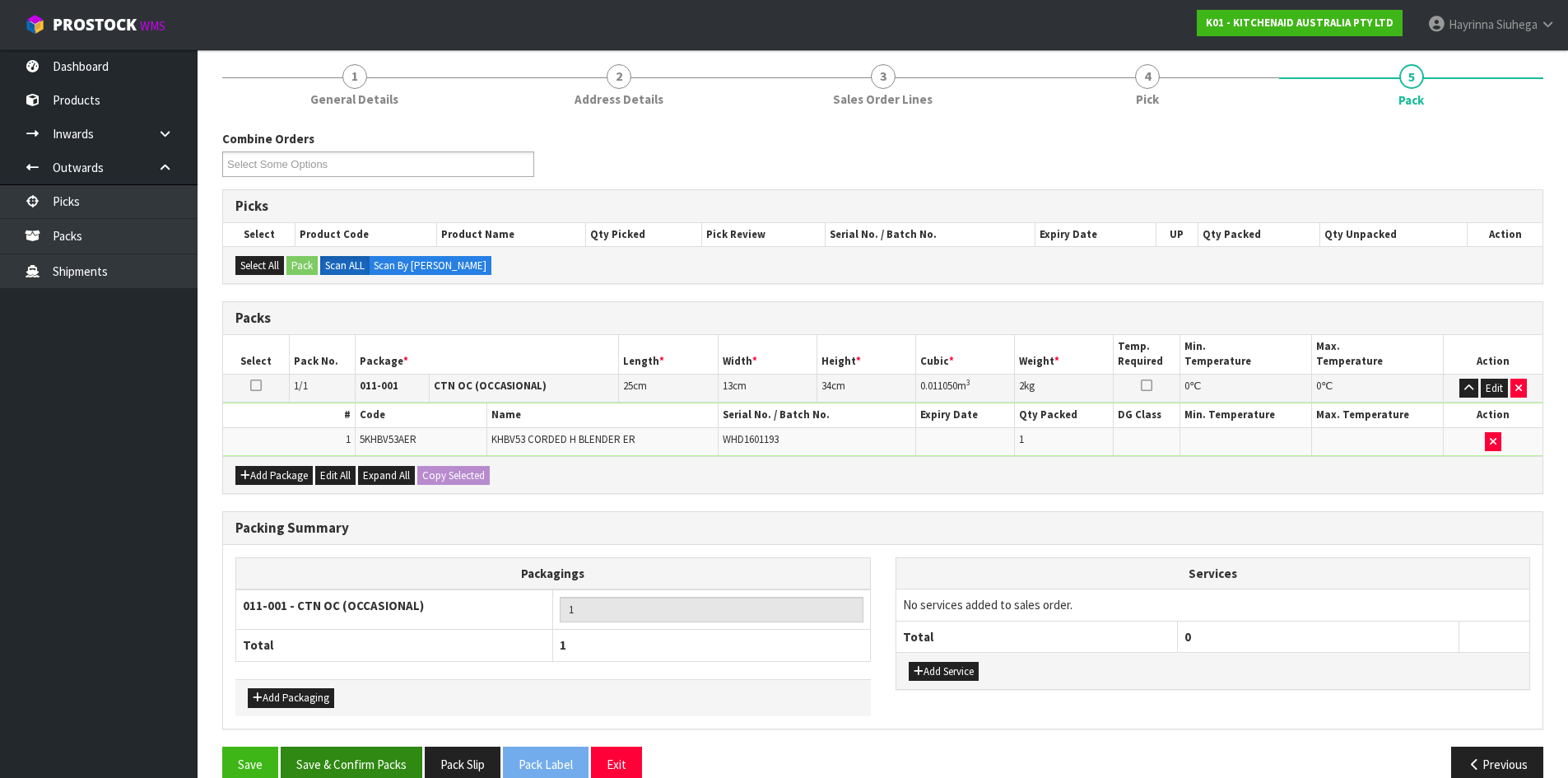
scroll to position [165, 0]
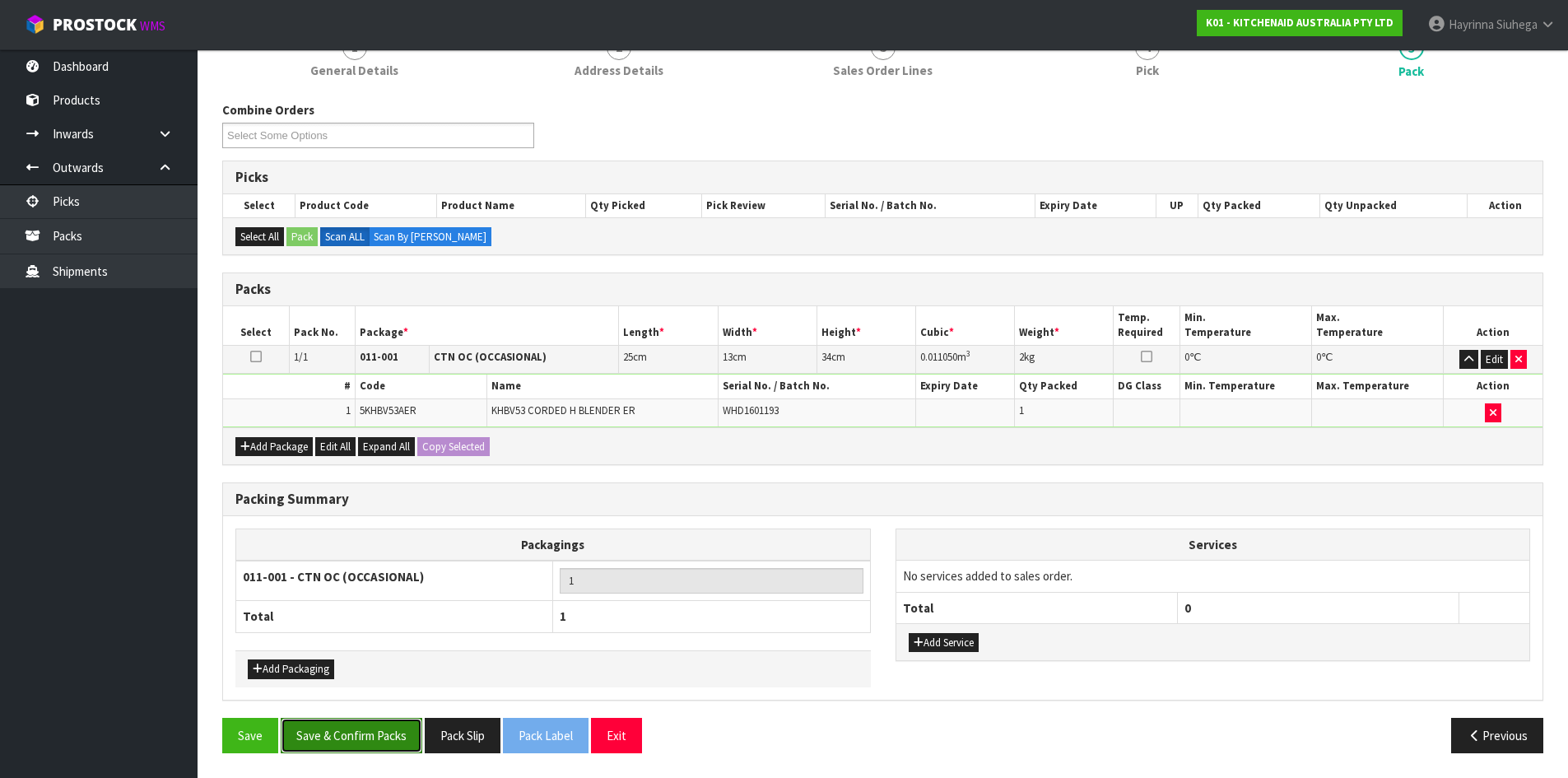
click at [348, 728] on button "Save & Confirm Packs" at bounding box center [351, 736] width 141 height 36
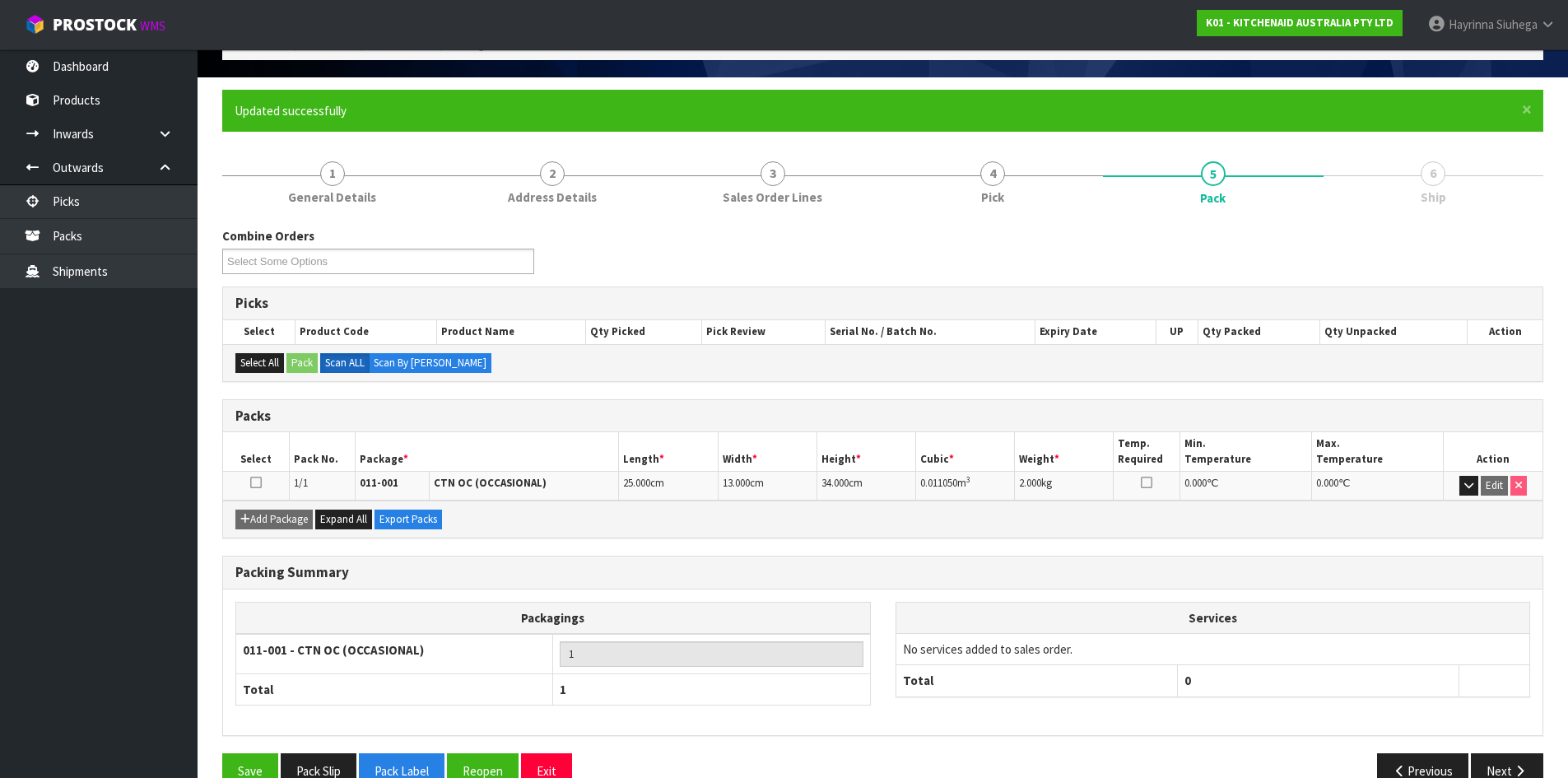
scroll to position [134, 0]
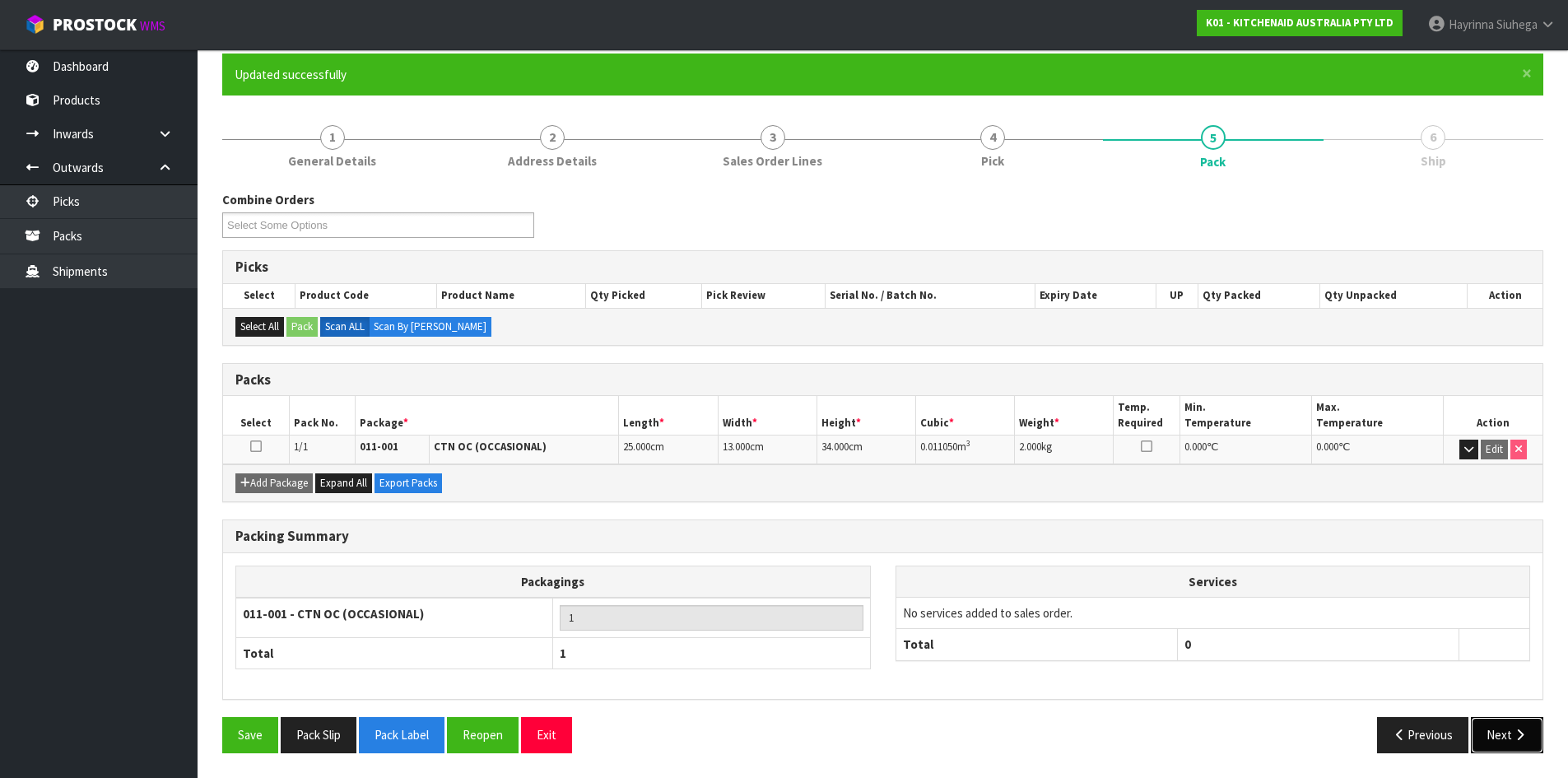
click at [1500, 730] on button "Next" at bounding box center [1507, 735] width 73 height 36
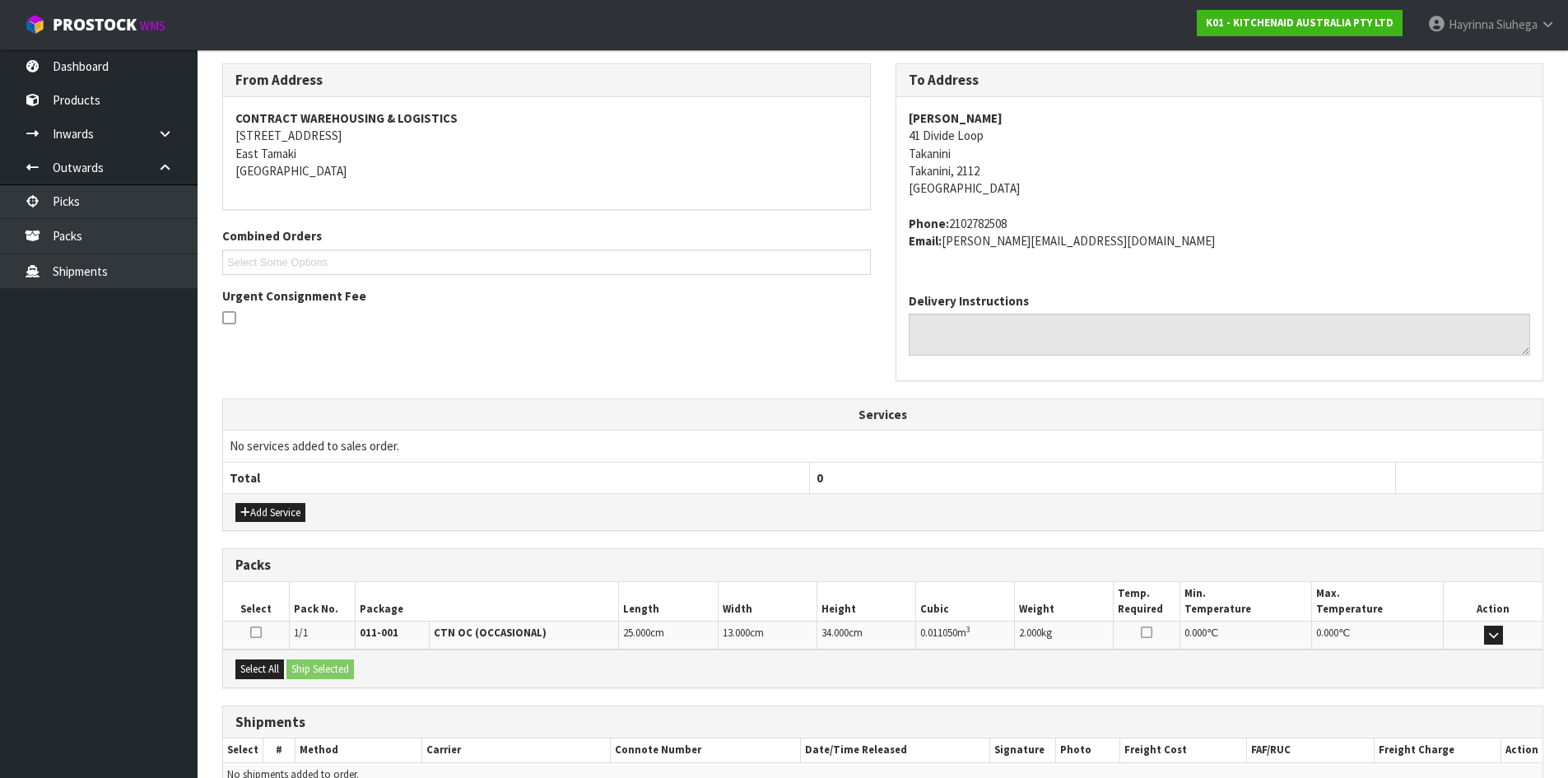
scroll to position [349, 0]
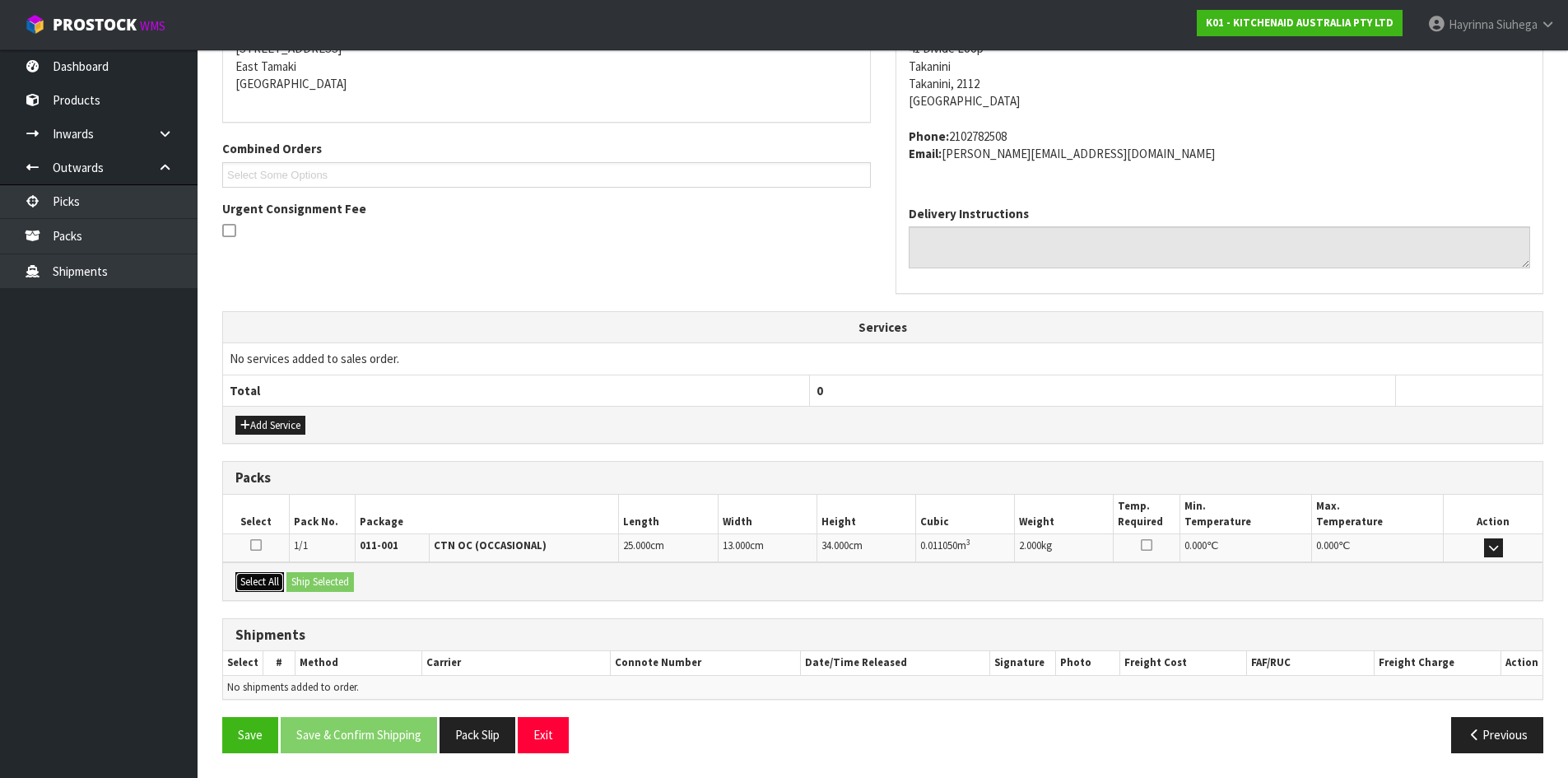
click at [277, 578] on button "Select All" at bounding box center [259, 582] width 48 height 19
click at [316, 581] on button "Ship Selected" at bounding box center [321, 582] width 68 height 19
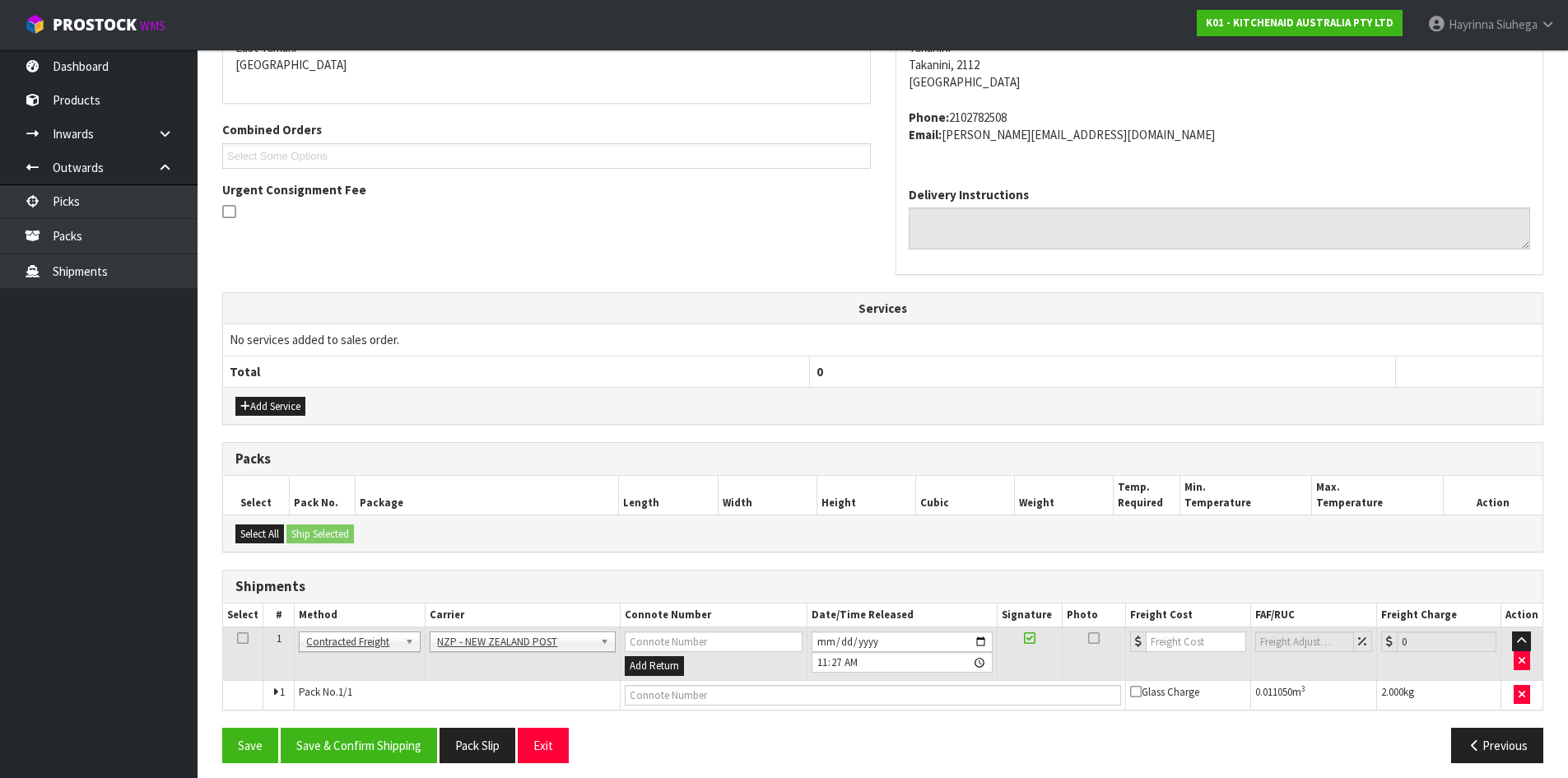
scroll to position [378, 0]
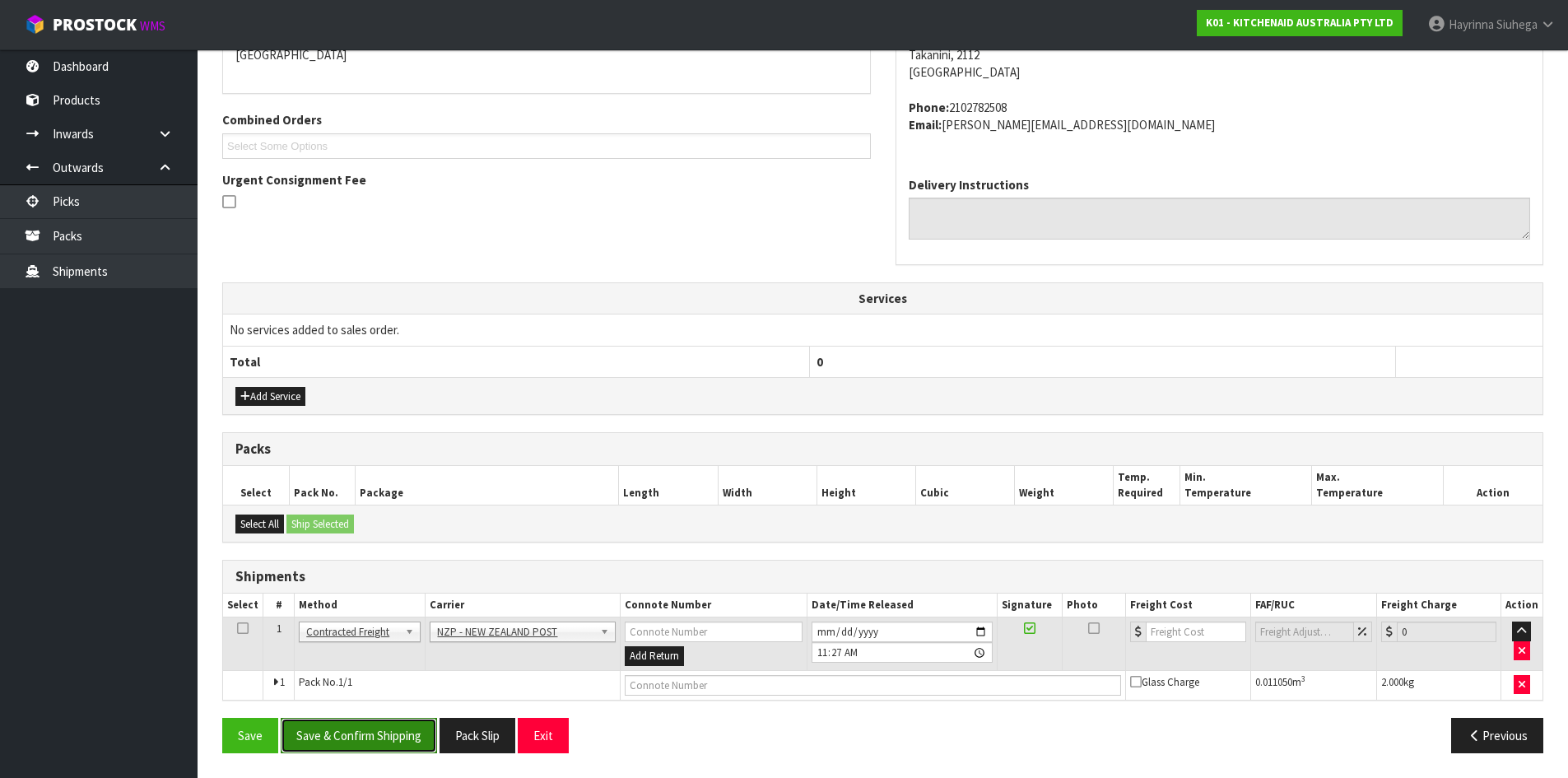
click at [375, 735] on button "Save & Confirm Shipping" at bounding box center [359, 736] width 156 height 36
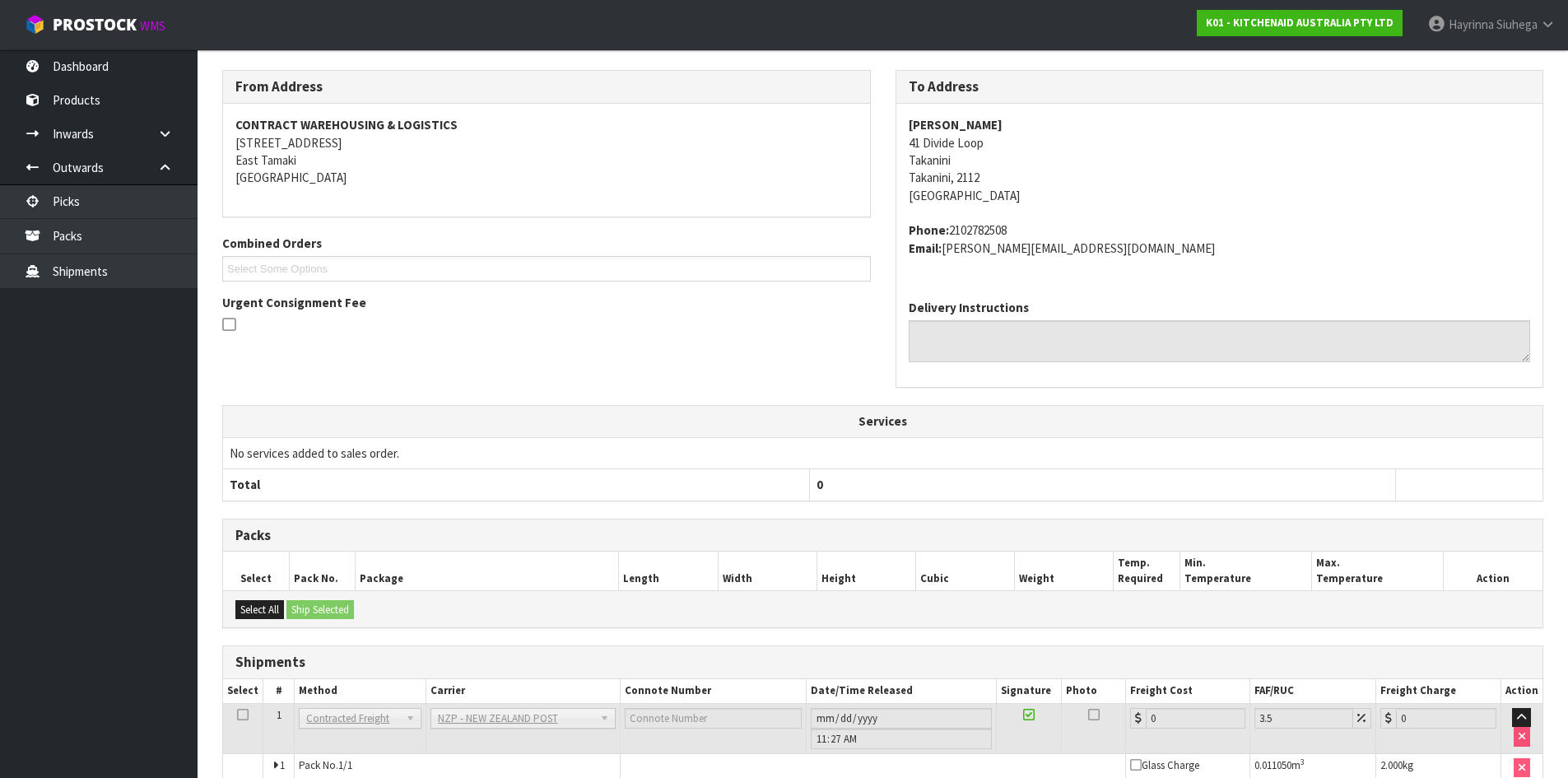
scroll to position [354, 0]
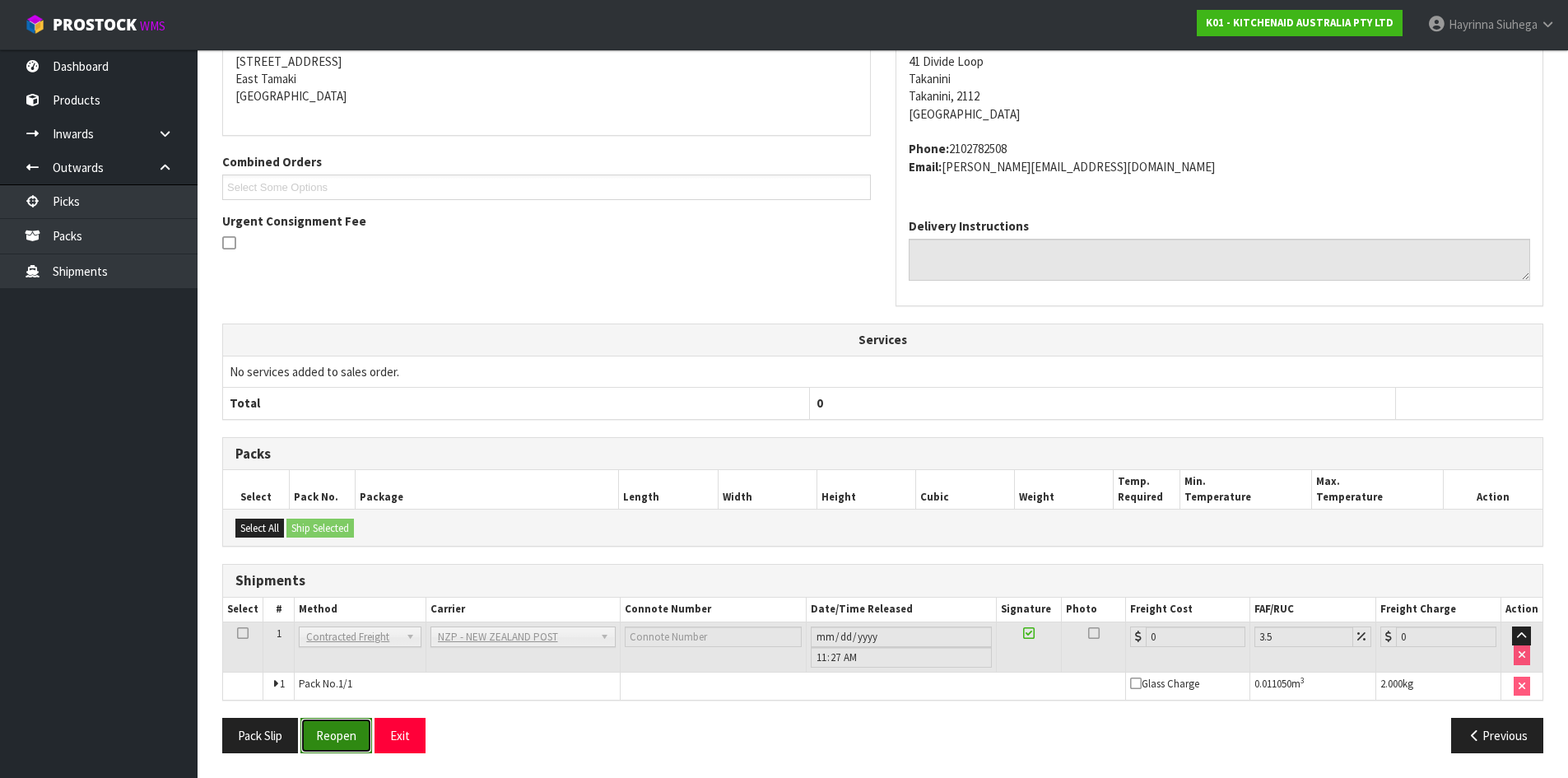
click at [344, 743] on button "Reopen" at bounding box center [336, 736] width 72 height 36
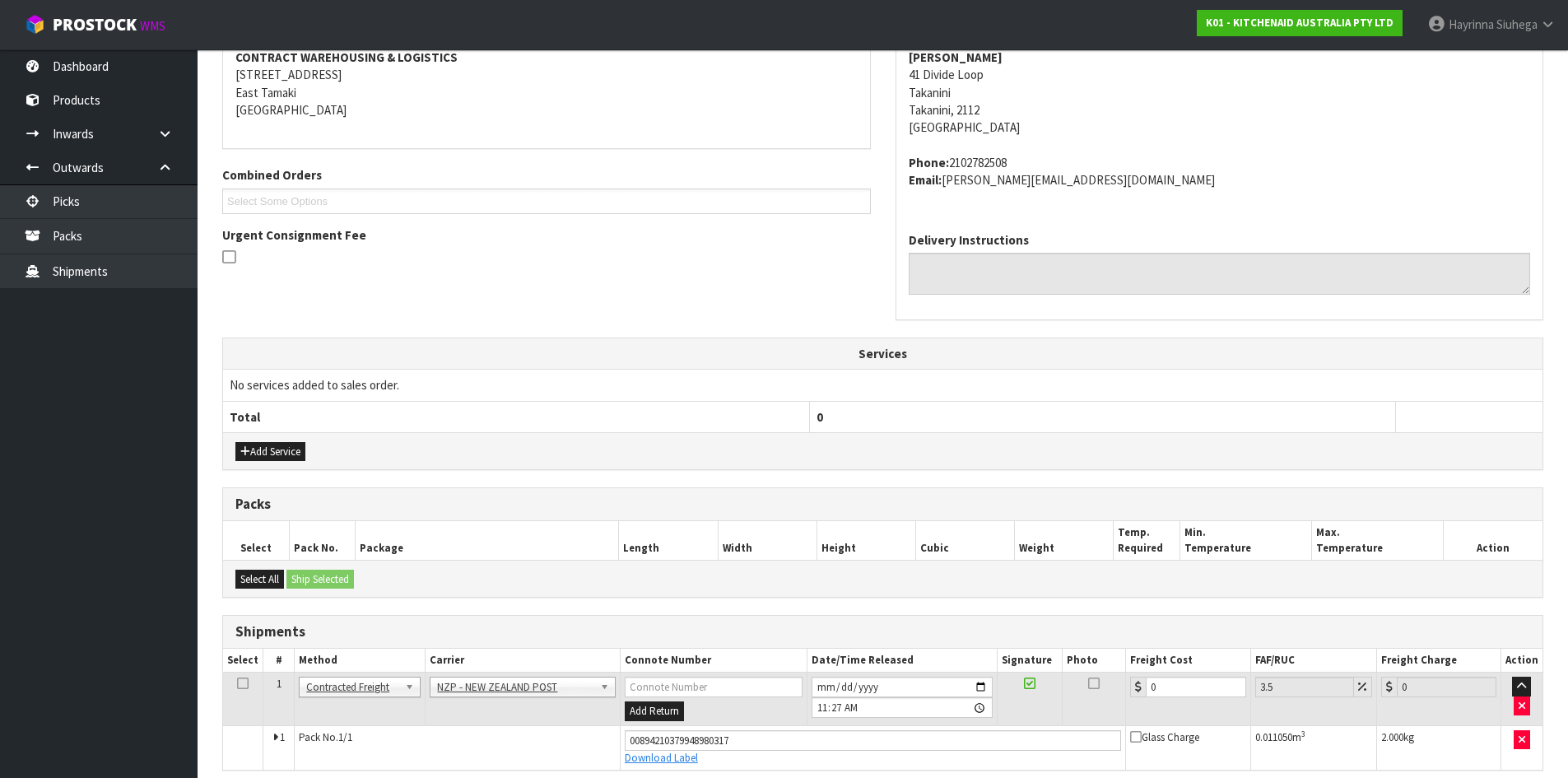
scroll to position [337, 0]
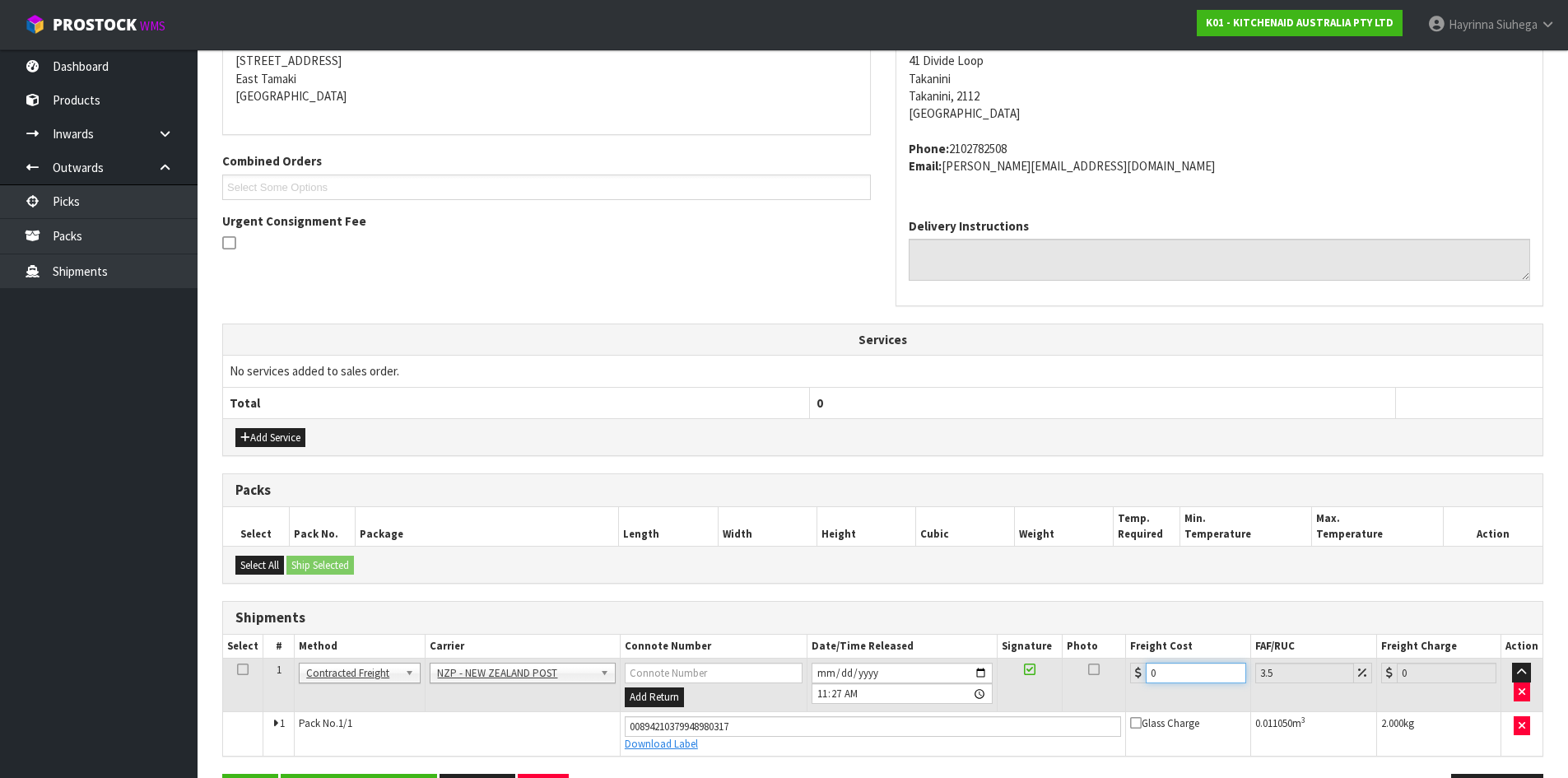
drag, startPoint x: 1179, startPoint y: 676, endPoint x: 919, endPoint y: 676, distance: 260.0
click at [1099, 676] on tr "1 Client Local Pickup Customer Local Pickup Company Freight Contracted Freight …" at bounding box center [883, 685] width 1319 height 53
click at [222, 774] on button "Save" at bounding box center [250, 792] width 56 height 36
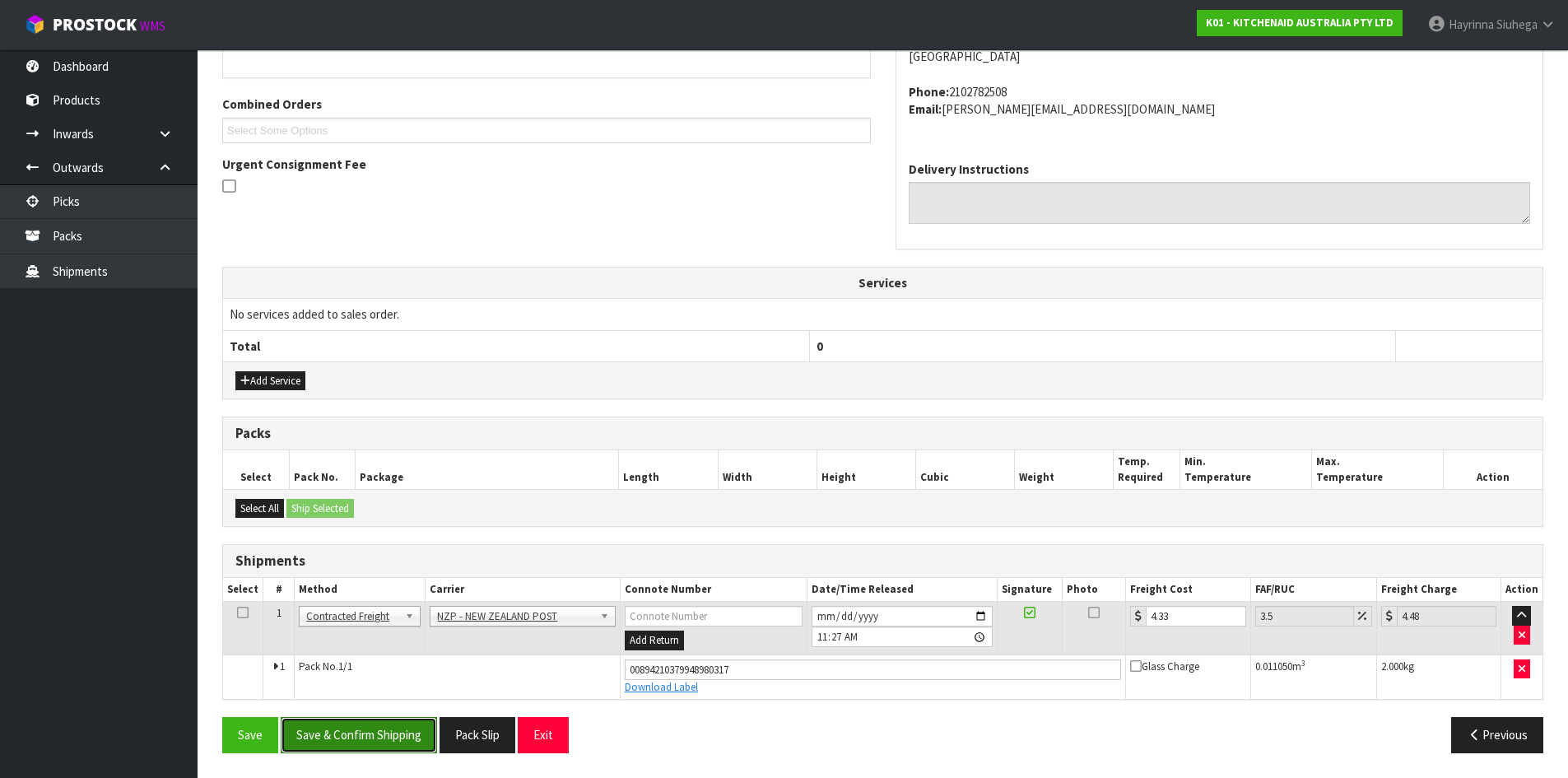
click at [397, 723] on button "Save & Confirm Shipping" at bounding box center [359, 735] width 156 height 36
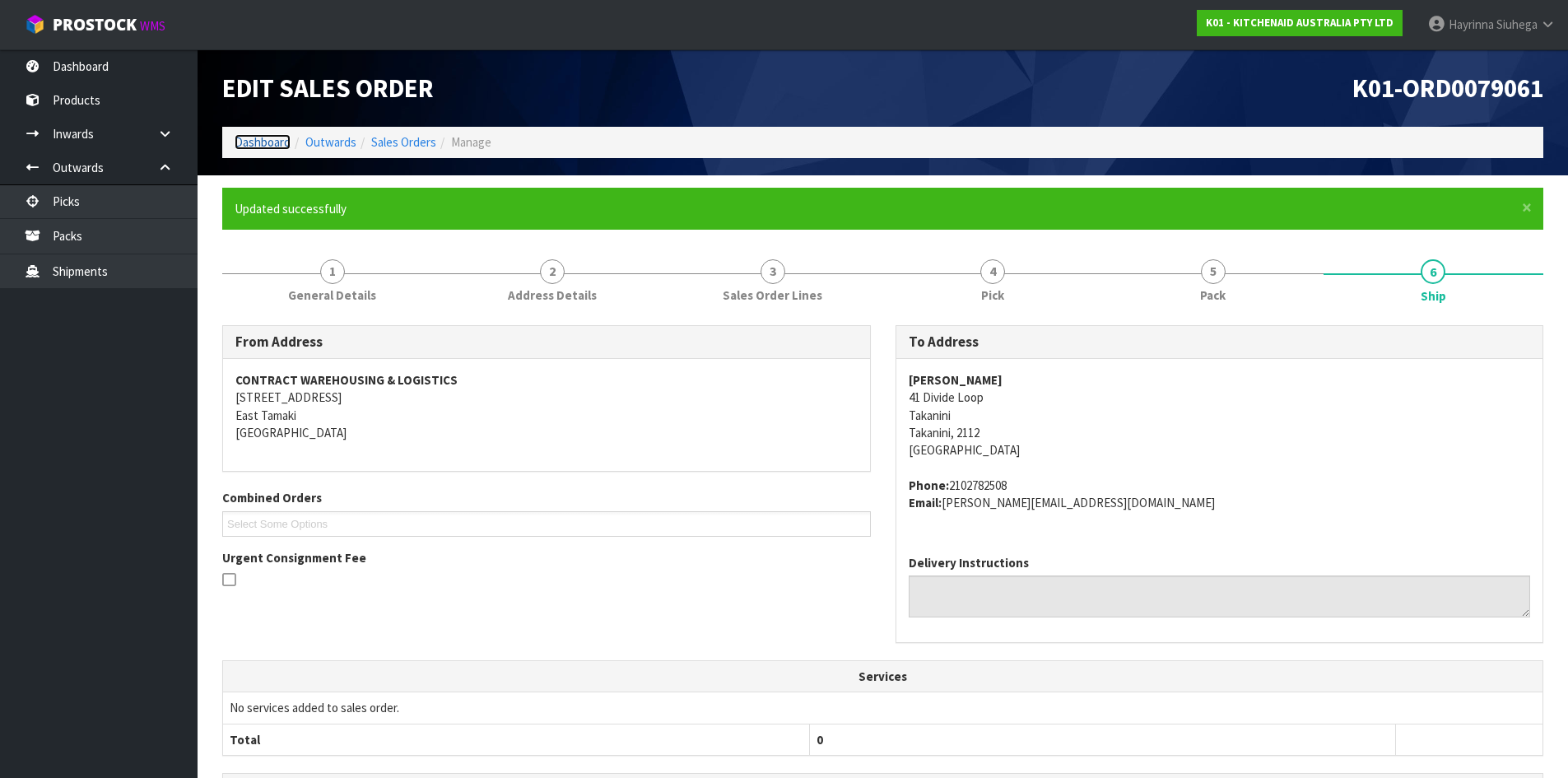
click at [271, 144] on link "Dashboard" at bounding box center [262, 142] width 56 height 15
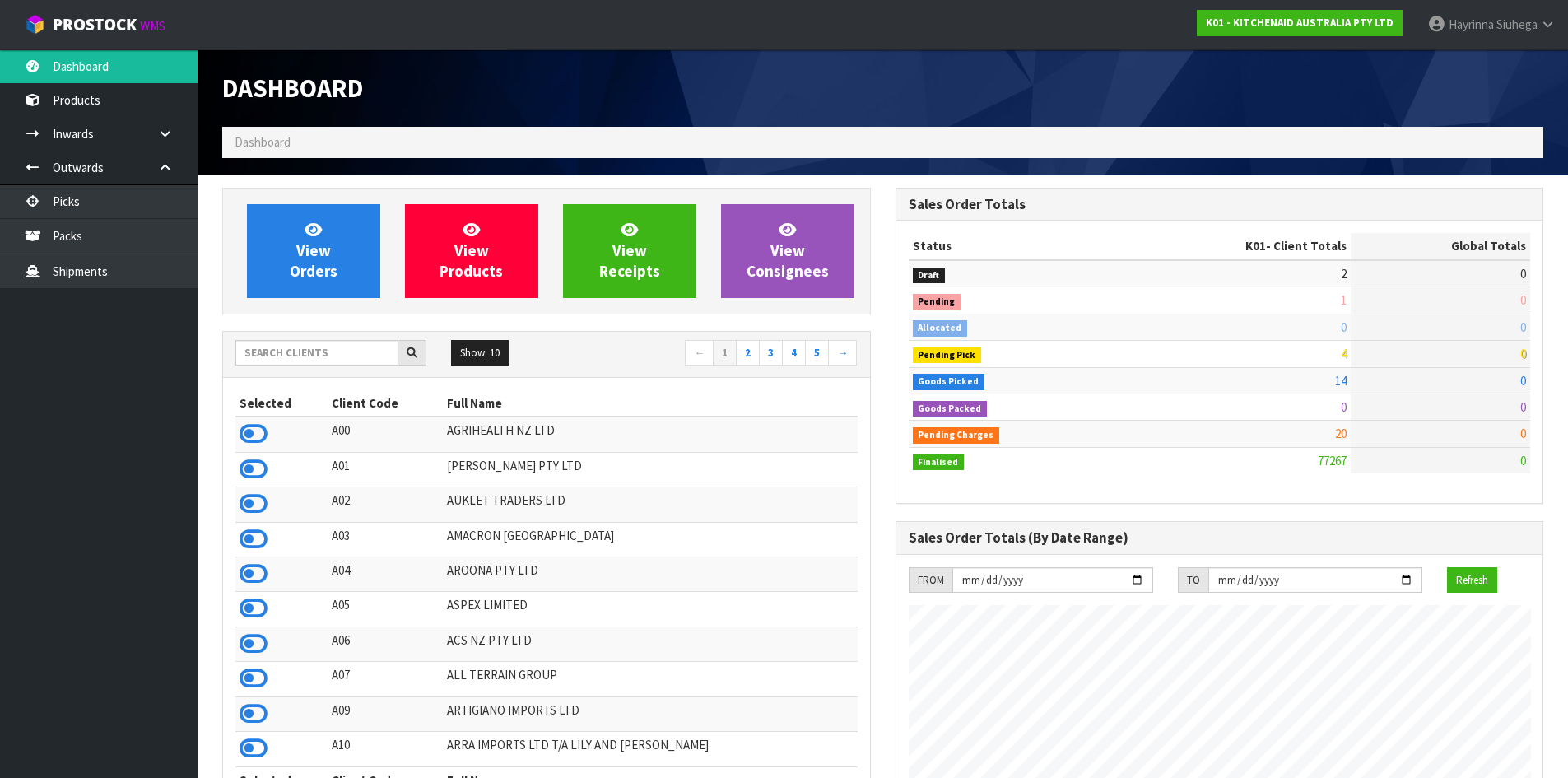
scroll to position [1247, 672]
click at [86, 241] on link "Packs" at bounding box center [99, 236] width 198 height 34
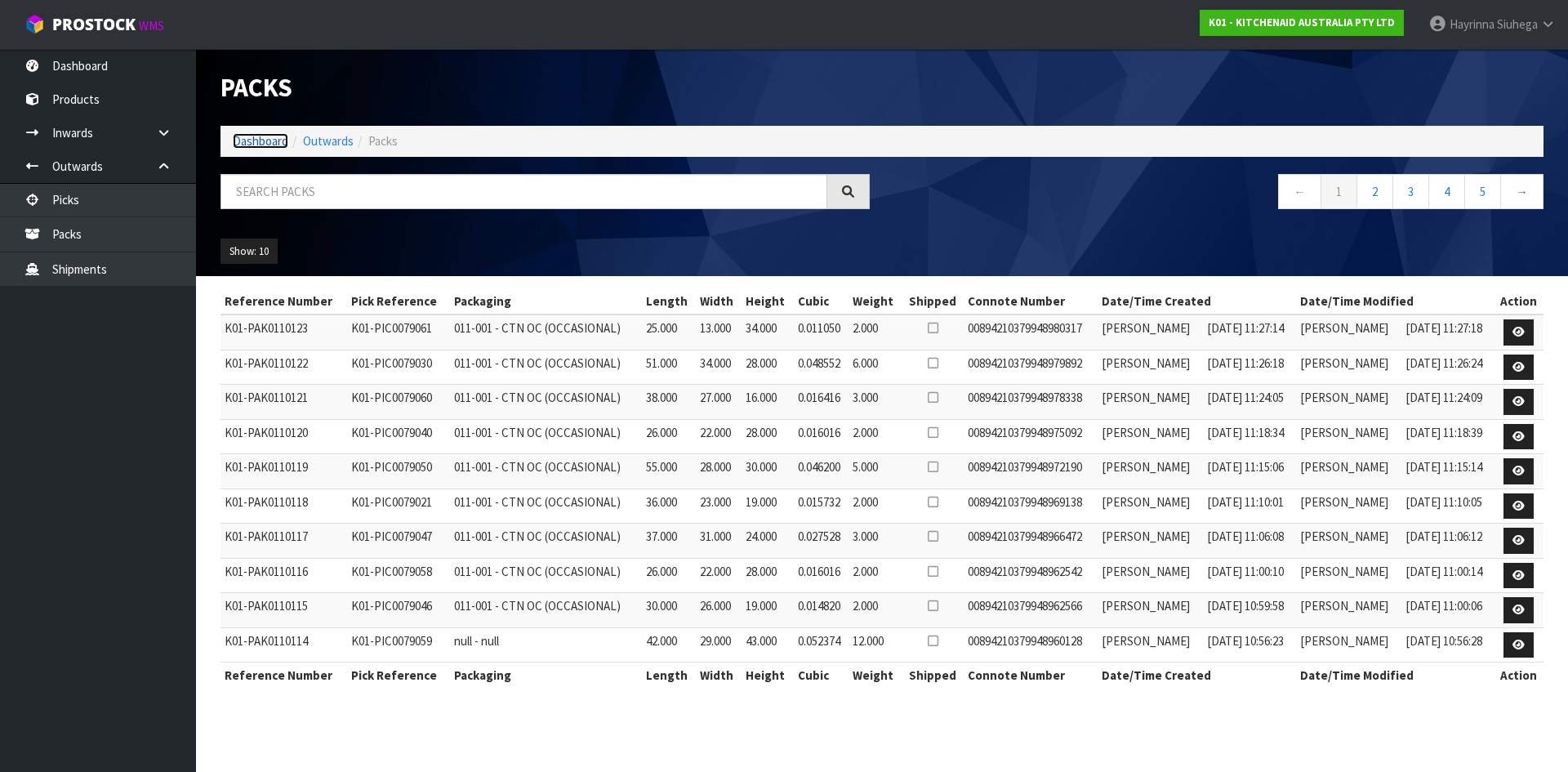
click at [264, 145] on link "Dashboard" at bounding box center [260, 141] width 55 height 15
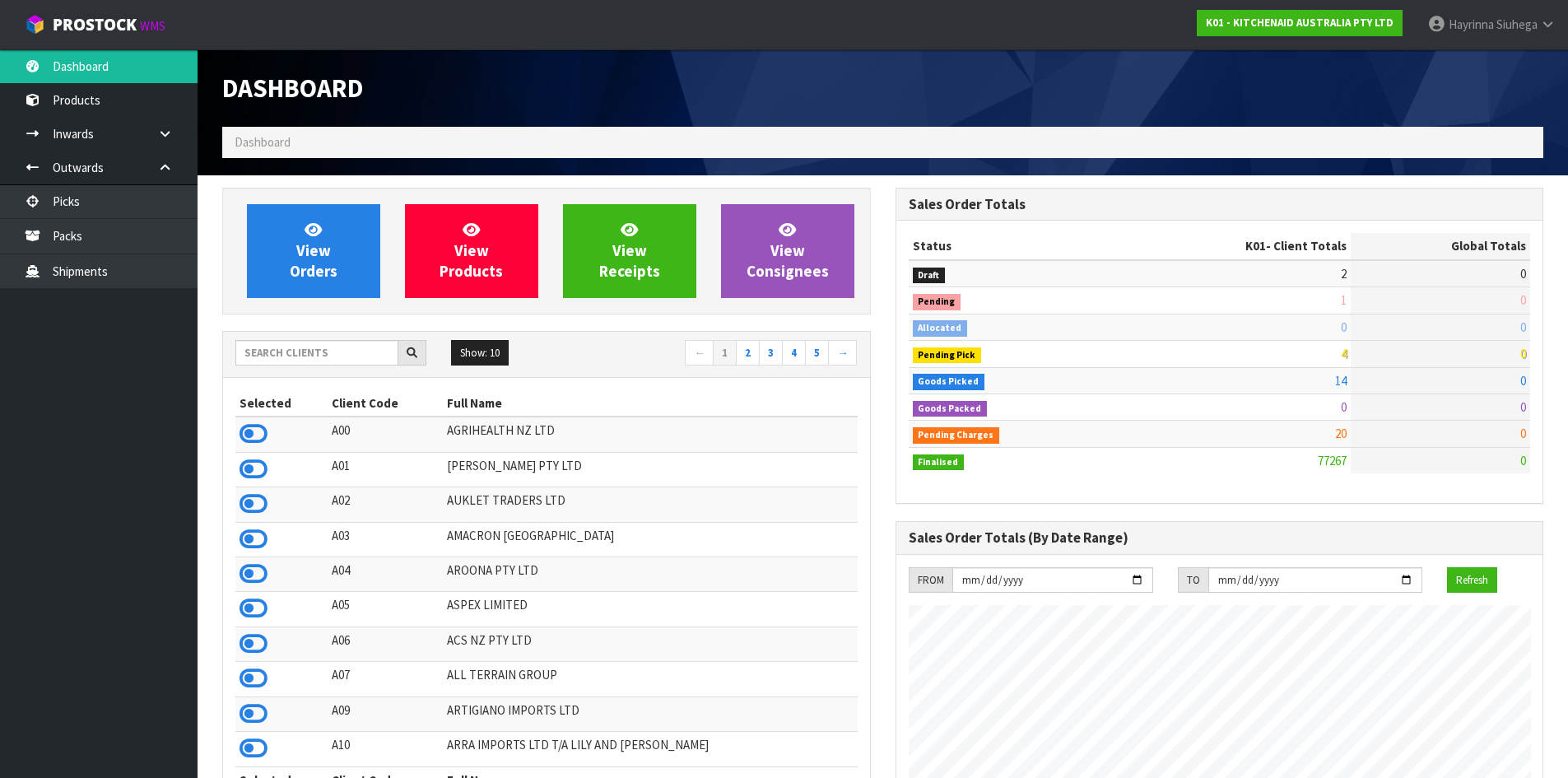
scroll to position [1247, 672]
click at [266, 231] on link "View Orders" at bounding box center [314, 250] width 134 height 94
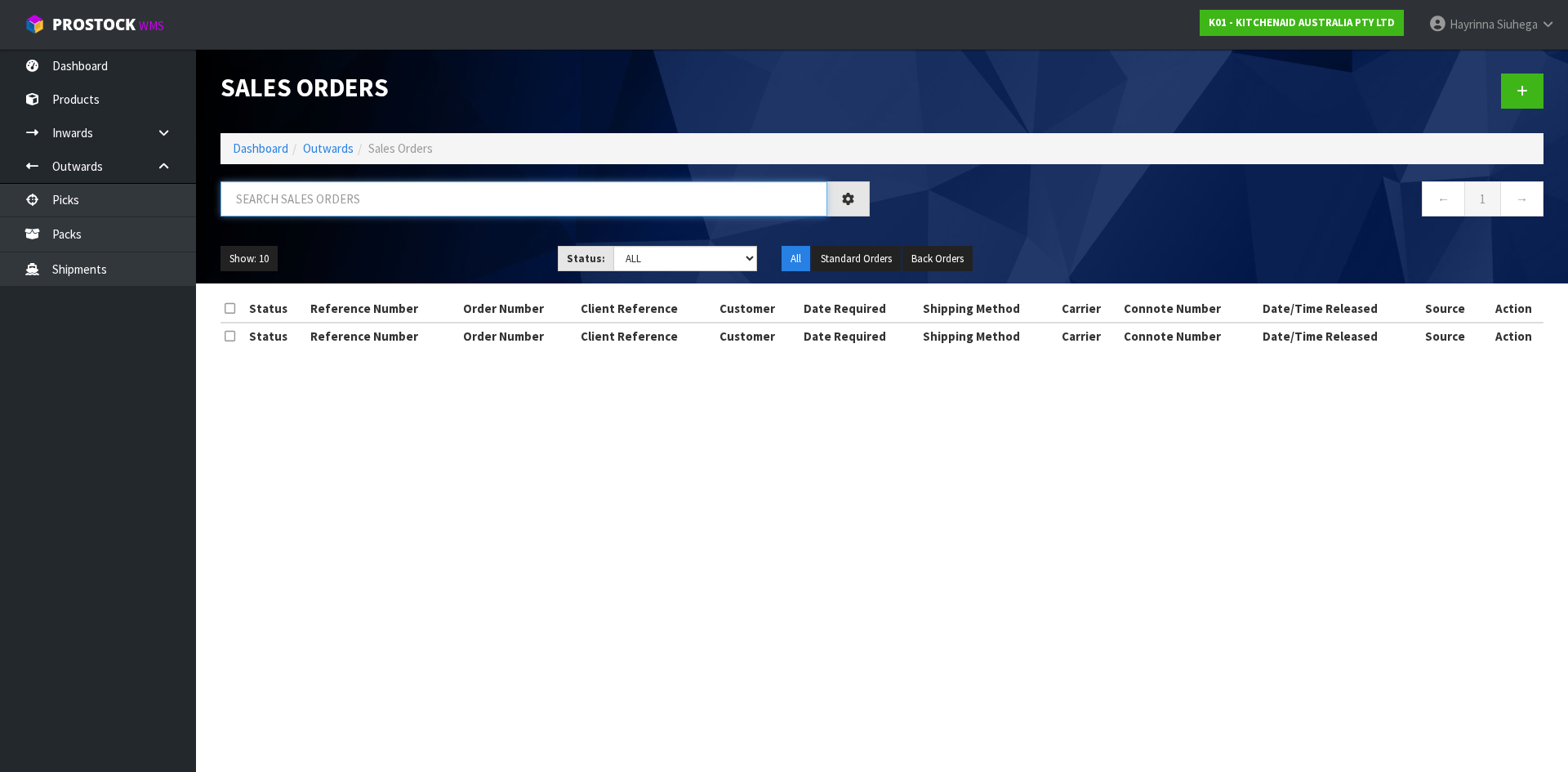
click at [302, 199] on input "text" at bounding box center [524, 199] width 607 height 35
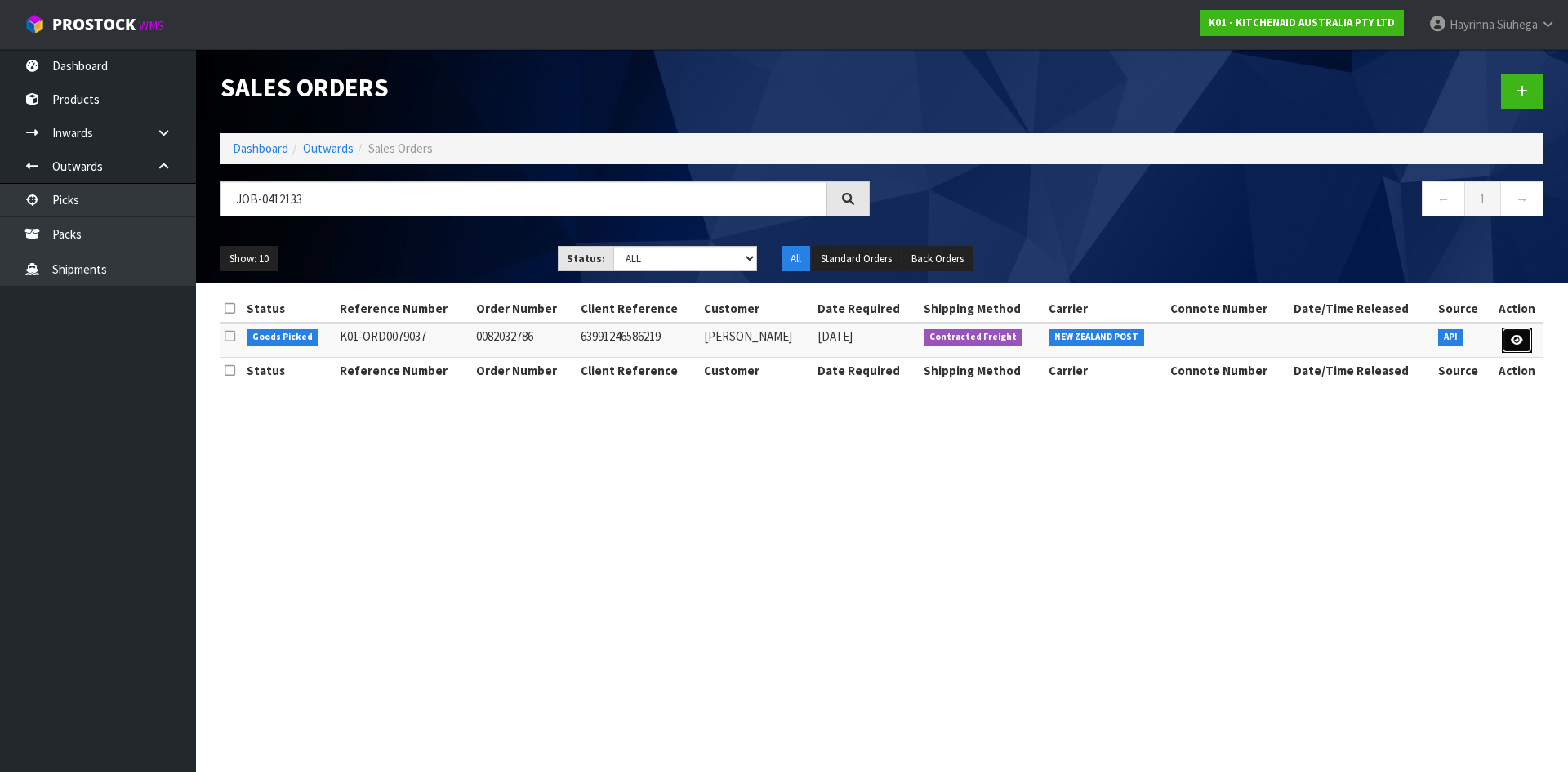
click at [1509, 336] on link at bounding box center [1517, 340] width 30 height 26
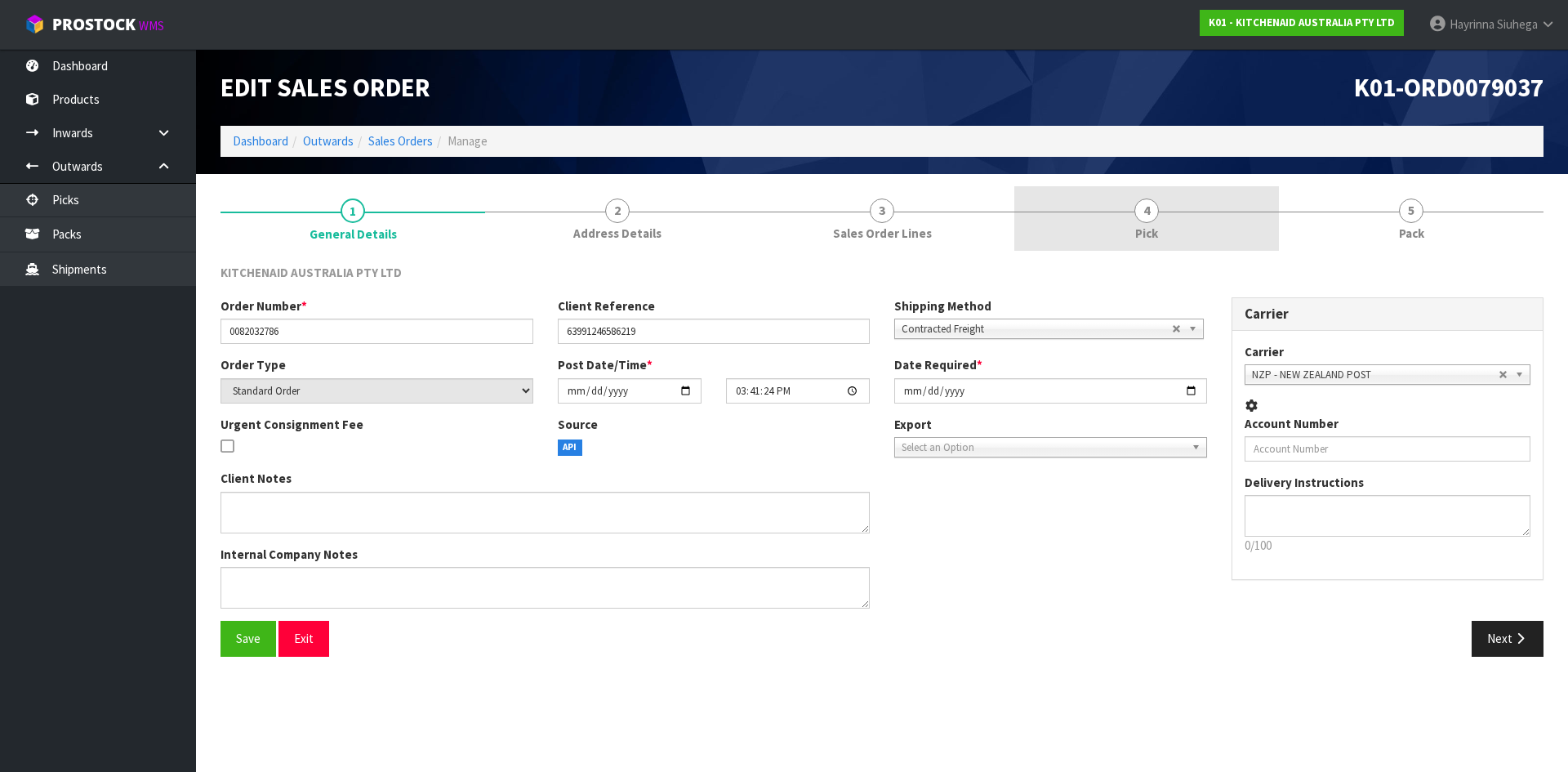
click at [1220, 227] on link "4 Pick" at bounding box center [1146, 218] width 264 height 65
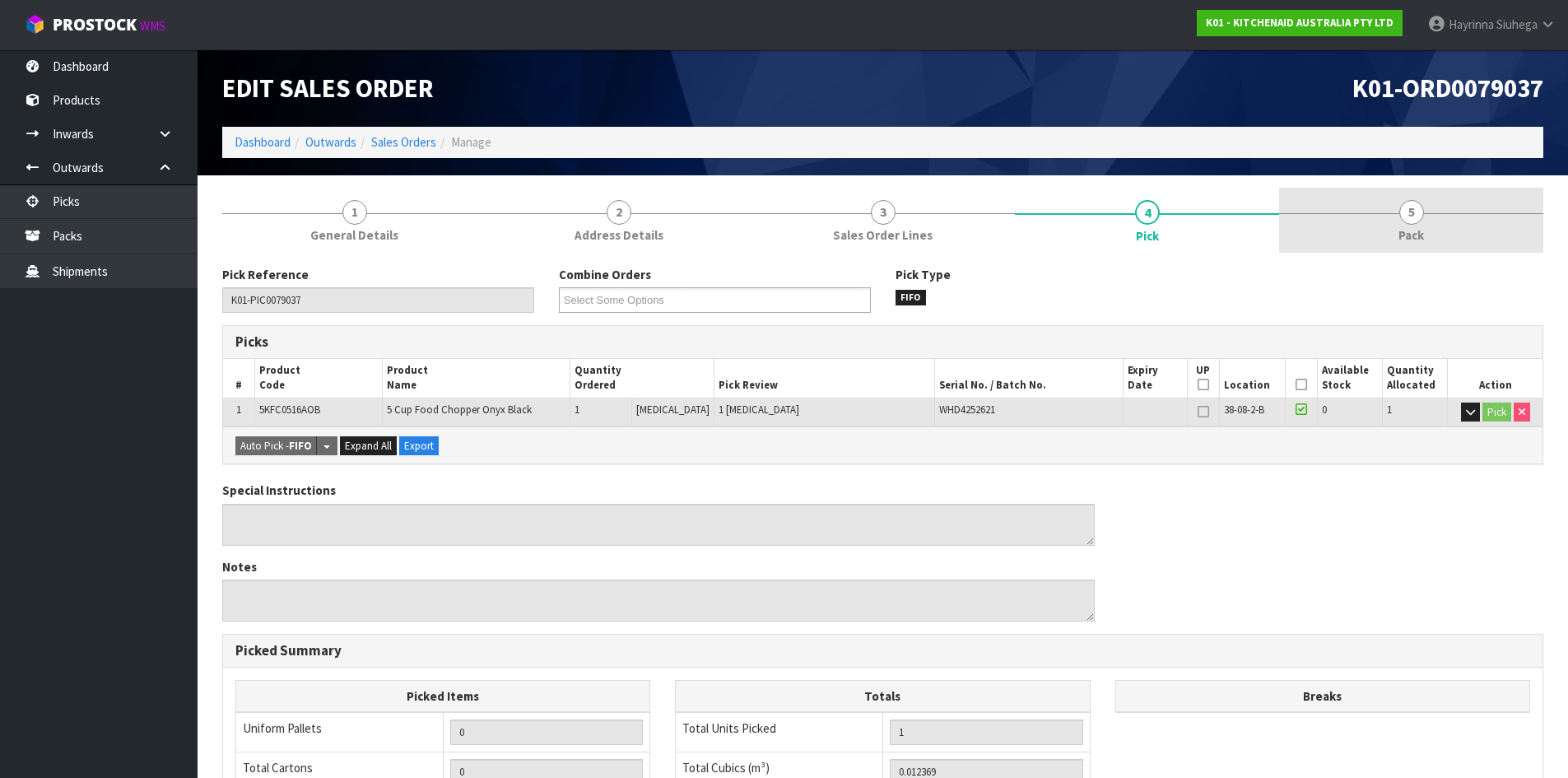
click at [1366, 227] on link "5 Pack" at bounding box center [1412, 220] width 264 height 65
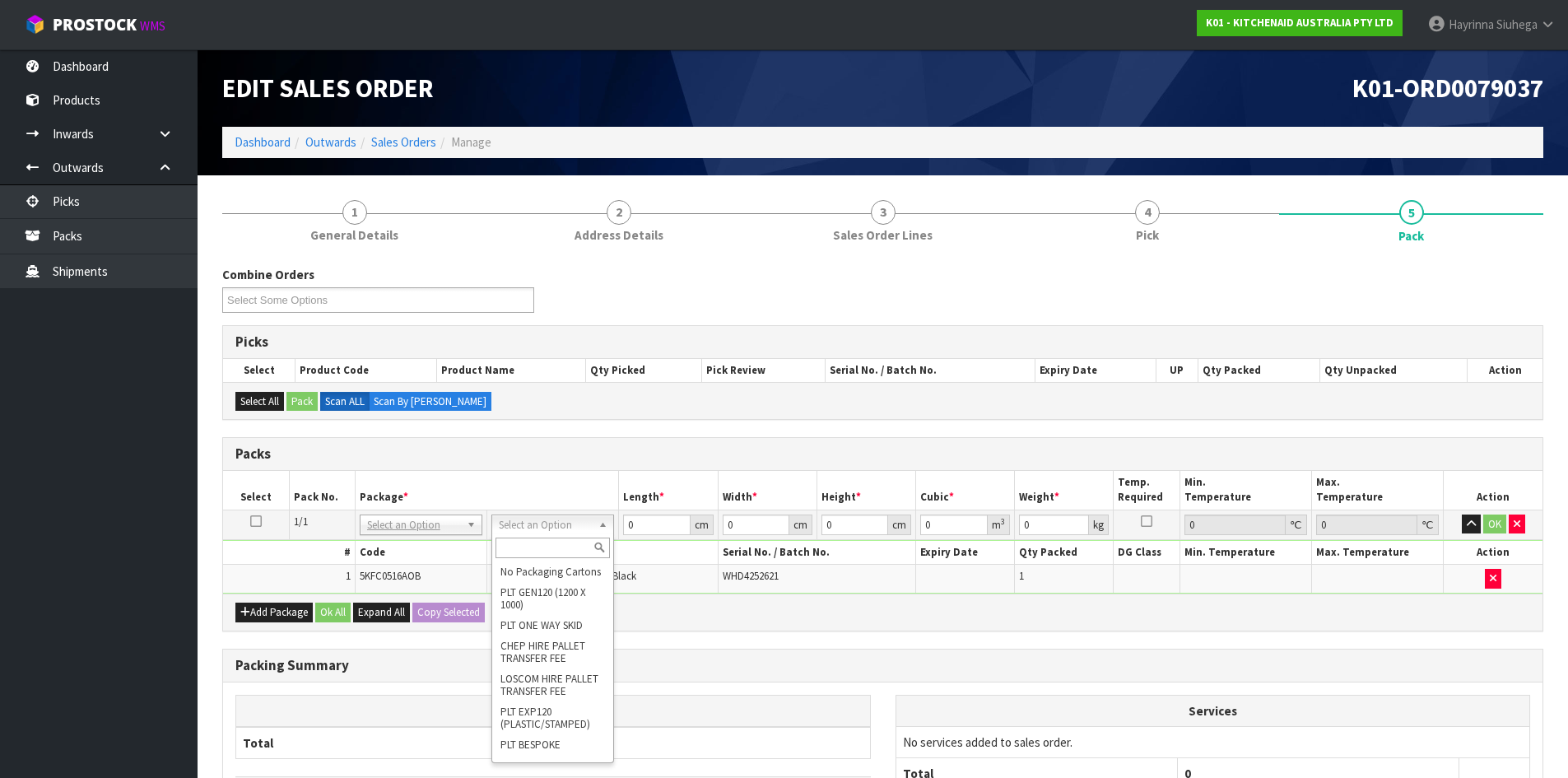
click at [546, 546] on input "text" at bounding box center [552, 548] width 114 height 20
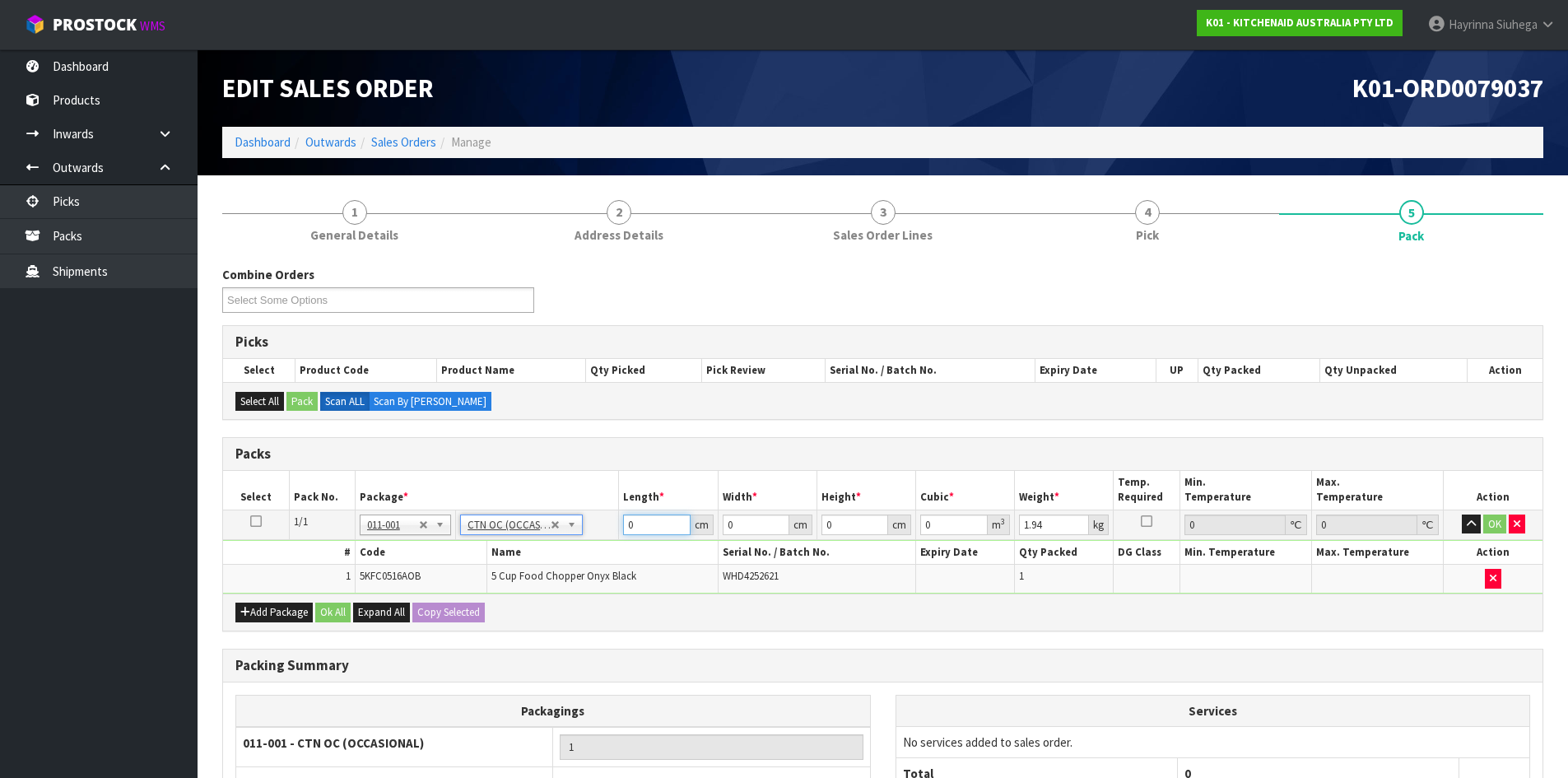
click at [626, 532] on input "0" at bounding box center [656, 524] width 67 height 20
click button "OK" at bounding box center [1494, 523] width 23 height 19
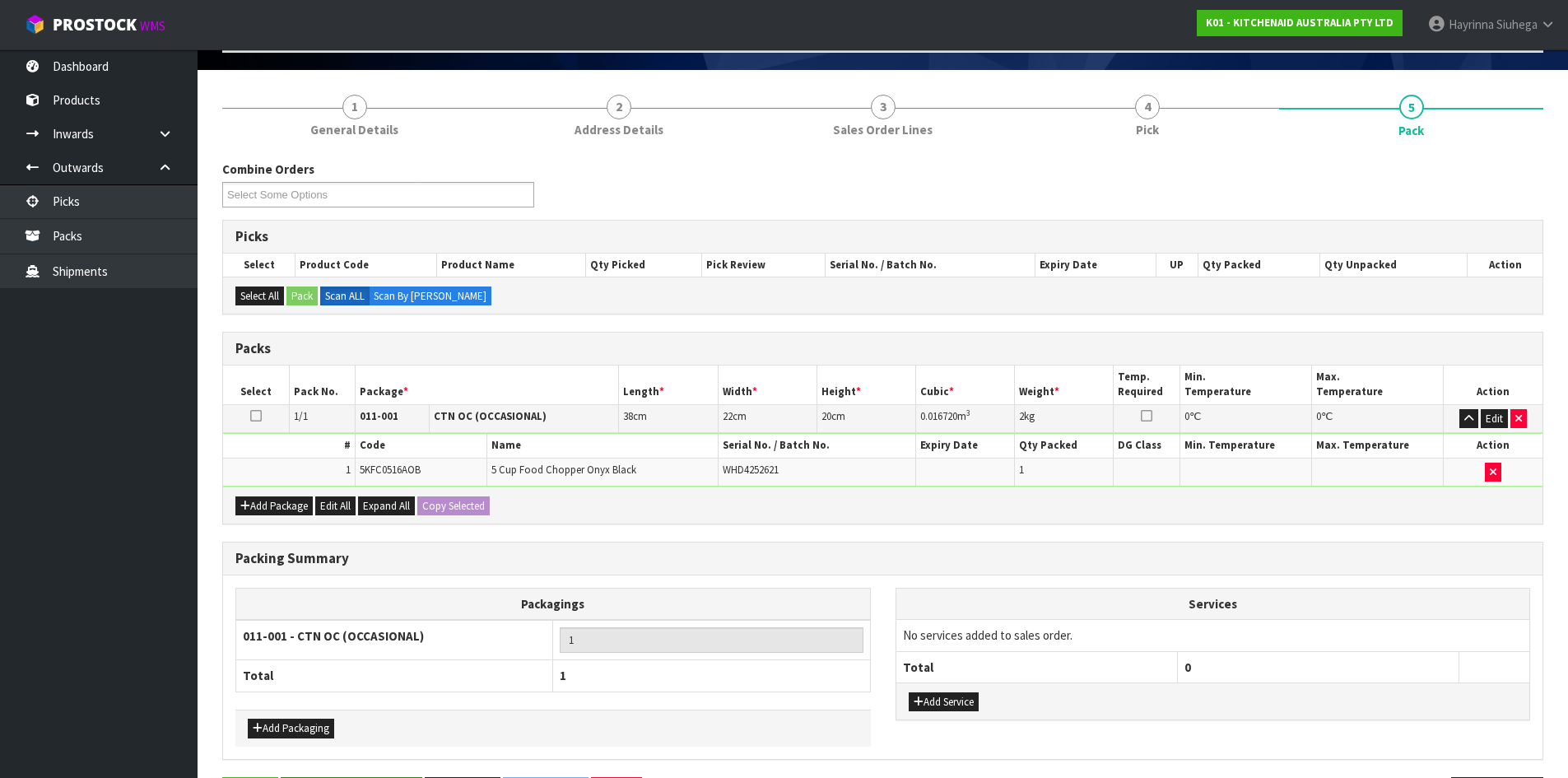
scroll to position [165, 0]
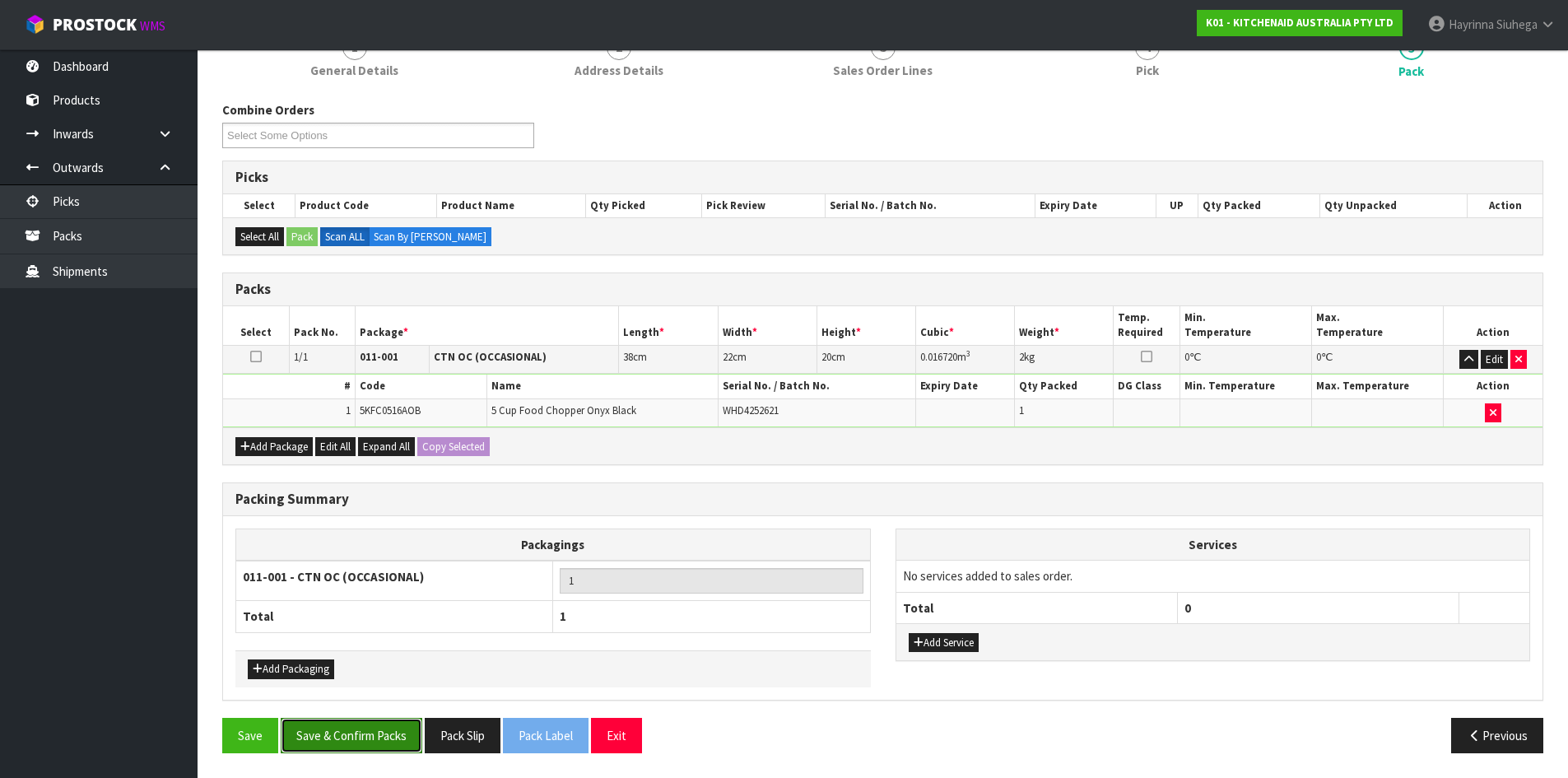
click at [373, 723] on button "Save & Confirm Packs" at bounding box center [351, 736] width 141 height 36
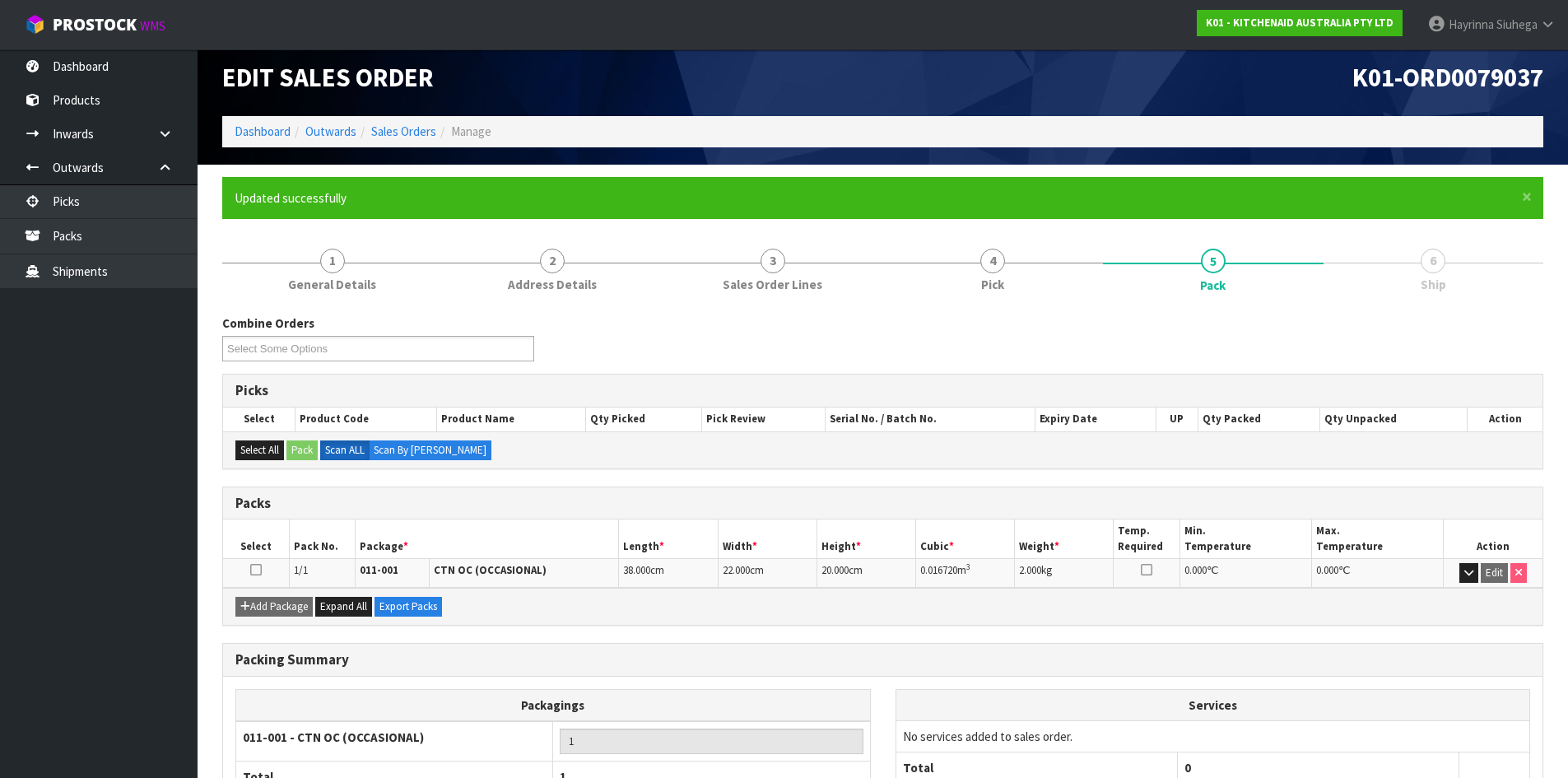
scroll to position [134, 0]
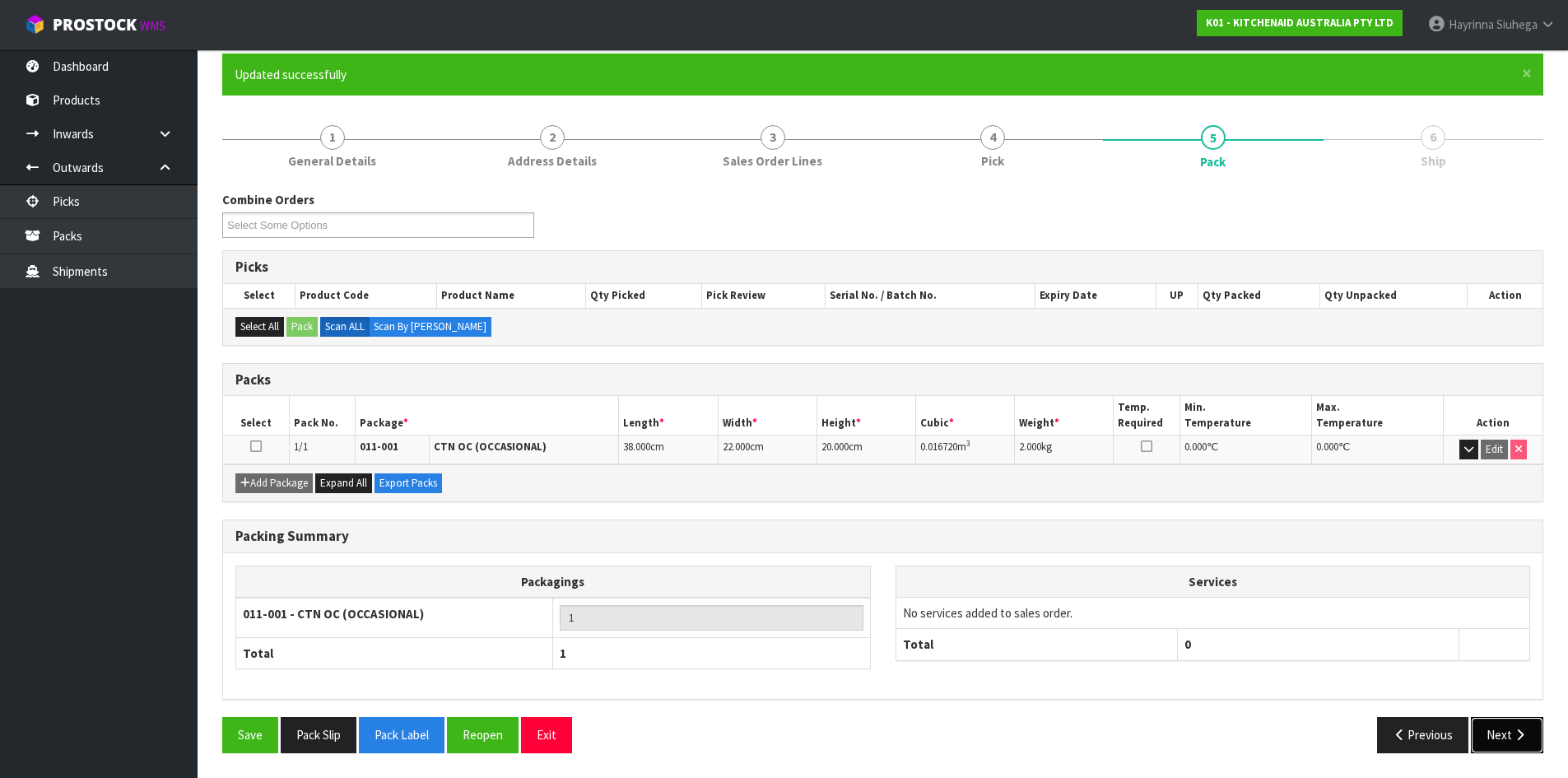
click at [1526, 734] on icon "button" at bounding box center [1520, 734] width 15 height 13
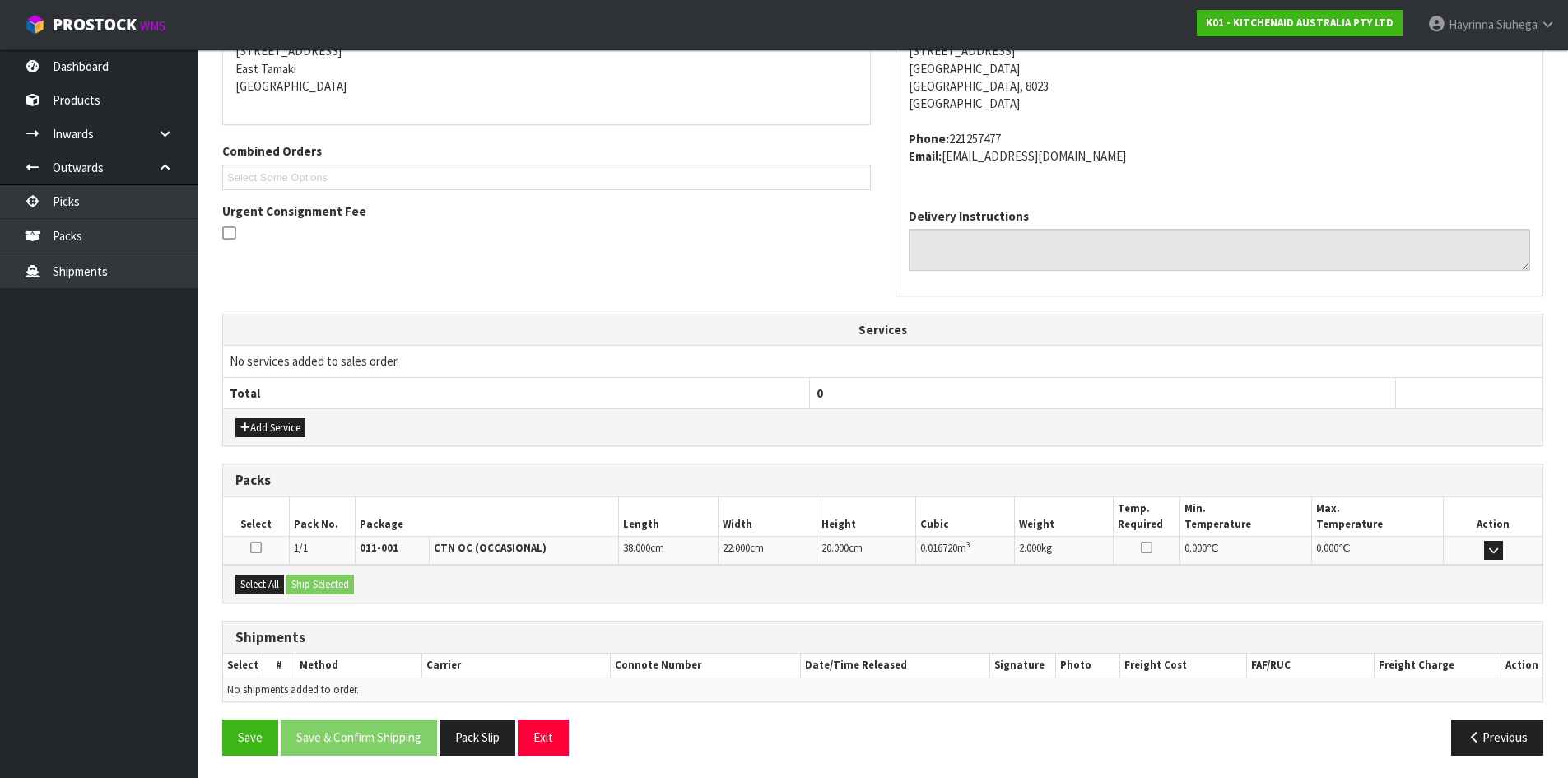
scroll to position [349, 0]
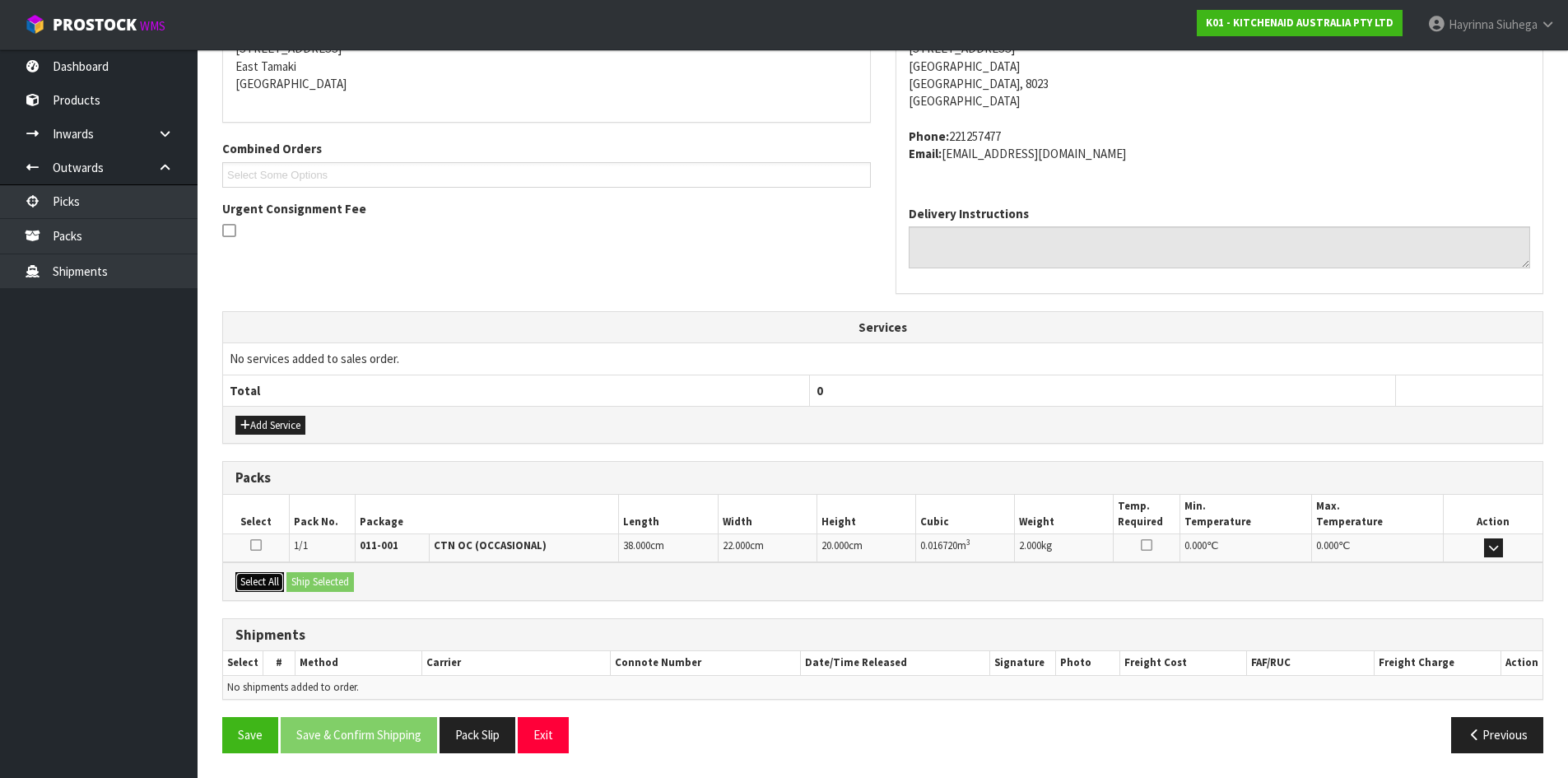
click at [264, 590] on button "Select All" at bounding box center [259, 582] width 48 height 19
click at [303, 582] on button "Ship Selected" at bounding box center [321, 582] width 68 height 19
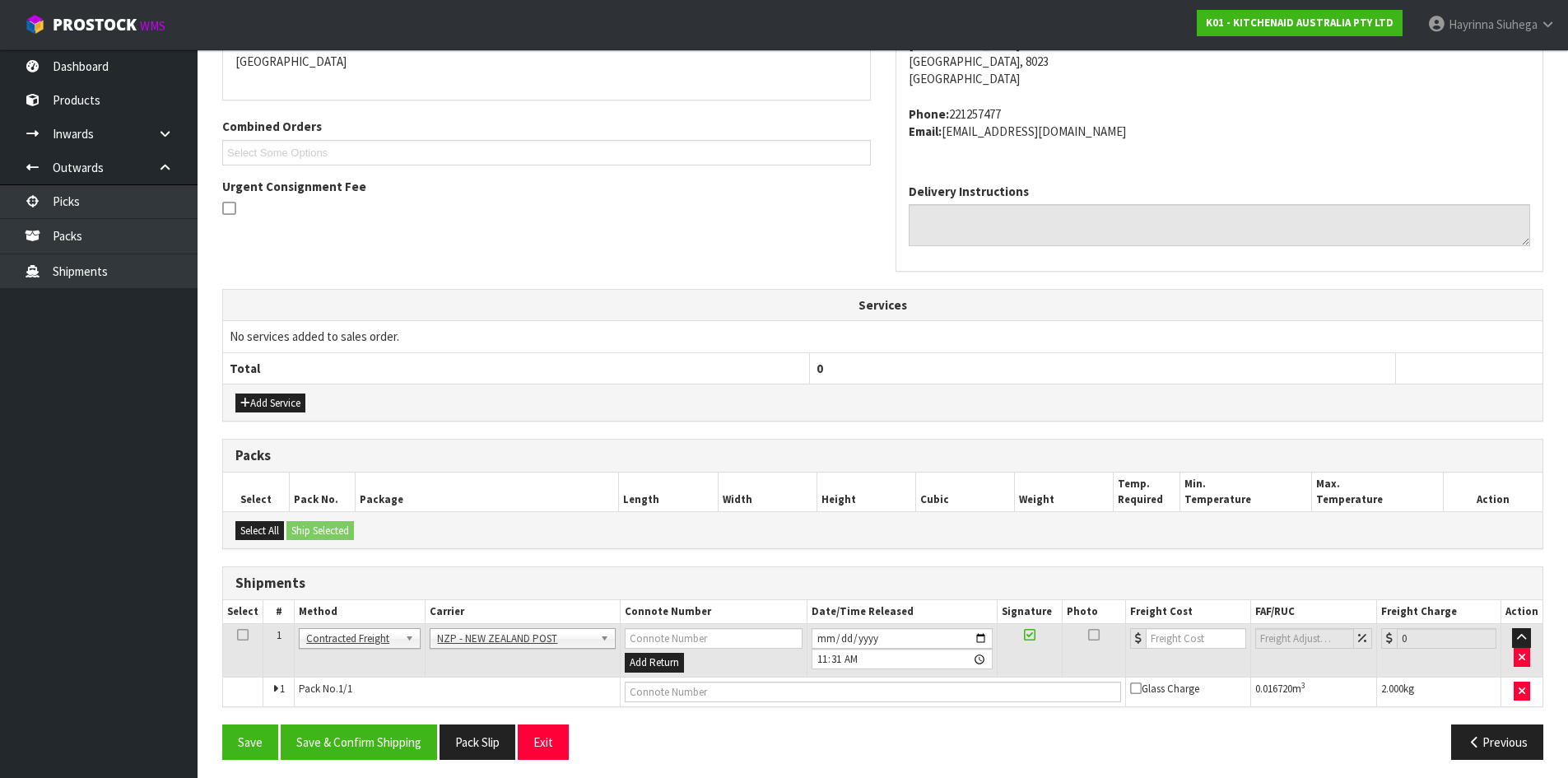
scroll to position [378, 0]
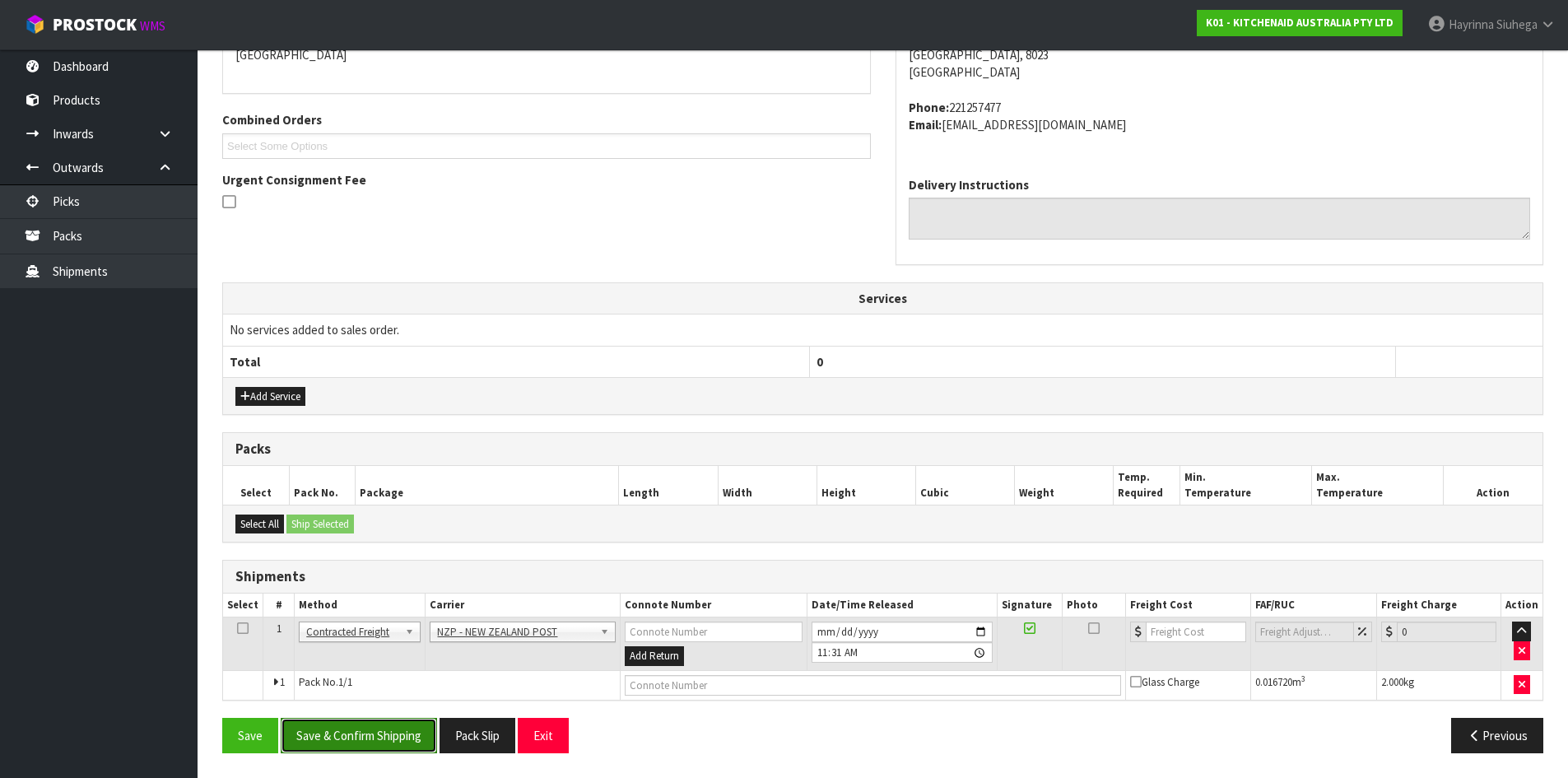
click at [365, 723] on button "Save & Confirm Shipping" at bounding box center [359, 736] width 156 height 36
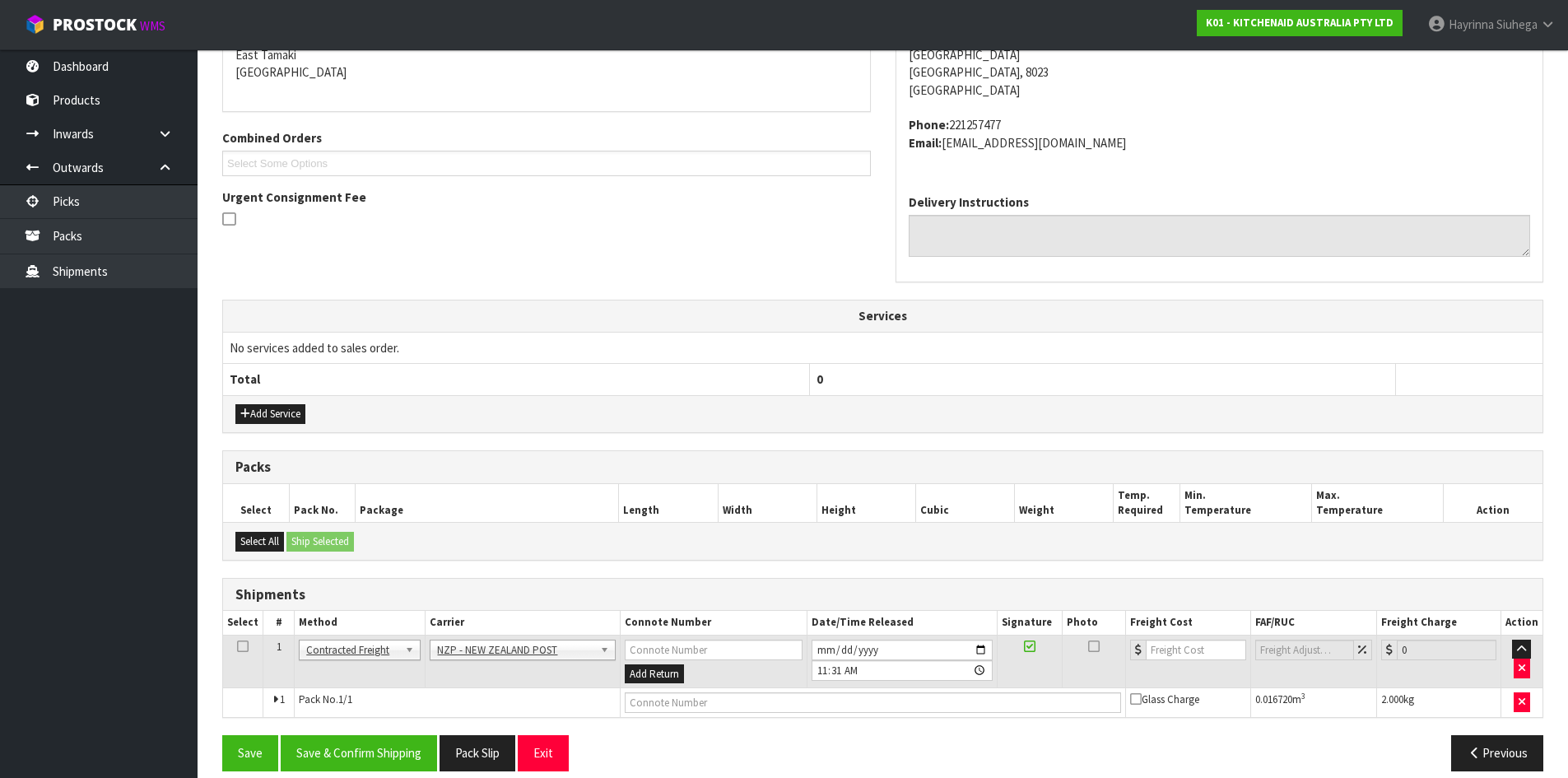
scroll to position [0, 0]
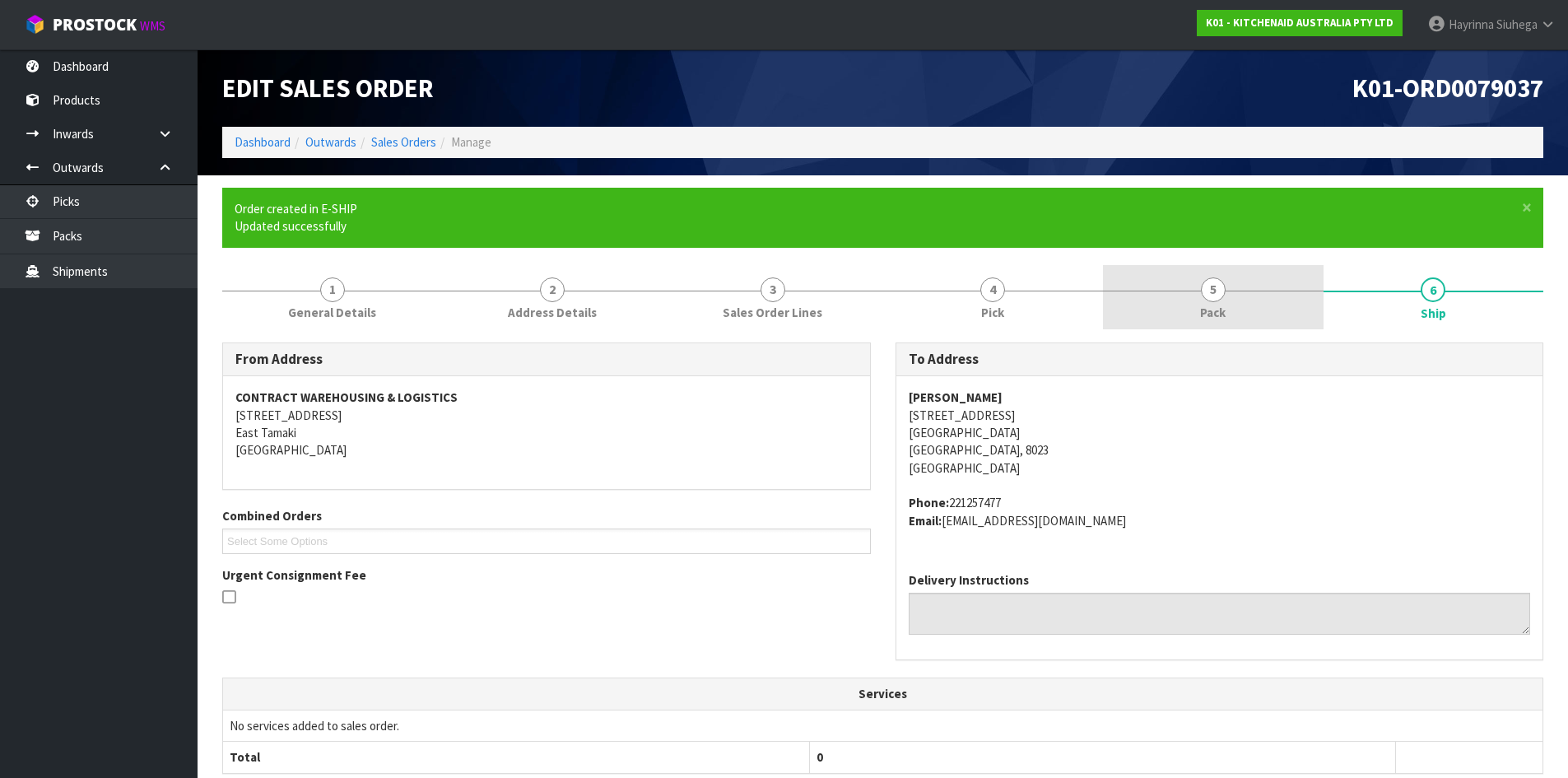
click at [1176, 306] on link "5 Pack" at bounding box center [1213, 297] width 221 height 65
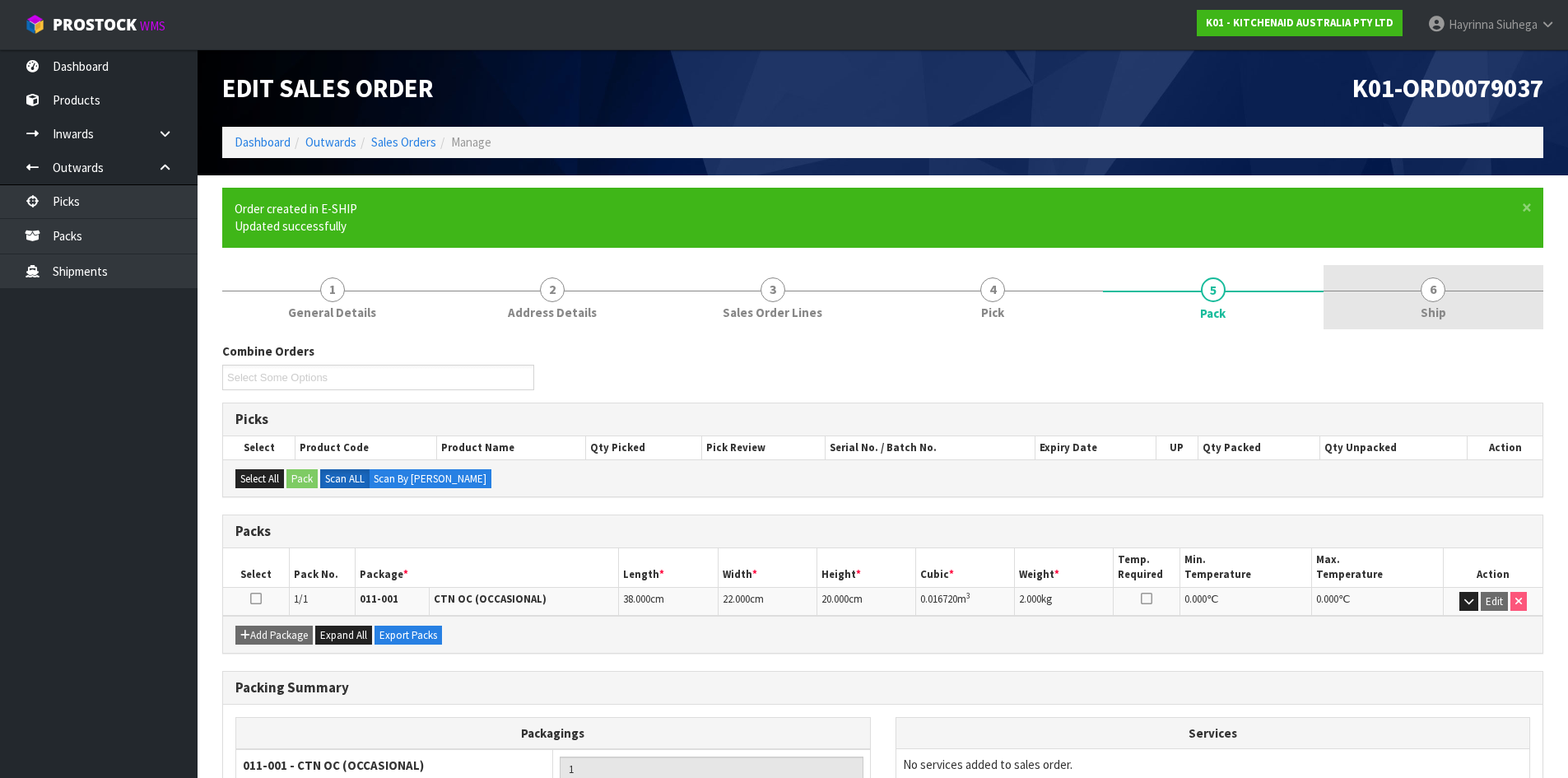
click at [1366, 275] on link "6 Ship" at bounding box center [1434, 297] width 221 height 65
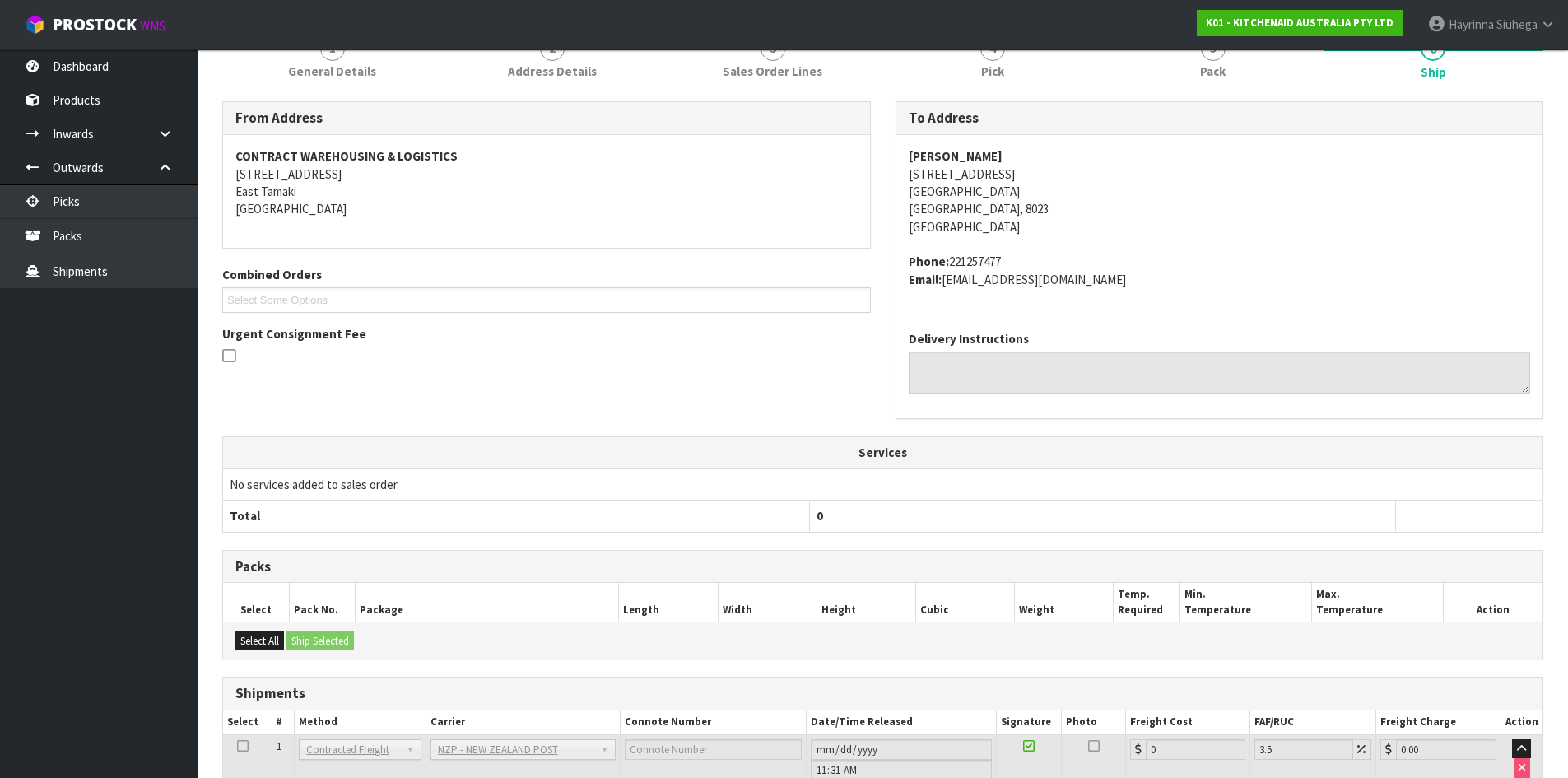
scroll to position [354, 0]
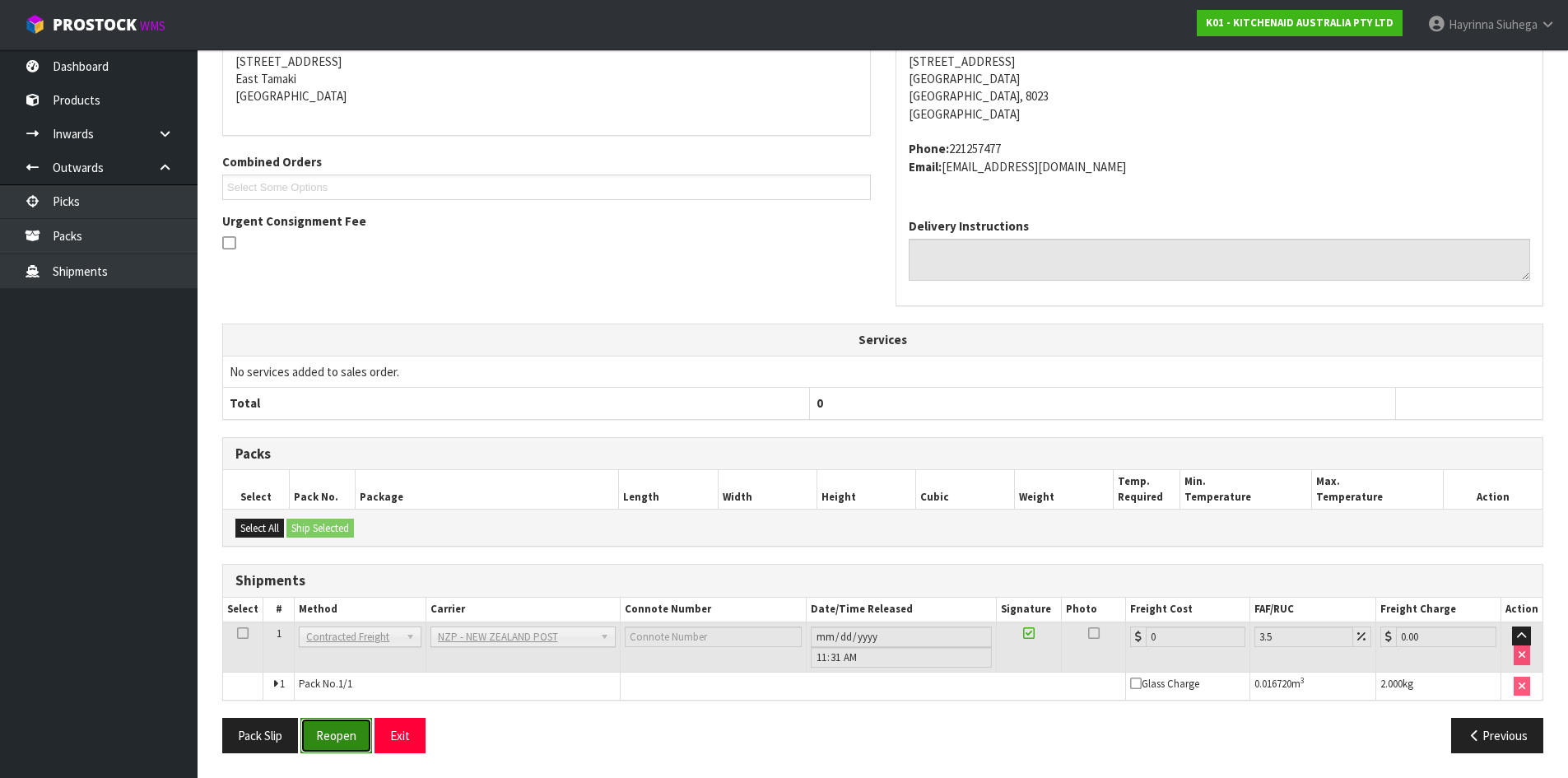
click at [350, 732] on button "Reopen" at bounding box center [336, 736] width 72 height 36
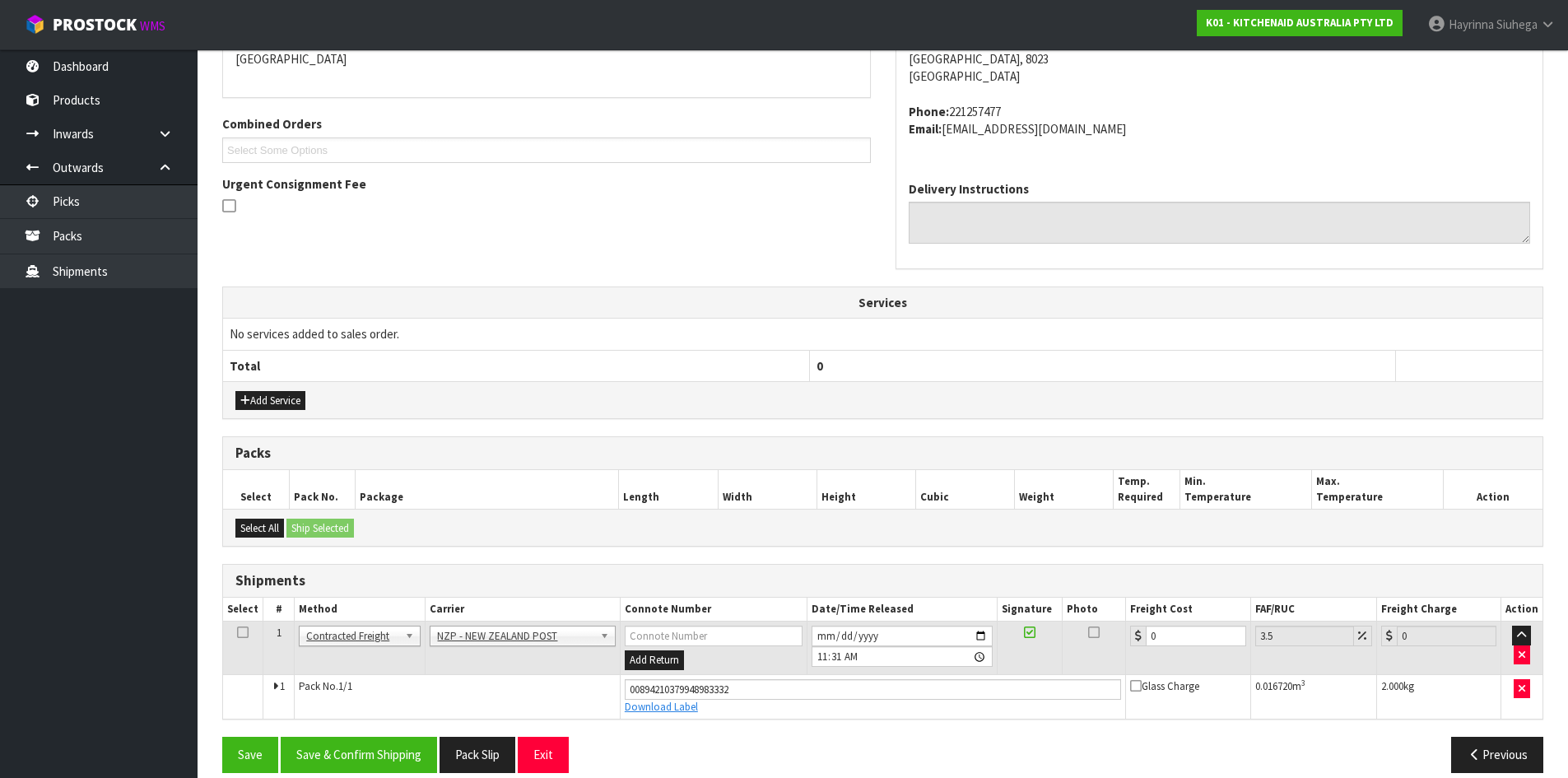
scroll to position [393, 0]
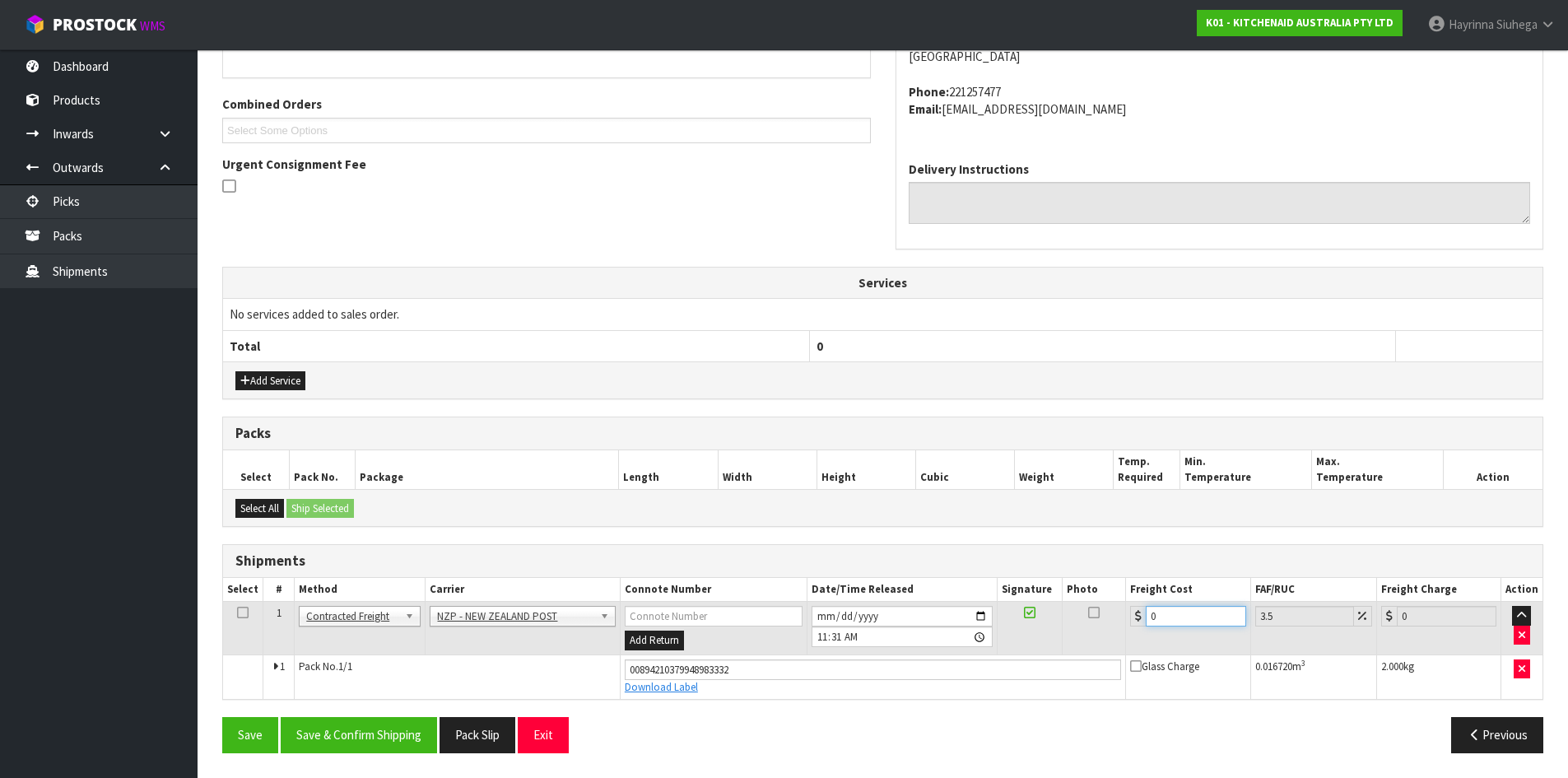
drag, startPoint x: 1206, startPoint y: 620, endPoint x: 764, endPoint y: 608, distance: 442.2
click at [767, 608] on tr "1 Client Local Pickup Customer Local Pickup Company Freight Contracted Freight …" at bounding box center [883, 628] width 1319 height 53
click at [222, 717] on button "Save" at bounding box center [250, 735] width 56 height 36
click at [370, 726] on button "Save & Confirm Shipping" at bounding box center [359, 735] width 156 height 36
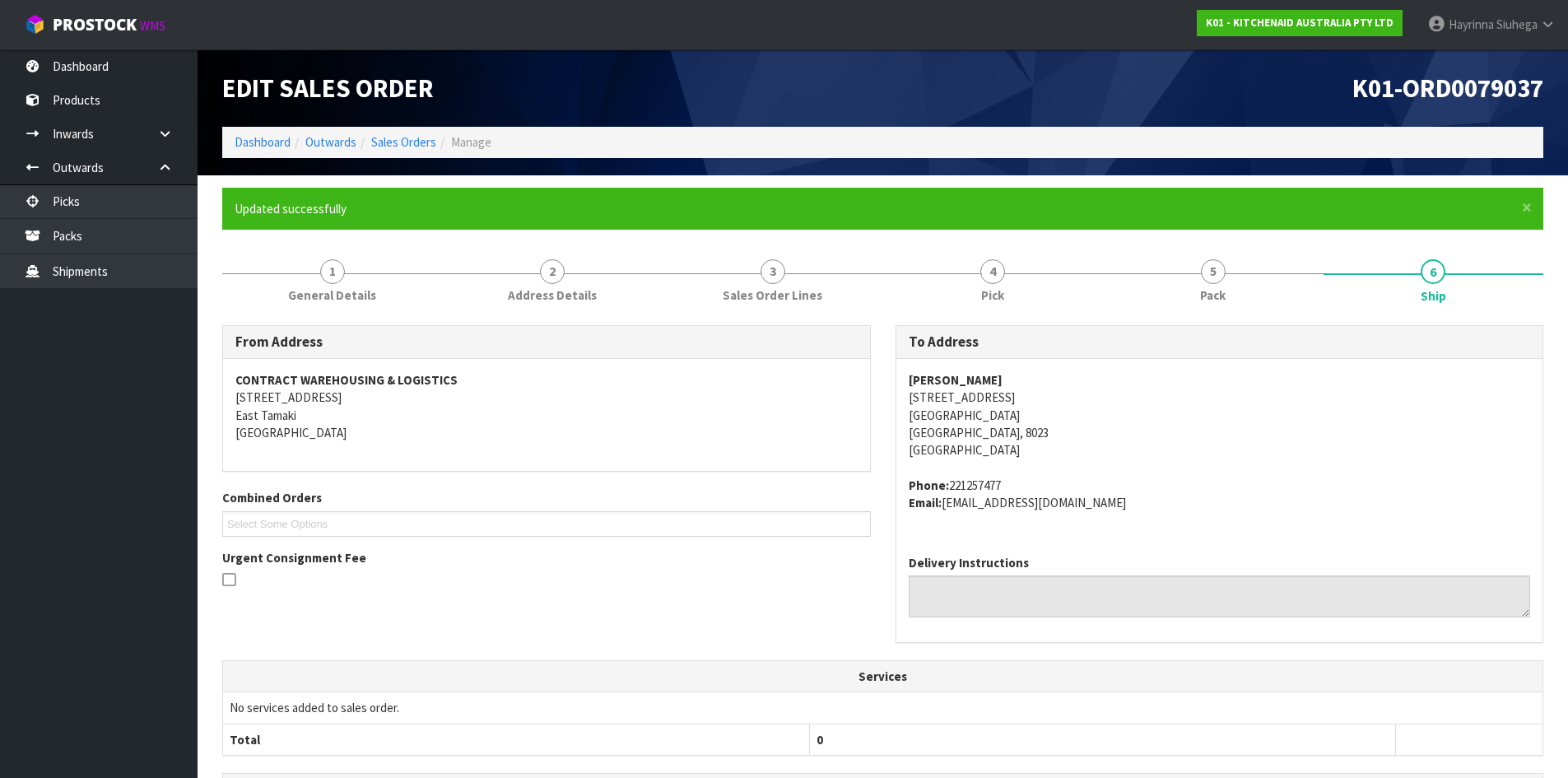
click at [252, 132] on ol "Dashboard Outwards Sales Orders Manage" at bounding box center [883, 142] width 1321 height 30
click at [254, 140] on link "Dashboard" at bounding box center [262, 142] width 56 height 15
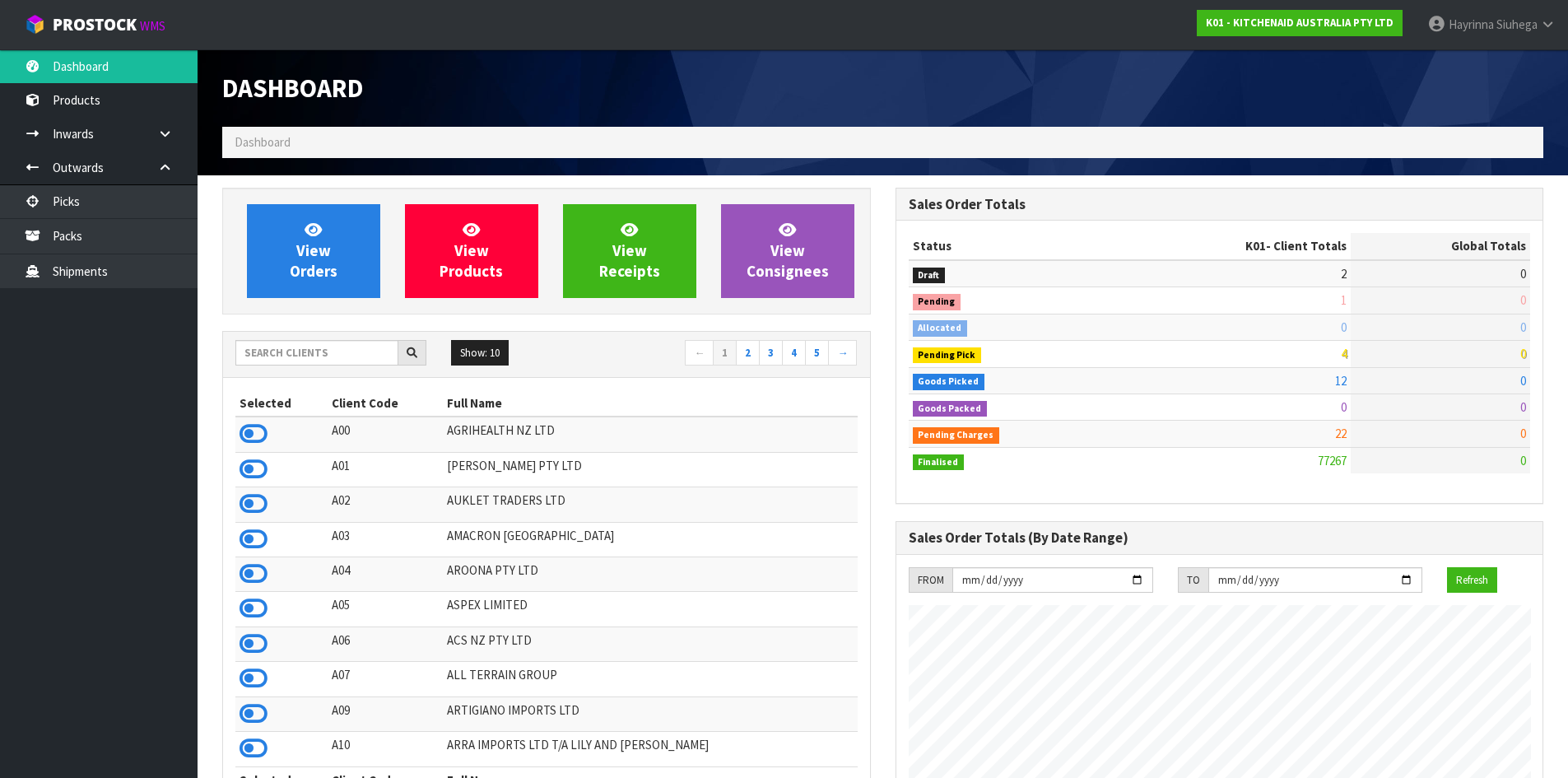
scroll to position [1247, 672]
click at [296, 240] on link "View Orders" at bounding box center [314, 250] width 134 height 94
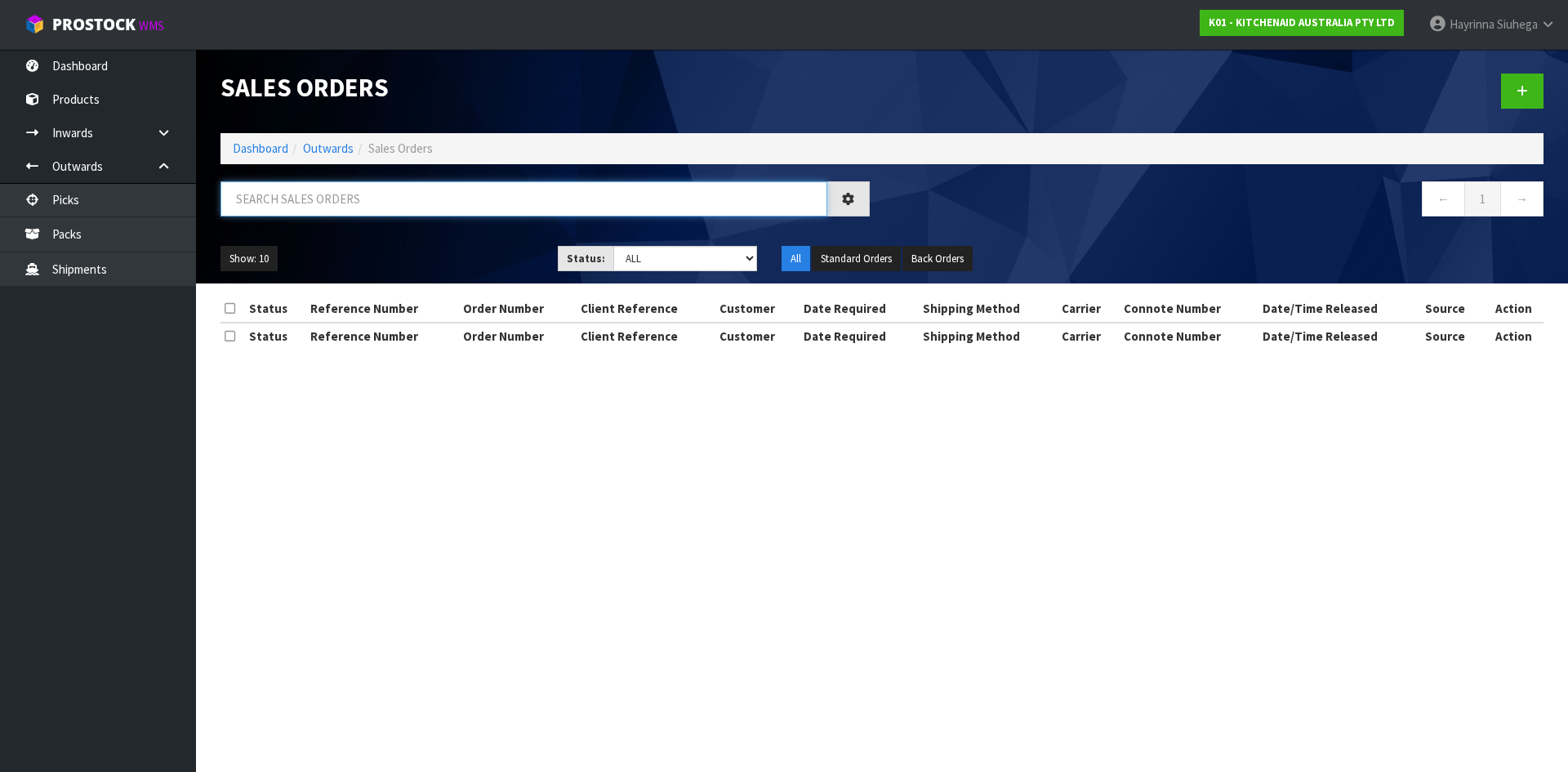
click at [357, 206] on input "text" at bounding box center [524, 199] width 607 height 35
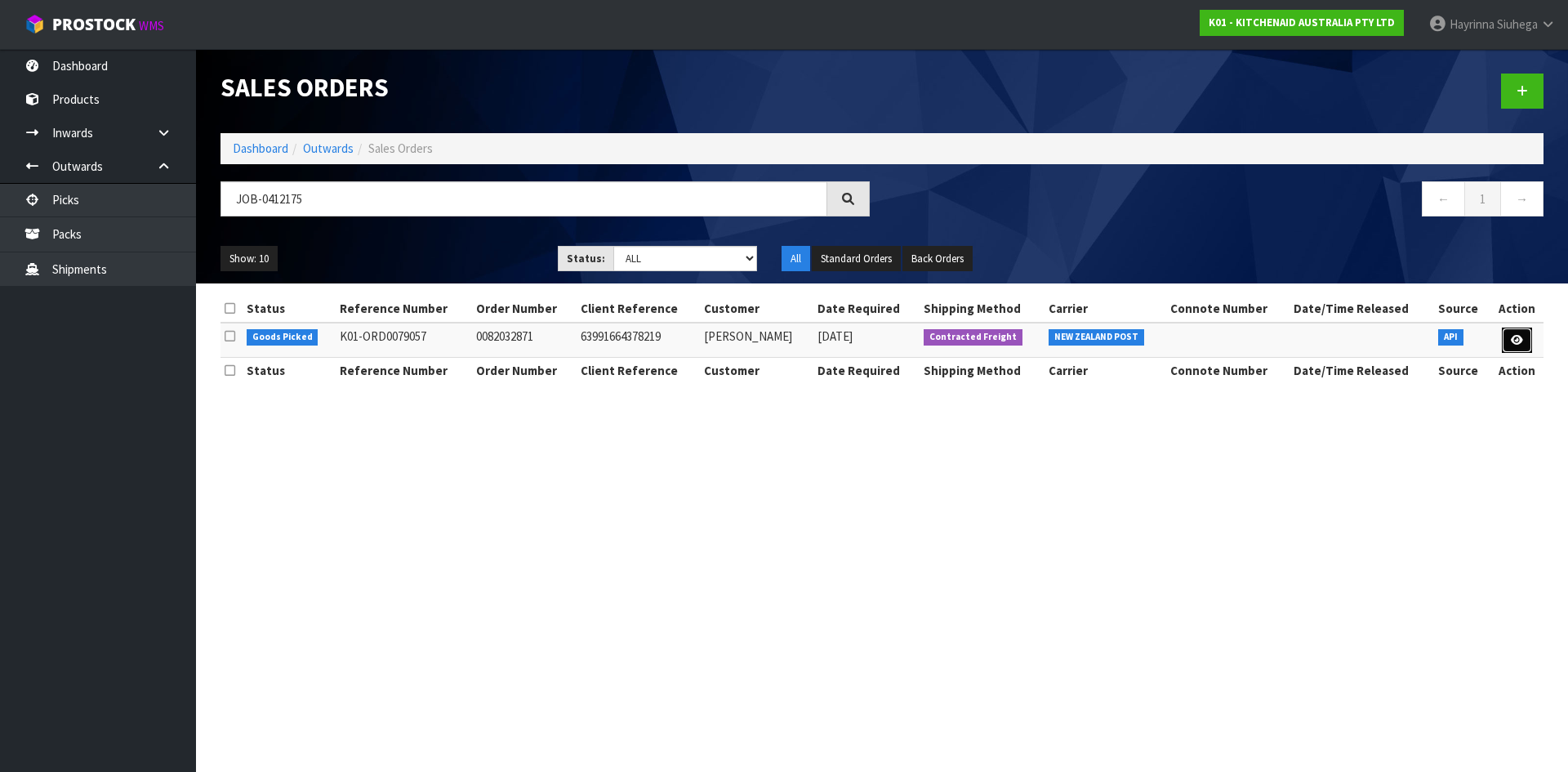
click at [1512, 335] on icon at bounding box center [1517, 340] width 13 height 11
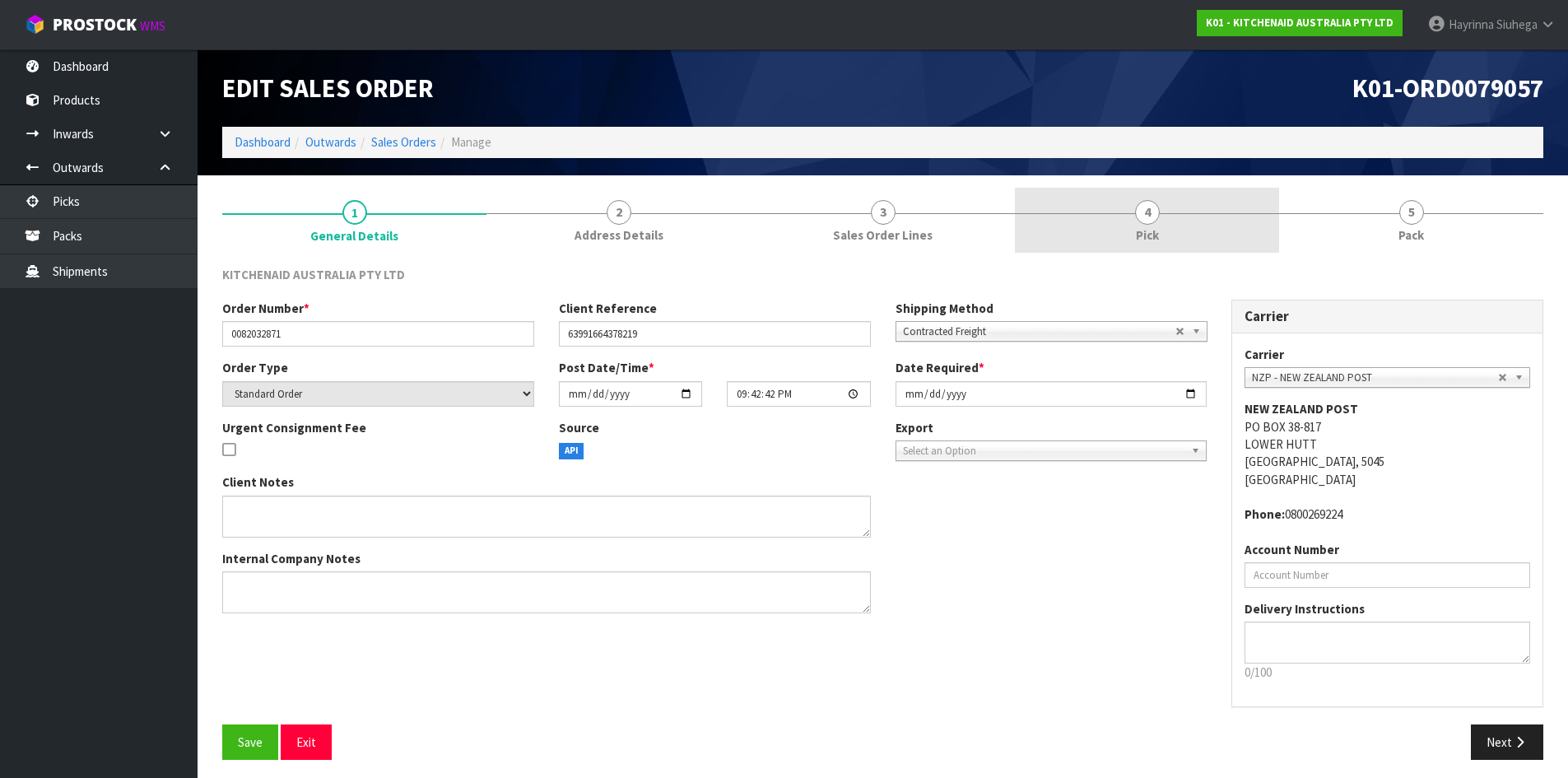
click at [1242, 230] on link "4 Pick" at bounding box center [1147, 220] width 264 height 65
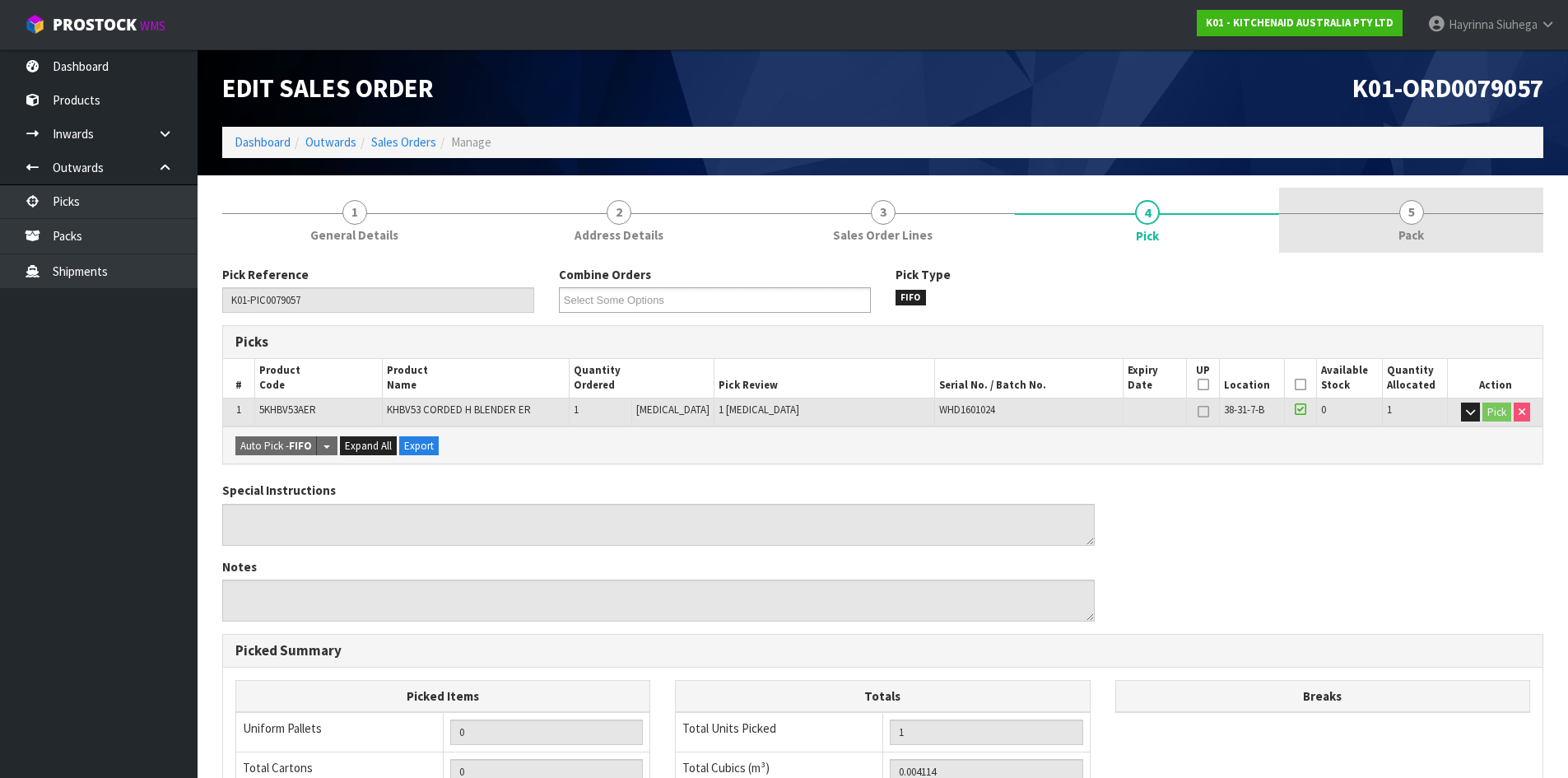
click at [1462, 224] on link "5 Pack" at bounding box center [1412, 220] width 264 height 65
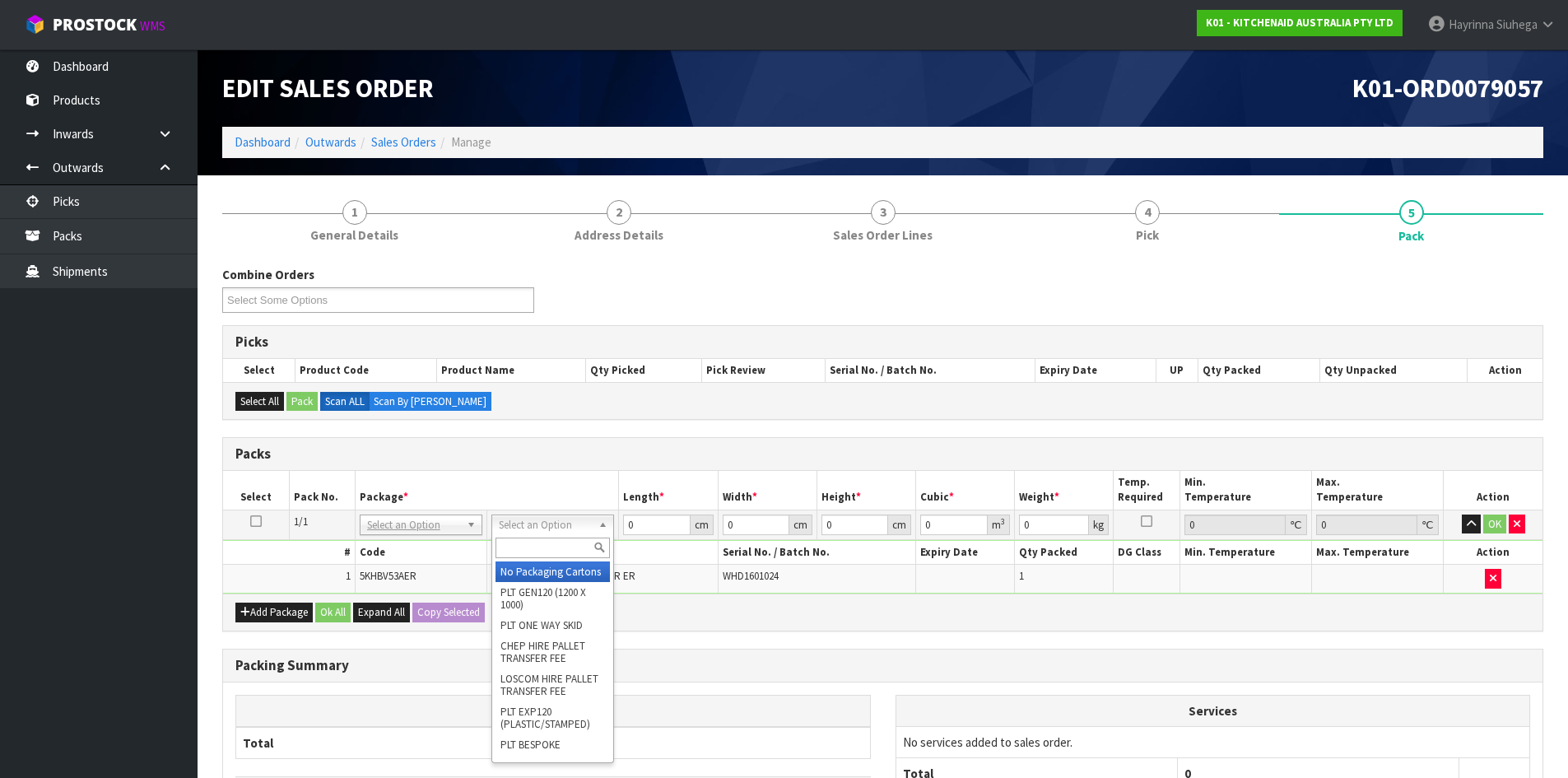
click at [536, 540] on input "text" at bounding box center [552, 548] width 114 height 20
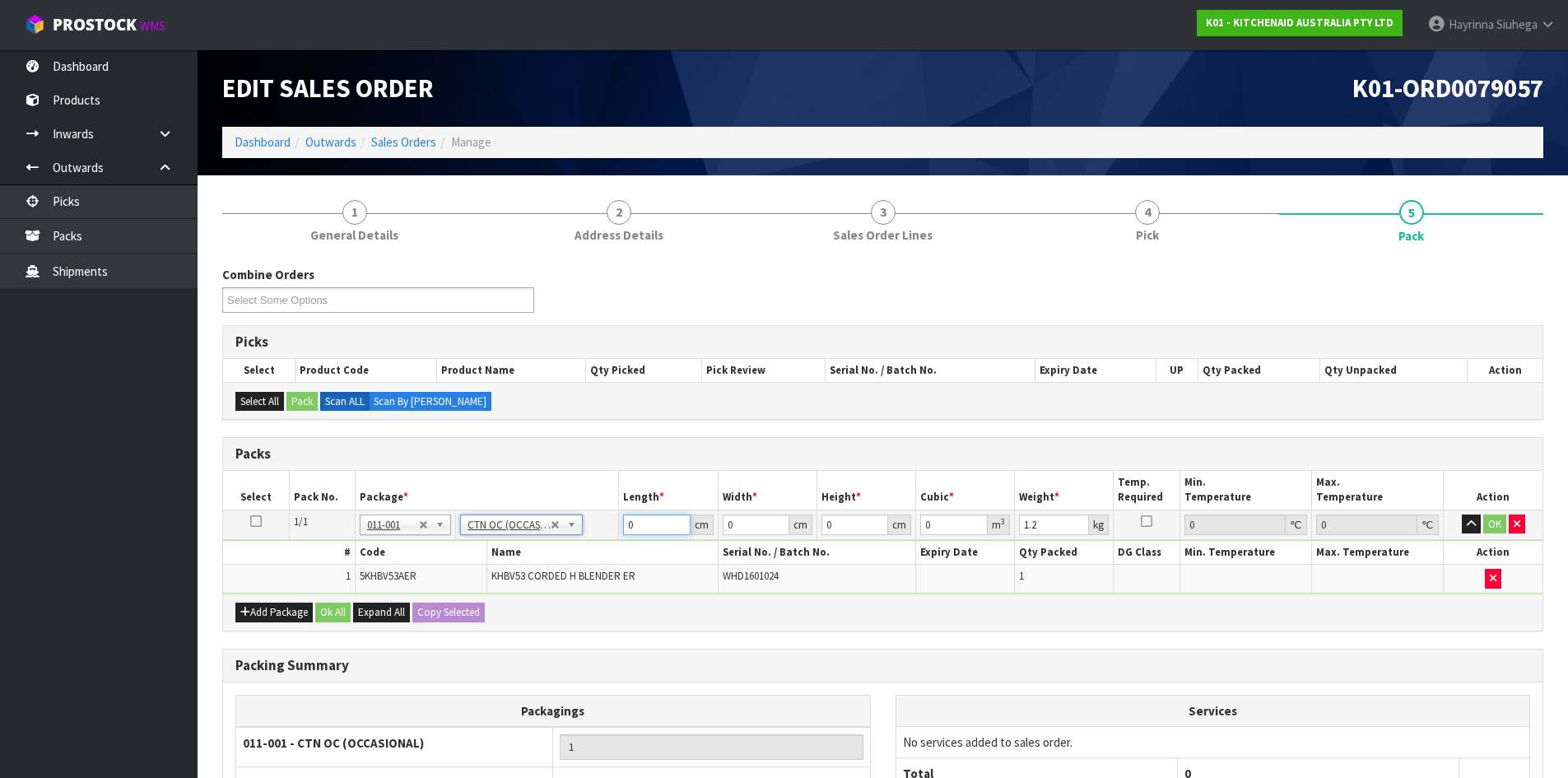
click at [628, 523] on input "0" at bounding box center [656, 524] width 67 height 20
click button "OK" at bounding box center [1494, 523] width 23 height 19
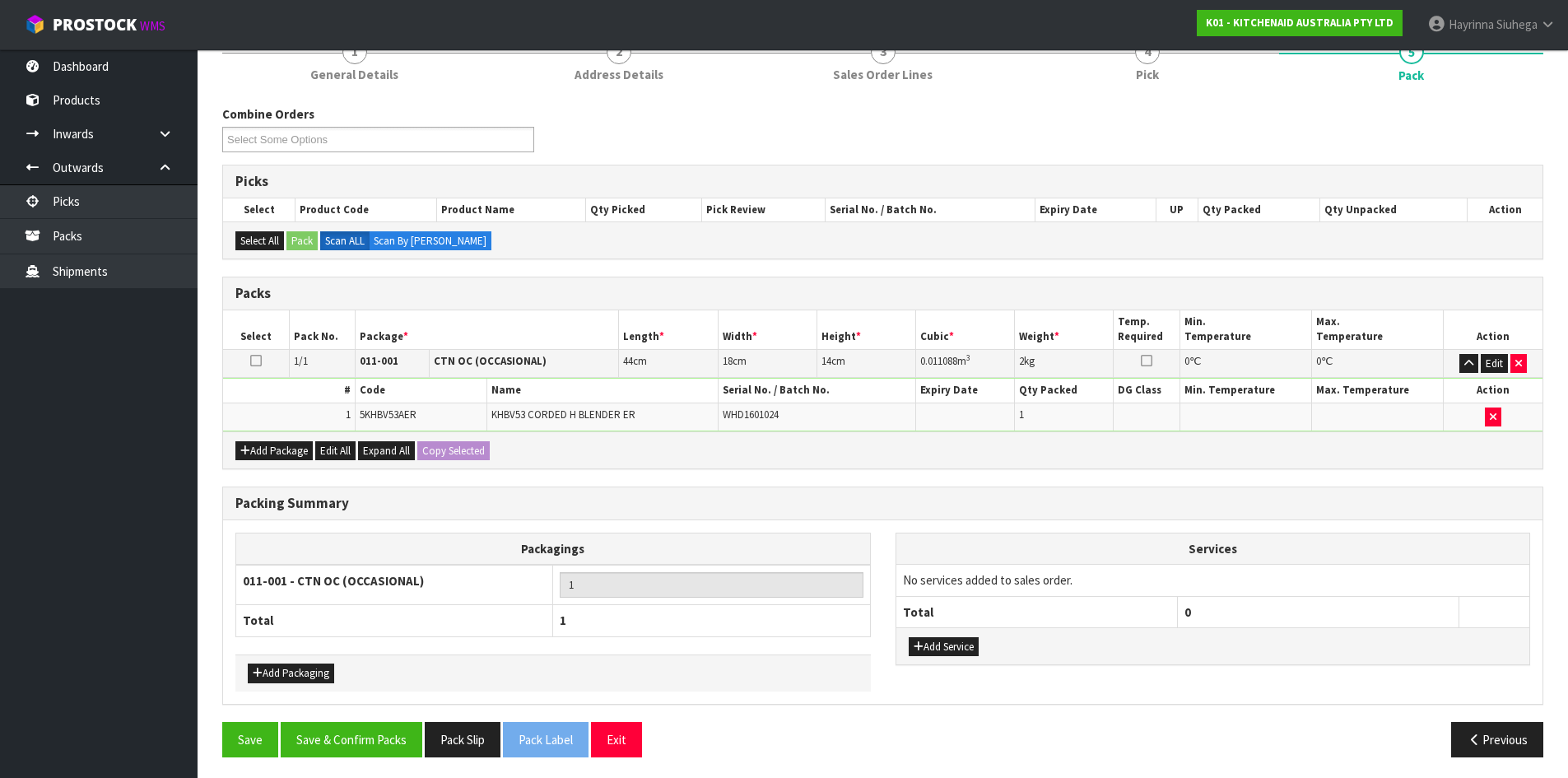
scroll to position [165, 0]
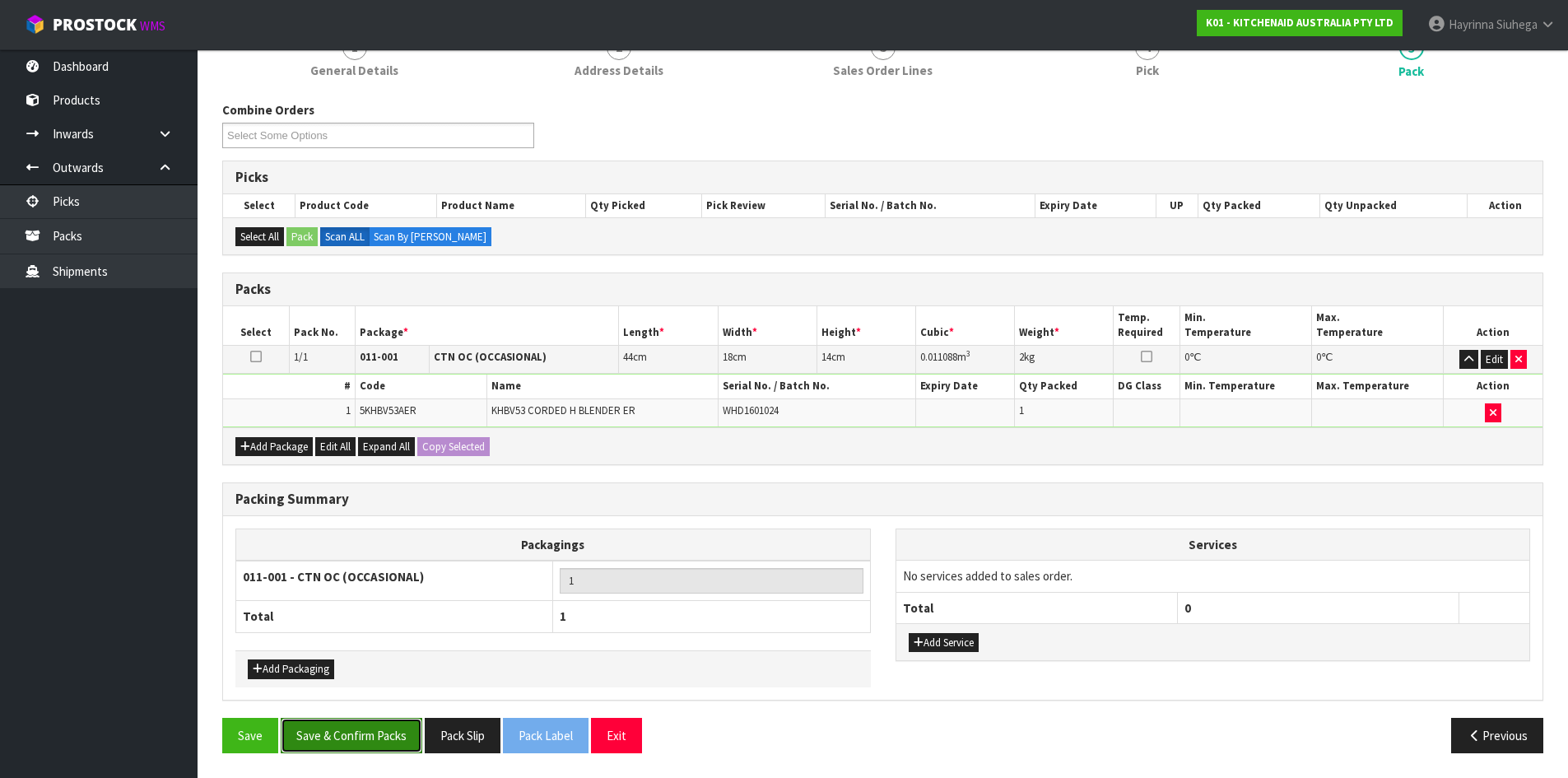
click at [332, 736] on button "Save & Confirm Packs" at bounding box center [351, 736] width 141 height 36
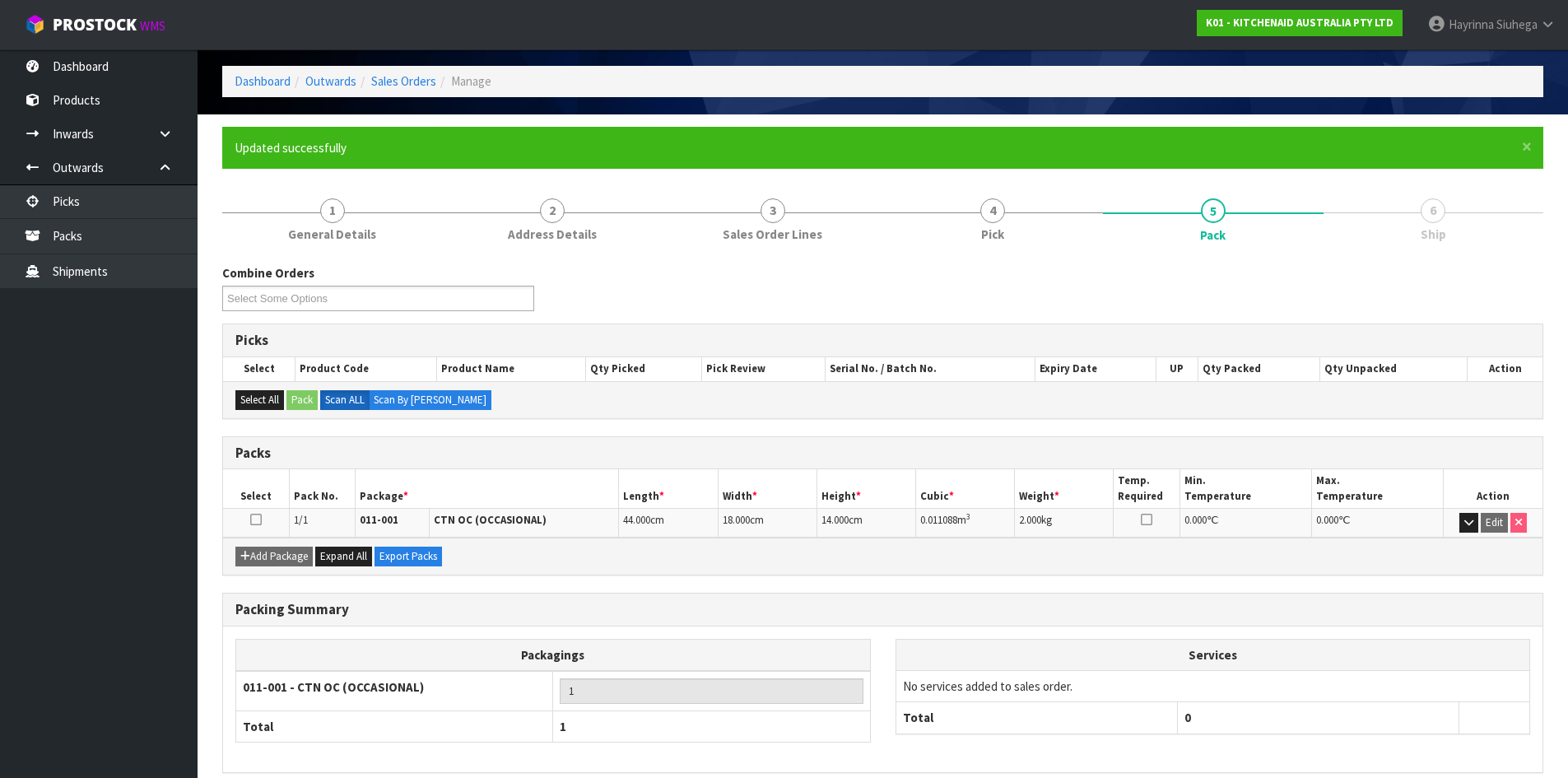
scroll to position [134, 0]
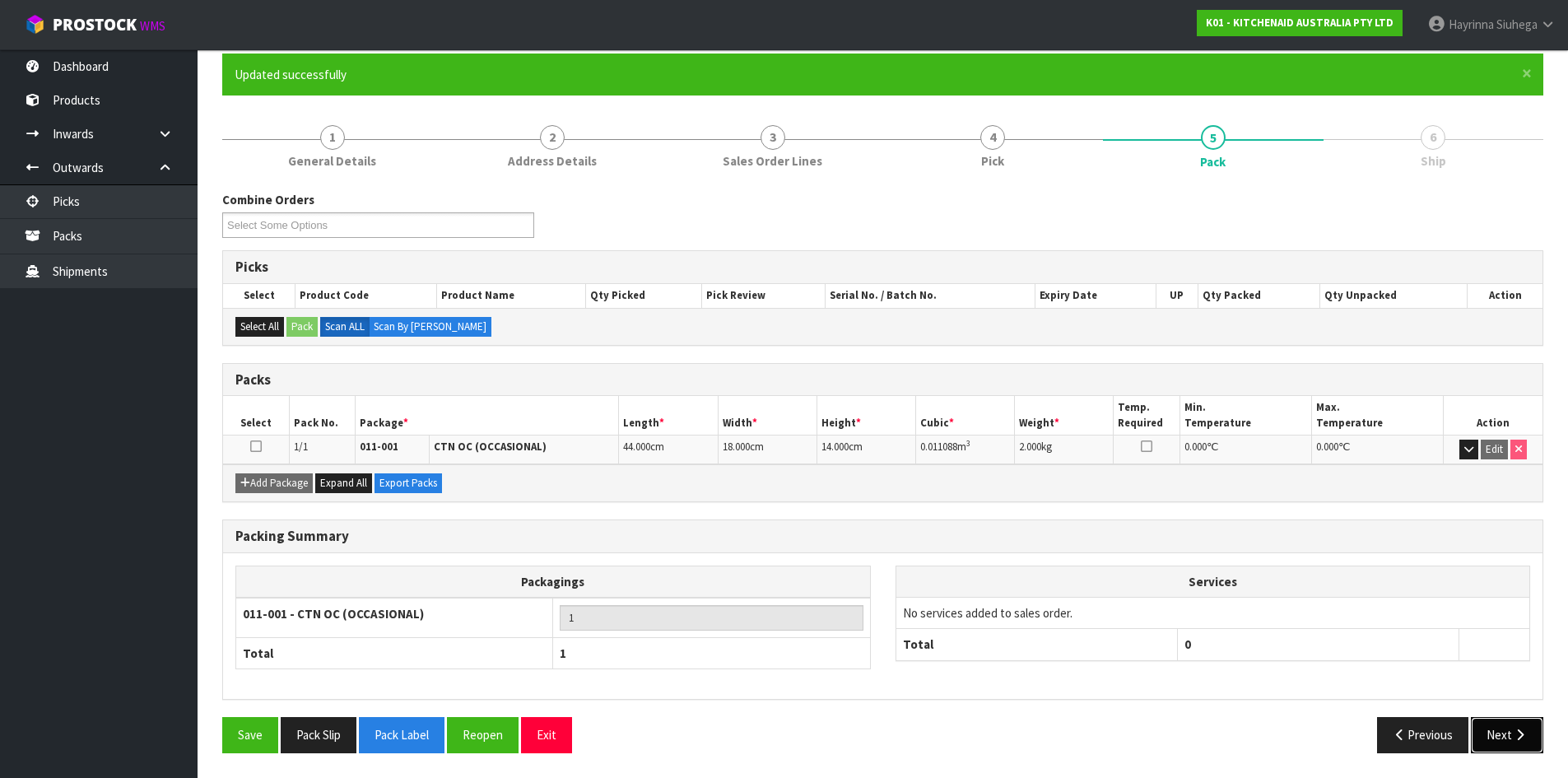
click at [1509, 734] on button "Next" at bounding box center [1507, 735] width 73 height 36
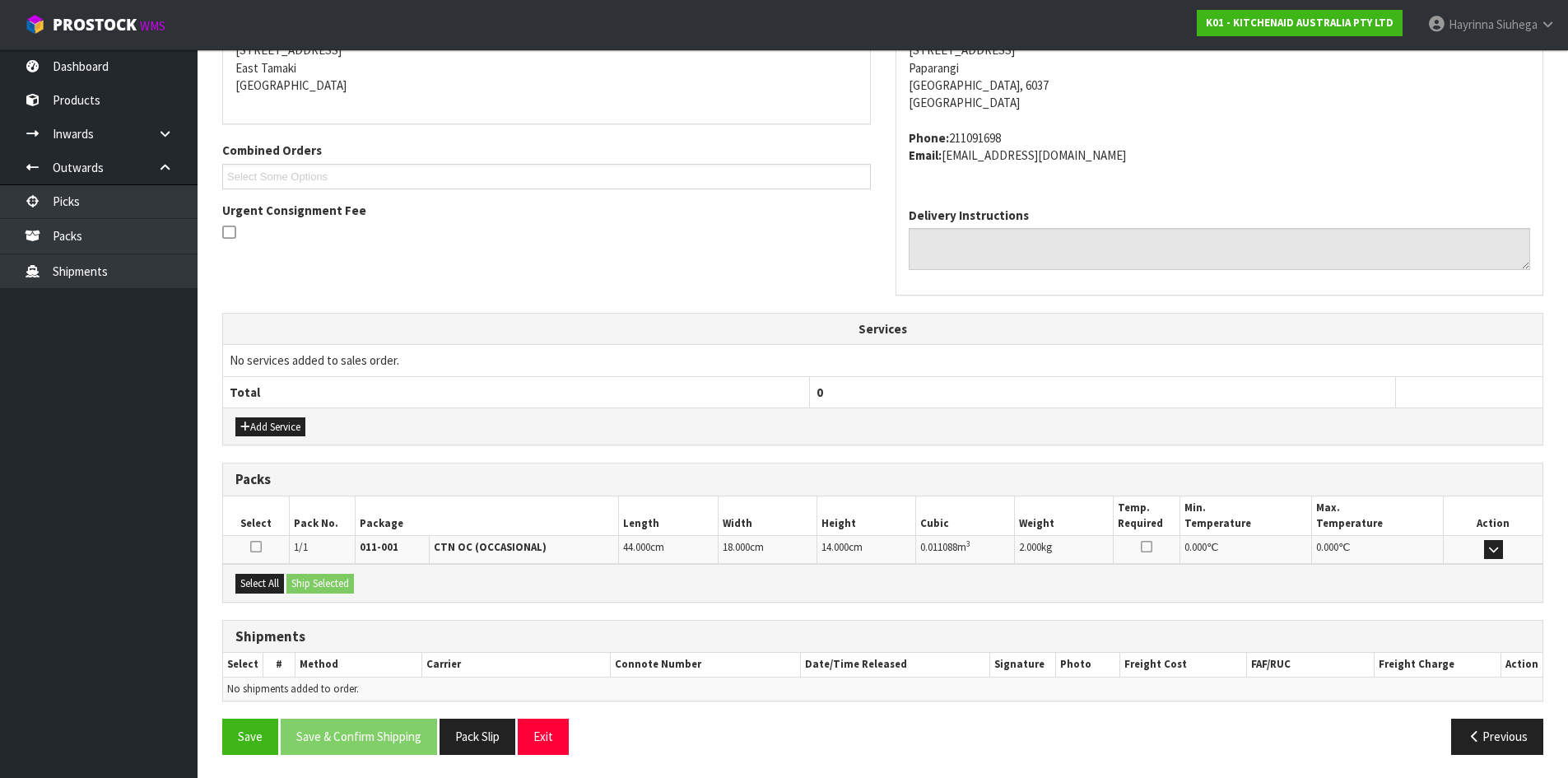
scroll to position [349, 0]
click at [273, 581] on button "Select All" at bounding box center [259, 582] width 48 height 19
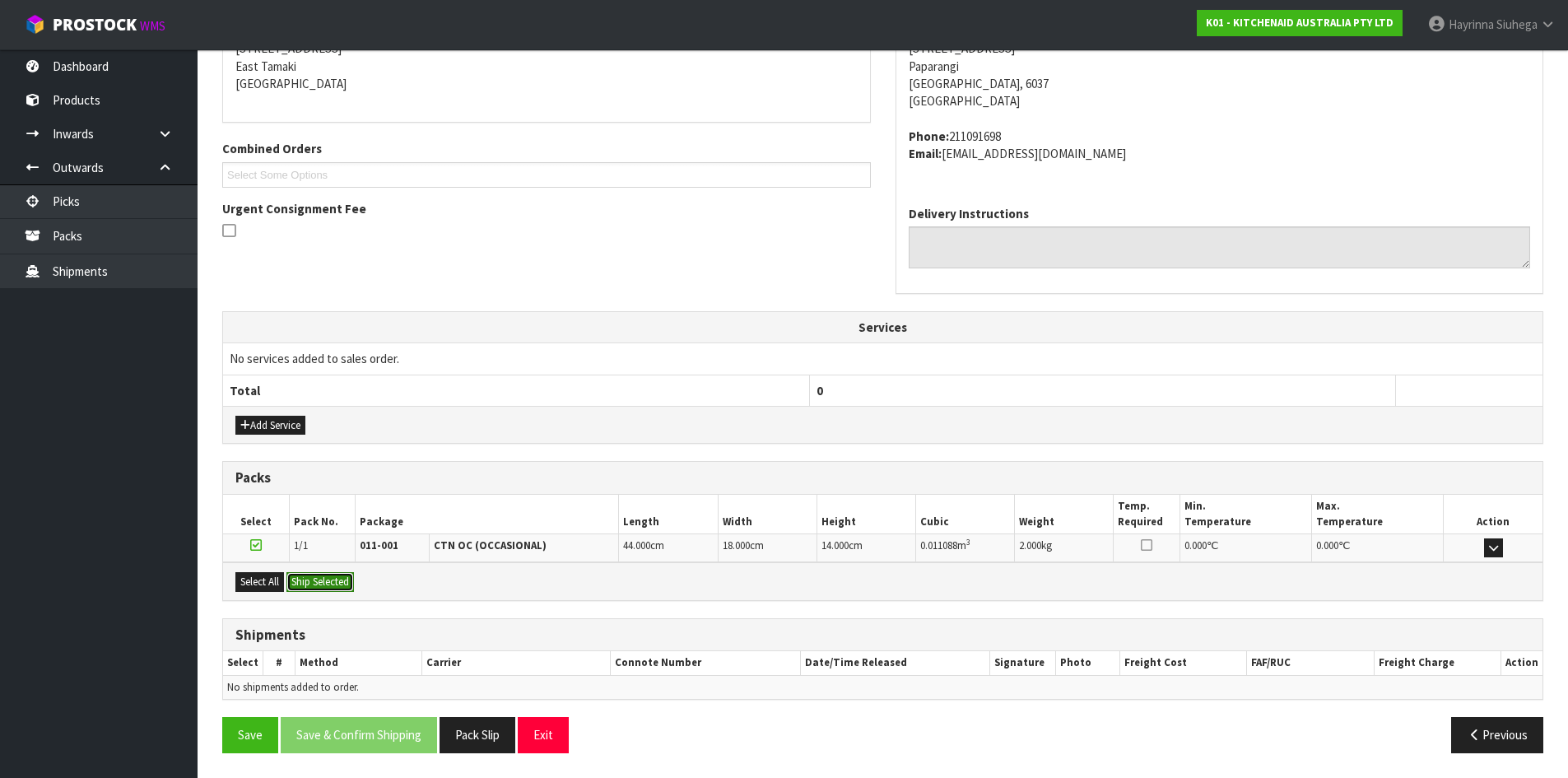
click at [293, 580] on button "Ship Selected" at bounding box center [321, 582] width 68 height 19
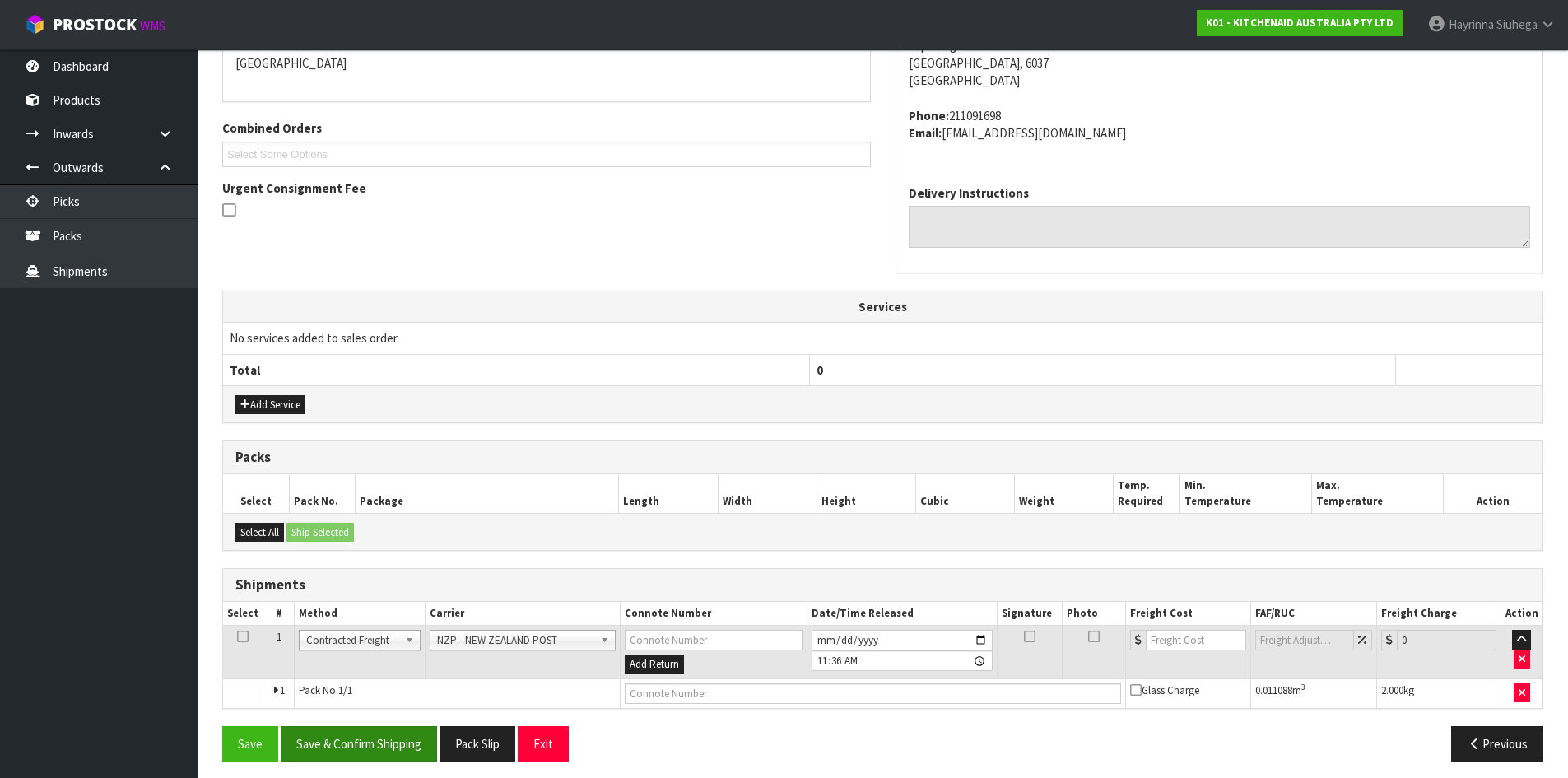
scroll to position [378, 0]
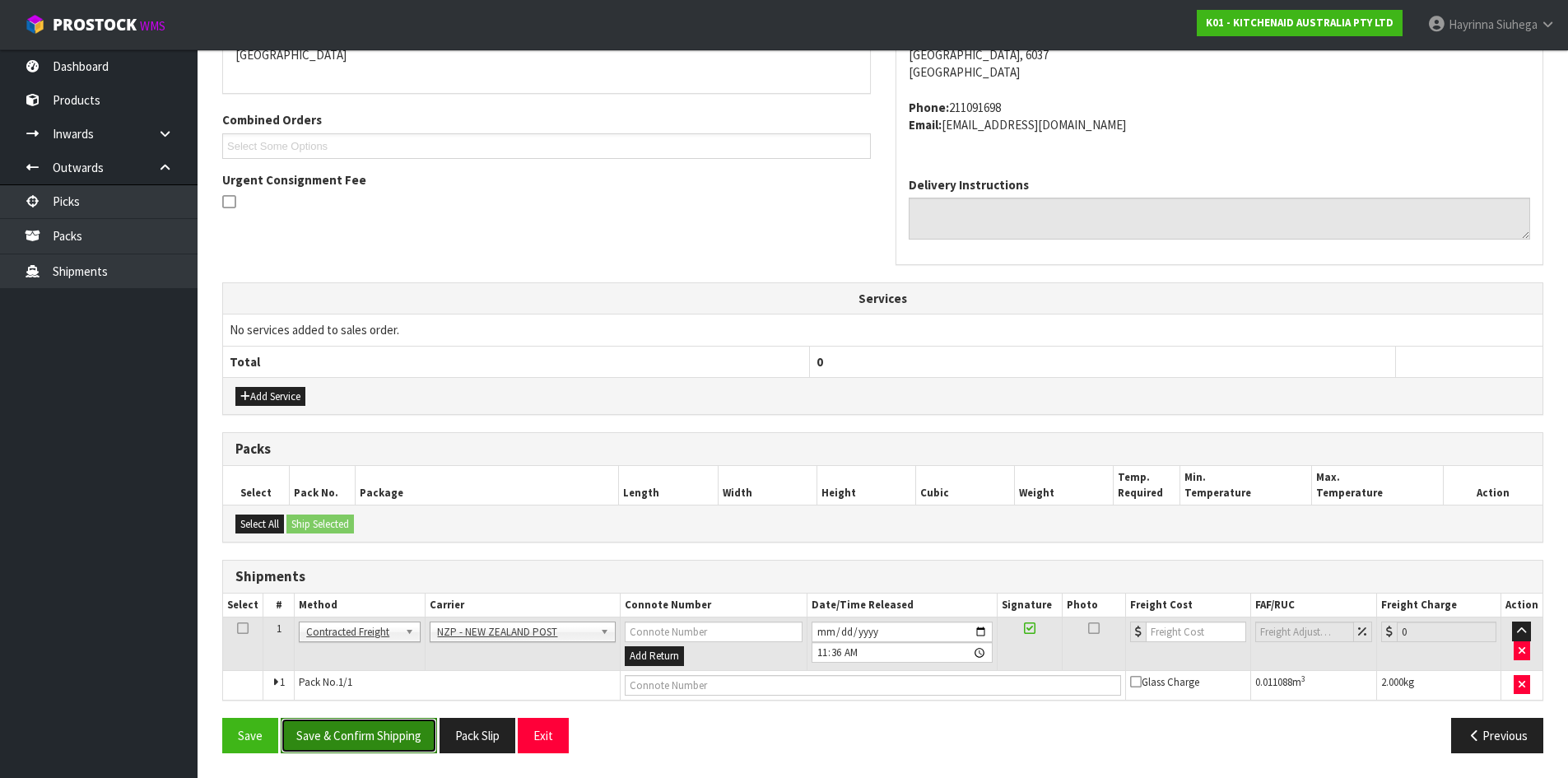
click at [386, 729] on button "Save & Confirm Shipping" at bounding box center [359, 736] width 156 height 36
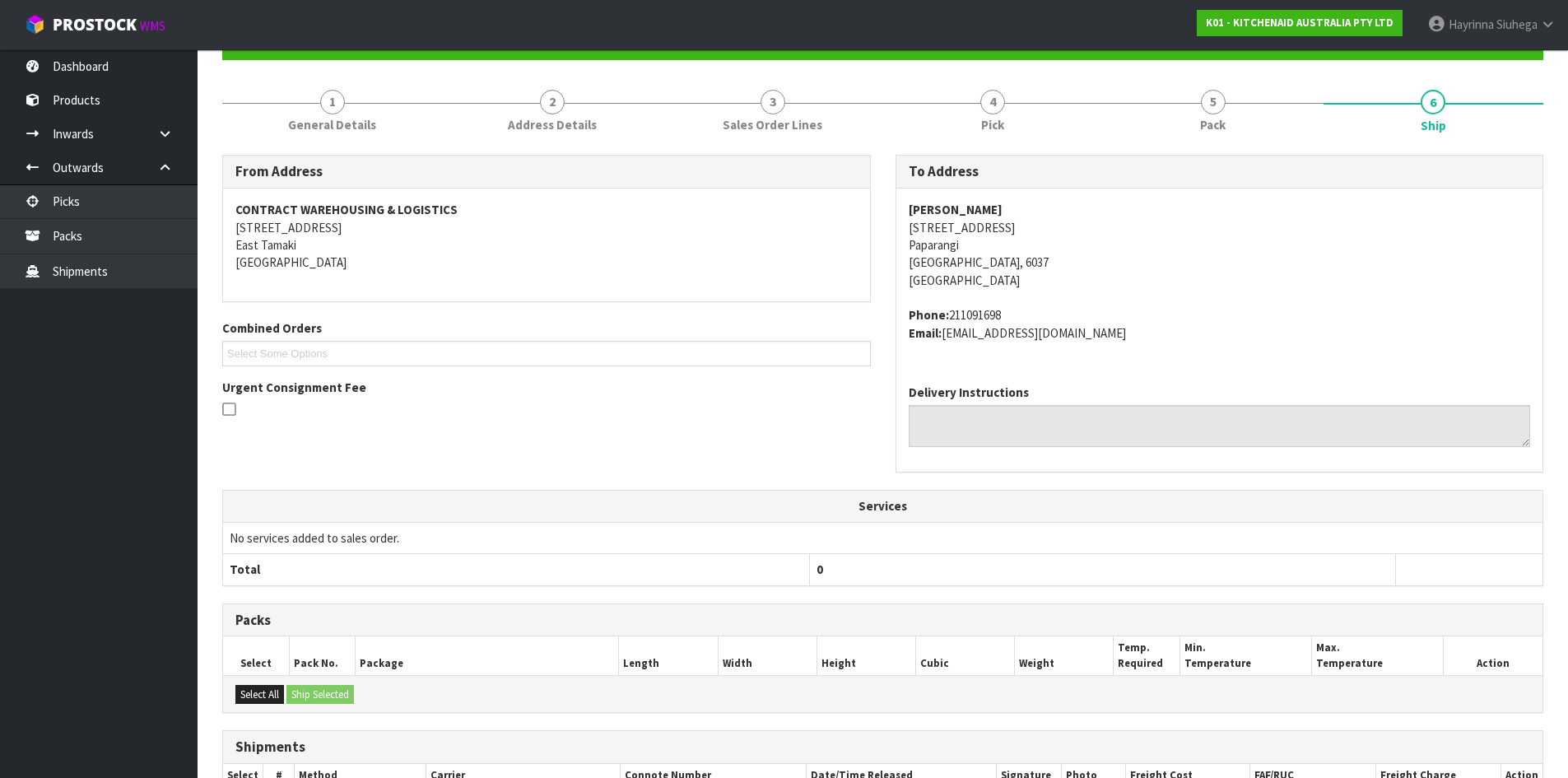
scroll to position [354, 0]
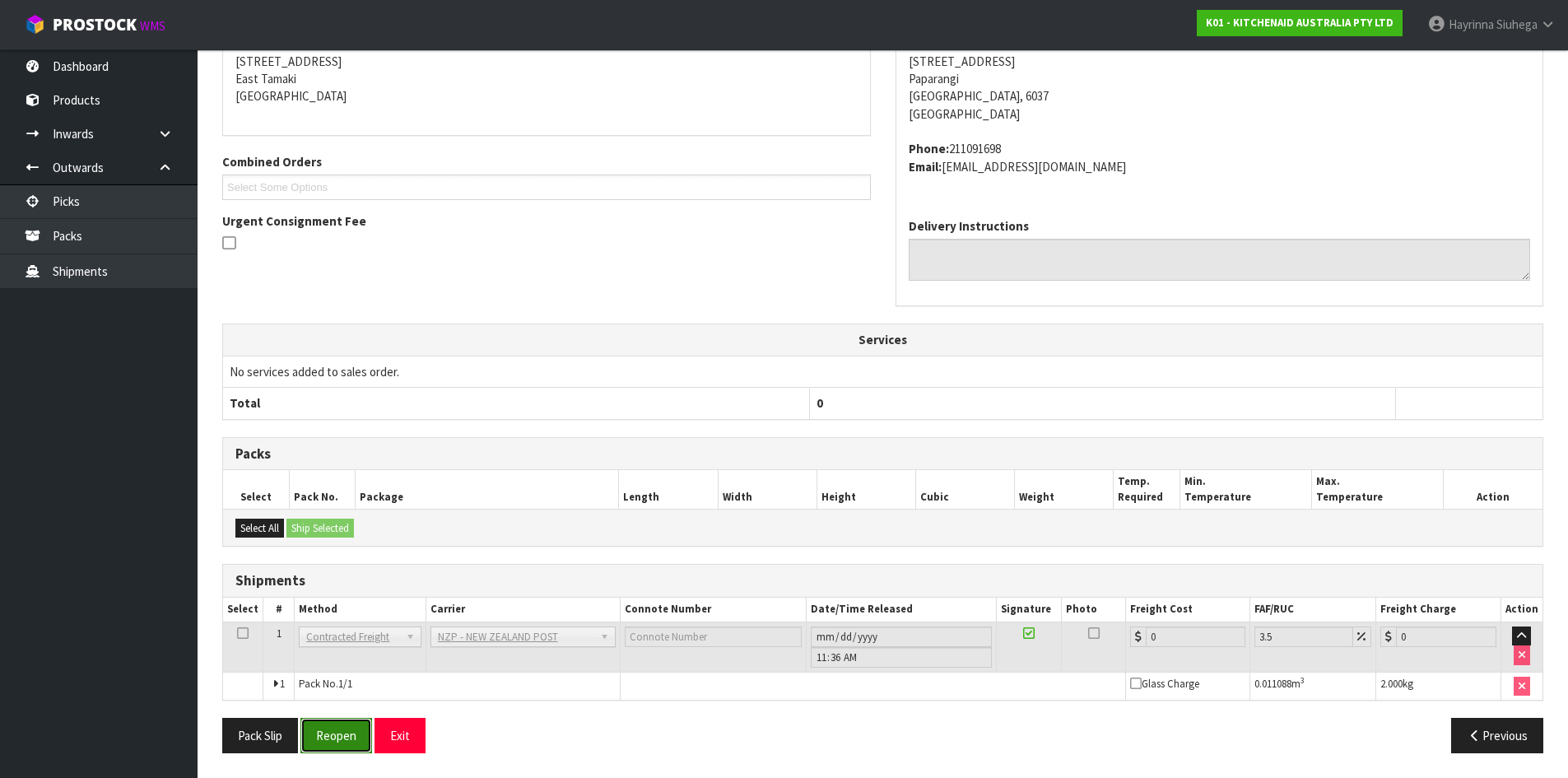
click at [332, 736] on button "Reopen" at bounding box center [336, 736] width 72 height 36
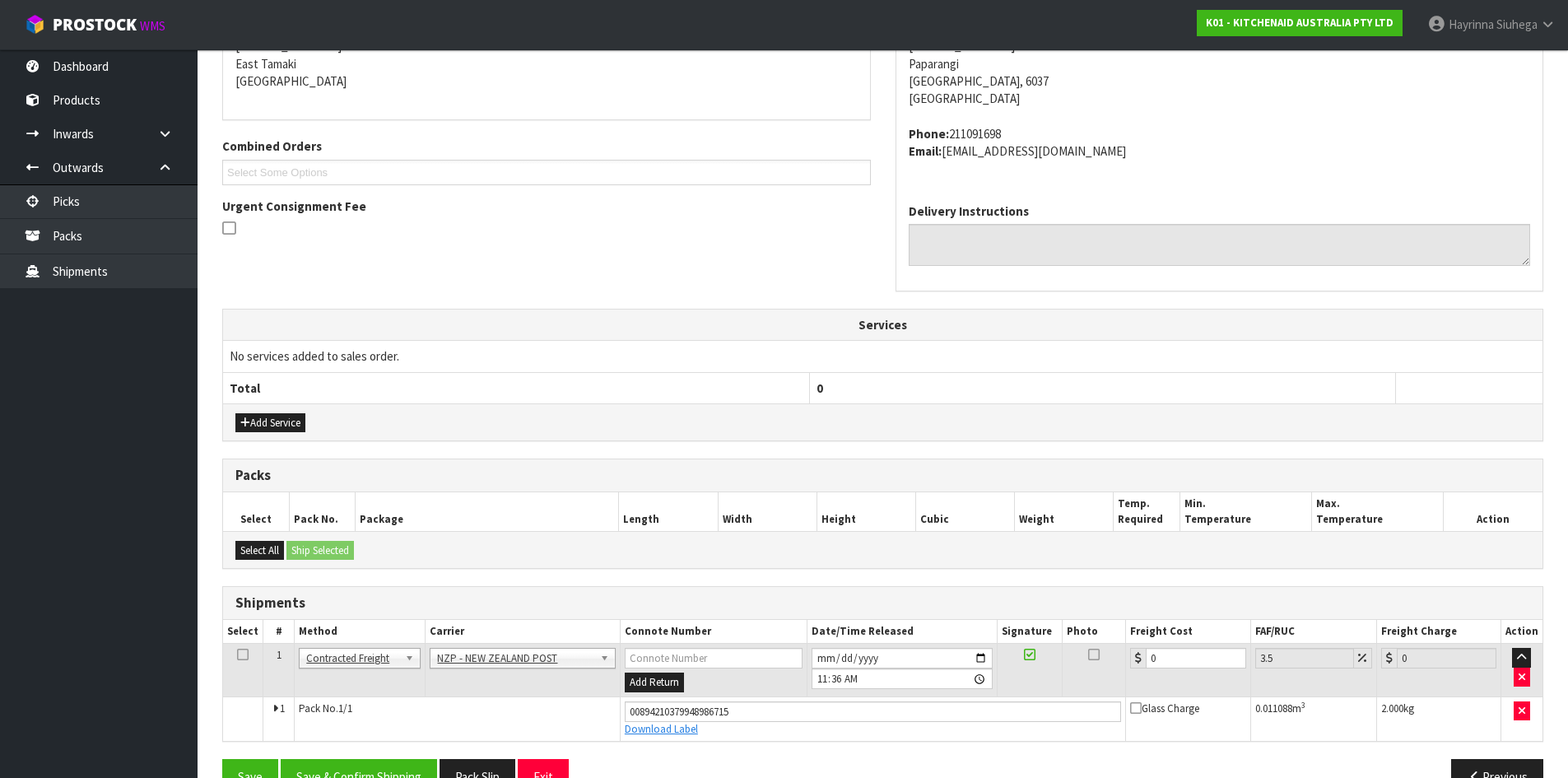
scroll to position [393, 0]
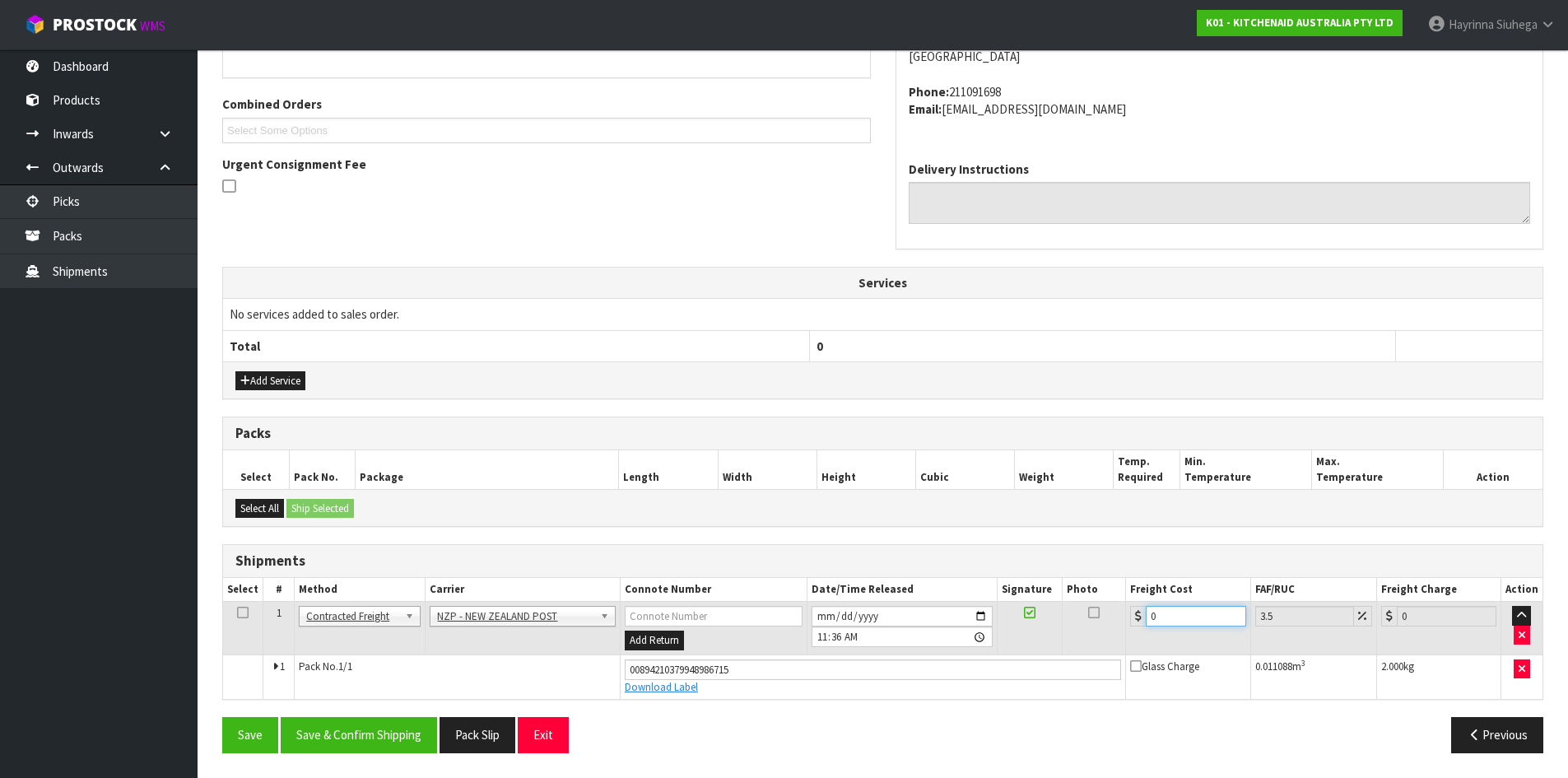
drag, startPoint x: 1163, startPoint y: 619, endPoint x: 906, endPoint y: 628, distance: 257.2
click at [948, 622] on tr "1 Client Local Pickup Customer Local Pickup Company Freight Contracted Freight …" at bounding box center [883, 628] width 1319 height 53
click at [222, 717] on button "Save" at bounding box center [250, 735] width 56 height 36
click at [396, 728] on button "Save & Confirm Shipping" at bounding box center [359, 735] width 156 height 36
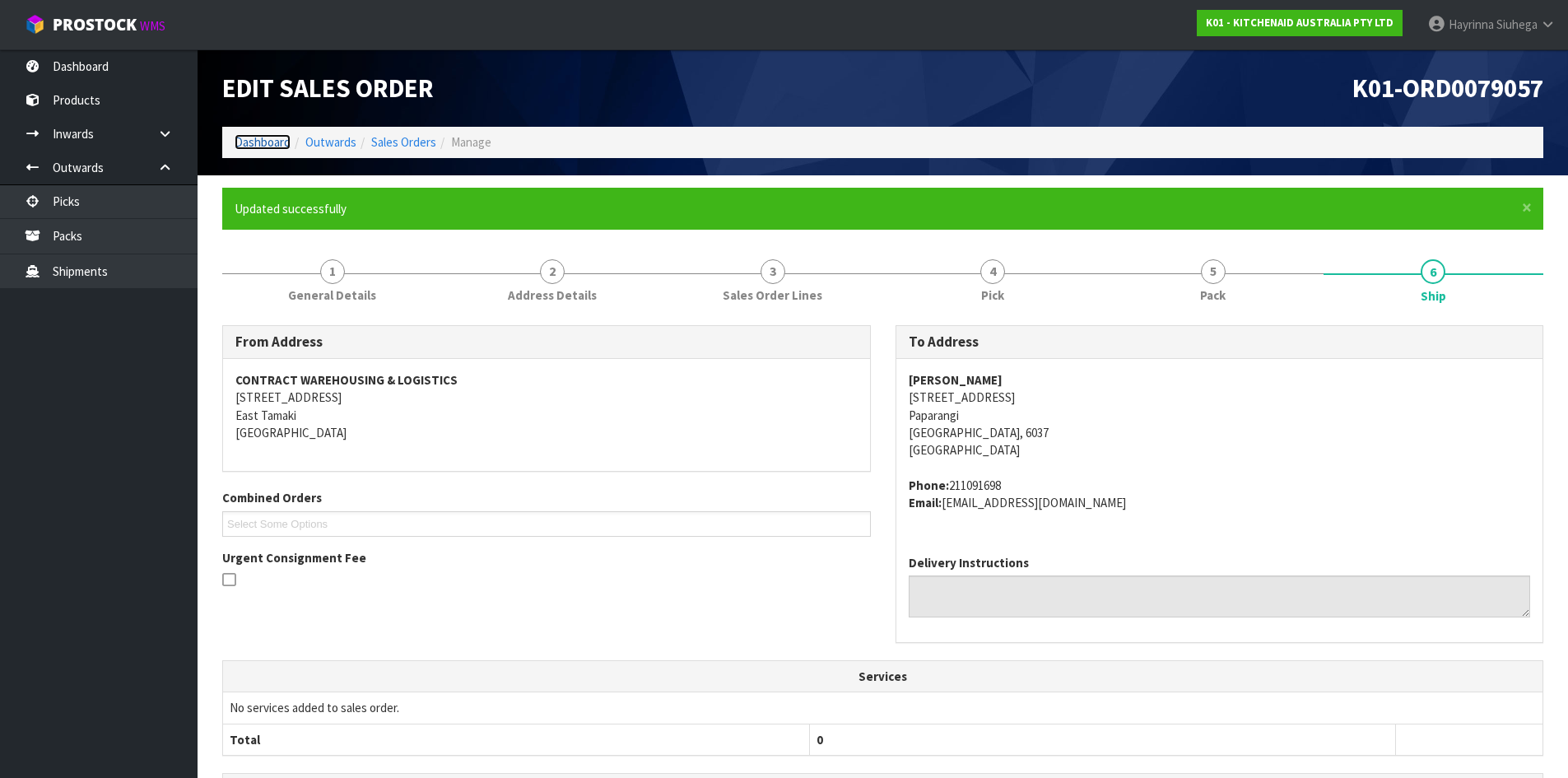
click at [251, 138] on link "Dashboard" at bounding box center [262, 142] width 56 height 15
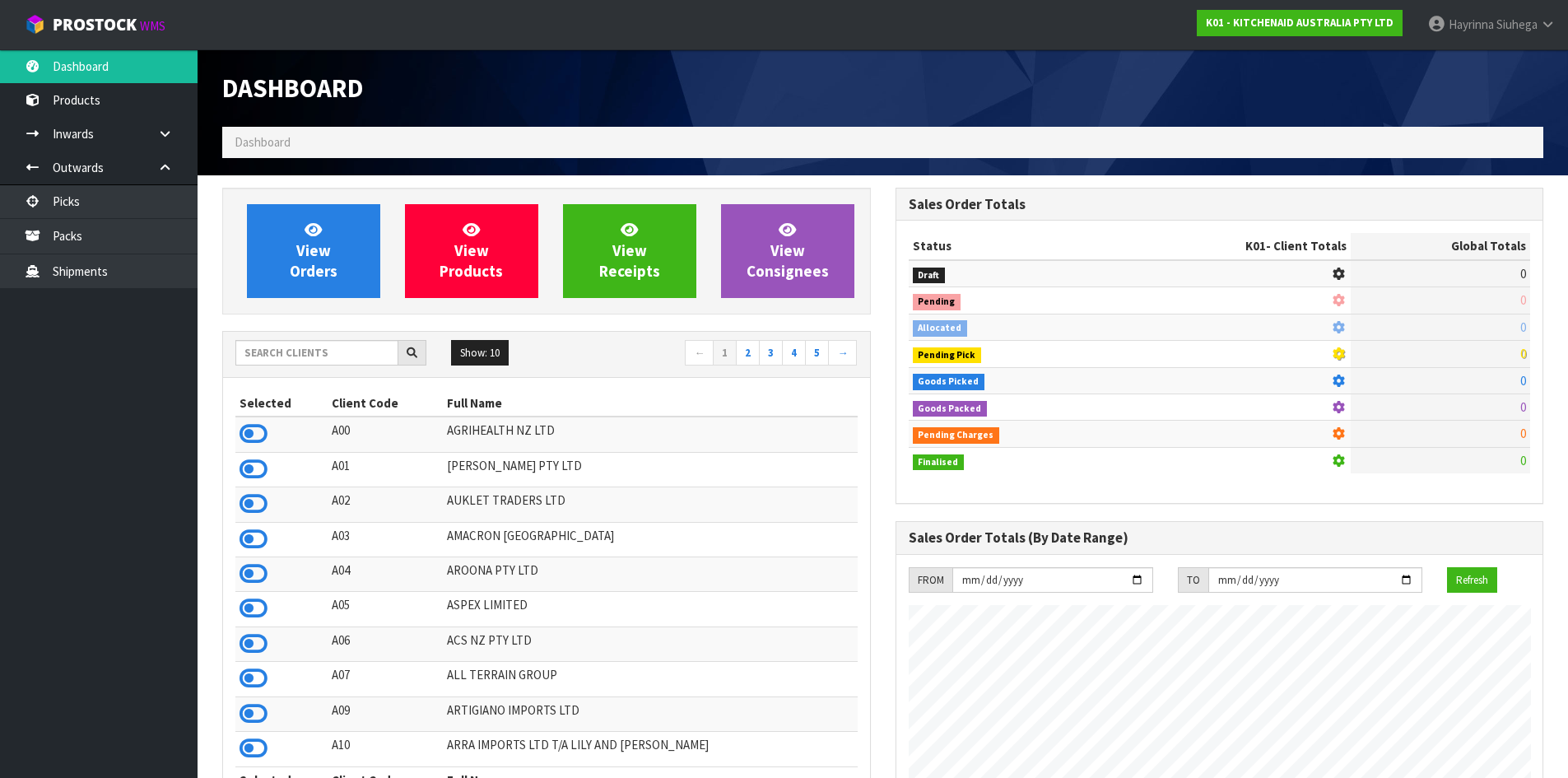
scroll to position [1247, 672]
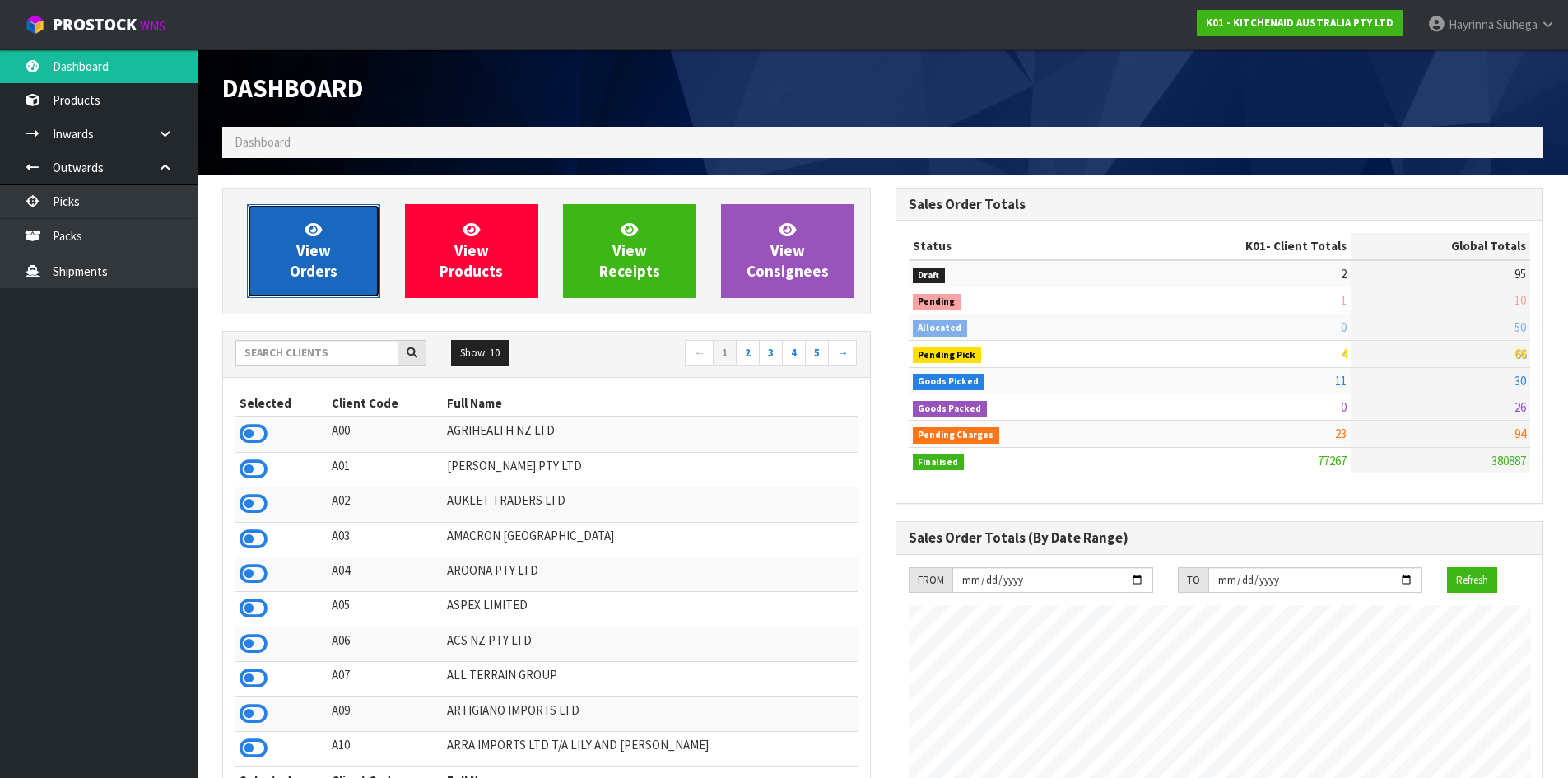
click at [280, 227] on link "View Orders" at bounding box center [314, 250] width 134 height 94
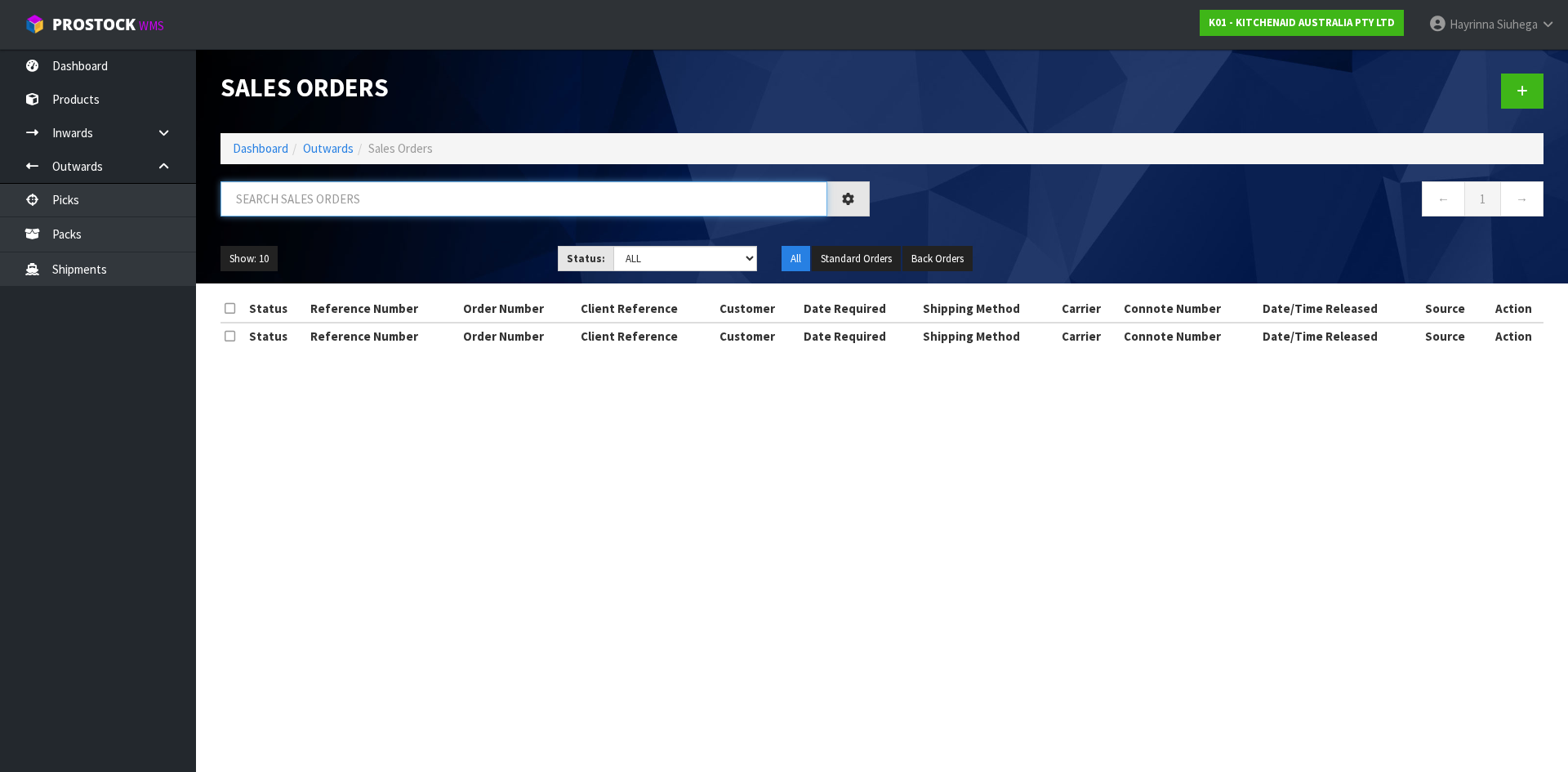
click at [297, 202] on input "text" at bounding box center [524, 199] width 607 height 35
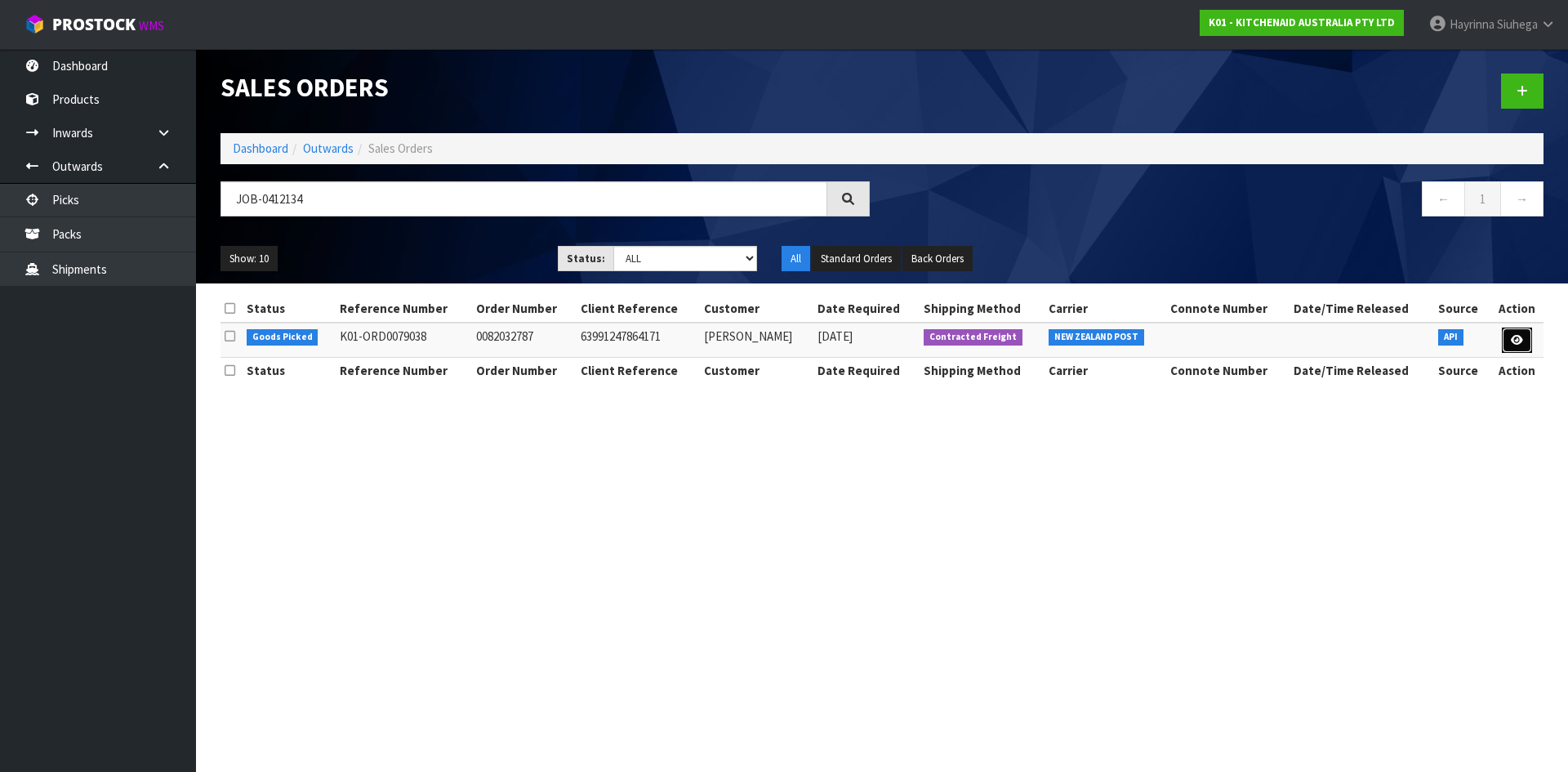
click at [1522, 336] on icon at bounding box center [1517, 340] width 13 height 11
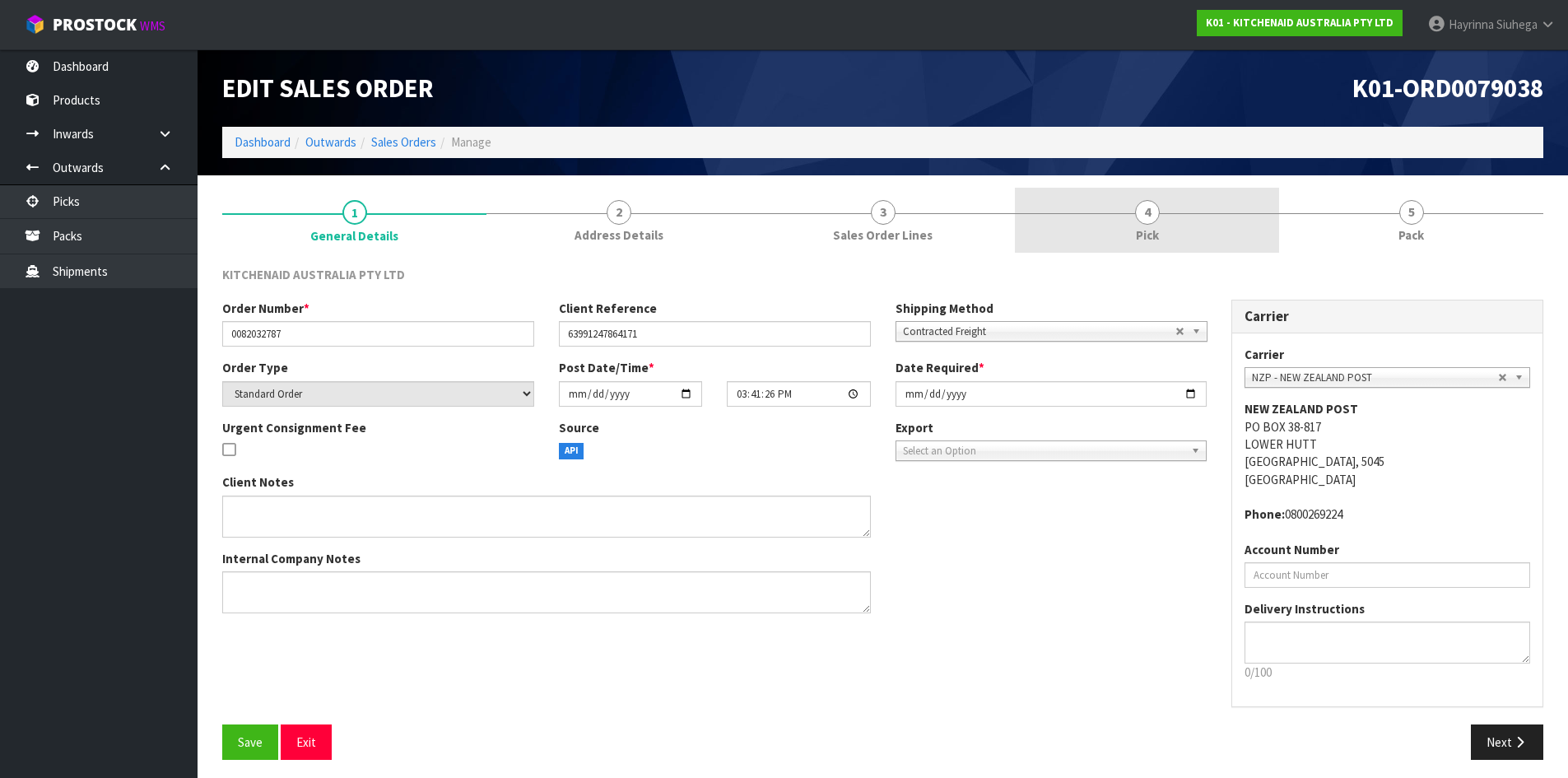
click at [1239, 217] on link "4 Pick" at bounding box center [1147, 220] width 264 height 65
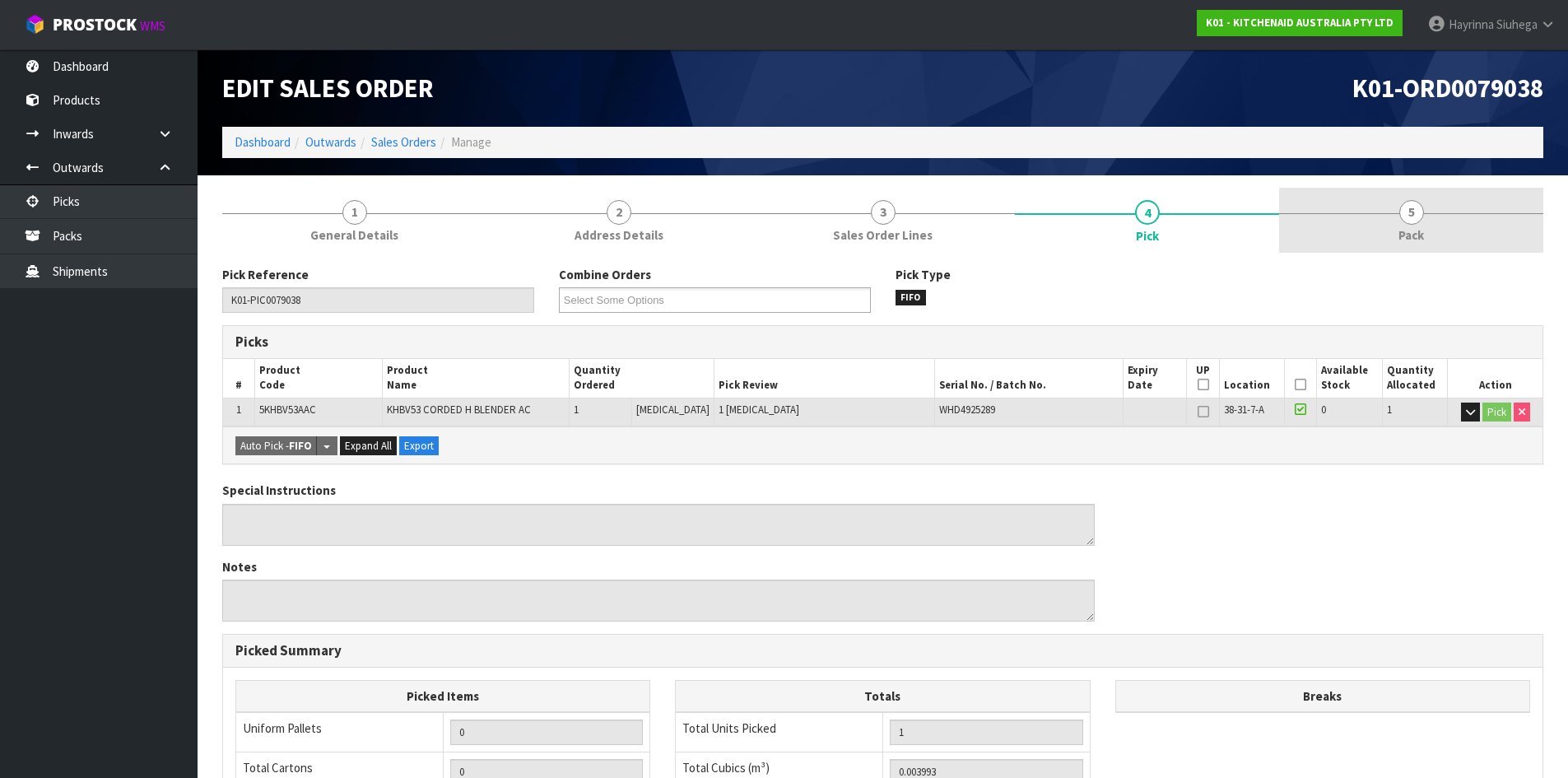
click at [1386, 216] on link "5 Pack" at bounding box center [1412, 220] width 264 height 65
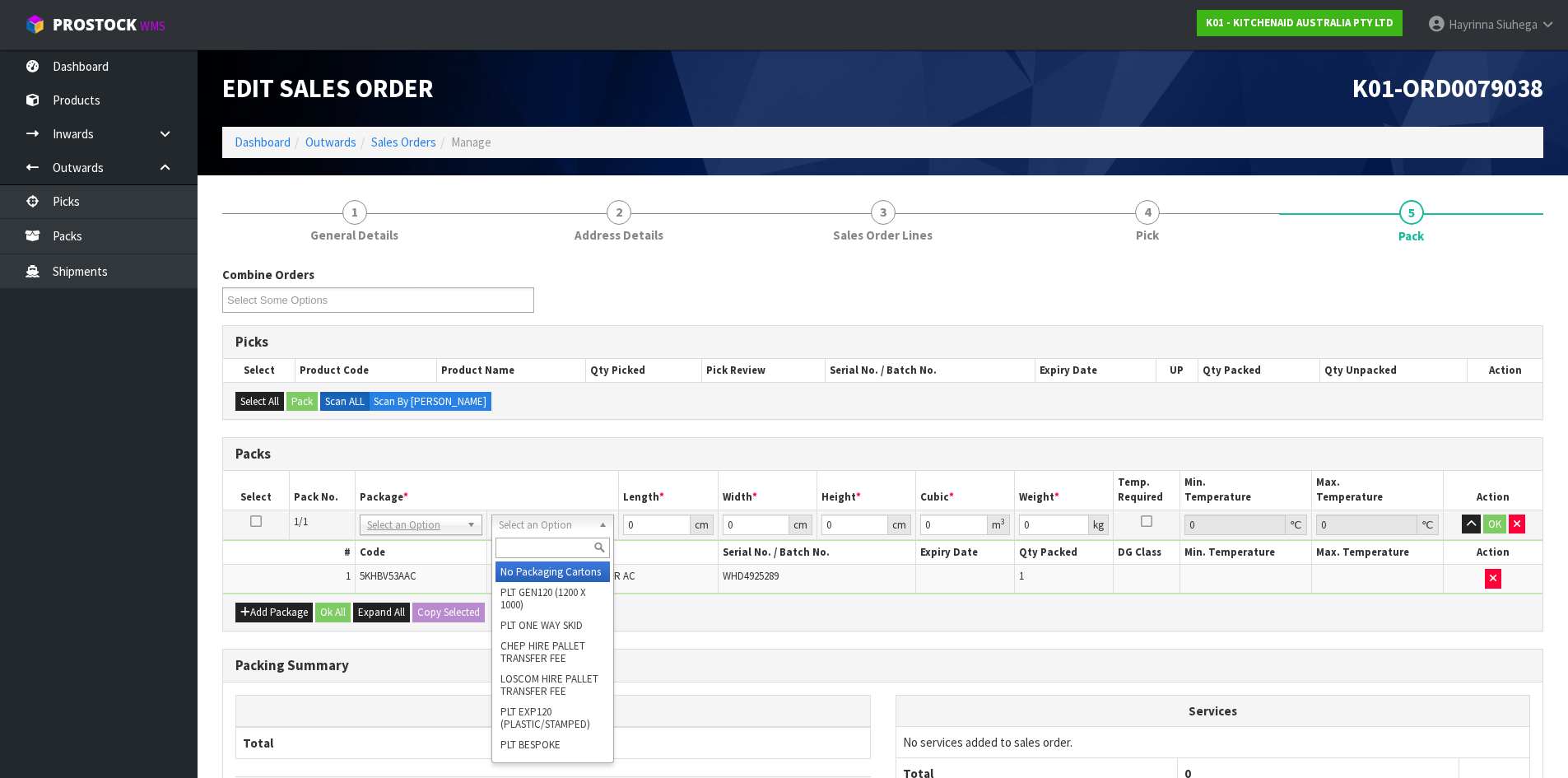
drag, startPoint x: 543, startPoint y: 529, endPoint x: 529, endPoint y: 546, distance: 22.0
click at [528, 548] on input "text" at bounding box center [552, 548] width 114 height 20
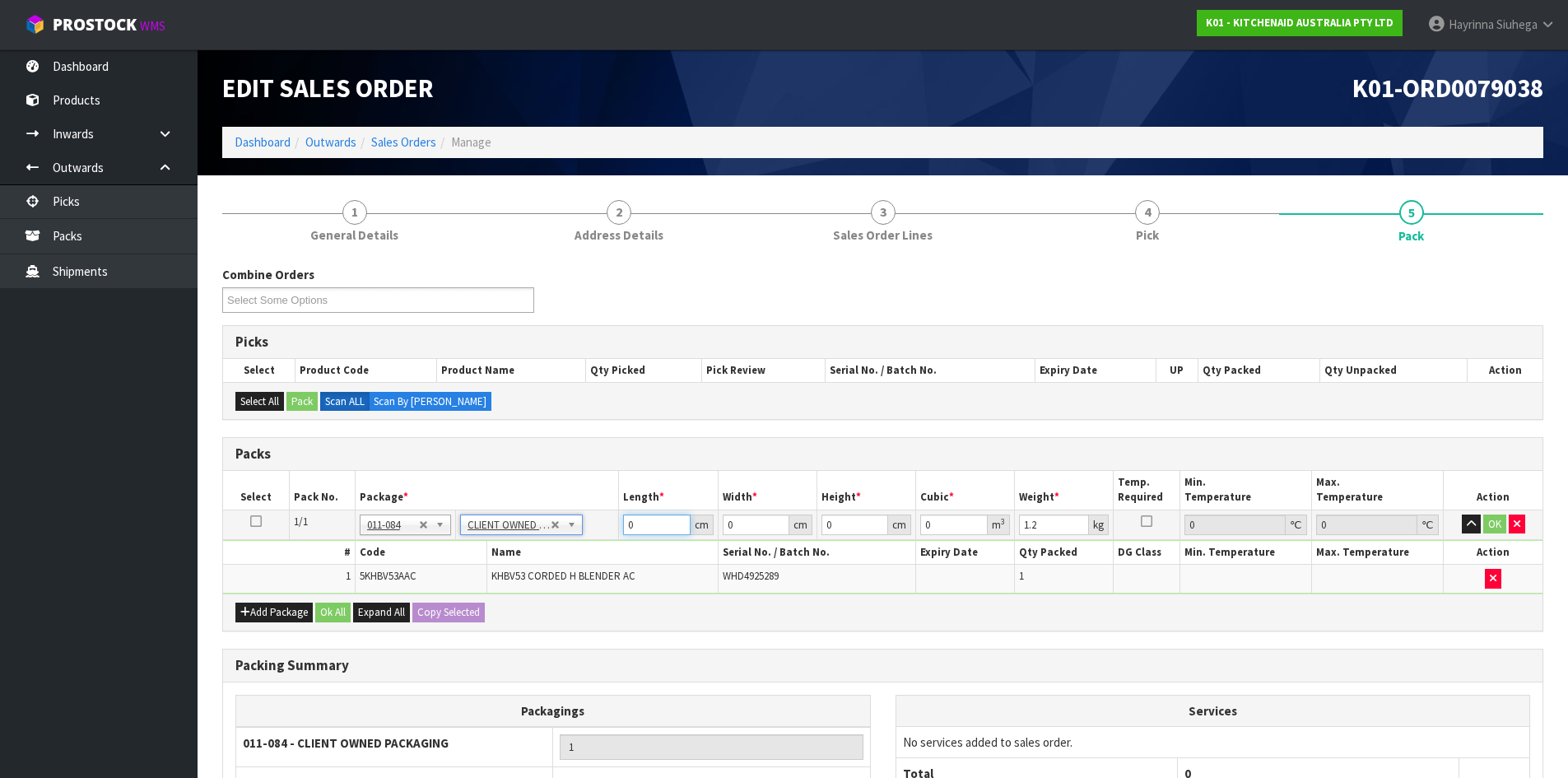
click at [628, 526] on input "0" at bounding box center [656, 524] width 67 height 20
click button "OK" at bounding box center [1494, 523] width 23 height 19
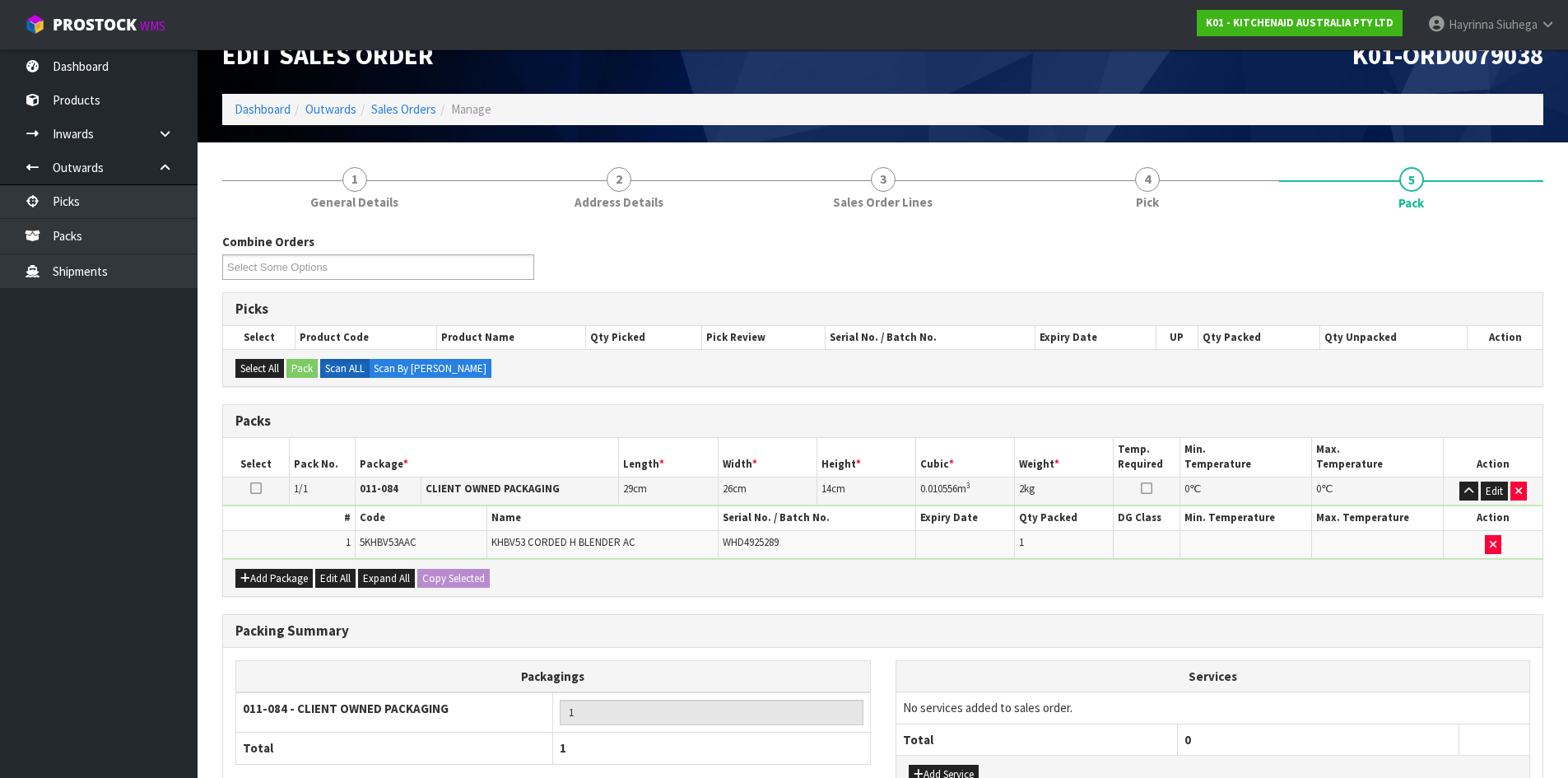
scroll to position [165, 0]
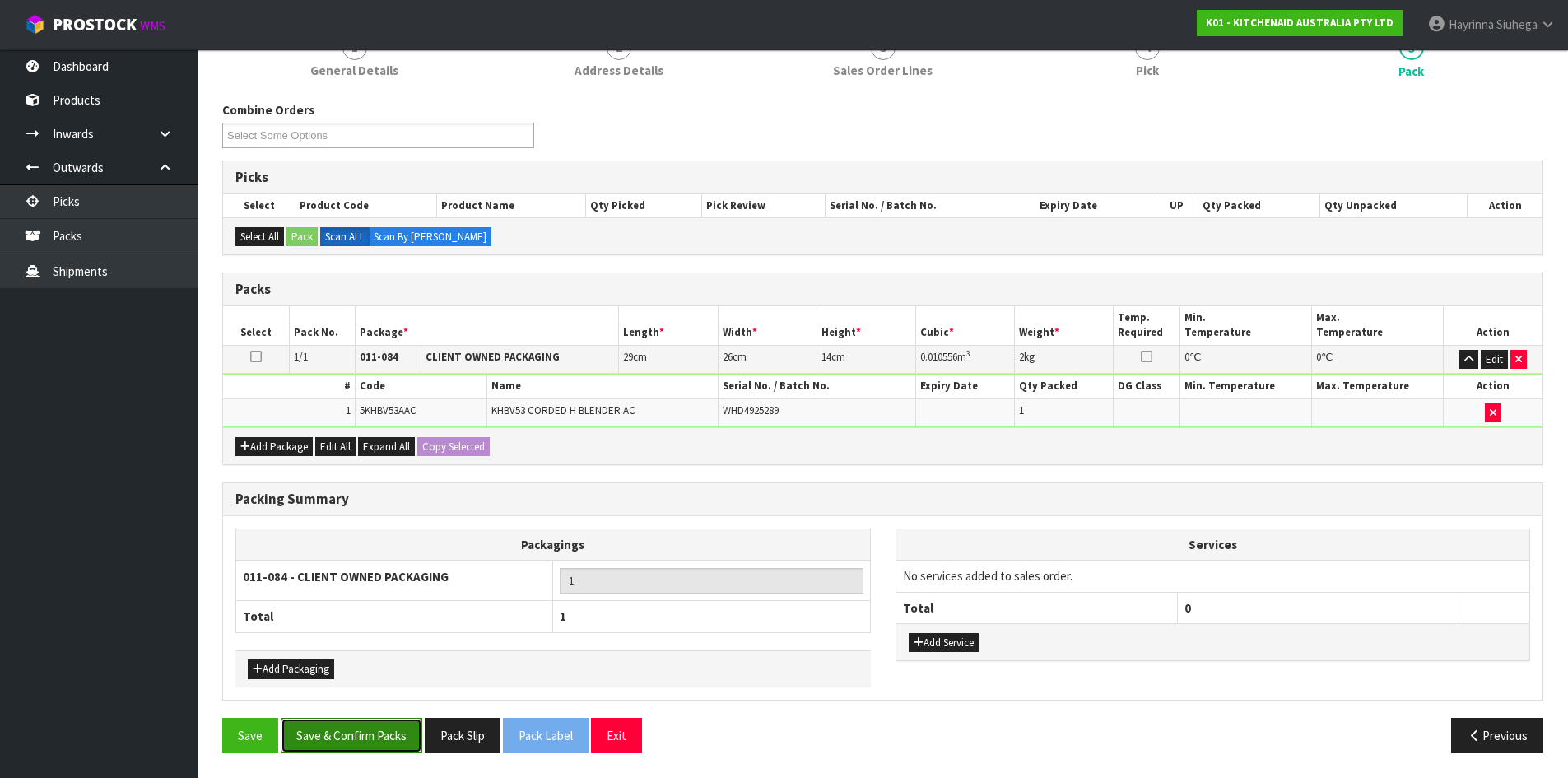
click at [338, 725] on button "Save & Confirm Packs" at bounding box center [351, 736] width 141 height 36
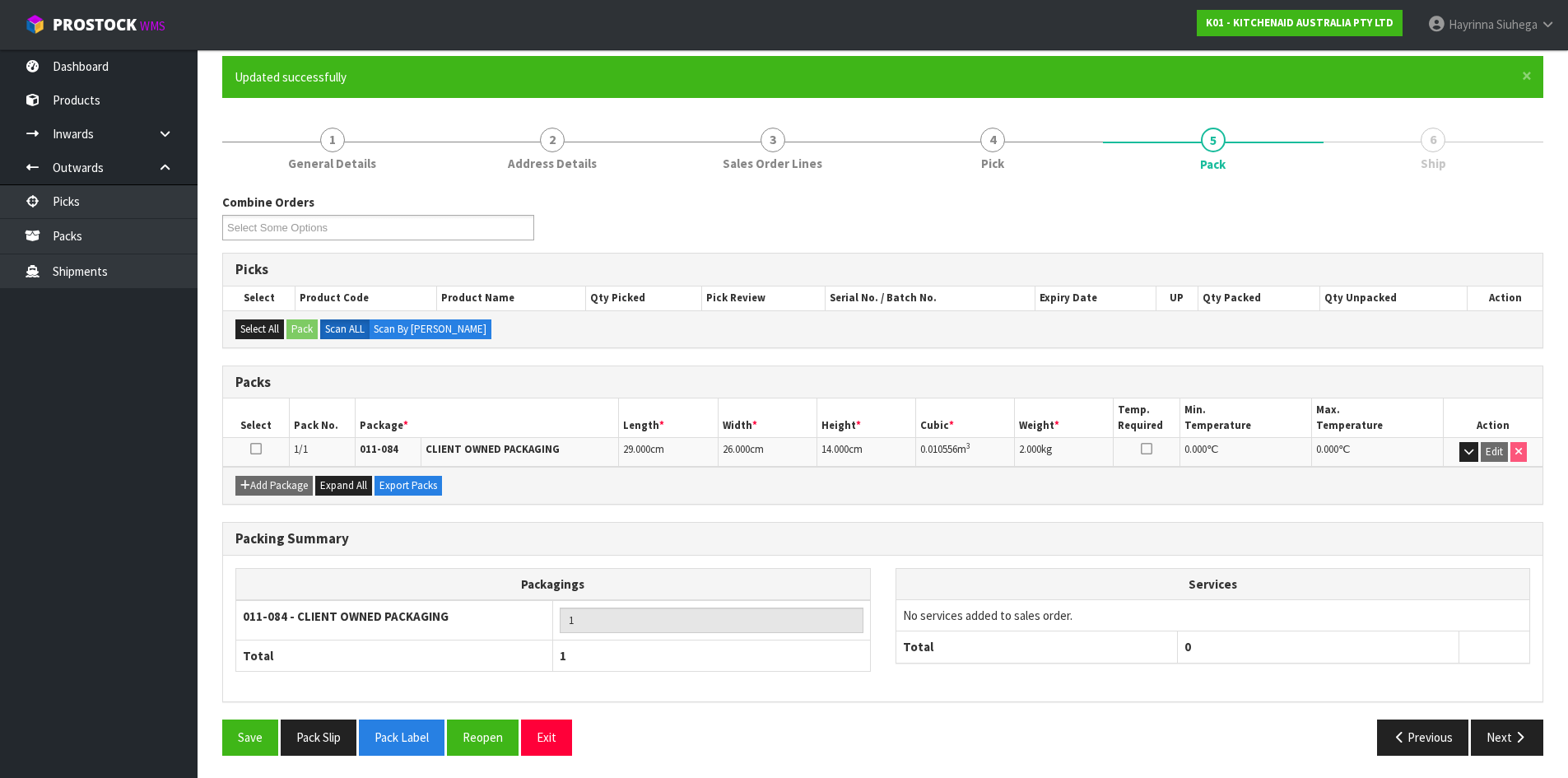
scroll to position [134, 0]
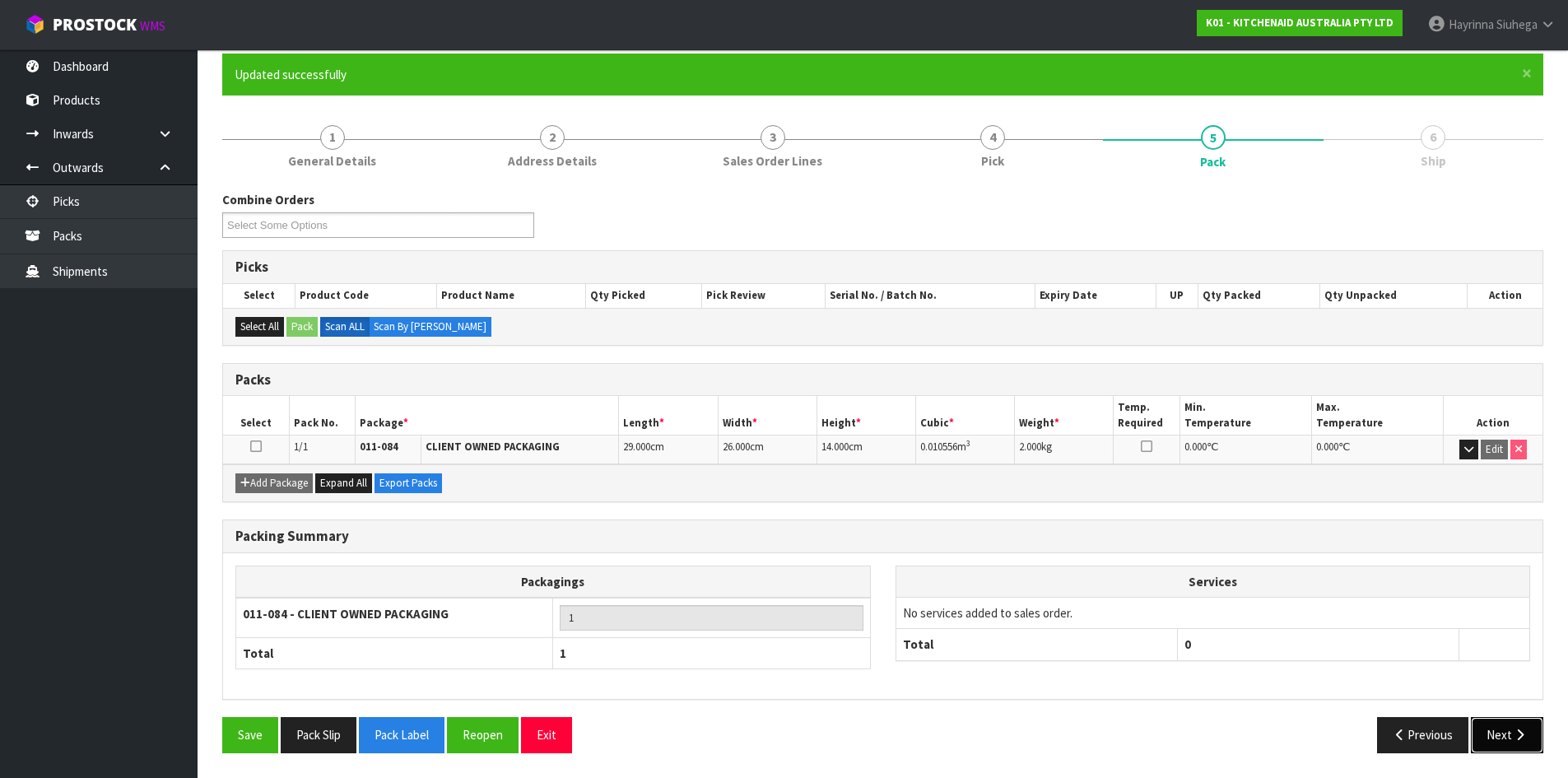
click at [1534, 718] on button "Next" at bounding box center [1507, 735] width 73 height 36
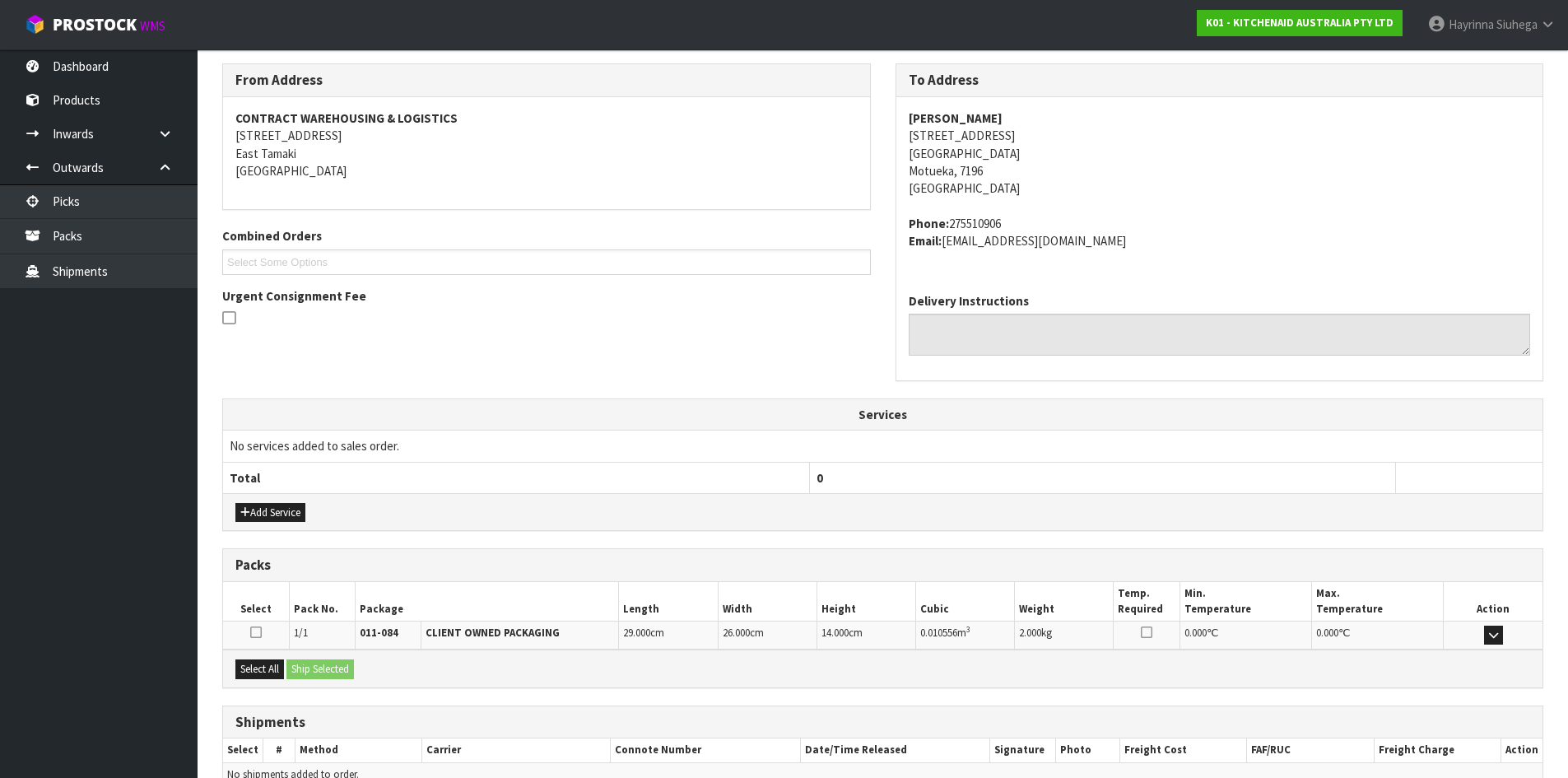
scroll to position [349, 0]
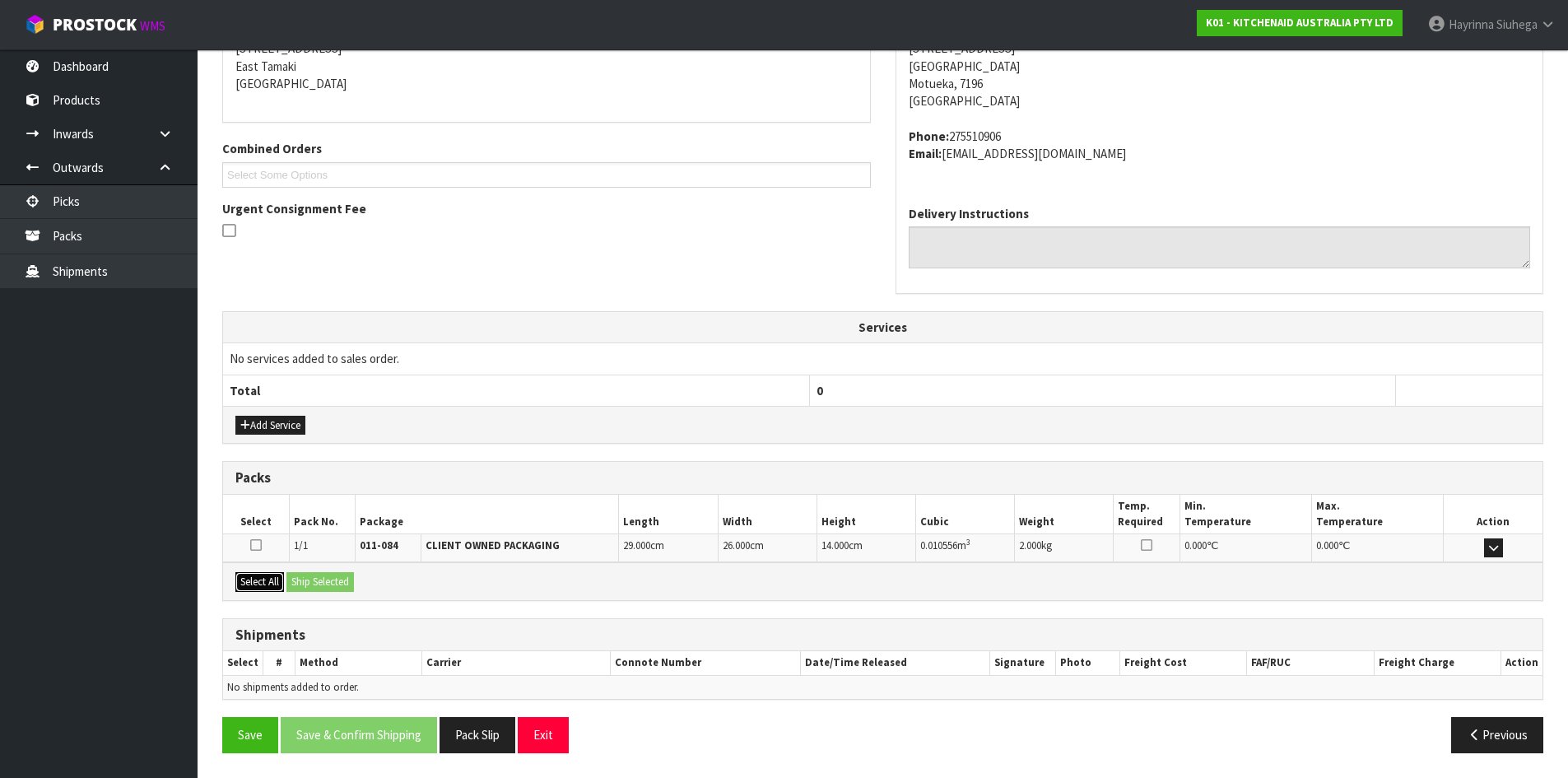
drag, startPoint x: 263, startPoint y: 586, endPoint x: 277, endPoint y: 584, distance: 14.1
click at [264, 584] on button "Select All" at bounding box center [259, 582] width 48 height 19
click at [330, 584] on button "Ship Selected" at bounding box center [321, 582] width 68 height 19
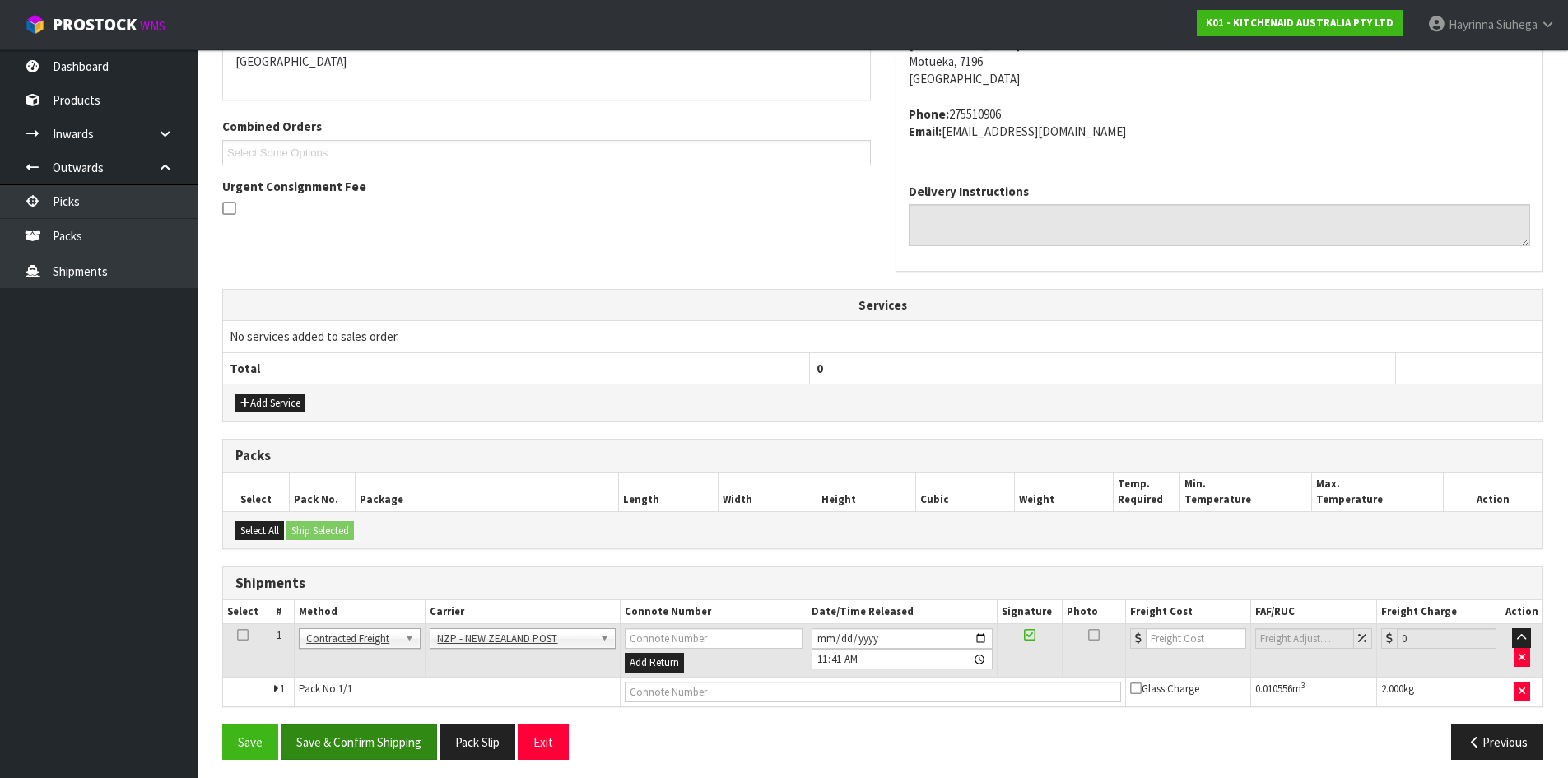
scroll to position [378, 0]
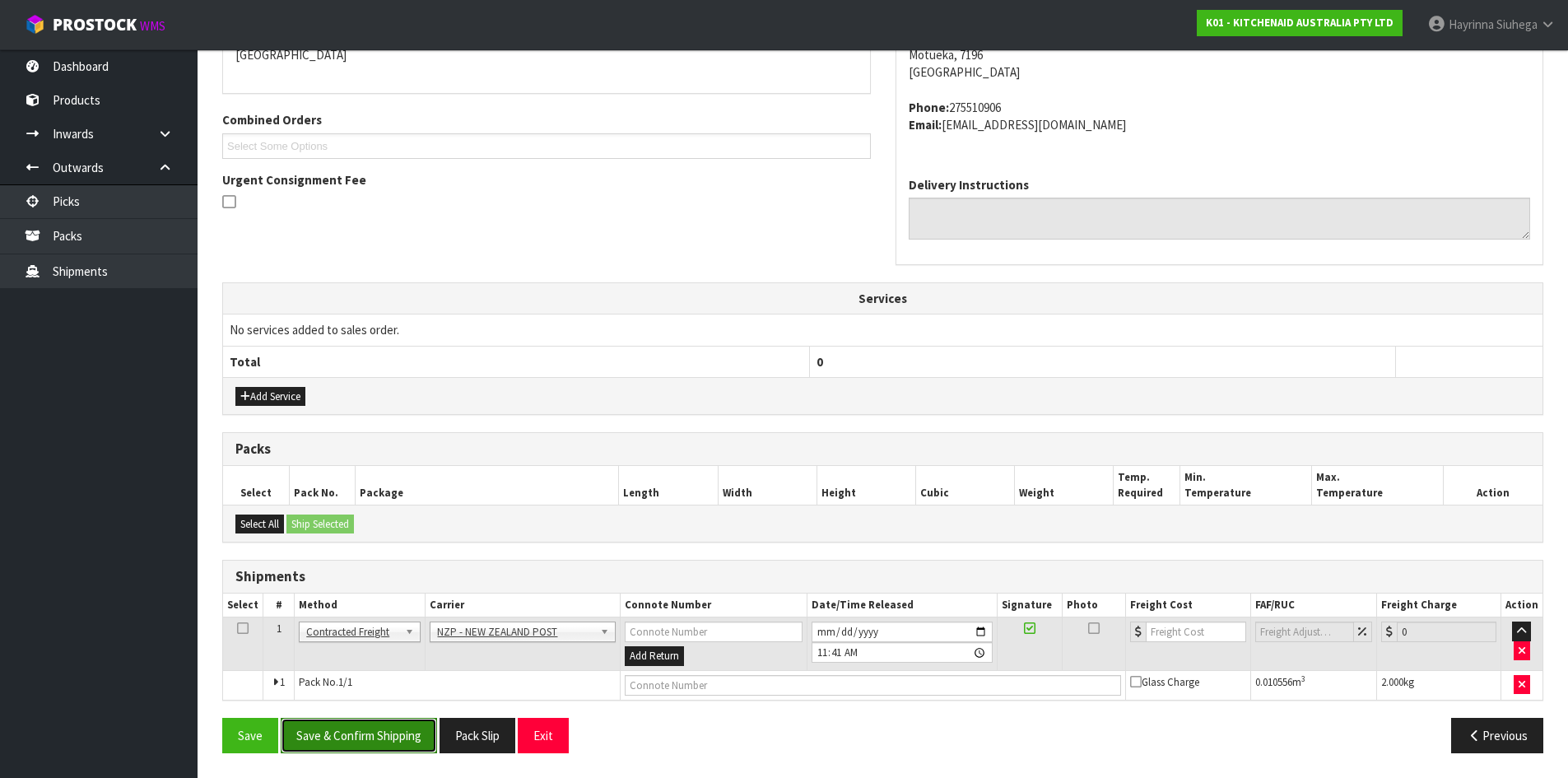
click at [366, 734] on button "Save & Confirm Shipping" at bounding box center [359, 736] width 156 height 36
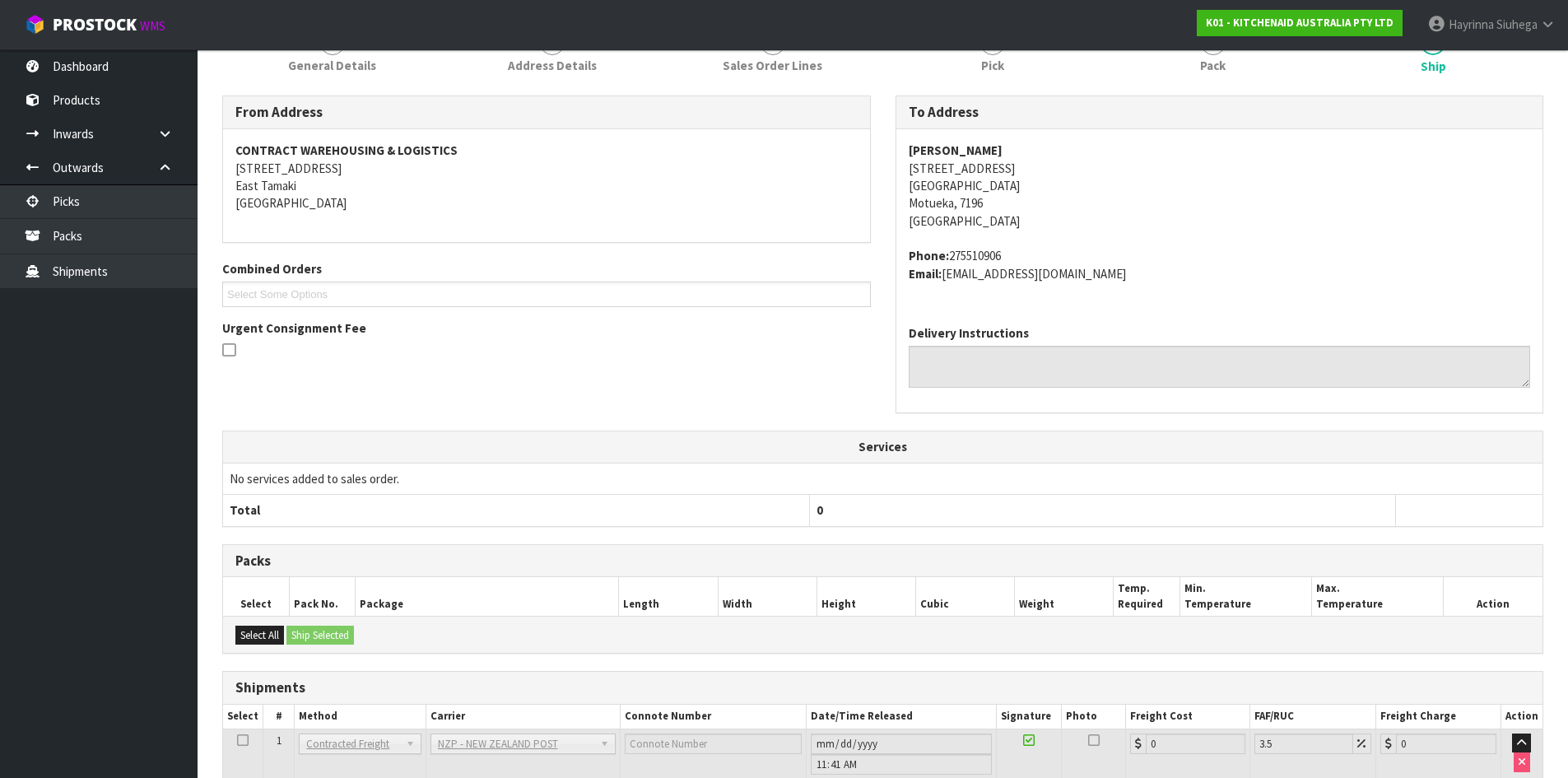
scroll to position [354, 0]
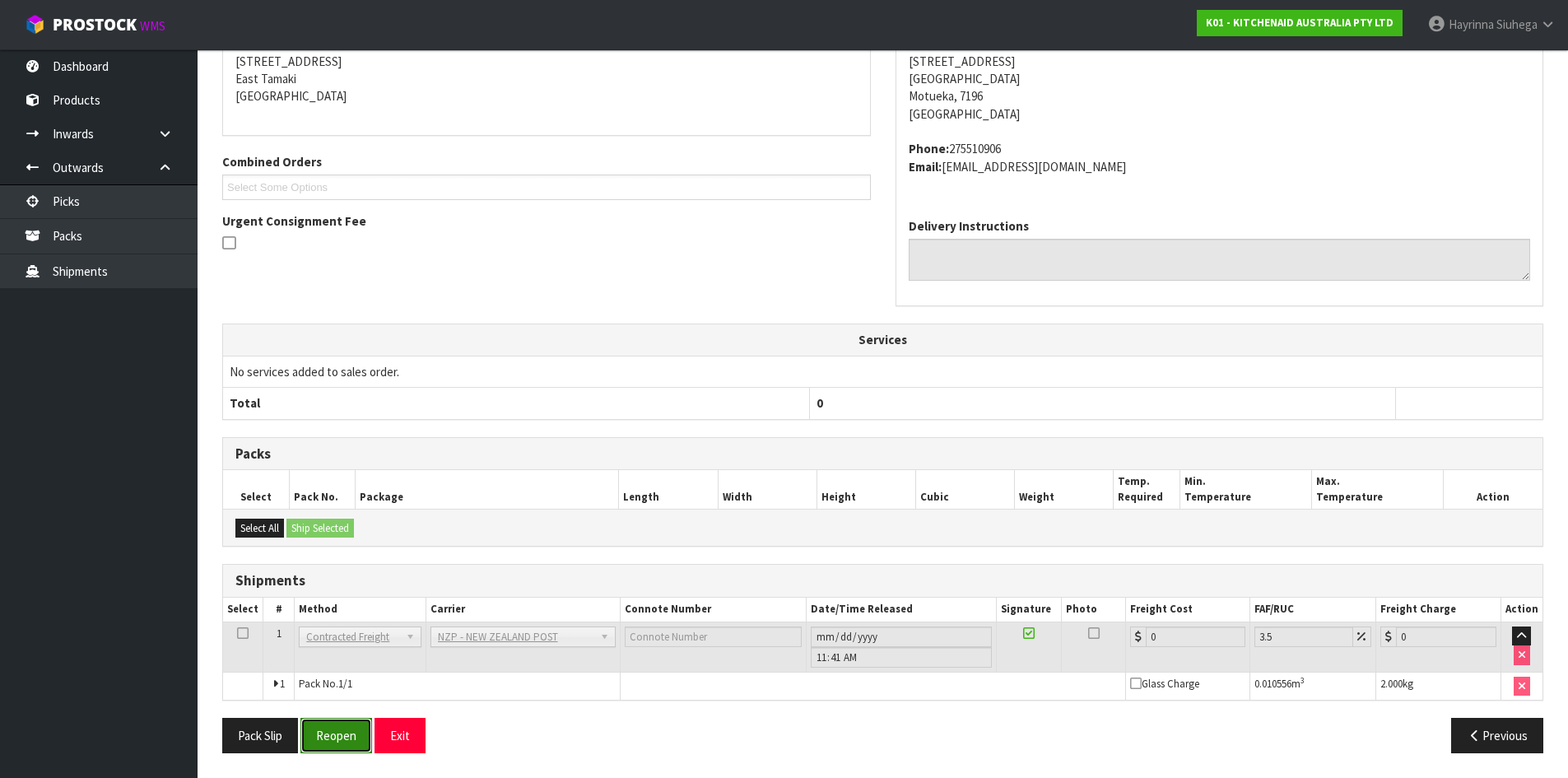
click at [347, 733] on button "Reopen" at bounding box center [336, 736] width 72 height 36
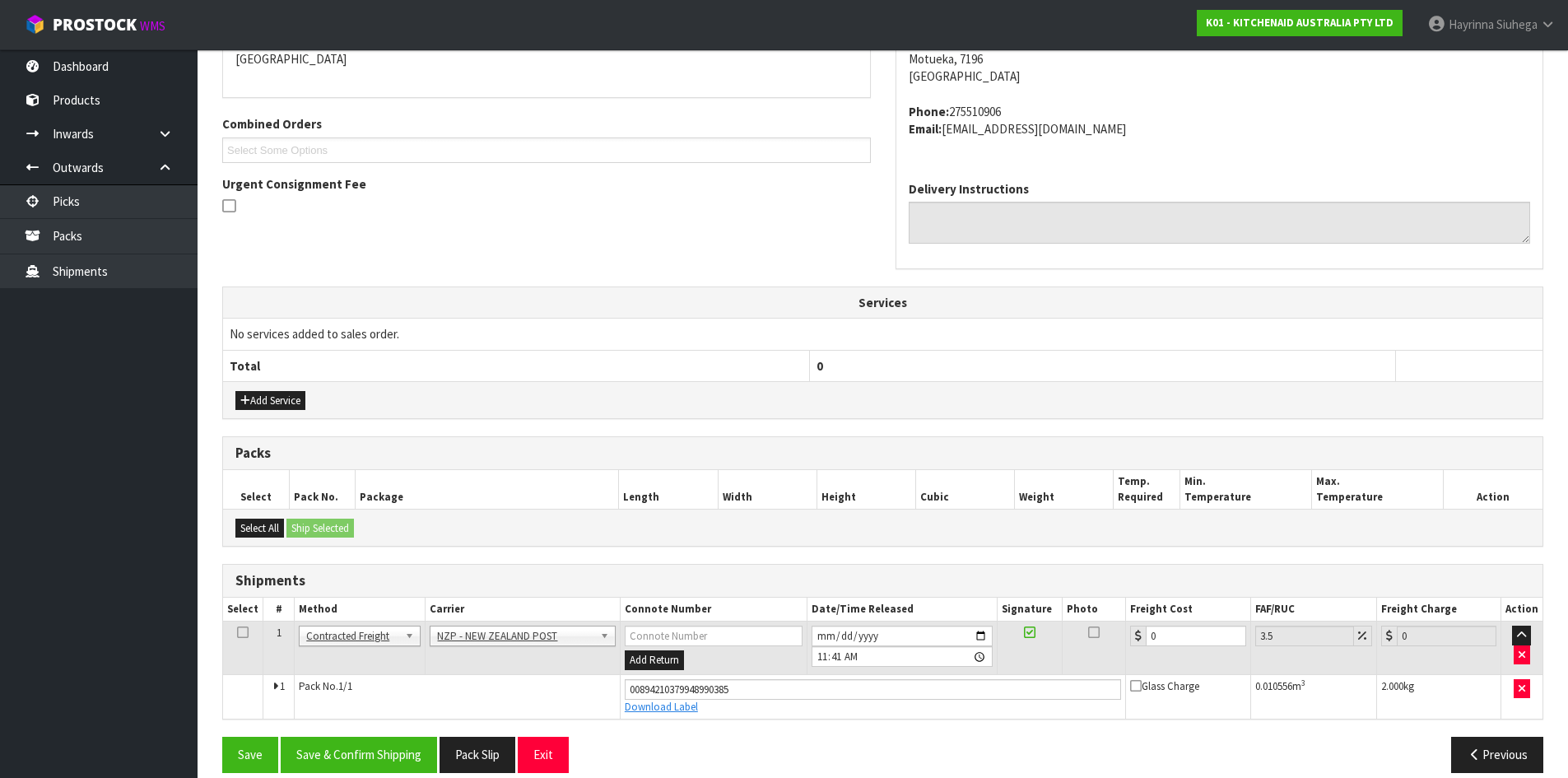
scroll to position [393, 0]
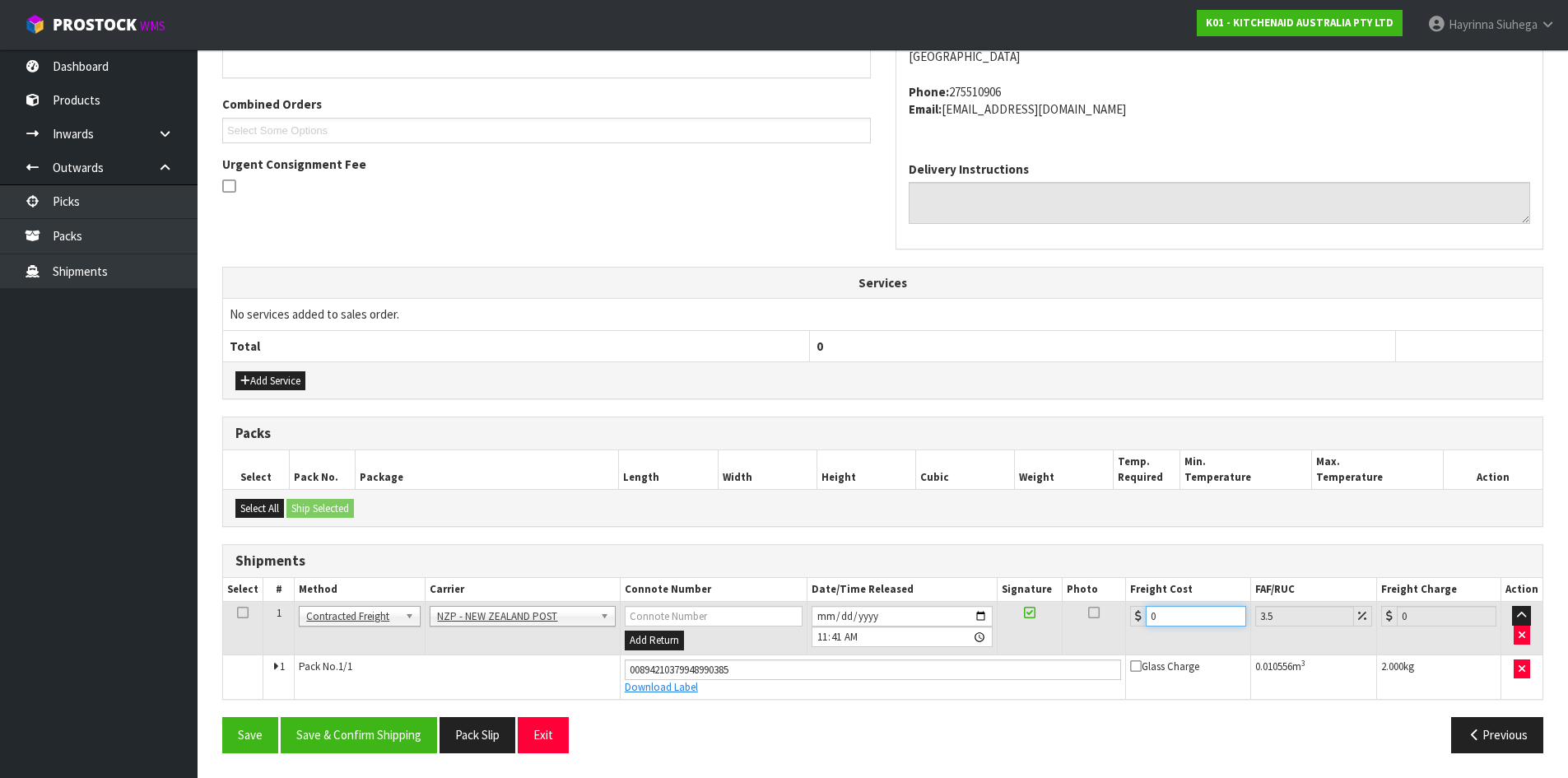
drag, startPoint x: 1188, startPoint y: 611, endPoint x: 630, endPoint y: 532, distance: 563.6
click at [755, 578] on table "Select # Method Carrier Connote Number Date/Time Released Signature Photo Freig…" at bounding box center [883, 638] width 1319 height 121
click at [222, 717] on button "Save" at bounding box center [250, 735] width 56 height 36
click at [370, 736] on button "Save & Confirm Shipping" at bounding box center [359, 735] width 156 height 36
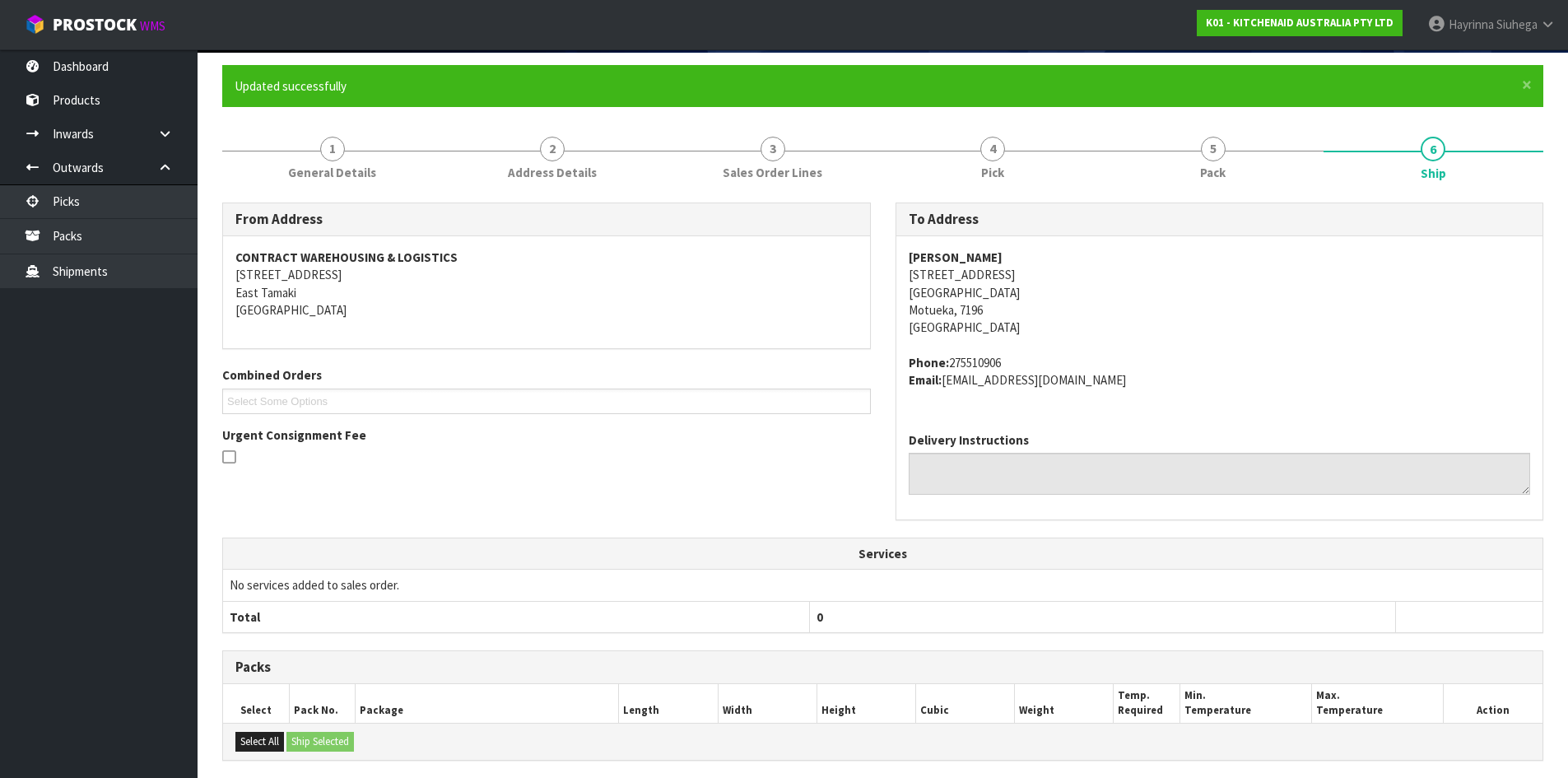
scroll to position [0, 0]
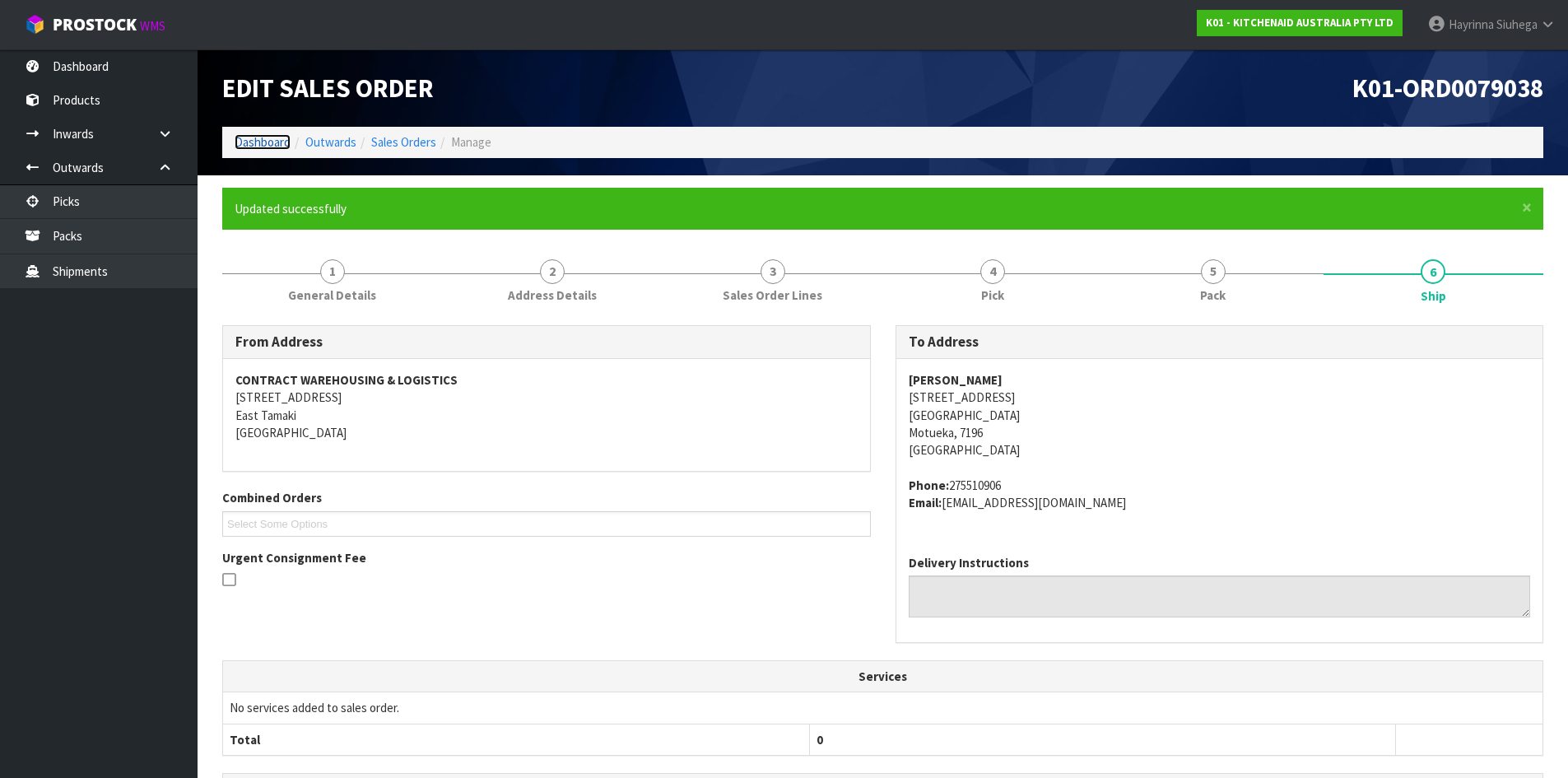
click at [274, 141] on link "Dashboard" at bounding box center [262, 142] width 56 height 15
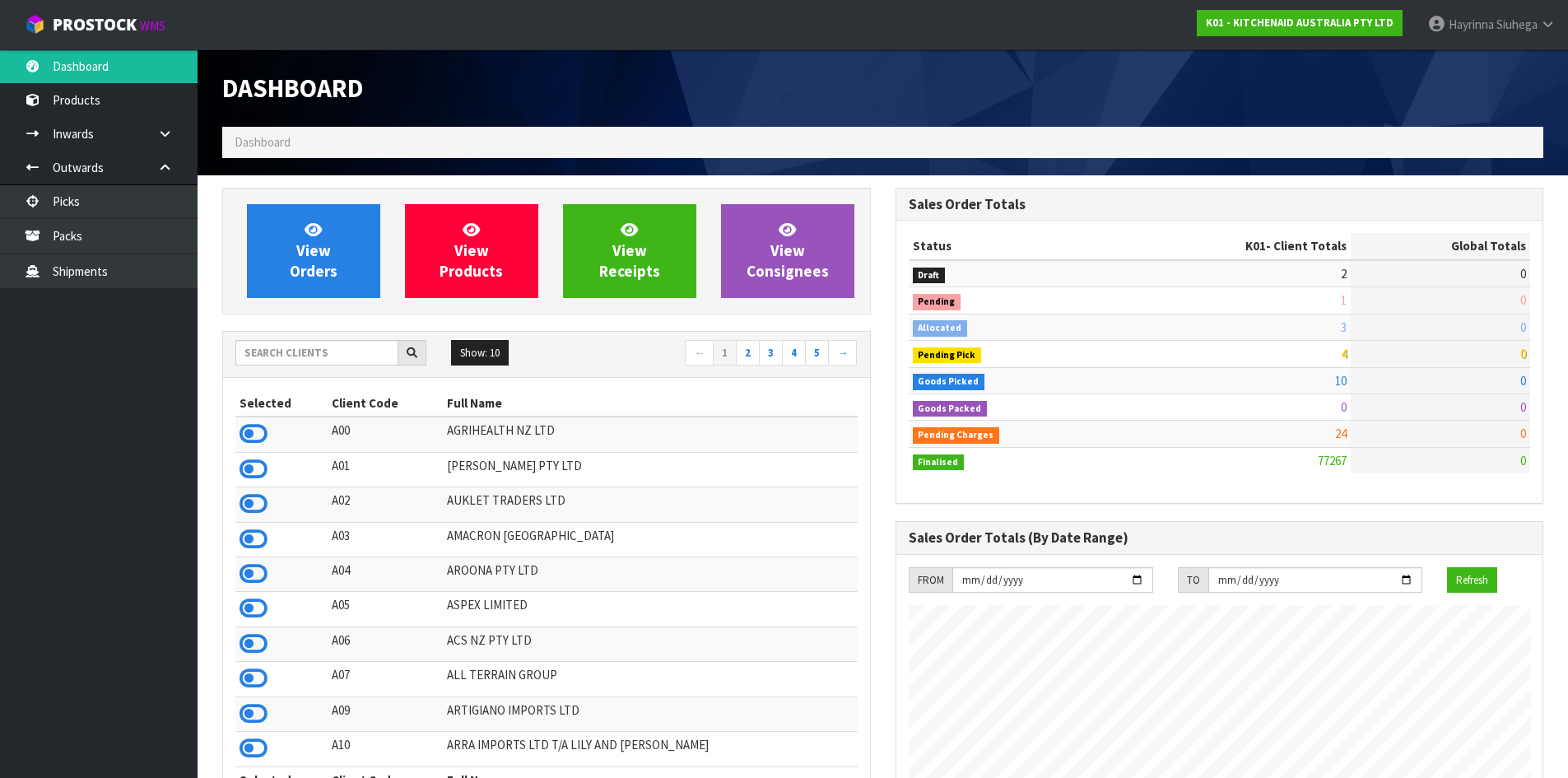
scroll to position [1247, 672]
click at [127, 227] on link "Packs" at bounding box center [99, 236] width 198 height 34
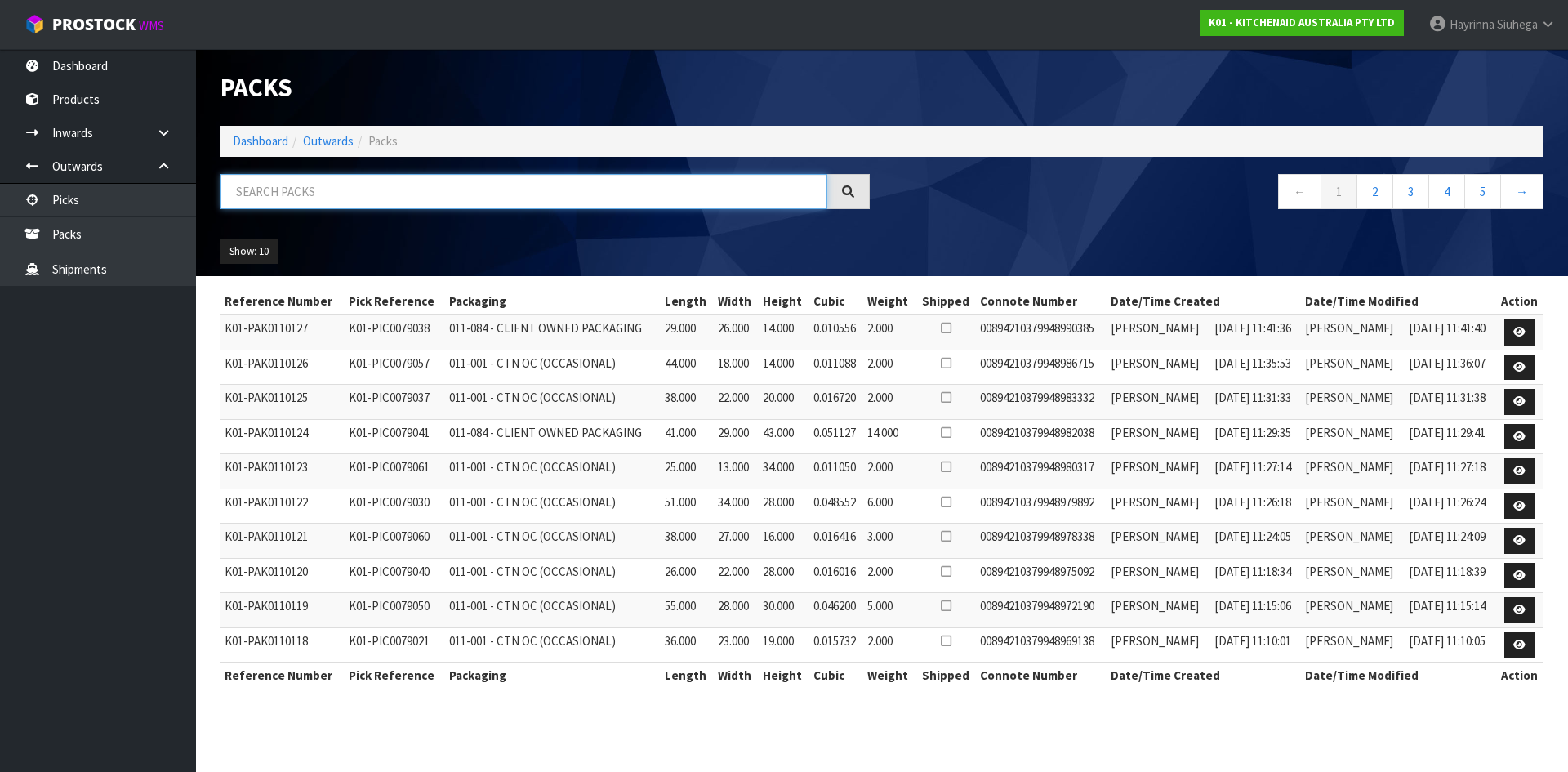
click at [381, 186] on input "text" at bounding box center [524, 191] width 607 height 35
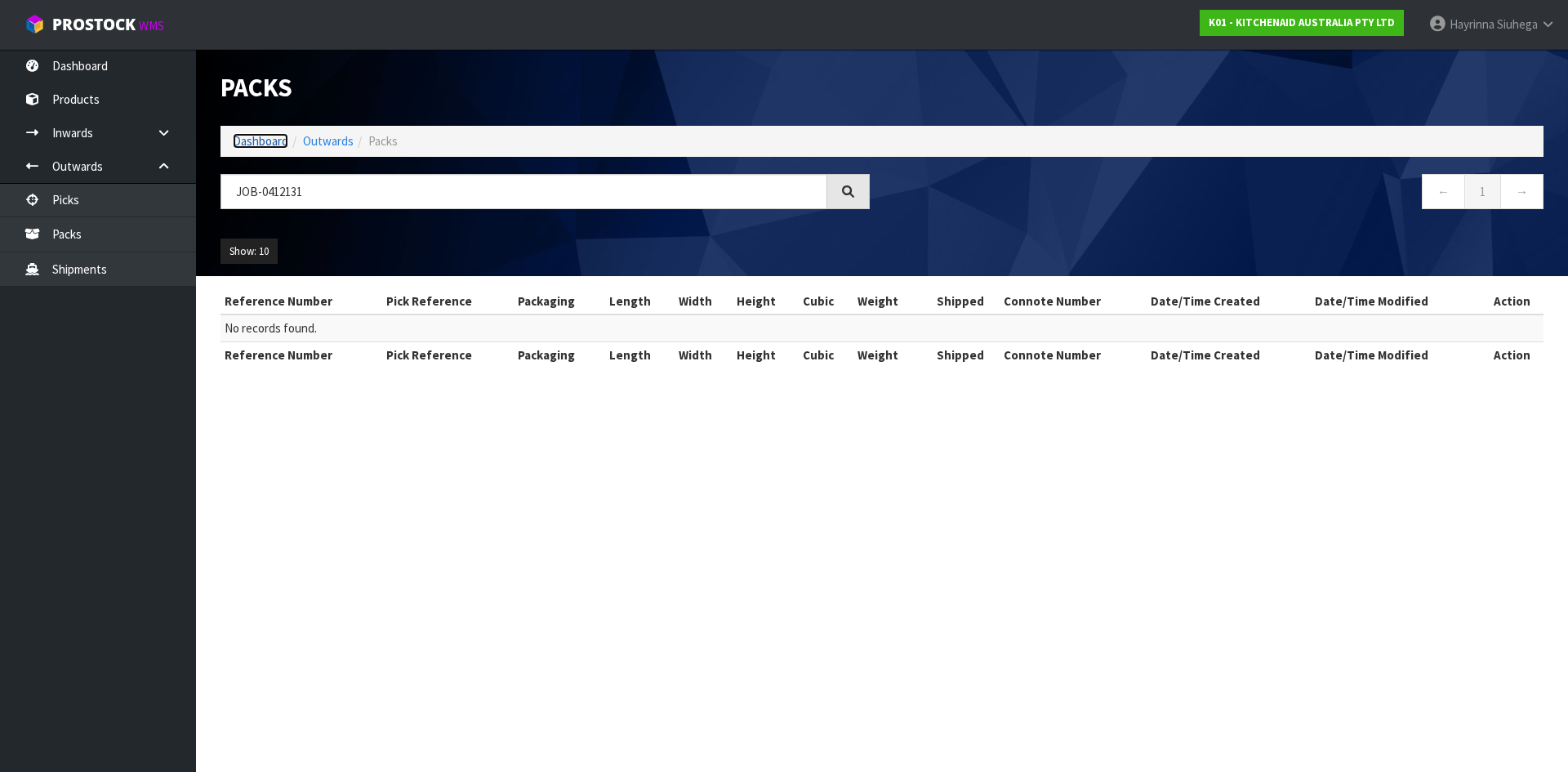
click at [272, 133] on link "Dashboard" at bounding box center [260, 141] width 55 height 15
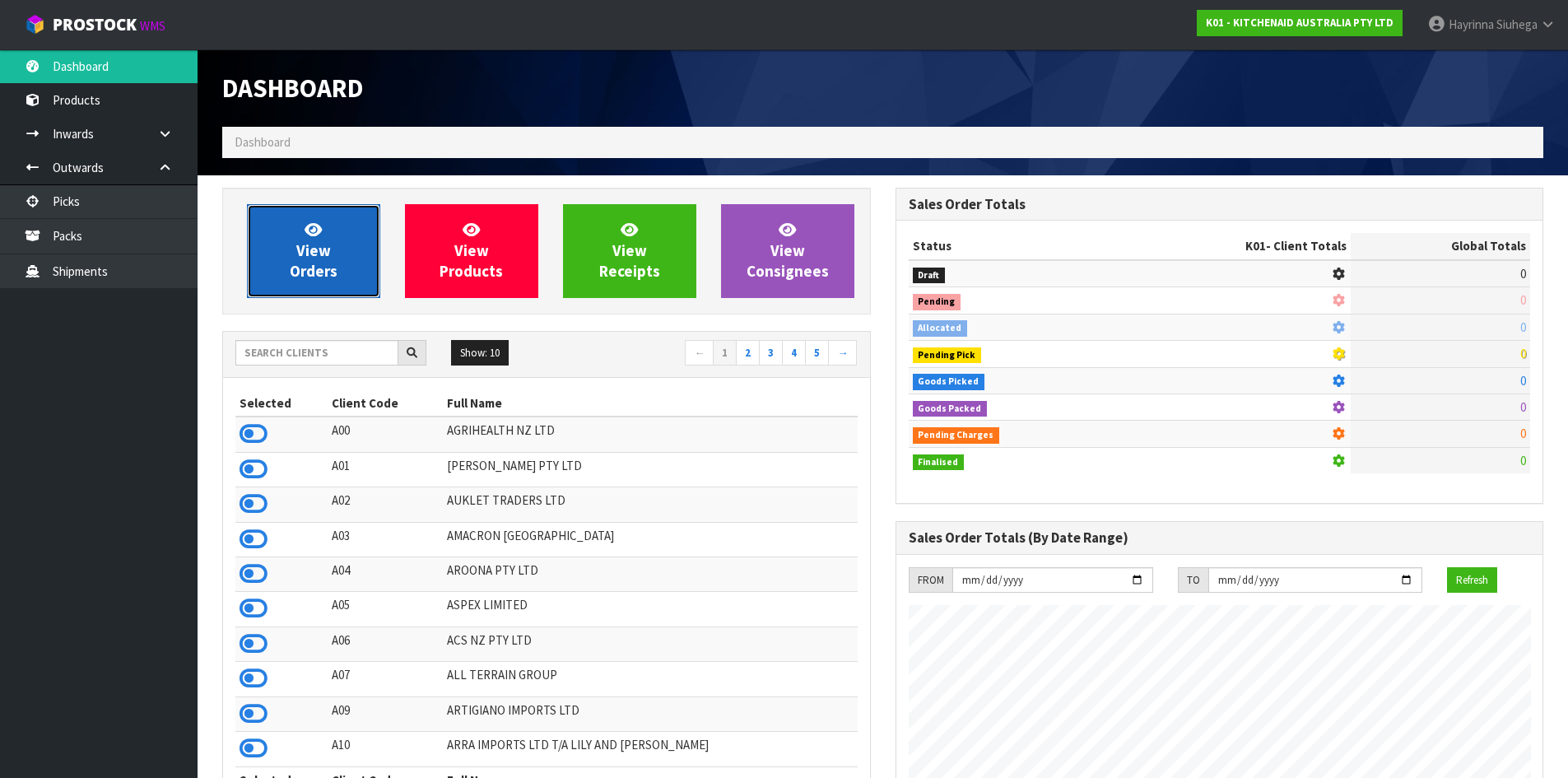
scroll to position [1027, 672]
click at [300, 266] on span "View Orders" at bounding box center [314, 250] width 47 height 62
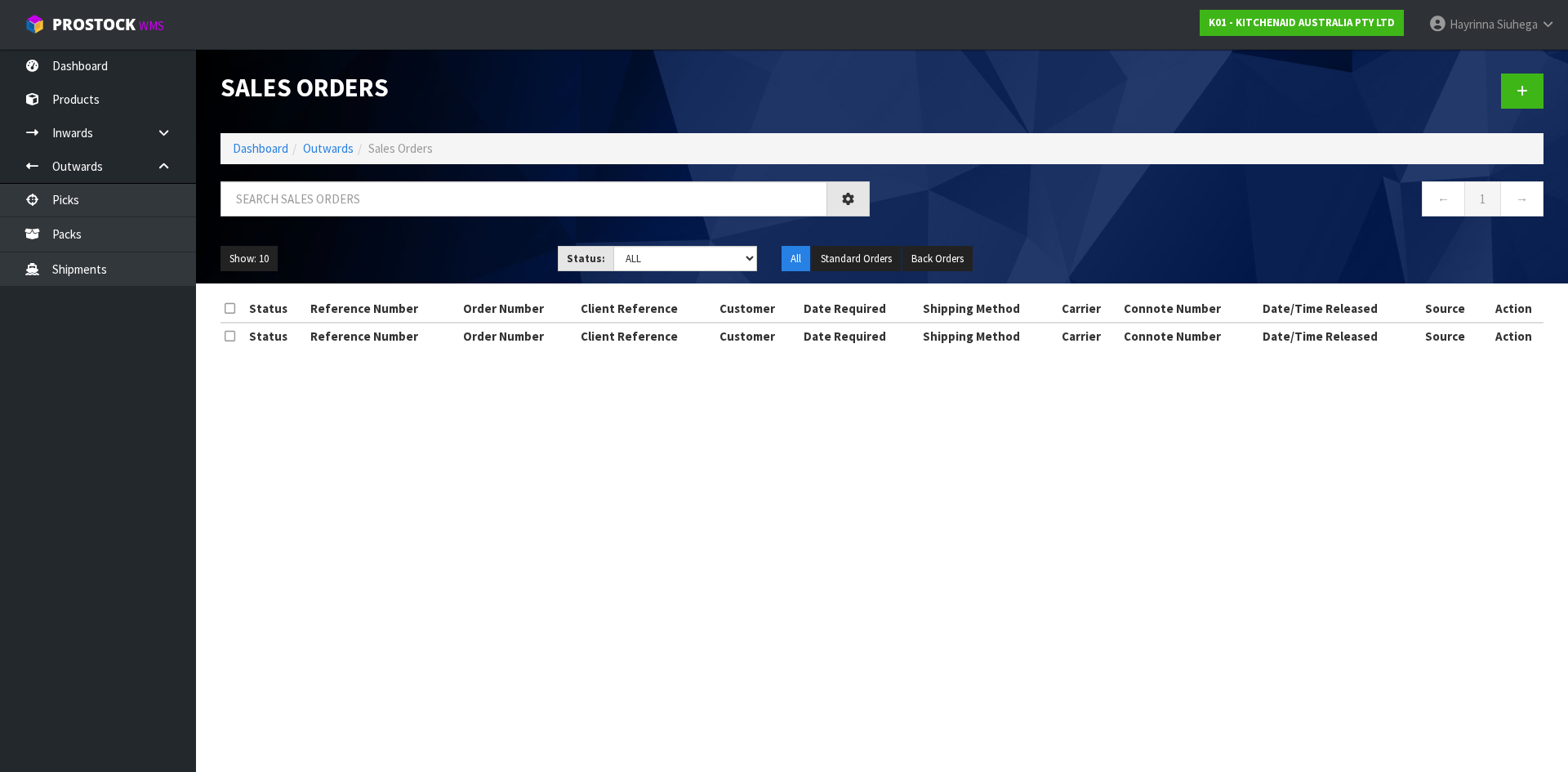
click at [328, 219] on div at bounding box center [544, 205] width 674 height 47
click at [330, 208] on input "text" at bounding box center [524, 199] width 607 height 35
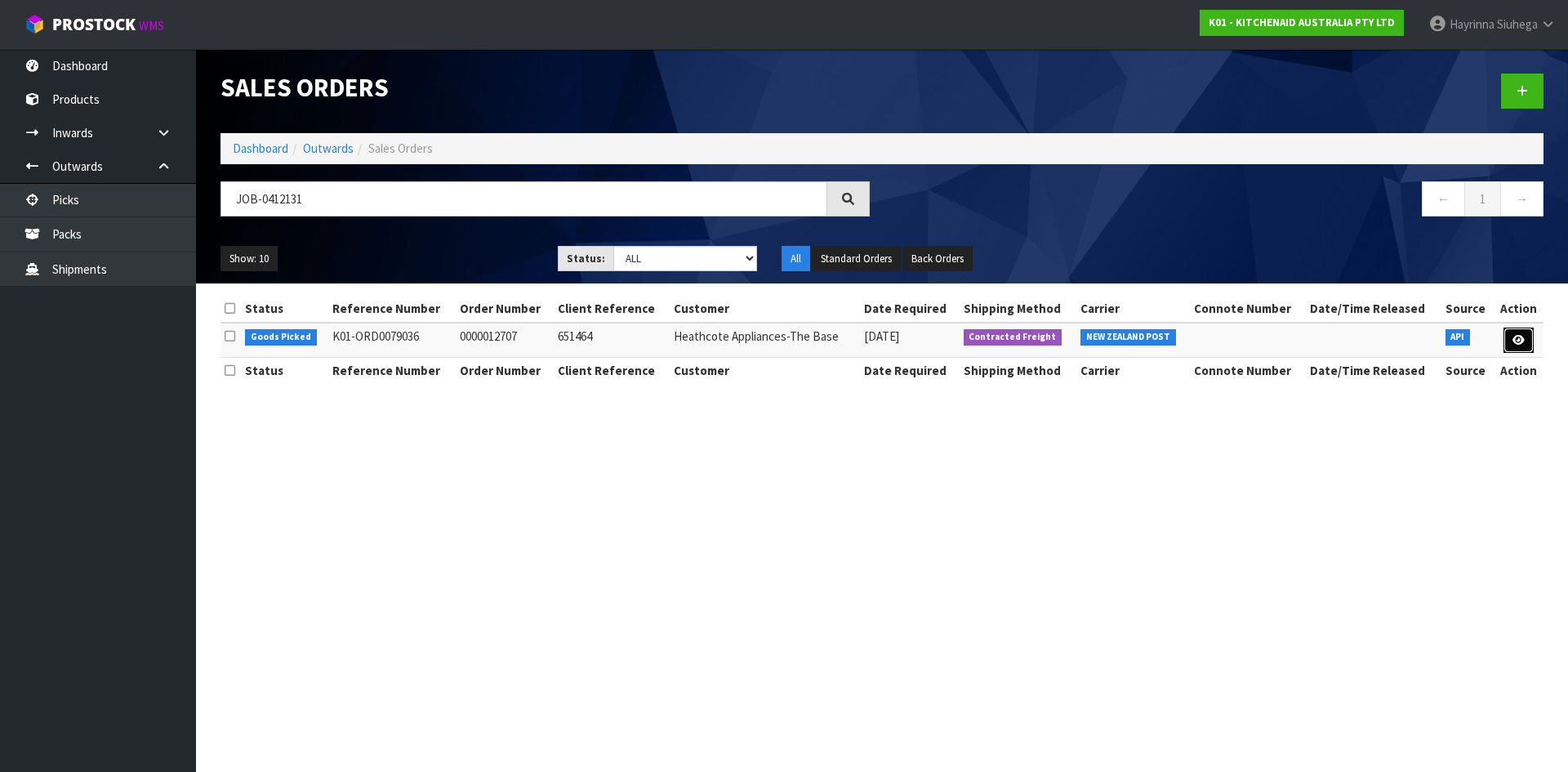
click at [1521, 339] on icon at bounding box center [1519, 340] width 13 height 11
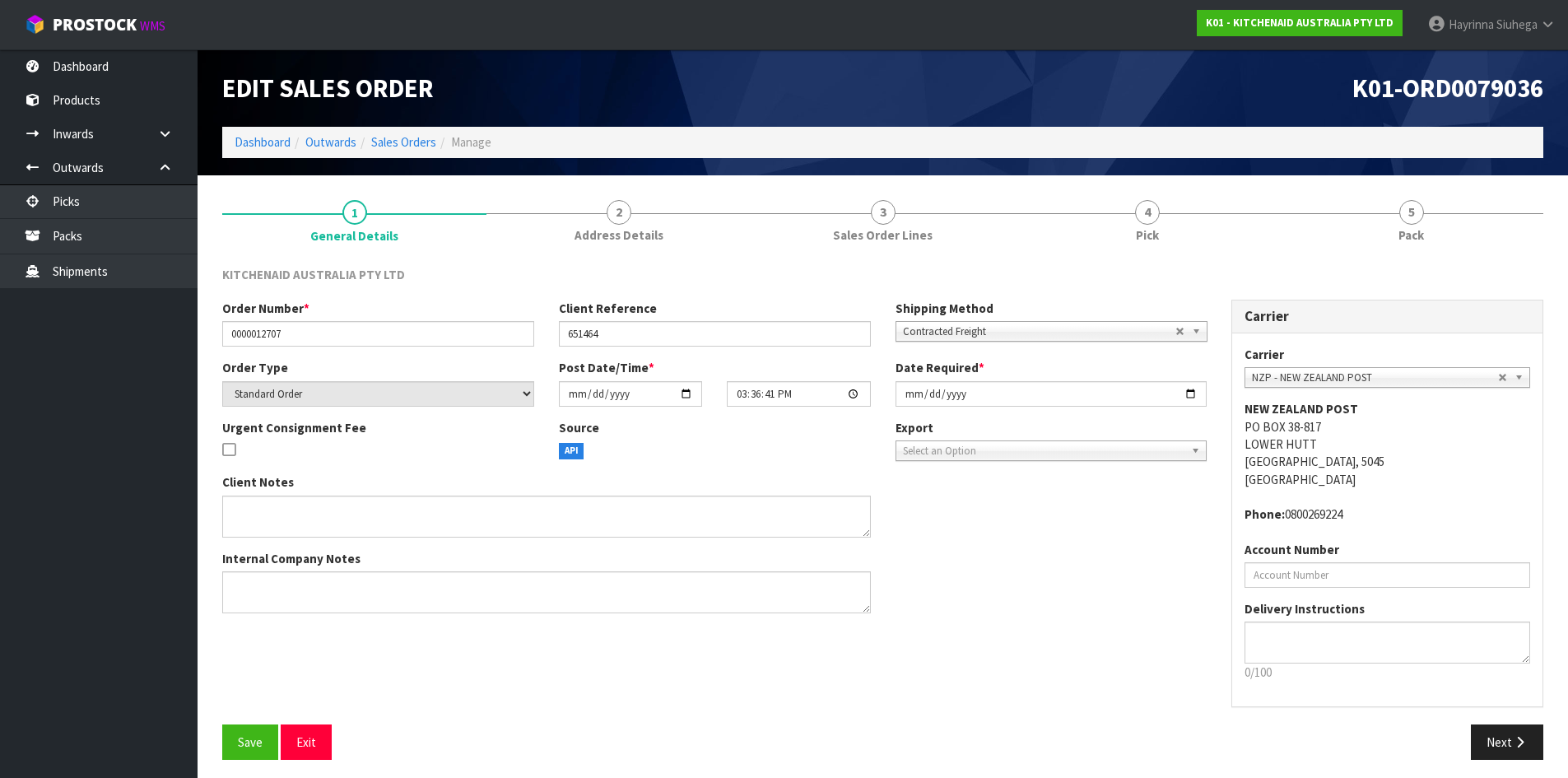
click at [1222, 206] on link "4 Pick" at bounding box center [1147, 220] width 264 height 65
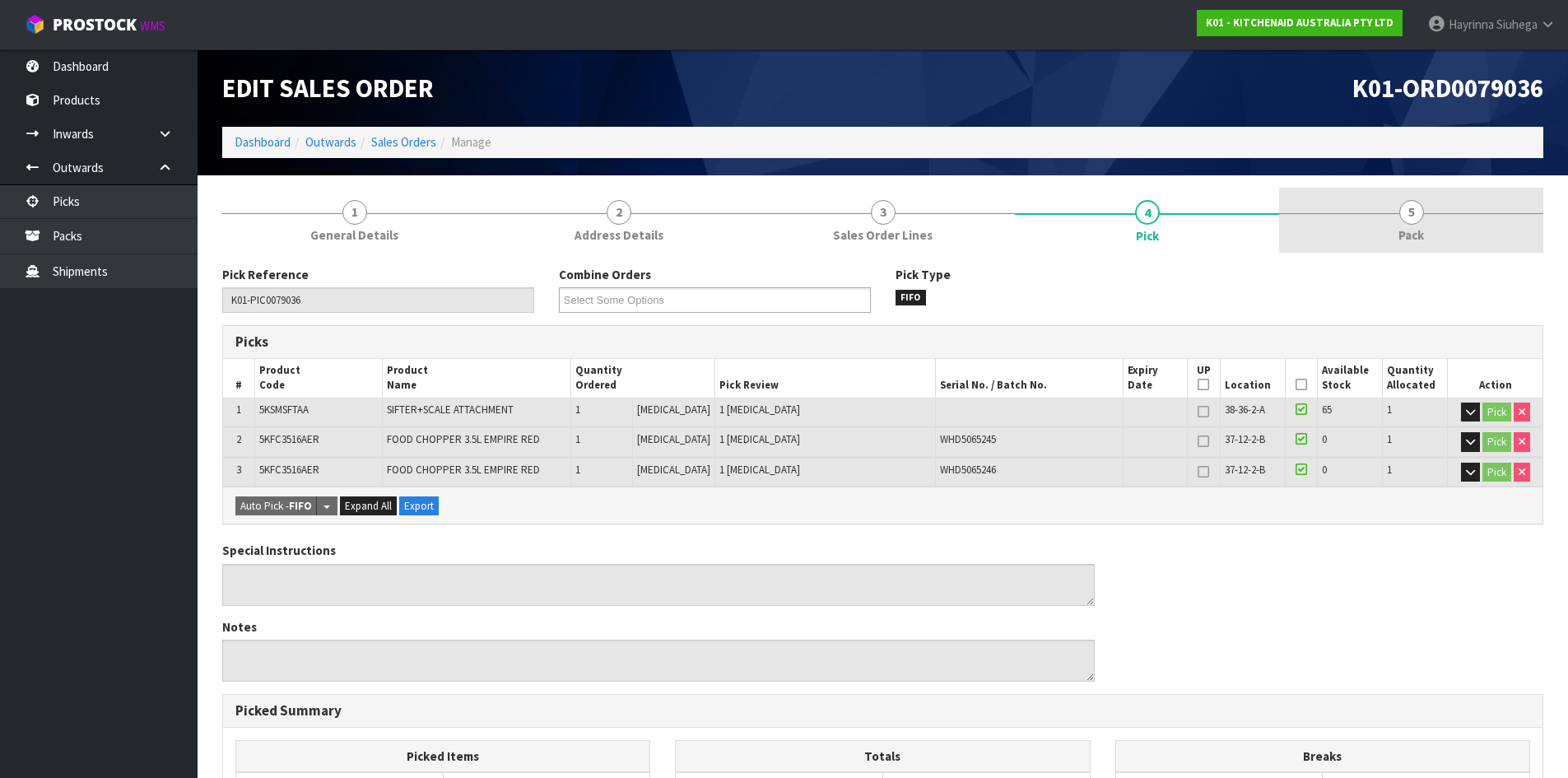
click at [1345, 216] on link "5 Pack" at bounding box center [1412, 220] width 264 height 65
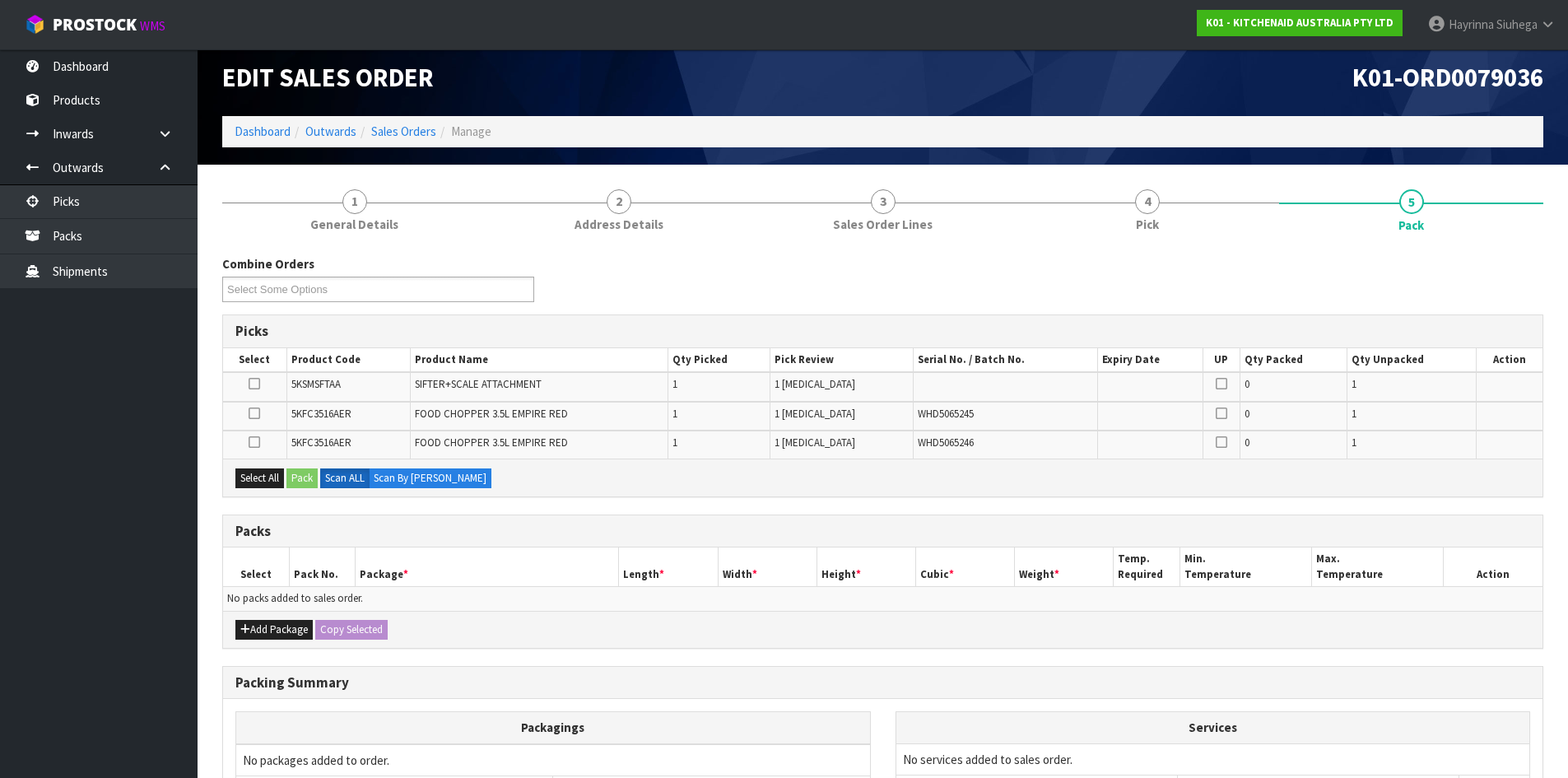
scroll to position [82, 0]
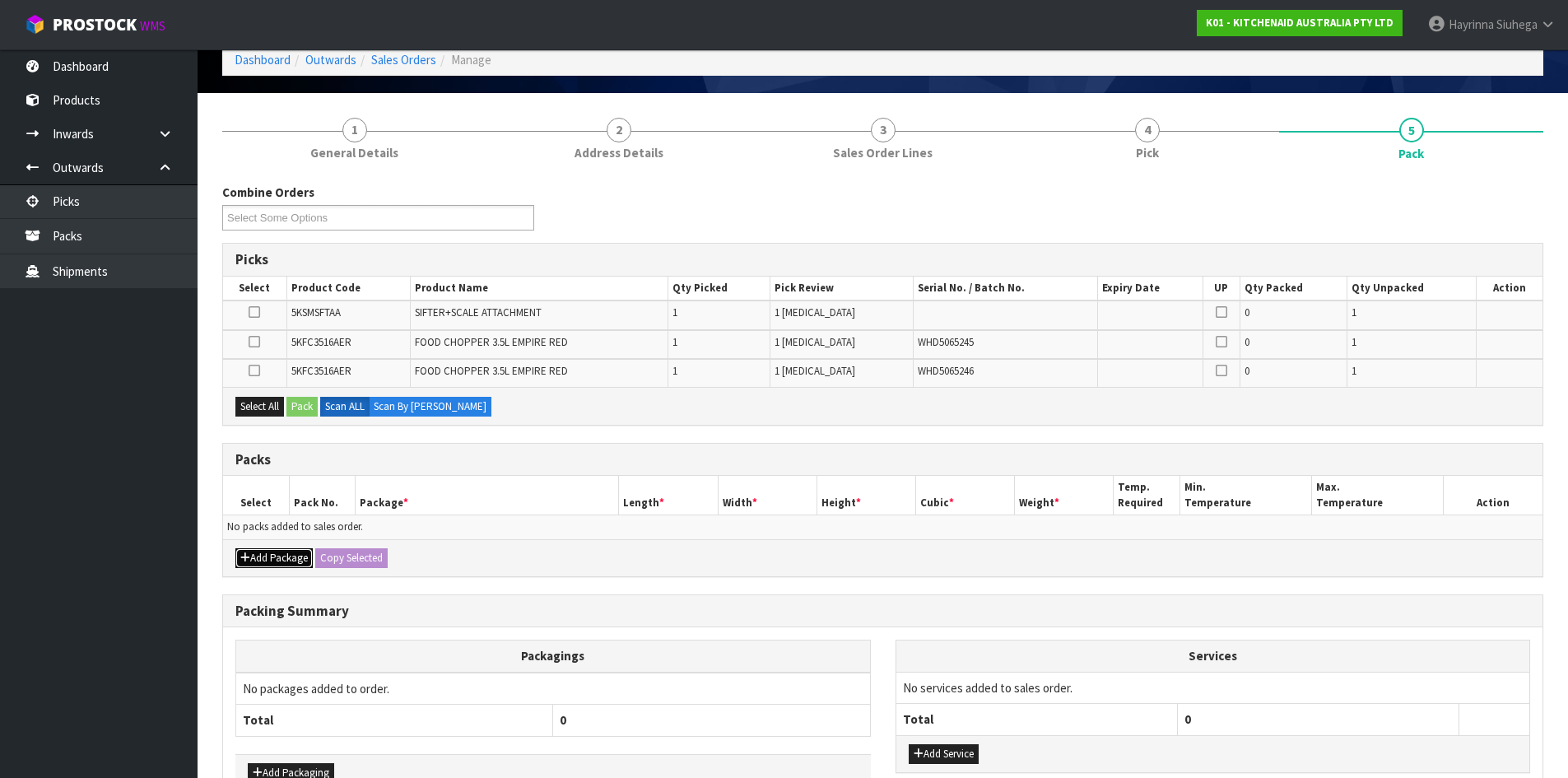
click at [253, 552] on button "Add Package" at bounding box center [274, 557] width 78 height 19
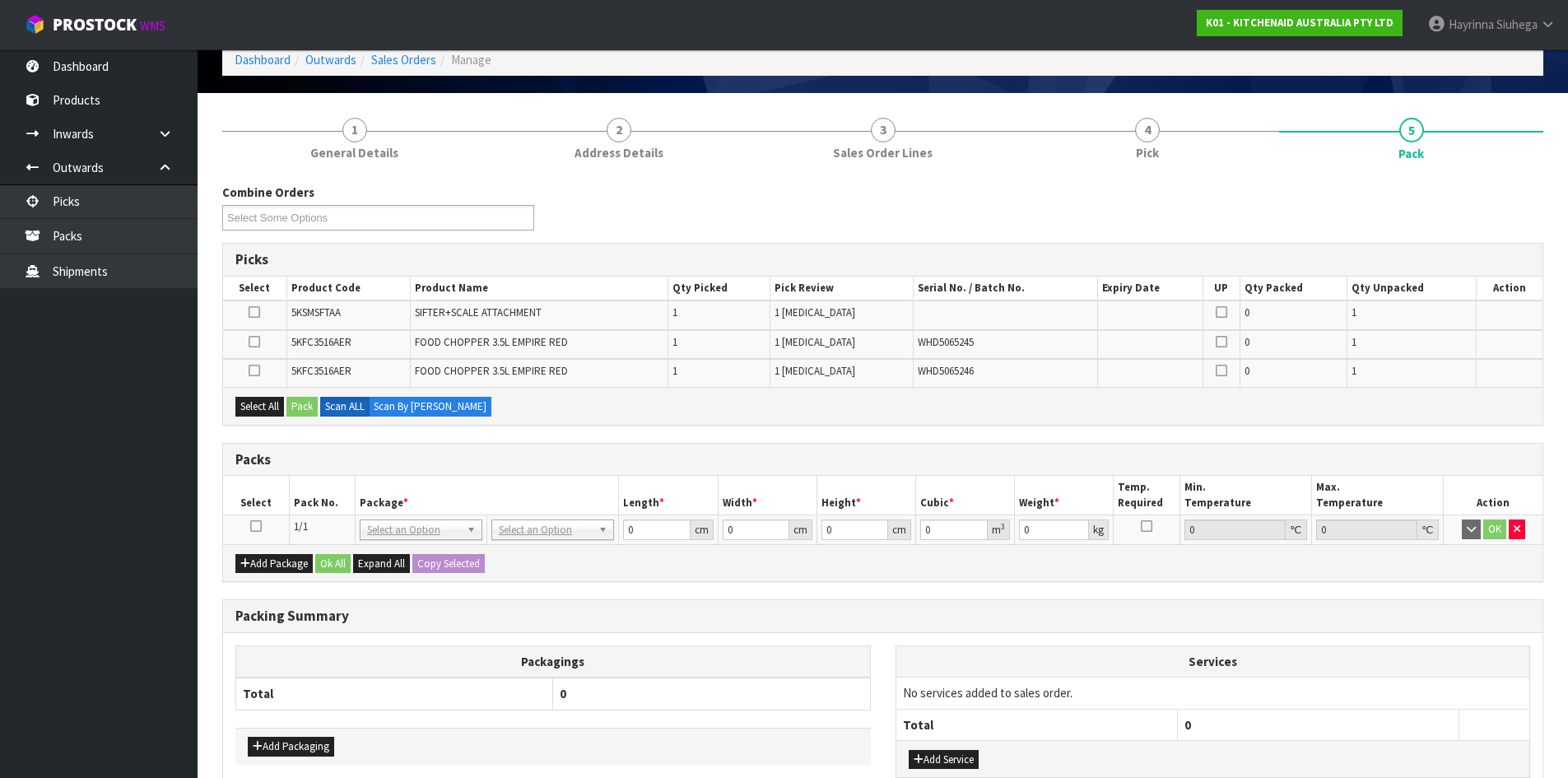
click at [254, 527] on icon at bounding box center [256, 526] width 12 height 1
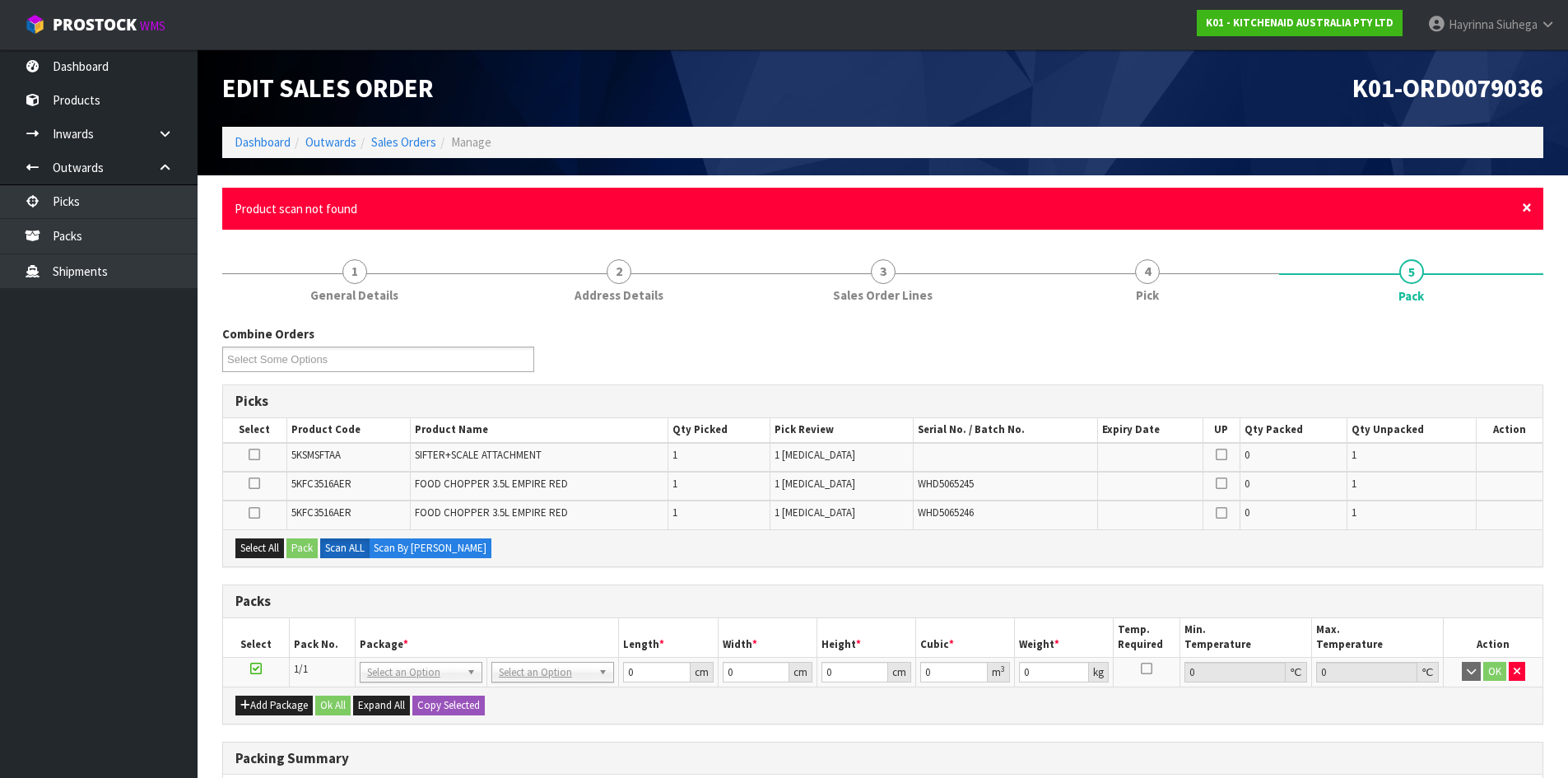
click at [1527, 214] on span "×" at bounding box center [1527, 207] width 10 height 23
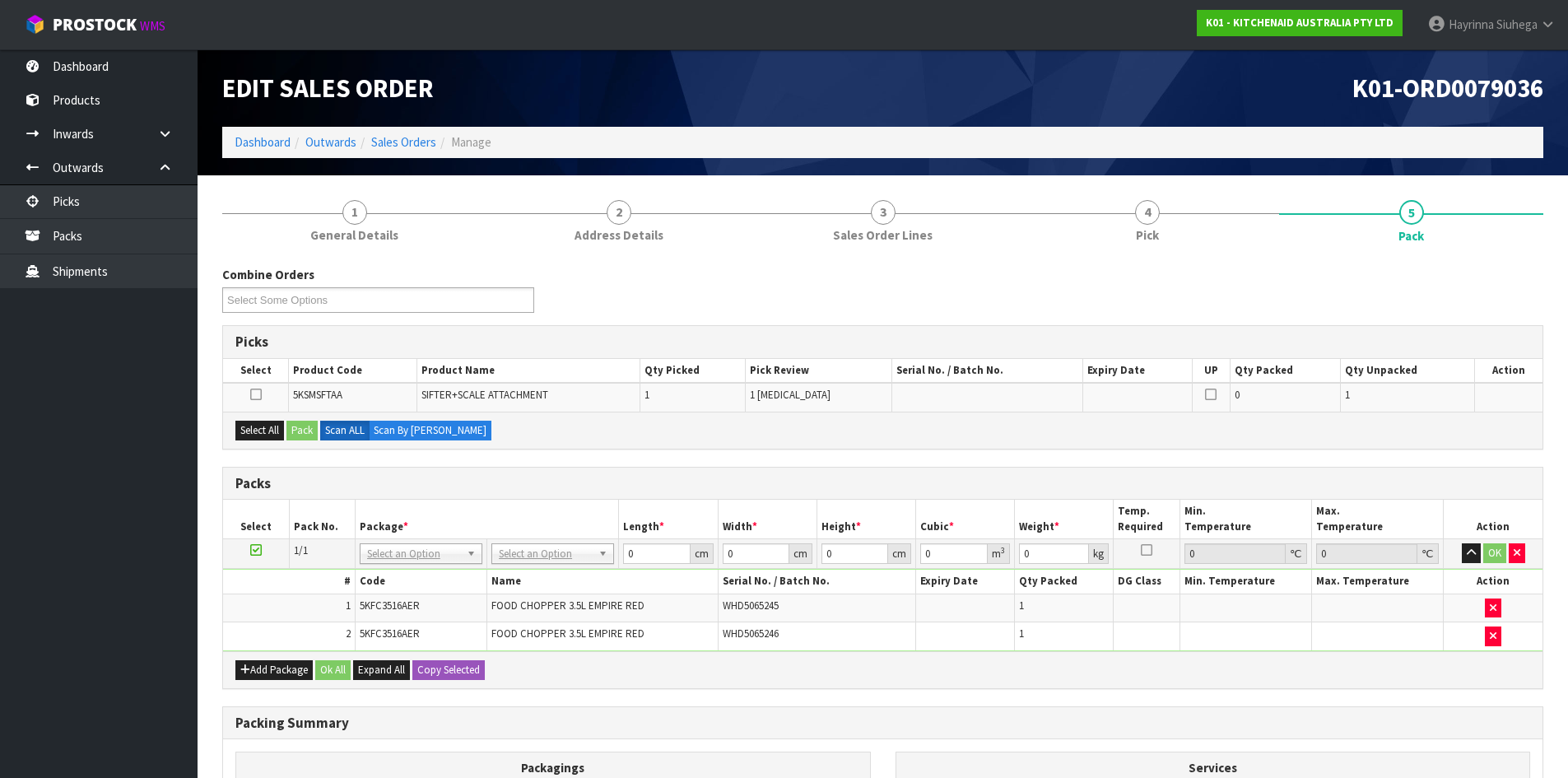
click at [252, 550] on icon at bounding box center [256, 550] width 12 height 1
click at [270, 674] on button "Add Package" at bounding box center [274, 670] width 78 height 19
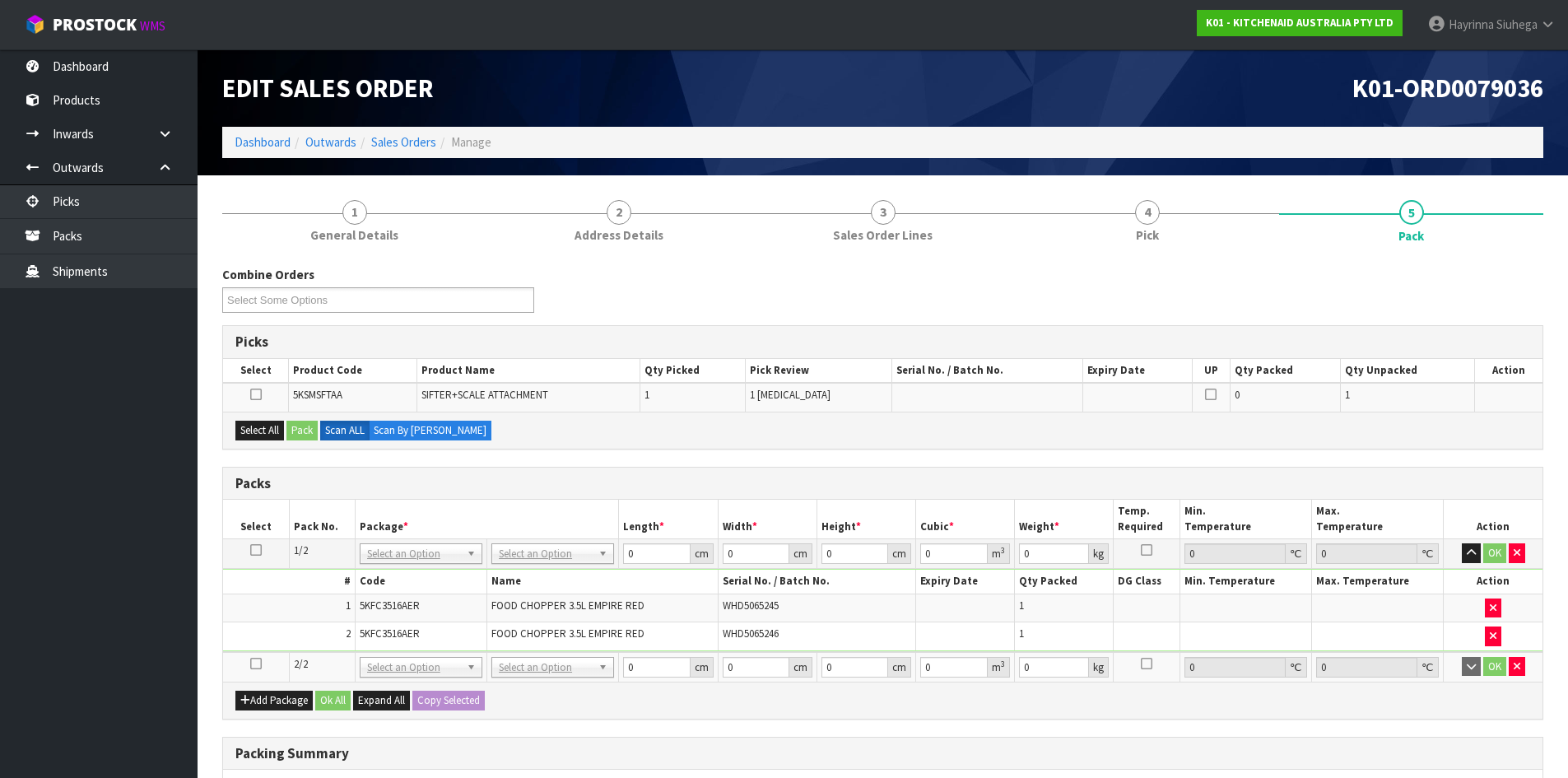
click at [258, 664] on icon at bounding box center [256, 664] width 12 height 1
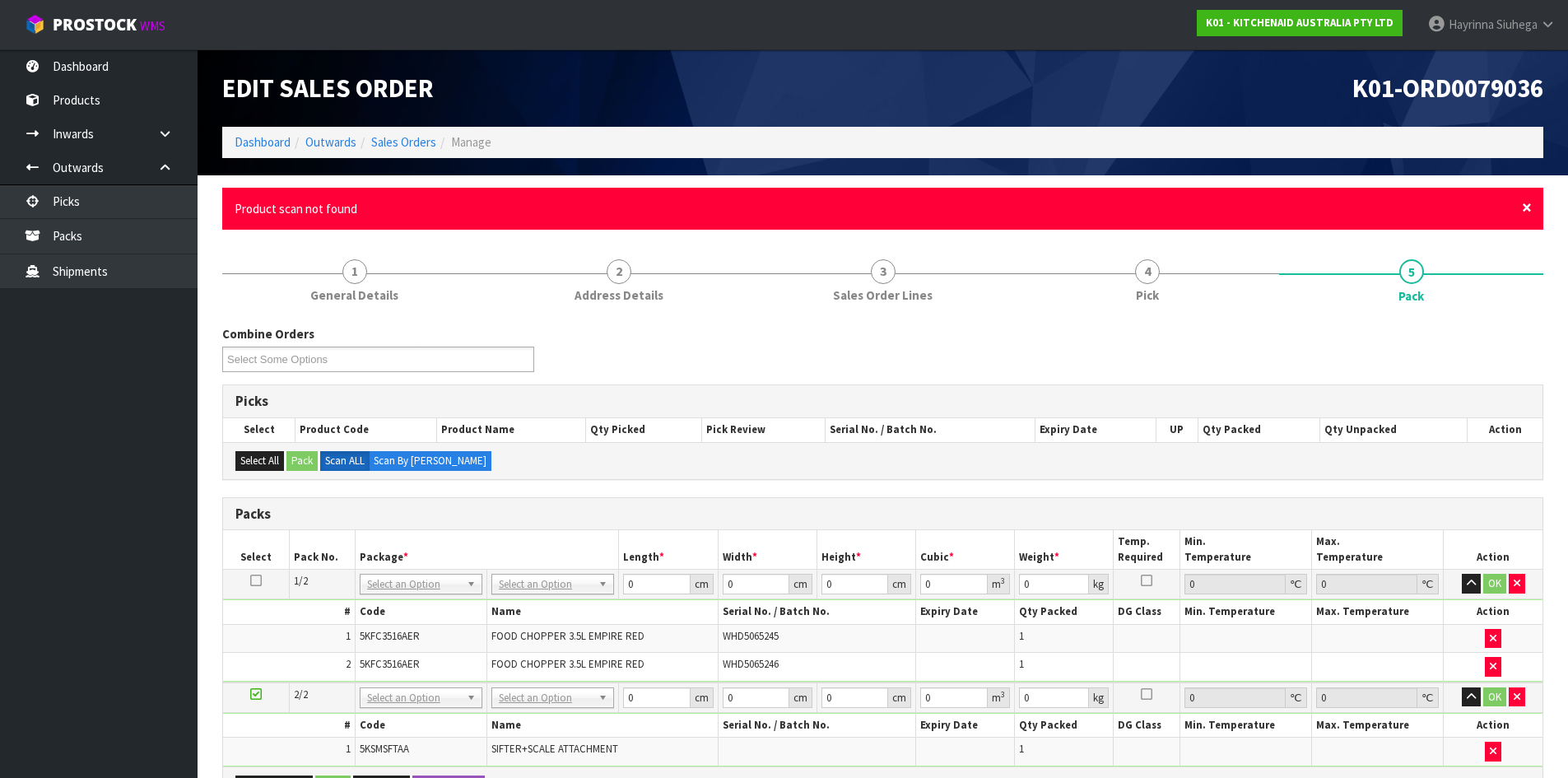
click at [1524, 203] on span "×" at bounding box center [1527, 207] width 10 height 23
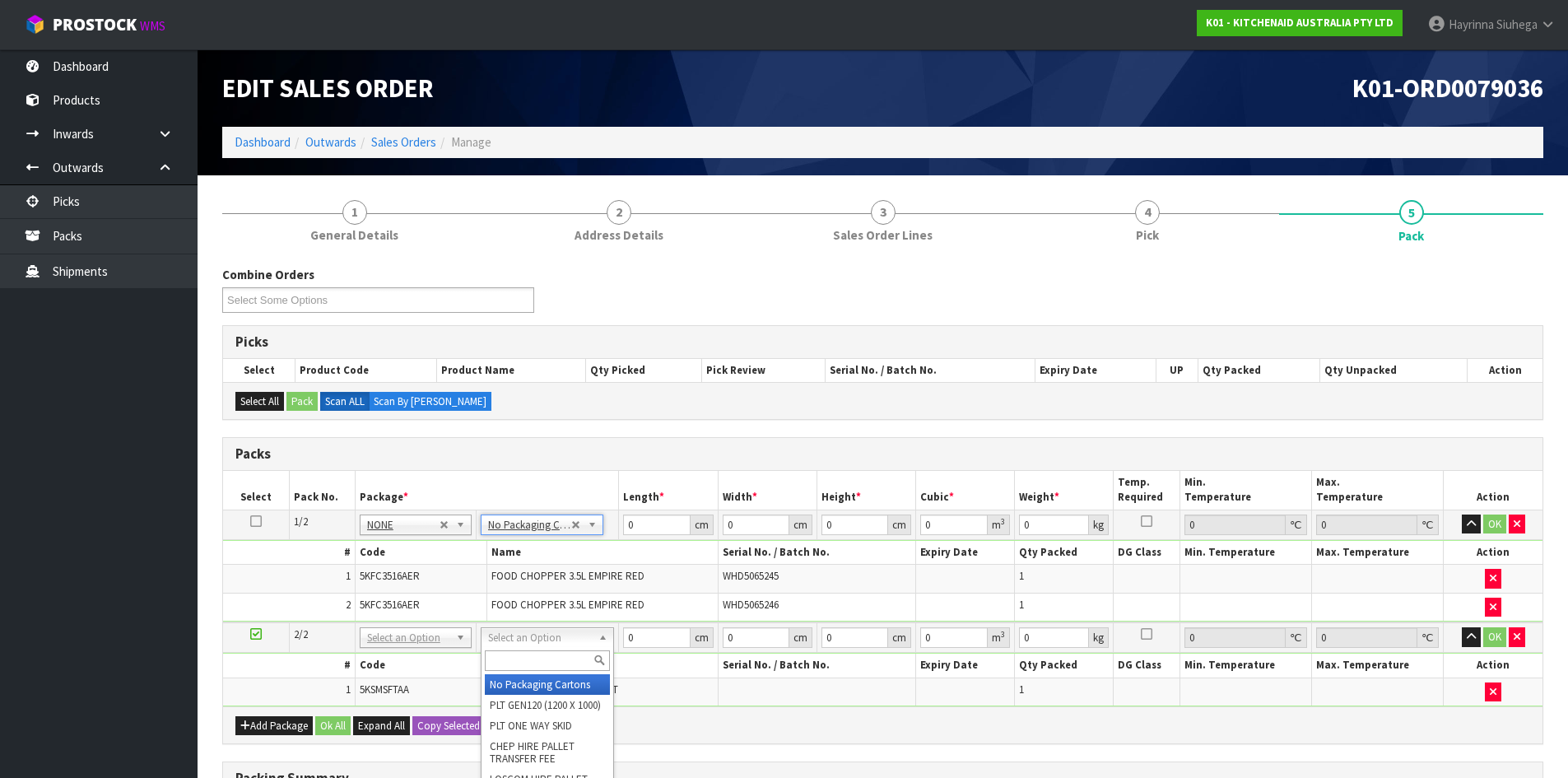
click at [521, 667] on input "text" at bounding box center [547, 660] width 125 height 20
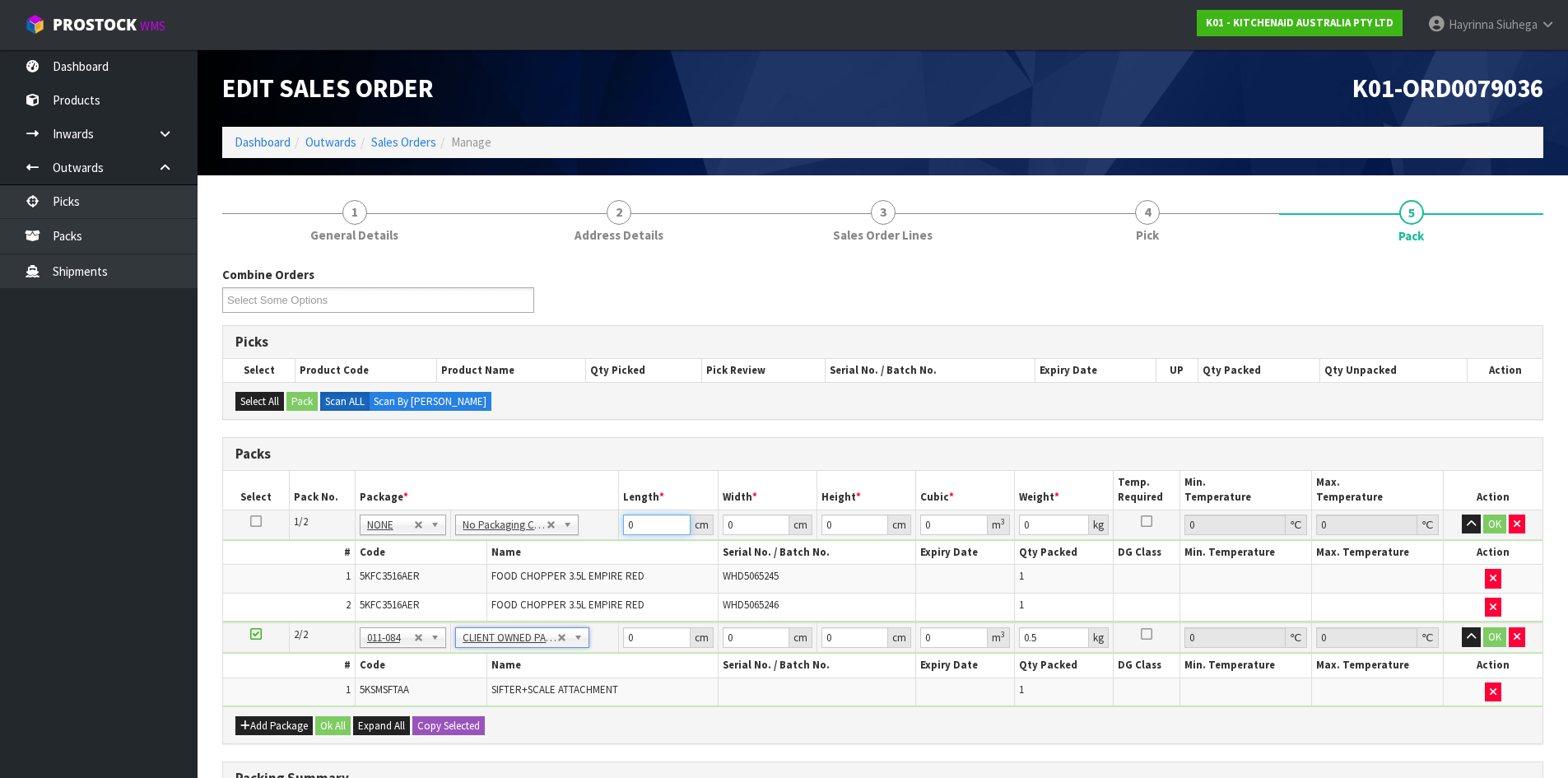
click at [629, 524] on input "0" at bounding box center [656, 524] width 67 height 20
click button "OK" at bounding box center [1494, 523] width 23 height 19
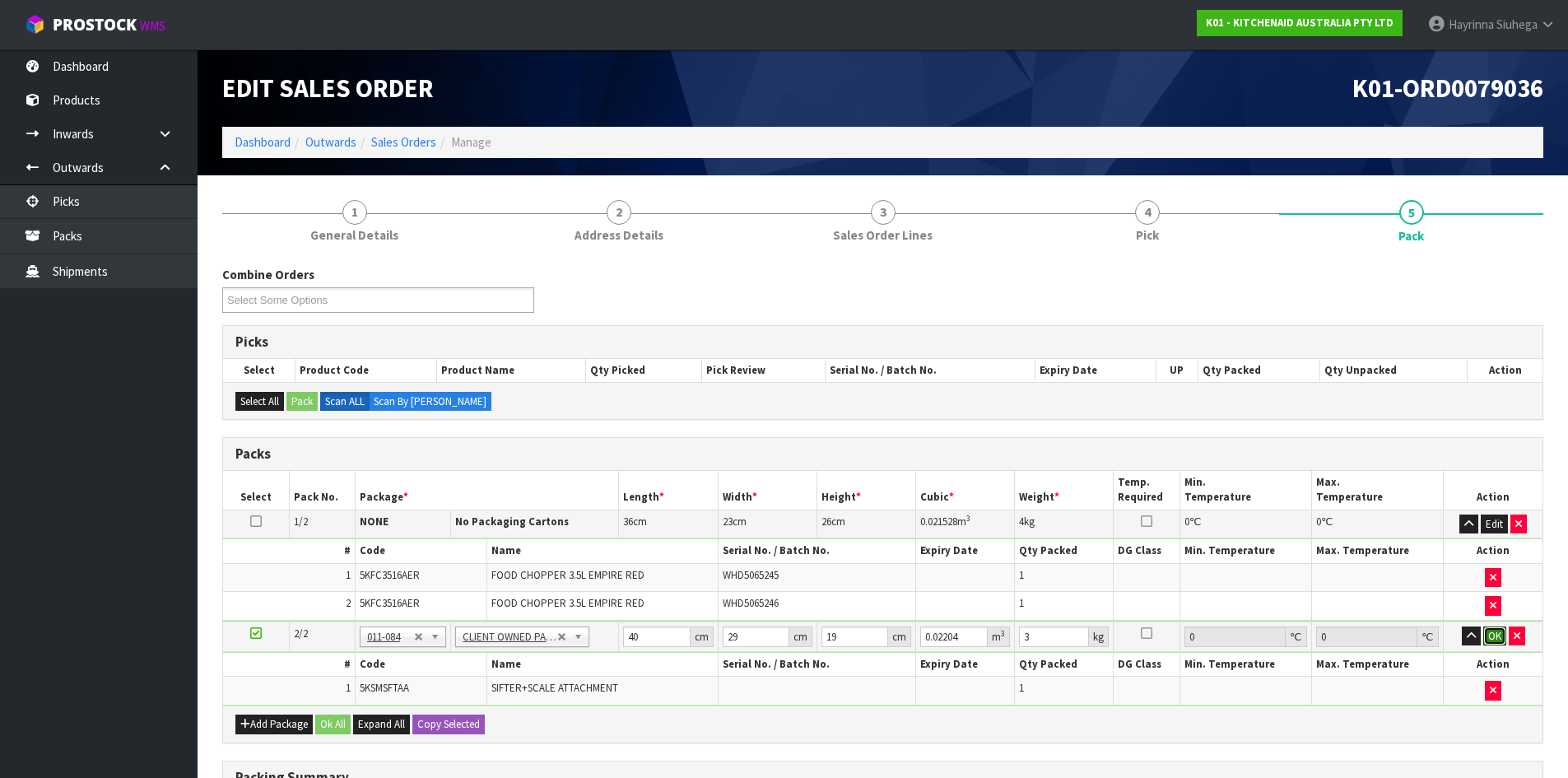
click button "OK" at bounding box center [1494, 636] width 23 height 19
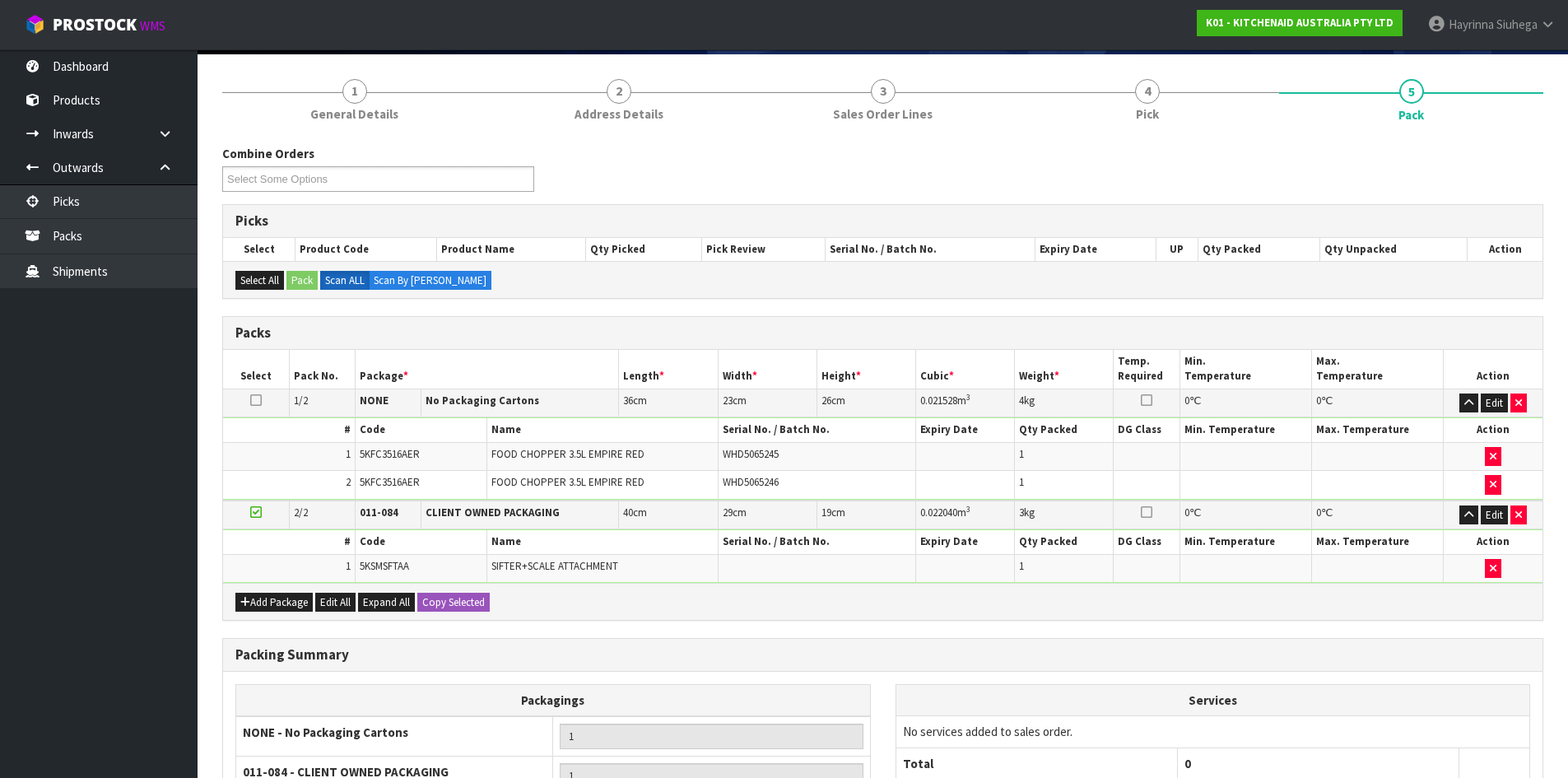
scroll to position [316, 0]
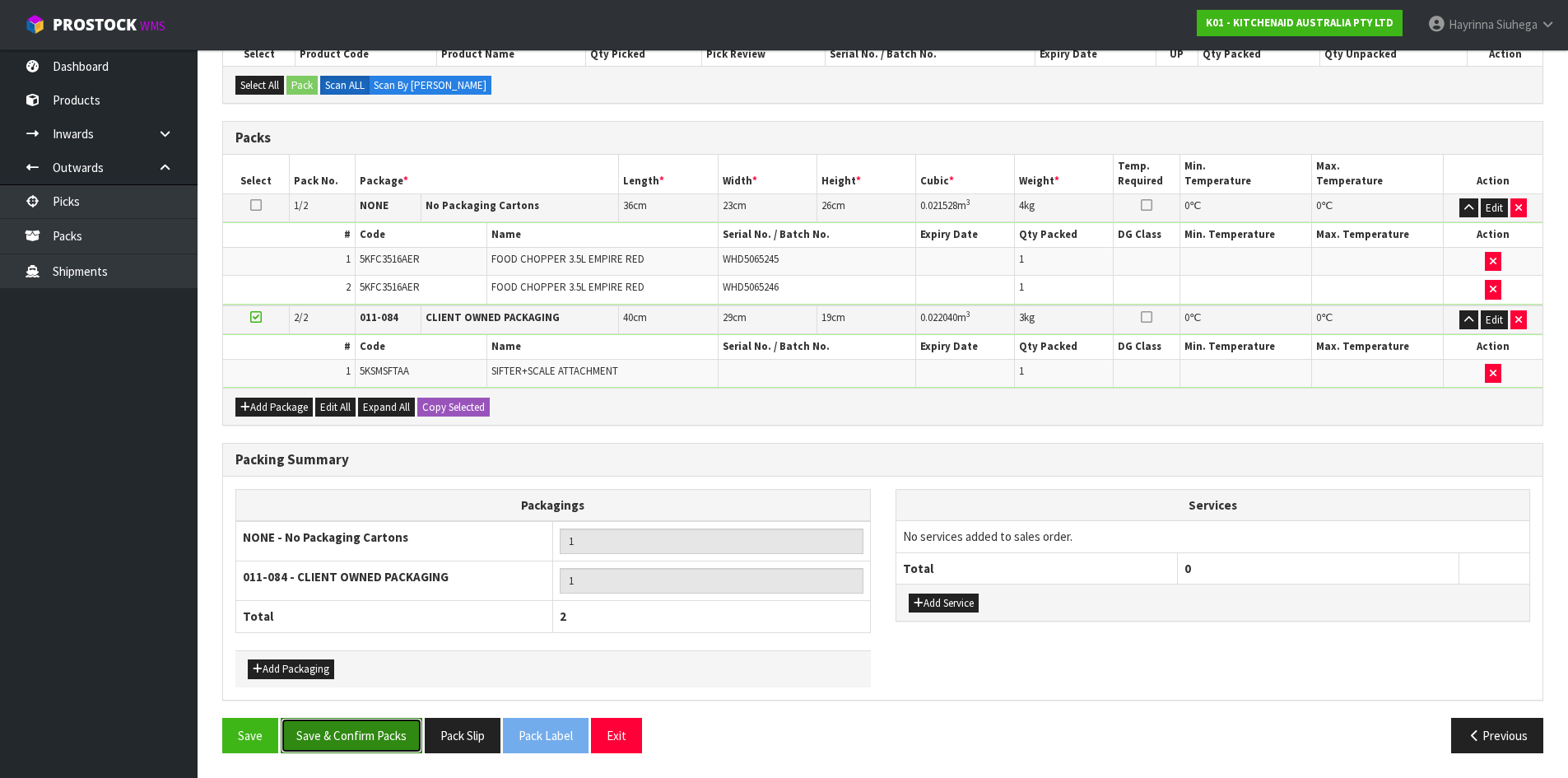
click at [380, 726] on button "Save & Confirm Packs" at bounding box center [351, 736] width 141 height 36
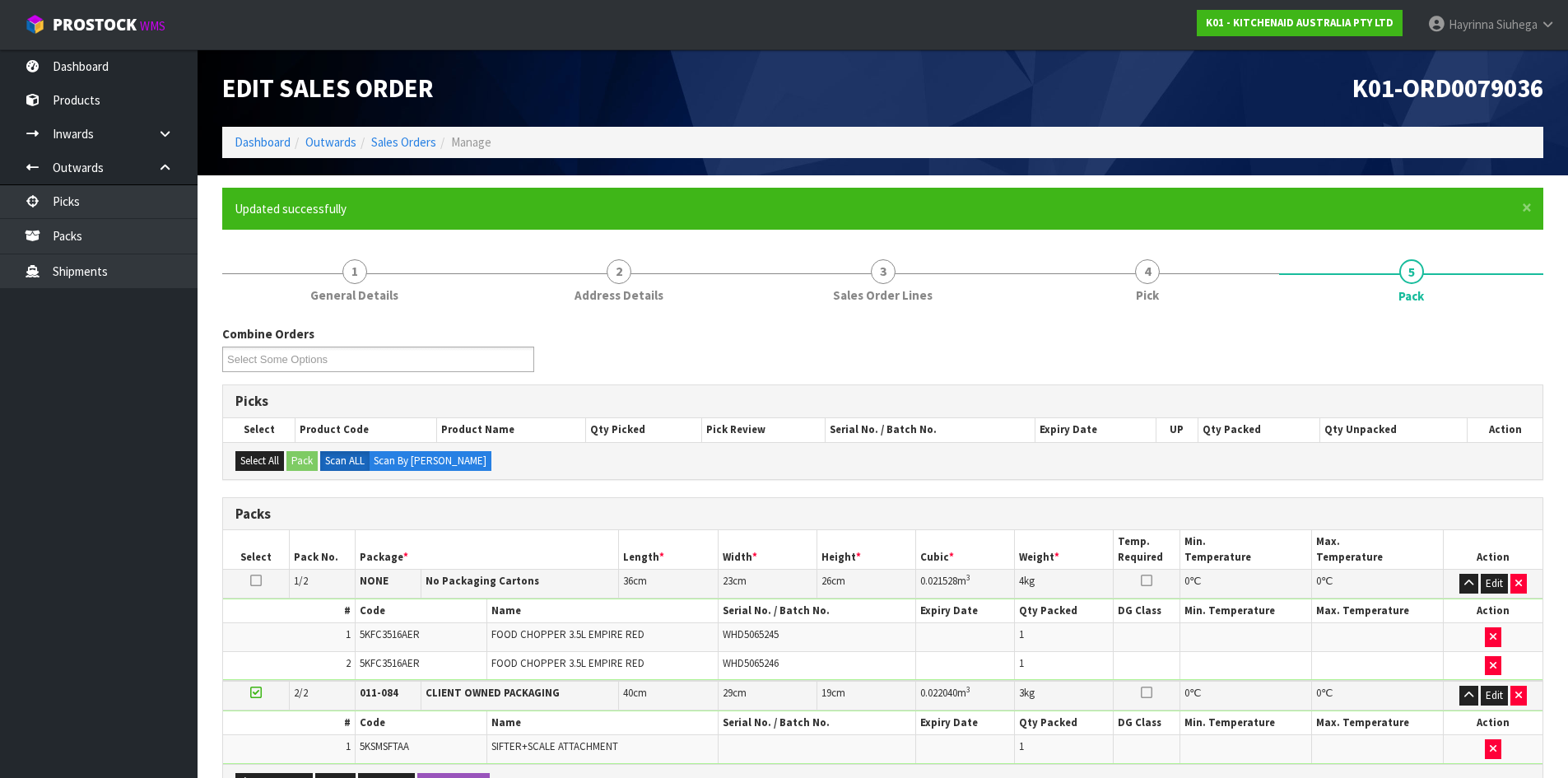
scroll to position [203, 0]
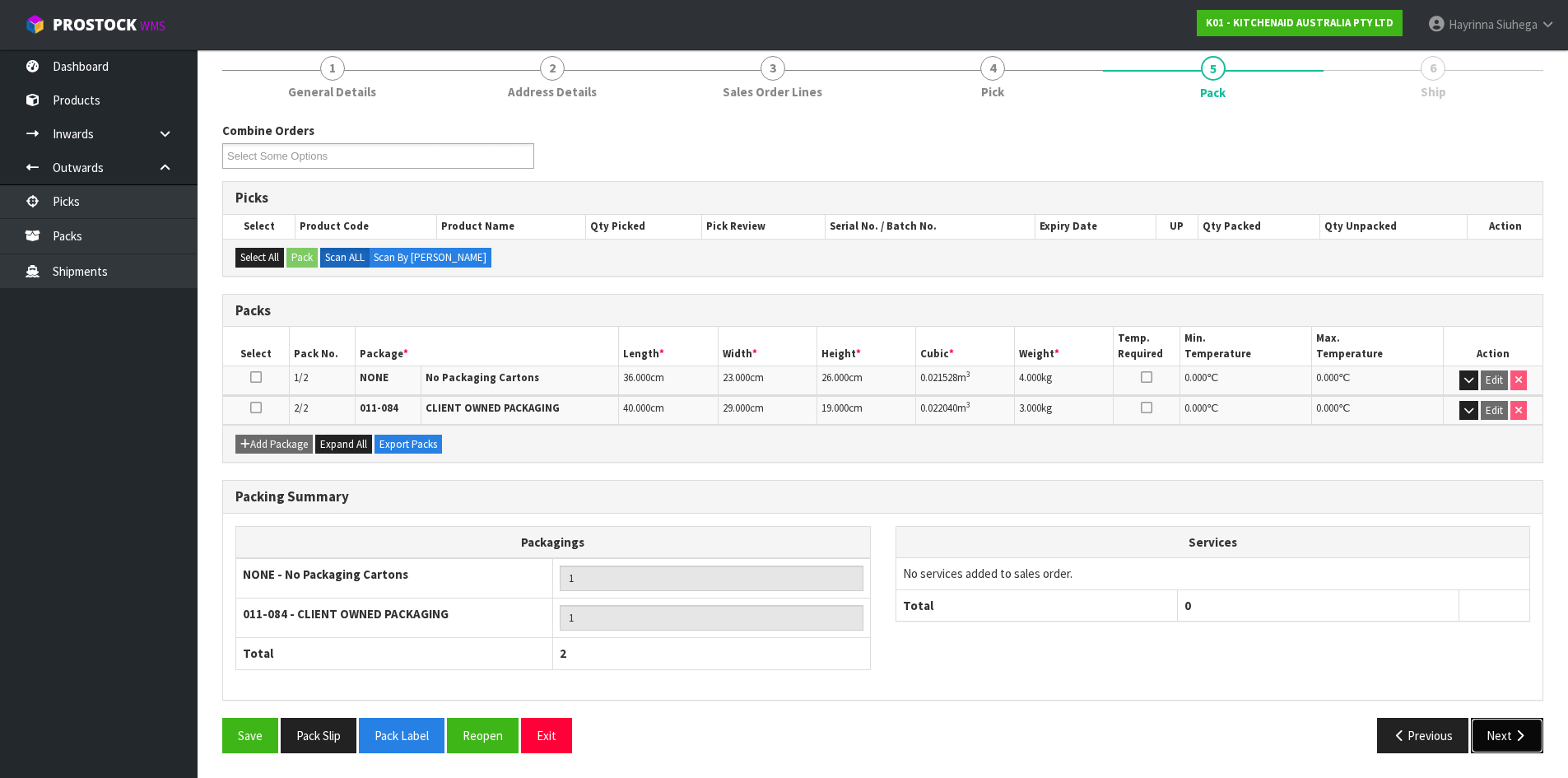
click at [1525, 731] on icon "button" at bounding box center [1520, 735] width 15 height 13
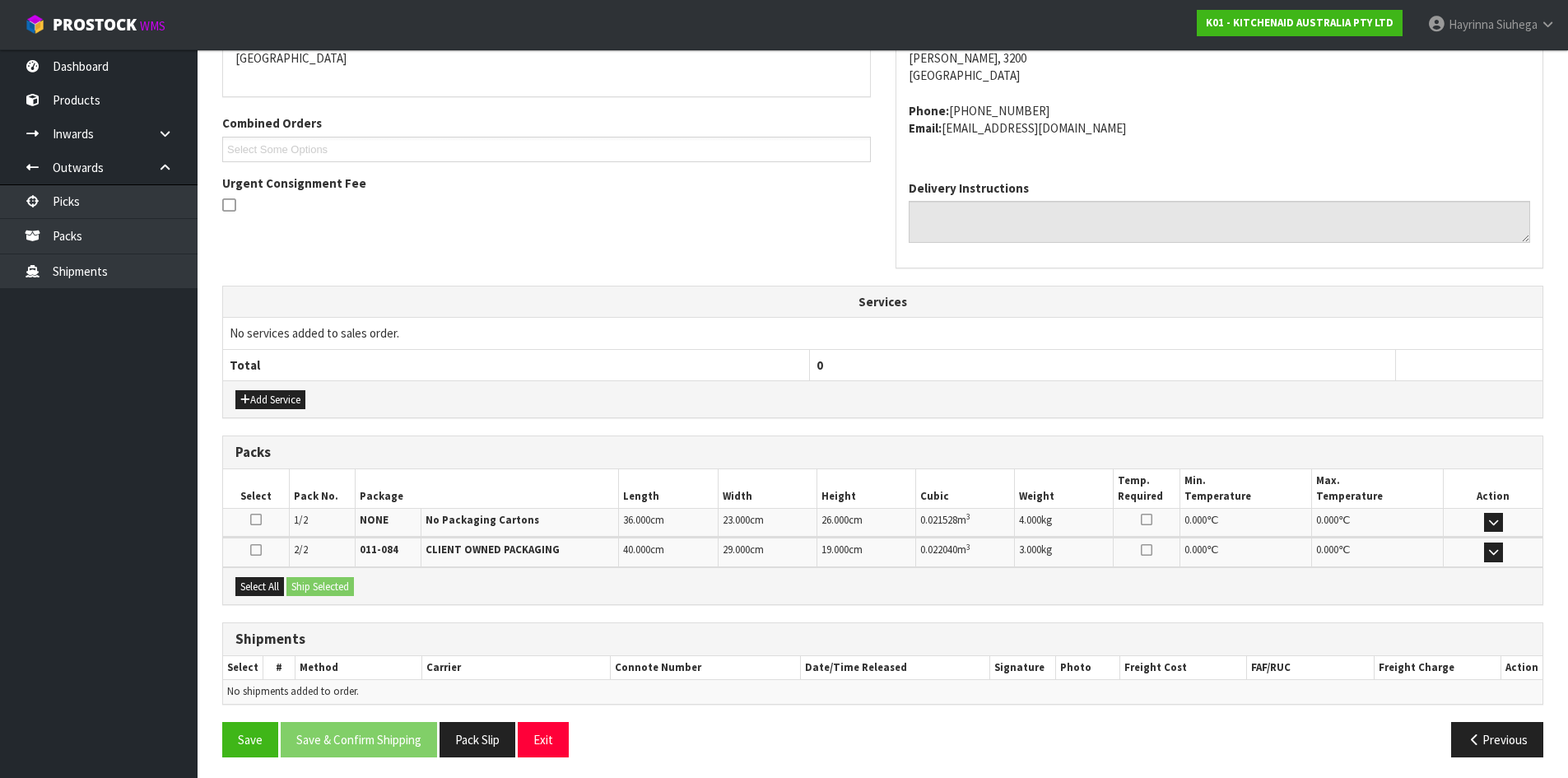
scroll to position [379, 0]
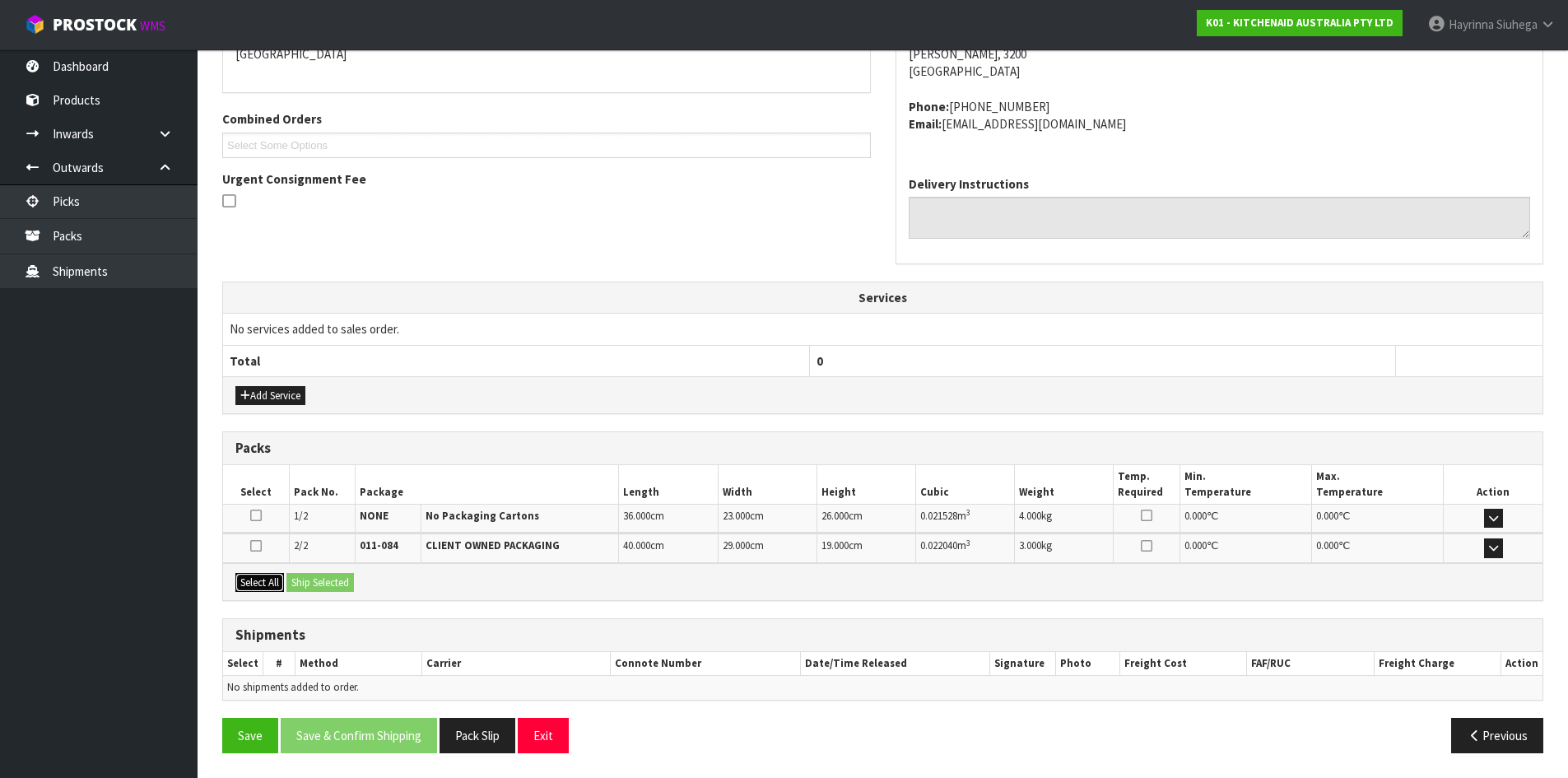
click at [269, 590] on button "Select All" at bounding box center [259, 582] width 48 height 19
click at [329, 579] on button "Ship Selected" at bounding box center [321, 582] width 68 height 19
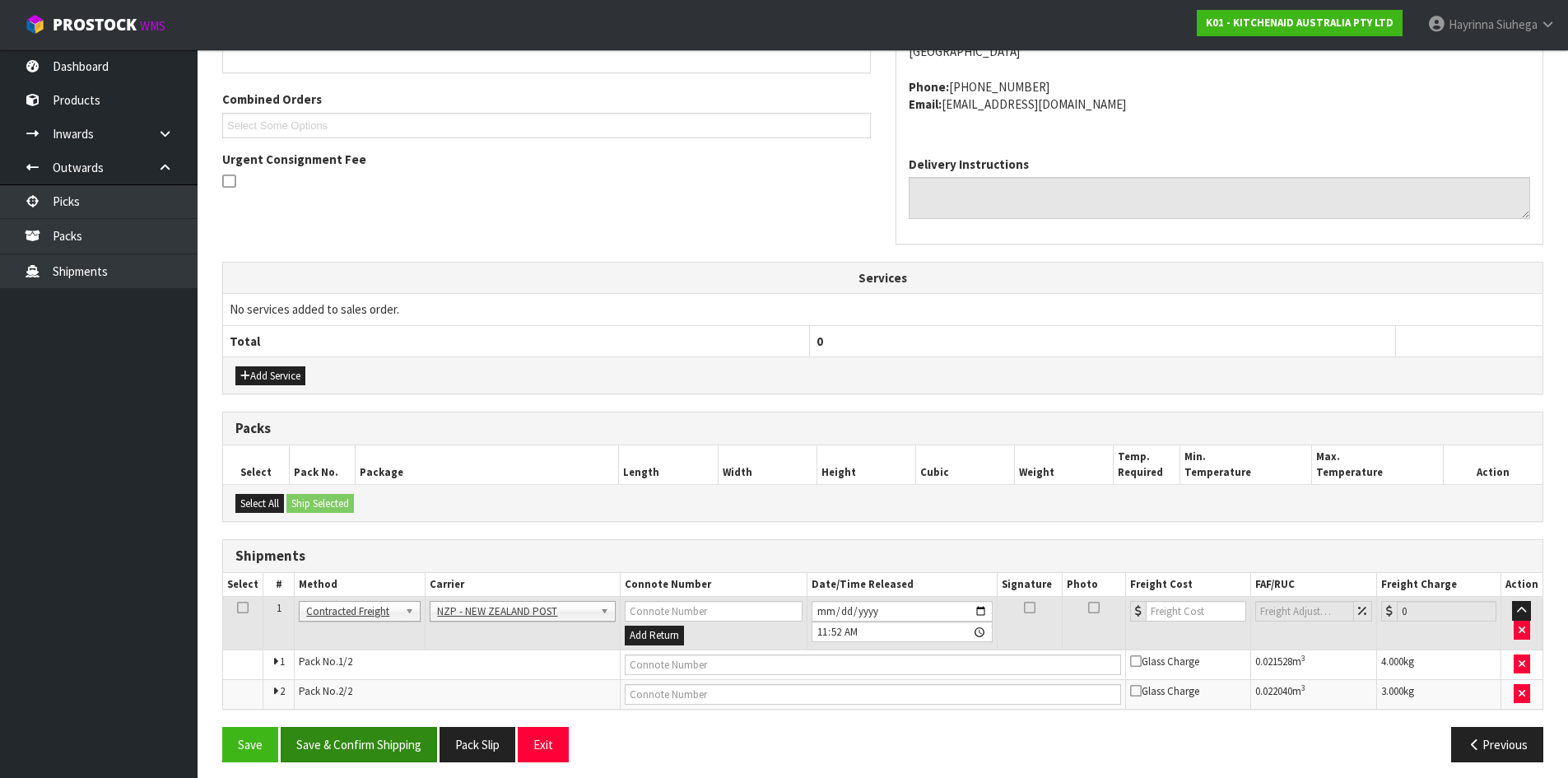
scroll to position [408, 0]
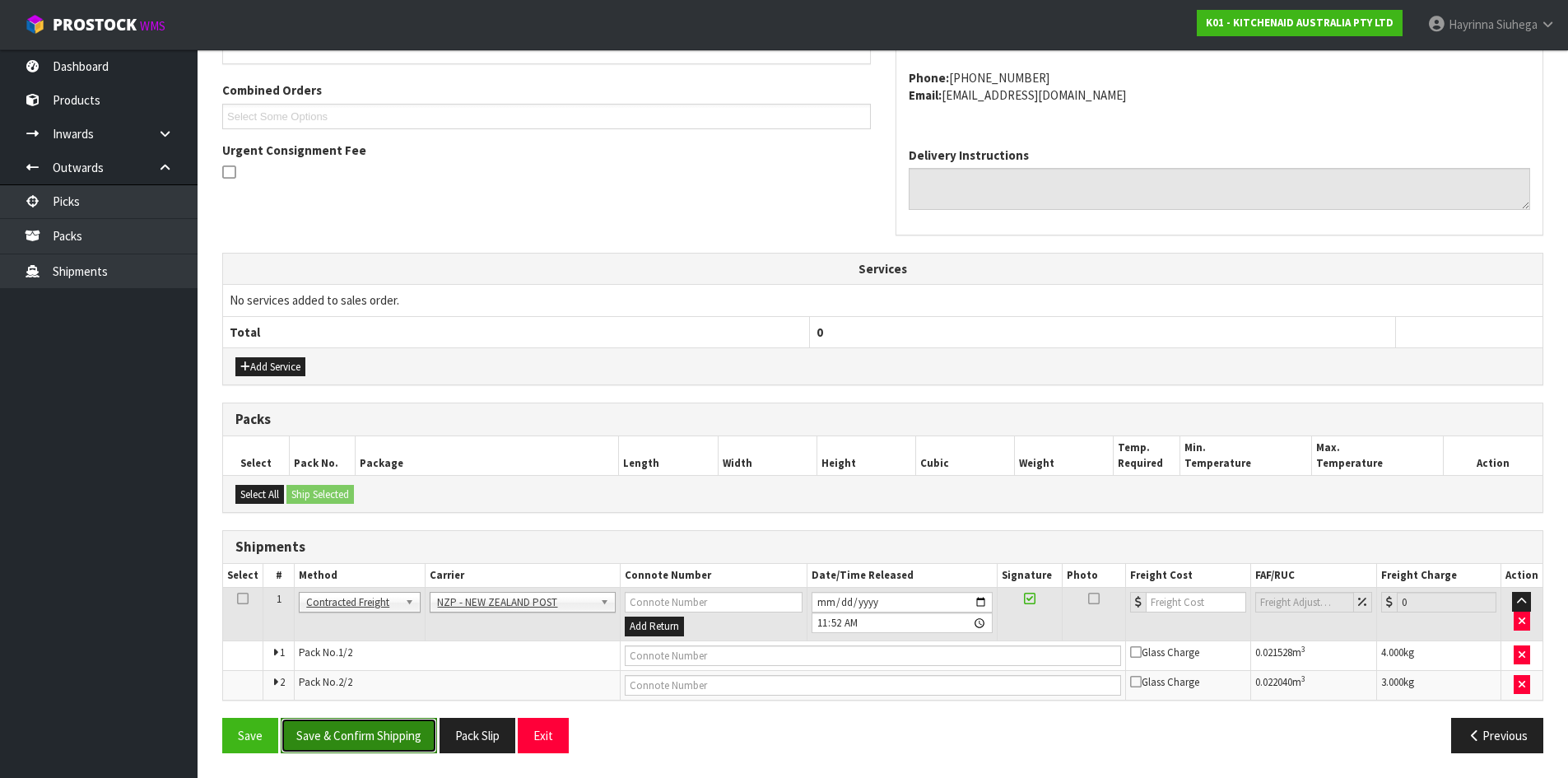
click at [369, 729] on button "Save & Confirm Shipping" at bounding box center [359, 736] width 156 height 36
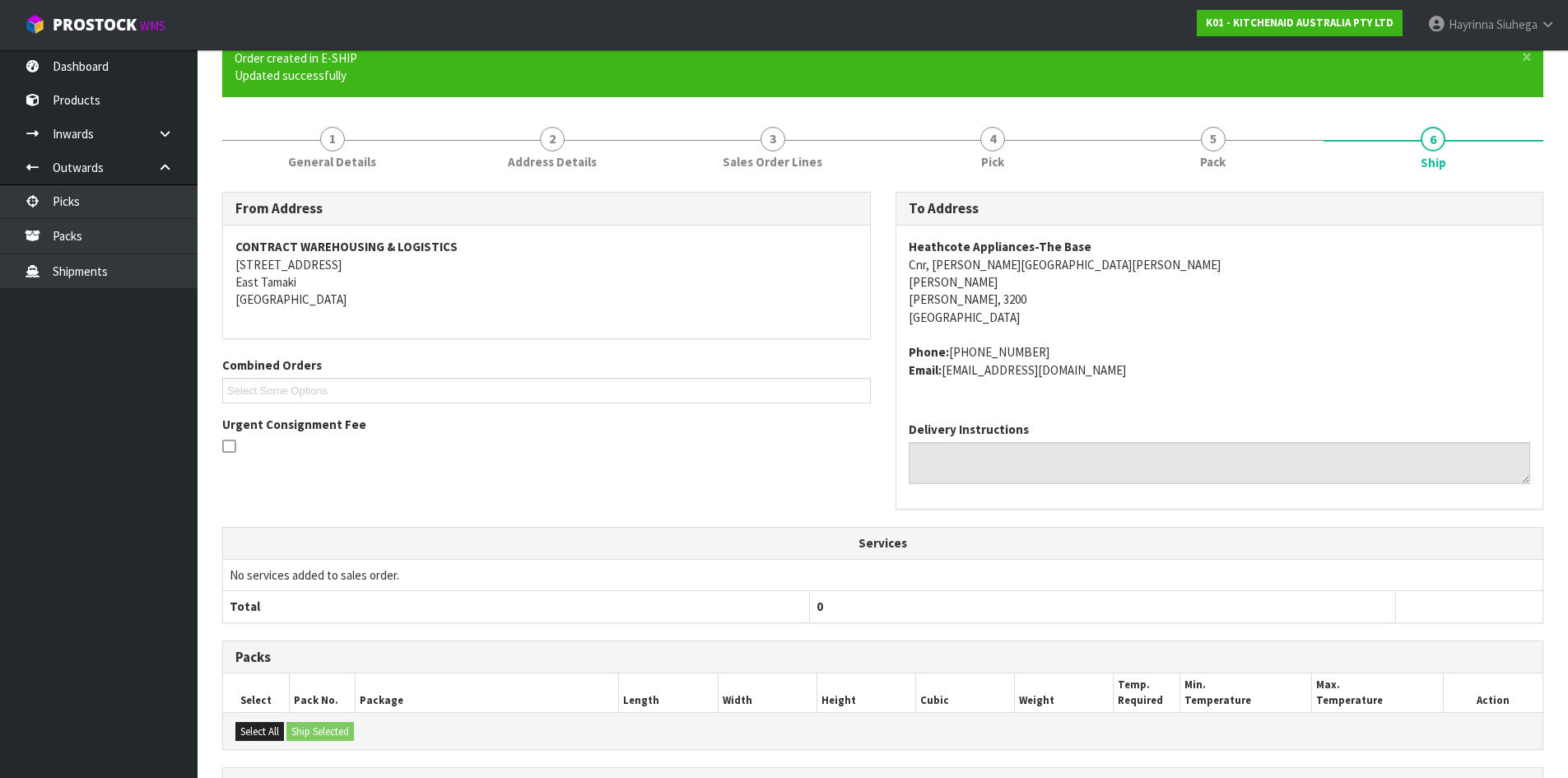
scroll to position [383, 0]
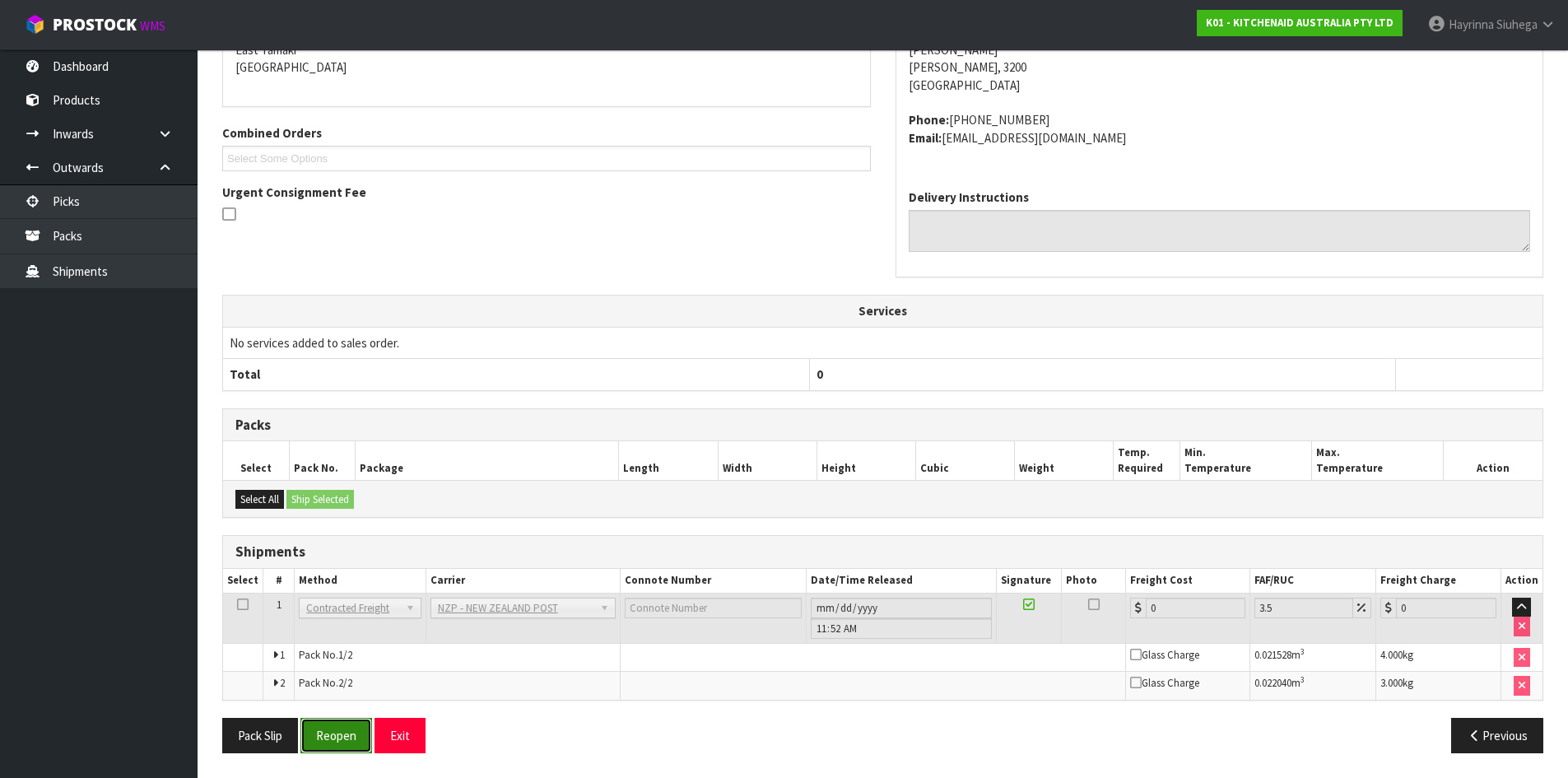
click at [328, 736] on button "Reopen" at bounding box center [336, 736] width 72 height 36
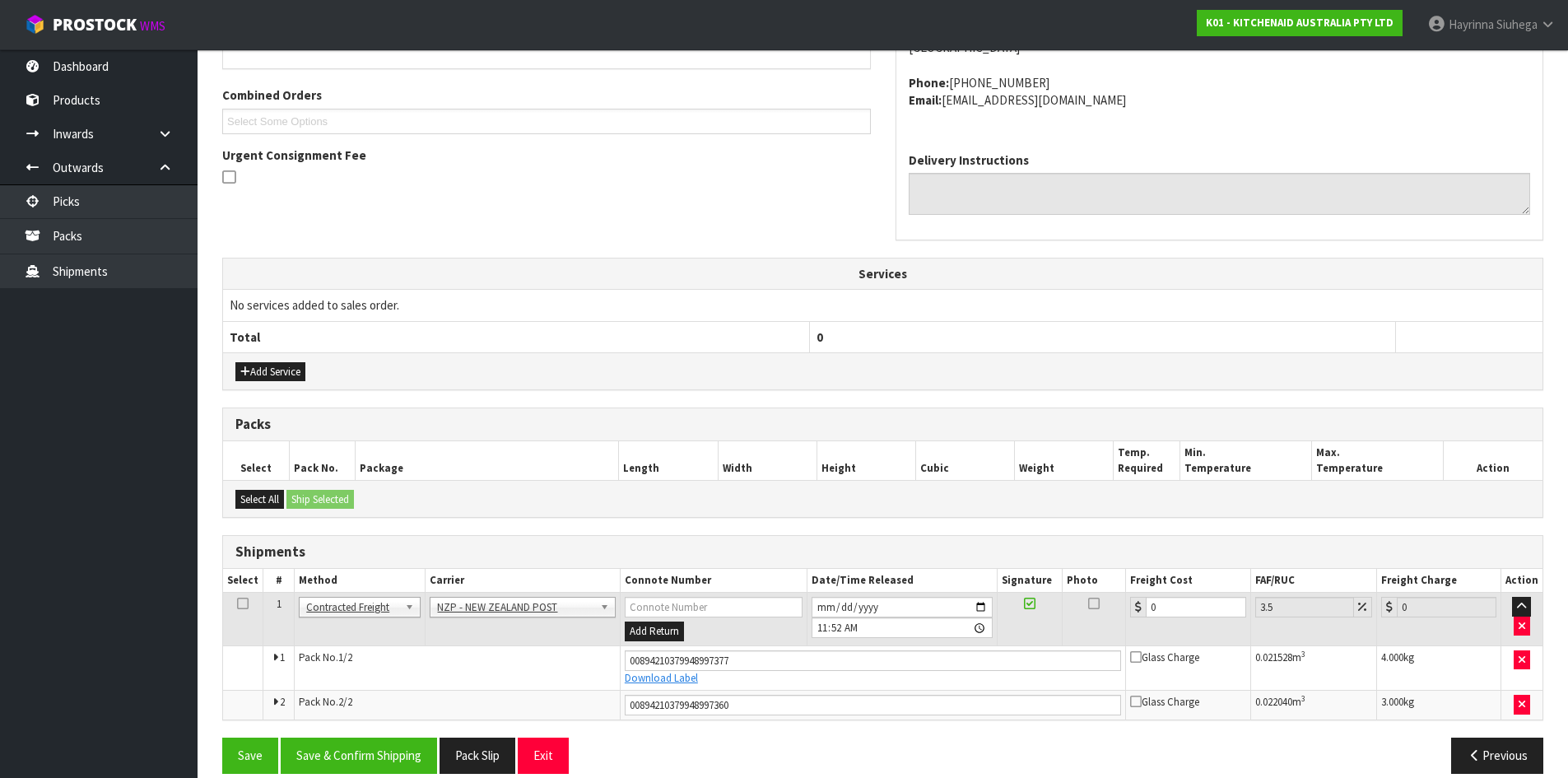
scroll to position [423, 0]
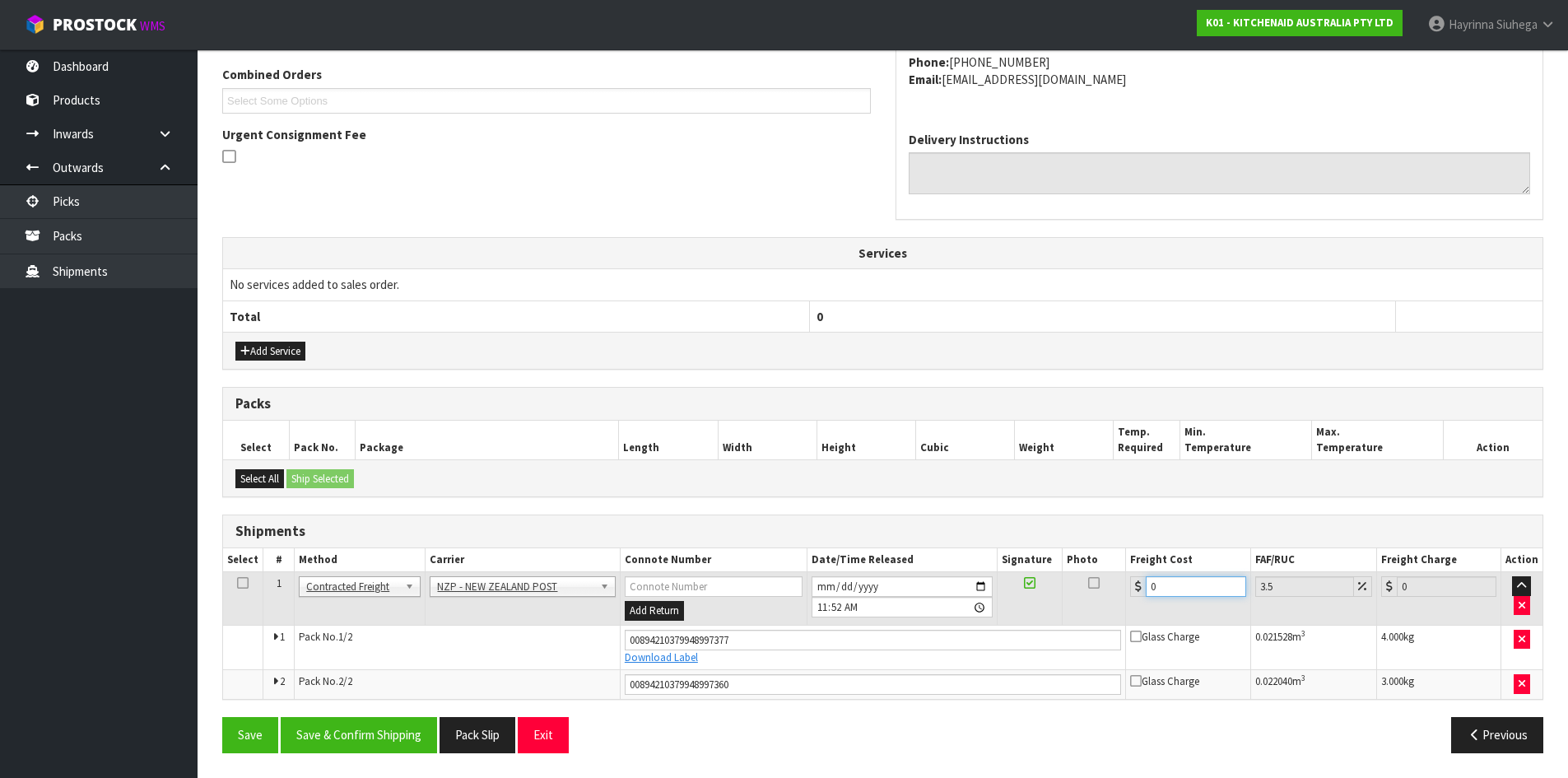
drag, startPoint x: 1166, startPoint y: 587, endPoint x: 1015, endPoint y: 593, distance: 151.1
click at [1072, 598] on tr "1 Client Local Pickup Customer Local Pickup Company Freight Contracted Freight …" at bounding box center [883, 599] width 1319 height 53
click at [222, 717] on button "Save" at bounding box center [250, 735] width 56 height 36
click at [371, 732] on button "Save & Confirm Shipping" at bounding box center [359, 735] width 156 height 36
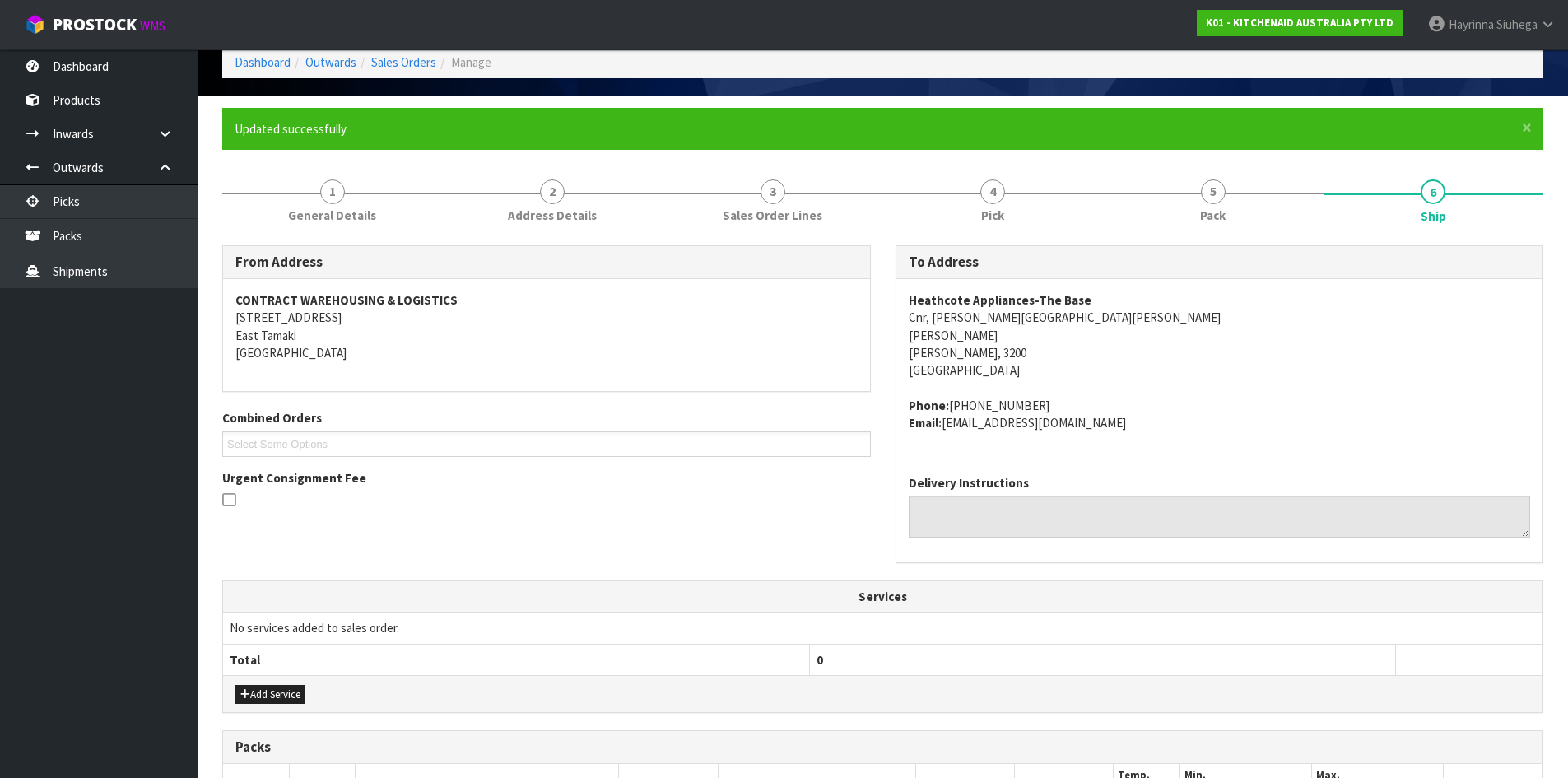
scroll to position [376, 0]
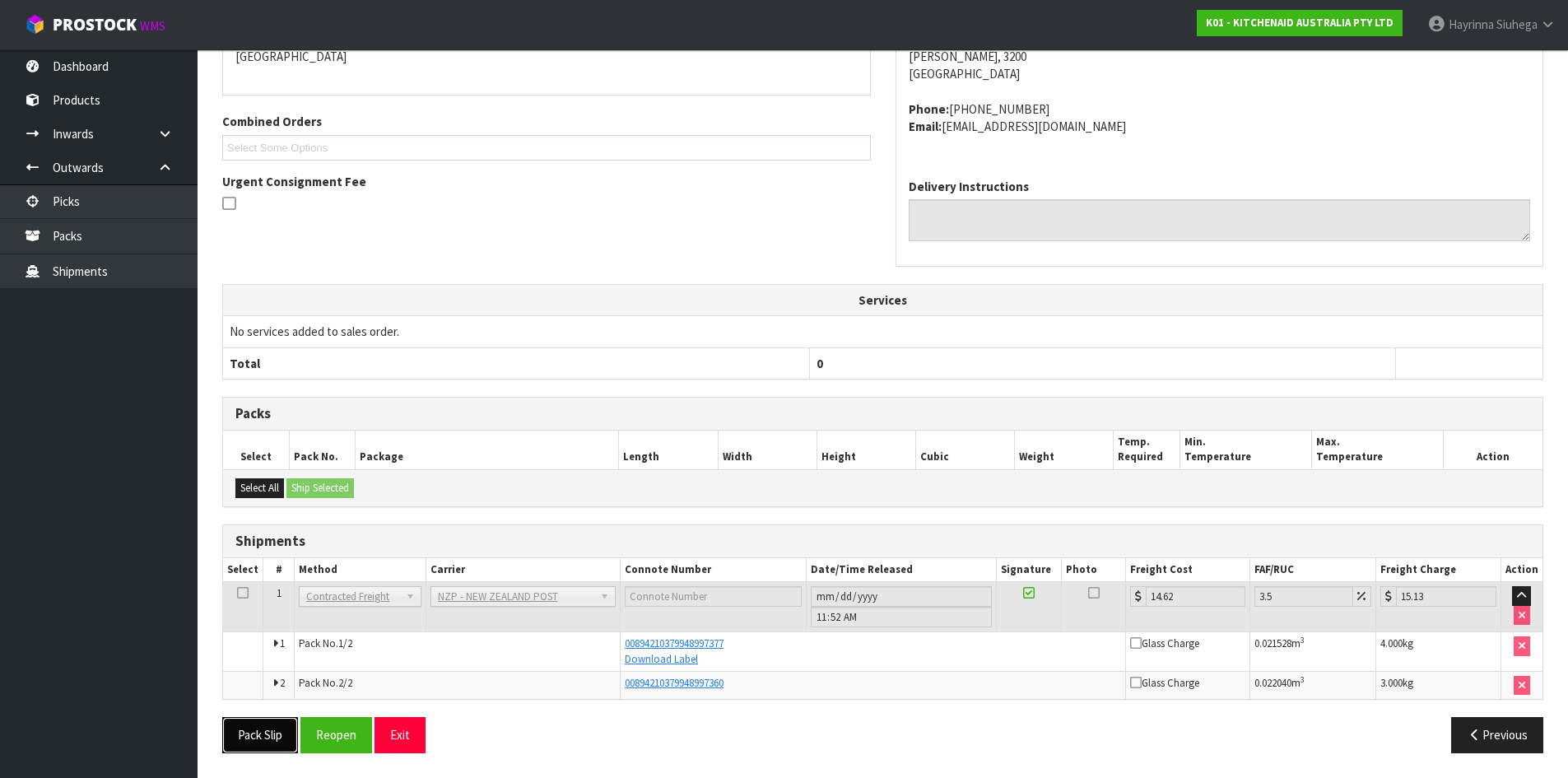
click at [241, 744] on button "Pack Slip" at bounding box center [260, 735] width 76 height 36
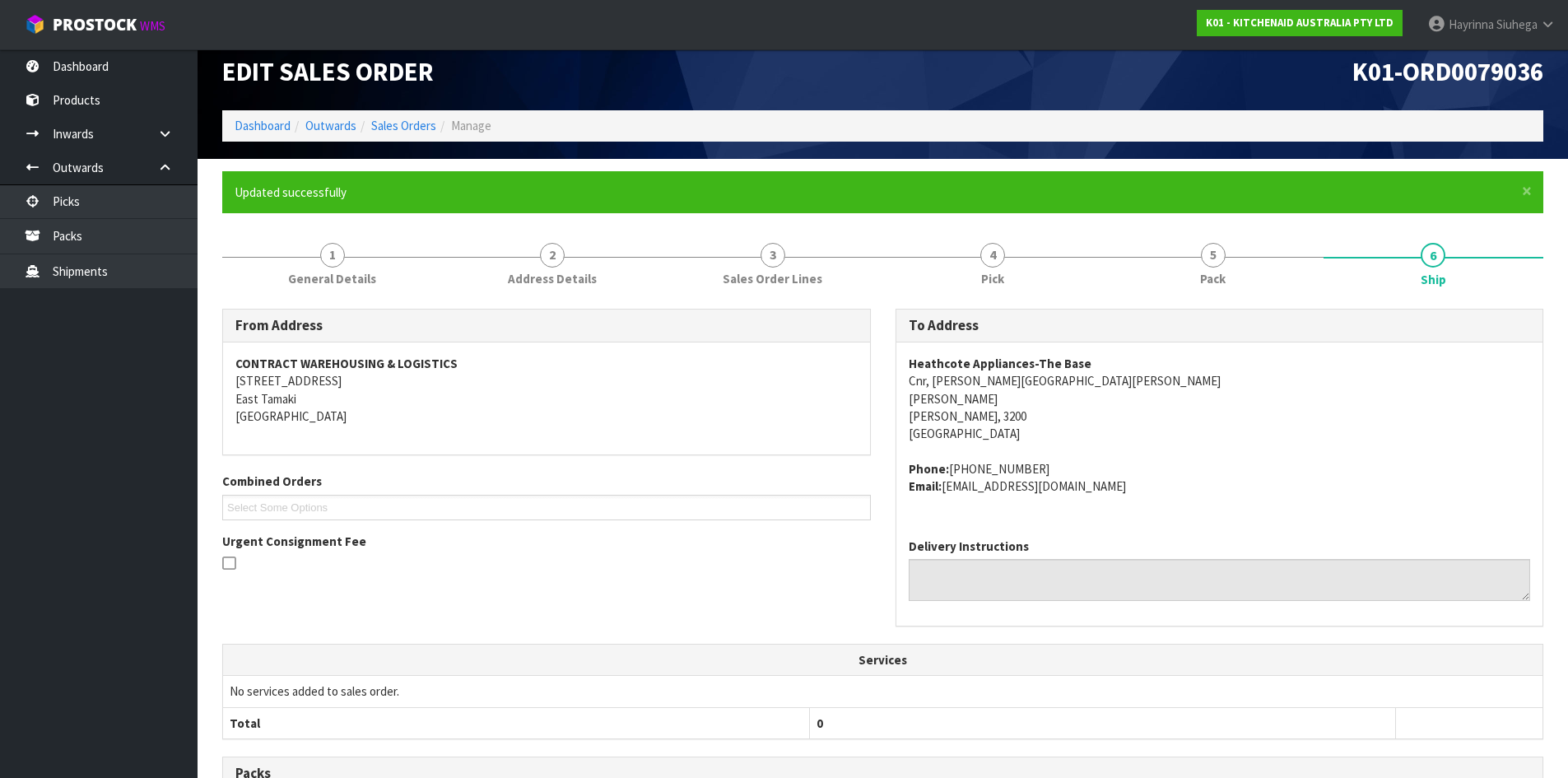
scroll to position [0, 0]
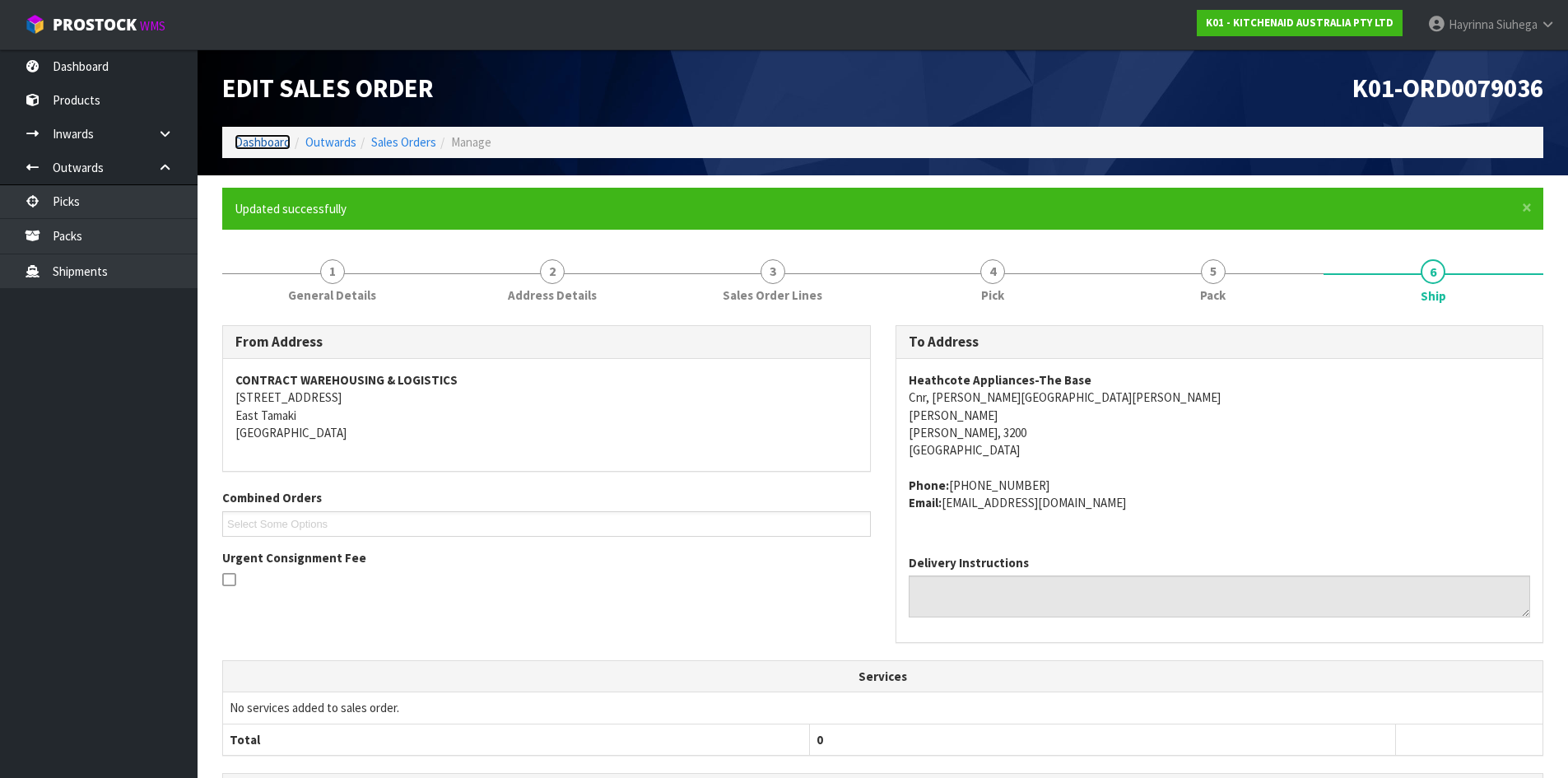
click at [269, 139] on link "Dashboard" at bounding box center [262, 142] width 56 height 15
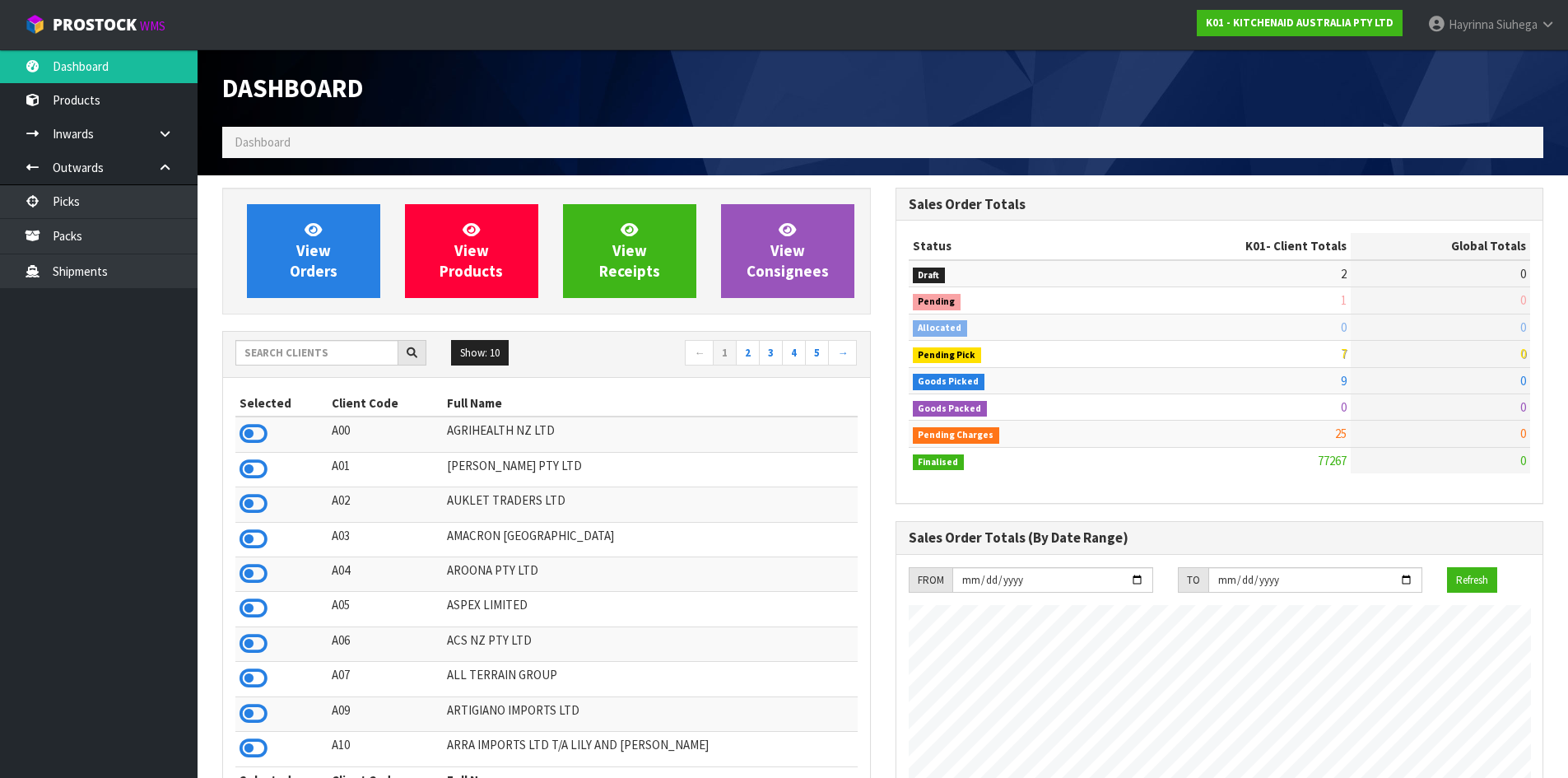
scroll to position [1247, 672]
click at [127, 223] on link "Packs" at bounding box center [99, 236] width 198 height 34
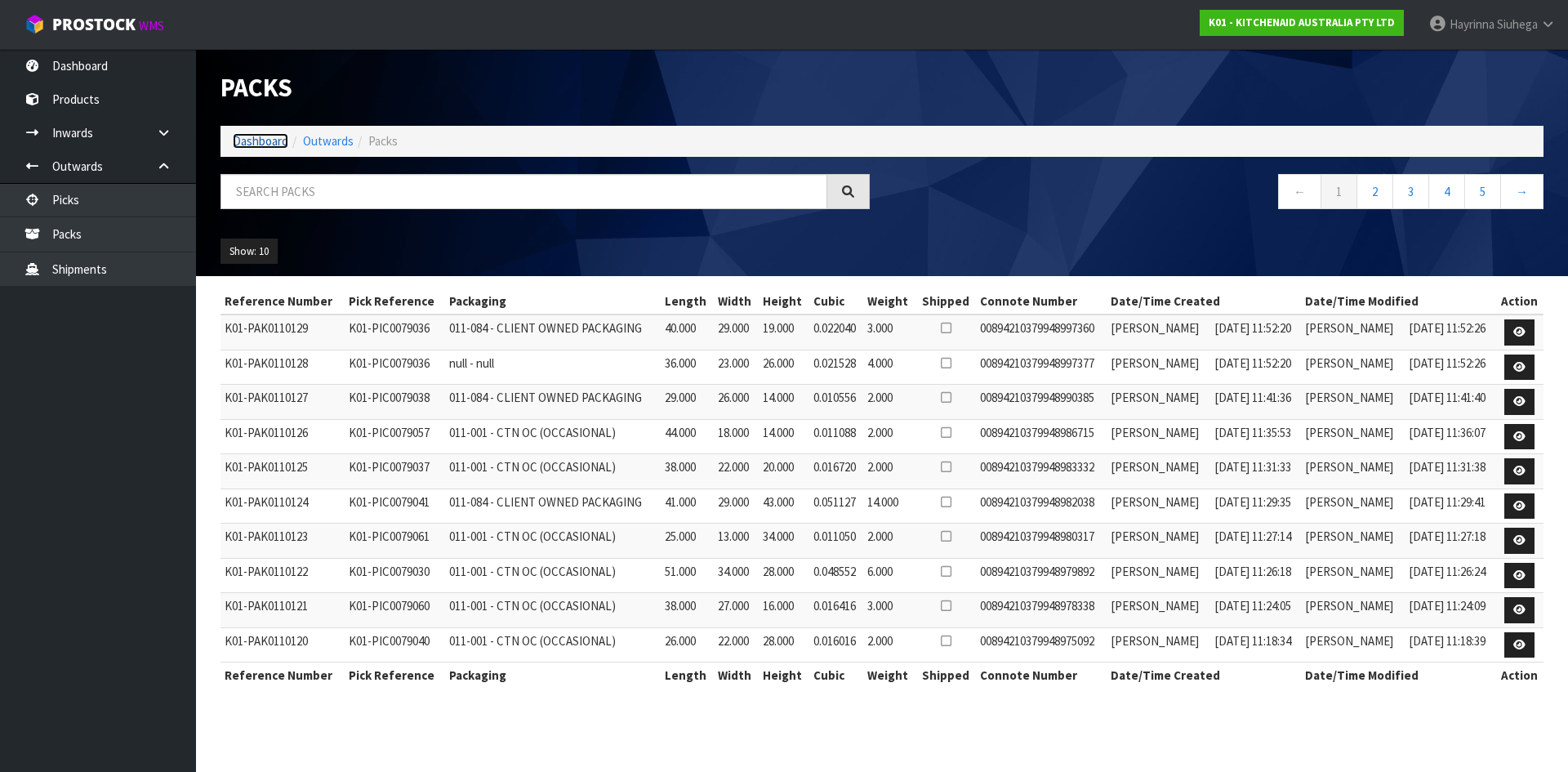
click at [280, 142] on link "Dashboard" at bounding box center [260, 141] width 55 height 15
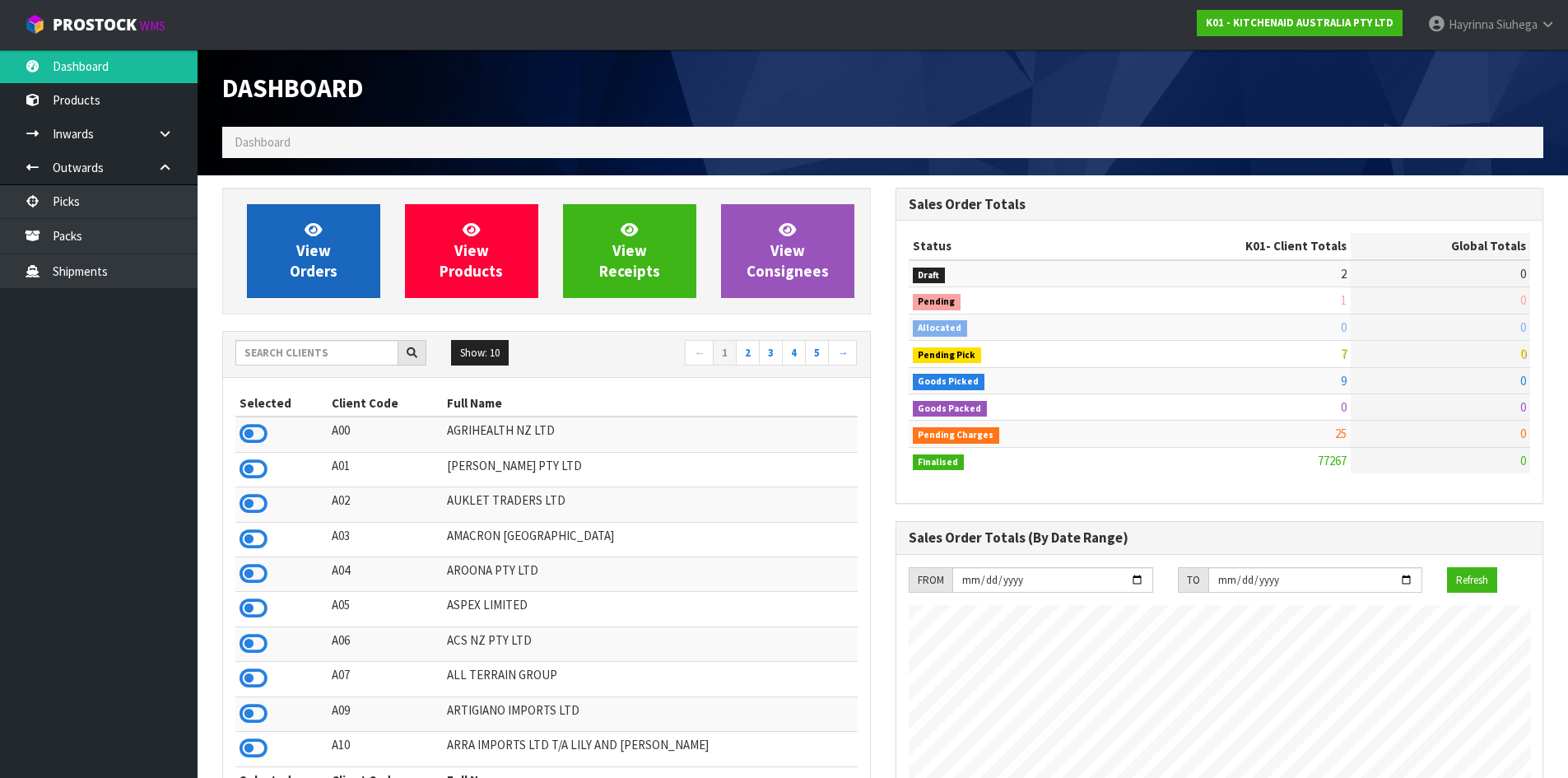
scroll to position [1247, 672]
click at [308, 256] on span "View Orders" at bounding box center [314, 250] width 47 height 62
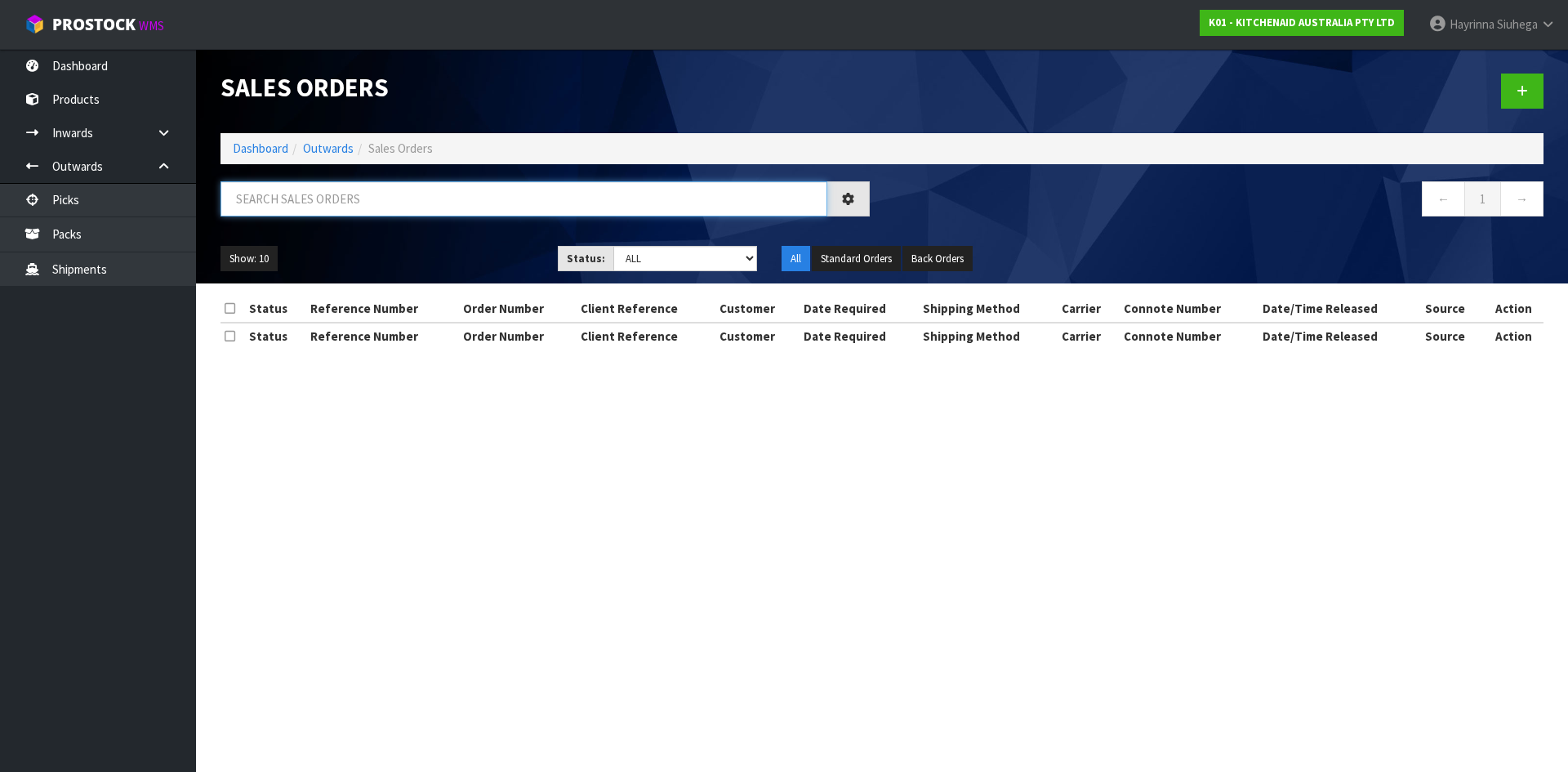
click at [351, 195] on input "text" at bounding box center [524, 199] width 607 height 35
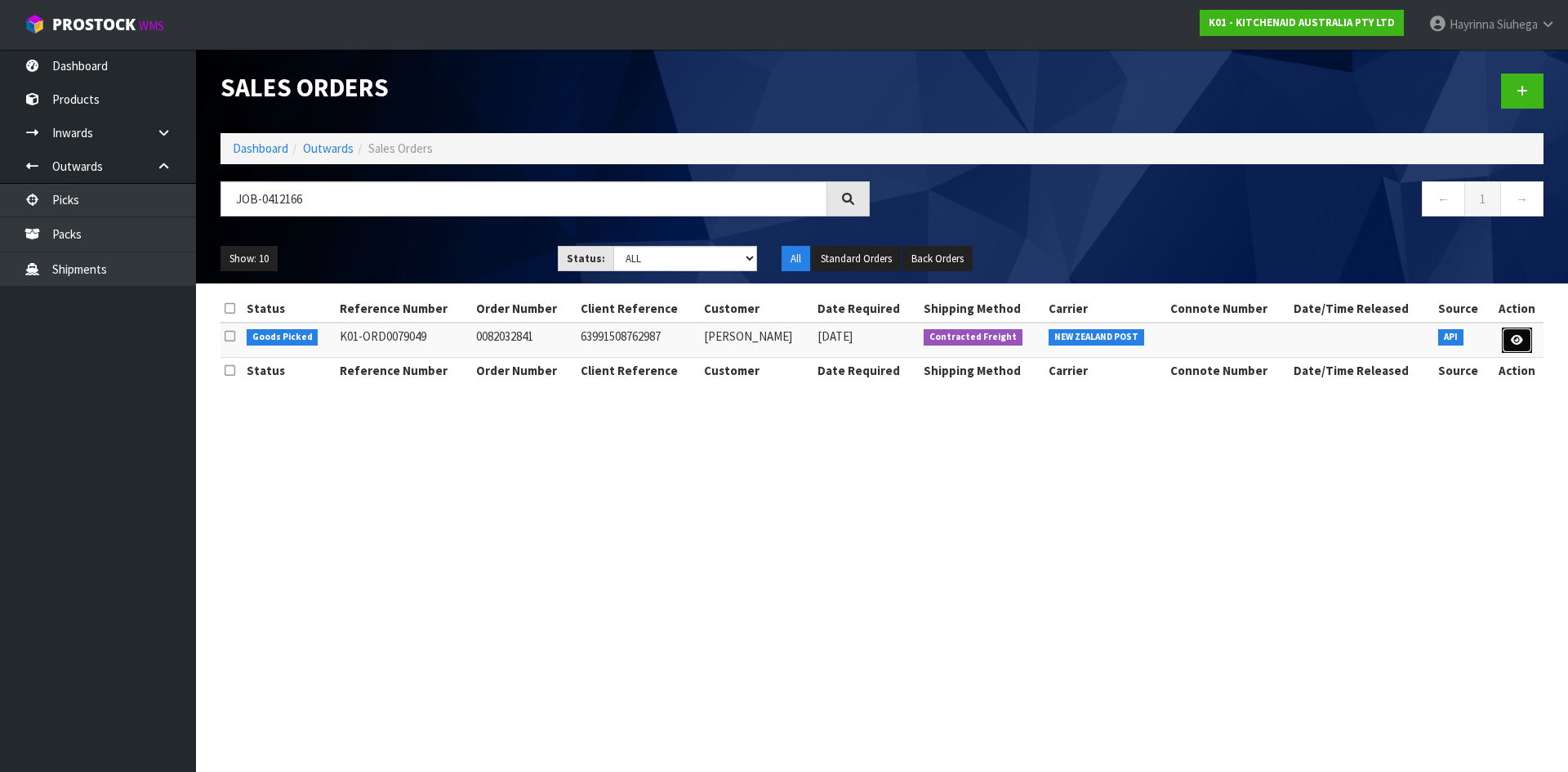
click at [1511, 336] on icon at bounding box center [1517, 340] width 13 height 11
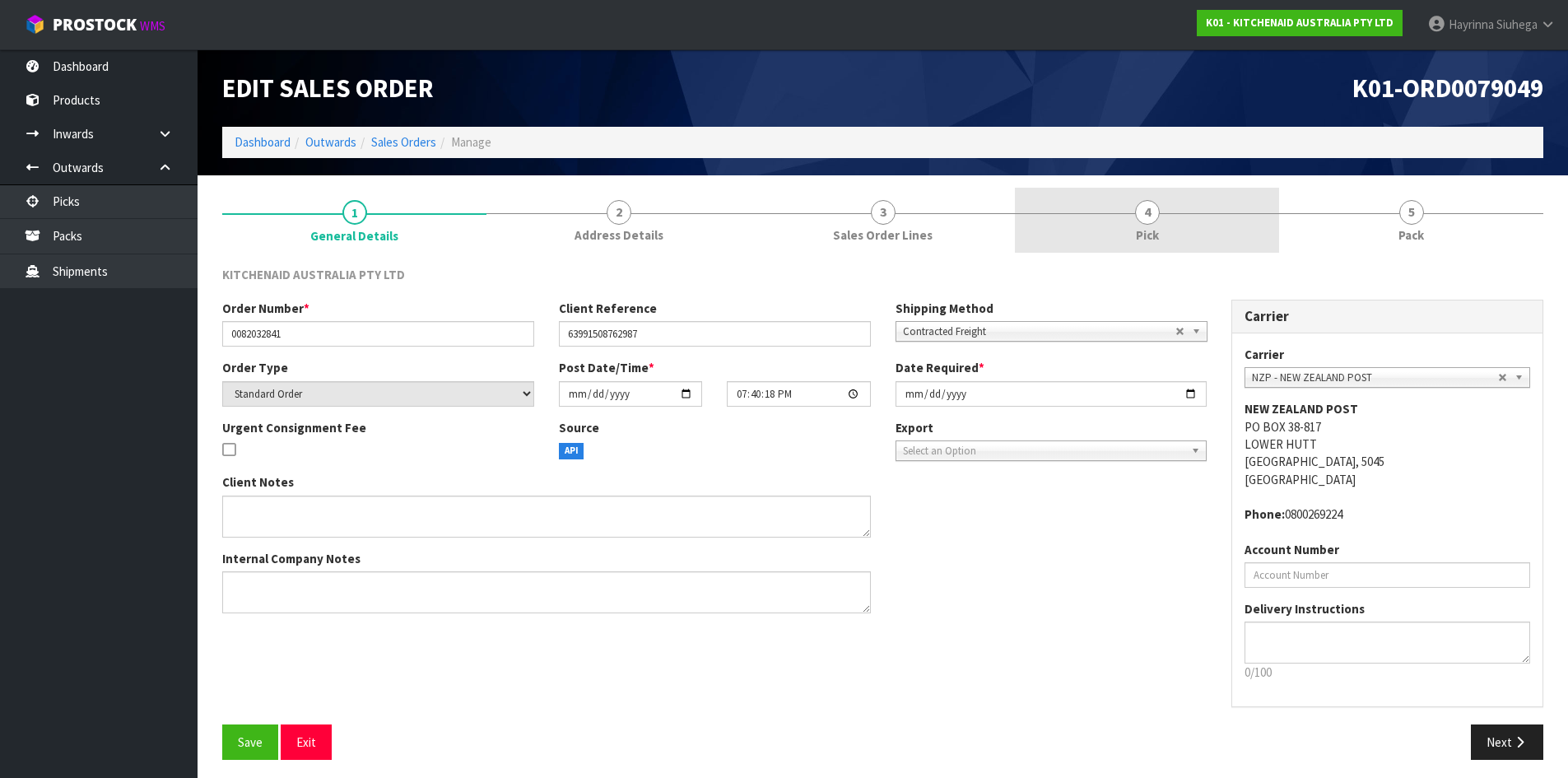
click at [1180, 228] on link "4 Pick" at bounding box center [1147, 220] width 264 height 65
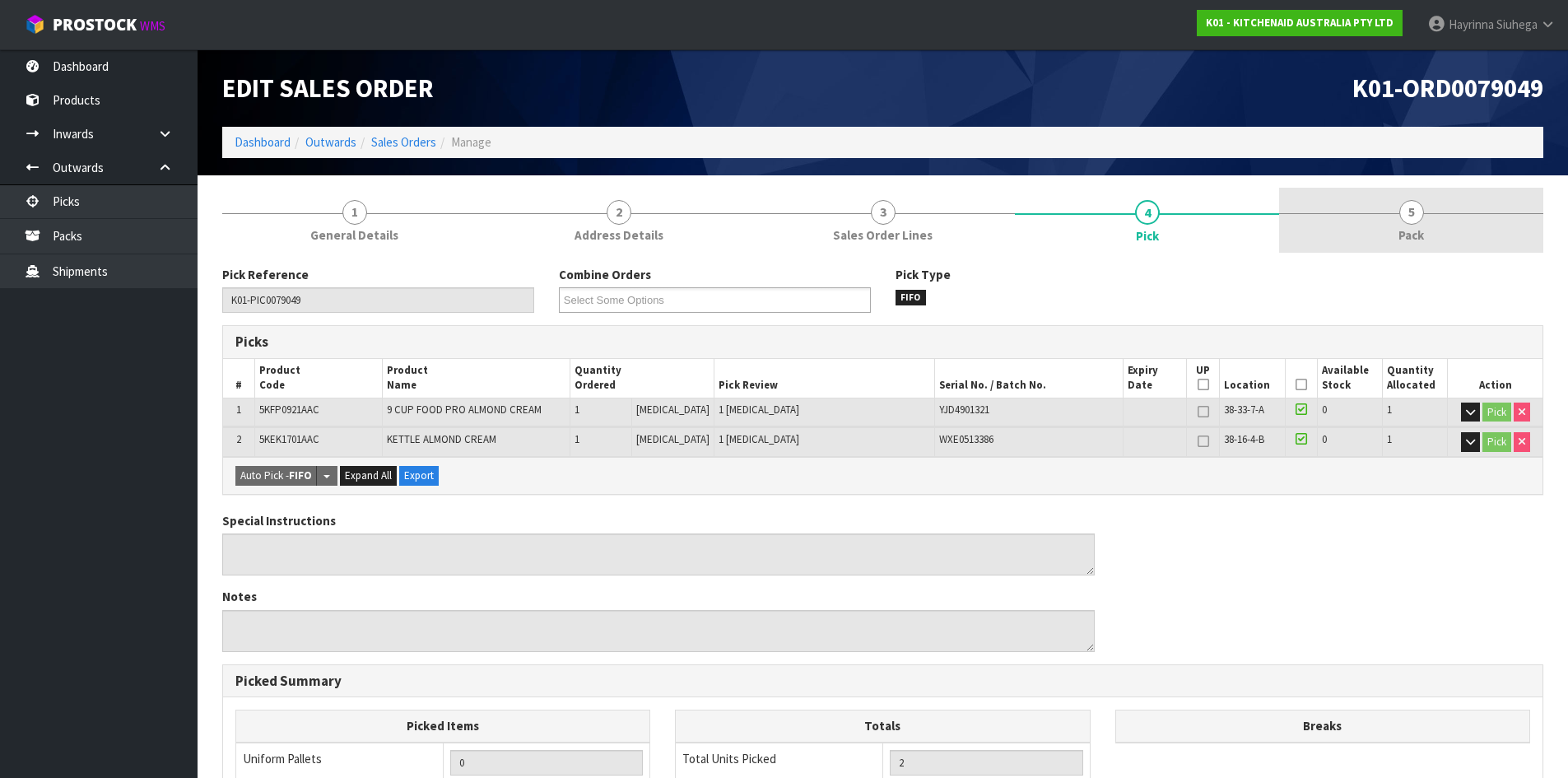
click at [1389, 217] on link "5 Pack" at bounding box center [1412, 220] width 264 height 65
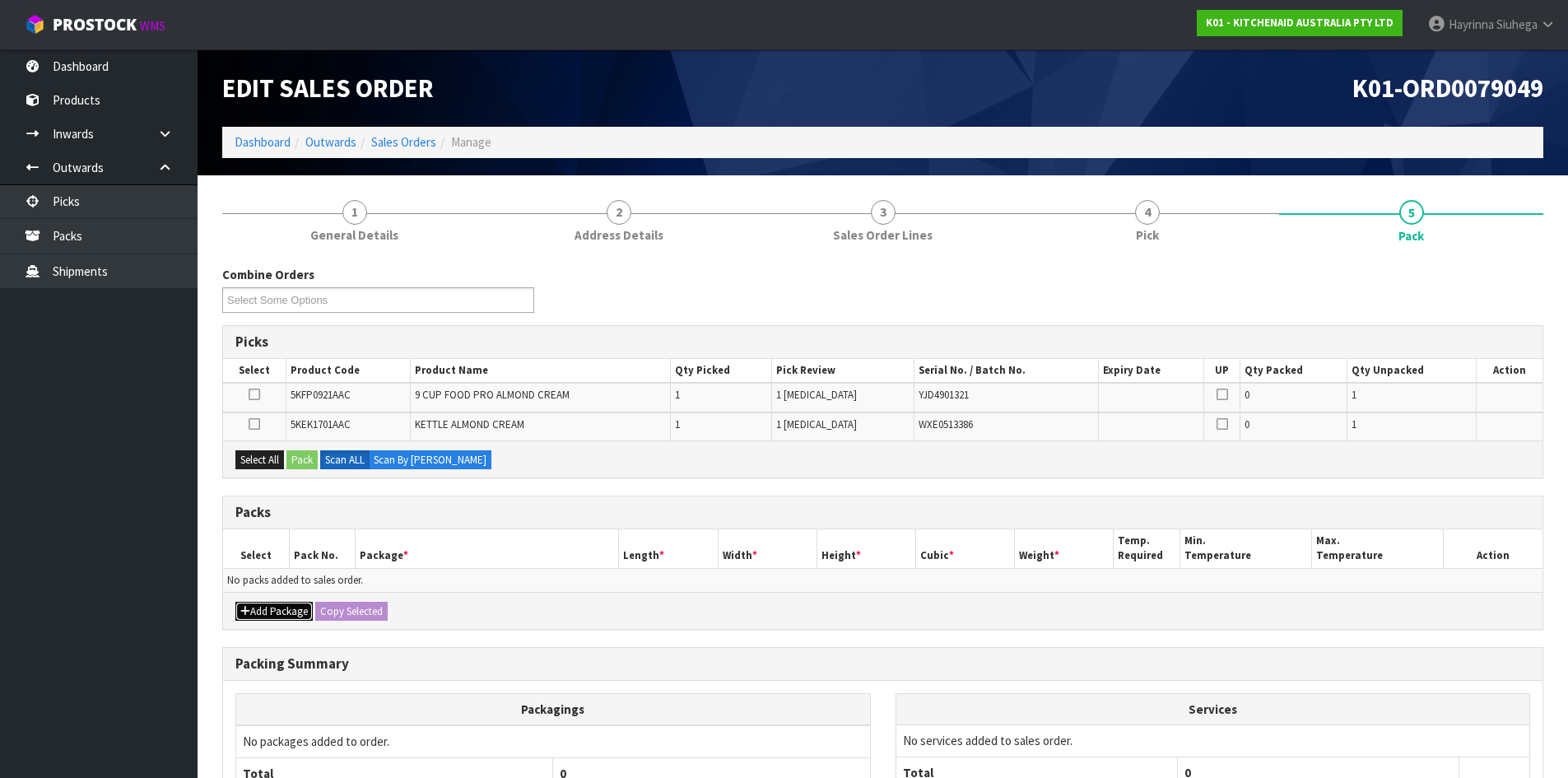
click at [254, 607] on button "Add Package" at bounding box center [274, 611] width 78 height 19
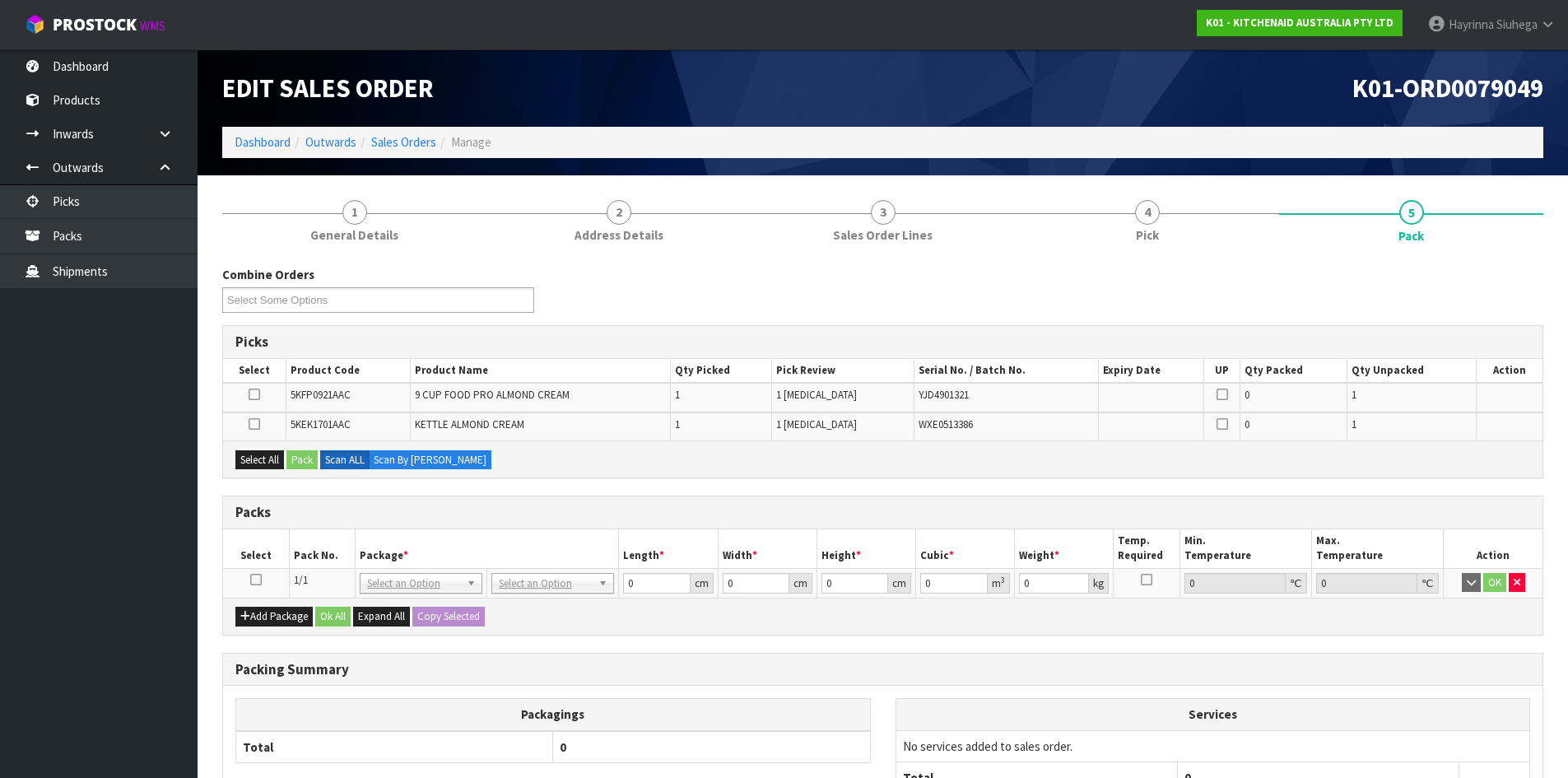
click at [256, 579] on icon at bounding box center [256, 579] width 12 height 1
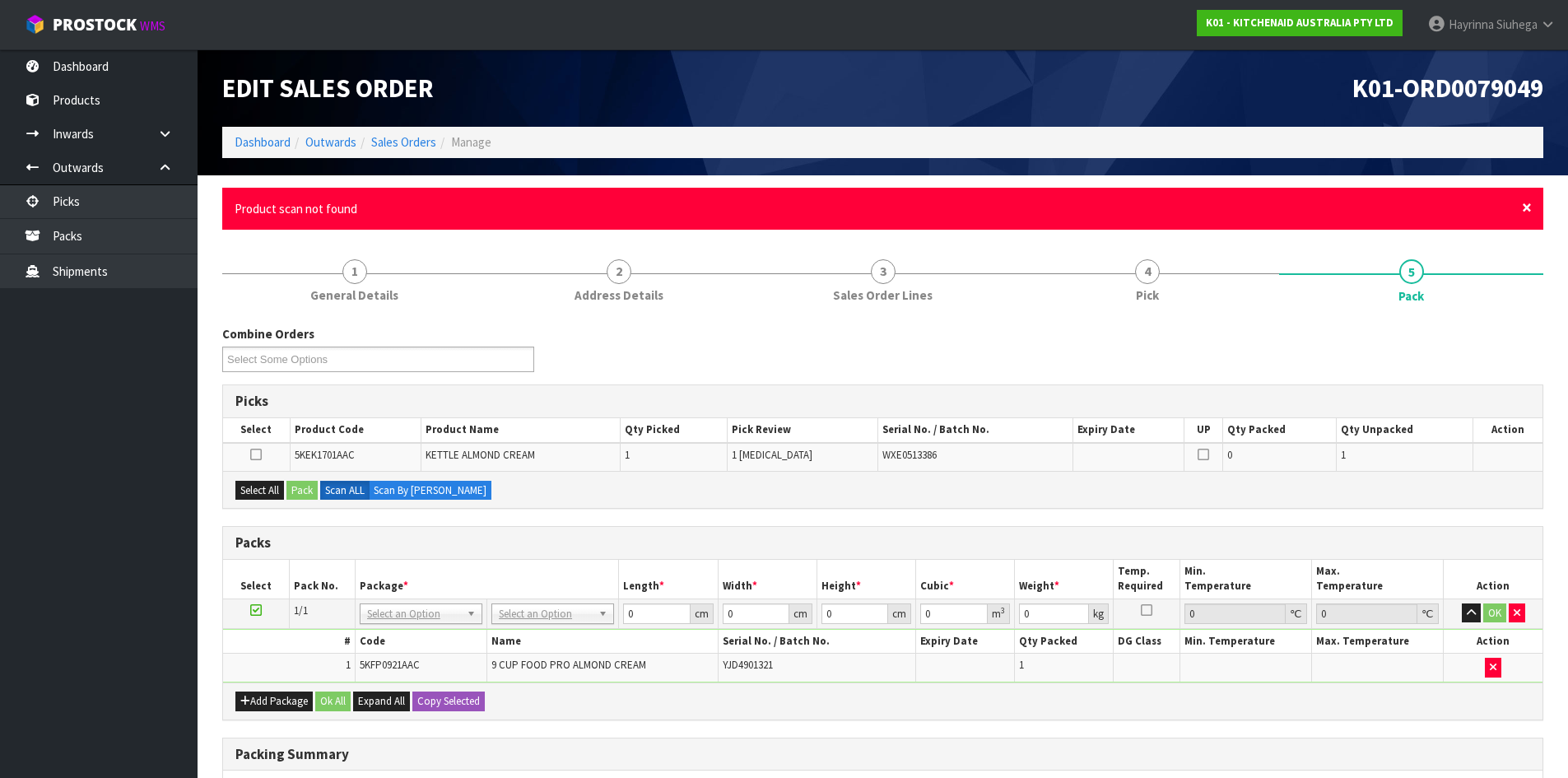
click at [1527, 206] on span "×" at bounding box center [1527, 207] width 10 height 23
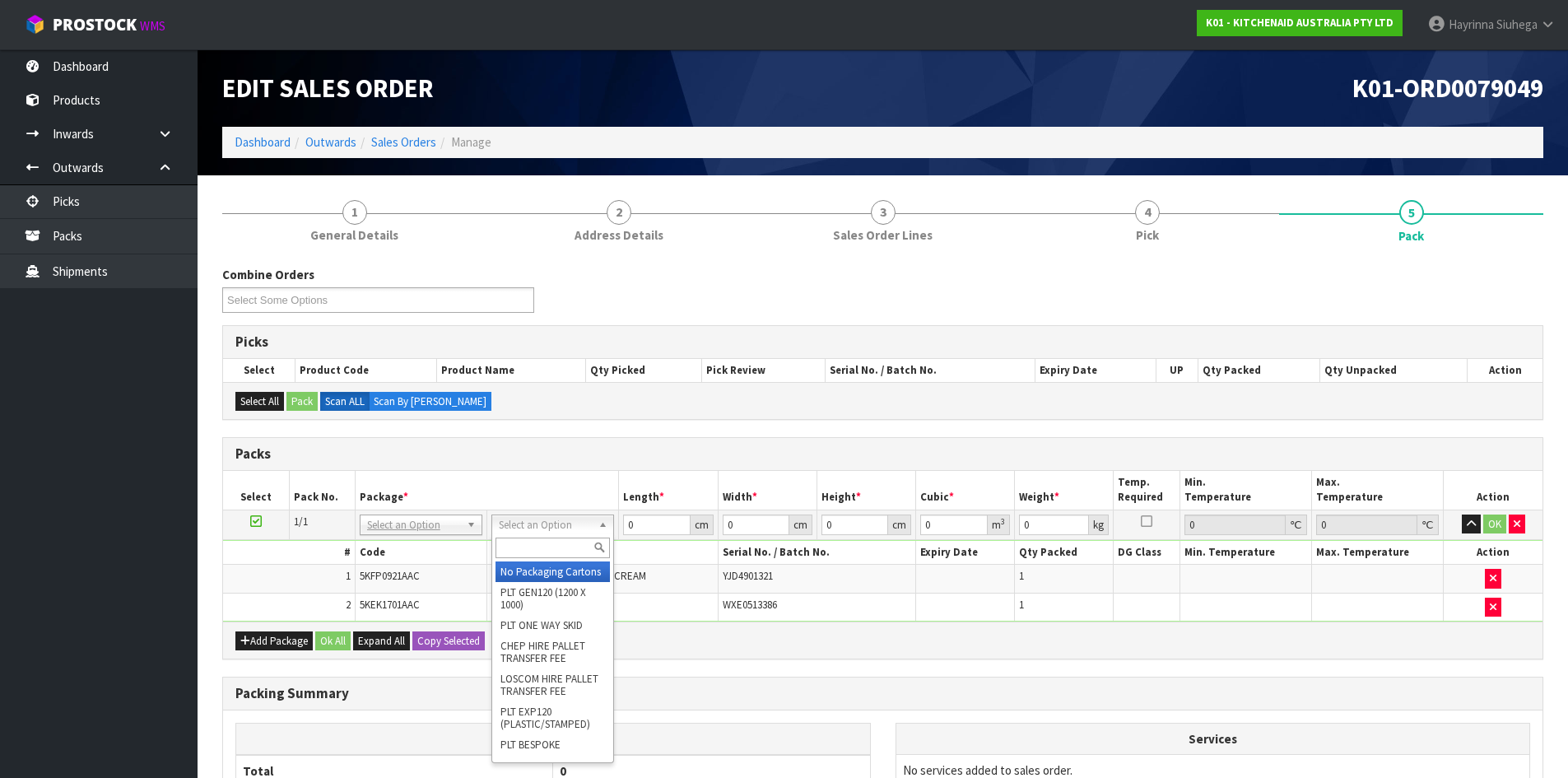
click at [526, 542] on input "text" at bounding box center [552, 548] width 114 height 20
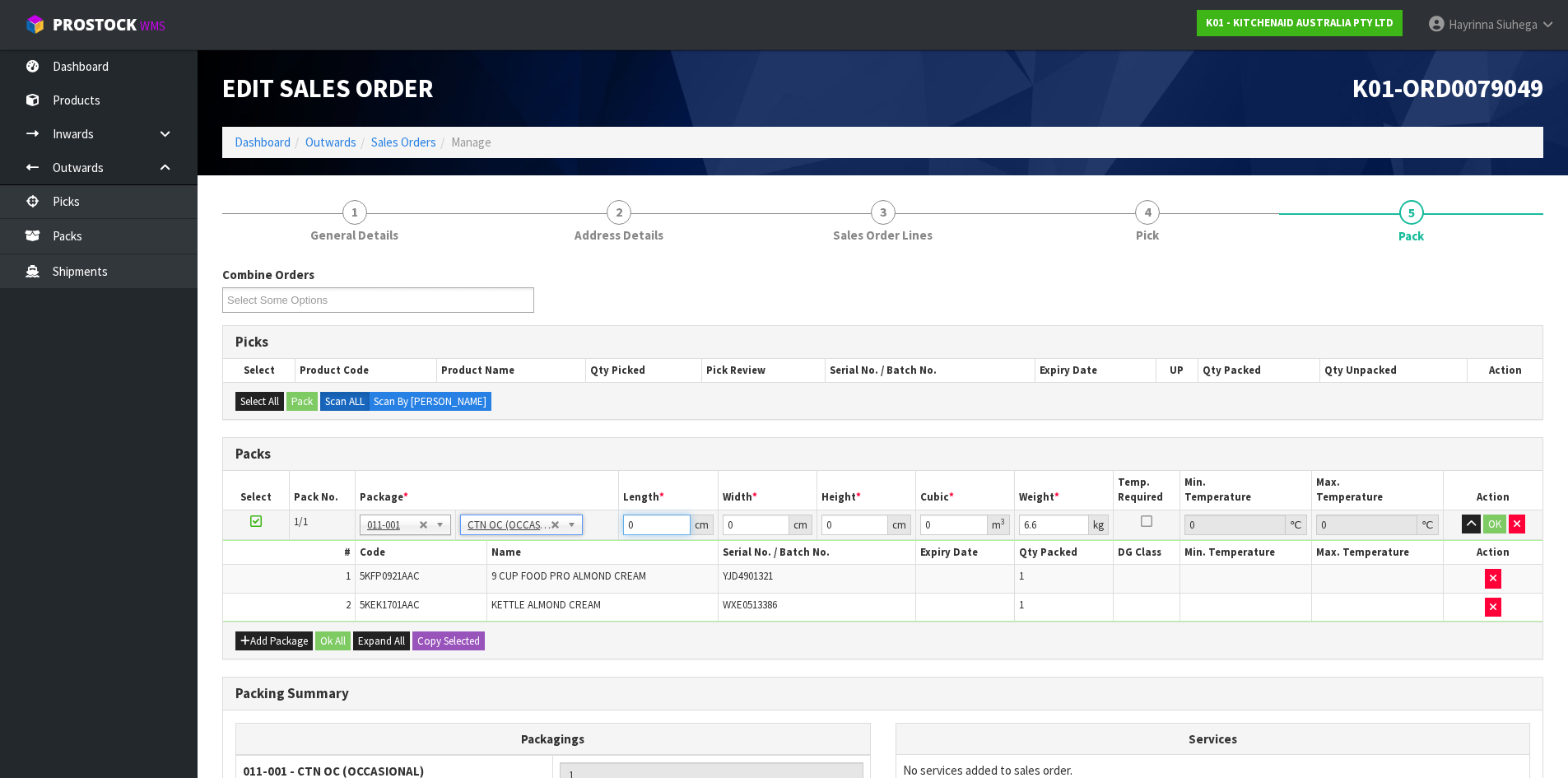
click at [625, 531] on input "0" at bounding box center [656, 524] width 67 height 20
click button "OK" at bounding box center [1494, 523] width 23 height 19
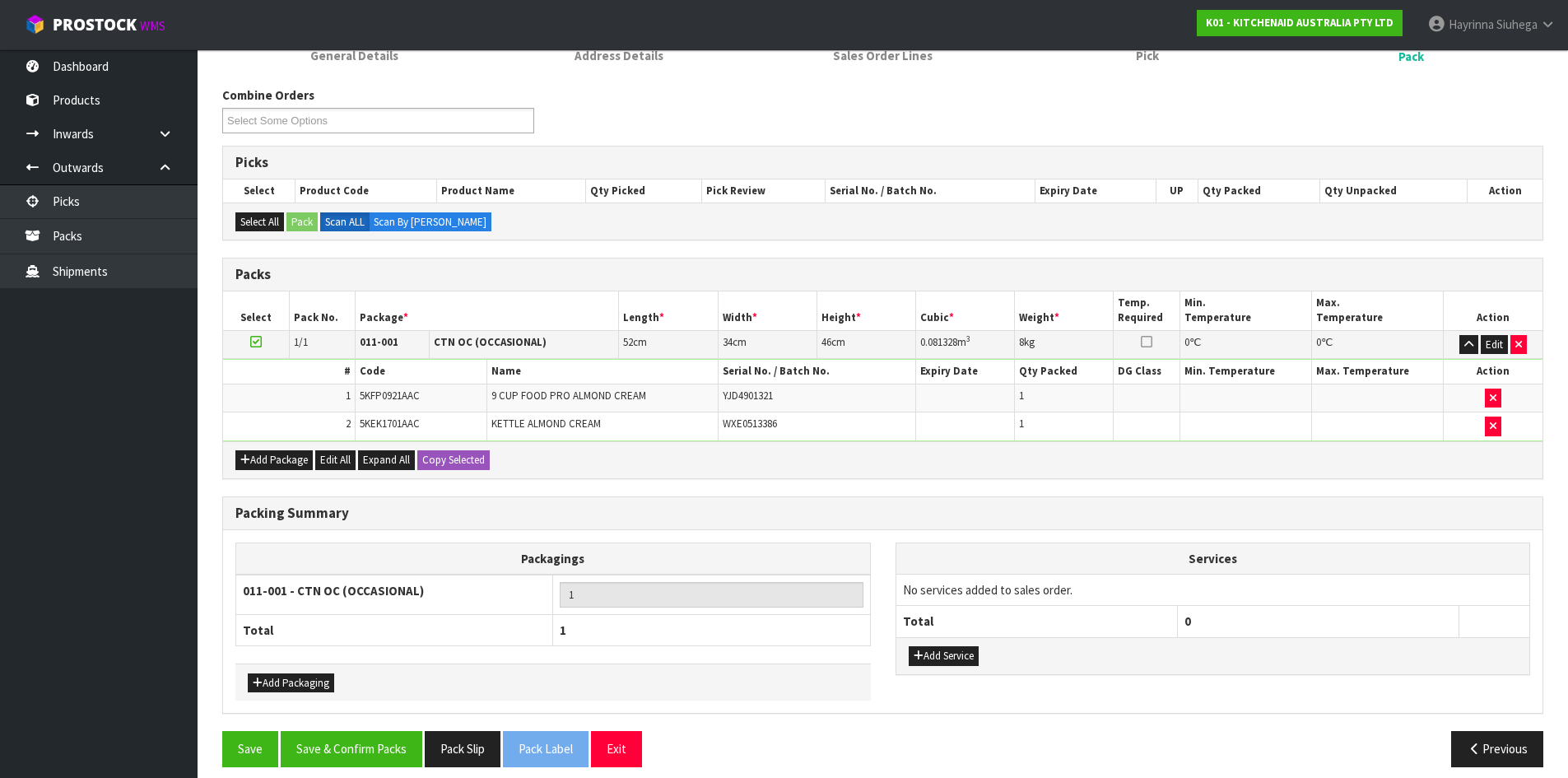
scroll to position [194, 0]
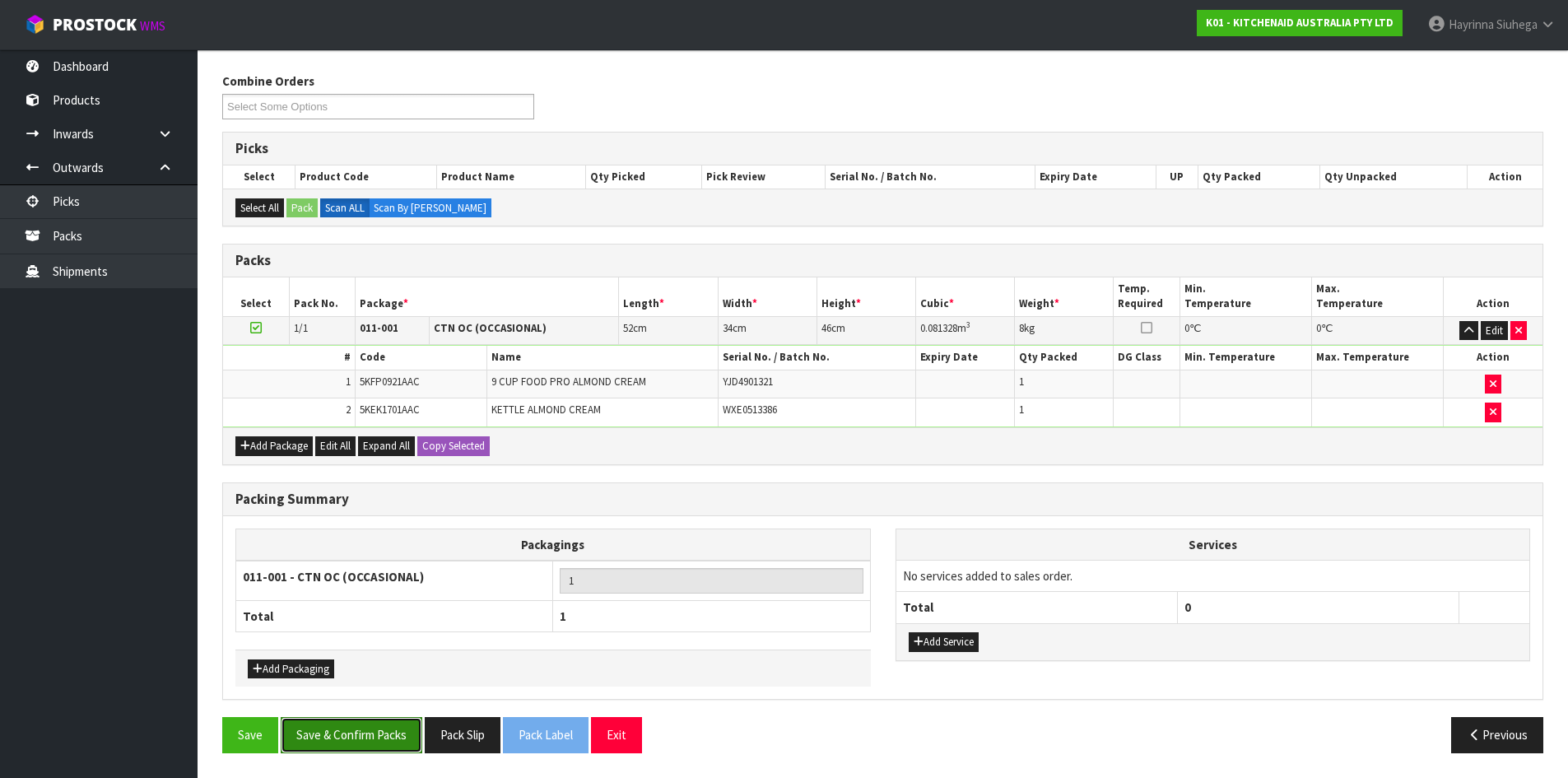
click at [381, 733] on button "Save & Confirm Packs" at bounding box center [351, 735] width 141 height 36
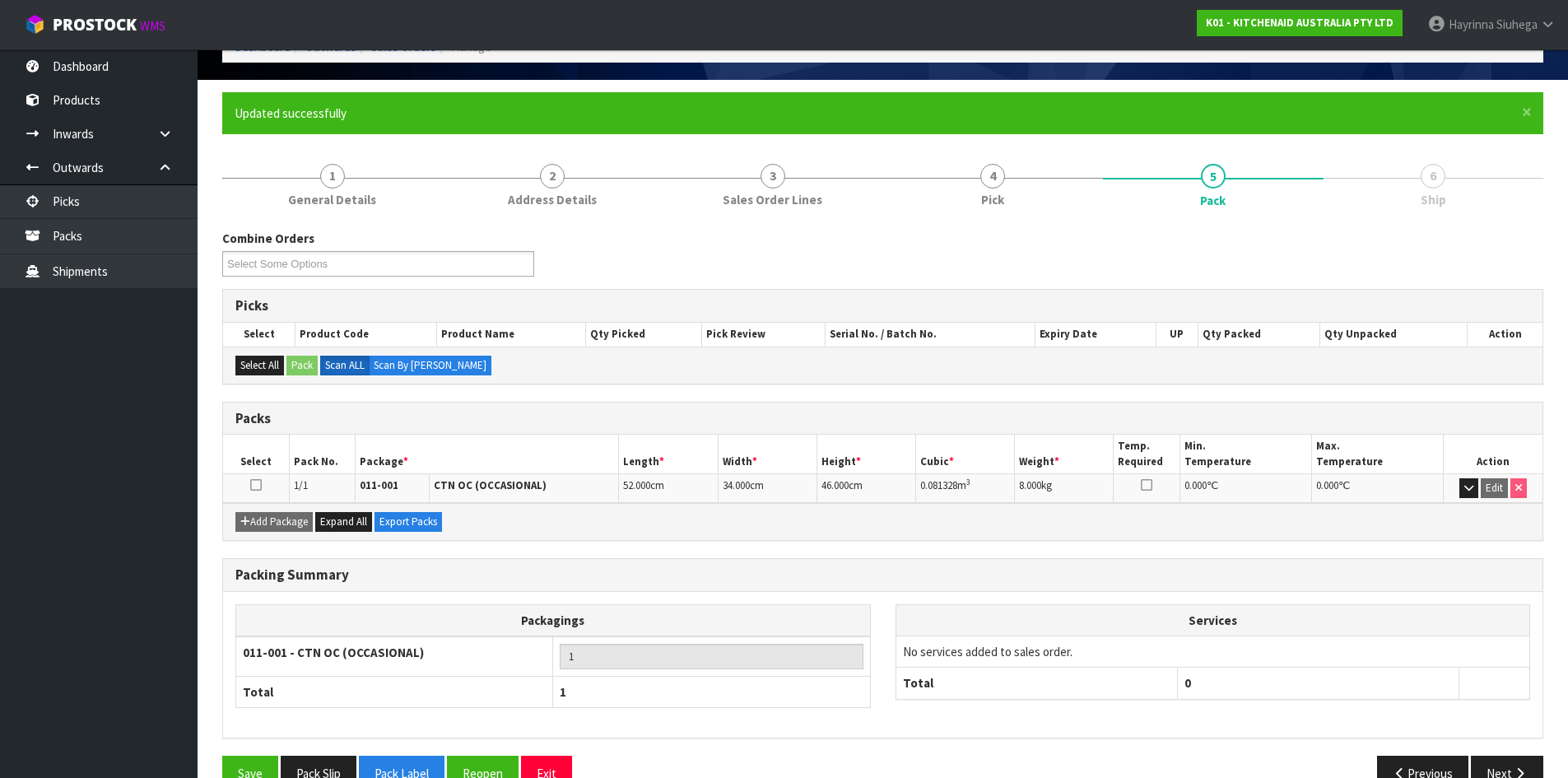
scroll to position [134, 0]
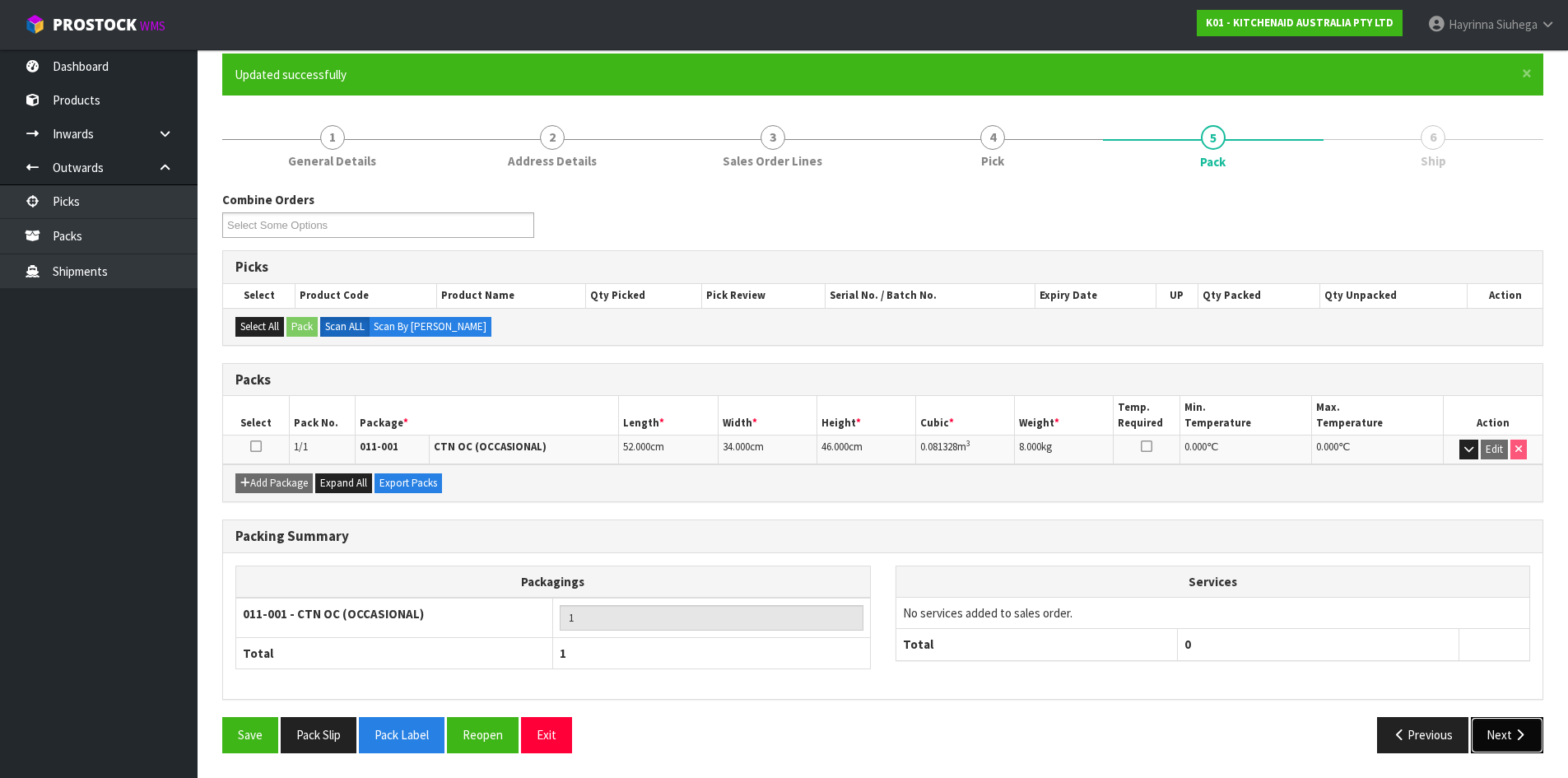
click at [1497, 732] on button "Next" at bounding box center [1507, 735] width 73 height 36
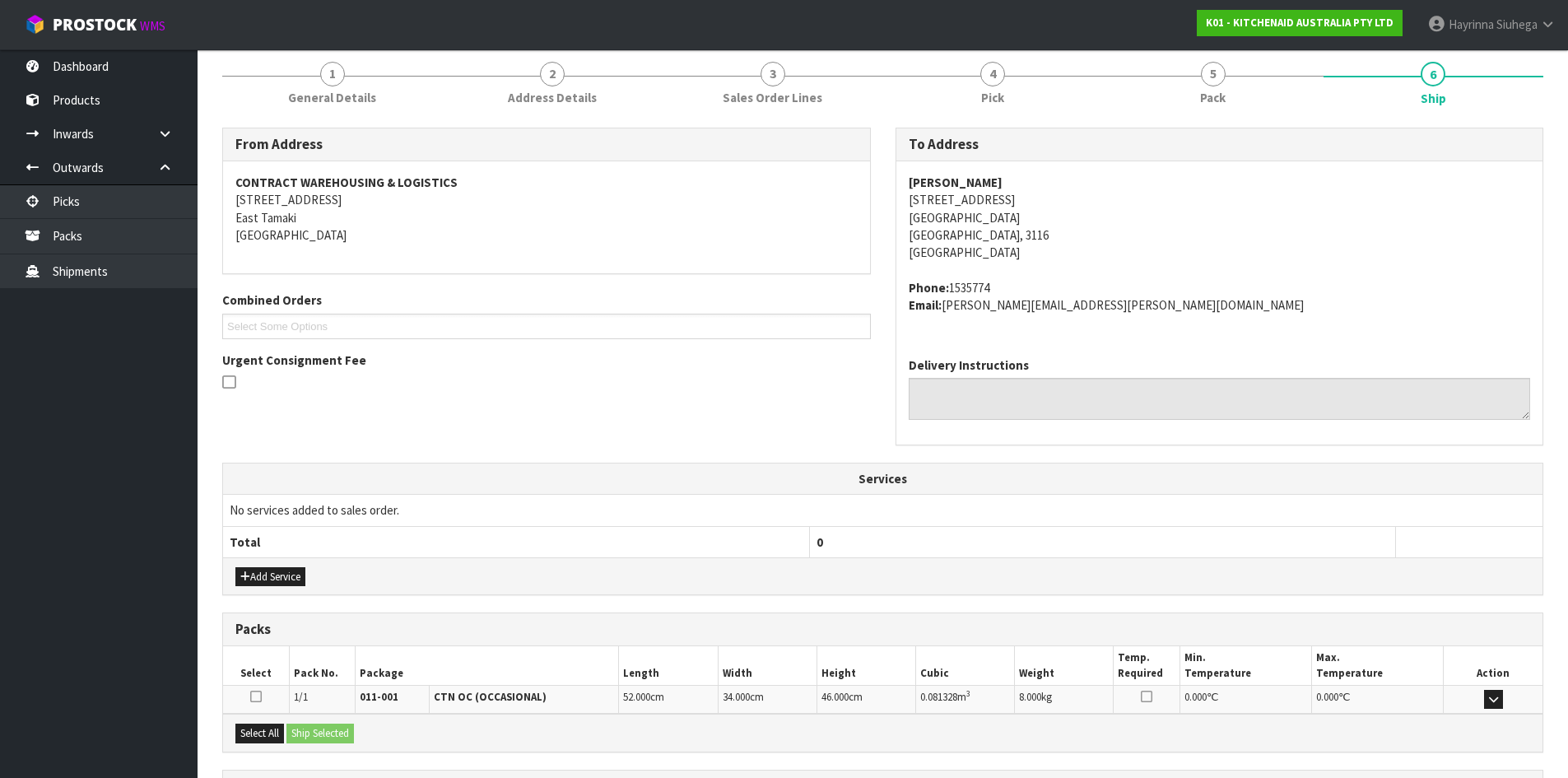
scroll to position [216, 0]
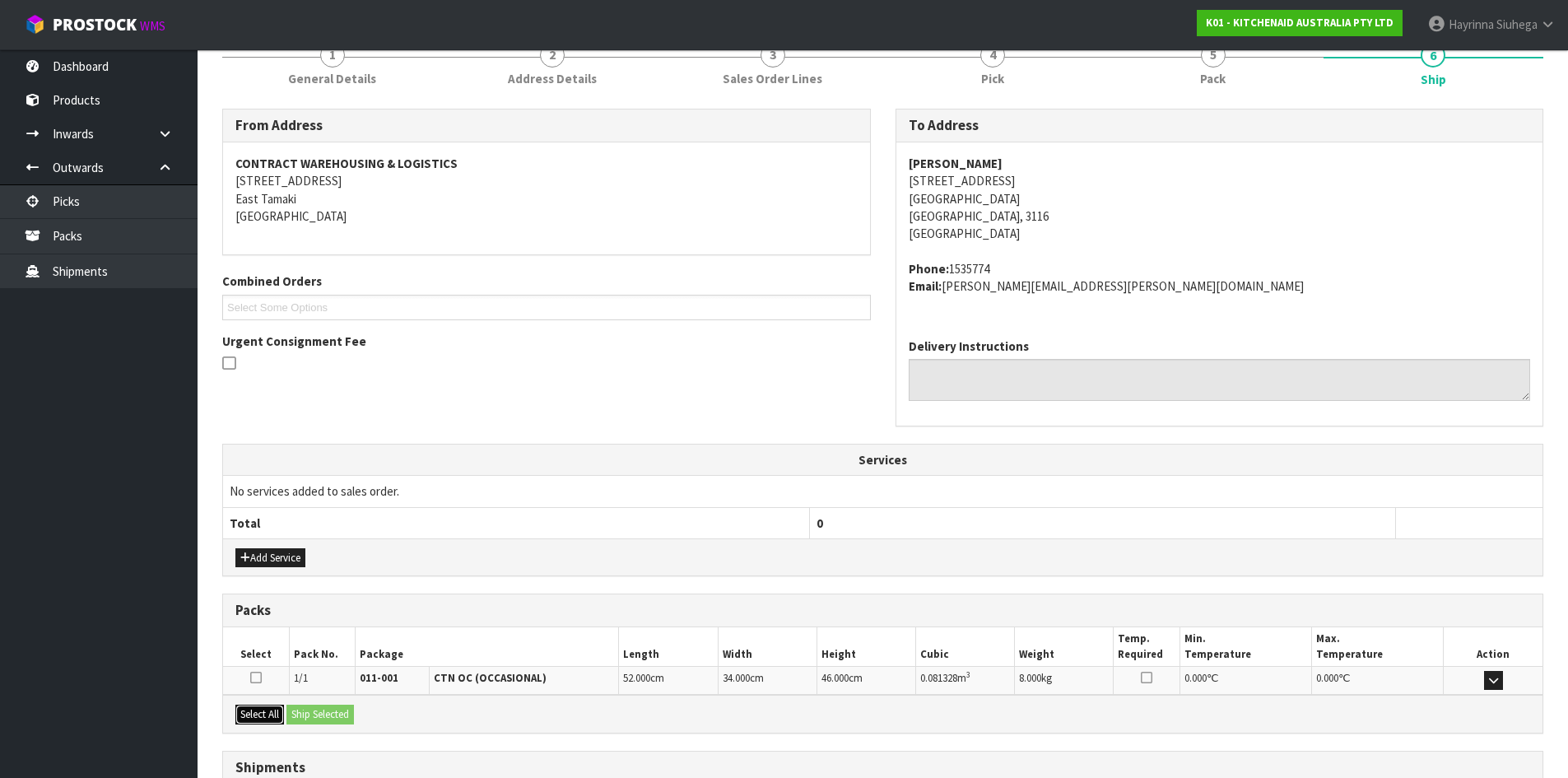
click at [275, 718] on button "Select All" at bounding box center [259, 714] width 48 height 19
click at [310, 710] on button "Ship Selected" at bounding box center [321, 714] width 68 height 19
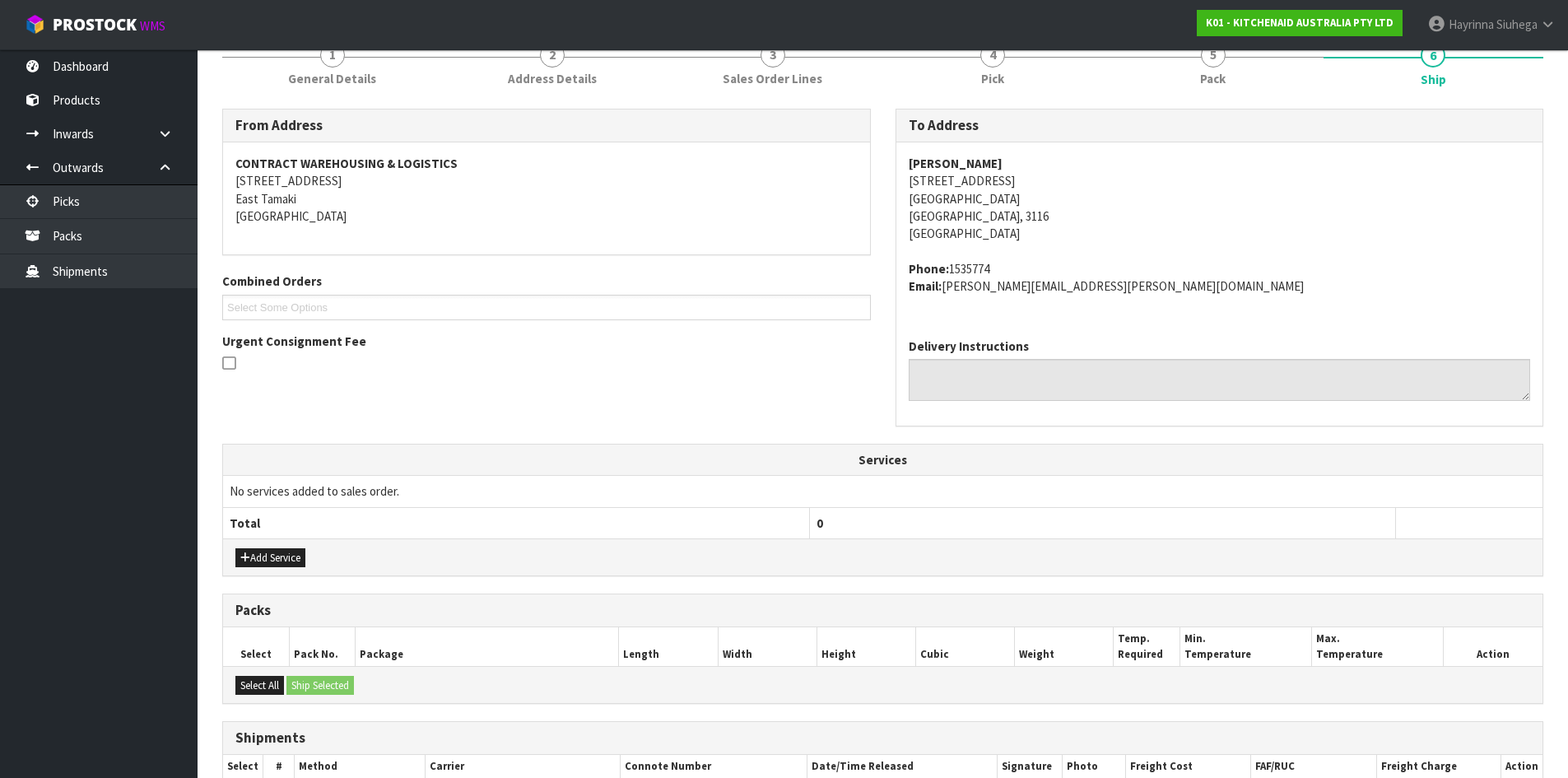
scroll to position [378, 0]
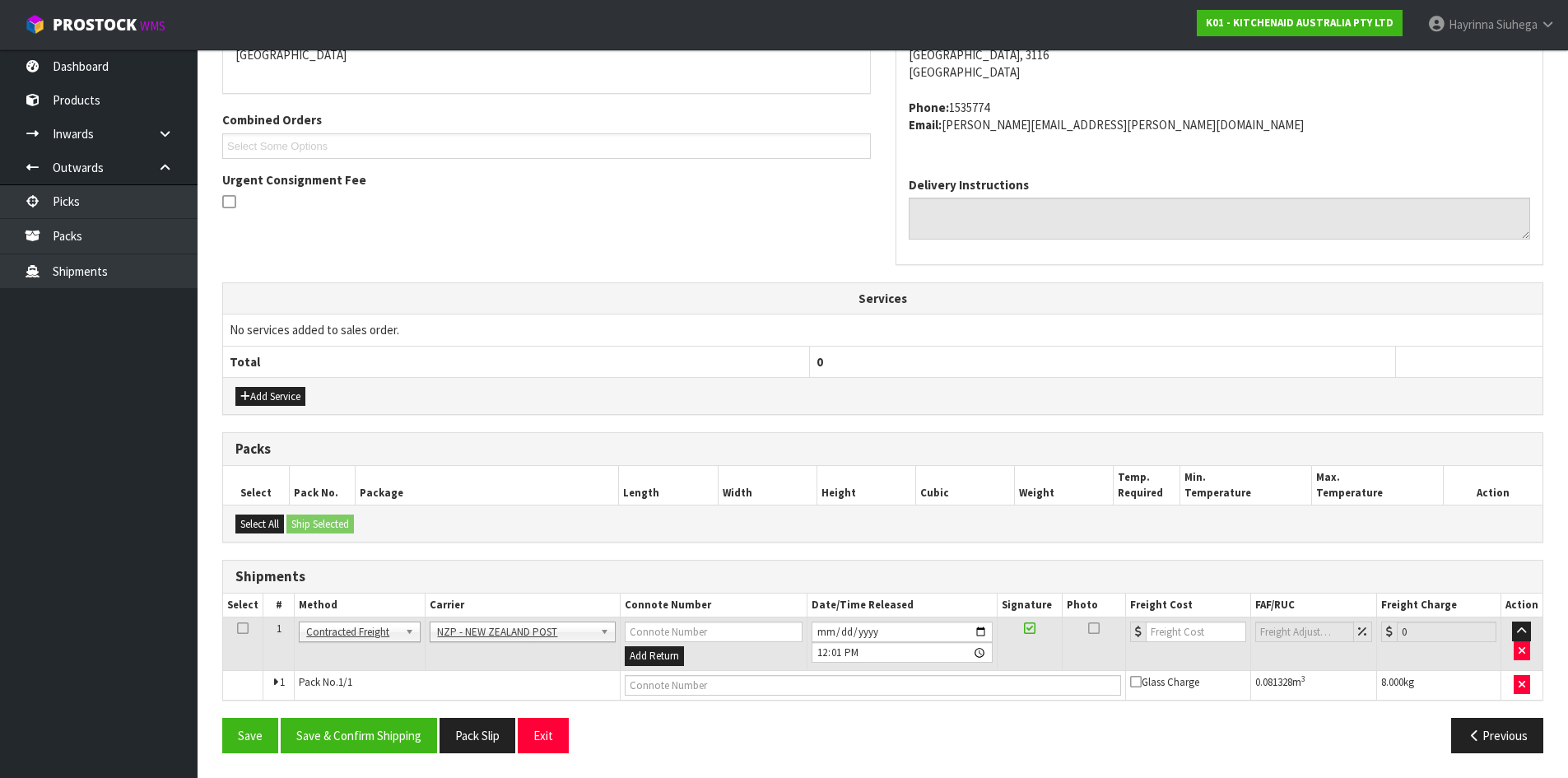
click at [387, 715] on div "From Address CONTRACT WAREHOUSING & LOGISTICS 17 Allens Road East Tamaki Auckla…" at bounding box center [883, 357] width 1321 height 819
click at [380, 724] on button "Save & Confirm Shipping" at bounding box center [359, 736] width 156 height 36
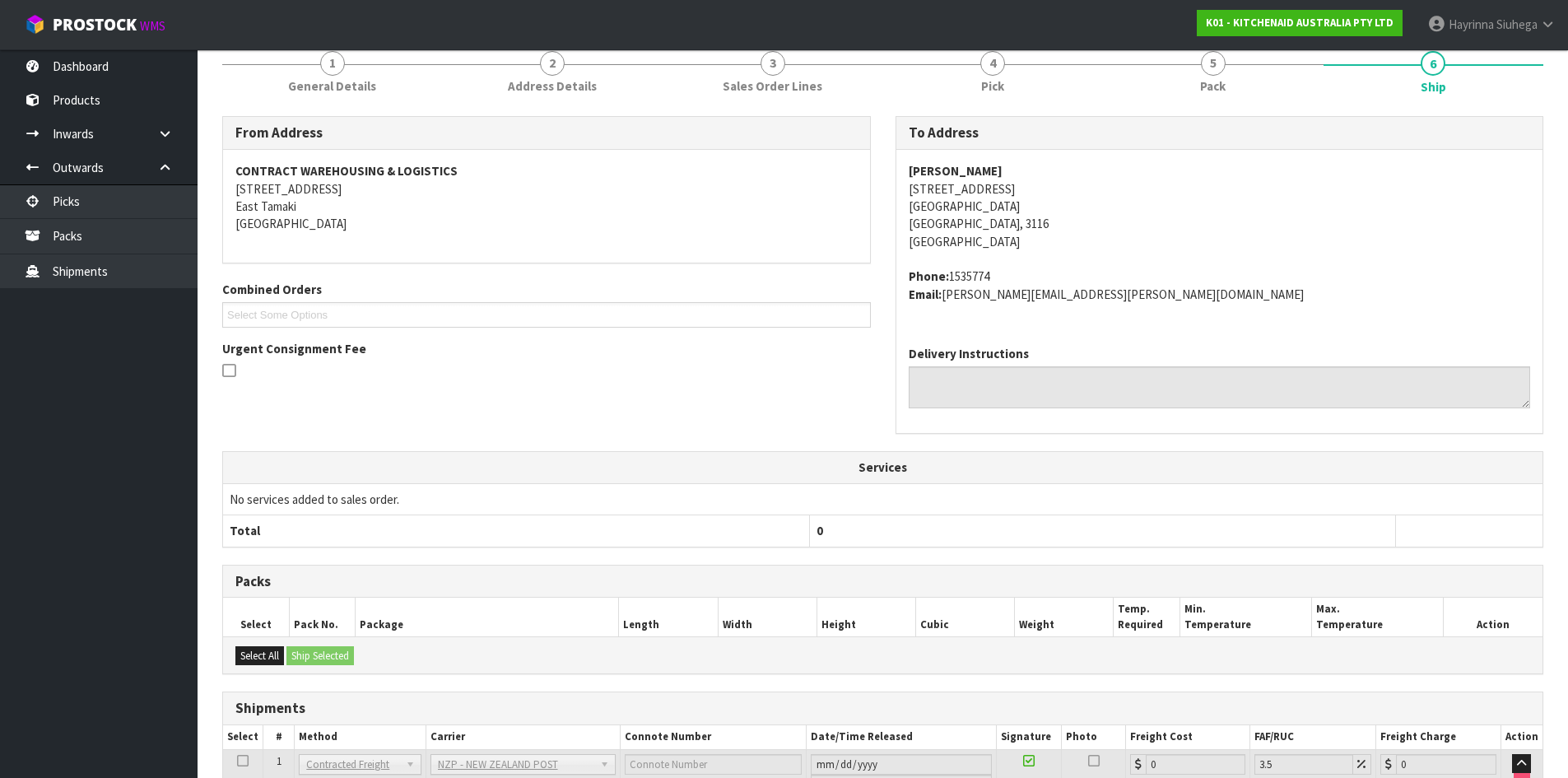
scroll to position [354, 0]
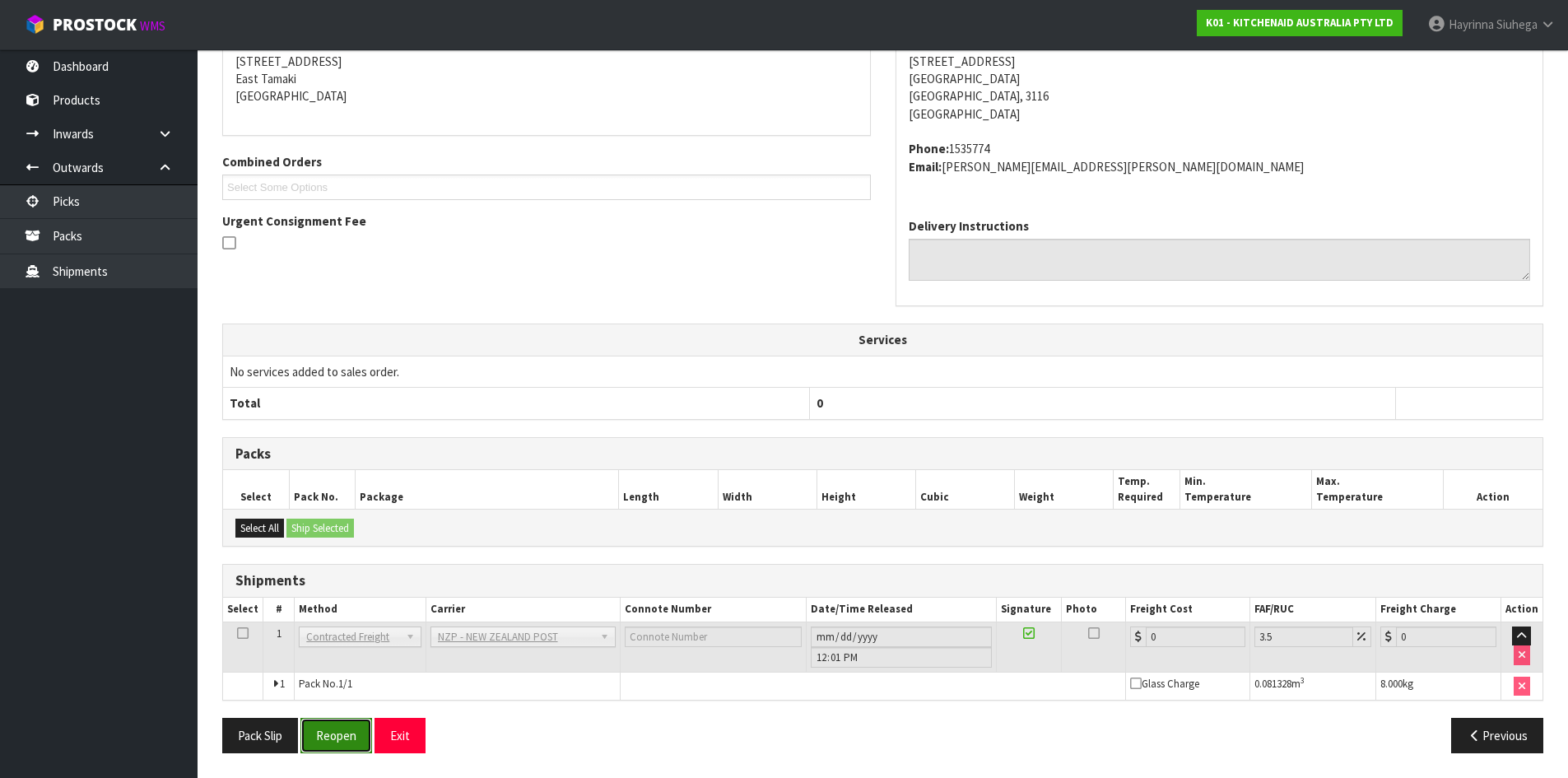
click at [334, 733] on button "Reopen" at bounding box center [336, 736] width 72 height 36
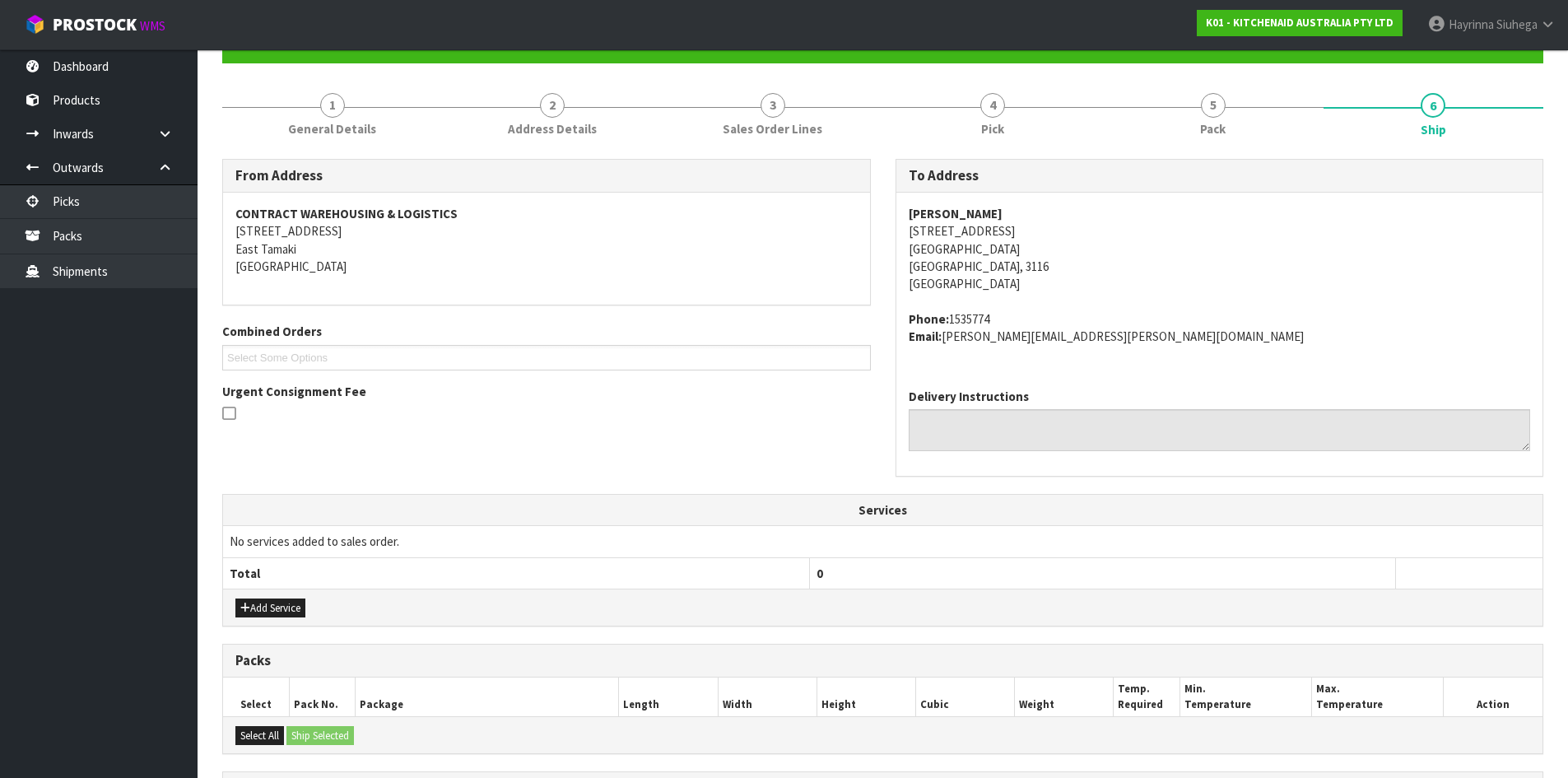
scroll to position [393, 0]
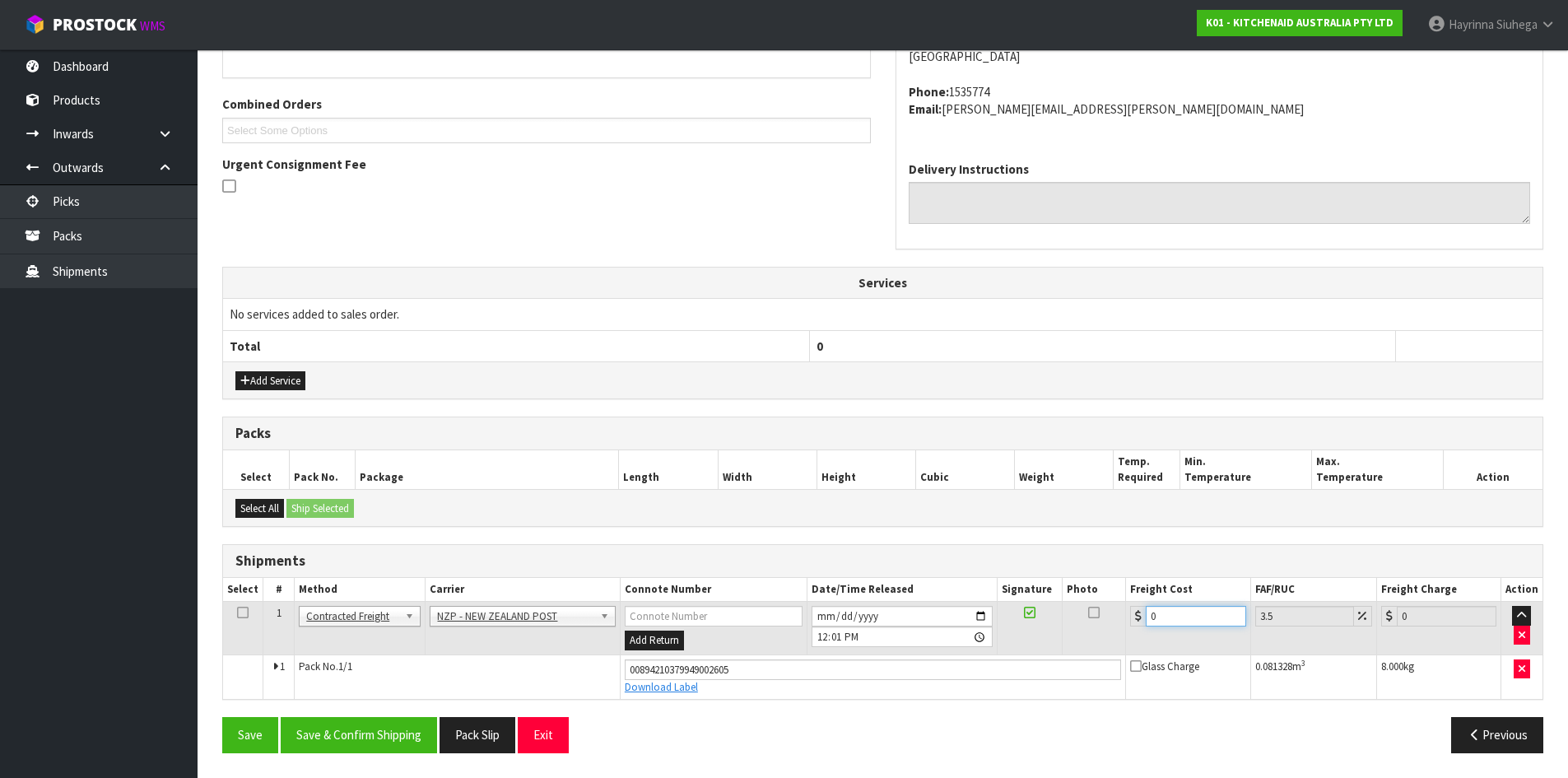
drag, startPoint x: 1184, startPoint y: 616, endPoint x: 812, endPoint y: 601, distance: 372.3
click at [883, 616] on tr "1 Client Local Pickup Customer Local Pickup Company Freight Contracted Freight …" at bounding box center [883, 628] width 1319 height 53
click at [222, 717] on button "Save" at bounding box center [250, 735] width 56 height 36
click at [376, 721] on button "Save & Confirm Shipping" at bounding box center [359, 735] width 156 height 36
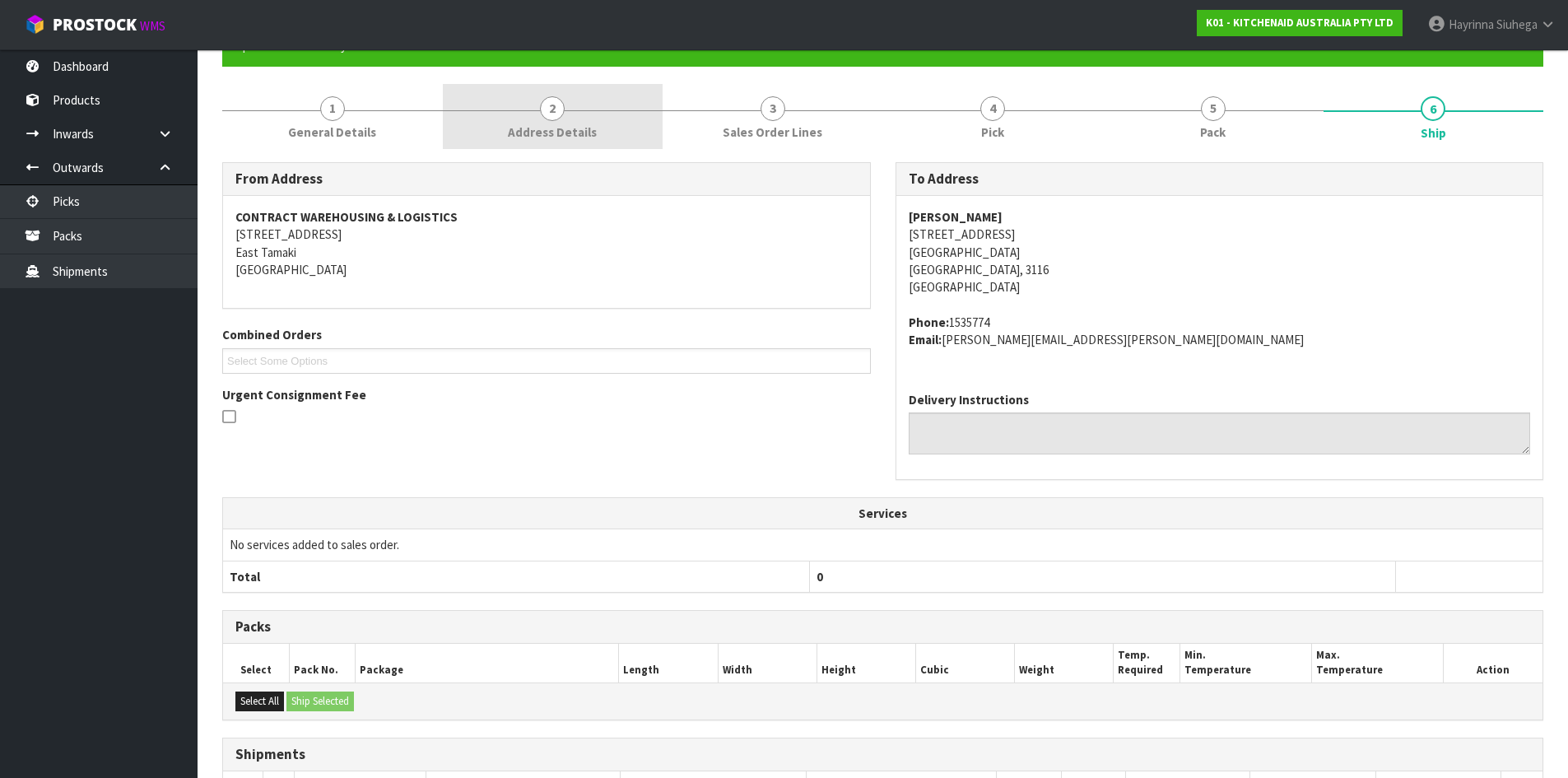
scroll to position [0, 0]
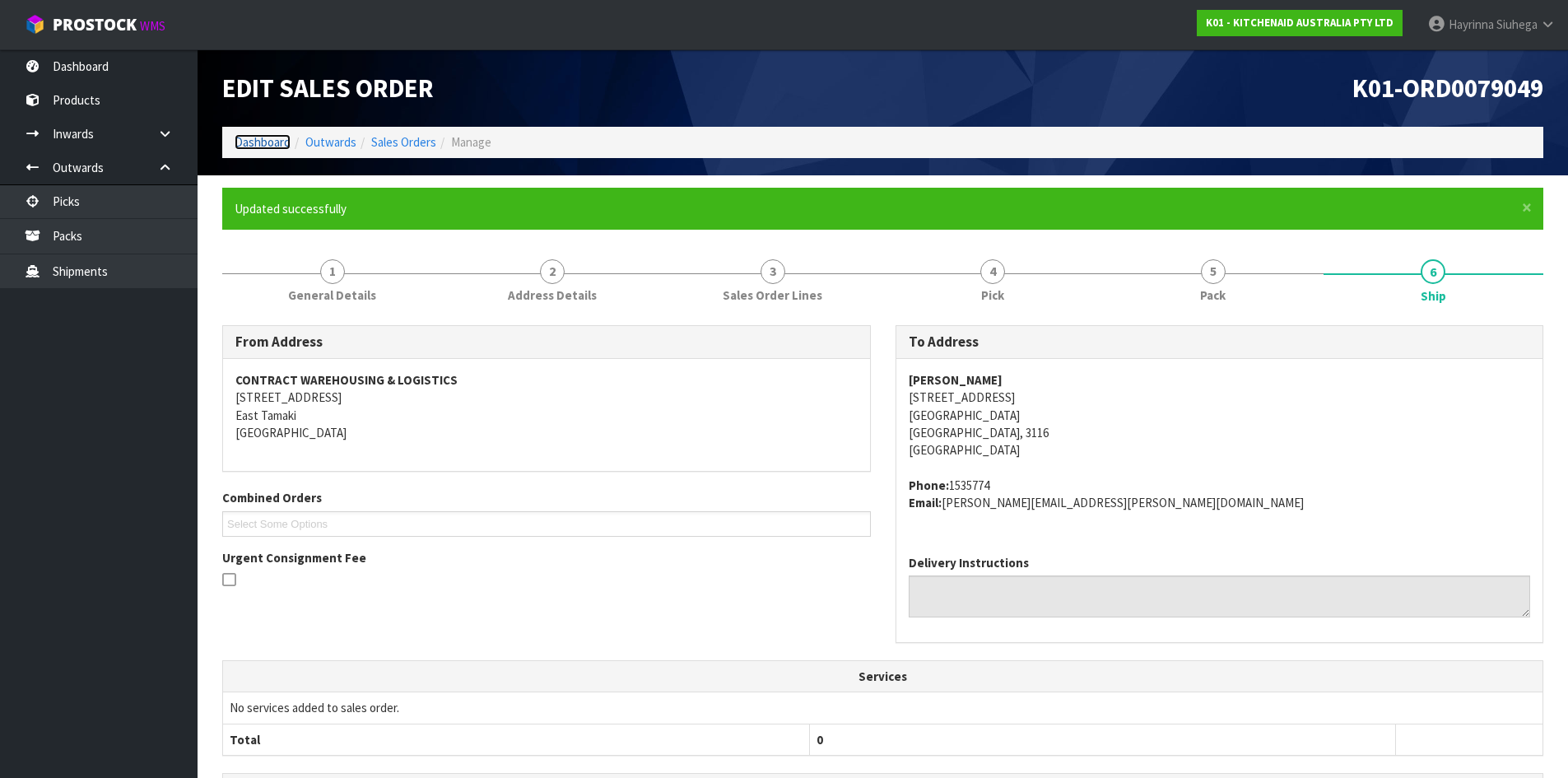
click at [257, 145] on link "Dashboard" at bounding box center [262, 142] width 56 height 15
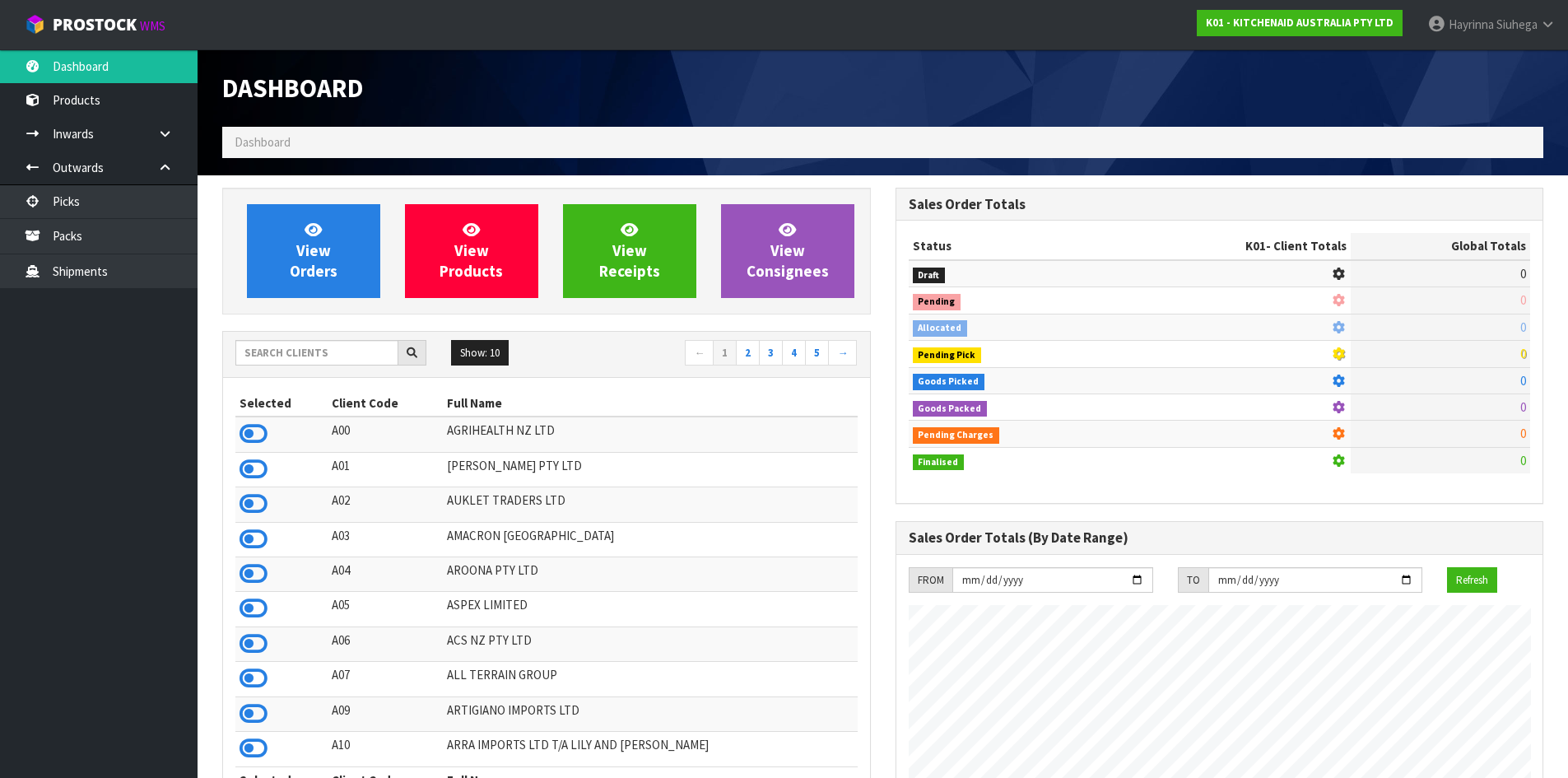
scroll to position [1247, 672]
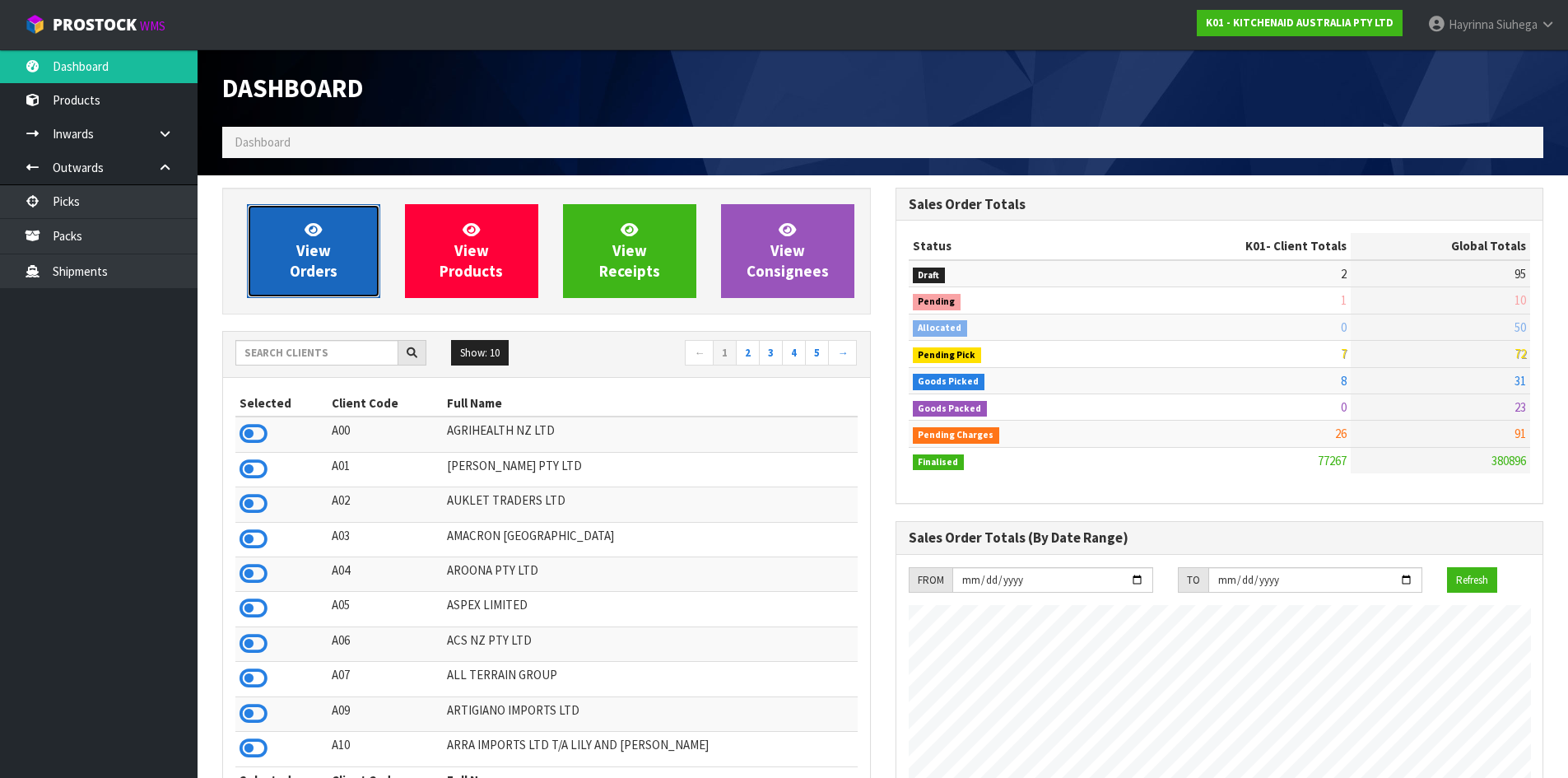
click at [305, 232] on icon at bounding box center [313, 229] width 17 height 15
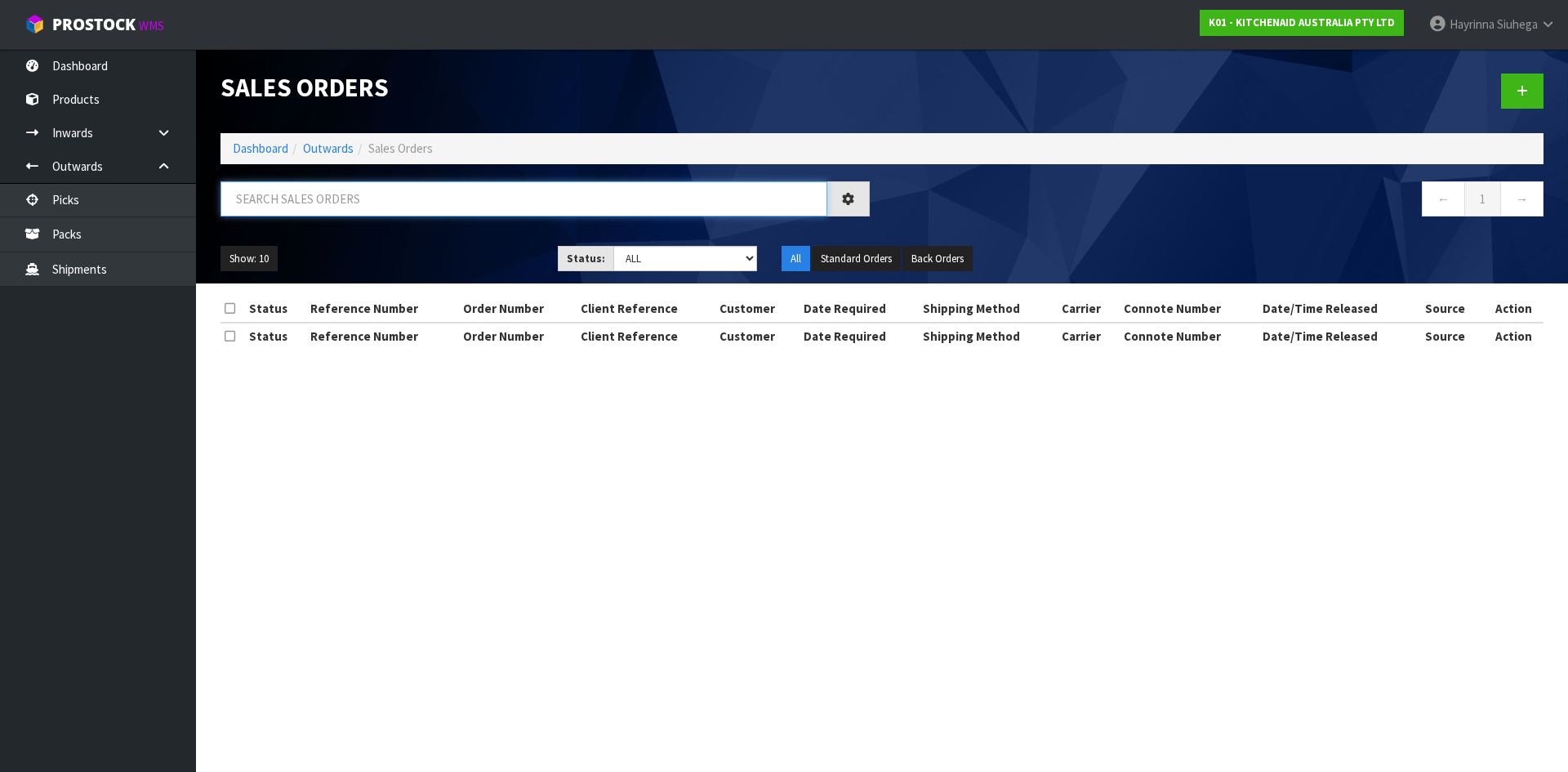
click at [346, 200] on input "text" at bounding box center [524, 199] width 607 height 35
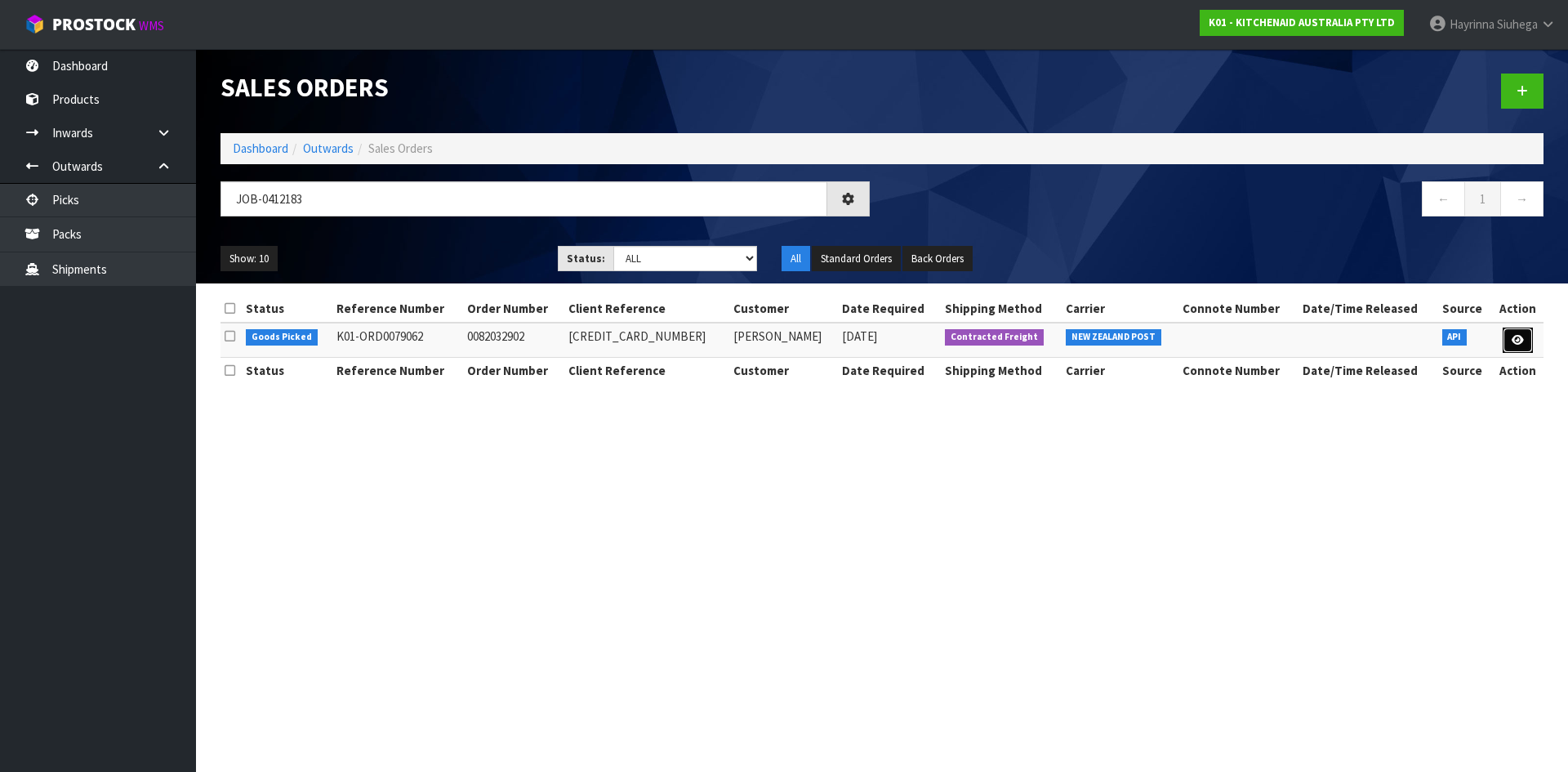
click at [1513, 335] on icon at bounding box center [1518, 340] width 13 height 11
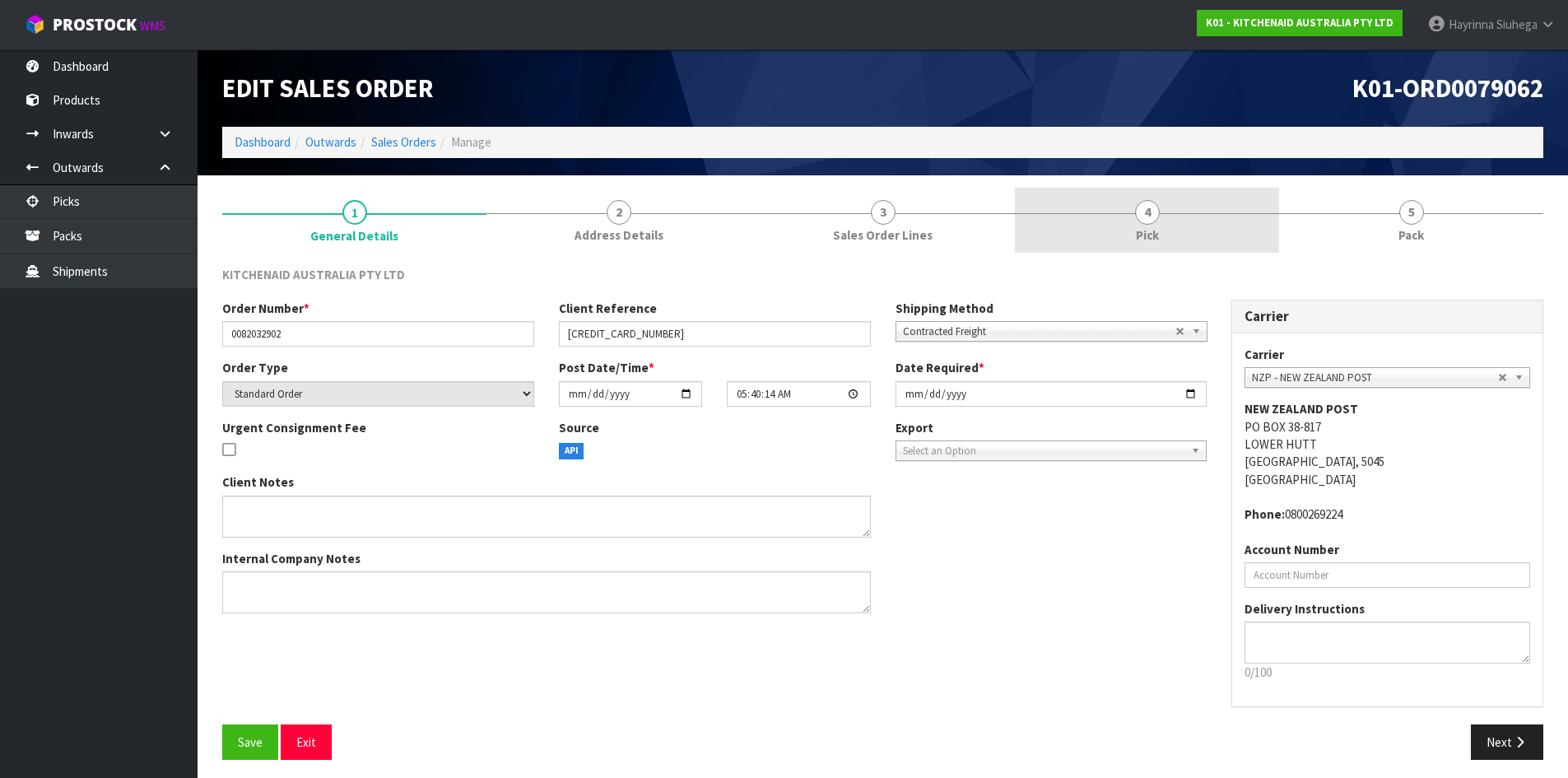
click at [1210, 244] on link "4 Pick" at bounding box center [1147, 220] width 264 height 65
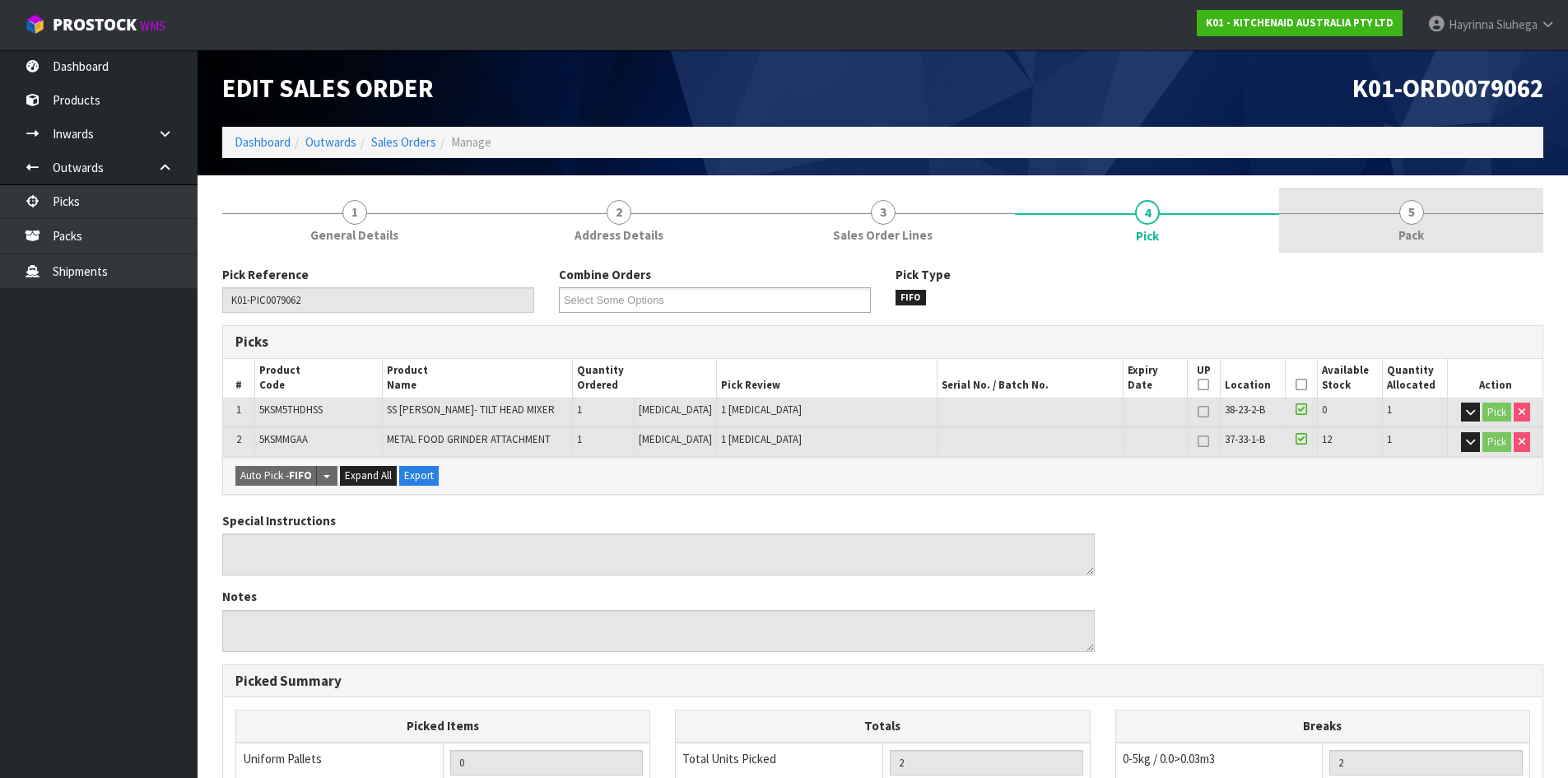
click at [1350, 218] on link "5 Pack" at bounding box center [1412, 220] width 264 height 65
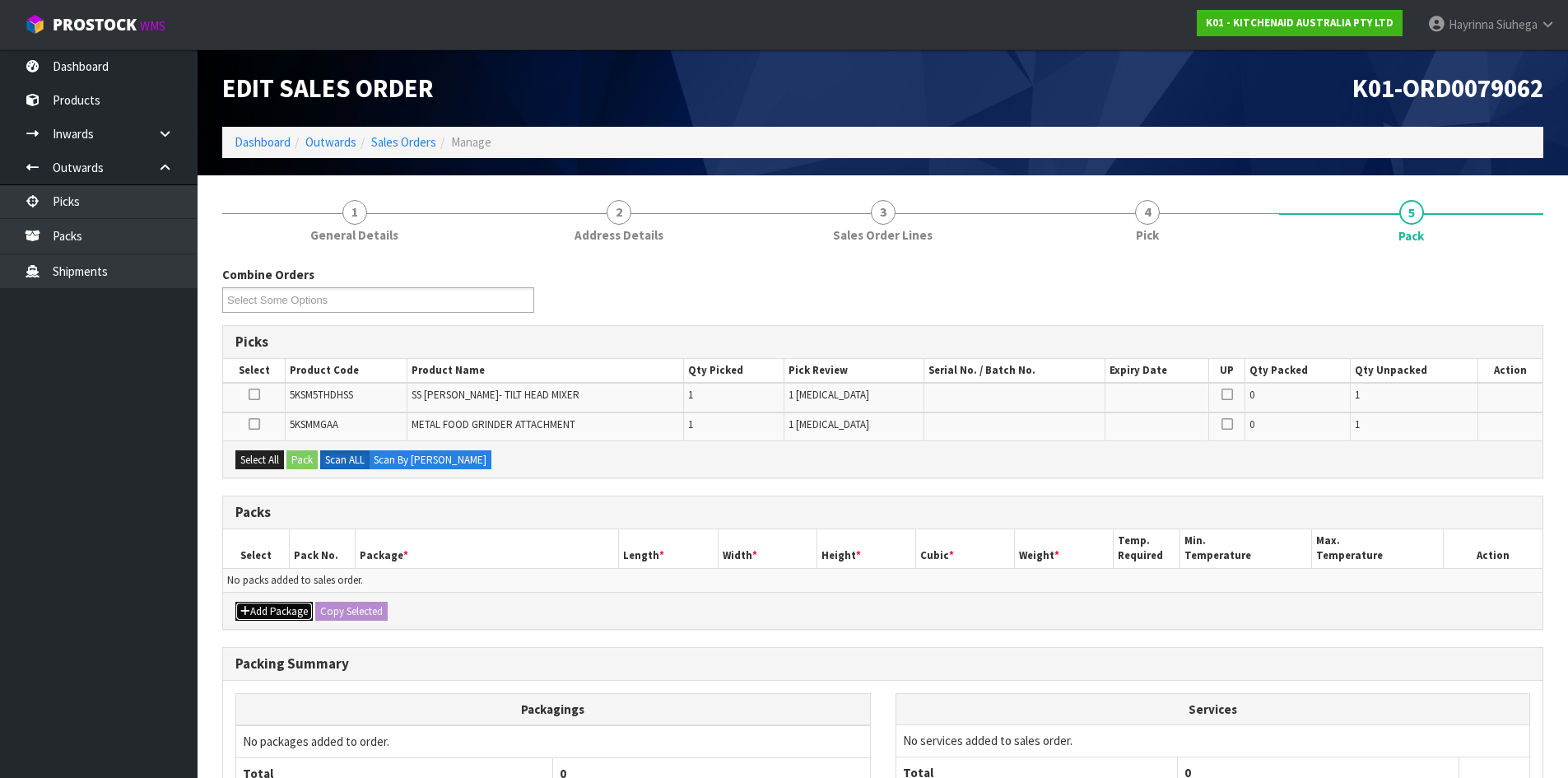
click at [249, 607] on icon "button" at bounding box center [245, 611] width 10 height 11
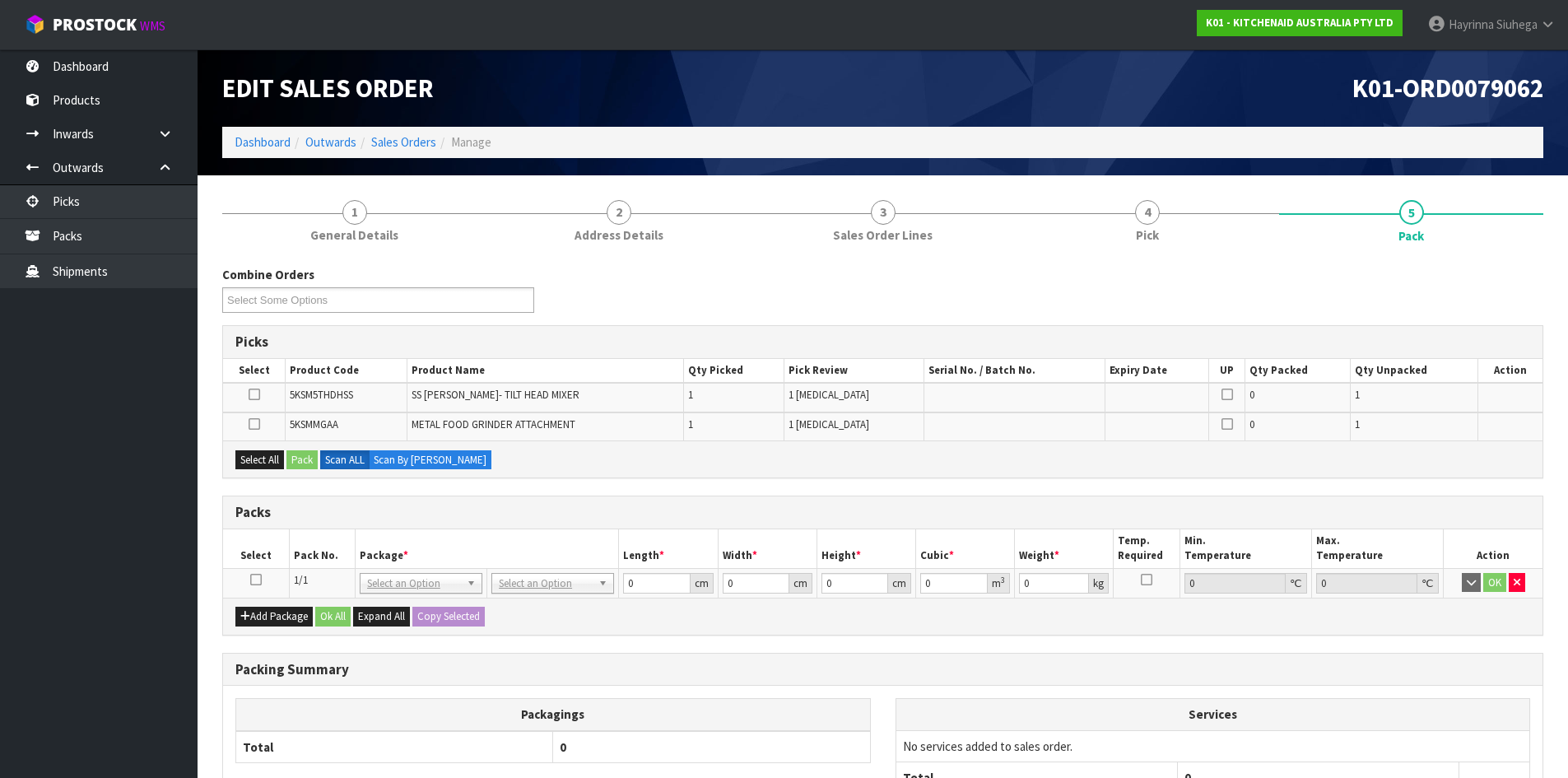
click at [255, 579] on icon at bounding box center [256, 579] width 12 height 1
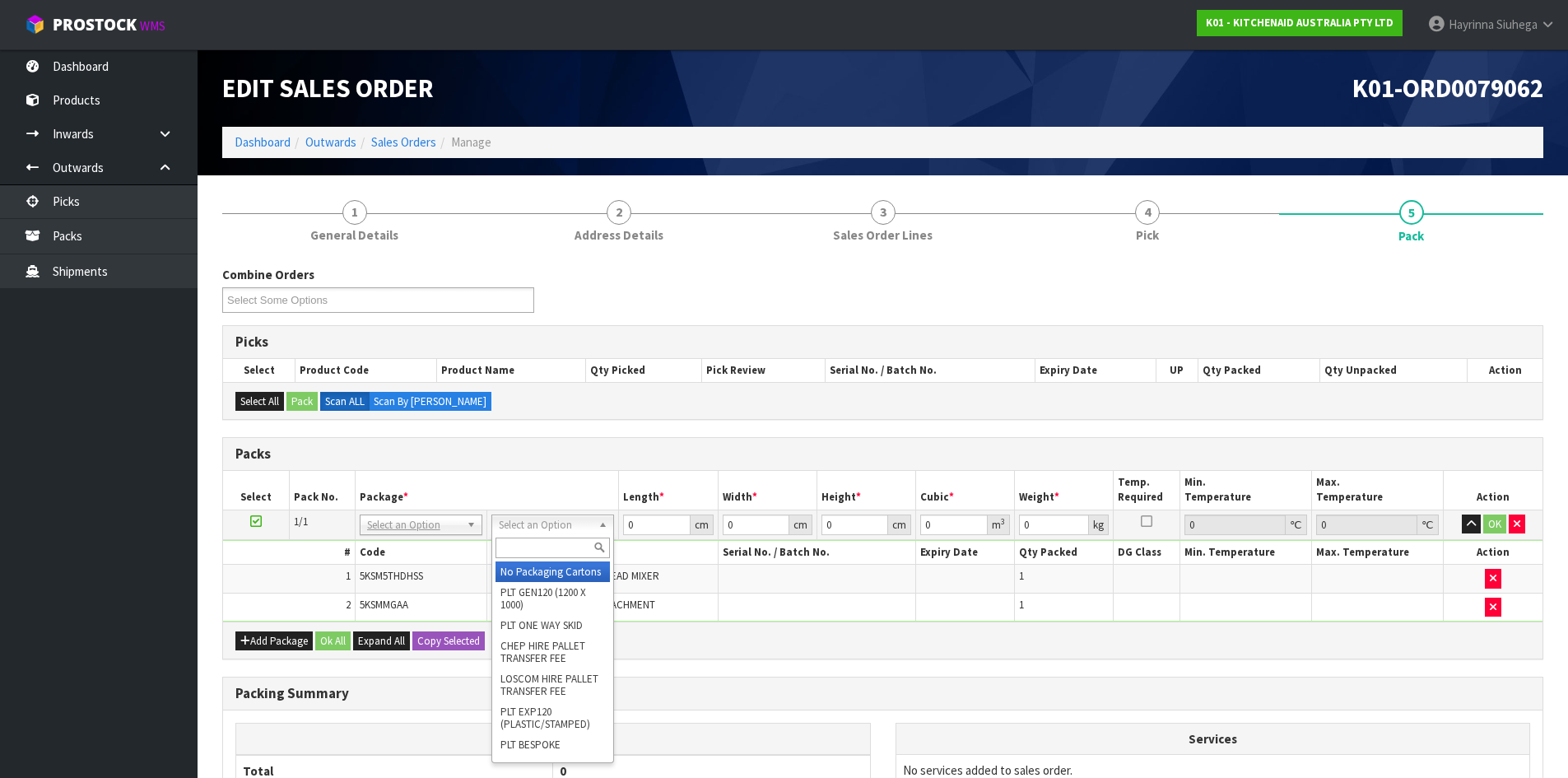
click at [526, 551] on input "text" at bounding box center [552, 548] width 114 height 20
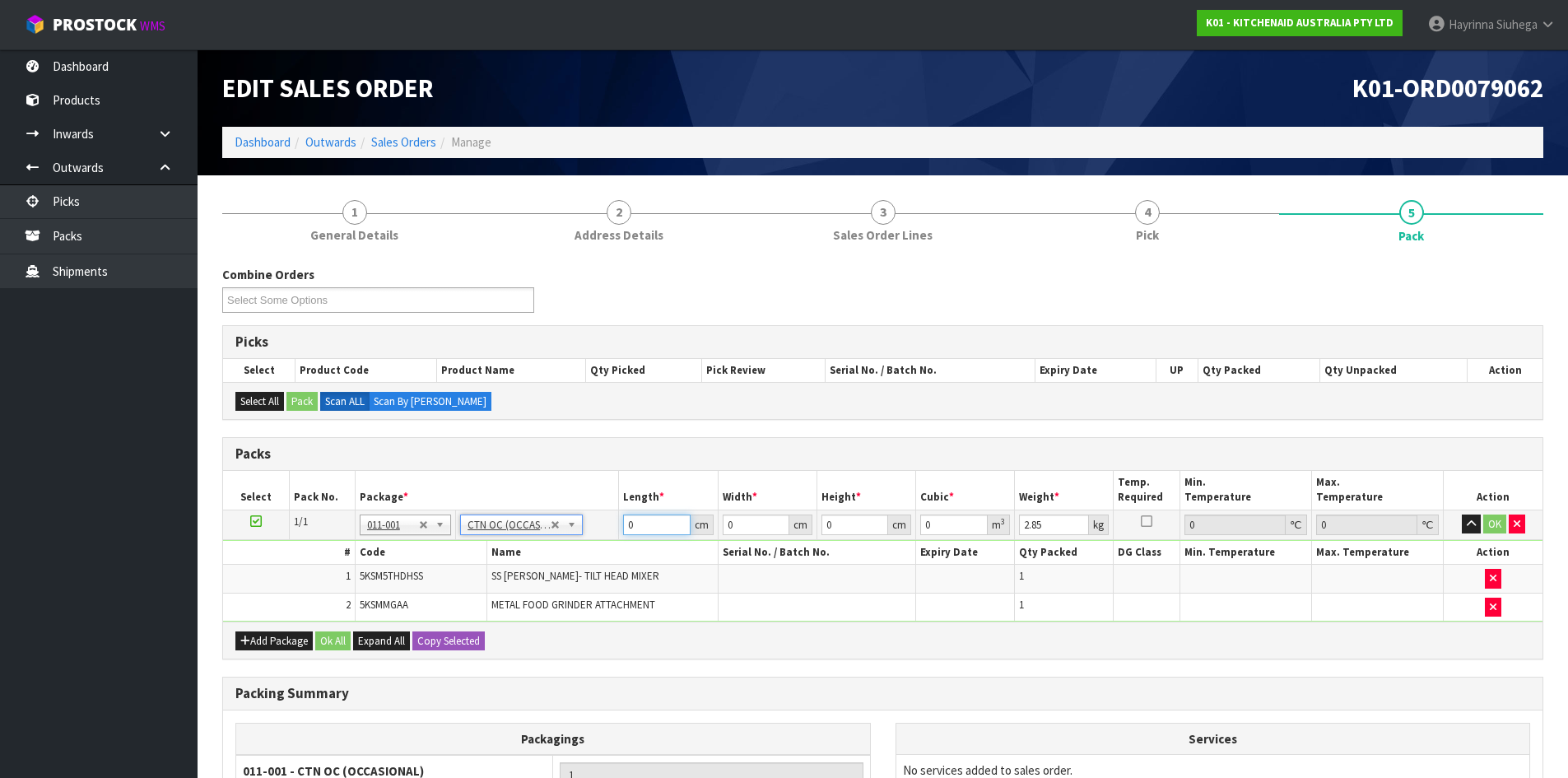
click at [630, 528] on input "0" at bounding box center [656, 524] width 67 height 20
click button "OK" at bounding box center [1494, 523] width 23 height 19
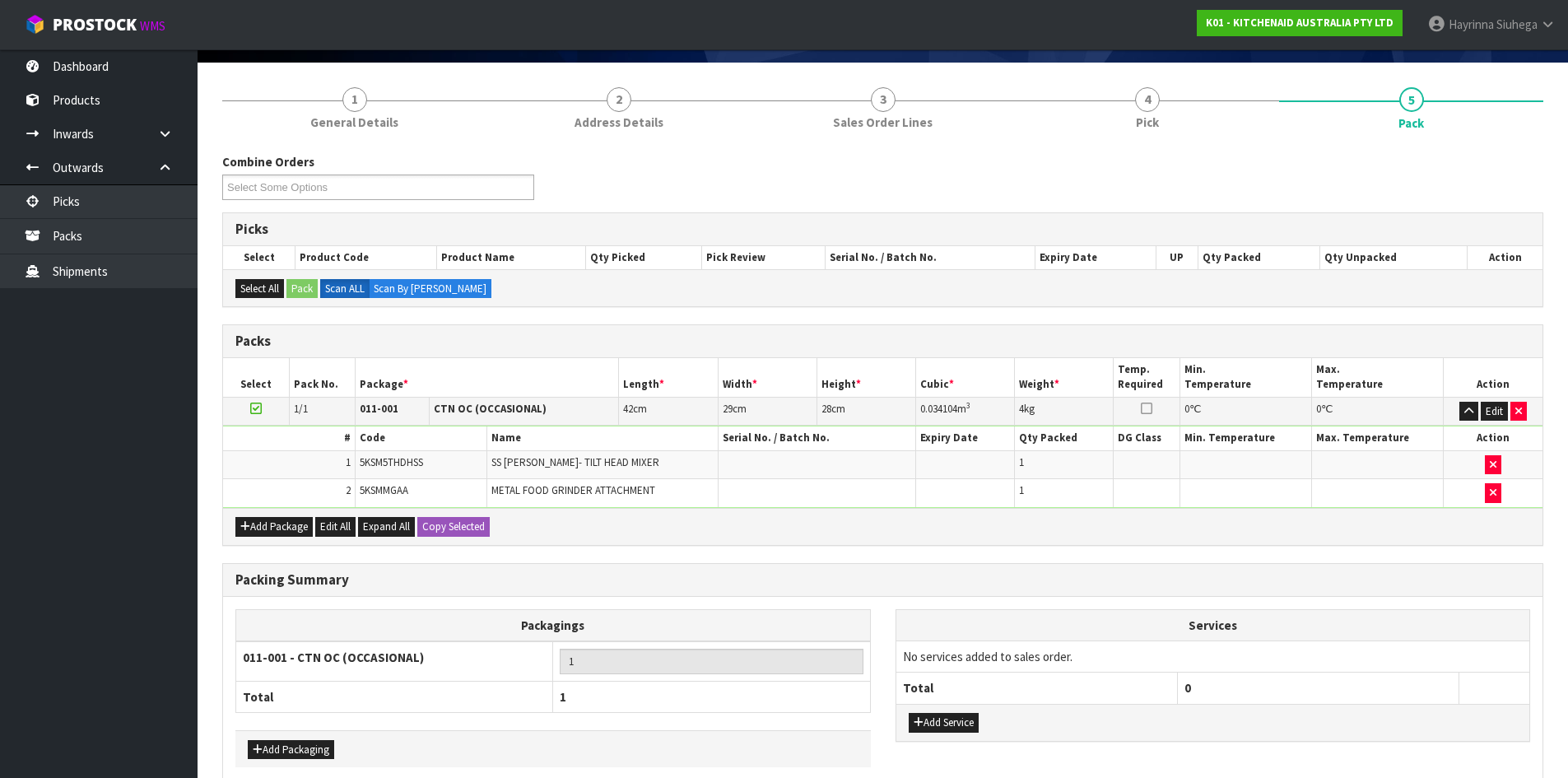
scroll to position [194, 0]
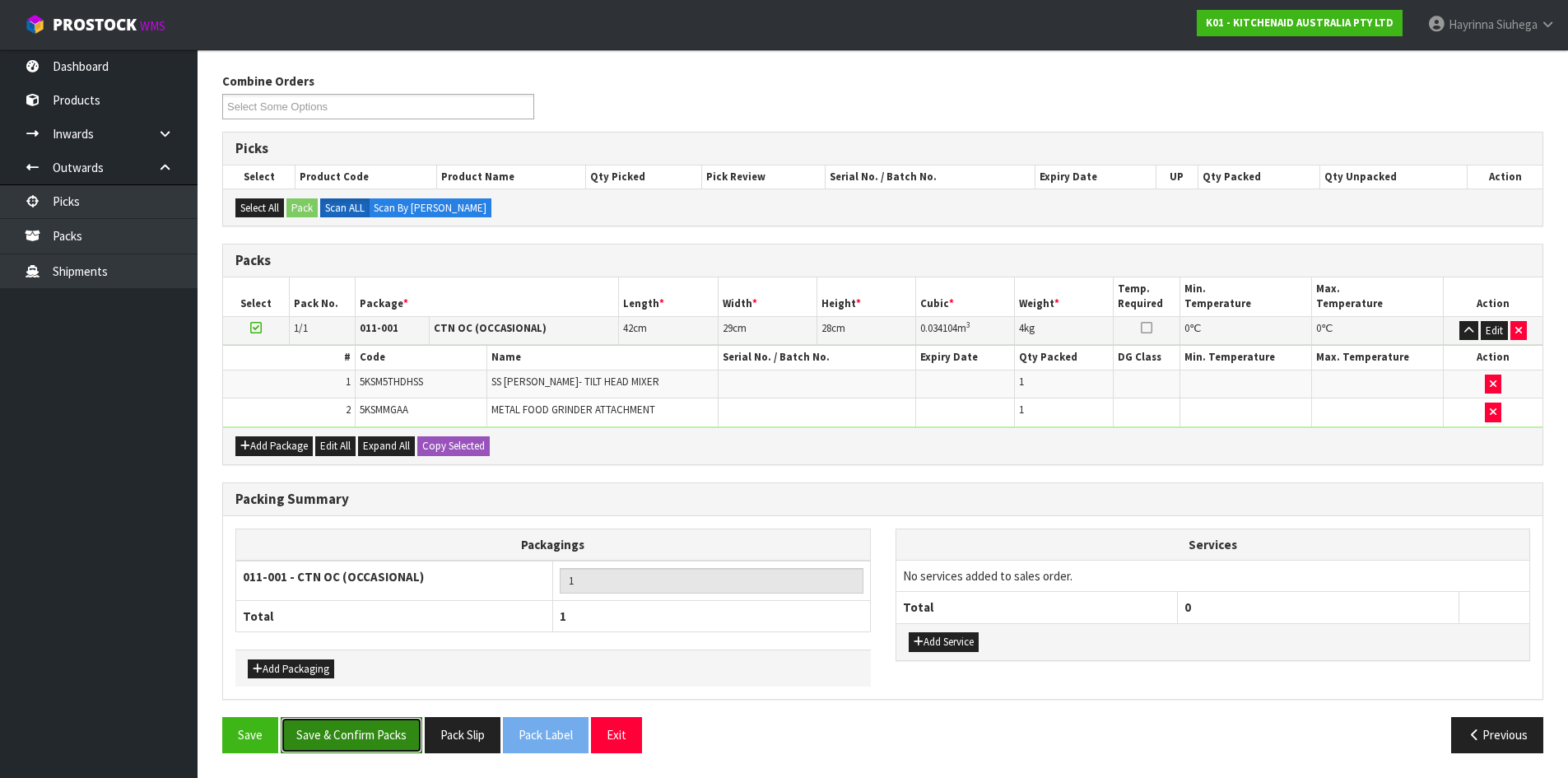
click at [330, 737] on button "Save & Confirm Packs" at bounding box center [351, 735] width 141 height 36
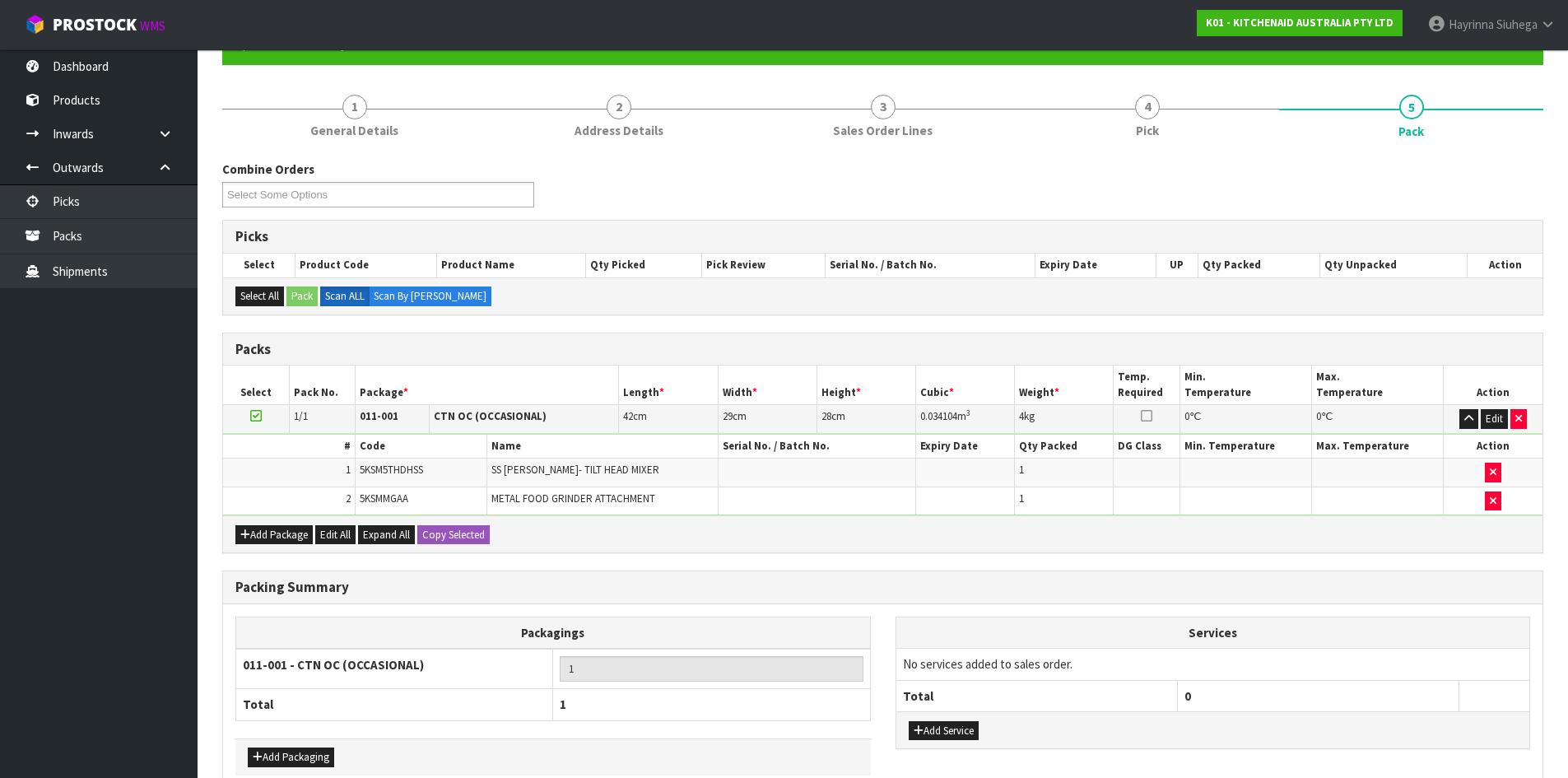
scroll to position [134, 0]
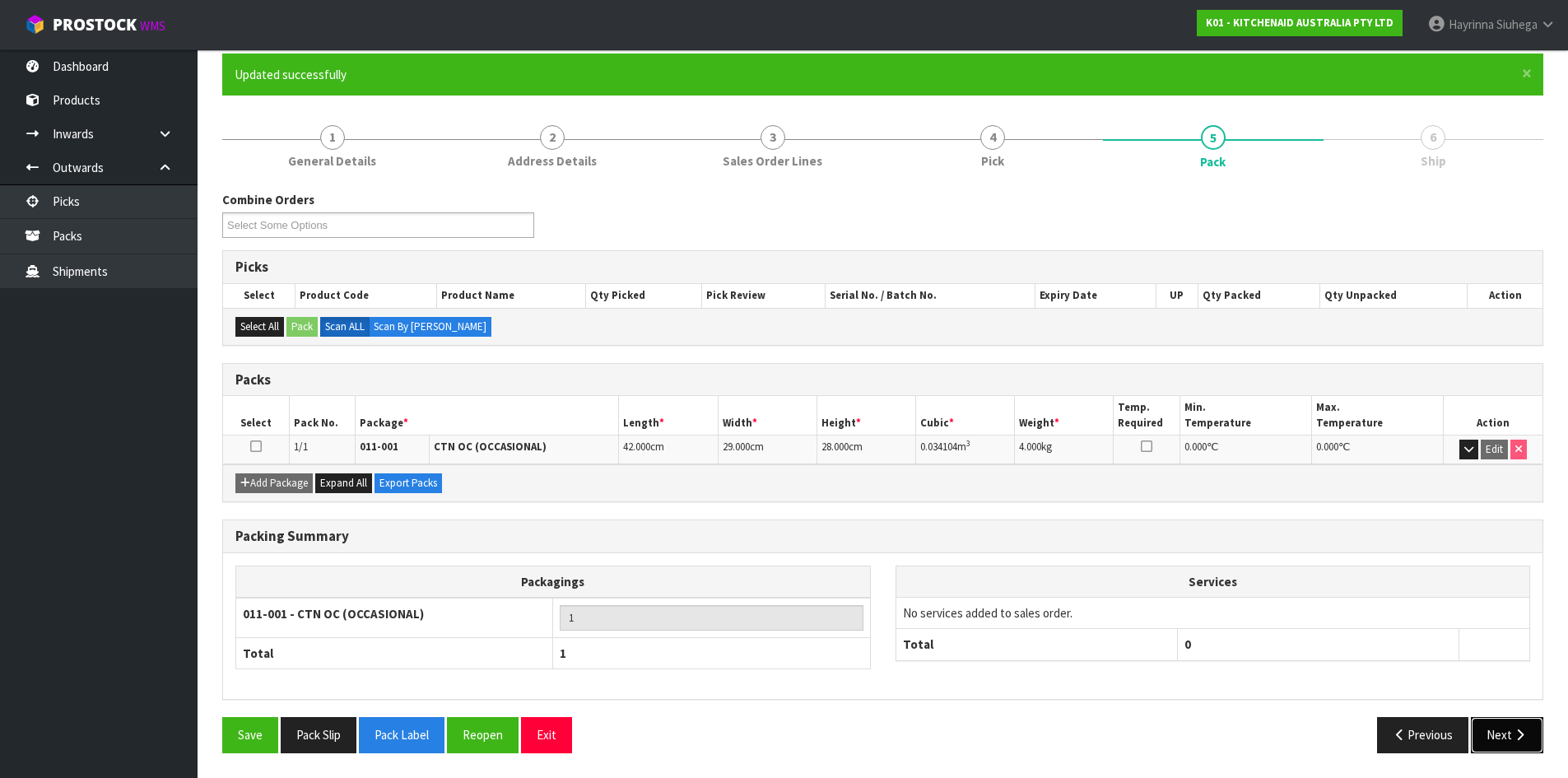
click at [1516, 731] on icon "button" at bounding box center [1520, 734] width 15 height 13
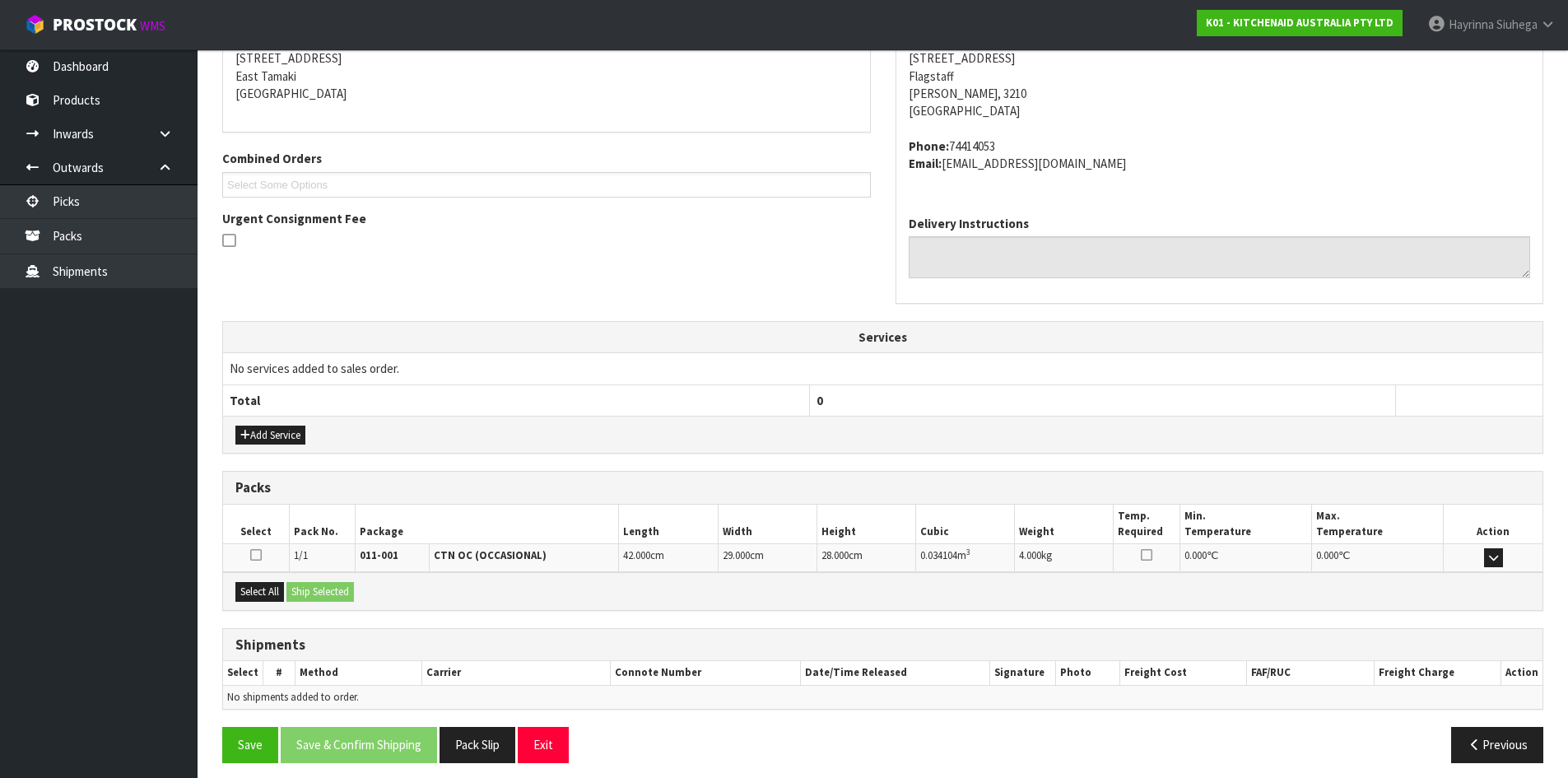
scroll to position [349, 0]
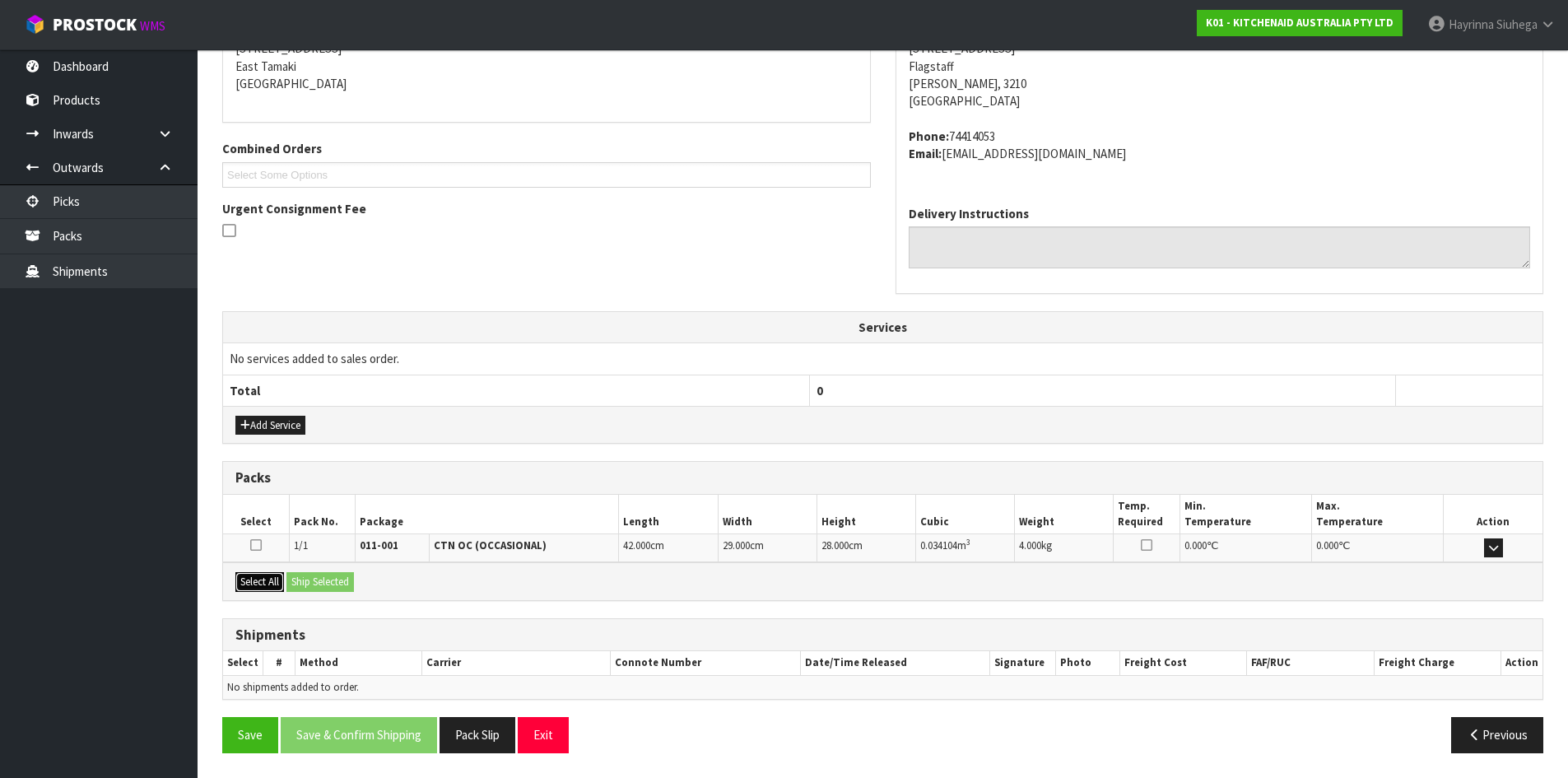
click at [266, 578] on button "Select All" at bounding box center [259, 582] width 48 height 19
click at [328, 583] on button "Ship Selected" at bounding box center [321, 582] width 68 height 19
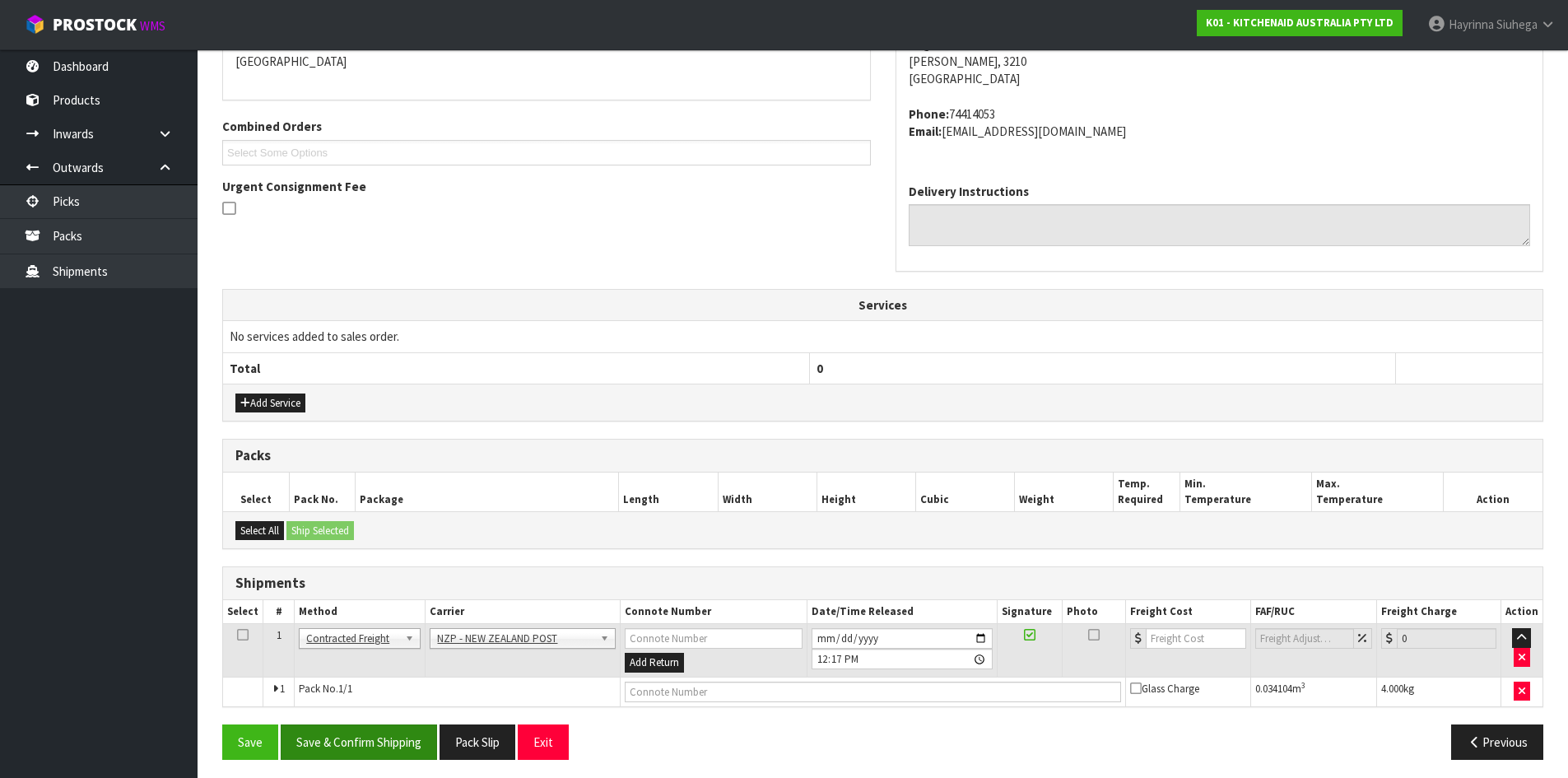
scroll to position [378, 0]
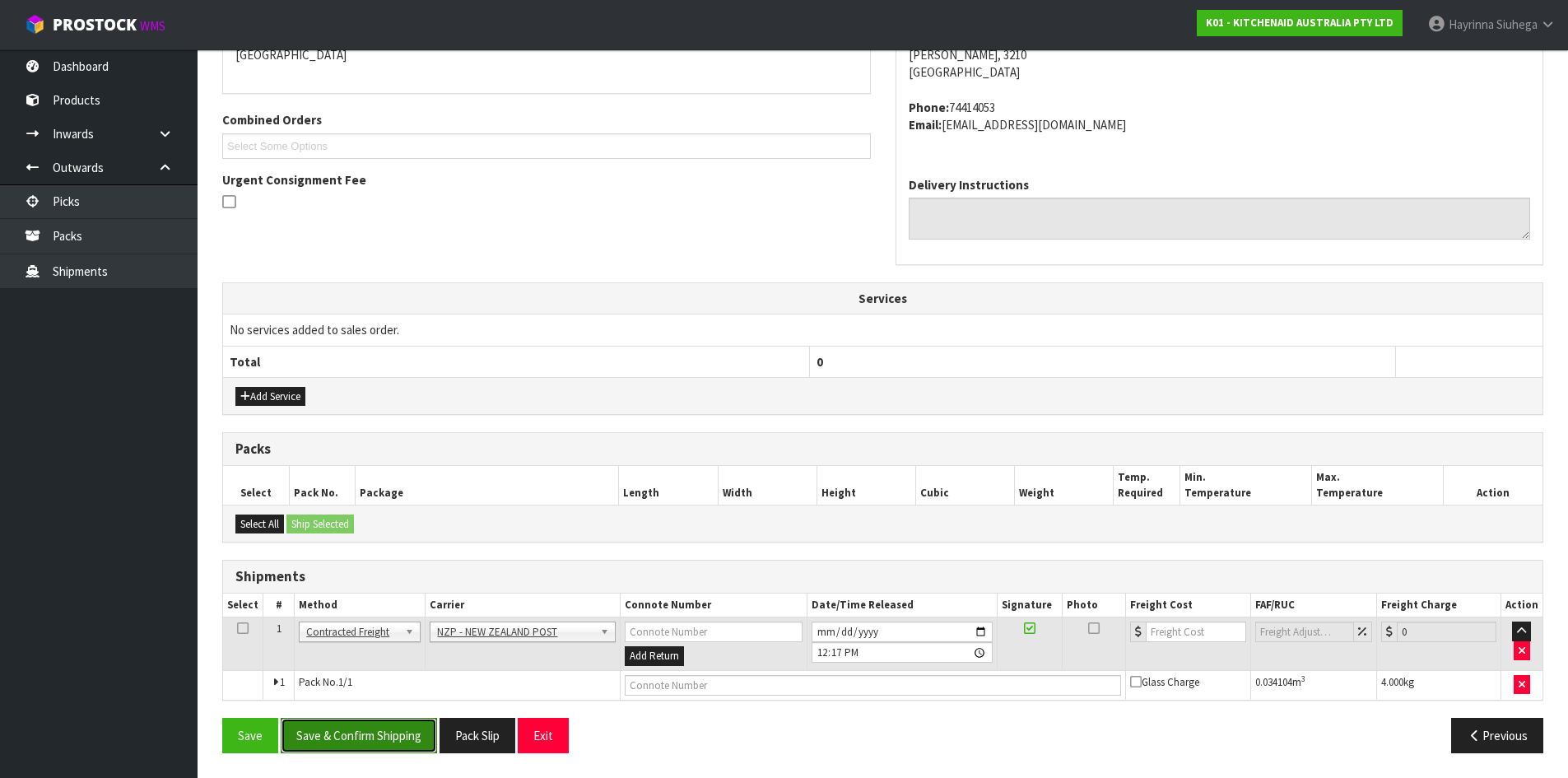
click at [365, 738] on button "Save & Confirm Shipping" at bounding box center [359, 736] width 156 height 36
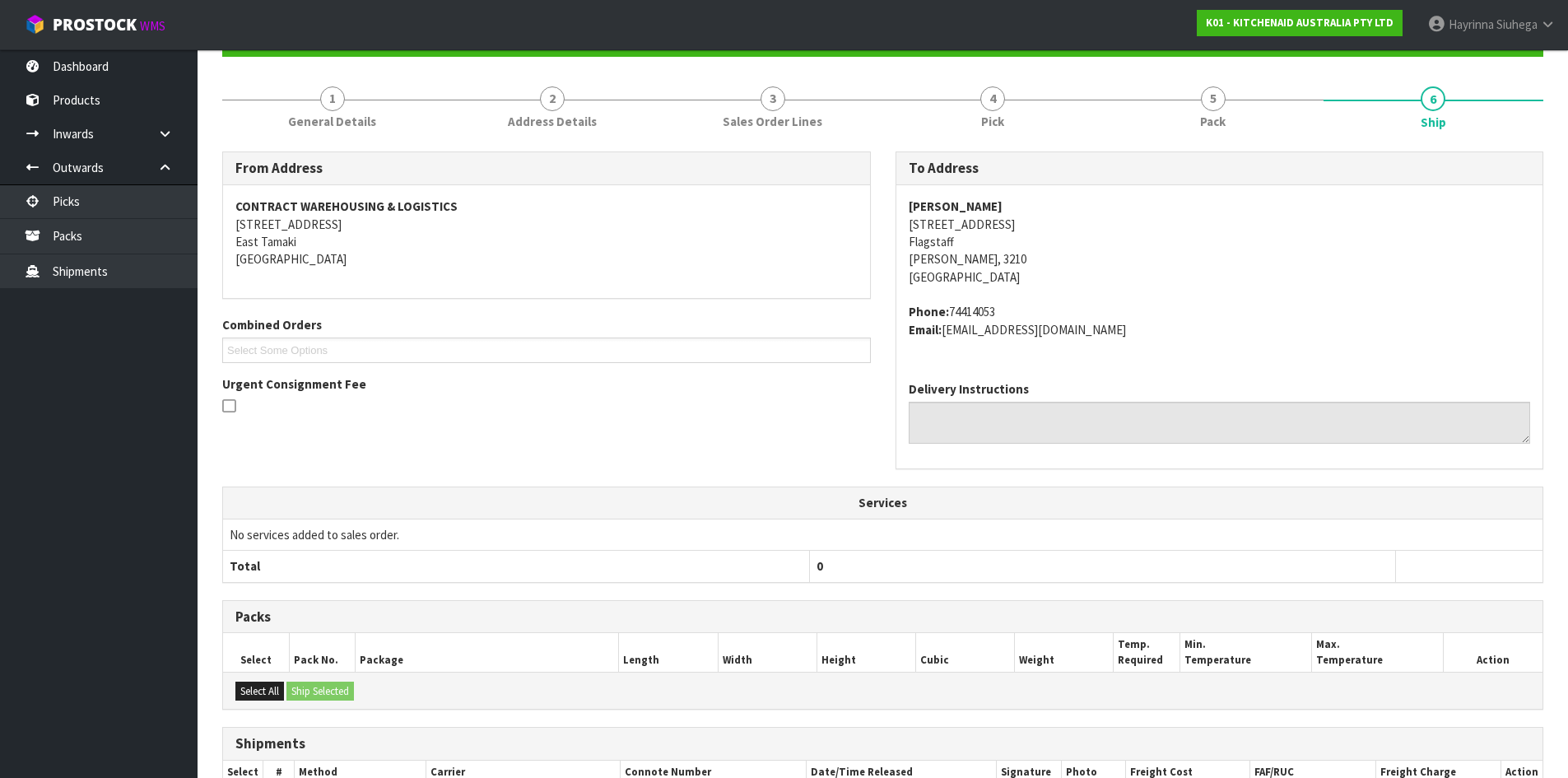
scroll to position [354, 0]
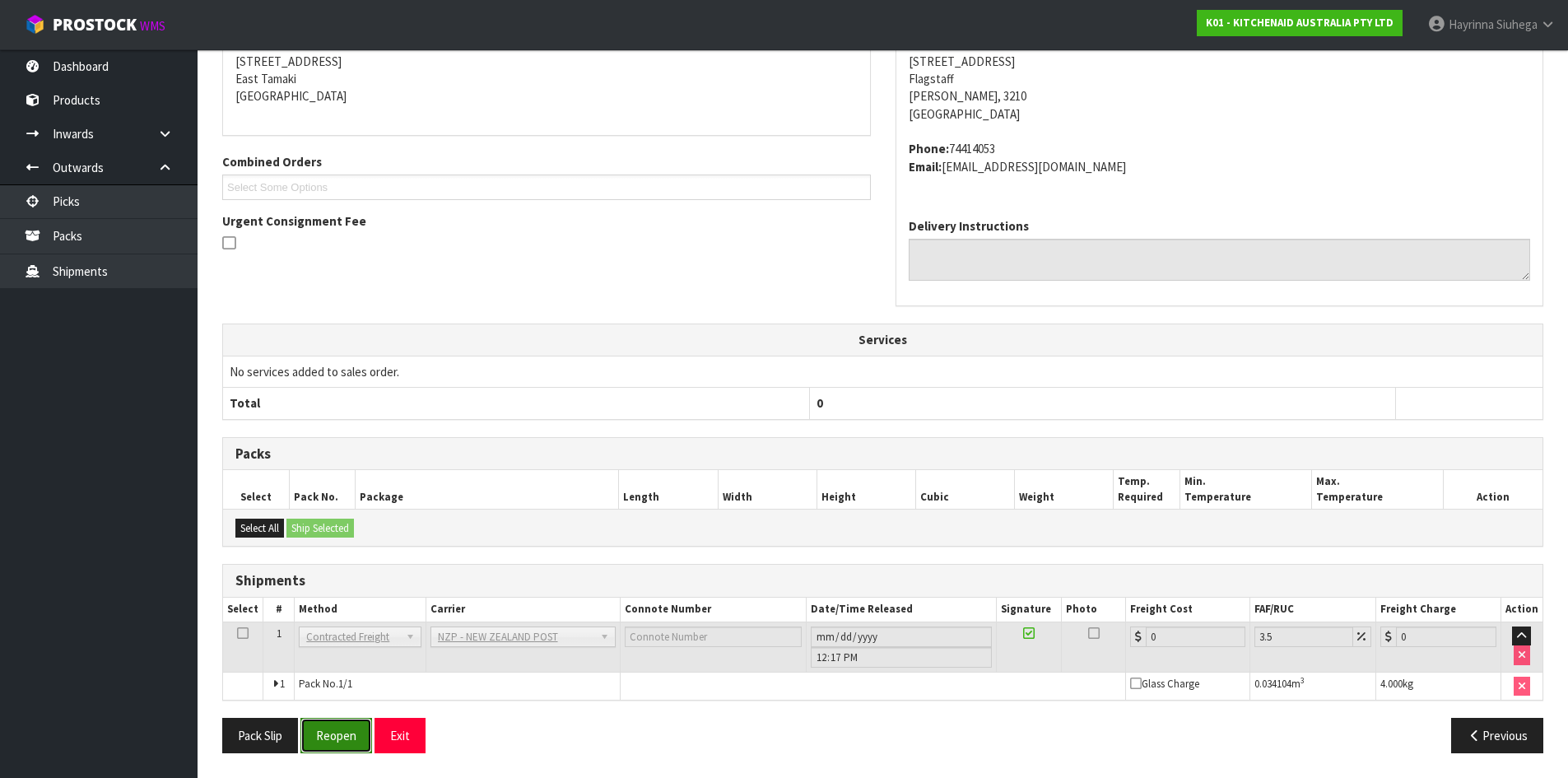
click at [330, 735] on button "Reopen" at bounding box center [336, 736] width 72 height 36
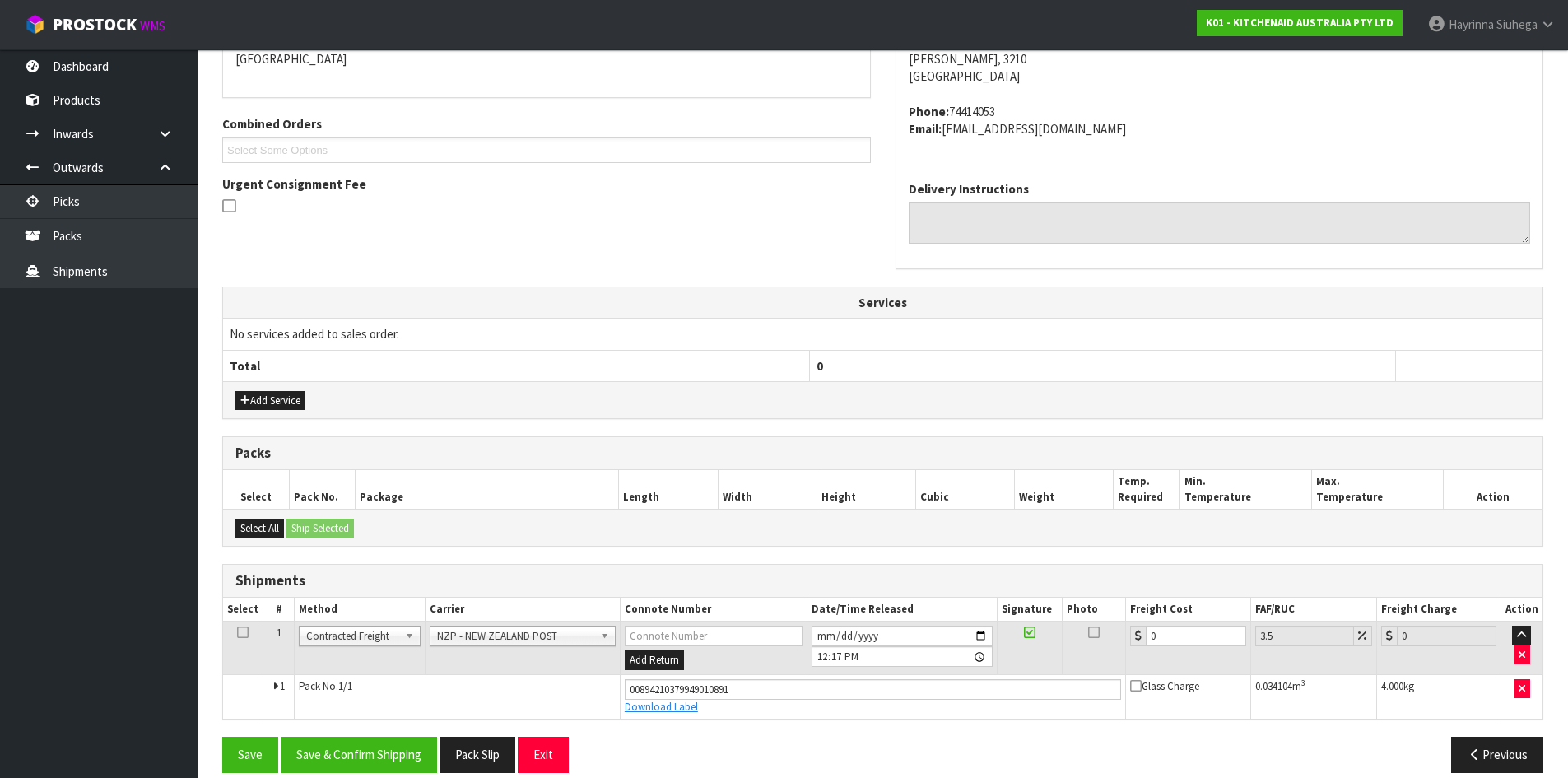
scroll to position [393, 0]
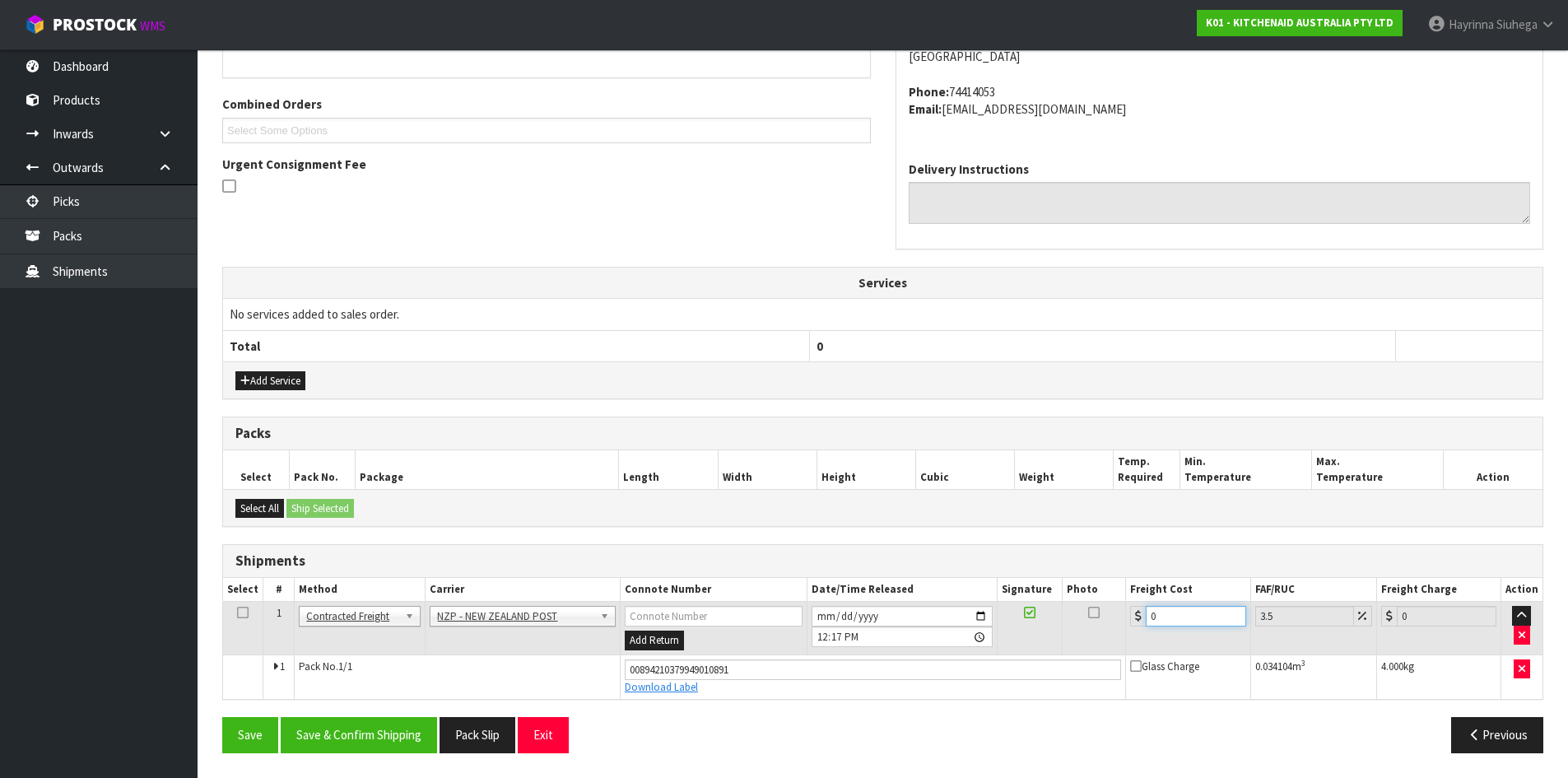
drag, startPoint x: 1165, startPoint y: 619, endPoint x: 1051, endPoint y: 609, distance: 114.4
click at [1053, 610] on tr "1 Client Local Pickup Customer Local Pickup Company Freight Contracted Freight …" at bounding box center [883, 628] width 1319 height 53
click at [222, 717] on button "Save" at bounding box center [250, 735] width 56 height 36
click at [384, 722] on button "Save & Confirm Shipping" at bounding box center [359, 735] width 156 height 36
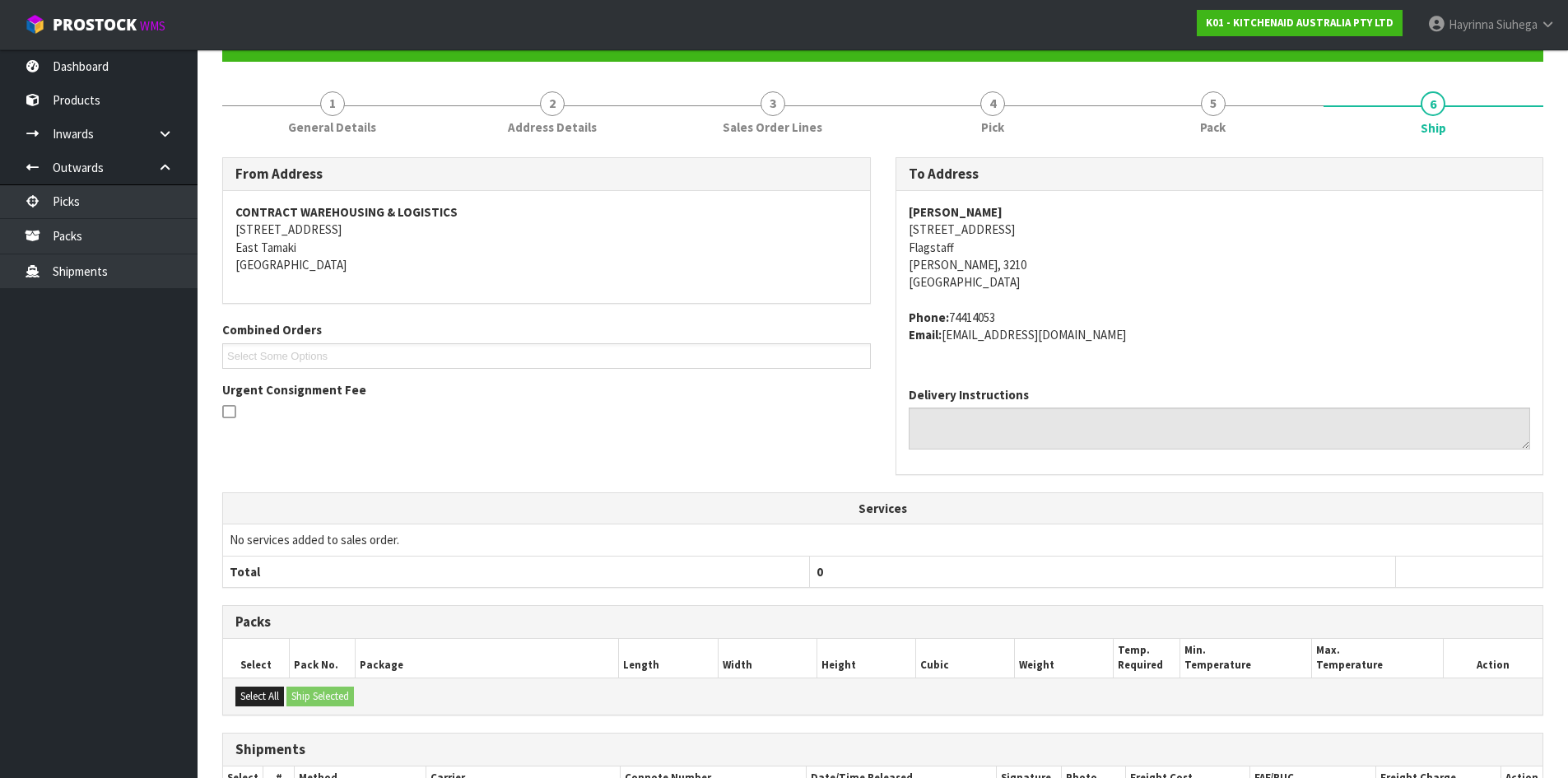
scroll to position [0, 0]
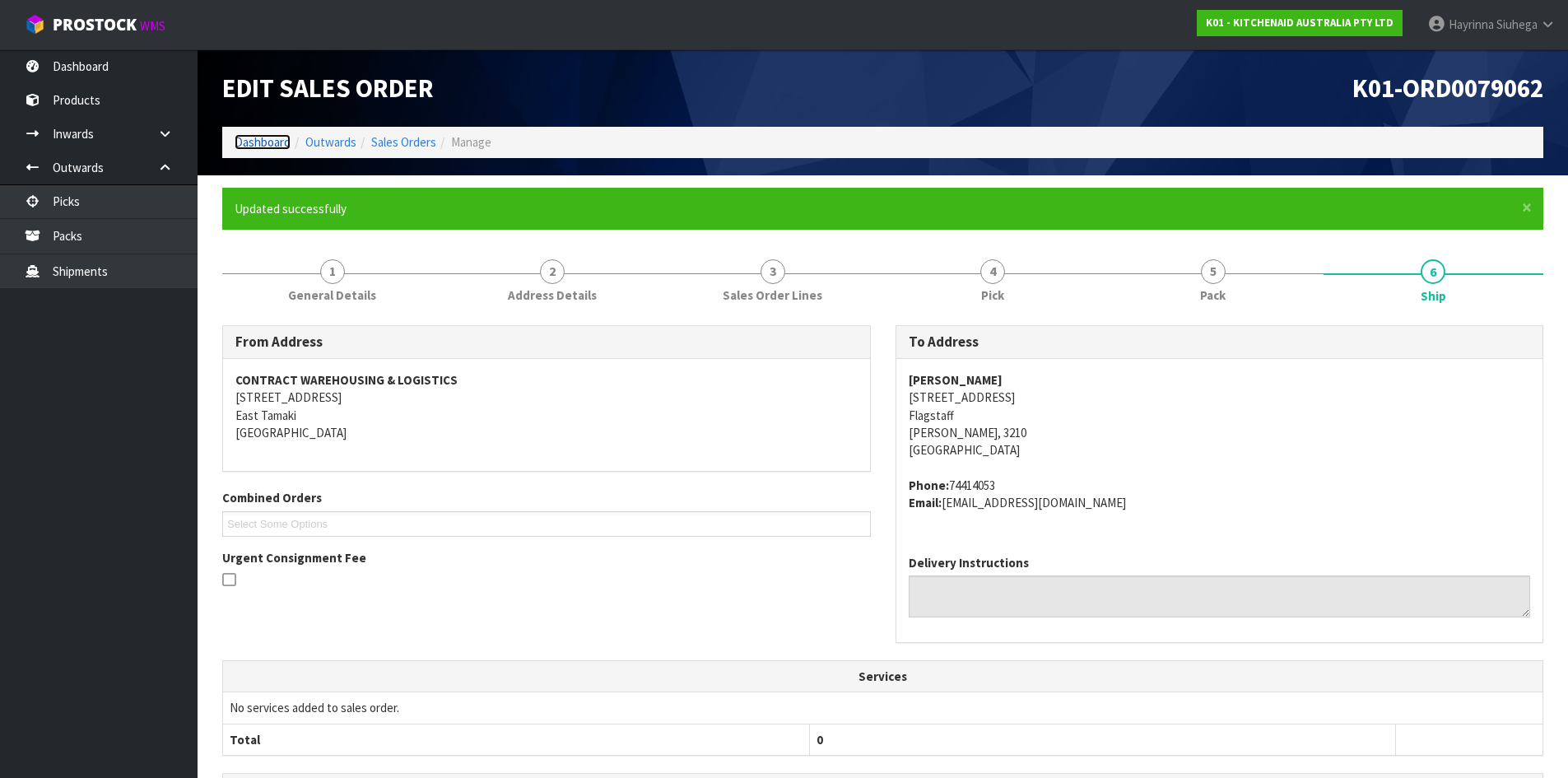
click at [269, 144] on link "Dashboard" at bounding box center [262, 142] width 56 height 15
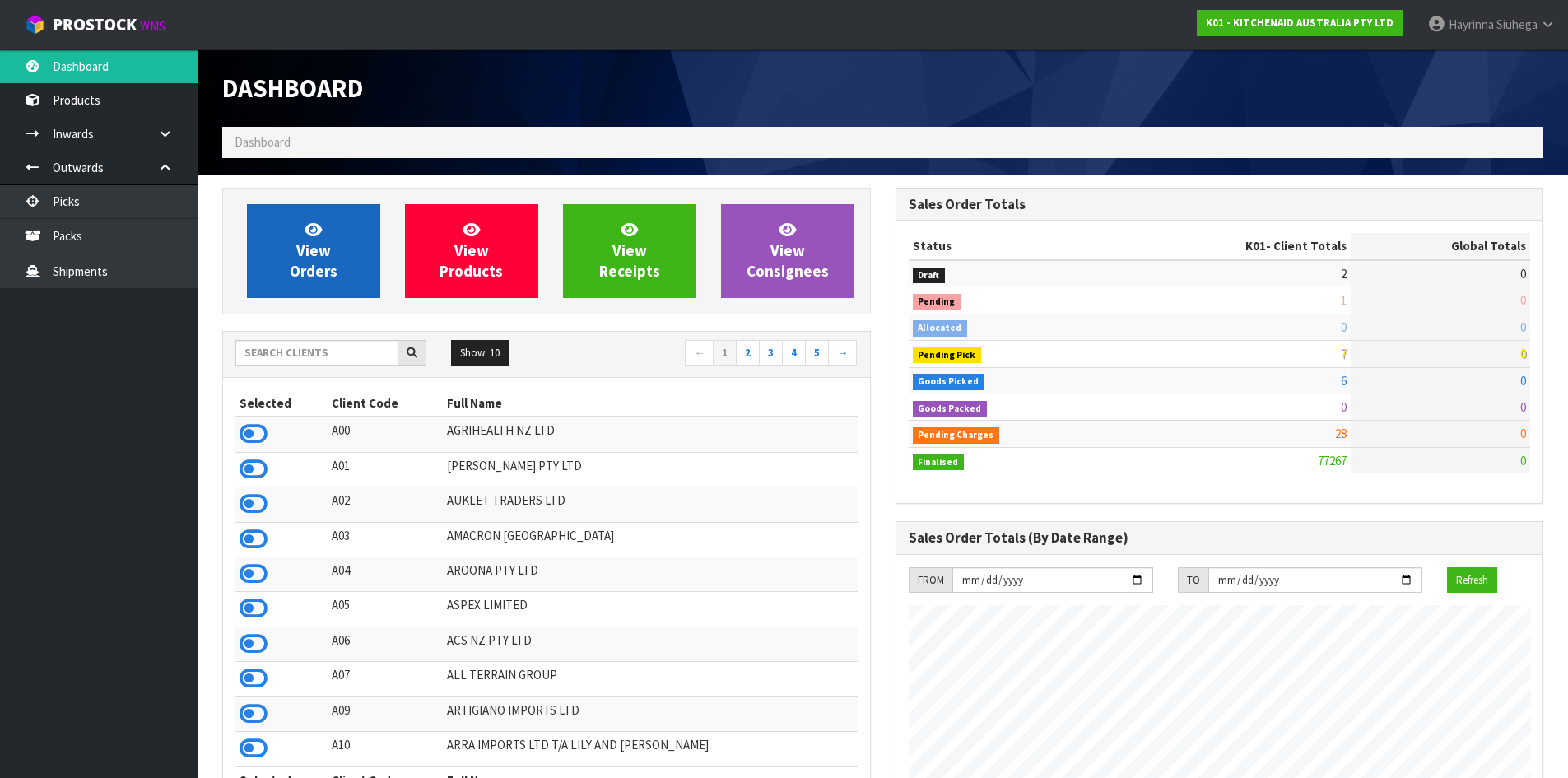
scroll to position [1247, 672]
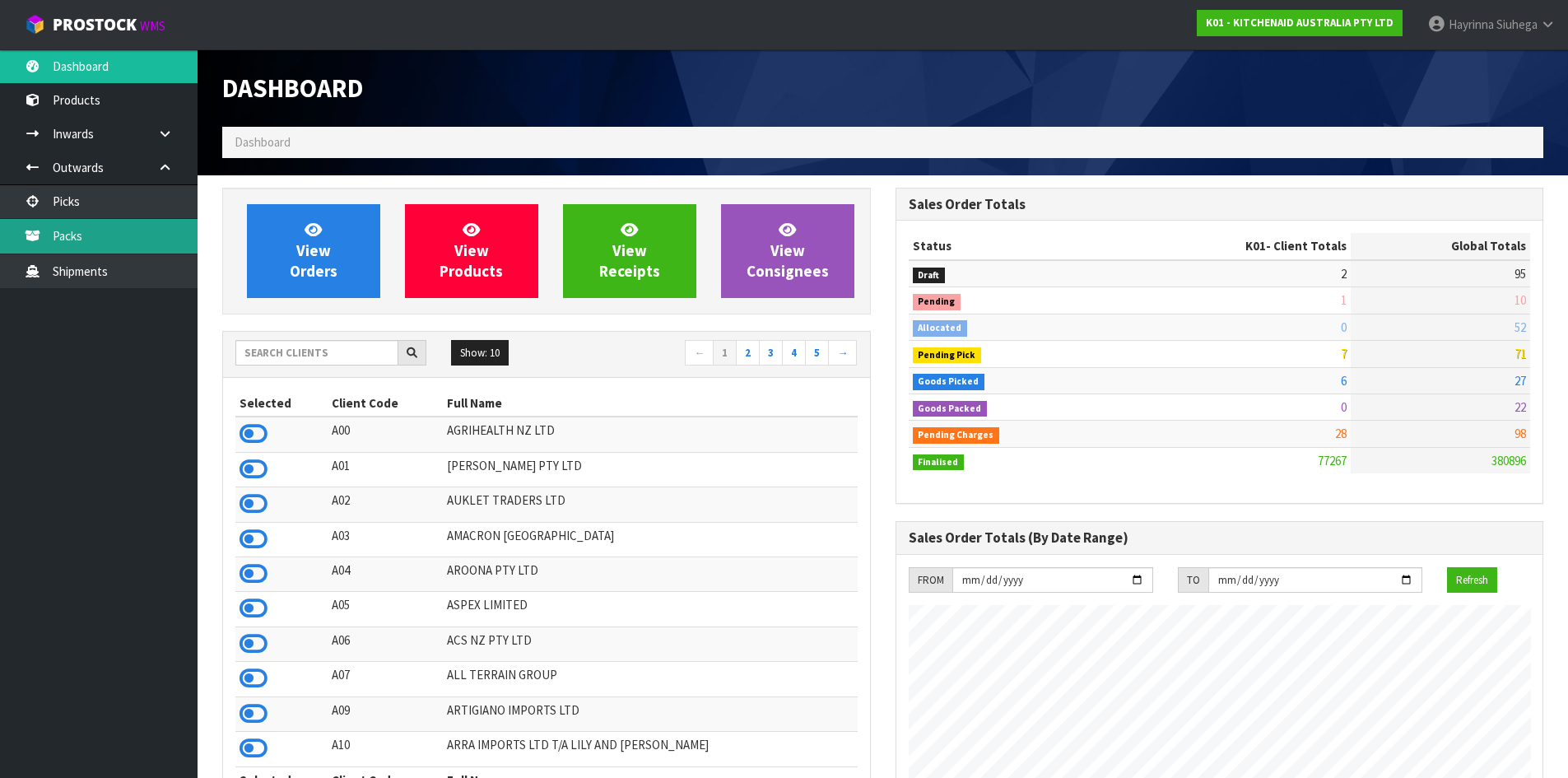
click at [134, 232] on link "Packs" at bounding box center [99, 236] width 198 height 34
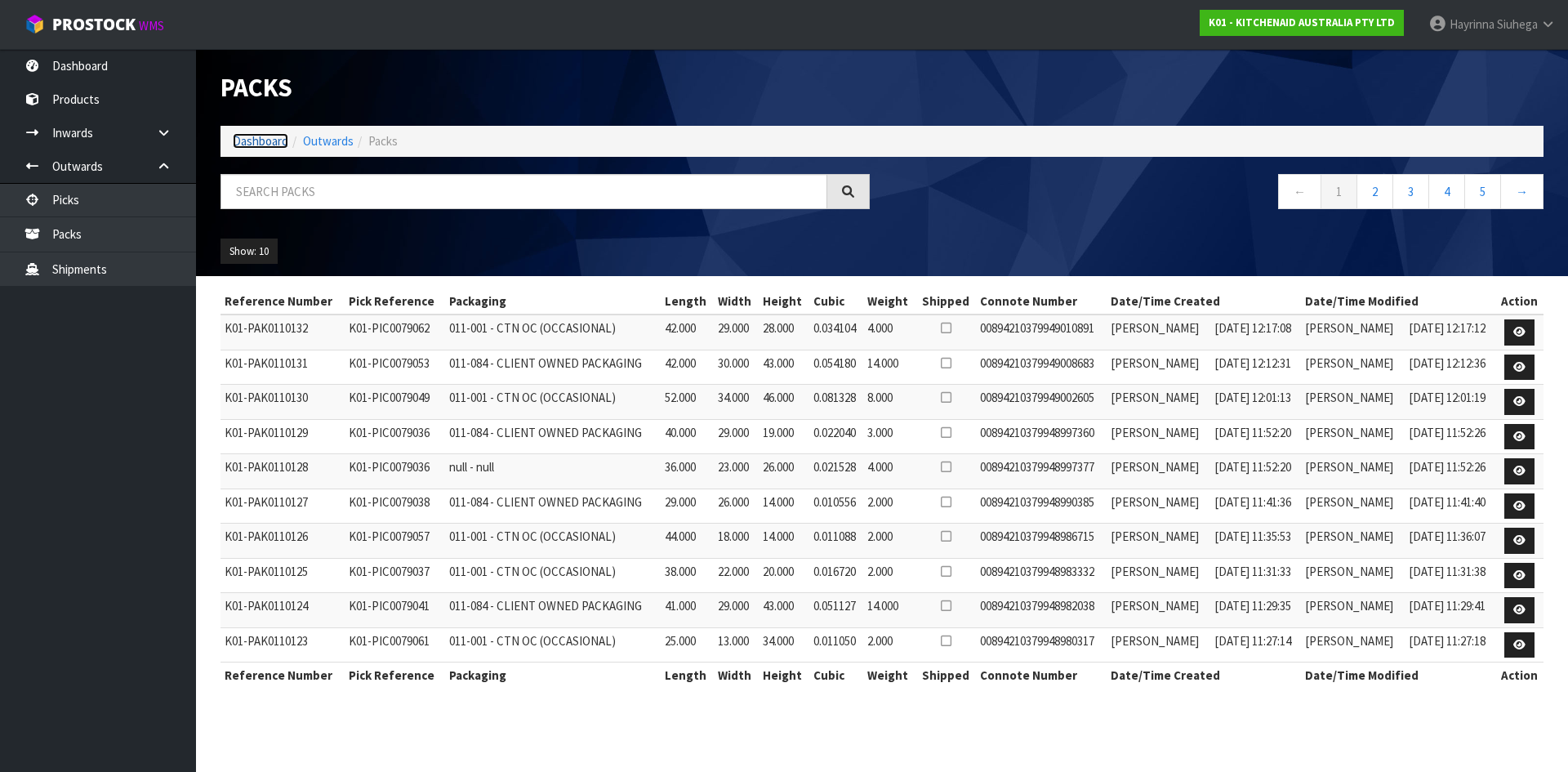
click at [248, 141] on link "Dashboard" at bounding box center [260, 141] width 55 height 15
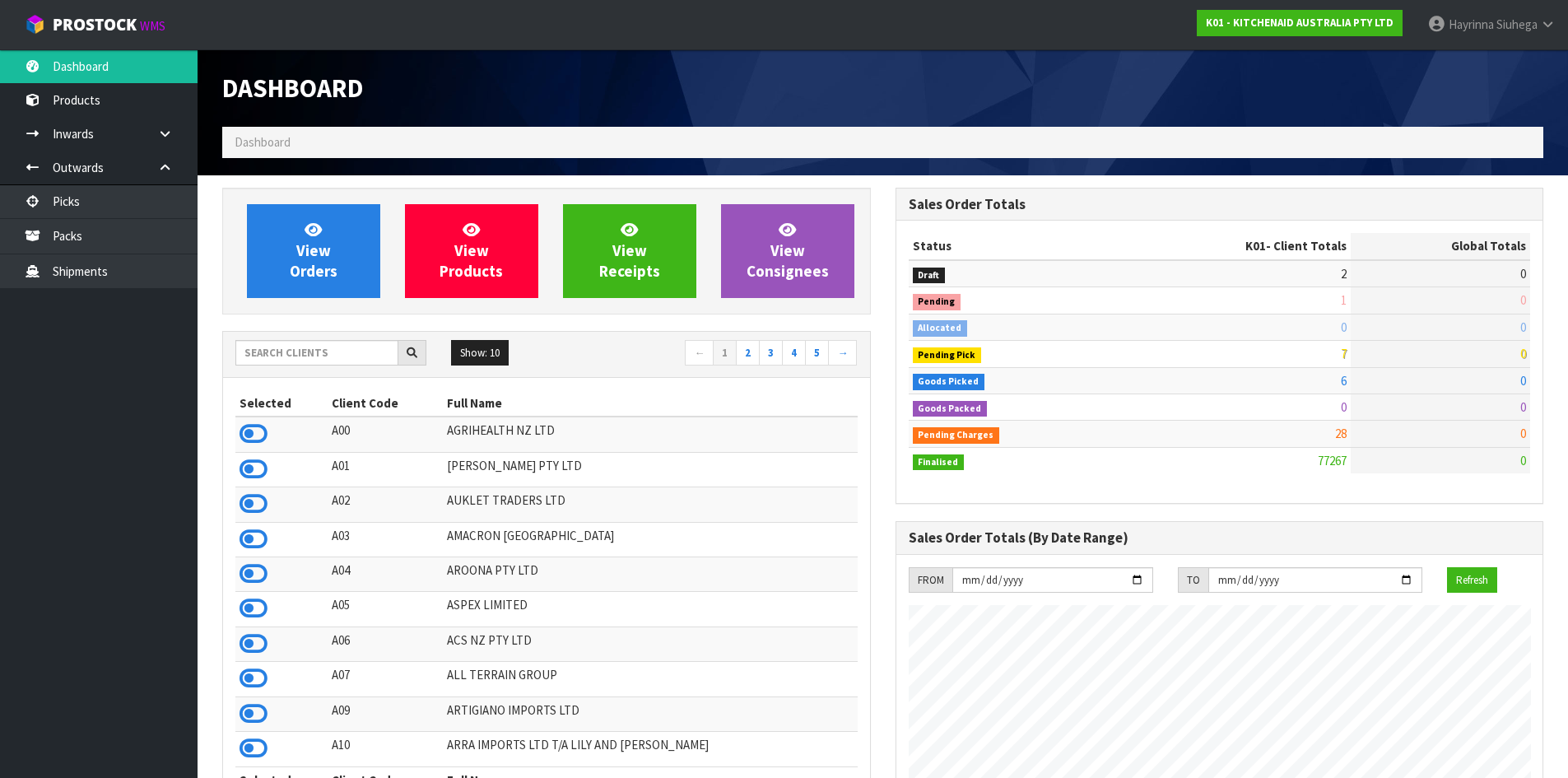
scroll to position [1247, 672]
click at [334, 247] on link "View Orders" at bounding box center [314, 250] width 134 height 94
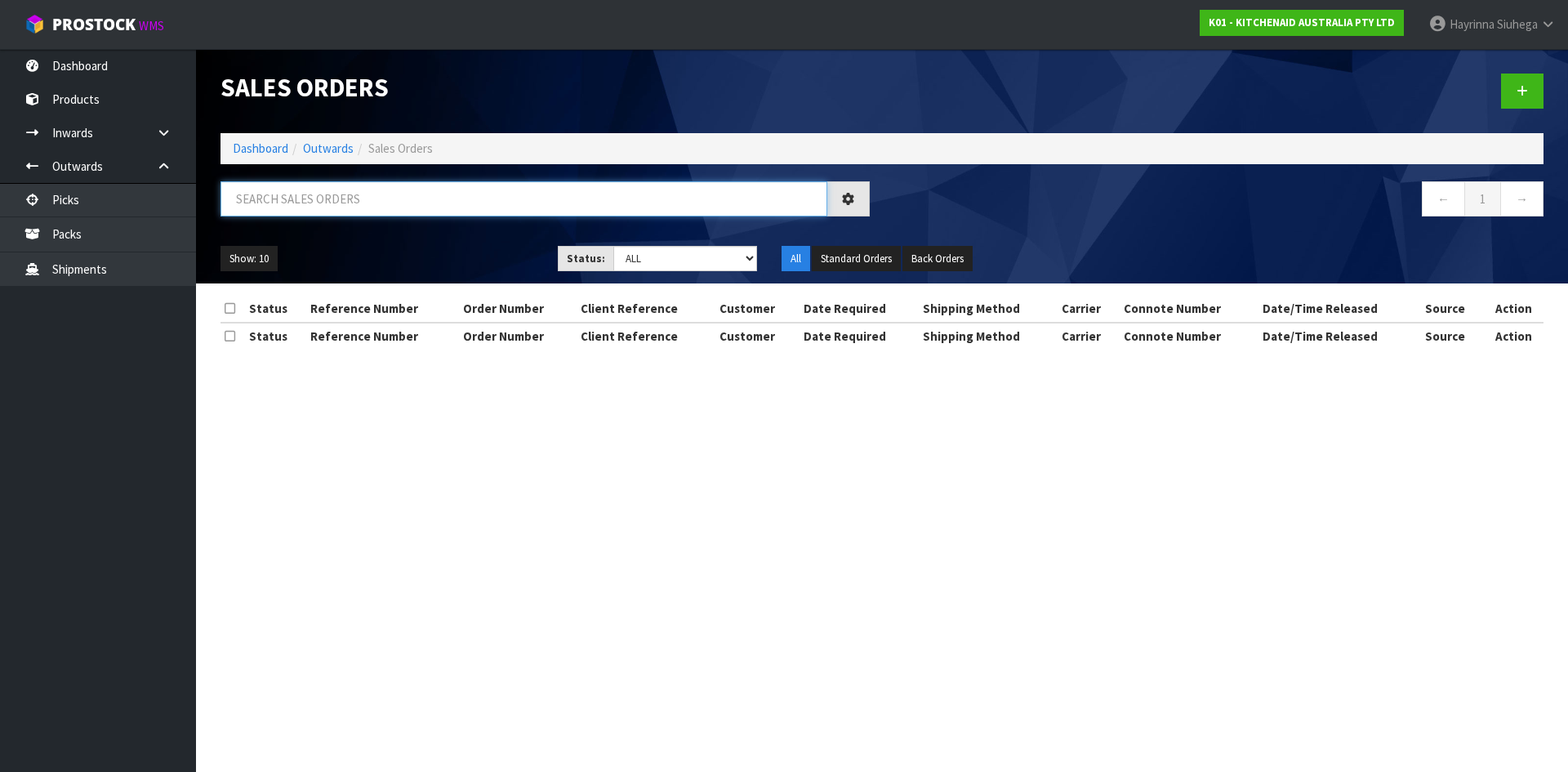
click at [376, 200] on input "text" at bounding box center [524, 199] width 607 height 35
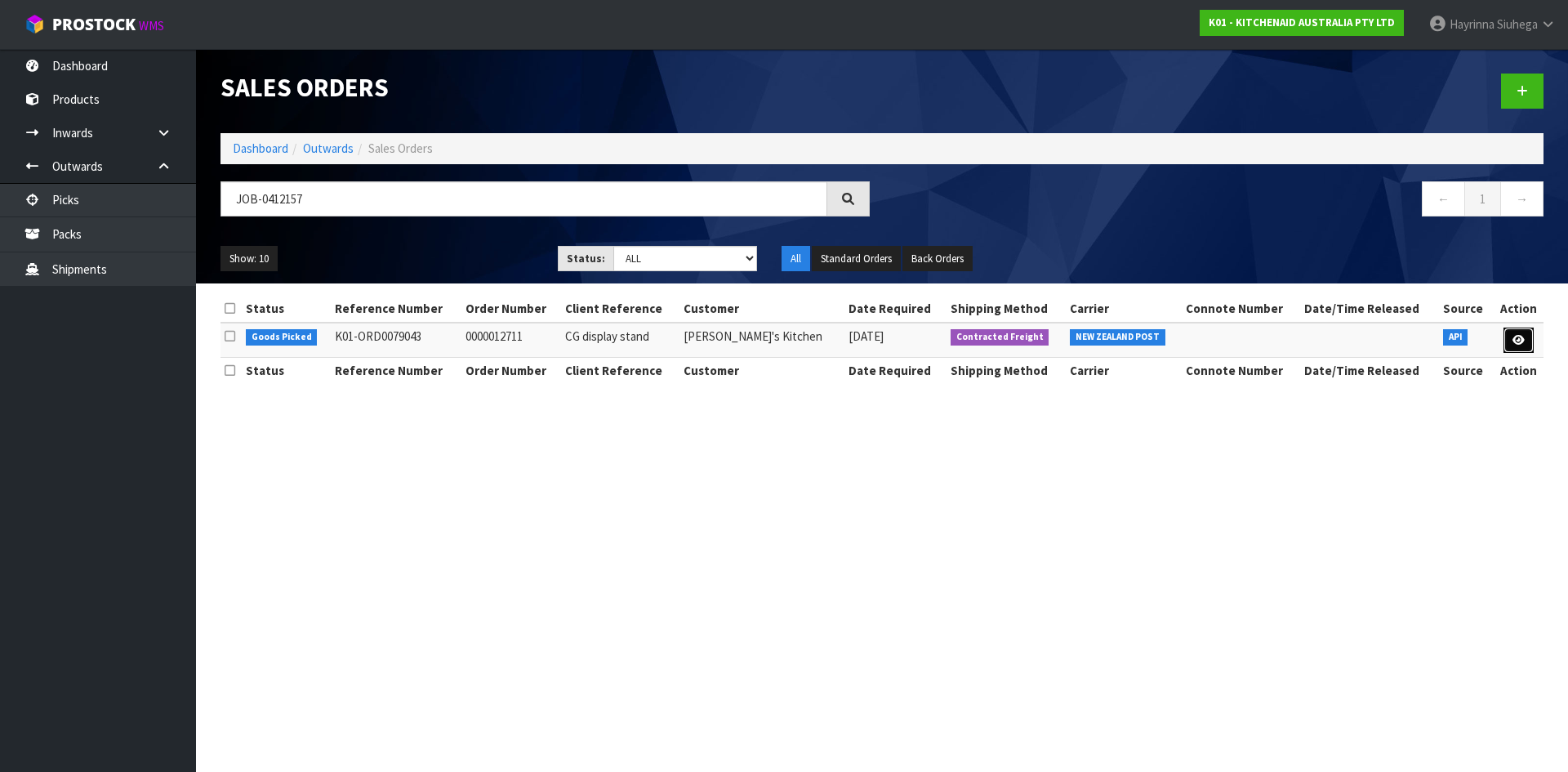
click at [1516, 336] on icon at bounding box center [1519, 340] width 13 height 11
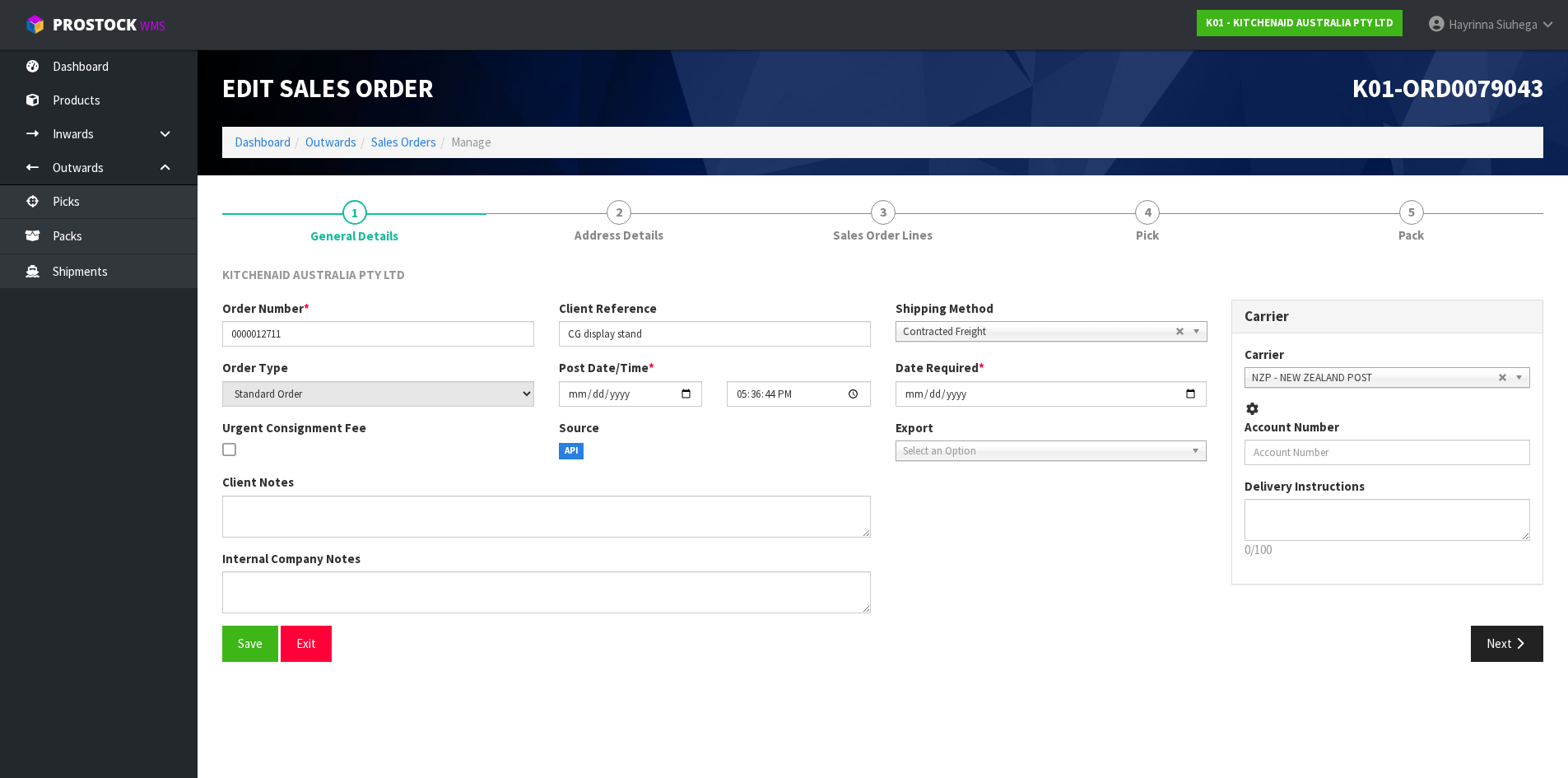
click at [1208, 200] on link "4 Pick" at bounding box center [1147, 220] width 264 height 65
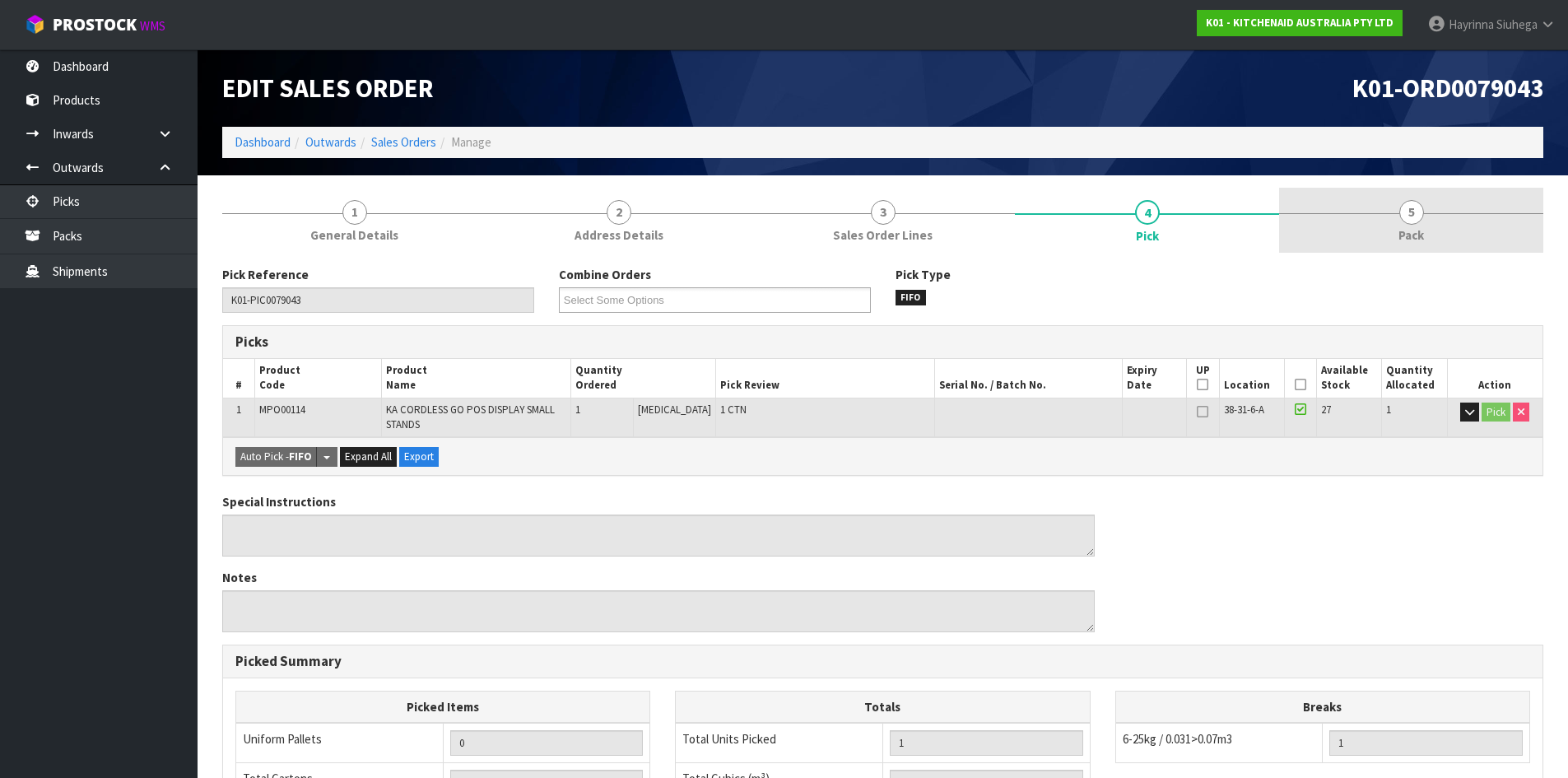
click at [1370, 214] on link "5 Pack" at bounding box center [1412, 220] width 264 height 65
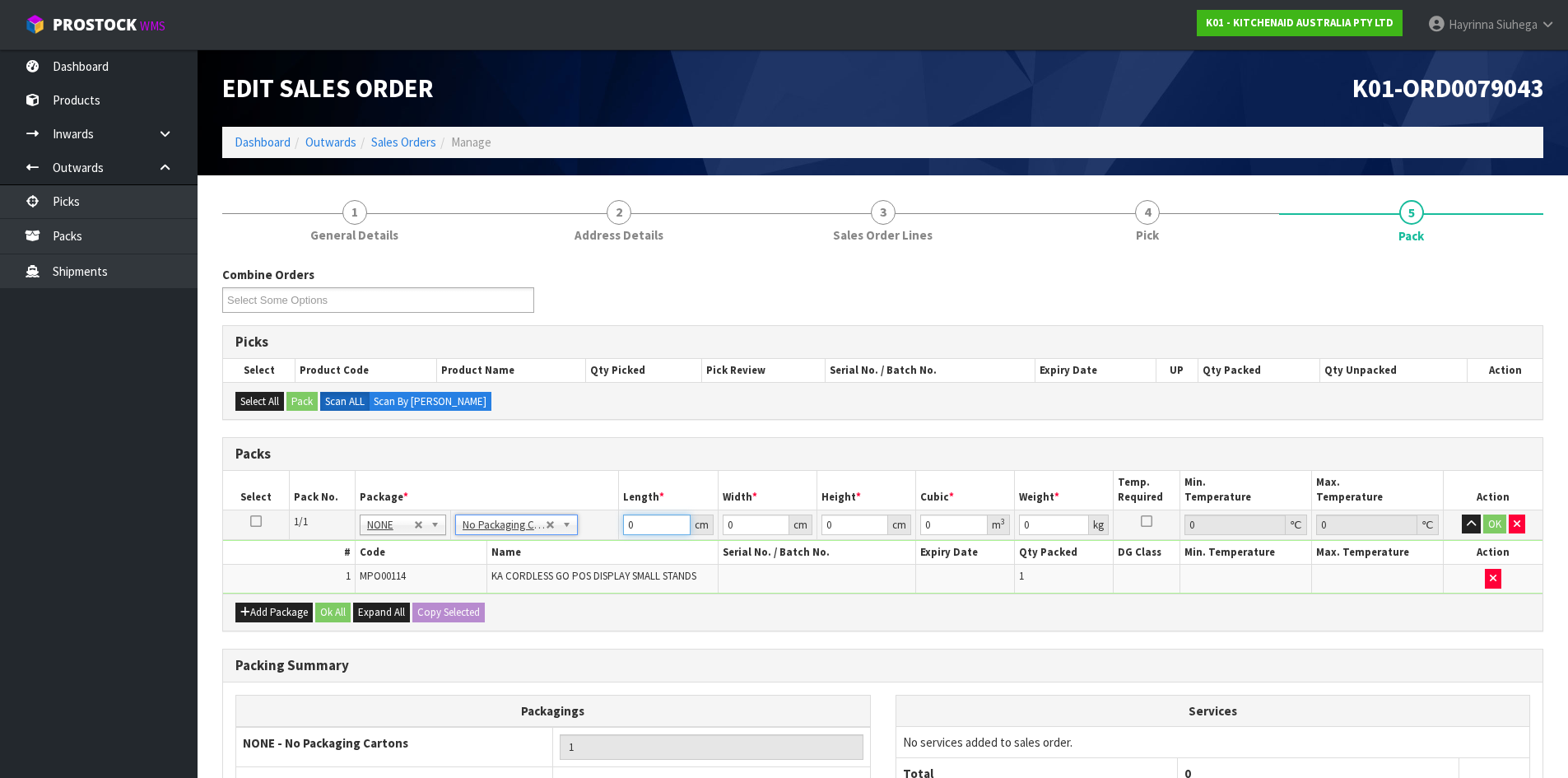
click at [629, 529] on input "0" at bounding box center [656, 524] width 67 height 20
click button "OK" at bounding box center [1494, 523] width 23 height 19
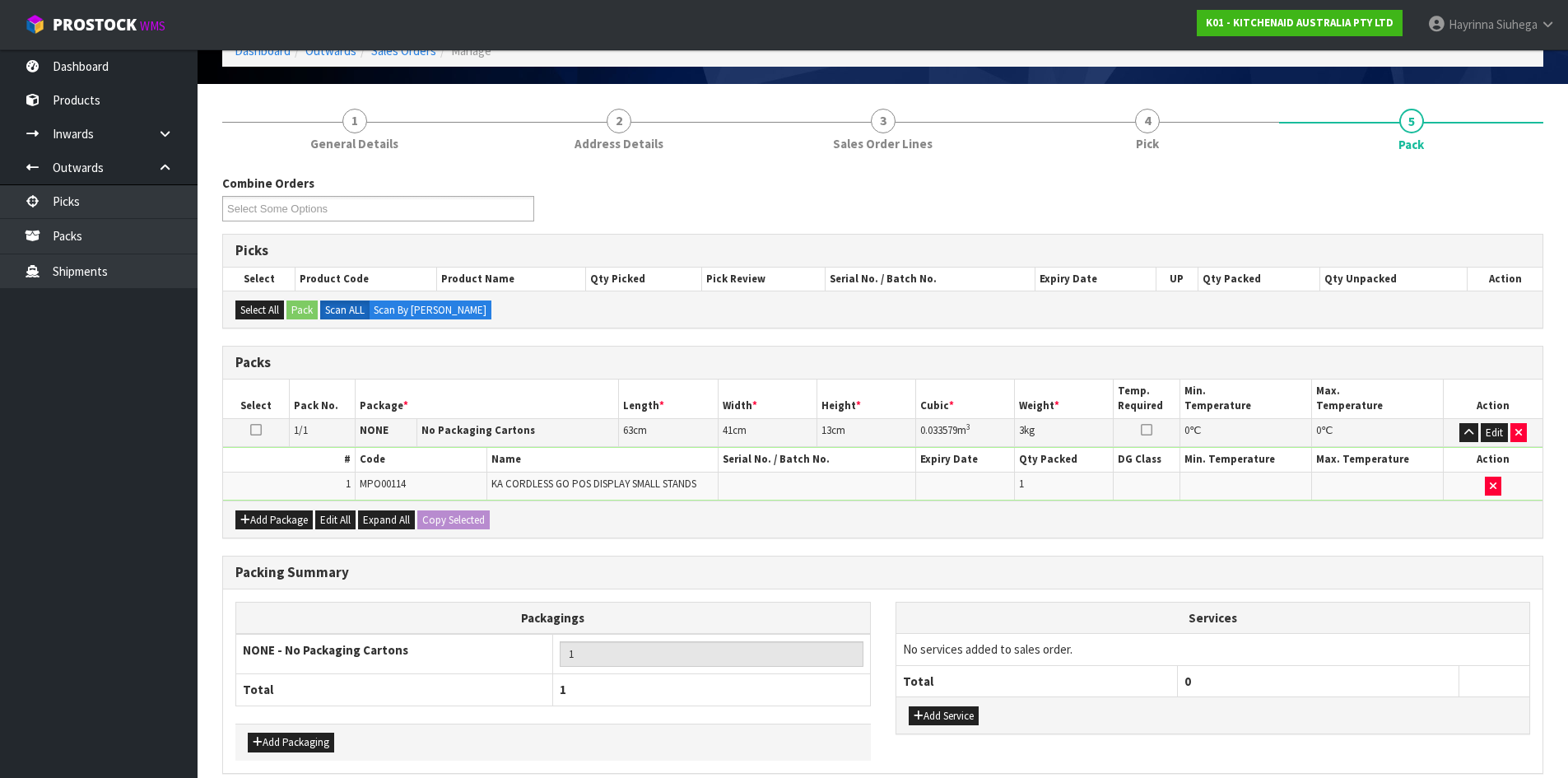
scroll to position [165, 0]
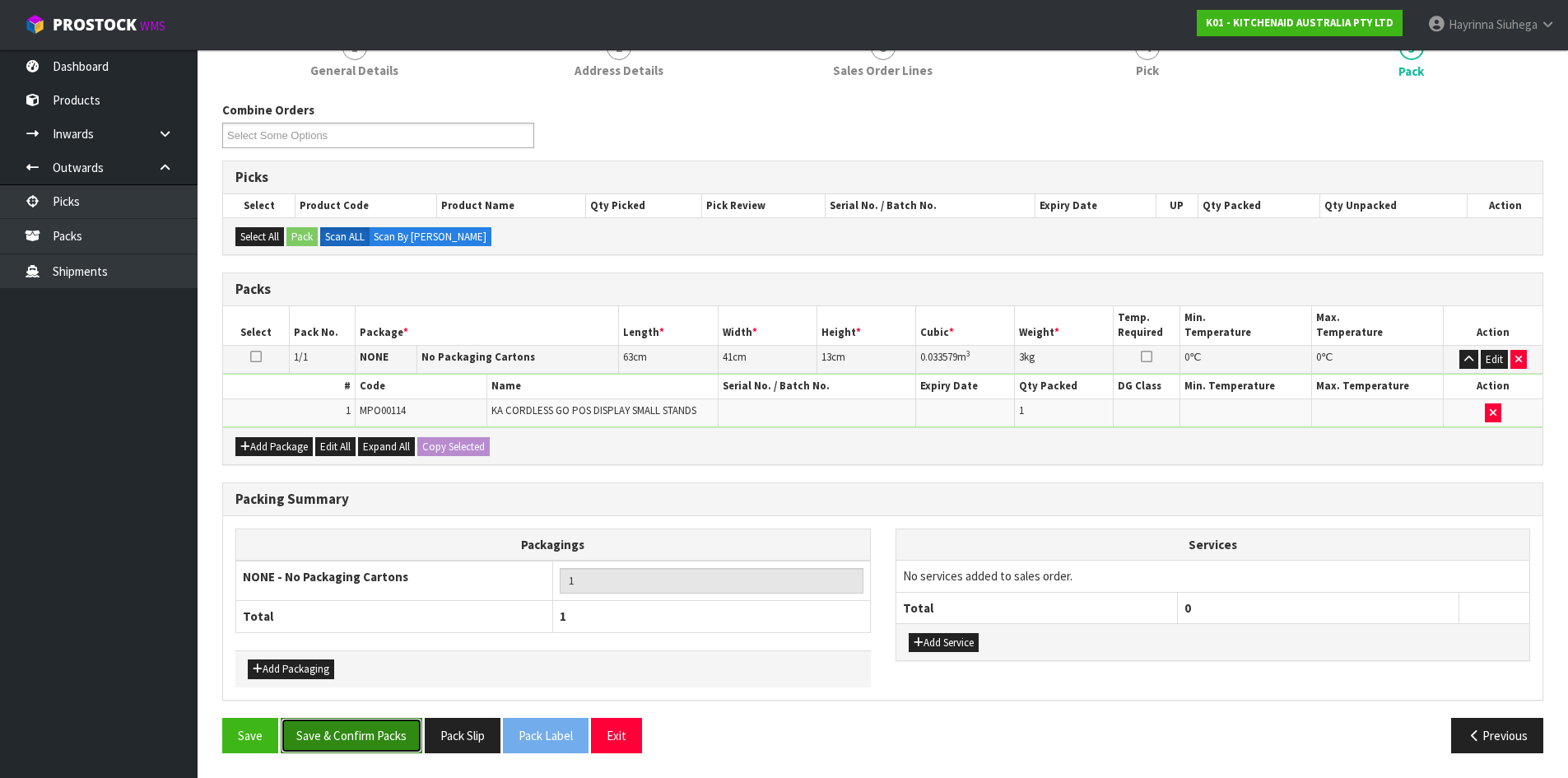
click at [365, 732] on button "Save & Confirm Packs" at bounding box center [351, 736] width 141 height 36
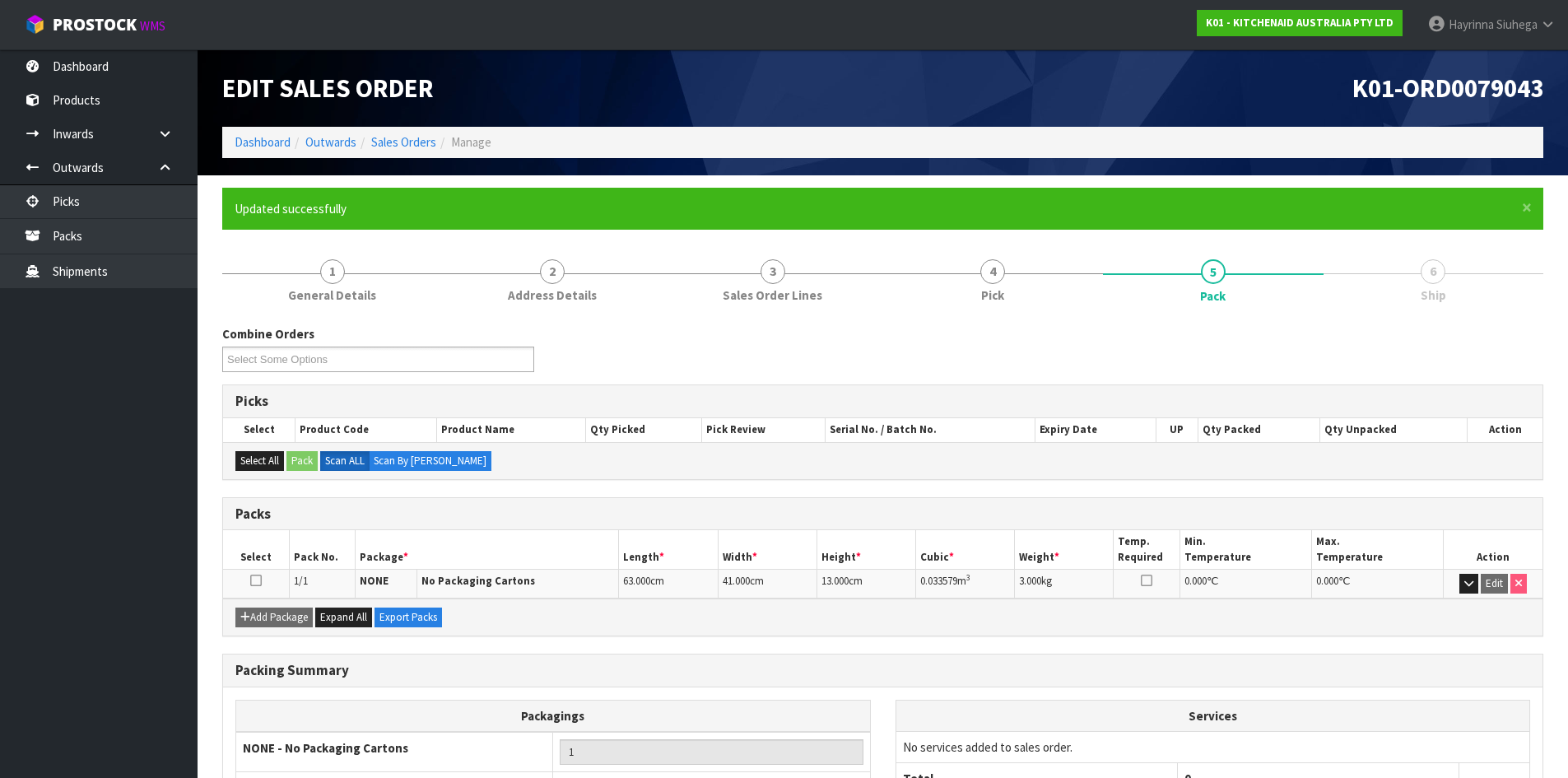
scroll to position [134, 0]
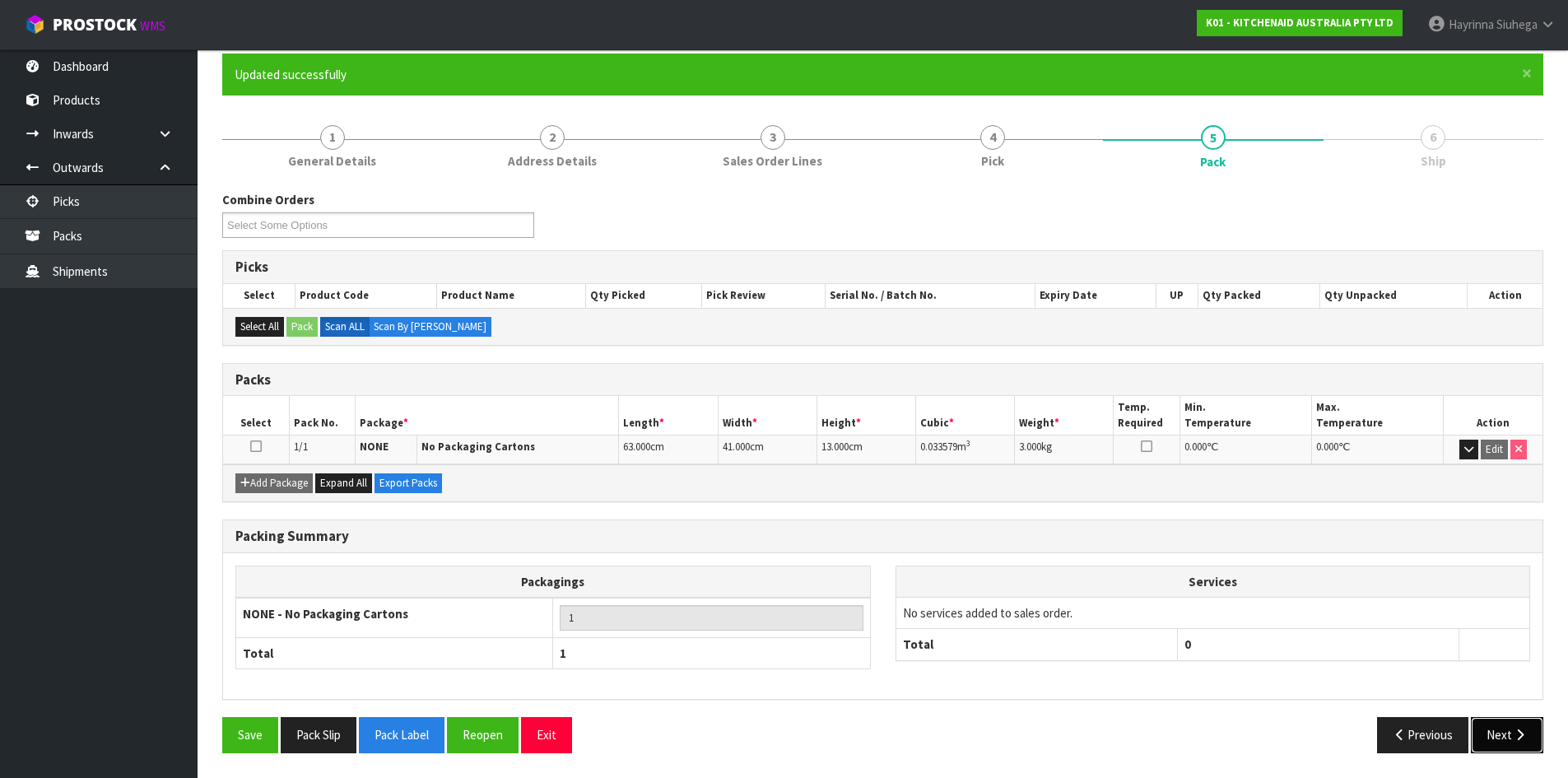
click at [1516, 731] on icon "button" at bounding box center [1520, 734] width 15 height 13
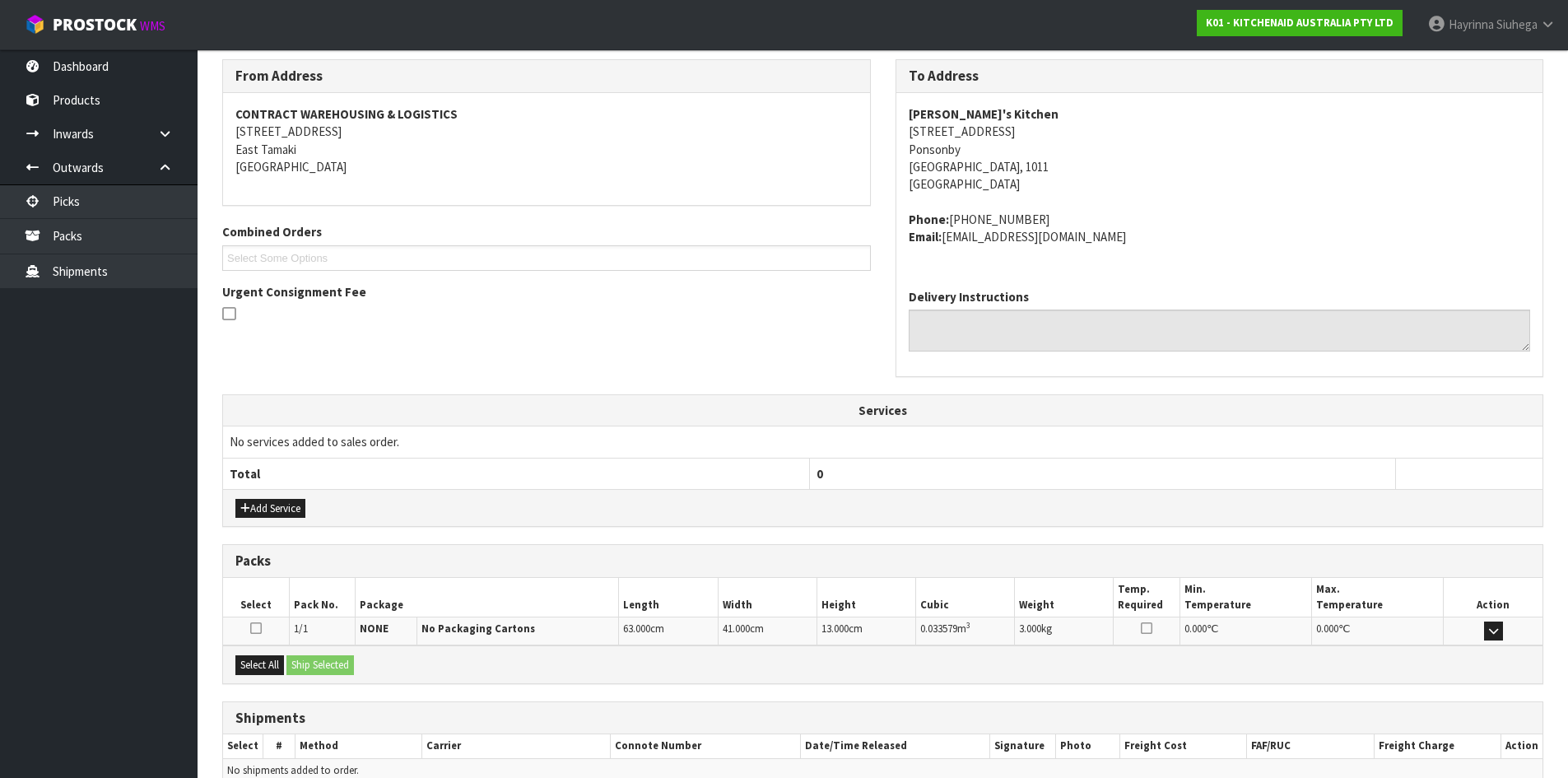
scroll to position [349, 0]
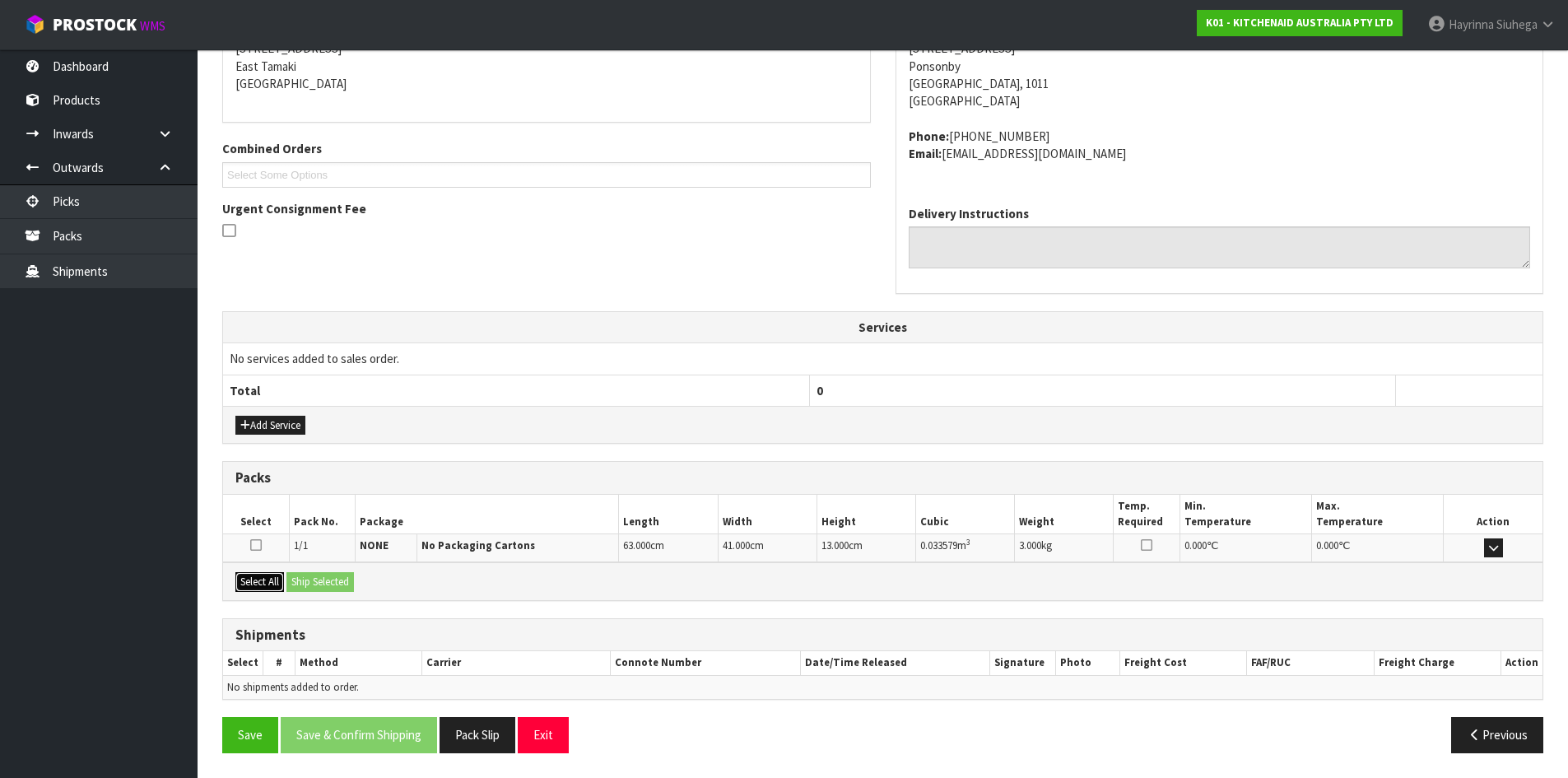
click at [266, 587] on button "Select All" at bounding box center [259, 582] width 48 height 19
click at [318, 585] on button "Ship Selected" at bounding box center [321, 582] width 68 height 19
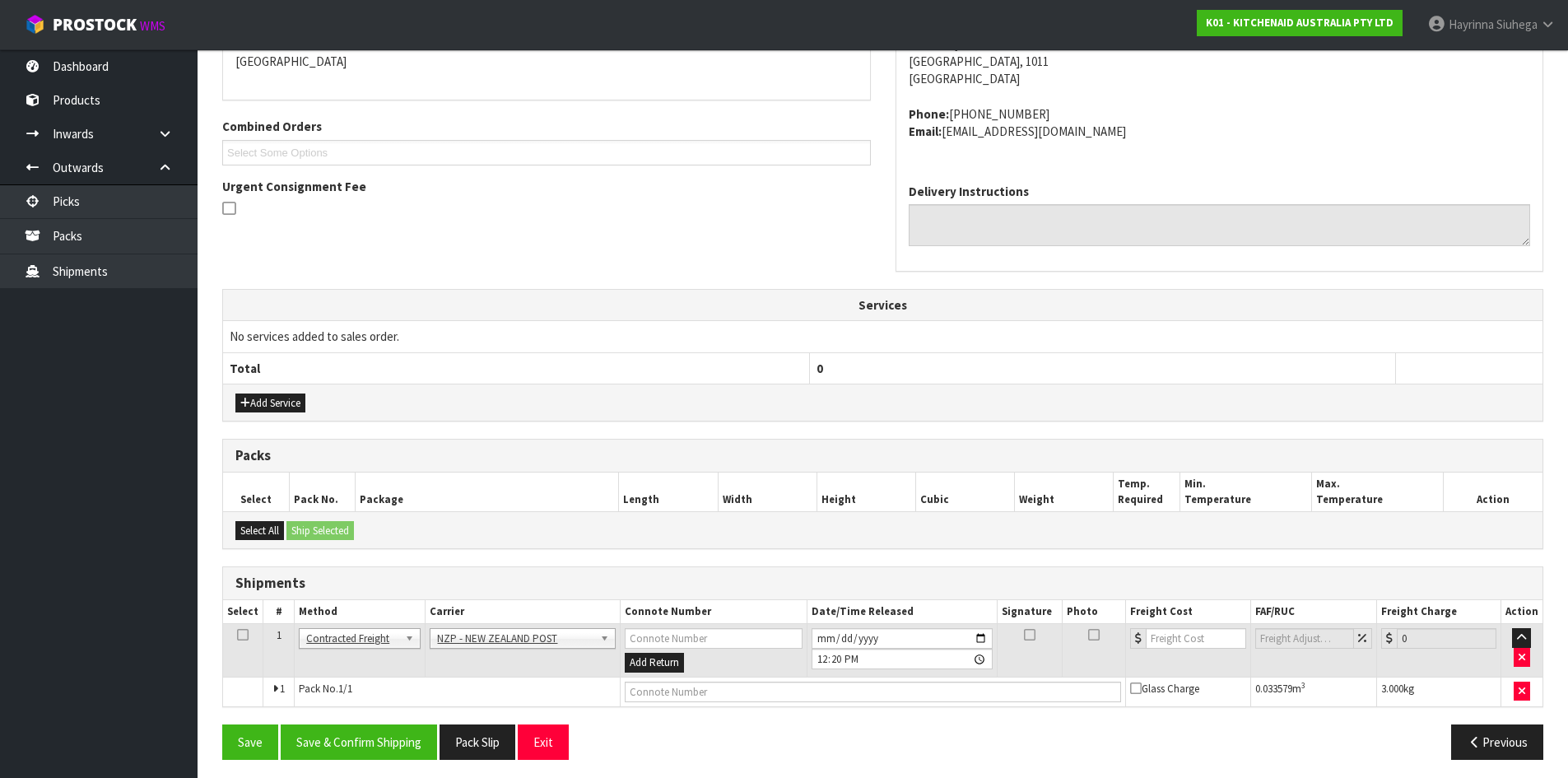
scroll to position [378, 0]
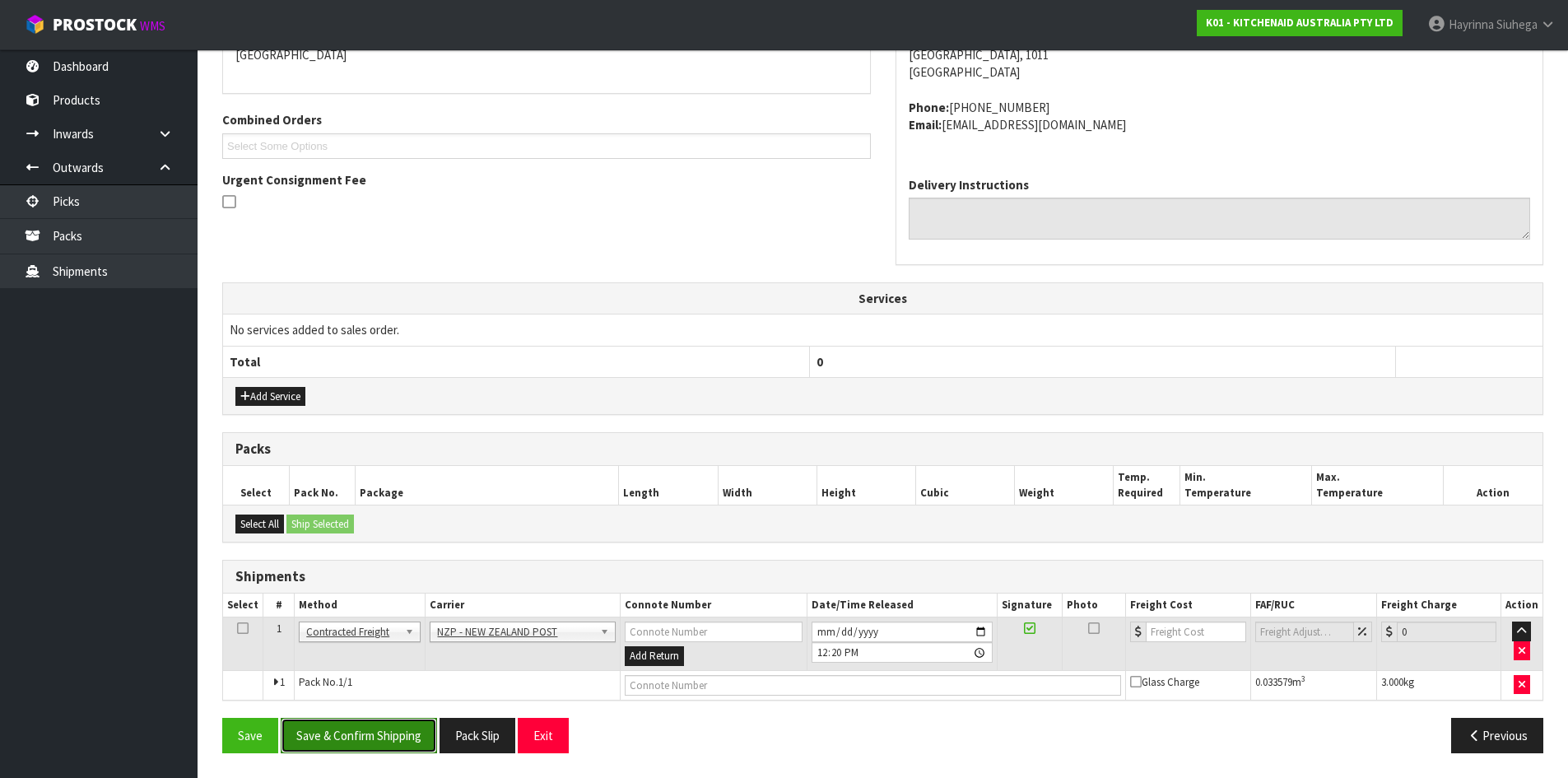
click at [403, 734] on button "Save & Confirm Shipping" at bounding box center [359, 736] width 156 height 36
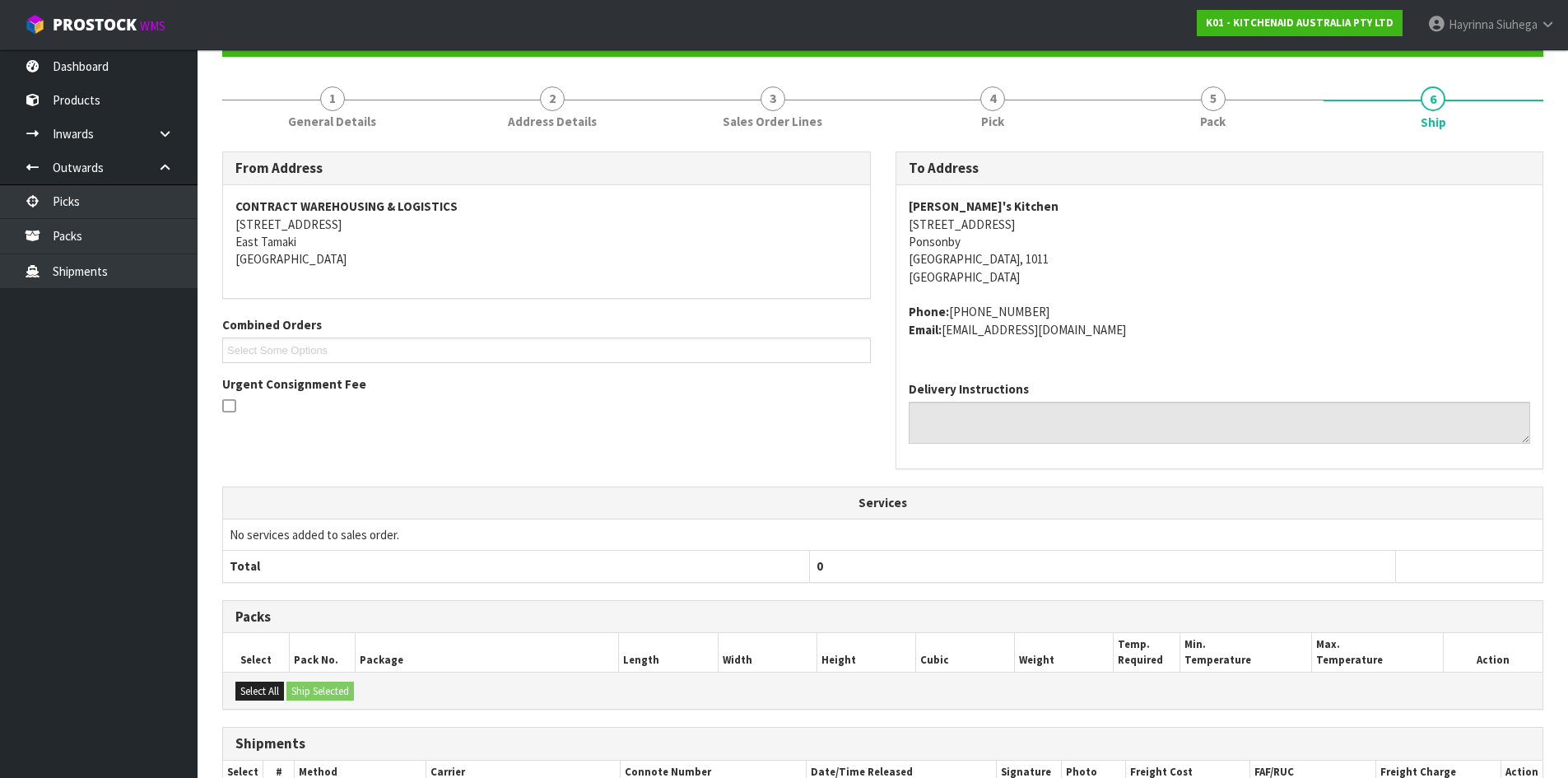
scroll to position [354, 0]
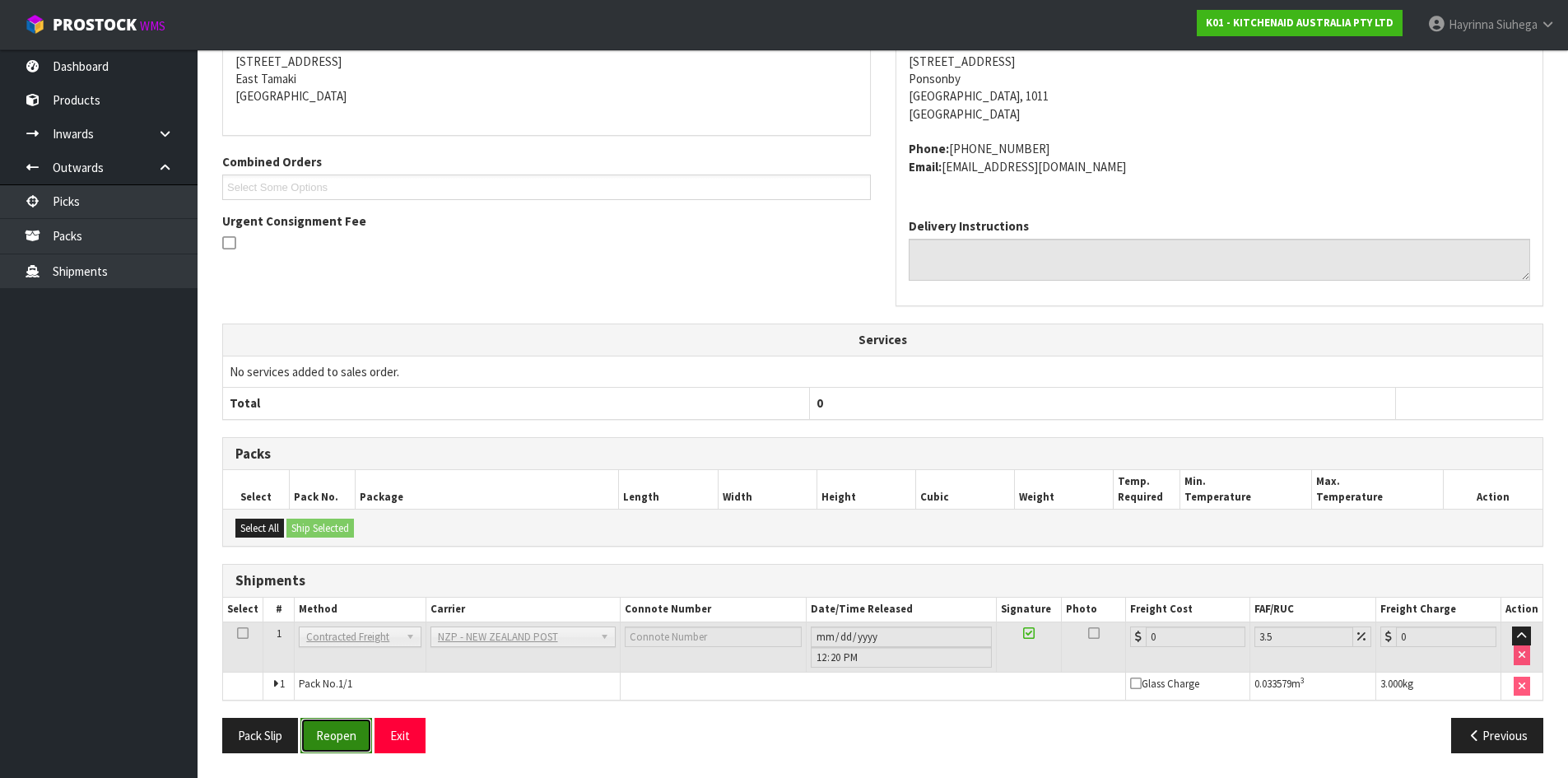
click at [323, 737] on button "Reopen" at bounding box center [336, 736] width 72 height 36
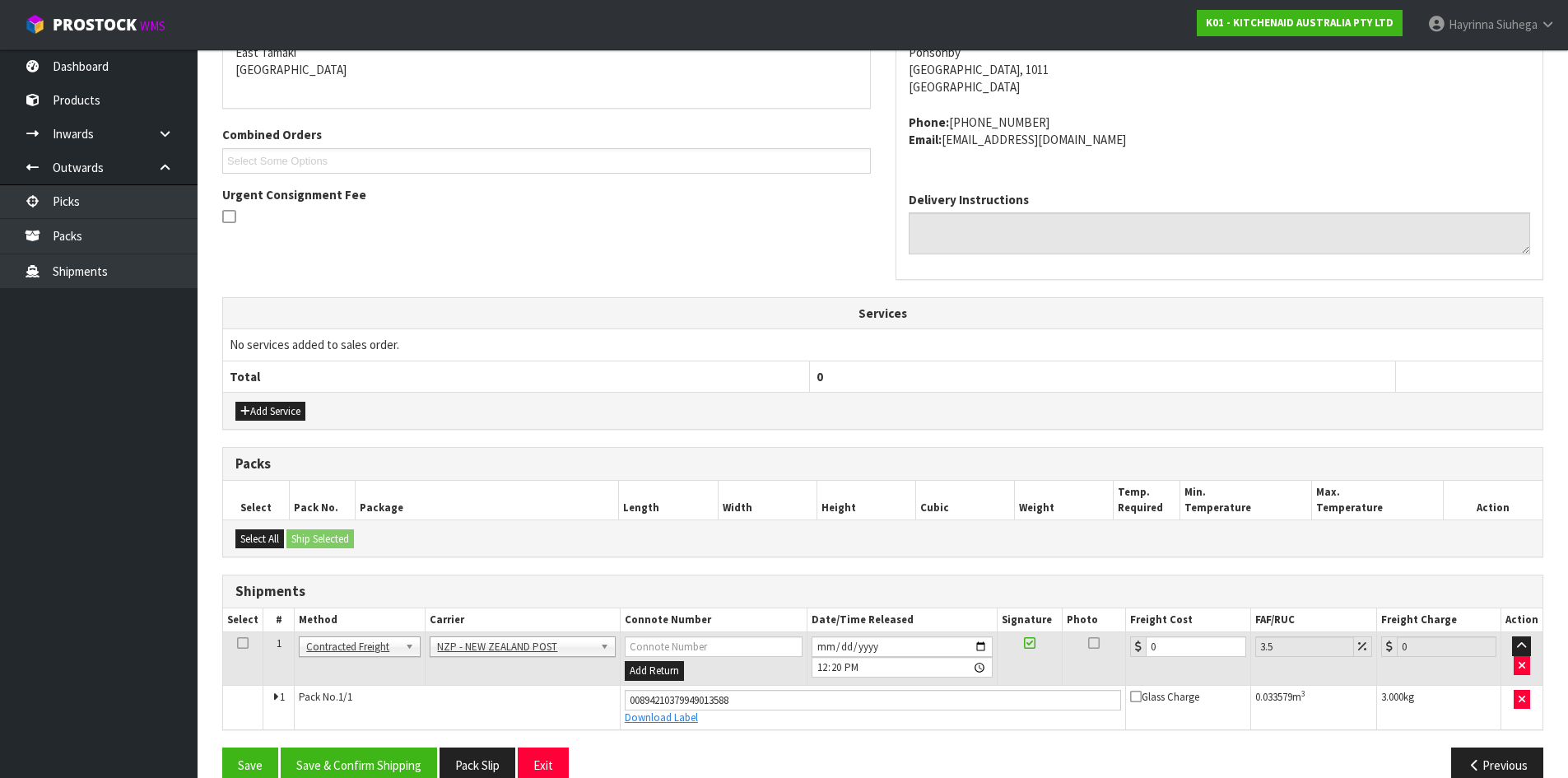
scroll to position [393, 0]
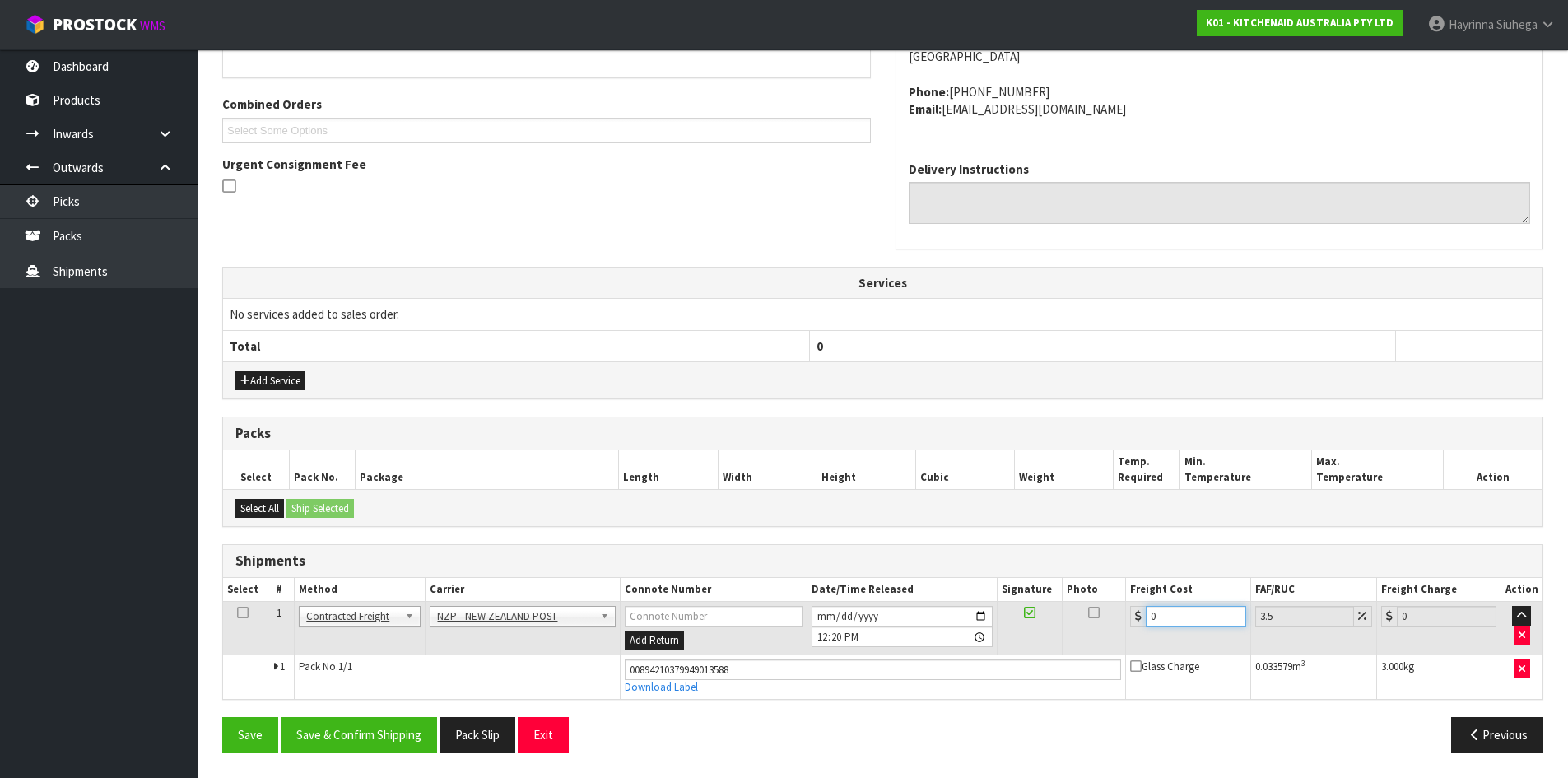
drag, startPoint x: 1177, startPoint y: 625, endPoint x: 994, endPoint y: 616, distance: 183.2
click at [1006, 616] on tr "1 Client Local Pickup Customer Local Pickup Company Freight Contracted Freight …" at bounding box center [883, 628] width 1319 height 53
click at [222, 717] on button "Save" at bounding box center [250, 735] width 56 height 36
click at [379, 748] on button "Save & Confirm Shipping" at bounding box center [359, 735] width 156 height 36
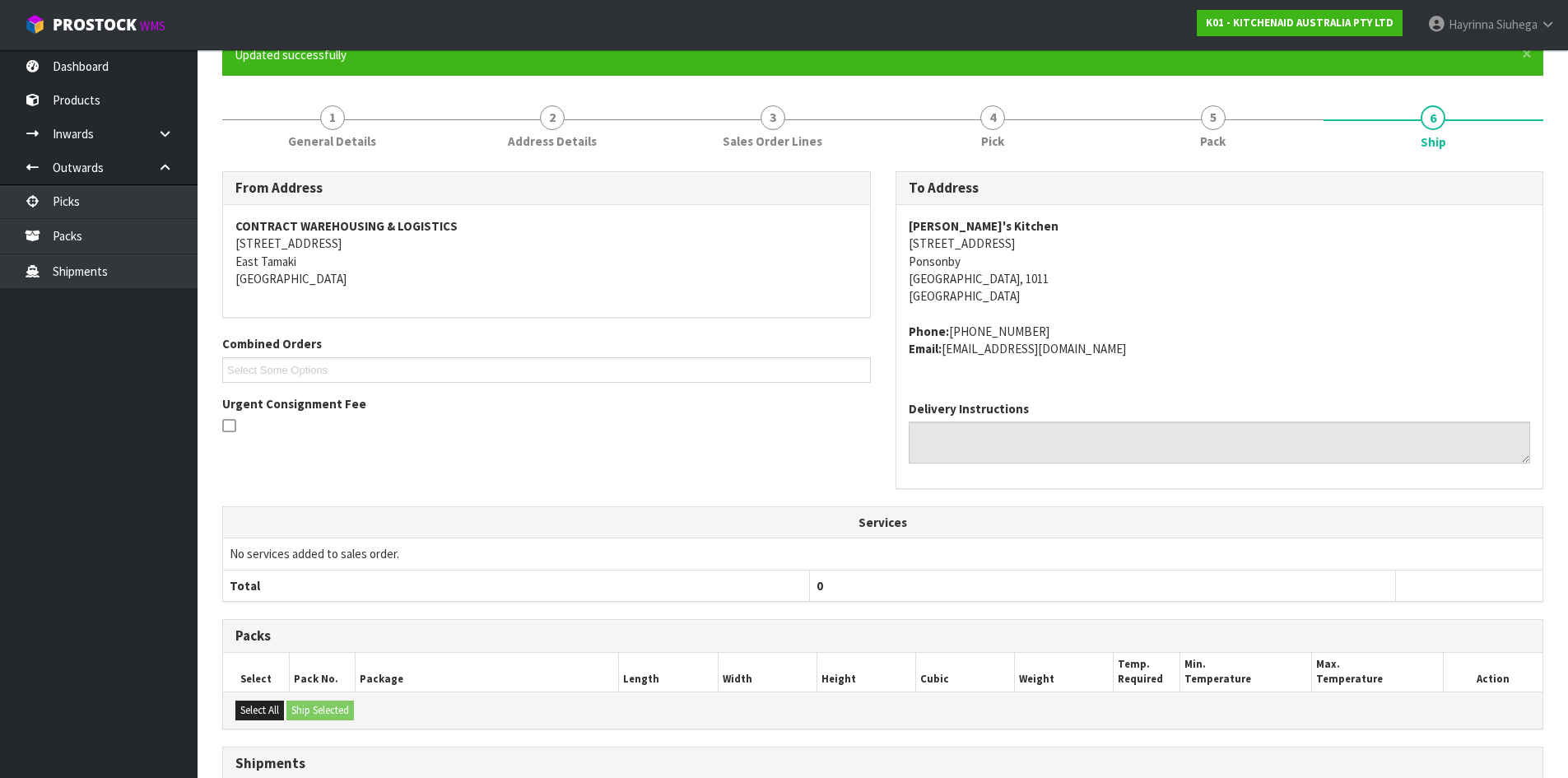
scroll to position [0, 0]
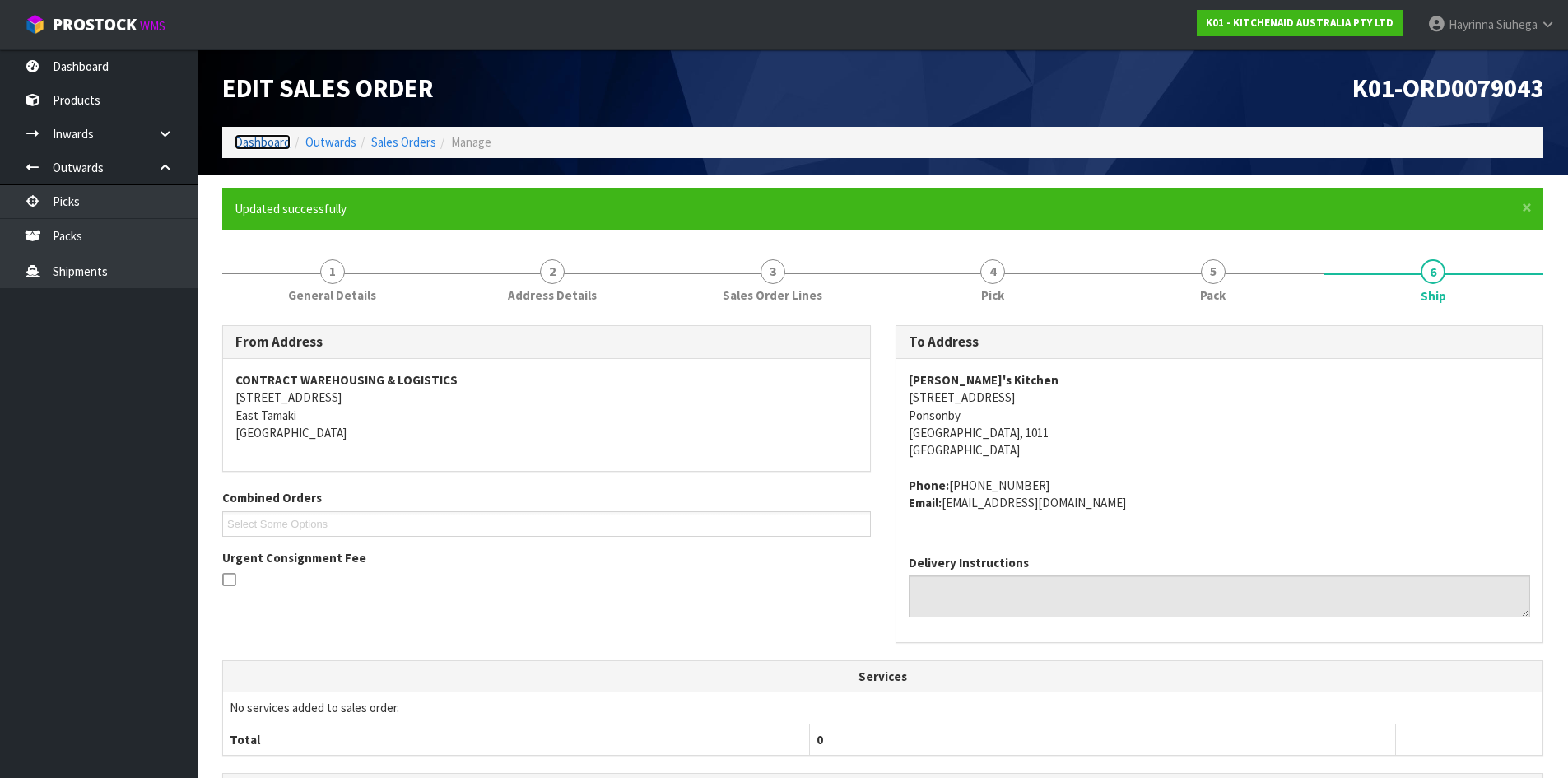
click at [284, 139] on link "Dashboard" at bounding box center [262, 142] width 56 height 15
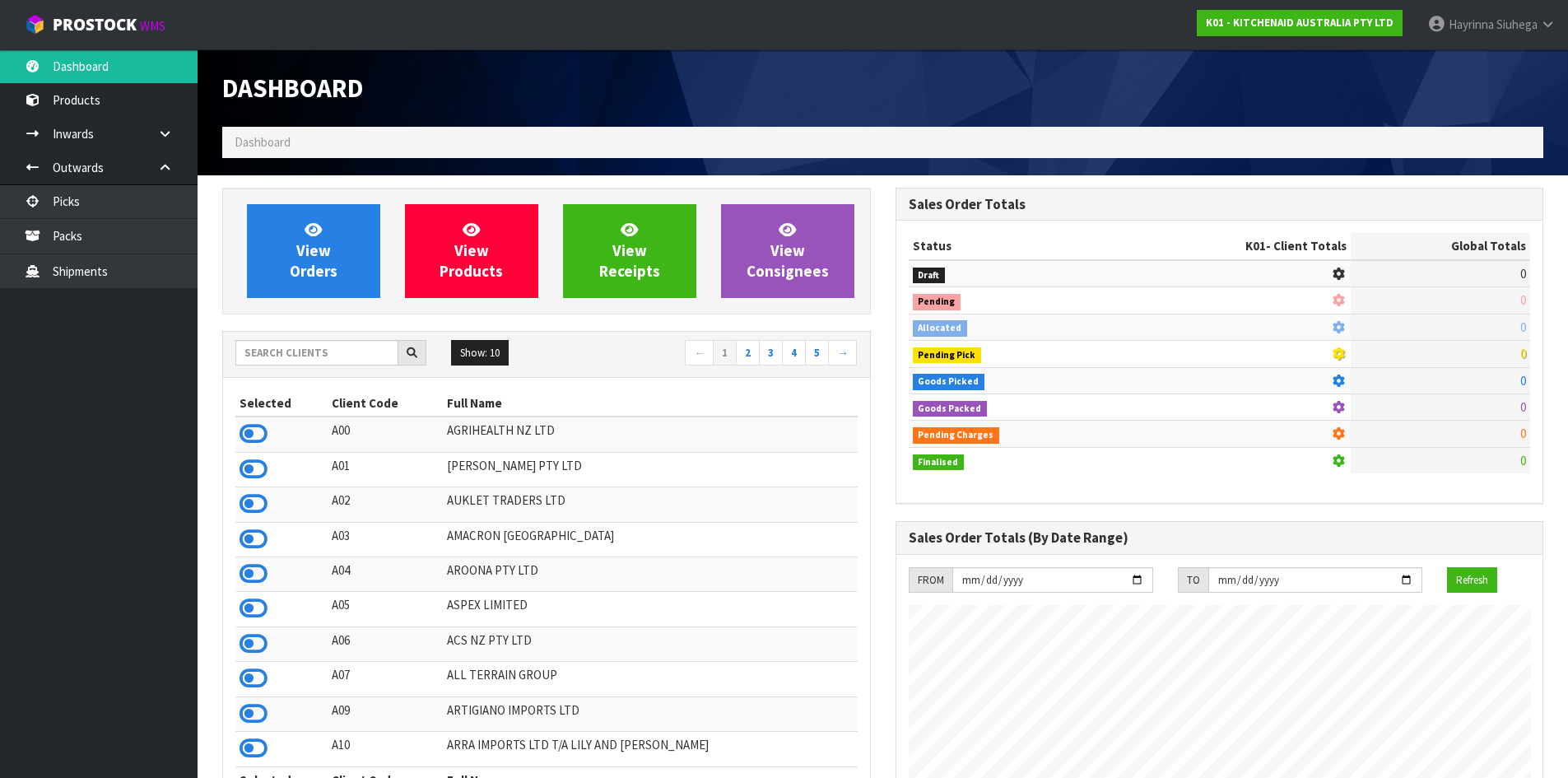
scroll to position [1247, 672]
click at [117, 243] on link "Packs" at bounding box center [99, 236] width 198 height 34
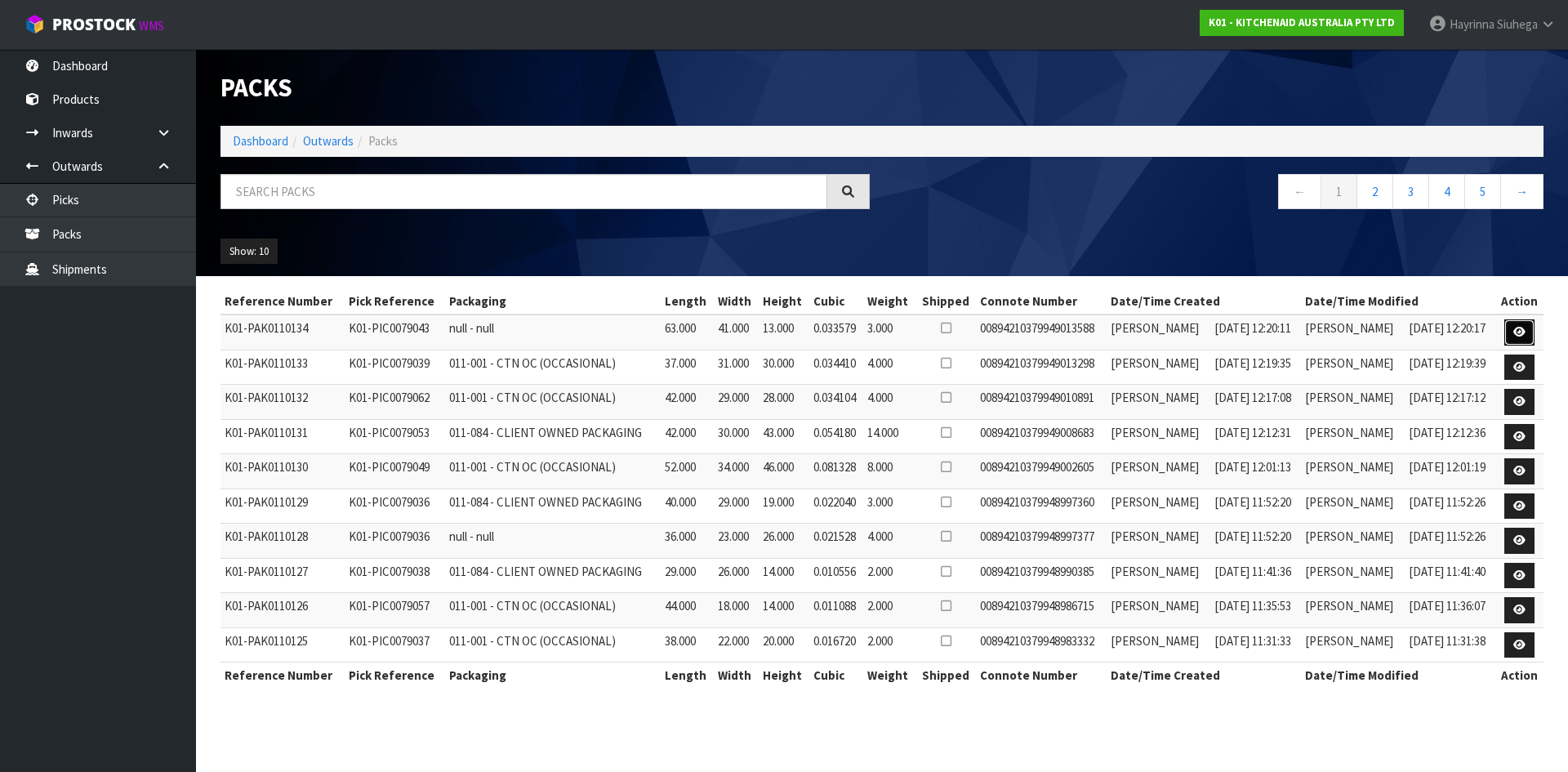
click at [1508, 328] on link at bounding box center [1519, 332] width 30 height 26
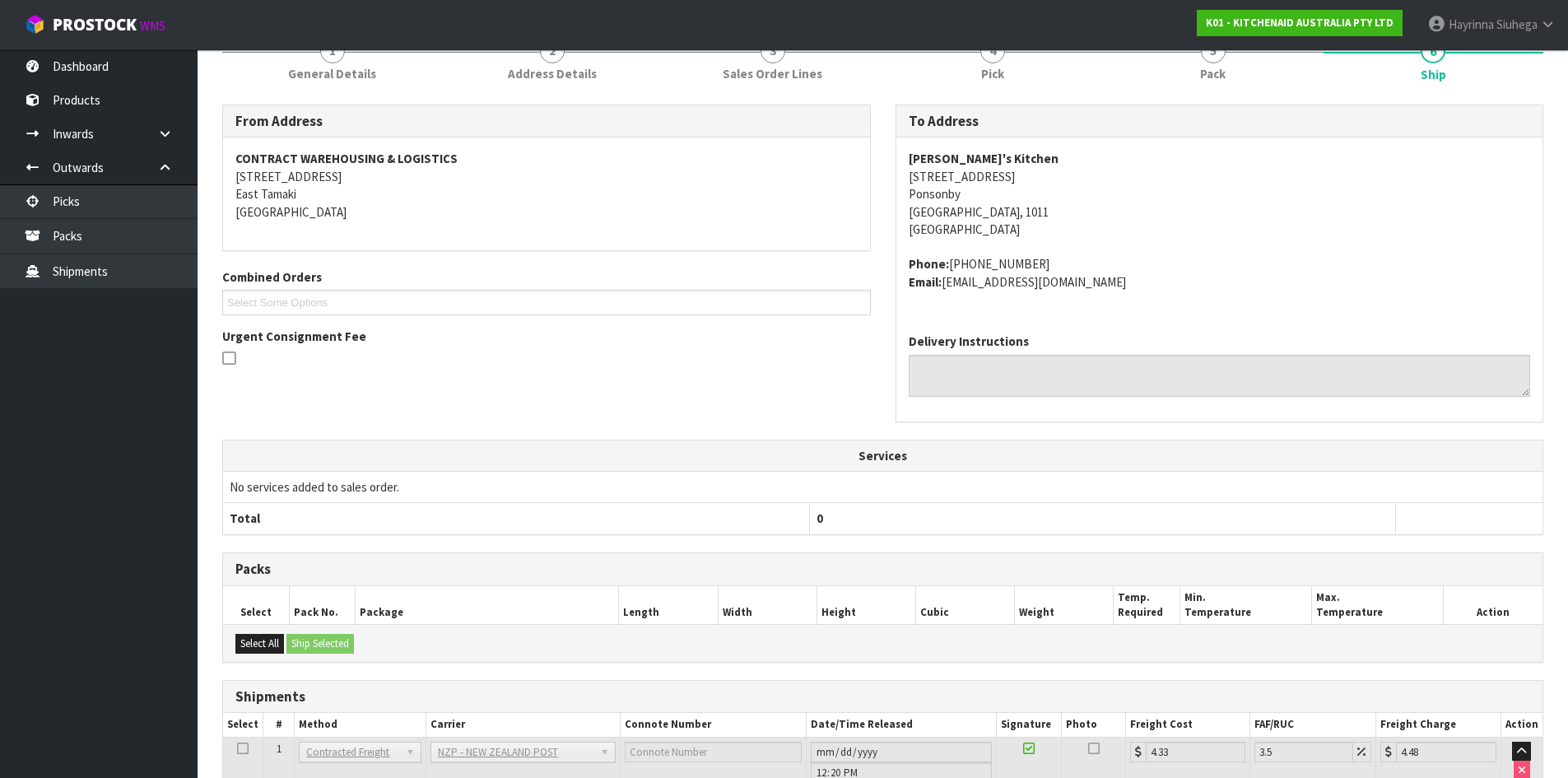
scroll to position [288, 0]
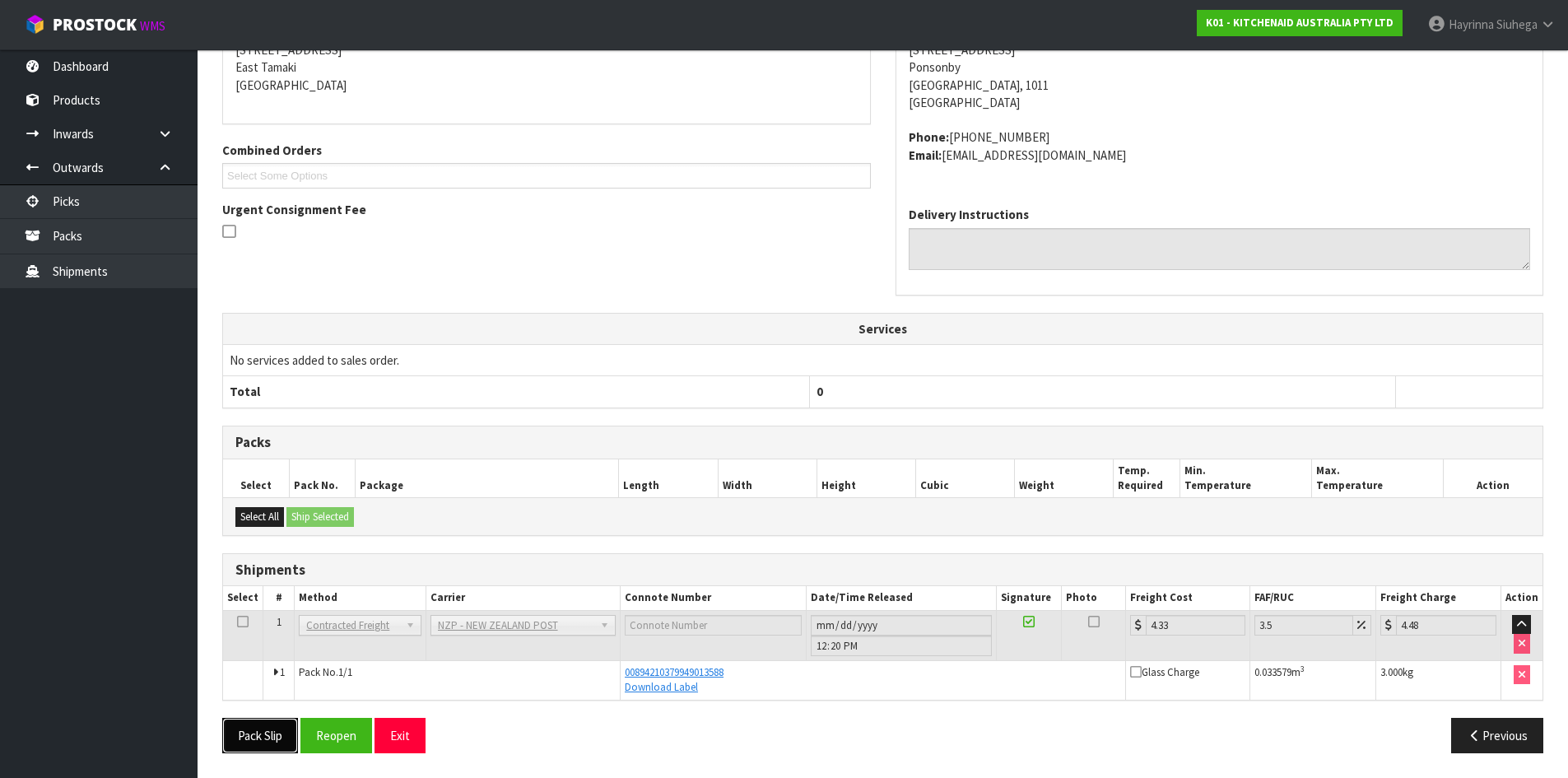
click at [263, 726] on button "Pack Slip" at bounding box center [260, 736] width 76 height 36
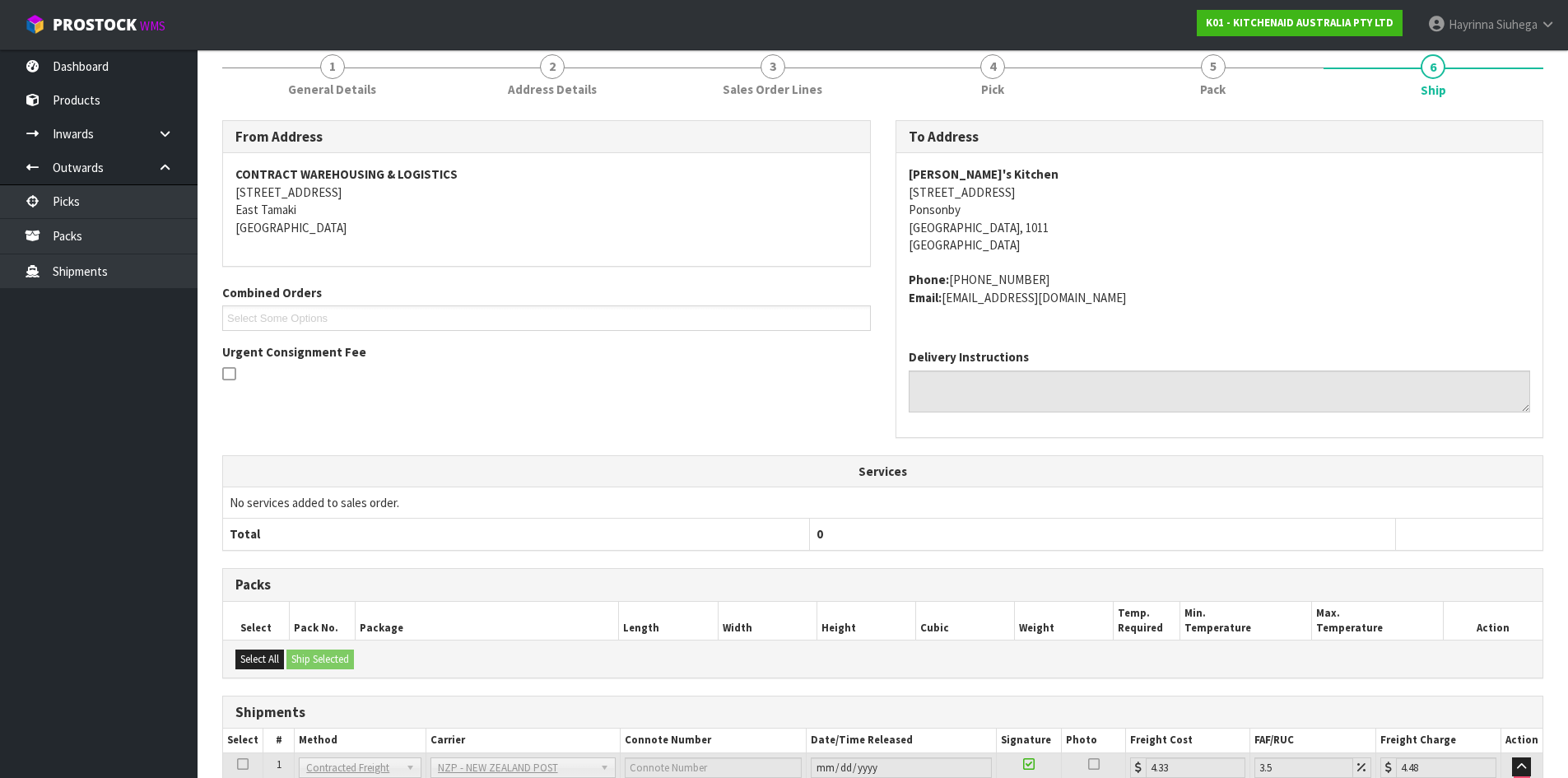
scroll to position [0, 0]
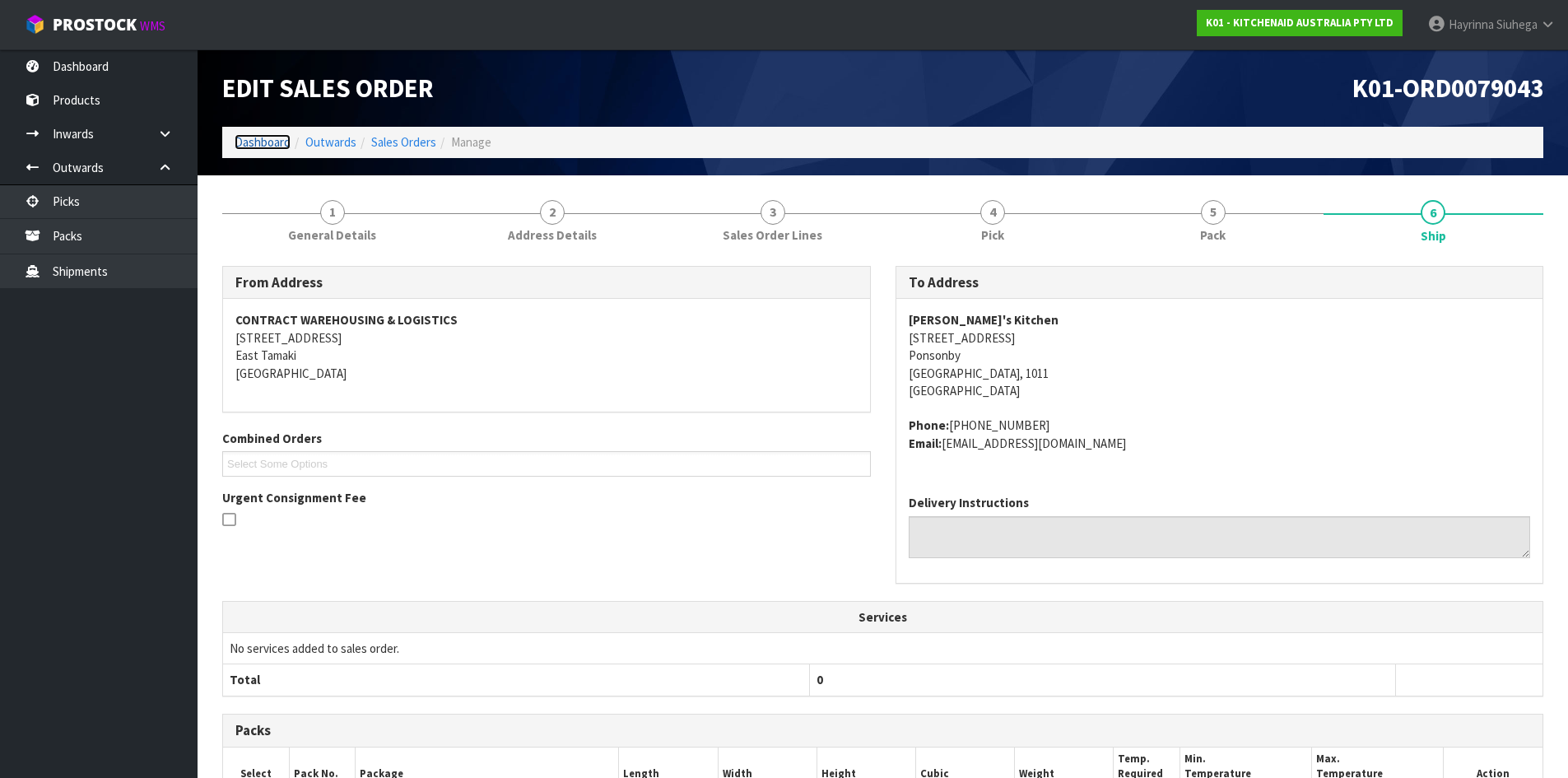
click at [273, 149] on link "Dashboard" at bounding box center [262, 142] width 56 height 15
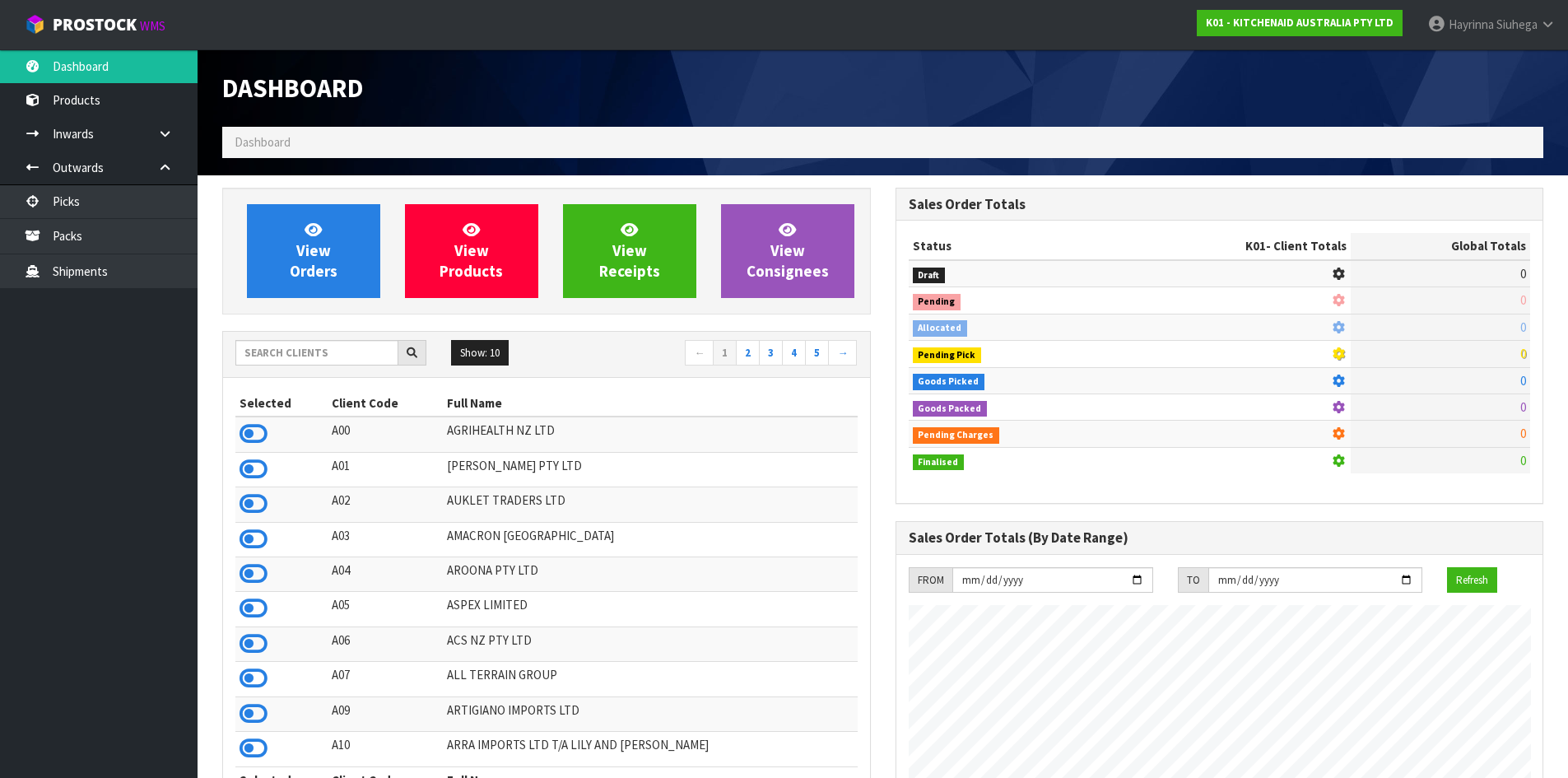
scroll to position [1247, 672]
click at [300, 351] on input "text" at bounding box center [316, 353] width 163 height 25
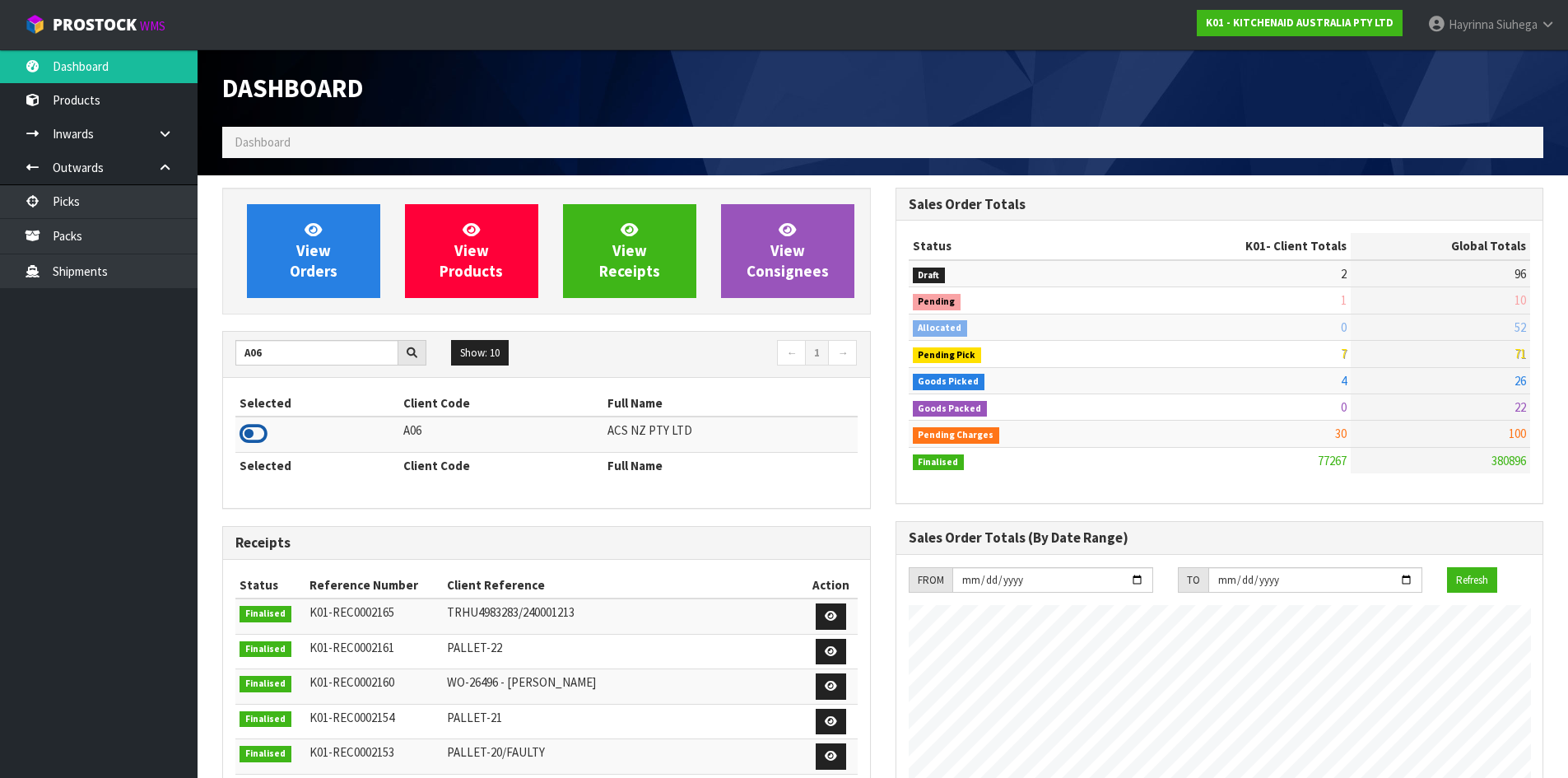
click at [257, 437] on icon at bounding box center [253, 433] width 28 height 25
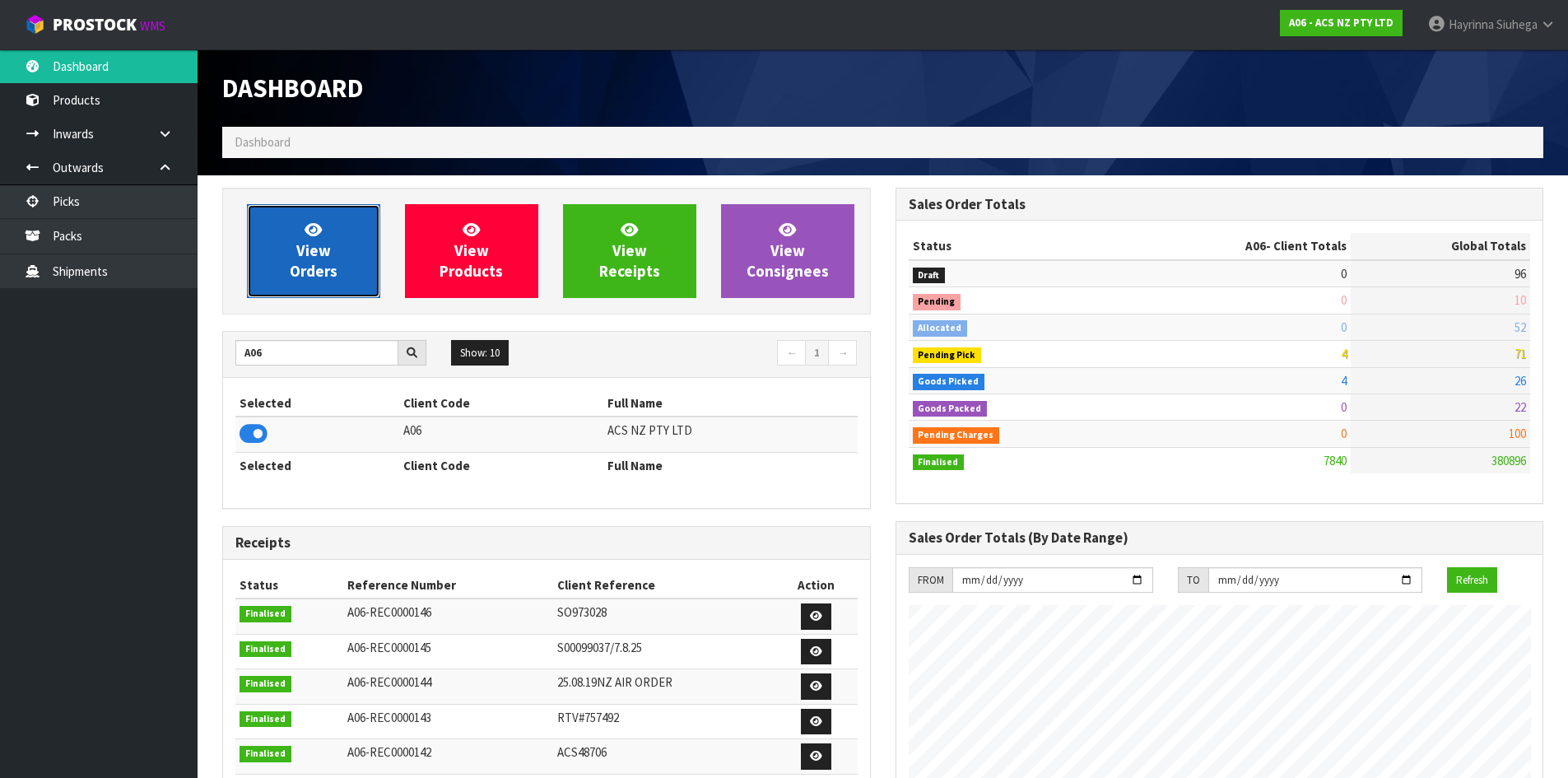
click at [259, 263] on link "View Orders" at bounding box center [314, 250] width 134 height 94
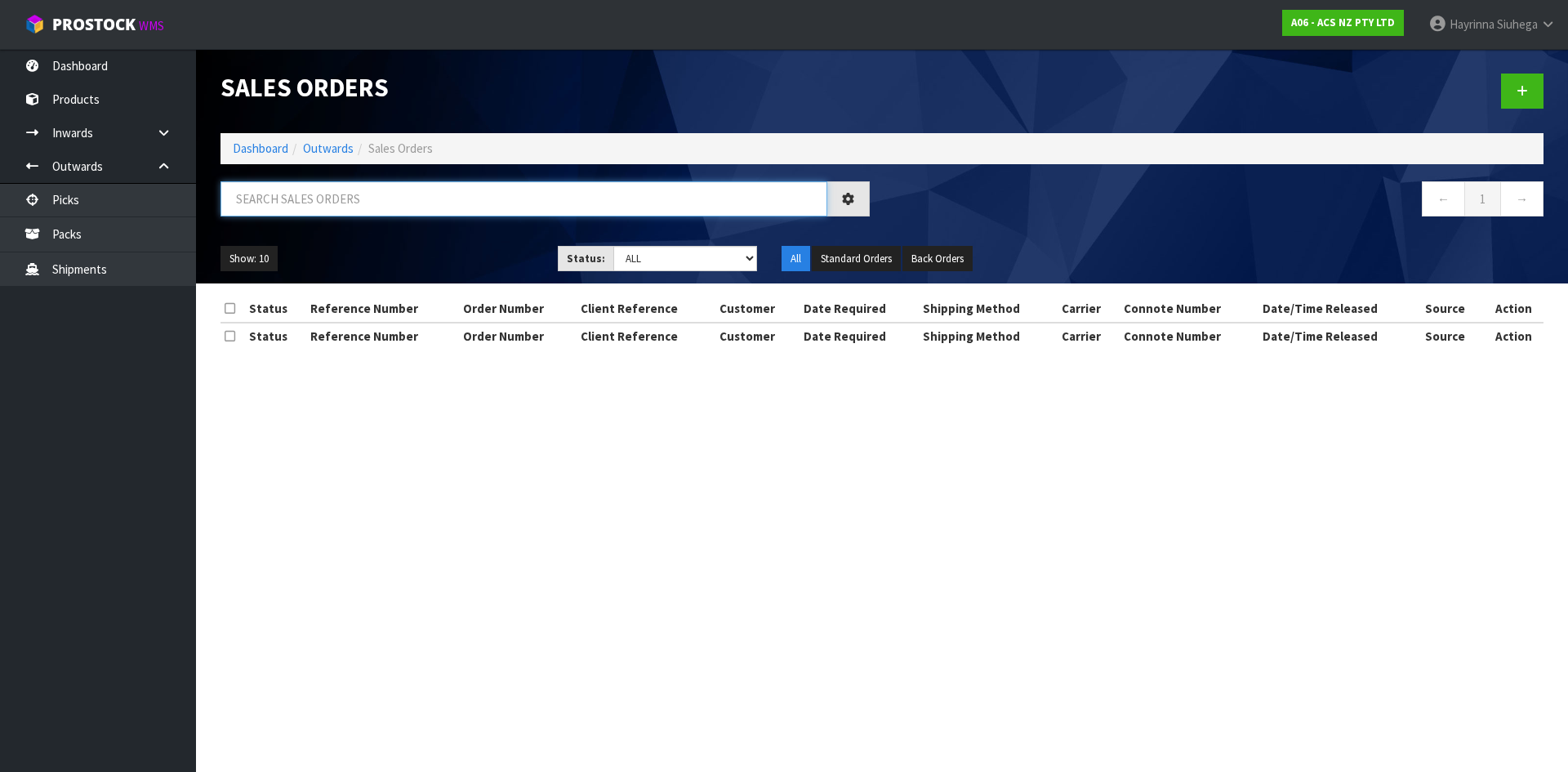
click at [292, 203] on input "text" at bounding box center [524, 199] width 607 height 35
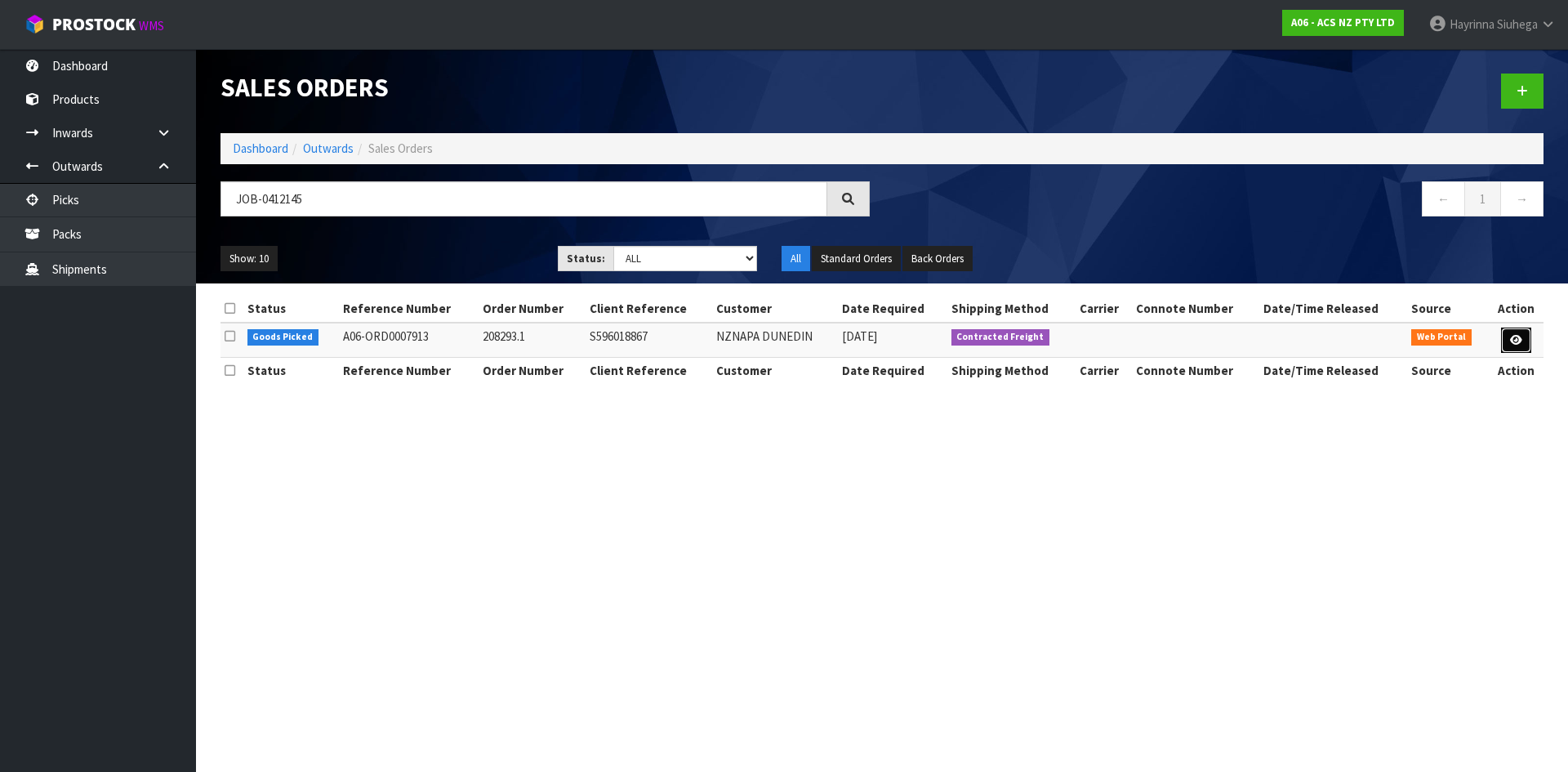
click at [1519, 337] on icon at bounding box center [1516, 340] width 13 height 11
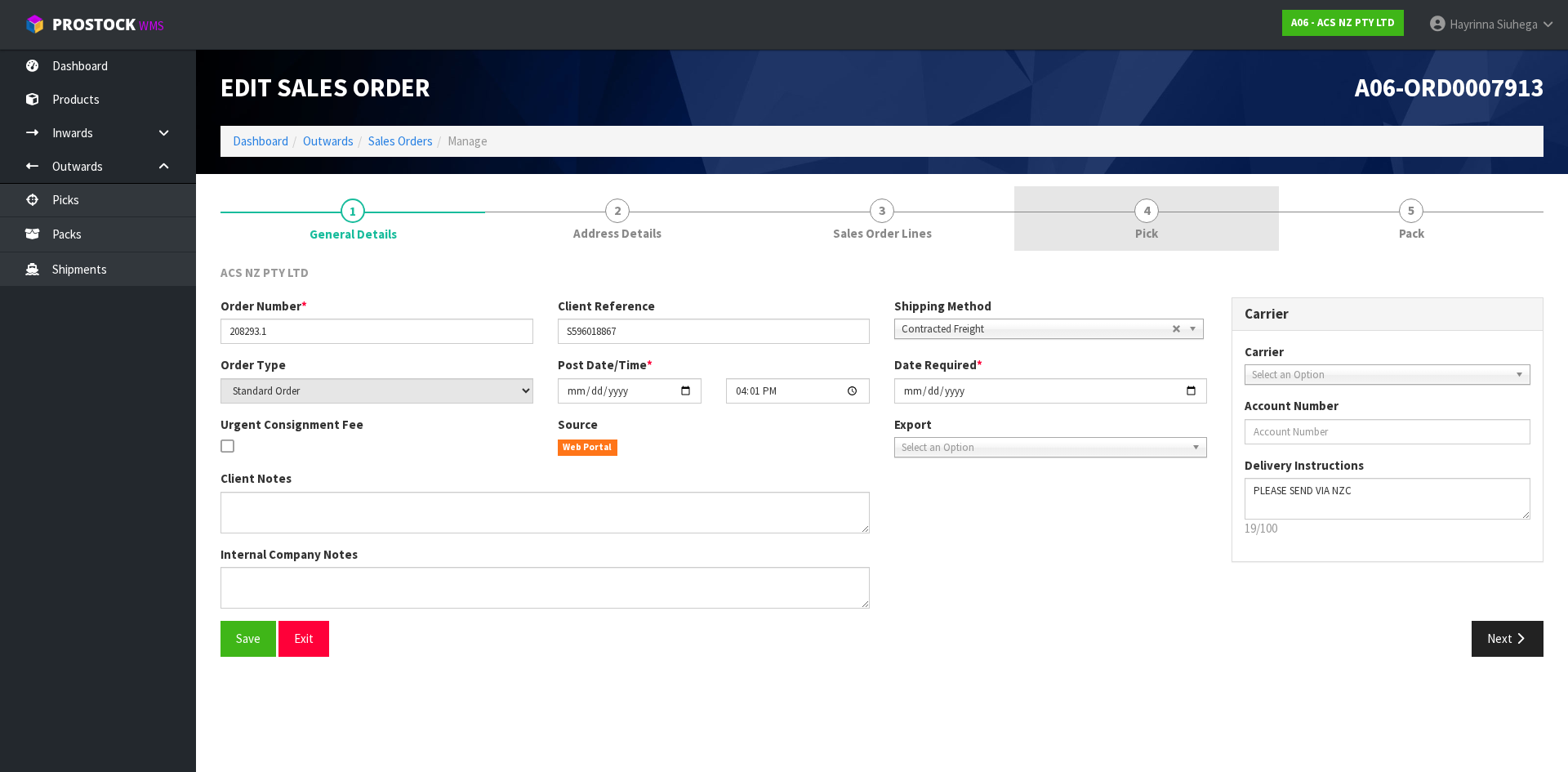
click at [1216, 235] on link "4 Pick" at bounding box center [1146, 218] width 264 height 65
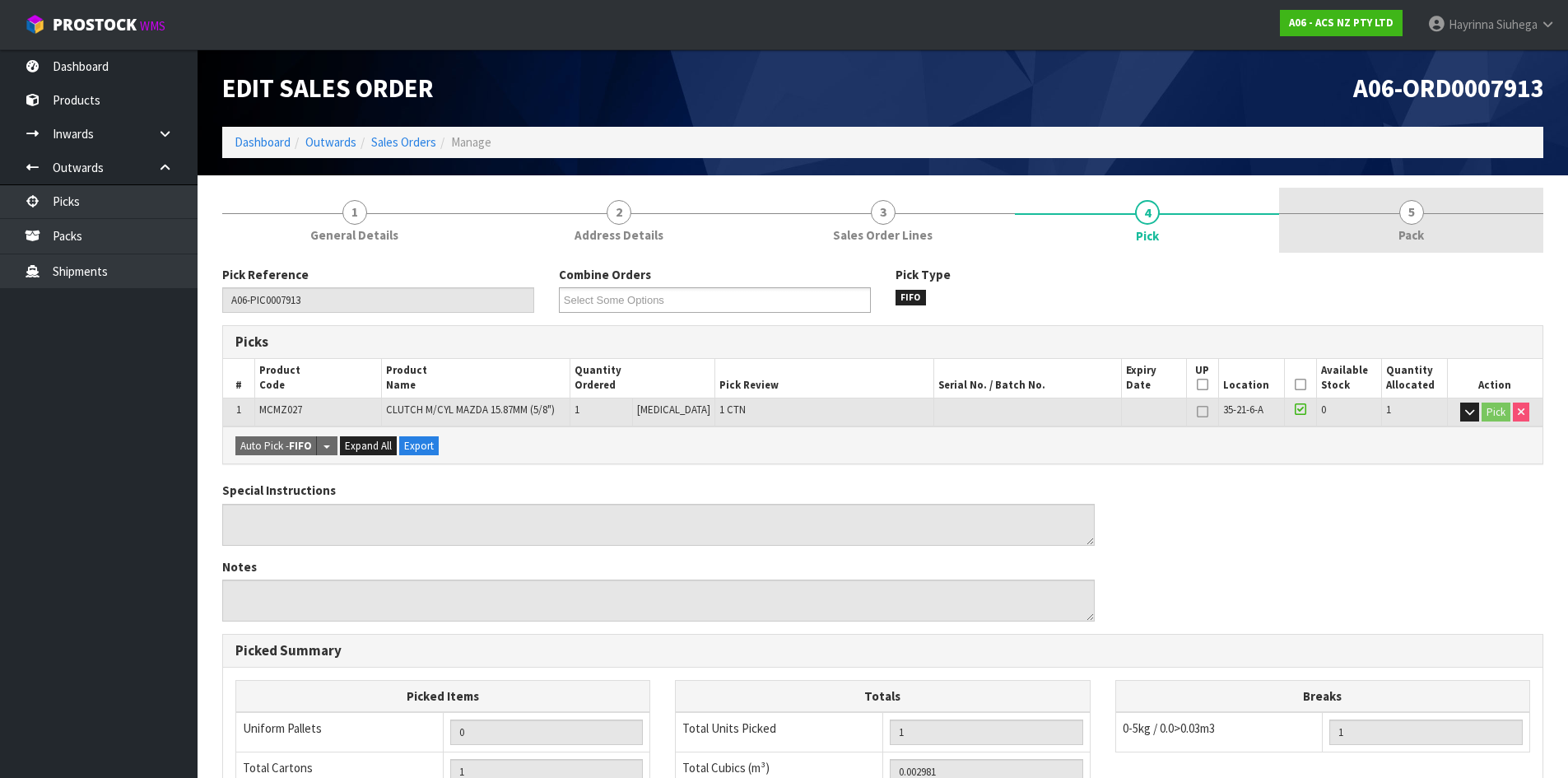
click at [1423, 223] on link "5 Pack" at bounding box center [1412, 220] width 264 height 65
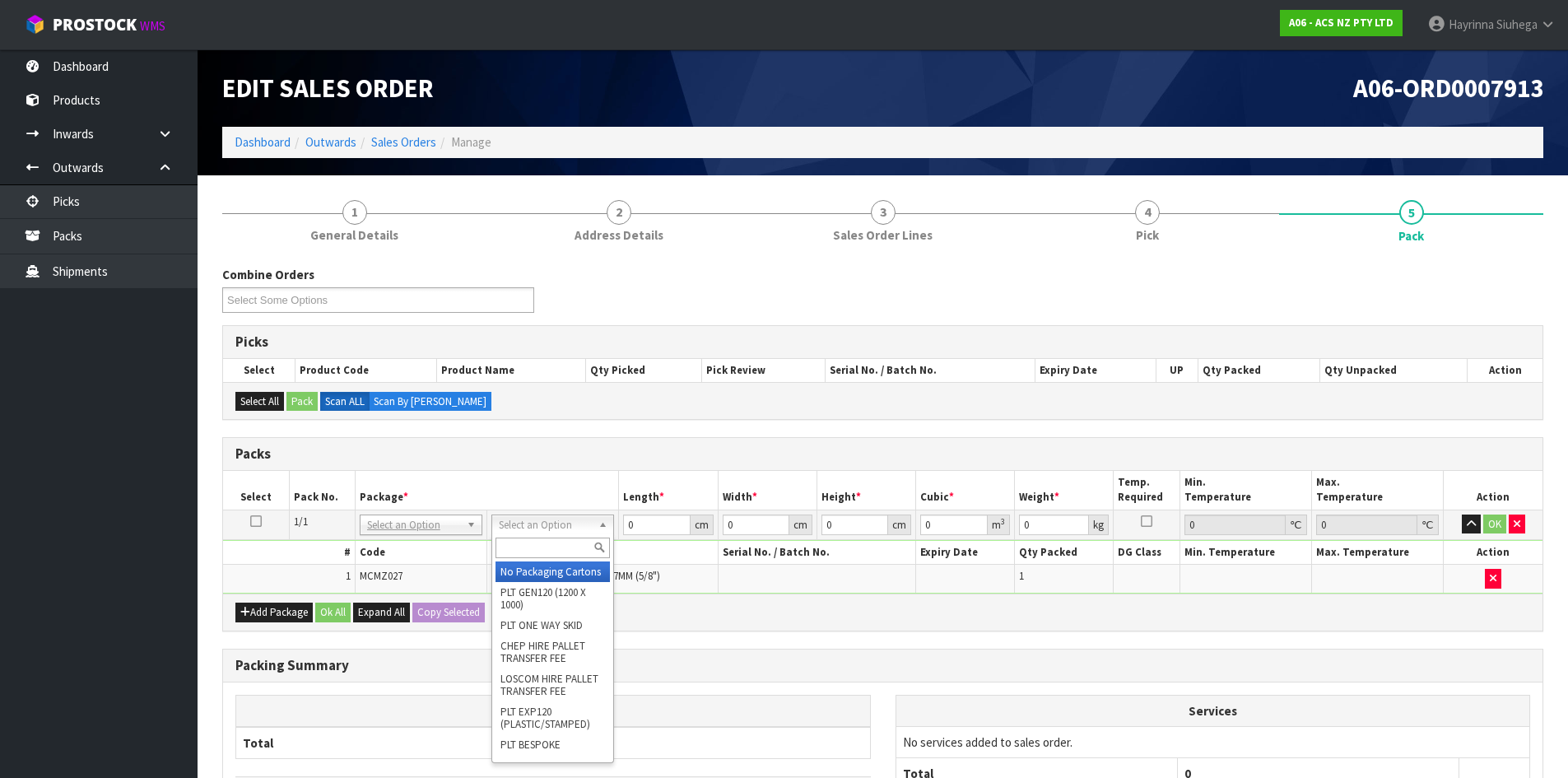
click at [533, 549] on input "text" at bounding box center [552, 548] width 114 height 20
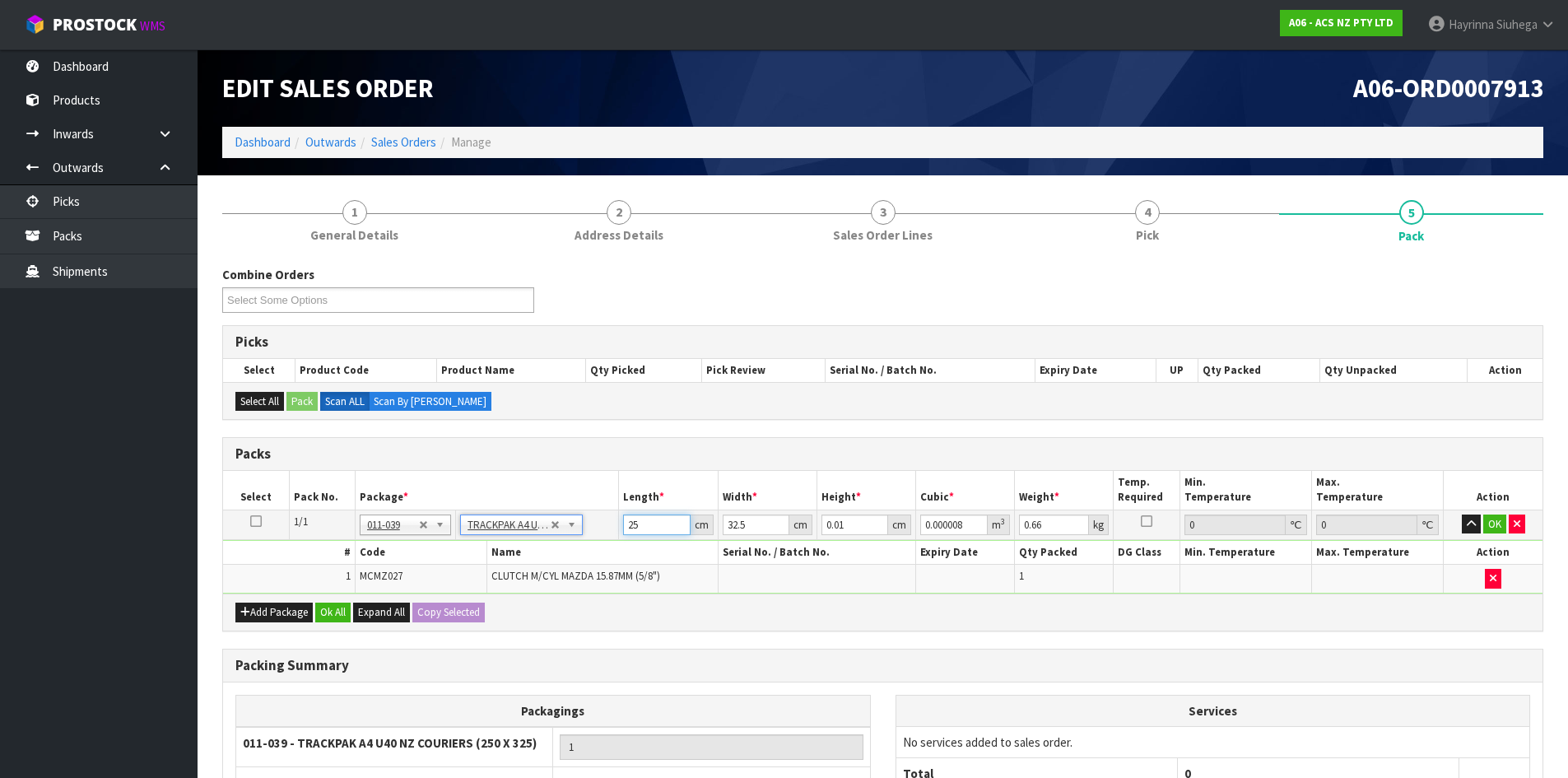
click at [626, 528] on input "25" at bounding box center [656, 524] width 67 height 20
click at [709, 528] on div "cm" at bounding box center [702, 524] width 23 height 20
click at [731, 522] on input "32.5" at bounding box center [756, 524] width 67 height 20
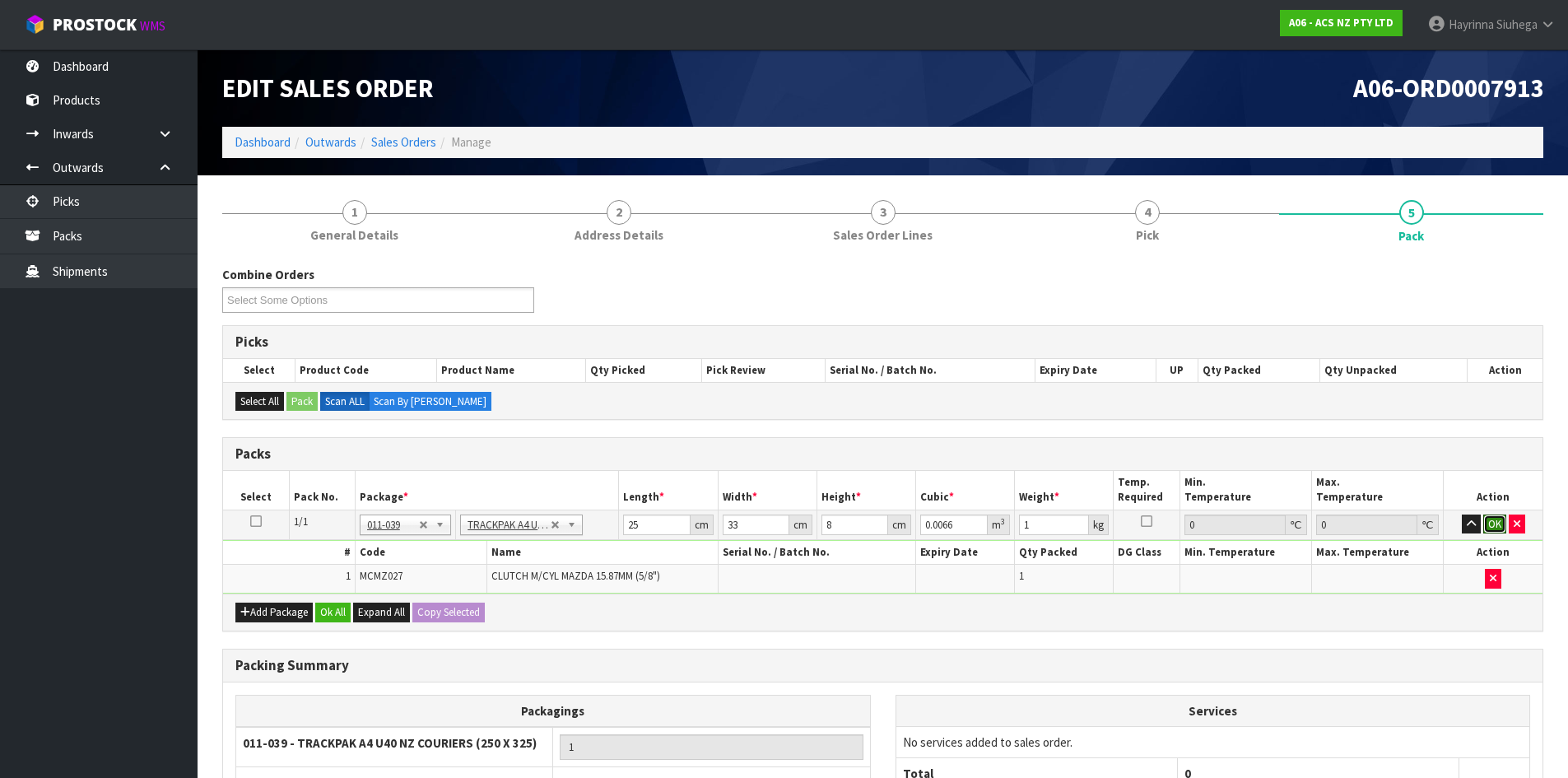
click button "OK" at bounding box center [1494, 523] width 23 height 19
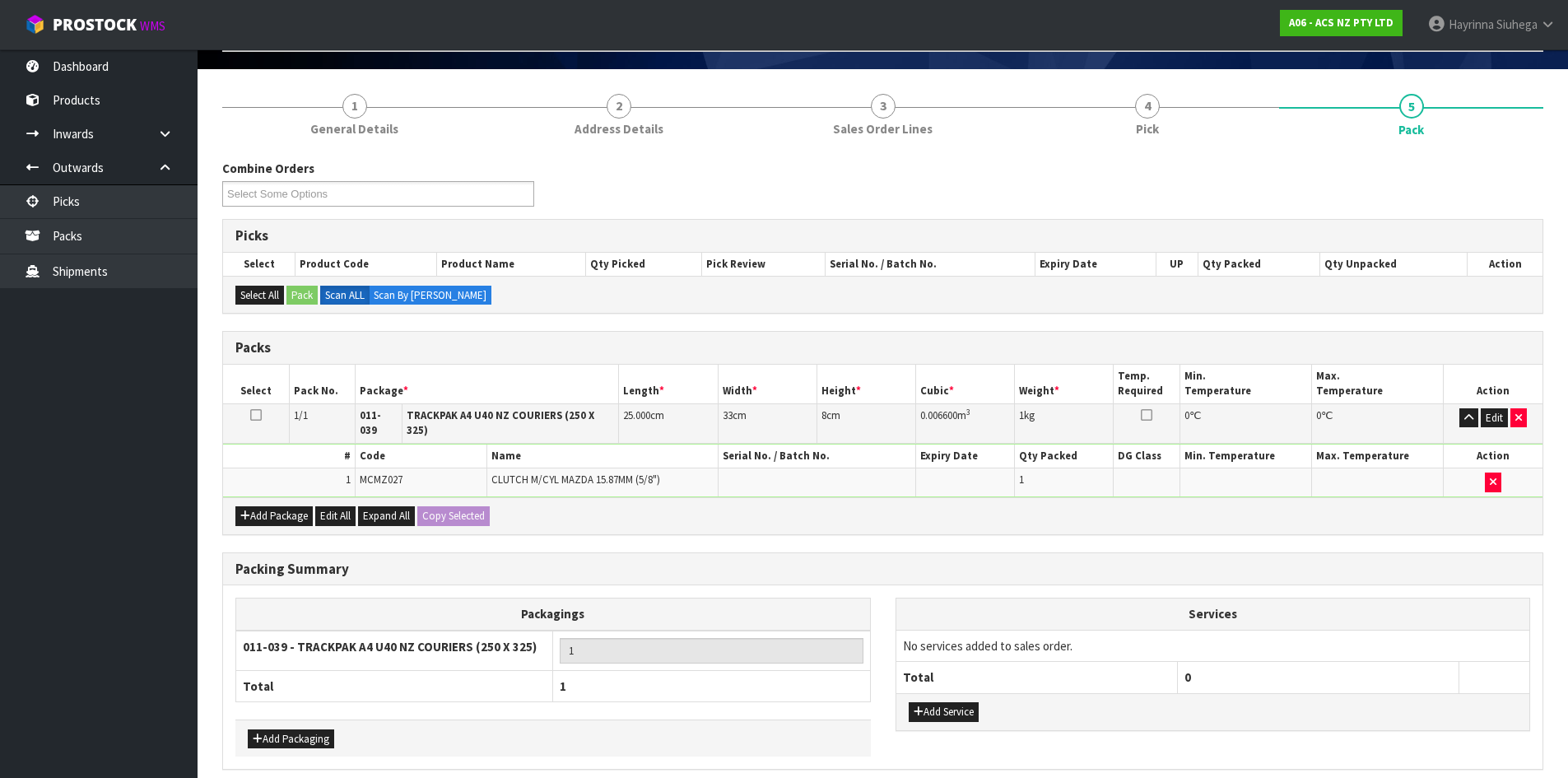
scroll to position [165, 0]
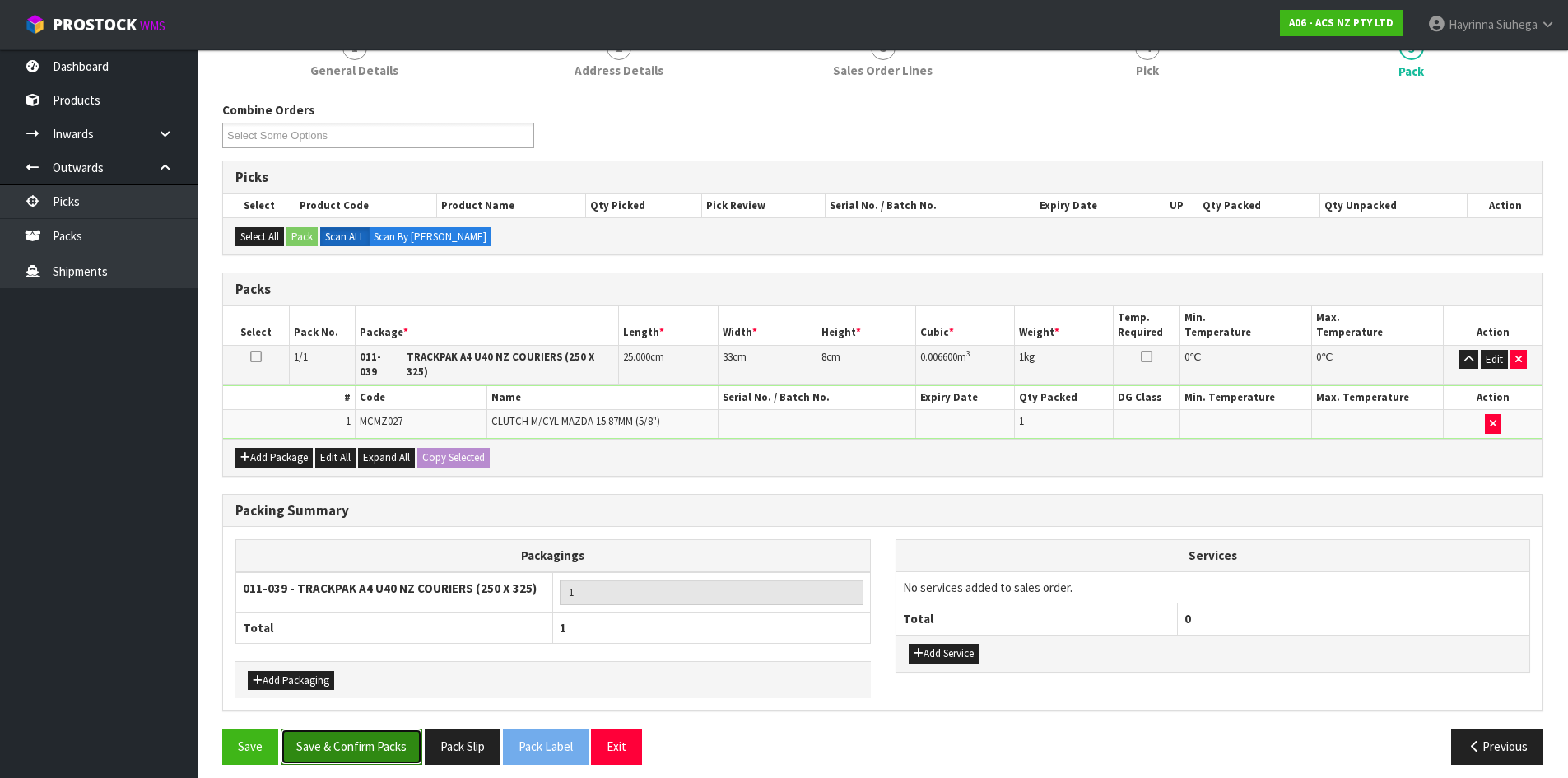
click at [392, 728] on button "Save & Confirm Packs" at bounding box center [351, 746] width 141 height 36
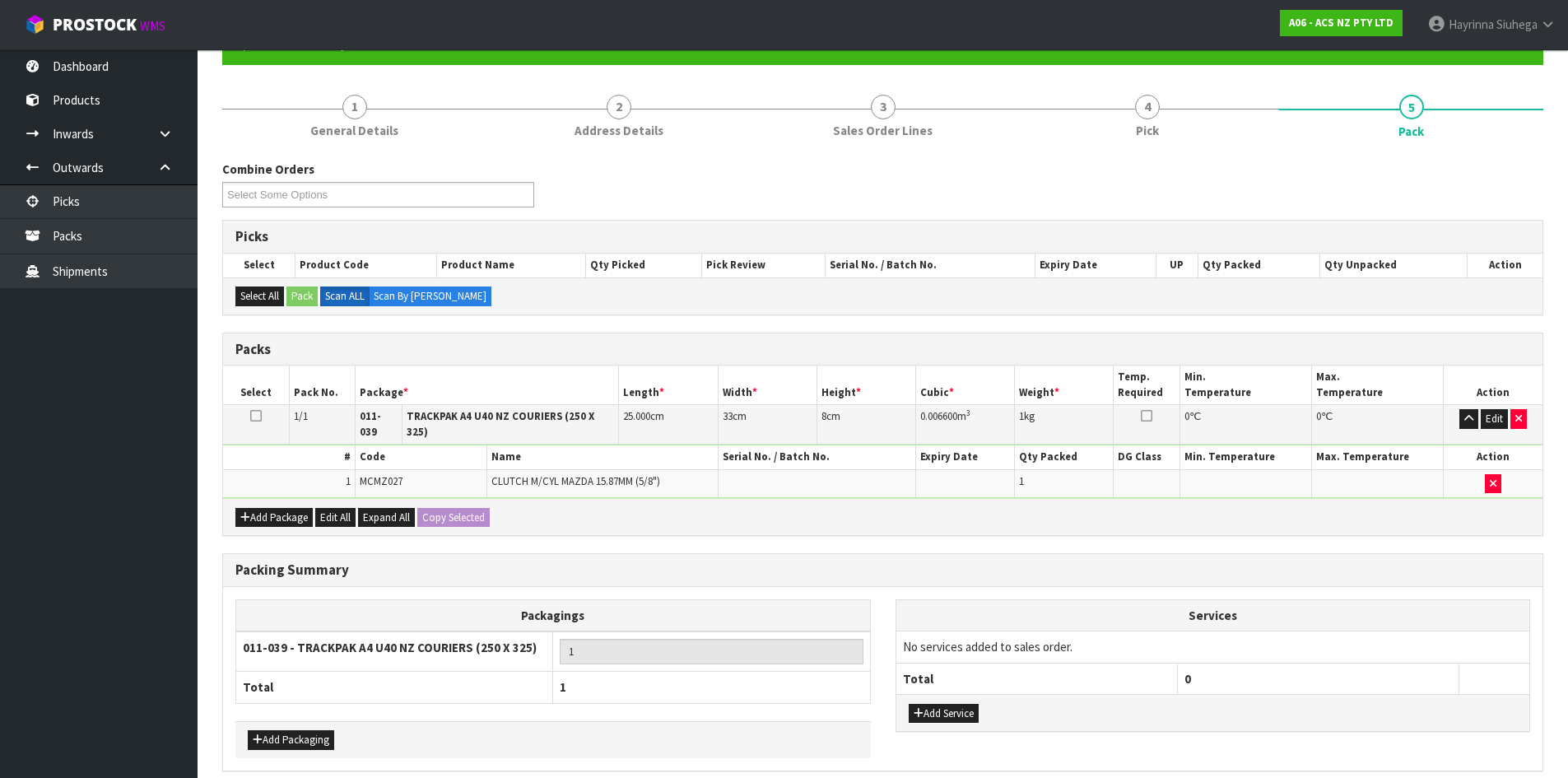
scroll to position [0, 0]
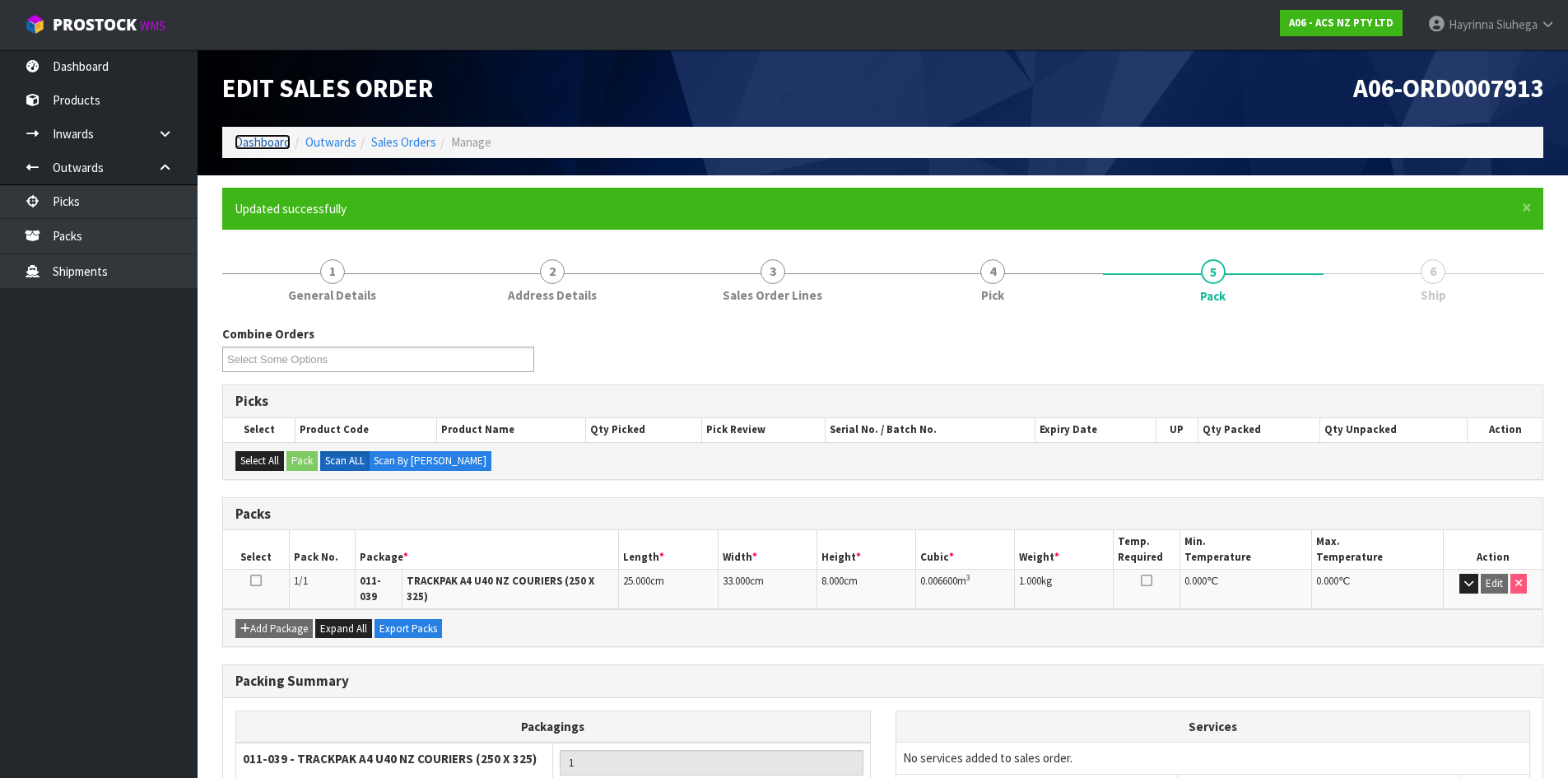
click at [253, 139] on link "Dashboard" at bounding box center [262, 142] width 56 height 15
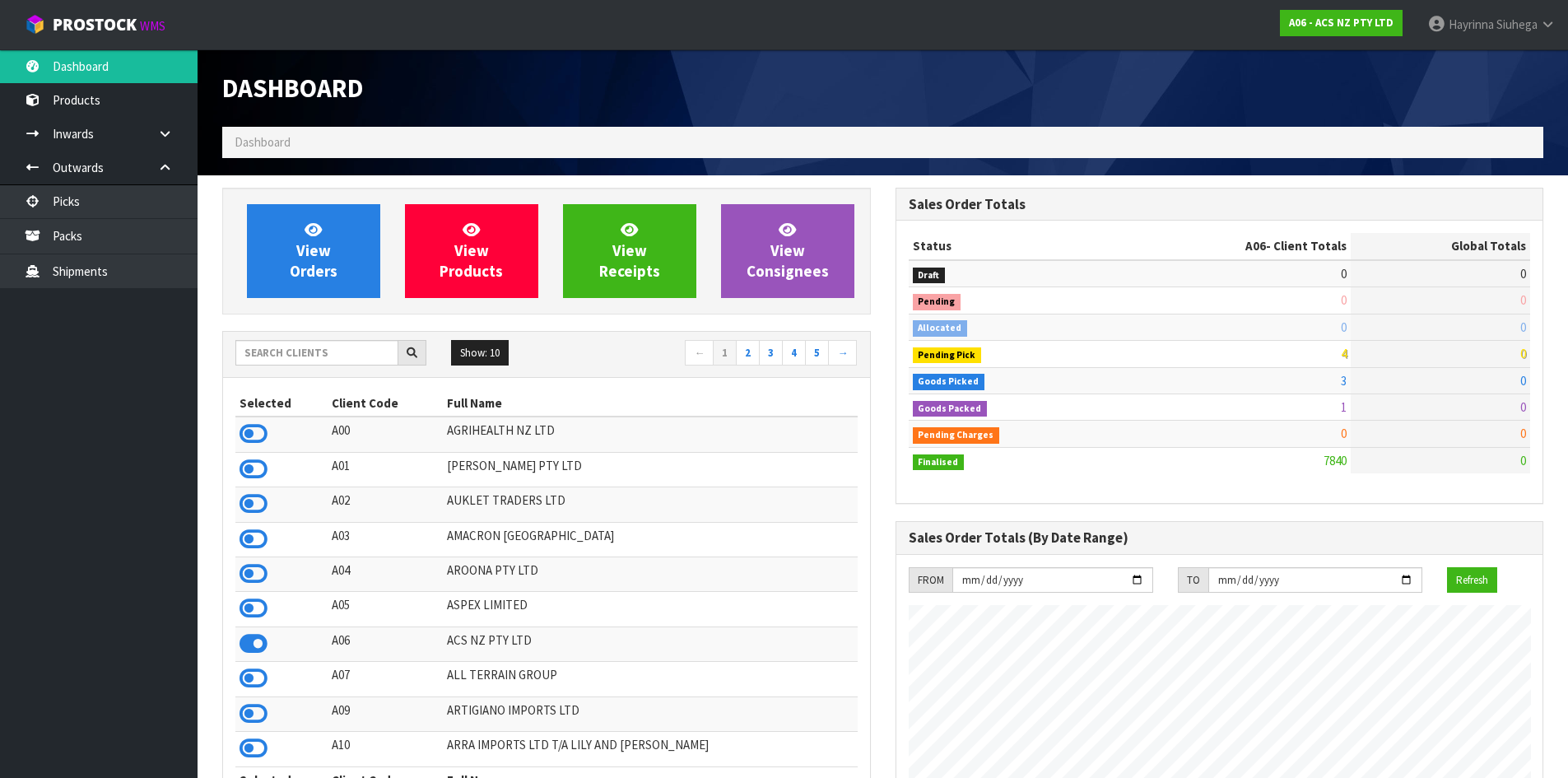
scroll to position [1247, 672]
click at [332, 283] on link "View Orders" at bounding box center [314, 250] width 134 height 94
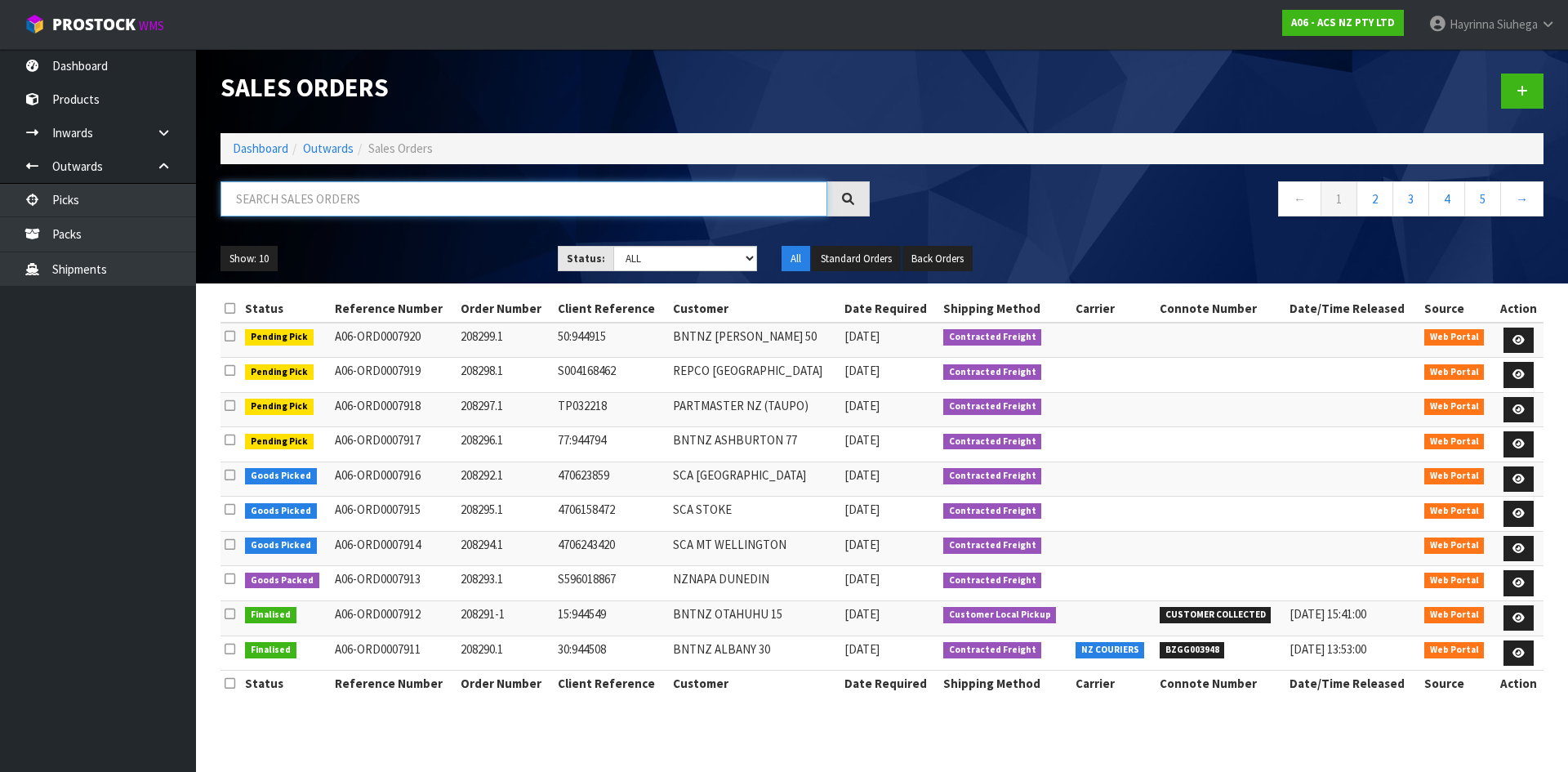
click at [347, 188] on input "text" at bounding box center [524, 199] width 607 height 35
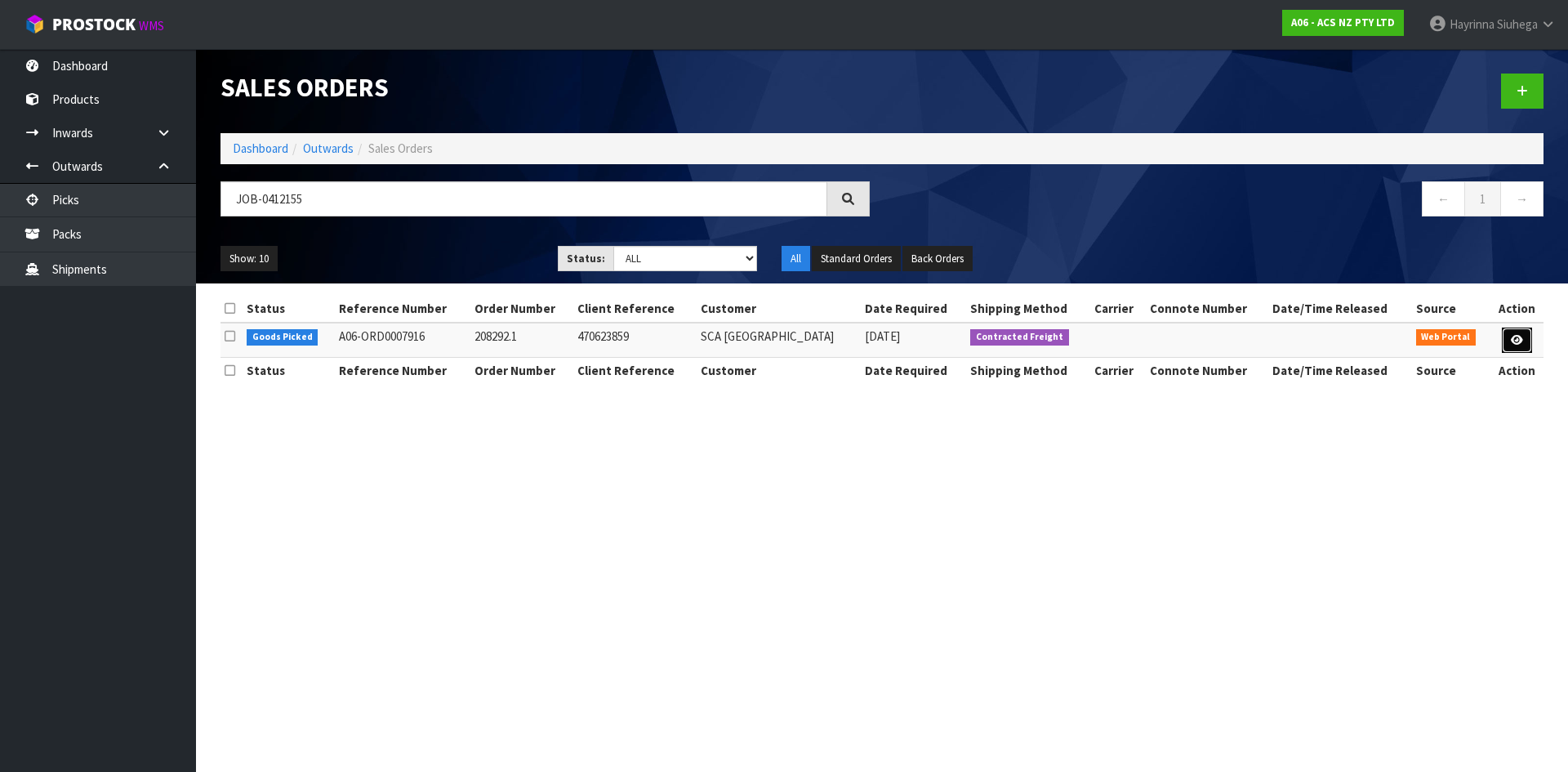
click at [1516, 344] on icon at bounding box center [1517, 340] width 13 height 11
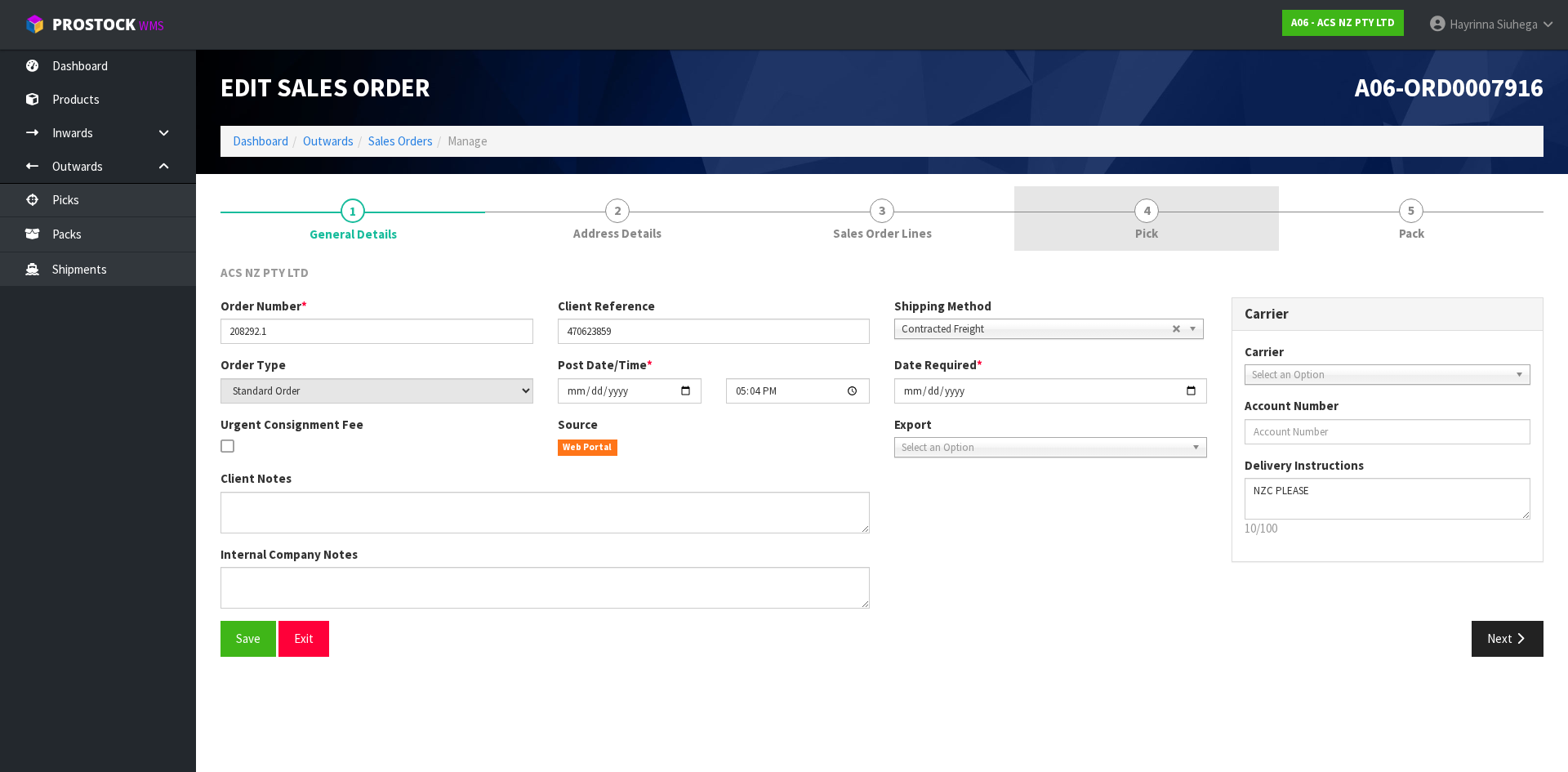
click at [1175, 240] on link "4 Pick" at bounding box center [1146, 218] width 264 height 65
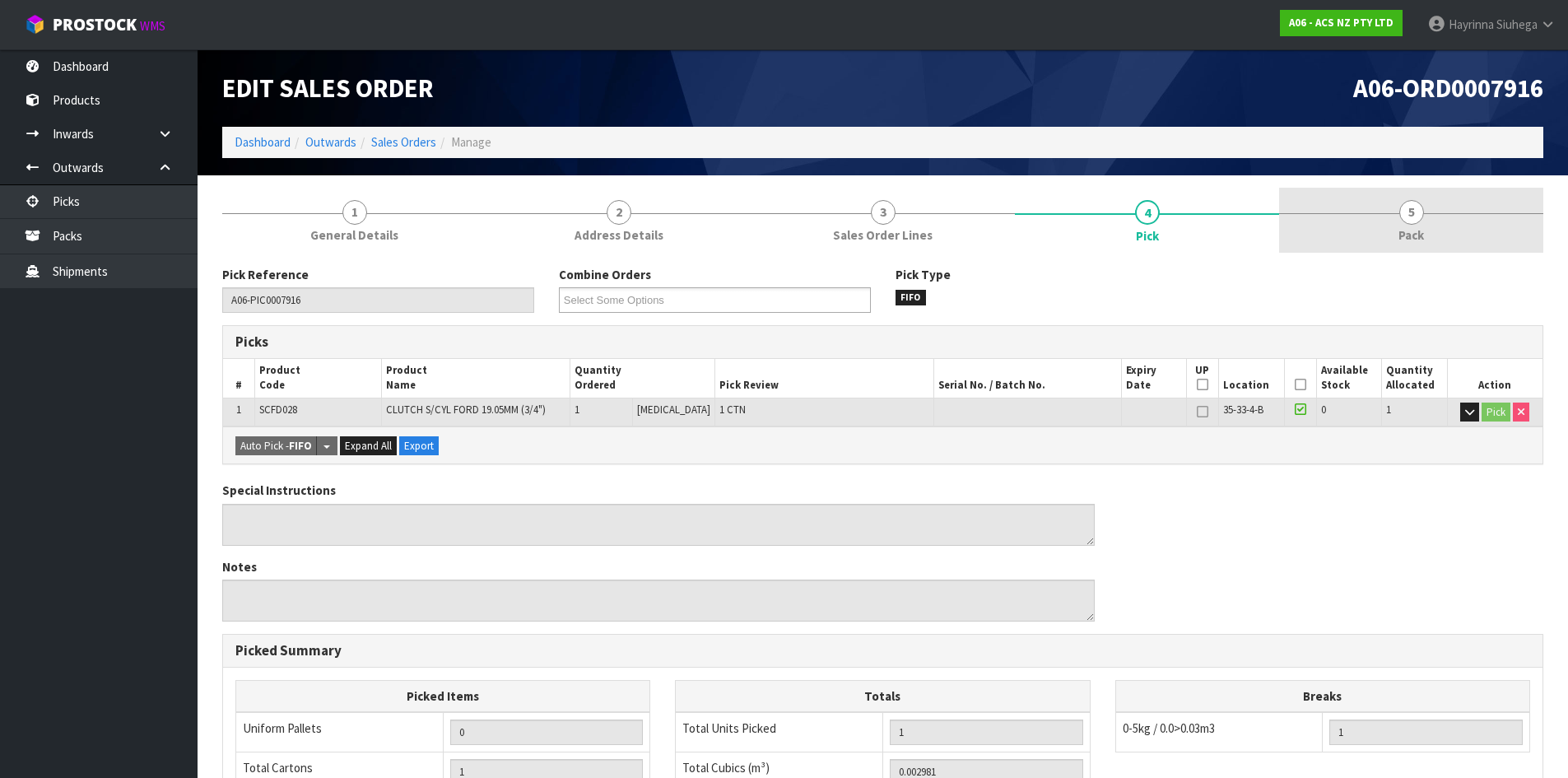
click at [1381, 224] on link "5 Pack" at bounding box center [1412, 220] width 264 height 65
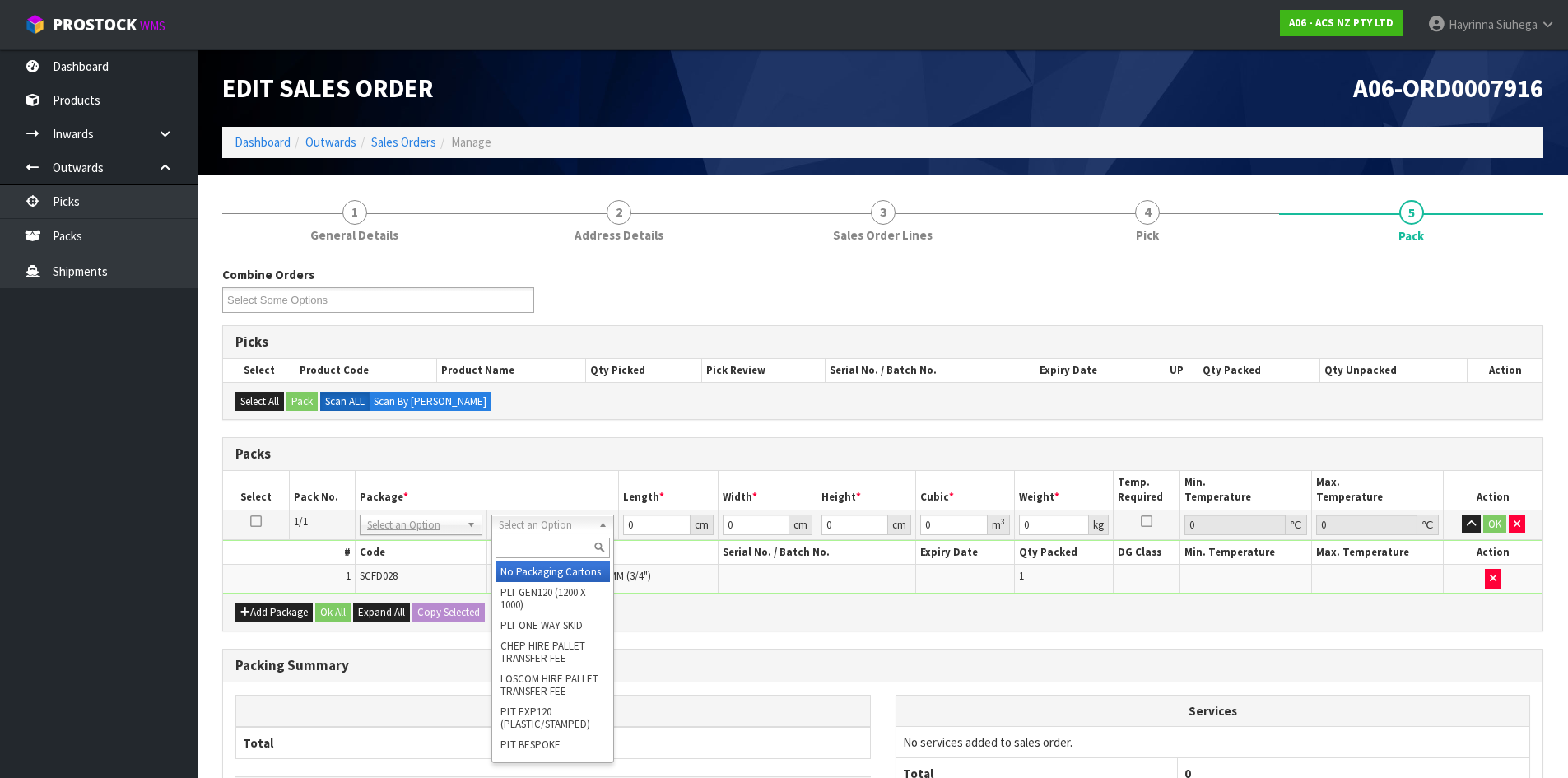
click at [561, 544] on input "text" at bounding box center [552, 548] width 114 height 20
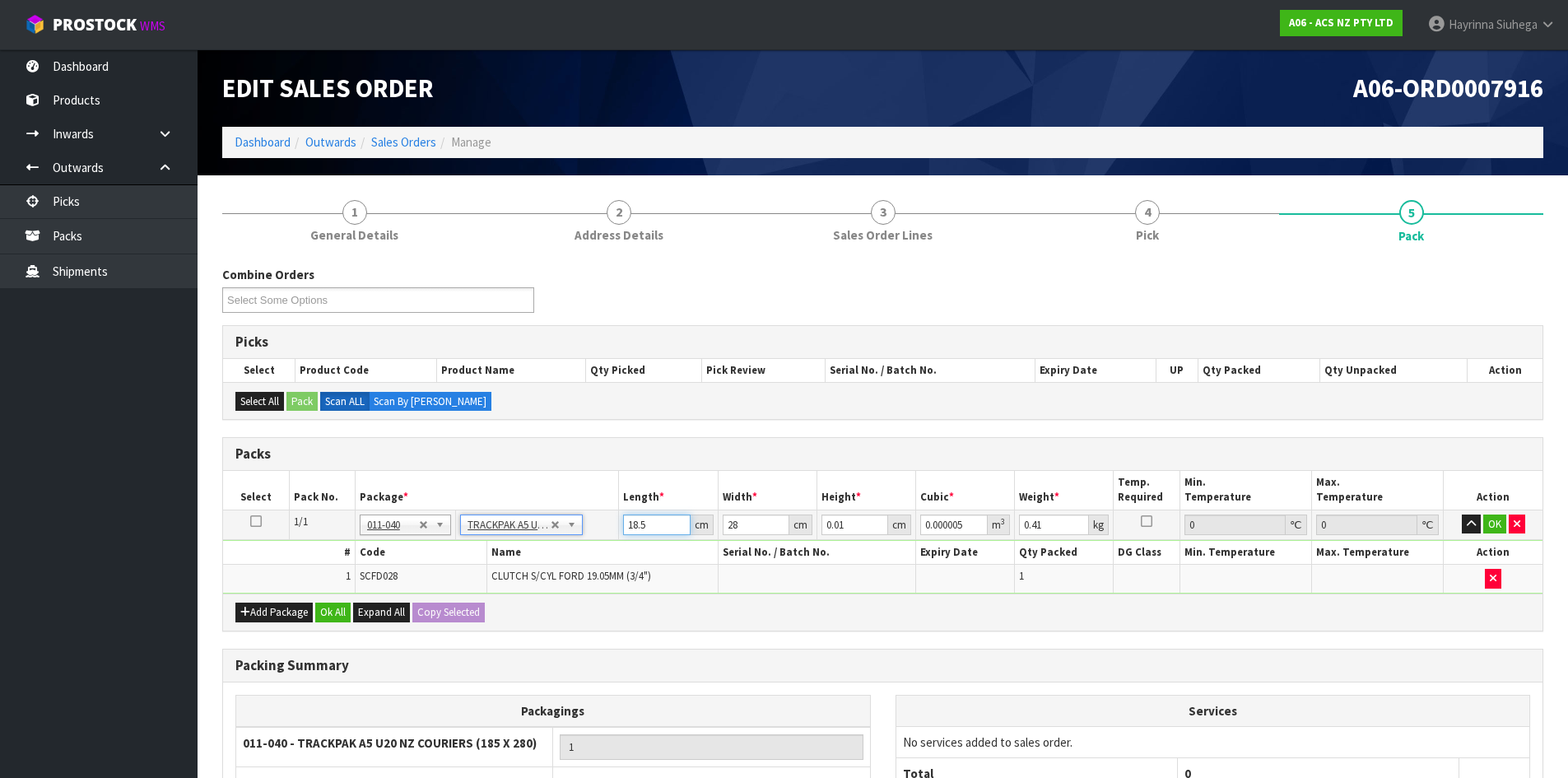
click at [636, 527] on input "18.5" at bounding box center [656, 524] width 67 height 20
click button "OK" at bounding box center [1494, 523] width 23 height 19
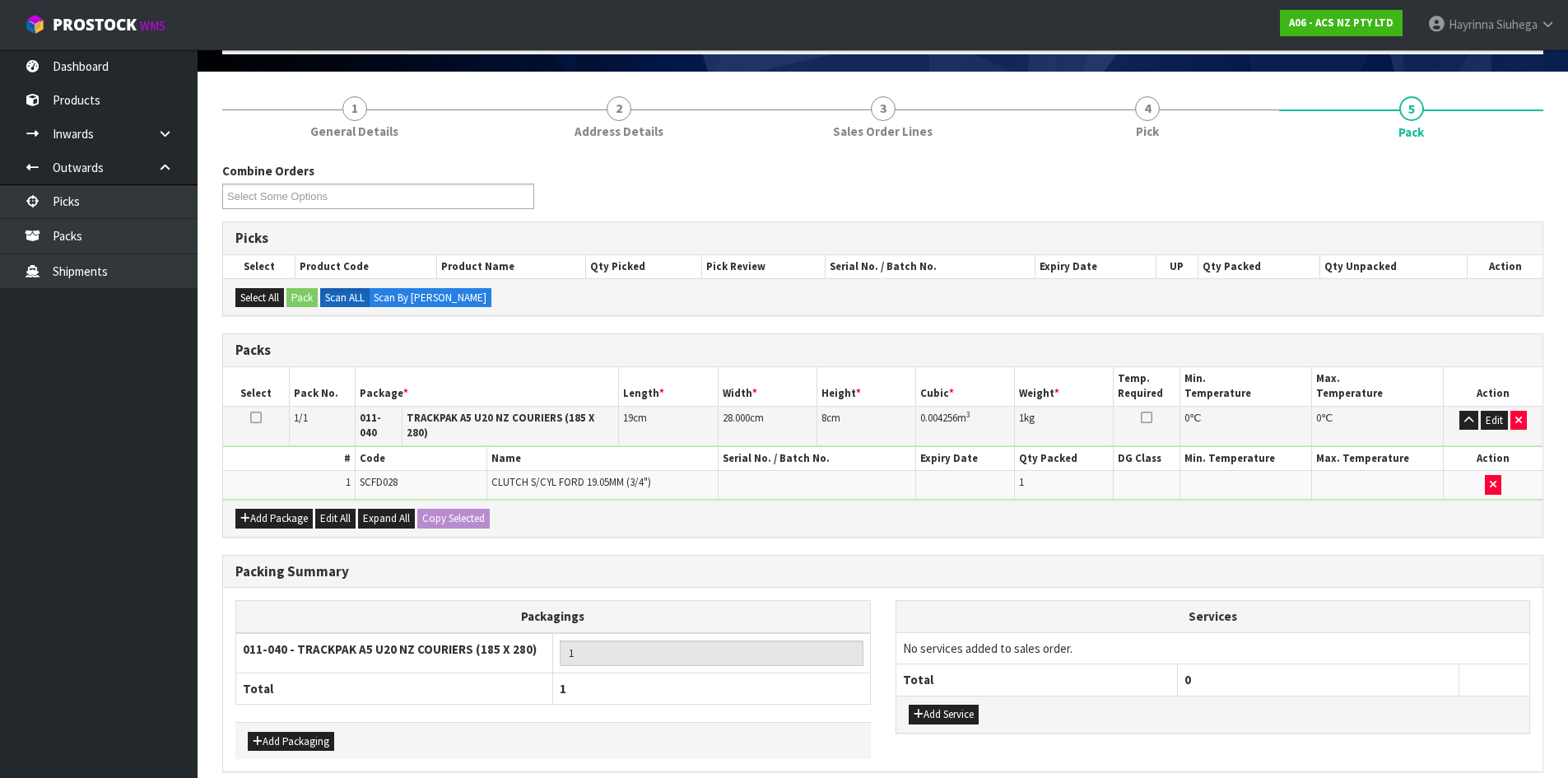
scroll to position [165, 0]
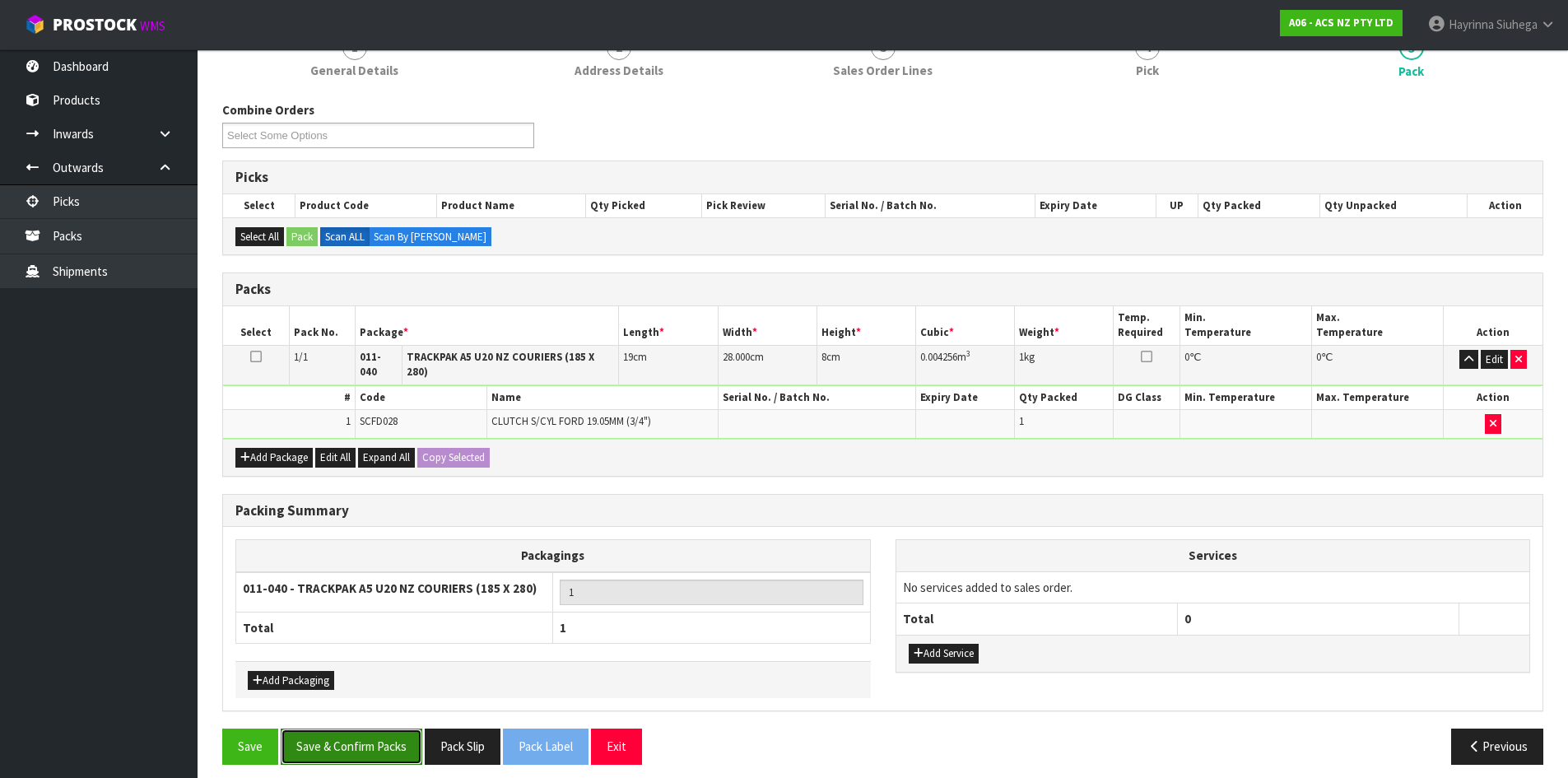
click at [373, 731] on button "Save & Confirm Packs" at bounding box center [351, 746] width 141 height 36
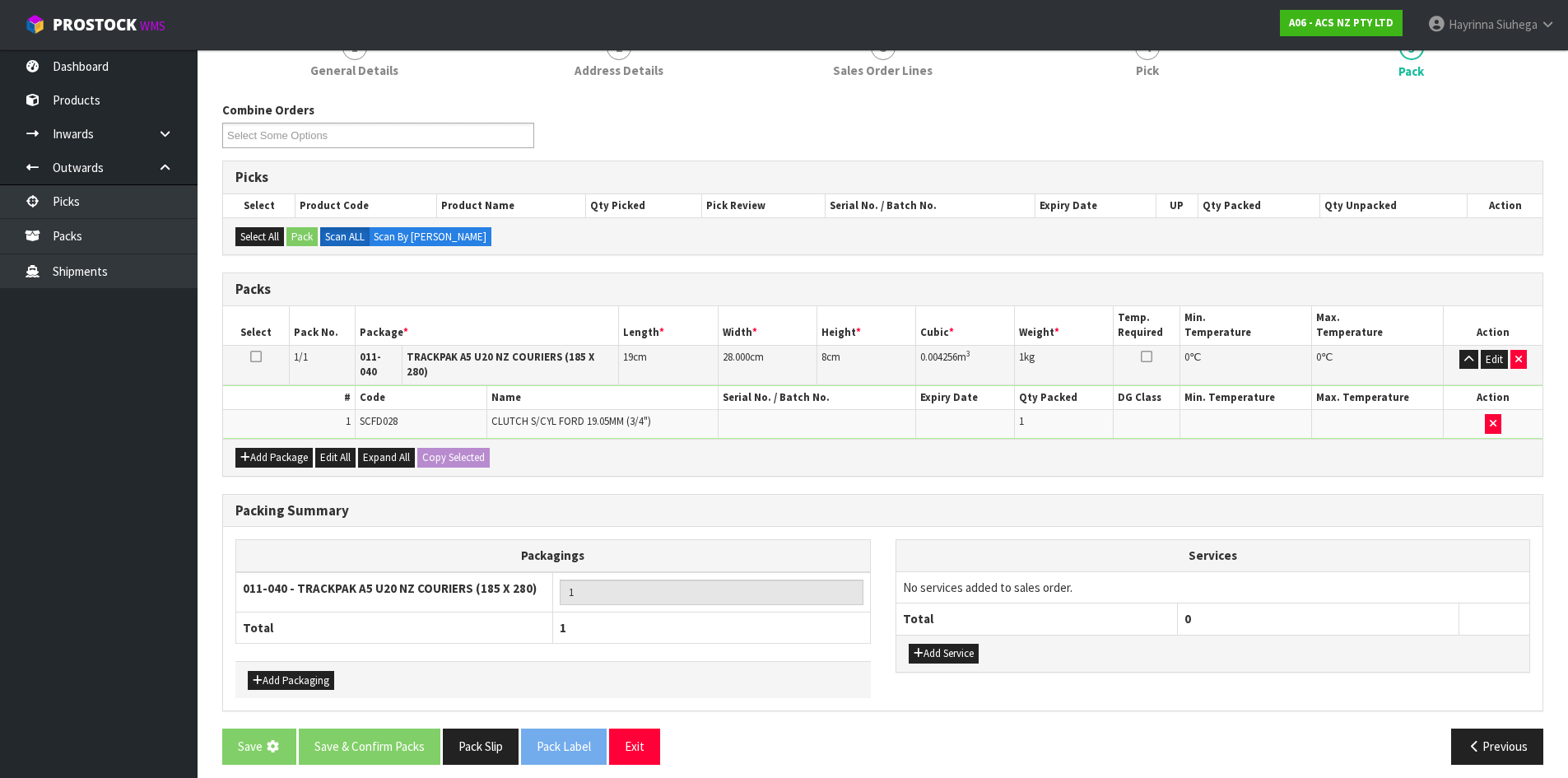
scroll to position [0, 0]
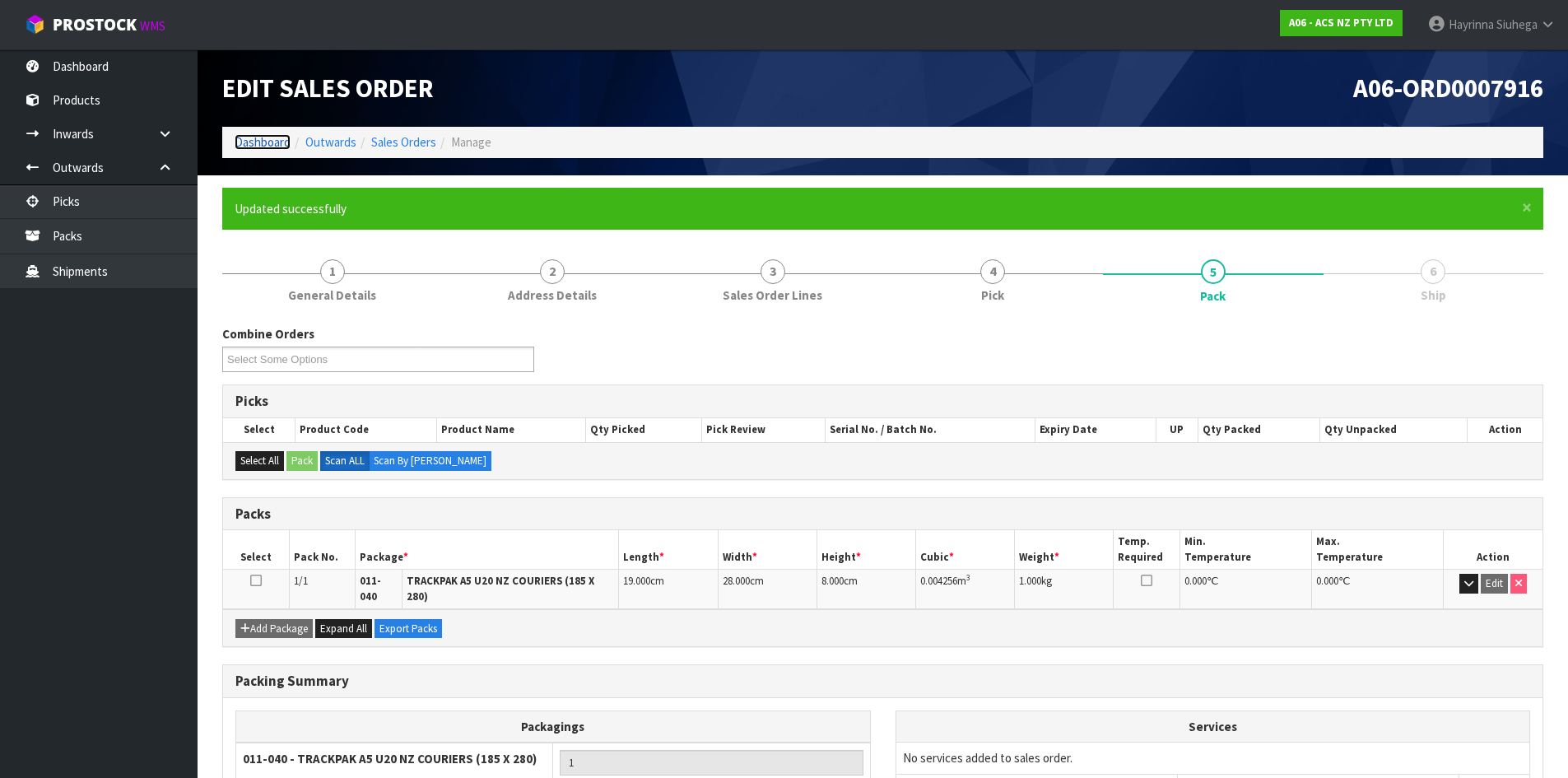
click at [247, 148] on link "Dashboard" at bounding box center [262, 142] width 56 height 15
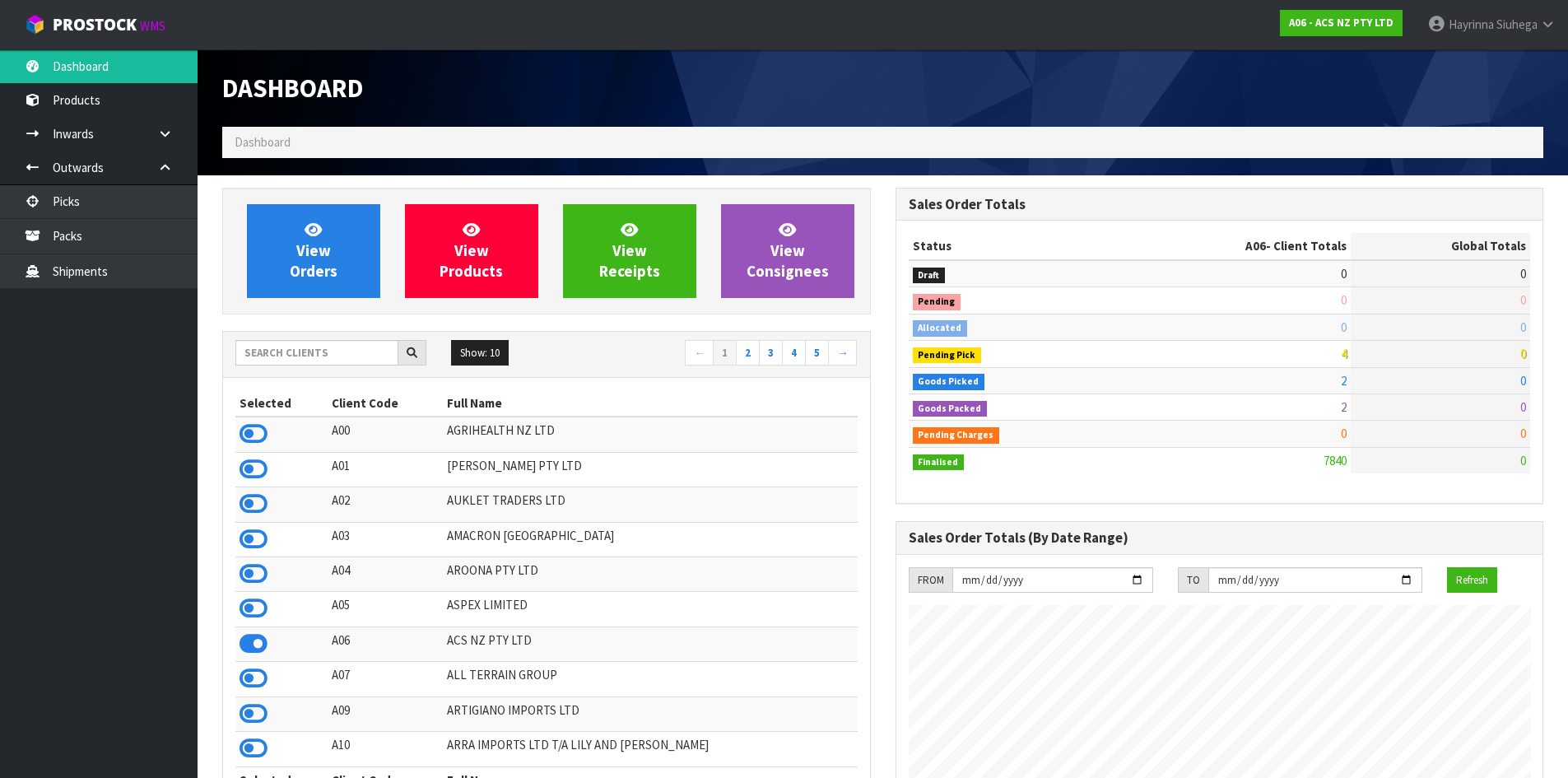
scroll to position [1247, 672]
click at [310, 244] on span "View Orders" at bounding box center [314, 250] width 47 height 62
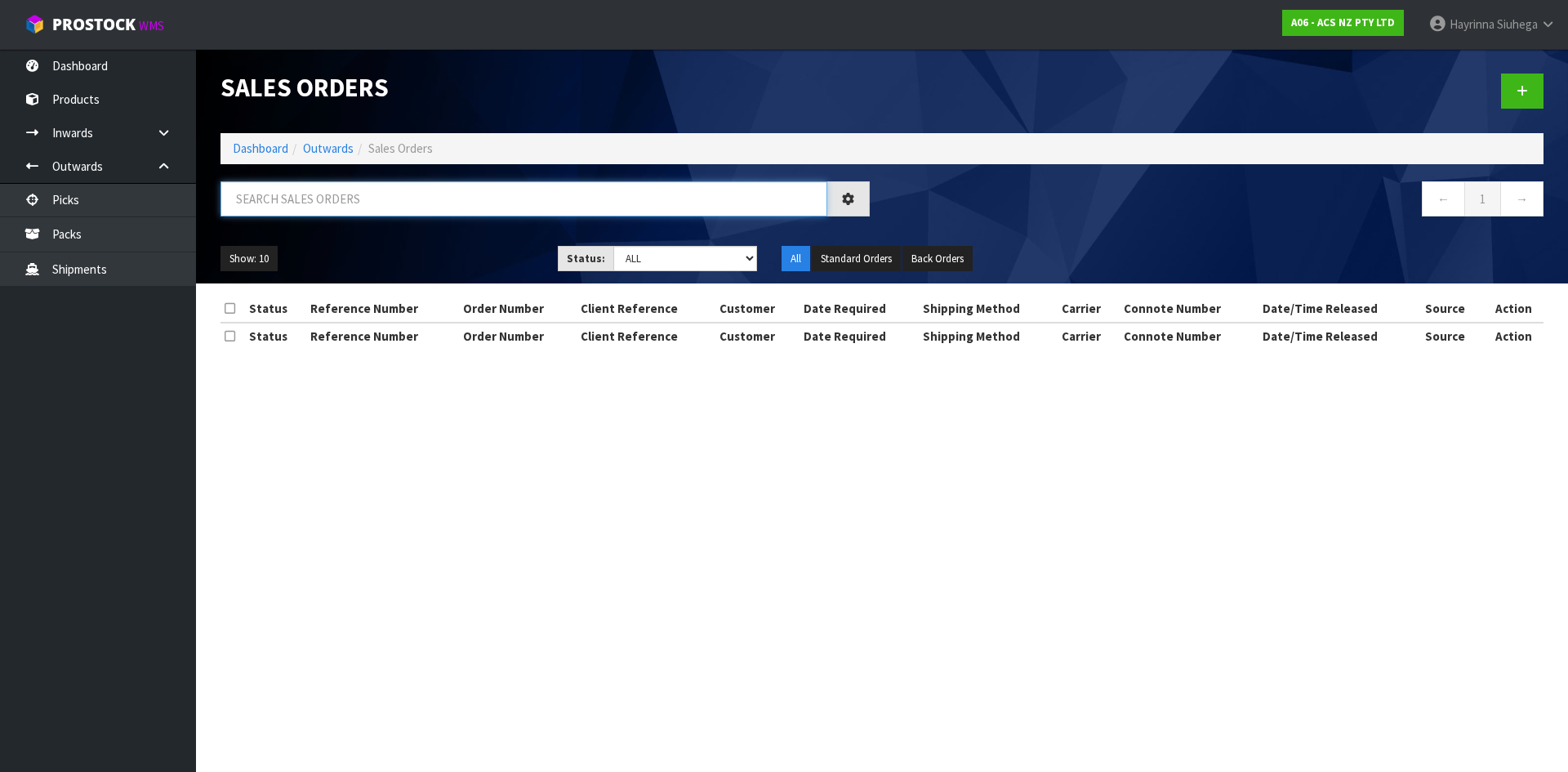
click at [323, 204] on input "text" at bounding box center [524, 199] width 607 height 35
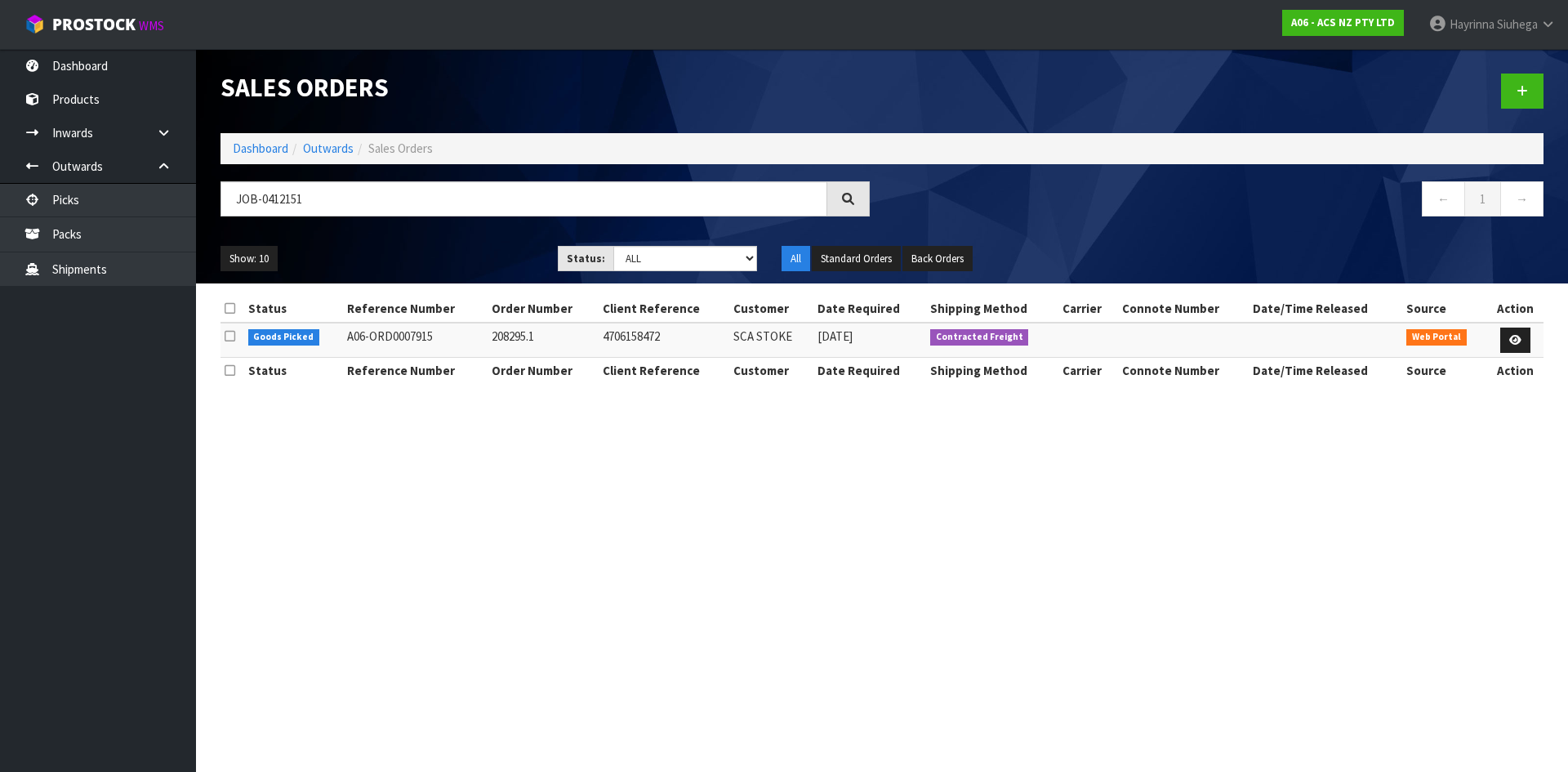
click at [1531, 342] on td at bounding box center [1515, 341] width 56 height 35
click at [1514, 342] on icon at bounding box center [1515, 340] width 13 height 11
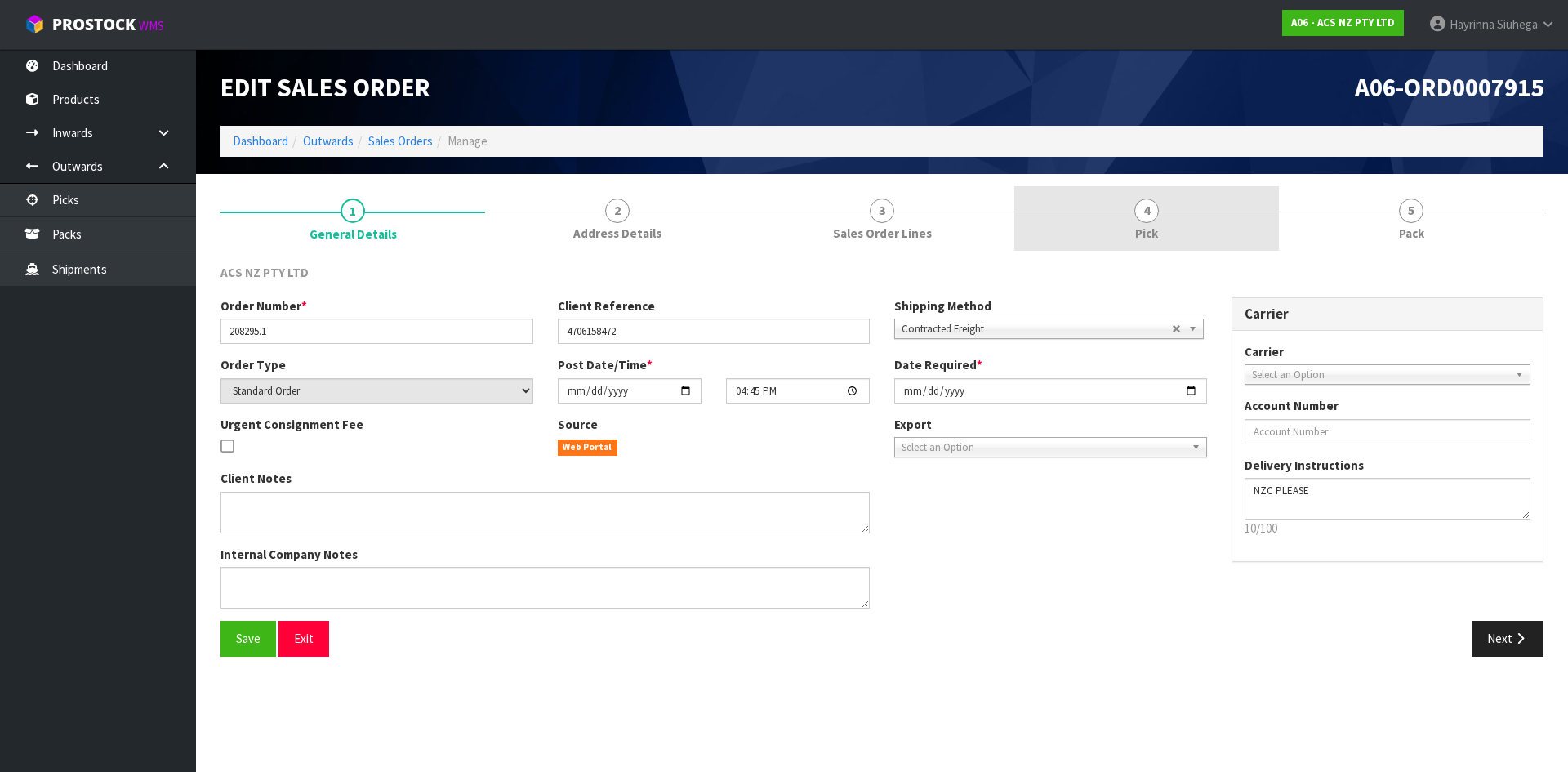
click at [1244, 216] on link "4 Pick" at bounding box center [1146, 218] width 264 height 65
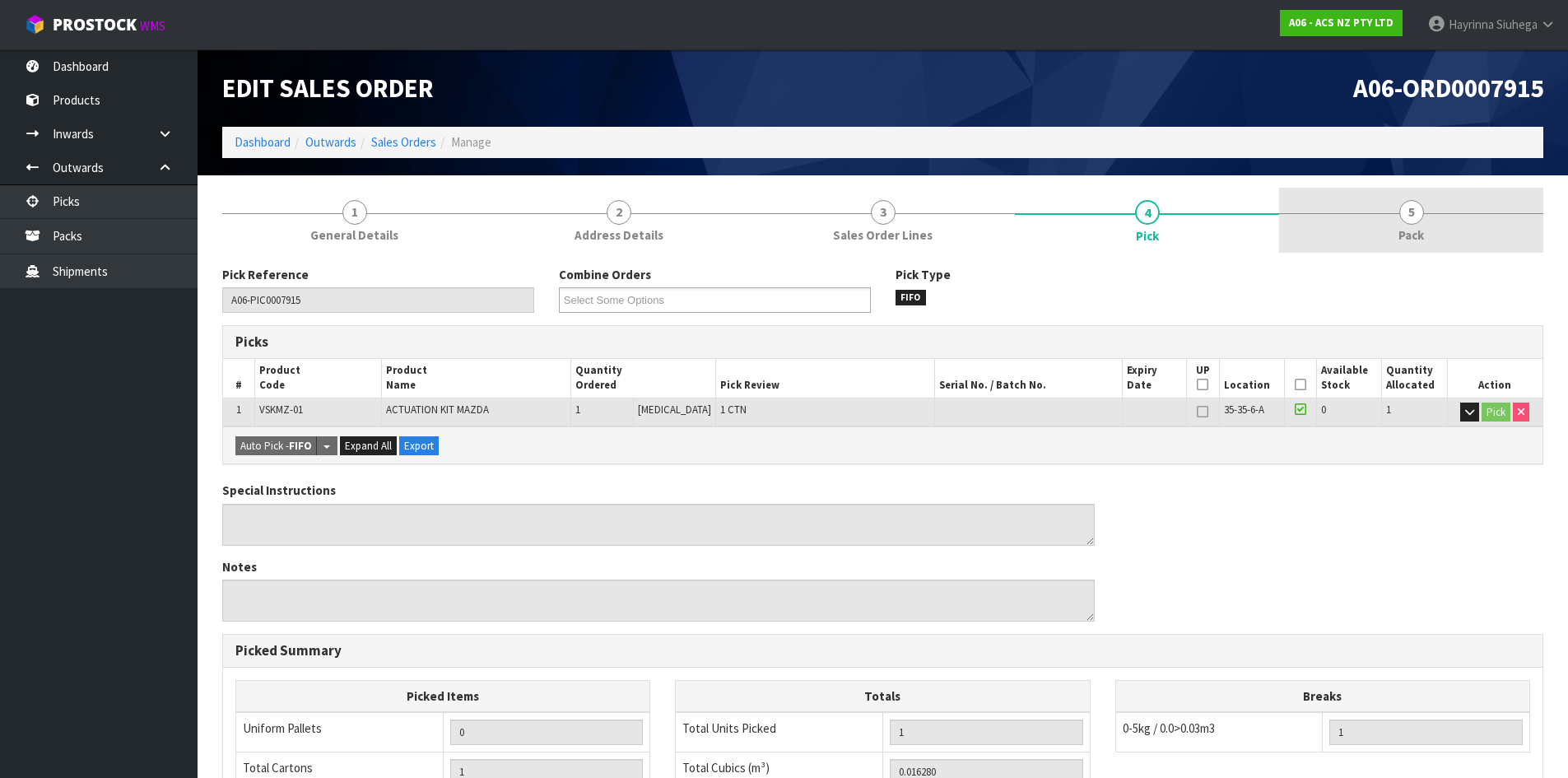
click at [1359, 205] on link "5 Pack" at bounding box center [1412, 220] width 264 height 65
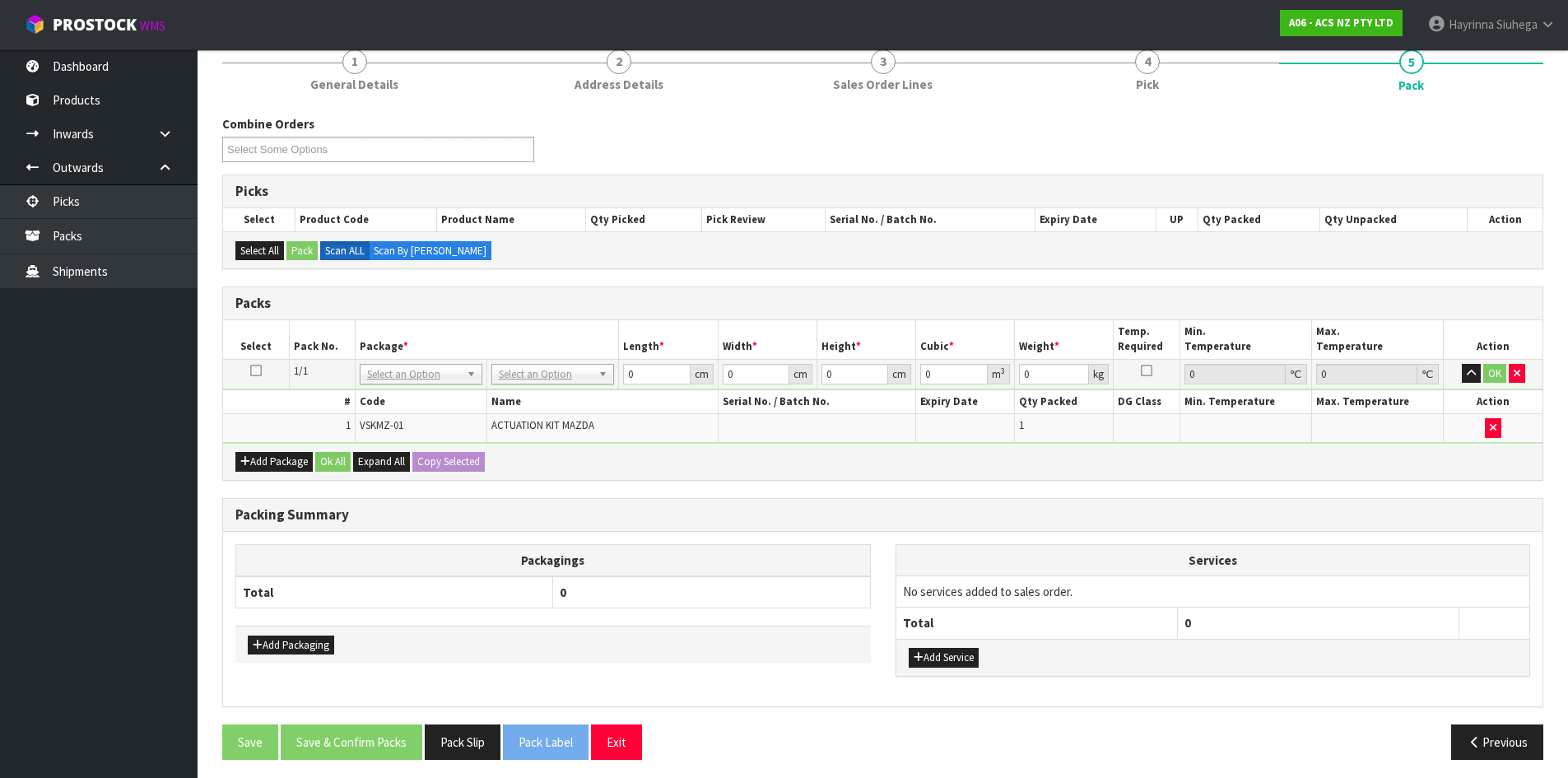
scroll to position [157, 0]
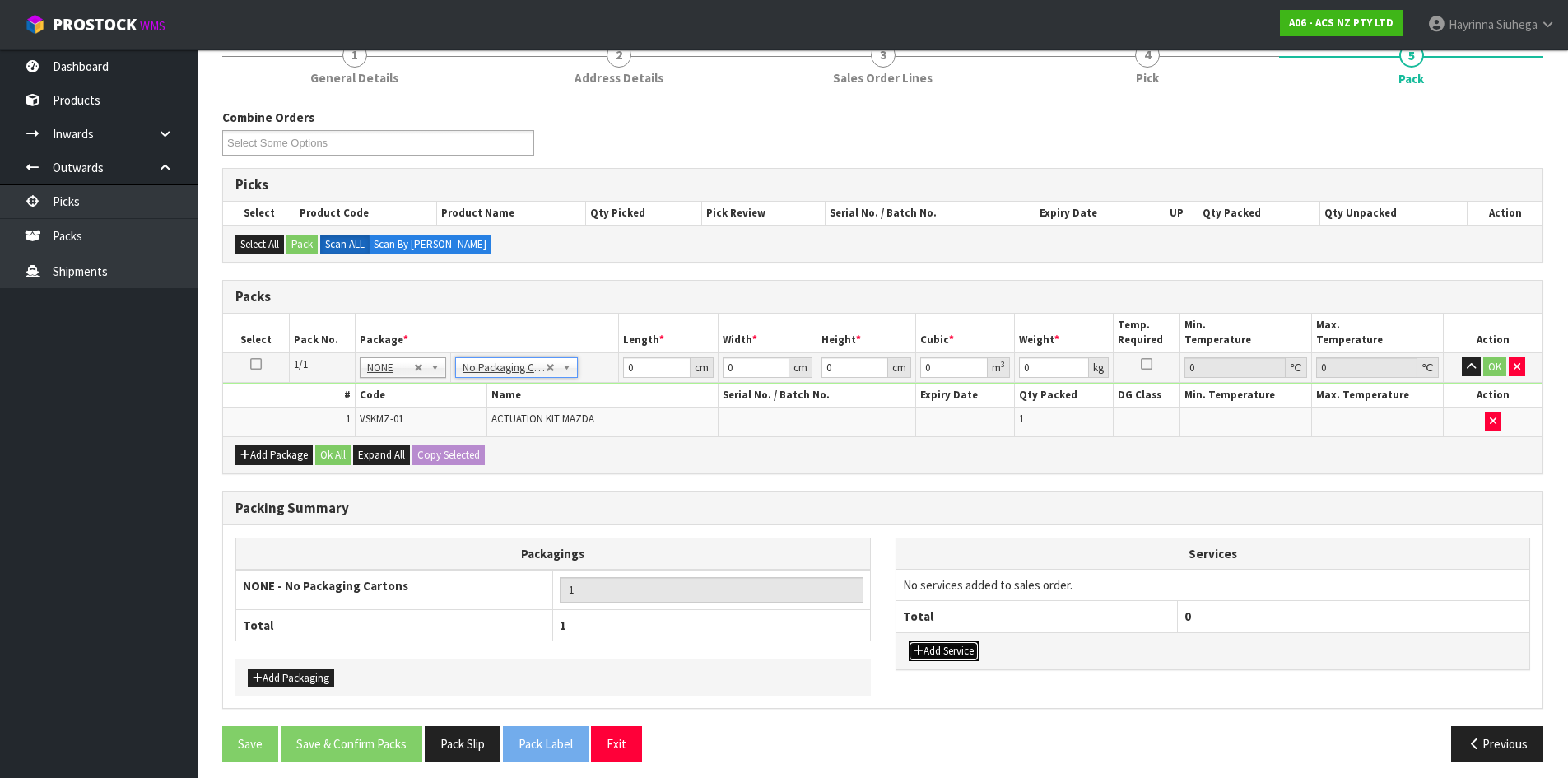
click at [939, 658] on button "Add Service" at bounding box center [944, 650] width 70 height 19
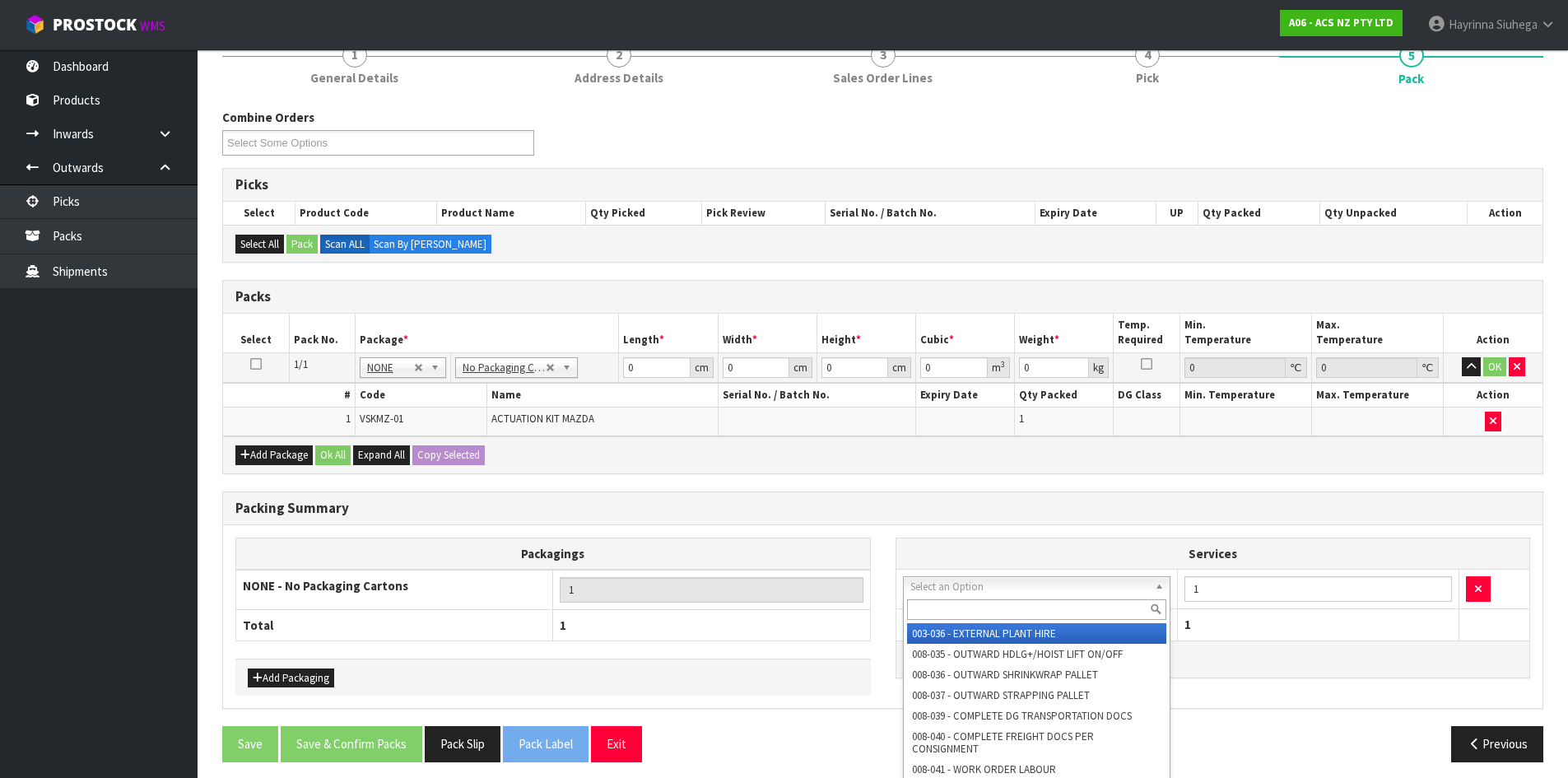
click at [953, 611] on input "text" at bounding box center [1038, 610] width 260 height 20
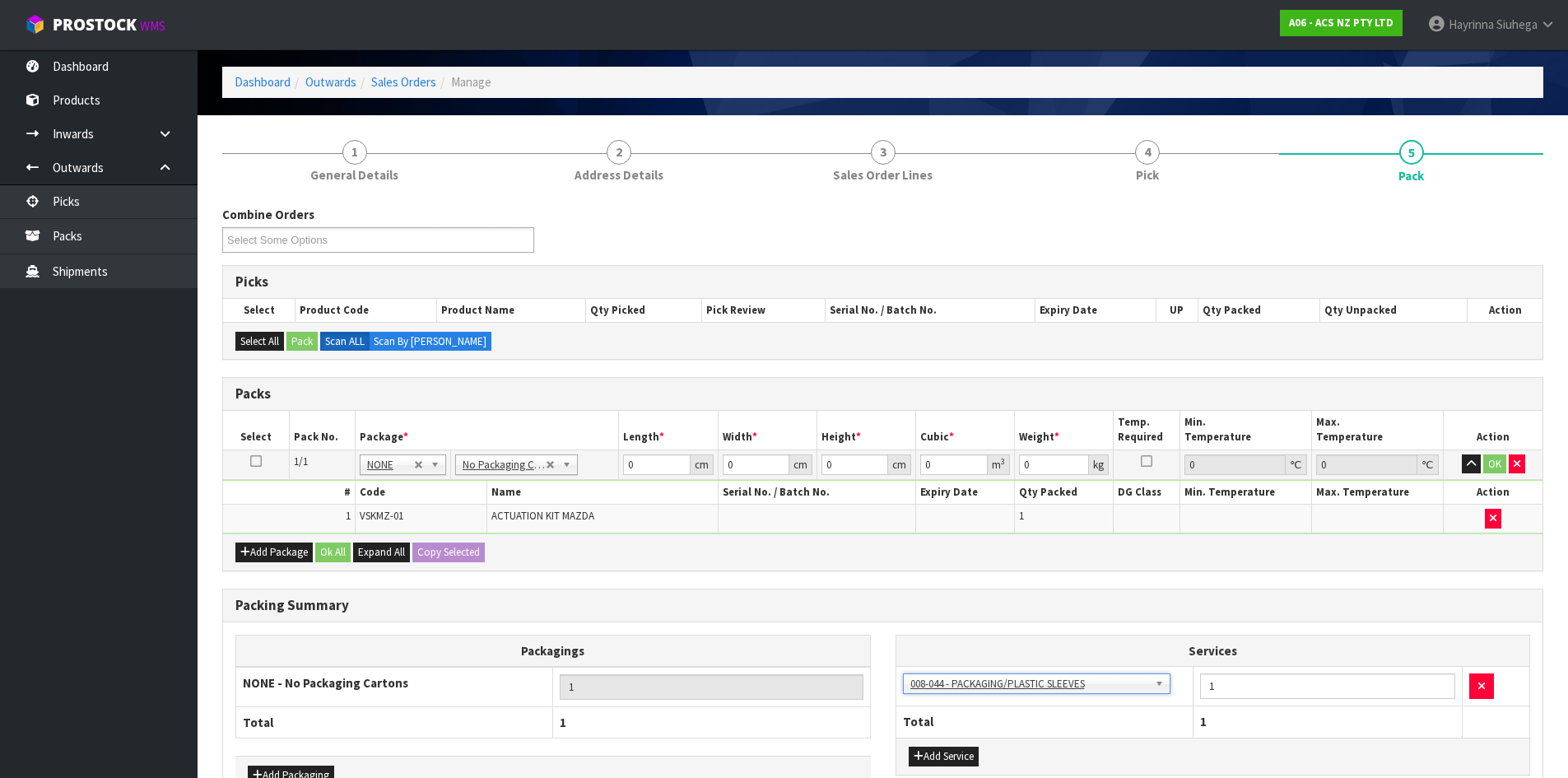
scroll to position [84, 0]
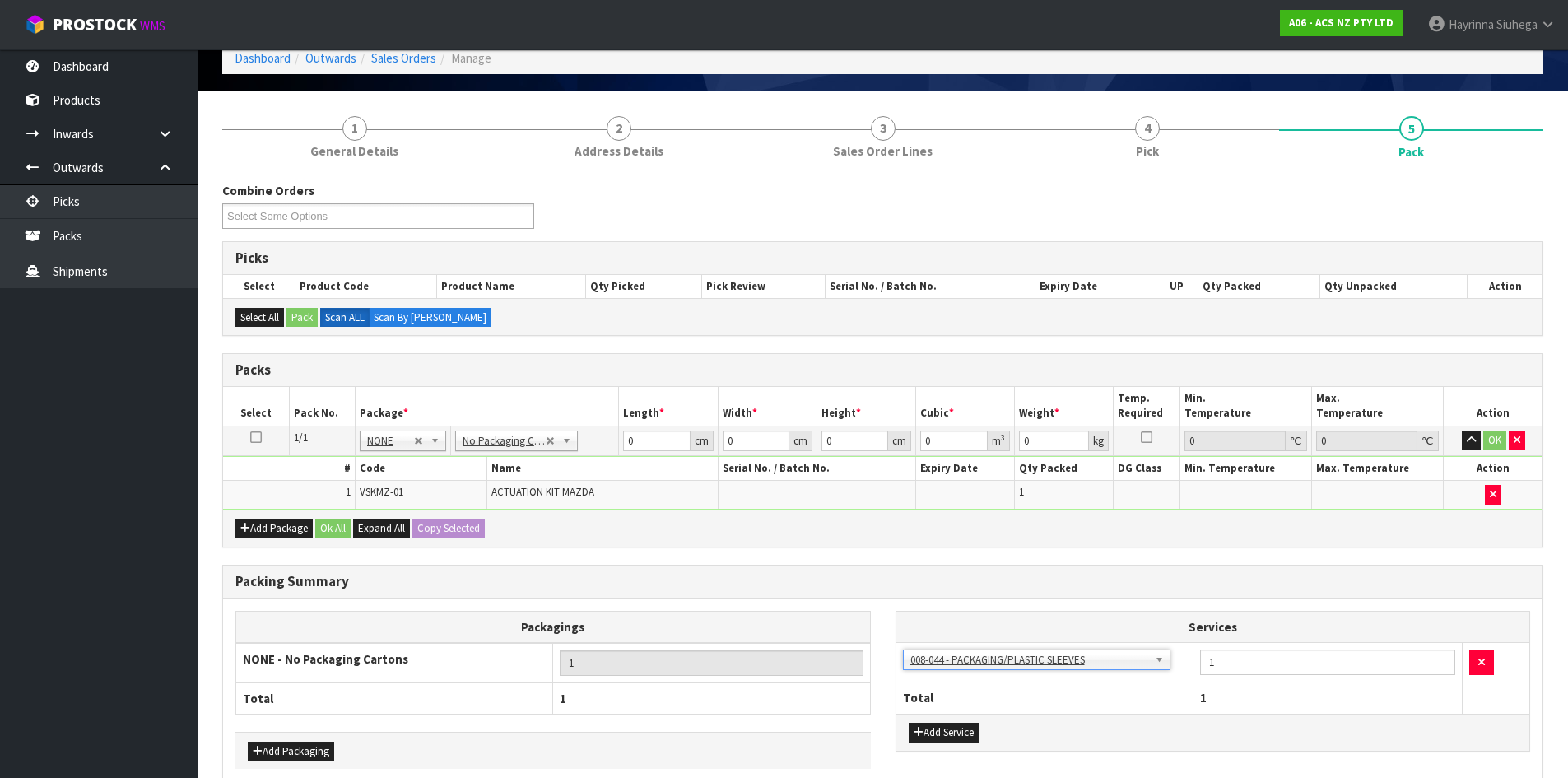
click at [519, 342] on div "Combine Orders A06-ORD0007913 A06-ORD0007914 A06-ORD0007915 A06-ORD0007916 A06-…" at bounding box center [883, 514] width 1321 height 666
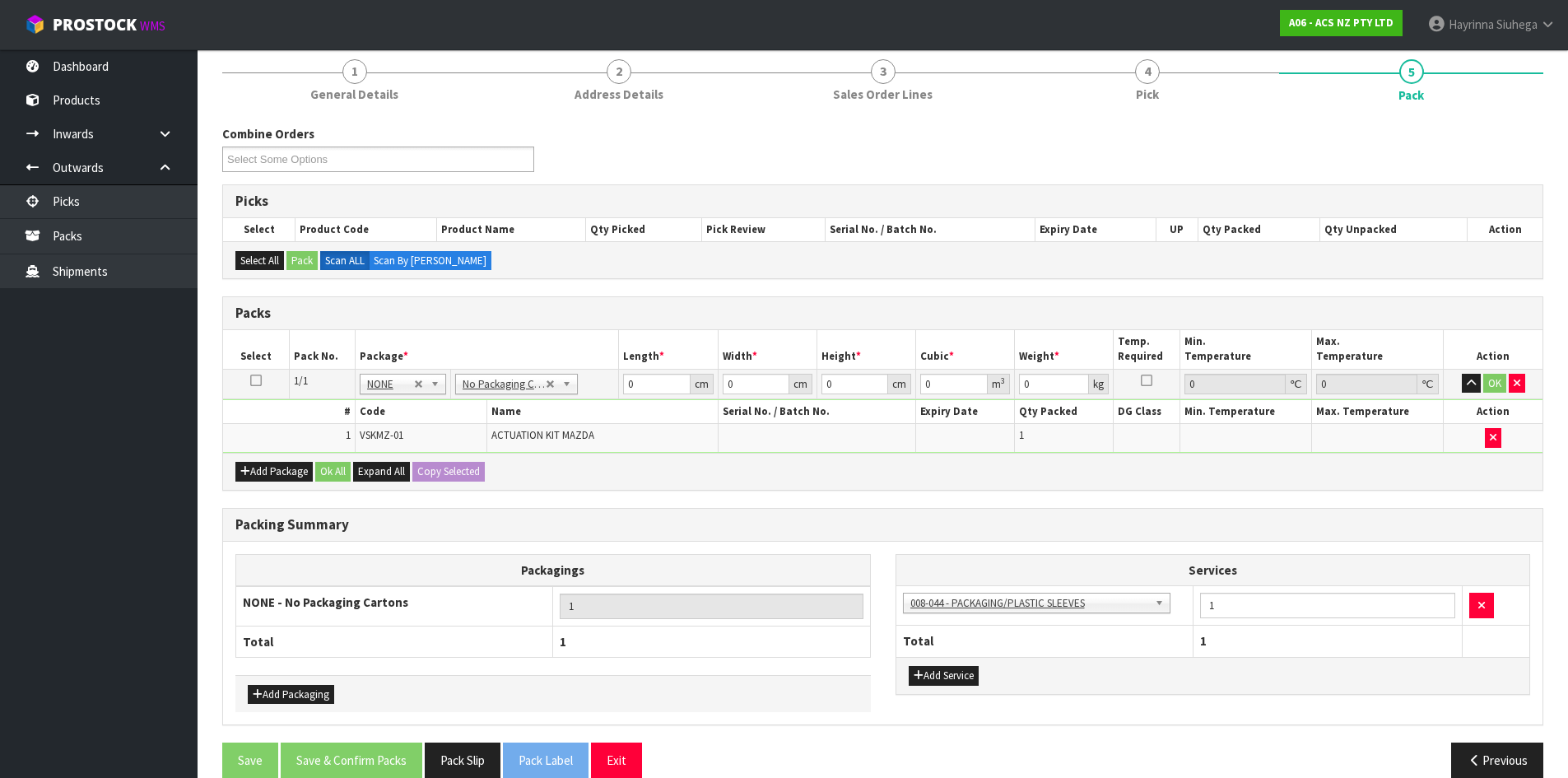
scroll to position [167, 0]
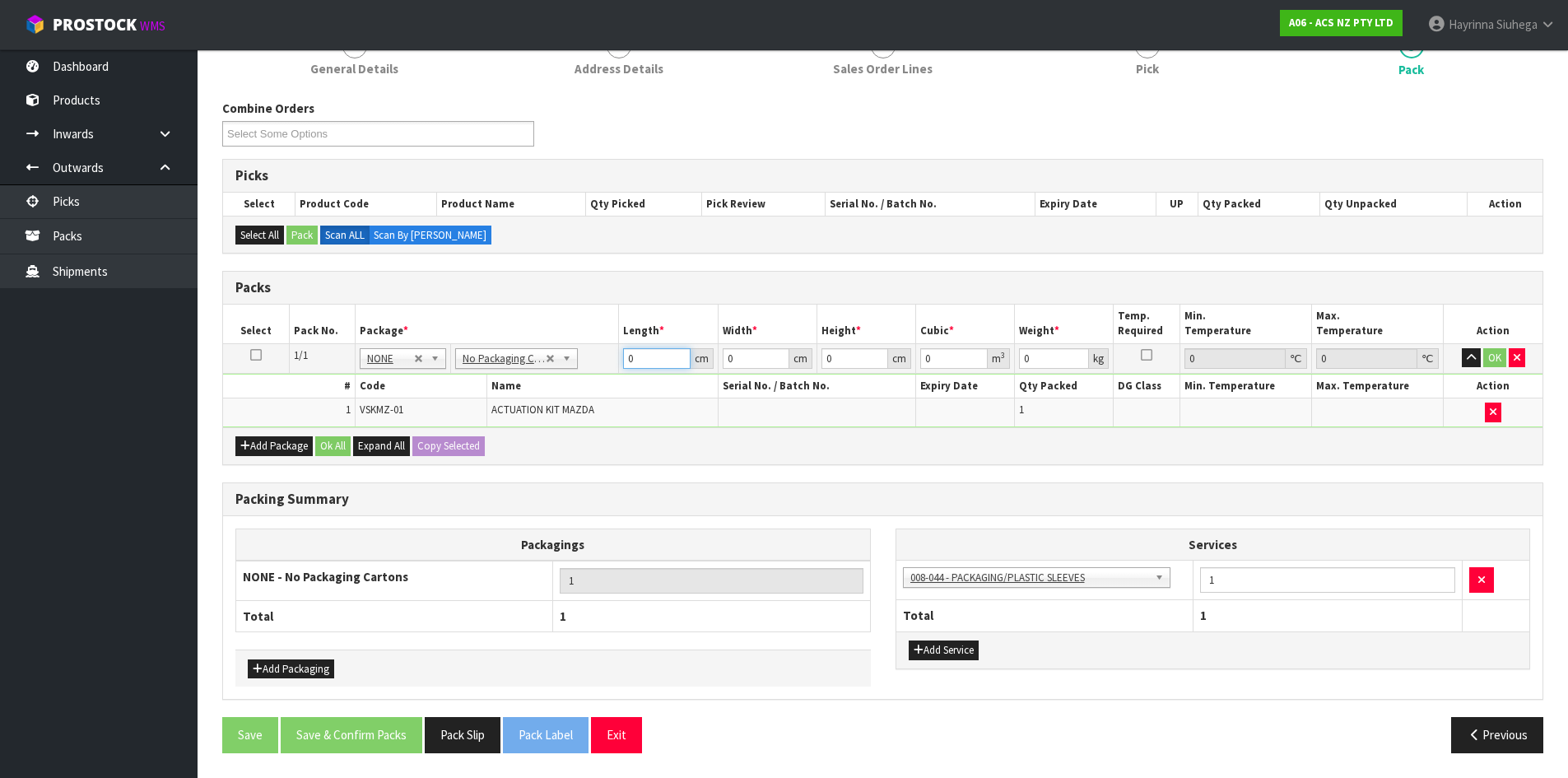
click at [625, 358] on input "0" at bounding box center [656, 359] width 67 height 20
click button "OK" at bounding box center [1494, 358] width 23 height 19
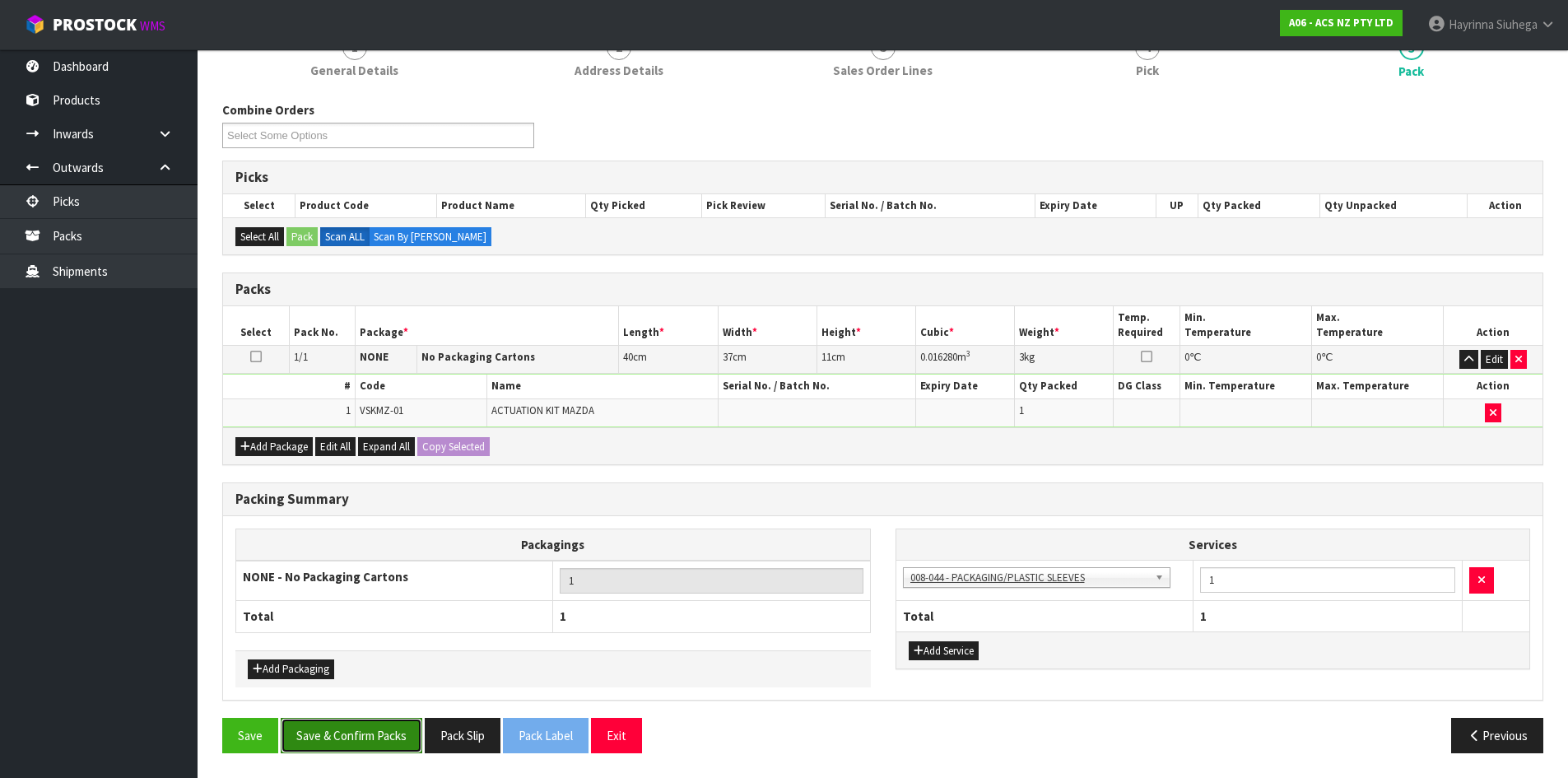
click at [354, 750] on button "Save & Confirm Packs" at bounding box center [351, 736] width 141 height 36
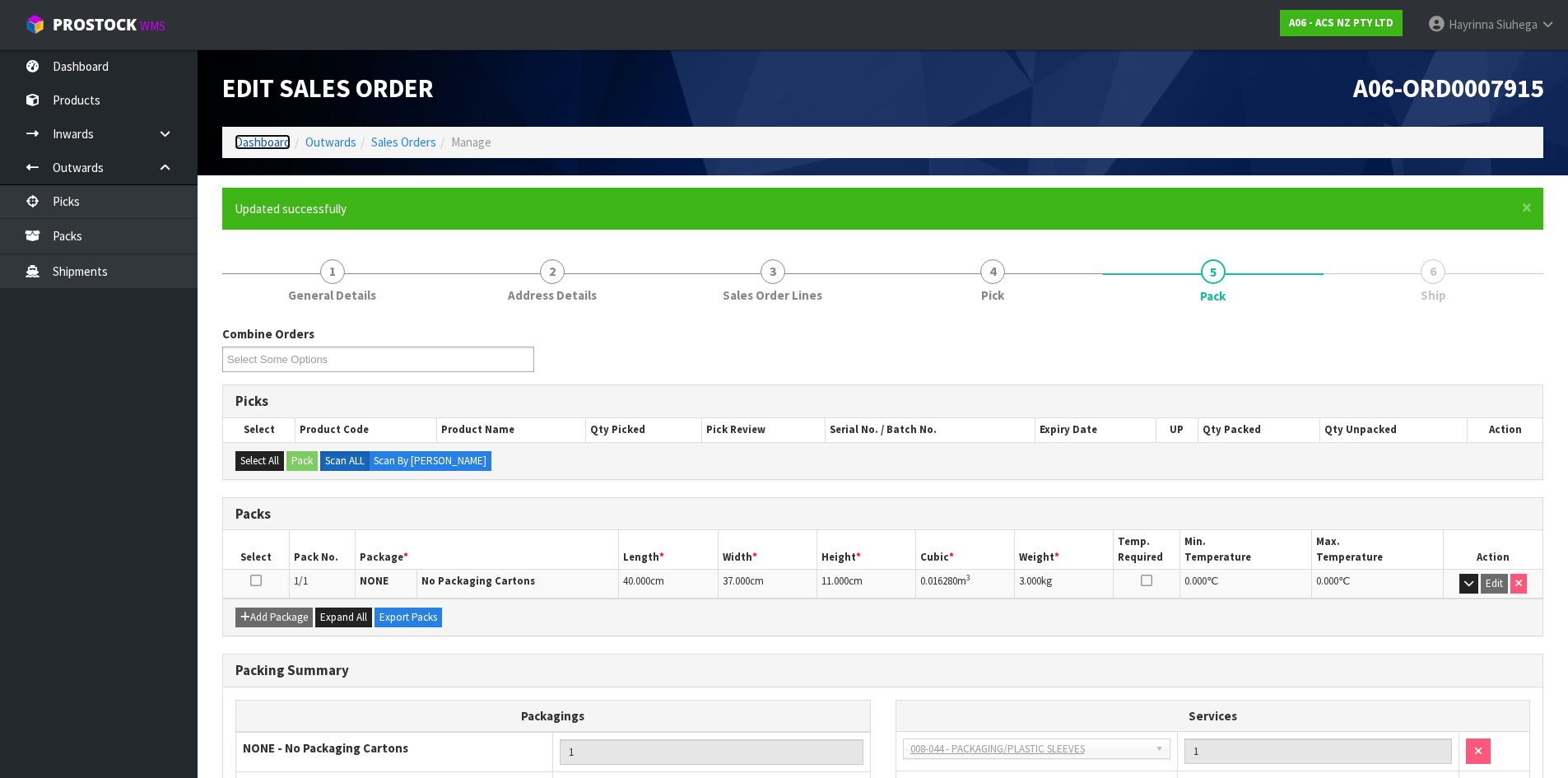
click at [271, 142] on link "Dashboard" at bounding box center [262, 142] width 56 height 15
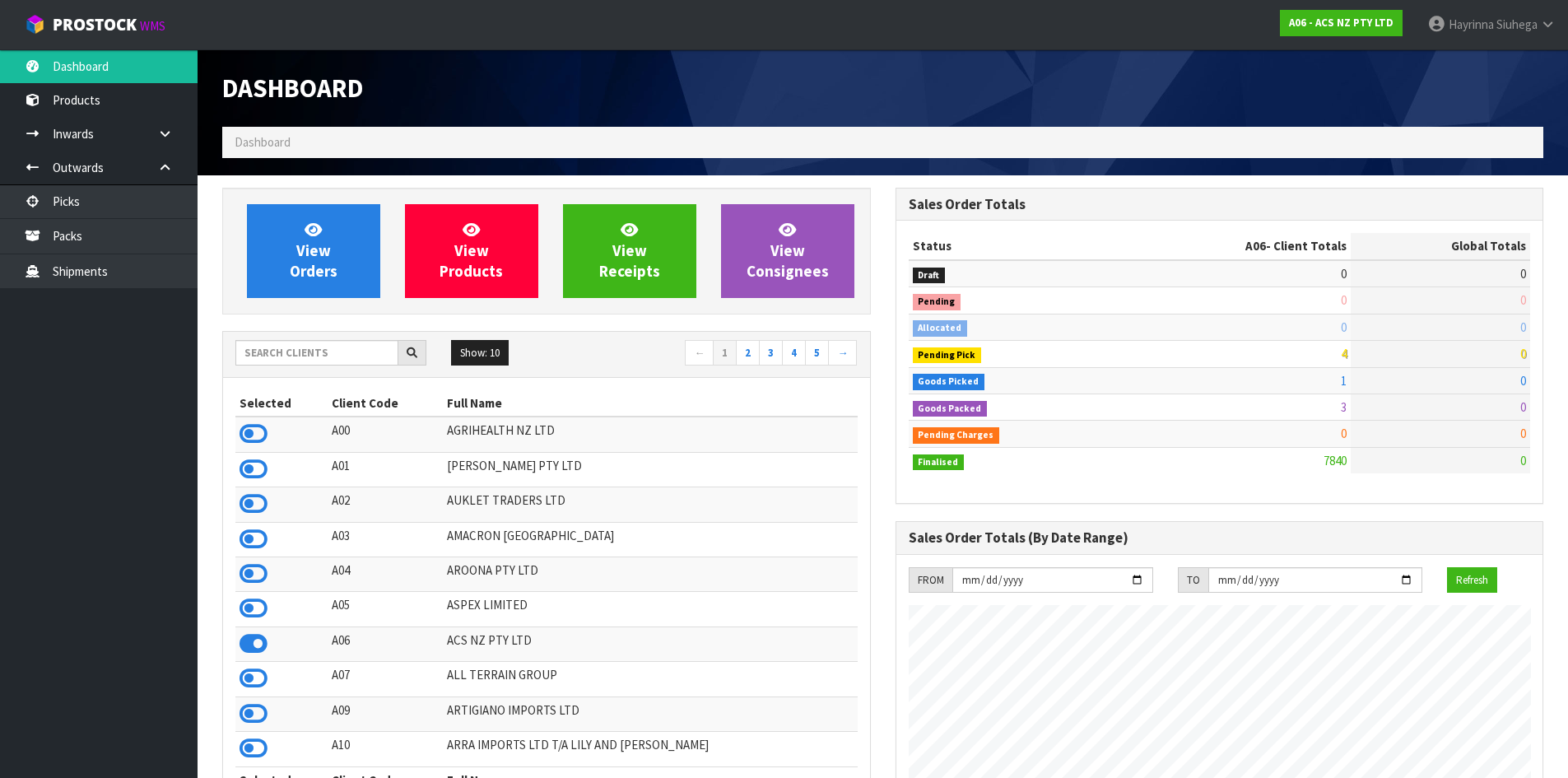
scroll to position [1247, 672]
click at [274, 244] on link "View Orders" at bounding box center [314, 250] width 134 height 94
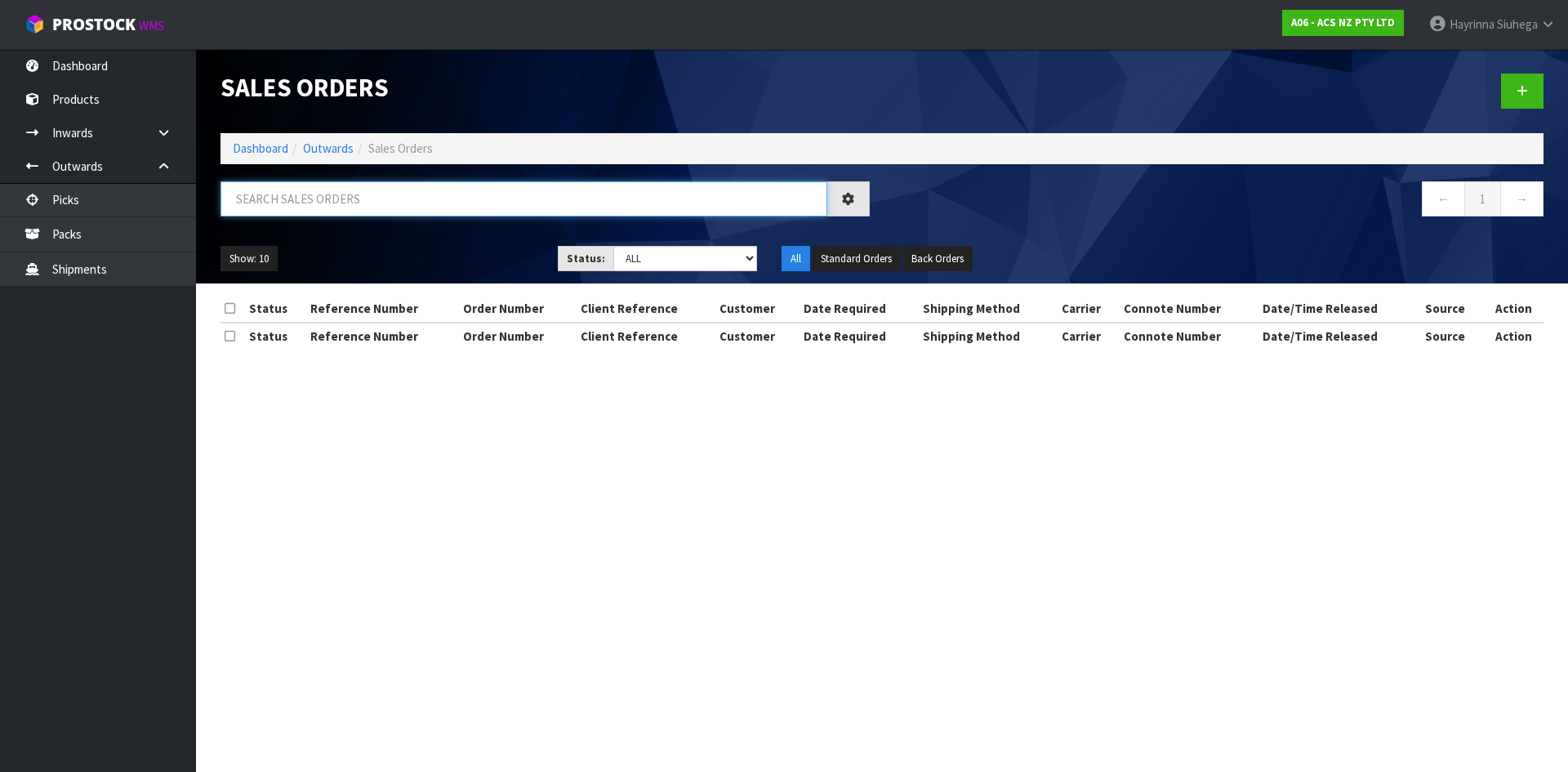
click at [357, 205] on input "text" at bounding box center [524, 199] width 607 height 35
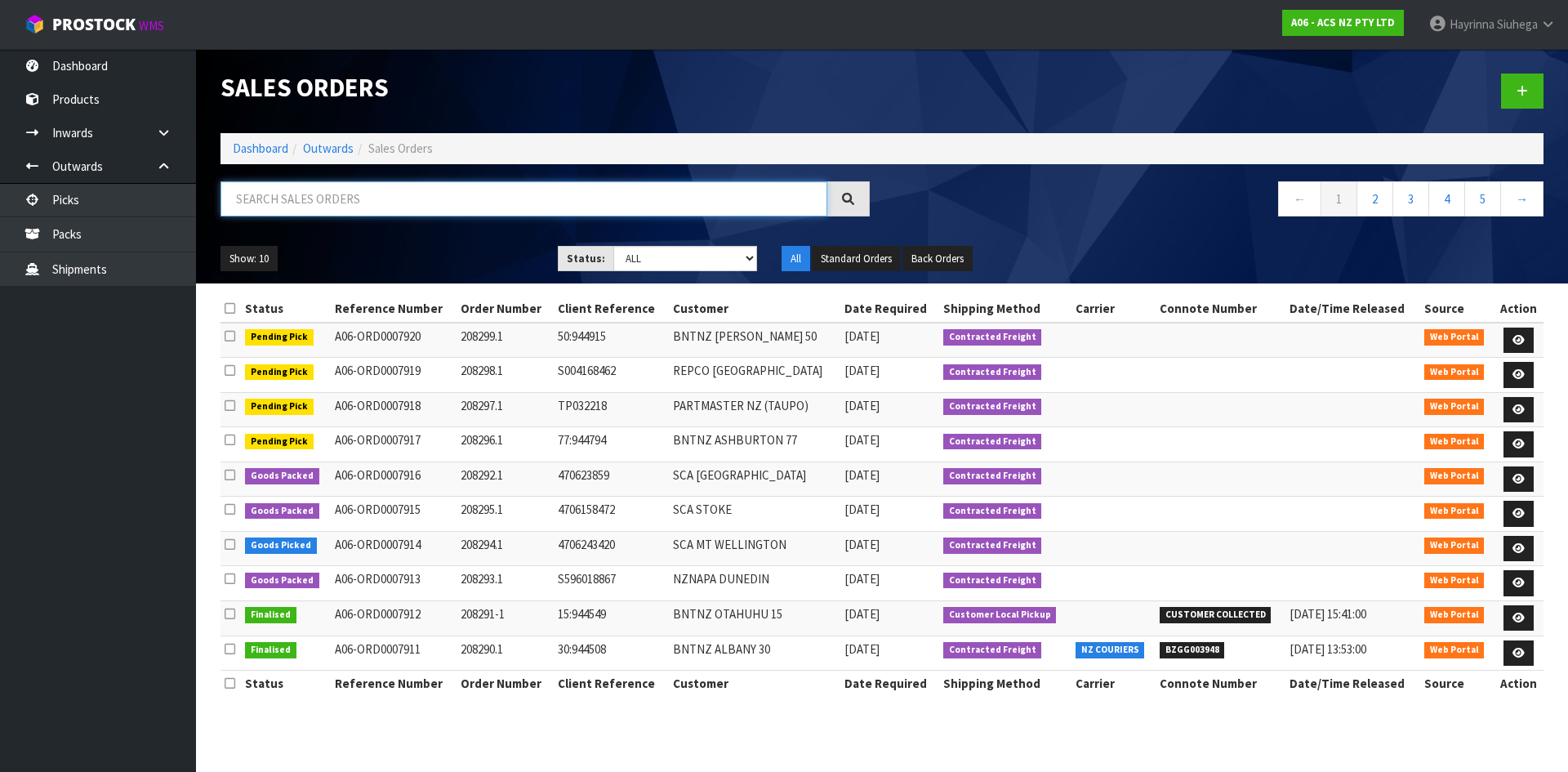
click at [342, 204] on input "text" at bounding box center [524, 199] width 607 height 35
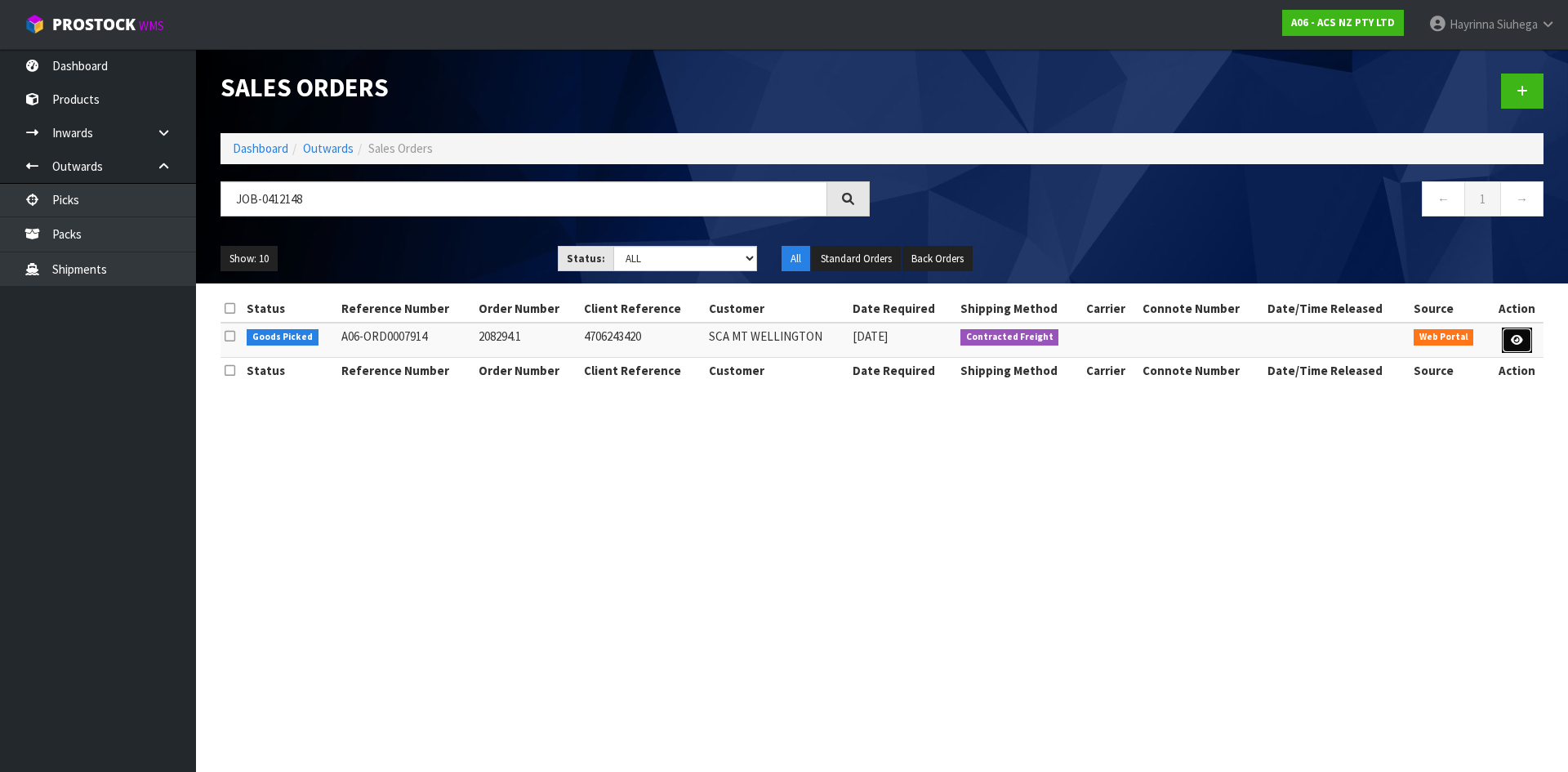
click at [1517, 331] on link at bounding box center [1517, 340] width 30 height 26
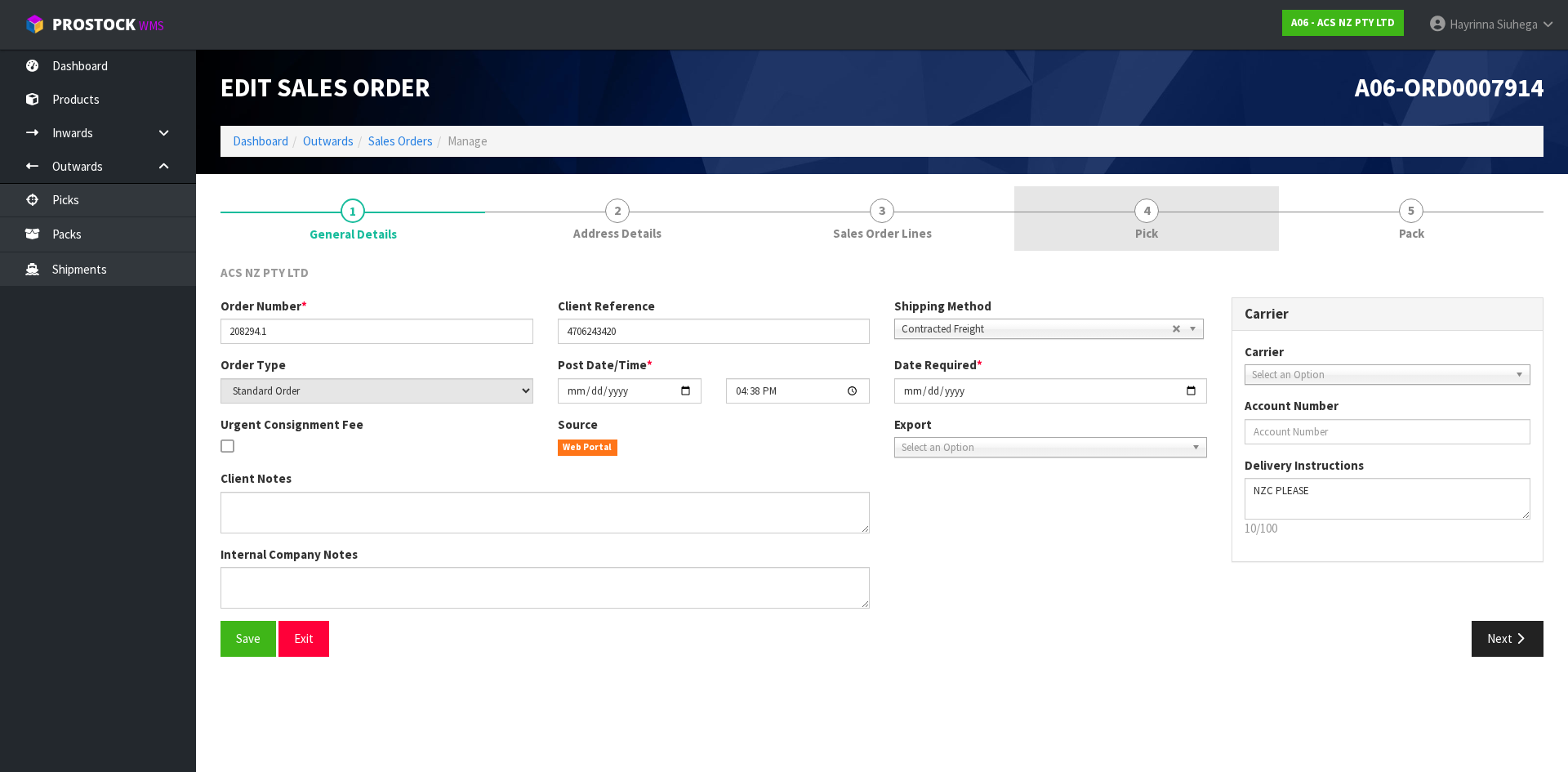
drag, startPoint x: 1174, startPoint y: 201, endPoint x: 1265, endPoint y: 201, distance: 91.0
click at [1175, 201] on link "4 Pick" at bounding box center [1146, 218] width 264 height 65
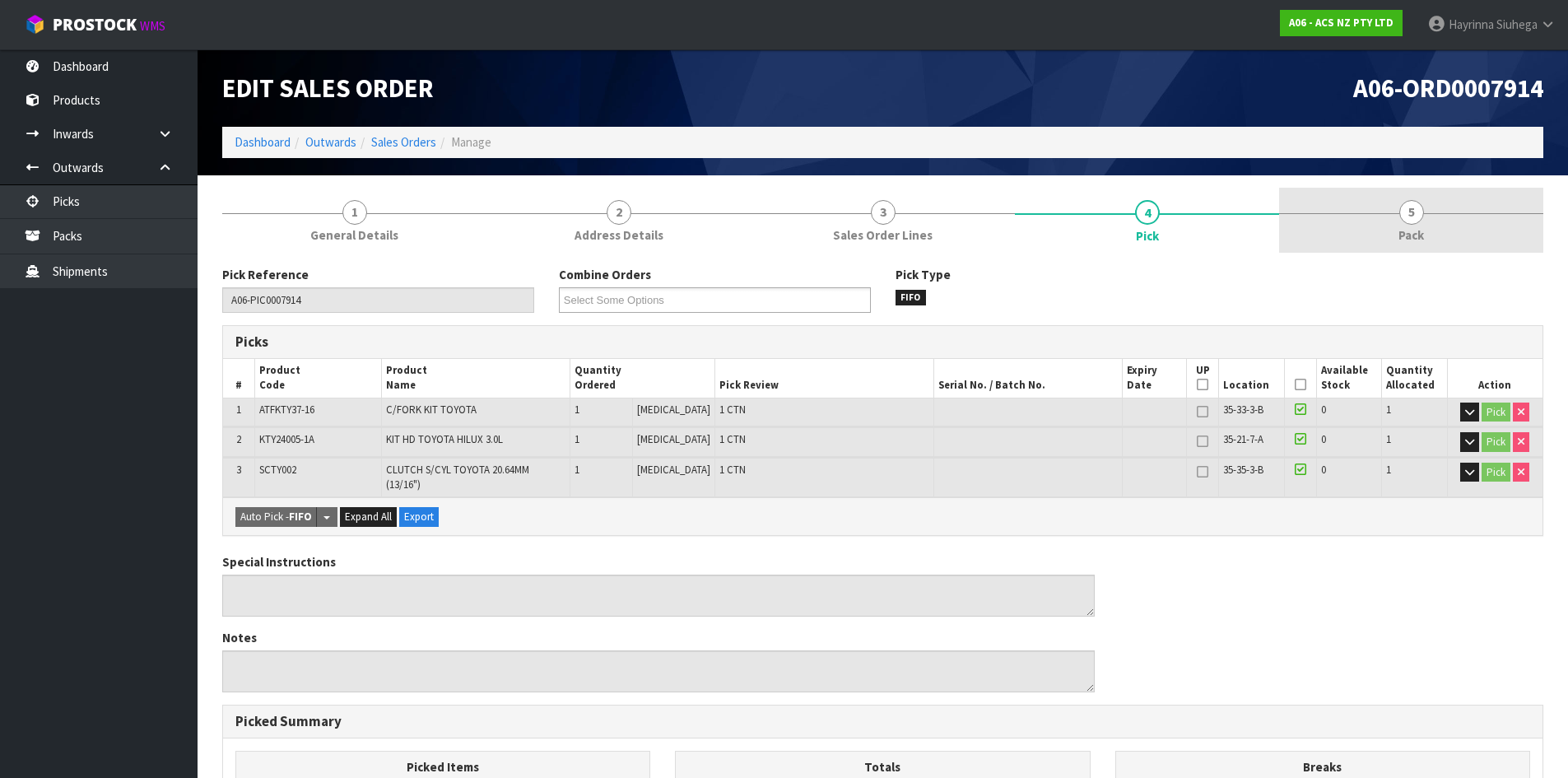
click at [1308, 201] on link "5 Pack" at bounding box center [1412, 220] width 264 height 65
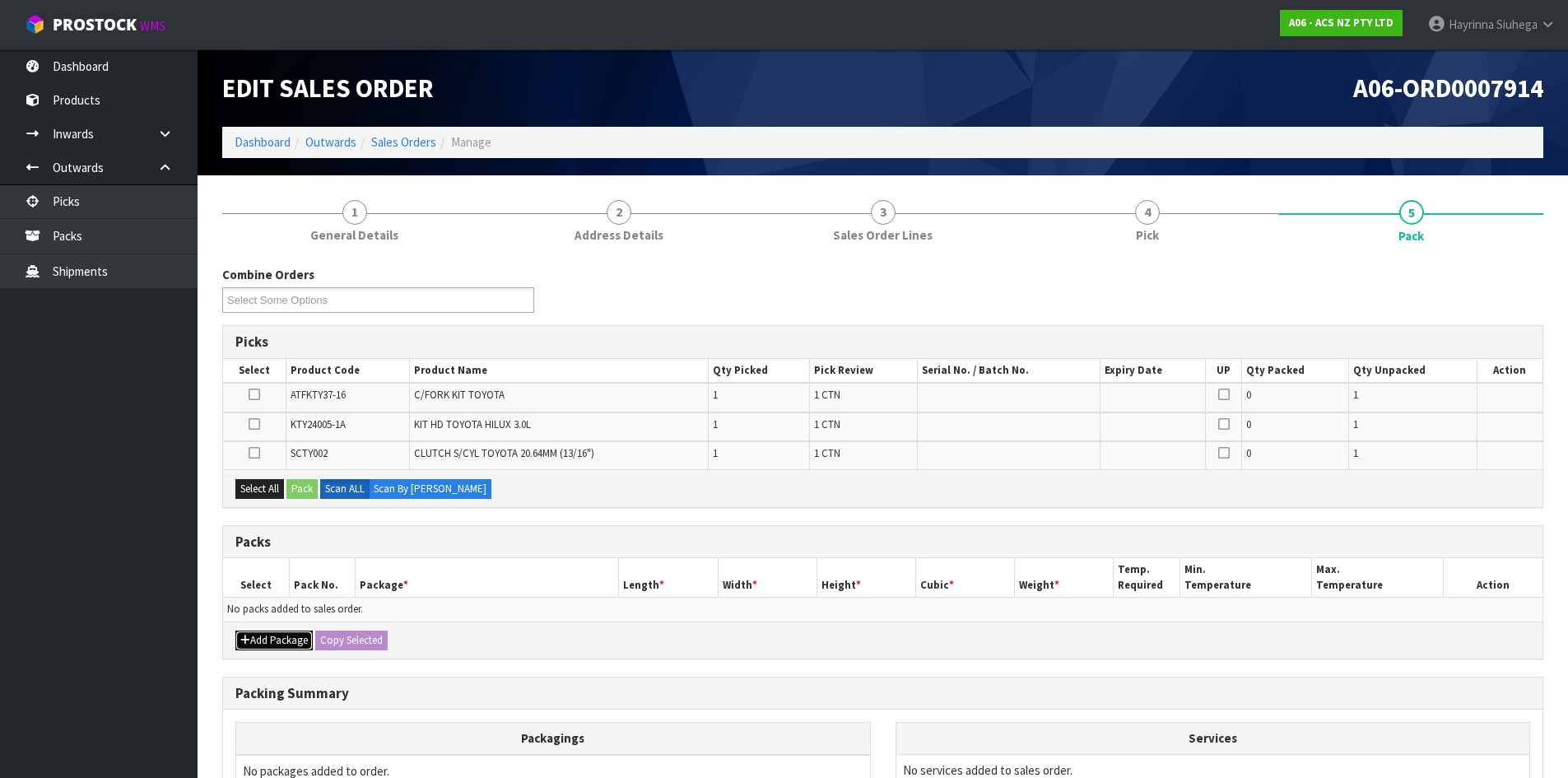
click at [273, 638] on button "Add Package" at bounding box center [274, 640] width 78 height 19
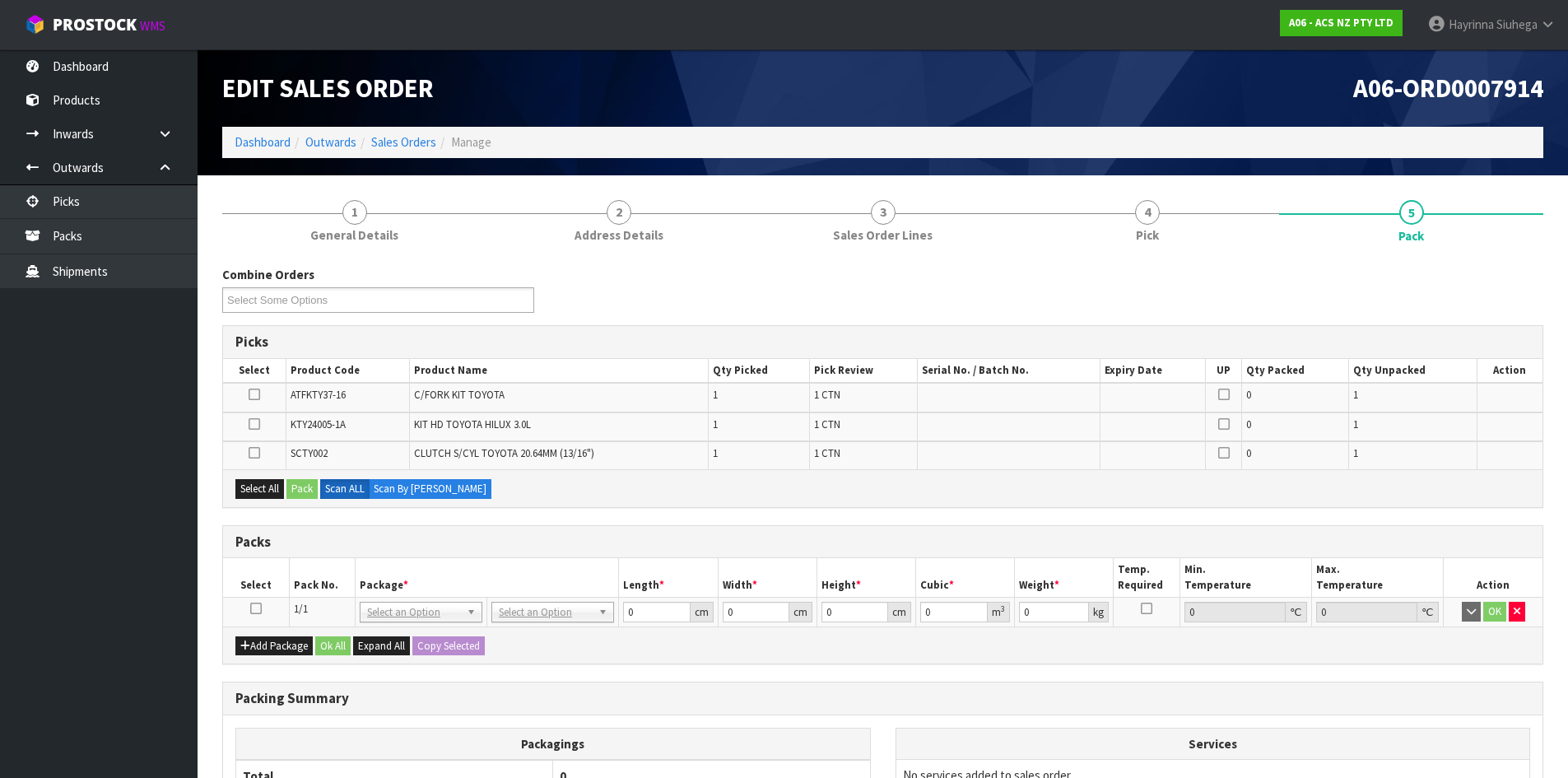
click at [254, 608] on icon at bounding box center [256, 608] width 12 height 1
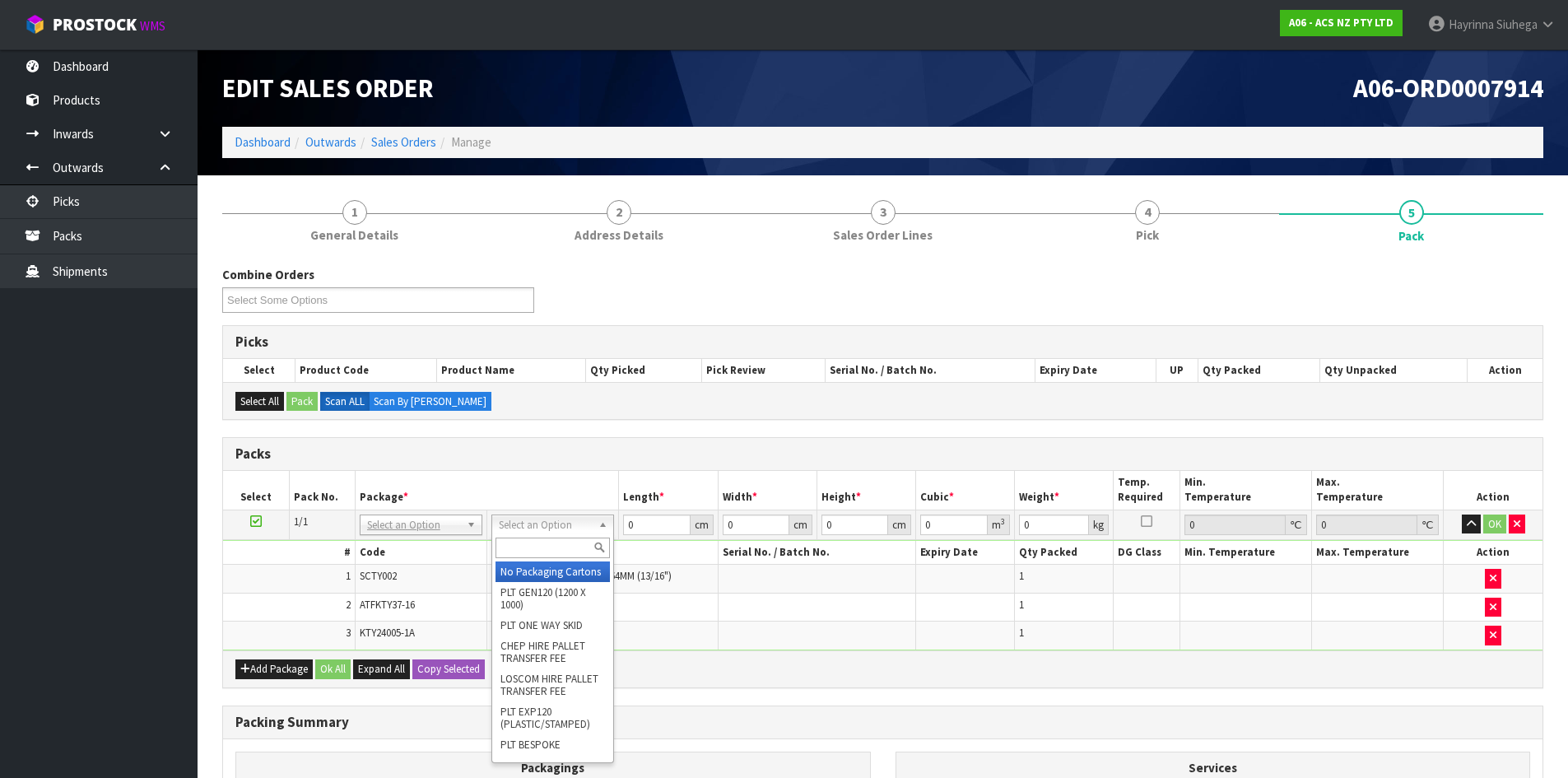
click at [528, 551] on input "text" at bounding box center [552, 548] width 114 height 20
drag, startPoint x: 518, startPoint y: 572, endPoint x: 524, endPoint y: 551, distance: 21.8
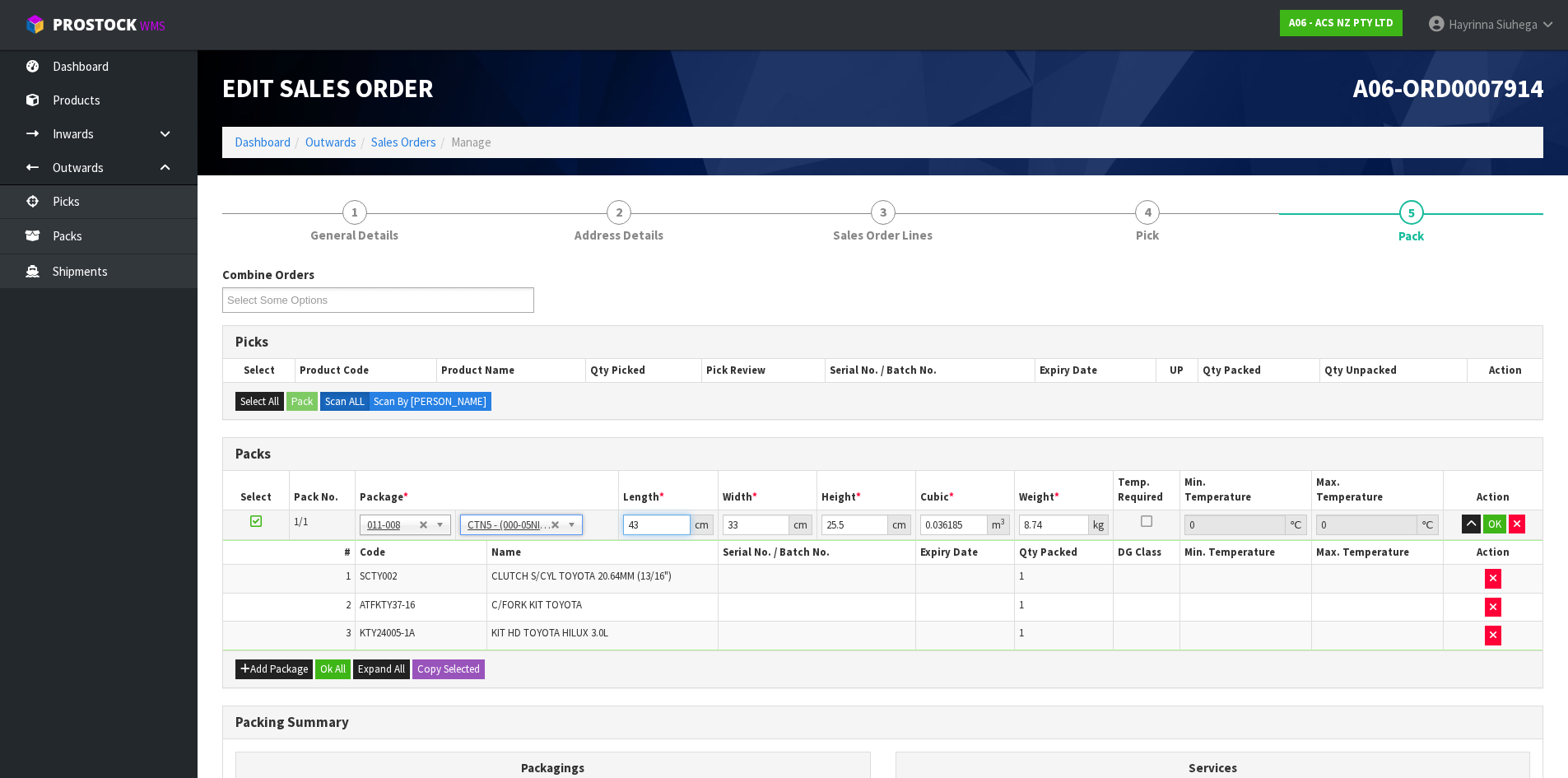
click at [630, 525] on input "43" at bounding box center [656, 524] width 67 height 20
click button "OK" at bounding box center [1494, 523] width 23 height 19
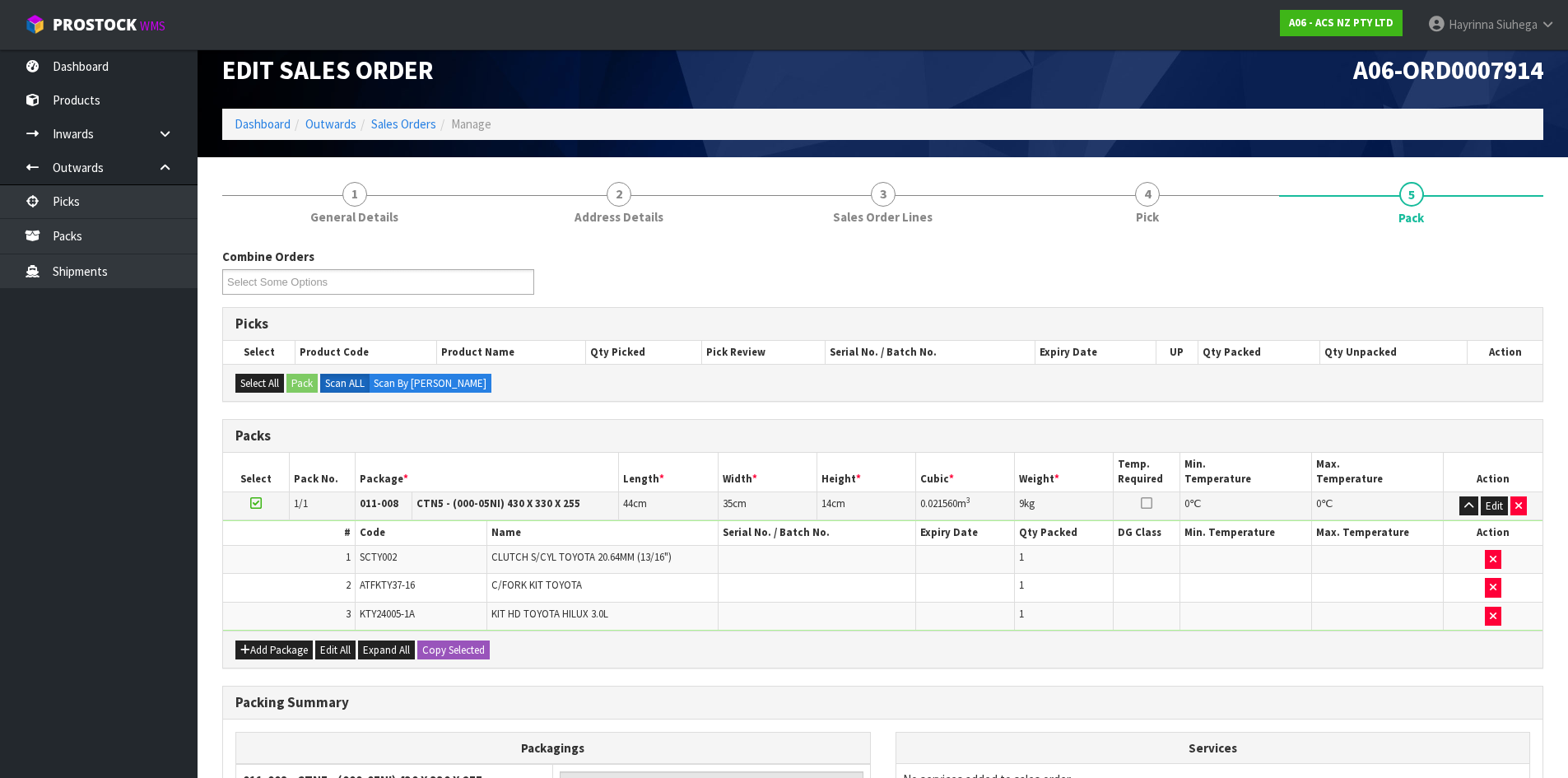
scroll to position [222, 0]
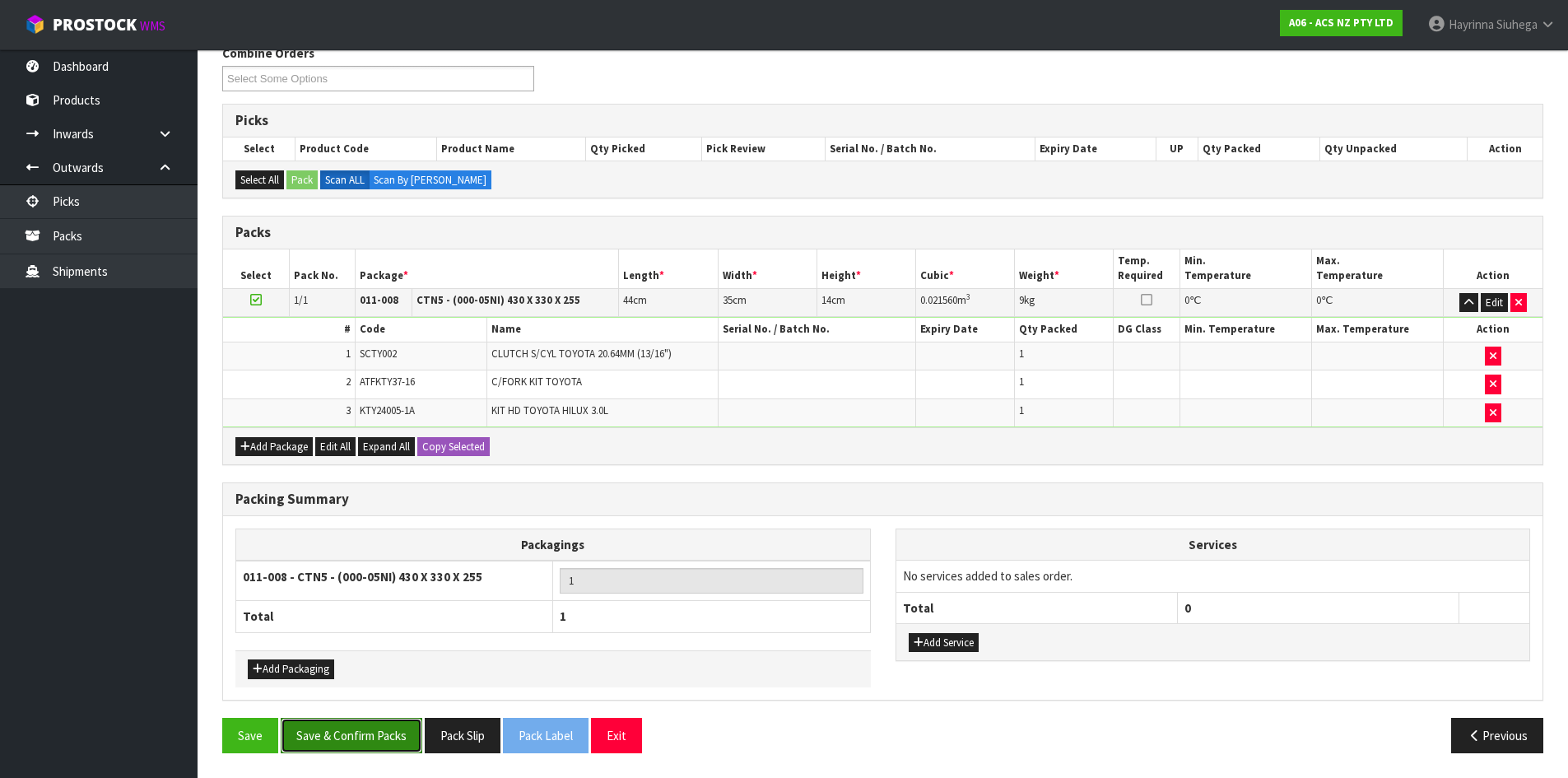
click at [349, 724] on button "Save & Confirm Packs" at bounding box center [351, 736] width 141 height 36
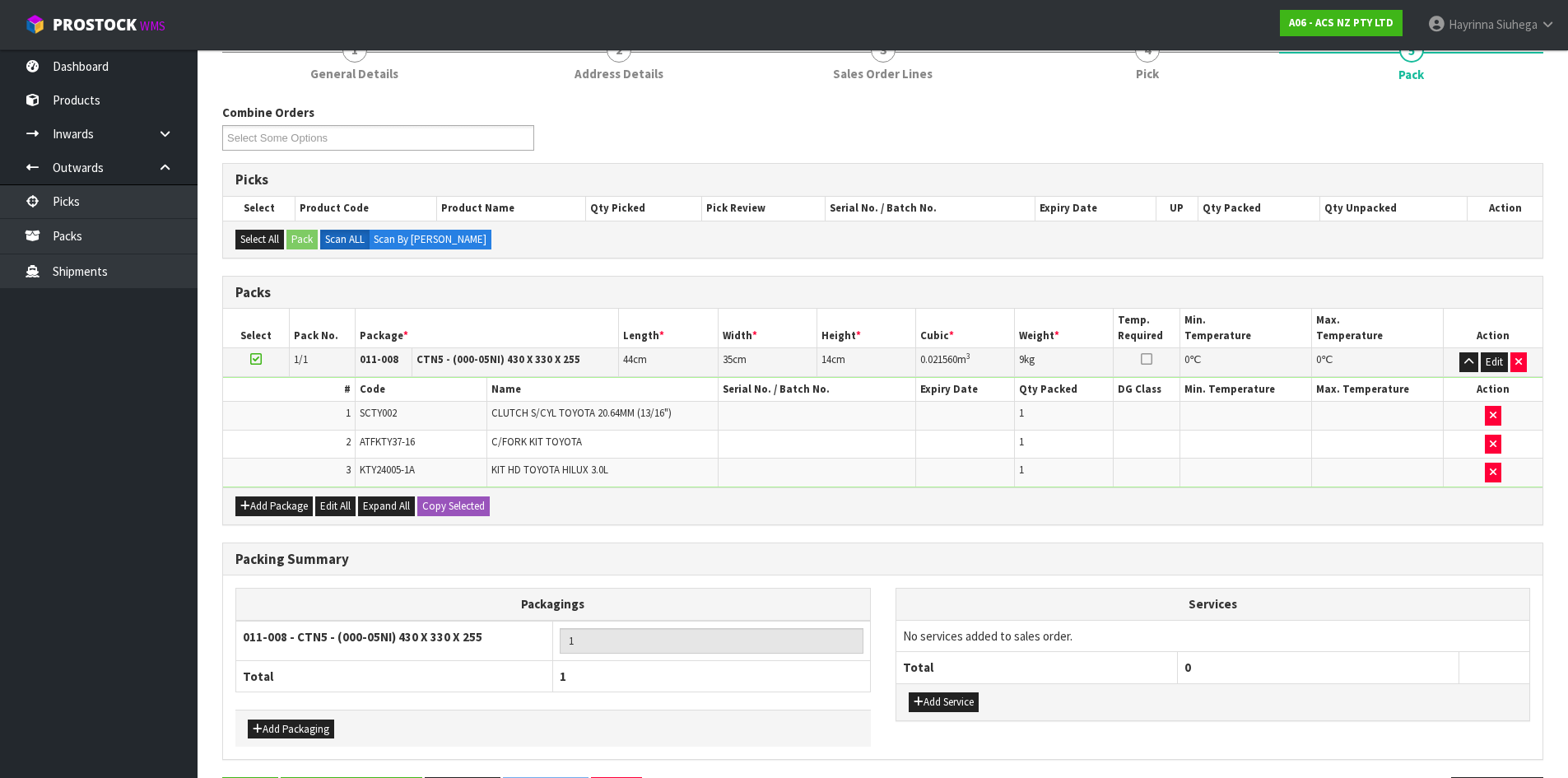
scroll to position [0, 0]
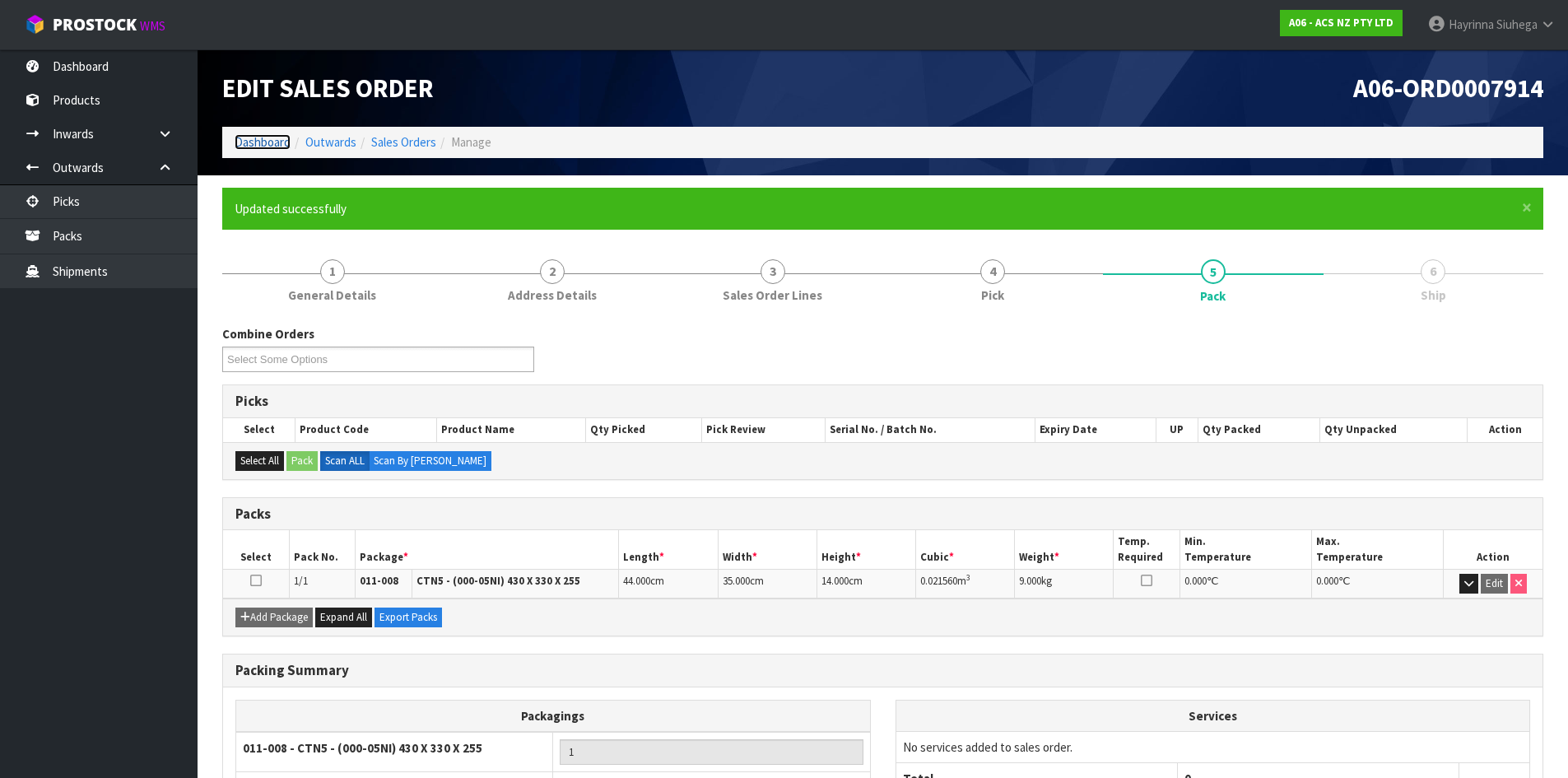
click at [269, 142] on link "Dashboard" at bounding box center [262, 142] width 56 height 15
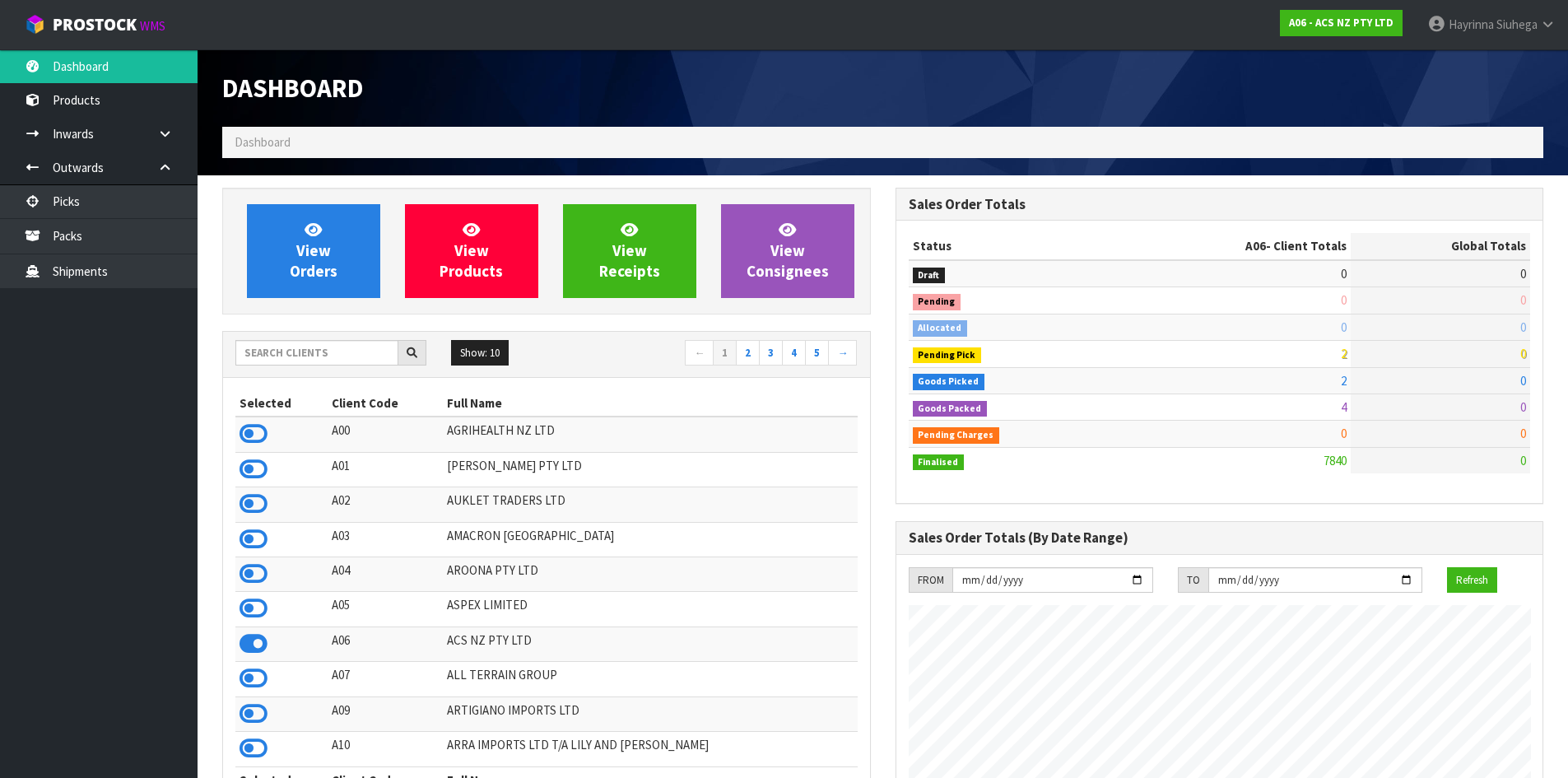
scroll to position [1247, 672]
click at [297, 358] on input "text" at bounding box center [316, 353] width 163 height 25
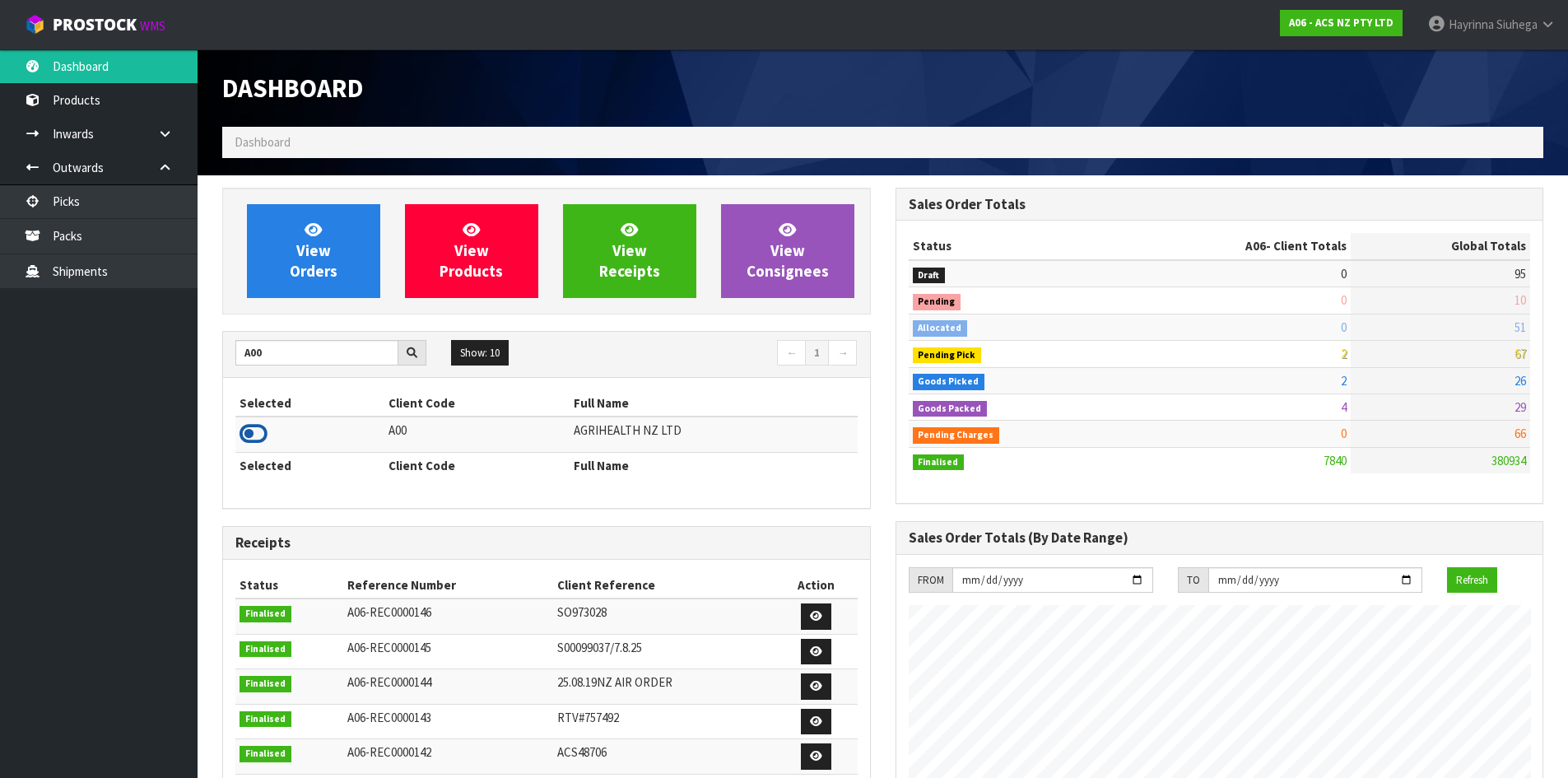
drag, startPoint x: 232, startPoint y: 427, endPoint x: 258, endPoint y: 437, distance: 27.9
click at [258, 437] on icon at bounding box center [253, 433] width 28 height 25
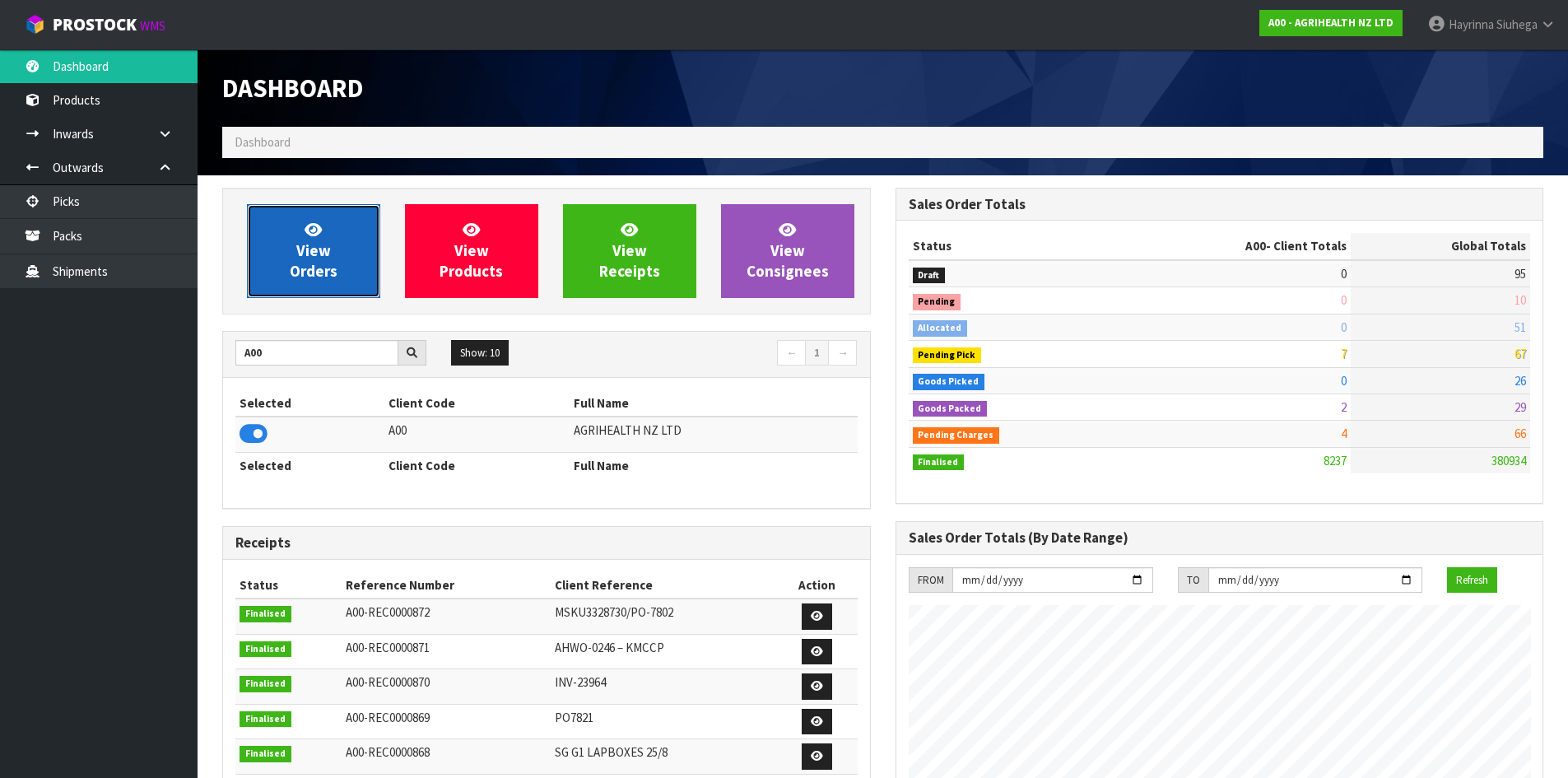
click at [325, 231] on link "View Orders" at bounding box center [314, 250] width 134 height 94
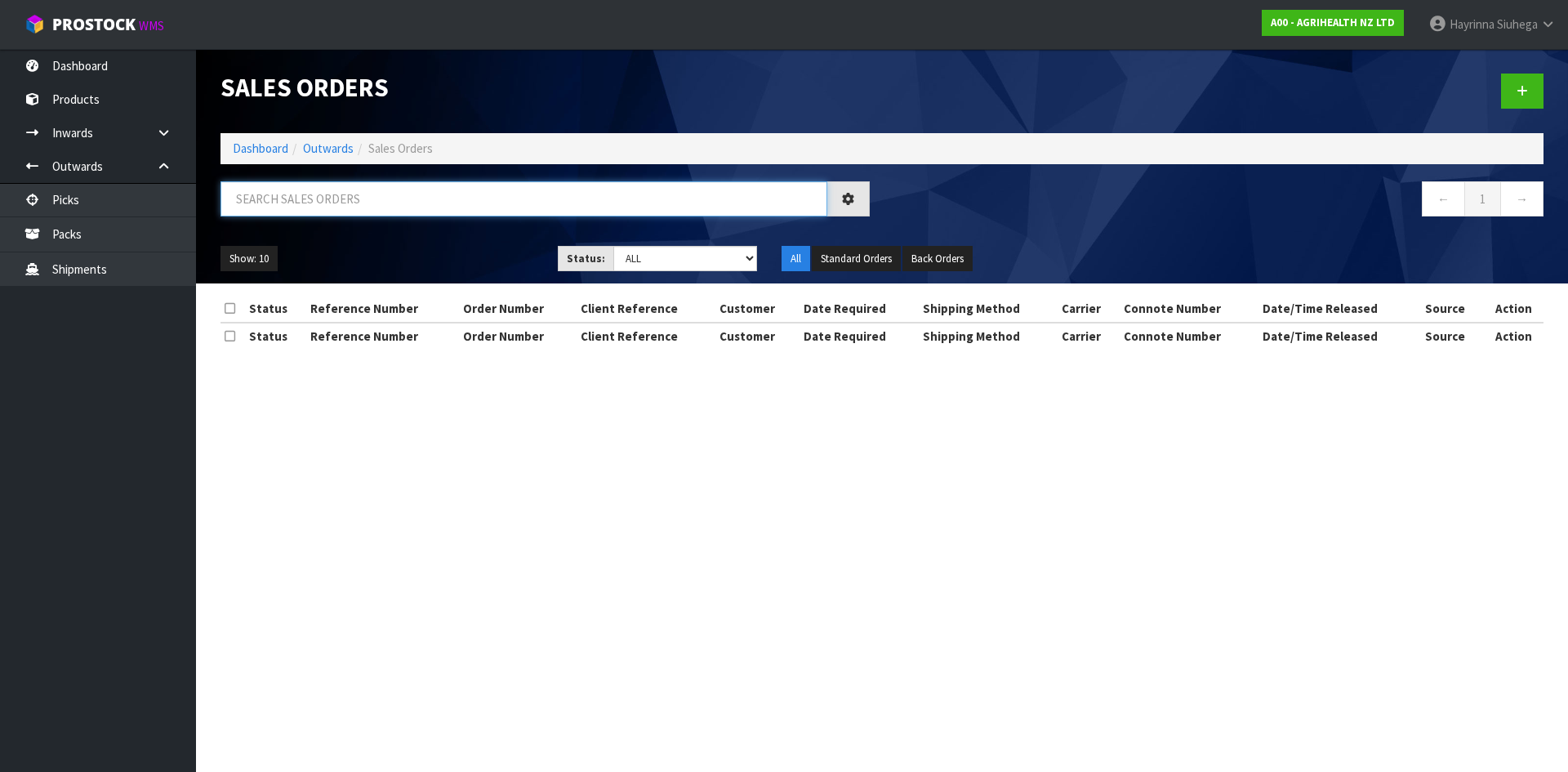
click at [323, 199] on input "text" at bounding box center [524, 199] width 607 height 35
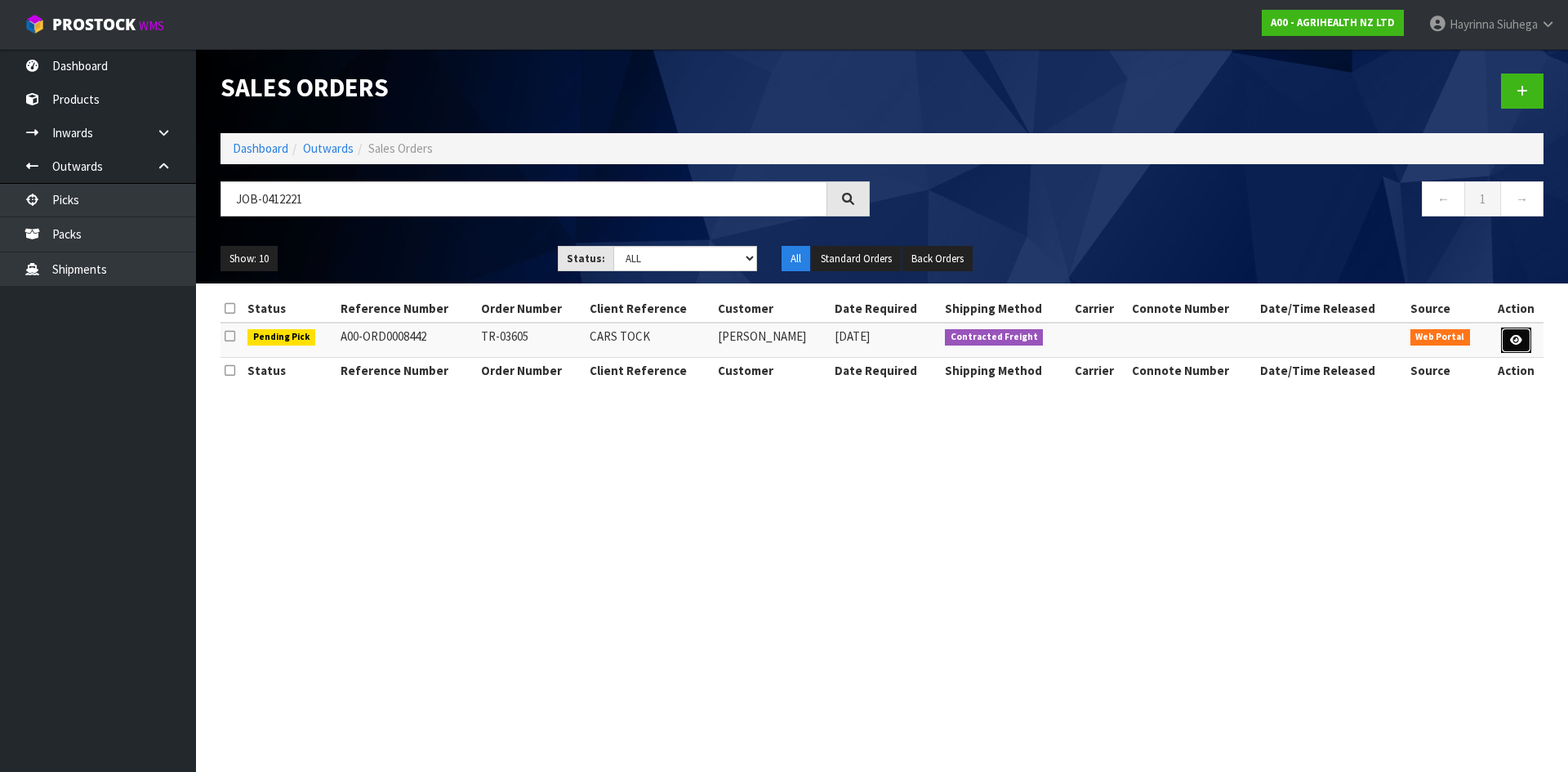
click at [1521, 338] on icon at bounding box center [1516, 340] width 13 height 11
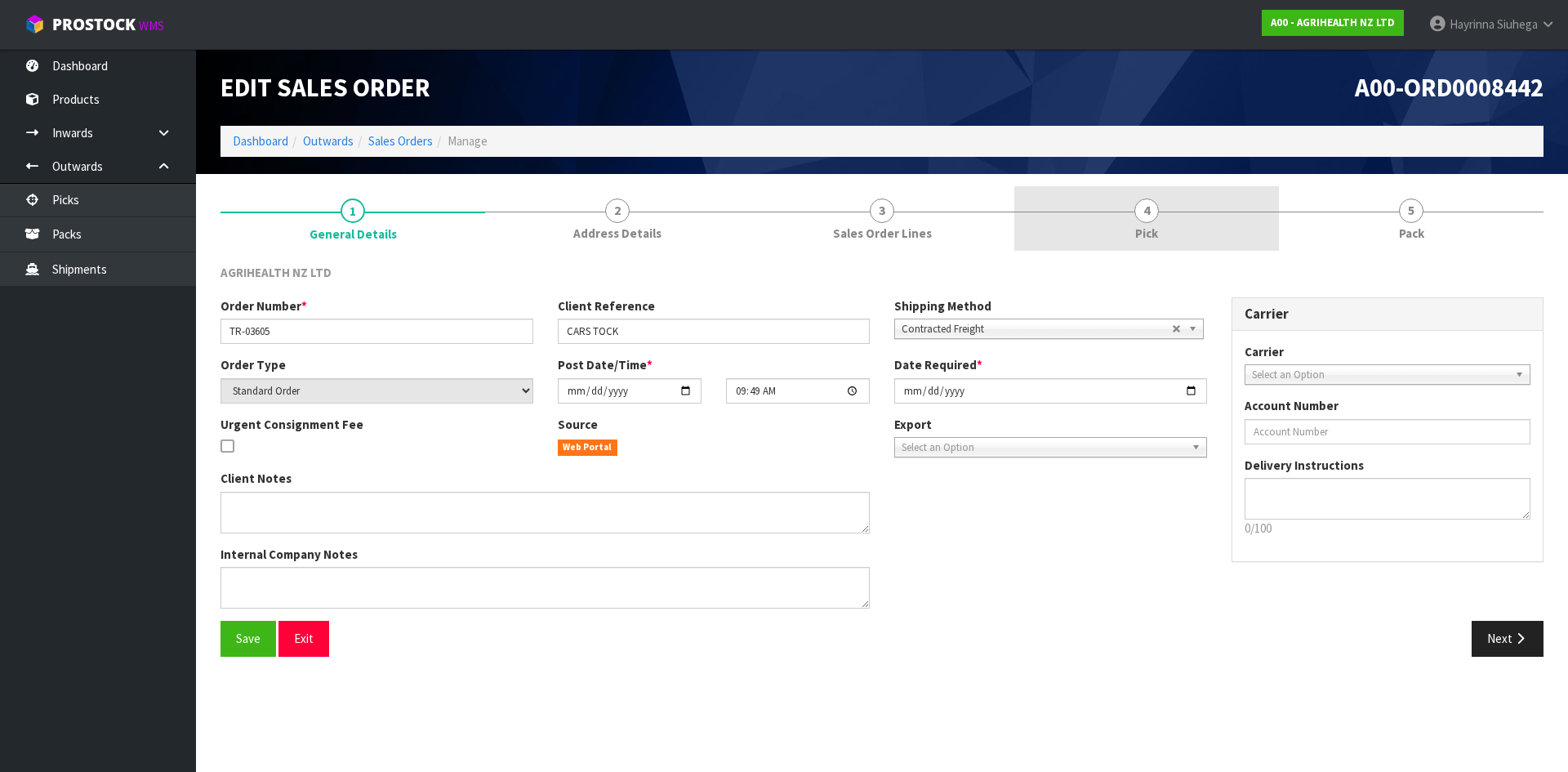
click at [1194, 217] on link "4 Pick" at bounding box center [1146, 218] width 264 height 65
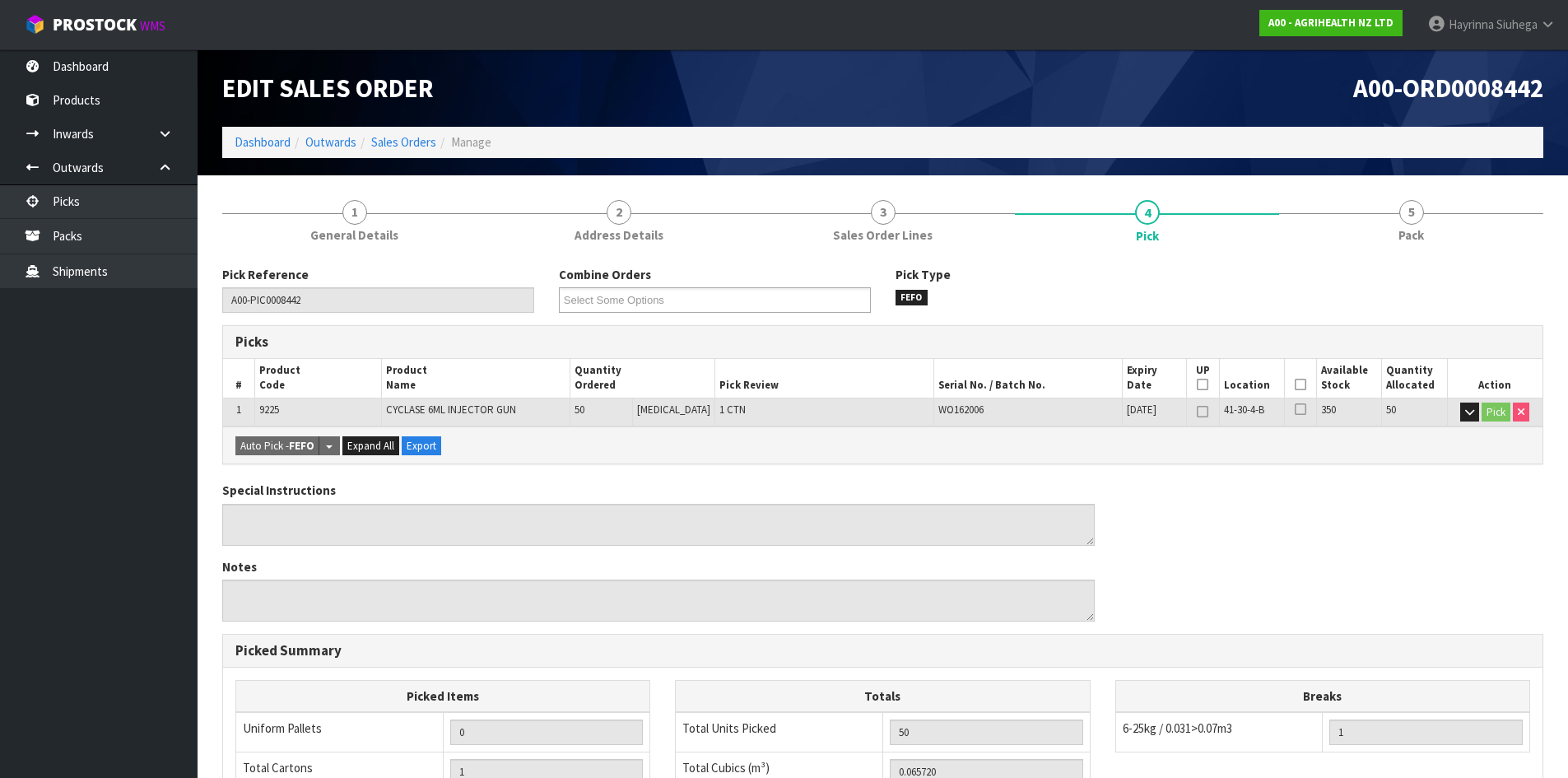
click at [1298, 385] on icon at bounding box center [1301, 385] width 12 height 1
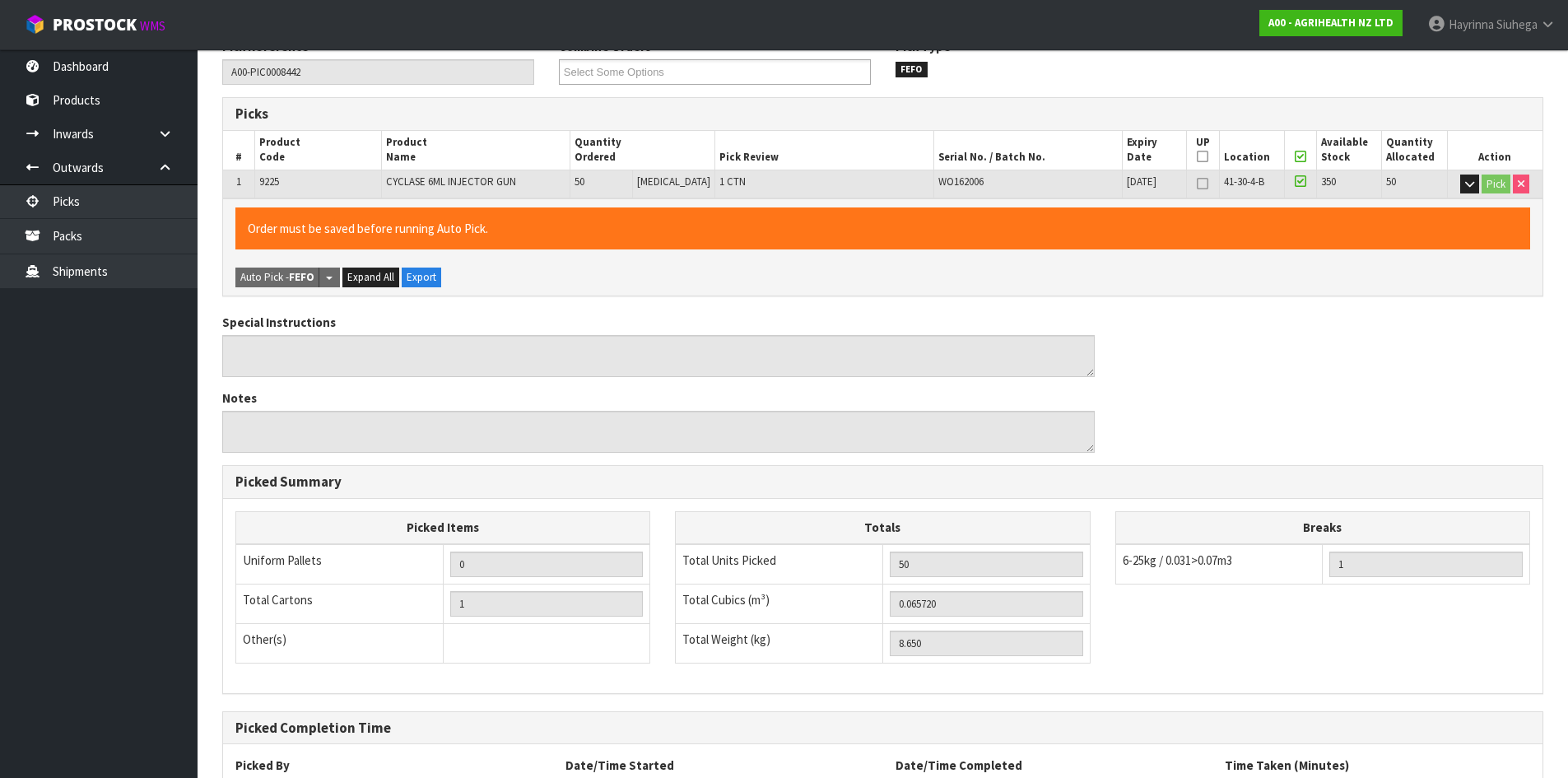
scroll to position [370, 0]
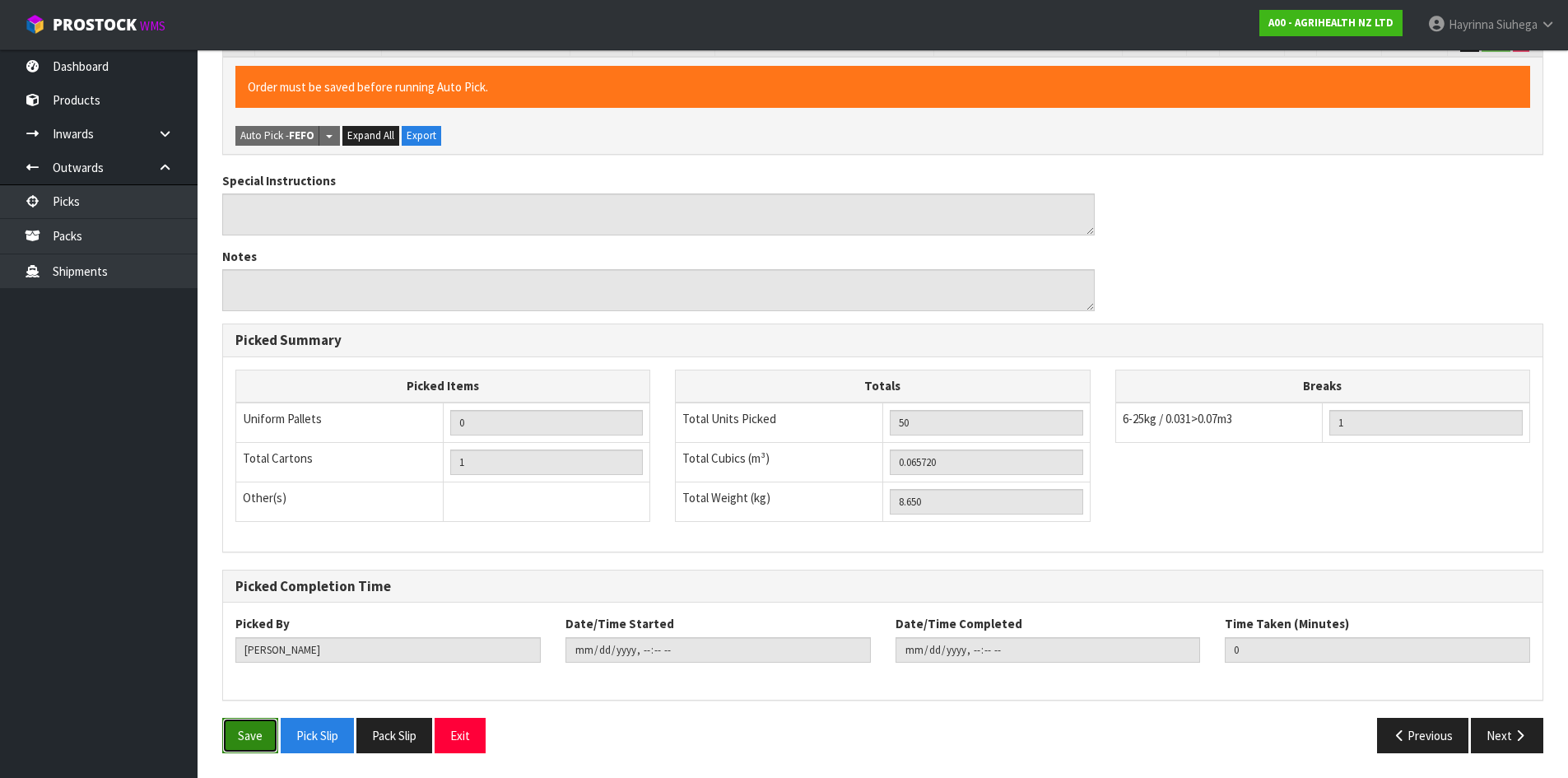
click at [262, 737] on button "Save" at bounding box center [250, 736] width 56 height 36
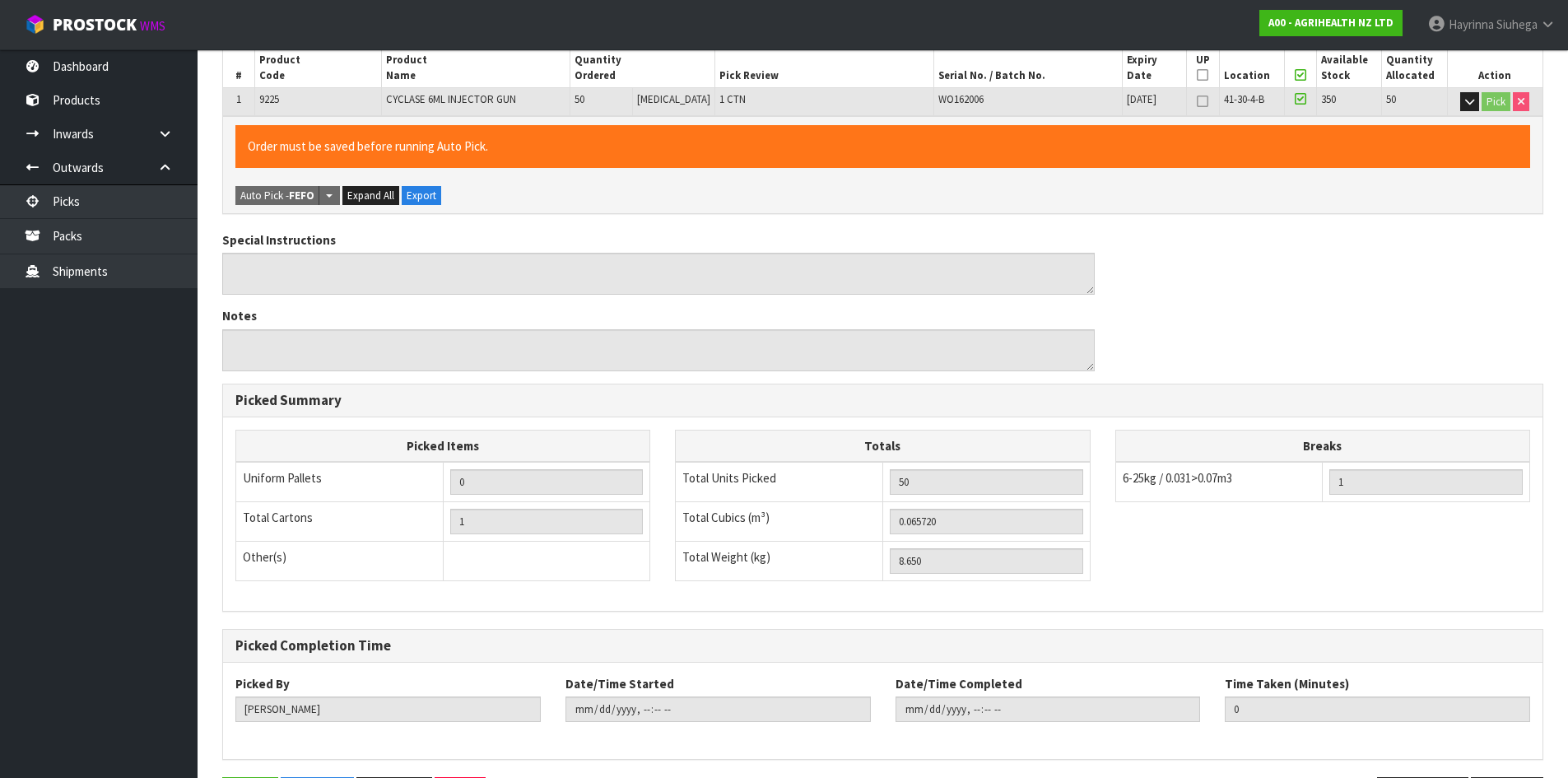
scroll to position [0, 0]
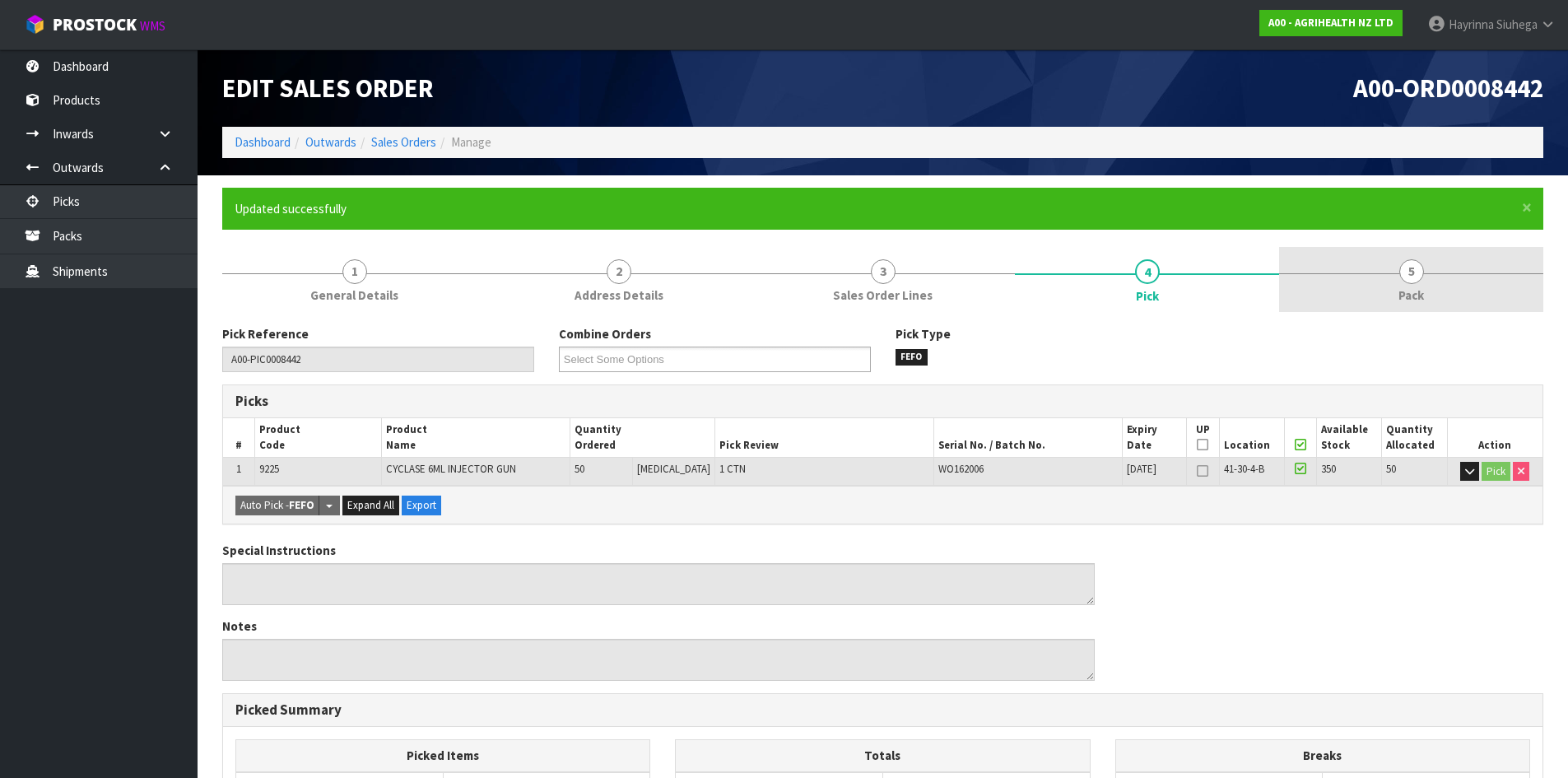
click at [1361, 284] on link "5 Pack" at bounding box center [1412, 279] width 264 height 65
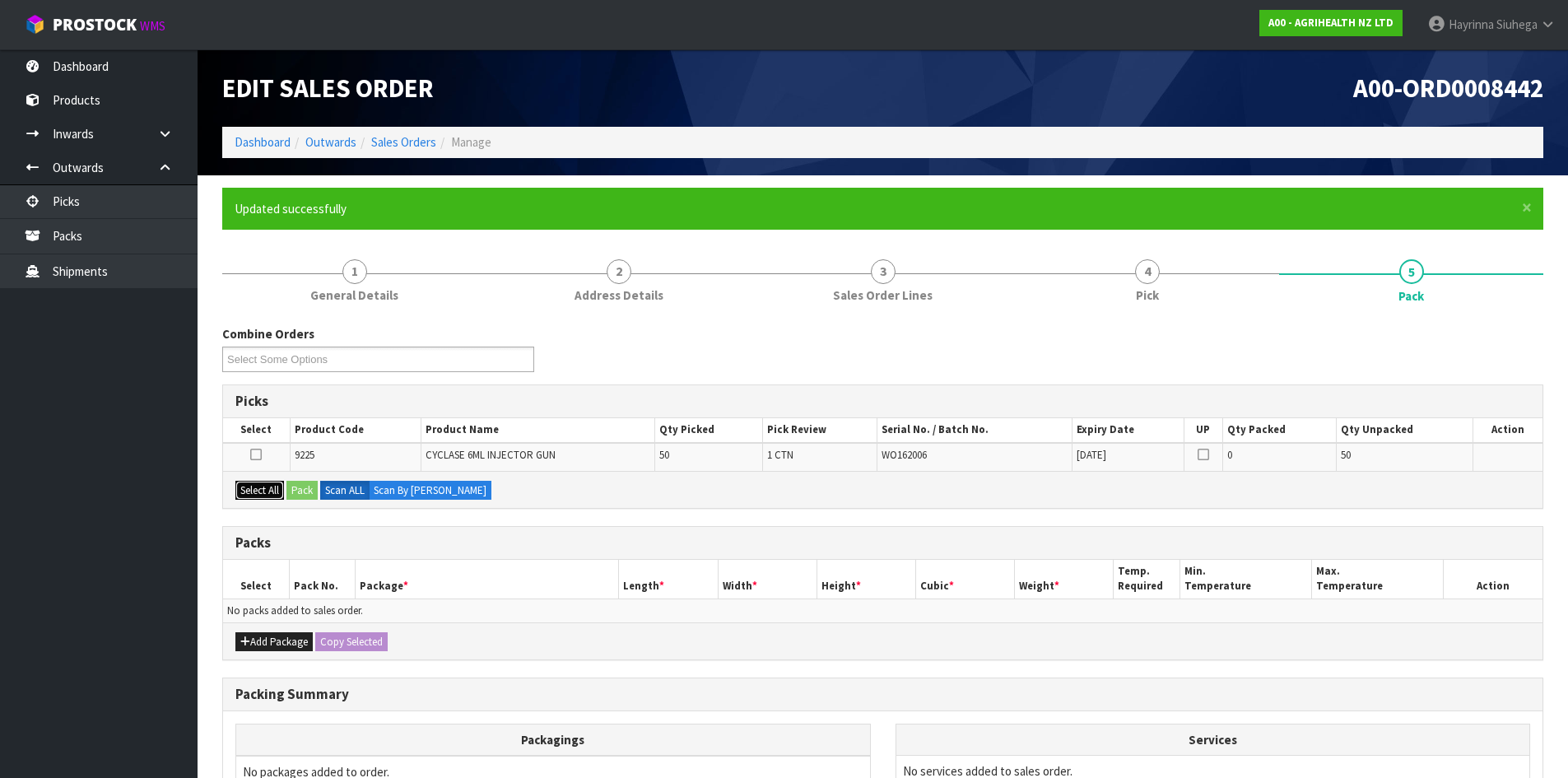
click at [263, 491] on button "Select All" at bounding box center [259, 490] width 48 height 19
click at [294, 483] on button "Pack" at bounding box center [302, 490] width 31 height 19
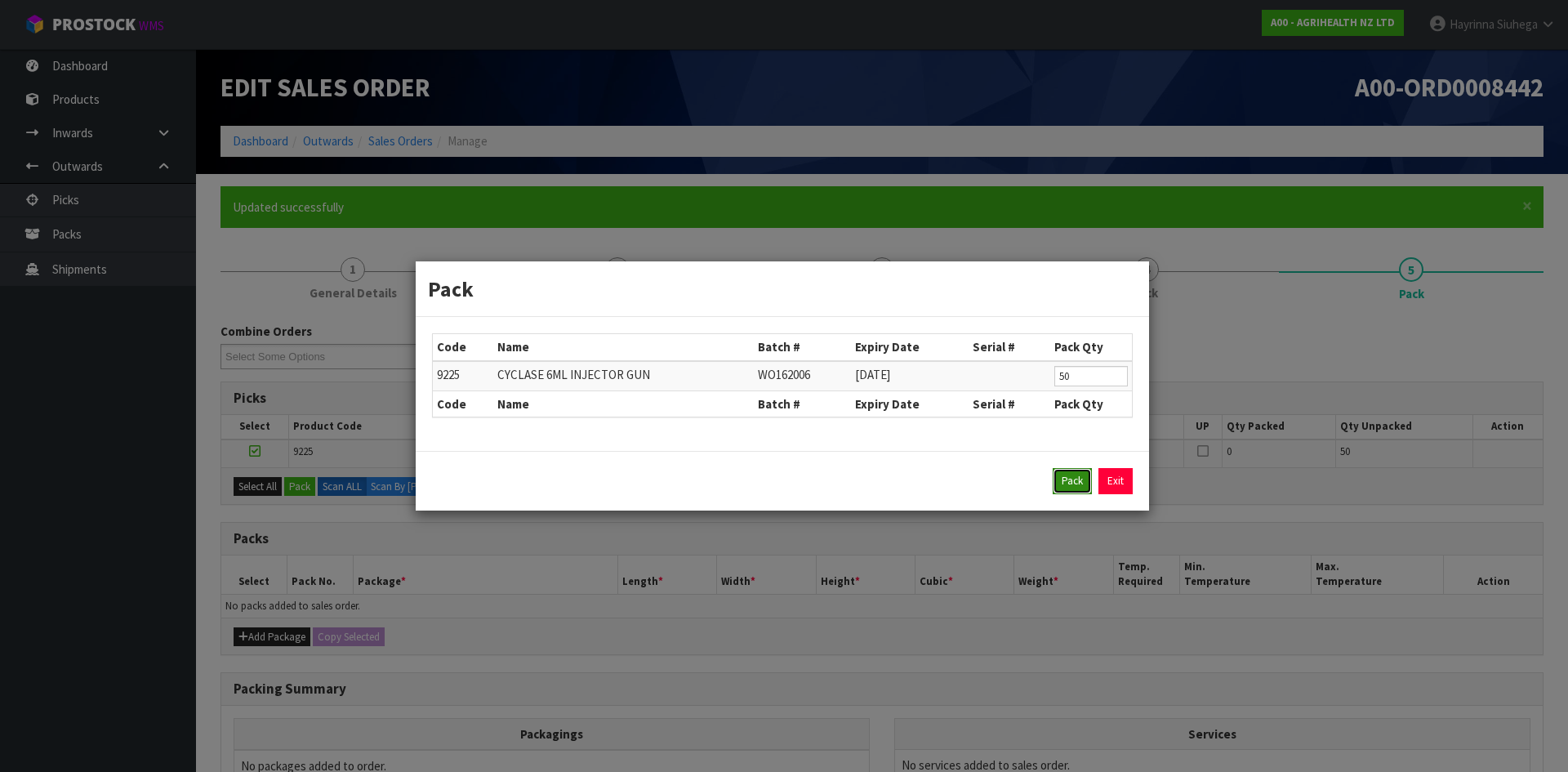
click at [1059, 477] on button "Pack" at bounding box center [1072, 481] width 39 height 26
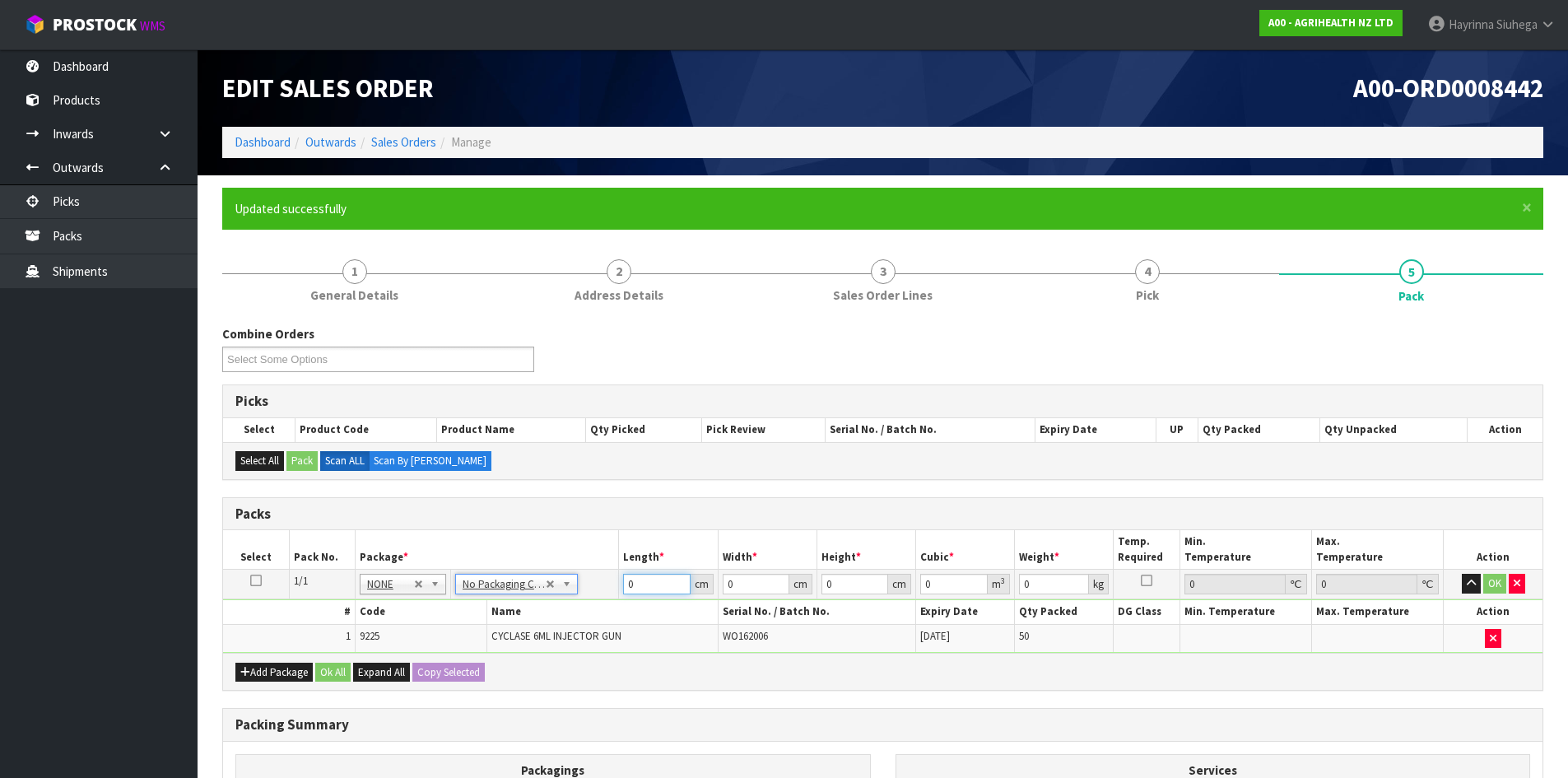
click at [629, 587] on input "0" at bounding box center [656, 584] width 67 height 20
drag, startPoint x: 629, startPoint y: 584, endPoint x: 664, endPoint y: 571, distance: 37.3
click at [664, 571] on td "0 cm" at bounding box center [668, 584] width 99 height 30
click button "OK" at bounding box center [1494, 583] width 23 height 19
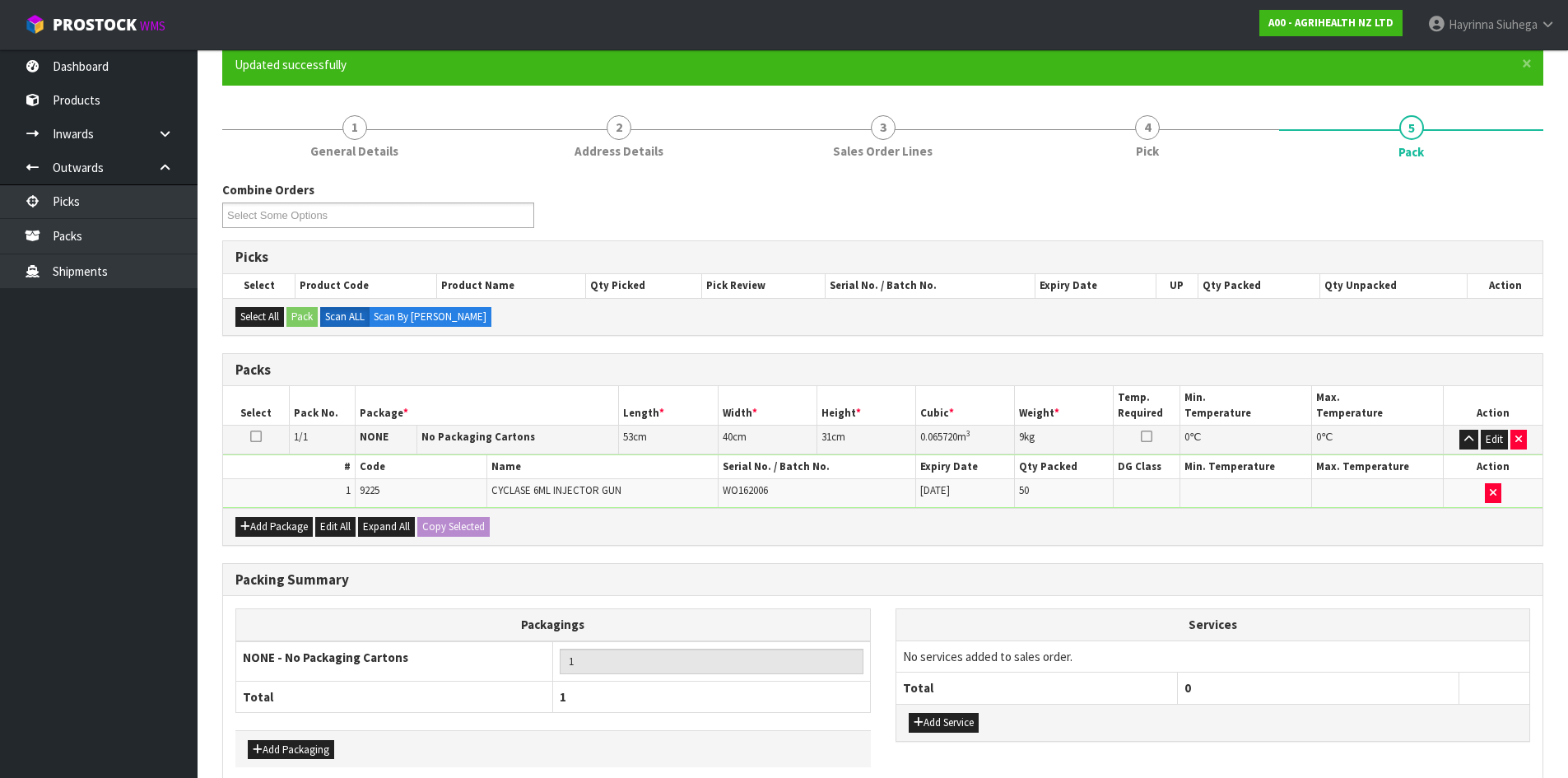
scroll to position [225, 0]
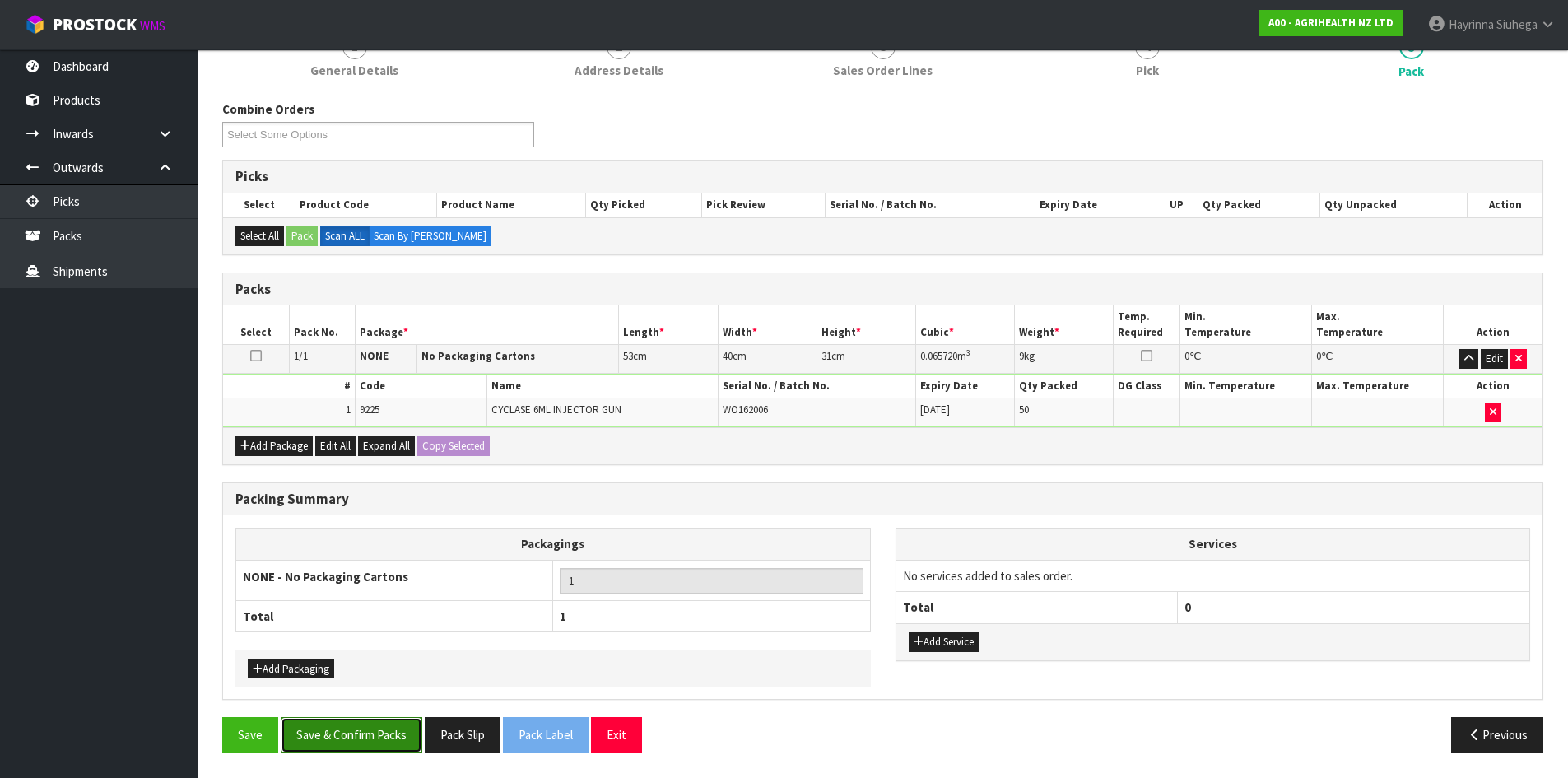
click at [363, 730] on button "Save & Confirm Packs" at bounding box center [351, 735] width 141 height 36
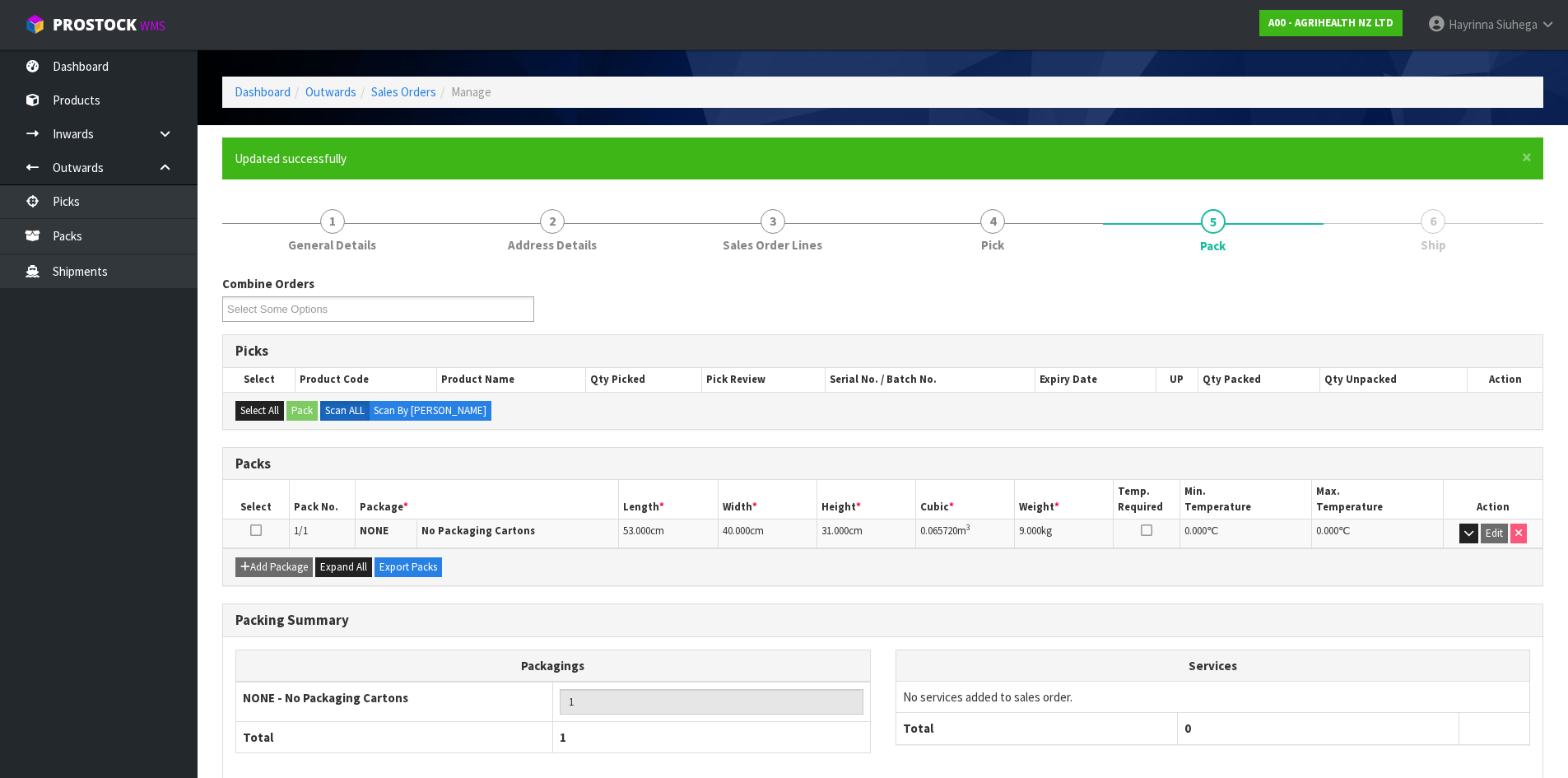
scroll to position [134, 0]
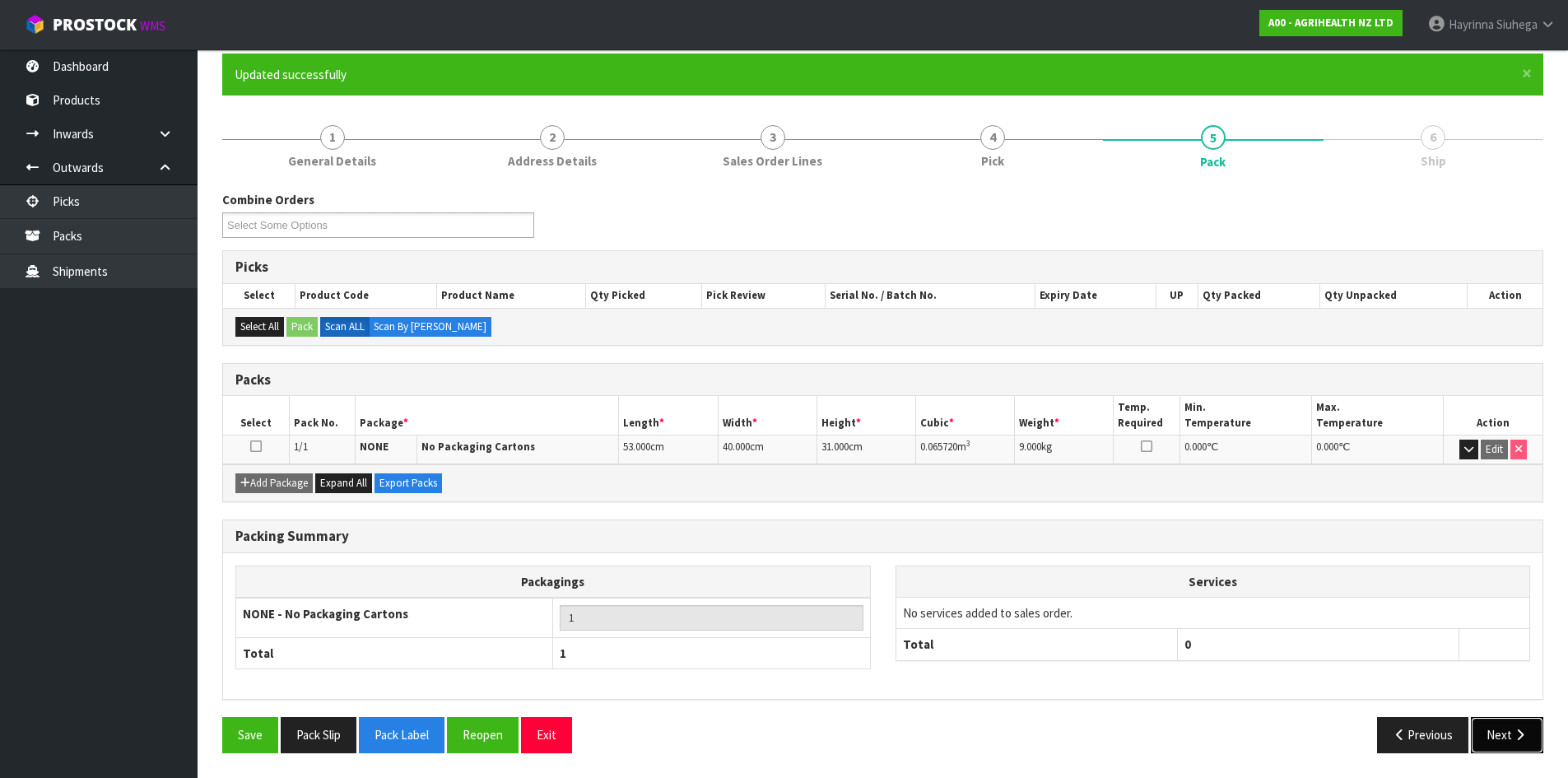
click at [1521, 731] on icon "button" at bounding box center [1520, 734] width 15 height 13
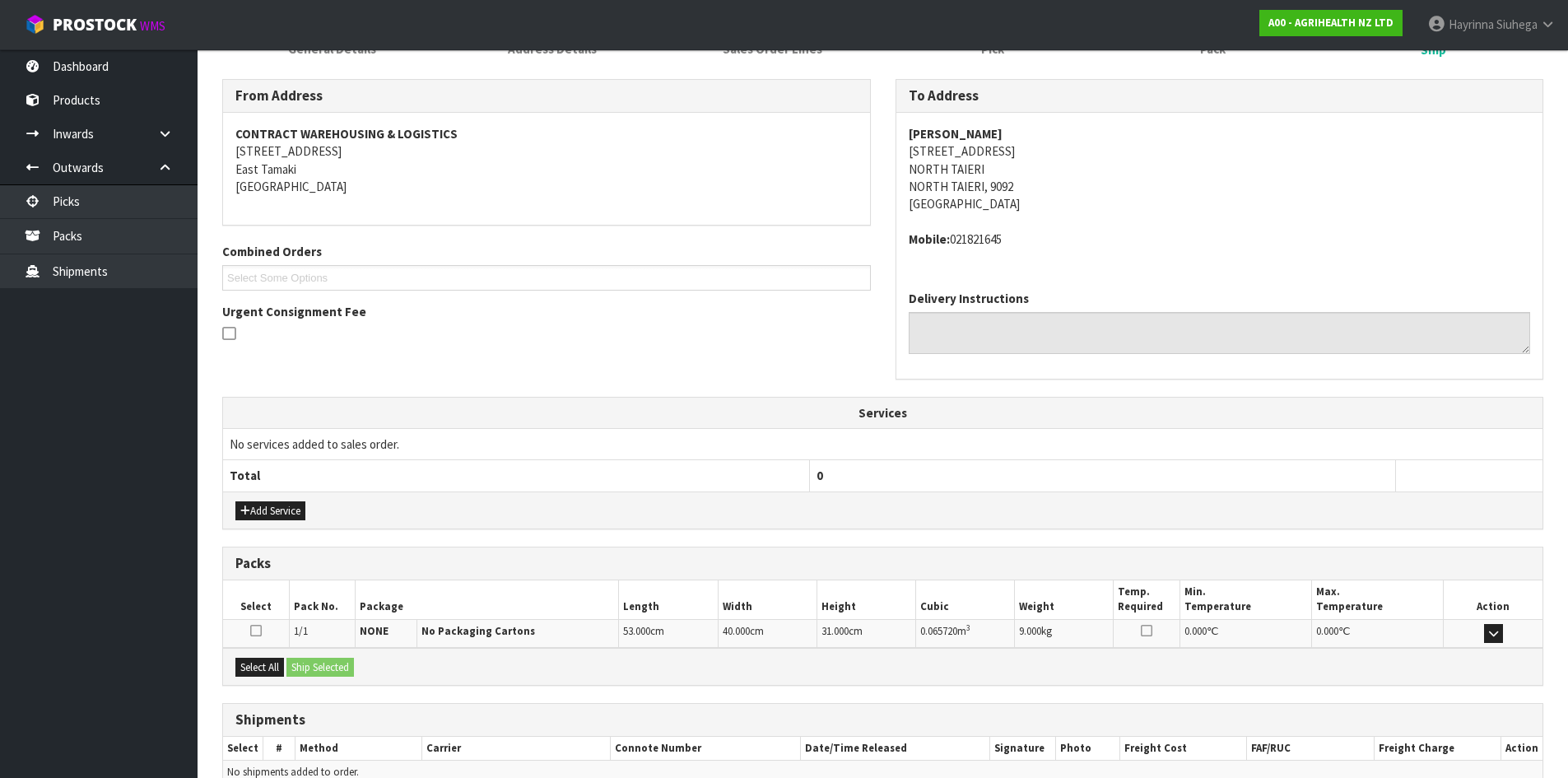
scroll to position [331, 0]
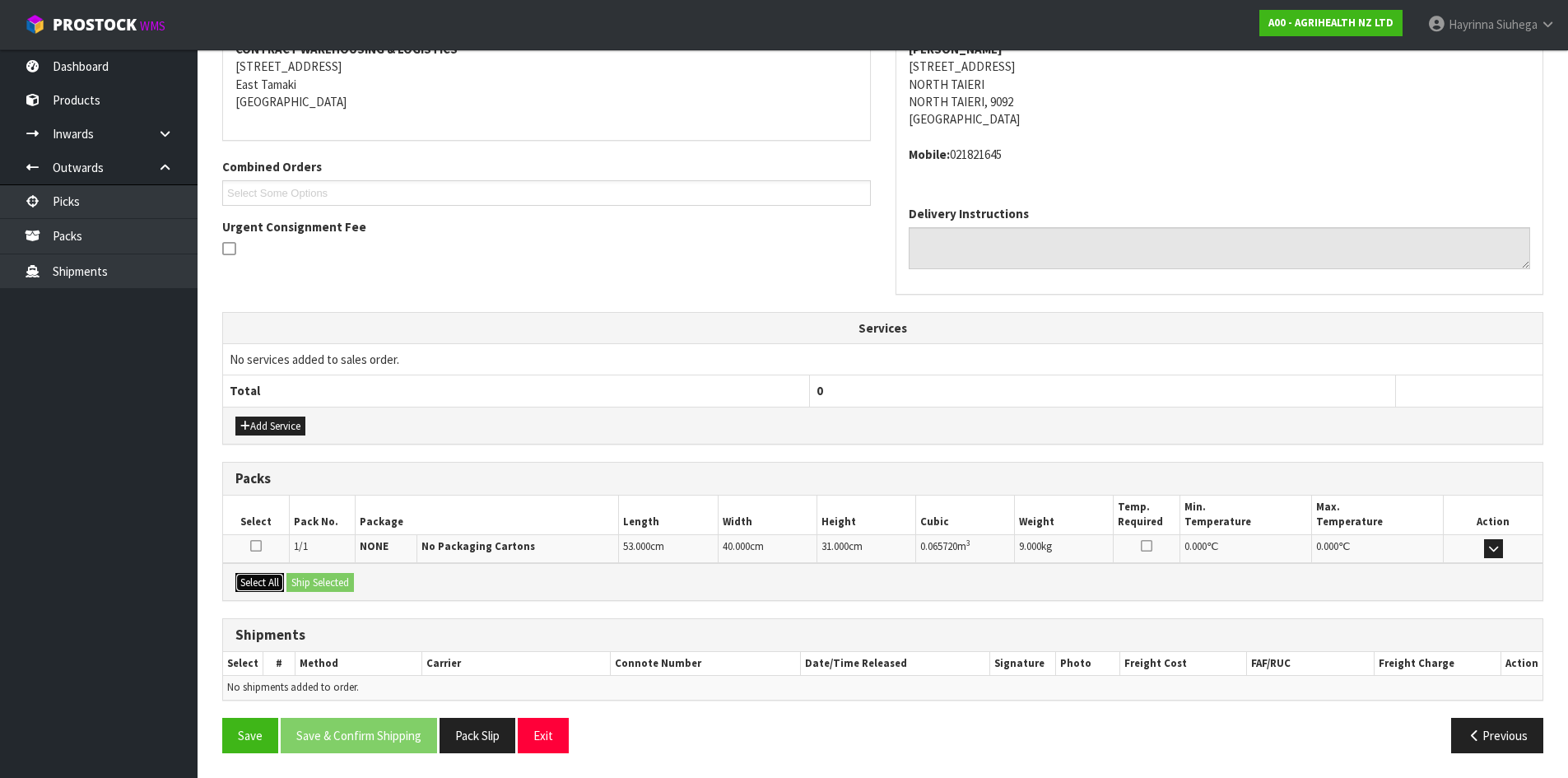
drag, startPoint x: 258, startPoint y: 578, endPoint x: 312, endPoint y: 579, distance: 54.0
click at [262, 578] on button "Select All" at bounding box center [259, 582] width 48 height 19
click at [324, 578] on button "Ship Selected" at bounding box center [321, 582] width 68 height 19
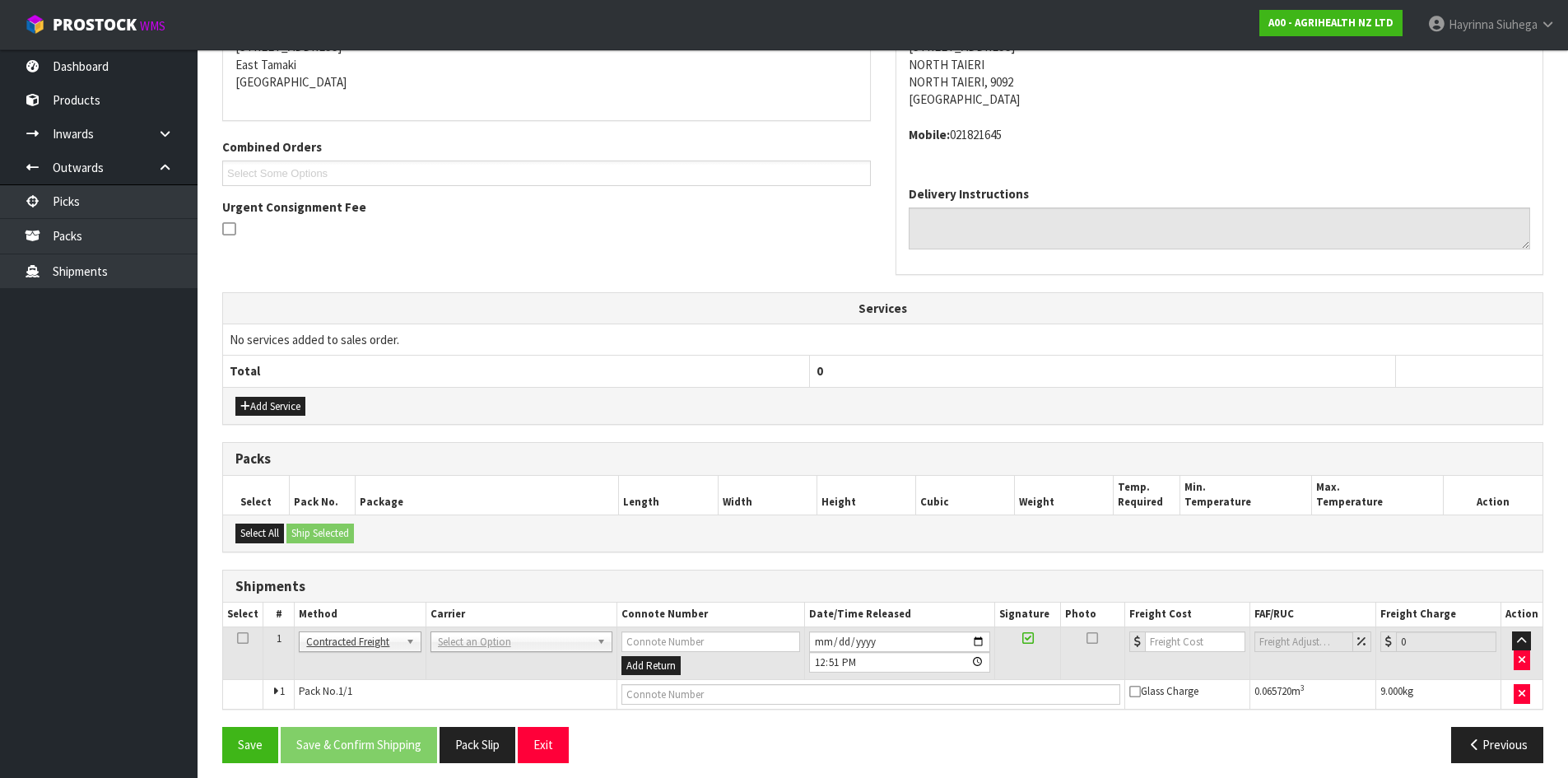
scroll to position [360, 0]
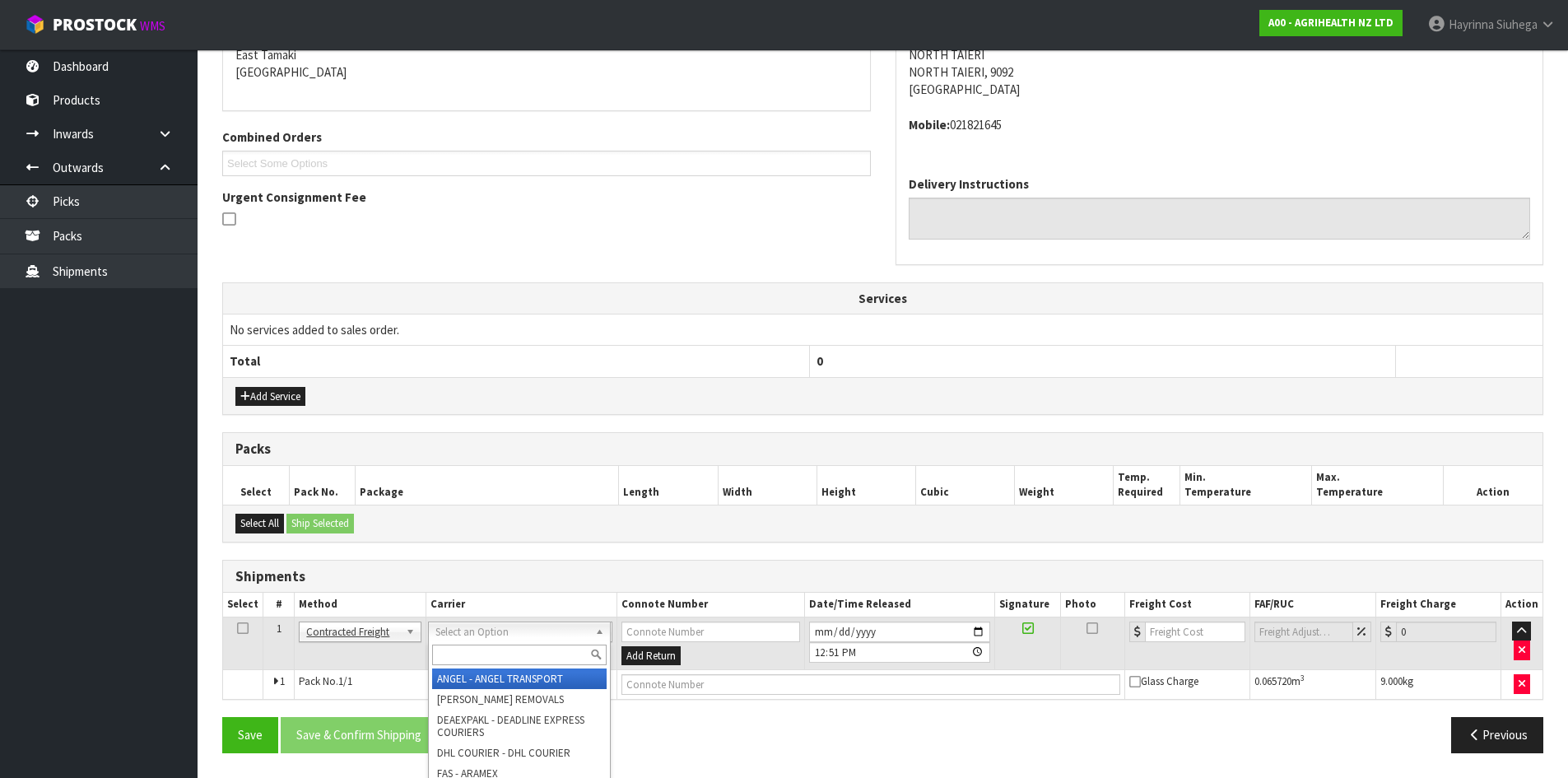
click at [476, 644] on input "text" at bounding box center [519, 655] width 174 height 20
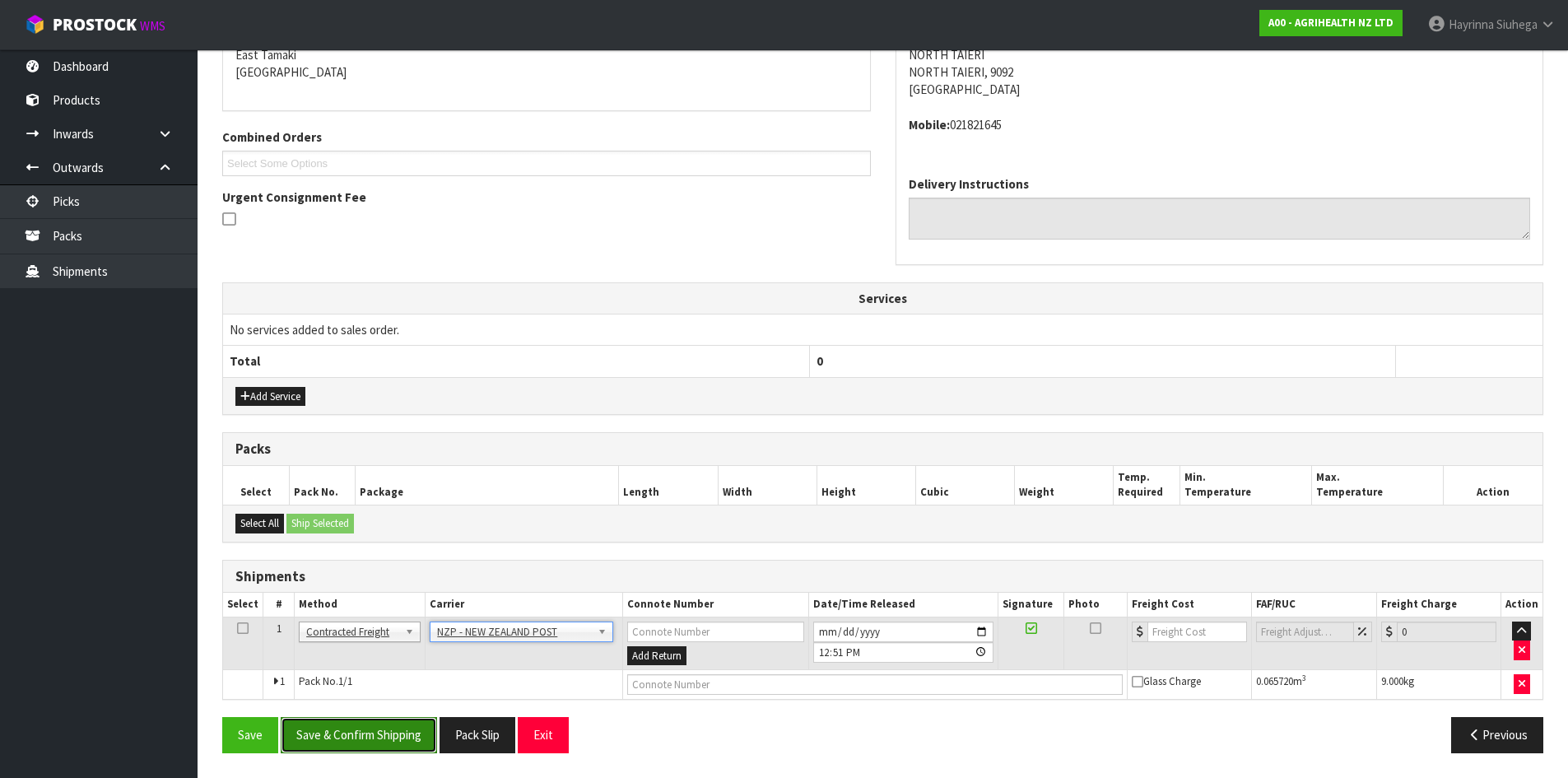
click at [328, 737] on button "Save & Confirm Shipping" at bounding box center [359, 735] width 156 height 36
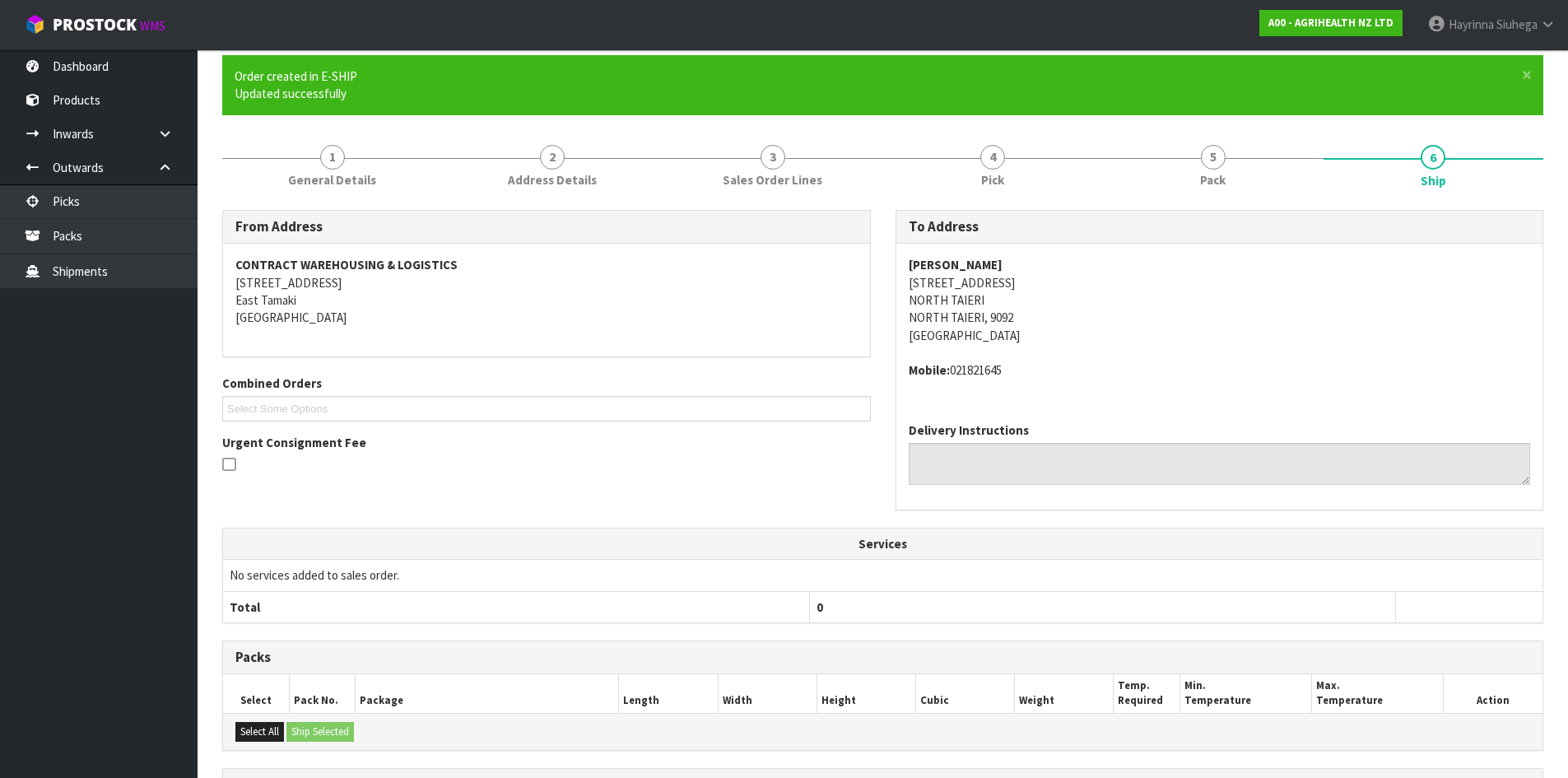
scroll to position [337, 0]
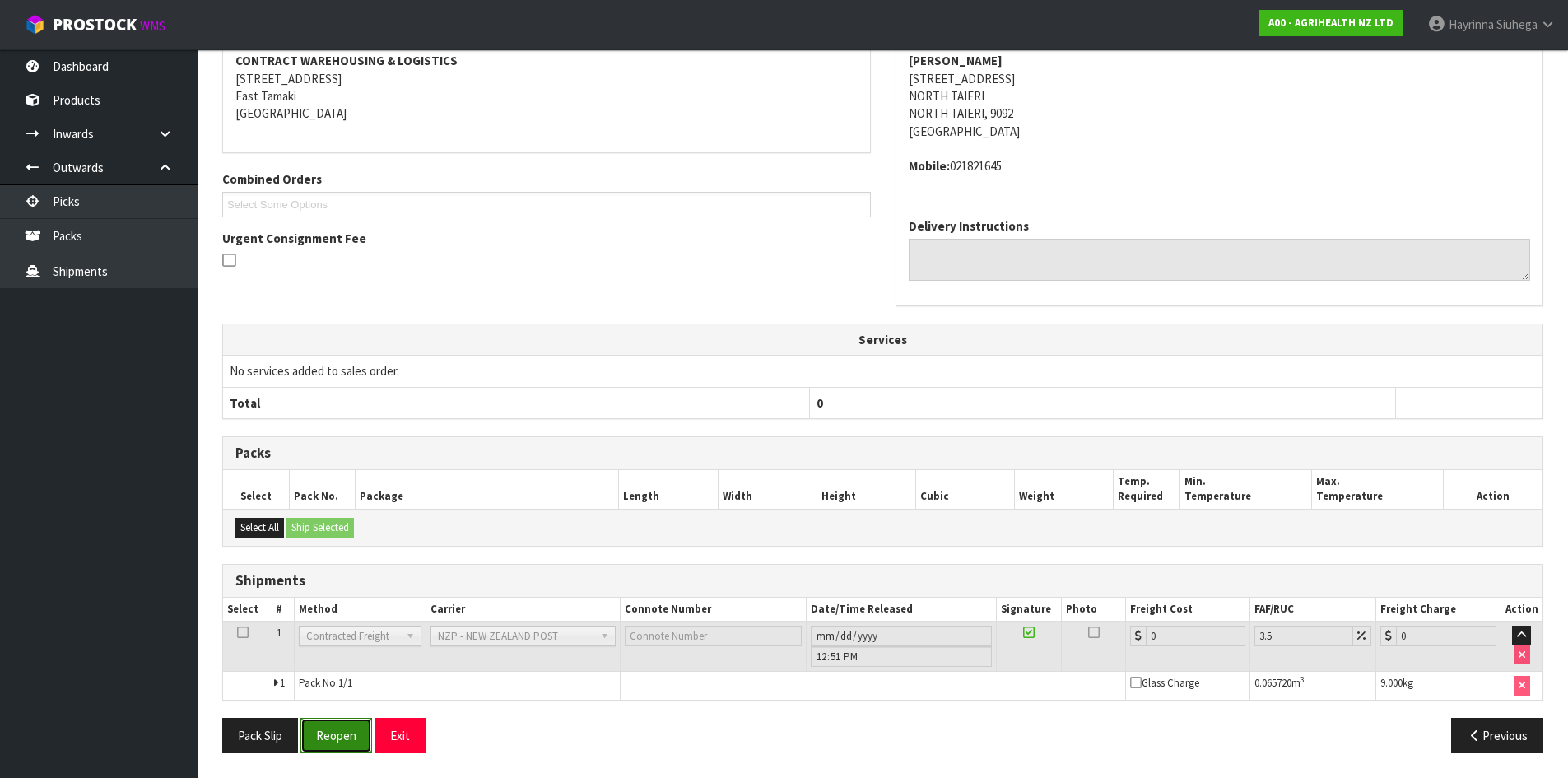
click at [331, 726] on button "Reopen" at bounding box center [336, 736] width 72 height 36
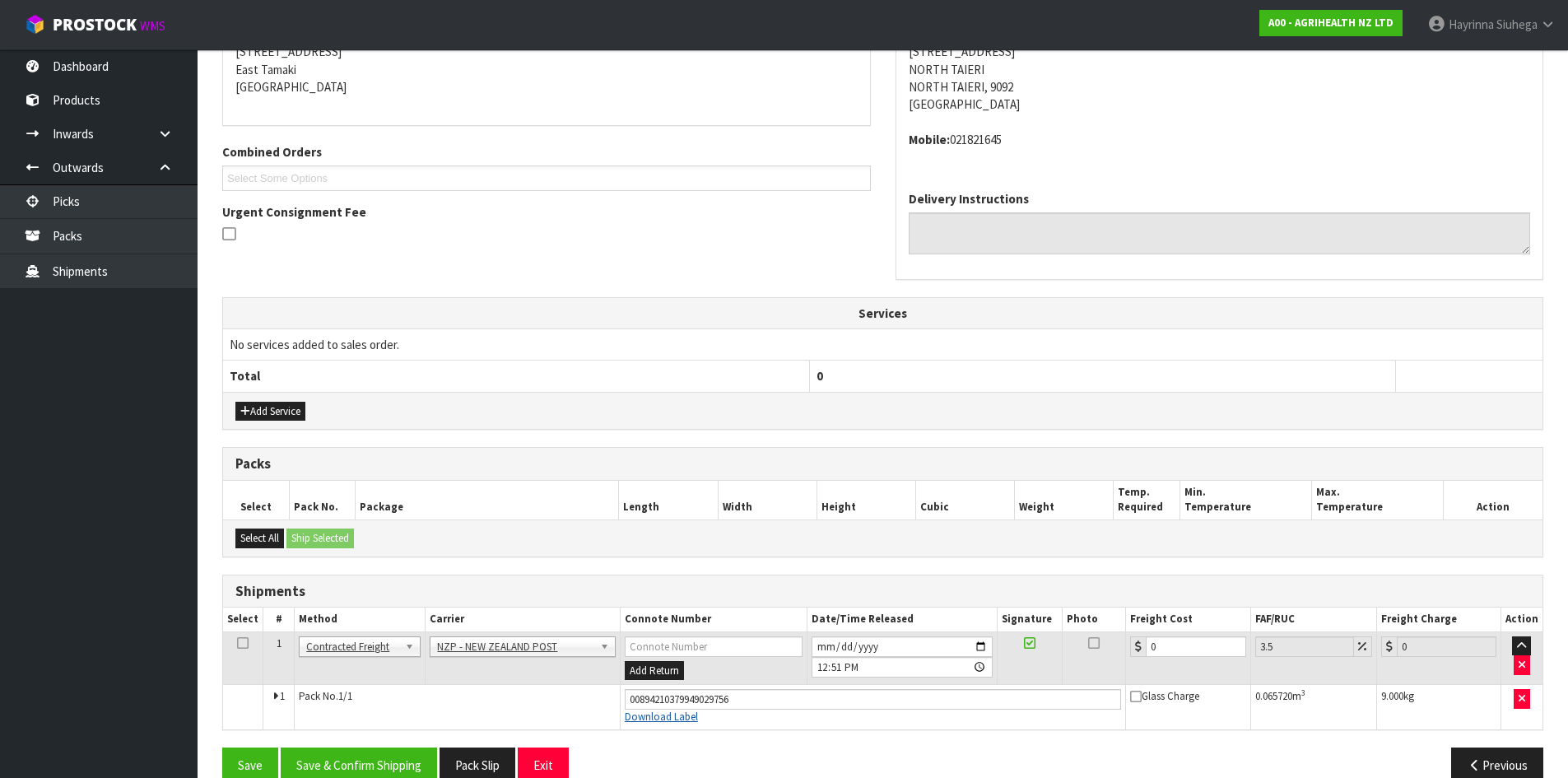
scroll to position [375, 0]
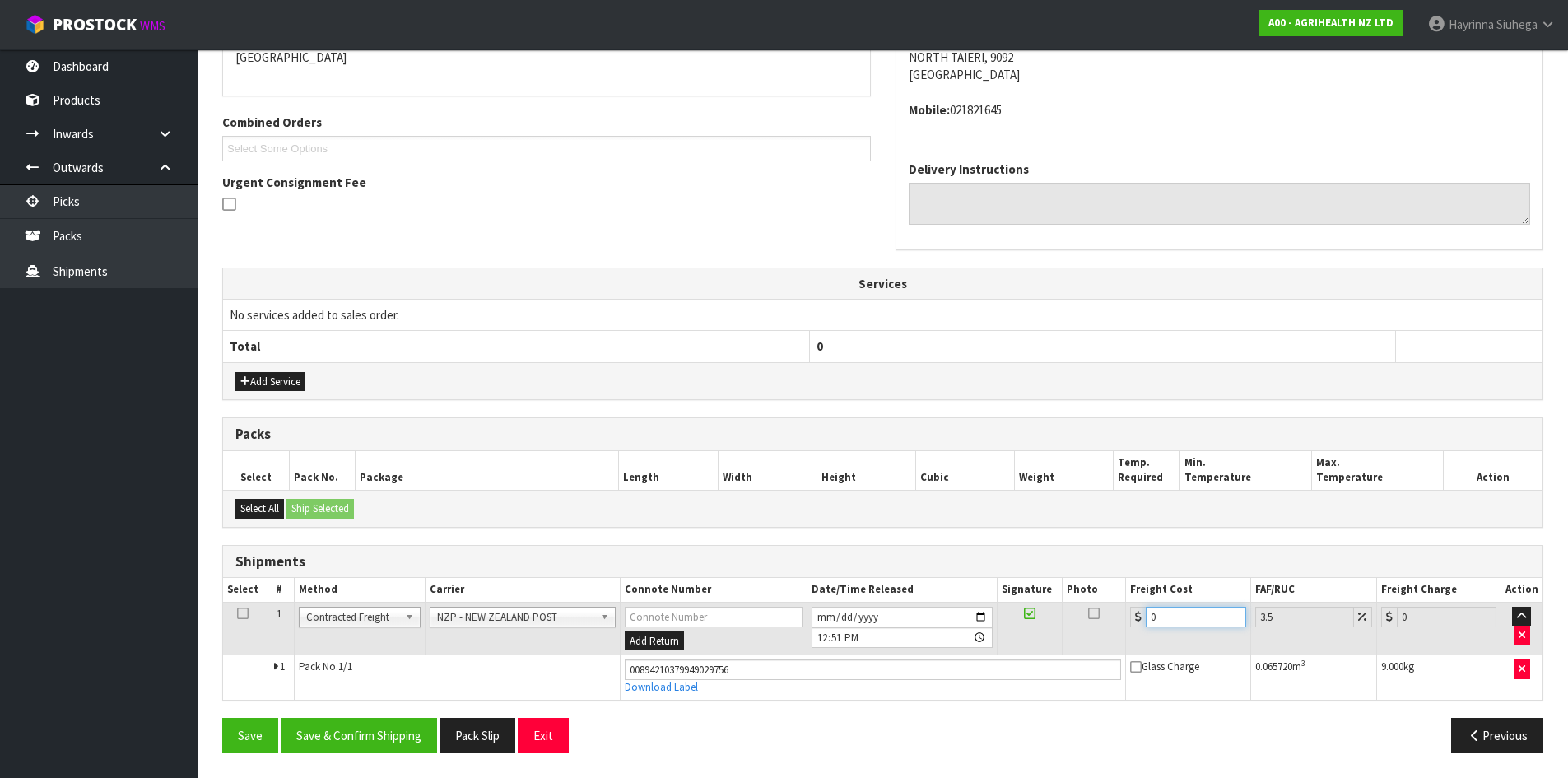
drag, startPoint x: 1215, startPoint y: 619, endPoint x: 672, endPoint y: 588, distance: 543.9
click at [788, 592] on table "Select # Method Carrier Connote Number Date/Time Released Signature Photo Freig…" at bounding box center [883, 638] width 1319 height 121
click at [222, 718] on button "Save" at bounding box center [250, 736] width 56 height 36
click at [393, 723] on button "Save & Confirm Shipping" at bounding box center [359, 736] width 156 height 36
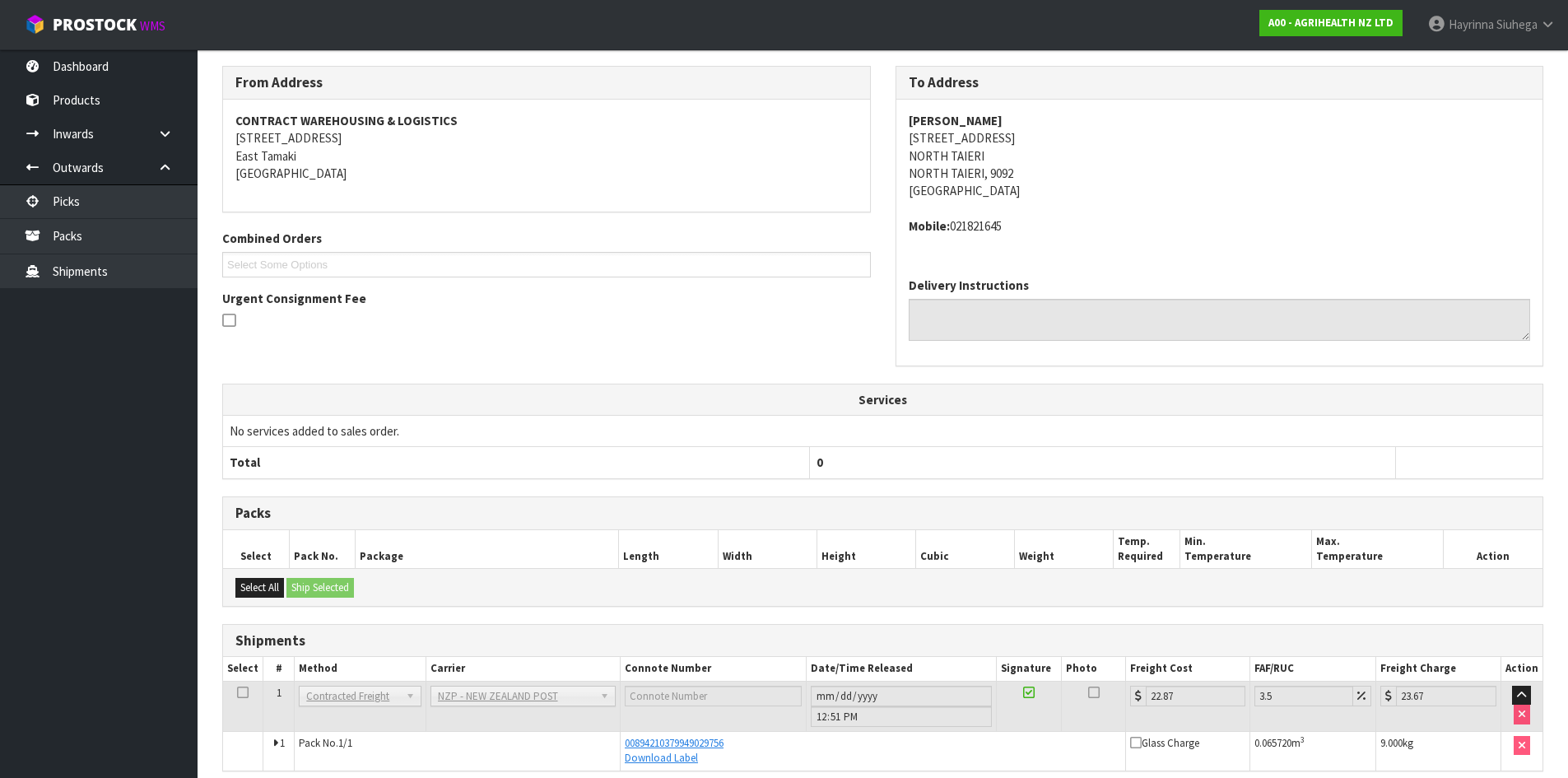
scroll to position [0, 0]
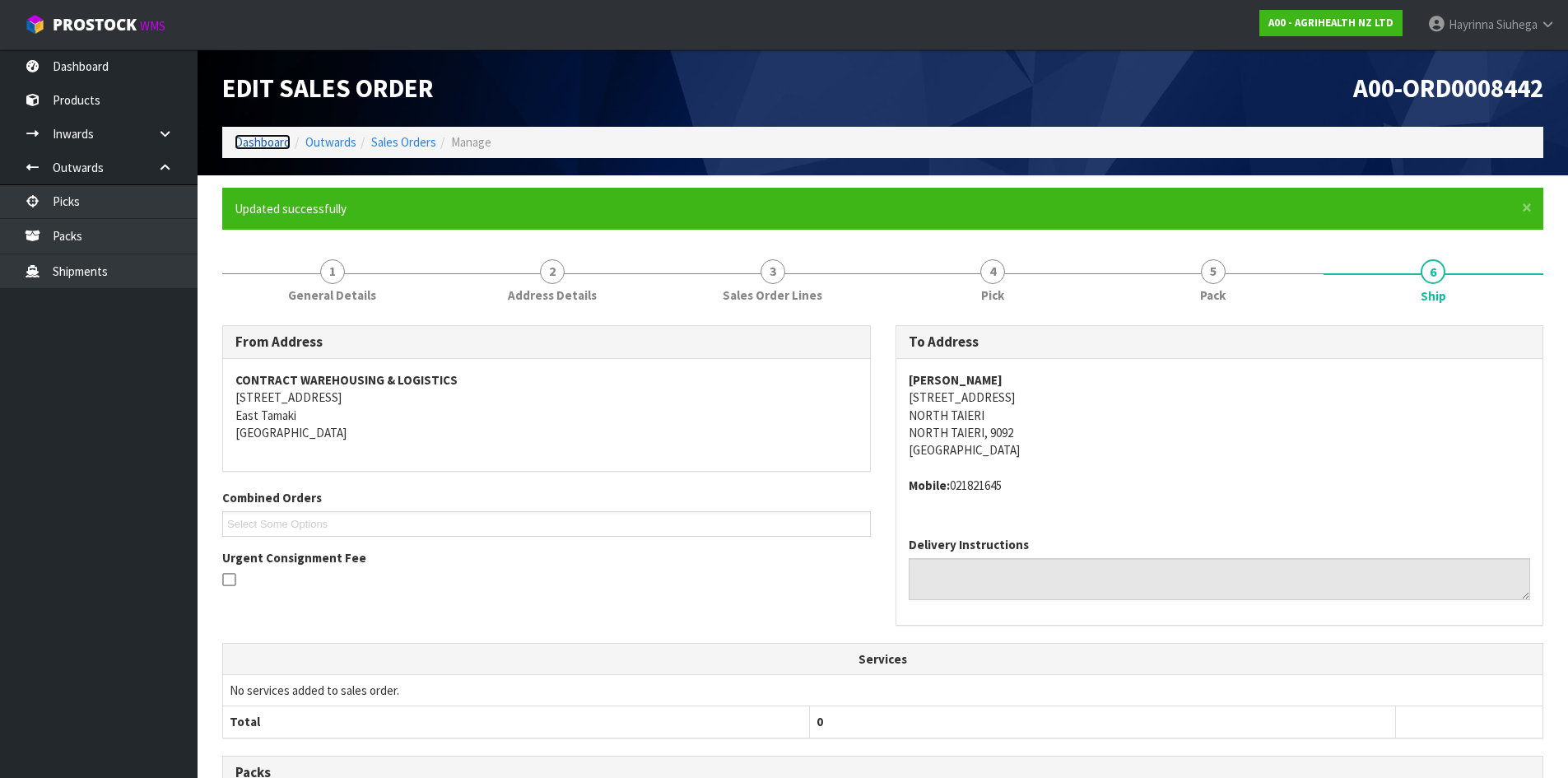
click at [253, 140] on link "Dashboard" at bounding box center [262, 142] width 56 height 15
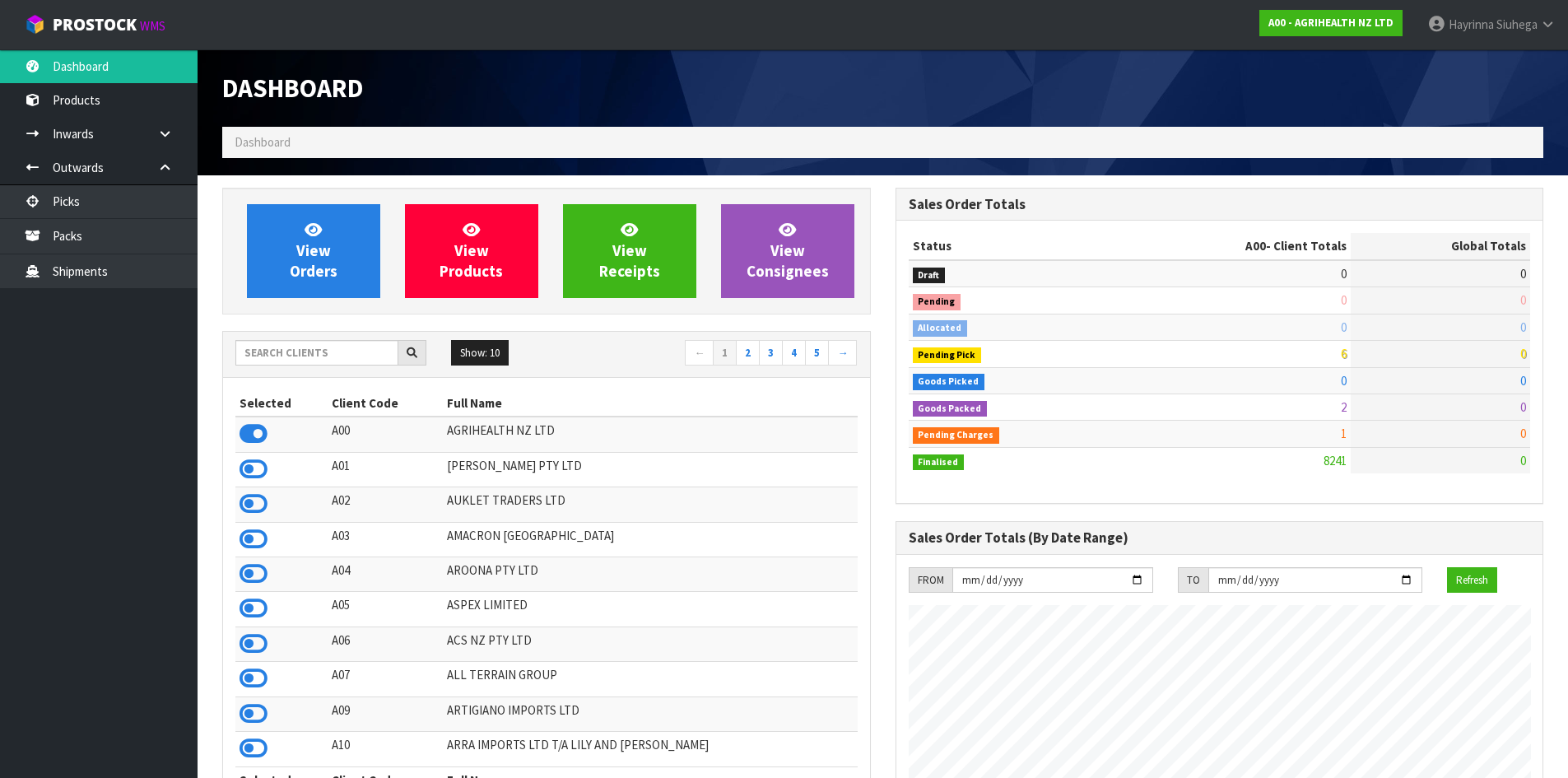
scroll to position [1247, 672]
click at [293, 357] on input "text" at bounding box center [316, 353] width 163 height 25
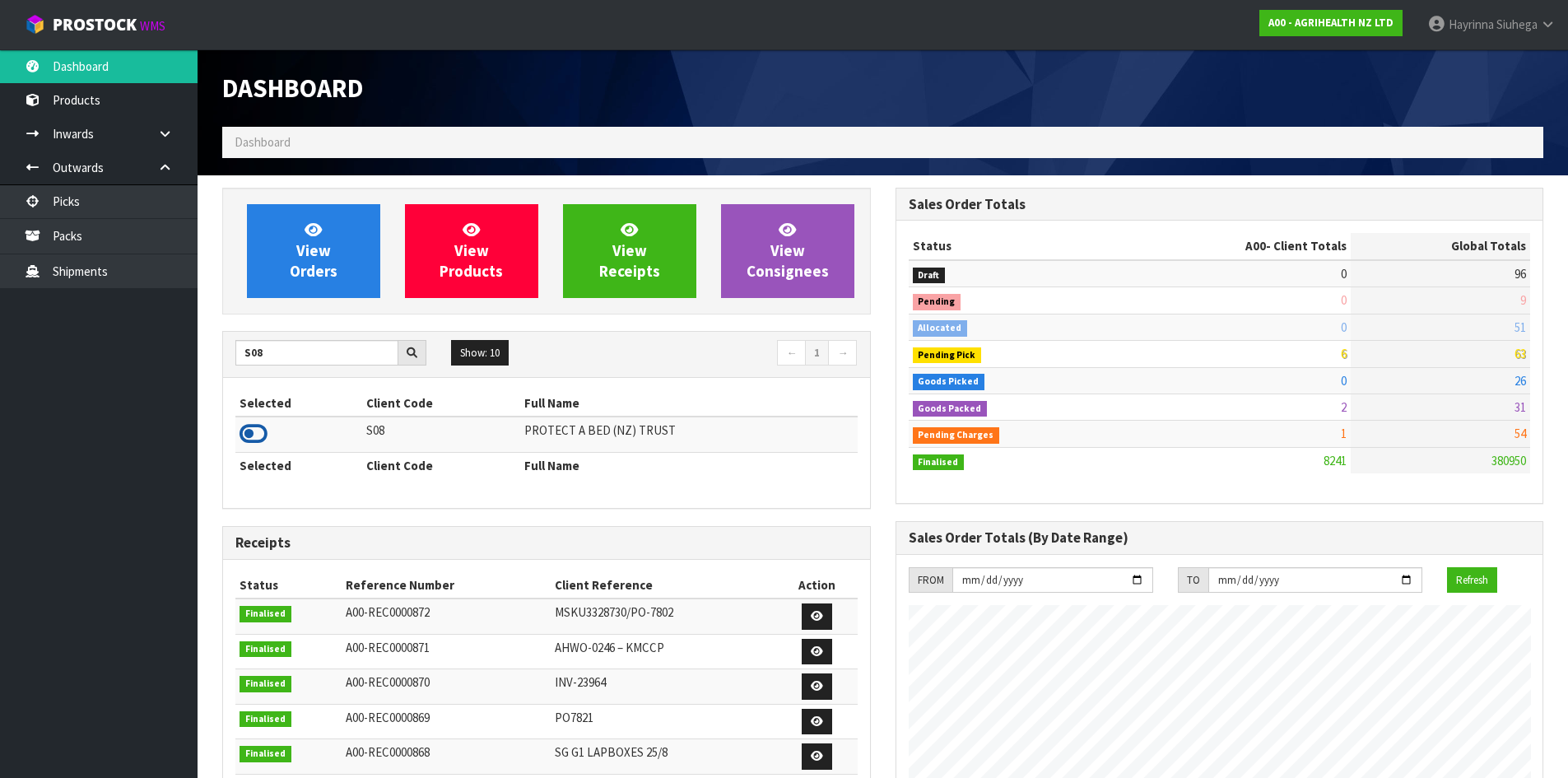
click at [259, 433] on icon at bounding box center [253, 433] width 28 height 25
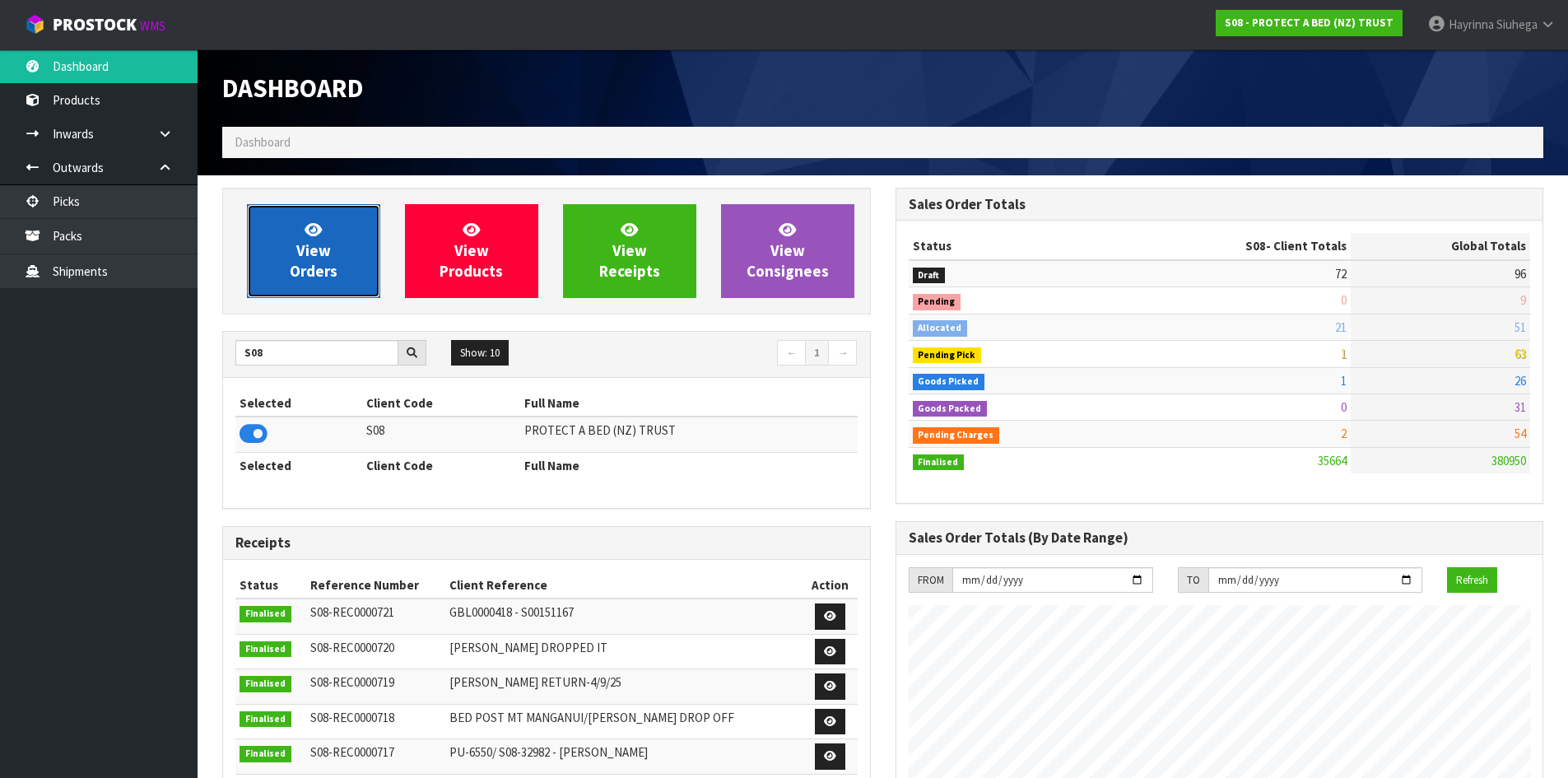
click at [312, 225] on icon at bounding box center [313, 229] width 17 height 15
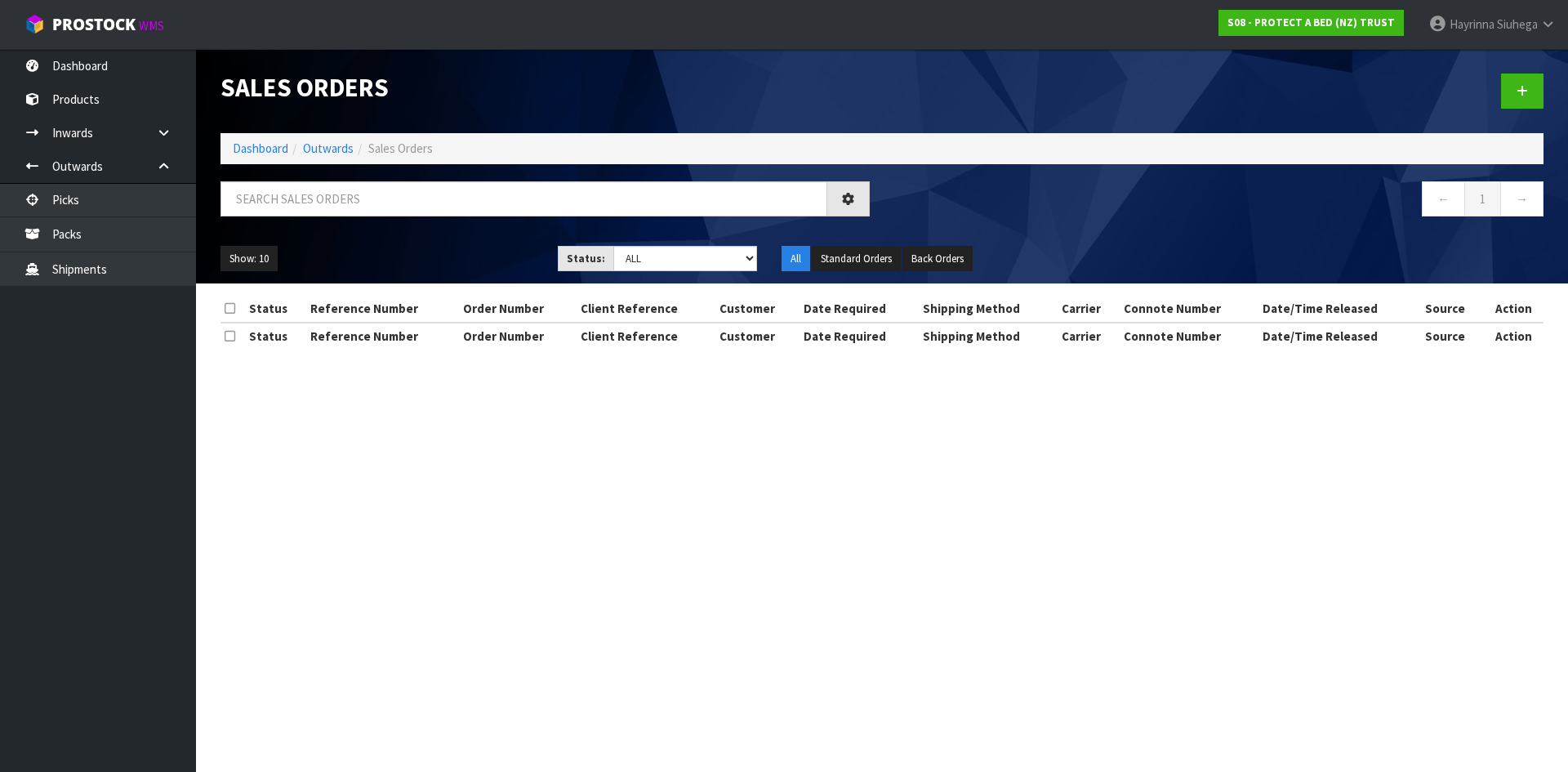
click at [326, 227] on div at bounding box center [544, 205] width 674 height 47
click at [336, 203] on input "text" at bounding box center [524, 199] width 607 height 35
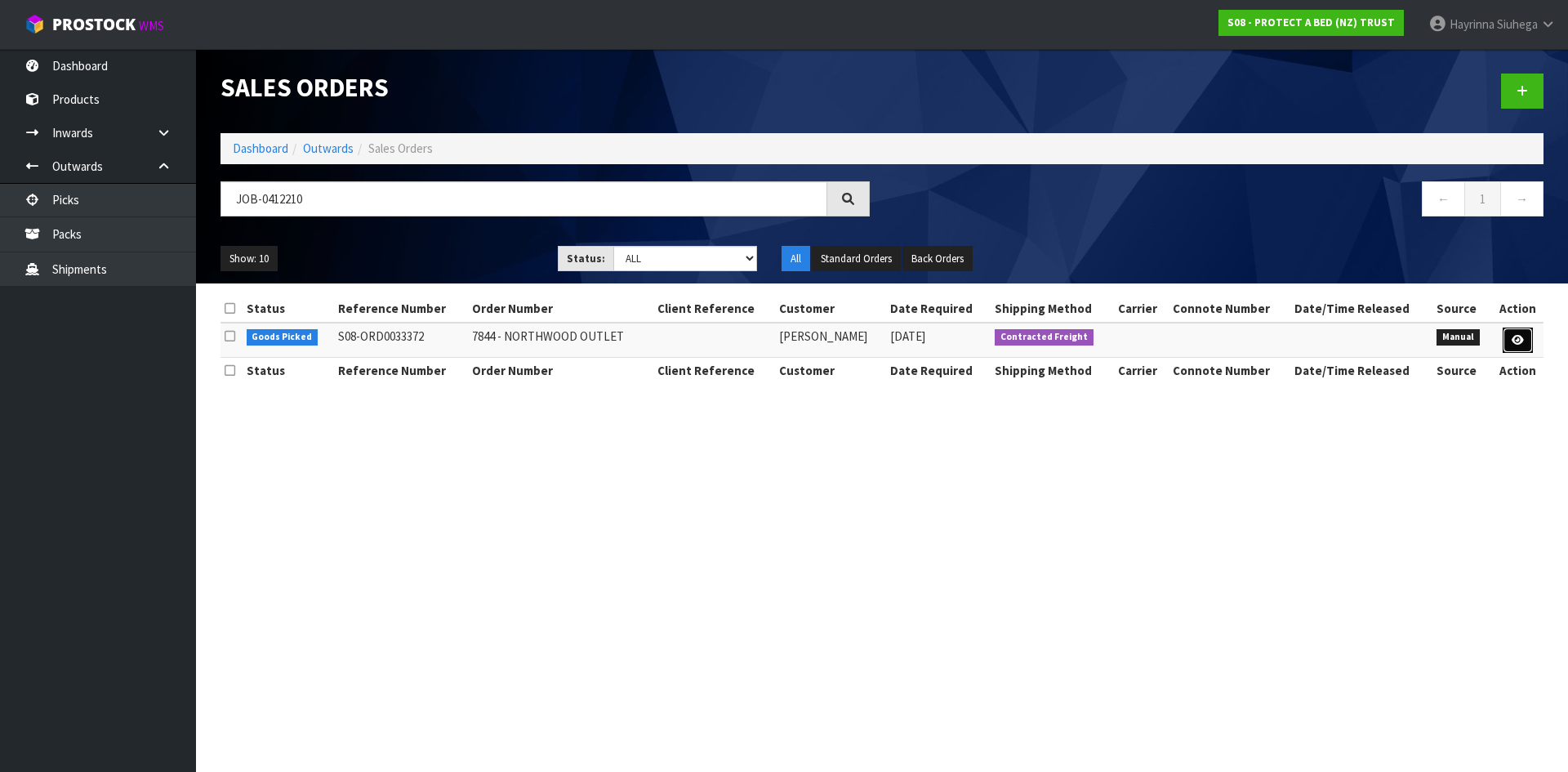
click at [1518, 337] on icon at bounding box center [1518, 340] width 13 height 11
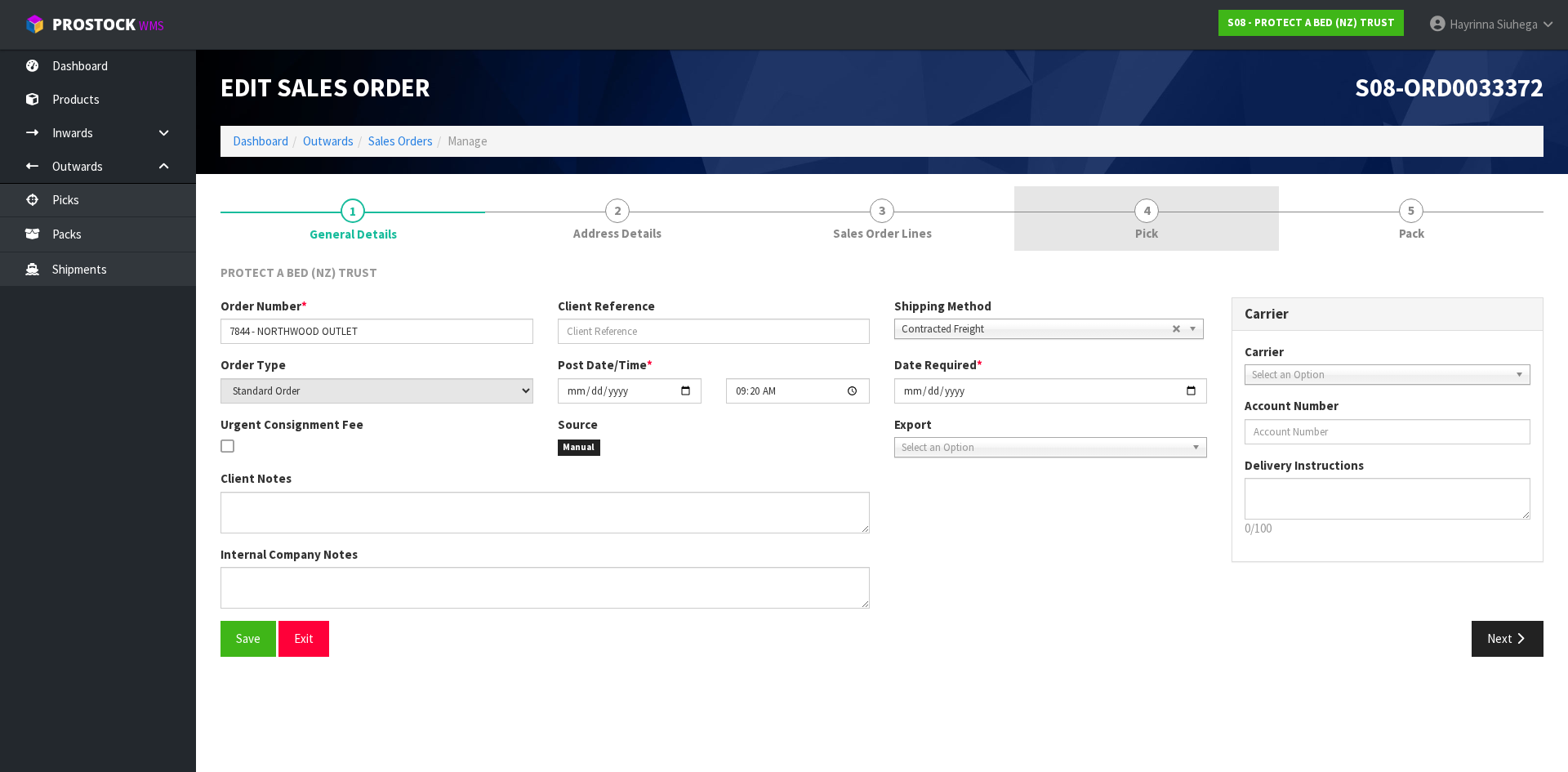
click at [1189, 227] on link "4 Pick" at bounding box center [1146, 218] width 264 height 65
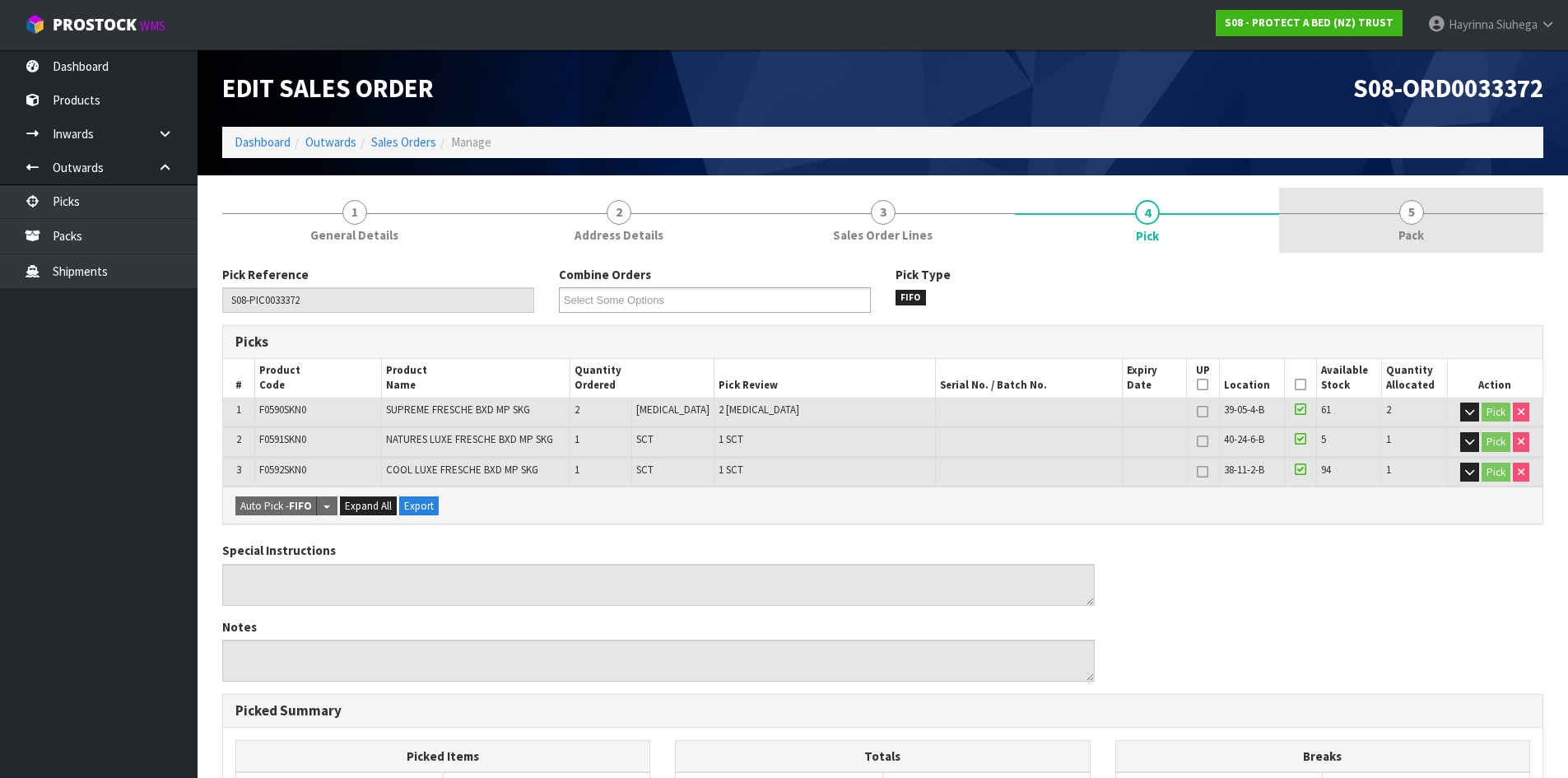
click at [1346, 230] on link "5 Pack" at bounding box center [1412, 220] width 264 height 65
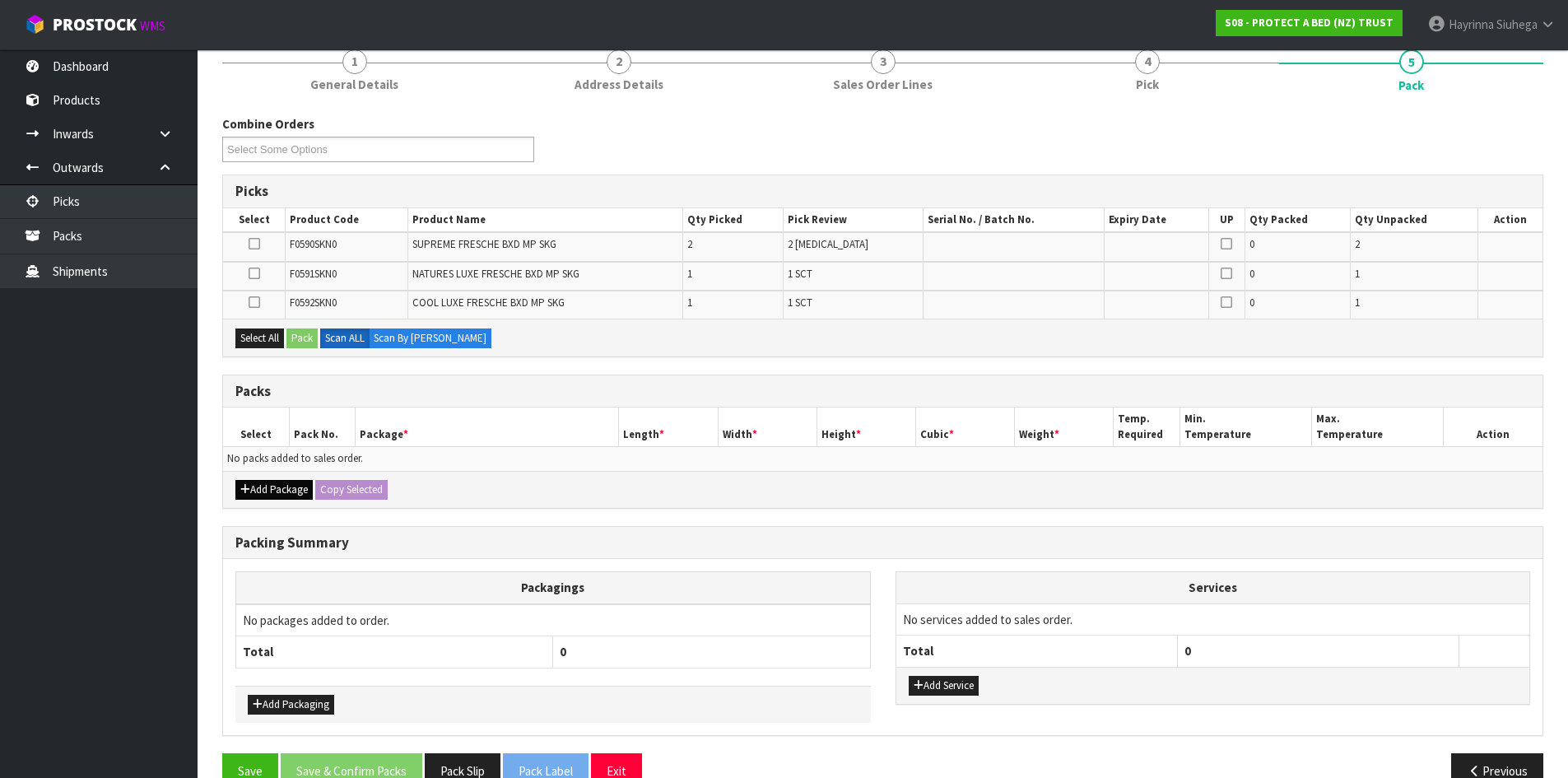
scroll to position [165, 0]
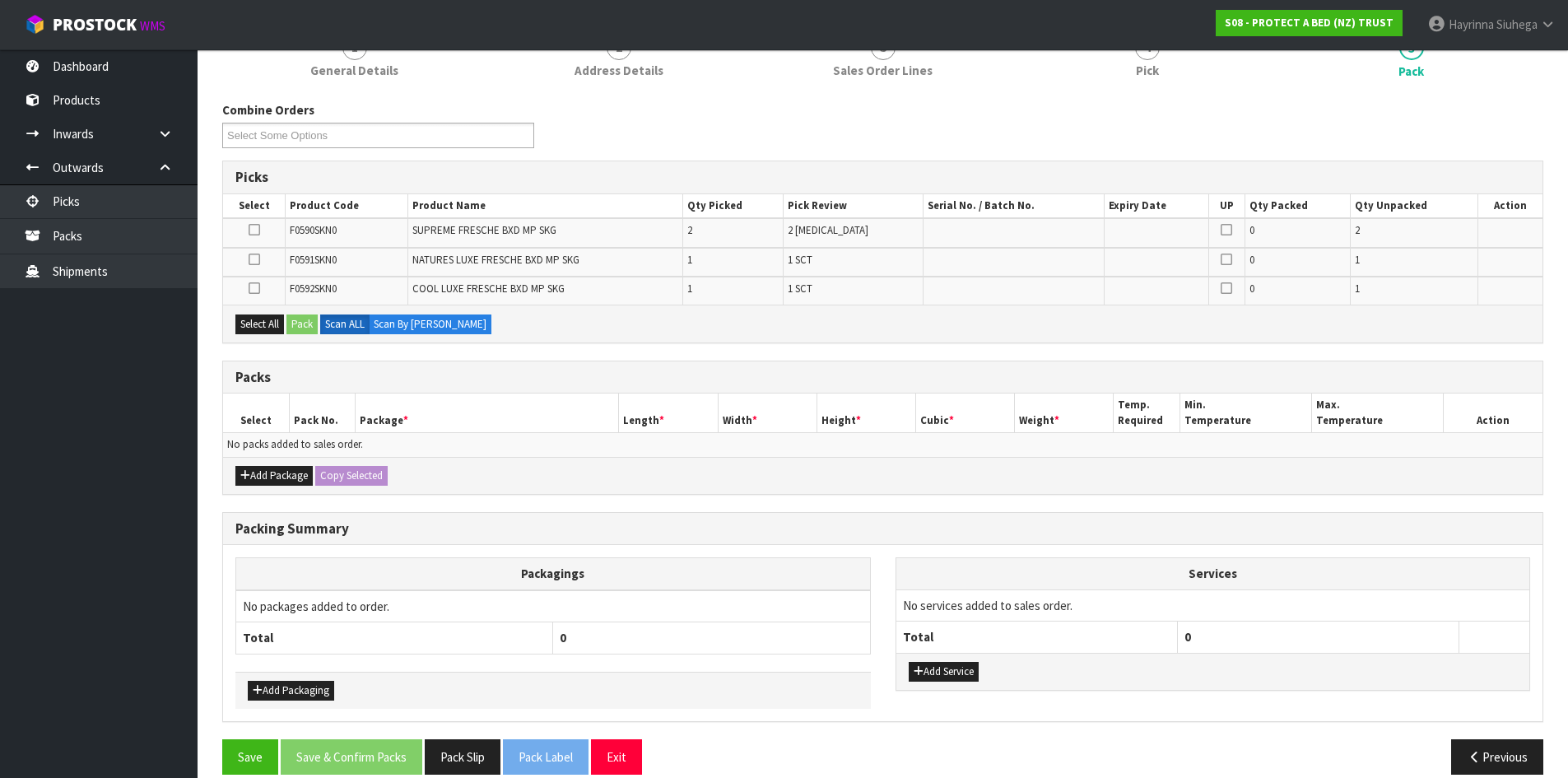
click at [256, 464] on div "Add Package Copy Selected" at bounding box center [883, 475] width 1319 height 37
click at [255, 467] on button "Add Package" at bounding box center [274, 475] width 78 height 19
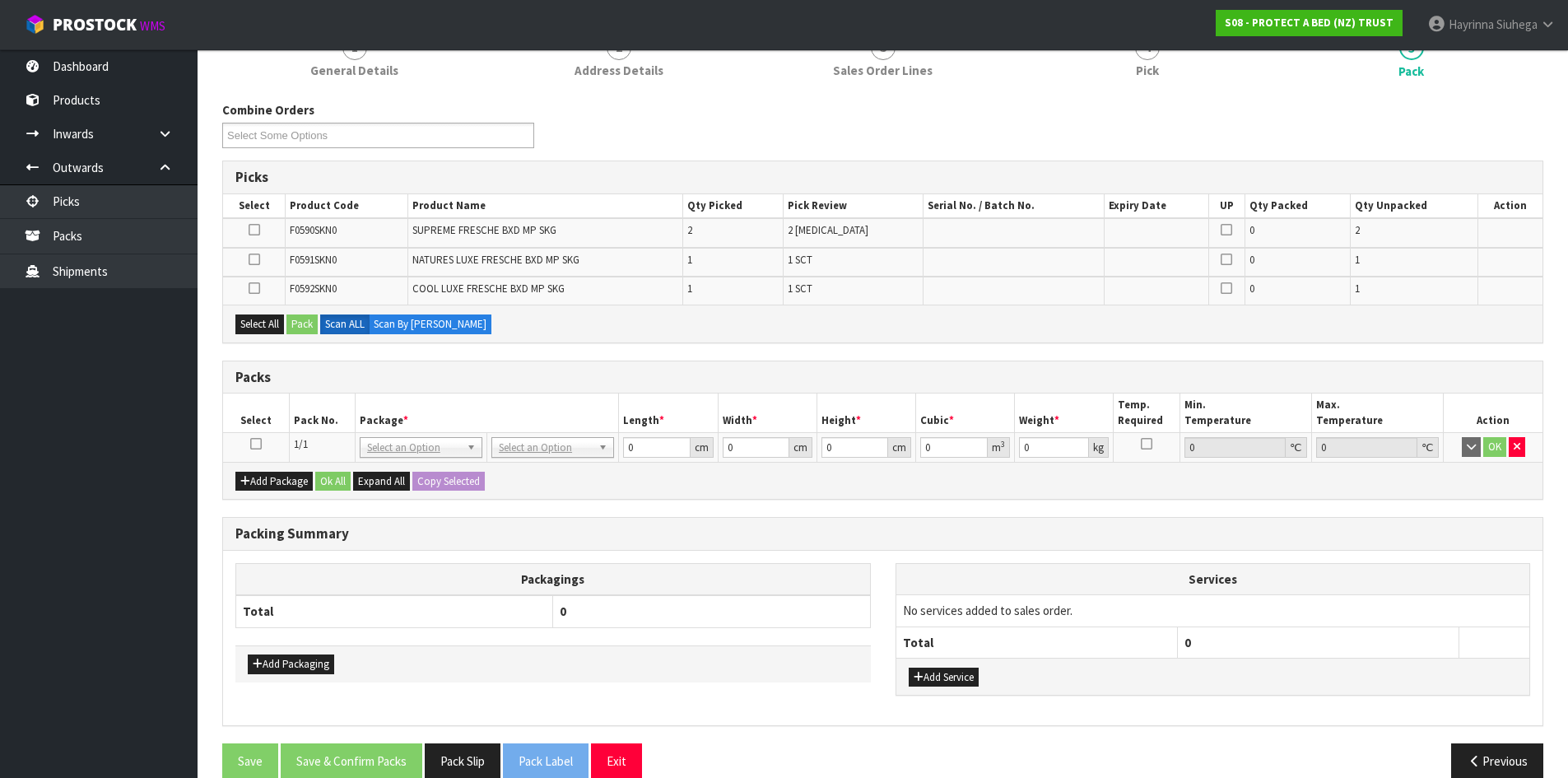
click at [252, 444] on icon at bounding box center [256, 444] width 12 height 1
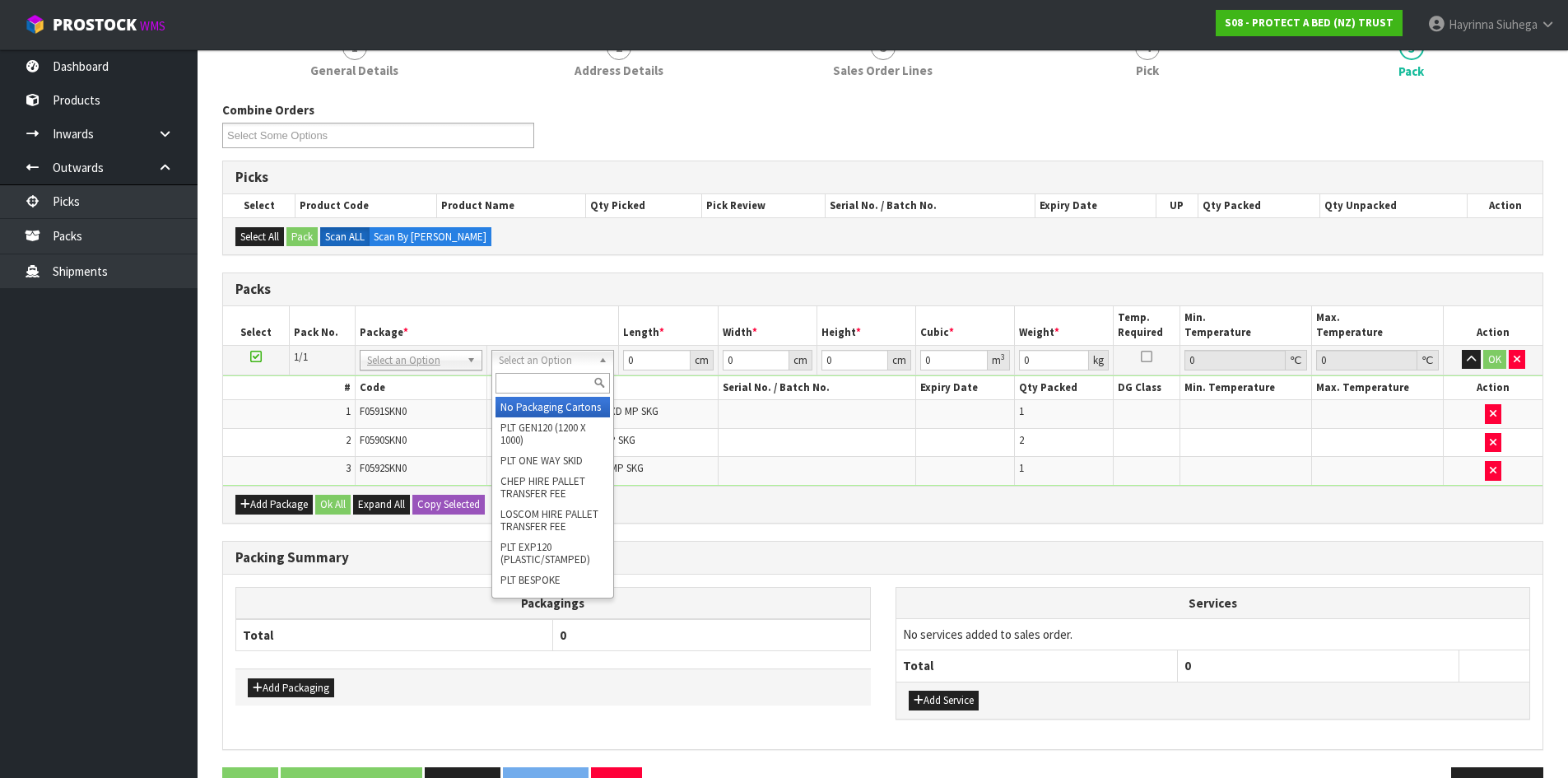
click at [556, 386] on input "text" at bounding box center [552, 383] width 114 height 20
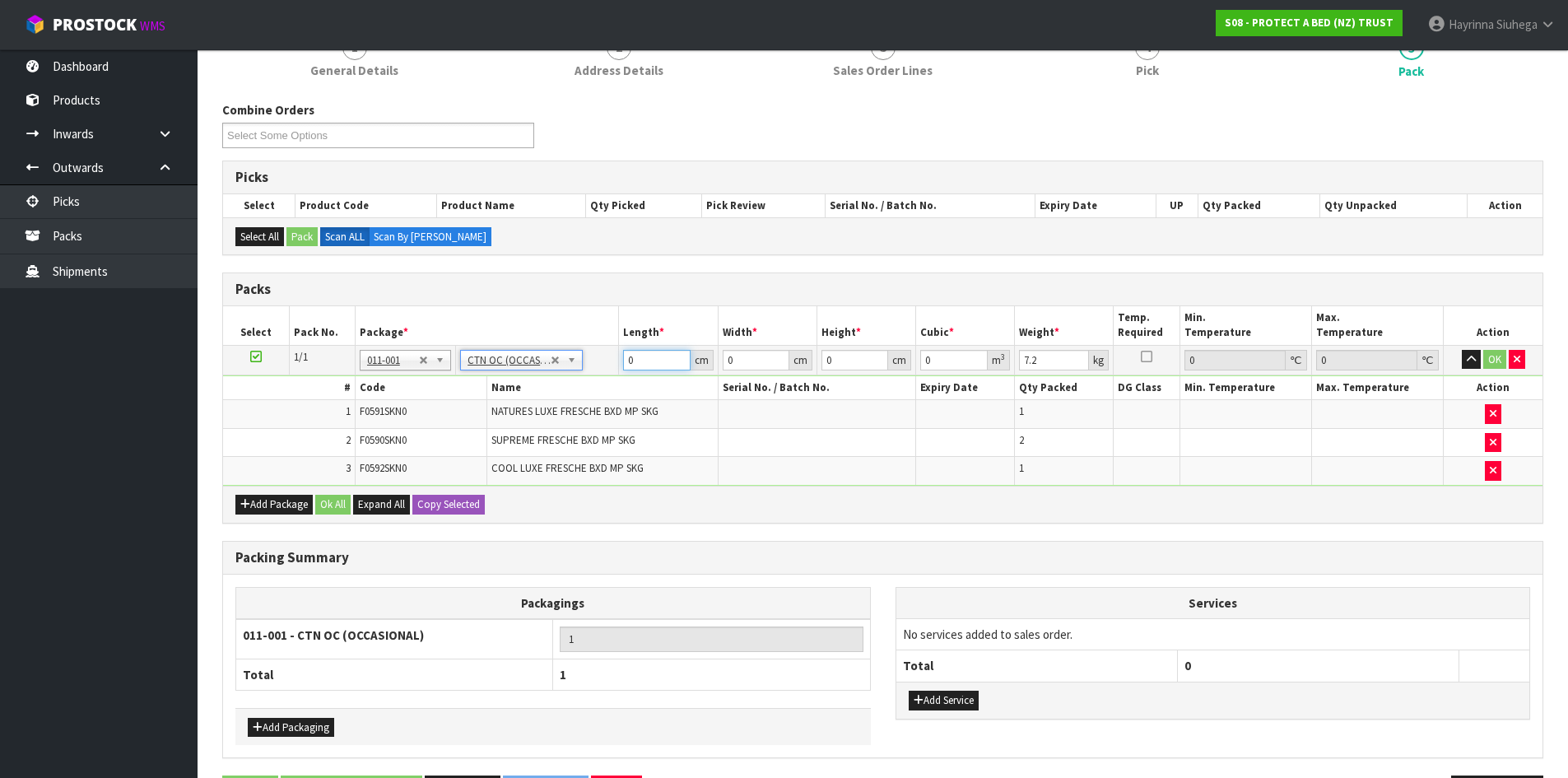
click at [628, 362] on input "0" at bounding box center [656, 360] width 67 height 20
click button "OK" at bounding box center [1494, 359] width 23 height 19
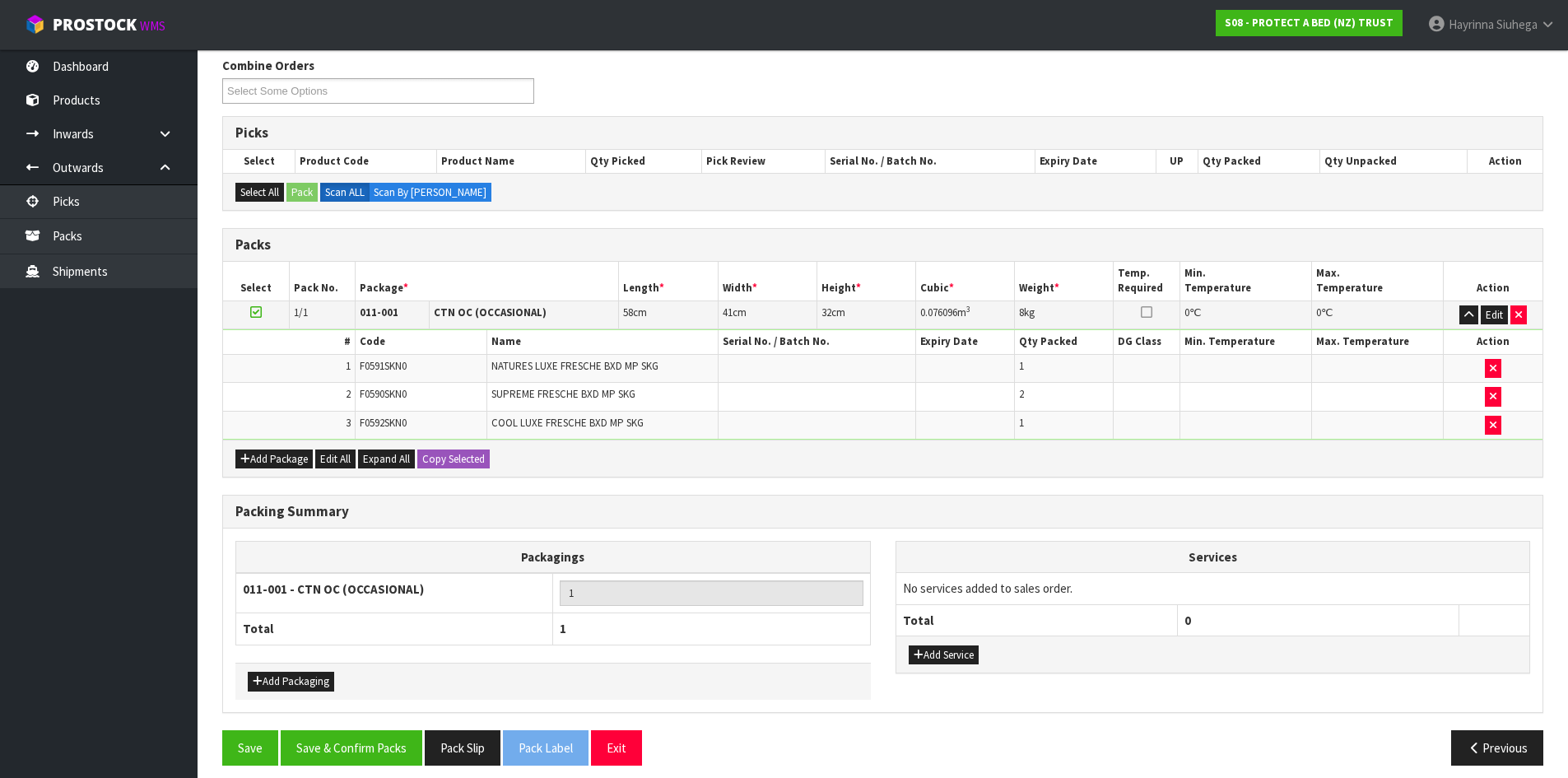
scroll to position [222, 0]
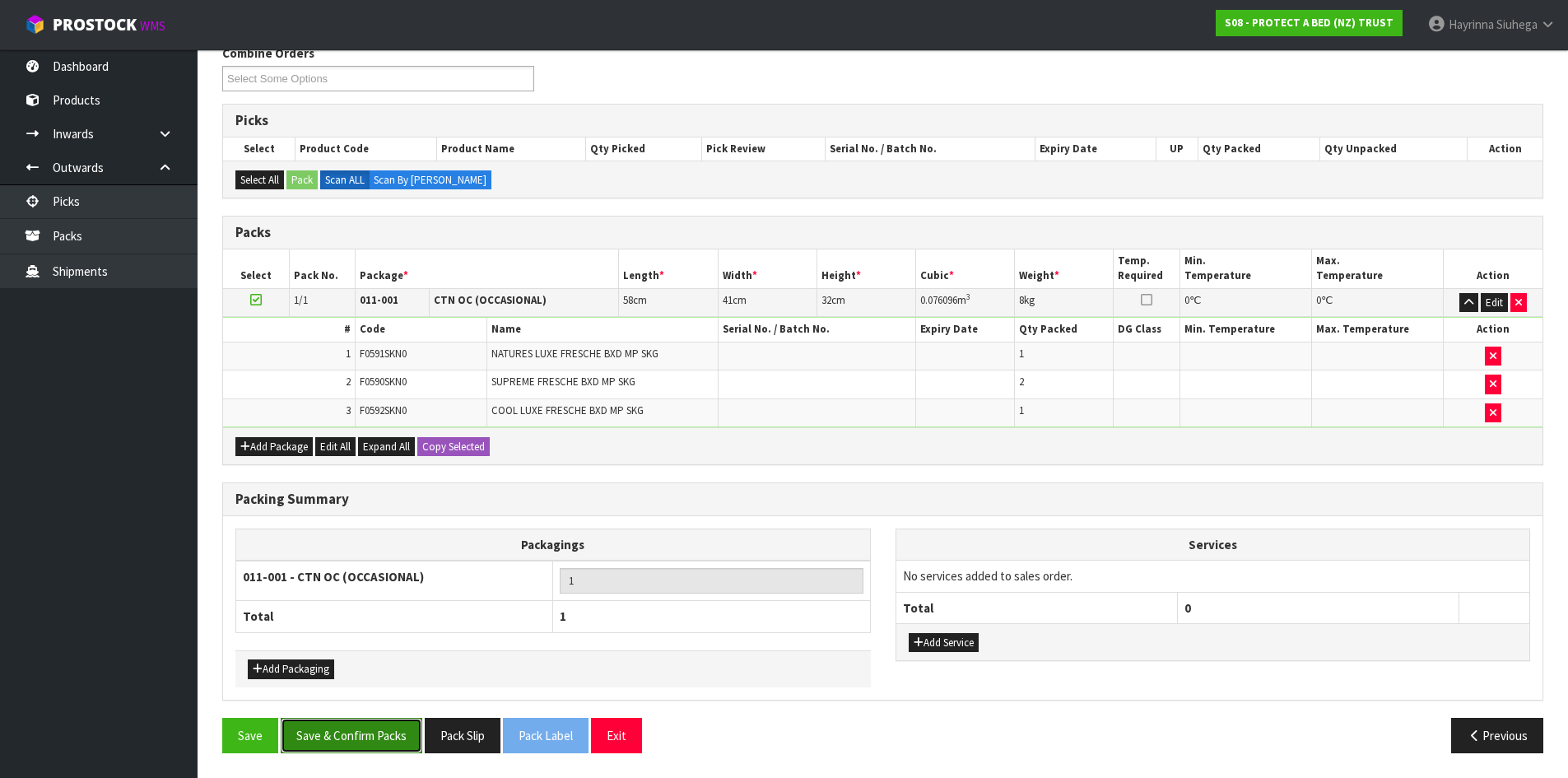
click at [383, 731] on button "Save & Confirm Packs" at bounding box center [351, 736] width 141 height 36
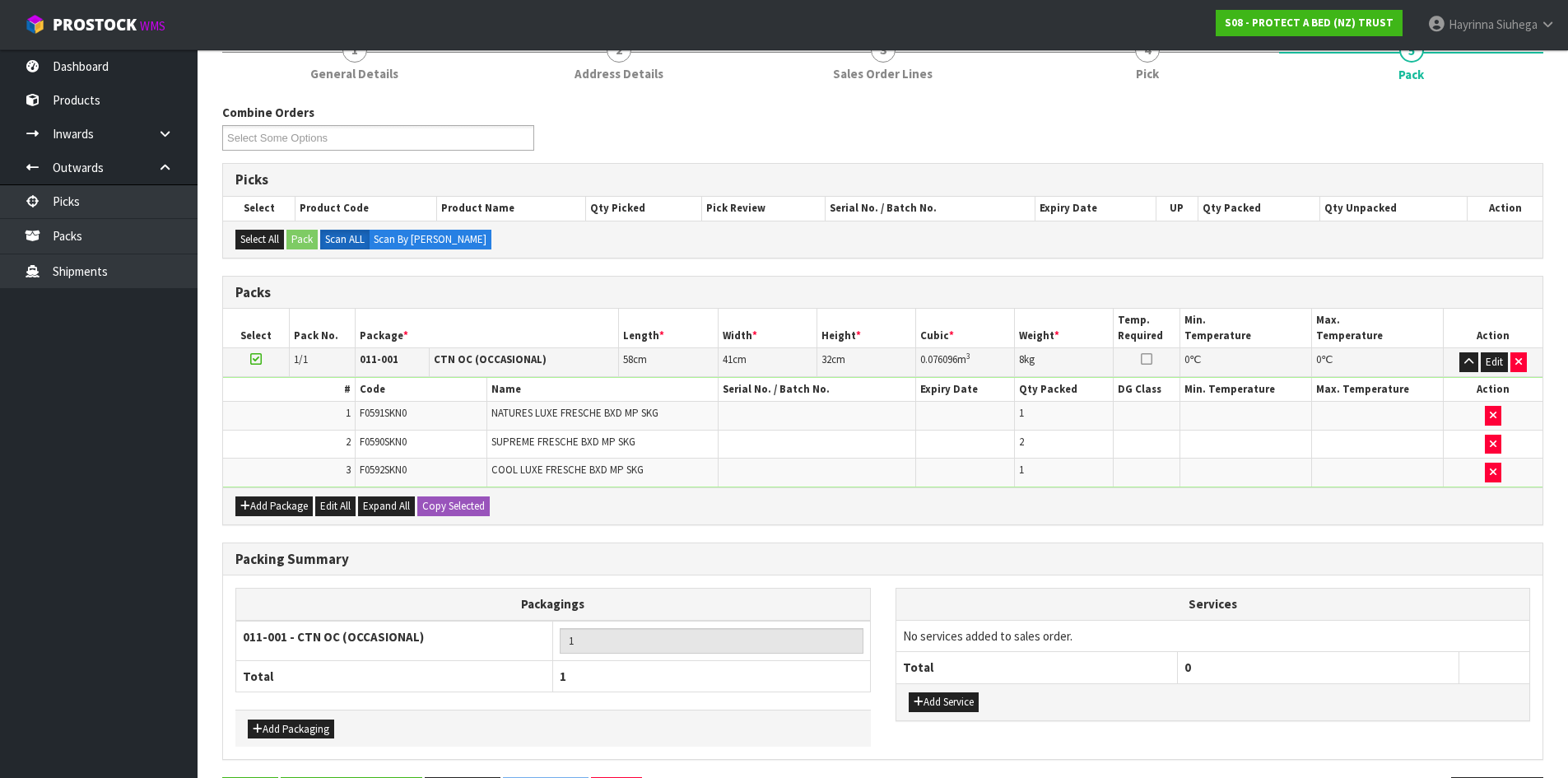
scroll to position [0, 0]
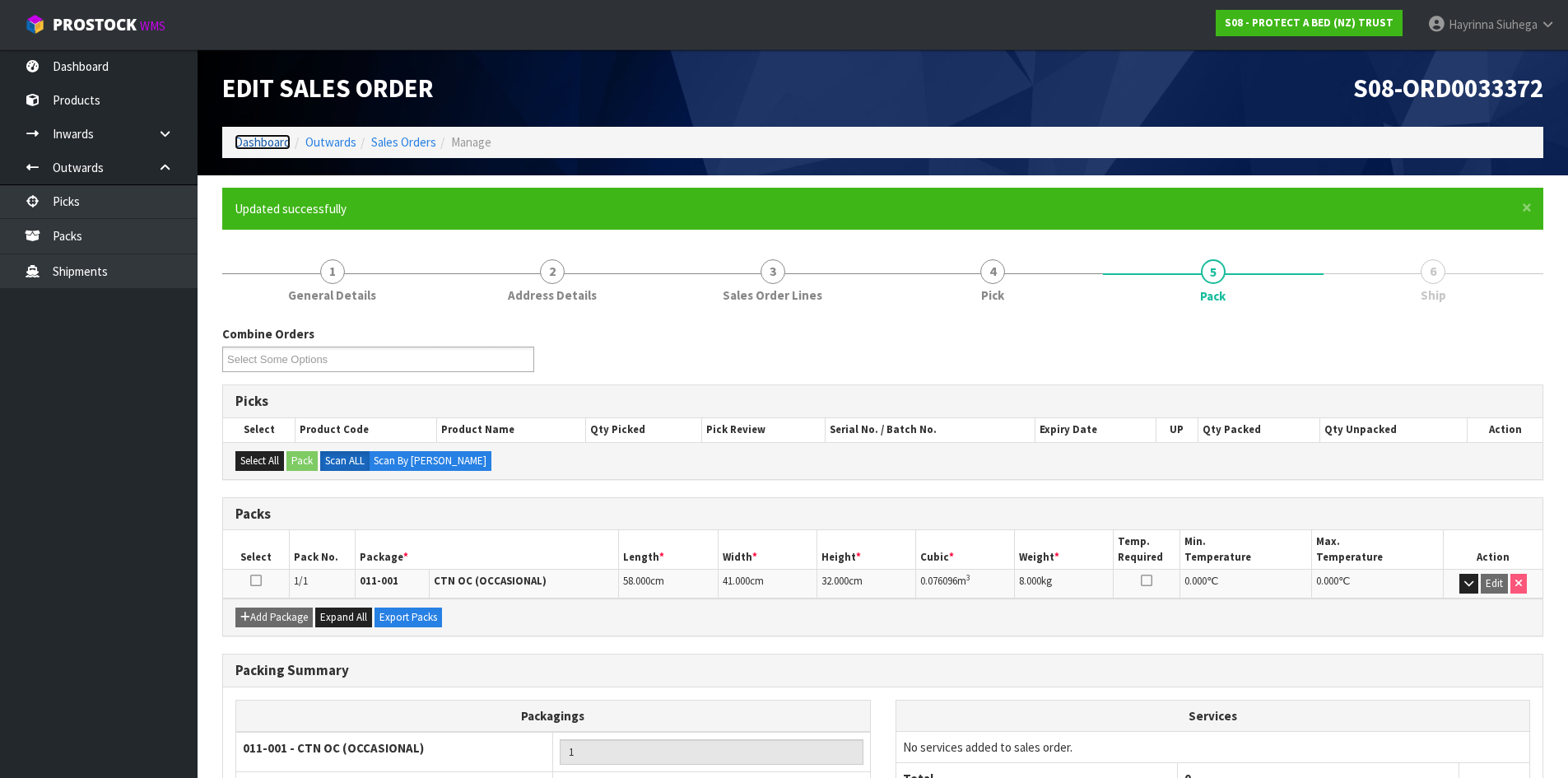
click at [260, 138] on link "Dashboard" at bounding box center [262, 142] width 56 height 15
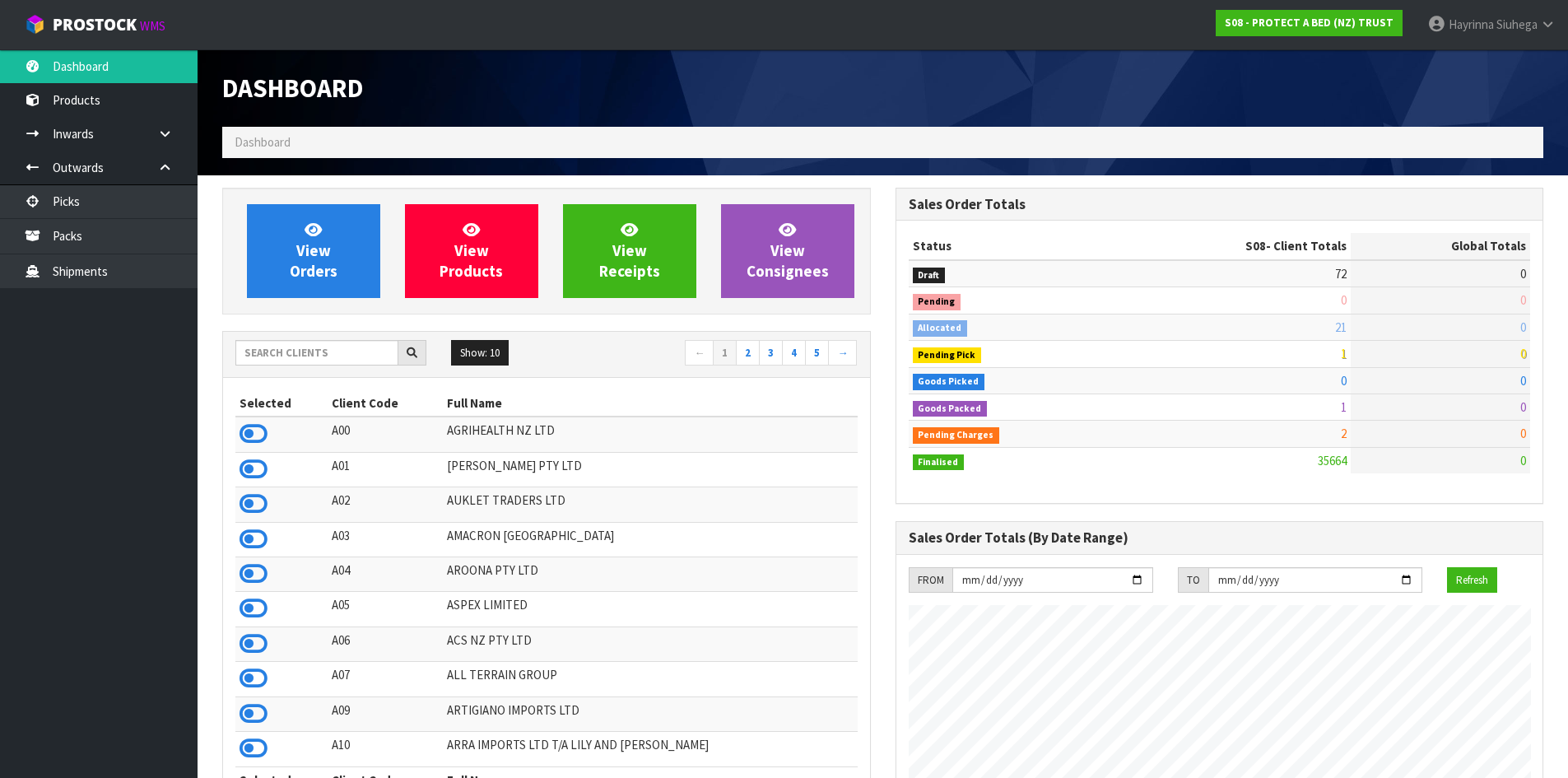
scroll to position [1247, 672]
click at [293, 364] on input "text" at bounding box center [316, 353] width 163 height 25
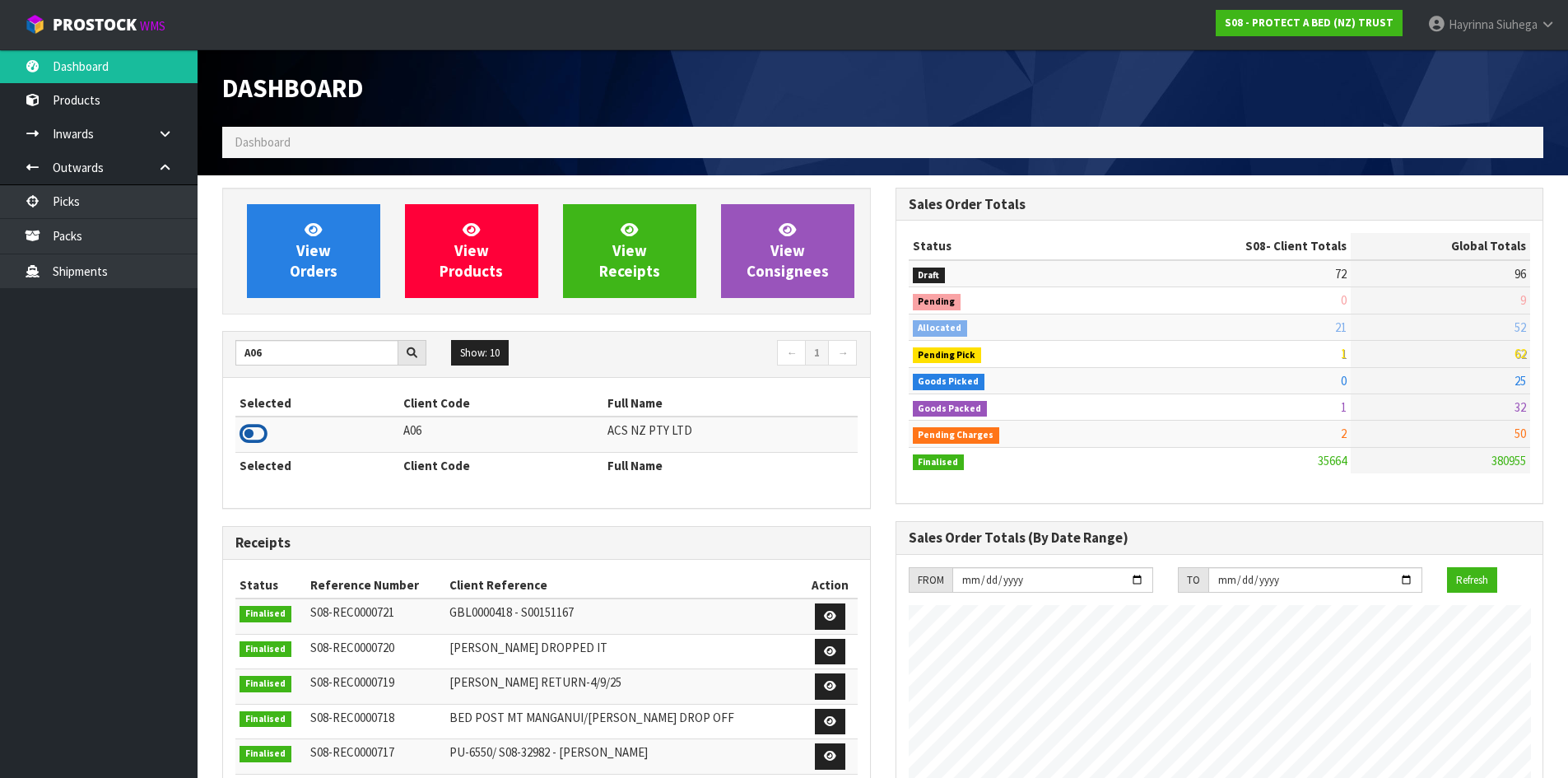
click at [258, 429] on icon at bounding box center [253, 433] width 28 height 25
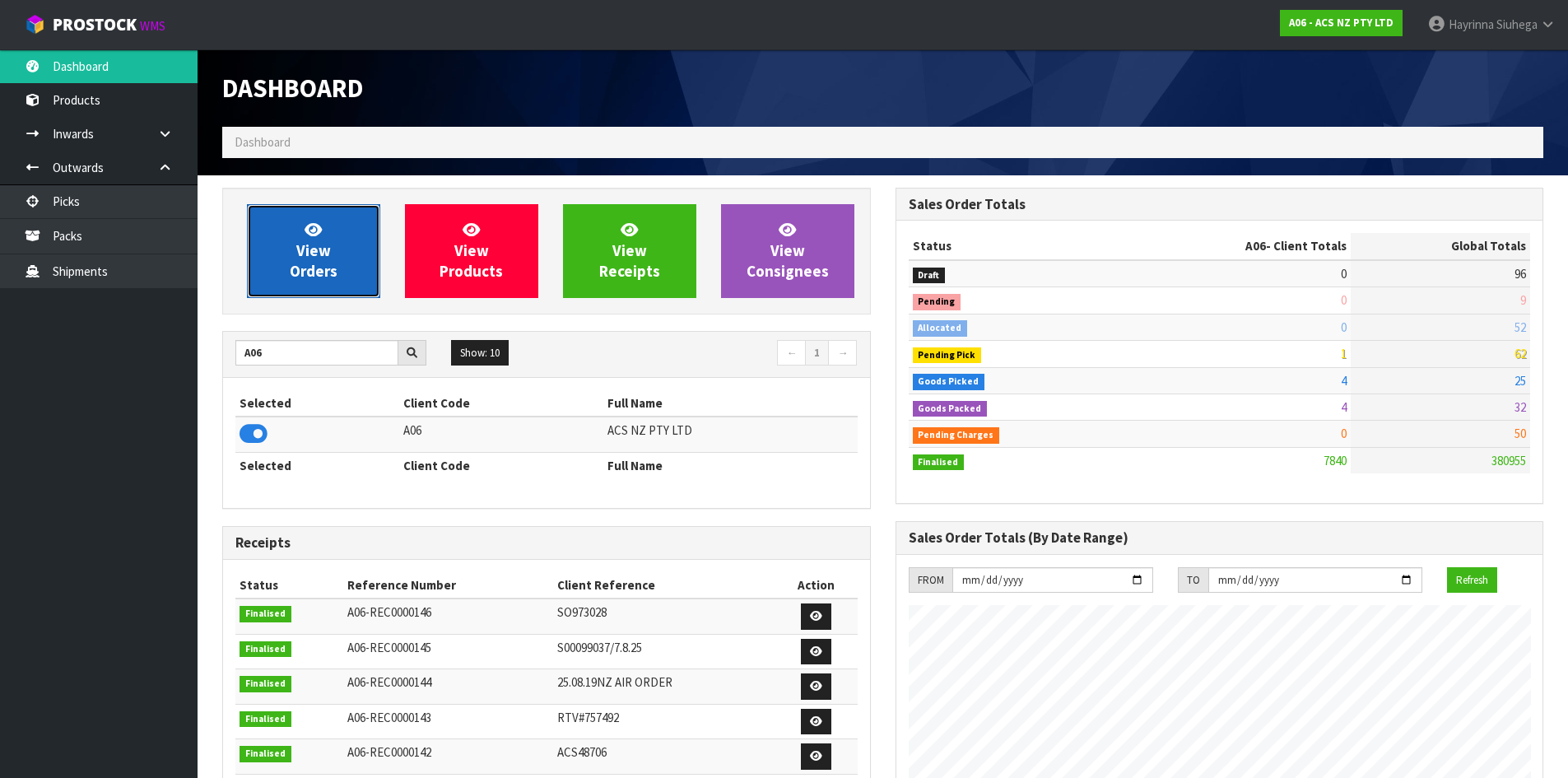
click at [331, 247] on link "View Orders" at bounding box center [314, 250] width 134 height 94
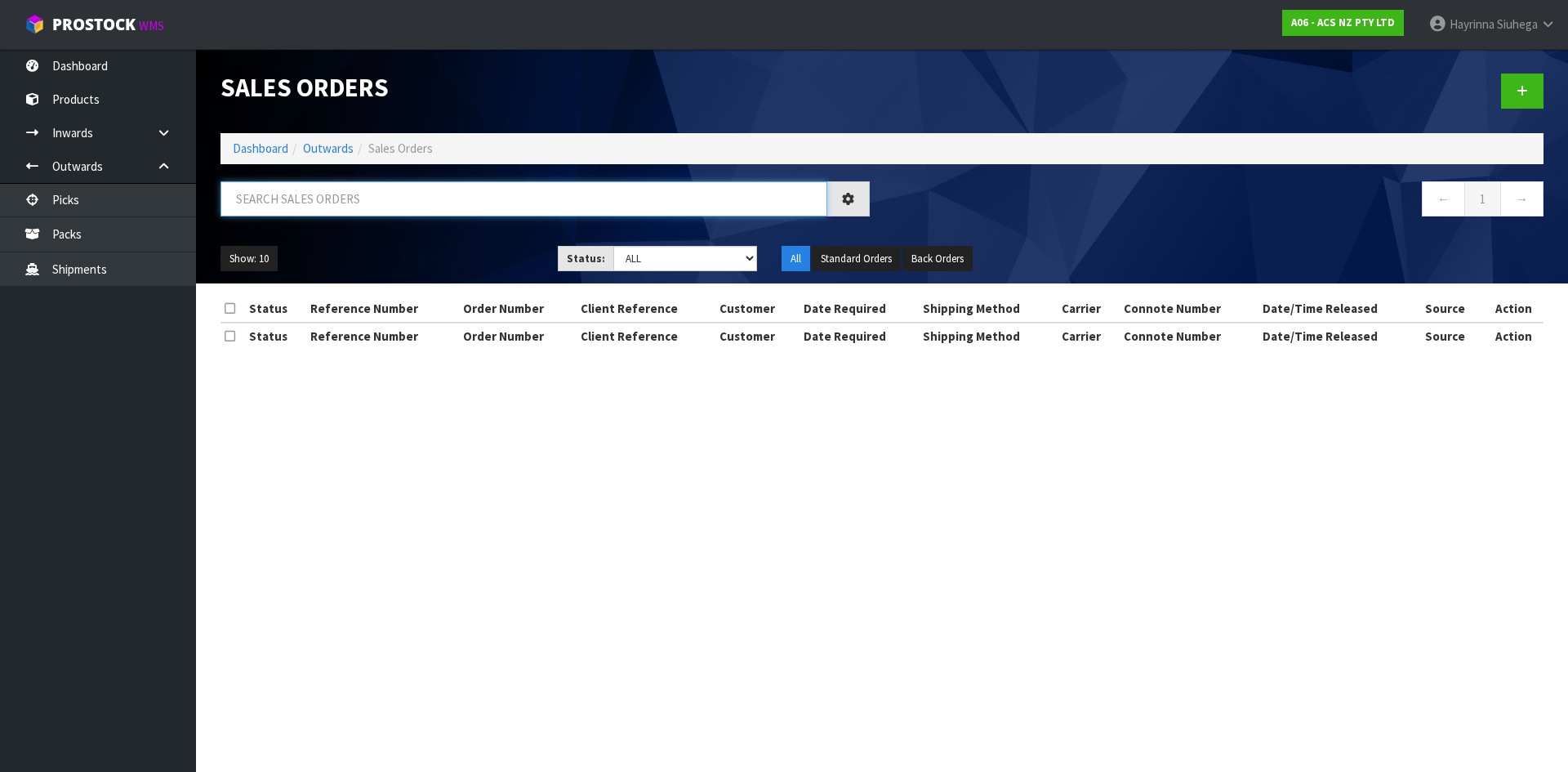
click at [331, 212] on input "text" at bounding box center [524, 199] width 607 height 35
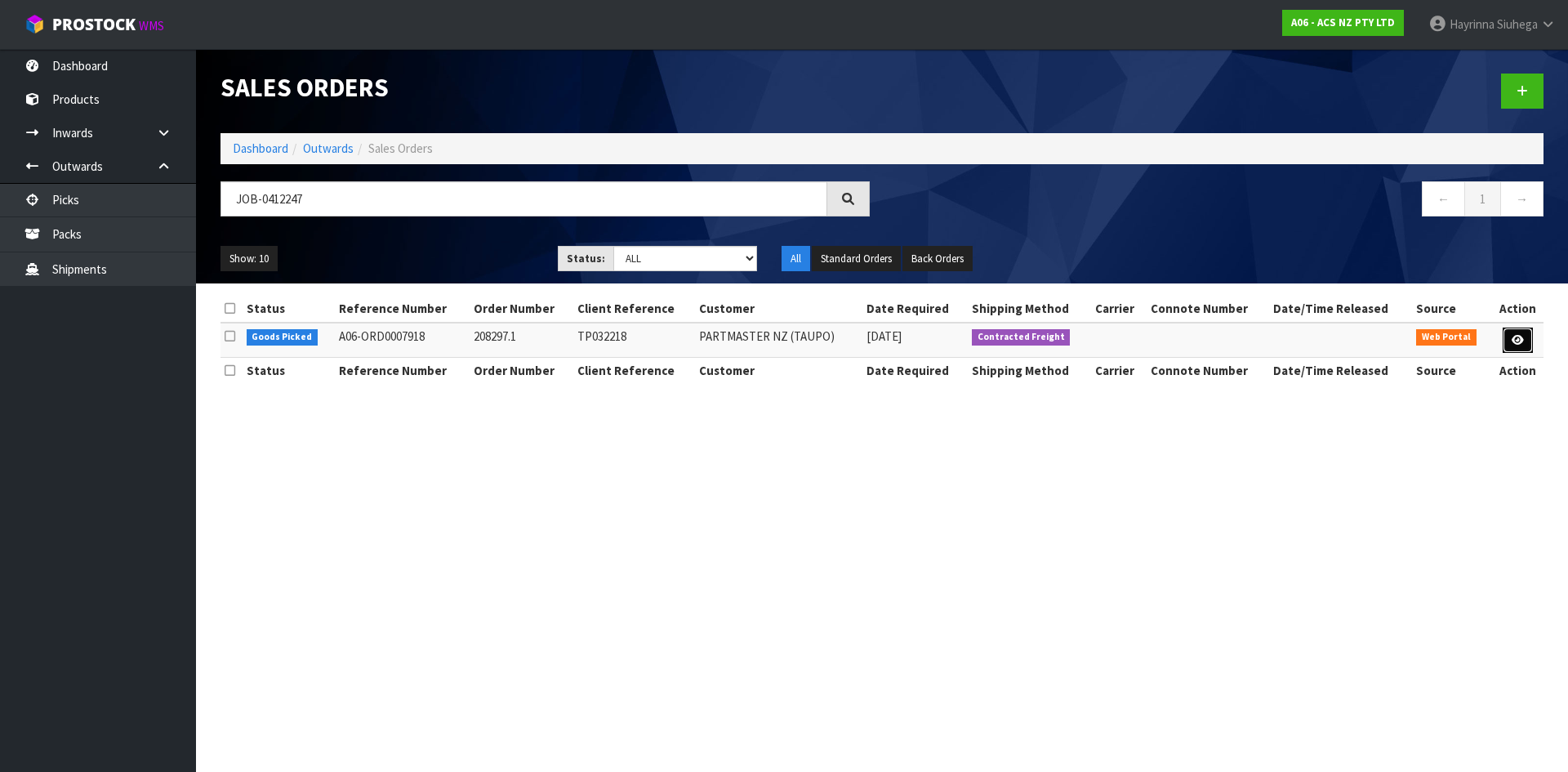
click at [1514, 351] on link at bounding box center [1518, 340] width 30 height 26
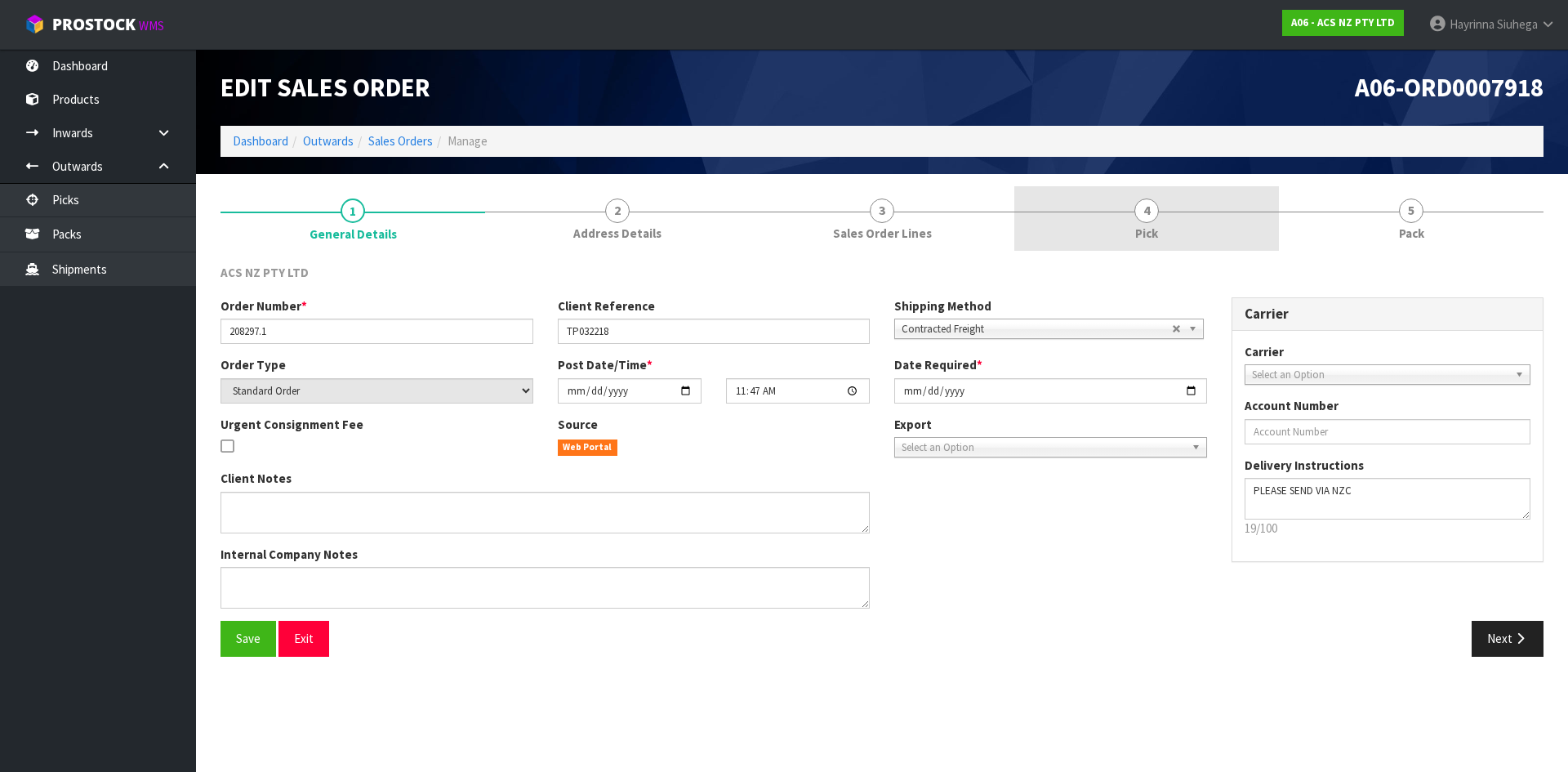
click at [1200, 231] on link "4 Pick" at bounding box center [1146, 218] width 264 height 65
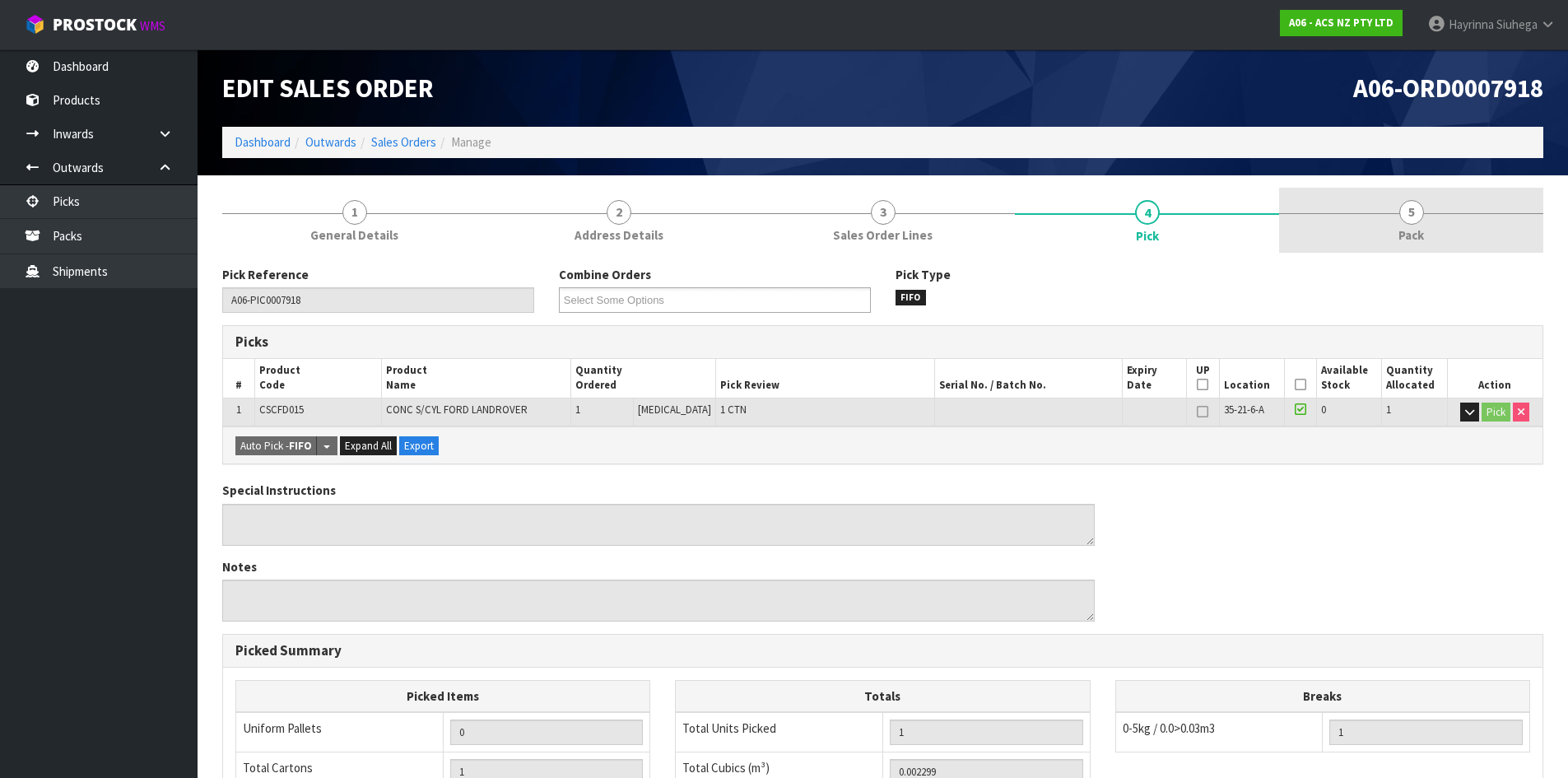
click at [1332, 230] on link "5 Pack" at bounding box center [1412, 220] width 264 height 65
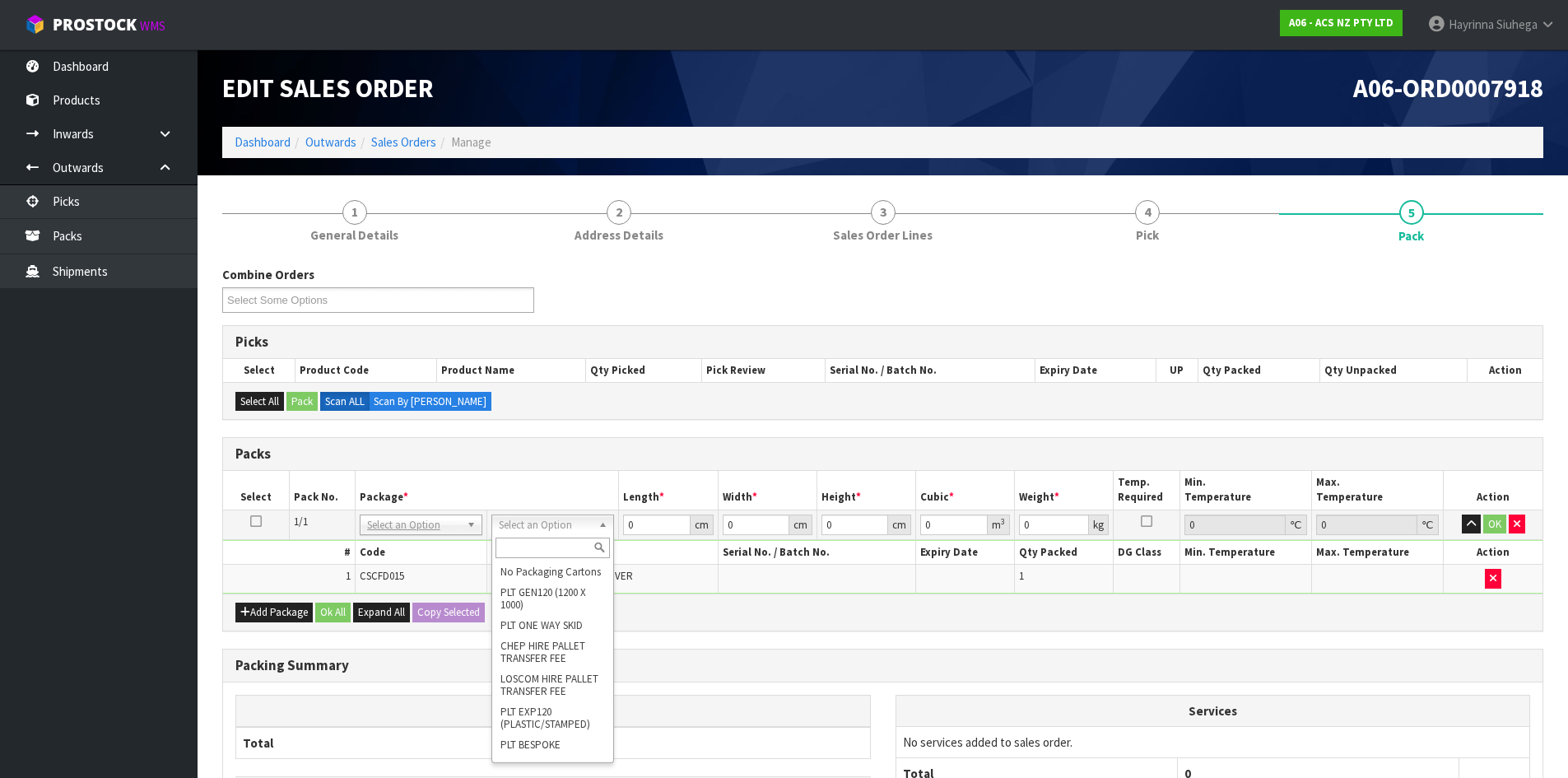
click at [550, 551] on input "text" at bounding box center [552, 548] width 114 height 20
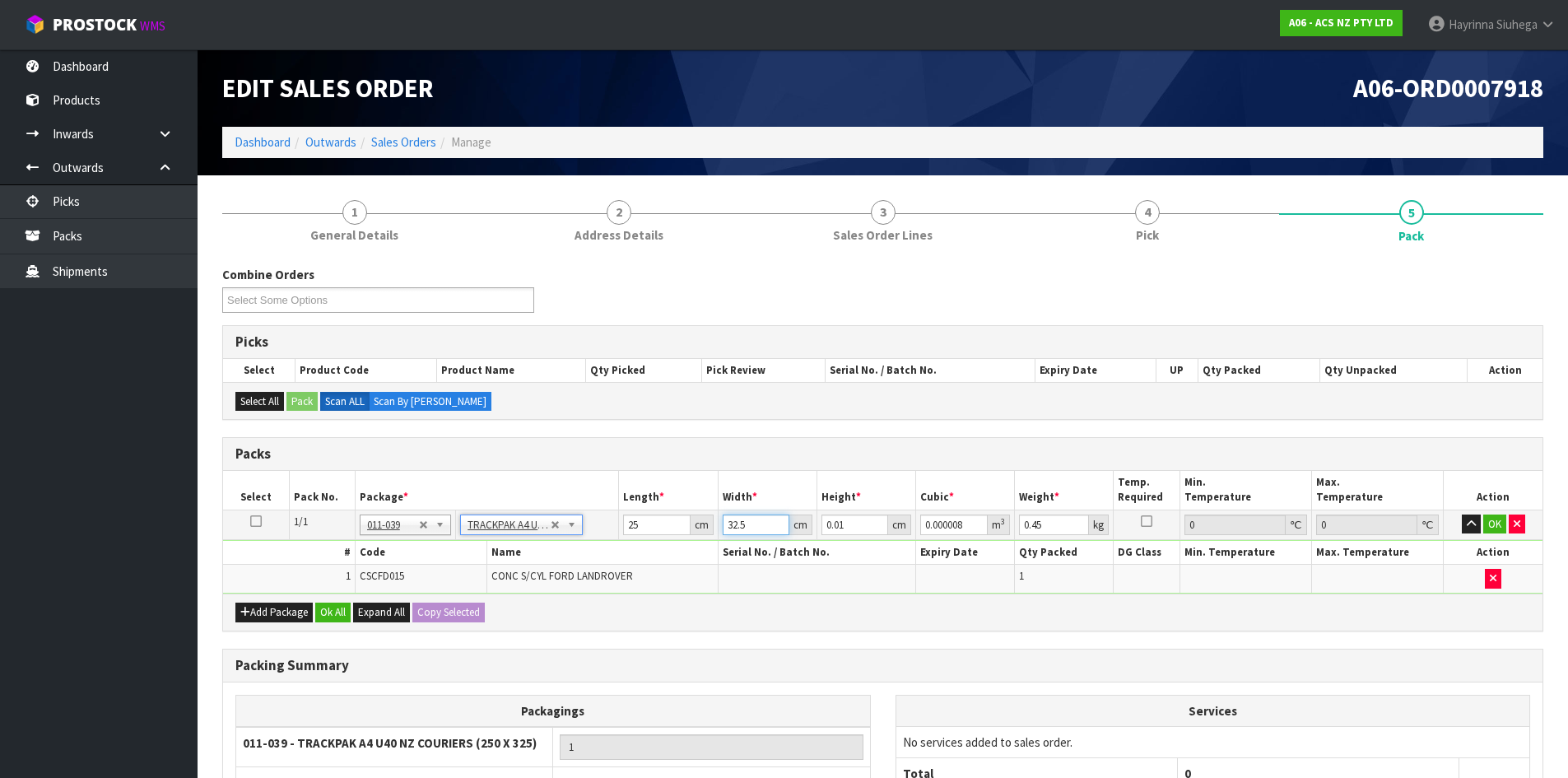
click at [732, 526] on input "32.5" at bounding box center [756, 524] width 67 height 20
click button "OK" at bounding box center [1494, 523] width 23 height 19
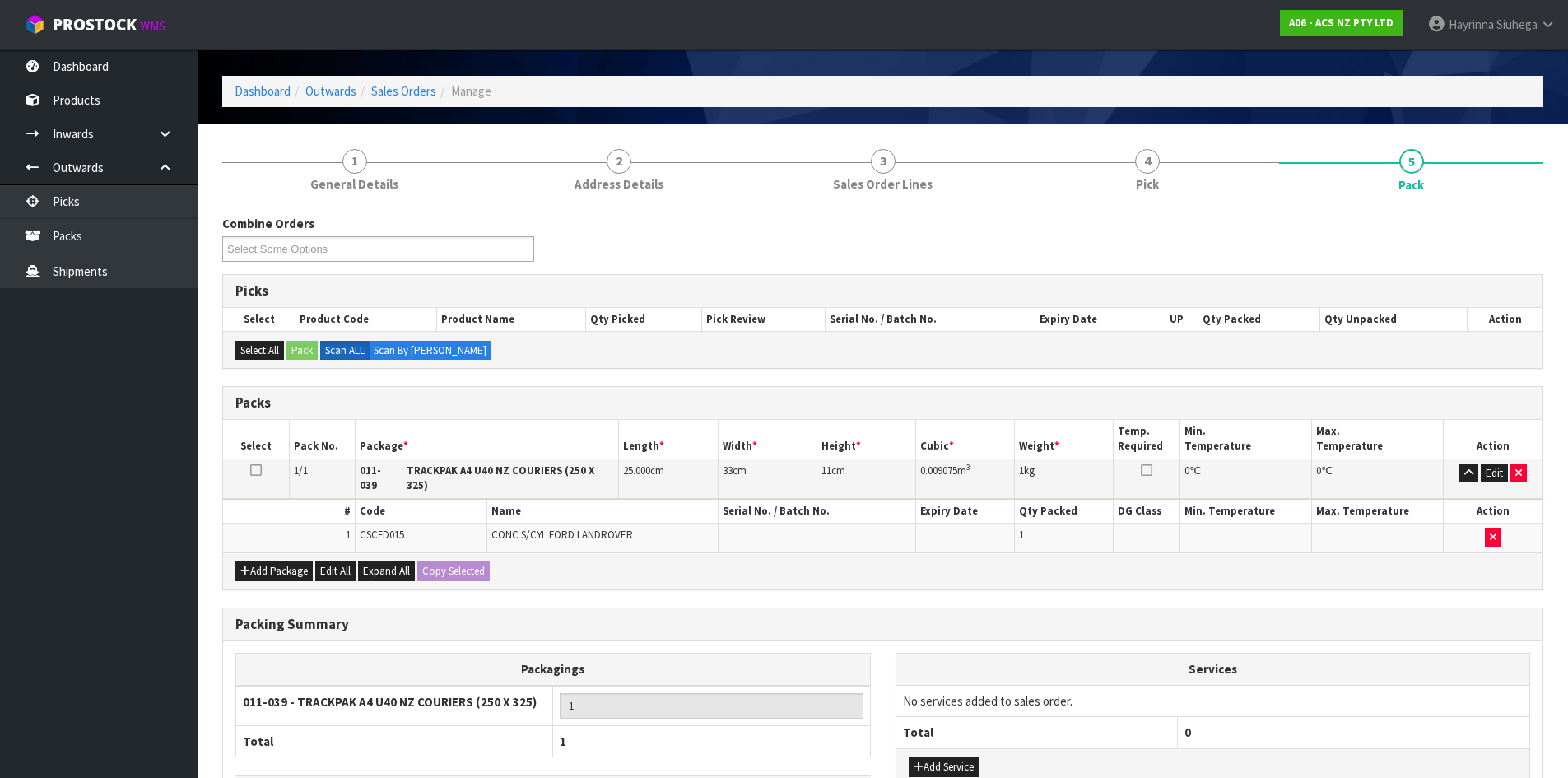
scroll to position [165, 0]
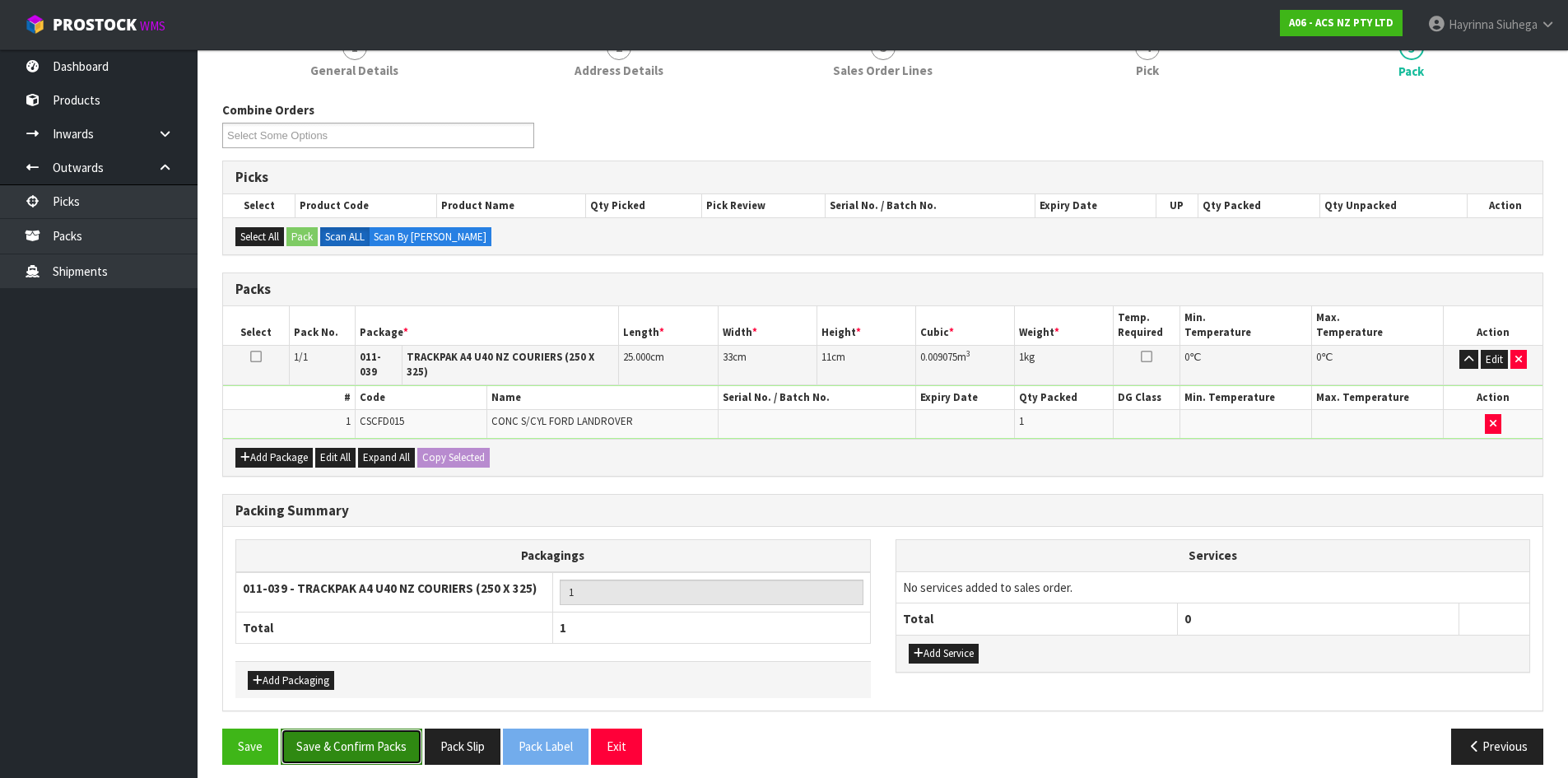
click at [380, 728] on button "Save & Confirm Packs" at bounding box center [351, 746] width 141 height 36
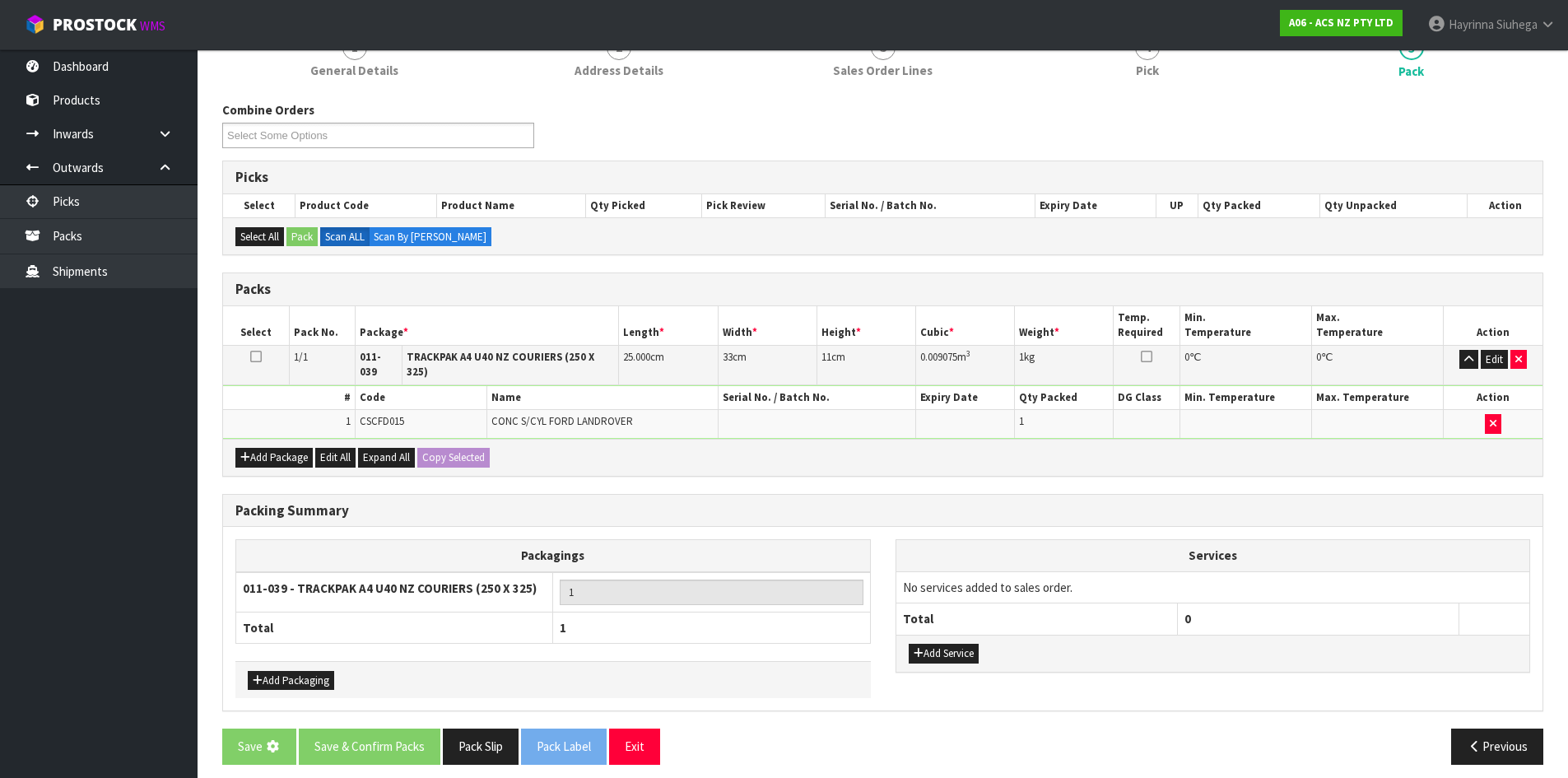
scroll to position [0, 0]
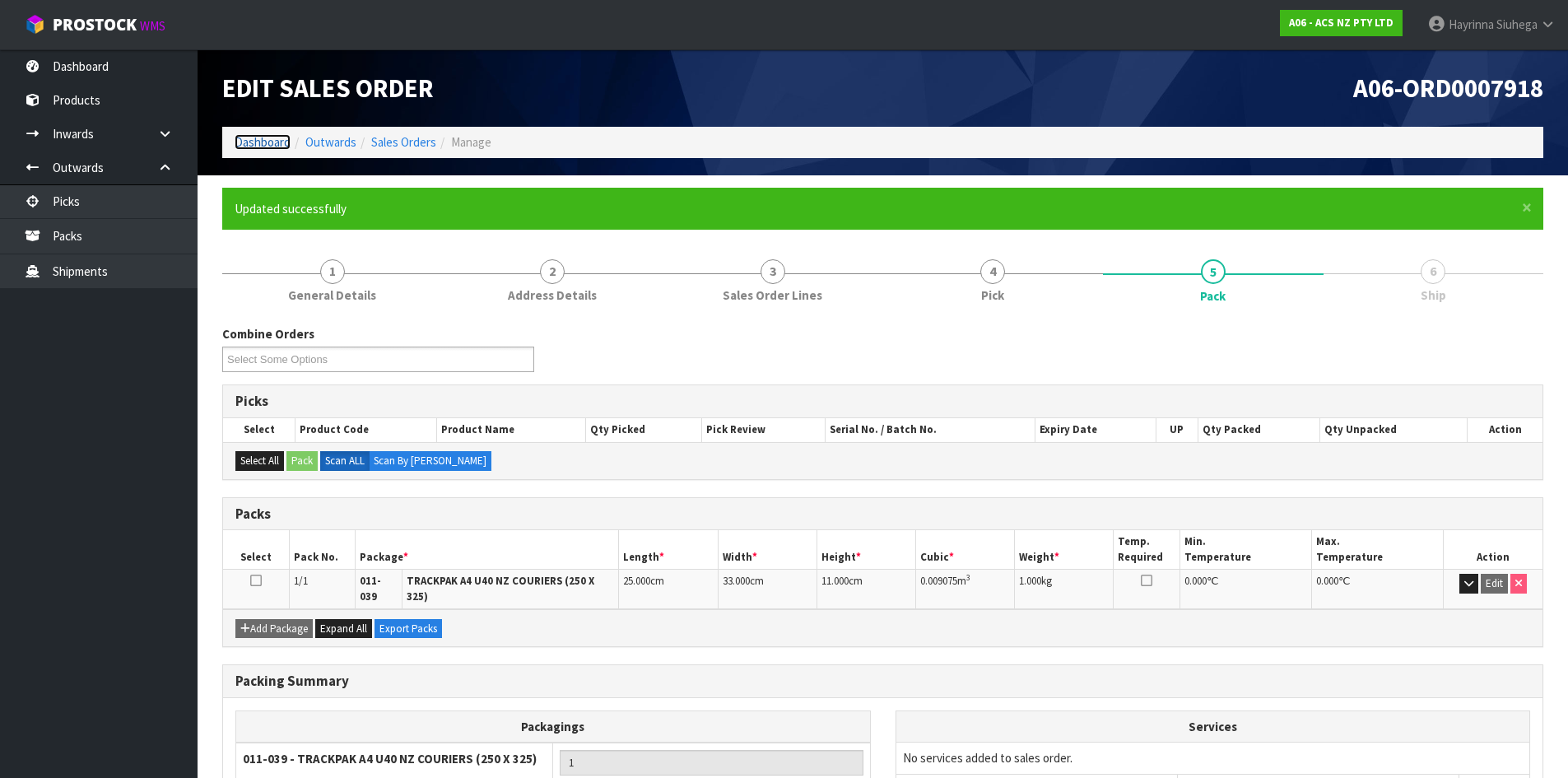
click at [253, 143] on link "Dashboard" at bounding box center [262, 142] width 56 height 15
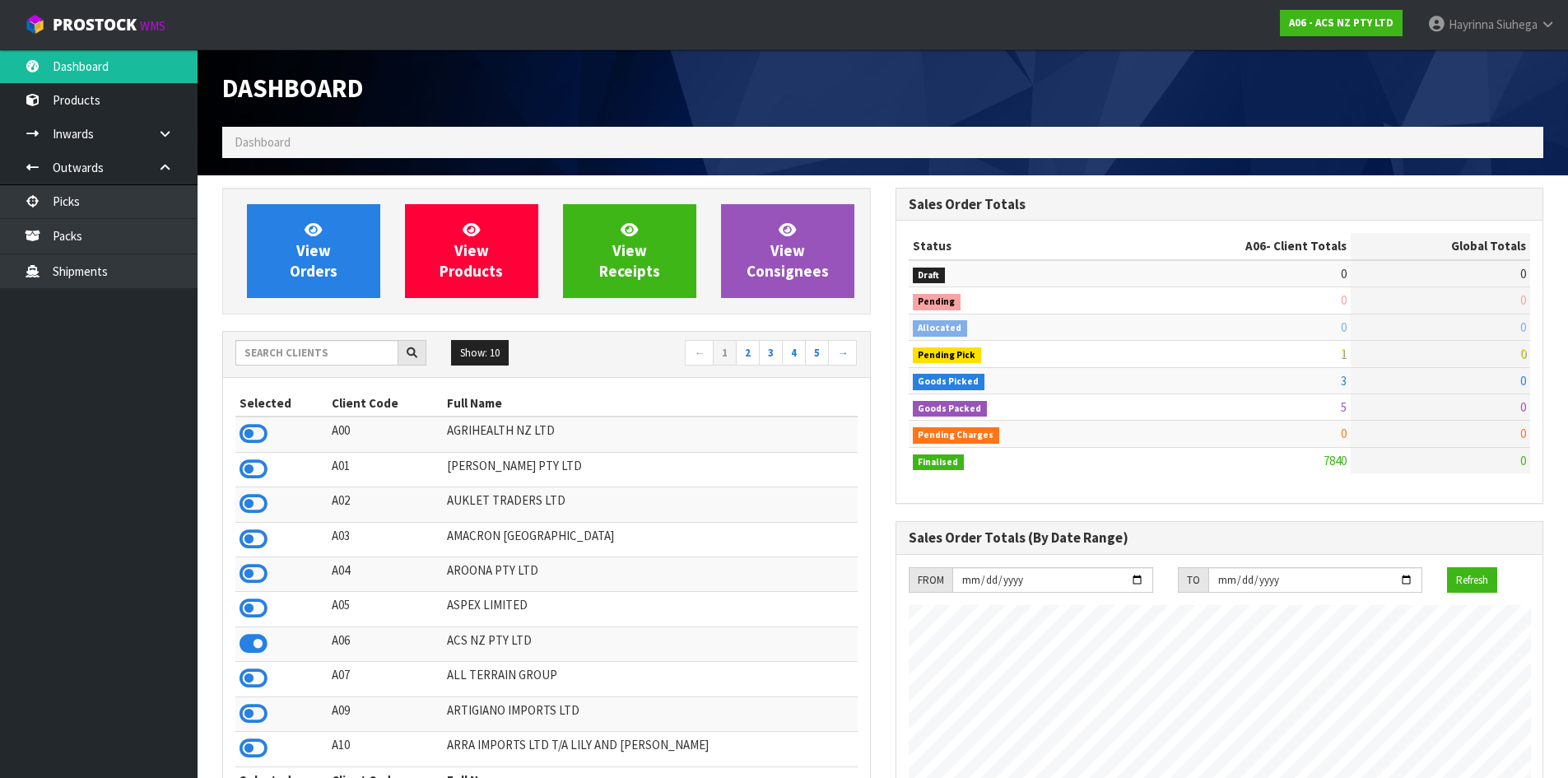
scroll to position [1247, 672]
click at [324, 247] on span "View Orders" at bounding box center [314, 250] width 47 height 62
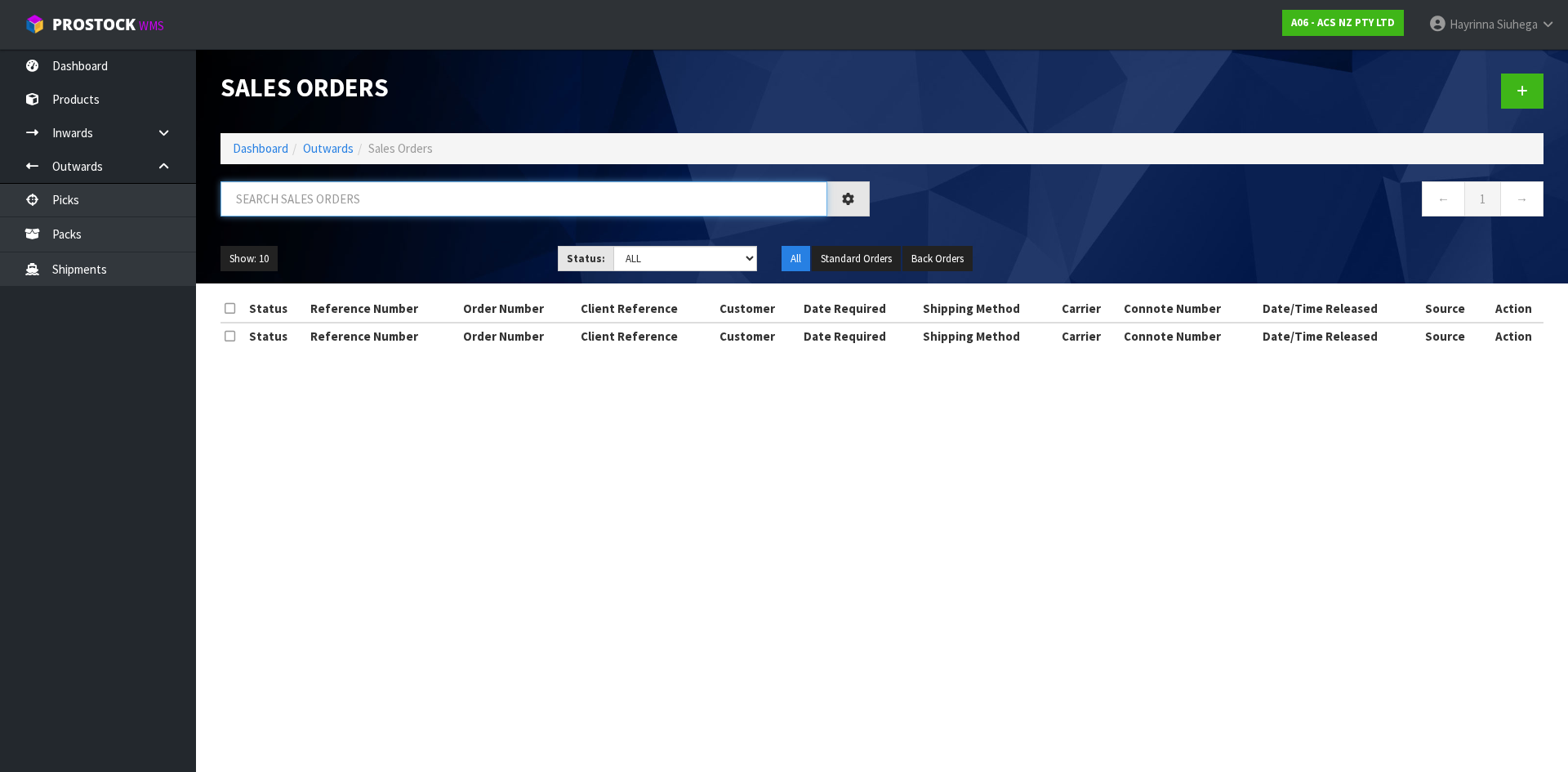
click at [341, 210] on input "text" at bounding box center [524, 199] width 607 height 35
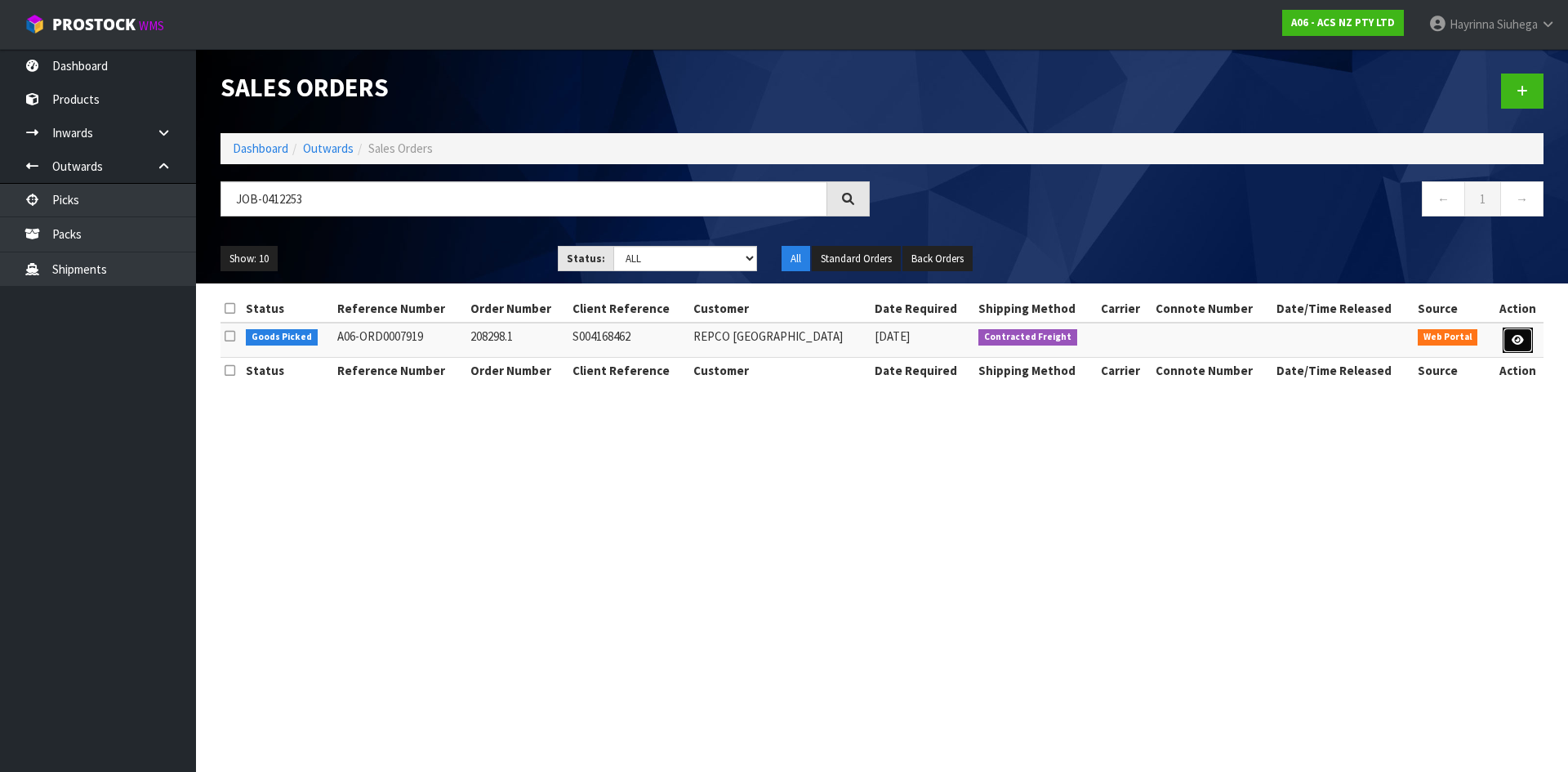
click at [1516, 331] on link at bounding box center [1518, 340] width 30 height 26
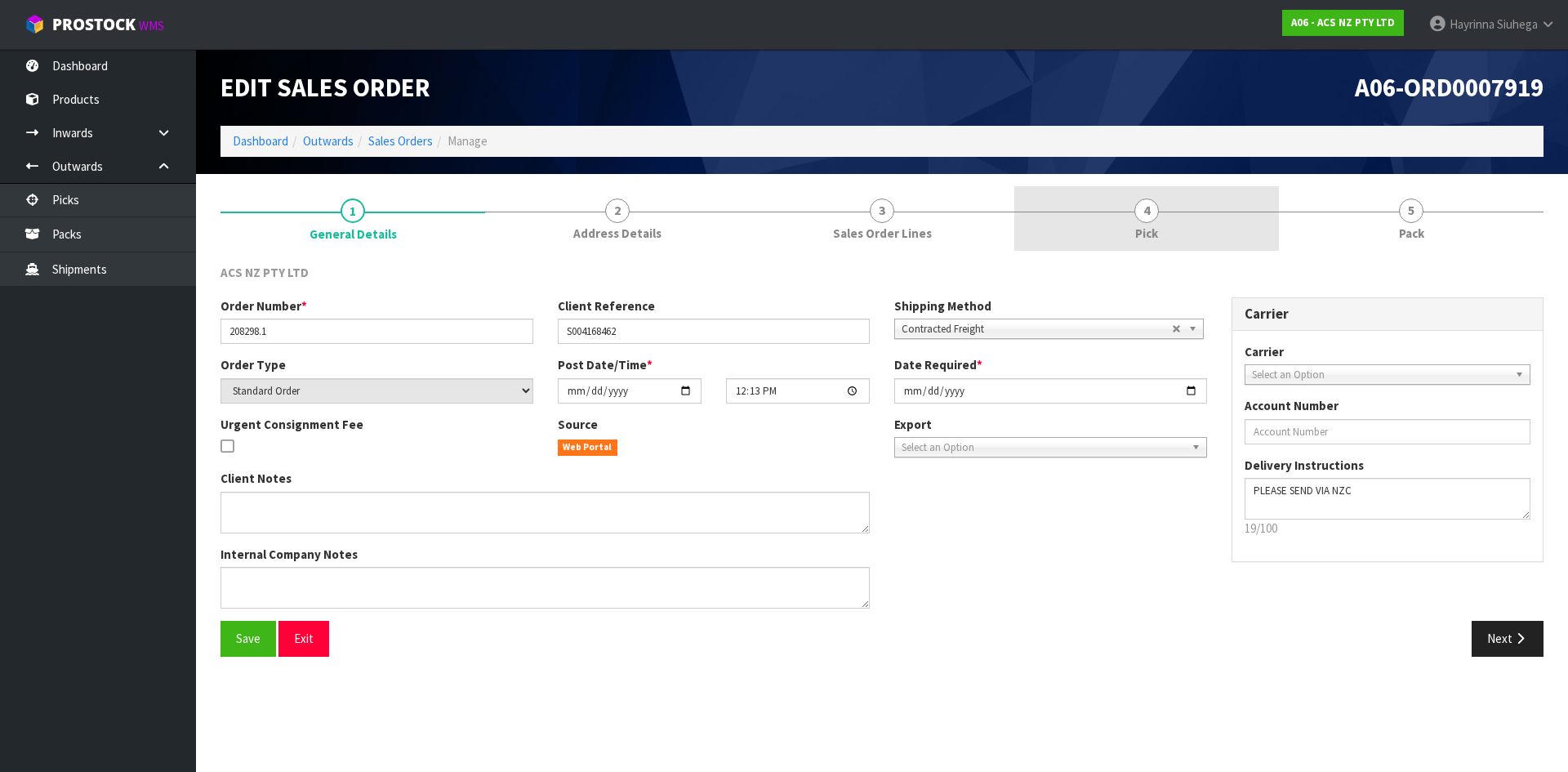
click at [1169, 202] on link "4 Pick" at bounding box center [1146, 218] width 264 height 65
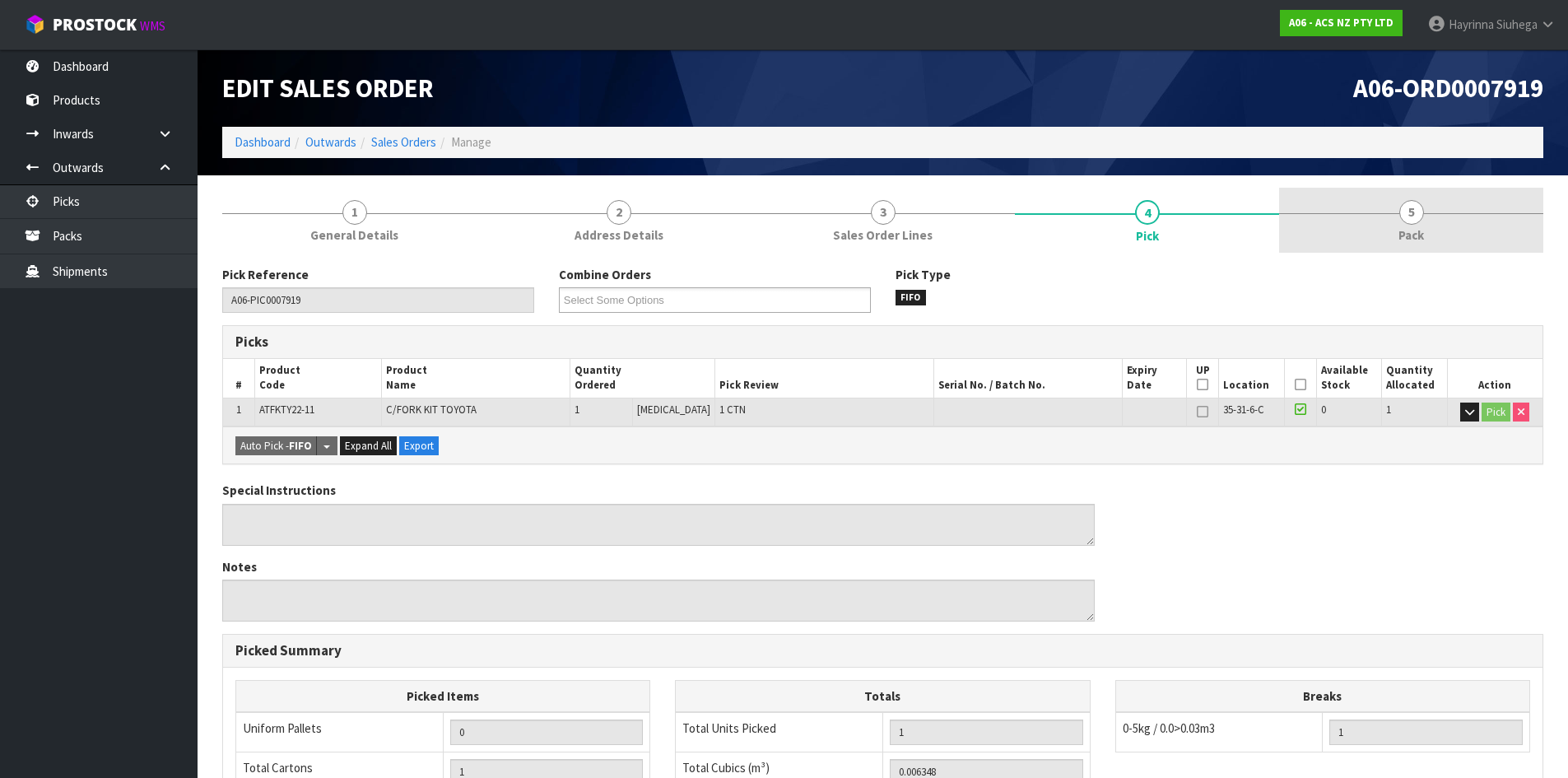
click at [1368, 233] on link "5 Pack" at bounding box center [1412, 220] width 264 height 65
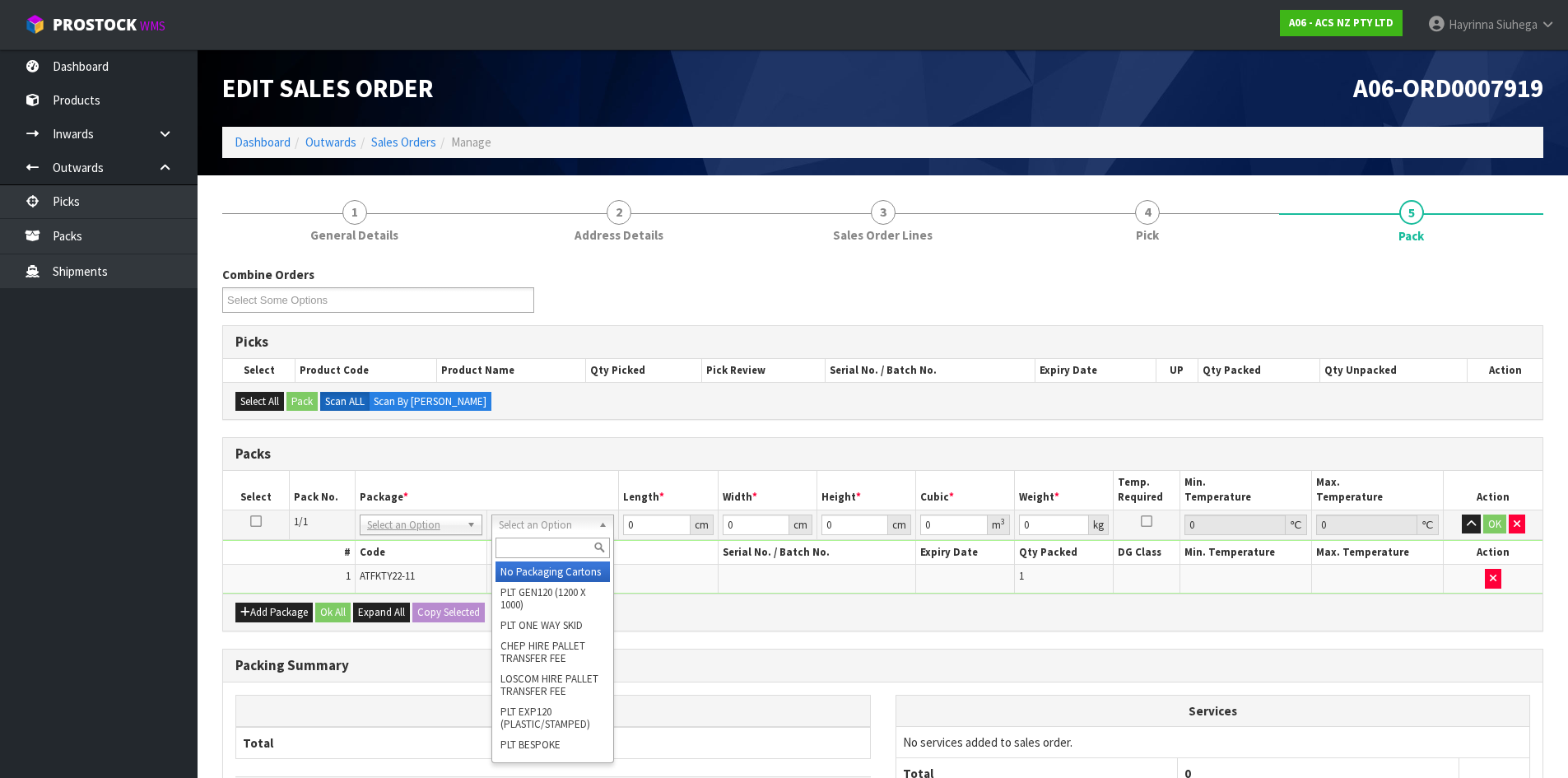
click at [558, 547] on input "text" at bounding box center [552, 548] width 114 height 20
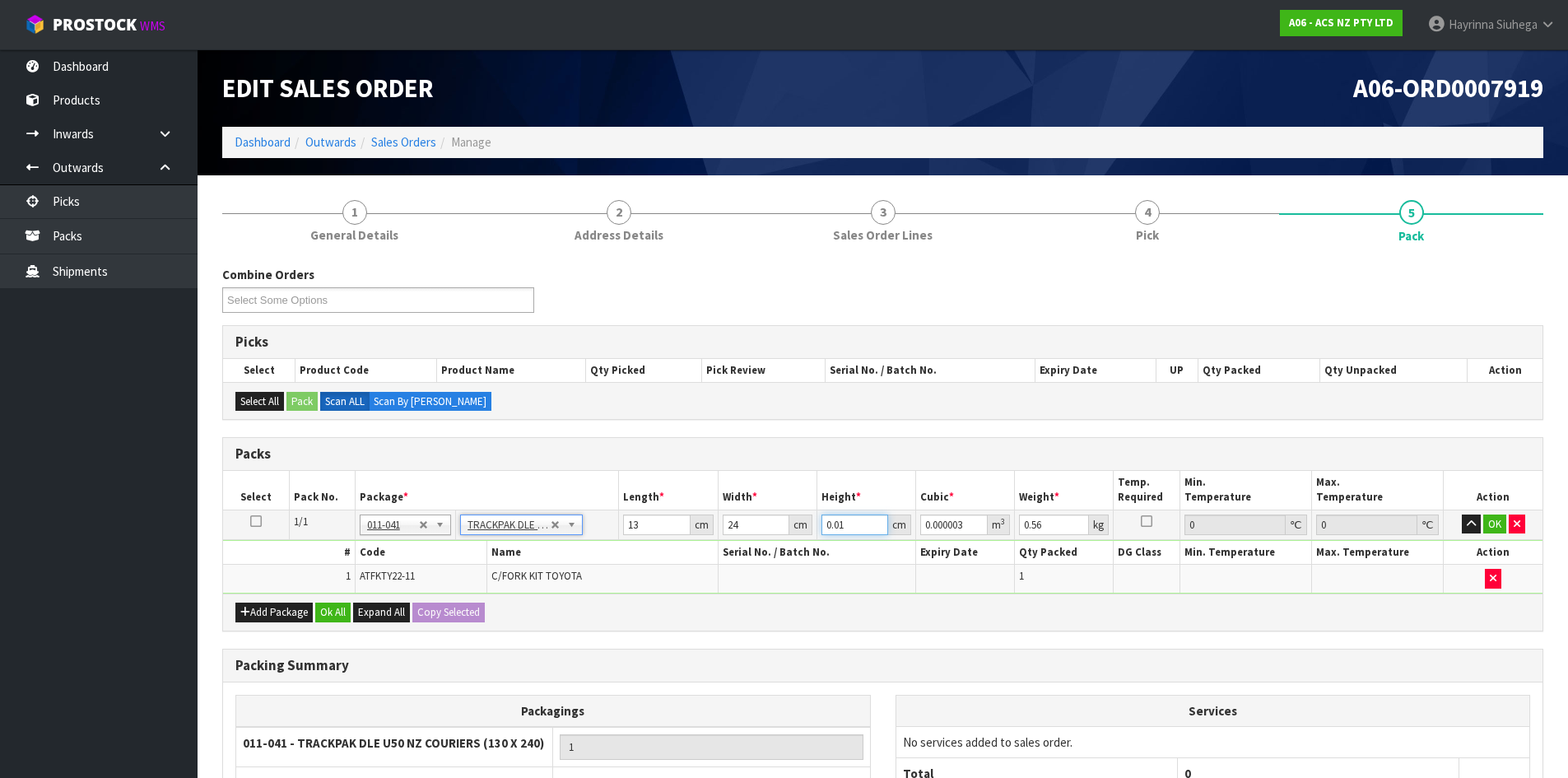
click at [832, 522] on input "0.01" at bounding box center [854, 524] width 67 height 20
click button "OK" at bounding box center [1494, 523] width 23 height 19
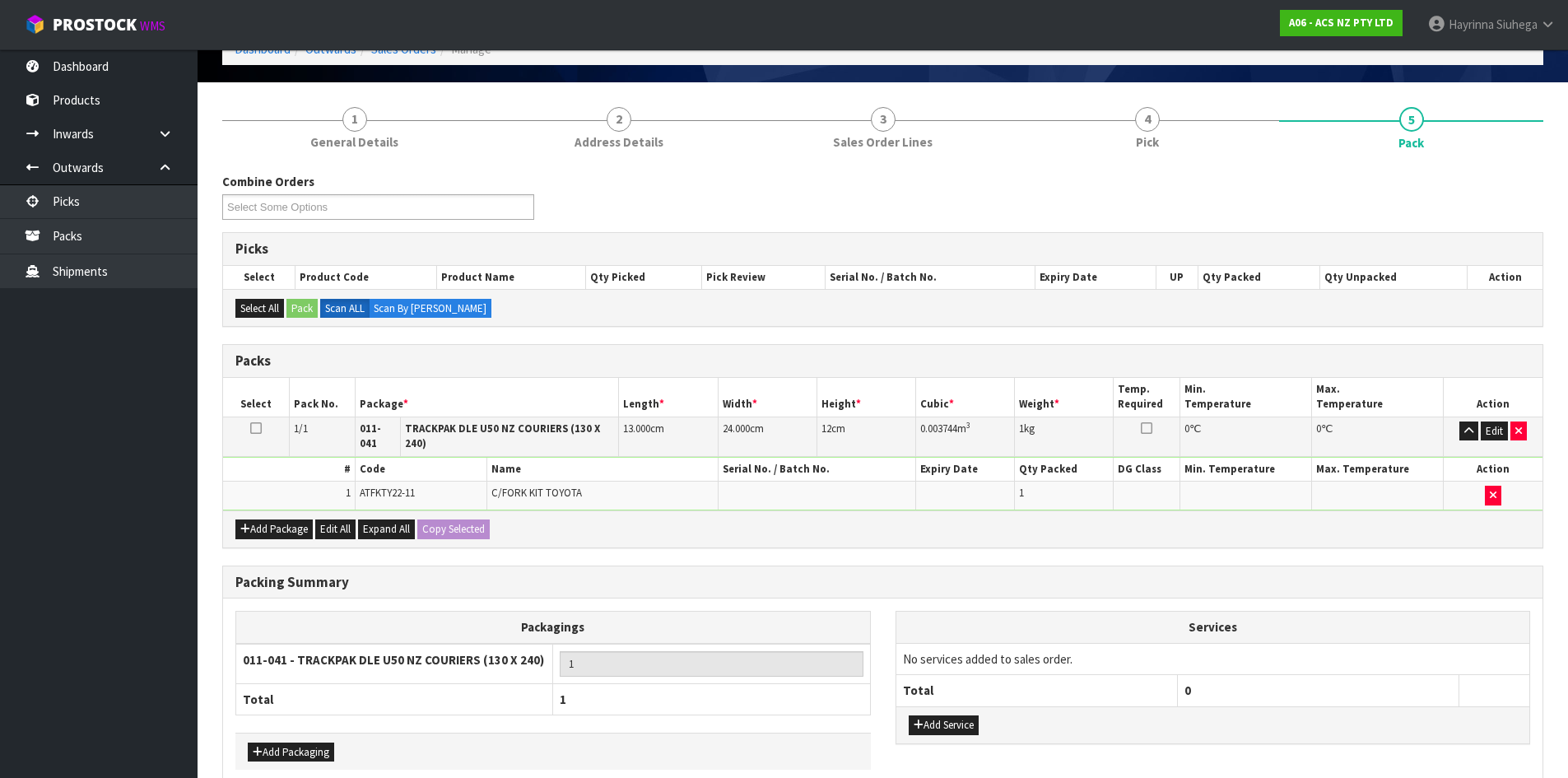
scroll to position [165, 0]
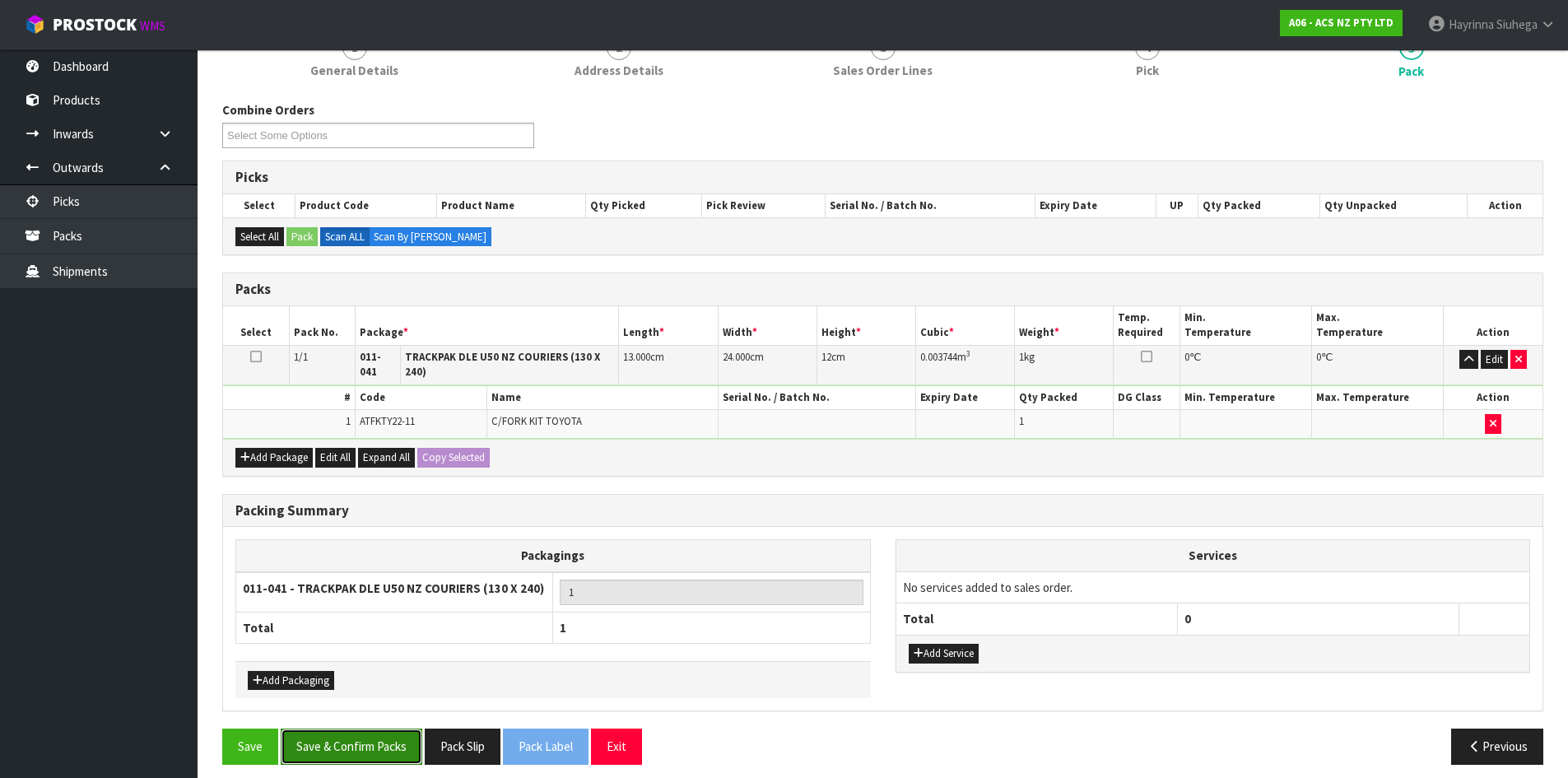
click at [365, 740] on button "Save & Confirm Packs" at bounding box center [351, 746] width 141 height 36
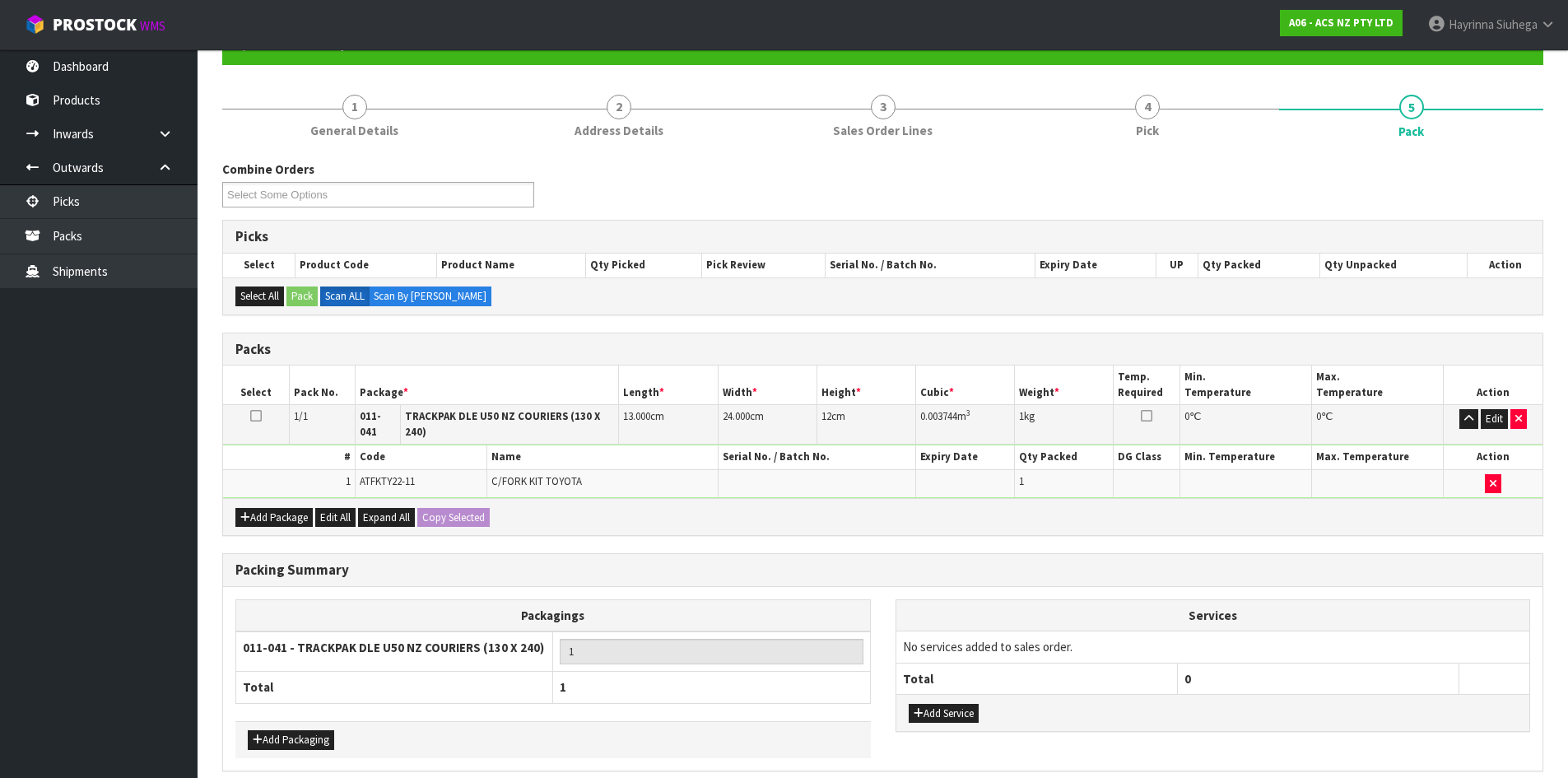
scroll to position [0, 0]
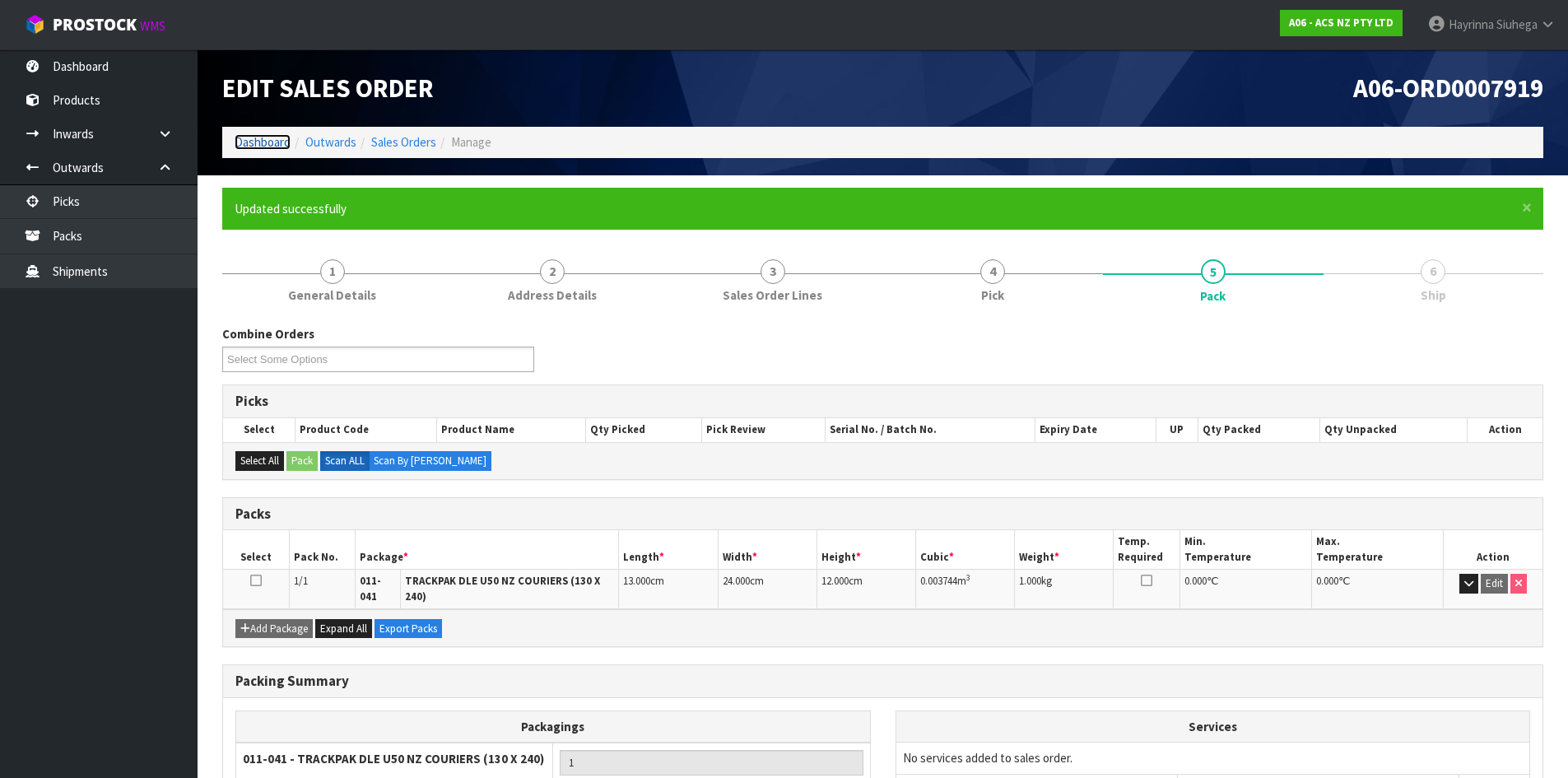
click at [260, 140] on link "Dashboard" at bounding box center [262, 142] width 56 height 15
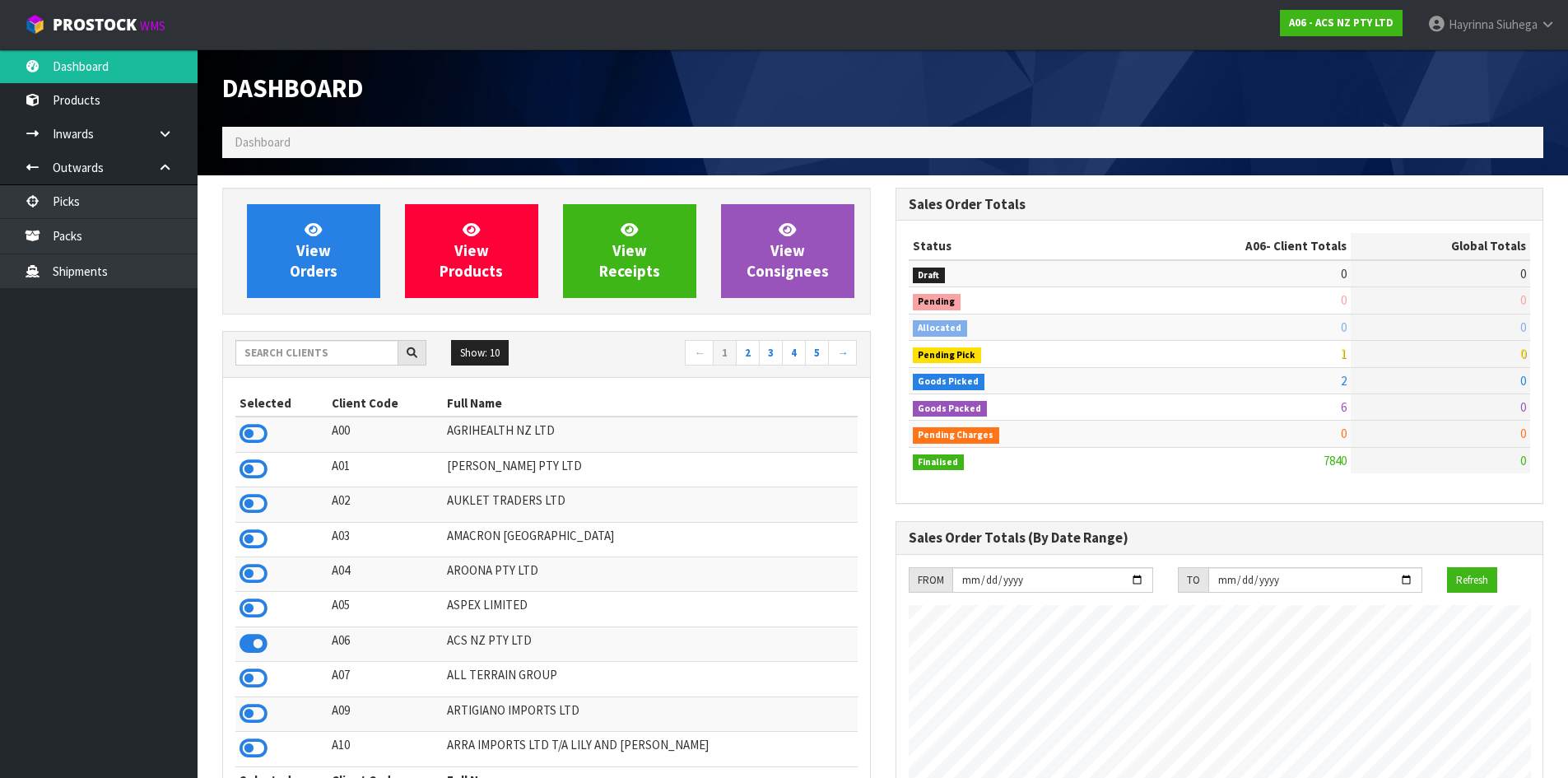
scroll to position [1247, 672]
click at [291, 236] on link "View Orders" at bounding box center [314, 250] width 134 height 94
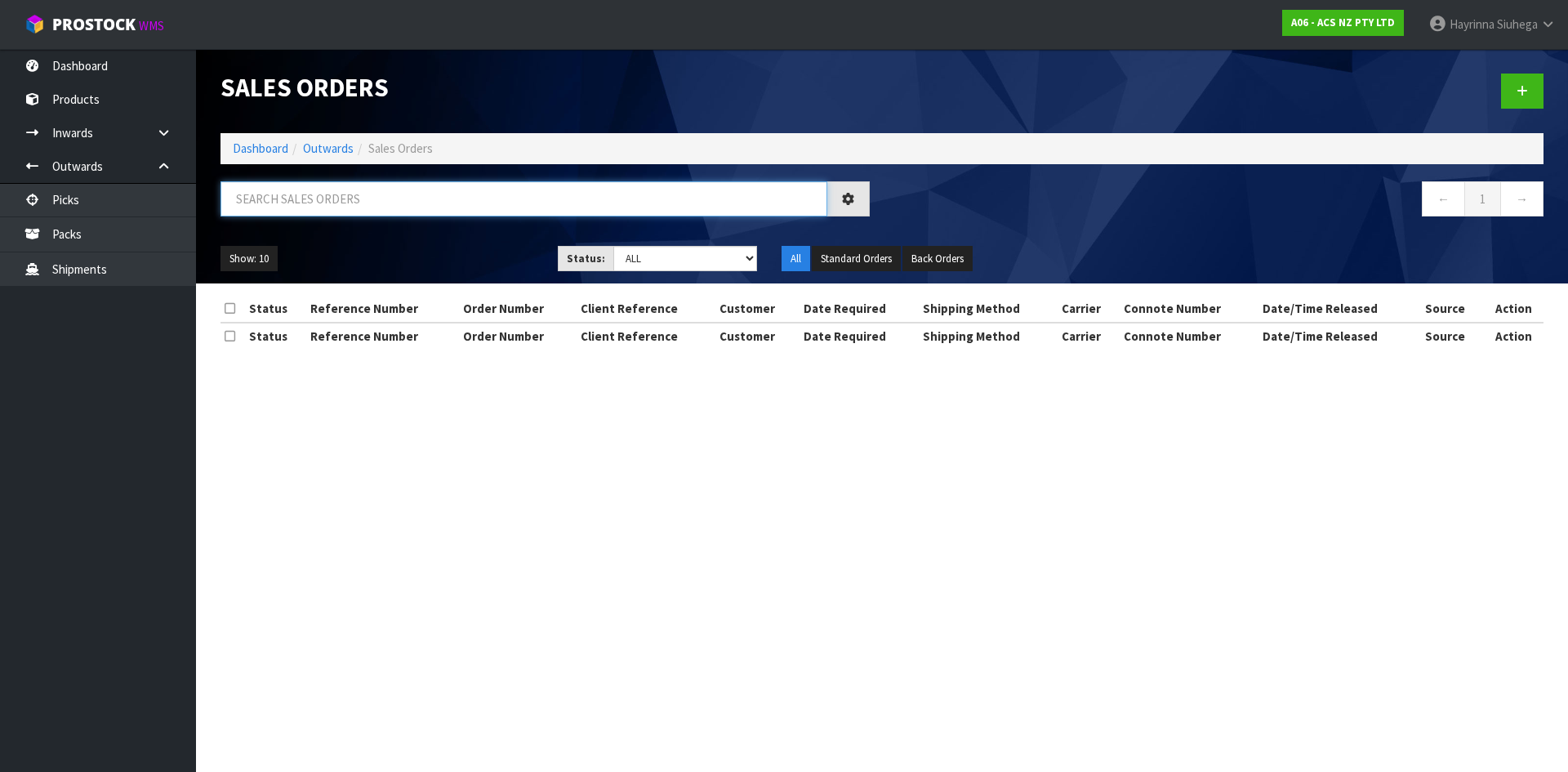
click at [349, 211] on input "text" at bounding box center [524, 199] width 607 height 35
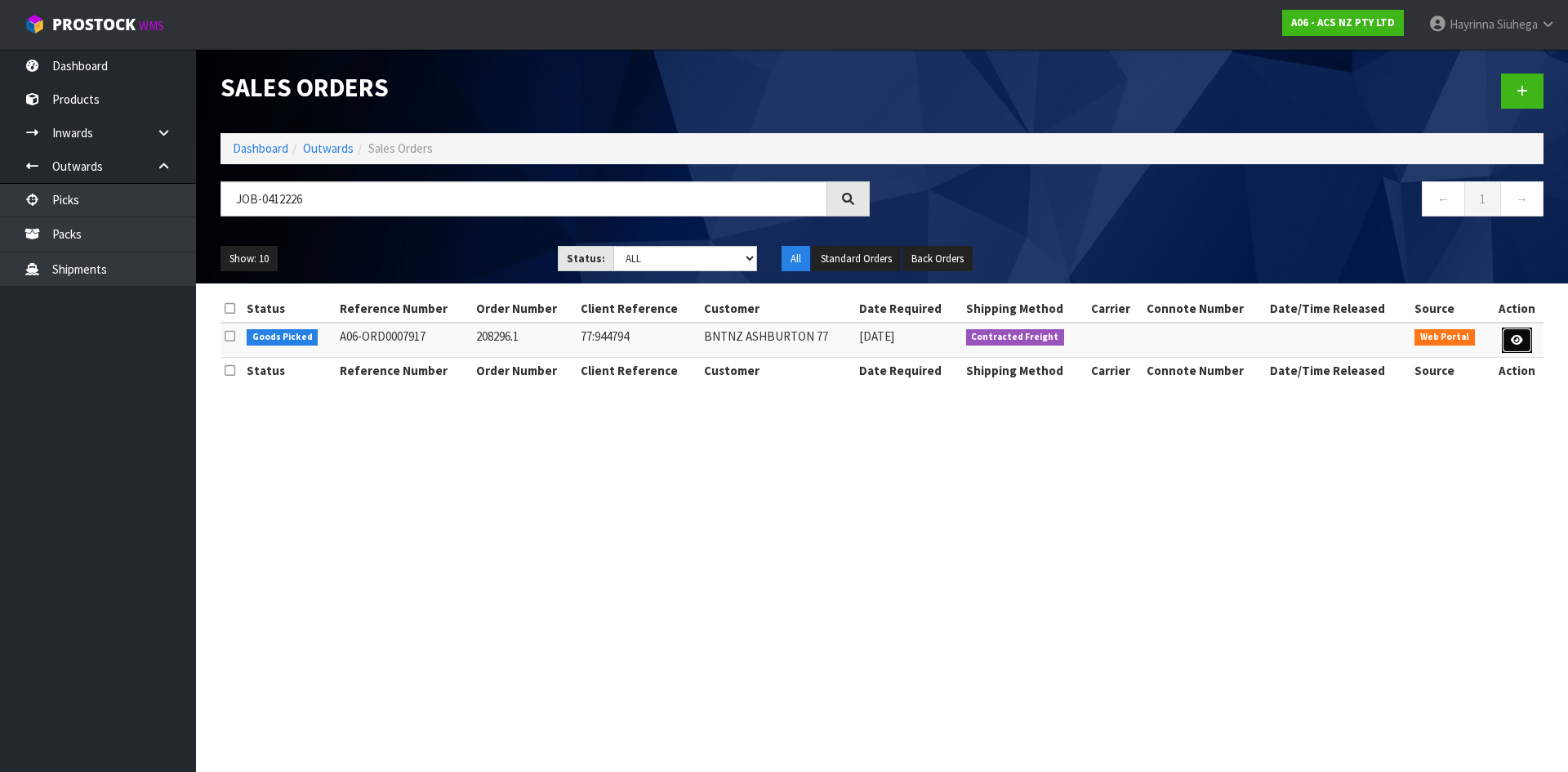
click at [1522, 330] on link at bounding box center [1517, 340] width 30 height 26
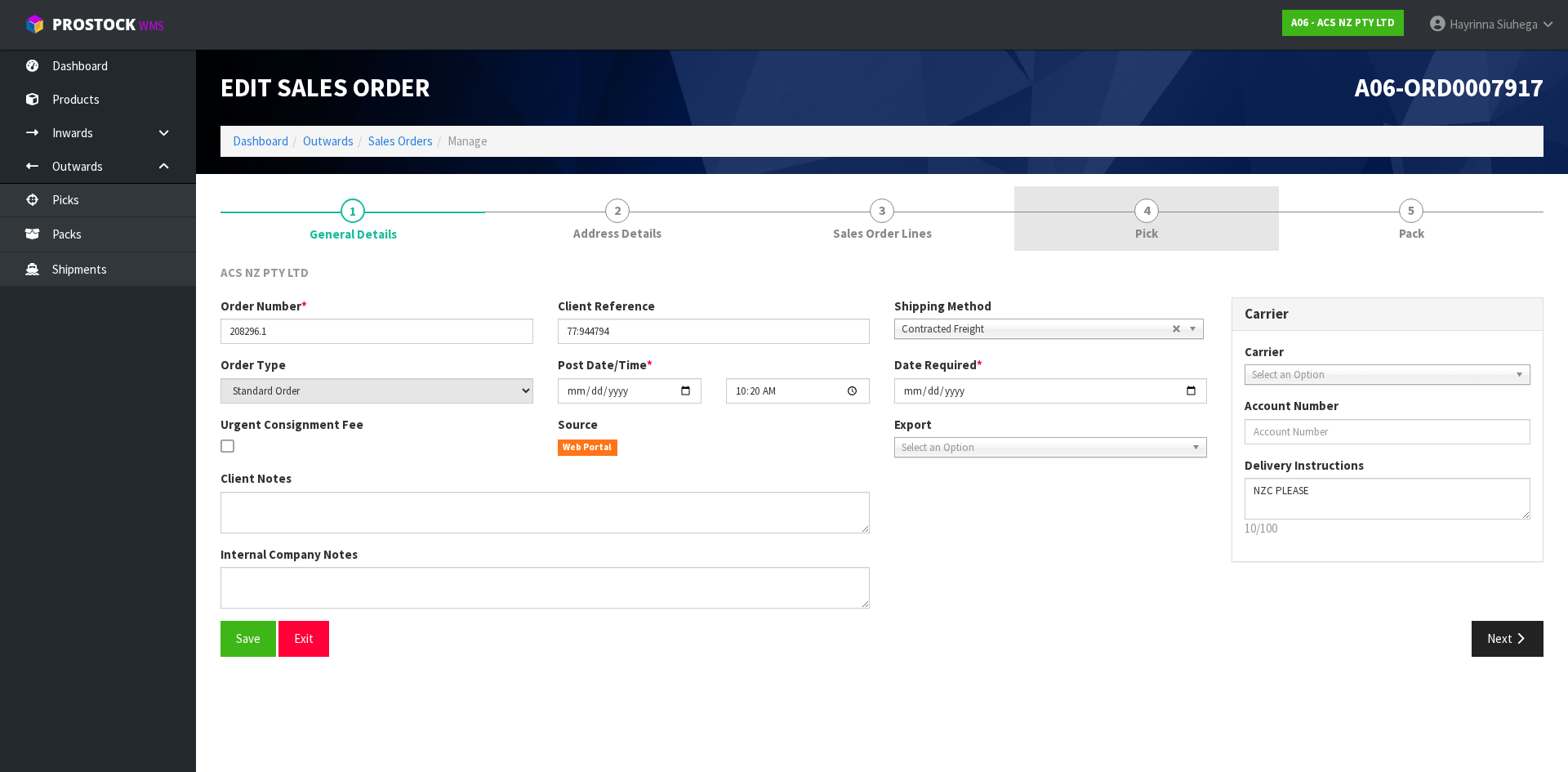
click at [1240, 227] on link "4 Pick" at bounding box center [1146, 218] width 264 height 65
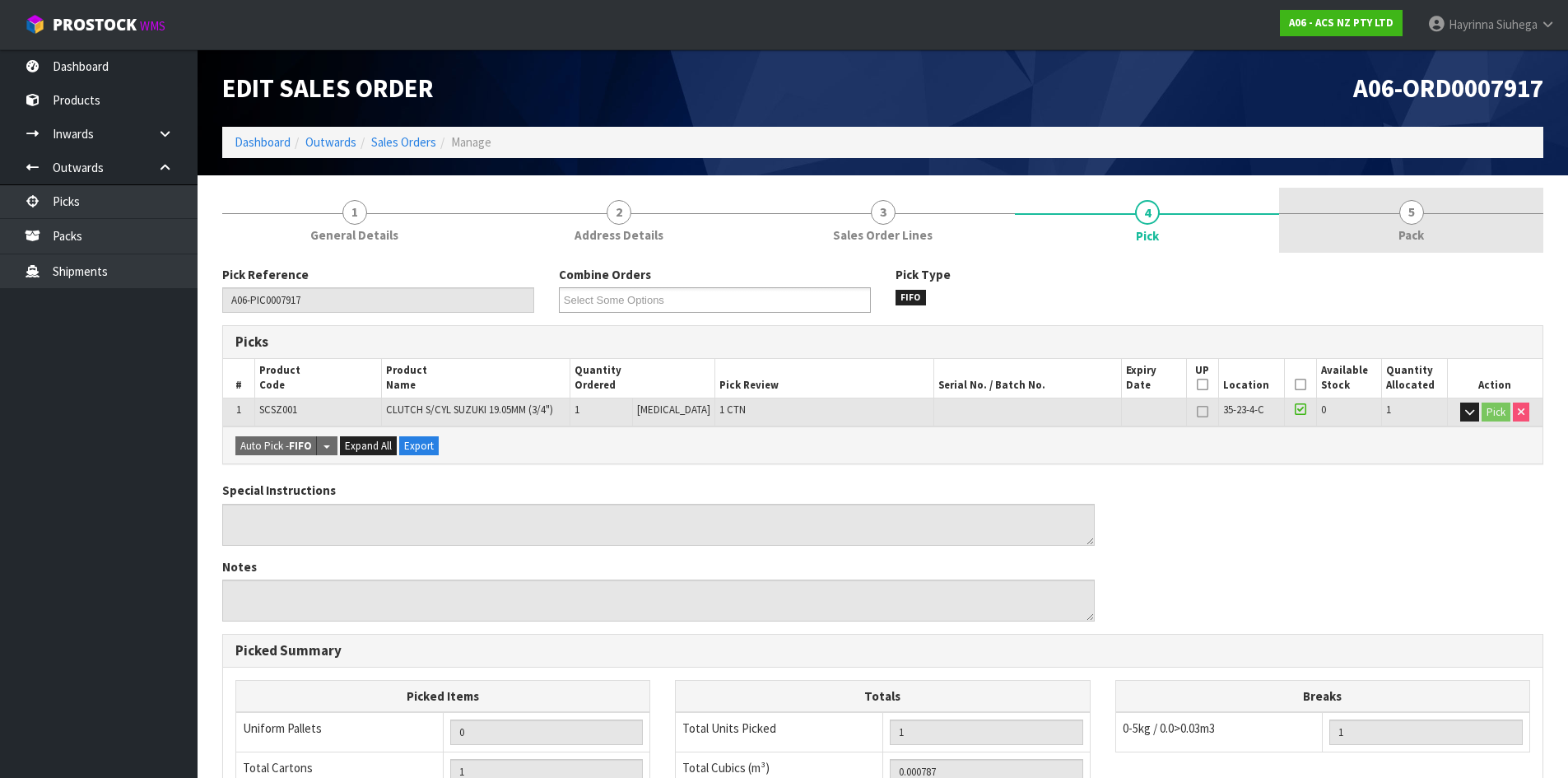
click at [1351, 216] on link "5 Pack" at bounding box center [1412, 220] width 264 height 65
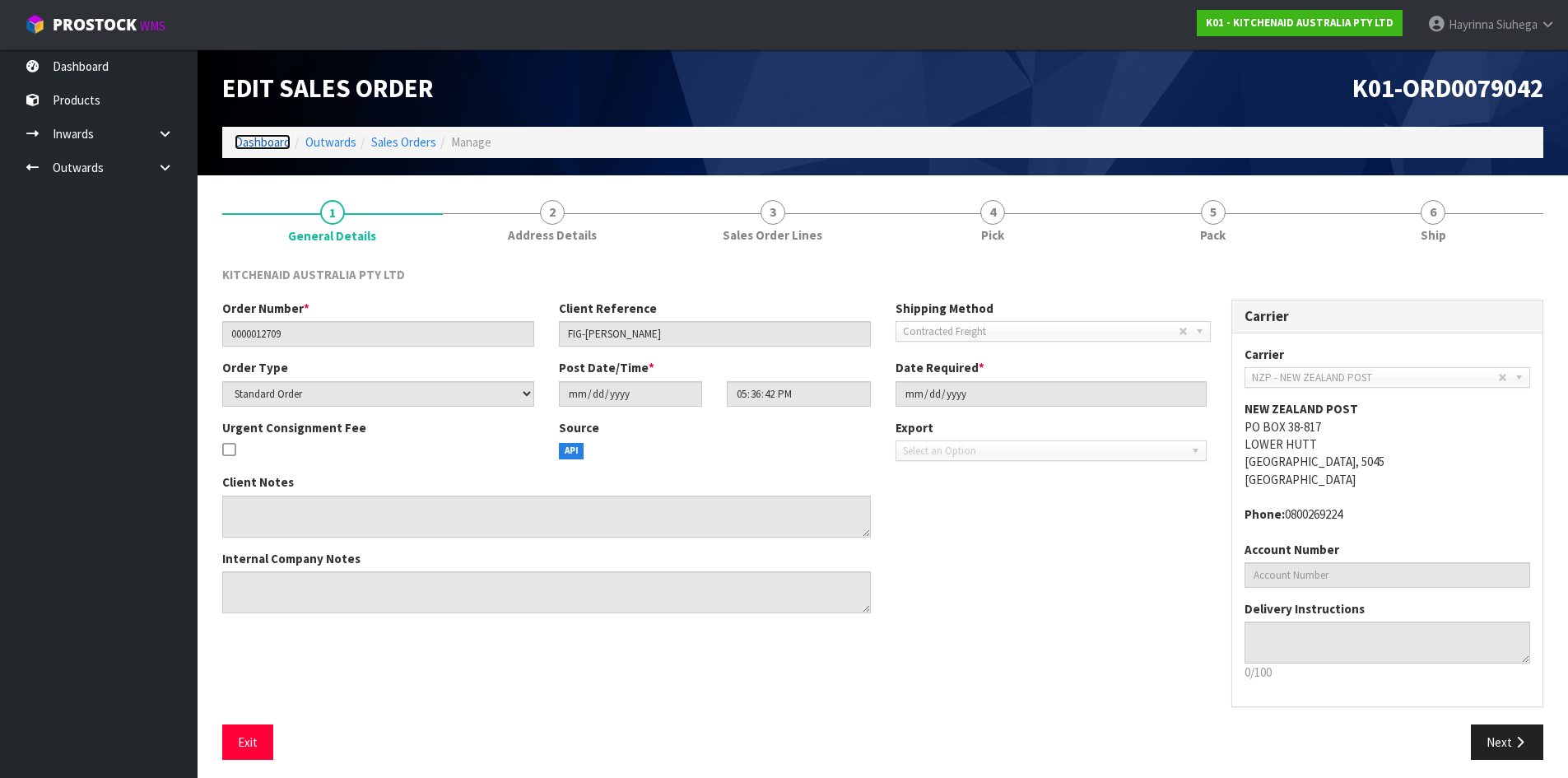
click at [269, 143] on link "Dashboard" at bounding box center [262, 142] width 56 height 15
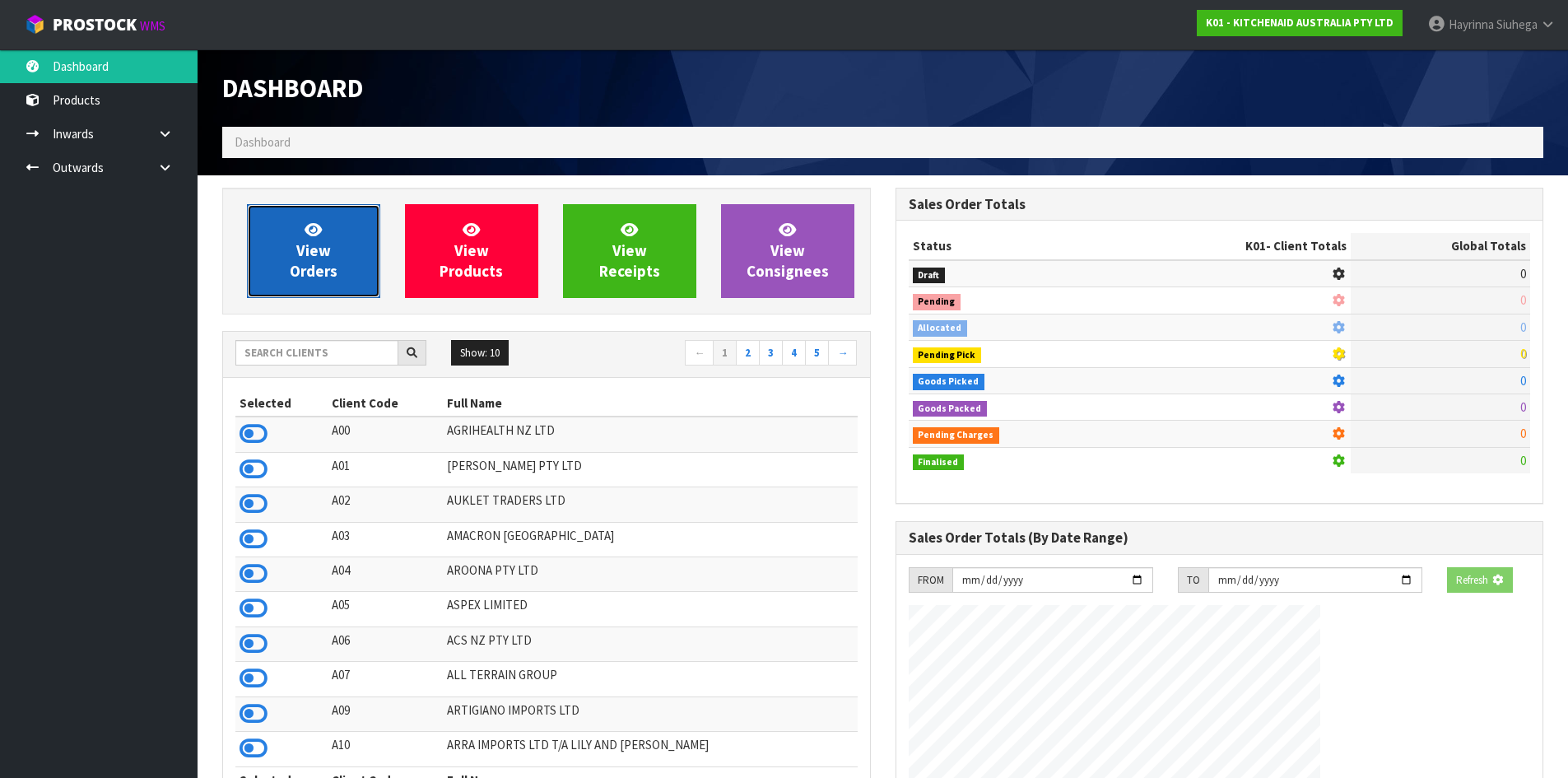
click at [304, 231] on icon at bounding box center [313, 229] width 17 height 15
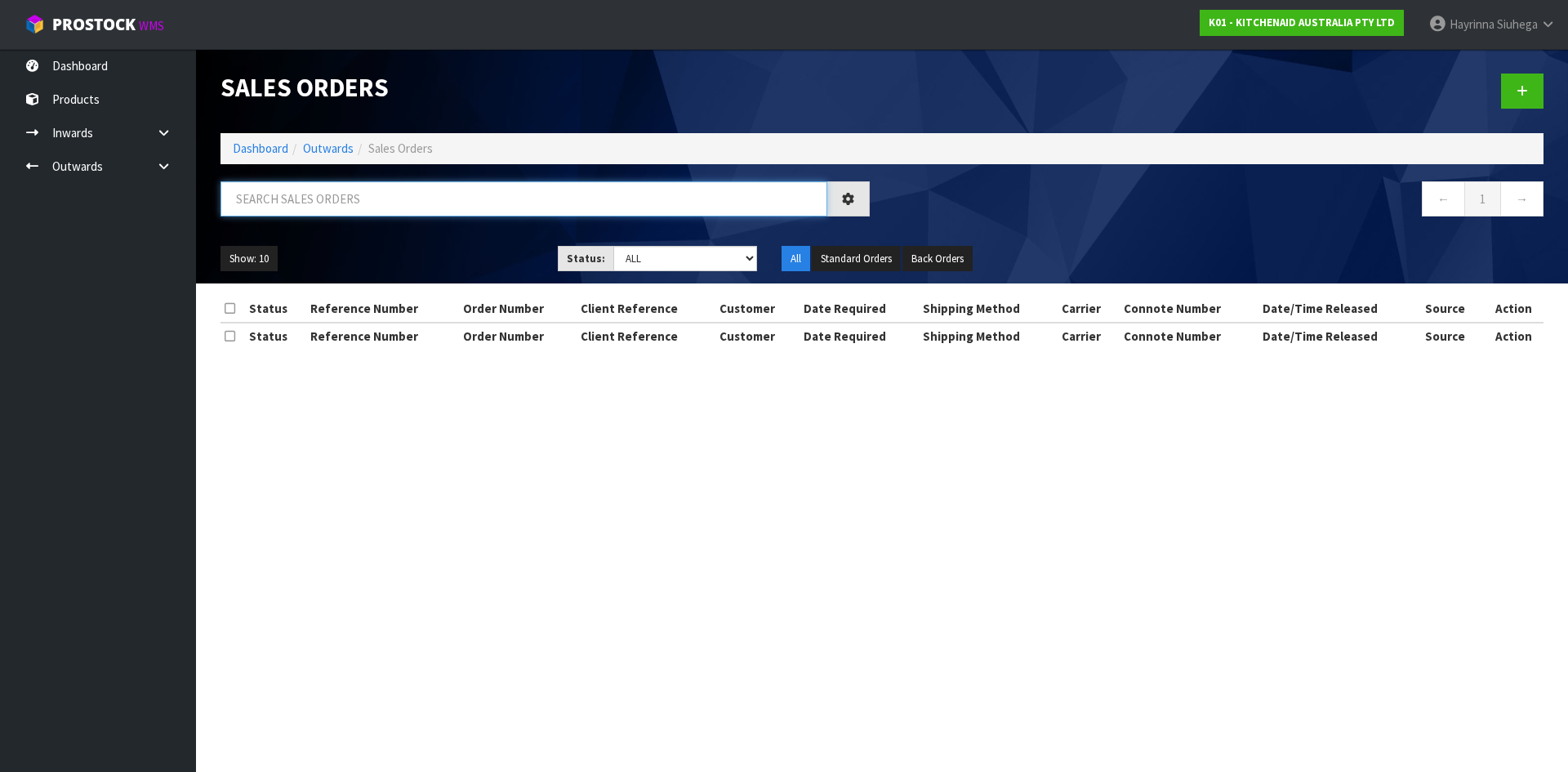
click at [306, 200] on input "text" at bounding box center [524, 199] width 607 height 35
paste input "[PERSON_NAME]"
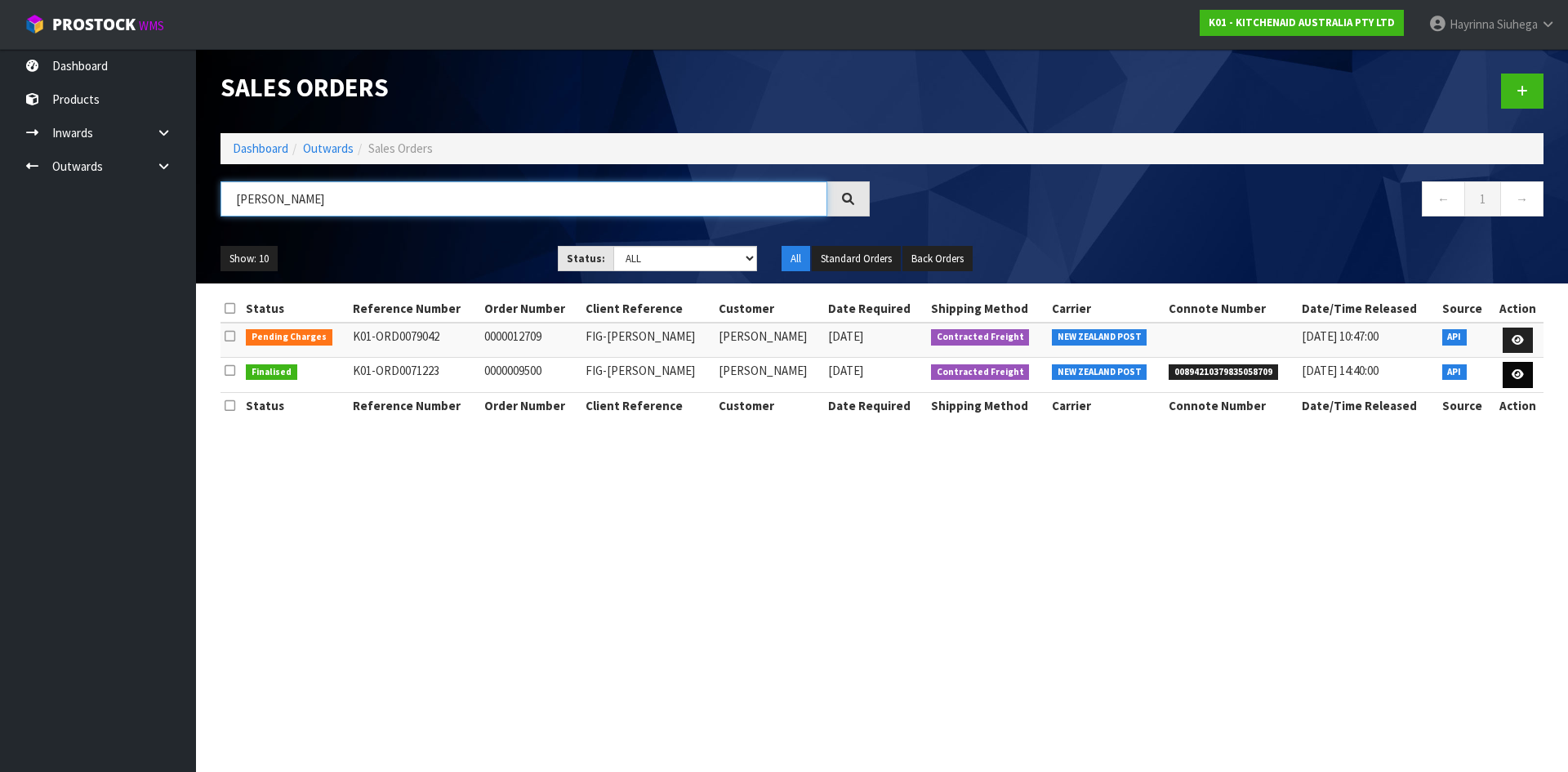
type input "[PERSON_NAME]"
click at [1512, 375] on icon at bounding box center [1518, 374] width 13 height 11
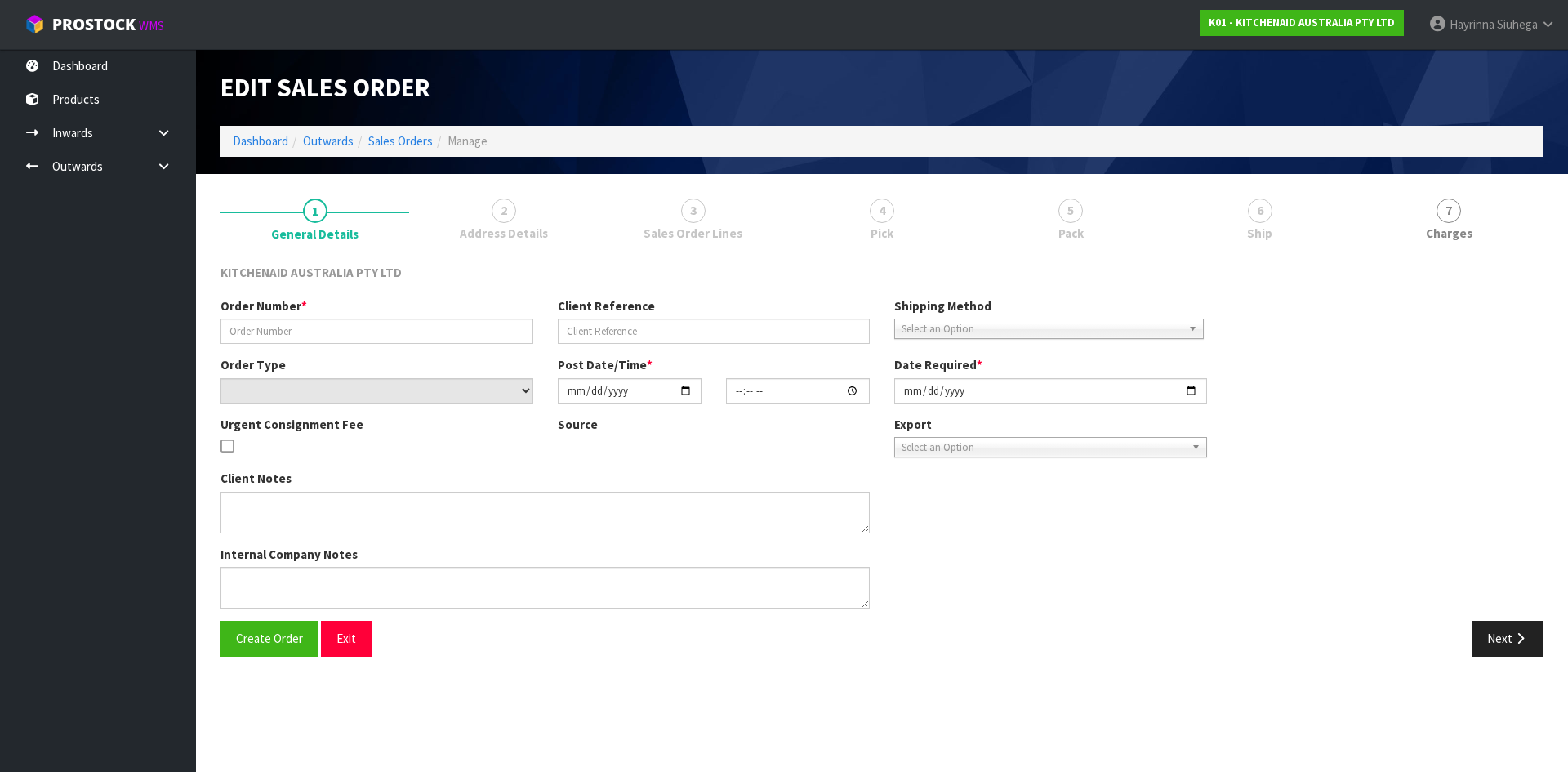
type input "0000009500"
type input "FIG-[PERSON_NAME]"
select select "number:0"
type input "[DATE]"
type input "18:30:57.000"
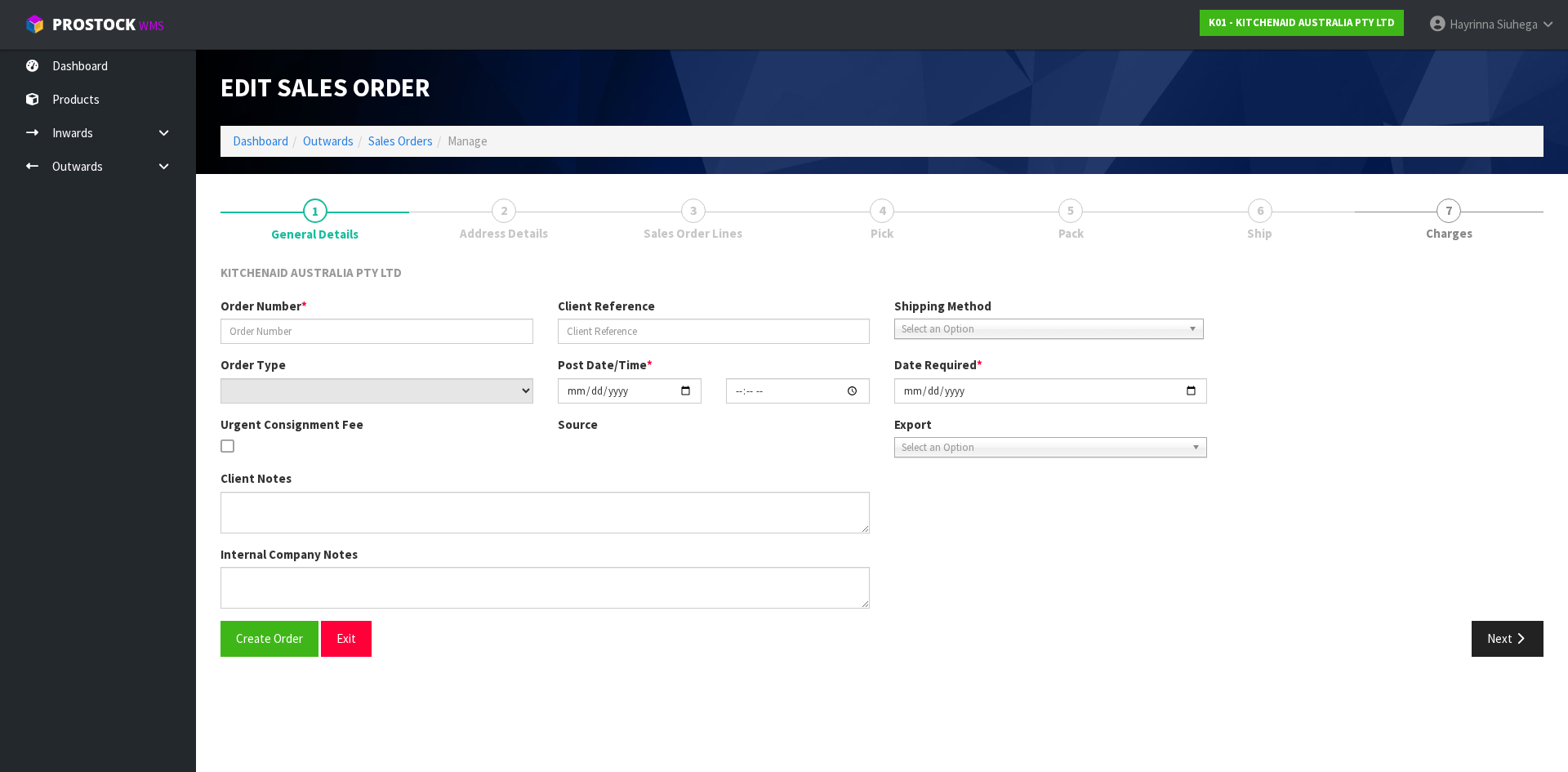
type input "[DATE]"
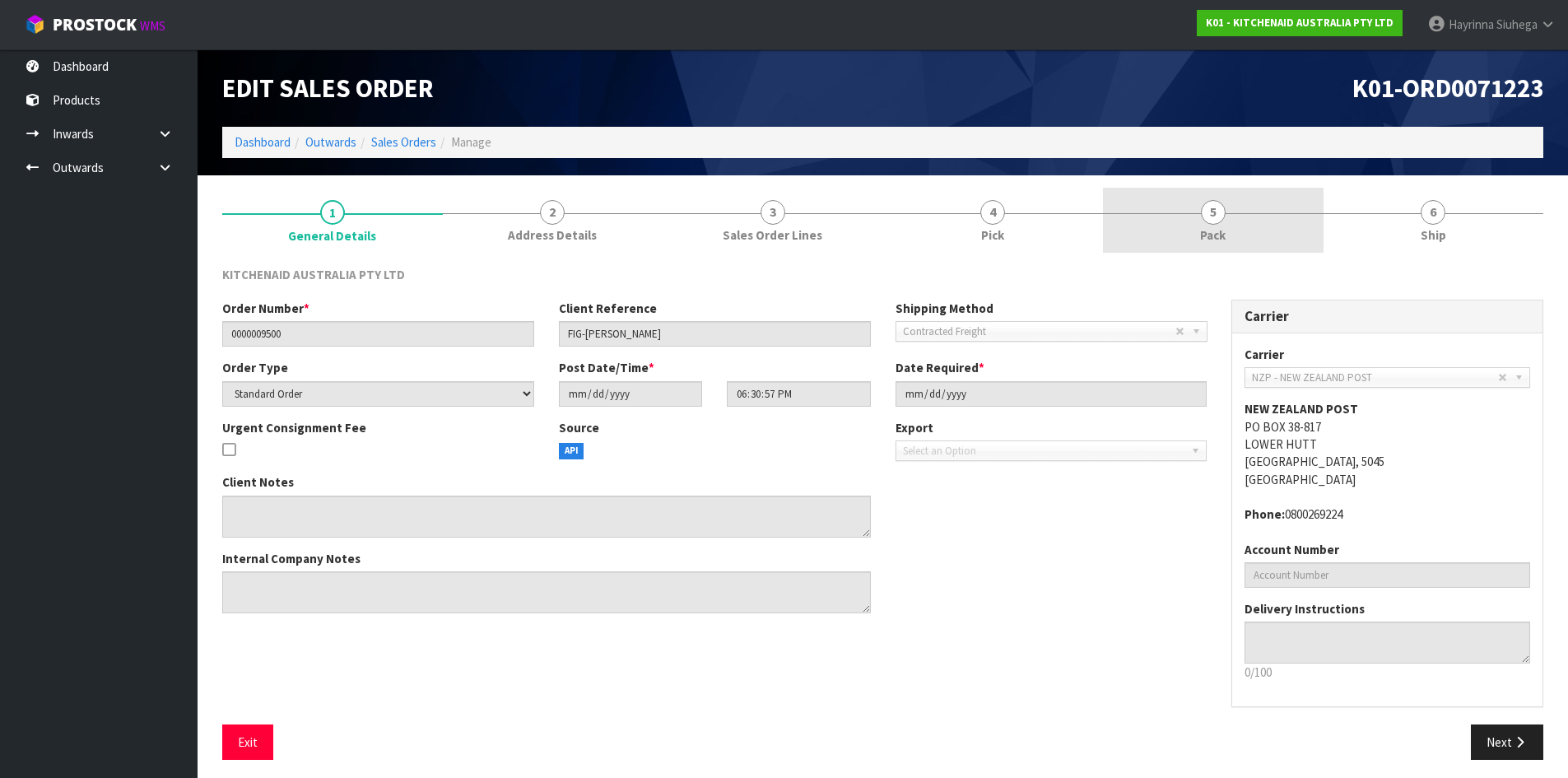
click at [1247, 211] on link "5 Pack" at bounding box center [1213, 220] width 221 height 65
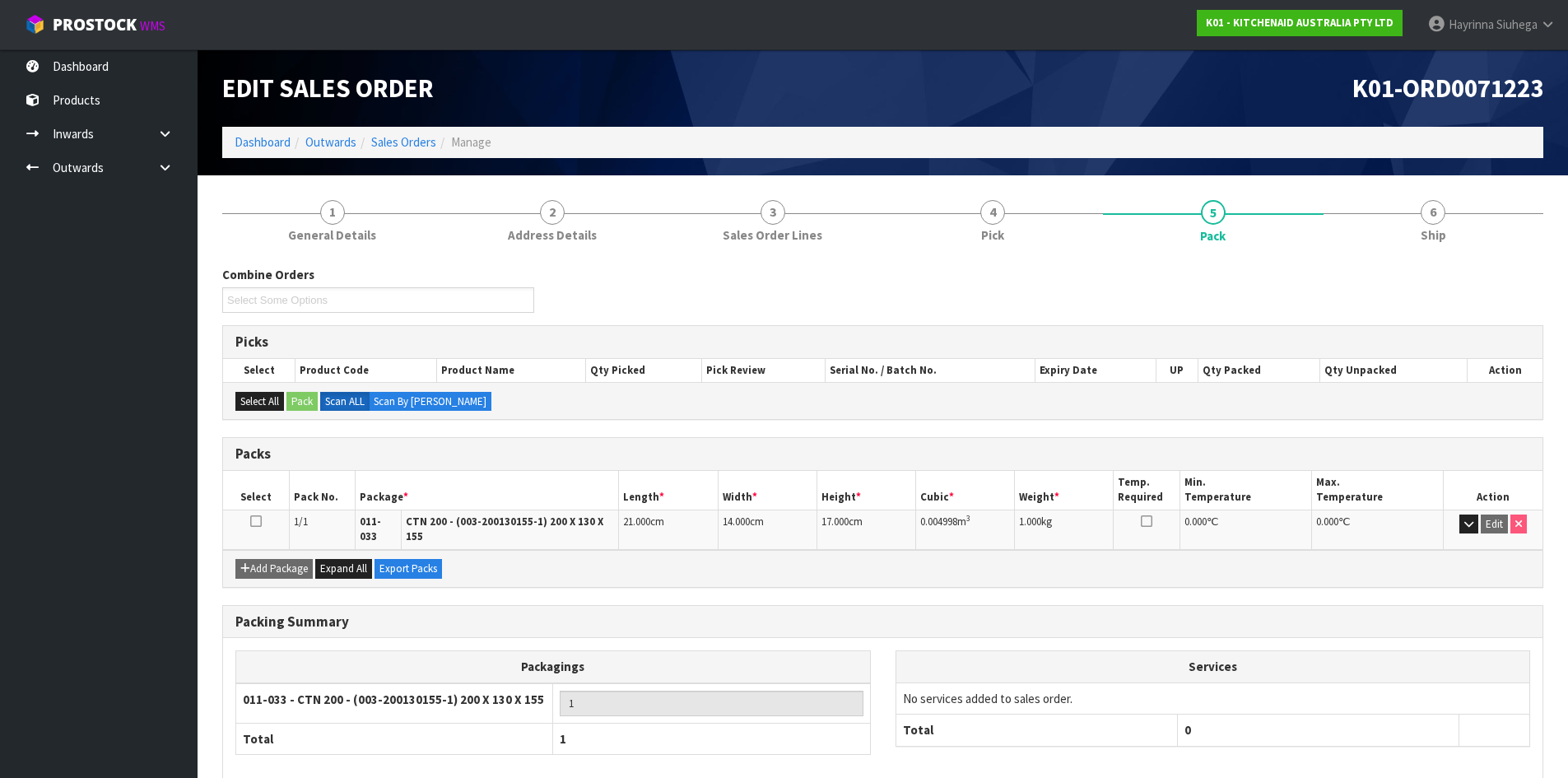
drag, startPoint x: 1428, startPoint y: 204, endPoint x: 1244, endPoint y: 343, distance: 230.6
click at [1428, 204] on span "6" at bounding box center [1433, 212] width 25 height 25
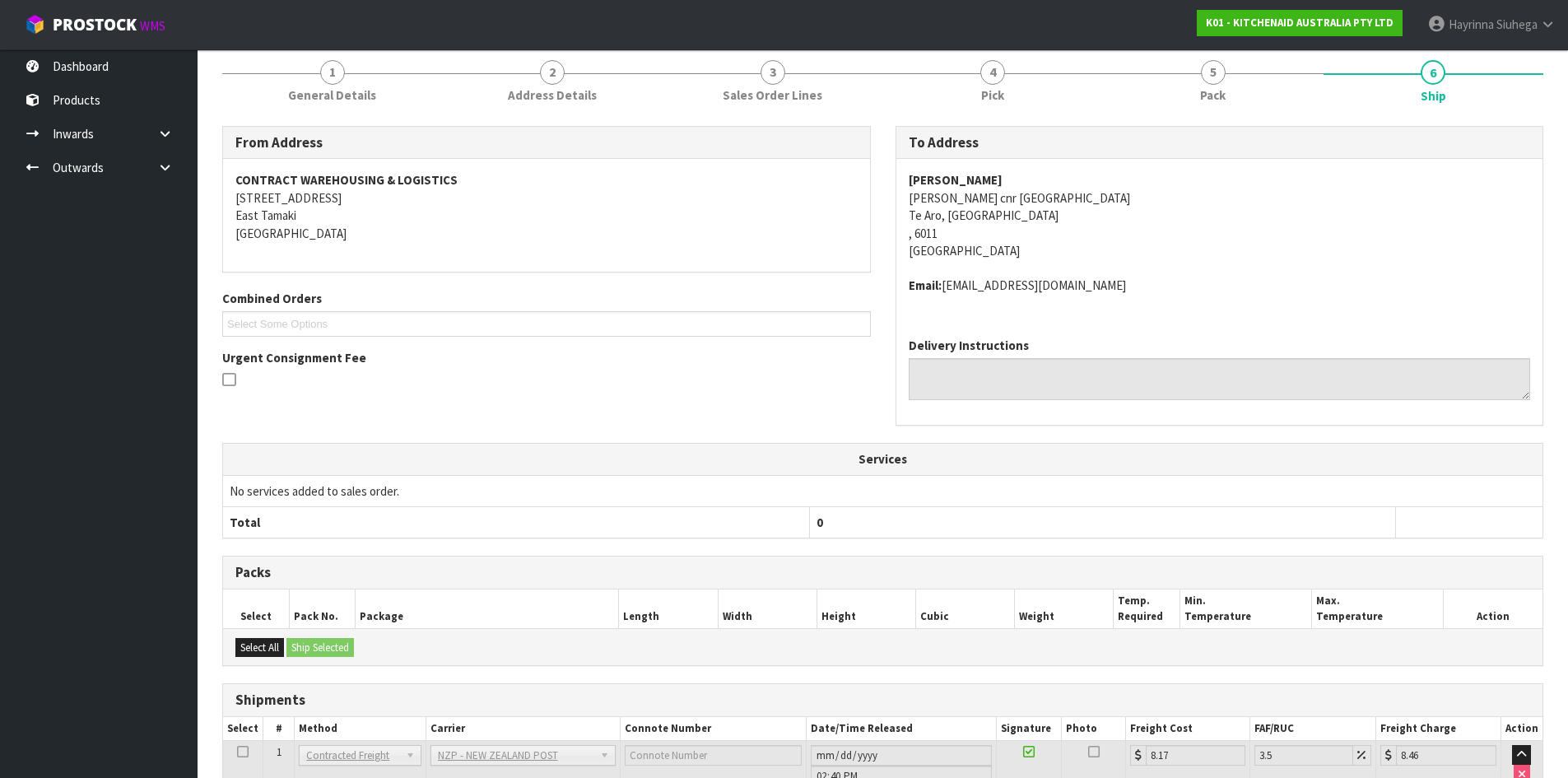
scroll to position [271, 0]
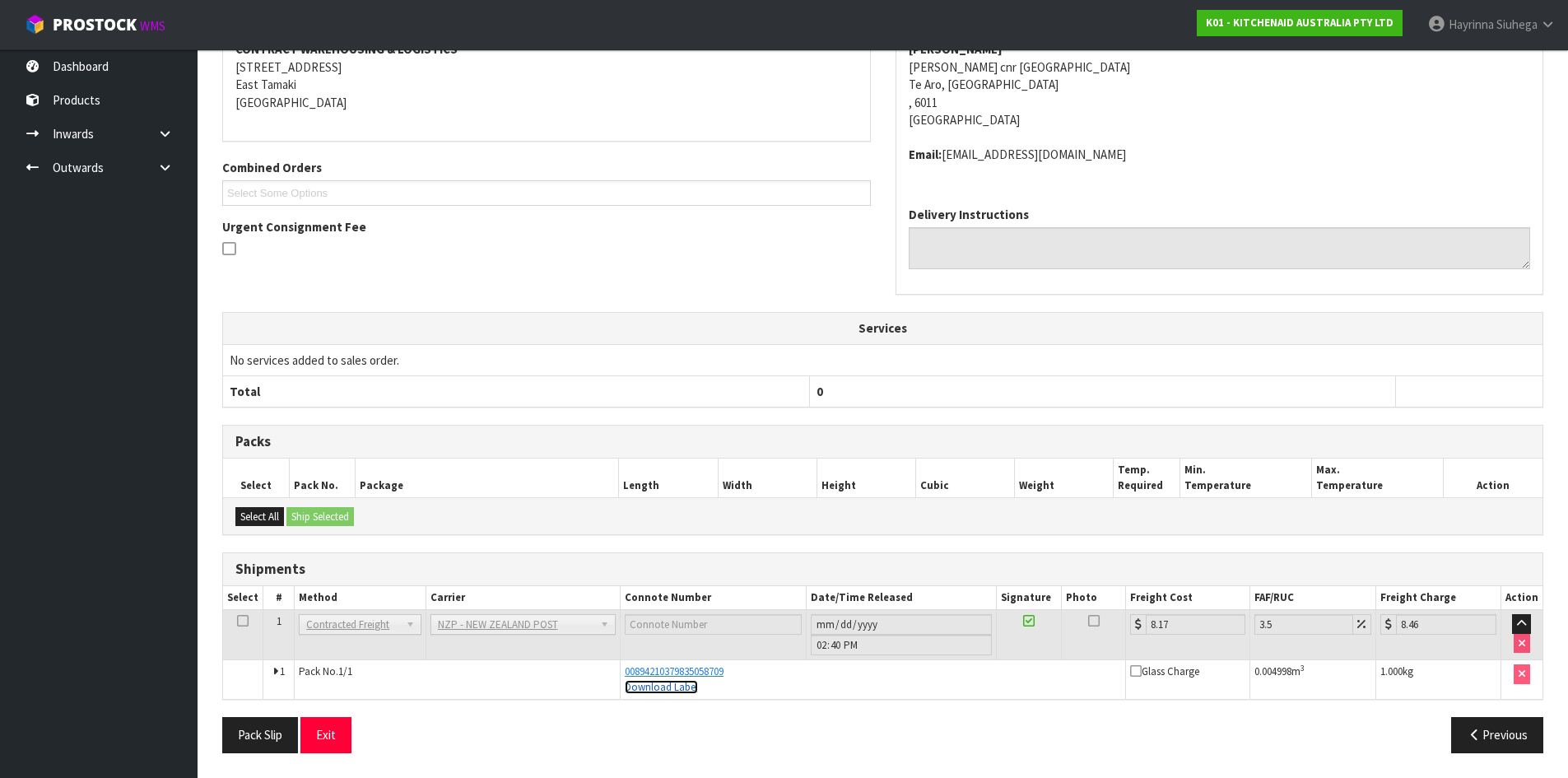
click at [673, 686] on link "Download Label" at bounding box center [661, 687] width 74 height 14
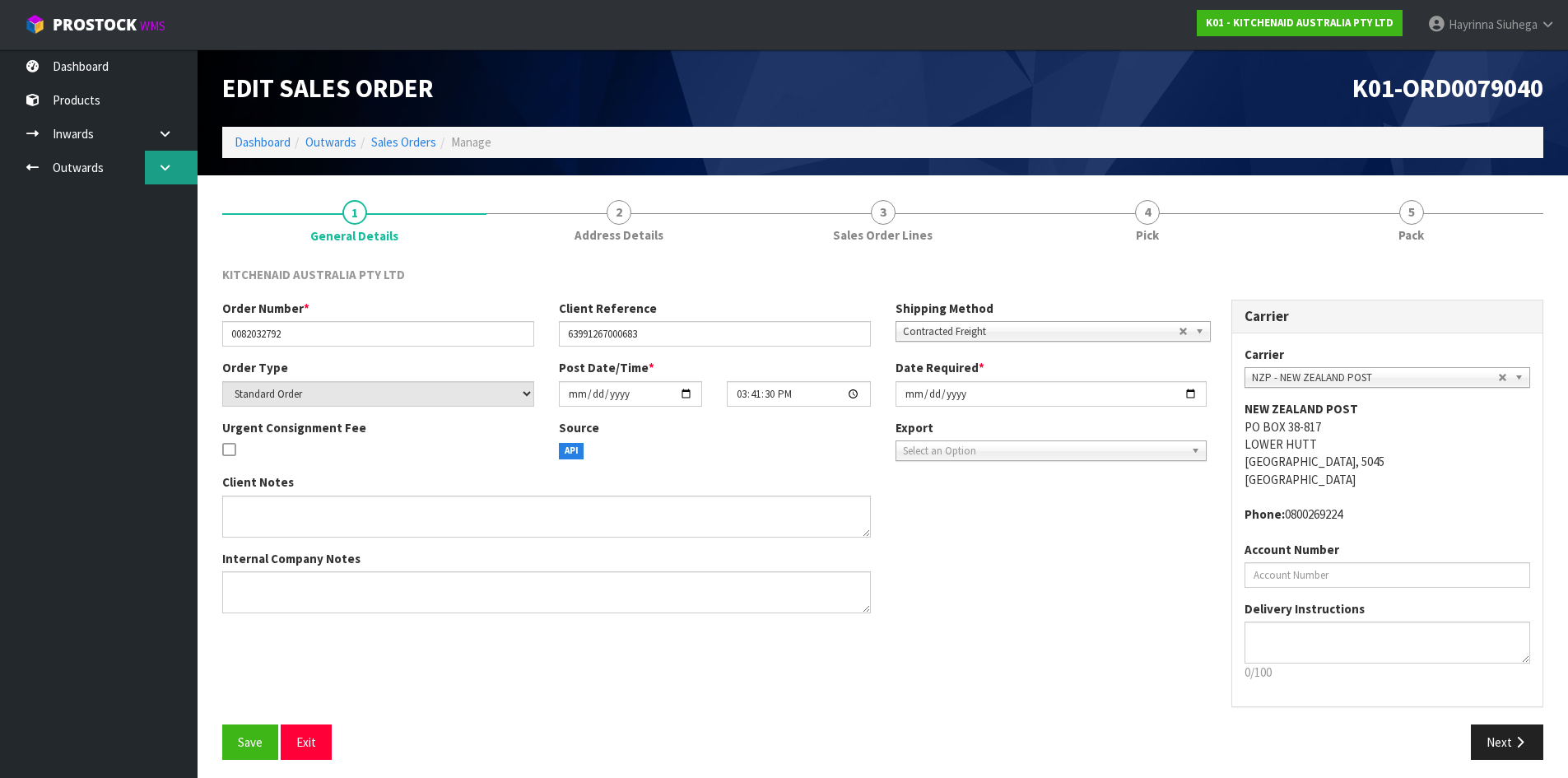
click at [169, 172] on icon at bounding box center [165, 167] width 15 height 13
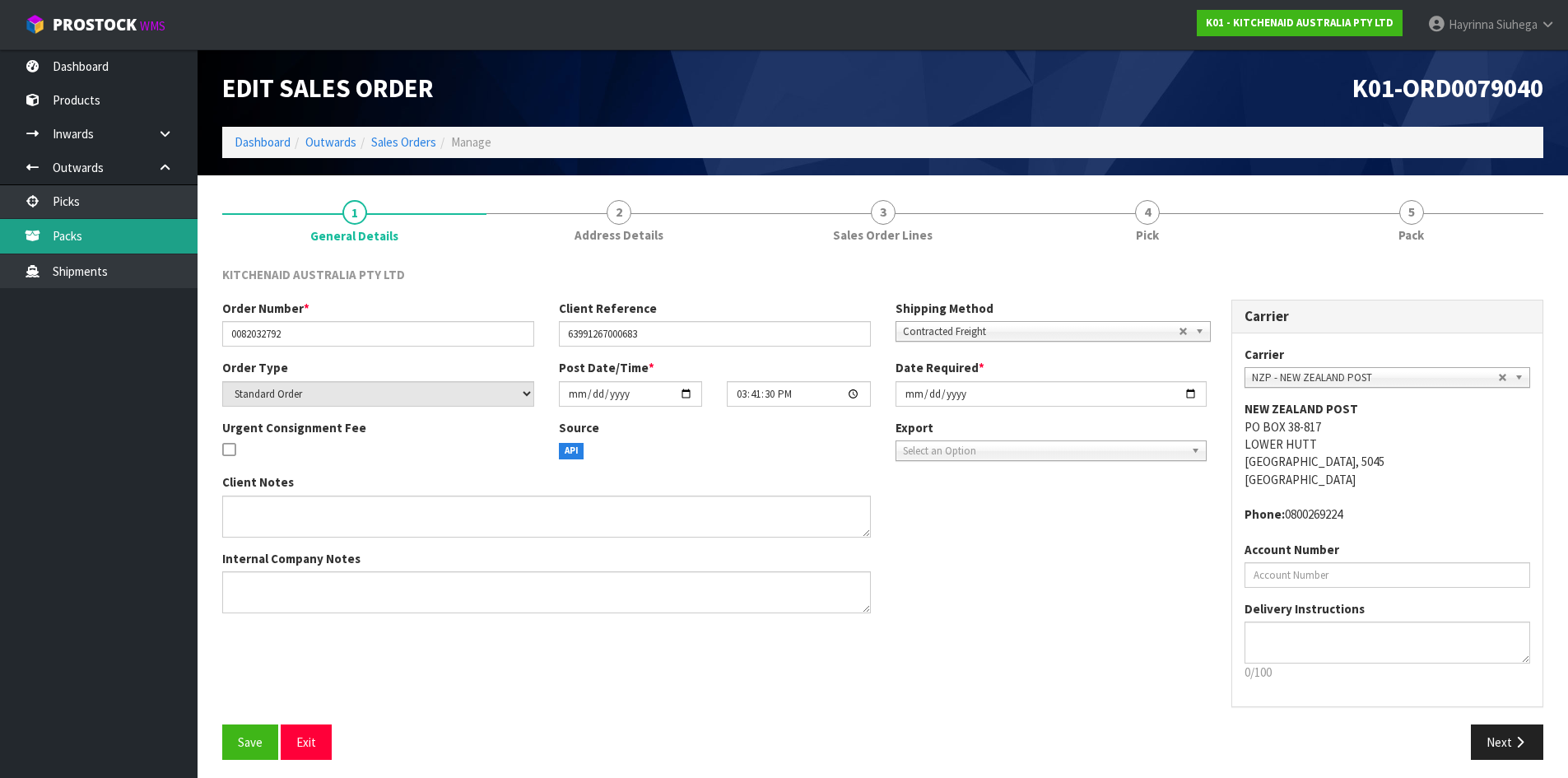
click at [140, 224] on link "Packs" at bounding box center [99, 236] width 198 height 34
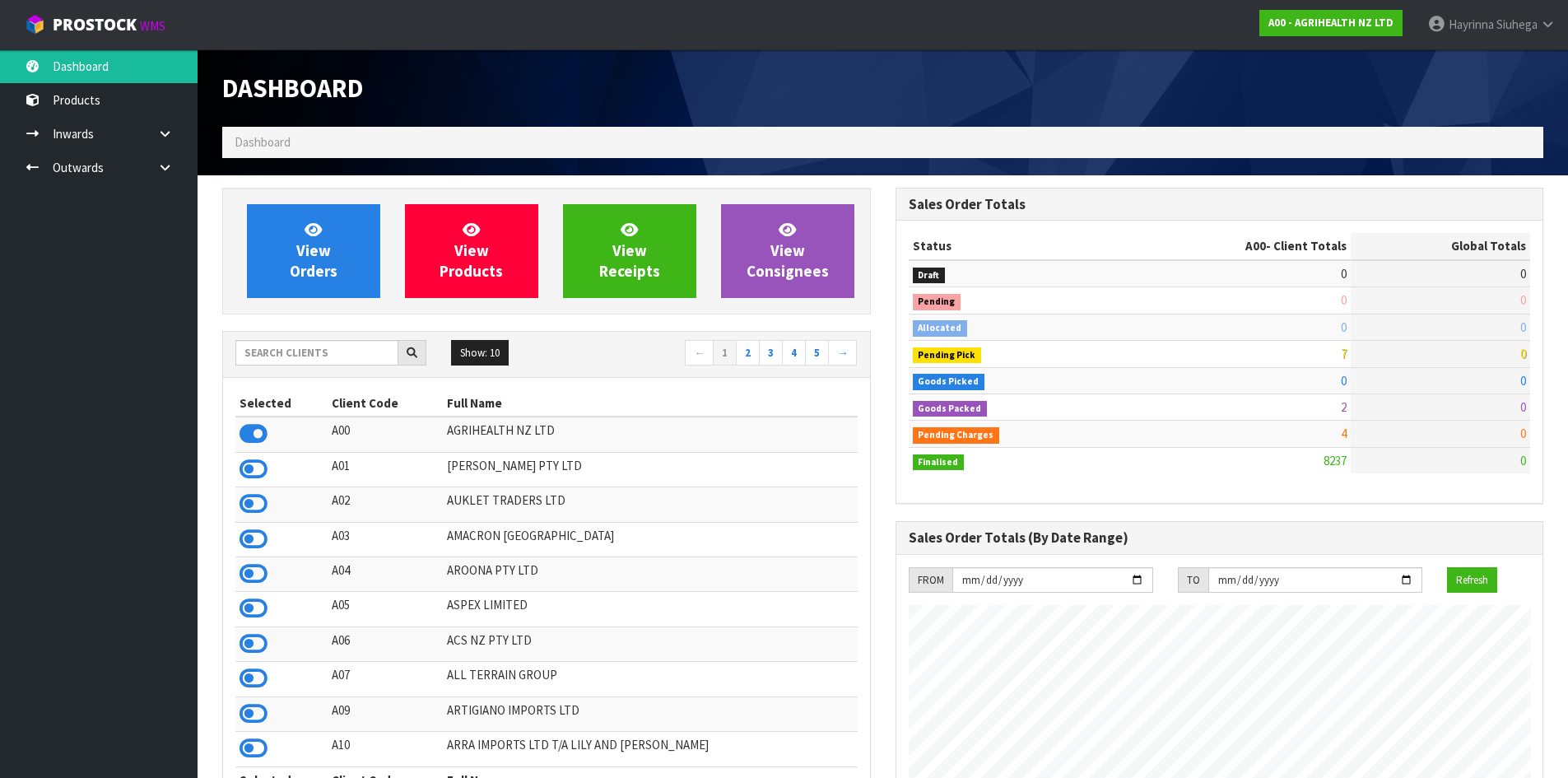
scroll to position [1247, 672]
click at [305, 353] on input "text" at bounding box center [316, 353] width 163 height 25
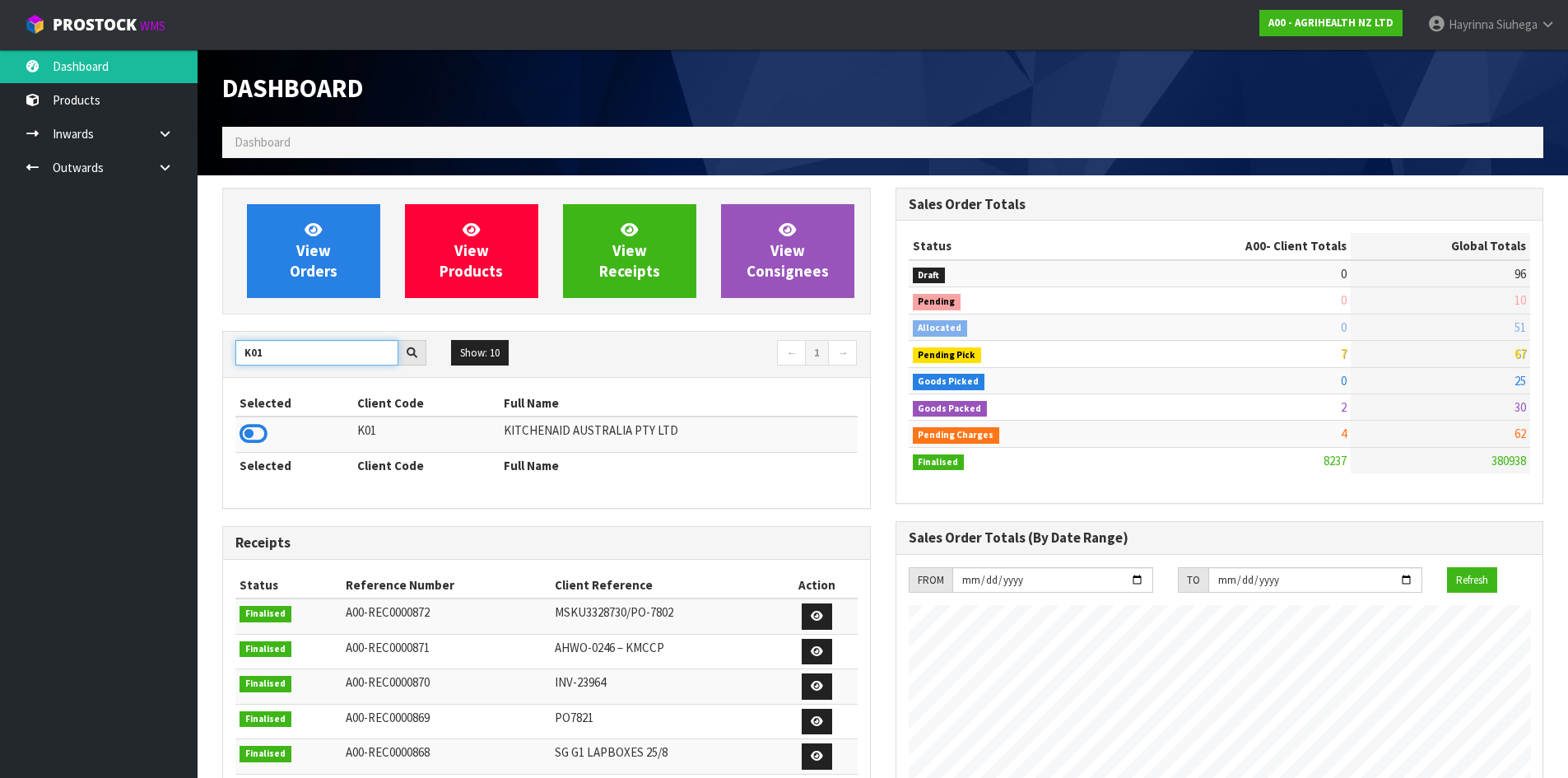
type input "K01"
click at [246, 449] on td at bounding box center [293, 435] width 118 height 36
click at [253, 428] on icon at bounding box center [253, 433] width 28 height 25
